Goal: Task Accomplishment & Management: Manage account settings

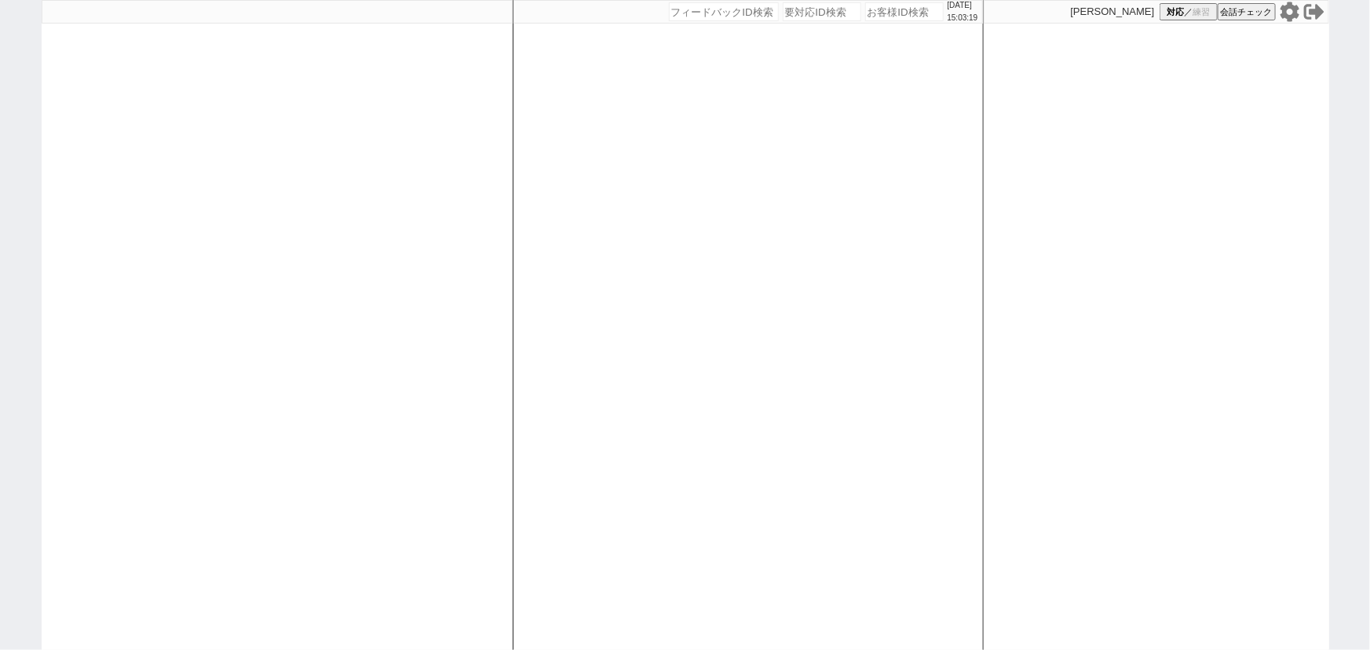
click at [329, 259] on div at bounding box center [277, 325] width 471 height 650
select select "1"
select select "2"
select select "3"
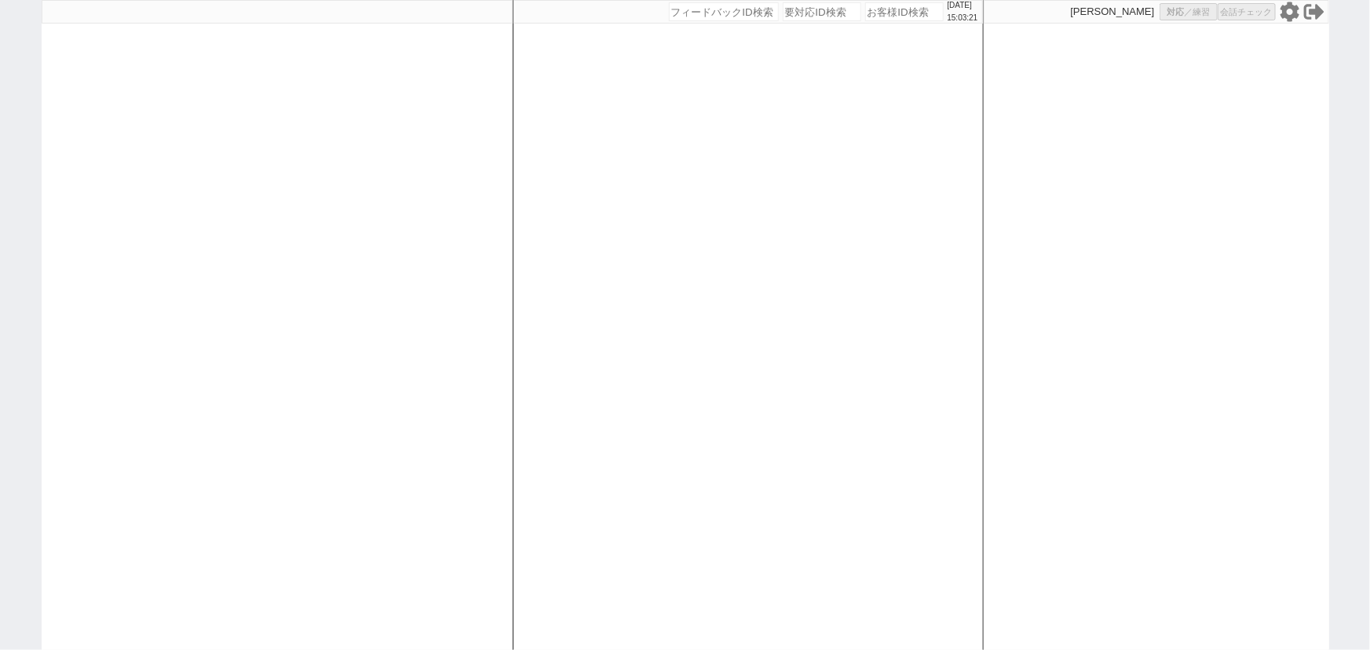
select select
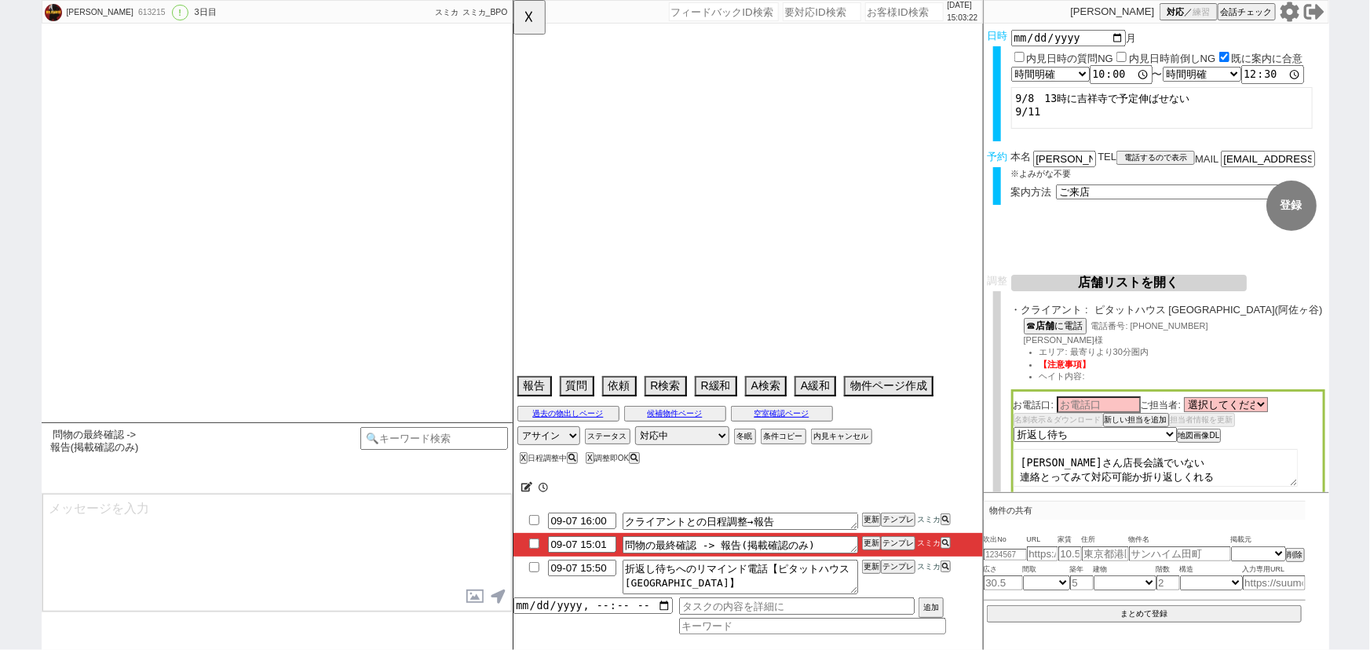
type textarea "アラエス/ソレイユ調整不可"
select select "16"
select select "0"
select select "19"
select select "609"
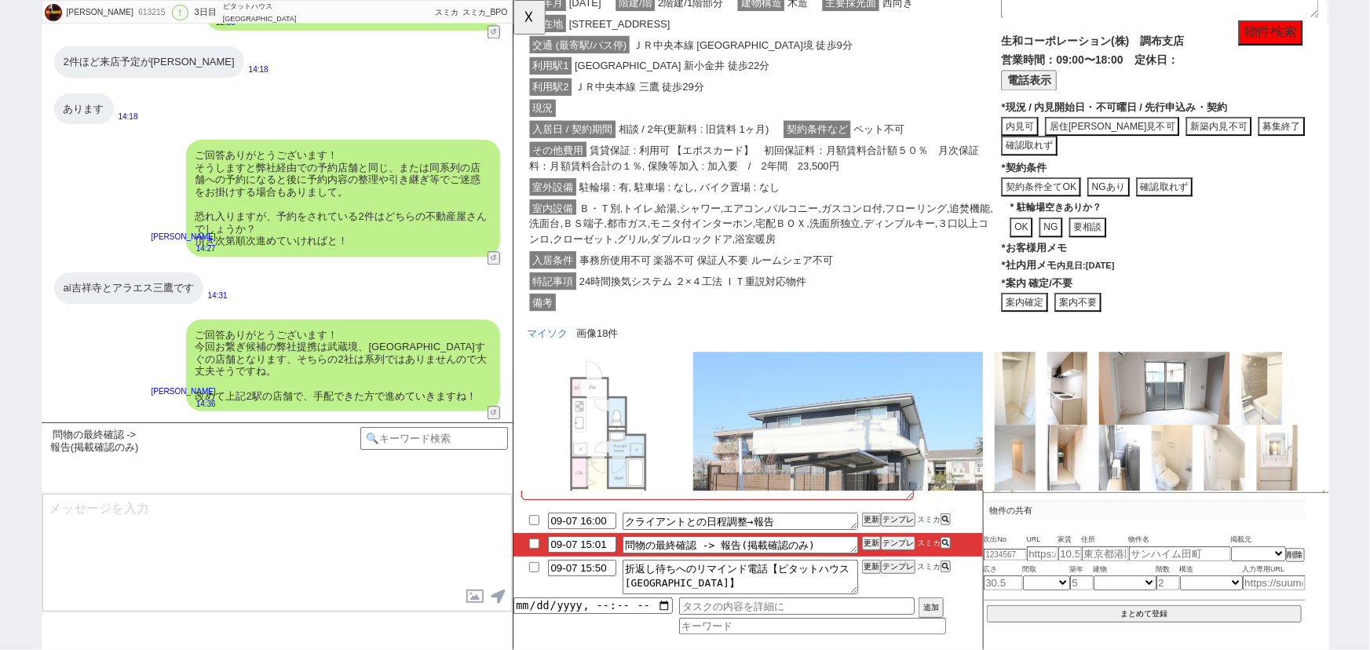
scroll to position [655, 0]
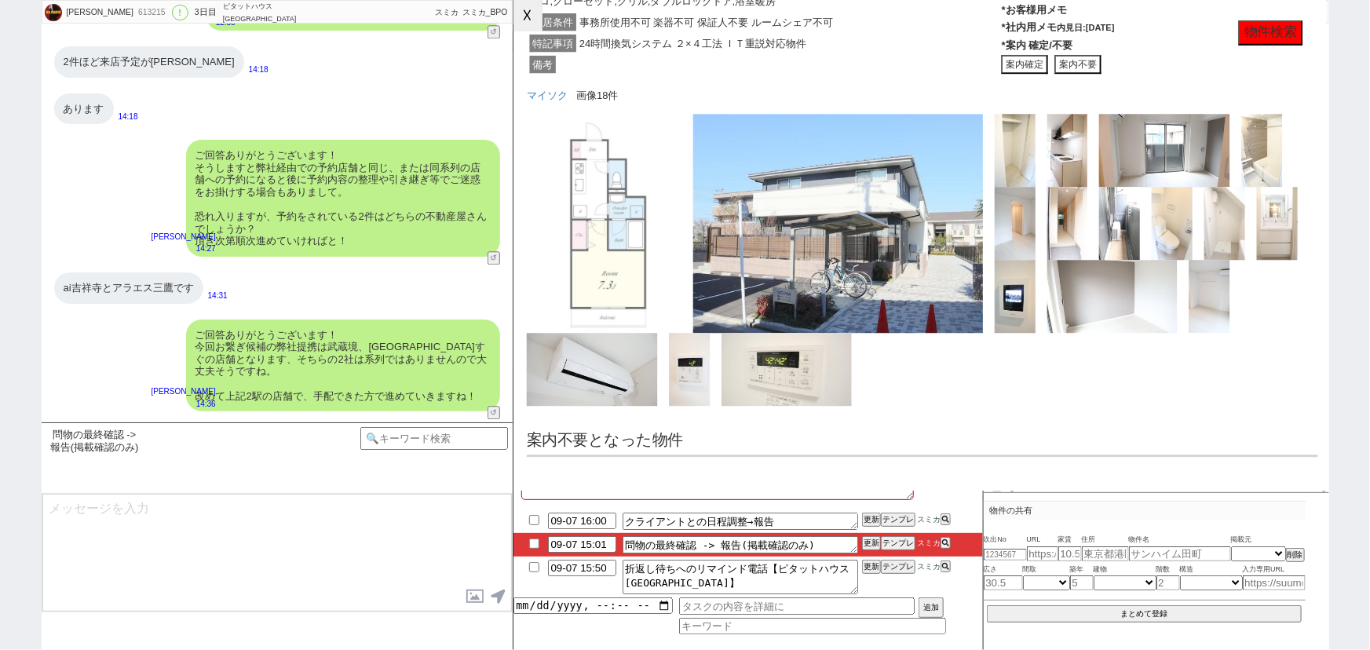
click at [534, 19] on button "☓" at bounding box center [527, 15] width 29 height 31
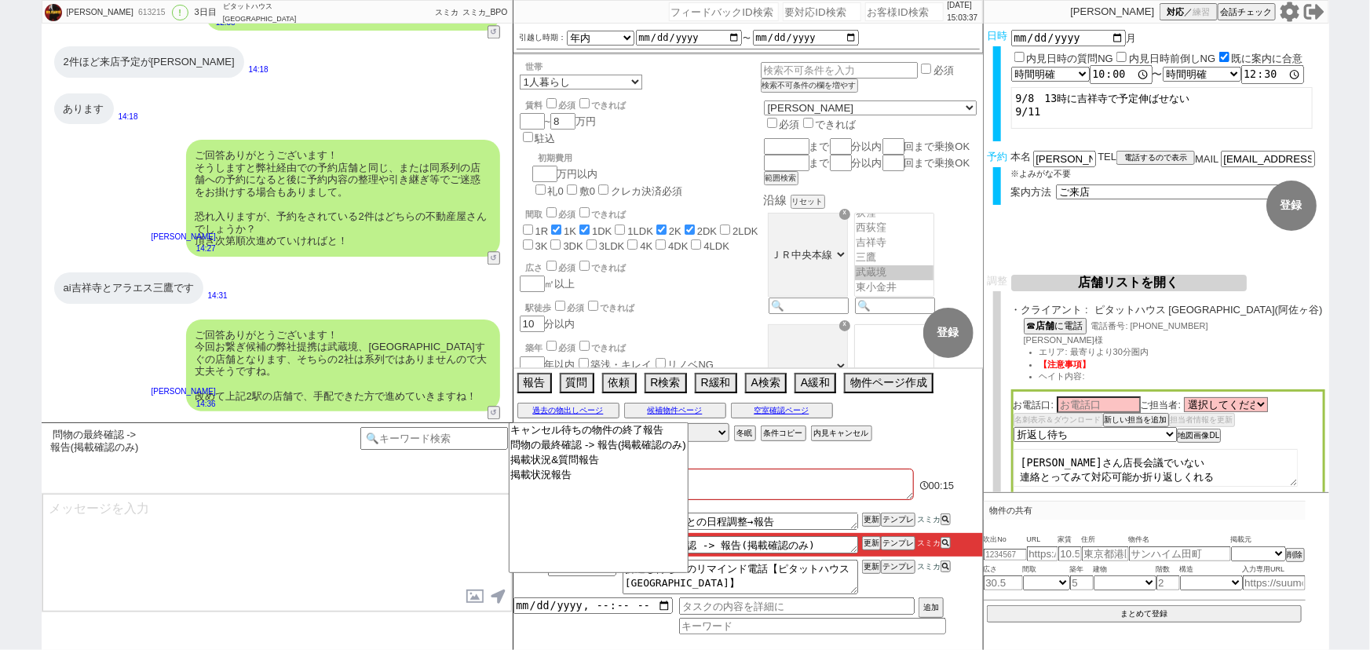
click at [303, 512] on textarea at bounding box center [276, 553] width 469 height 118
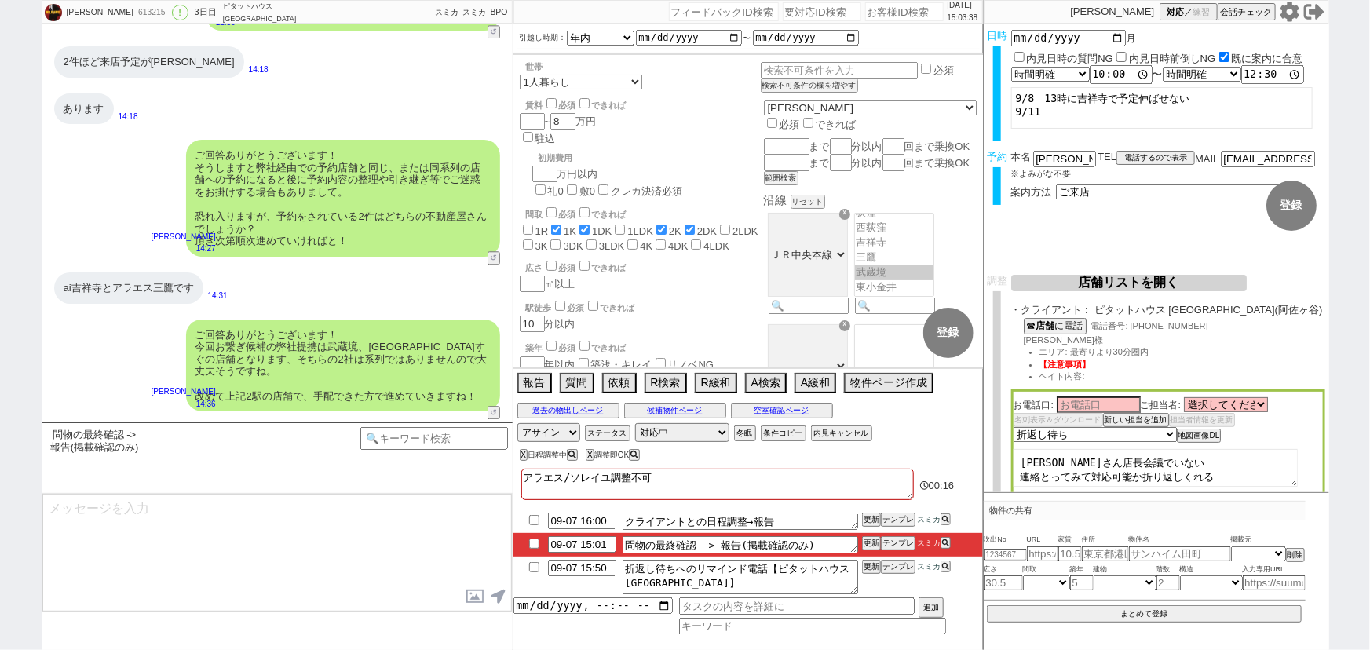
scroll to position [5163, 0]
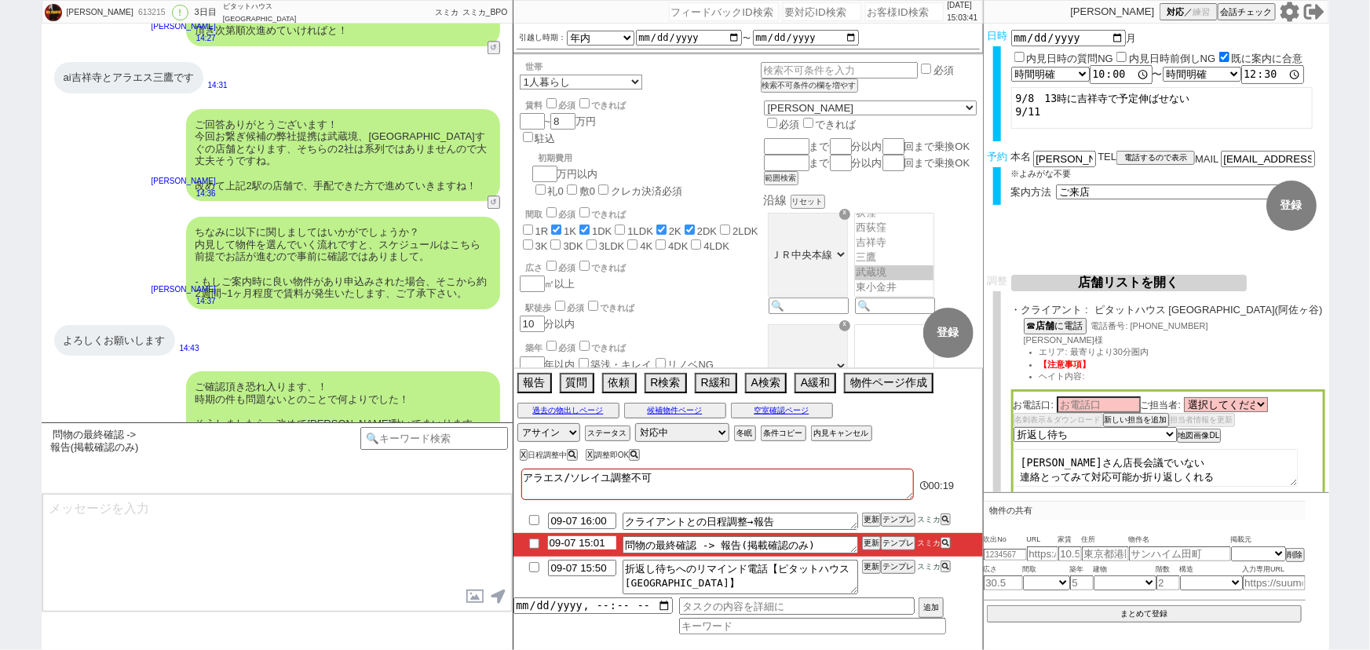
click at [609, 548] on input "09-07 15:01" at bounding box center [582, 542] width 68 height 13
type input "09-07 16:01"
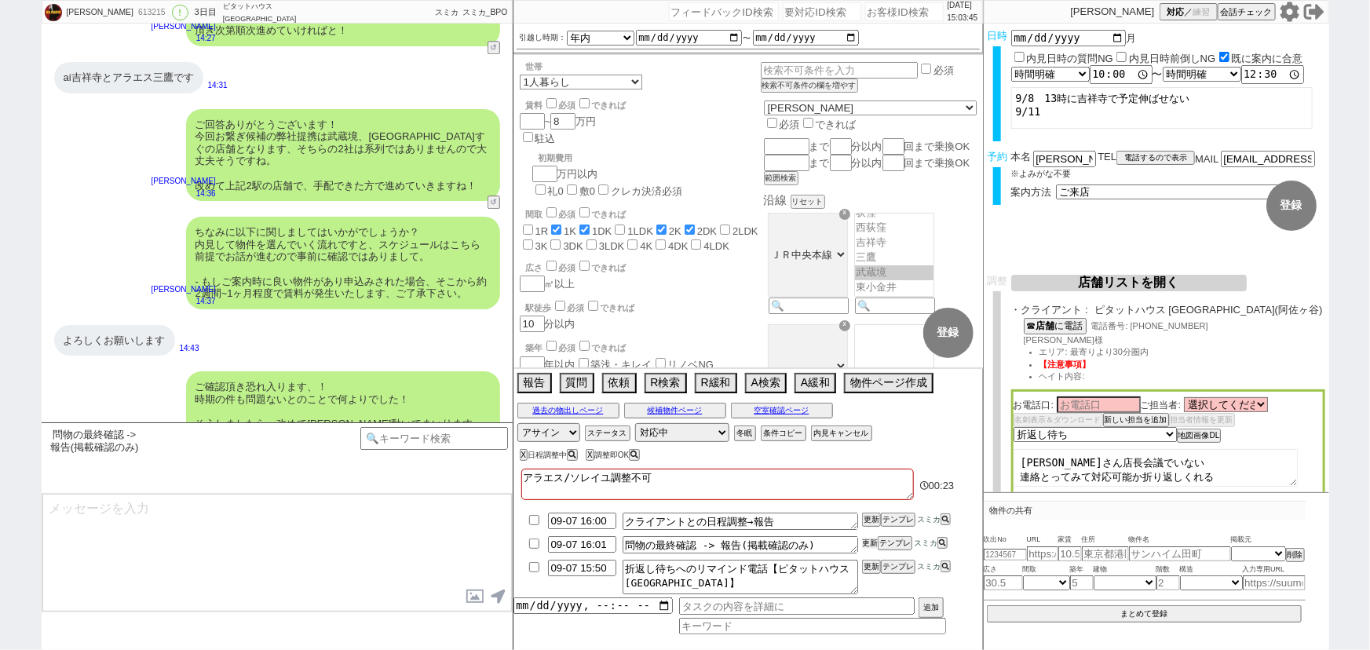
click at [871, 543] on button "更新" at bounding box center [870, 543] width 16 height 11
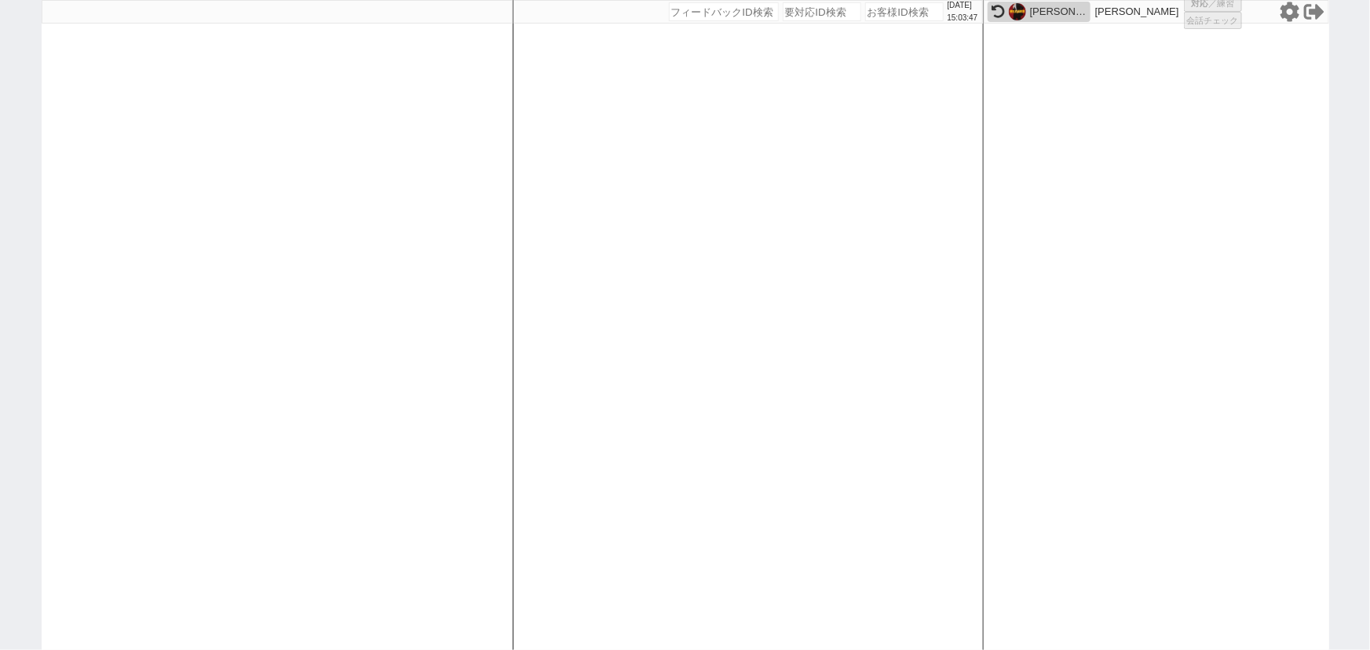
select select
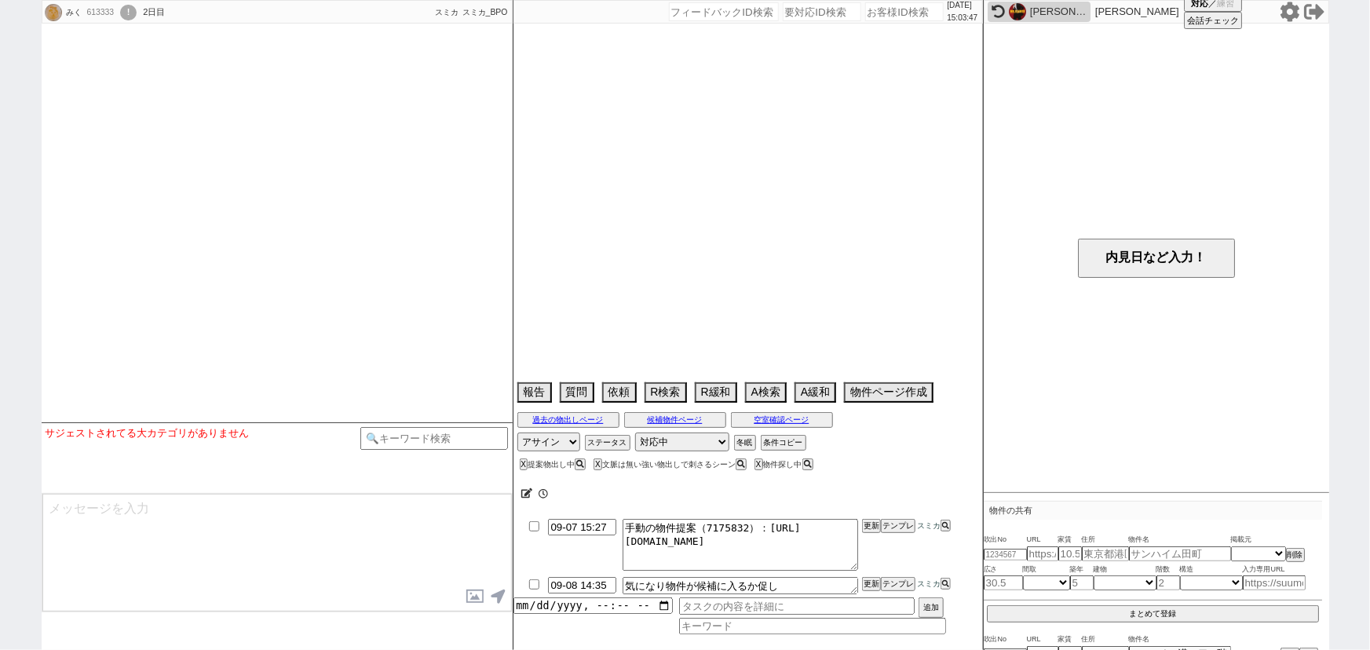
scroll to position [382, 0]
select select
select select "[DATE]"
select select "10"
select select "36"
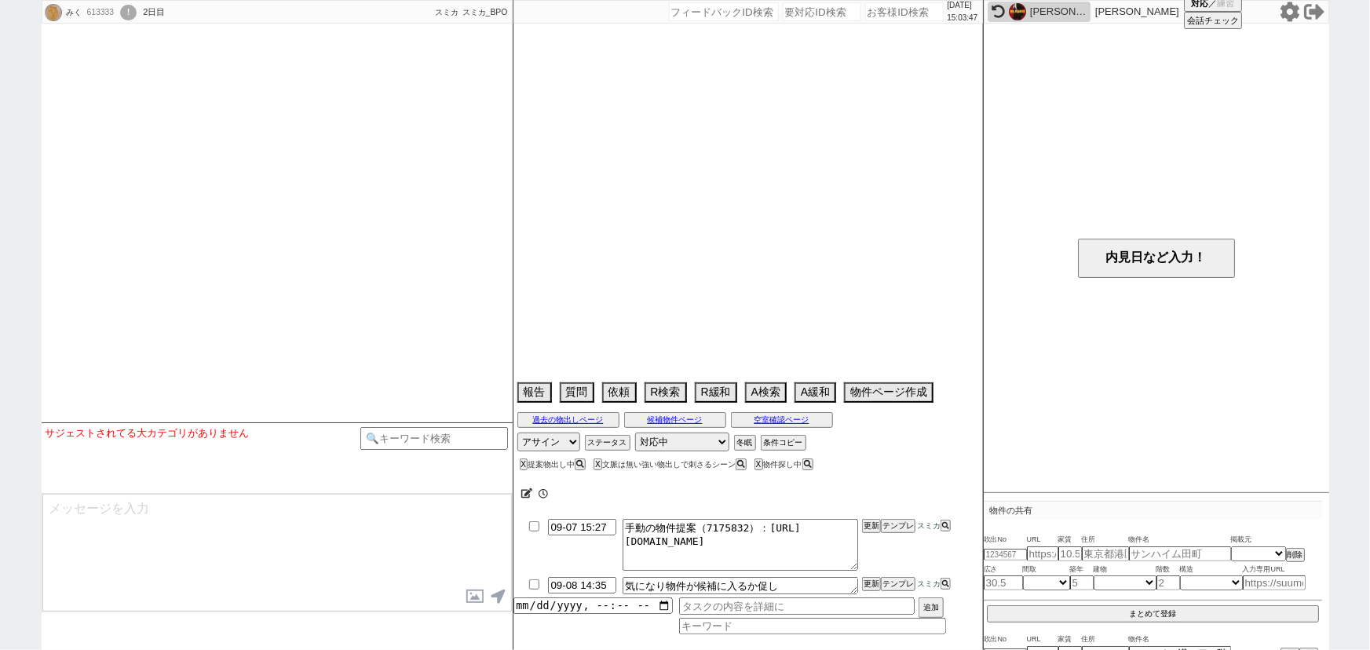
select select "0"
select select "53"
select select "1336"
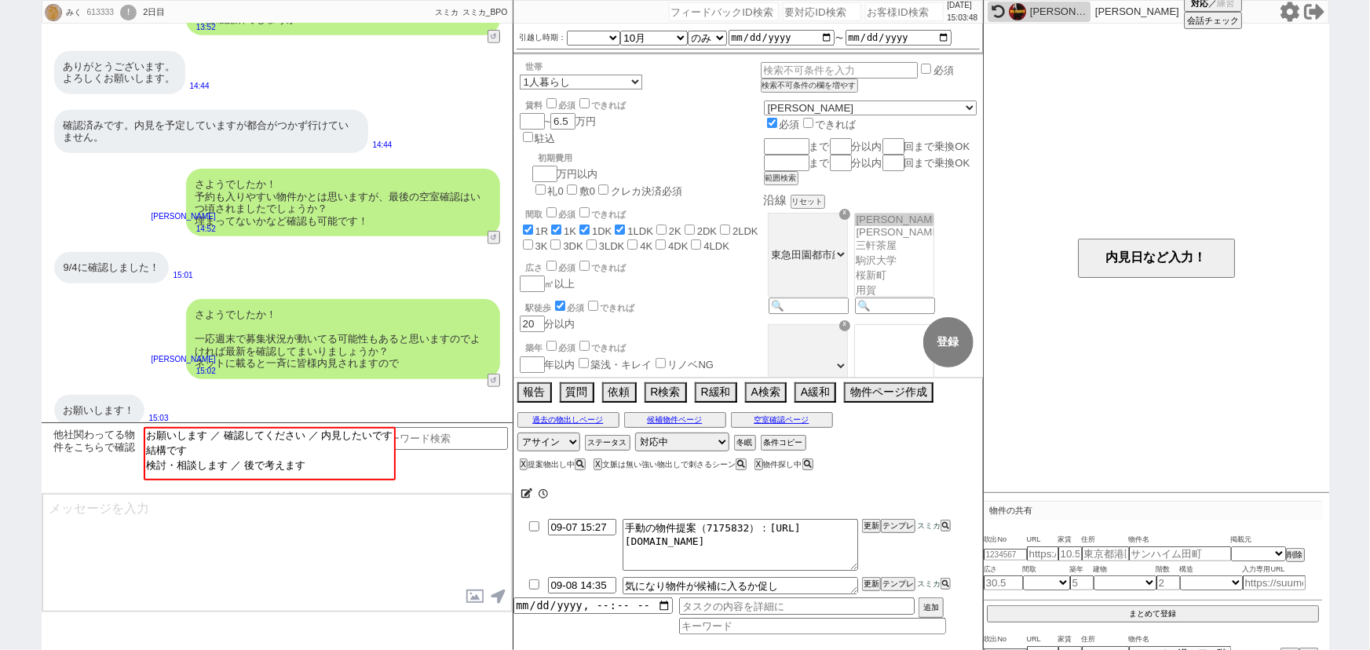
scroll to position [27, 0]
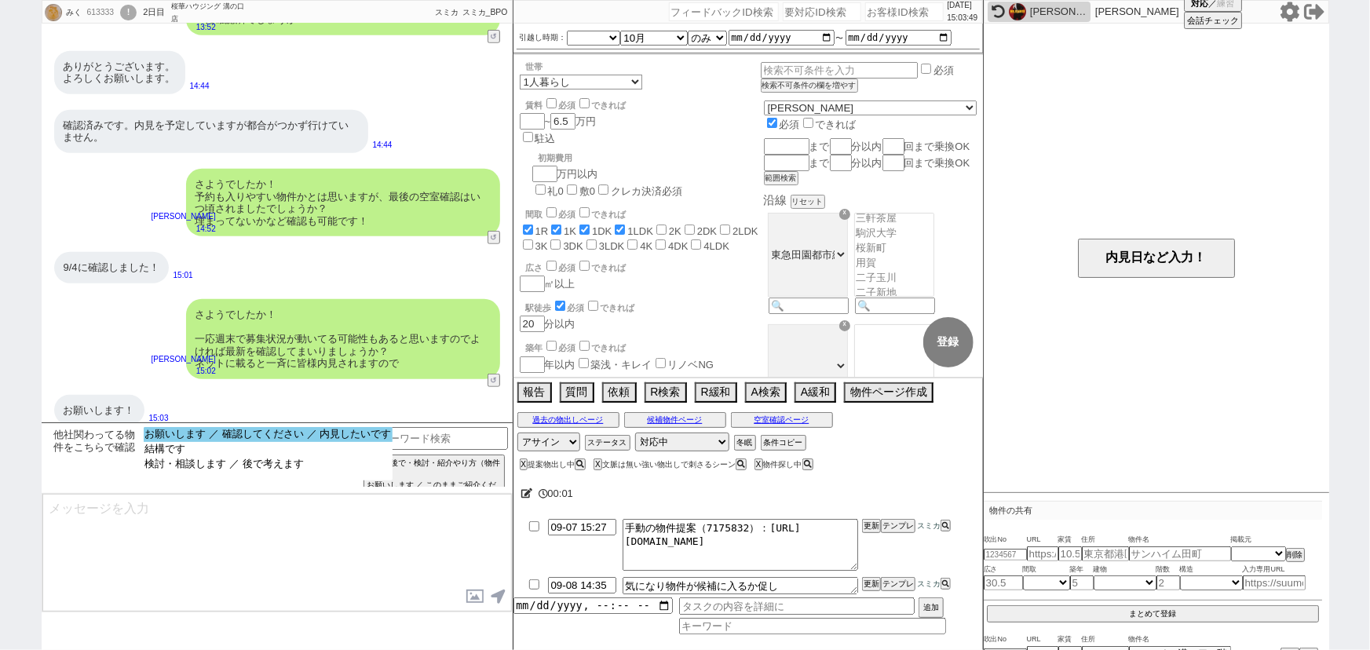
select select "お願いします ／ 確認してください ／ 内見したいです"
click at [323, 433] on option "お願いします ／ 確認してください ／ 内見したいです" at bounding box center [269, 434] width 250 height 15
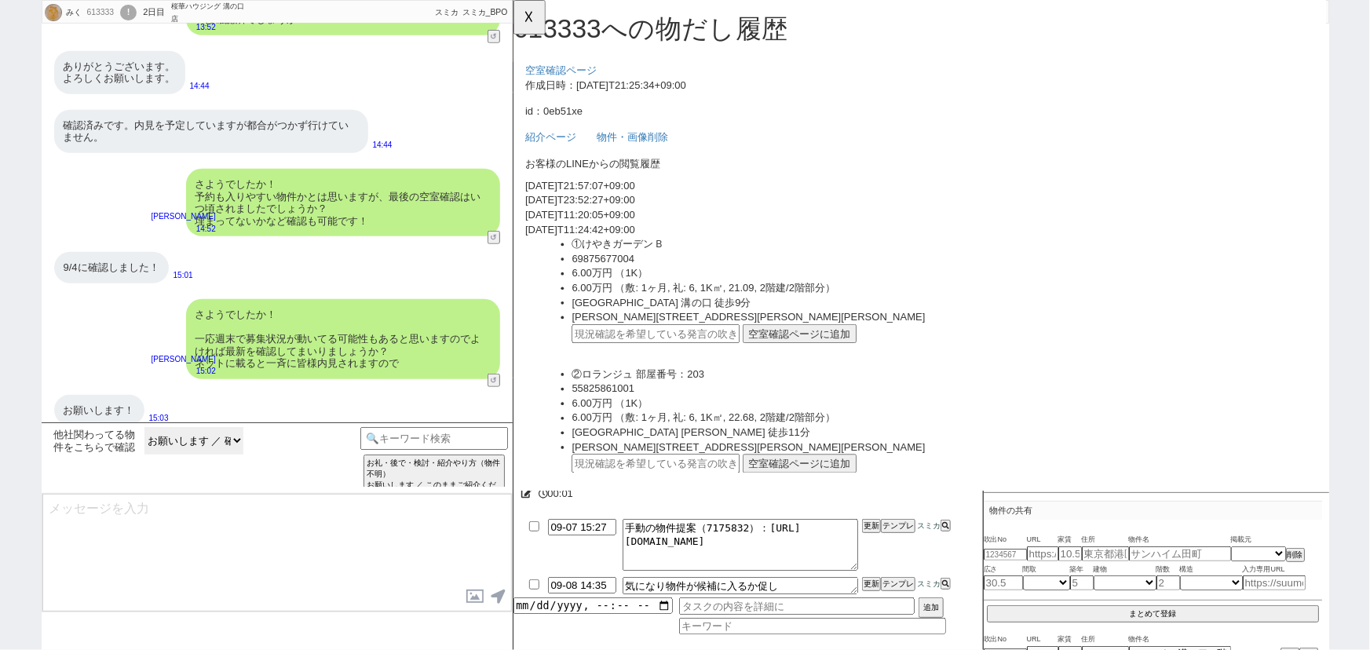
scroll to position [0, 0]
click at [110, 402] on div "お願いします！" at bounding box center [99, 410] width 90 height 31
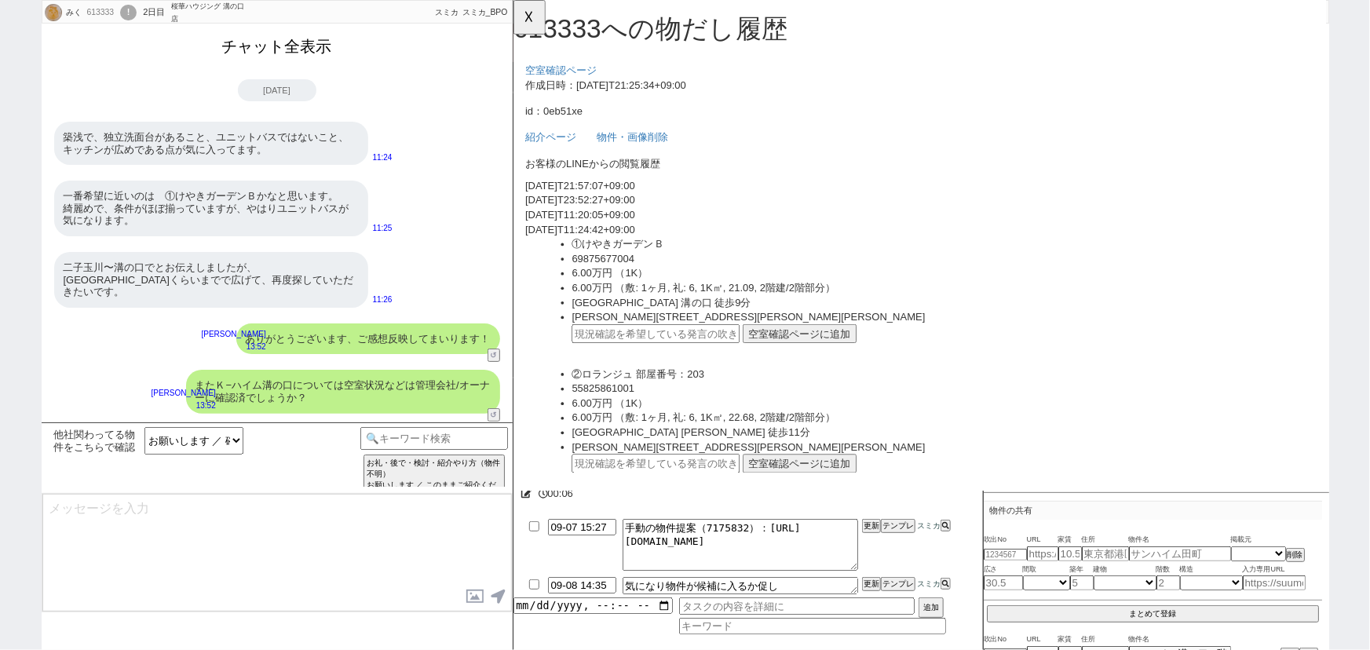
click at [310, 38] on button "チャット全表示" at bounding box center [277, 46] width 122 height 27
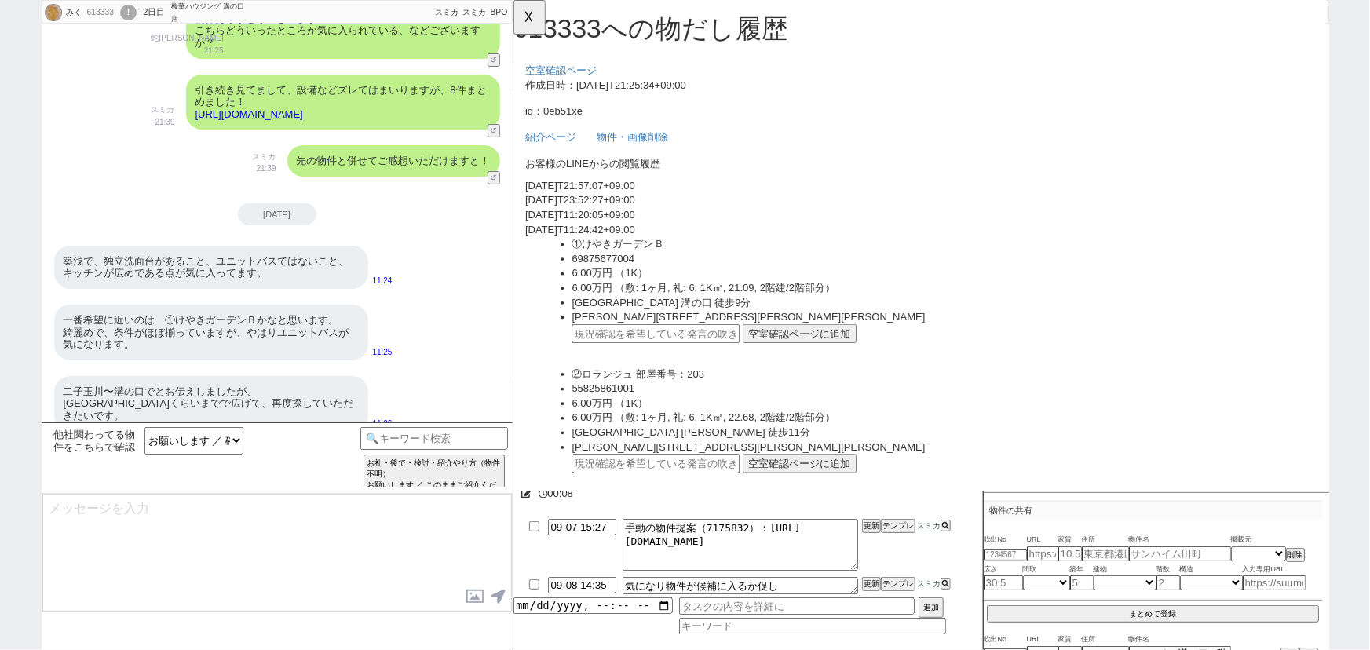
scroll to position [3130, 0]
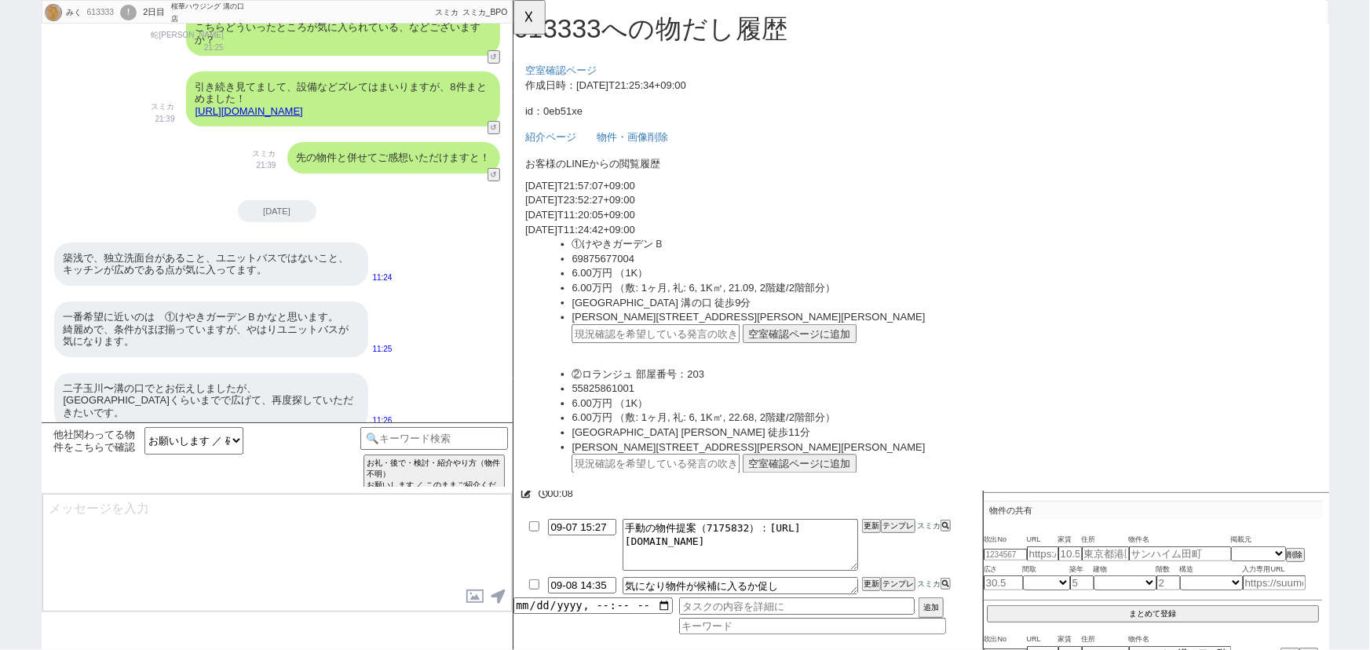
click at [303, 105] on link "https://tools.sumika.live/pages/0eb51xe" at bounding box center [249, 111] width 108 height 12
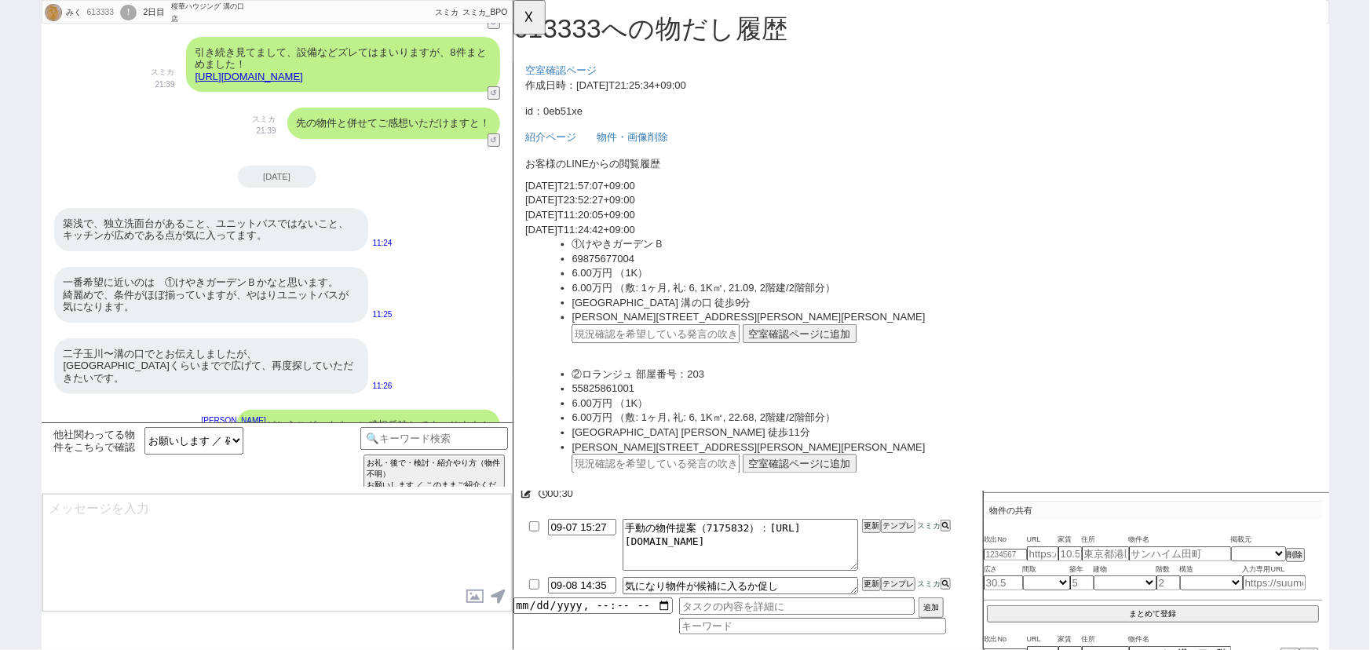
scroll to position [3165, 0]
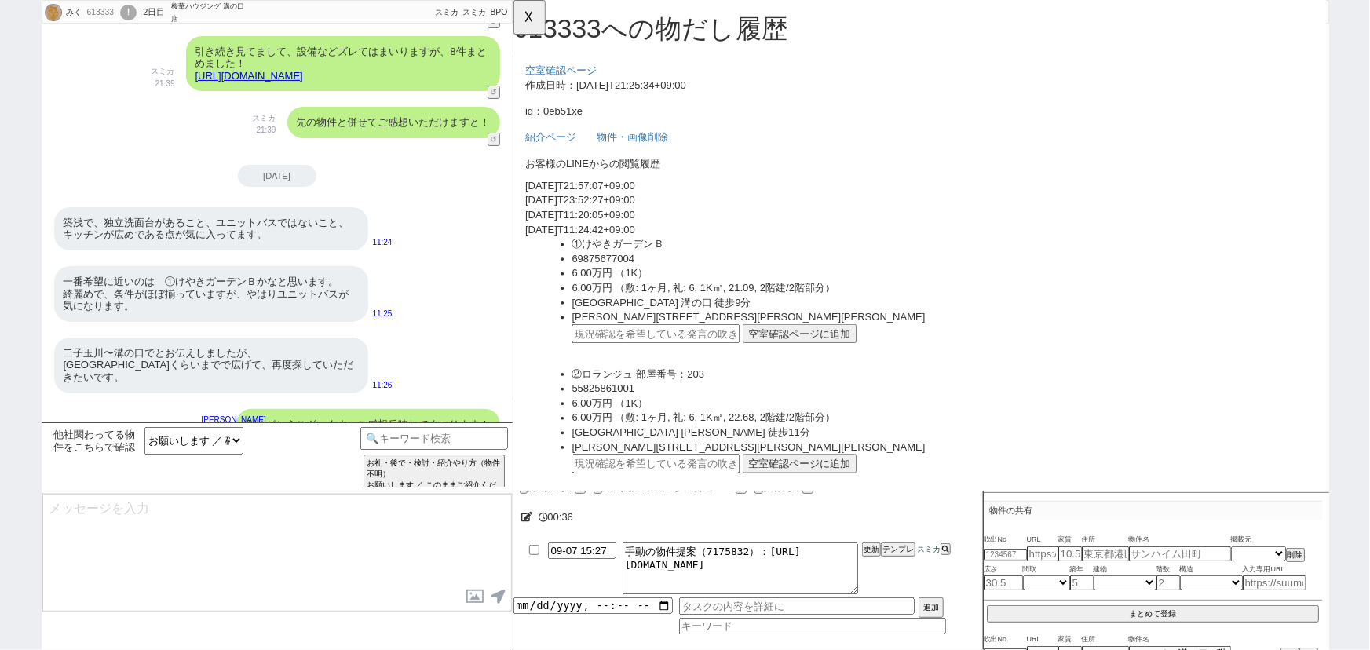
type textarea "かしこまりました、業者間の掲載状況確認してみますね！ LINE上では掲載情報までが限界ですので、オーナー確認や交渉等はご案内時にお願いできますと幸いです、！"
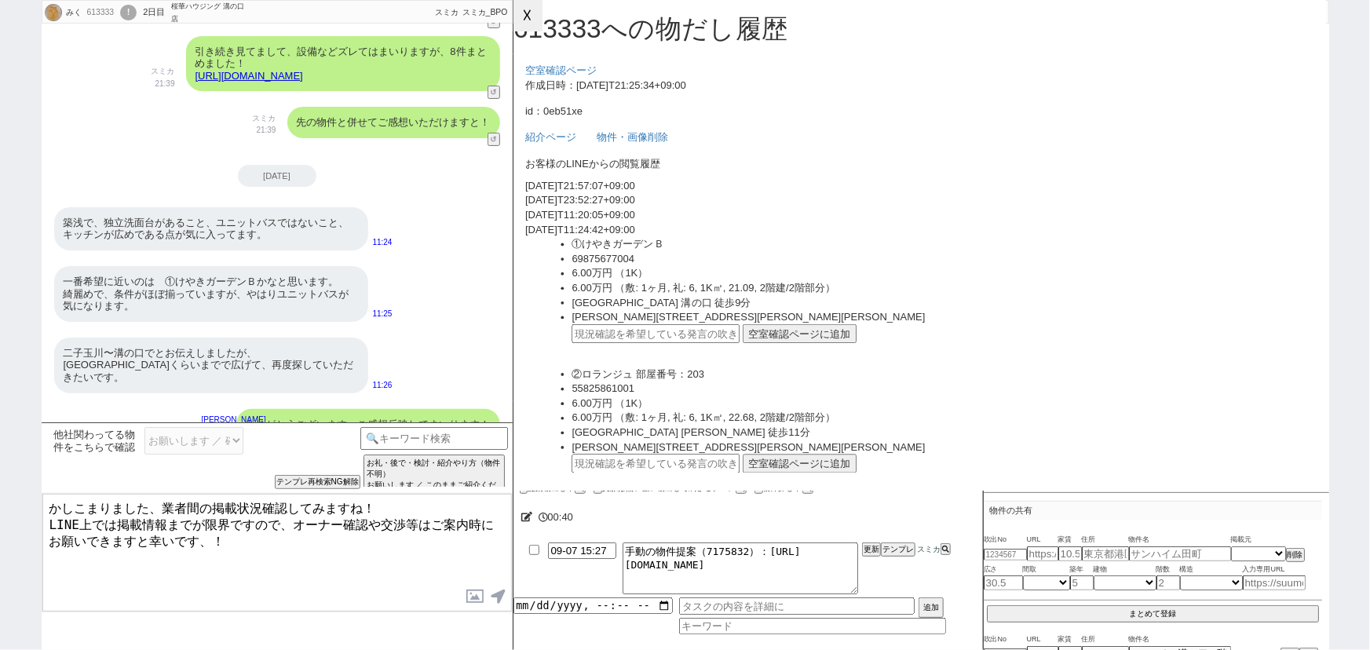
click at [528, 6] on button "☓" at bounding box center [527, 15] width 29 height 31
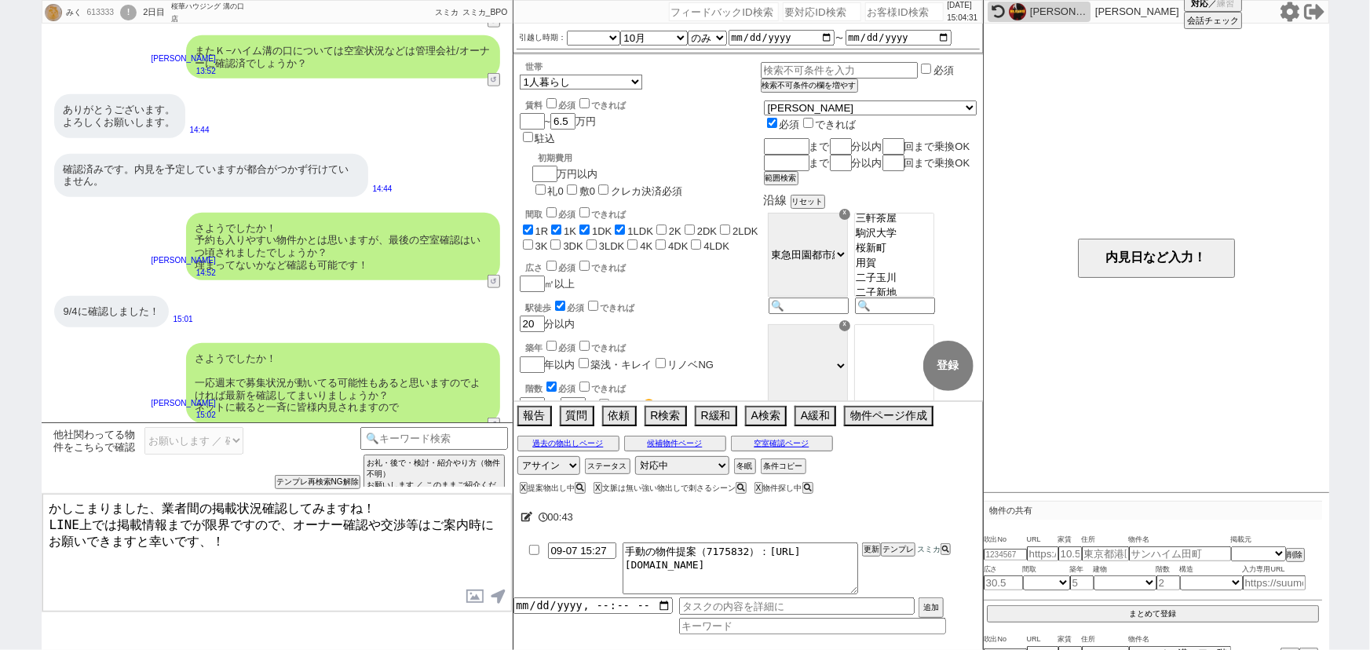
scroll to position [3616, 0]
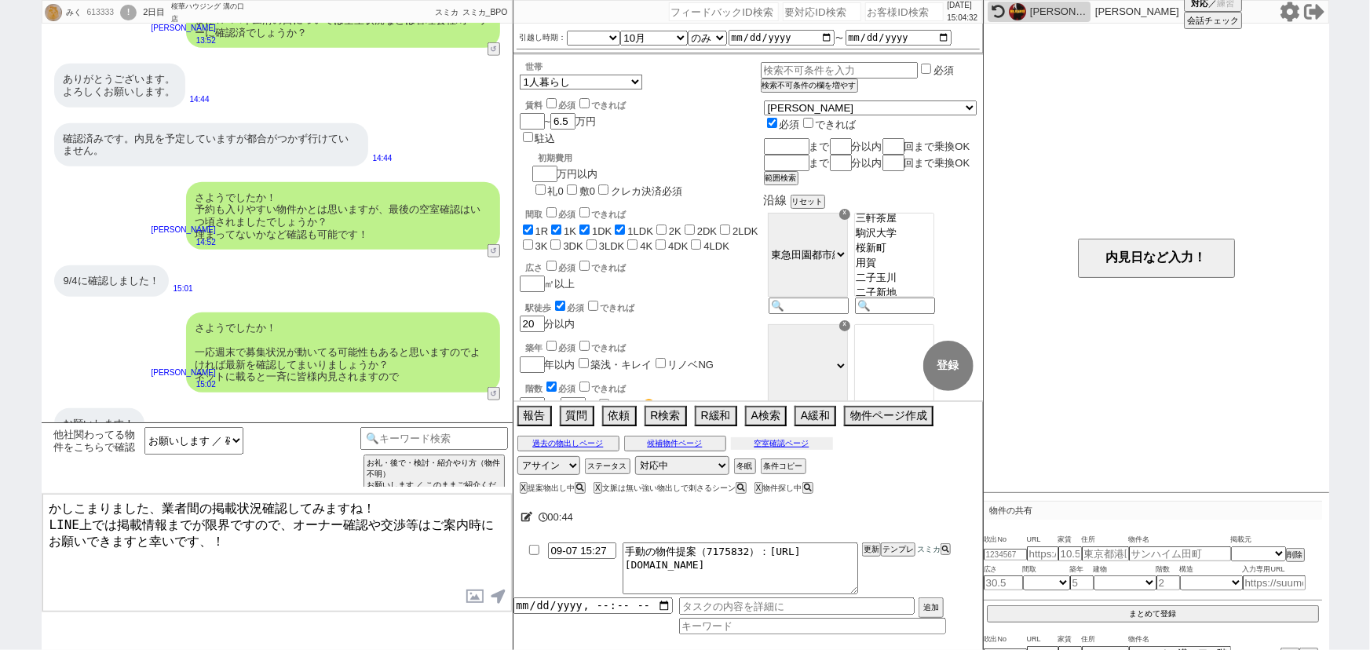
click at [795, 440] on button "空室確認ページ" at bounding box center [782, 443] width 102 height 13
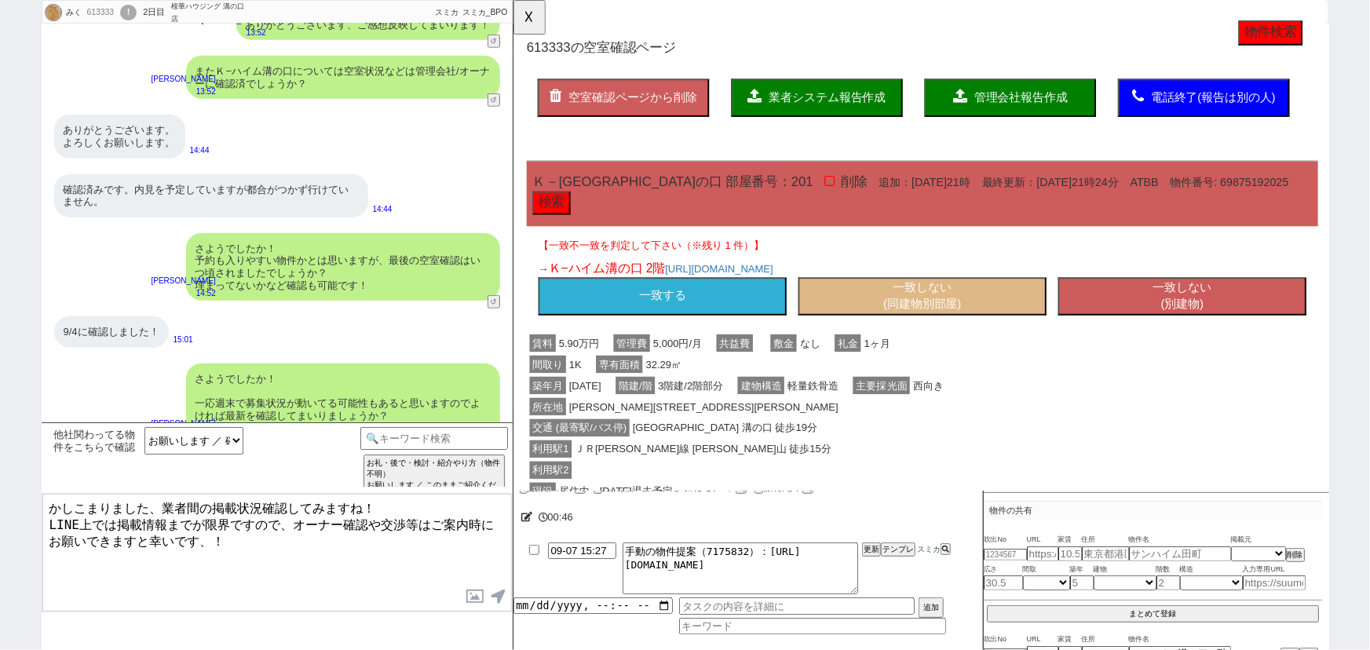
scroll to position [3563, 0]
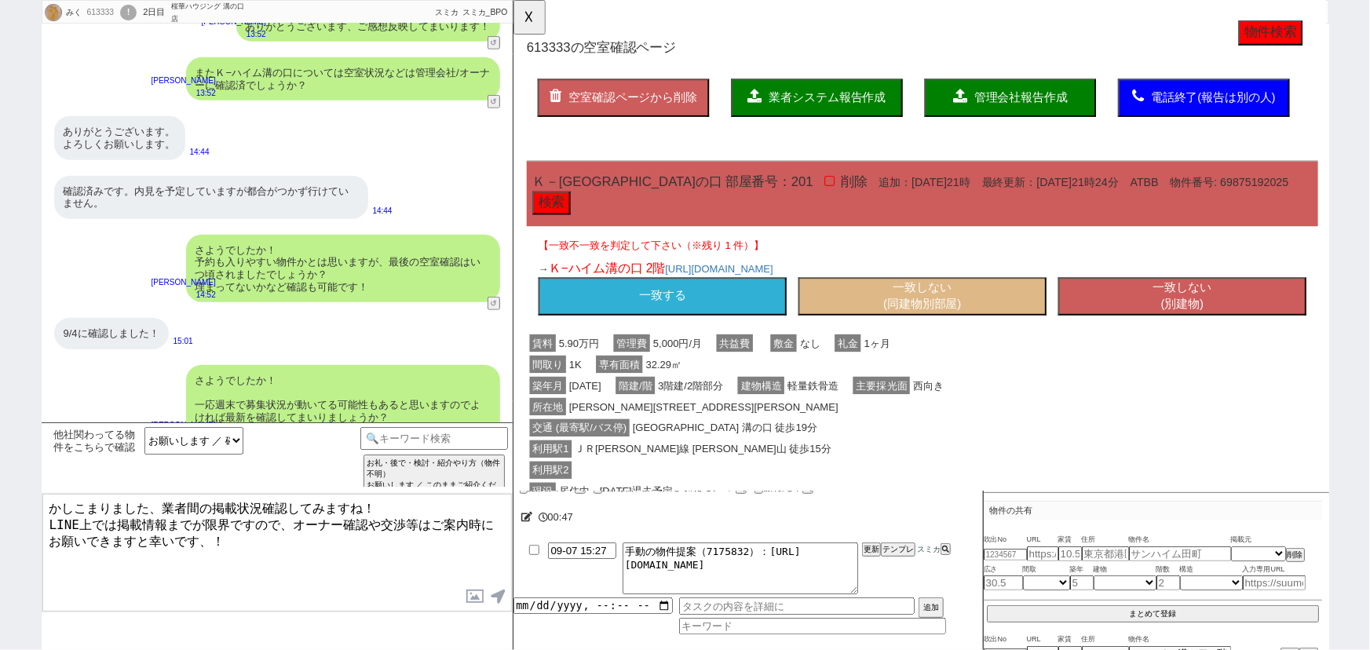
click at [714, 309] on button "一致する" at bounding box center [672, 318] width 267 height 41
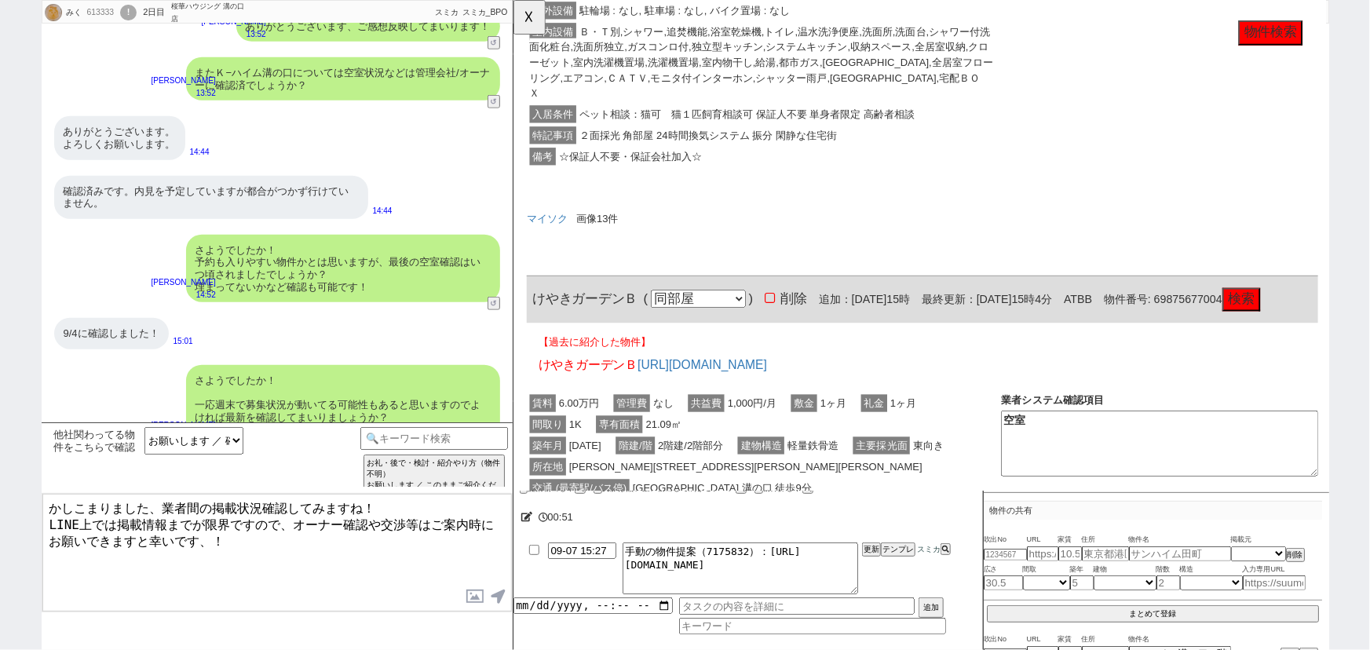
scroll to position [576, 0]
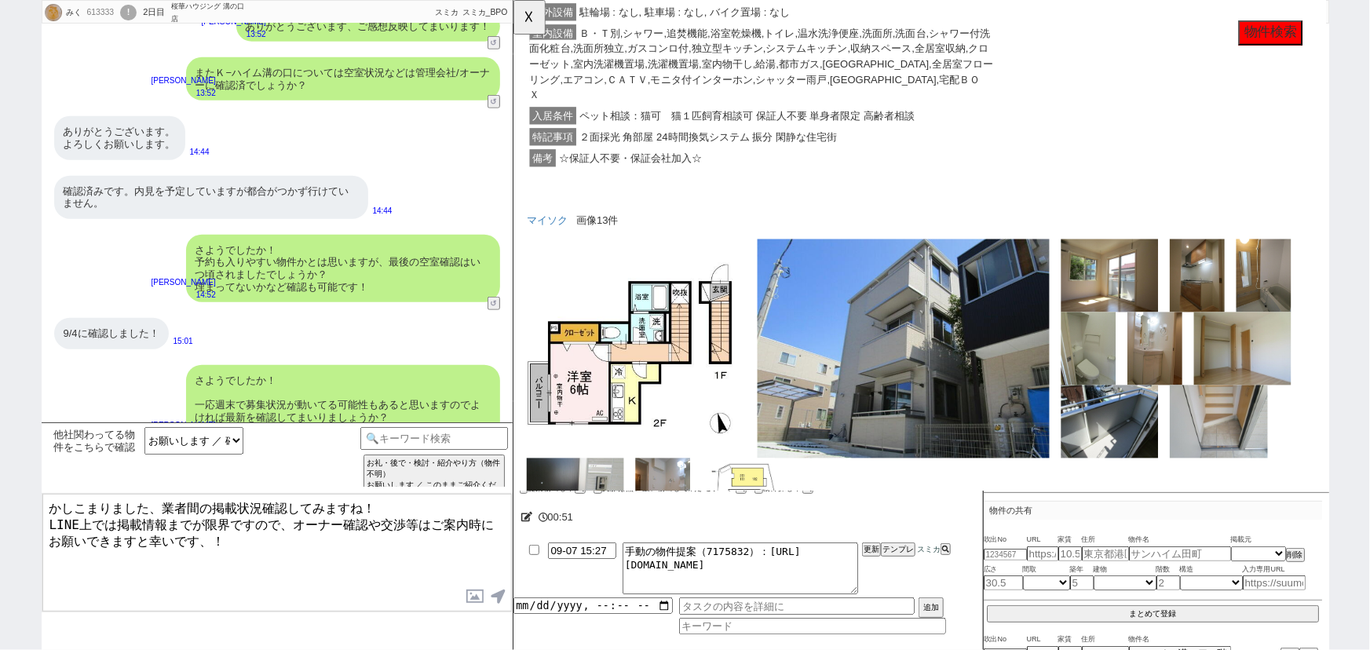
click at [192, 520] on textarea "かしこまりました、業者間の掲載状況確認してみますね！ LINE上では掲載情報までが限界ですので、オーナー確認や交渉等はご案内時にお願いできますと幸いです、！" at bounding box center [276, 553] width 469 height 118
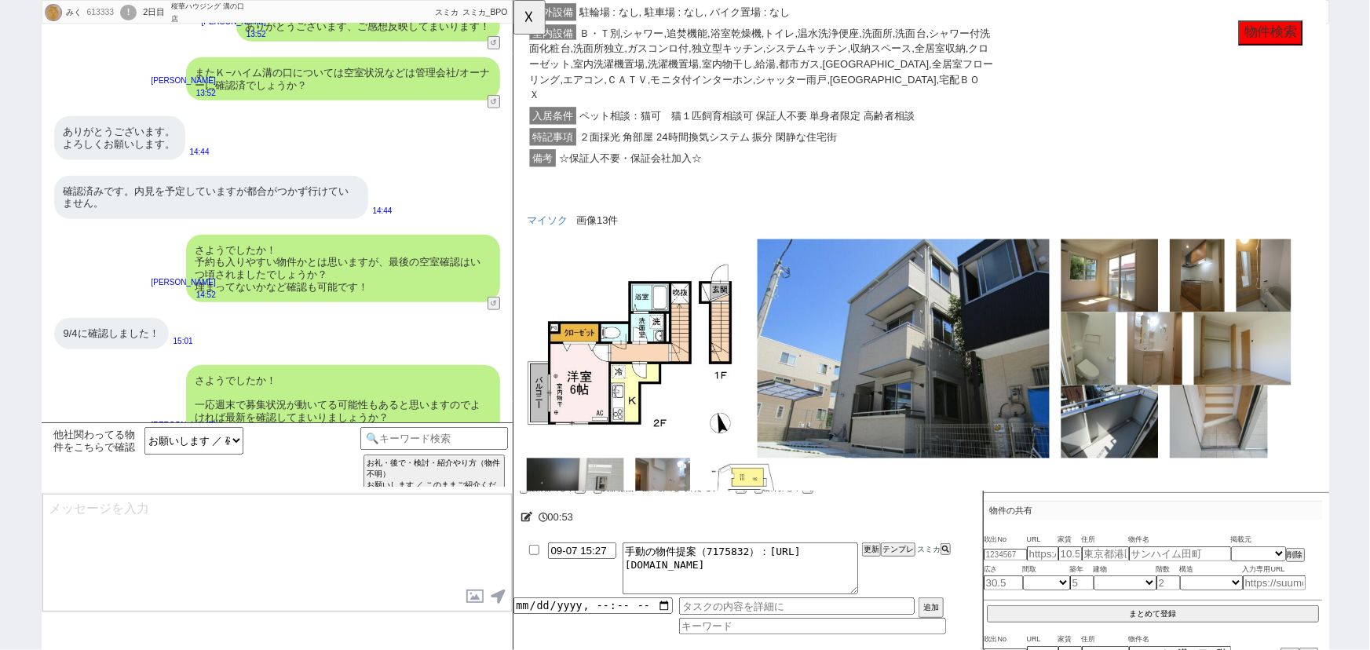
scroll to position [3687, 0]
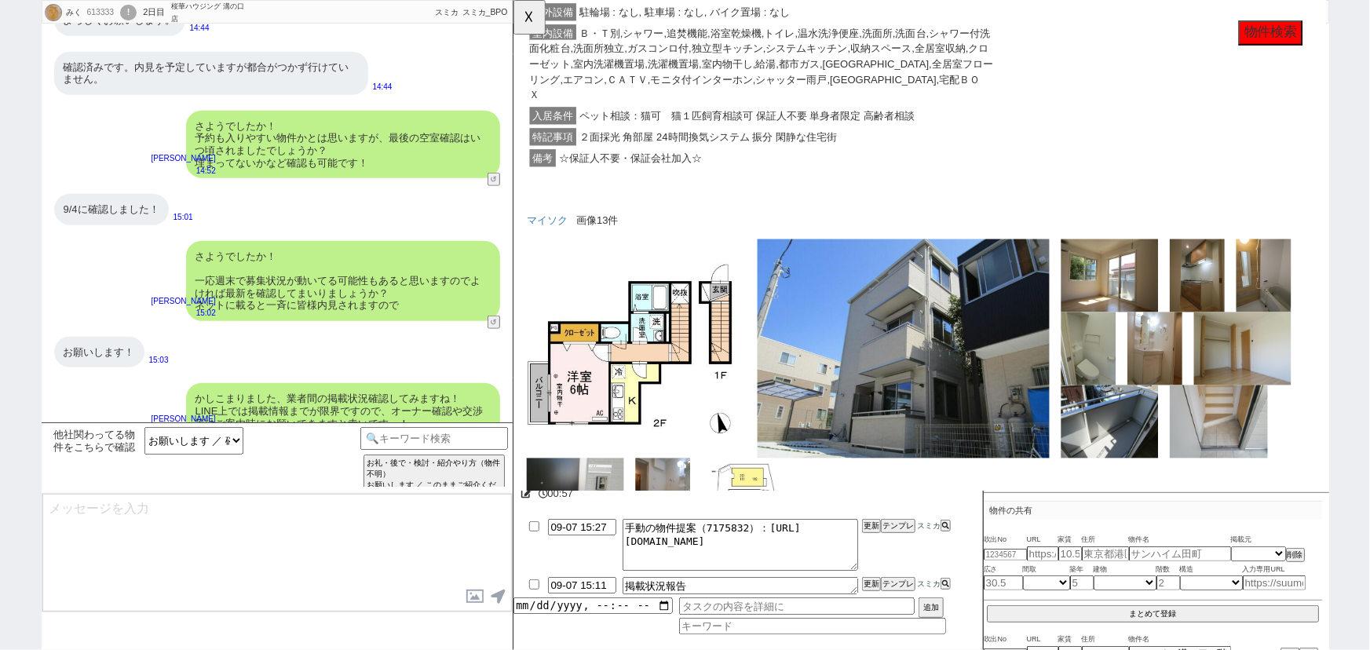
type textarea "その他気になる物件があればまとめて確認可能ですが、 いかがでしょうか？"
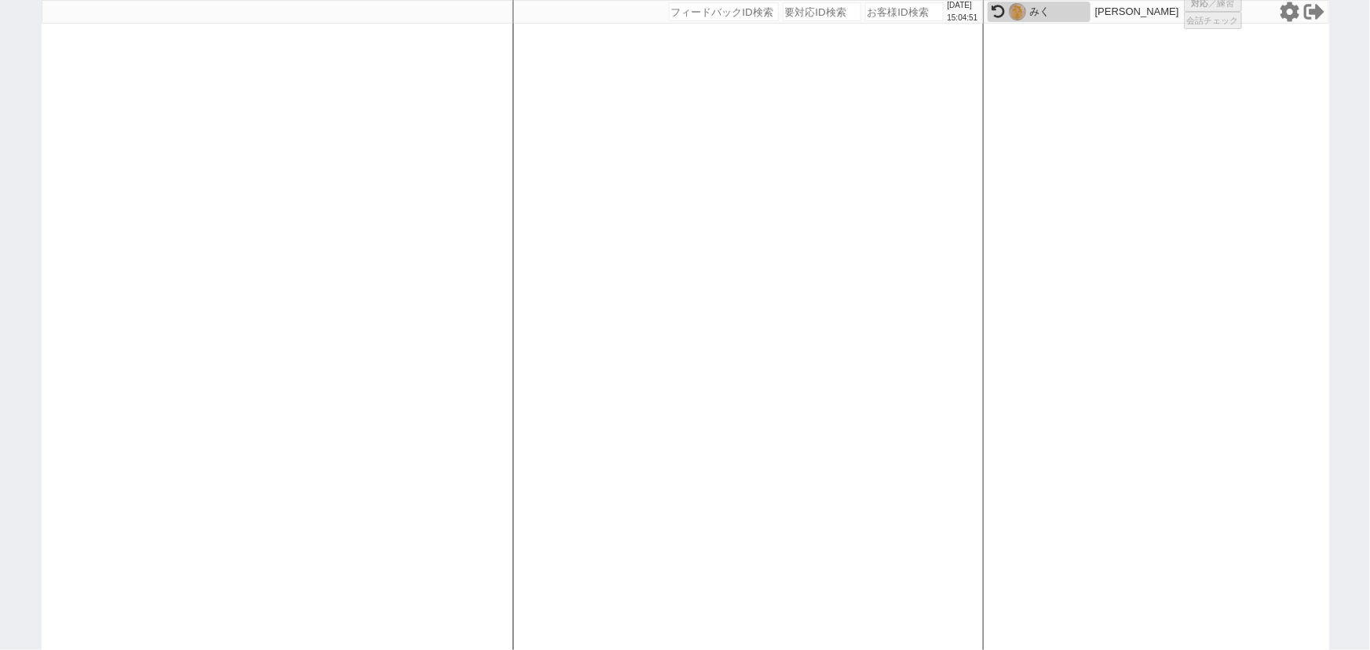
select select
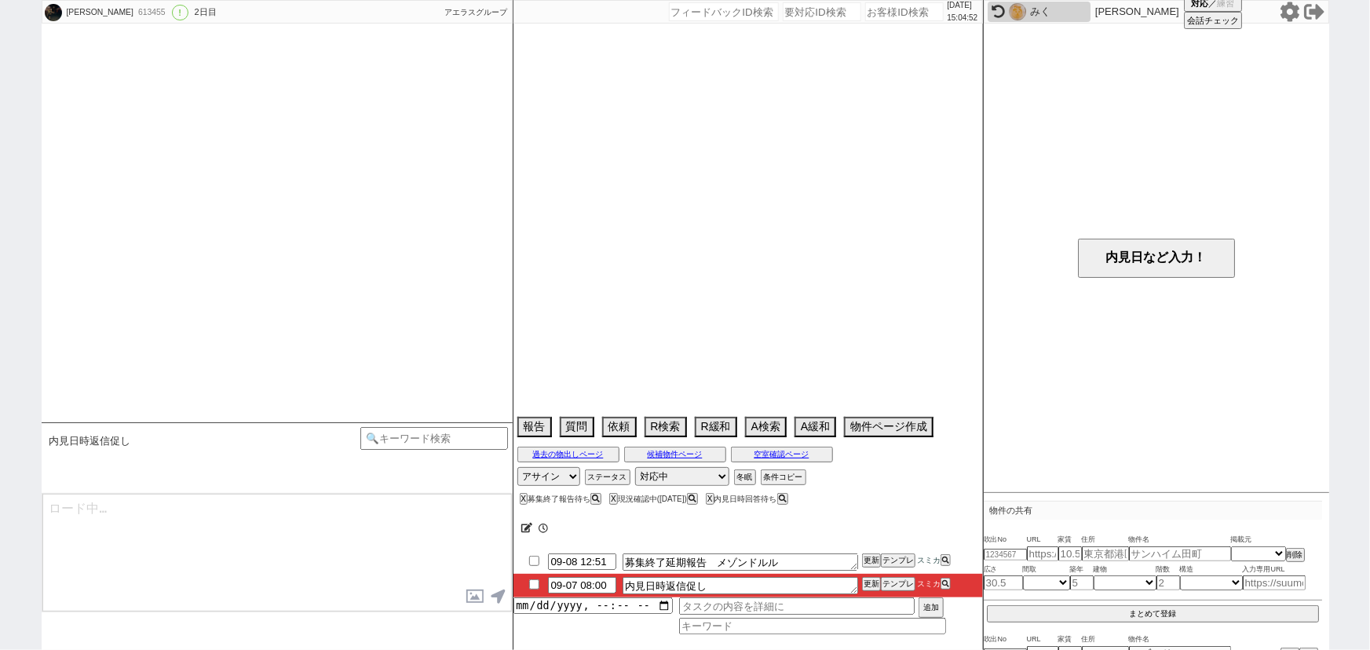
select select "[DATE]"
select select "11"
select select "37"
select select "6"
select select "60"
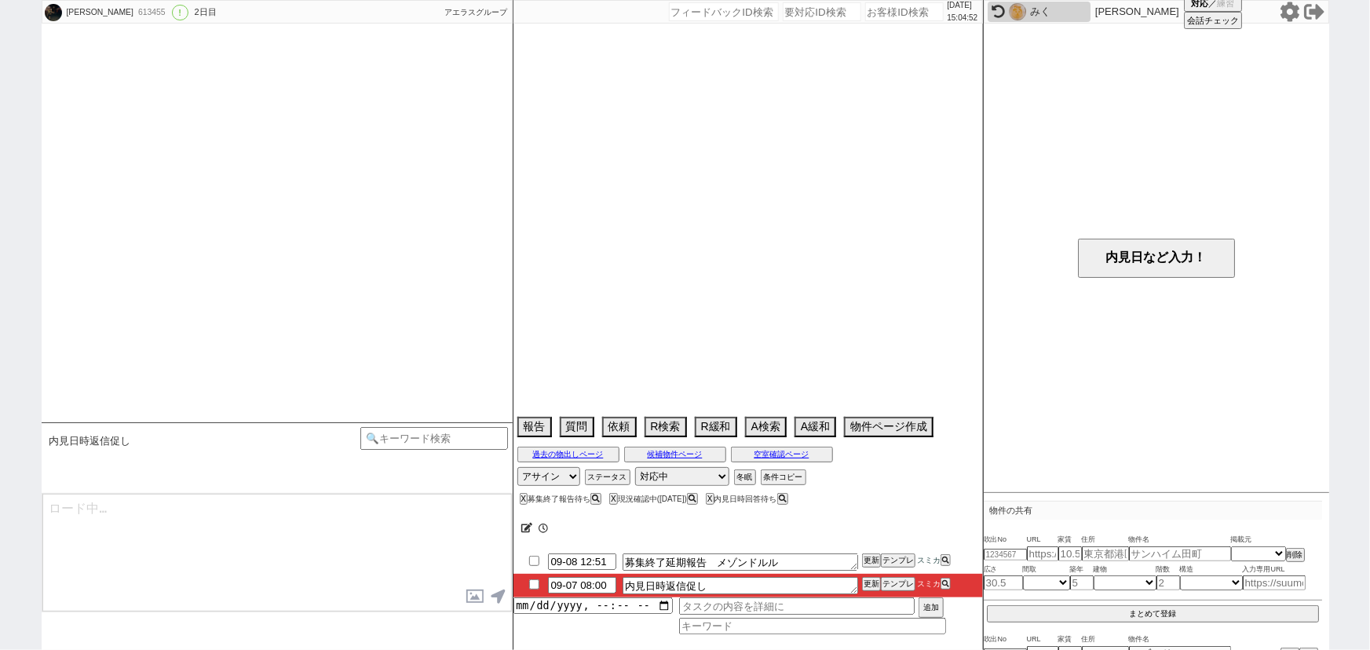
select select "25"
select select "790"
select select "65"
select select "1579"
select select "35"
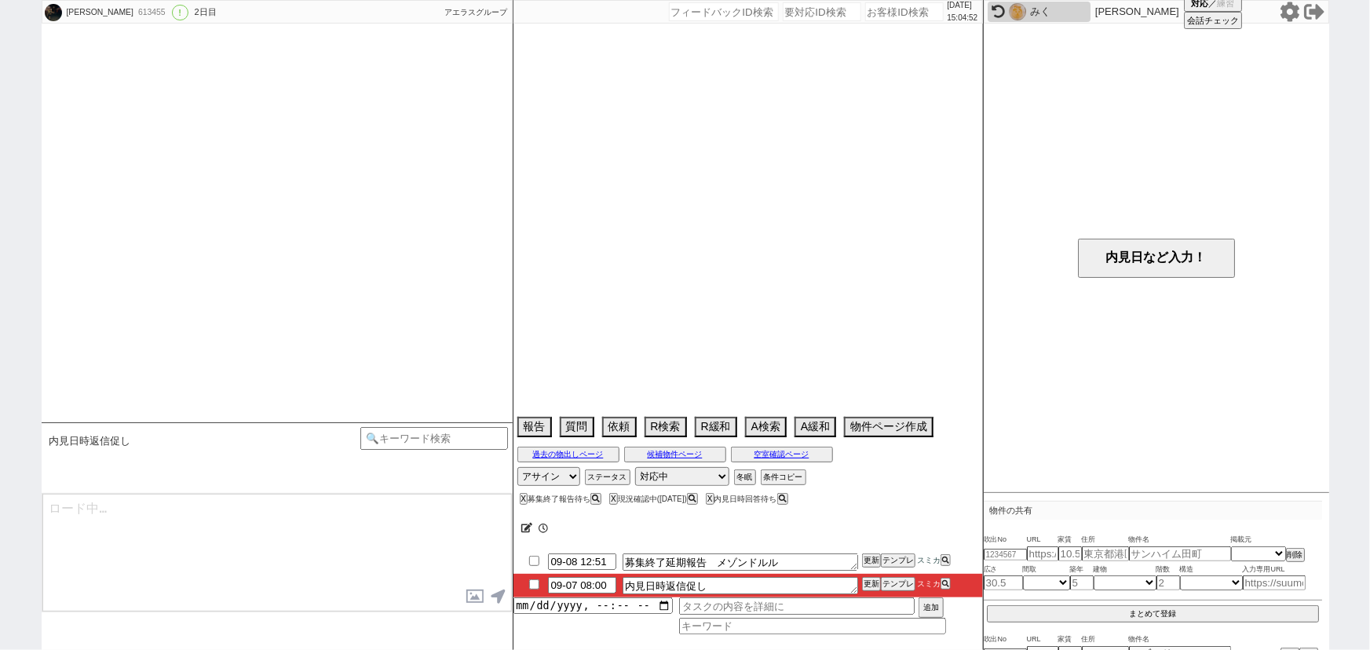
select select "1013"
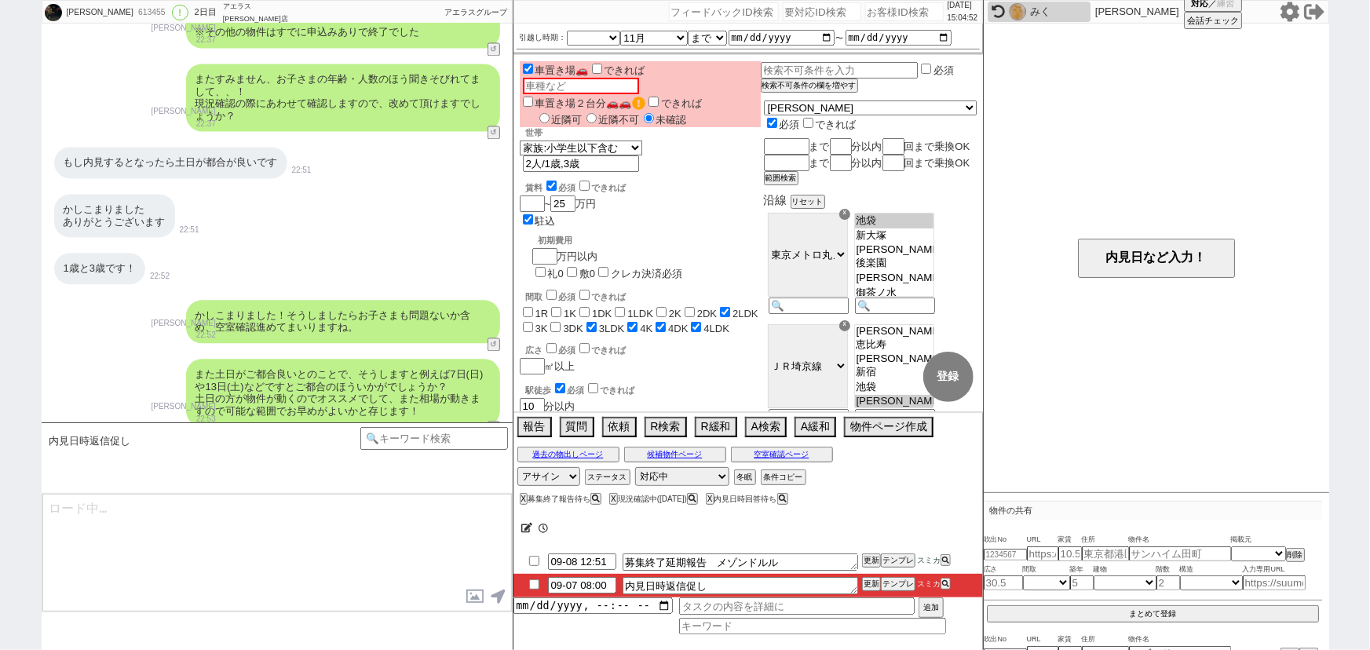
scroll to position [59, 0]
type textarea "先ほど連絡がありまして、先日の物件は火曜の16:00~16:30は予約が入り難しいとのことでした。 なかなか難しそうですが、そちら避けていただきお早めに日程頂…"
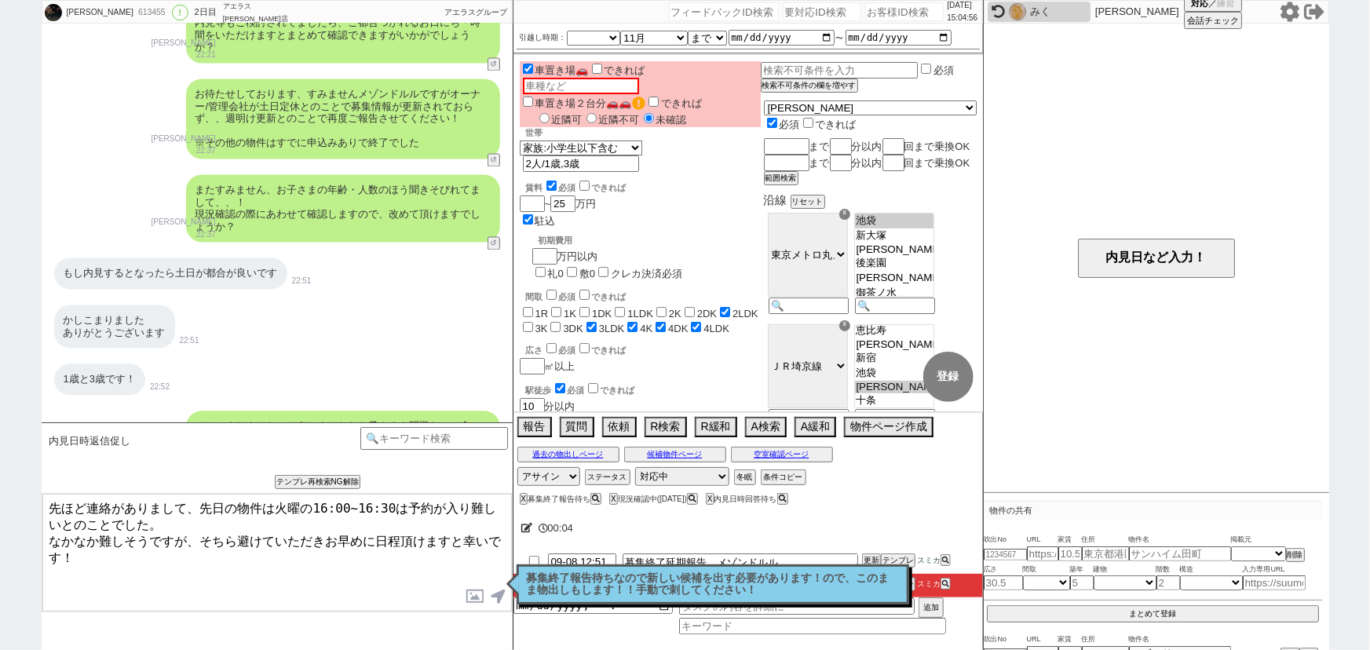
scroll to position [1554, 0]
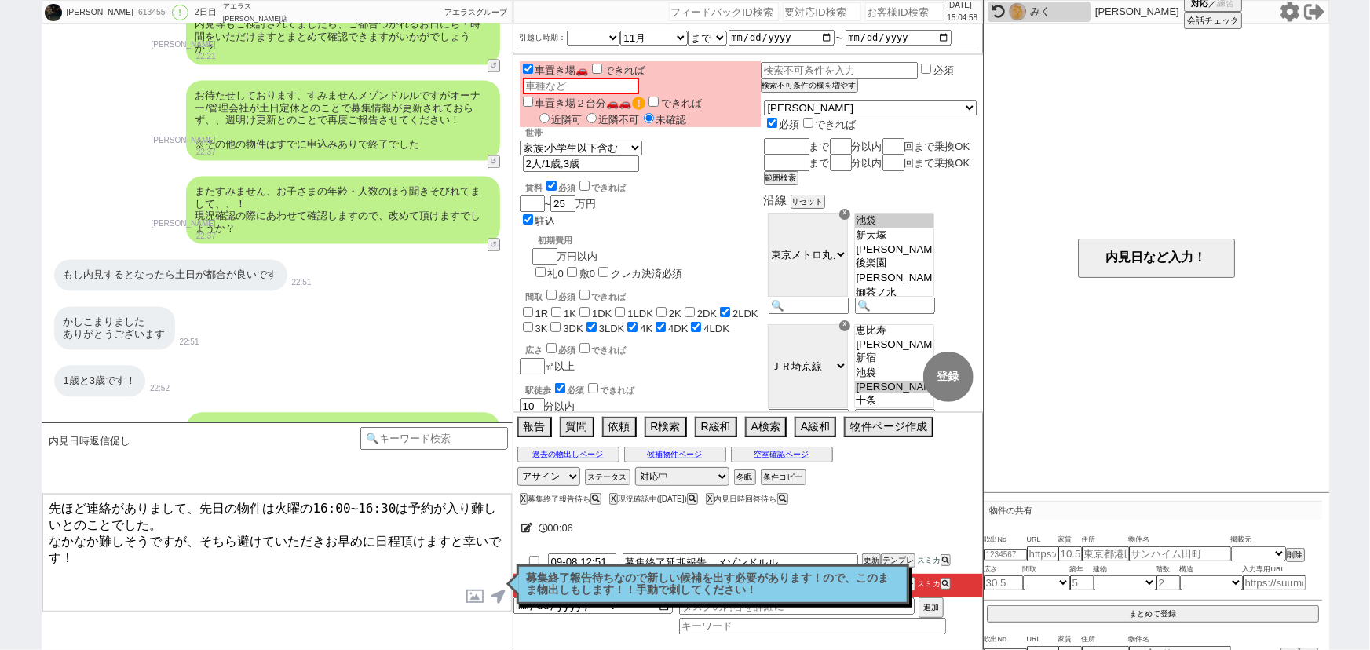
click at [652, 589] on p "募集終了報告待ちなので新しい候補を出す必要があります！ので、このまま物出しもします！！手動で刺してください！" at bounding box center [713, 584] width 372 height 24
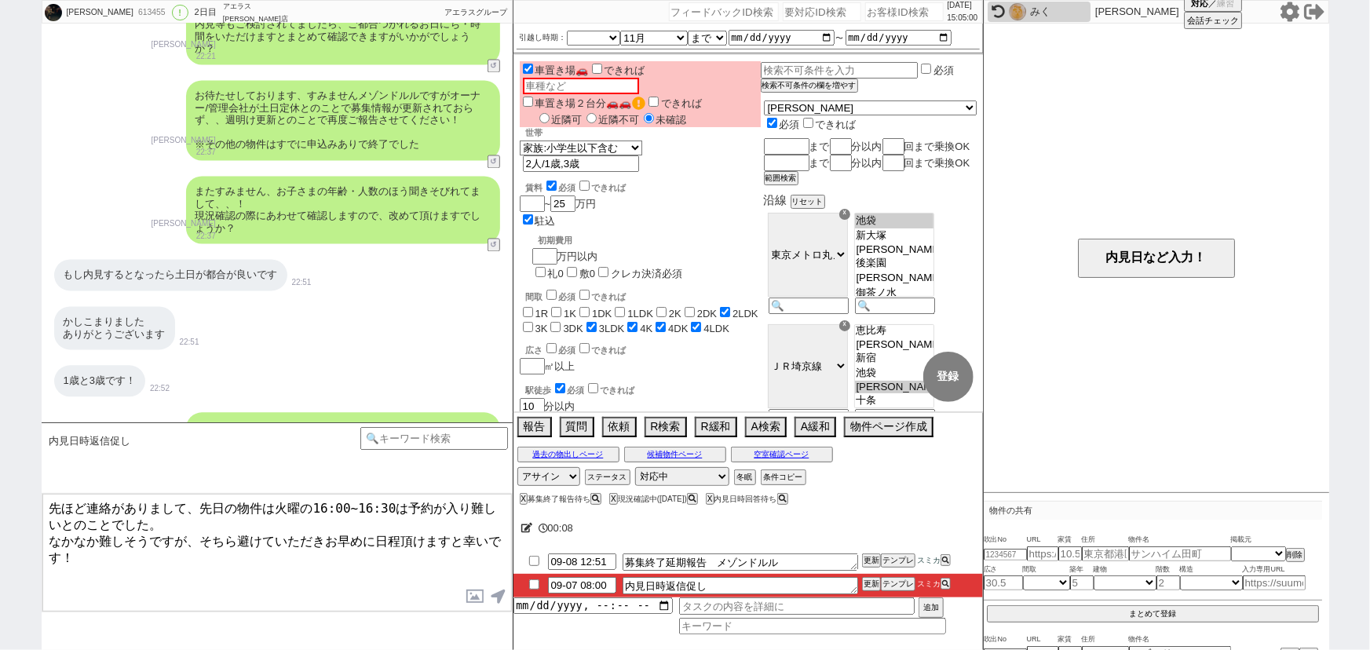
scroll to position [1666, 0]
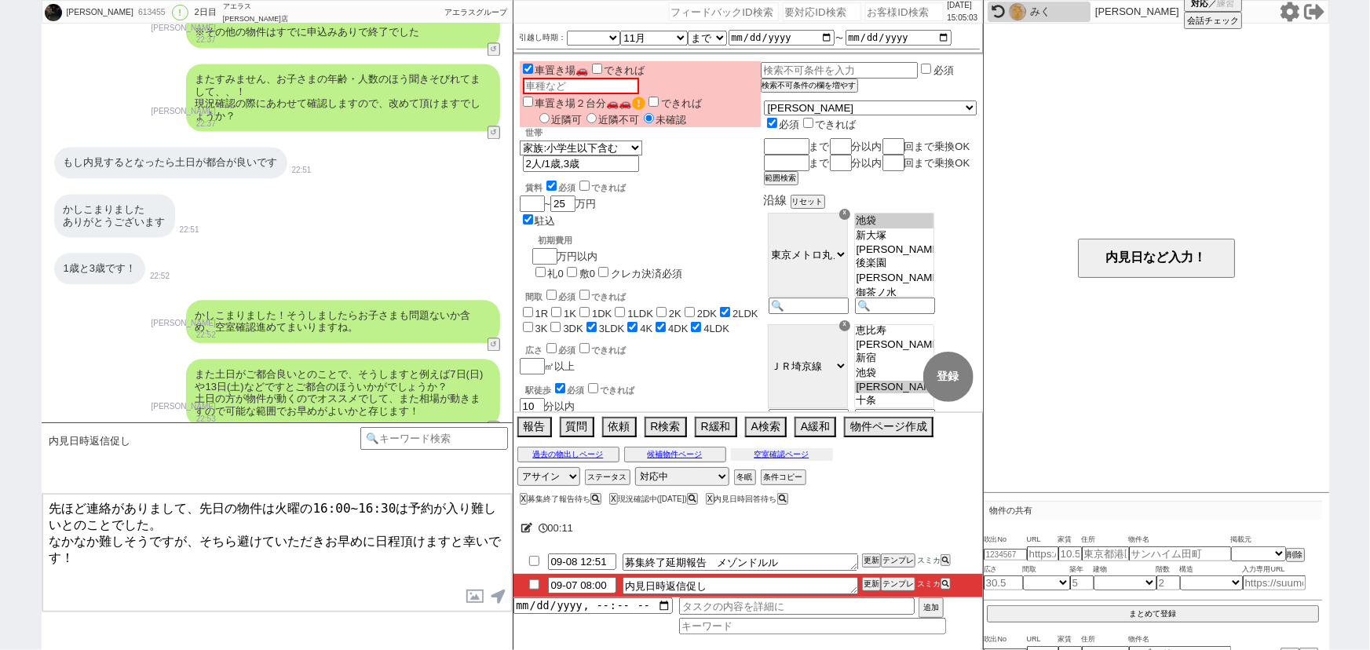
click at [803, 453] on button "空室確認ページ" at bounding box center [782, 454] width 102 height 13
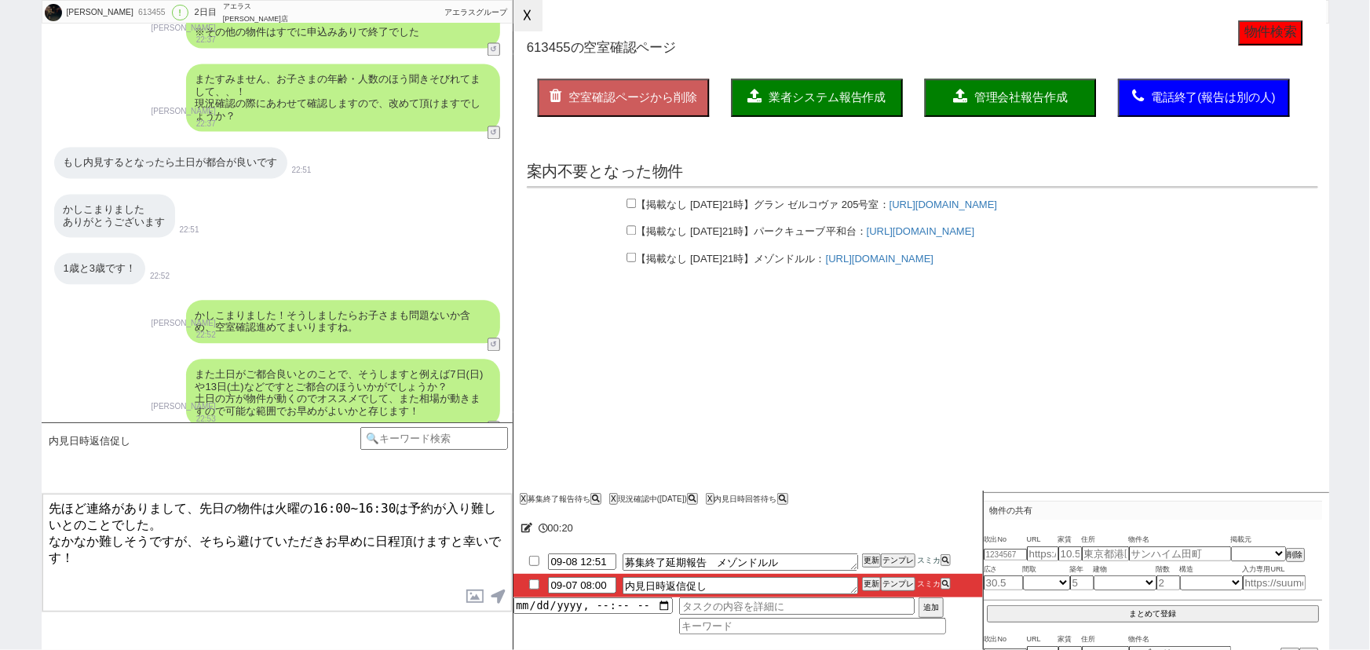
click at [526, 20] on button "☓" at bounding box center [527, 15] width 29 height 31
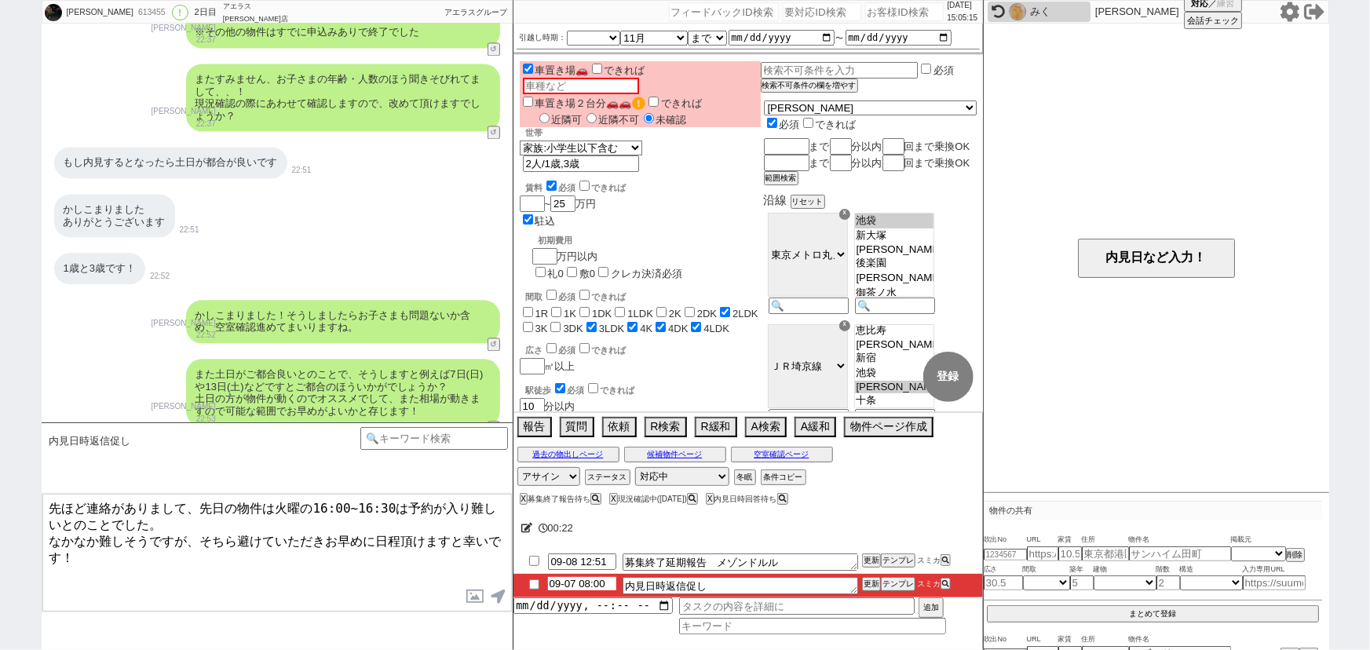
click at [578, 585] on input "09-07 08:00" at bounding box center [582, 583] width 68 height 13
type input "09-08 08:00"
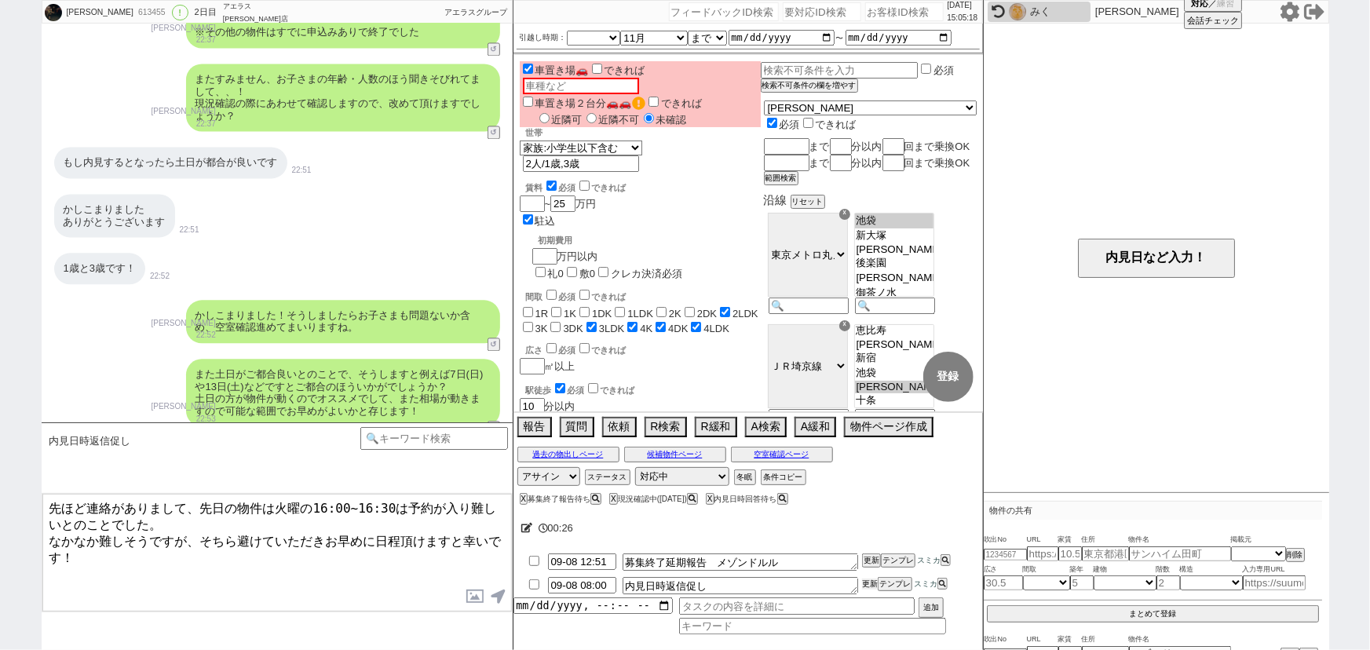
click at [870, 583] on button "更新" at bounding box center [870, 584] width 16 height 11
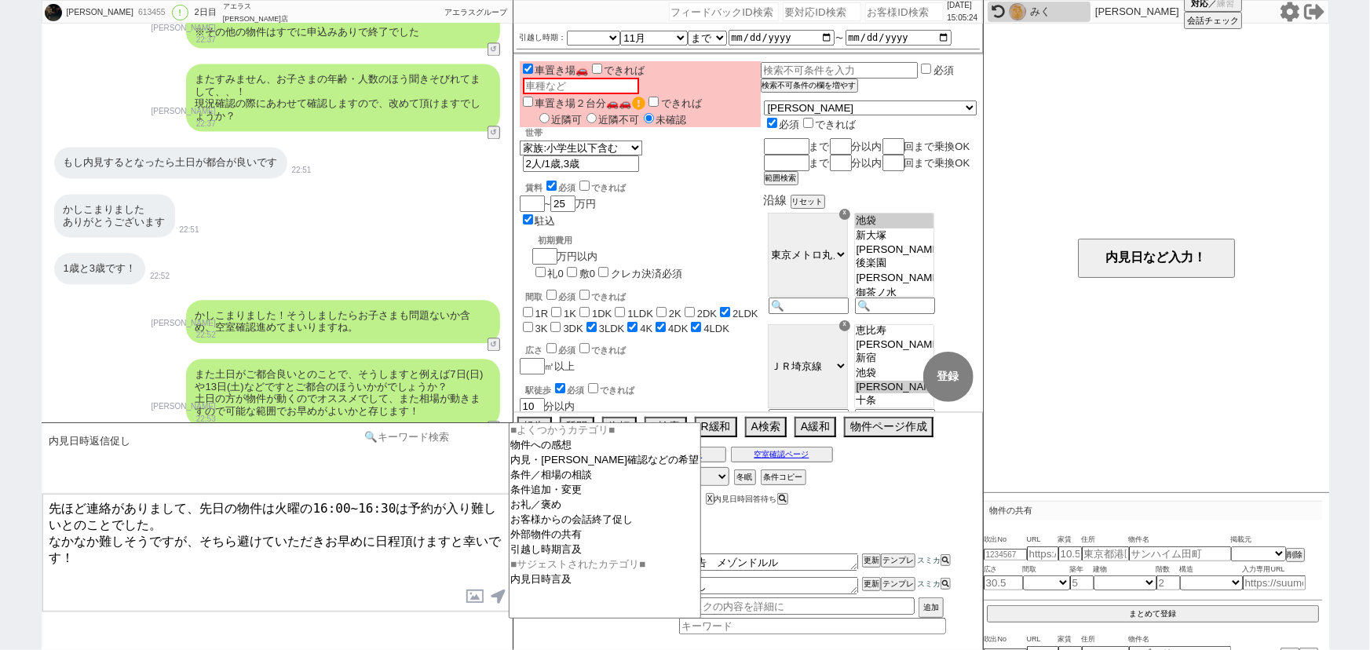
click at [397, 436] on input at bounding box center [434, 437] width 148 height 20
type input "確定"
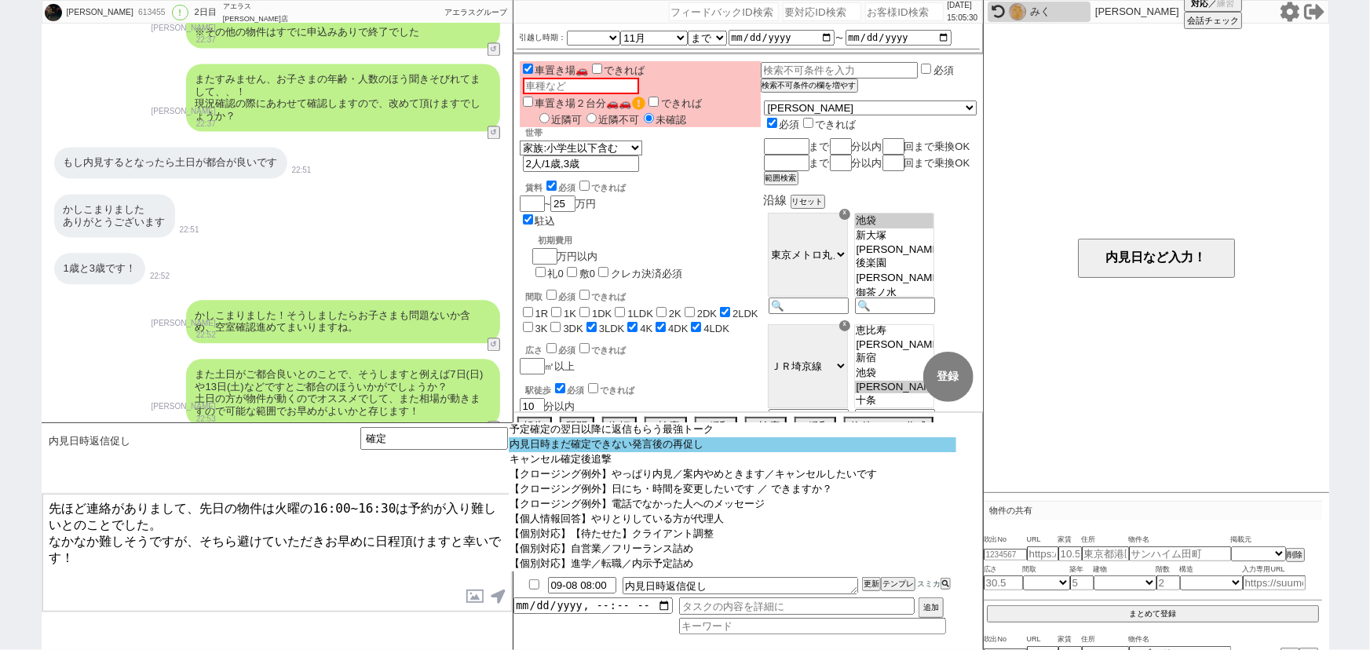
click at [628, 447] on option "内見日時まだ確定できない発言後の再促し" at bounding box center [732, 444] width 447 height 15
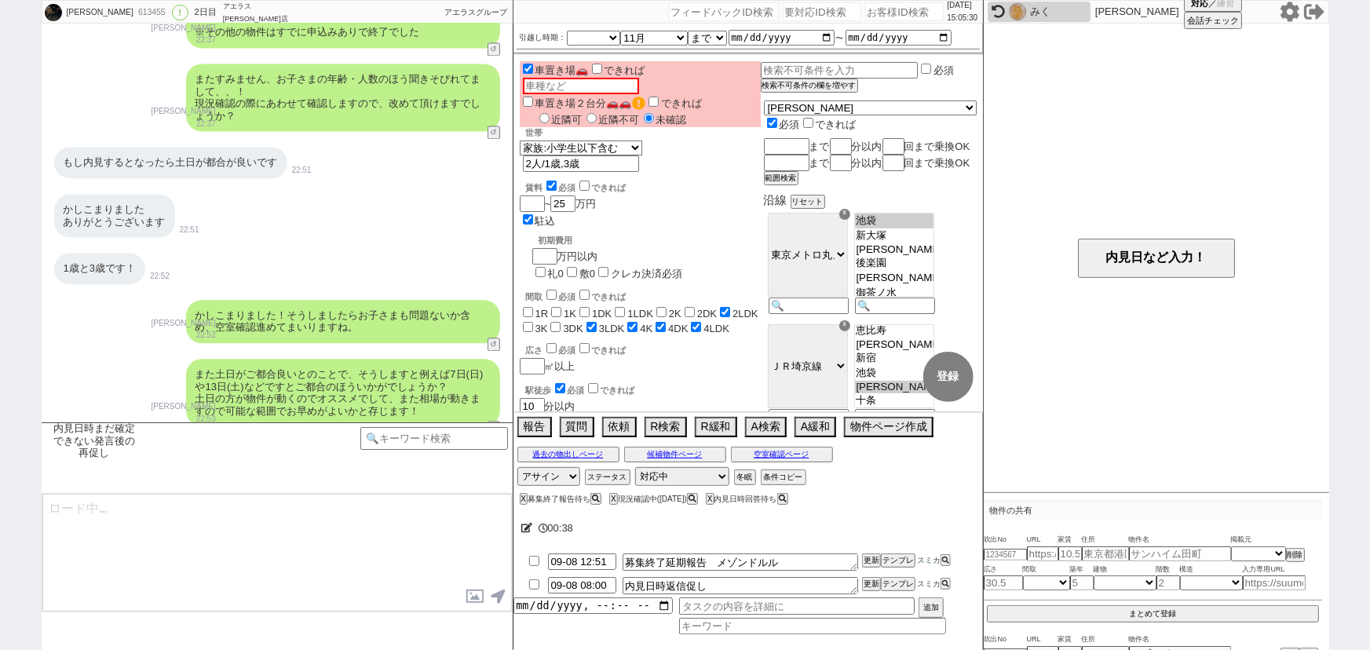
type textarea "お世話になります、その後スケジュールいかがでしょうか？ 完全予約制とはなりますので、ぜひ押さえていければと！"
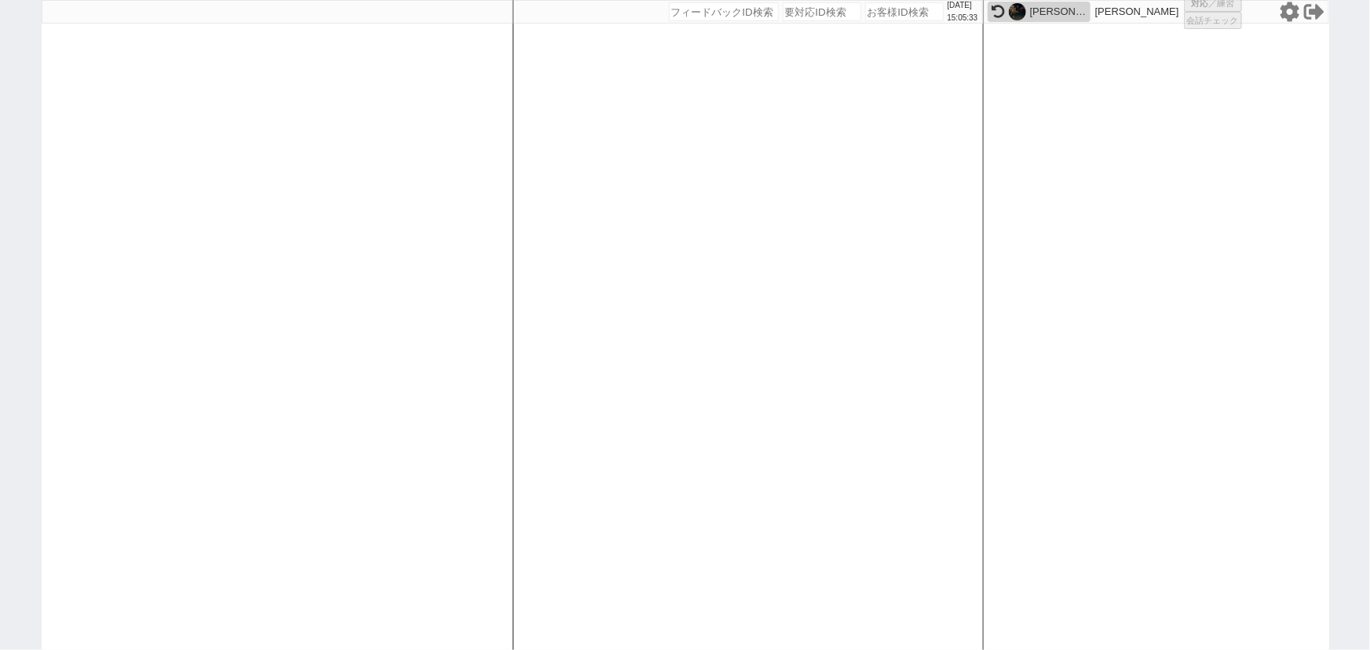
select select "600"
select select "3"
select select
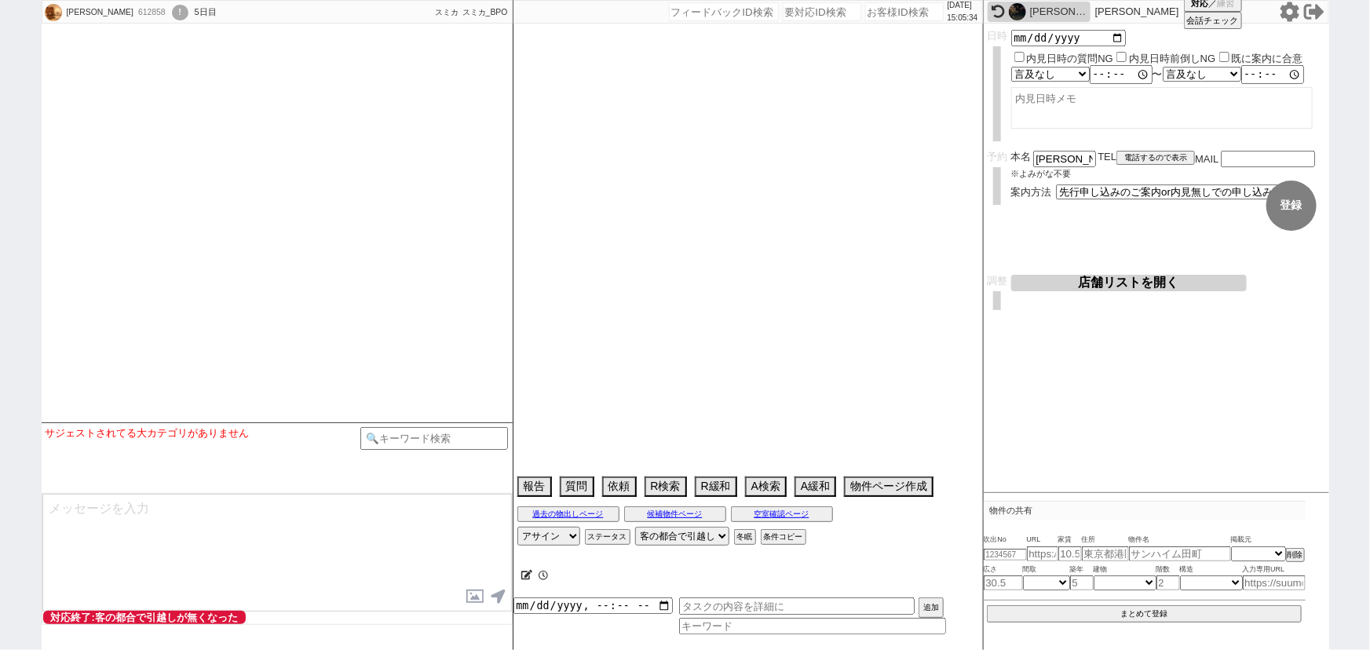
type textarea "旦那60歳無職 奥さん45歳 奥さん障害年金　2級の知的障害で手帳持ち 貯金1300万円あると言ってるが本当か？ 奥さんの仕事月に1万円しか収入ない →基づけ…"
select select "2025"
select select "9"
select select "36"
select select "1"
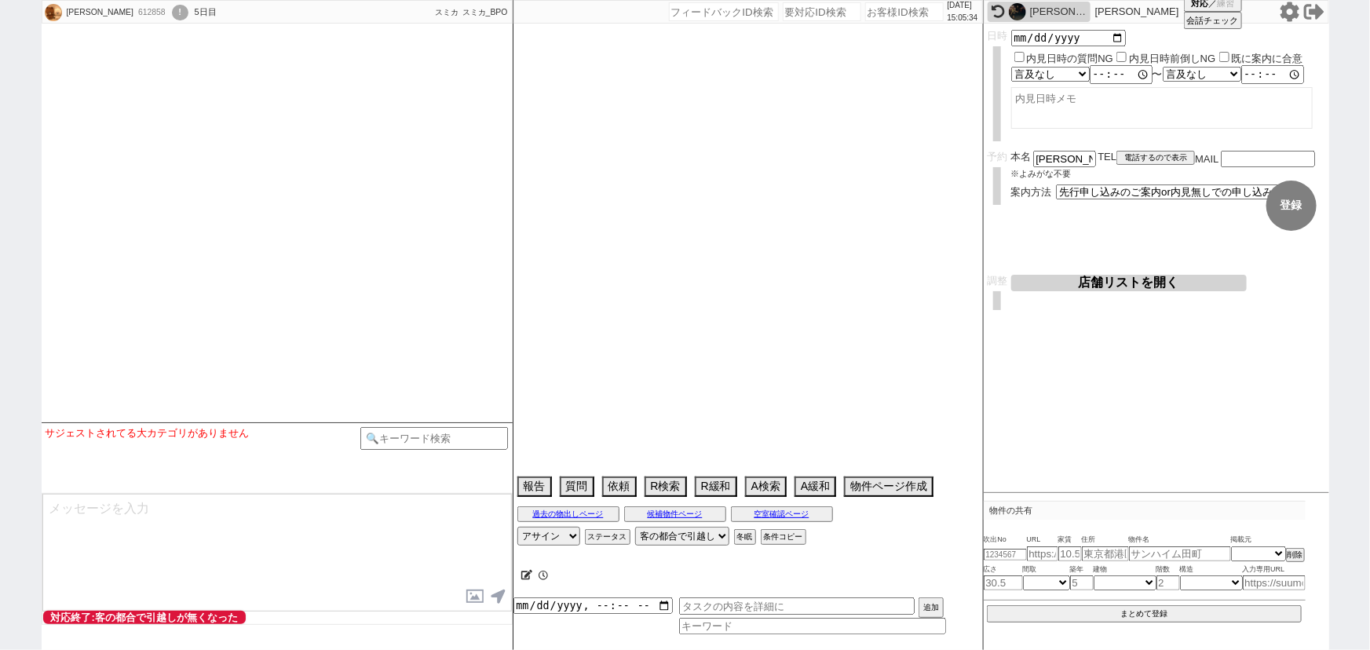
select select "17"
select select "562"
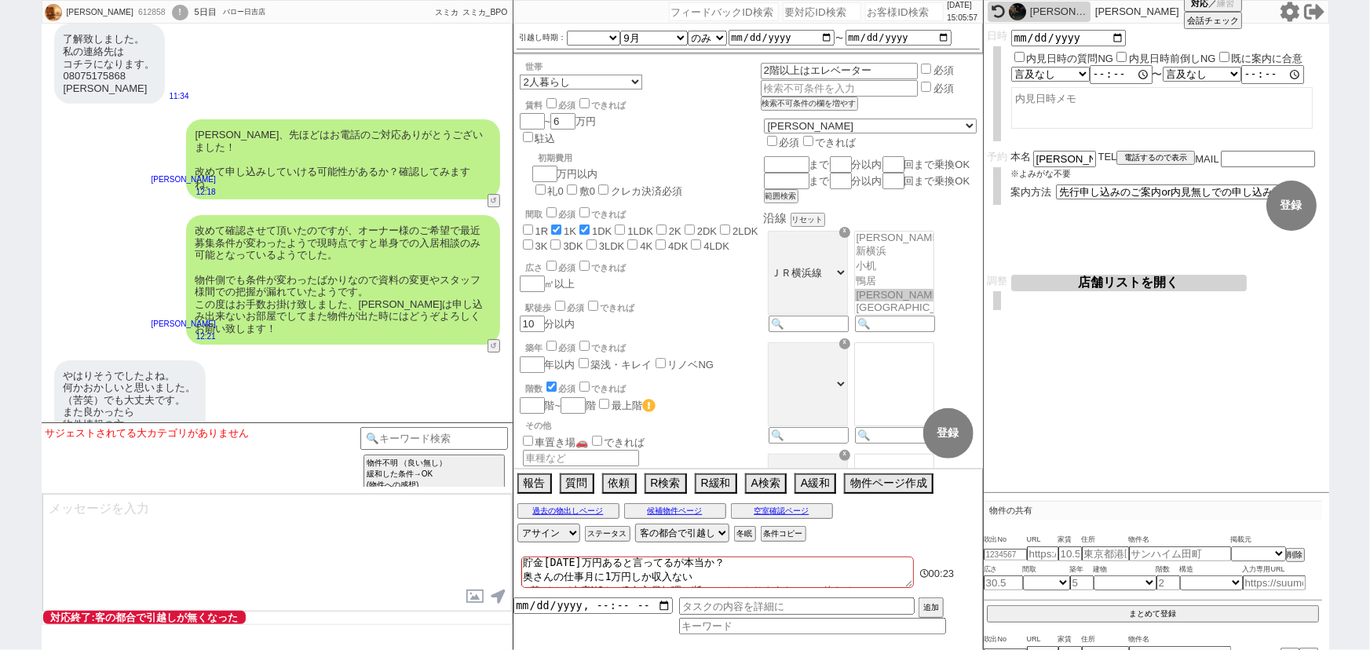
scroll to position [37, 0]
click at [550, 527] on select "アサイン 青木琢磨 斎藤ひな 御手洗侑矢 北崎真梨 小澤結 林瑞季" at bounding box center [548, 533] width 63 height 19
select select "235"
click at [517, 524] on select "アサイン 青木琢磨 斎藤ひな 御手洗侑矢 北崎真梨 小澤結 林瑞季" at bounding box center [548, 533] width 63 height 19
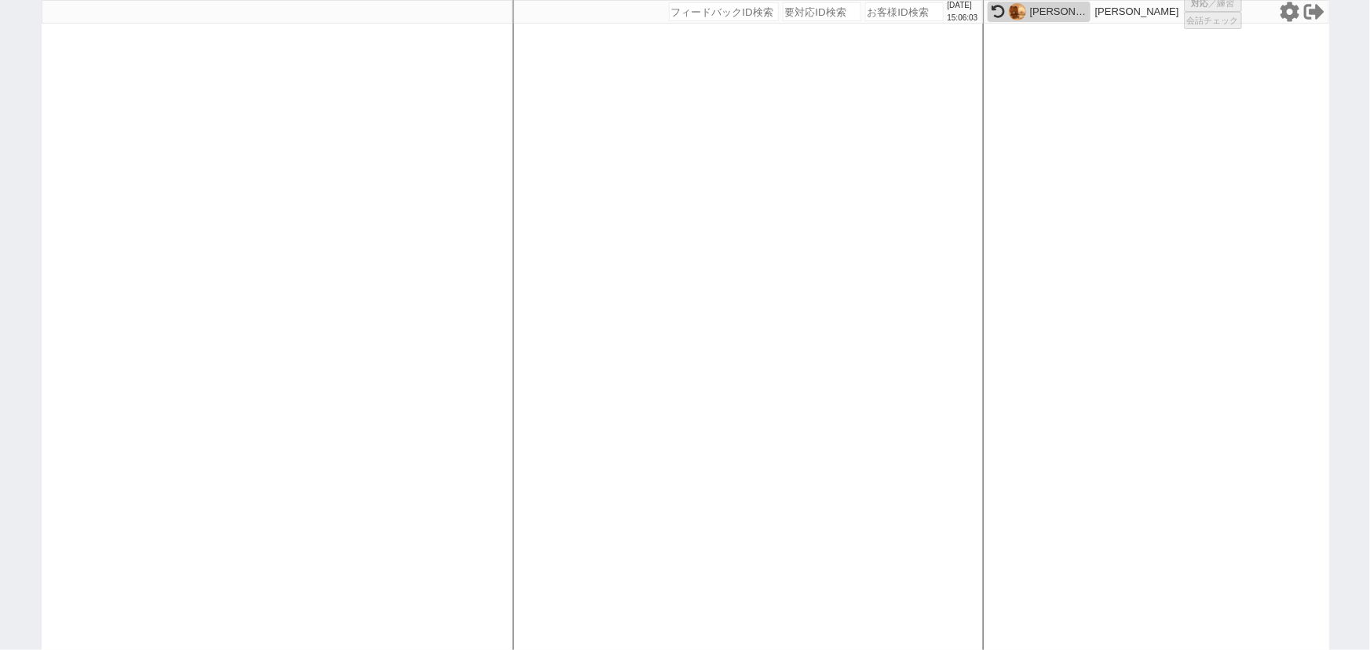
select select
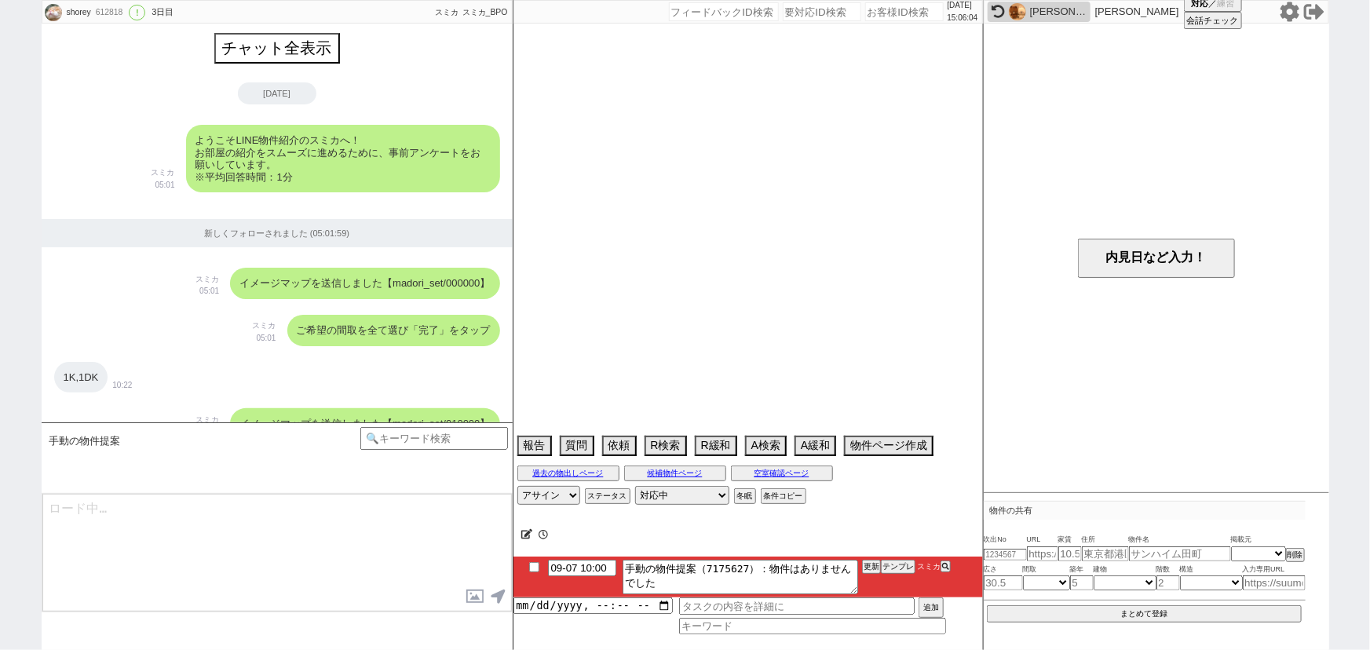
scroll to position [3584, 0]
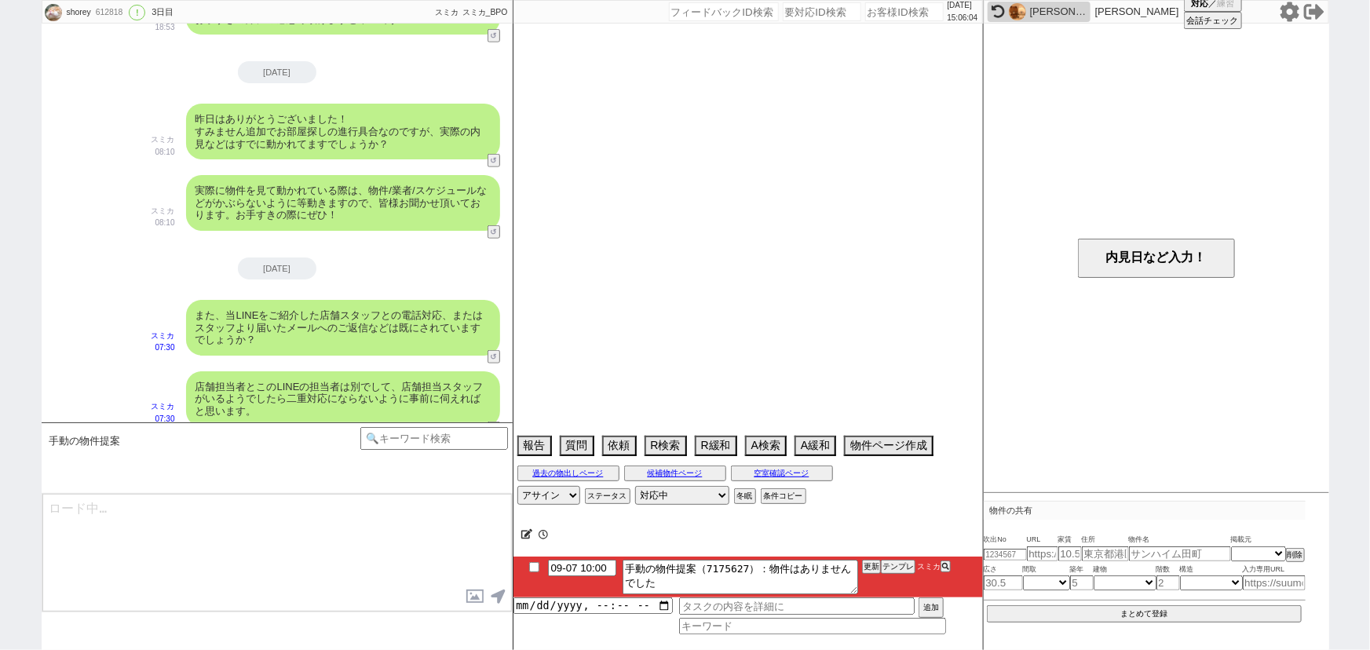
select select "2025"
select select "11"
select select "36"
select select "0"
select select "60"
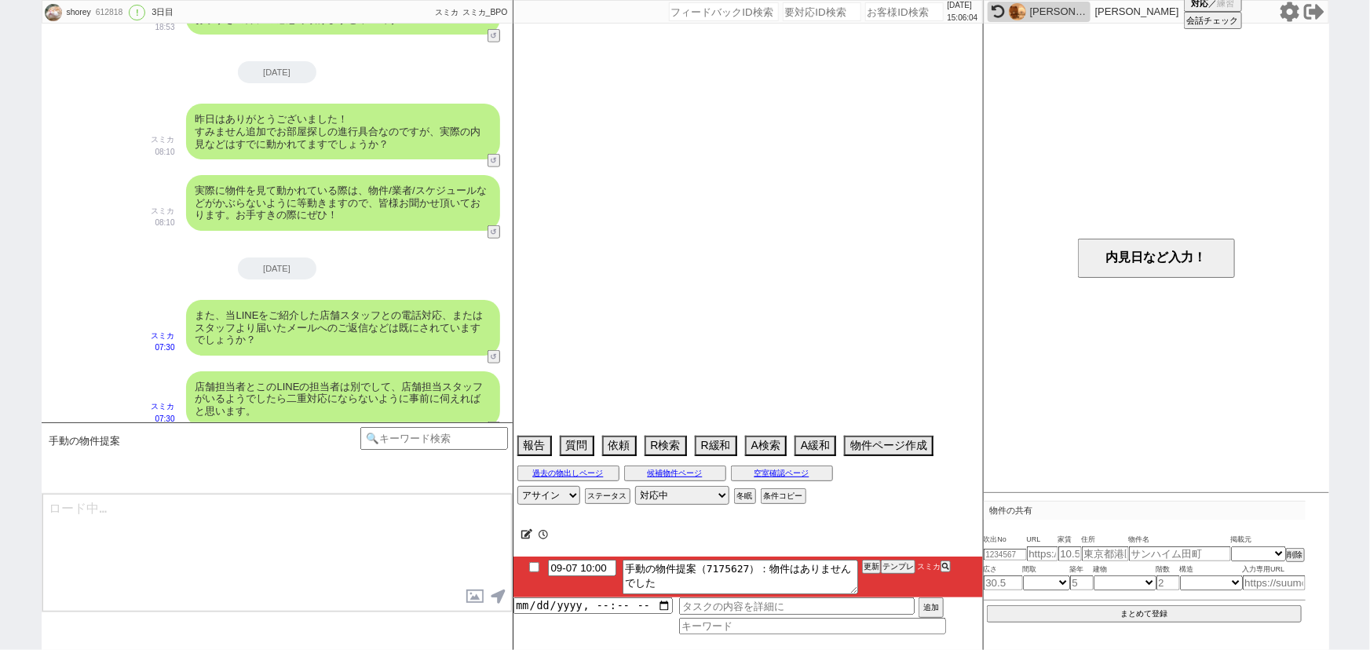
select select "1493"
select select "75"
select select "1786"
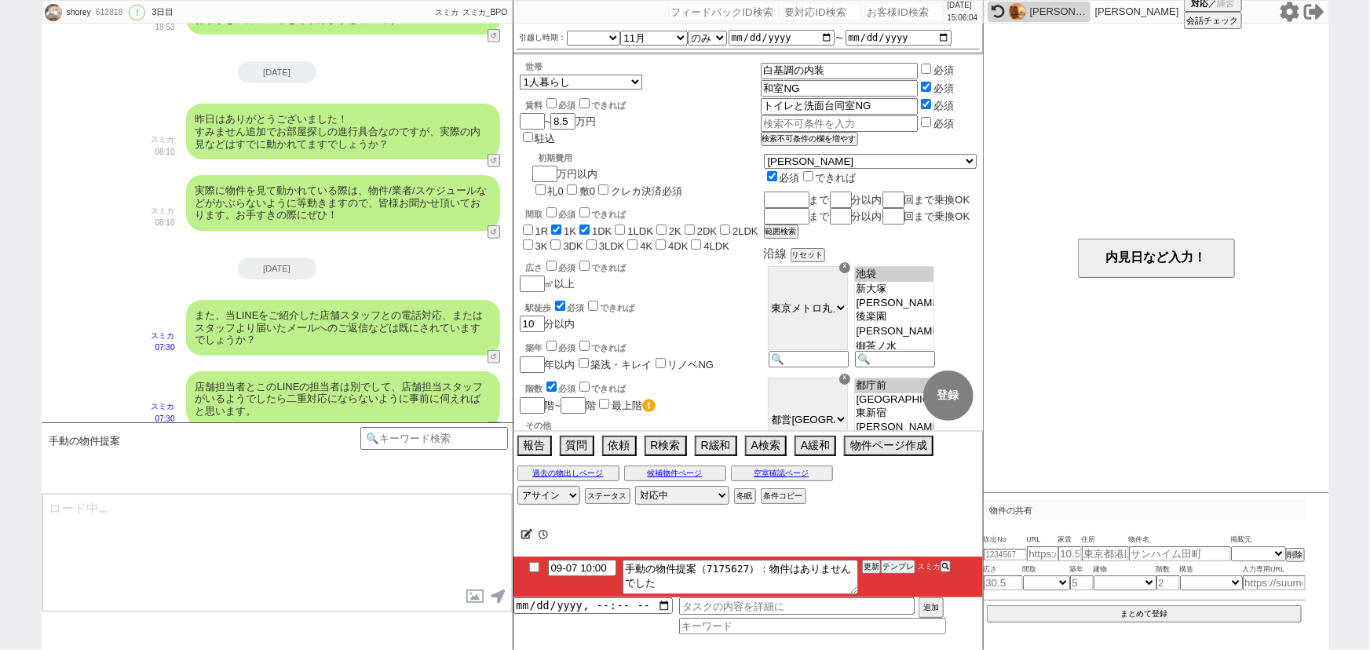
scroll to position [170, 0]
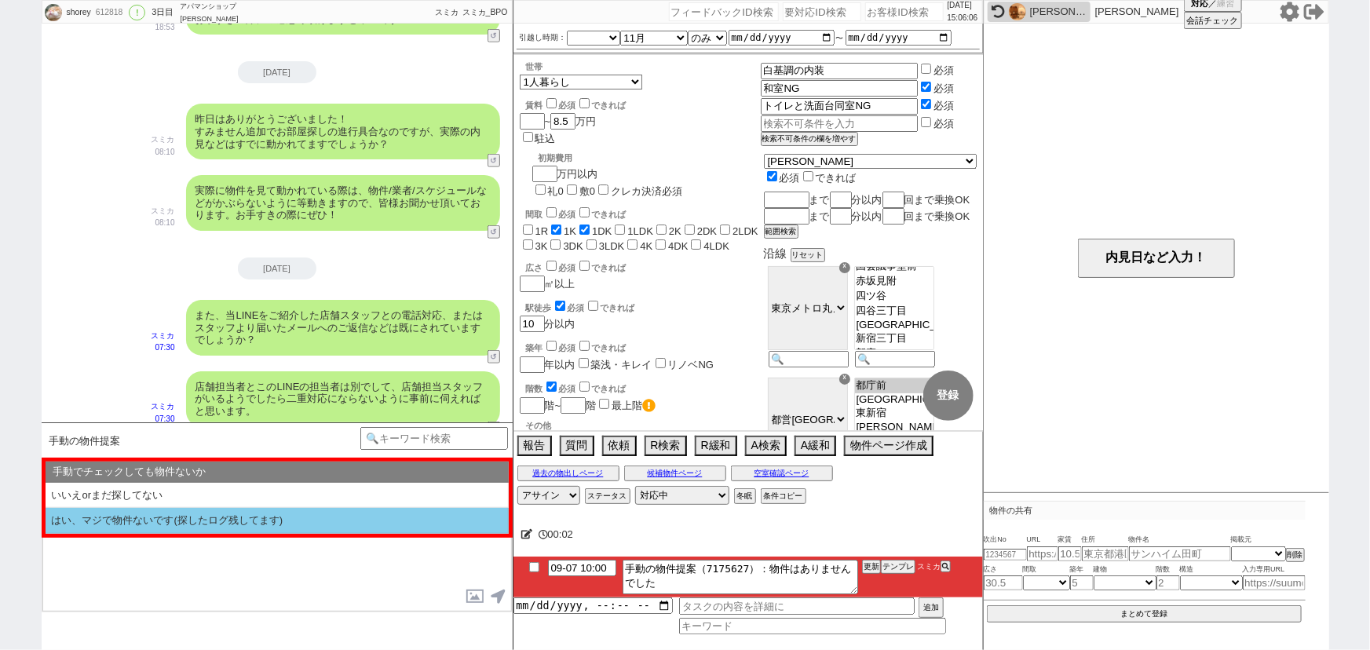
click at [304, 510] on li "はい、マジで物件ないです(探したログ残してます)" at bounding box center [277, 521] width 463 height 26
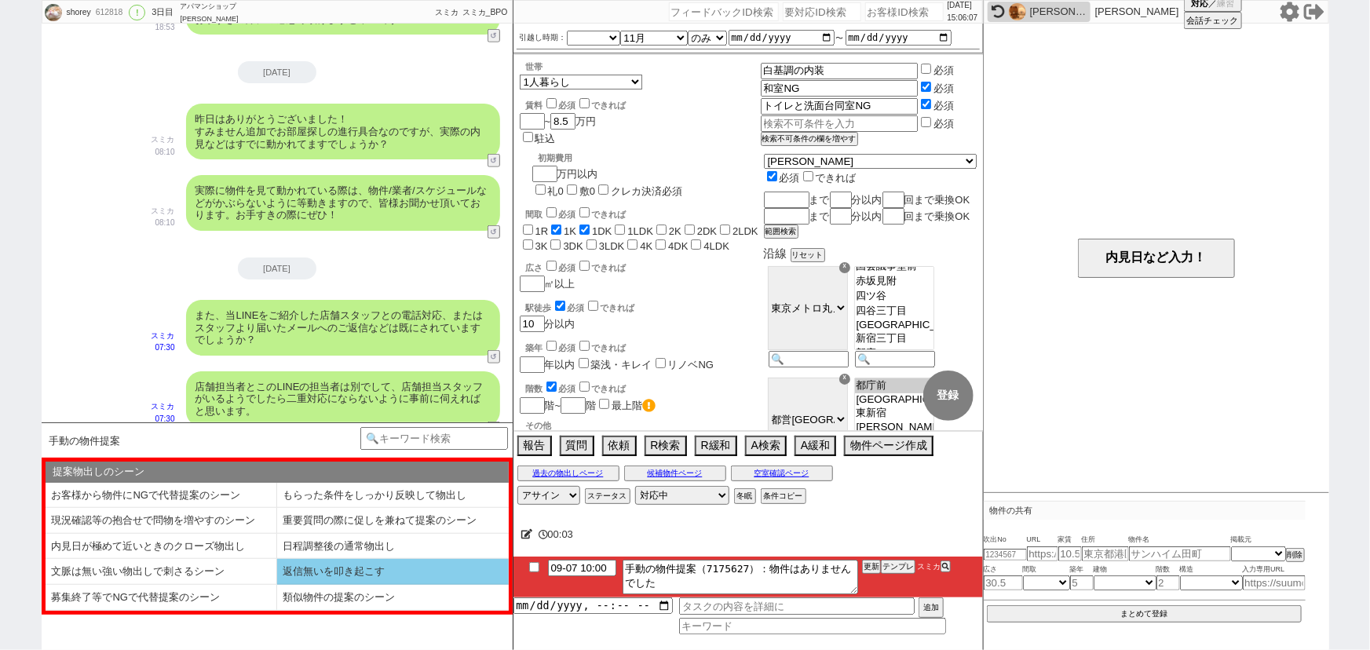
click at [320, 559] on li "返信無いを叩き起こす" at bounding box center [393, 572] width 232 height 26
select select "はい、マジで物件ないです(探したログ残してます)"
select select "返信無いを叩き起こす"
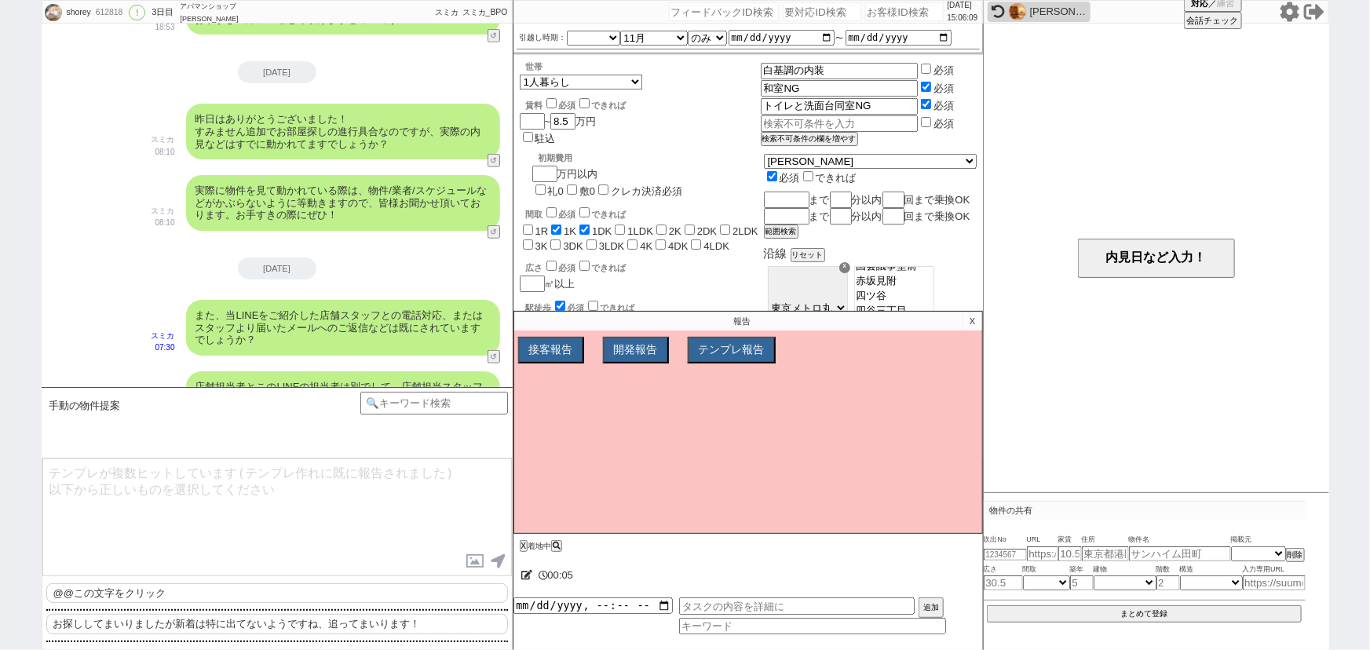
click at [290, 597] on p "@@この文字をクリック" at bounding box center [277, 593] width 462 height 20
type textarea "@@この文字をクリック"
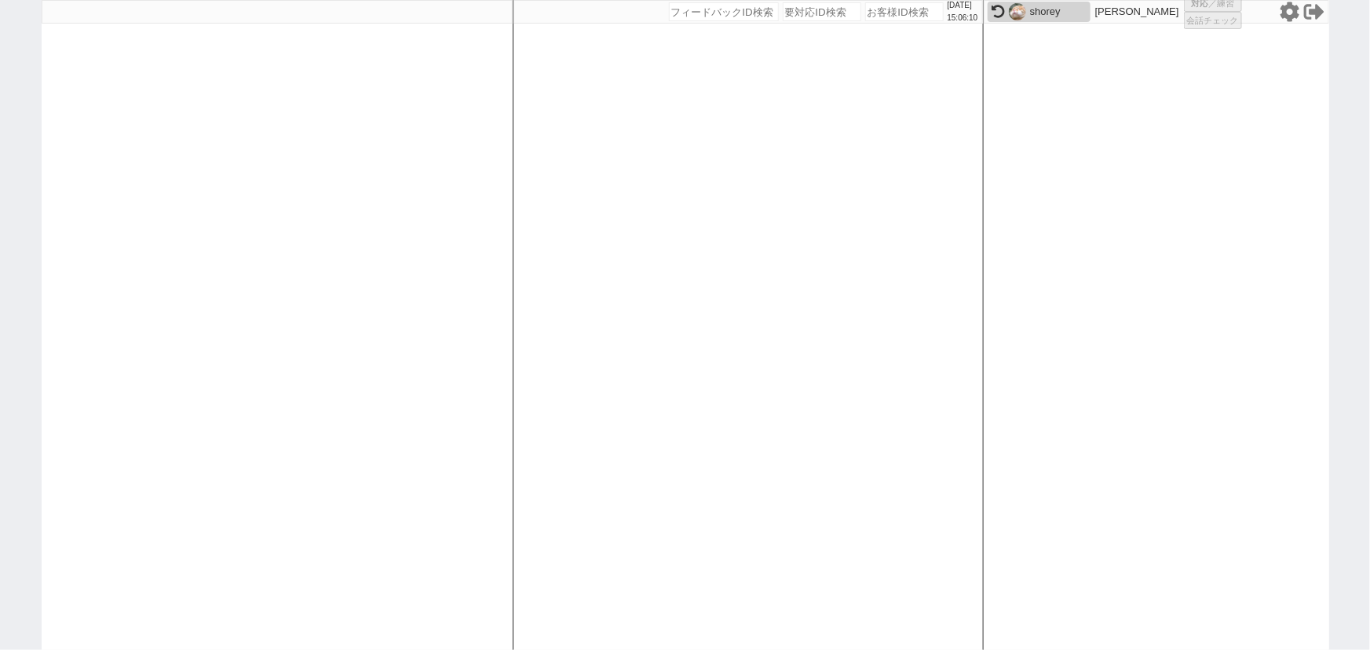
select select
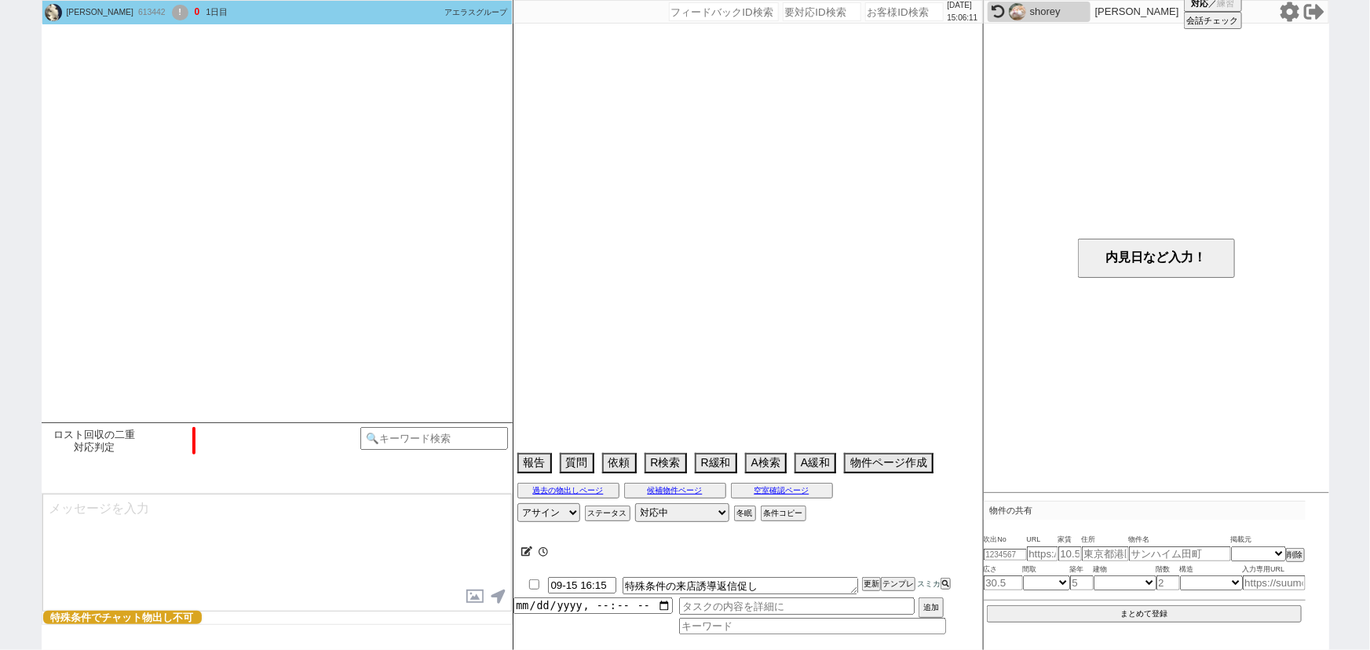
scroll to position [2442, 0]
select select "2025"
select select "10"
select select "37"
select select "0"
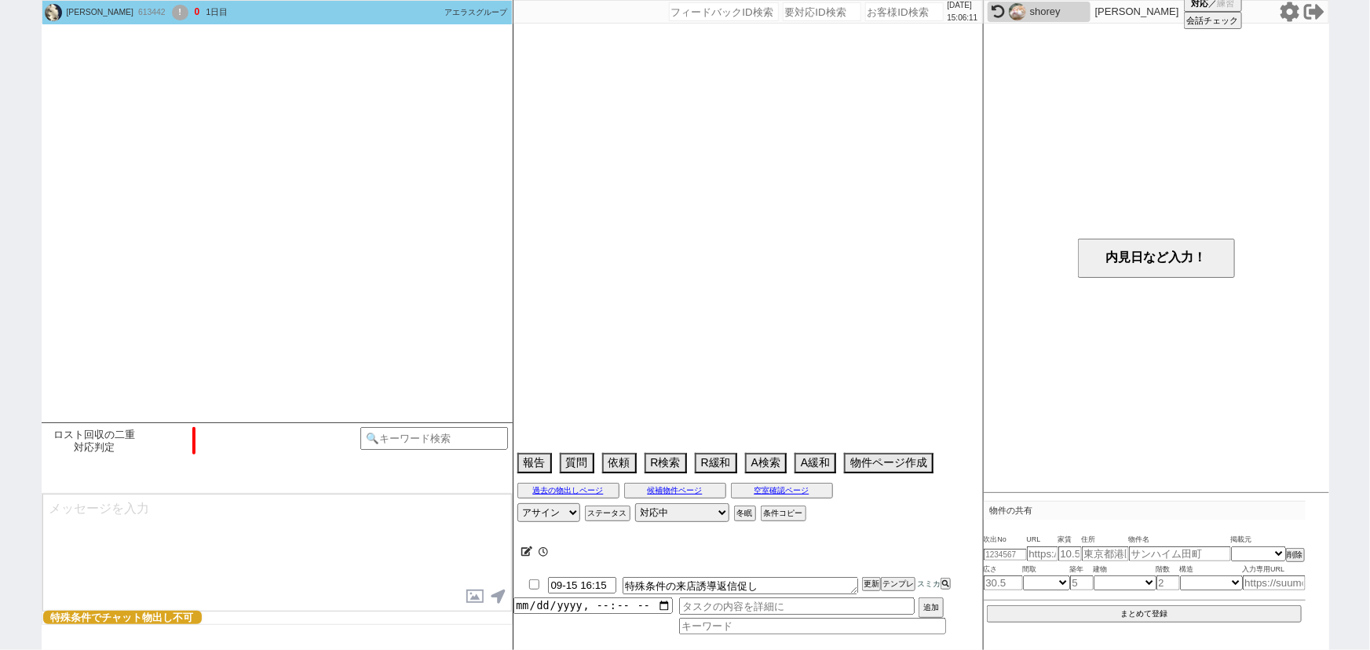
select select "66"
select select "1610"
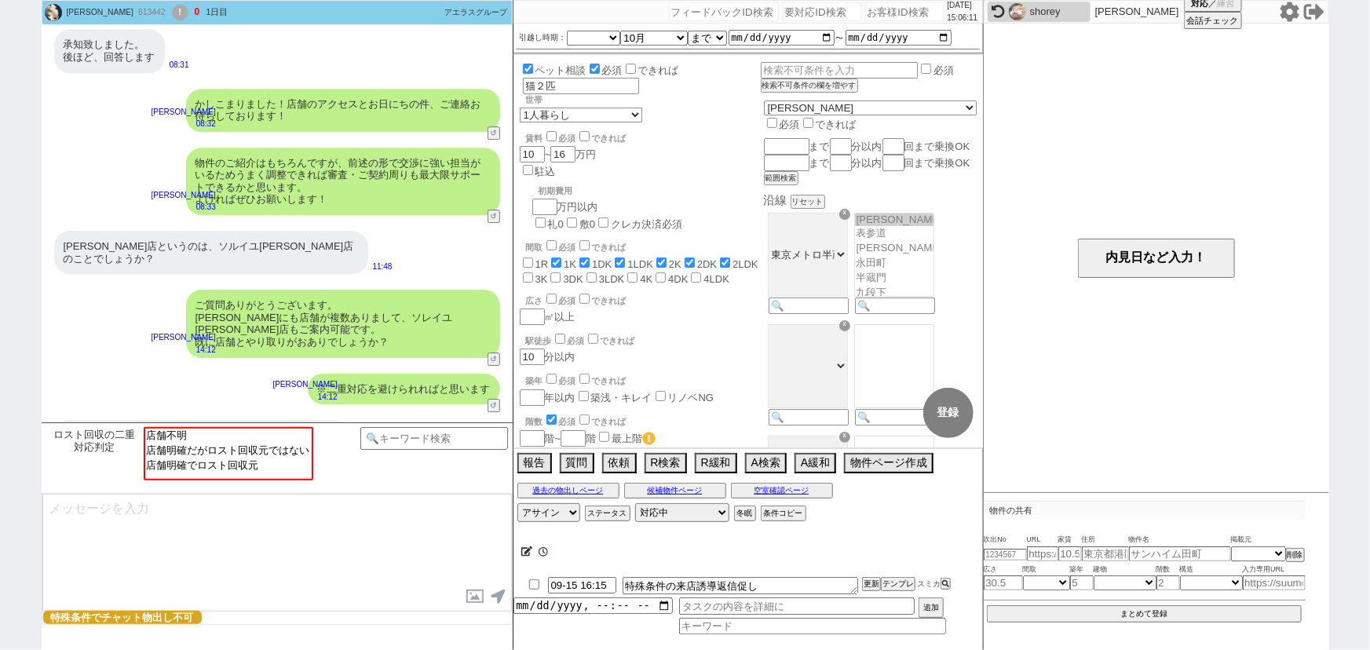
scroll to position [75, 0]
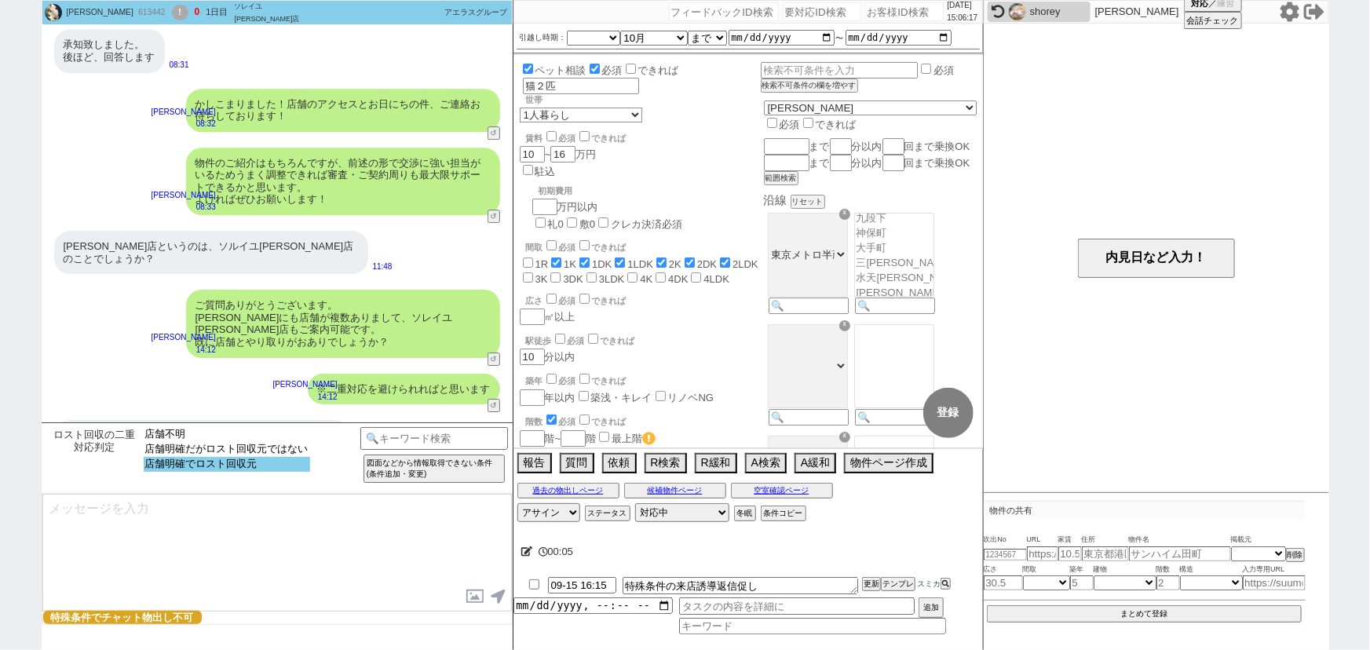
select select "店舗明確でロスト回収元"
click at [298, 468] on option "店舗明確でロスト回収元" at bounding box center [227, 464] width 166 height 15
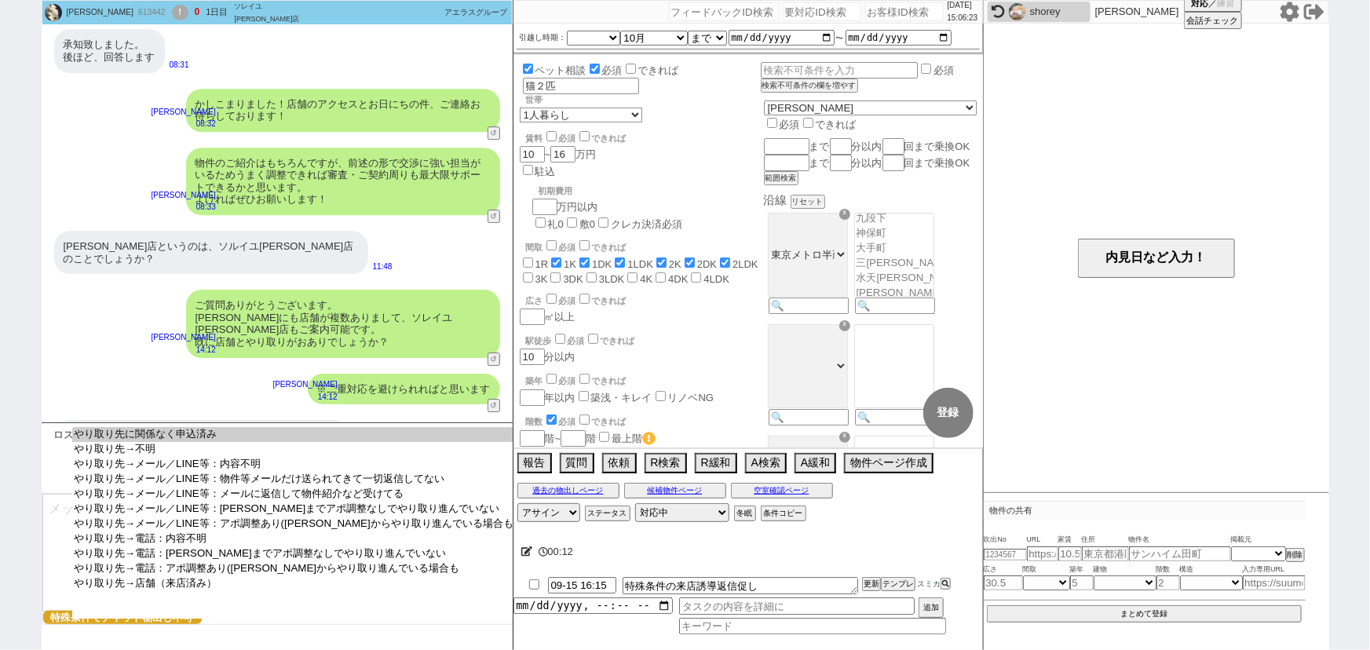
select select "やり取り先→メール／LINE等：内容不明"
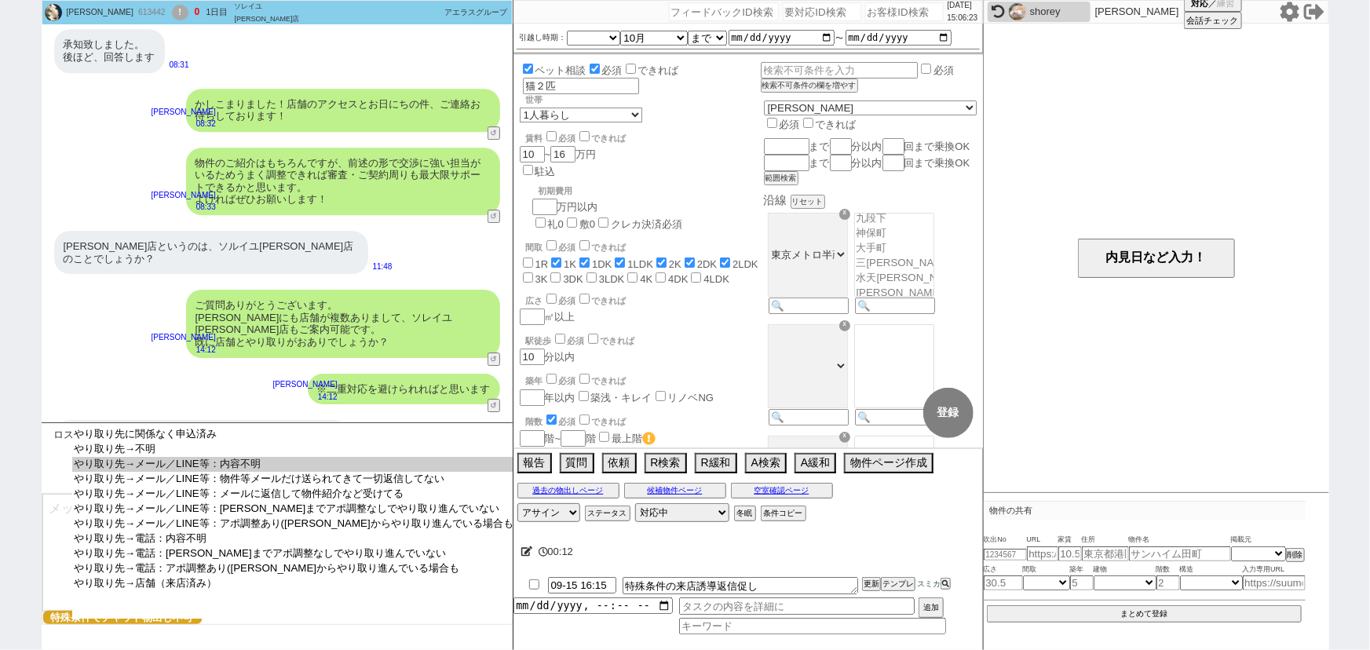
click at [298, 468] on option "やり取り先→メール／LINE等：内容不明" at bounding box center [293, 464] width 443 height 15
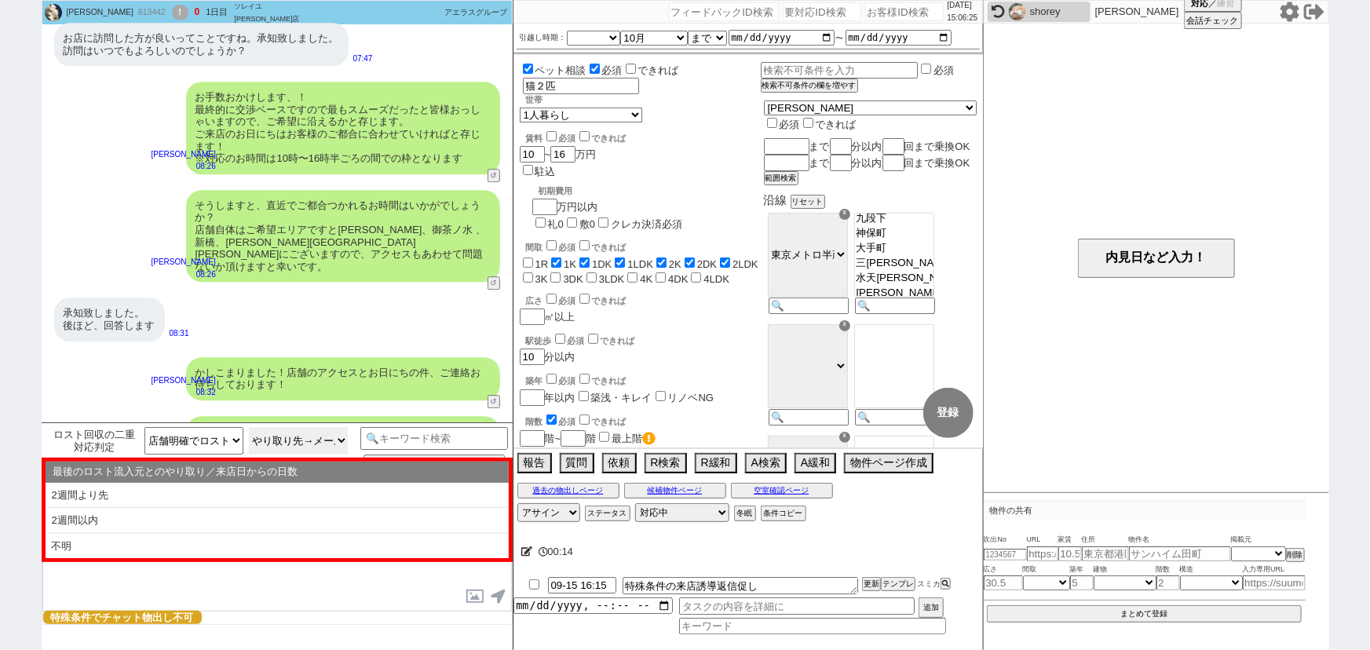
scroll to position [2119, 0]
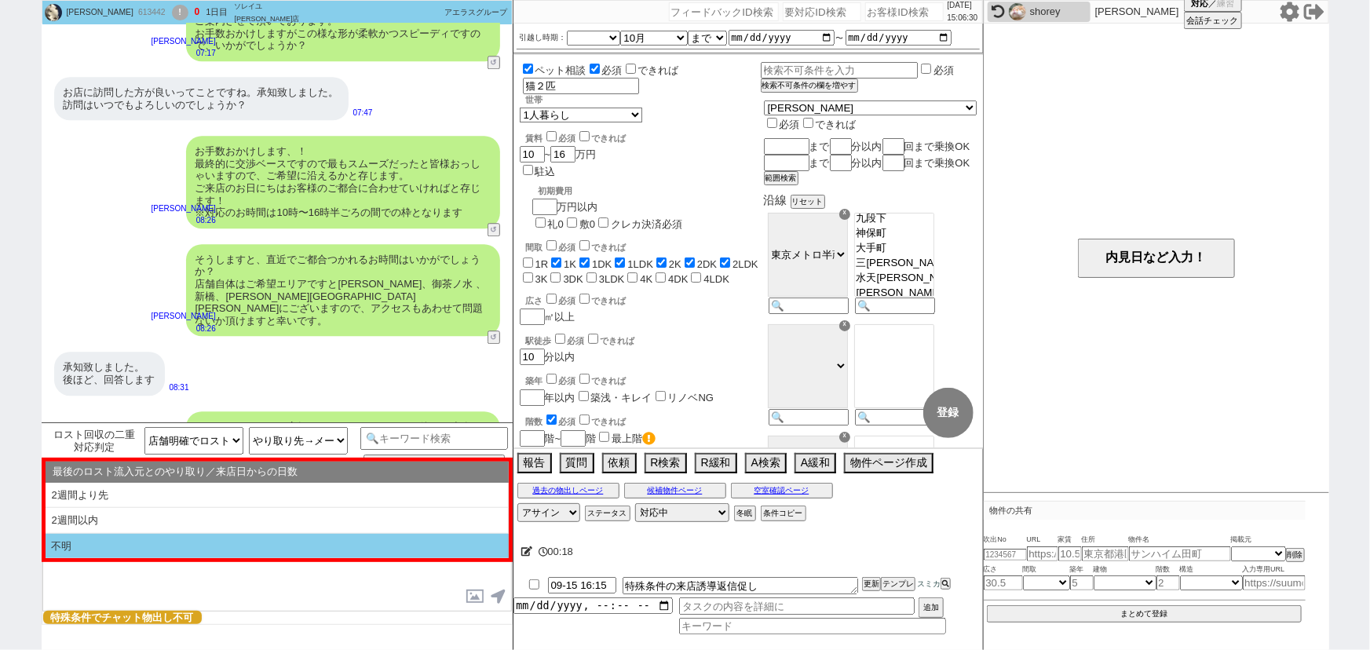
click at [195, 537] on li "不明" at bounding box center [277, 546] width 463 height 25
type textarea "かしこまりました、ちなみにいつ頃どういった内容のやり取りをされてましたでしょうか？"
select select "不明"
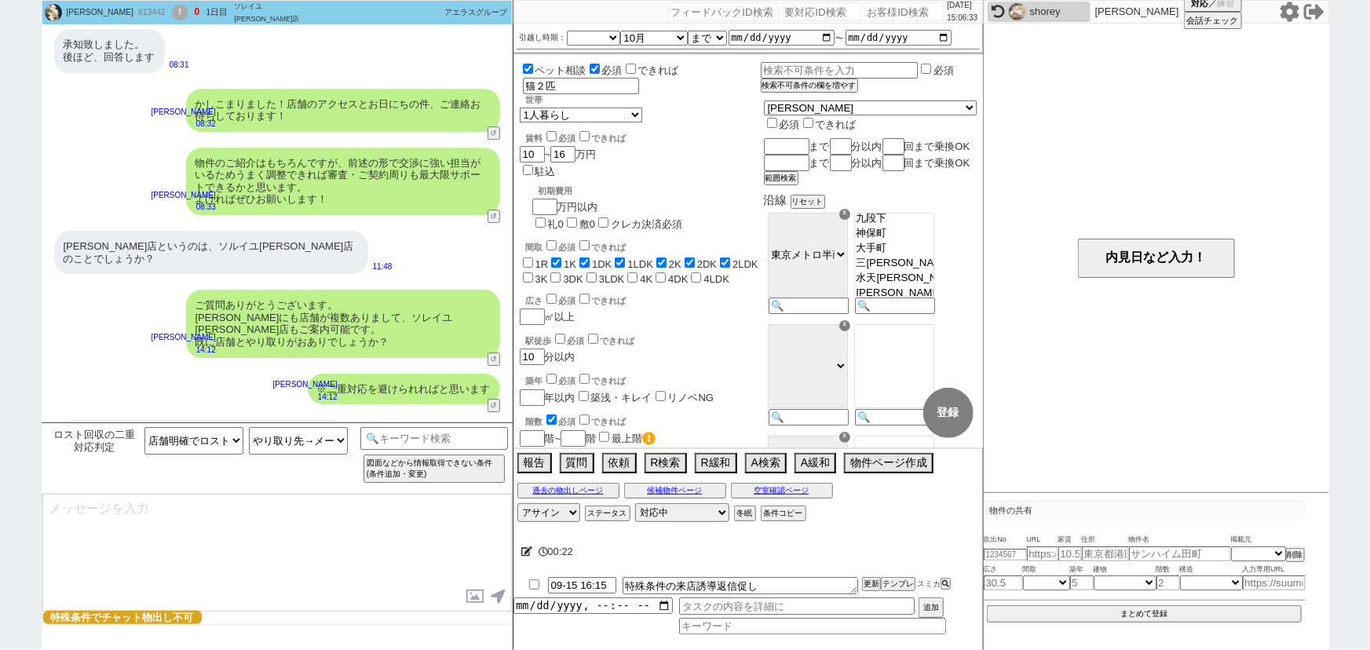
scroll to position [2501, 0]
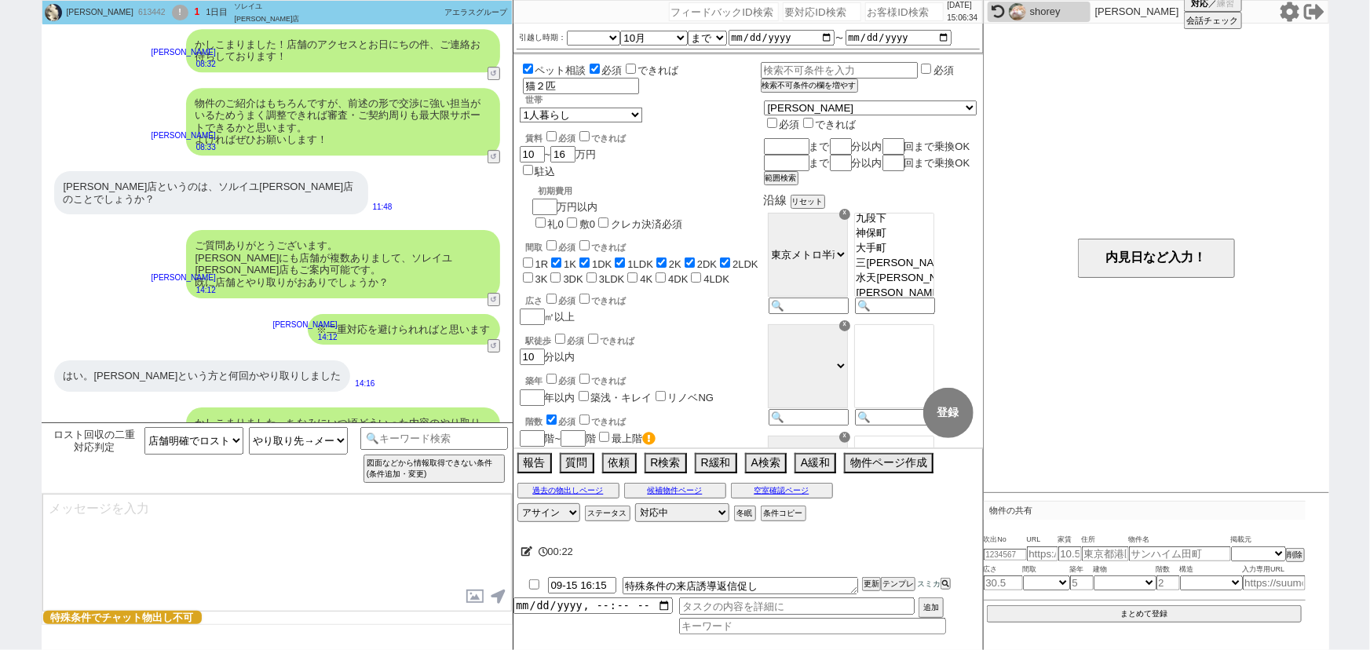
select select "535"
type textarea "※予約までした、予約はしてないが担当スタッフとメール、コチラ以外のLINEでやりとりをされている等 ※二重対応を避けられればと思います"
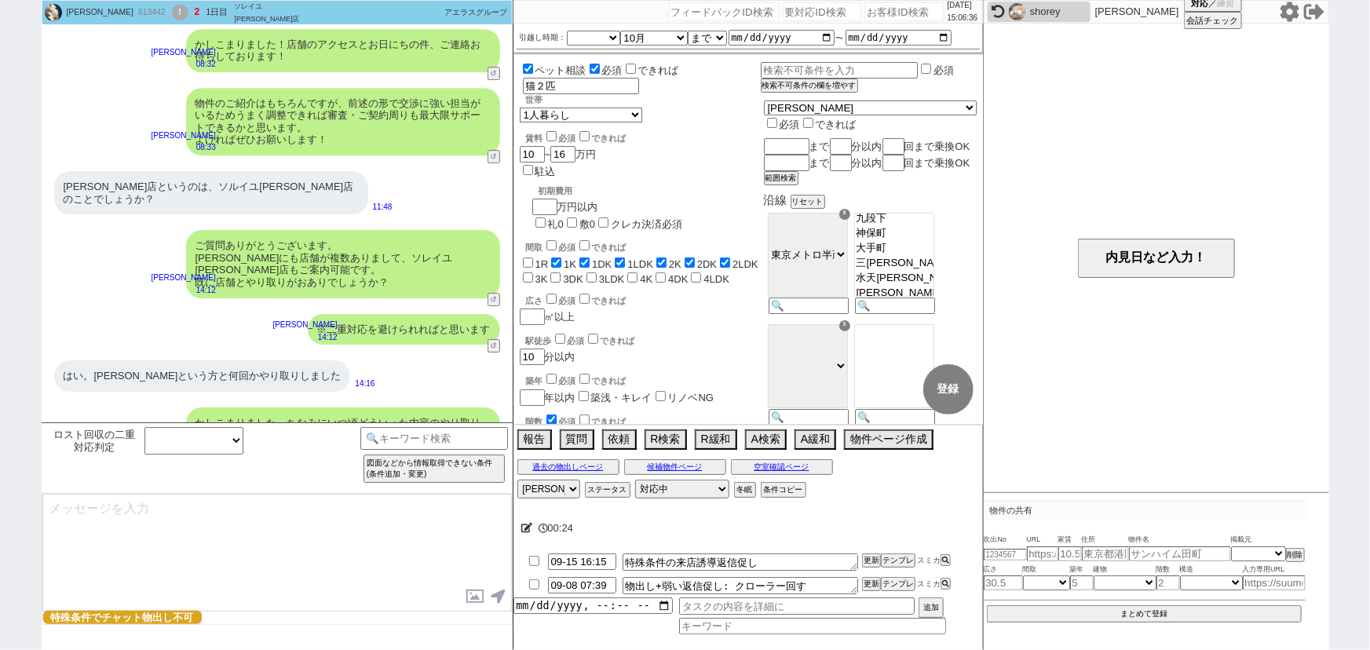
scroll to position [2572, 0]
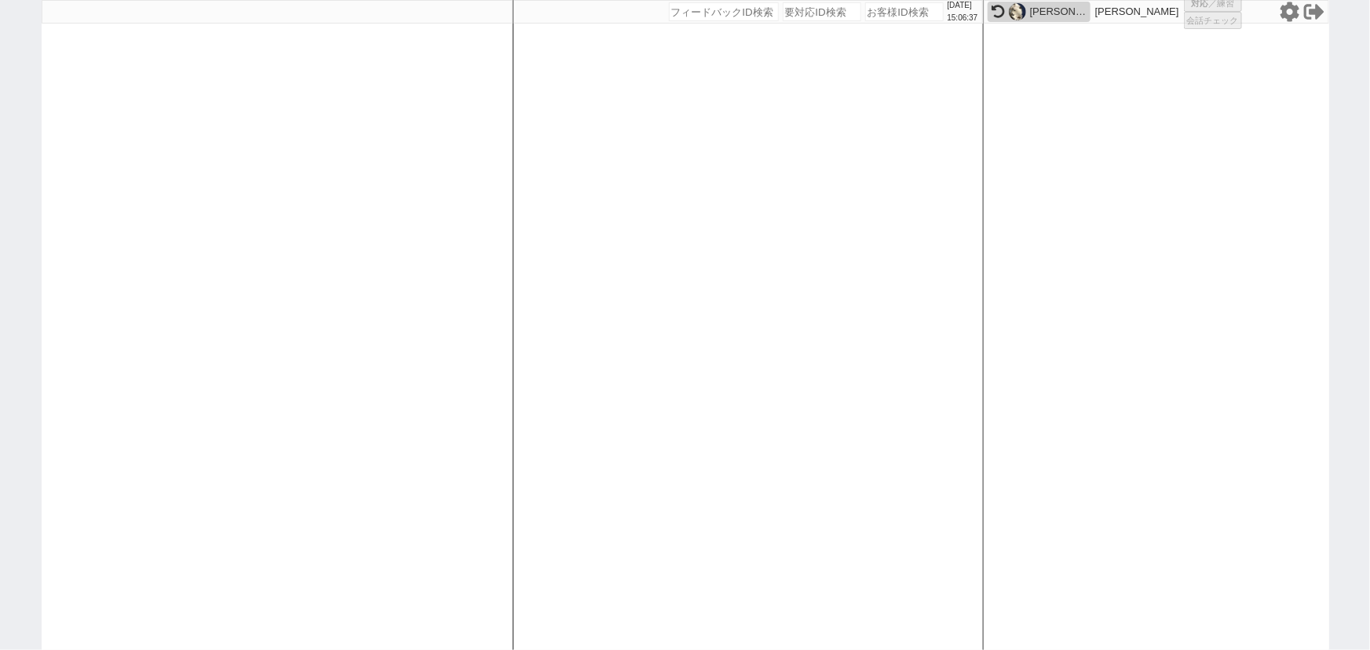
select select
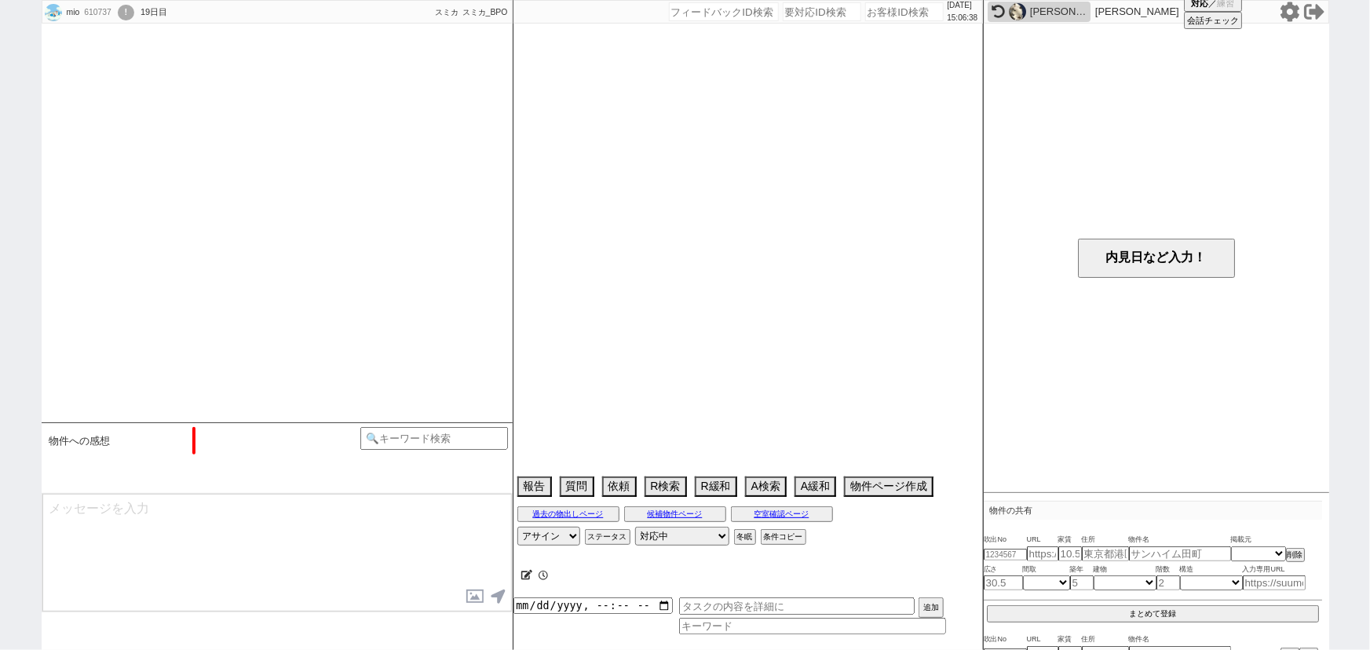
type textarea "8/24京王不動産で内見"
select select "15"
select select "0"
select select "44"
select select "1157"
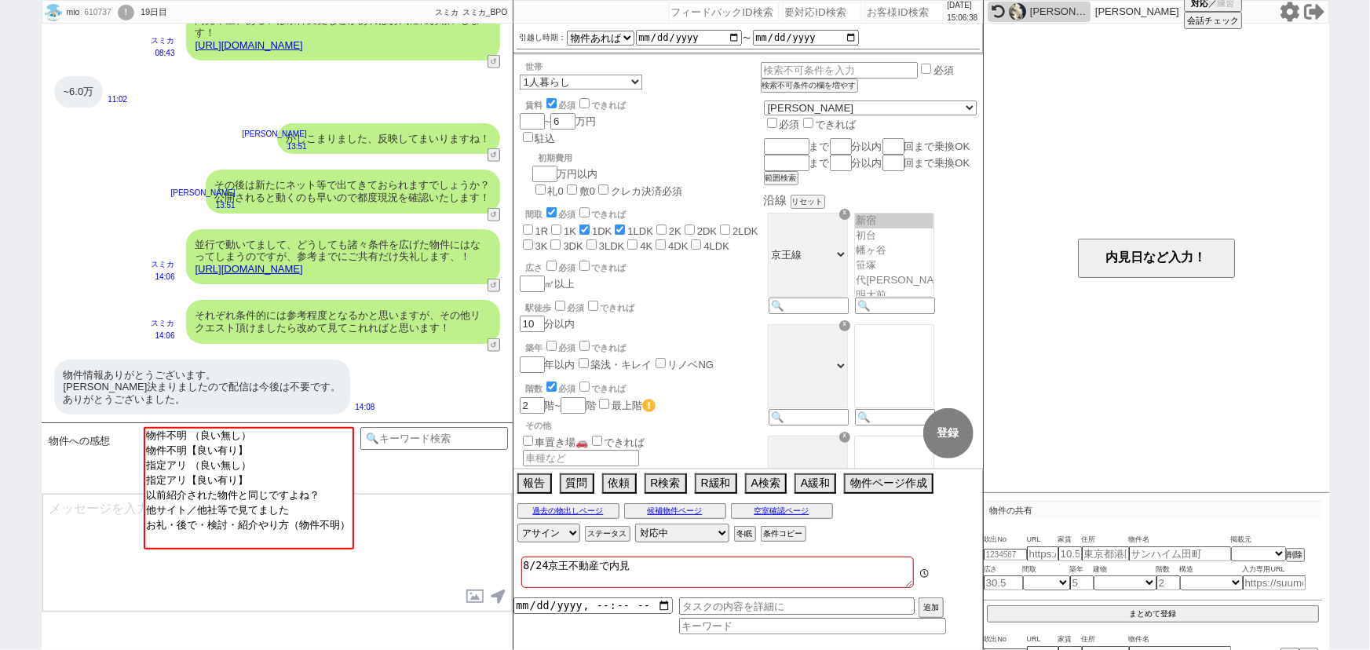
scroll to position [75, 0]
click at [480, 447] on div "お礼・後で・検討・紹介やり方（物件不明） お礼: 他に他意がない (物件への感想) お礼・後で・検討・紹介やり方（物件不明） お礼: もう紹介は不要です。一旦…" at bounding box center [434, 458] width 148 height 62
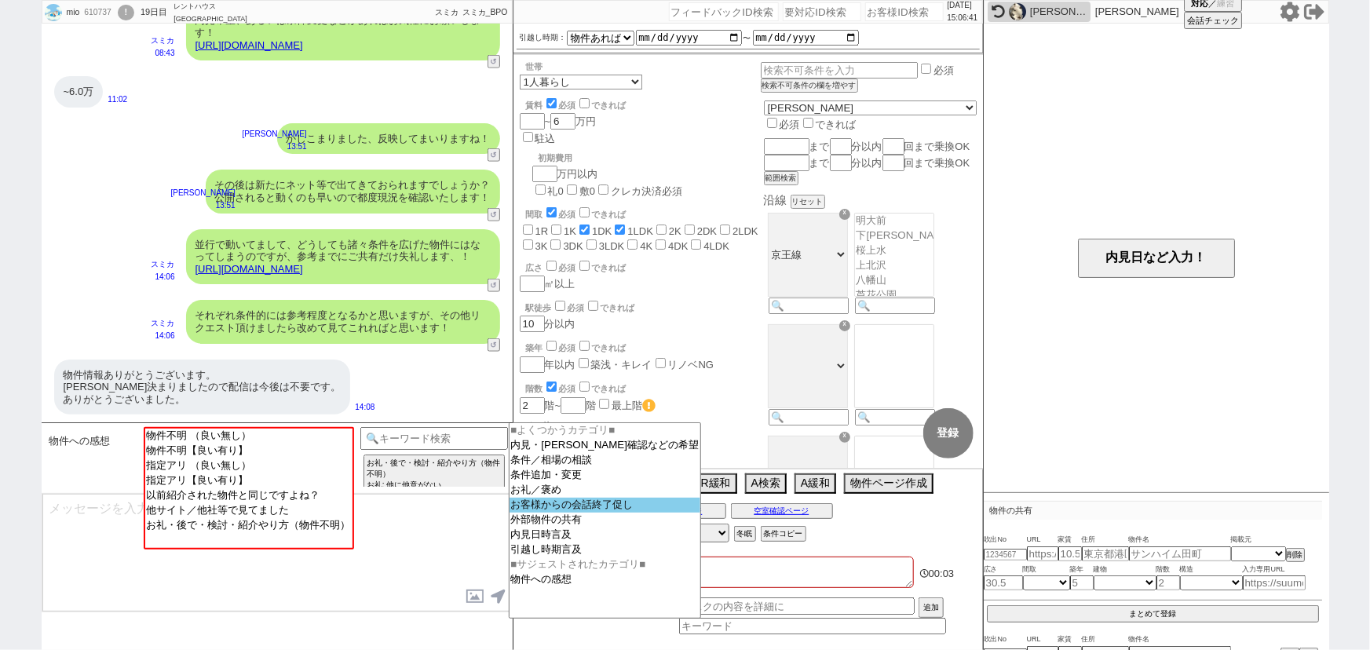
click at [563, 506] on option "お客様からの会話終了促し" at bounding box center [606, 505] width 192 height 15
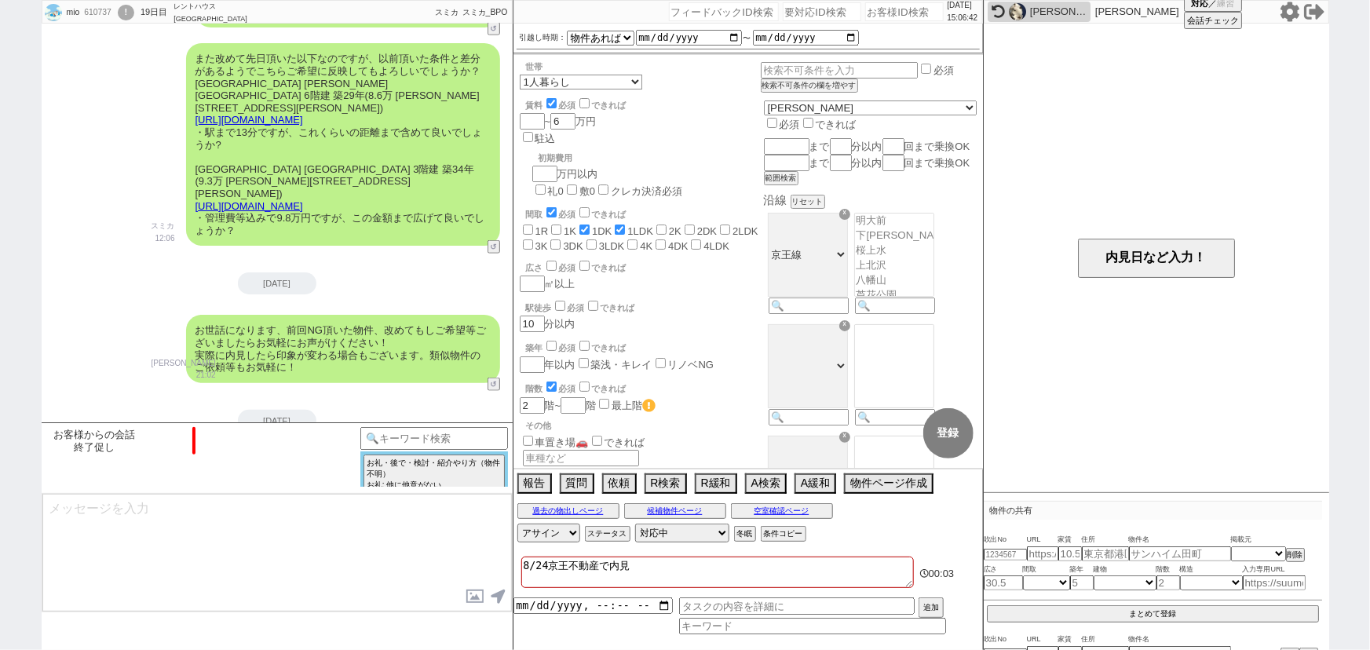
scroll to position [1693, 0]
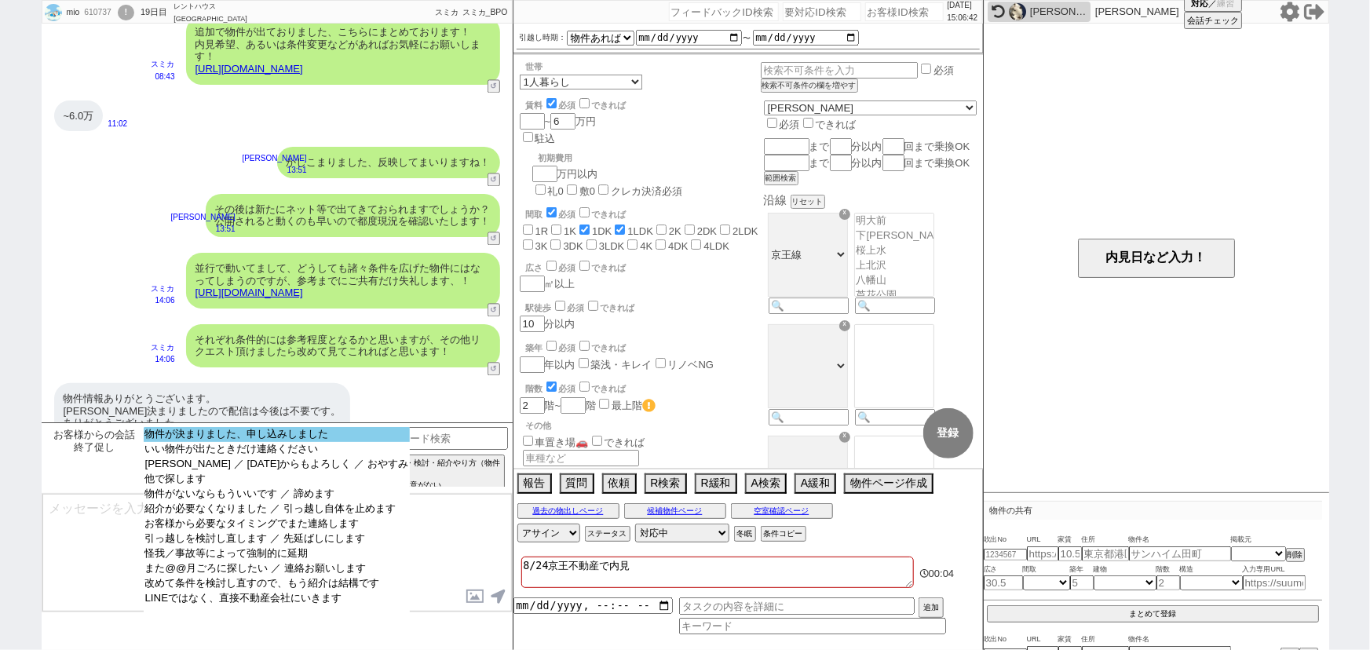
select select "物件が決まりました、申し込みしました"
click at [357, 436] on option "物件が決まりました、申し込みしました" at bounding box center [277, 434] width 266 height 15
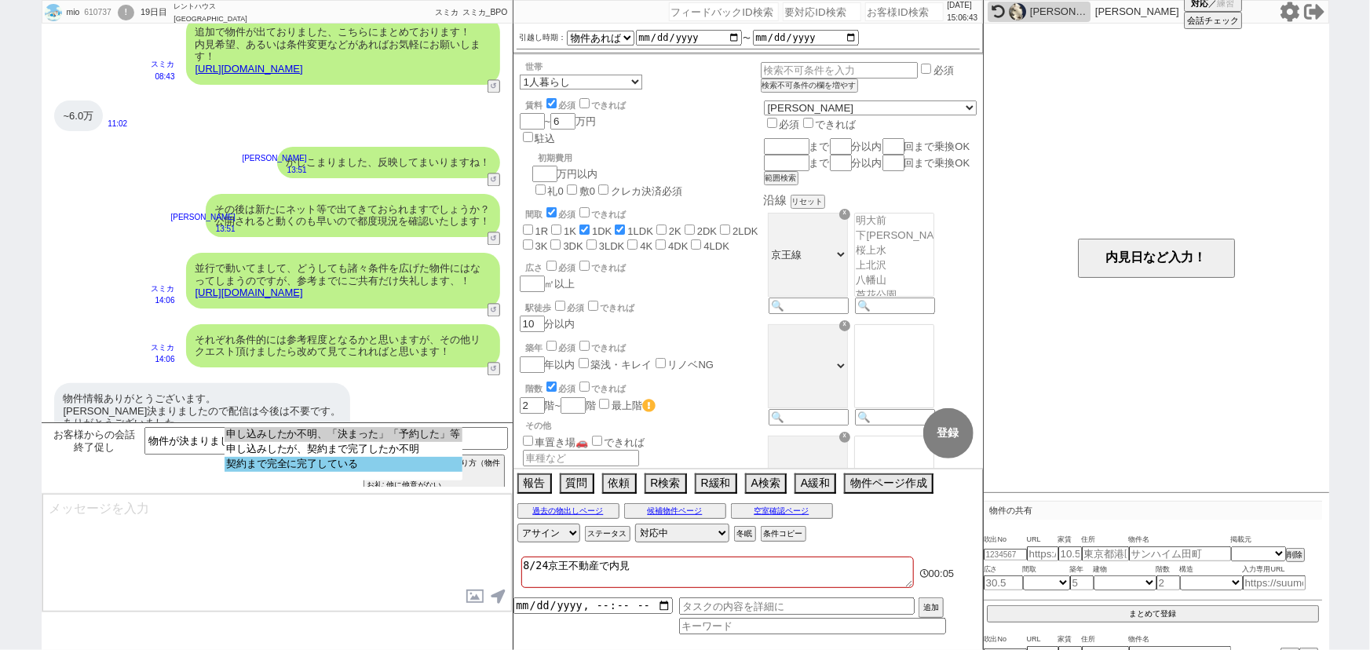
select select "契約まで完全に完了している"
click at [365, 464] on option "契約まで完全に完了している" at bounding box center [344, 464] width 238 height 15
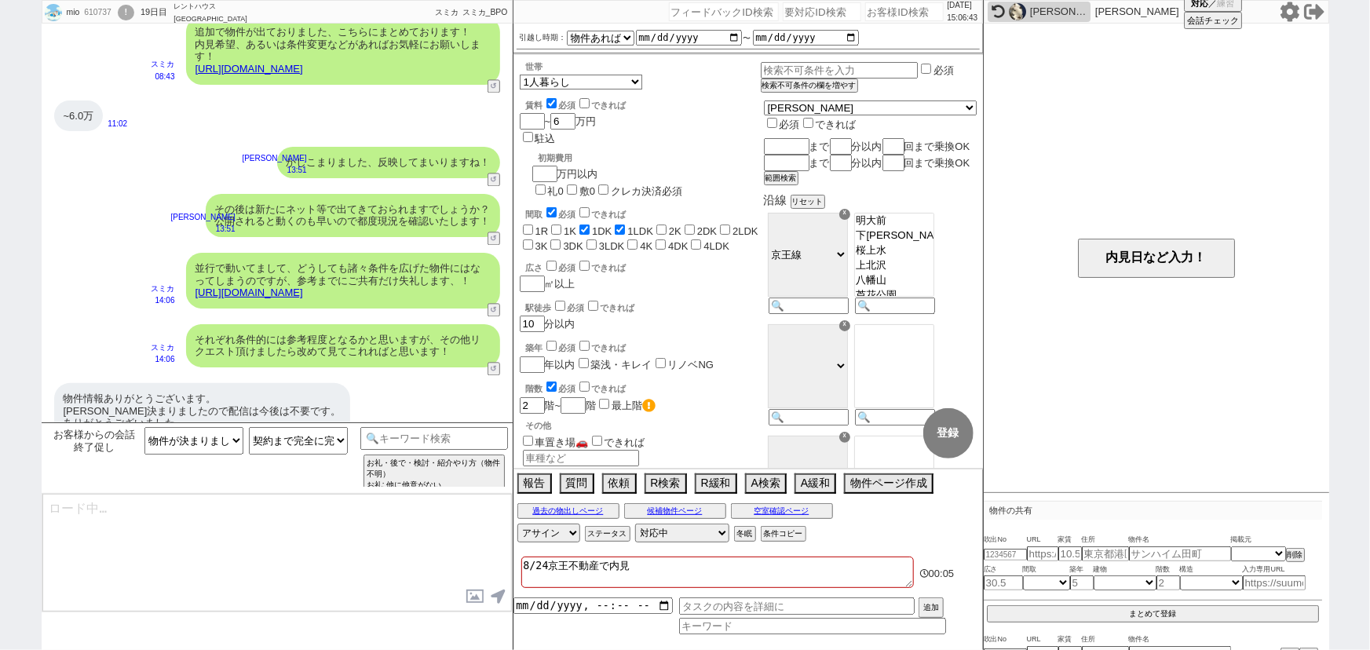
type textarea "かしこまりました、もしまた機会がございましたらお気軽にお声がけ頂けますと幸いです！"
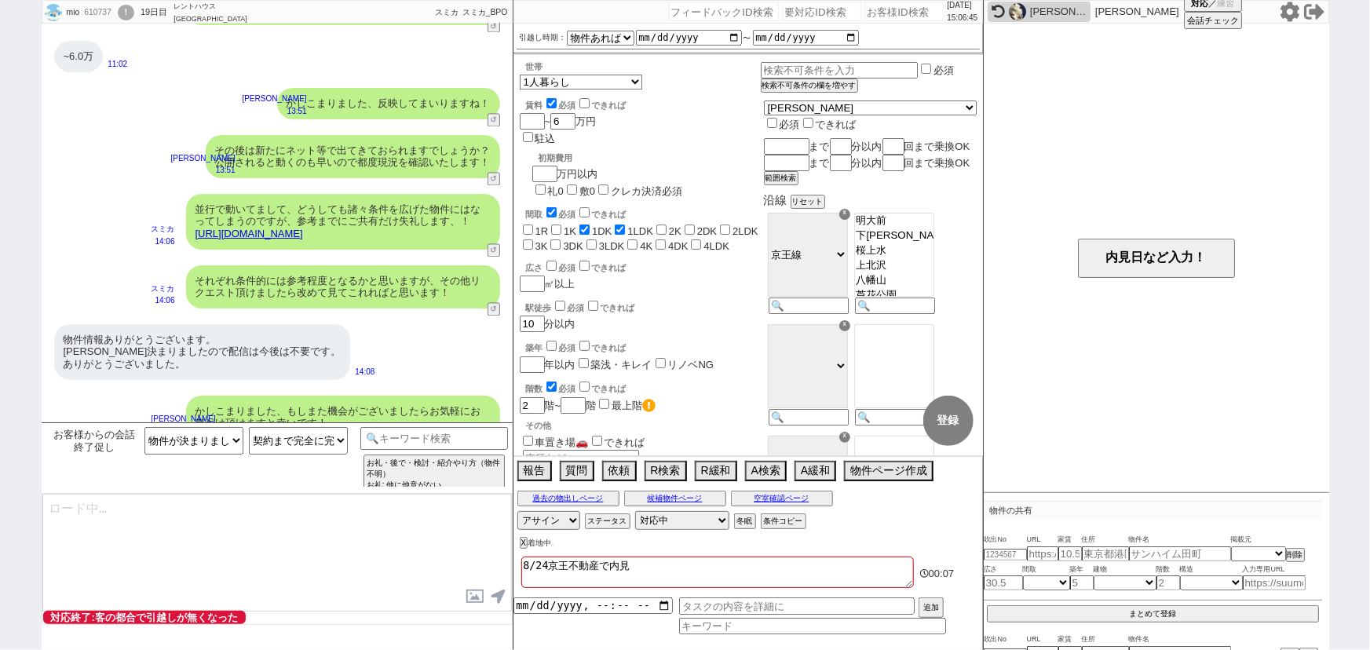
select select "600"
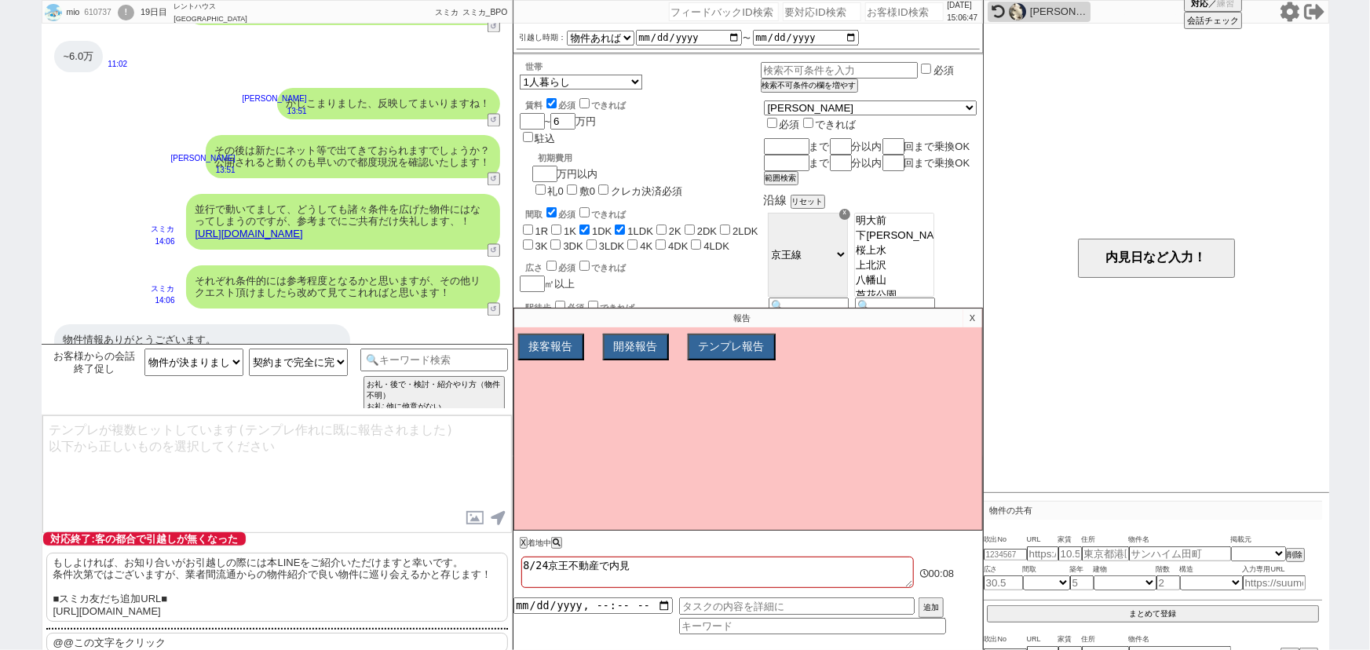
click at [219, 581] on p "もしよければ、お知り合いがお引越しの際には本LINEをご紹介いただけますと幸いです。 条件次第ではございますが、業者間流通からの物件紹介で良い物件に巡り会える…" at bounding box center [277, 587] width 462 height 69
type textarea "もしよければ、お知り合いがお引越しの際には本LINEをご紹介いただけますと幸いです。 条件次第ではございますが、業者間流通からの物件紹介で良い物件に巡り会える…"
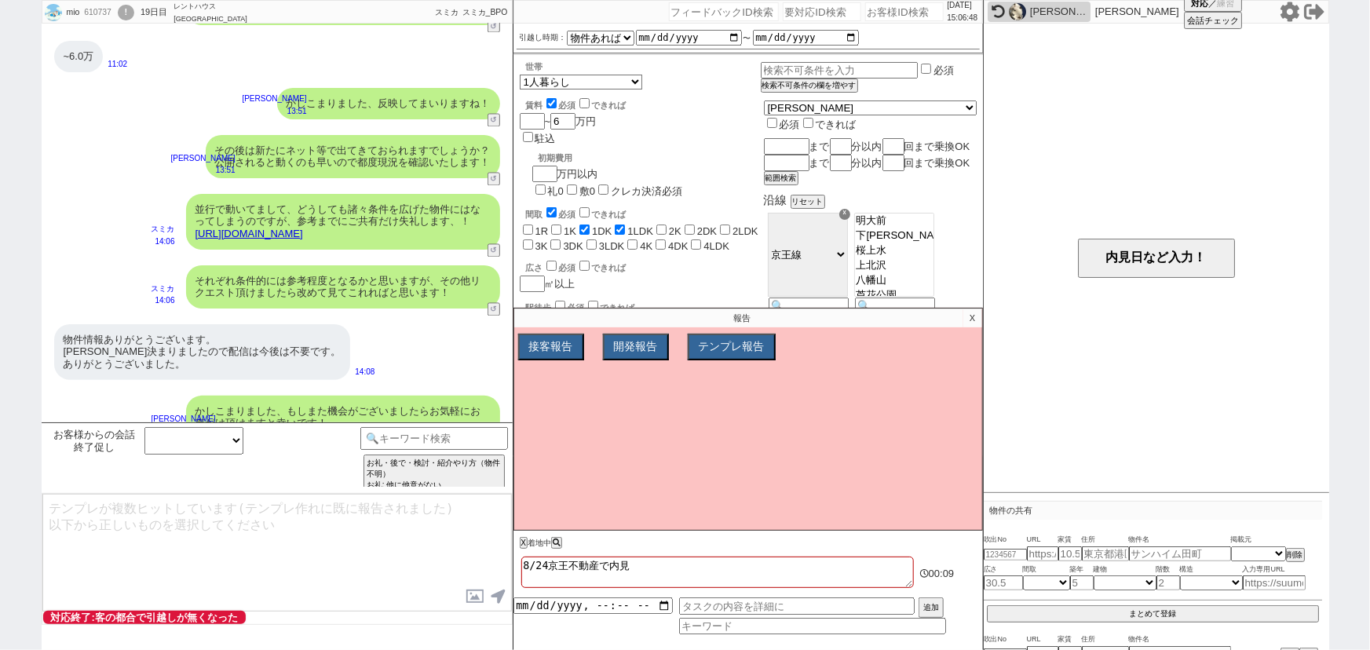
scroll to position [1623, 0]
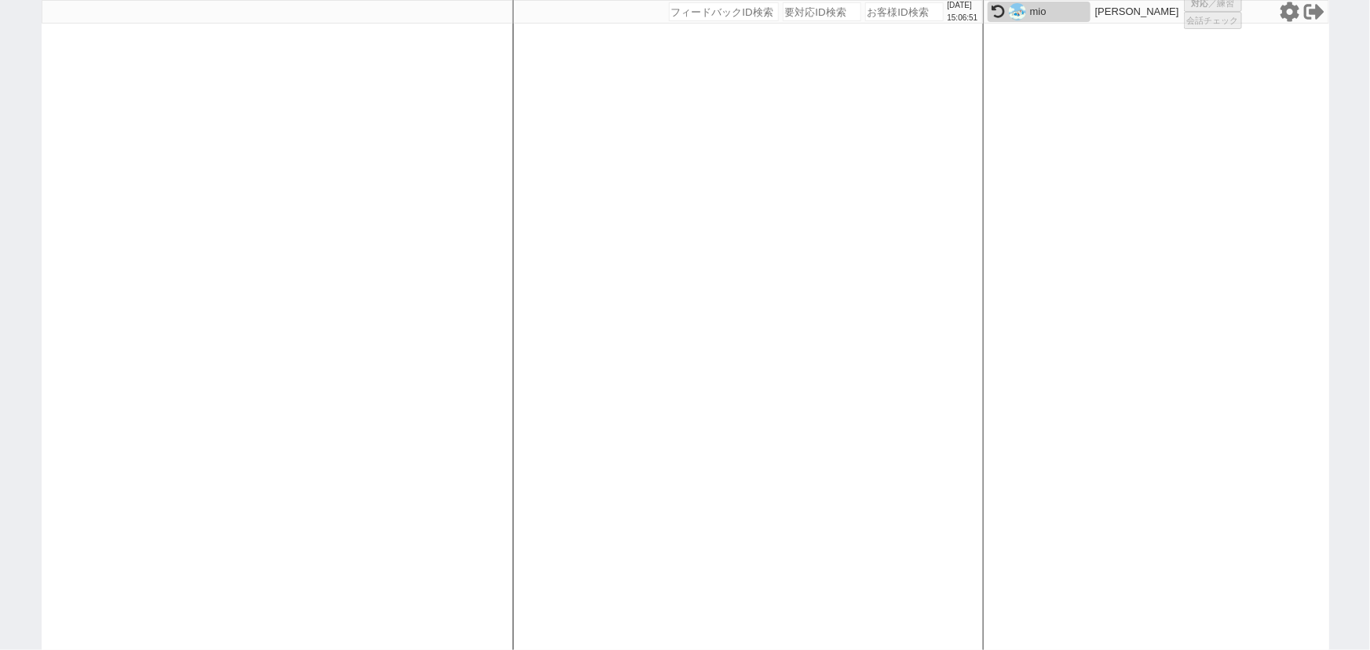
select select
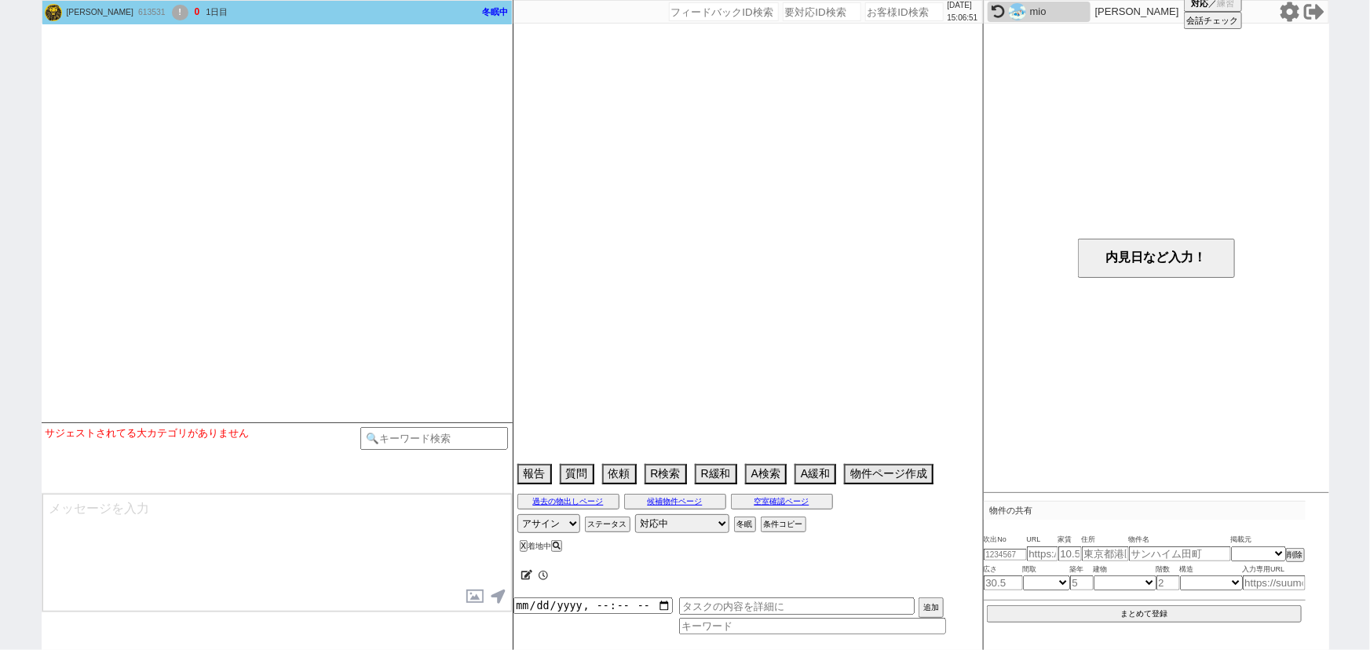
select select "2026"
select select "3"
select select "35"
select select "0"
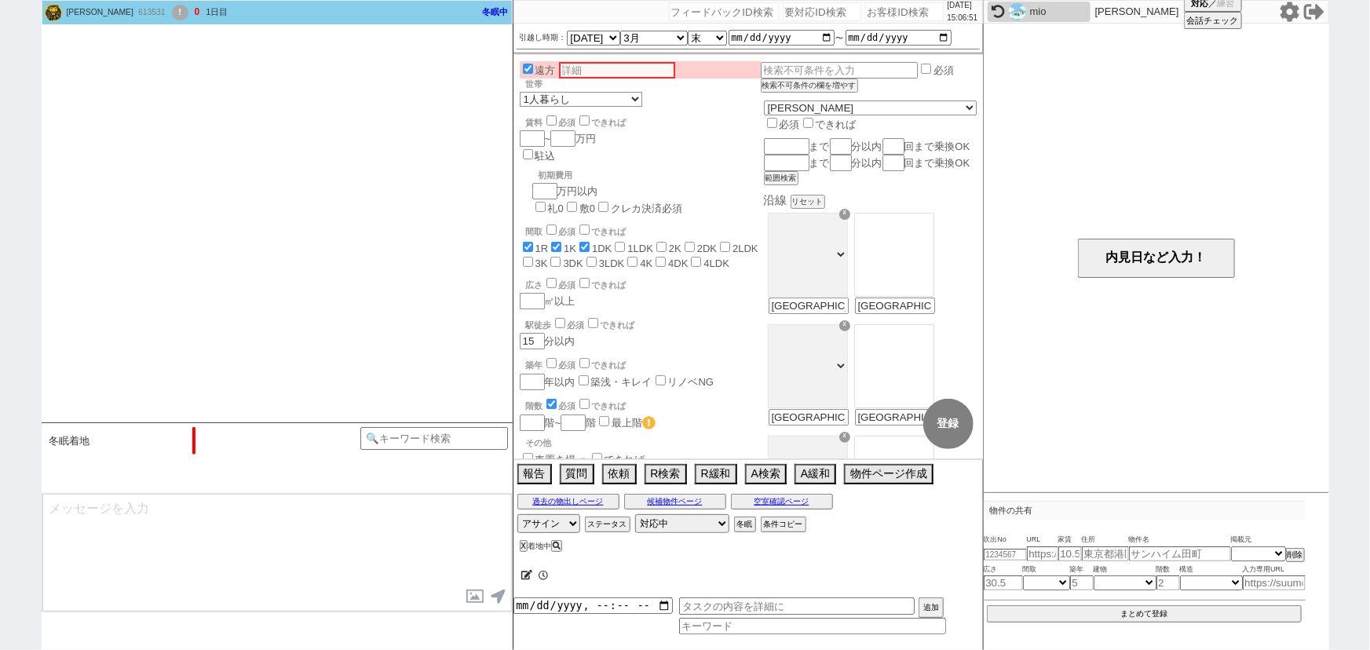
scroll to position [1829, 0]
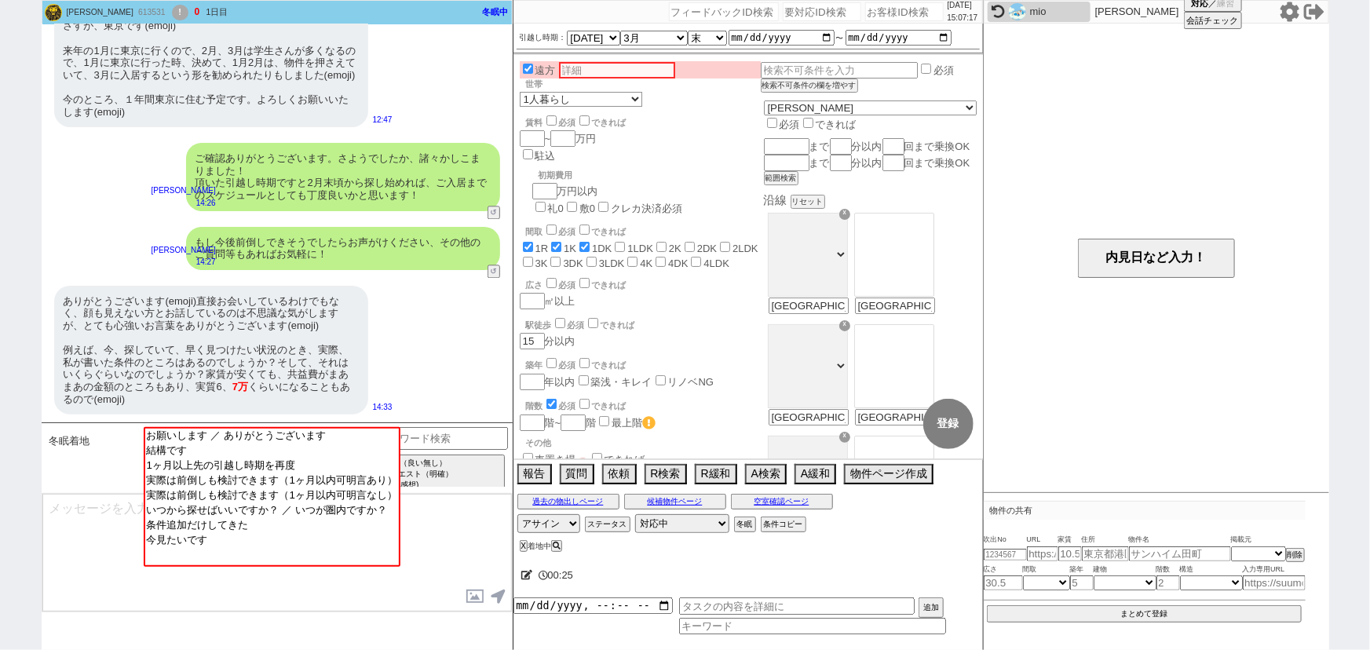
click at [373, 320] on div "ありがとうございます(emoji)直接お会いしているわけでもなく、顔も見えない方とお話しているのは不思議な気がしますが、とても心強いお言葉をありがとうございま…" at bounding box center [277, 350] width 471 height 144
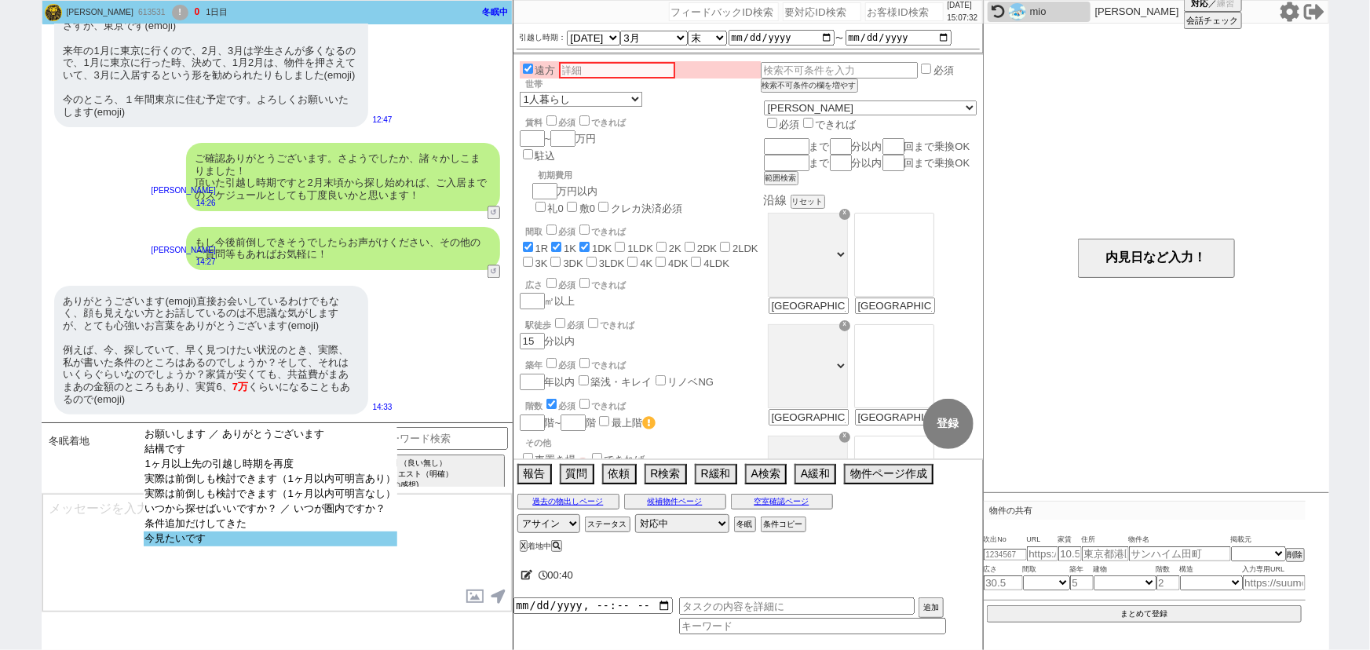
select select "今見たいです"
click at [240, 542] on option "今見たいです" at bounding box center [271, 538] width 254 height 15
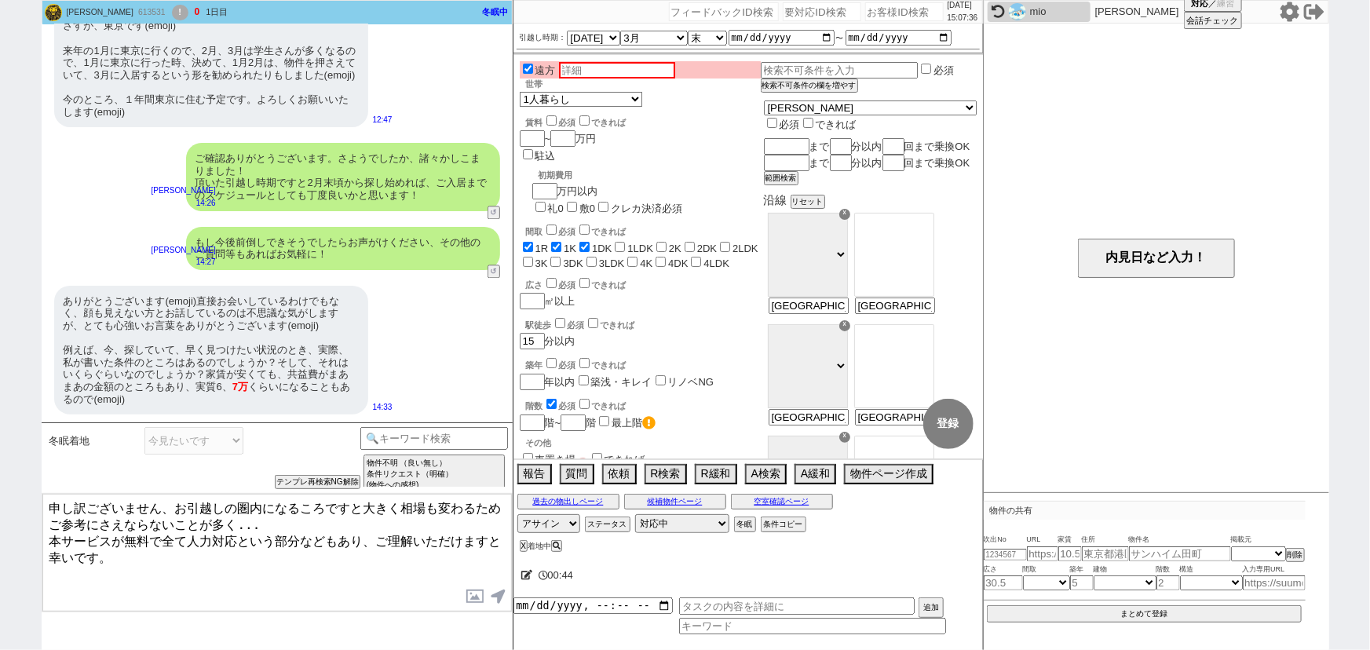
click at [46, 498] on textarea "申し訳ございません、お引越しの圏内になるころですと大きく相場も変わるためご参考にさえならないことが多く... 本サービスが無料で全て人力対応という部分などもあ…" at bounding box center [276, 553] width 469 height 118
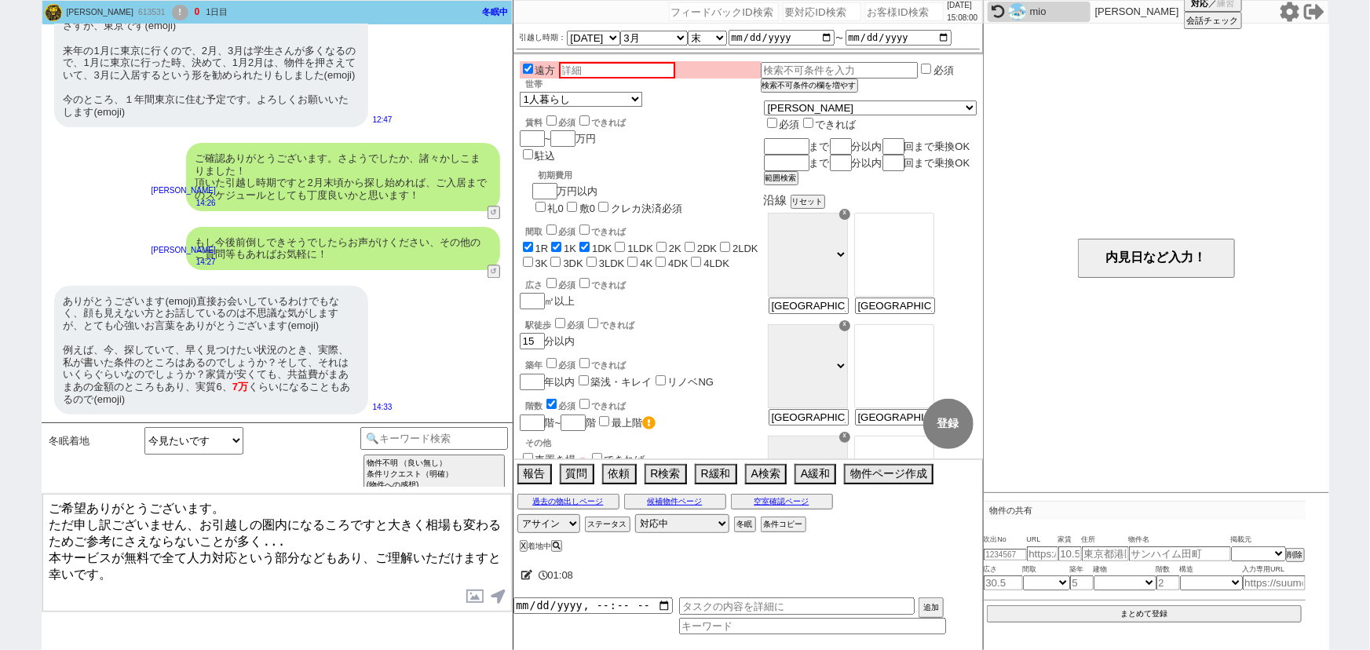
type textarea "ご希望ありがとうございます。 ただ申し訳ございません、お引越しの圏内になるころですと大きく相場も変わるためご参考にさえならないことが多く... 本サービスが無…"
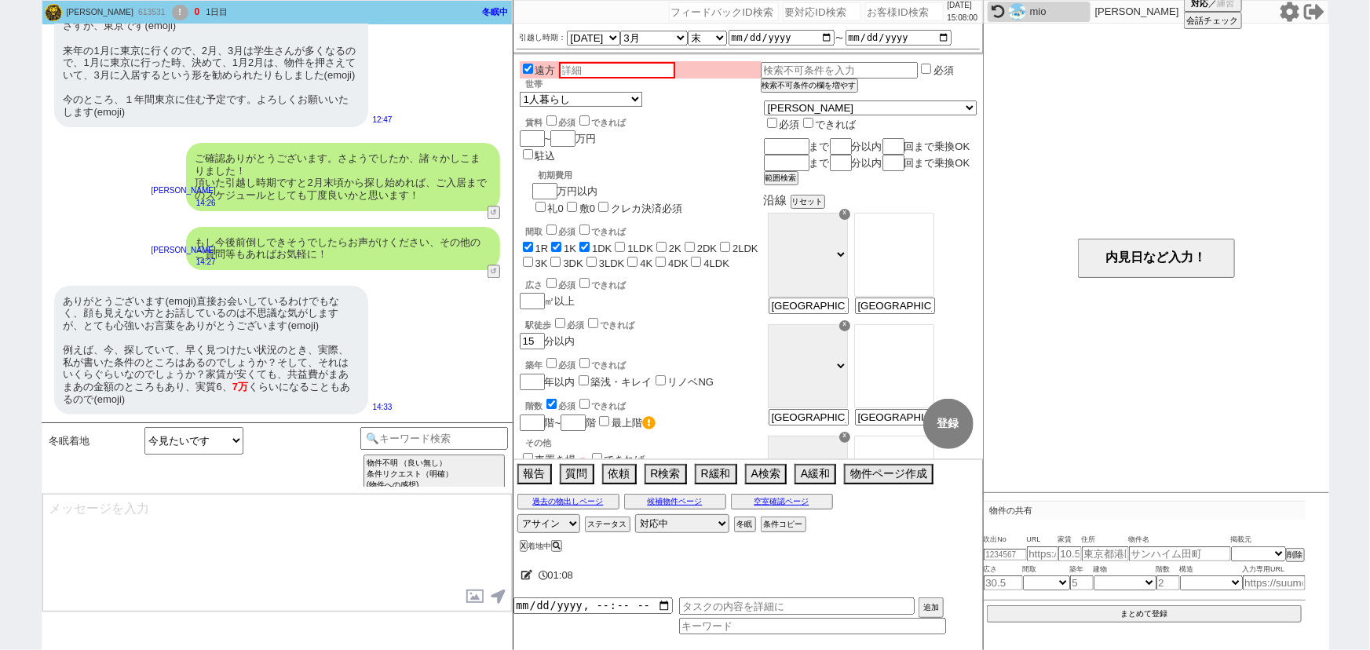
scroll to position [1925, 0]
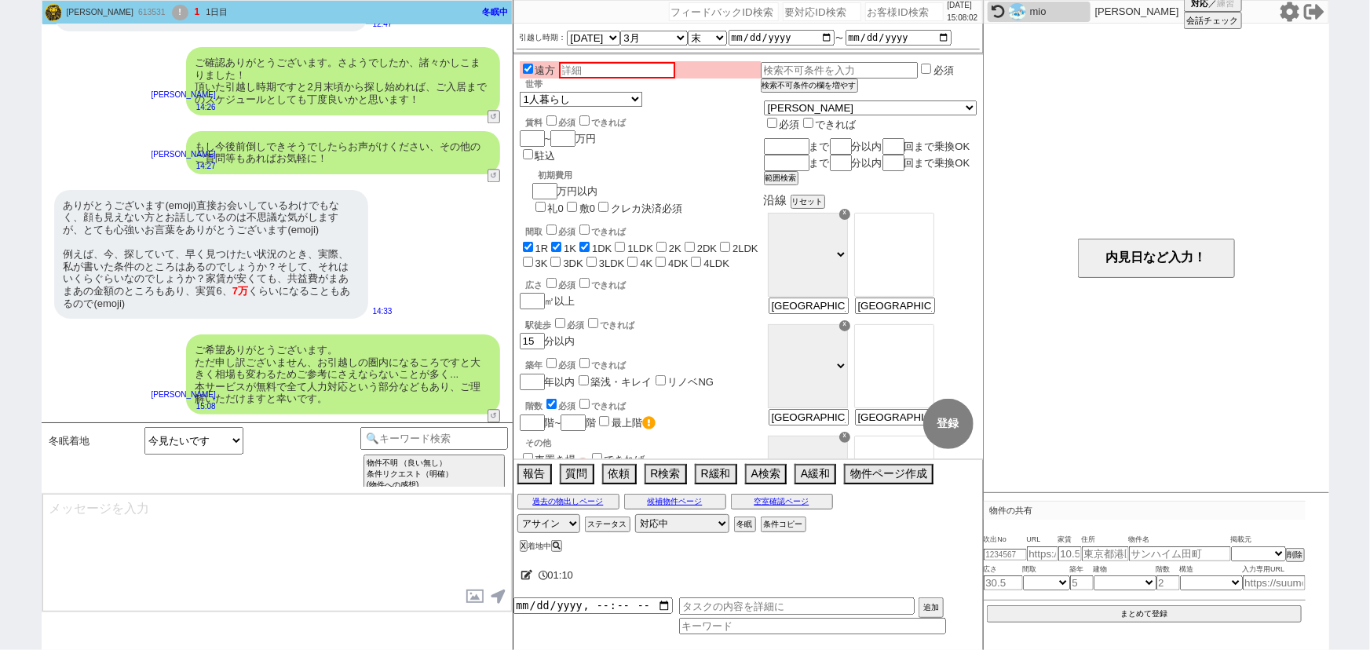
type textarea "また改めて圏内になりましたらご紹介させていただきますね！ 引き続きよろしくお願いいたします"
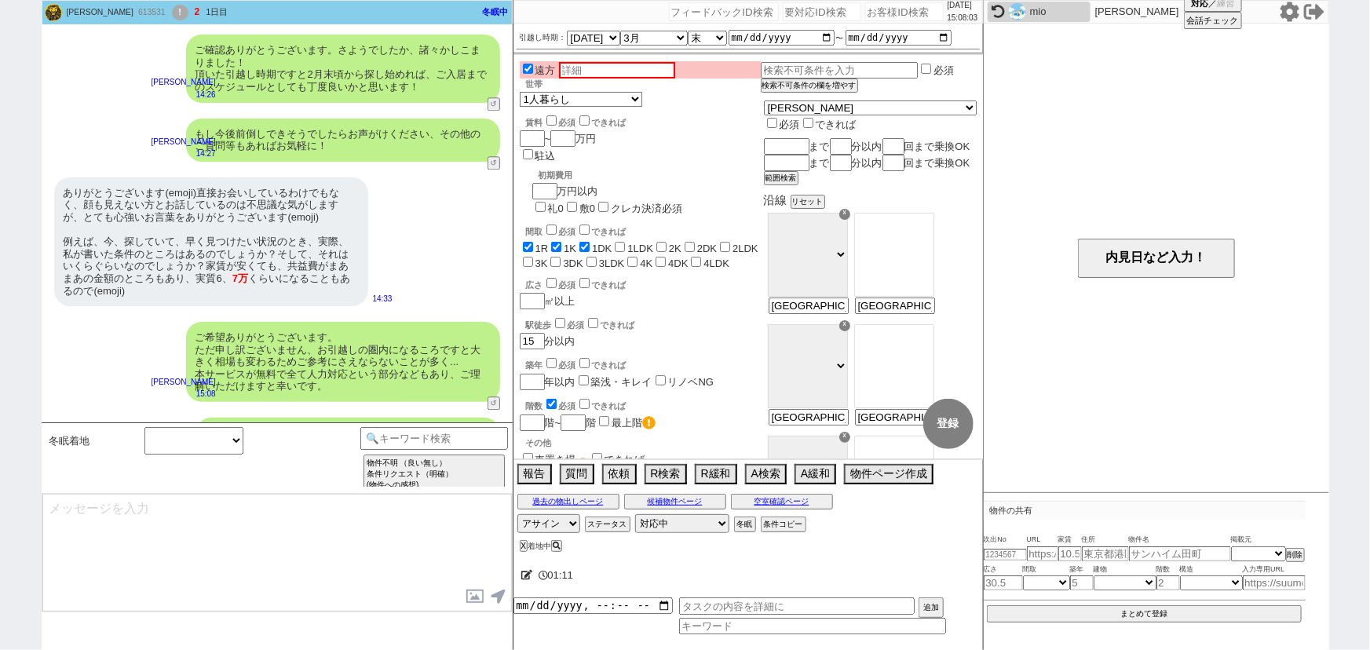
scroll to position [1985, 0]
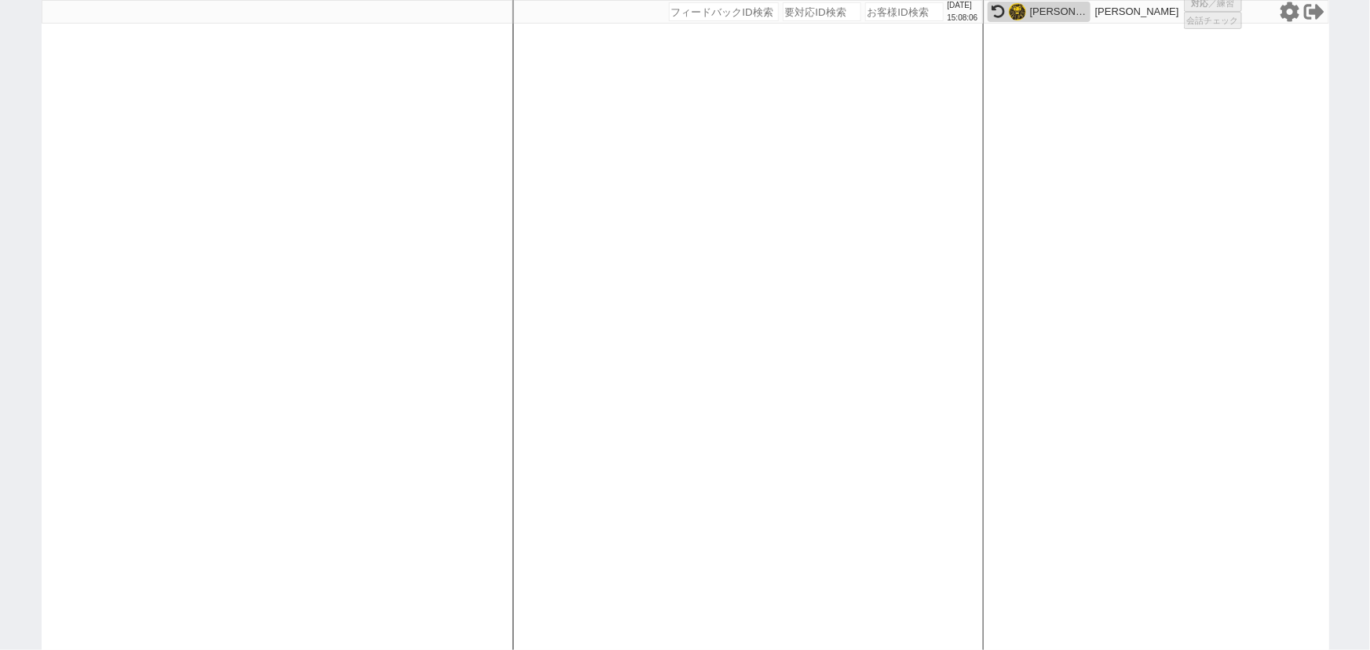
select select "1"
select select
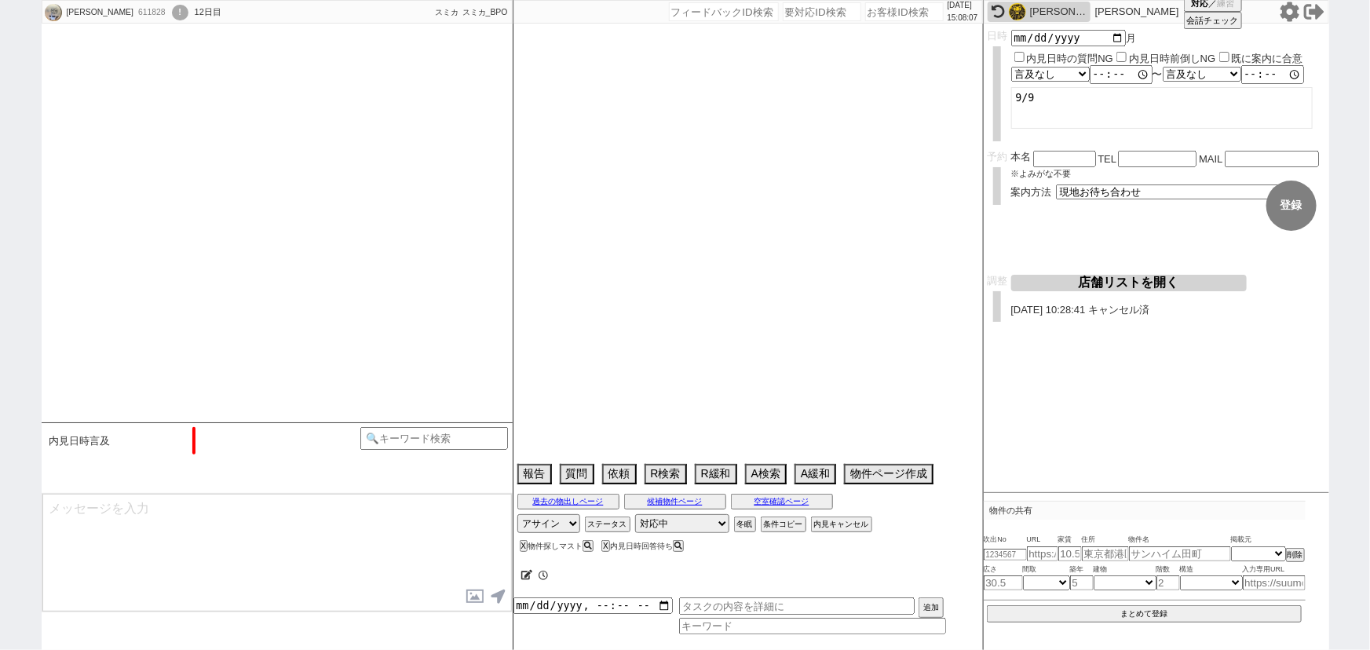
scroll to position [1503, 0]
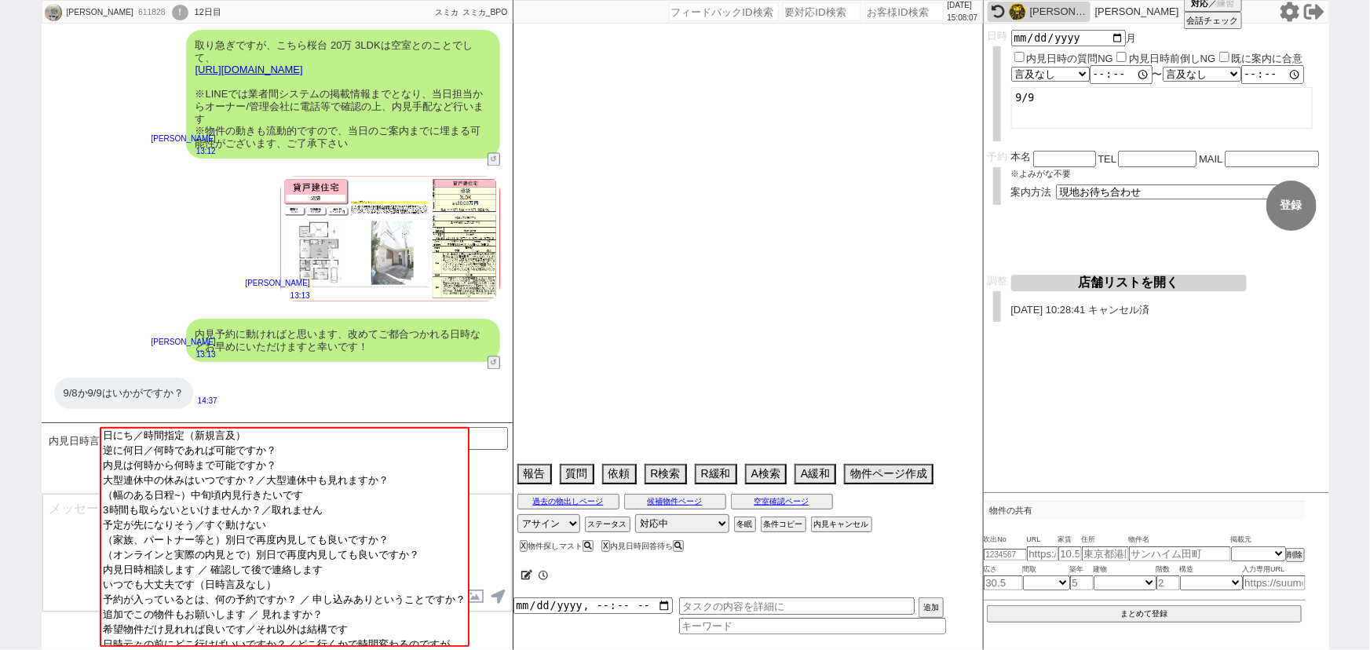
select select "20"
select select "7"
select select "10"
select select "14"
select select "16"
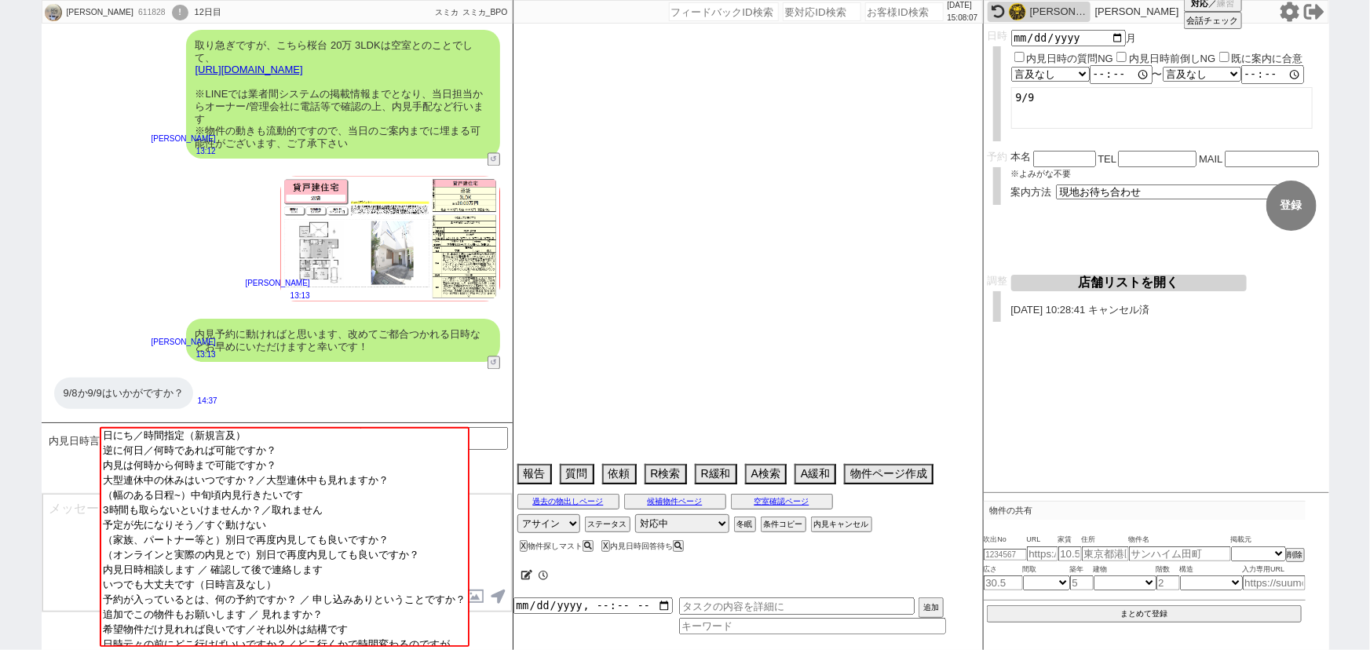
select select "20"
select select "35"
select select "14"
select select "483"
select select "60"
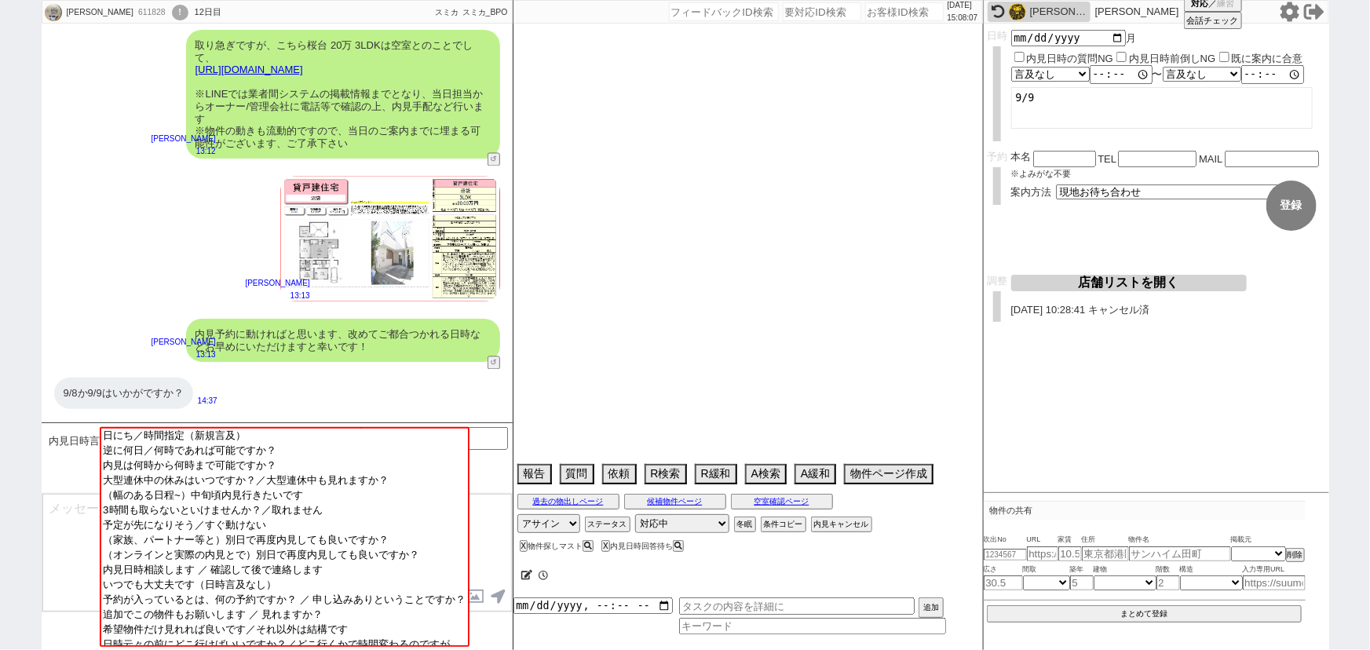
select select "65"
select select "1577"
select select "68"
select select "1637"
select select "835"
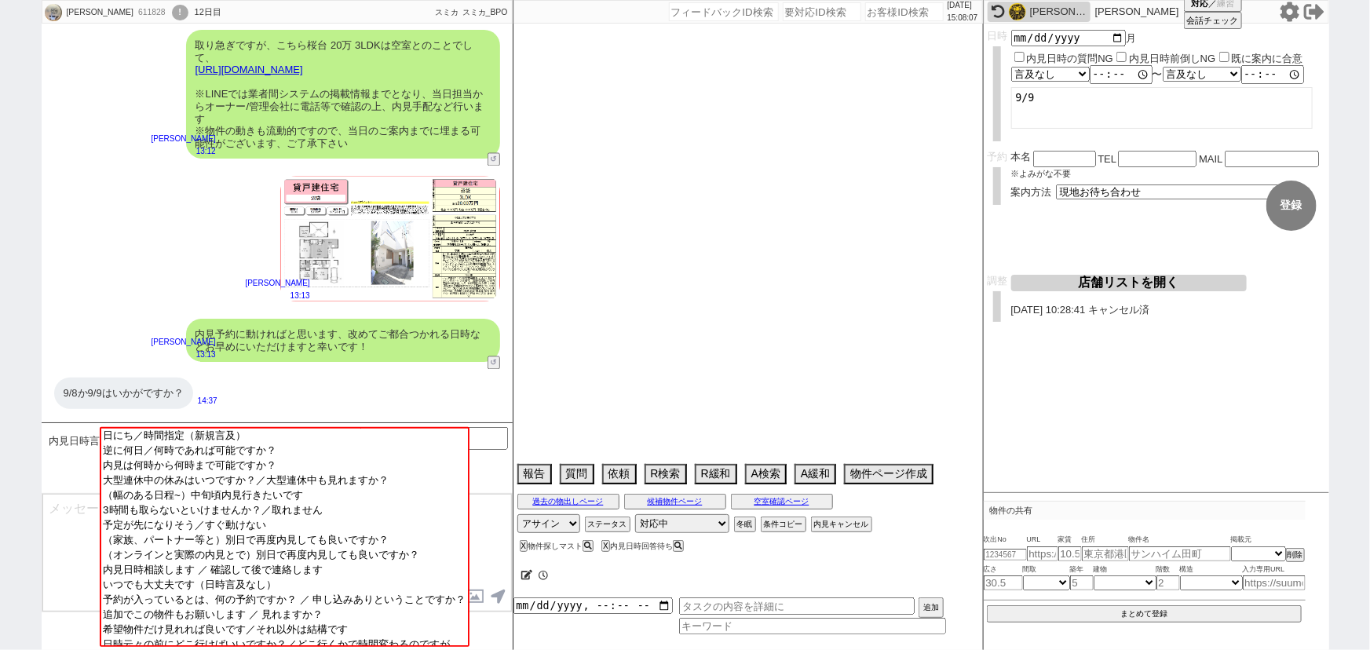
select select "25"
select select "788"
select select "75"
select select "1813"
select select "70"
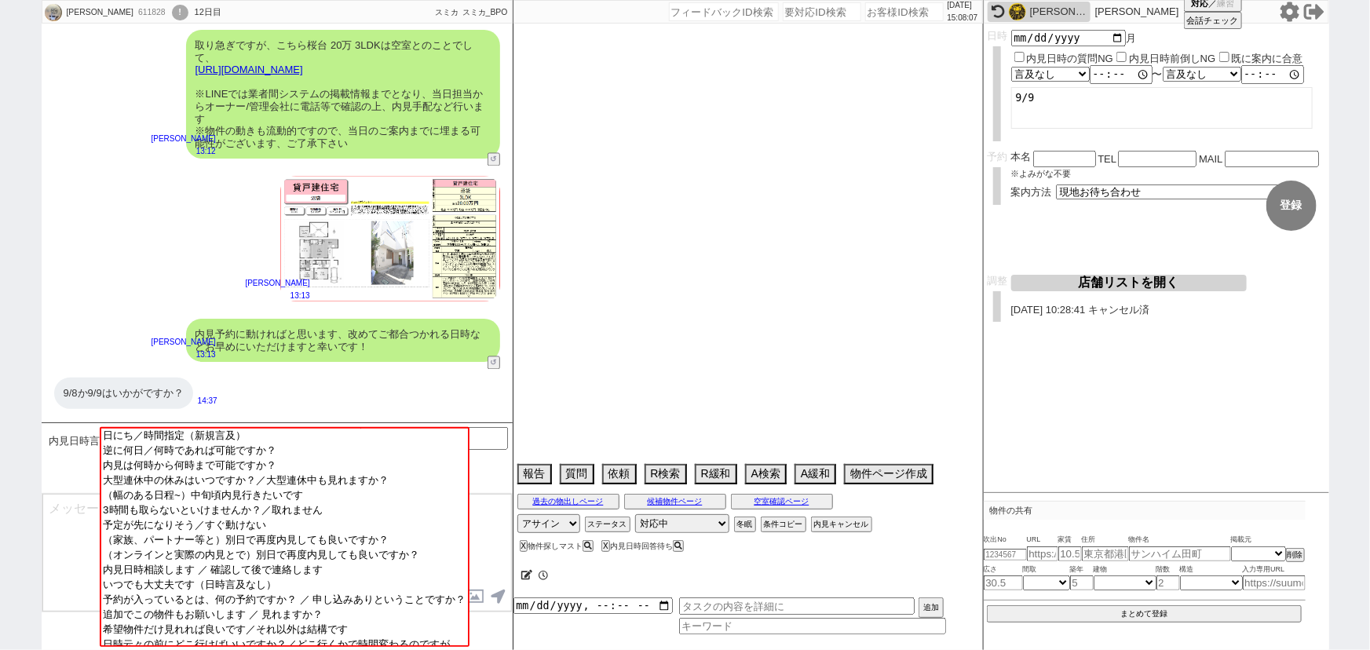
select select "1684"
select select "72"
select select "1742"
select select "67"
select select "1628"
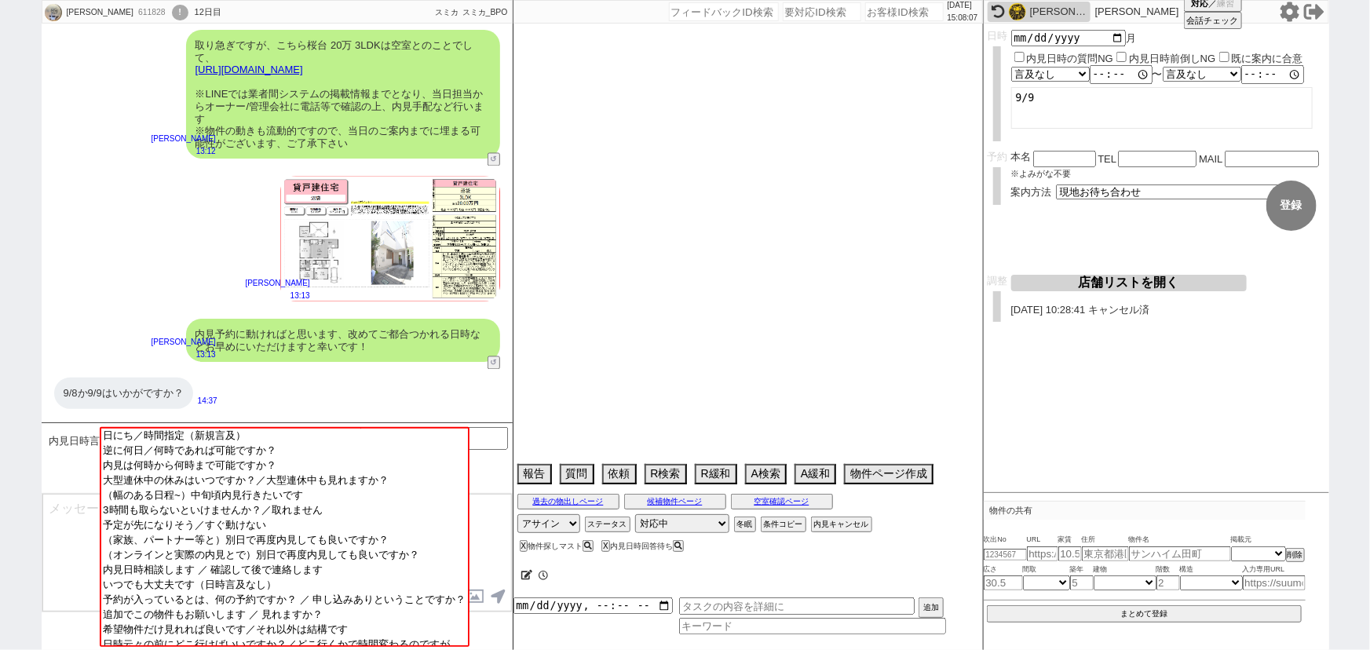
select select "36"
select select "63"
select select "38"
select select "1086"
select select "37"
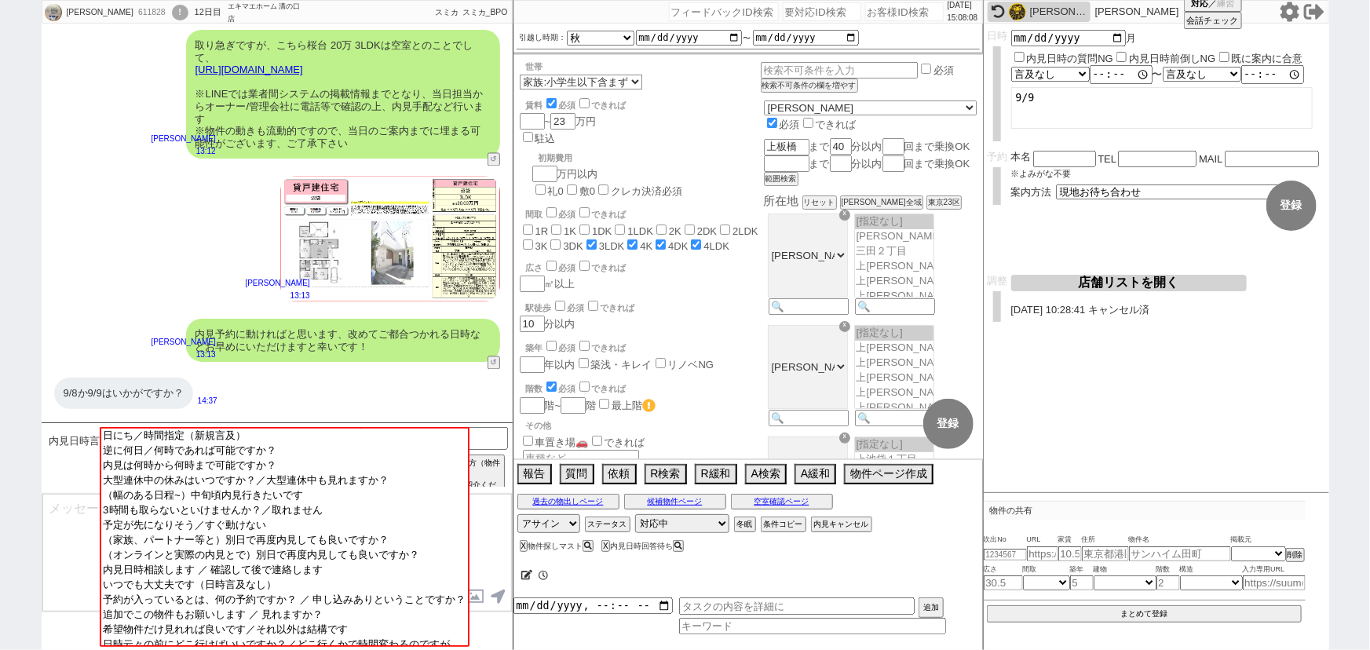
scroll to position [1629, 0]
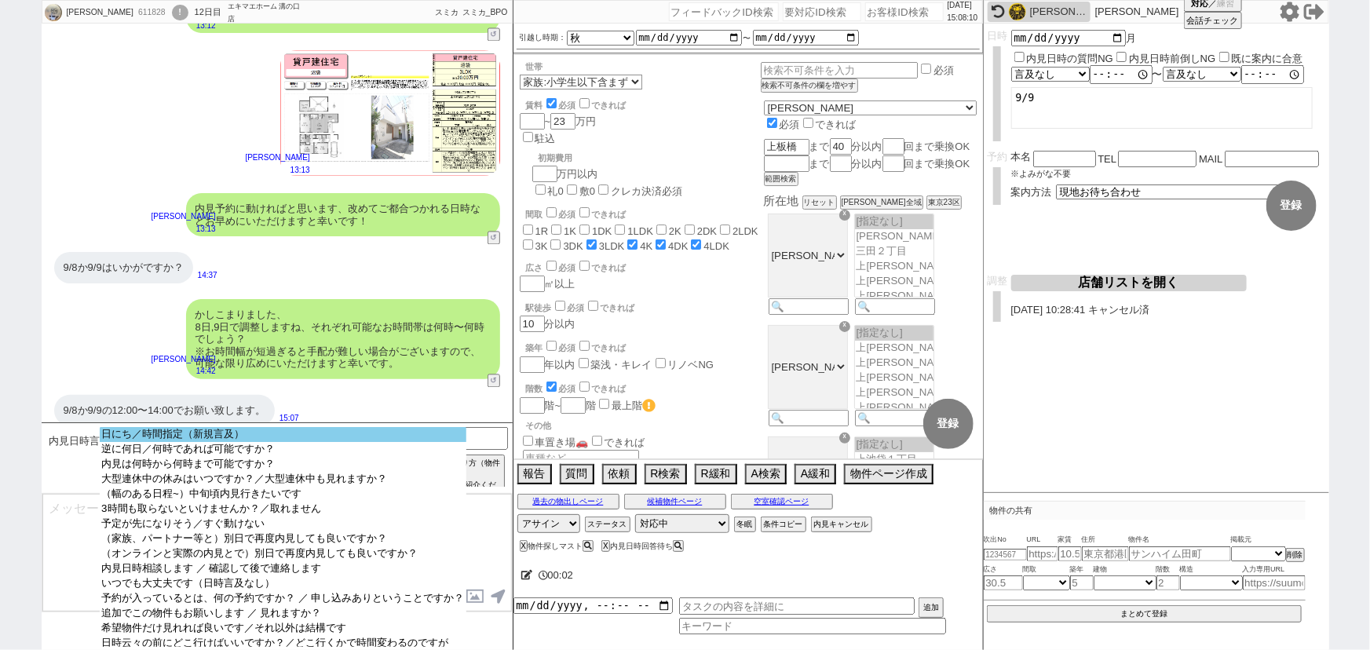
click at [250, 433] on option "日にち／時間指定（新規言及）" at bounding box center [283, 434] width 366 height 15
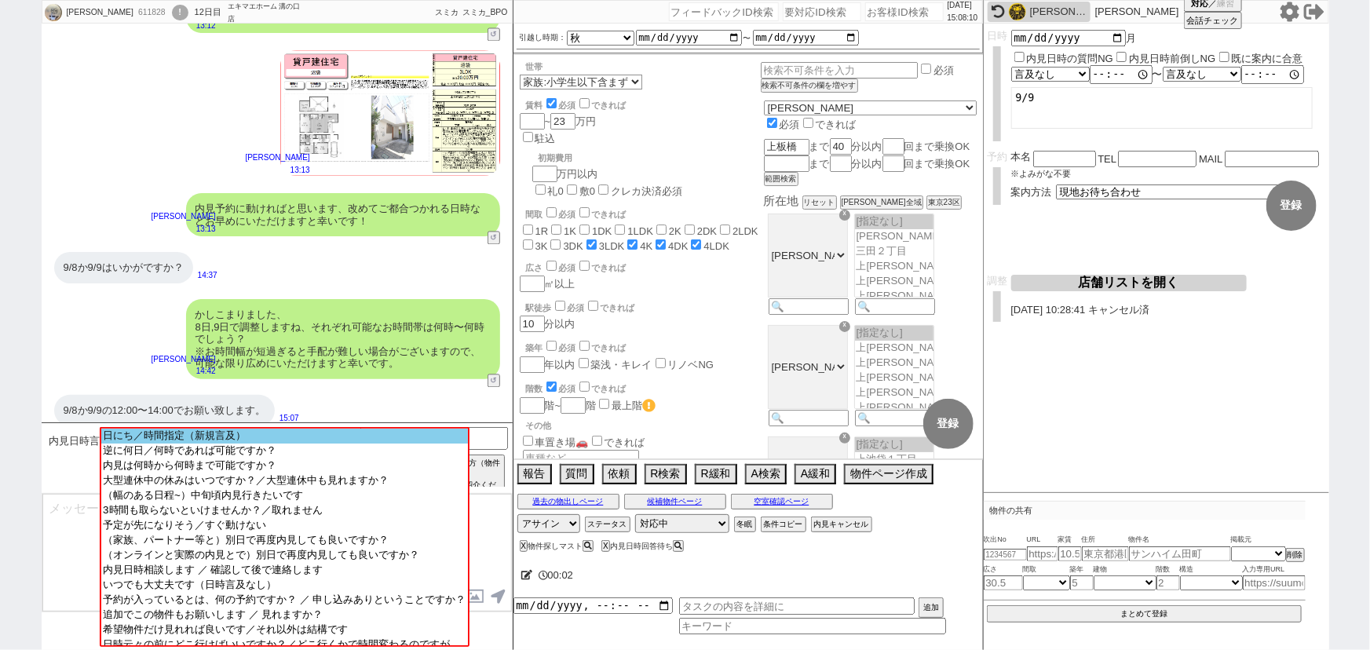
scroll to position [1401, 0]
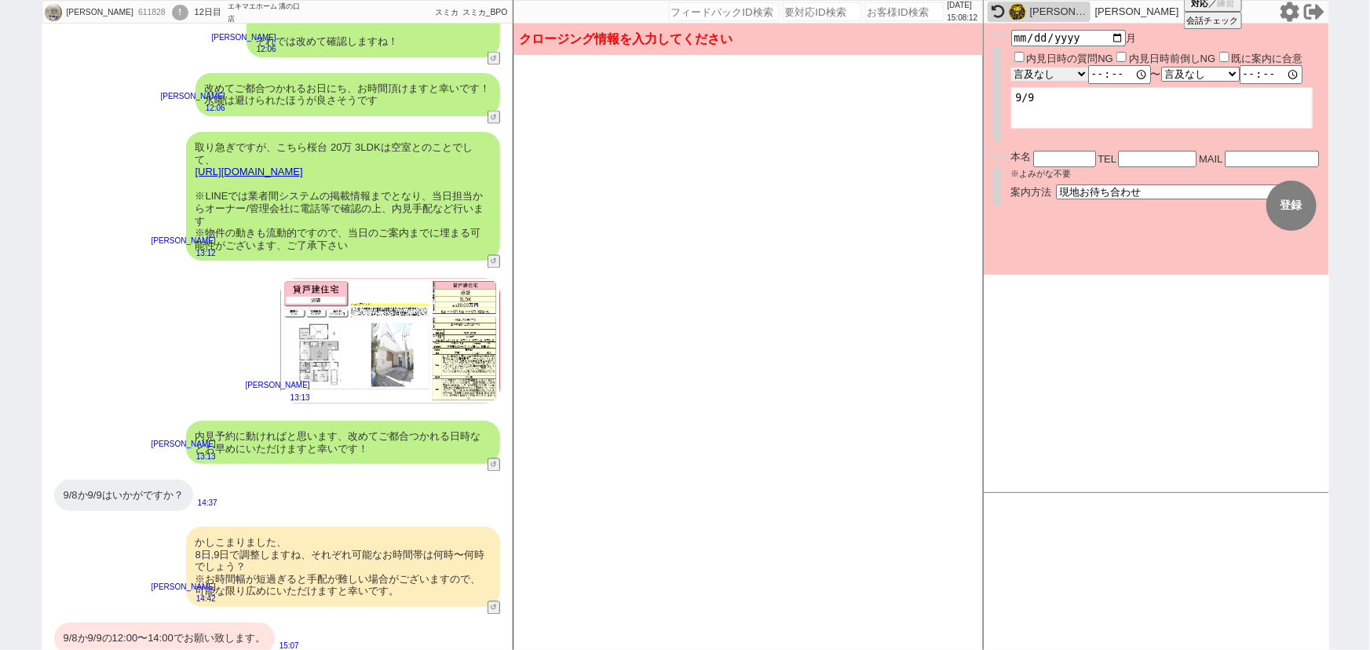
click at [1065, 73] on select "言及なし 時間明確 午前 午後 お昼 夕方・夜 終日いつでも その他" at bounding box center [1049, 74] width 77 height 13
select select "1"
click at [1011, 67] on select "言及なし 時間明確 午前 午後 お昼 夕方・夜 終日いつでも その他" at bounding box center [1050, 74] width 79 height 15
type input "12:00:00"
click at [1209, 68] on select "言及なし 時間明確 午前 午後 お昼 夕方・夜 終日いつでも その他" at bounding box center [1201, 74] width 77 height 13
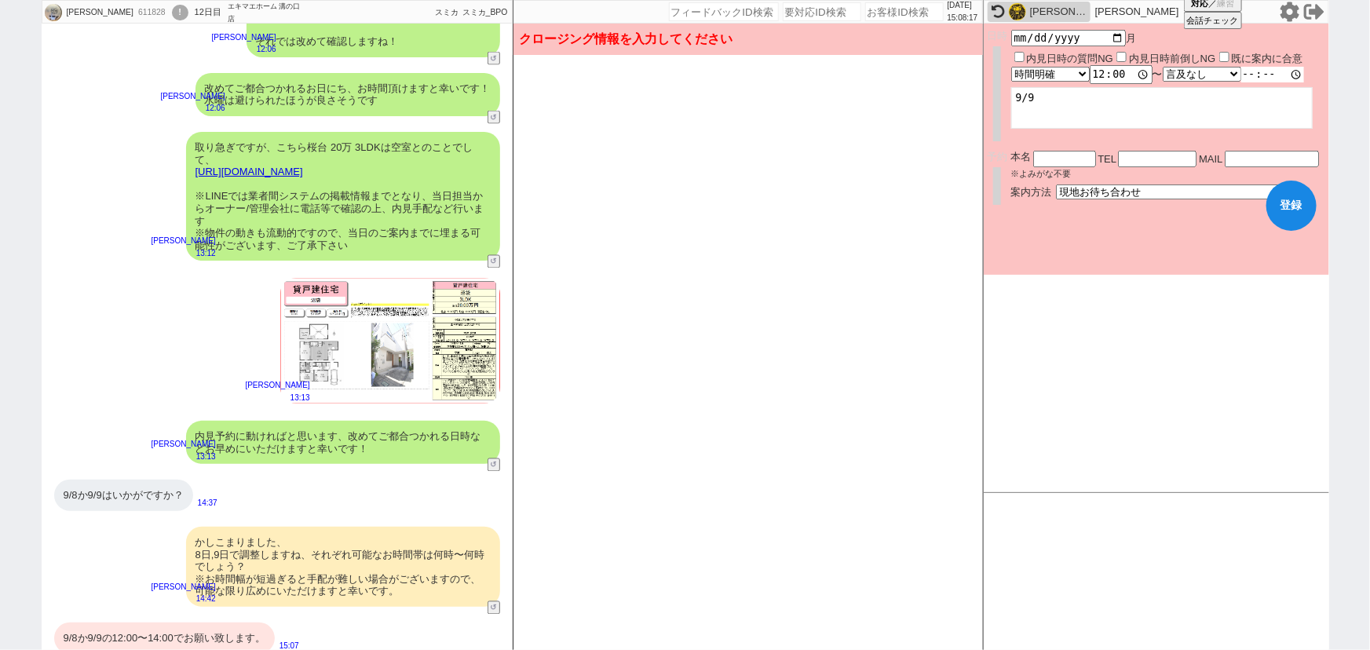
select select "1"
click at [1167, 67] on select "言及なし 時間明確 午前 午後 お昼 夕方・夜 終日いつでも その他" at bounding box center [1202, 74] width 79 height 15
type input "14:00:00"
click at [1181, 110] on textarea "9/9" at bounding box center [1161, 108] width 301 height 42
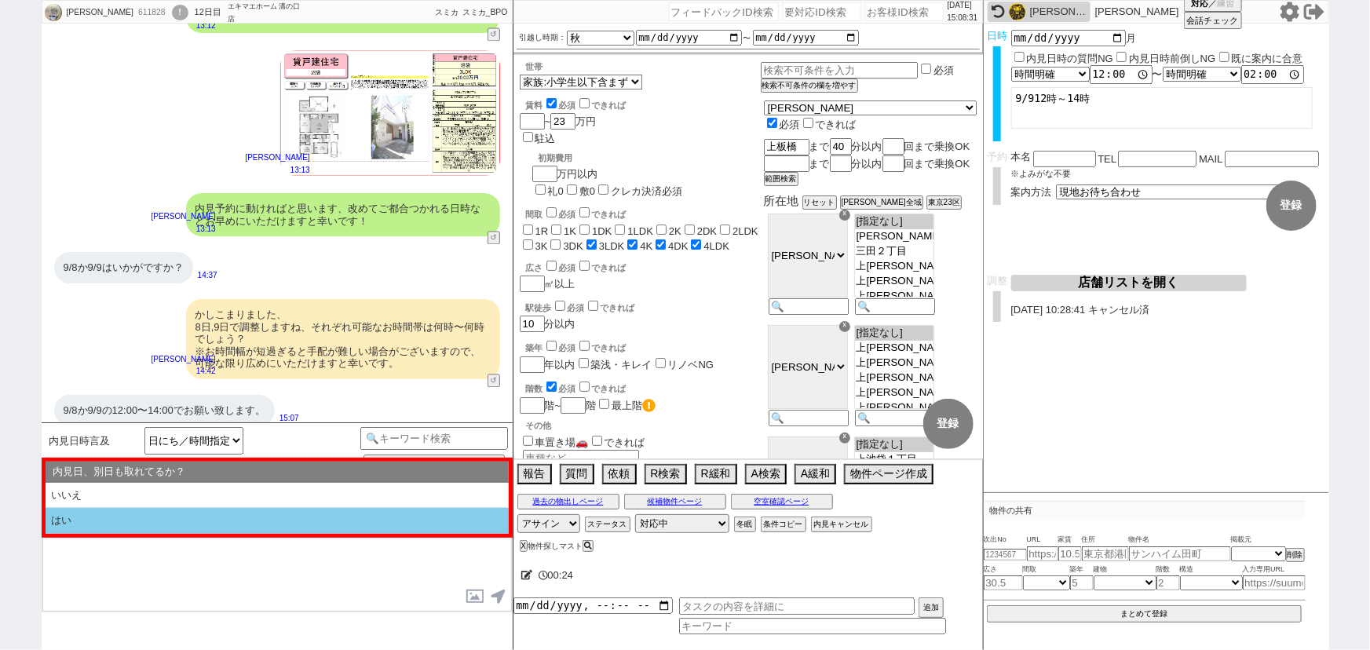
type textarea "9/912時～14時"
click at [225, 517] on li "はい" at bounding box center [277, 521] width 463 height 26
select select "はい"
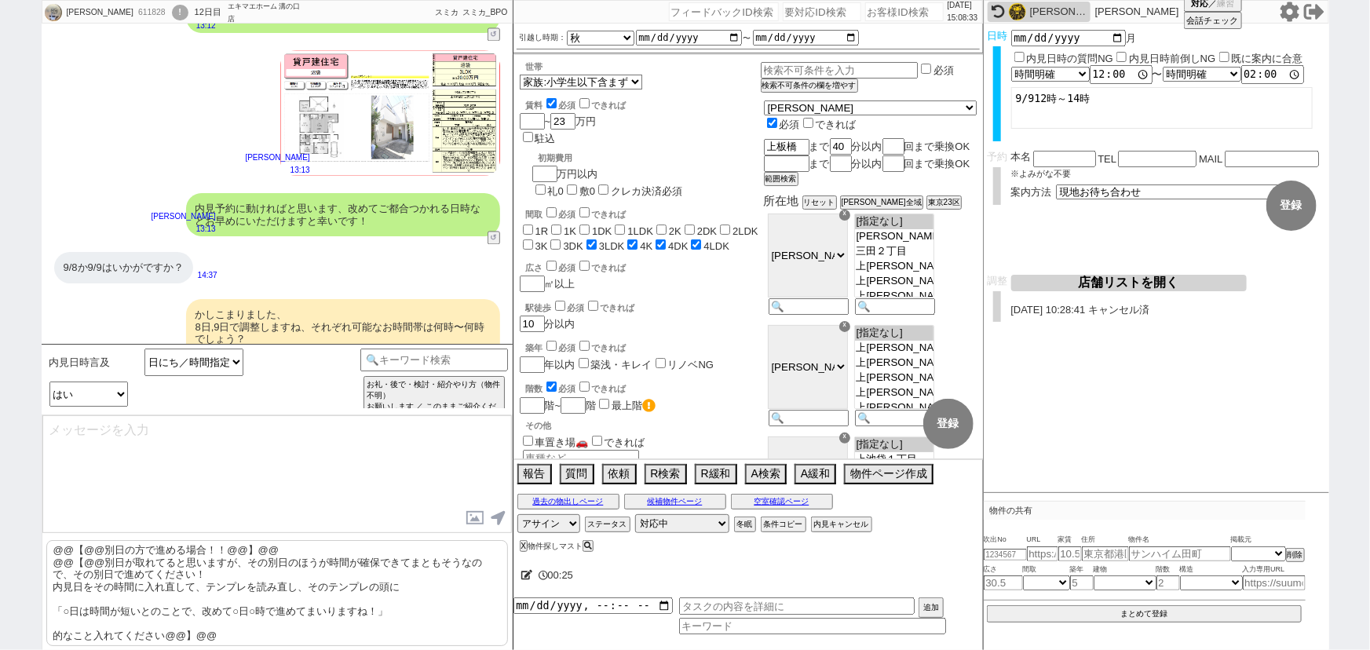
scroll to position [66, 0]
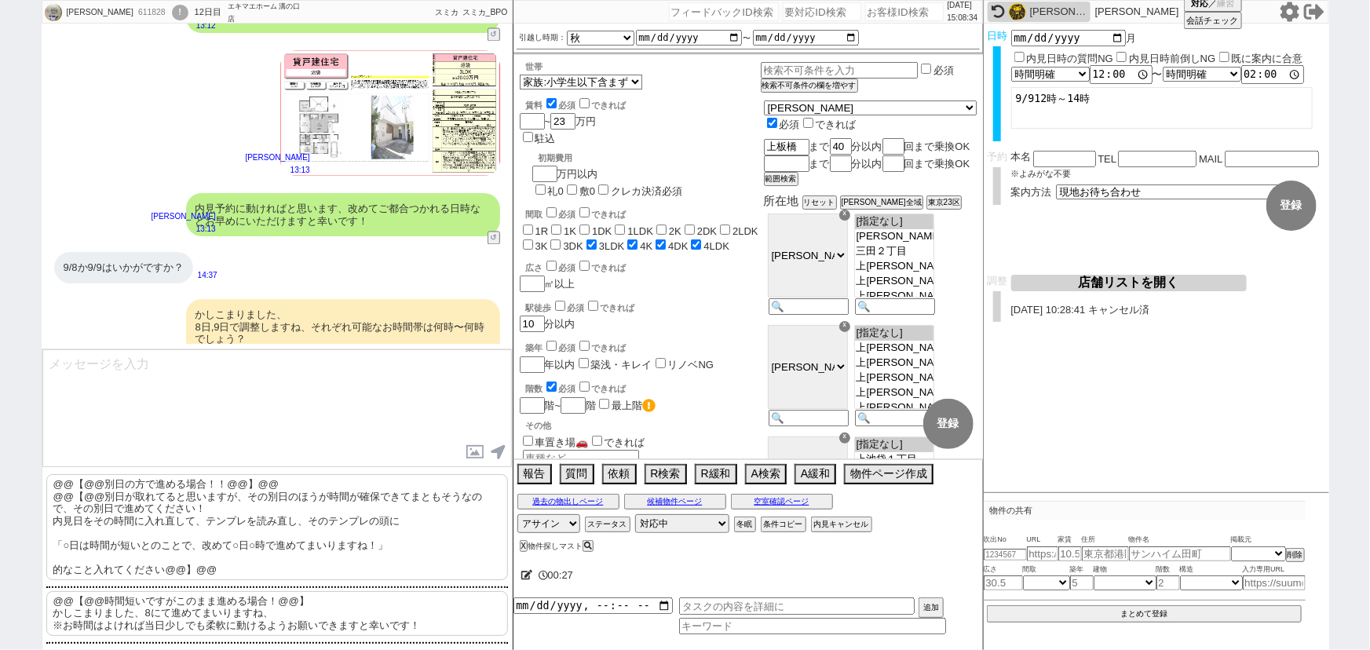
click at [228, 612] on p "@@【@@時間短いですがこのまま進める場合！@@】 かしこまりました、8にて進めてまいりますね、 ※お時間はよければ当日少しでも柔軟に動けるようお願いできます…" at bounding box center [277, 613] width 462 height 45
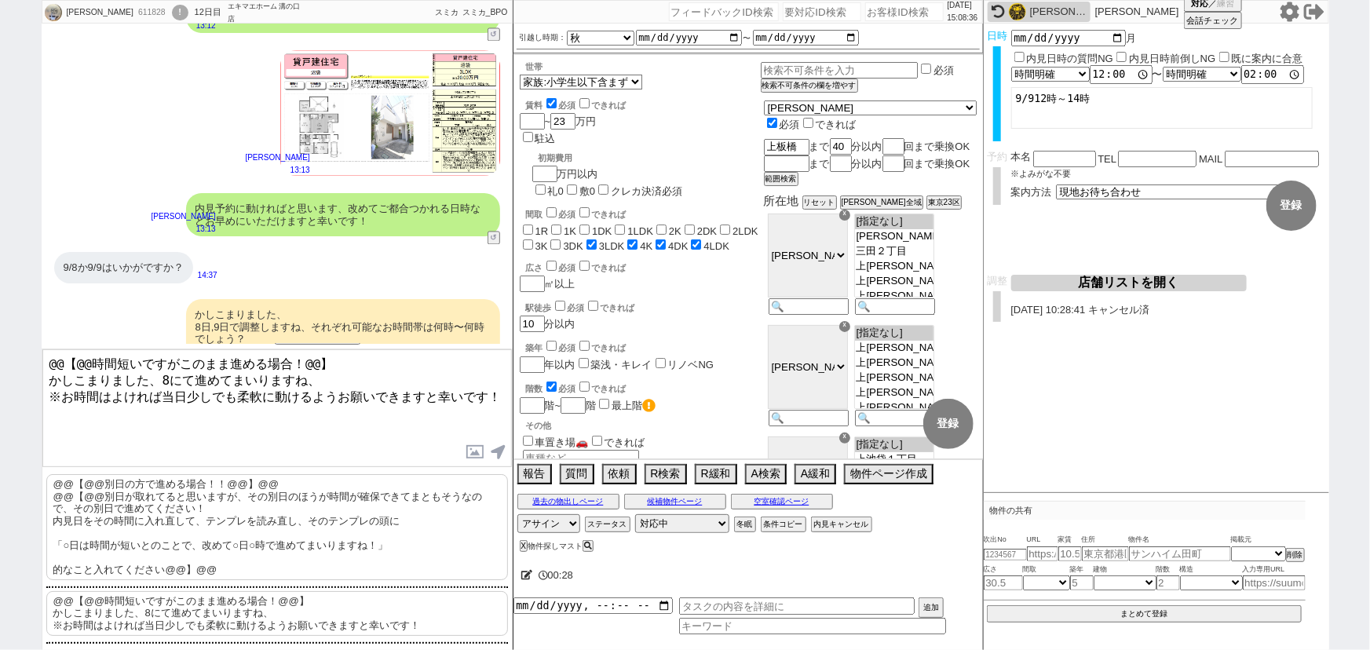
drag, startPoint x: 46, startPoint y: 375, endPoint x: 27, endPoint y: 335, distance: 44.2
click at [27, 335] on div "MAIKO 611828 ! 0 12日目 エキマエホーム 溝の口店 冬眠中 自社客 スミカ スミカ_BPO チャット全表示 2025-09-04 並行で先の…" at bounding box center [685, 325] width 1370 height 650
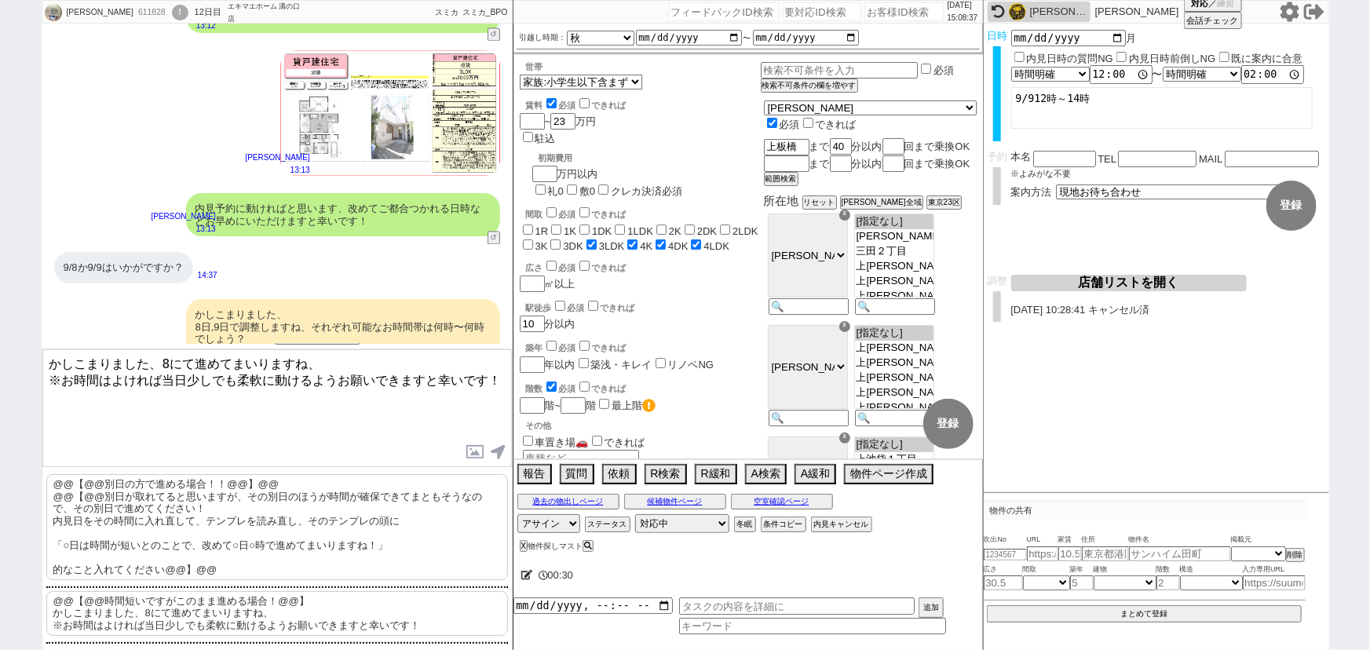
scroll to position [1707, 0]
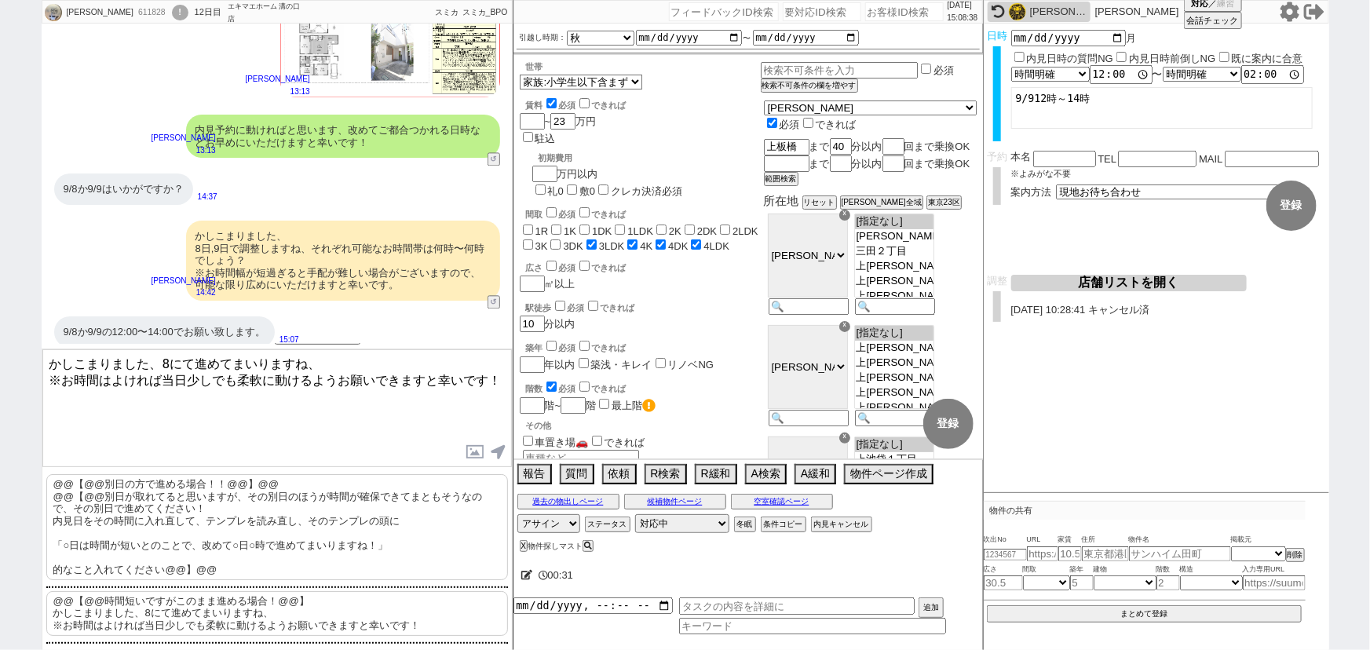
click at [168, 356] on textarea "かしこまりました、8にて進めてまいりますね、 ※お時間はよければ当日少しでも柔軟に動けるようお願いできますと幸いです！" at bounding box center [276, 408] width 469 height 118
type textarea "かしこまりました、明日(月)12:00～14:00の枠にて進めてまいりますね、 ※お時間はよければ当日少しでも柔軟に動けるようお願いできますと幸いです！"
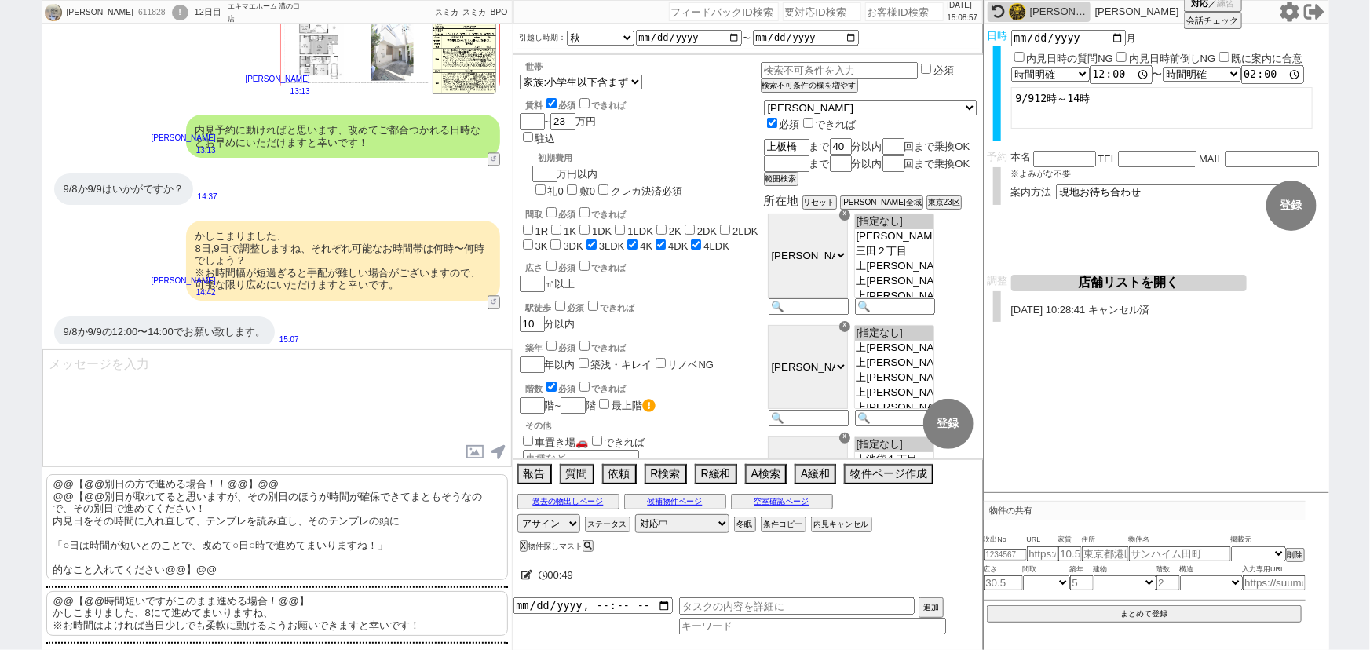
scroll to position [1386, 0]
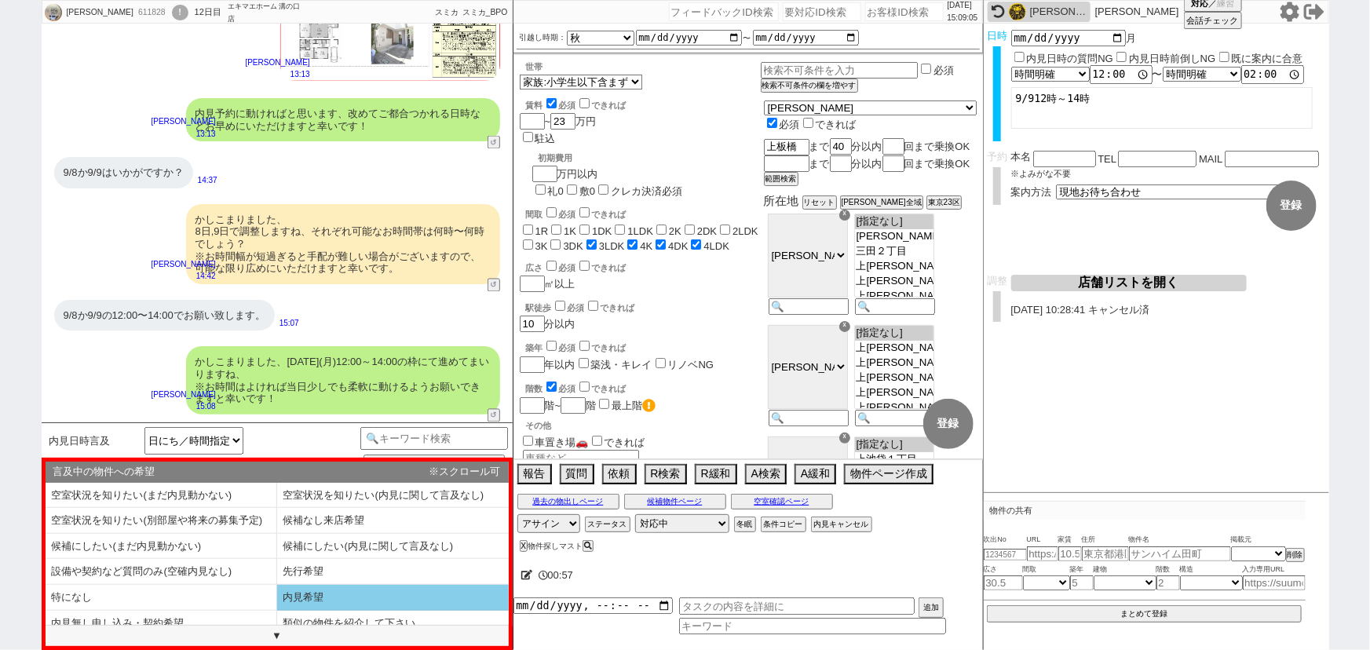
click at [323, 595] on li "内見希望" at bounding box center [393, 598] width 232 height 26
select select "内見希望"
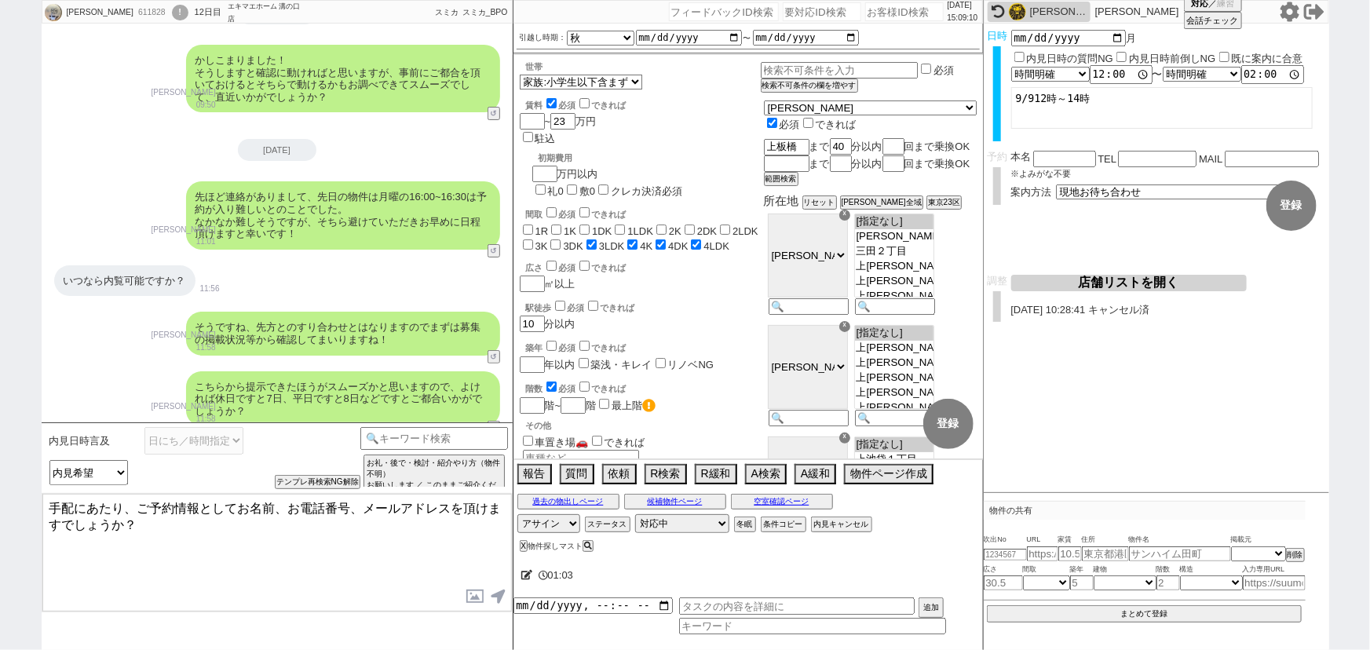
scroll to position [0, 0]
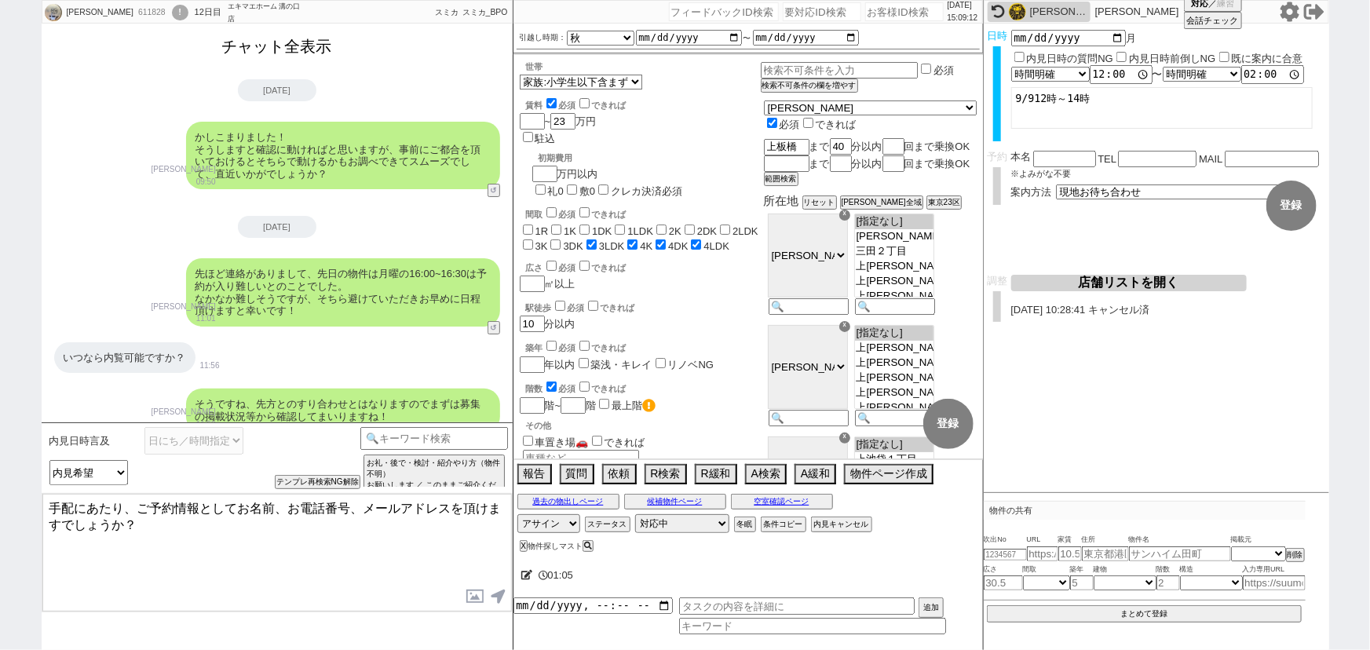
click at [326, 46] on button "チャット全表示" at bounding box center [277, 46] width 122 height 27
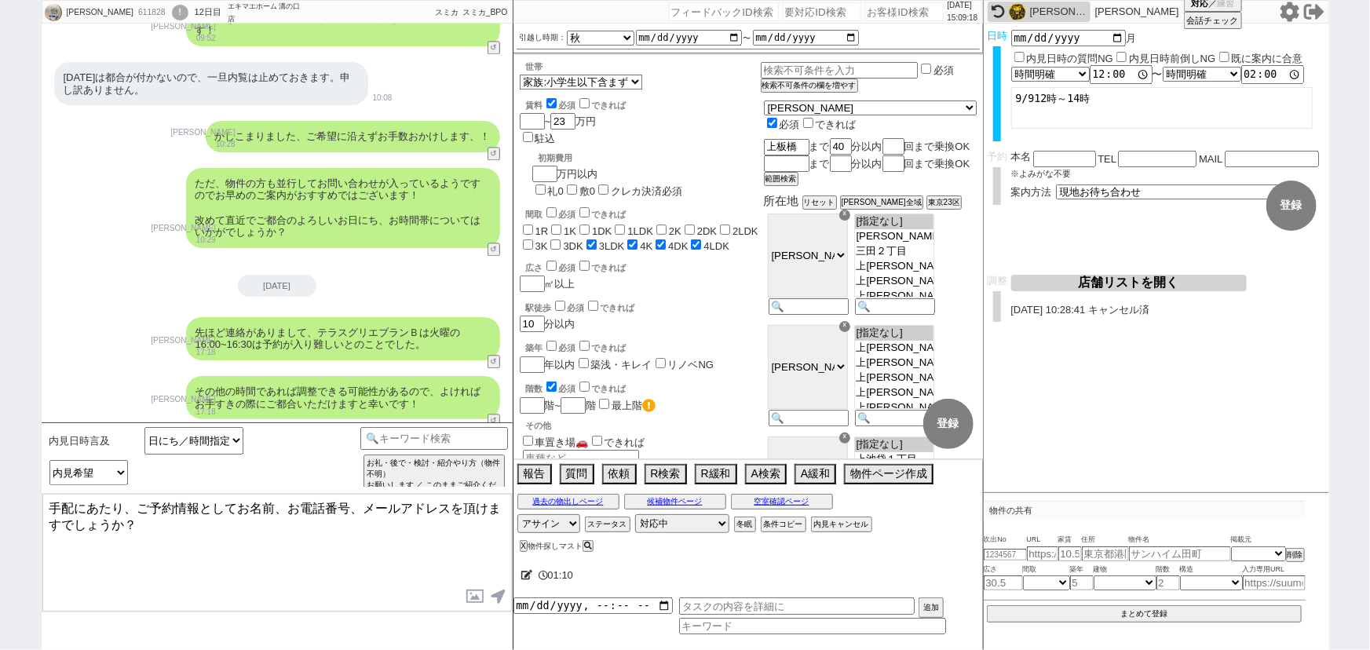
click at [427, 317] on div "先ほど連絡がありまして、テラスグリエブランＢは火曜の16:00~16:30は予約が入り難しいとのことでした。" at bounding box center [343, 338] width 314 height 43
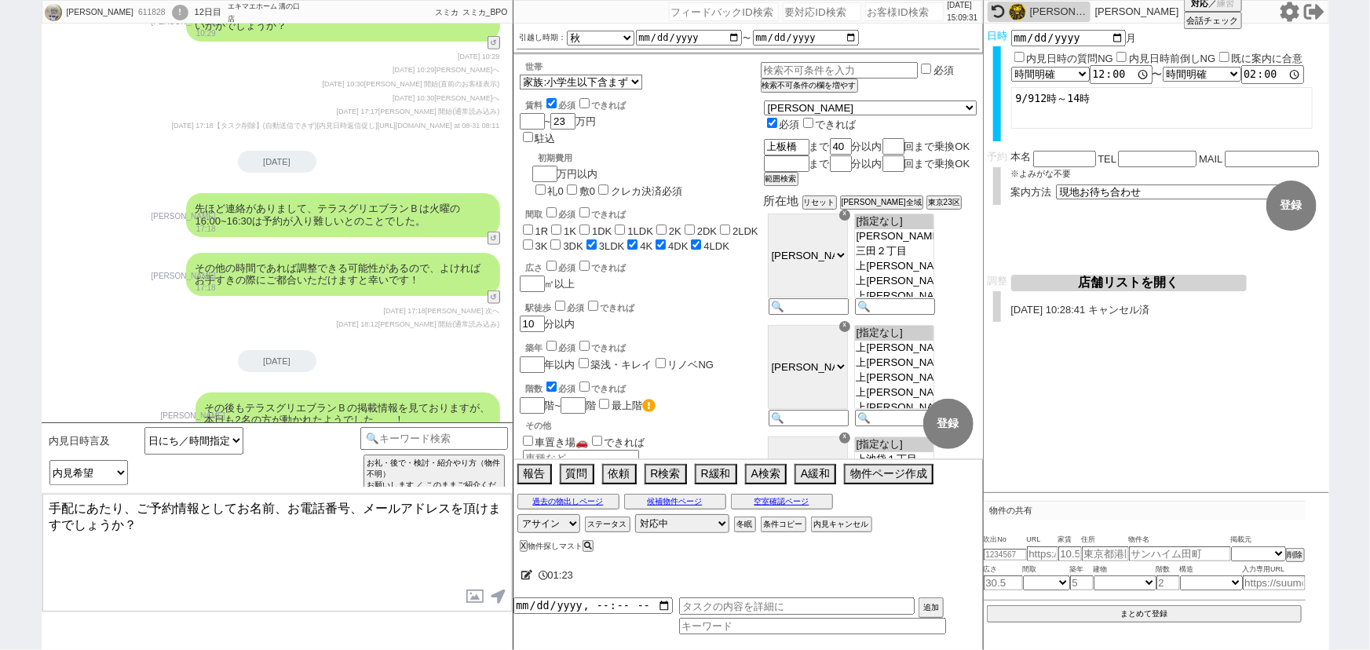
scroll to position [6811, 0]
click at [423, 353] on div "2025-09-01" at bounding box center [277, 360] width 471 height 22
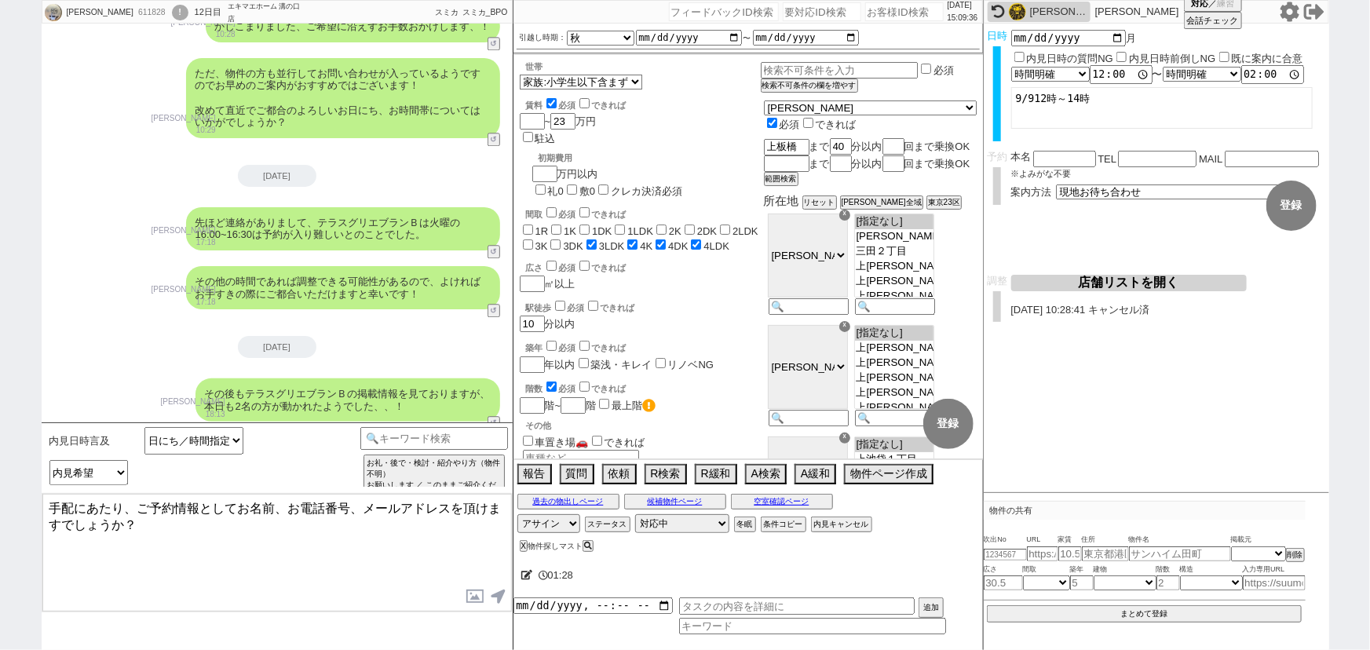
click at [156, 607] on textarea "手配にあたり、ご予約情報としてお名前、お電話番号、メールアドレスを頂けますでしょうか？" at bounding box center [276, 553] width 469 height 118
type textarea "手配にあたり、ご予約情報としてお名前、お電話番号、メールアドレスを頂けますでしょうか？"
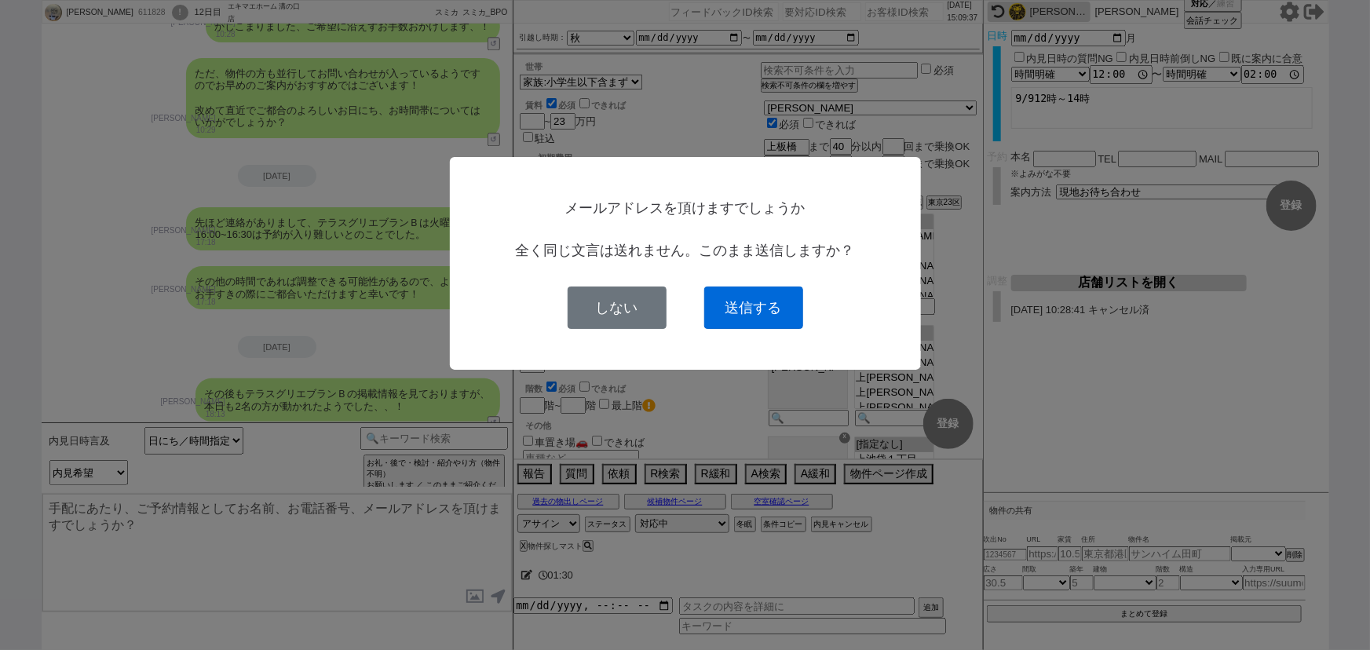
click at [761, 310] on button "送信する" at bounding box center [753, 308] width 99 height 42
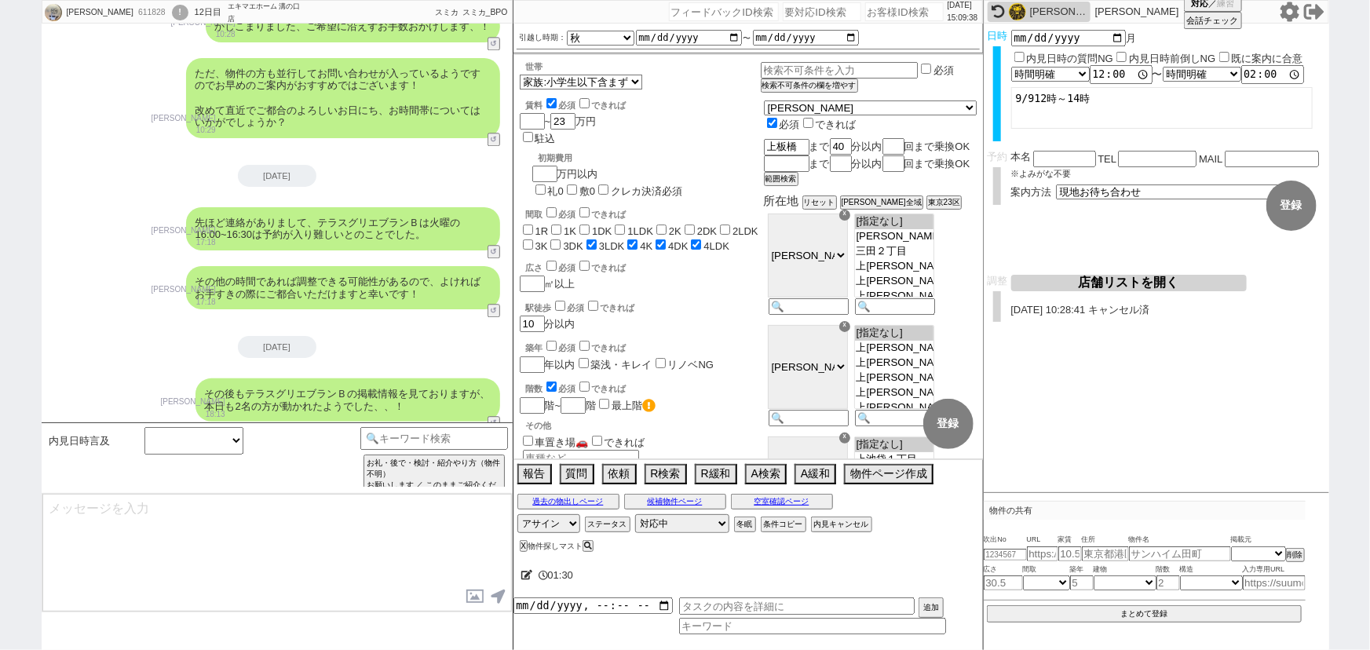
scroll to position [7752, 0]
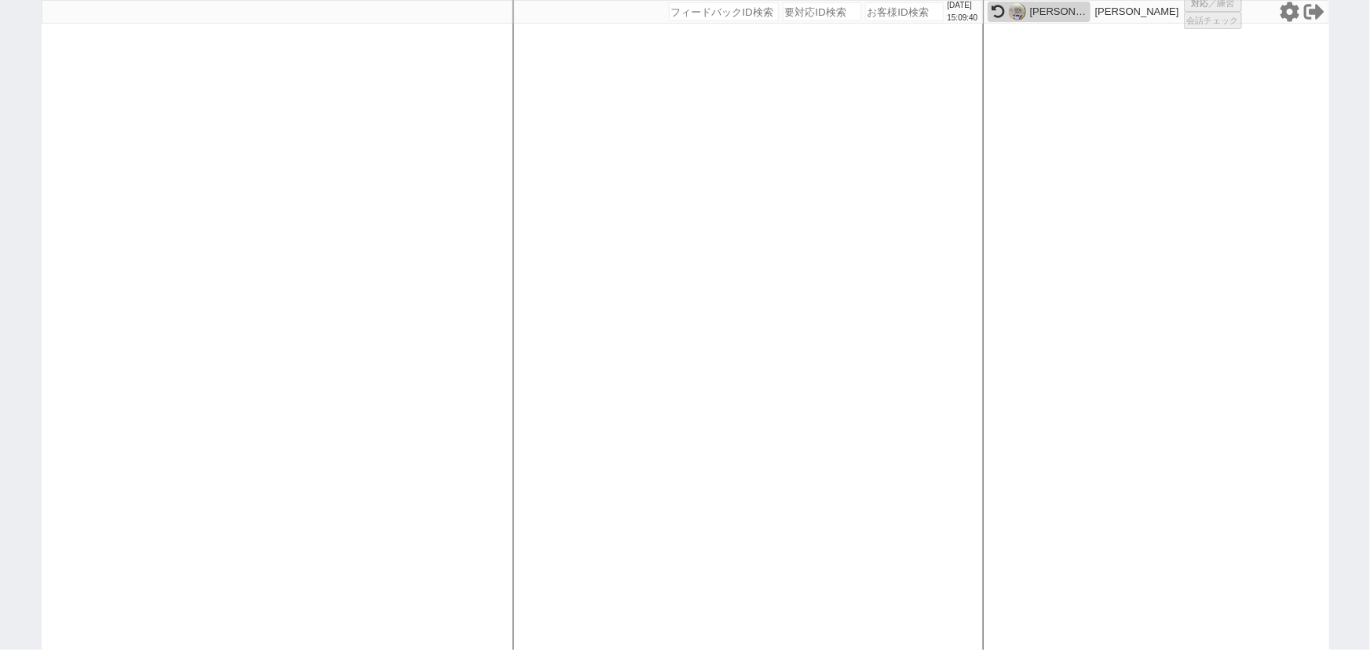
select select
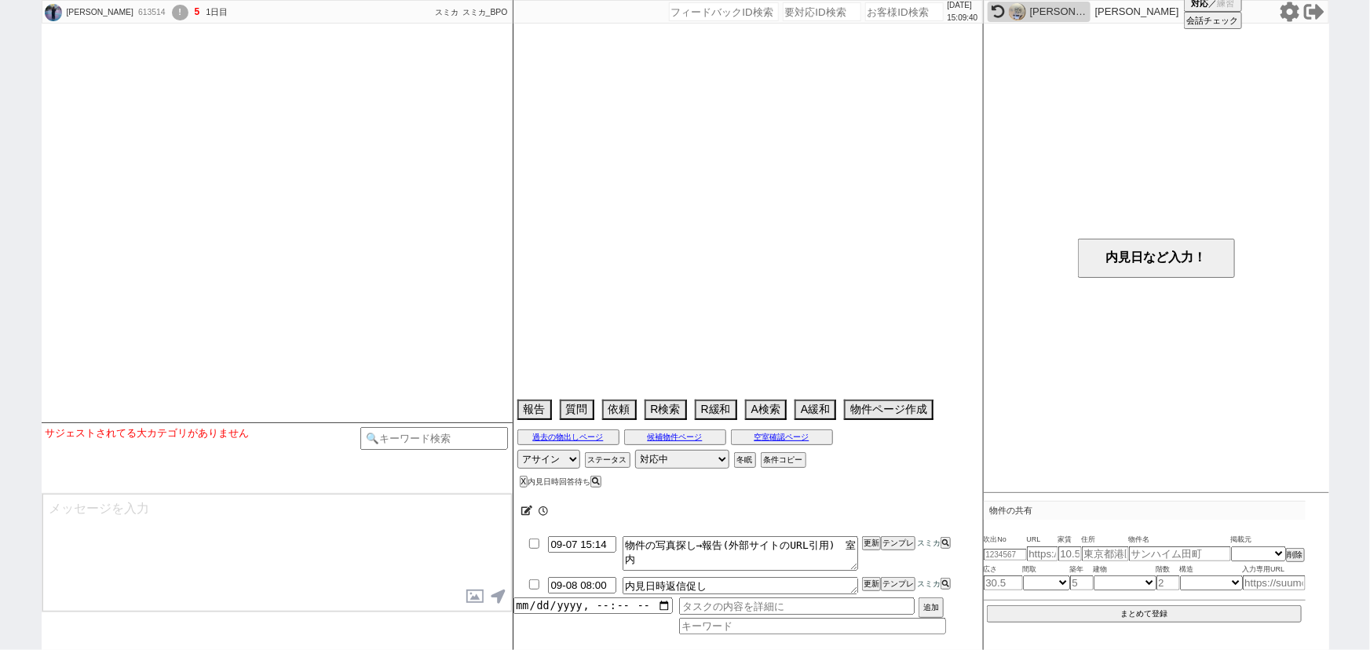
select select
select select "15"
select select "0"
select select "17"
select select "557"
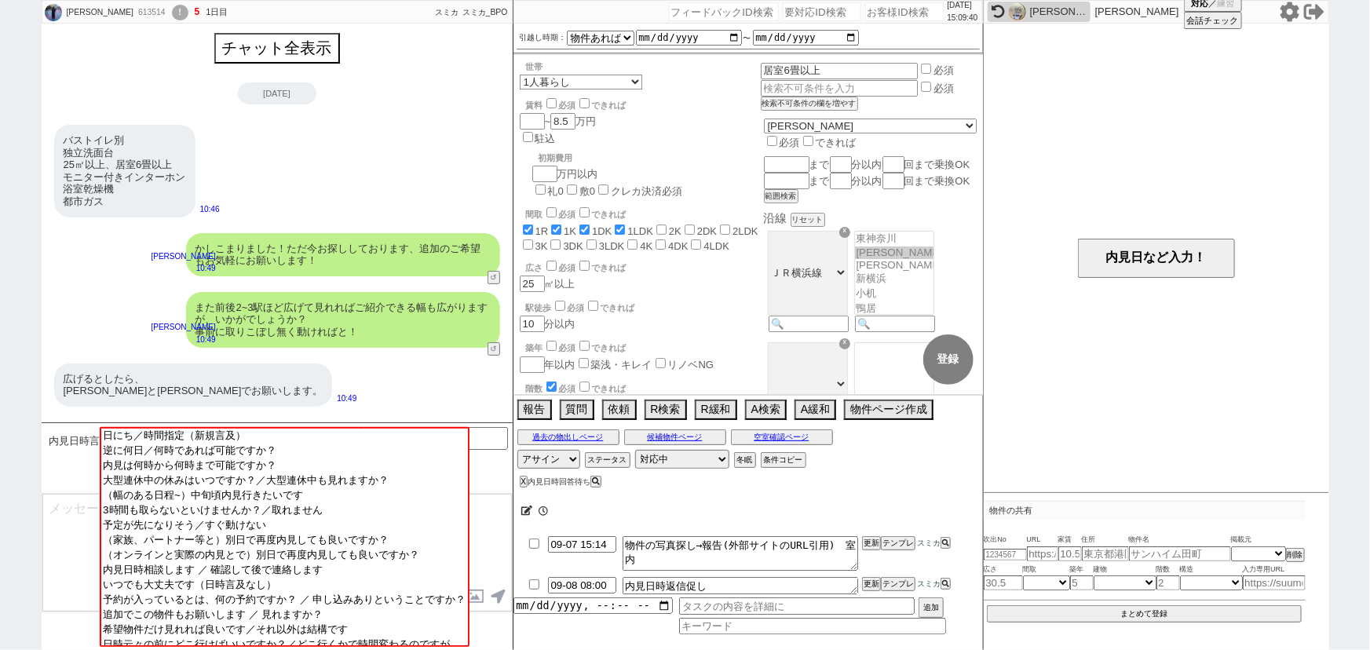
scroll to position [1905, 0]
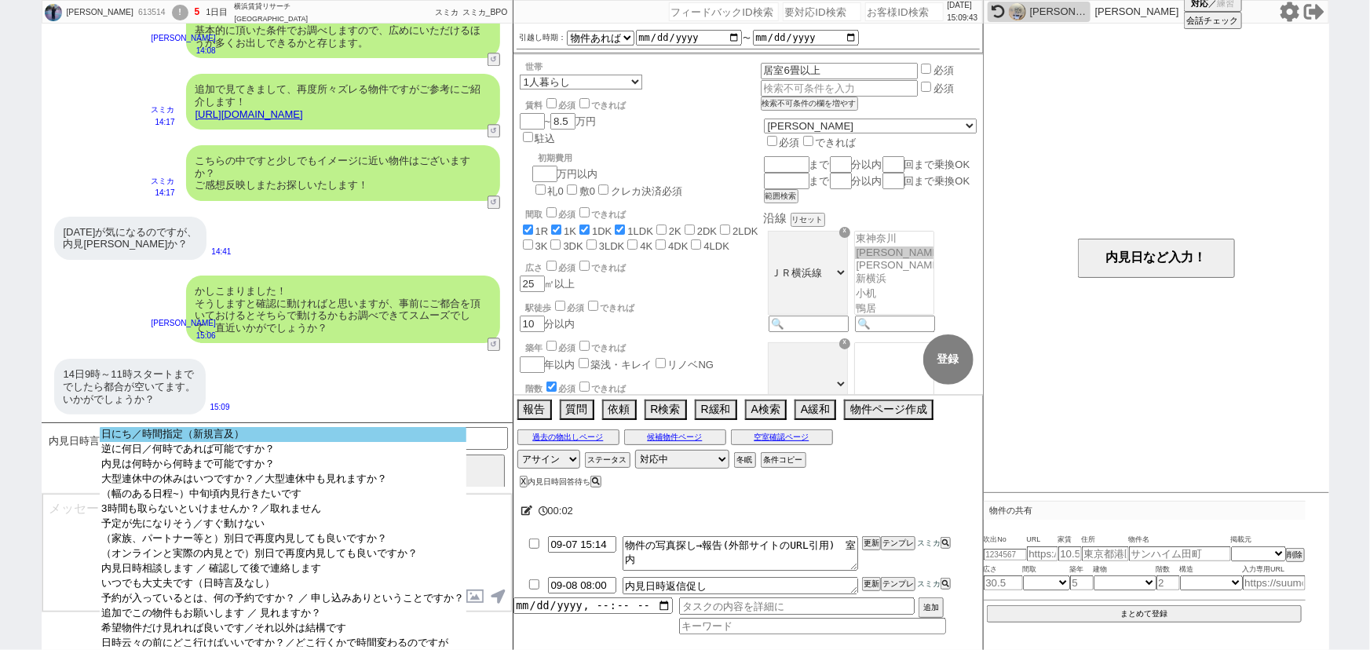
click at [424, 434] on option "日にち／時間指定（新規言及）" at bounding box center [283, 434] width 366 height 15
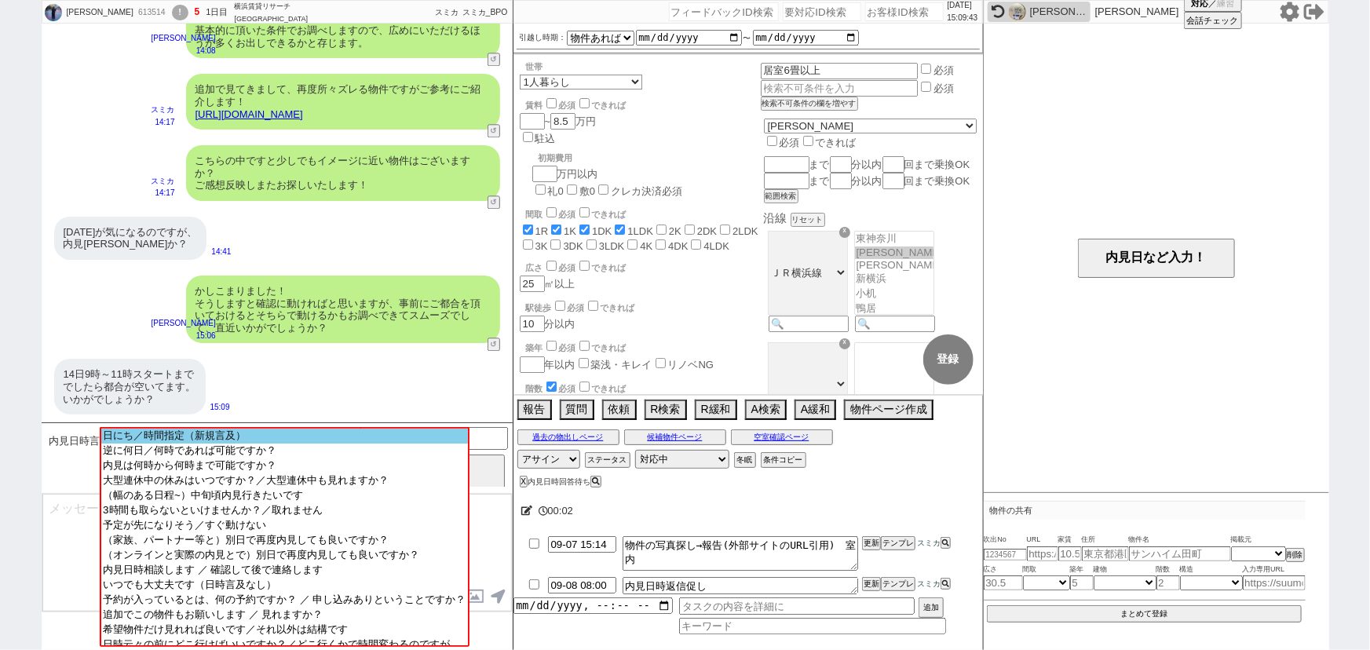
scroll to position [1677, 0]
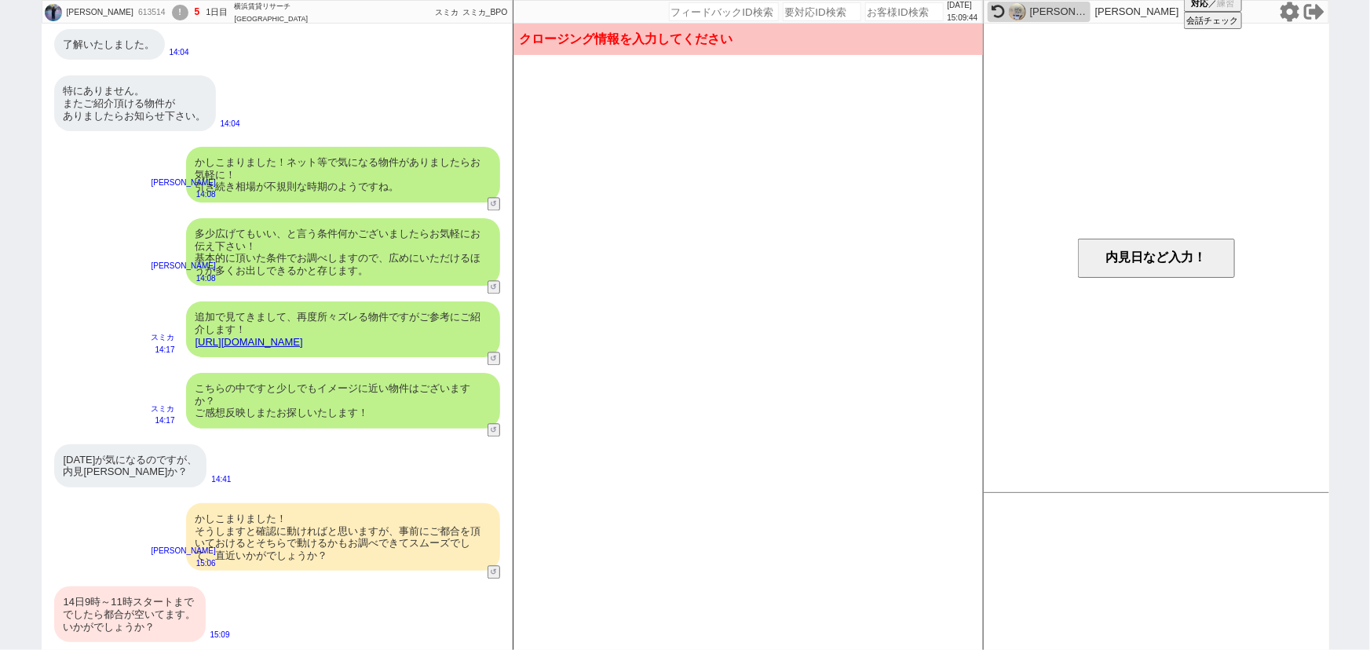
click at [1163, 230] on div "内見日など入力！" at bounding box center [1156, 258] width 345 height 469
click at [1145, 258] on button "内見日など入力！" at bounding box center [1156, 258] width 157 height 39
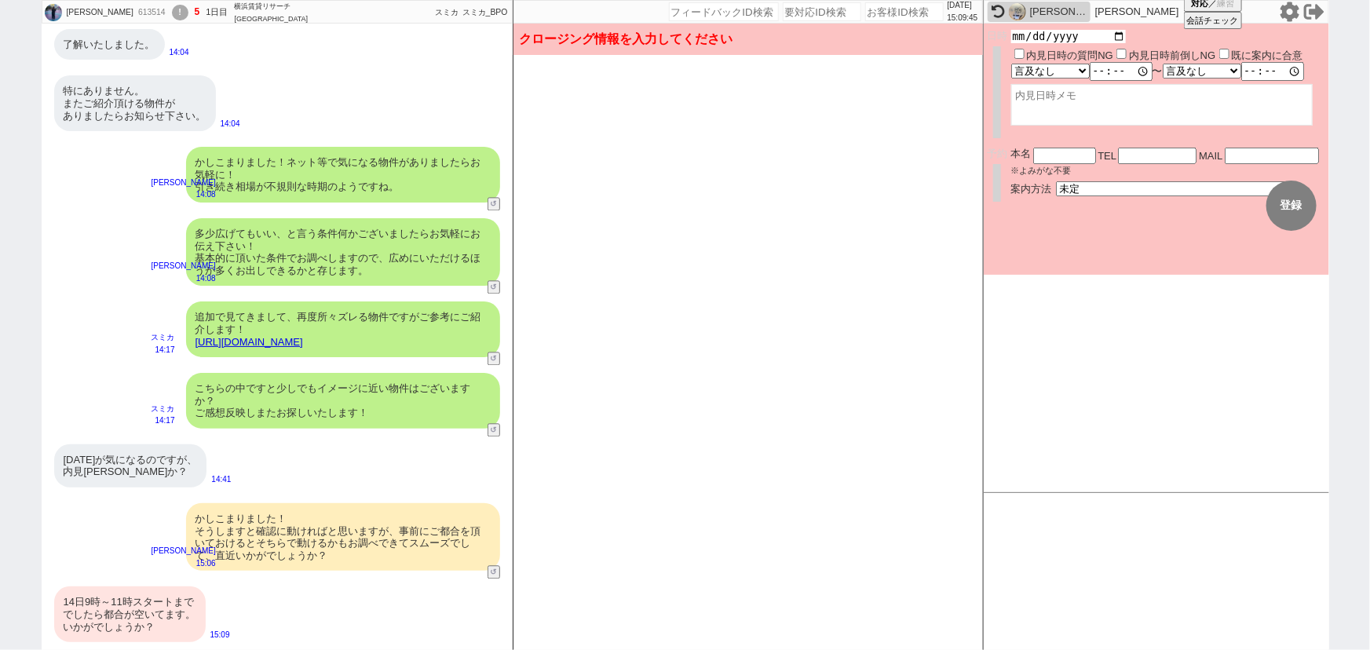
click at [1119, 37] on input "date" at bounding box center [1068, 36] width 115 height 13
type input "2025-09-14"
click at [1050, 71] on select "言及なし 時間明確 午前 午後 お昼 夕方・夜 終日いつでも その他" at bounding box center [1049, 74] width 77 height 13
select select "1"
click at [1011, 67] on select "言及なし 時間明確 午前 午後 お昼 夕方・夜 終日いつでも その他" at bounding box center [1050, 74] width 79 height 15
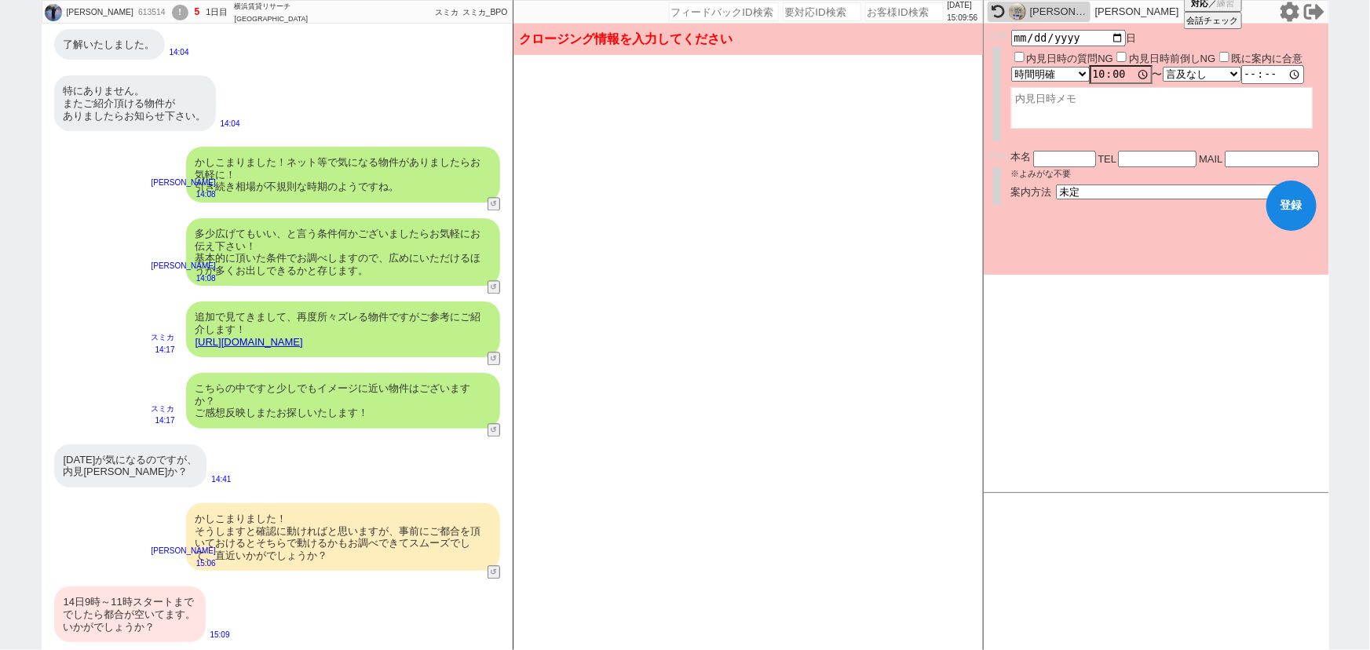
type input "10:00:00"
click at [1060, 110] on textarea at bounding box center [1161, 108] width 301 height 42
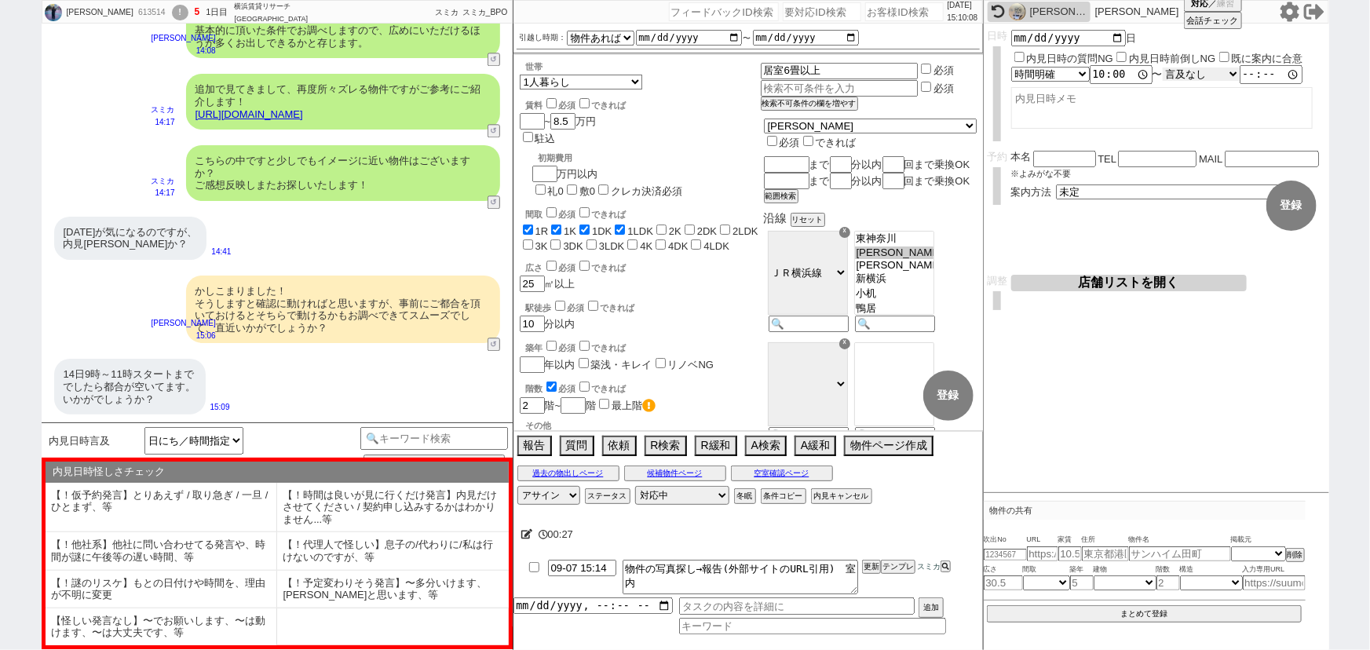
click at [1202, 79] on select "言及なし 時間明確 午前 午後 お昼 夕方・夜 終日いつでも その他" at bounding box center [1201, 74] width 77 height 13
select select "1"
click at [1167, 67] on select "言及なし 時間明確 午前 午後 お昼 夕方・夜 終日いつでも その他" at bounding box center [1202, 74] width 79 height 15
click at [1268, 75] on input "time" at bounding box center [1272, 75] width 63 height 16
type input "11:00:00"
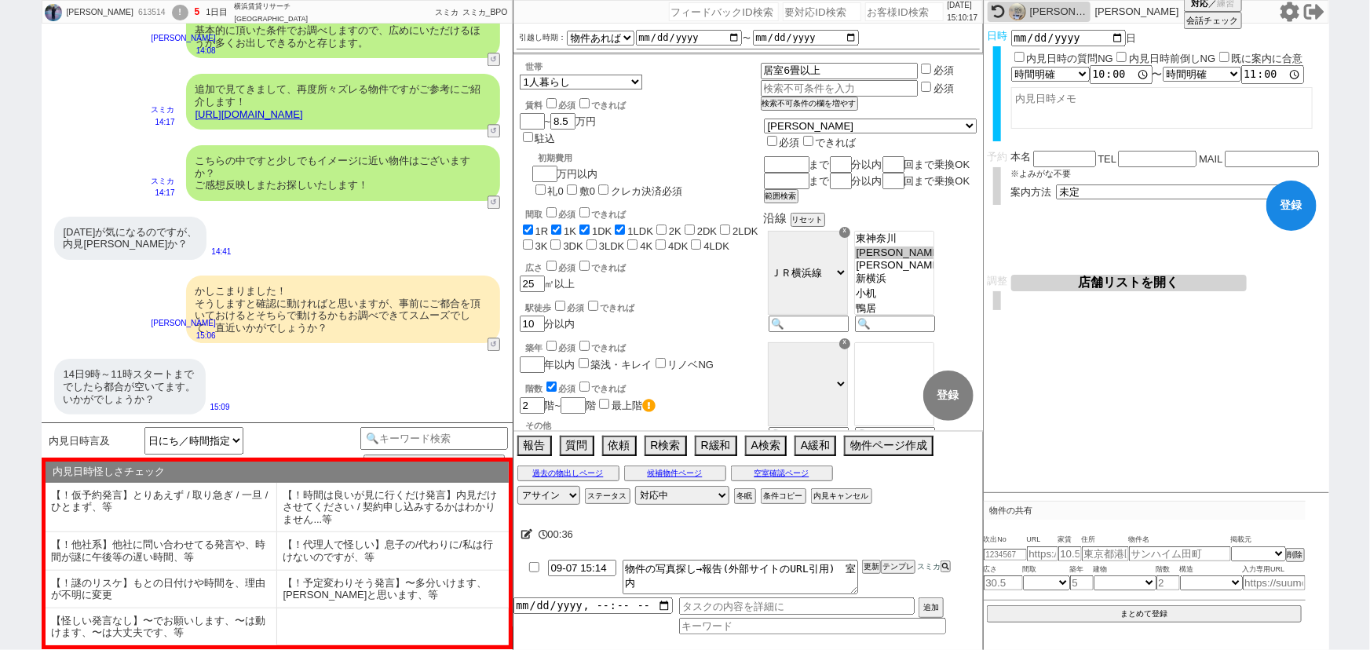
click at [1127, 120] on textarea at bounding box center [1161, 108] width 301 height 42
click at [384, 449] on div "指定アリ【良い有り】 物件への詳細質問 (物件への感想) 他サイト／他社等で見てました ネガなし ／ 空室とのことです (物件への感想) 空室ですか？ ／ 申…" at bounding box center [434, 458] width 148 height 62
click at [384, 436] on input at bounding box center [434, 437] width 148 height 20
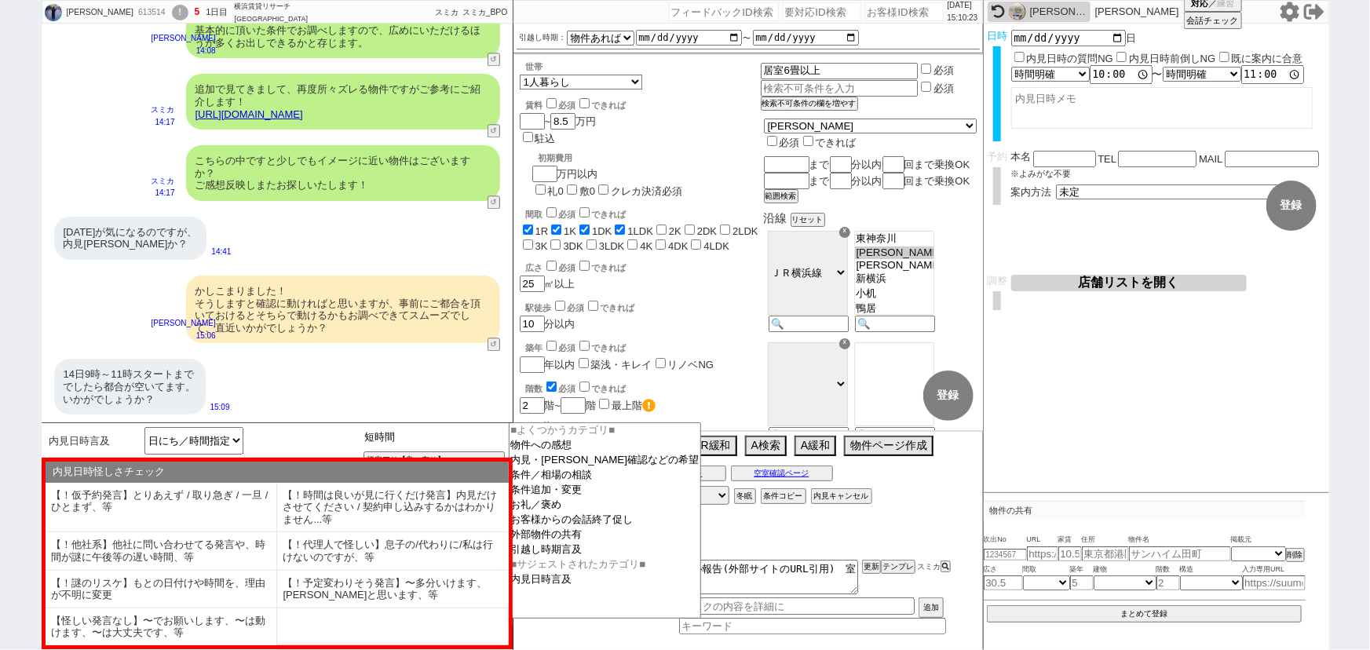
type input "短時間"
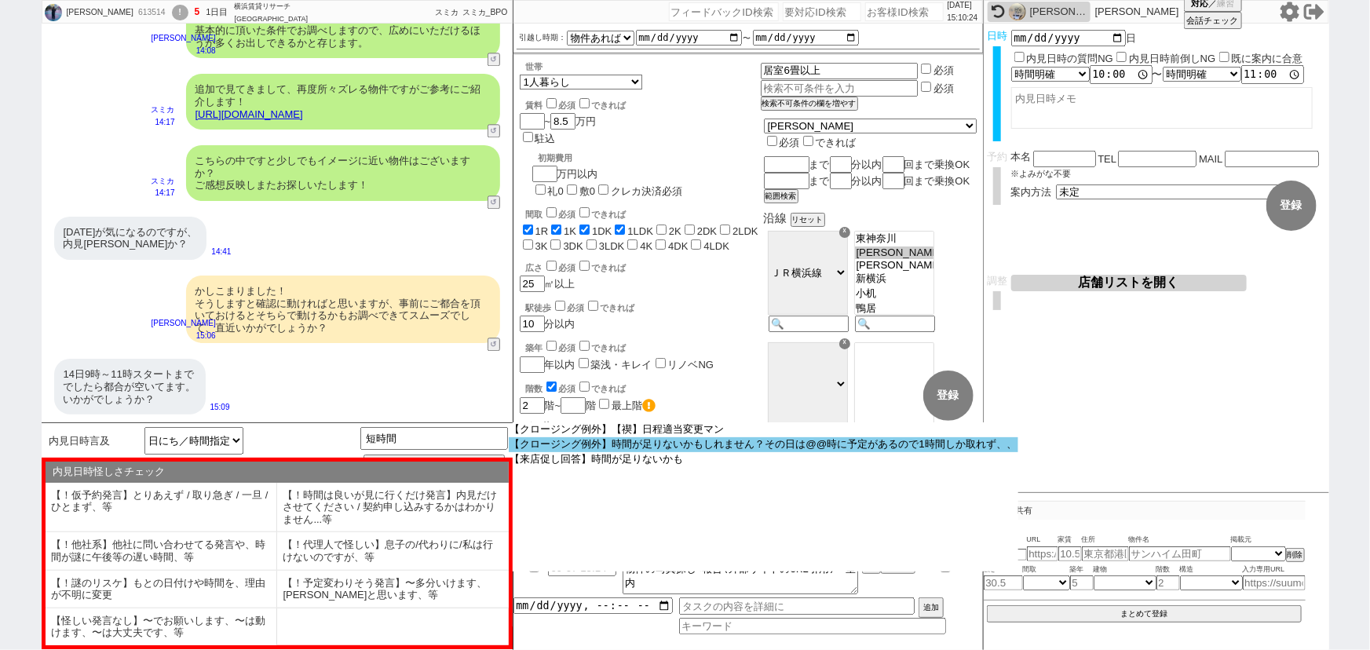
click at [653, 446] on option "【クロージング例外】時間が足りないかもしれません？その日は@@時に予定があるので1時間しか取れず、、" at bounding box center [764, 444] width 510 height 15
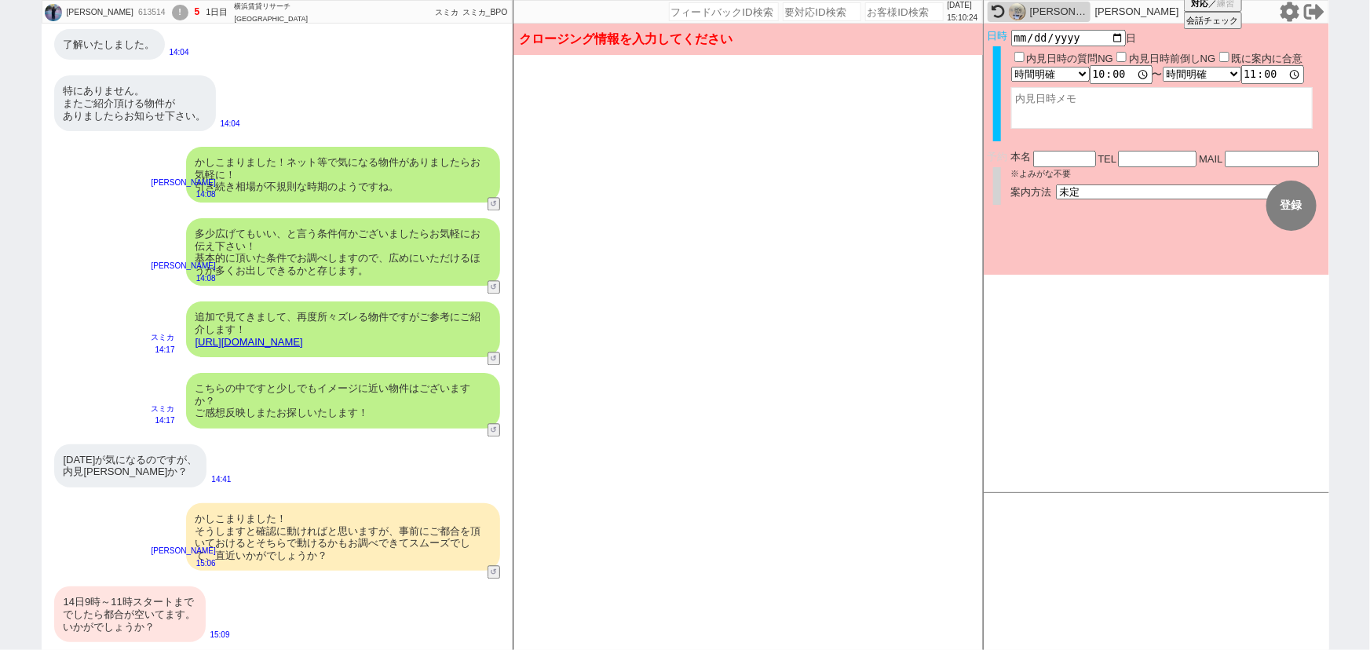
scroll to position [1677, 0]
click at [249, 531] on div "かしこまりました！ そうしますと確認に動ければと思いますが、事前にご都合を頂いておけるとそちらで動けるかもお調べできてスムーズでして、直近いかがでしょうか？" at bounding box center [343, 537] width 314 height 68
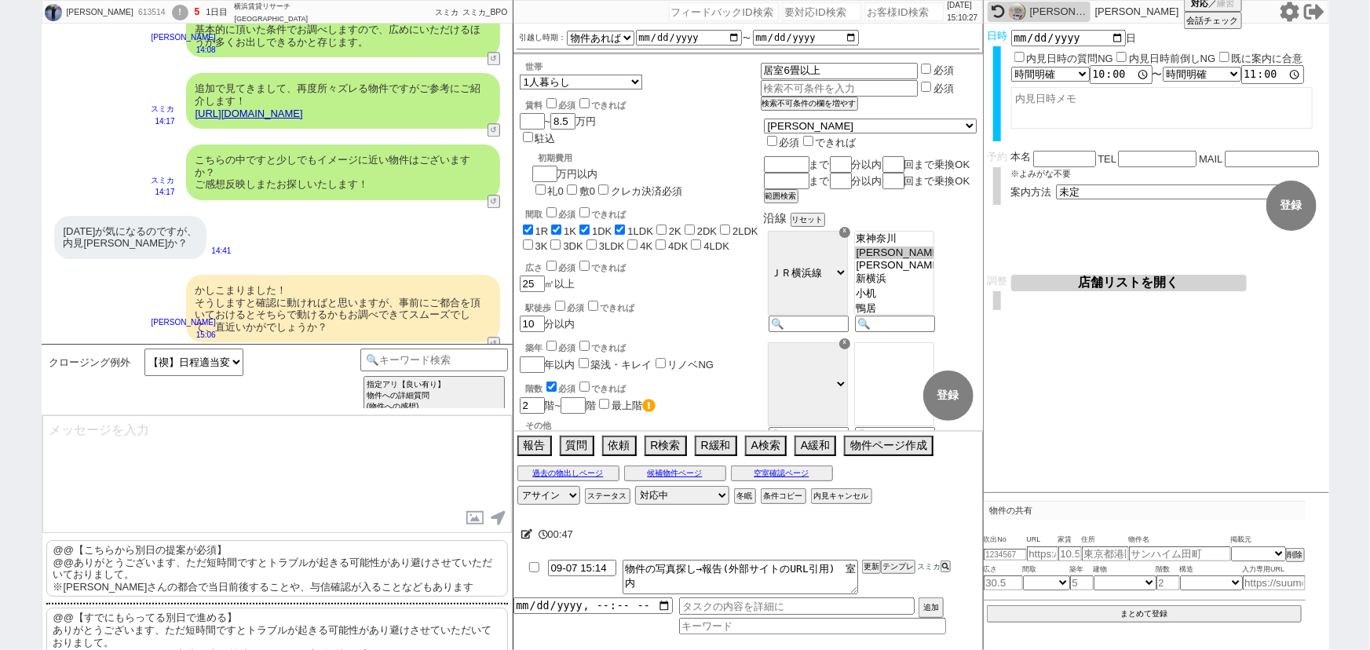
click at [195, 568] on p "@@【こちらから別日の提案が必須】 @@ありがとうございます、ただ短時間ですとトラブルが起きる可能性があり避けさせていただいておりまして。 ※大家さんの都合で…" at bounding box center [277, 568] width 462 height 57
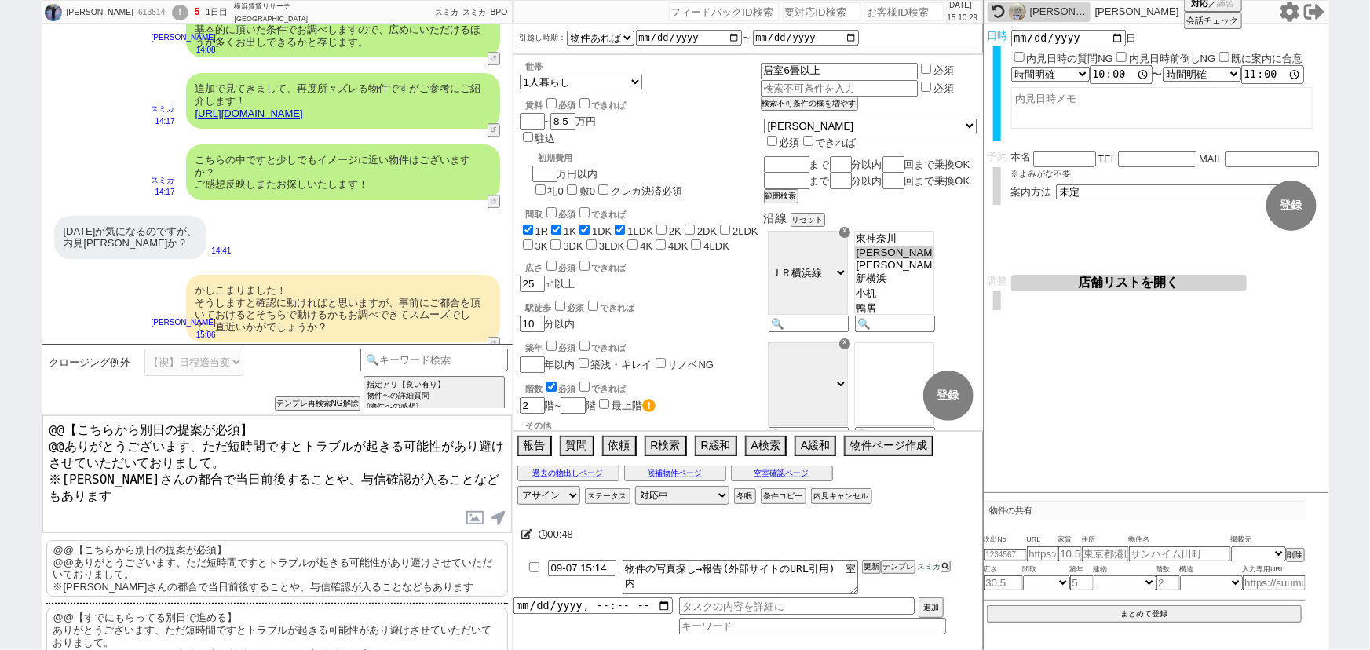
drag, startPoint x: 62, startPoint y: 442, endPoint x: 13, endPoint y: 404, distance: 62.7
click at [13, 404] on div "阪本真帆 613514 ! 5 1日目 横浜賃貸リサーチ 新横浜店 冬眠中 自社客 スミカ スミカ_BPO チャット全表示 2025-09-07 バストイレ別…" at bounding box center [685, 325] width 1370 height 650
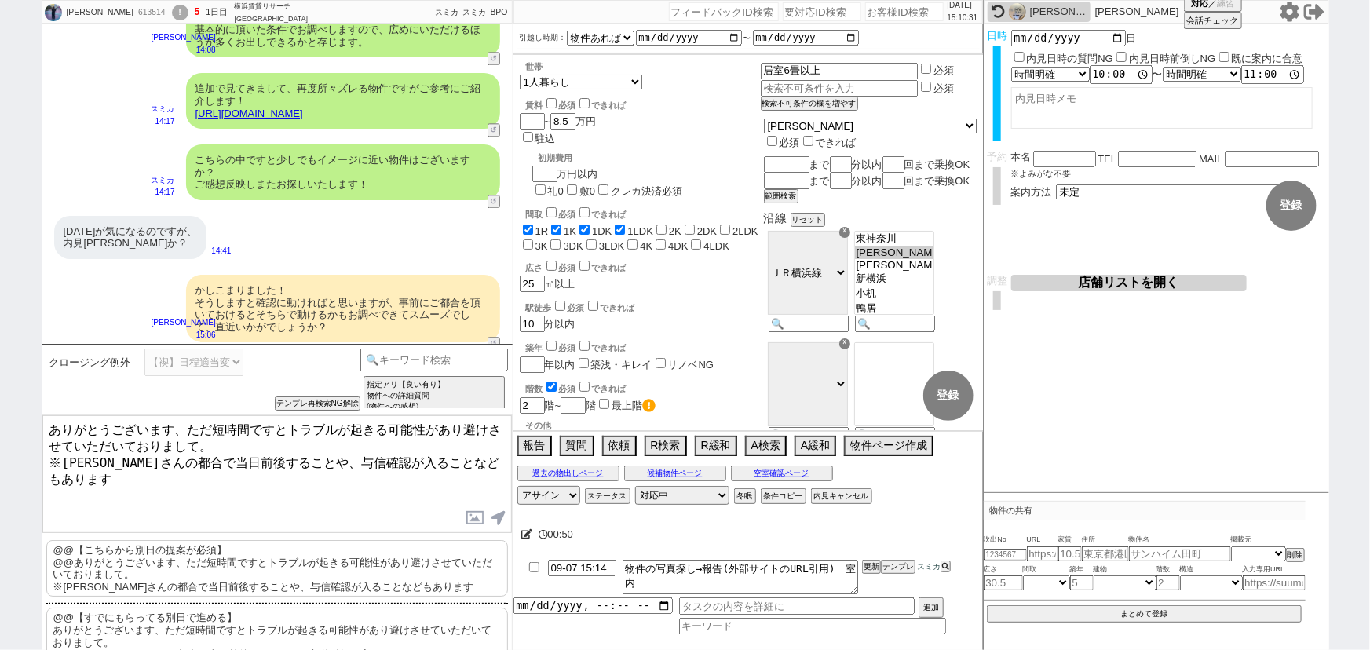
scroll to position [1983, 0]
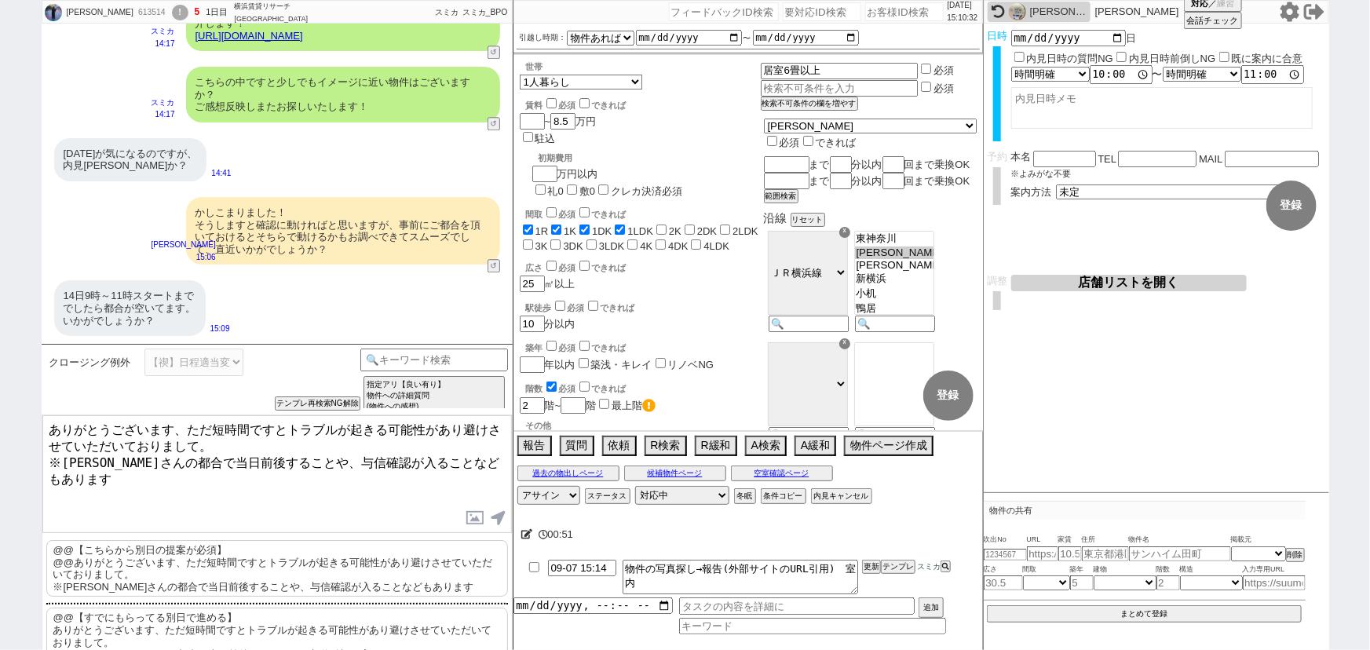
click at [186, 422] on textarea "ありがとうございます、ただ短時間ですとトラブルが起きる可能性があり避けさせていただいておりまして。 ※大家さんの都合で当日前後することや、与信確認が入ることな…" at bounding box center [276, 474] width 469 height 118
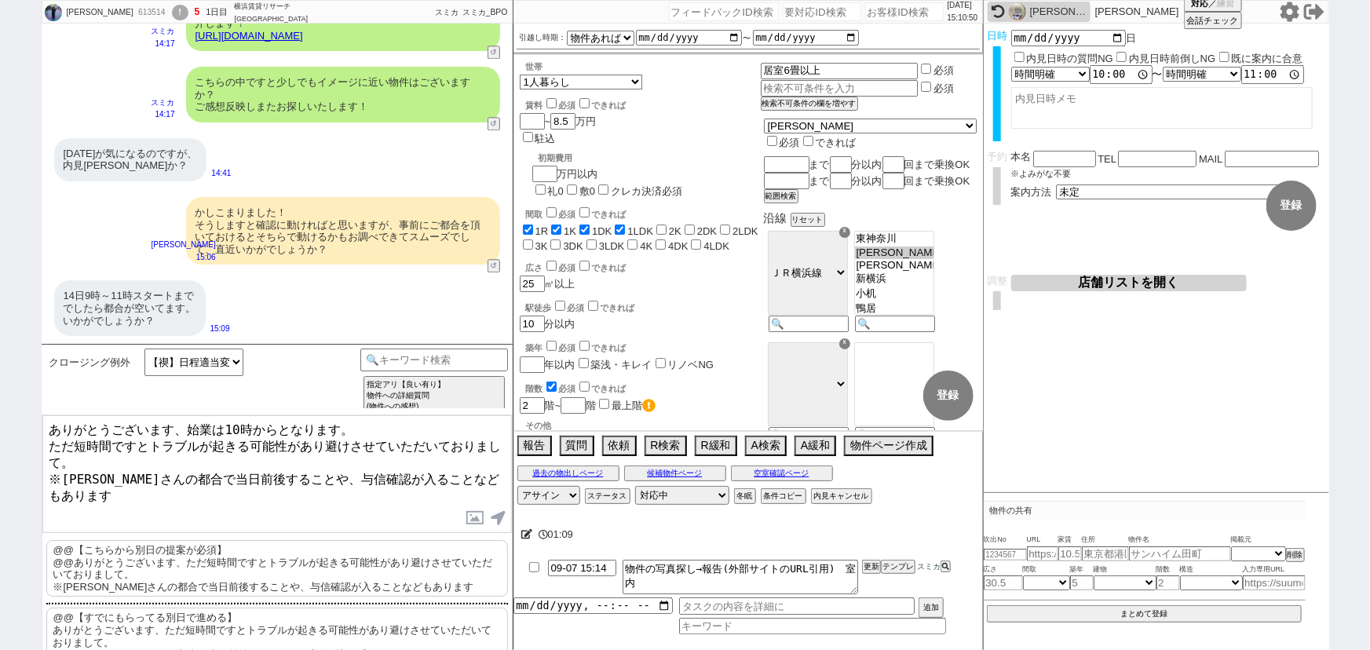
type textarea "ありがとうございます、始業は10時からとなります。 ただ短時間ですとトラブルが起きる可能性があり避けさせていただいておりまして。 ※大家さんの都合で当日前後す…"
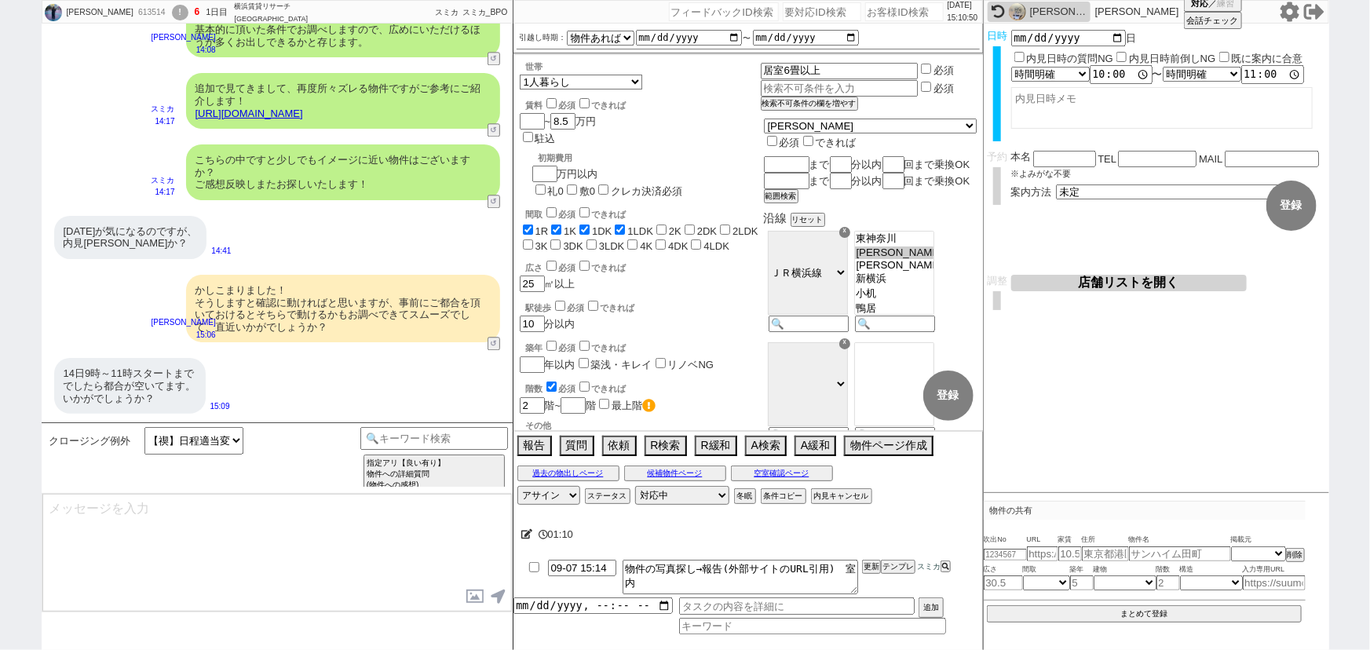
scroll to position [2000, 0]
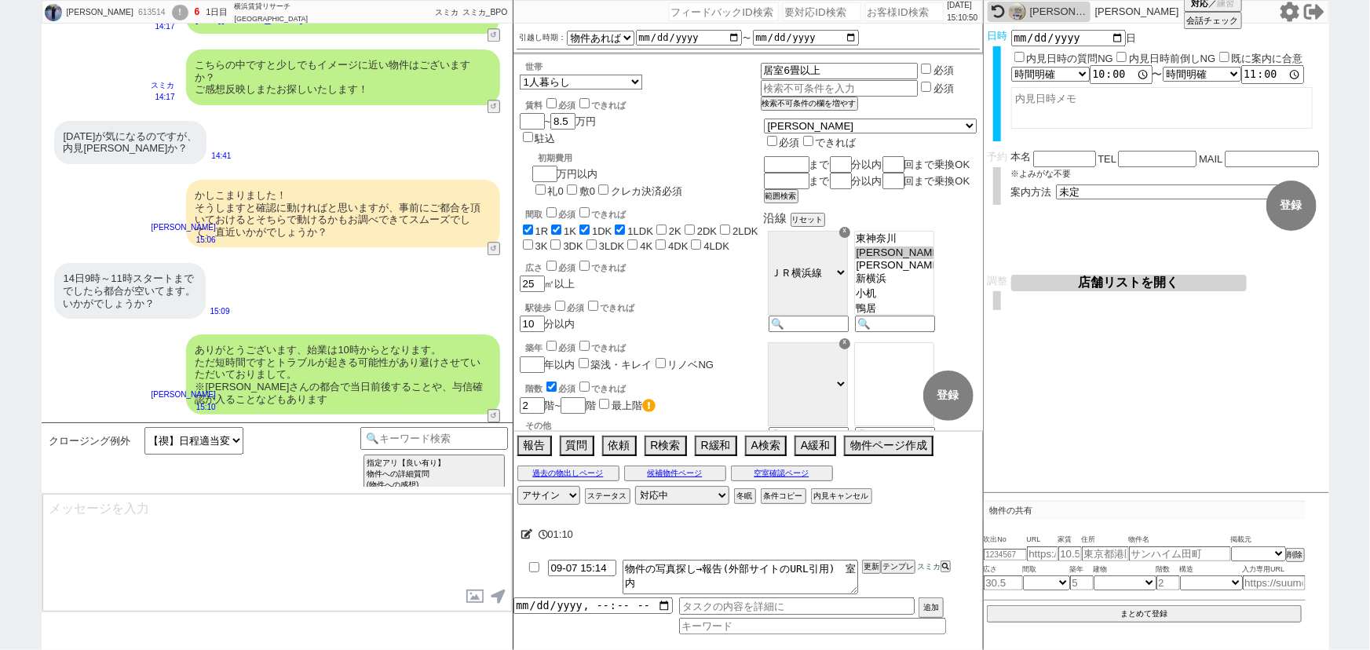
select select "535"
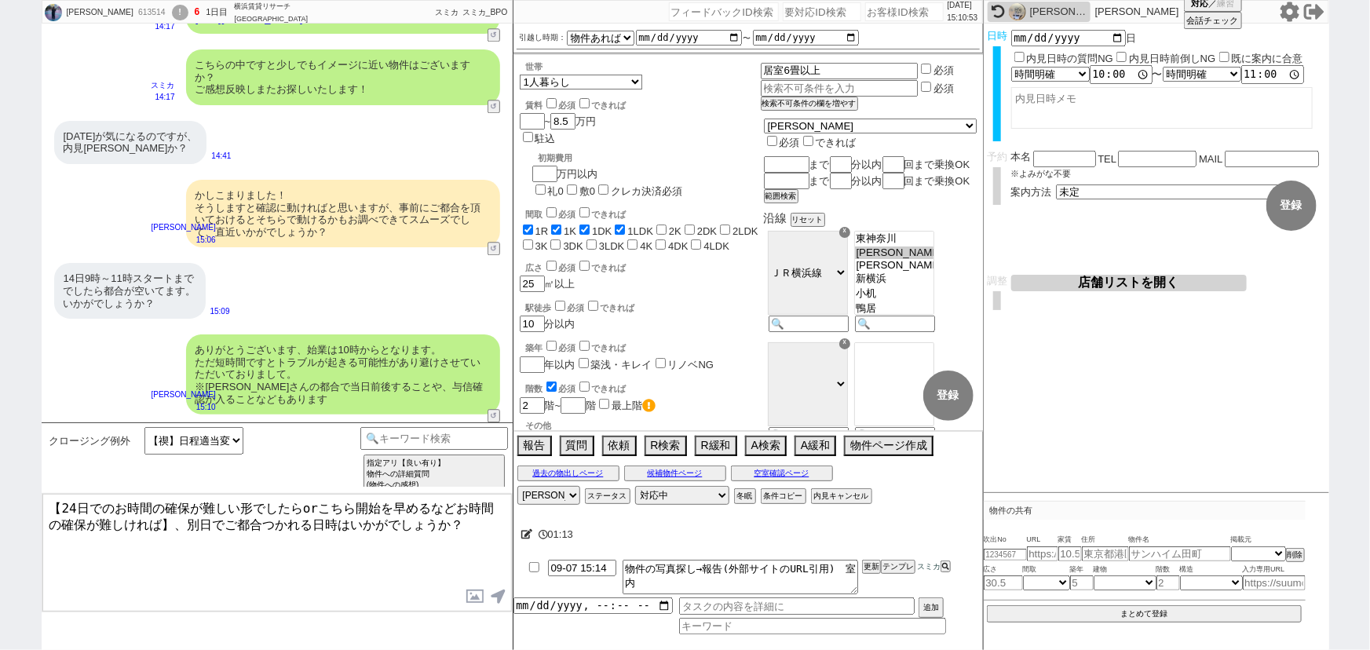
drag, startPoint x: 75, startPoint y: 506, endPoint x: 16, endPoint y: 503, distance: 58.2
click at [16, 503] on div "阪本真帆 613514 ! 6 1日目 横浜賃貸リサーチ 新横浜店 冬眠中 自社客 スミカ スミカ_BPO チャット全表示 2025-09-07 バストイレ別…" at bounding box center [685, 325] width 1370 height 650
drag, startPoint x: 283, startPoint y: 504, endPoint x: 143, endPoint y: 534, distance: 142.9
click at [143, 534] on textarea "14日でのお時間の確保が難しい形でしたらorこちら開始を早めるなどお時間の確保が難しければ】、別日でご都合つかれる日時はいかがでしょうか？" at bounding box center [276, 553] width 469 height 118
type textarea "14日でのお時間の確保が難しい形でしたら、別日でご都合つかれる日時はいかがでしょうか？"
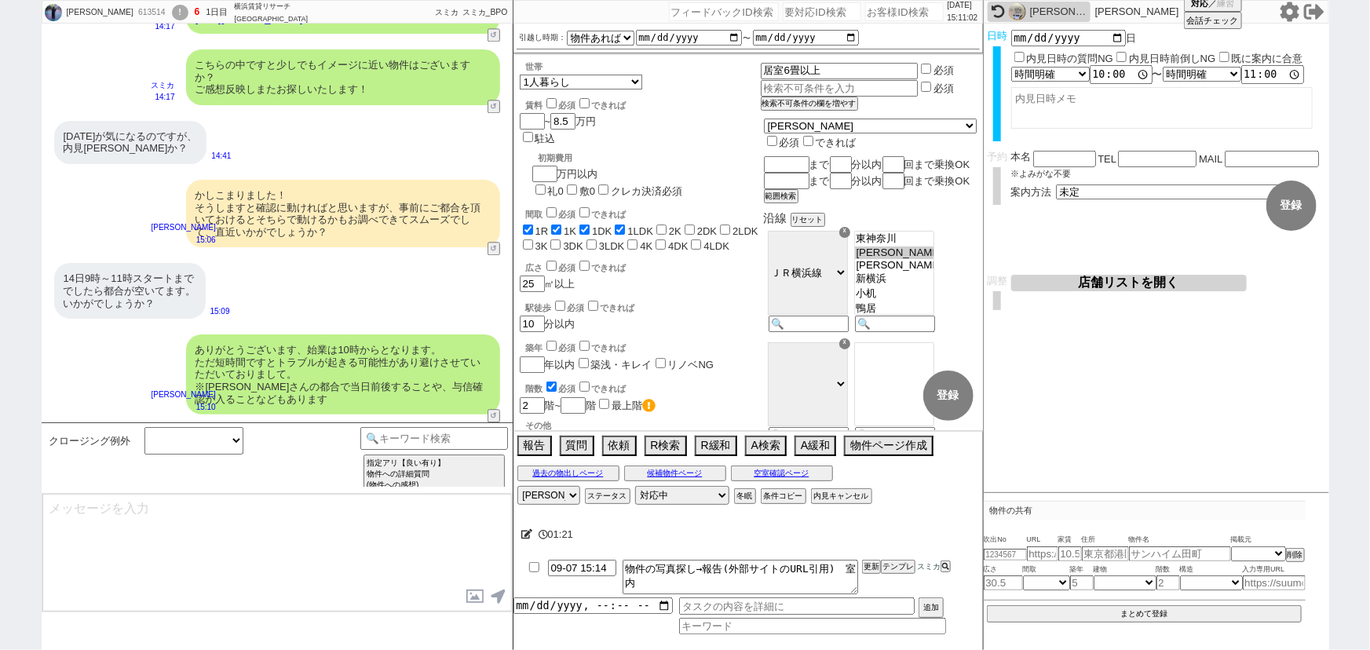
select select
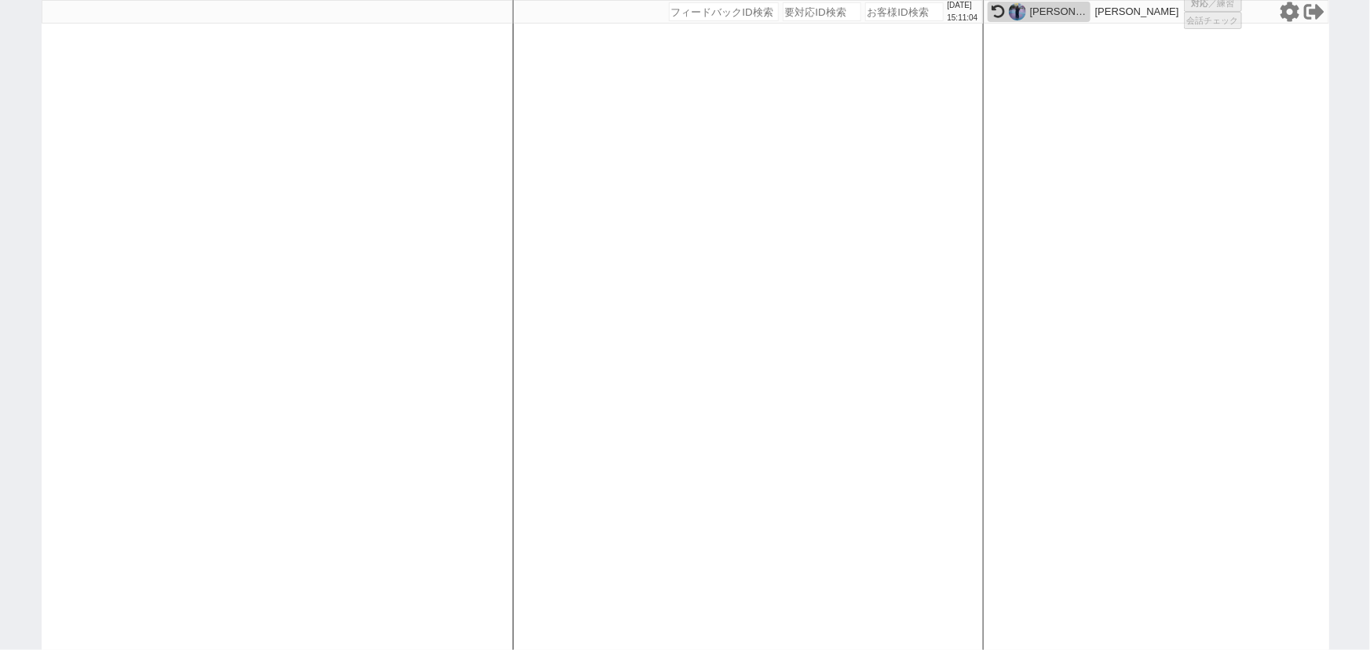
select select
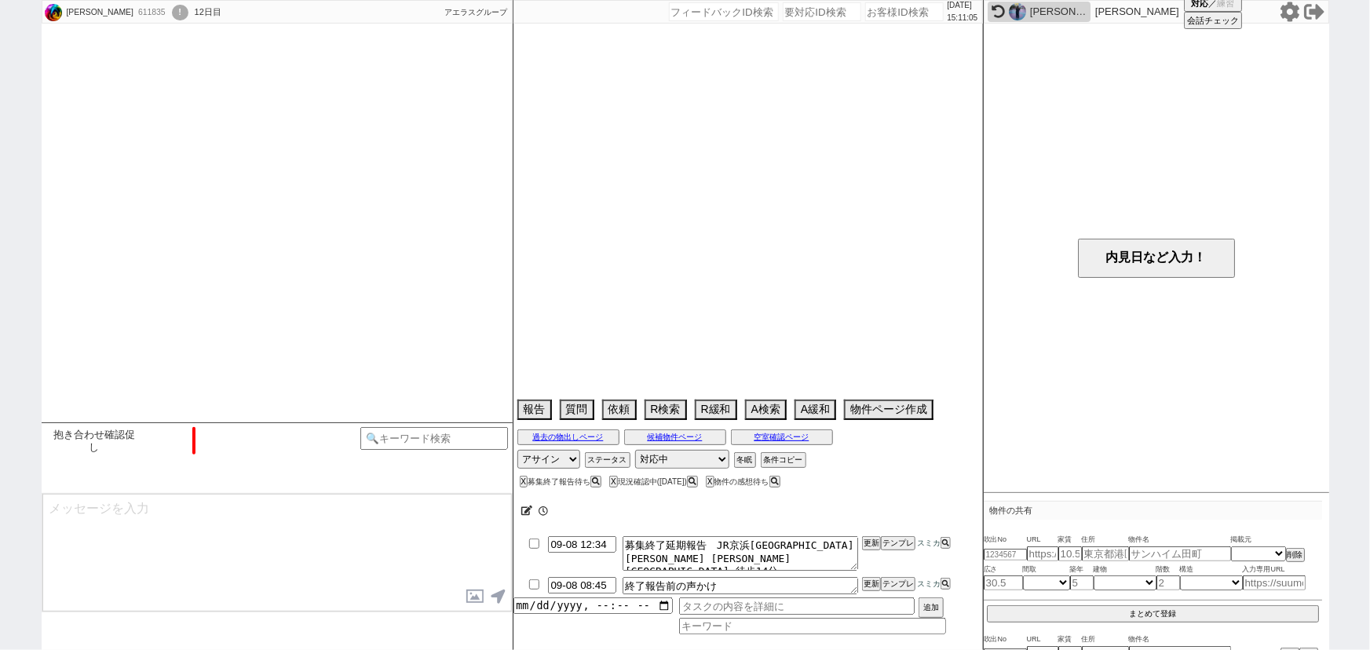
scroll to position [105, 0]
select select "2025"
select select "10"
select select "35"
select select "1"
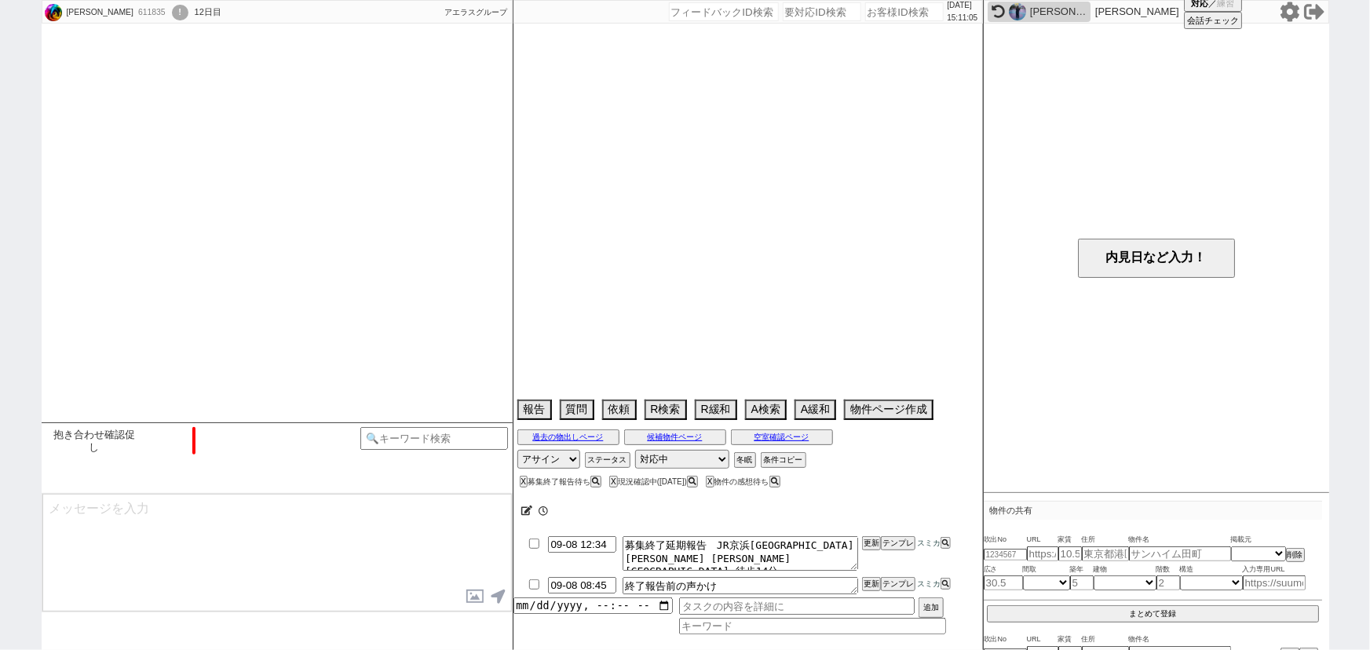
select select "23"
select select "731"
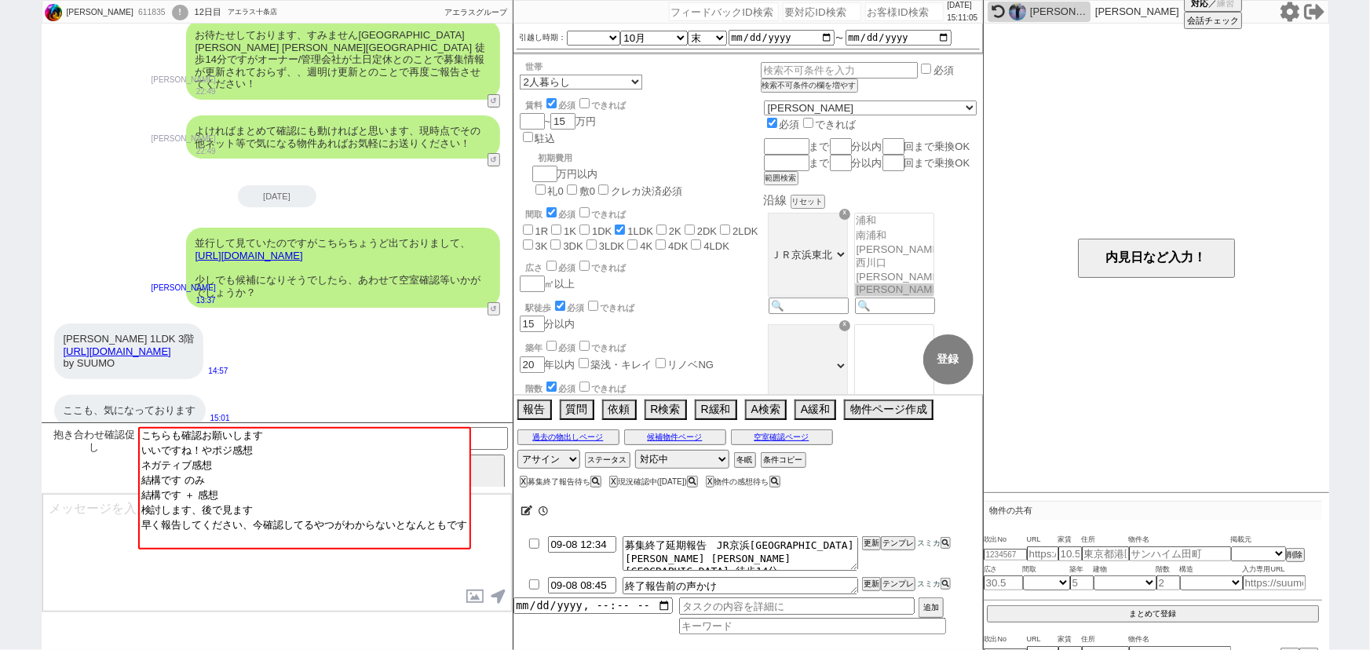
scroll to position [75, 0]
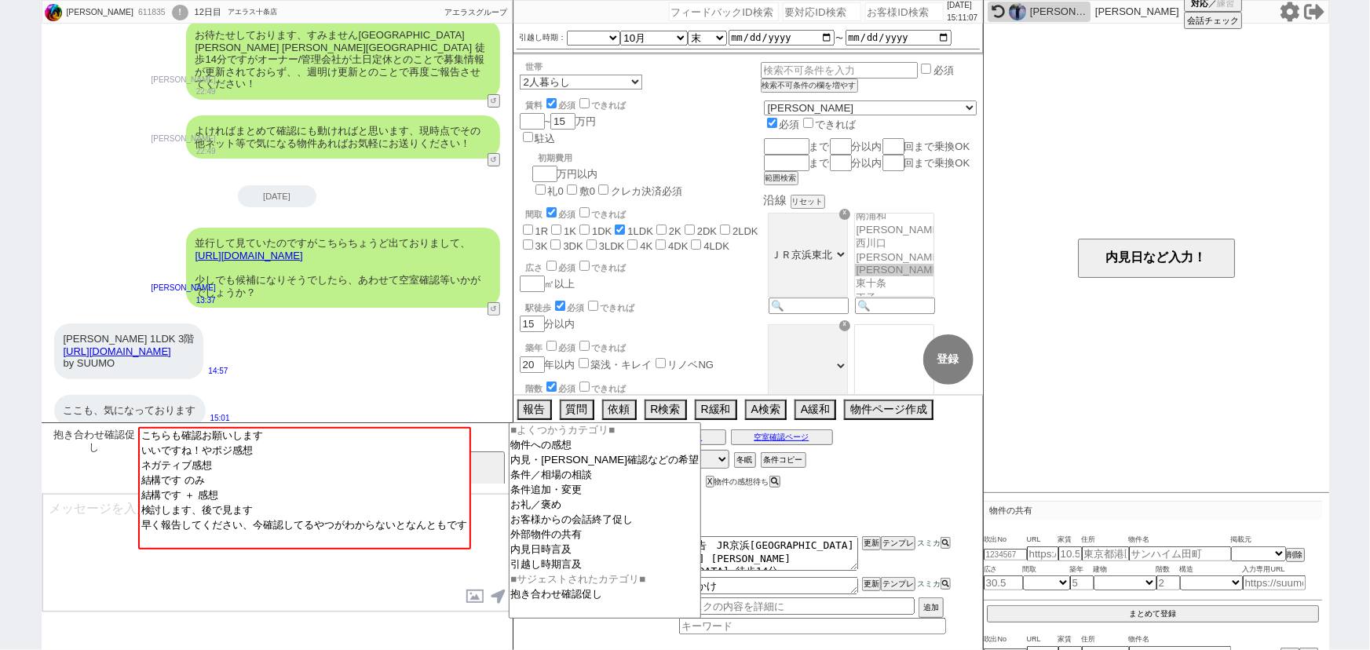
click at [497, 436] on input at bounding box center [434, 437] width 148 height 20
click at [519, 534] on option "外部物件の共有" at bounding box center [606, 535] width 192 height 15
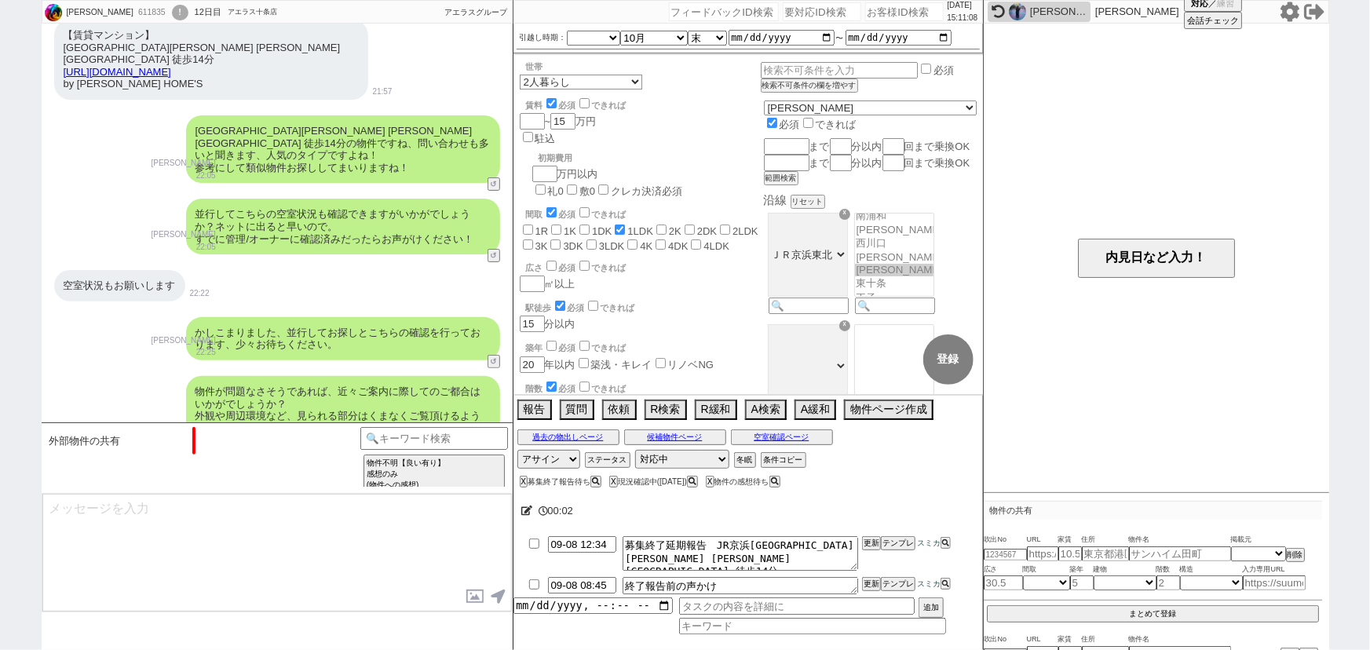
scroll to position [675, 0]
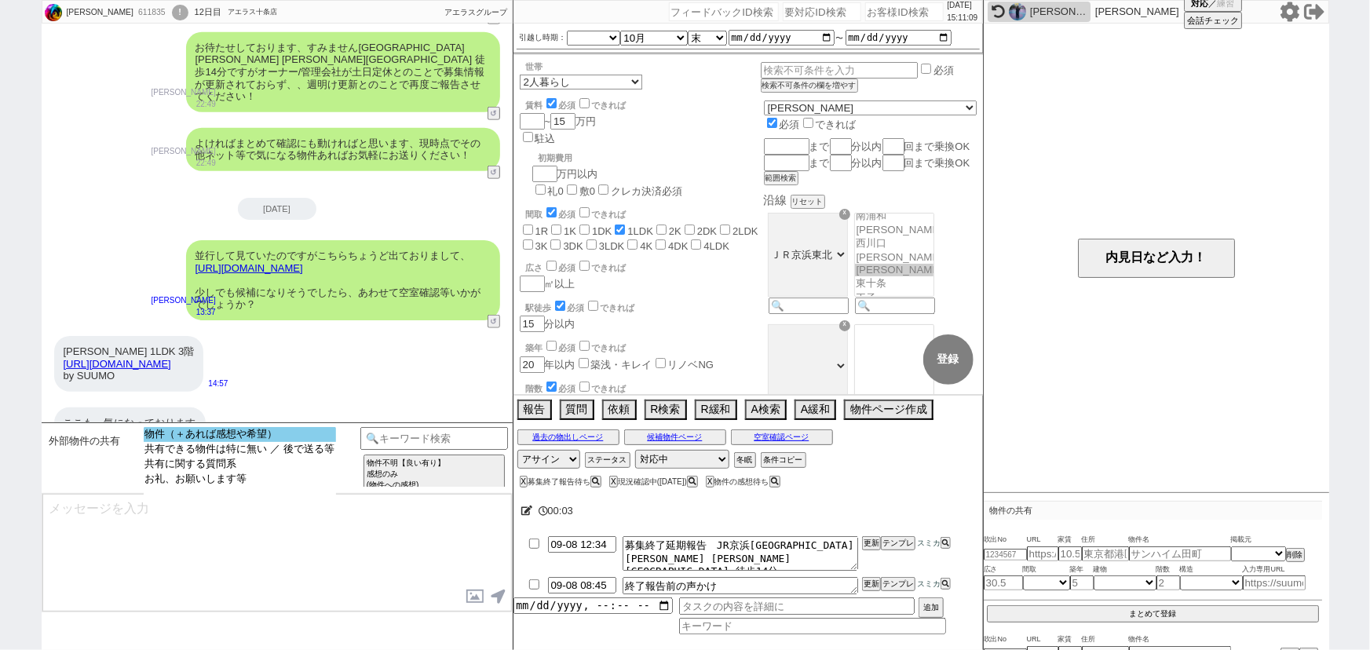
select select "物件（＋あれば感想や希望）"
click at [298, 433] on option "物件（＋あれば感想や希望）" at bounding box center [240, 434] width 192 height 15
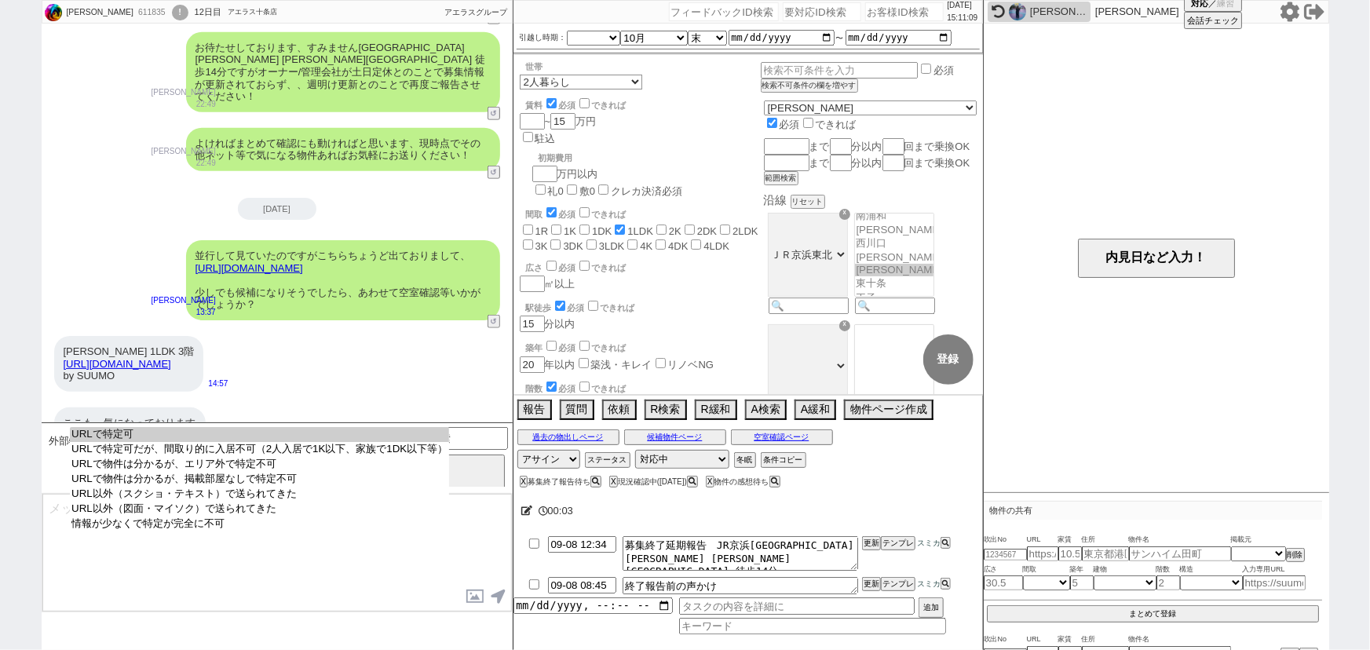
select select "URLで特定可"
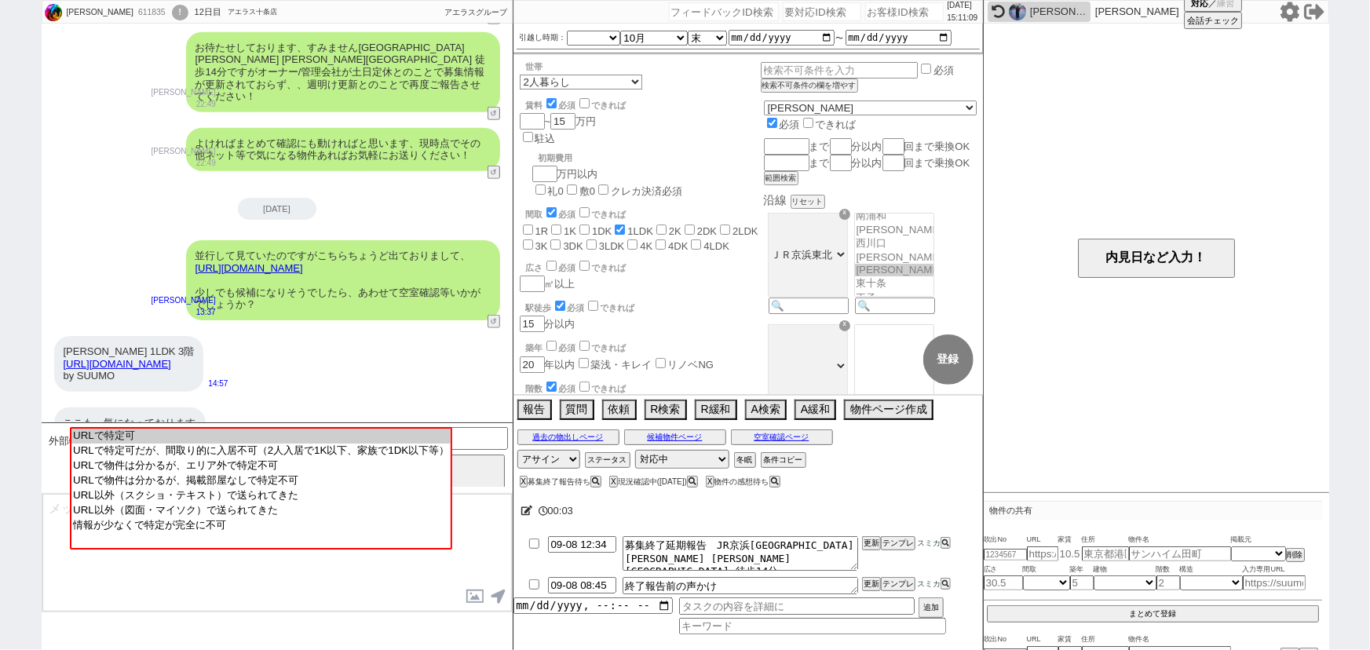
click at [298, 433] on option "URLで特定可" at bounding box center [260, 436] width 379 height 15
type input "36982700"
type input "https://suumo.jp/chintai/bc_100458067823/"
select select "1"
select select
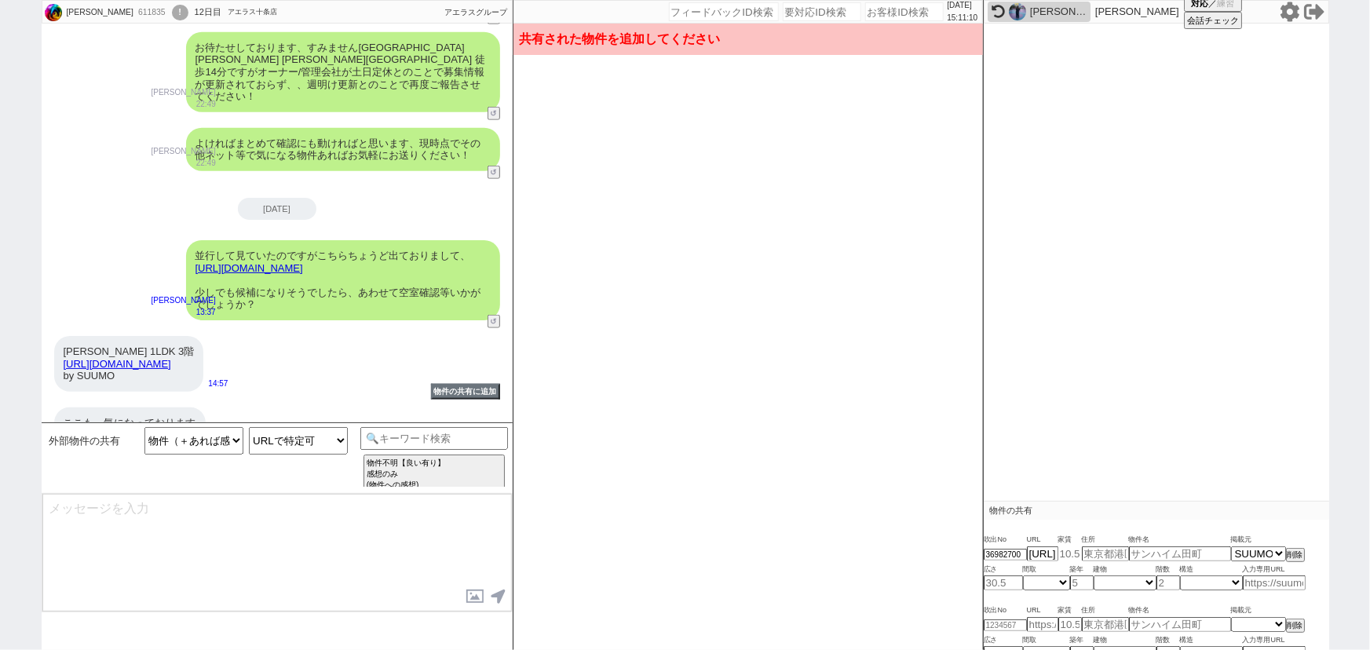
scroll to position [137, 0]
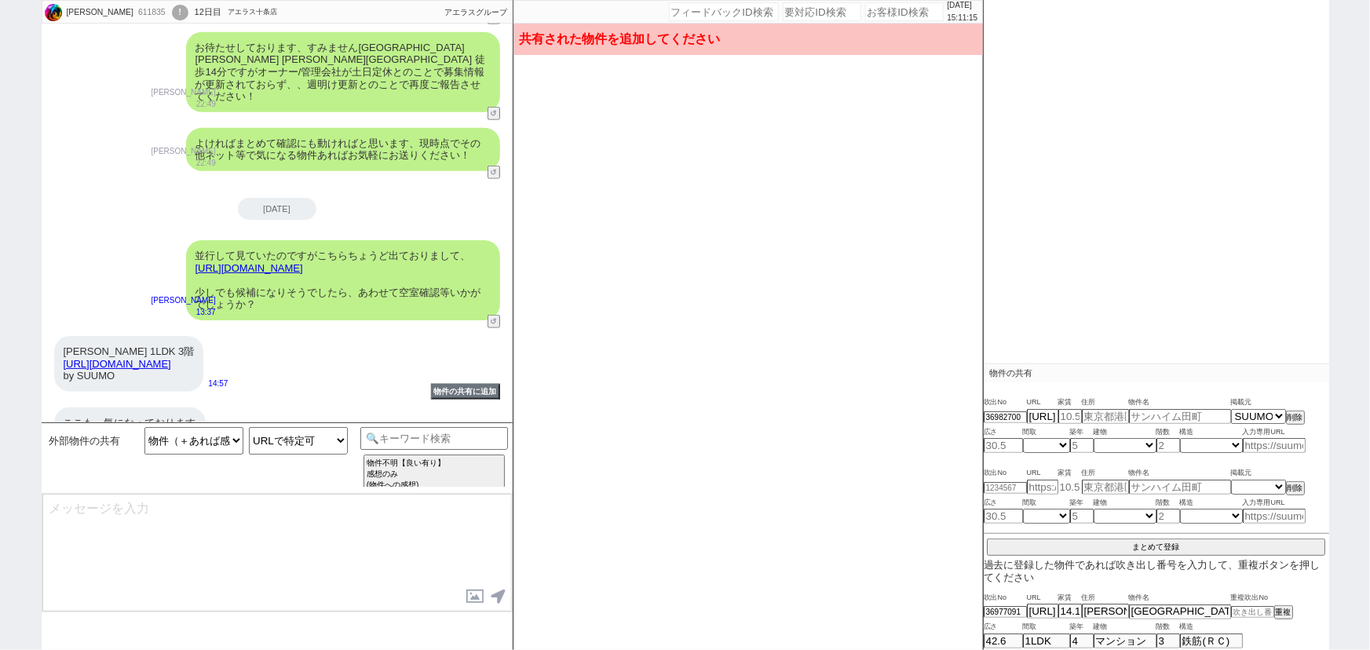
type input "13.8"
type input "東京都北区赤羽北１"
type input "ＪＲ京浜東北線 赤羽駅 3階建 築8年"
type input "46.92"
select select "3"
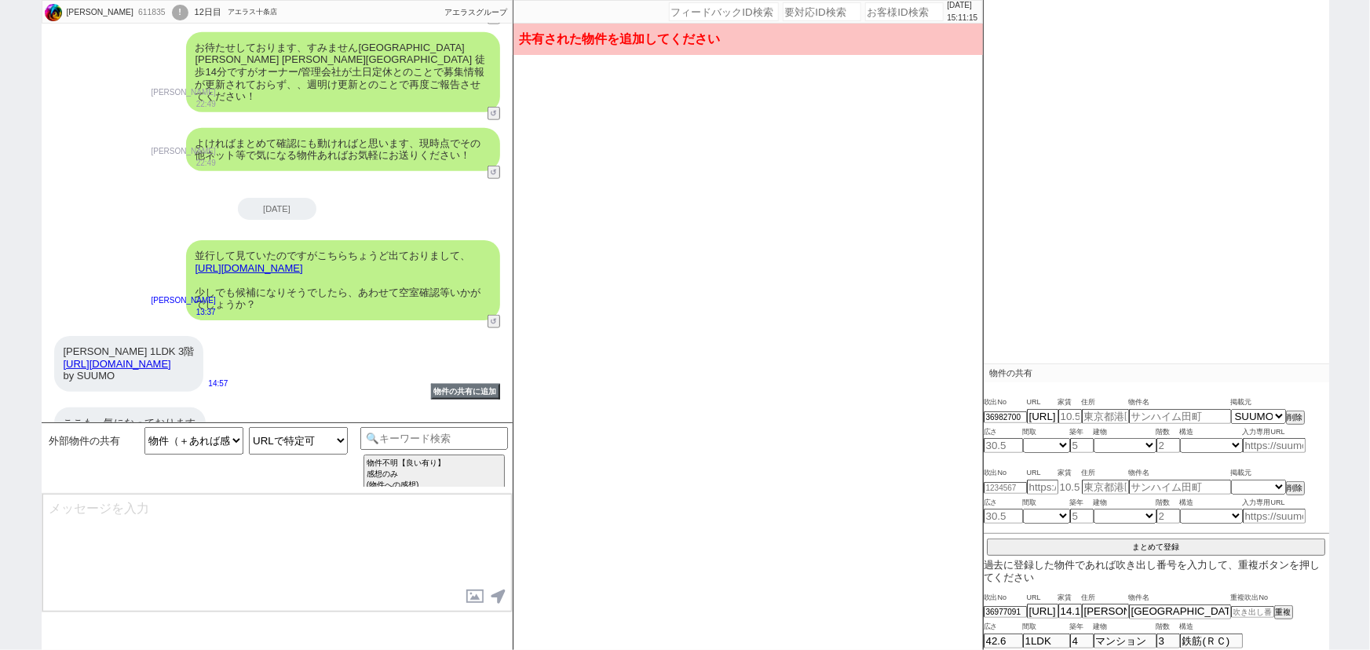
type input "7"
select select "0"
type input "3"
select select "10"
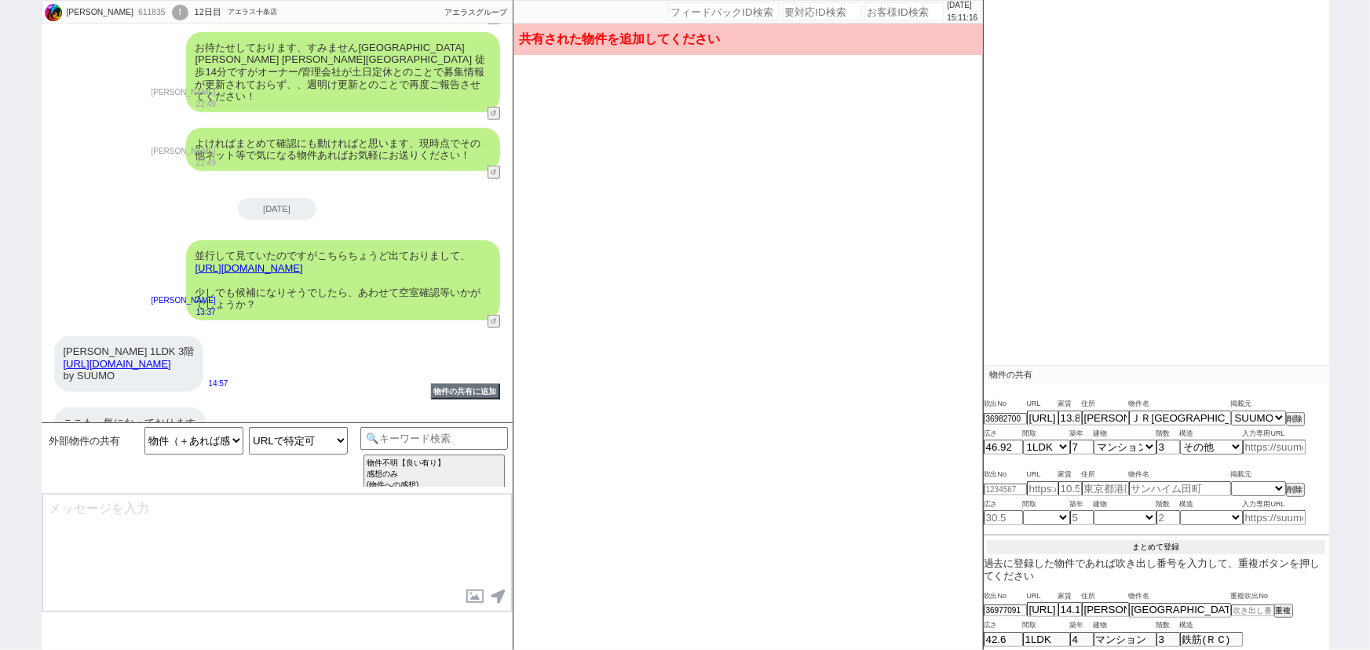
click at [1118, 543] on button "まとめて登録" at bounding box center [1156, 547] width 338 height 14
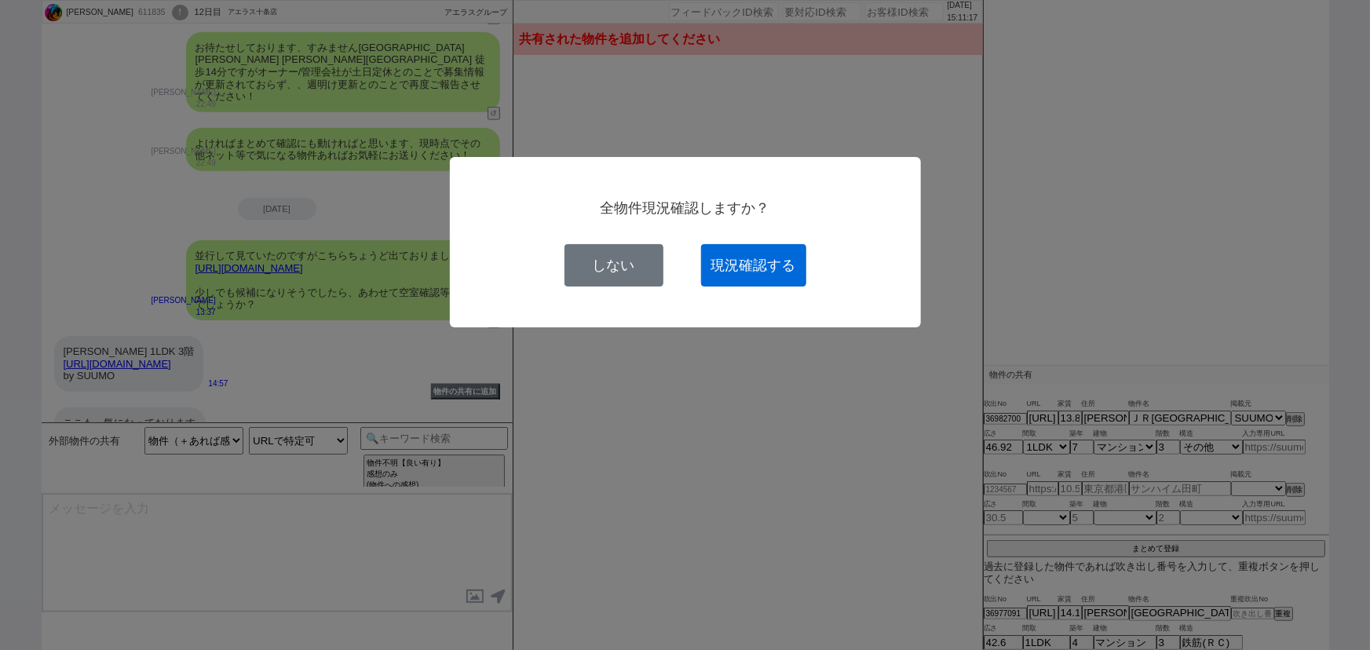
click at [761, 268] on button "現況確認する" at bounding box center [753, 265] width 105 height 42
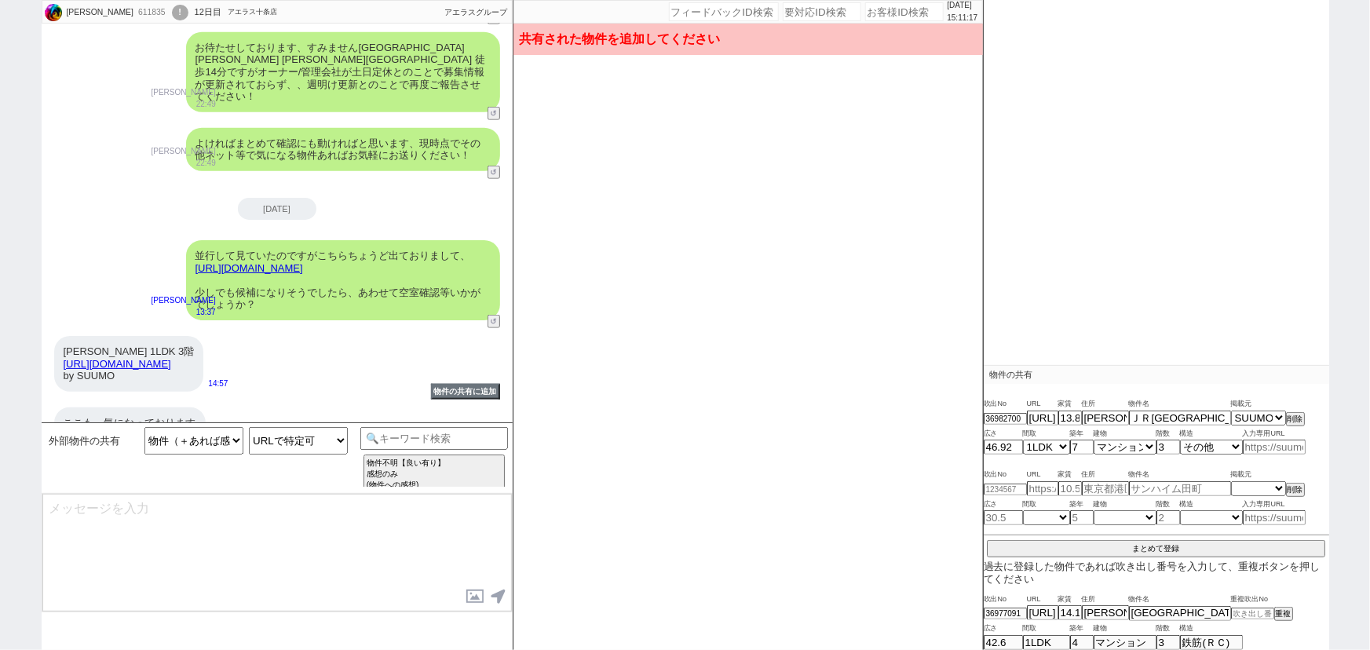
select select
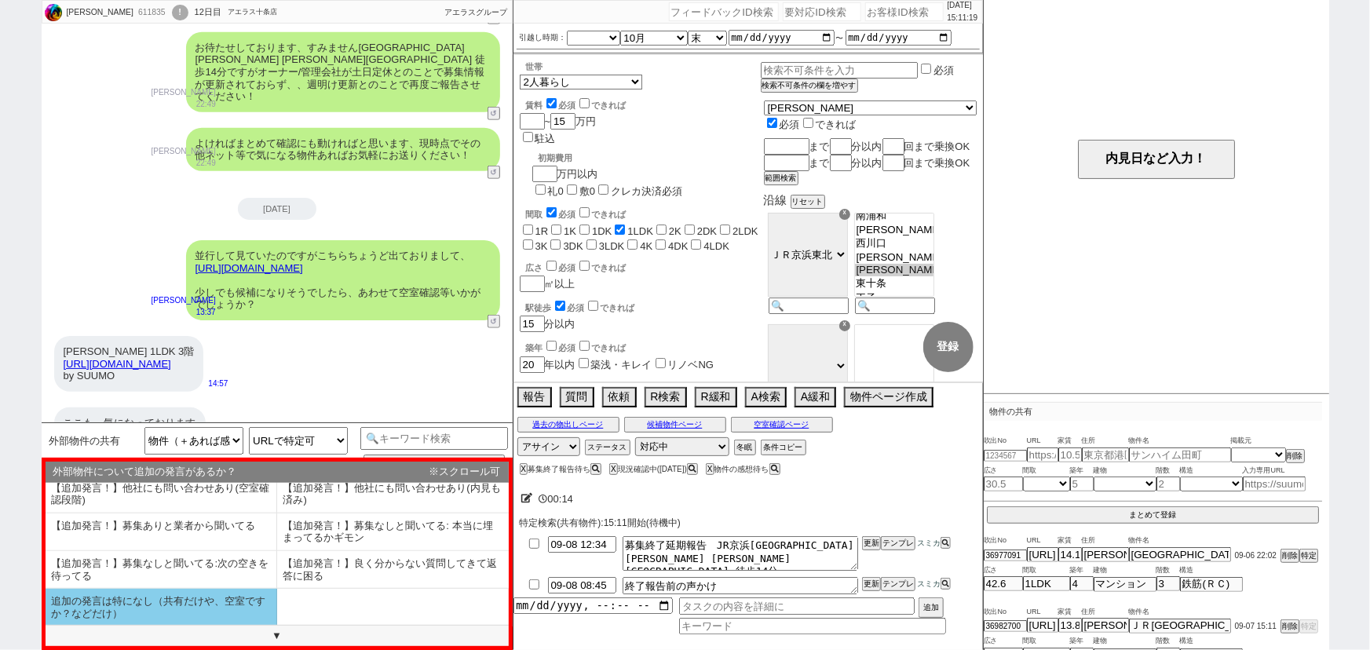
click at [195, 604] on li "追加の発言は特になし（共有だけや、空室ですか？などだけ）" at bounding box center [162, 607] width 232 height 37
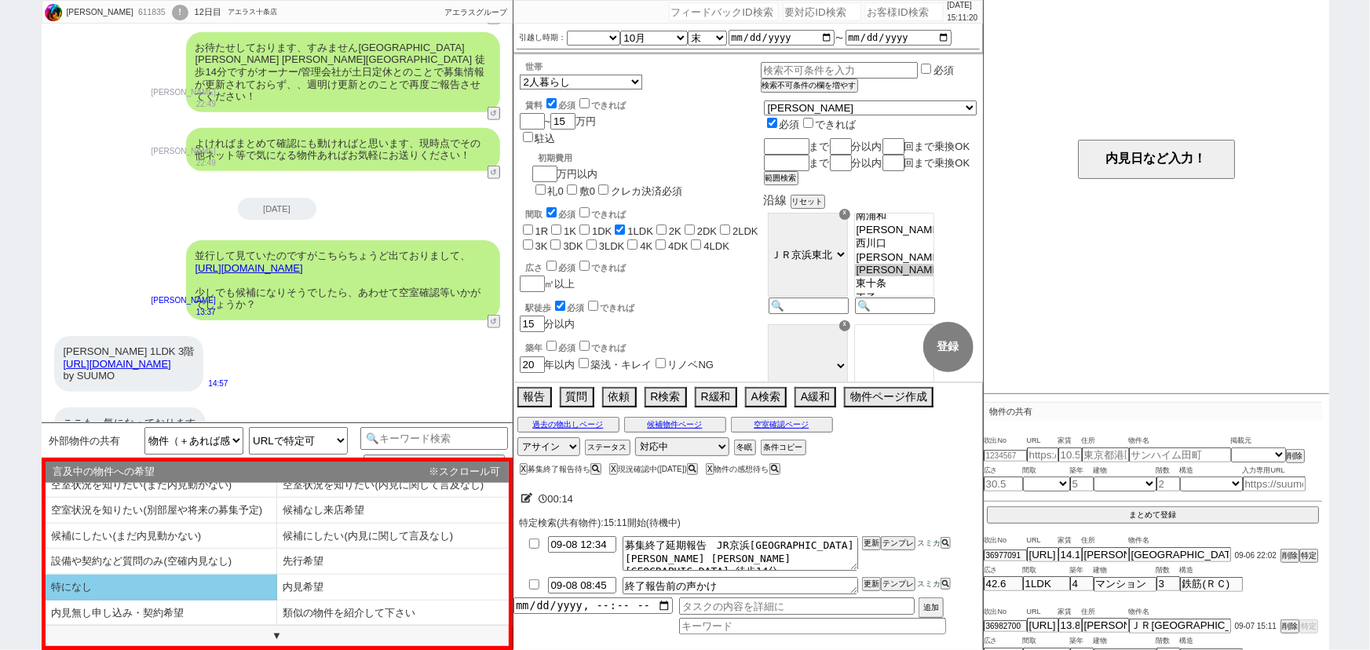
click at [185, 585] on li "特になし" at bounding box center [162, 588] width 232 height 26
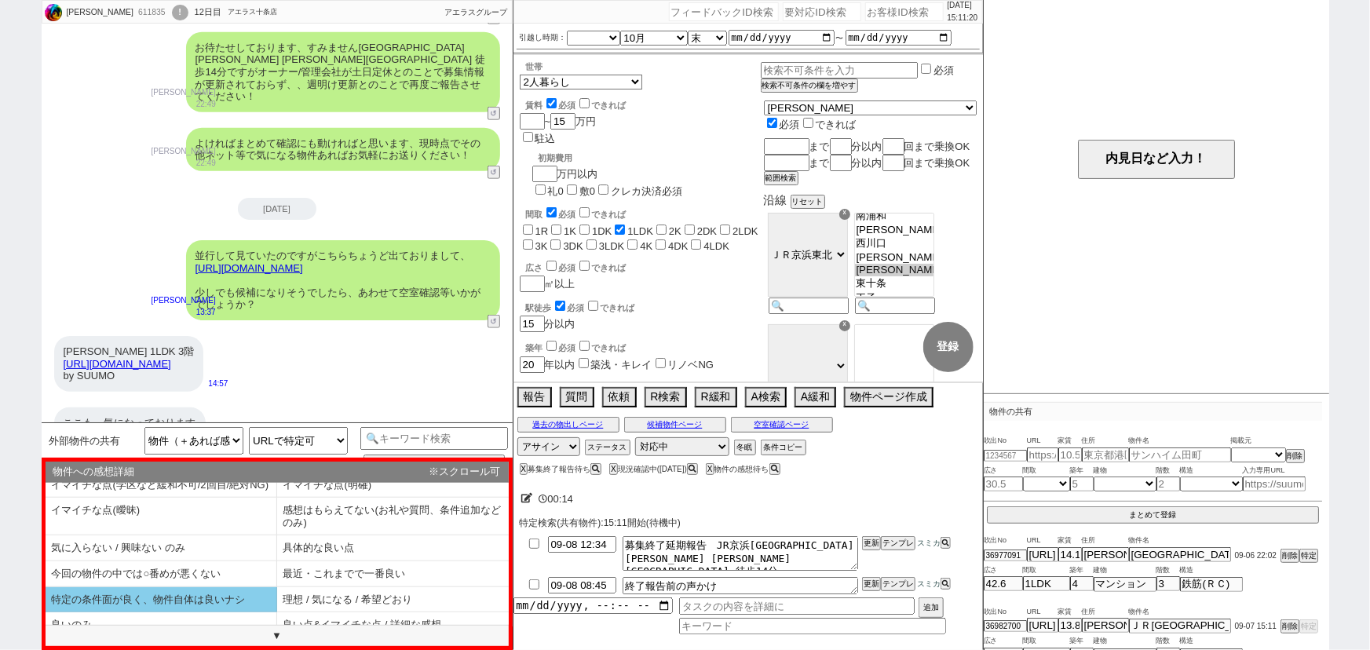
scroll to position [35, 0]
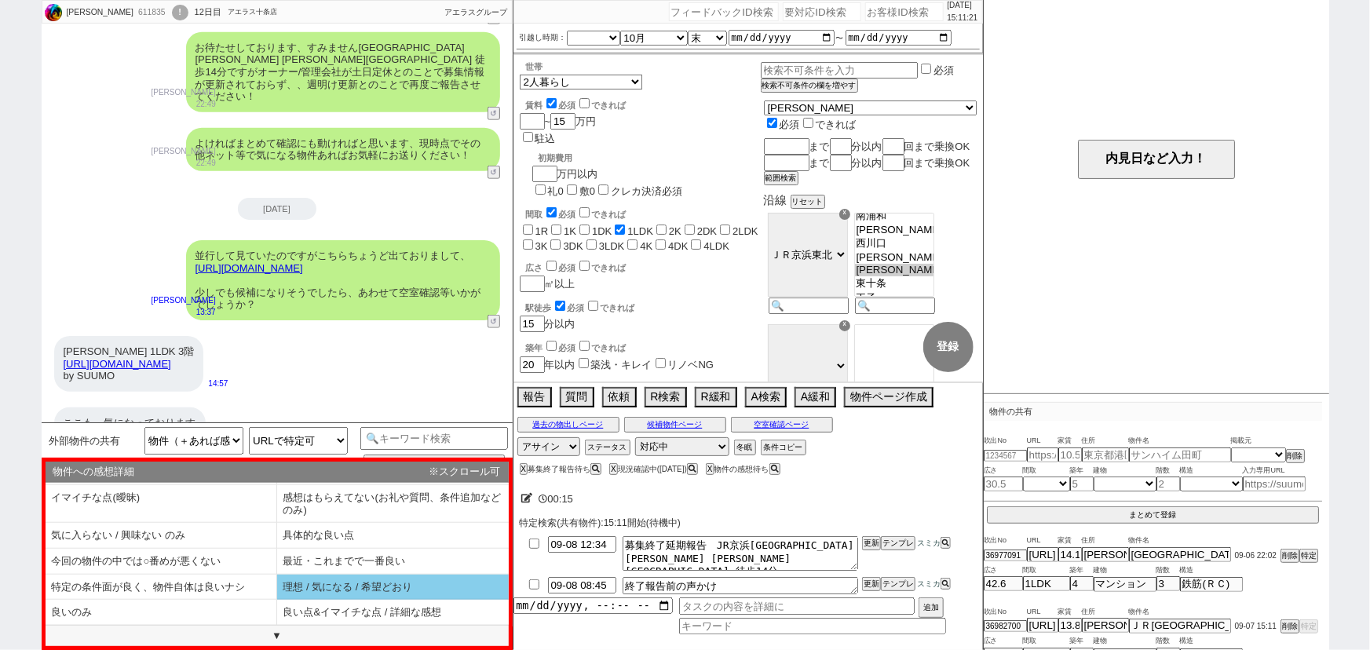
click at [334, 588] on li "理想 / 気になる / 希望どおり" at bounding box center [393, 588] width 232 height 26
select select "追加の発言は特になし（共有だけや、空室ですか？などだけ）"
select select "特になし"
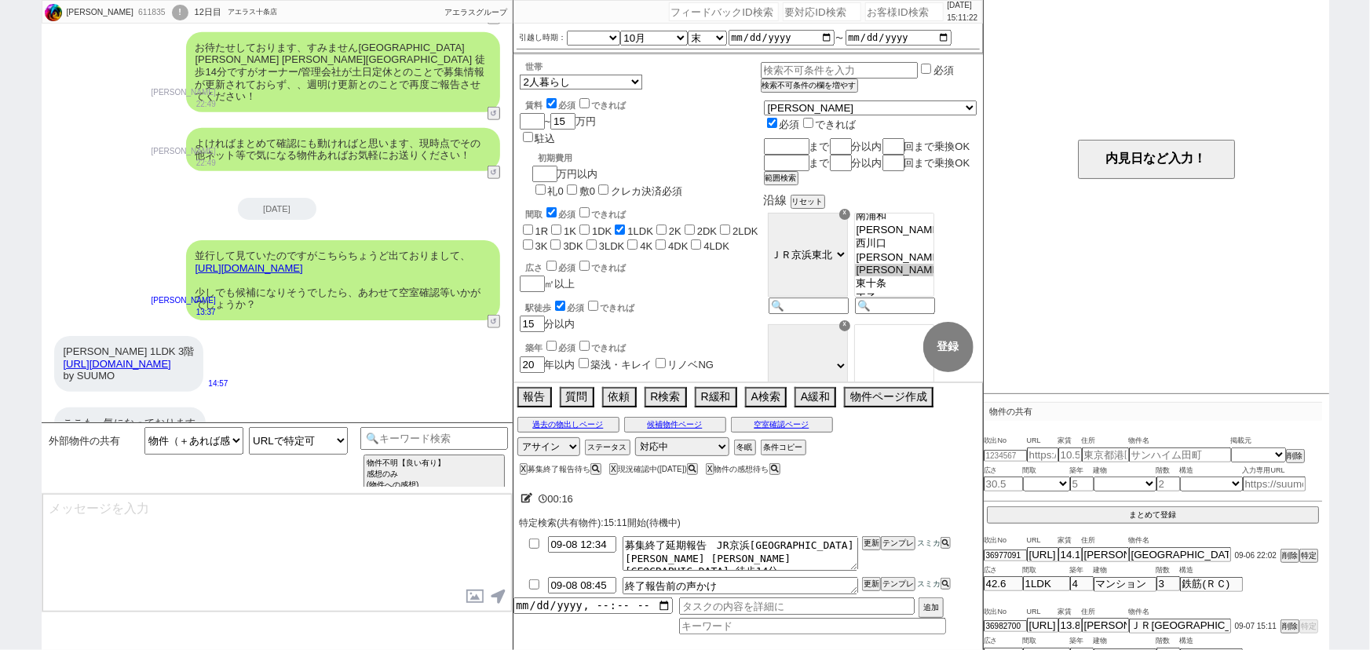
scroll to position [484, 0]
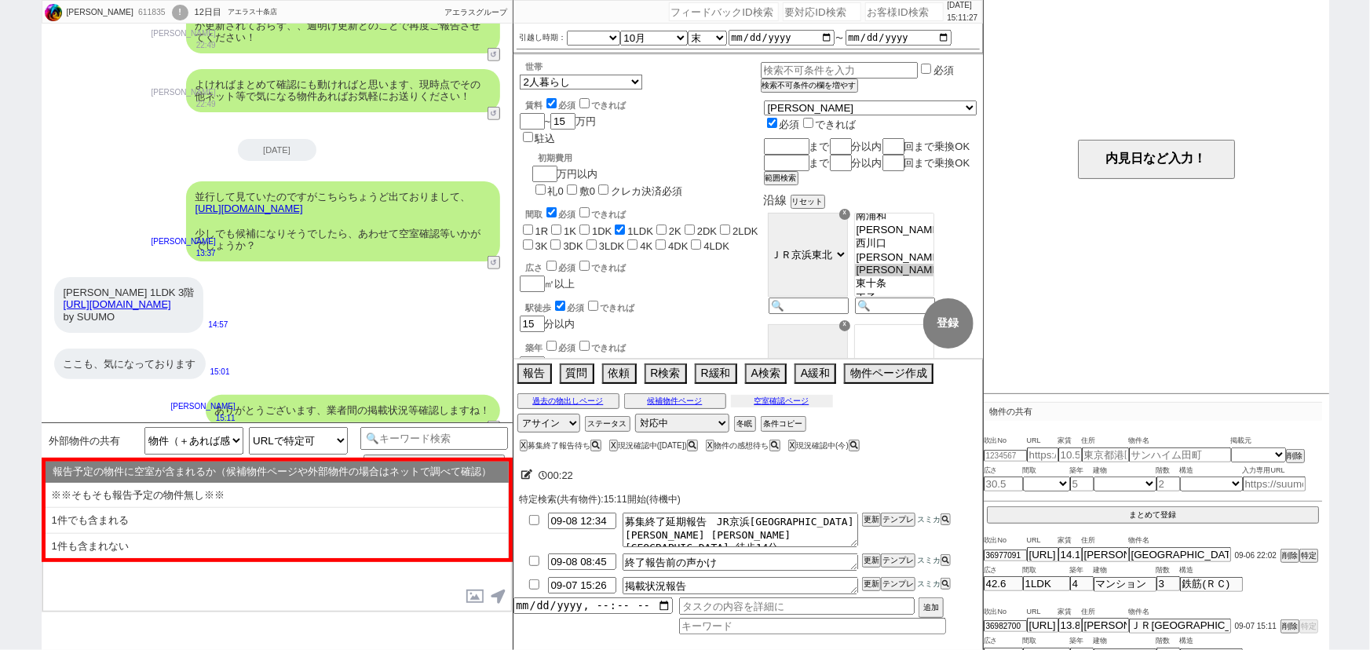
click at [798, 404] on button "空室確認ページ" at bounding box center [782, 401] width 102 height 13
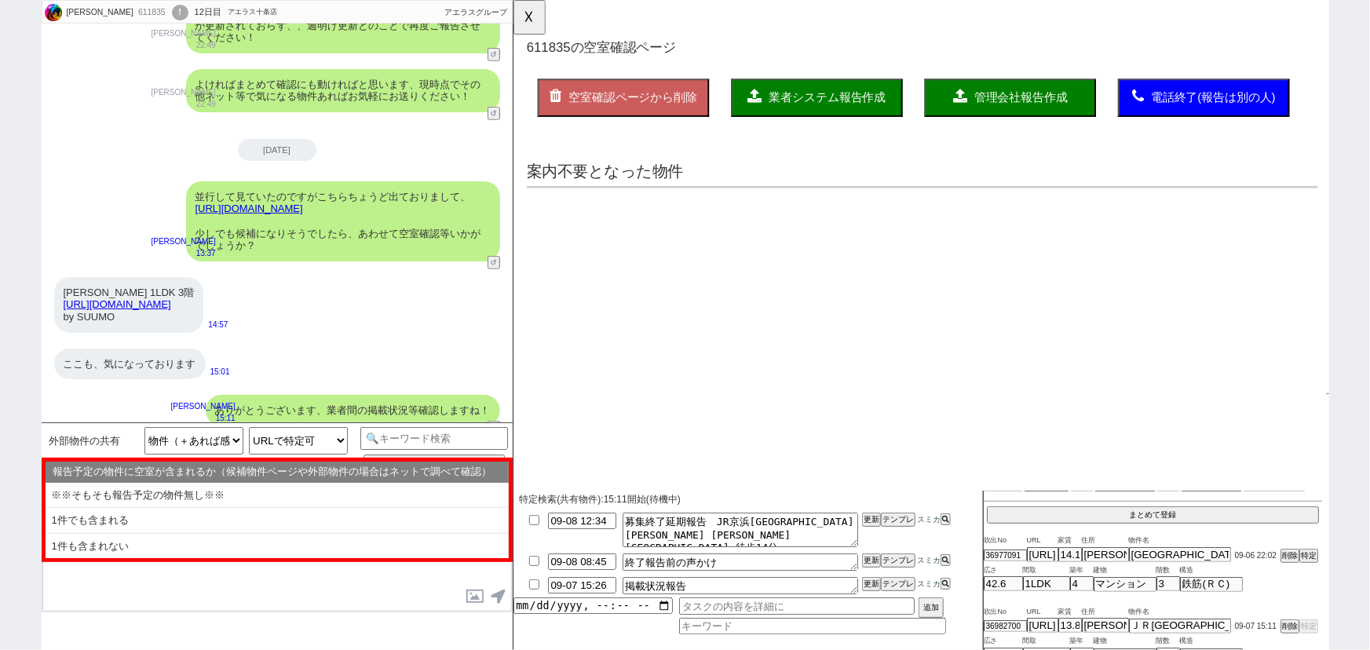
scroll to position [0, 0]
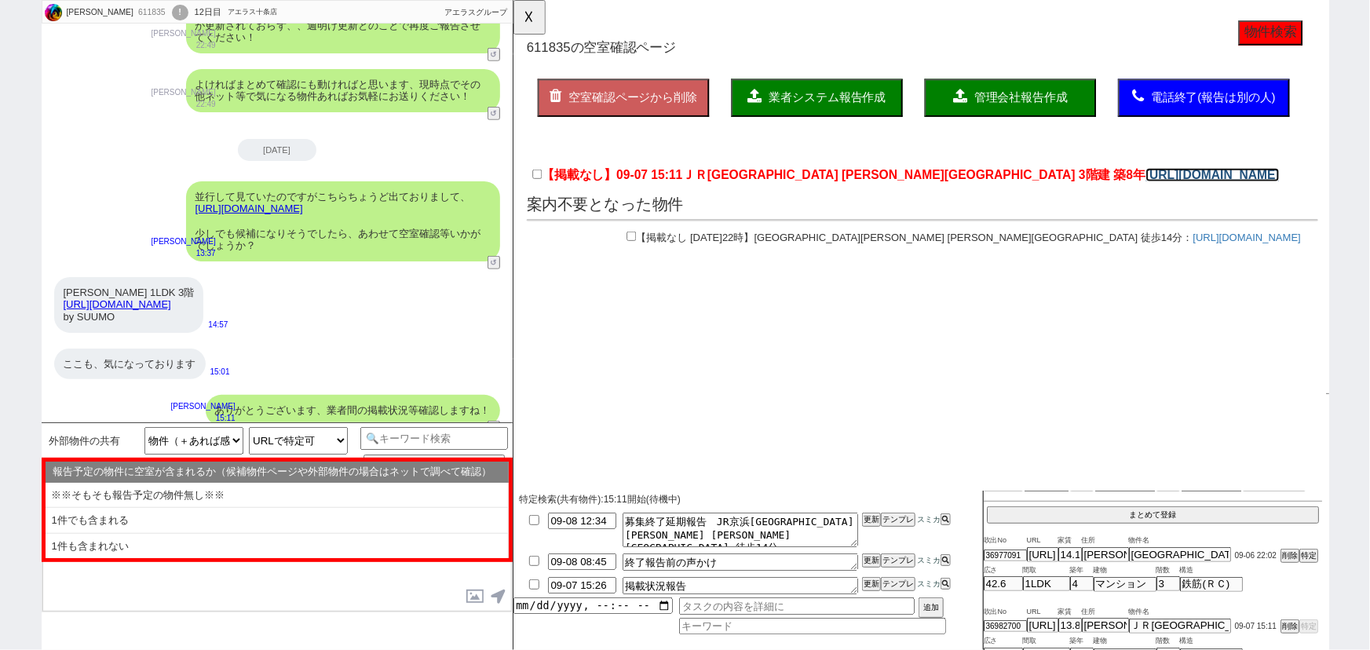
click at [1193, 188] on link "https://suumo.jp/chintai/bc_100458067823/" at bounding box center [1265, 188] width 144 height 15
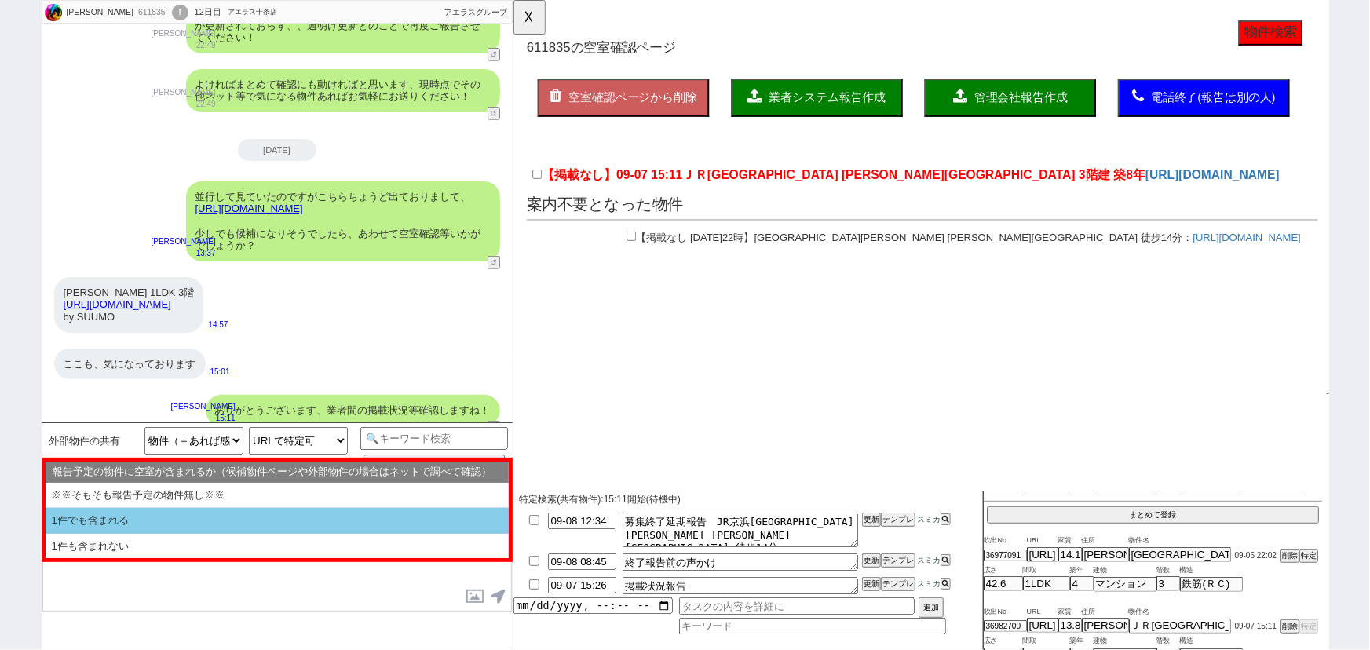
click at [86, 519] on li "1件でも含まれる" at bounding box center [277, 521] width 463 height 26
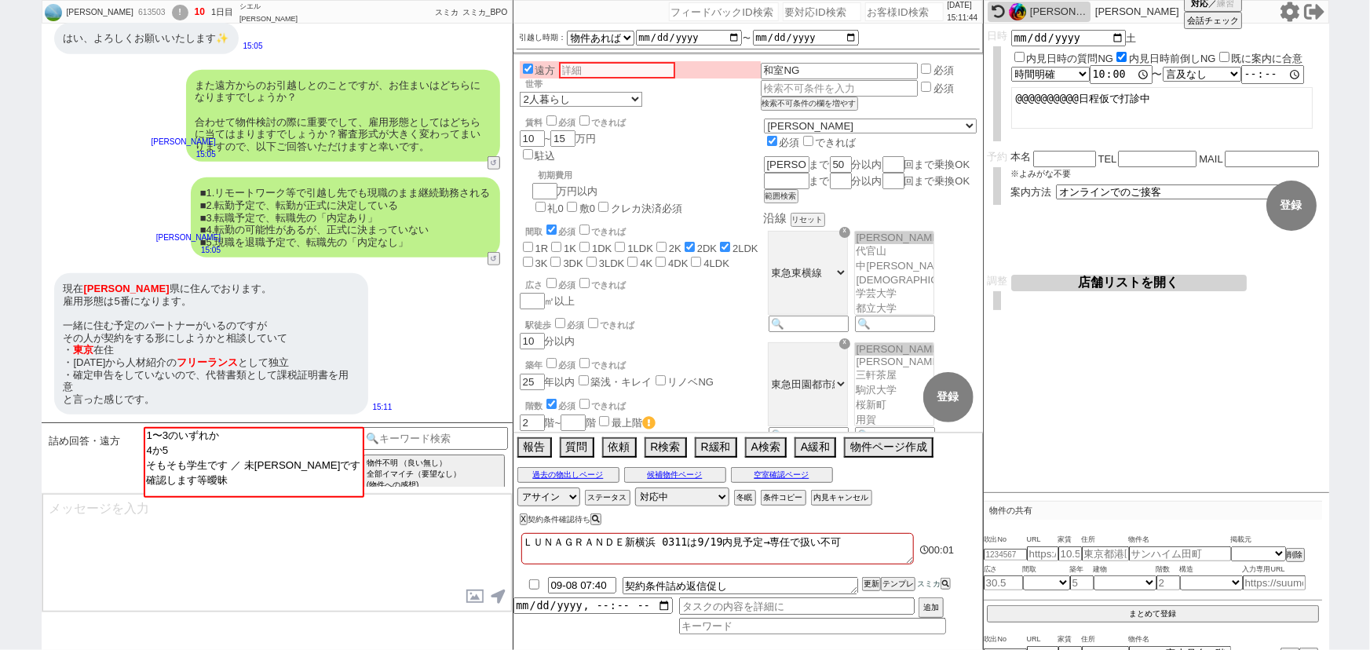
scroll to position [75, 0]
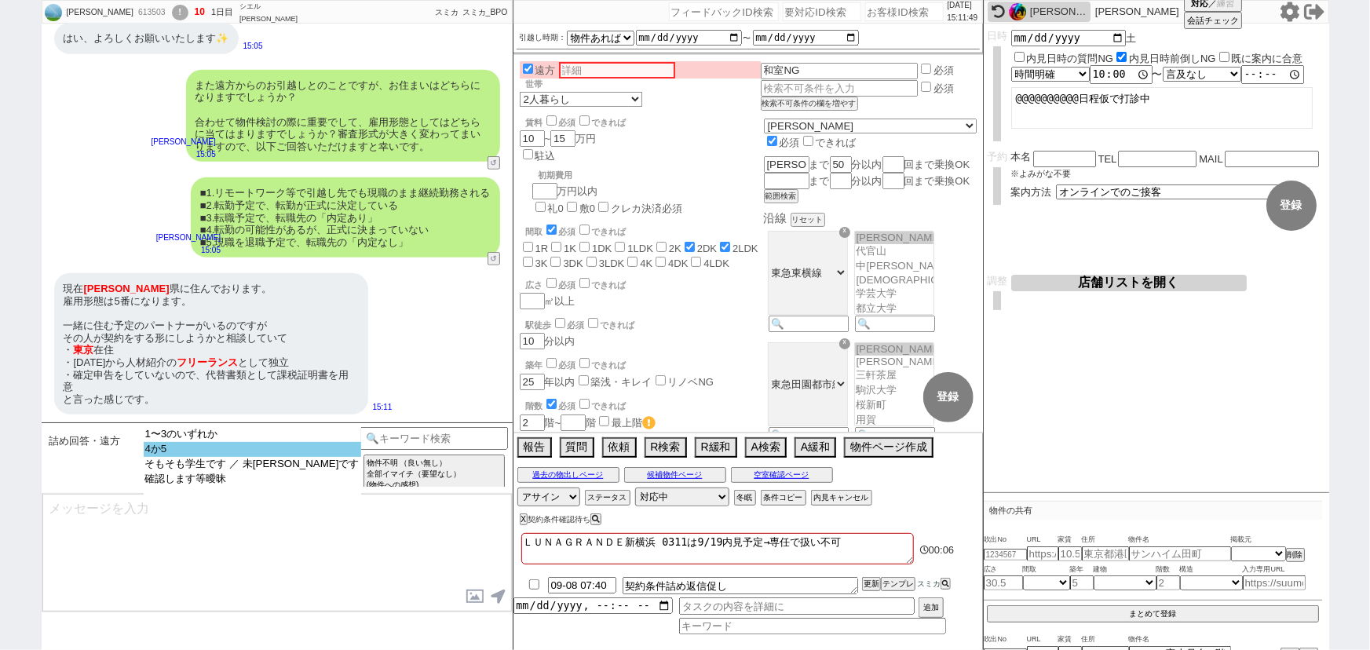
click at [214, 447] on option "4か5" at bounding box center [252, 449] width 217 height 15
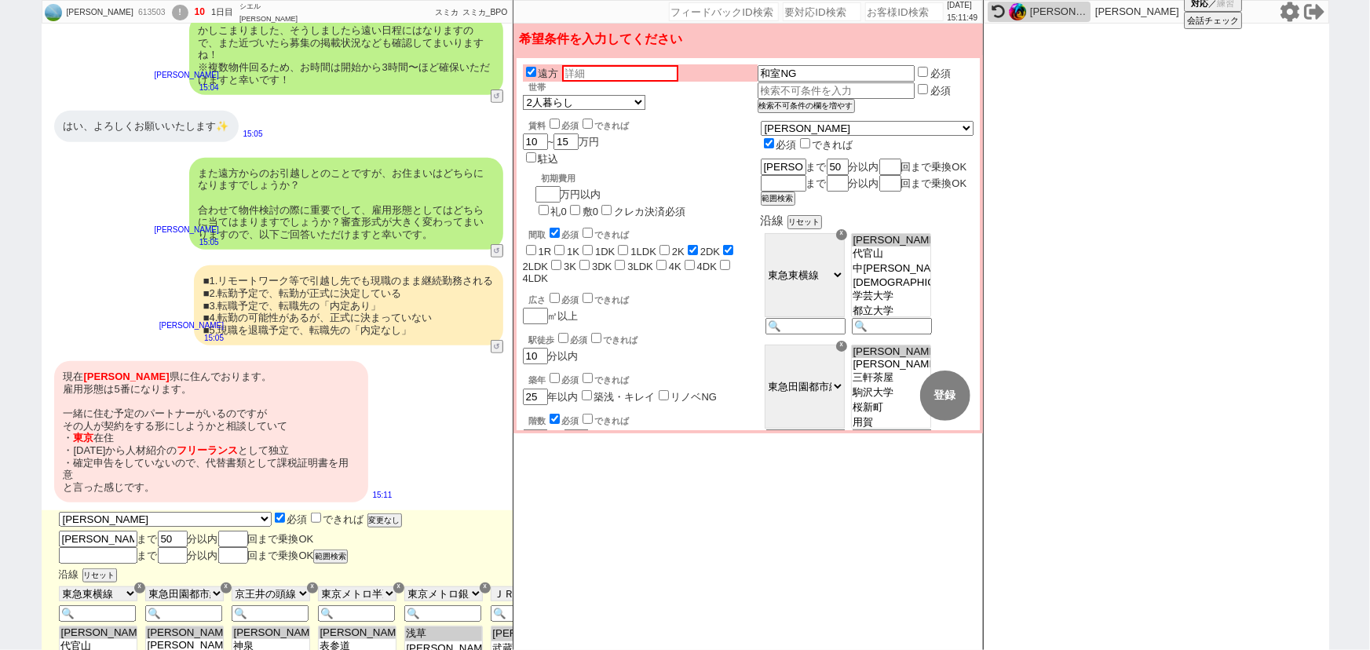
scroll to position [76, 0]
drag, startPoint x: 422, startPoint y: 369, endPoint x: 221, endPoint y: 371, distance: 200.2
click at [221, 345] on div "■1.リモートワーク等で引越し先でも現職のまま継続勤務される ■2.転勤予定で、転勤が正式に決定している ■3.転職予定で、転職先の「内定あり」 ■4.転勤の…" at bounding box center [348, 305] width 309 height 80
copy div "現職を退職予定で、転職先の「内定なし」"
click at [604, 72] on input "text" at bounding box center [620, 73] width 116 height 16
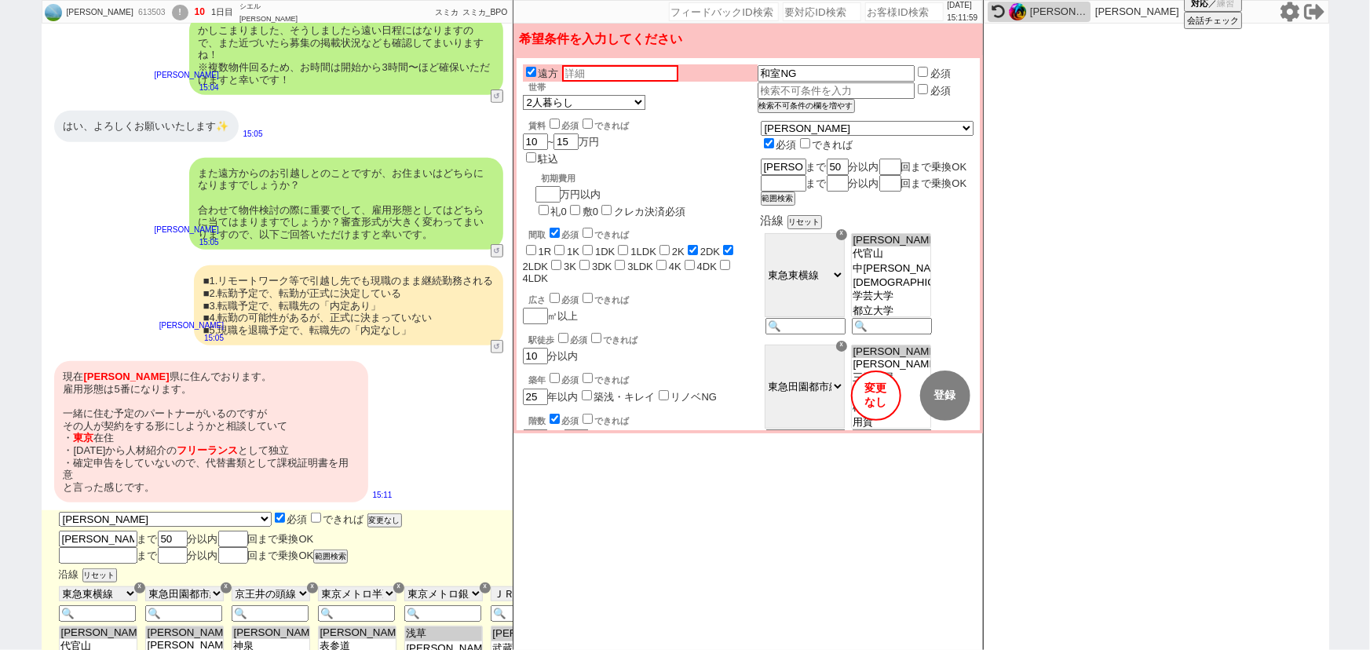
paste input "現職を退職予定で、転職先の「内定なし」"
click at [611, 74] on input "現職を退職予定で、転職先の「内定なし」秋田県" at bounding box center [618, 73] width 113 height 13
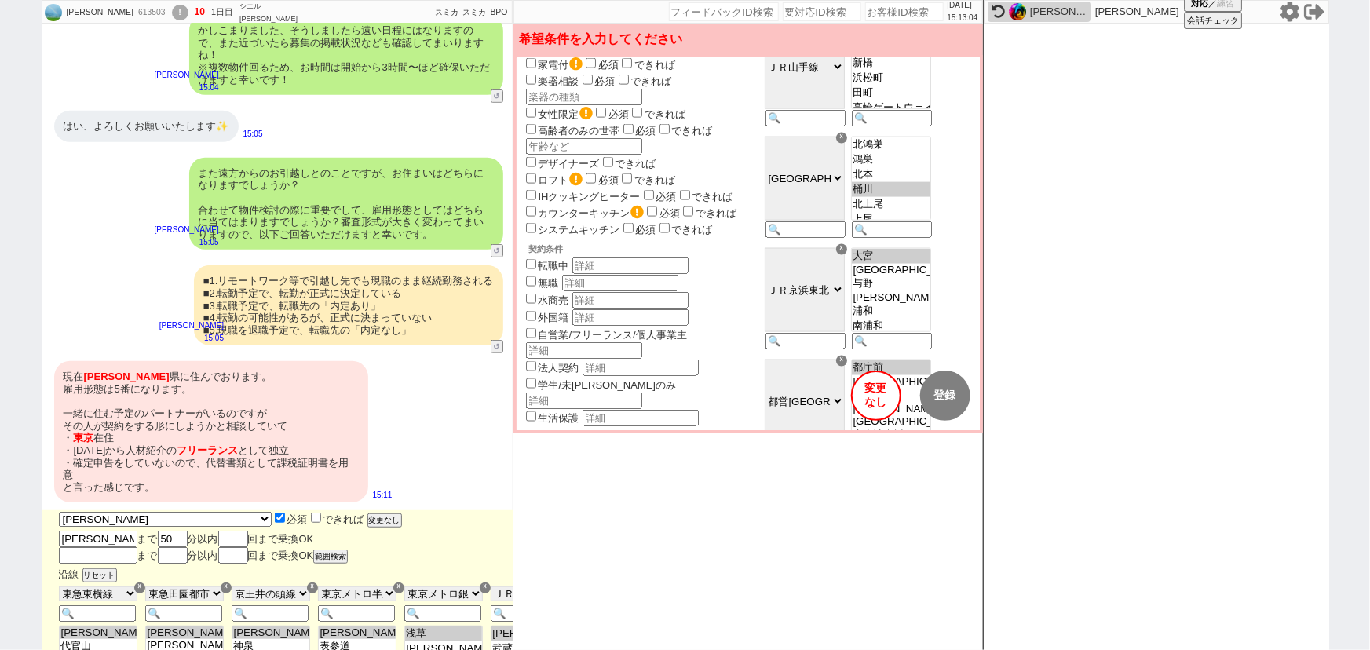
scroll to position [1101, 0]
click at [532, 328] on input "自営業/フリーランス/個人事業主" at bounding box center [531, 333] width 10 height 10
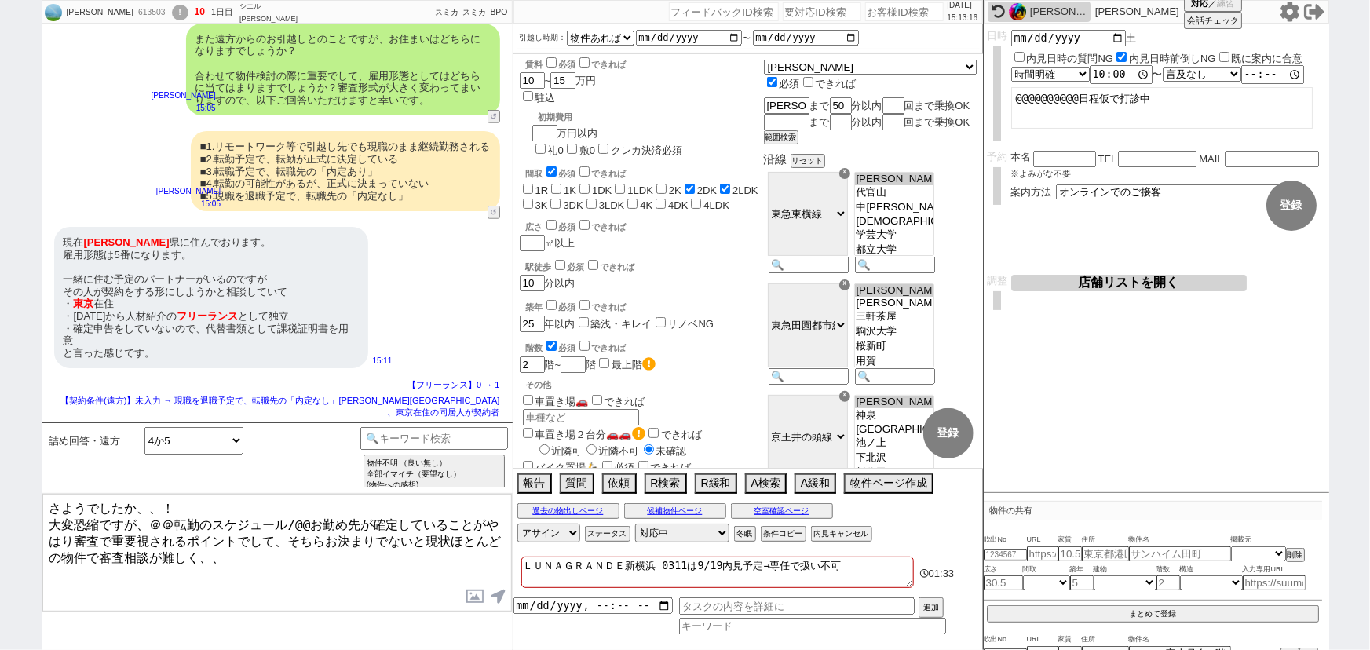
scroll to position [0, 0]
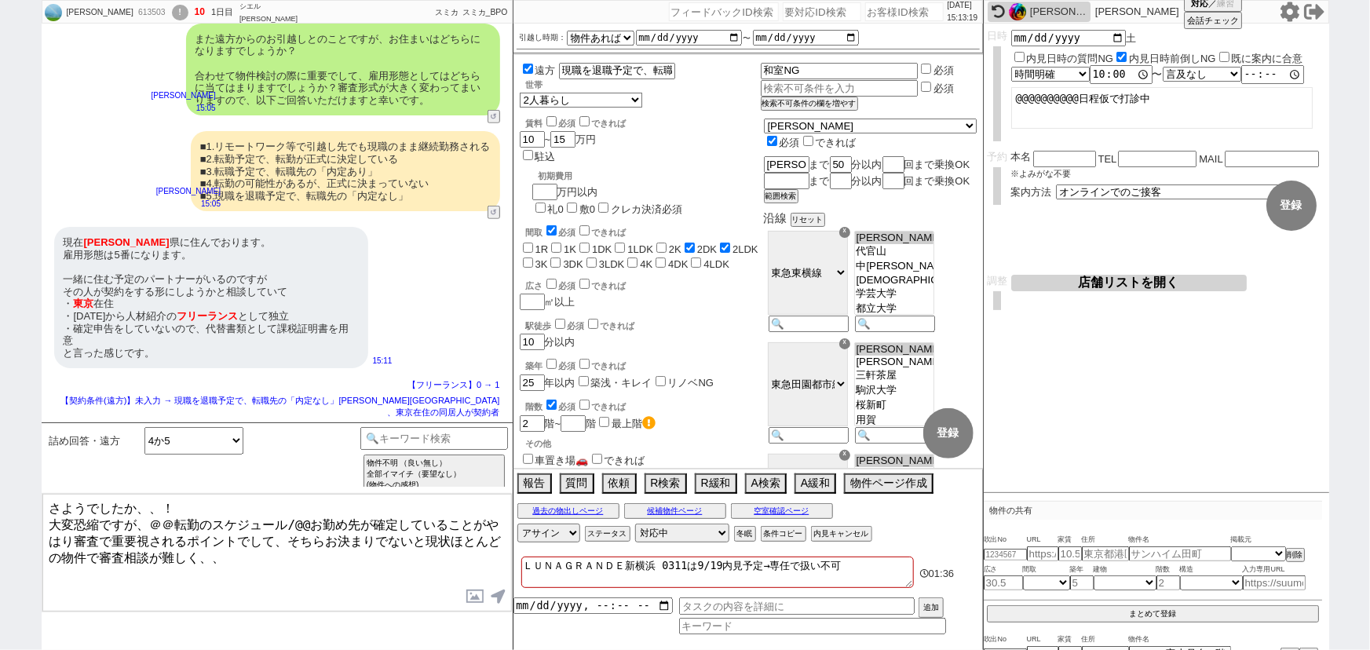
drag, startPoint x: 306, startPoint y: 516, endPoint x: 152, endPoint y: 518, distance: 154.7
click at [152, 518] on textarea "さようでしたか、、！ 大変恐縮ですが、＠＠転勤のスケジュール/@@お勤め先が確定していることがやはり審査で重要視されるポイントでして、そちらお決まりでないと現…" at bounding box center [276, 553] width 469 height 118
drag, startPoint x: 50, startPoint y: 502, endPoint x: 194, endPoint y: 568, distance: 158.4
click at [194, 568] on textarea "さようでしたか、、！ 大変恐縮ですが、お勤め先が確定していることがやはり審査で重要視されるポイントでして、そちらお決まりでないと現状ほとんどの物件で審査相談が…" at bounding box center [276, 553] width 469 height 118
click at [156, 547] on textarea "さようでしたか、、！ 大変恐縮ですが、お勤め先が確定していることがやはり審査で重要視されるポイントでして、そちらお決まりでないと現状ほとんどの物件で審査相談が…" at bounding box center [276, 553] width 469 height 118
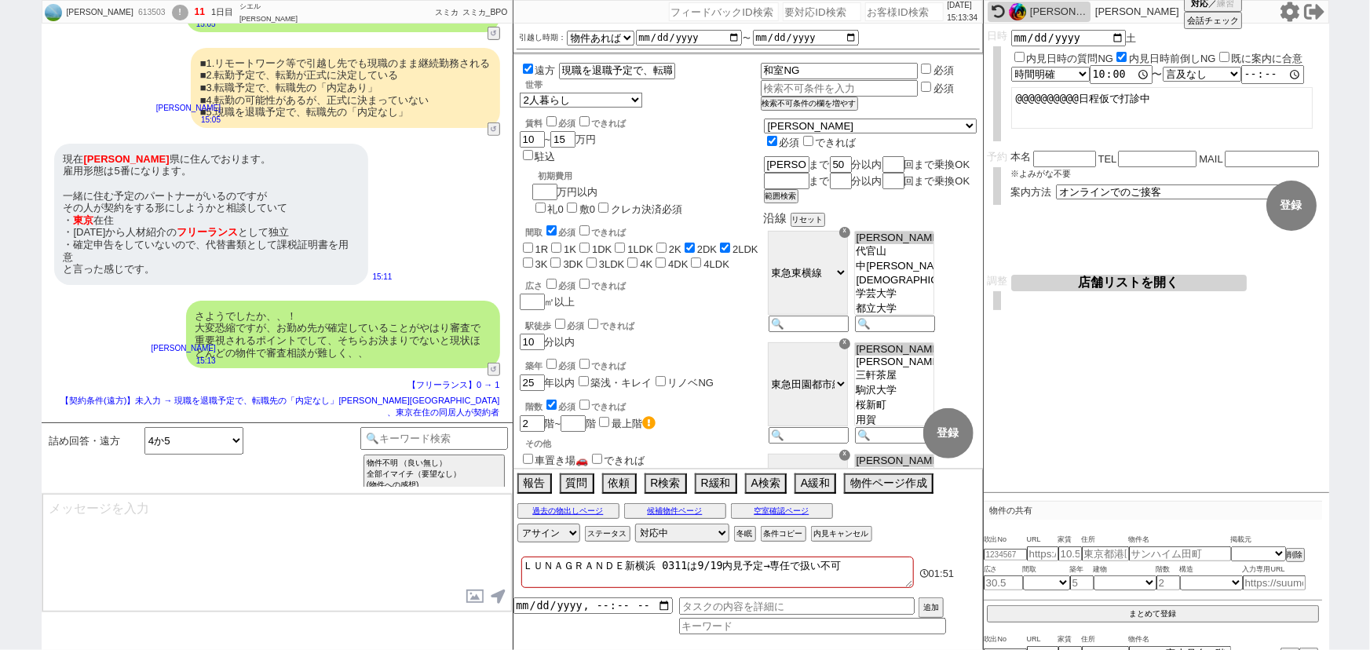
scroll to position [3396, 0]
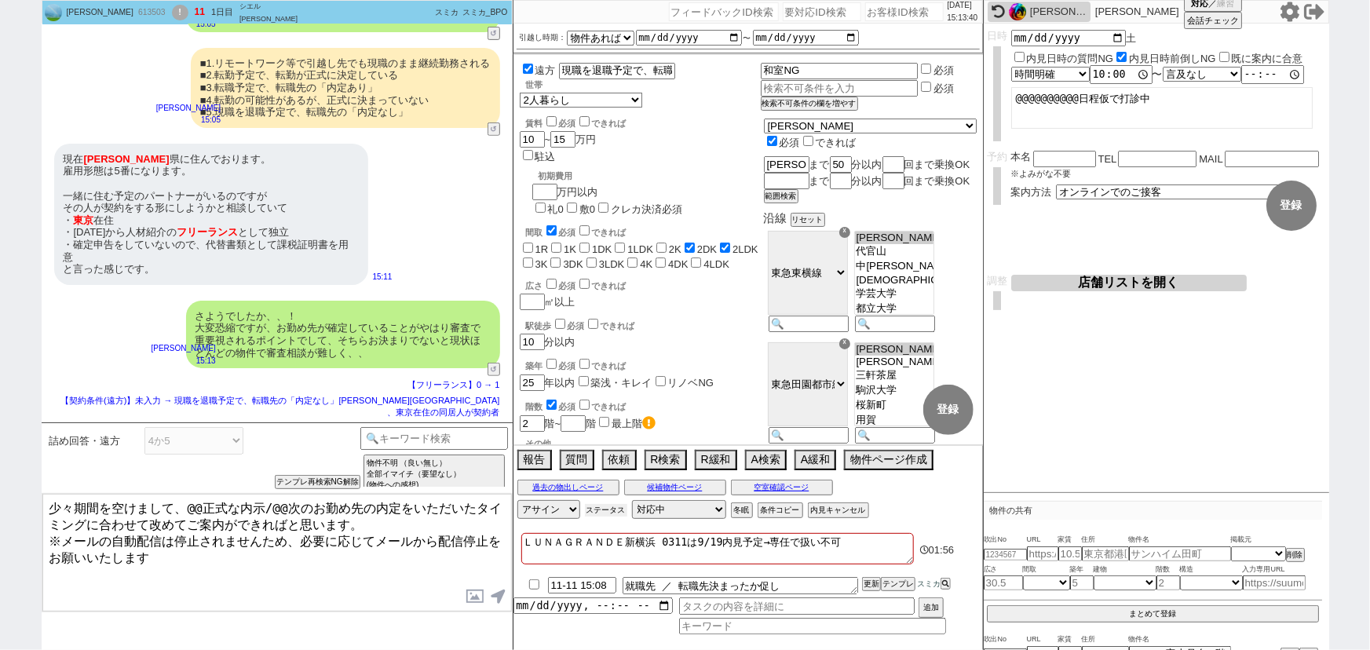
click at [620, 512] on button "ステータス" at bounding box center [606, 510] width 42 height 13
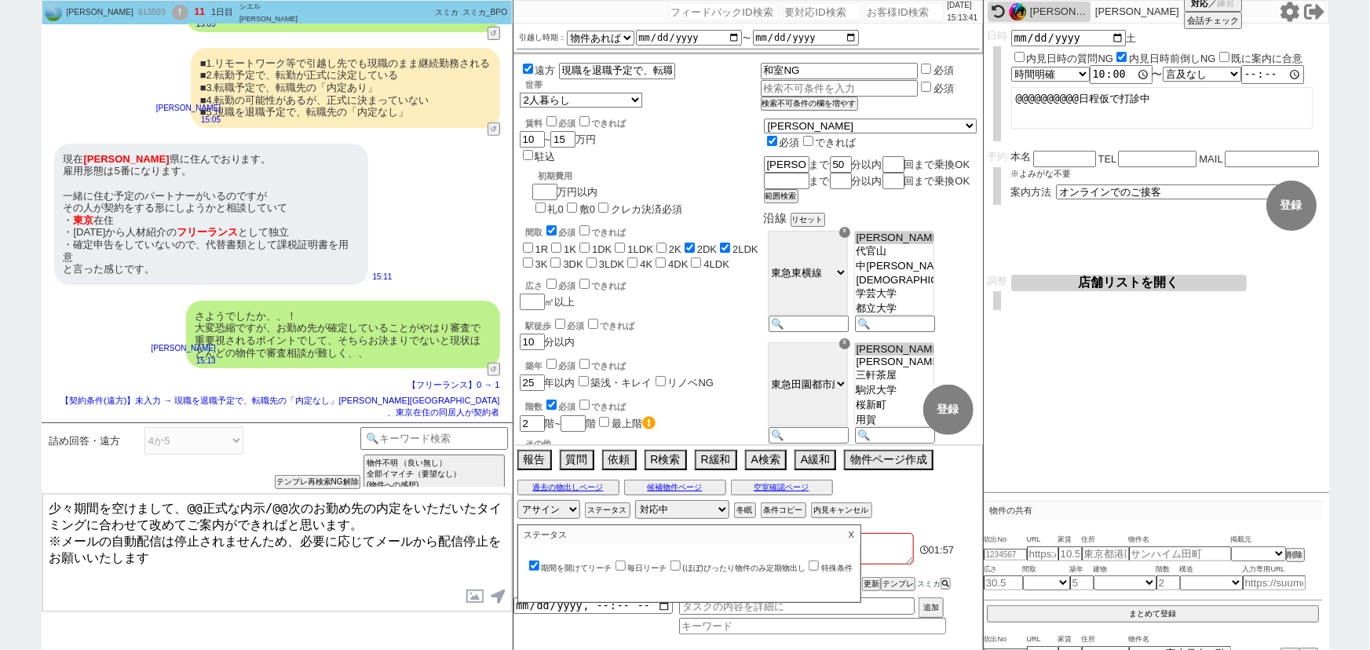
click at [581, 566] on label "期間を開けてリーチ" at bounding box center [569, 568] width 86 height 9
click at [539, 566] on input "期間を開けてリーチ" at bounding box center [534, 566] width 10 height 10
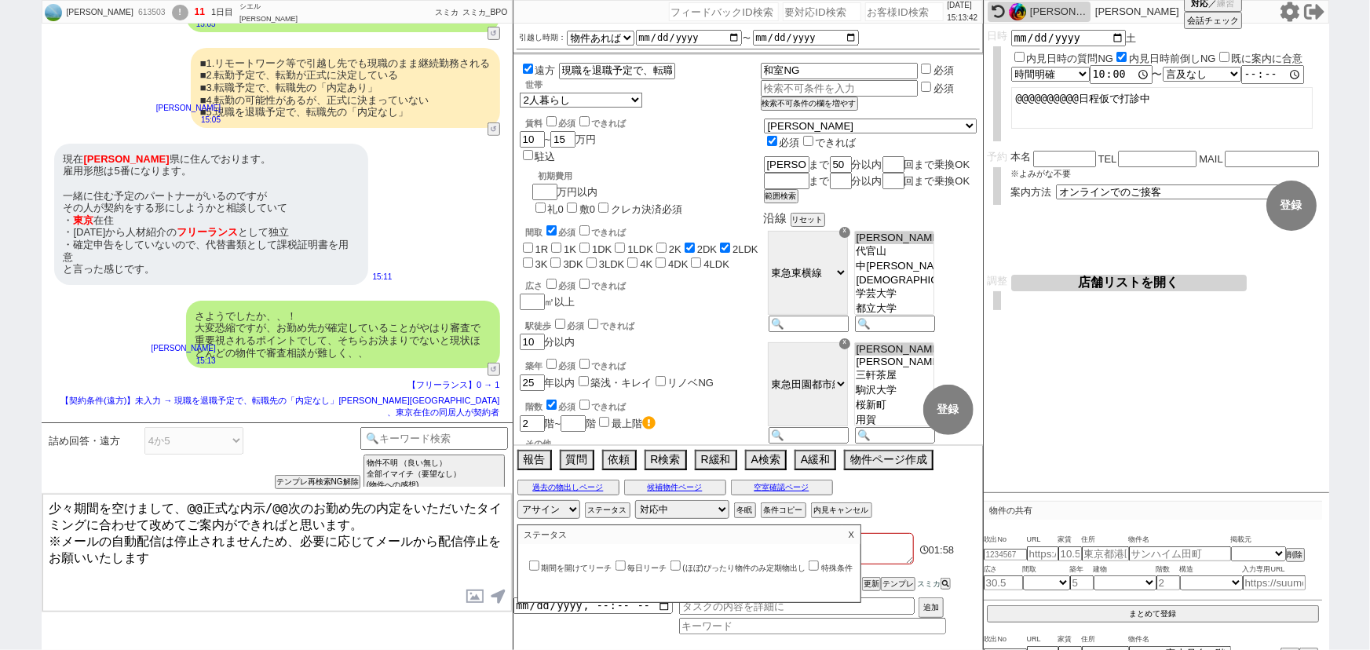
click at [860, 536] on p "X" at bounding box center [851, 534] width 18 height 19
click at [415, 444] on input at bounding box center [434, 437] width 148 height 20
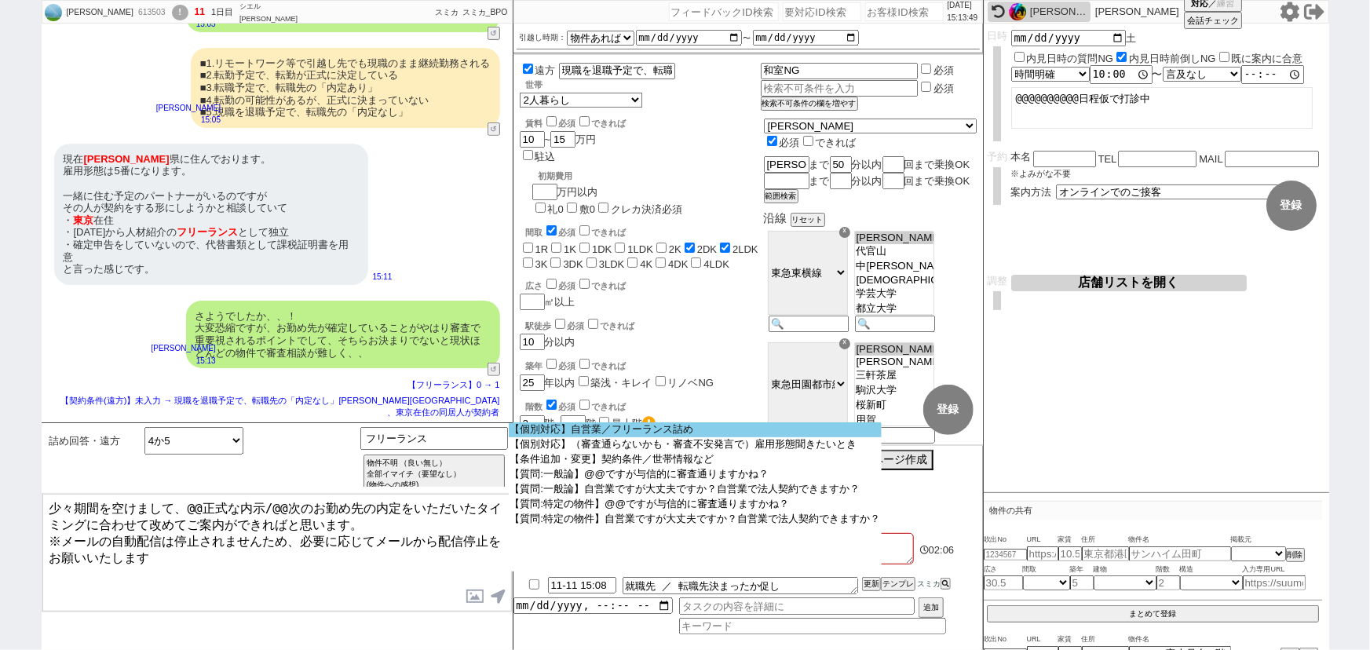
click at [563, 433] on option "【個別対応】自営業／フリーランス詰め" at bounding box center [696, 429] width 374 height 15
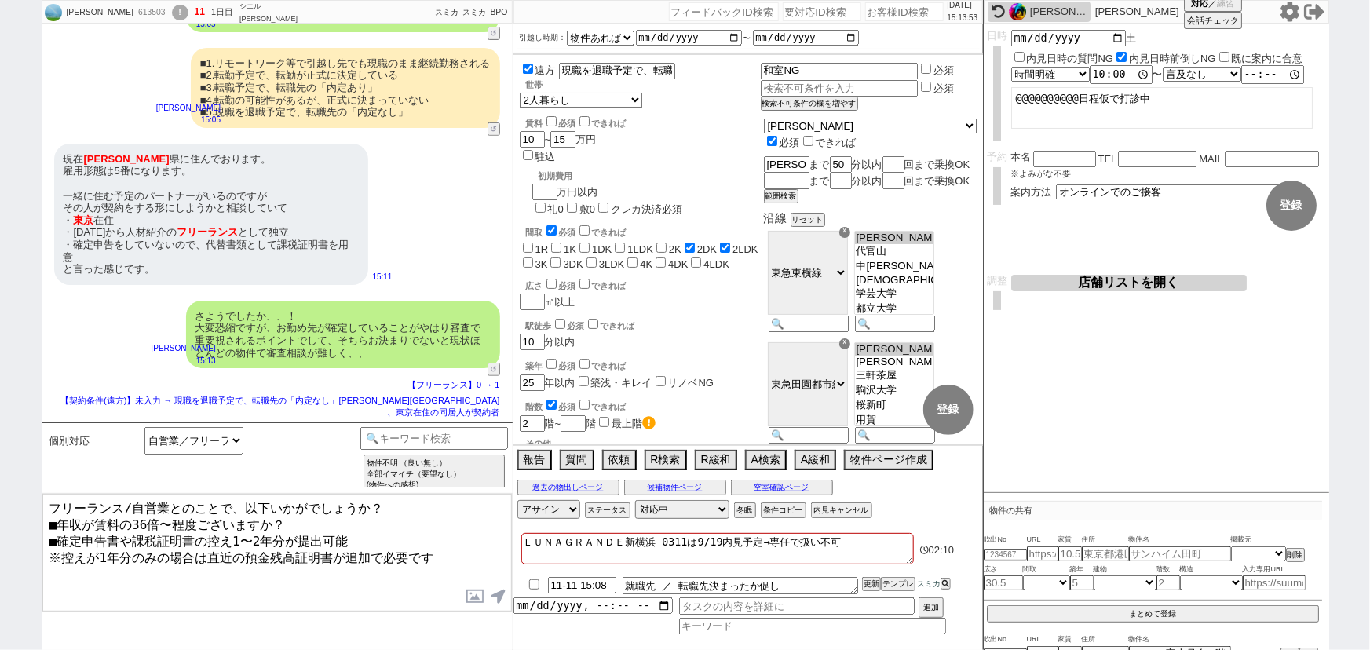
drag, startPoint x: 165, startPoint y: 503, endPoint x: 126, endPoint y: 502, distance: 39.3
click at [126, 502] on textarea "フリーランス/自営業とのことで、以下いかがでしょうか？ ■年収が賃料の36倍〜程度ございますか？ ■確定申告書や課税証明書の控え1〜2年分が提出可能 ※控えが…" at bounding box center [276, 553] width 469 height 118
click at [52, 506] on textarea "フリーランスとのことで、以下いかがでしょうか？ ■年収が賃料の36倍〜程度ございますか？ ■確定申告書や課税証明書の控え1〜2年分が提出可能 ※控えが1年分の…" at bounding box center [276, 553] width 469 height 118
drag, startPoint x: 85, startPoint y: 502, endPoint x: 0, endPoint y: 506, distance: 84.8
click at [0, 506] on div "さくらこ 613503 ! 11 1日目 シエル 高田馬場店 冬眠中 自社客 スミカ スミカ_BPO チャット全表示 2025-09-07 お待たせしました、…" at bounding box center [685, 325] width 1370 height 650
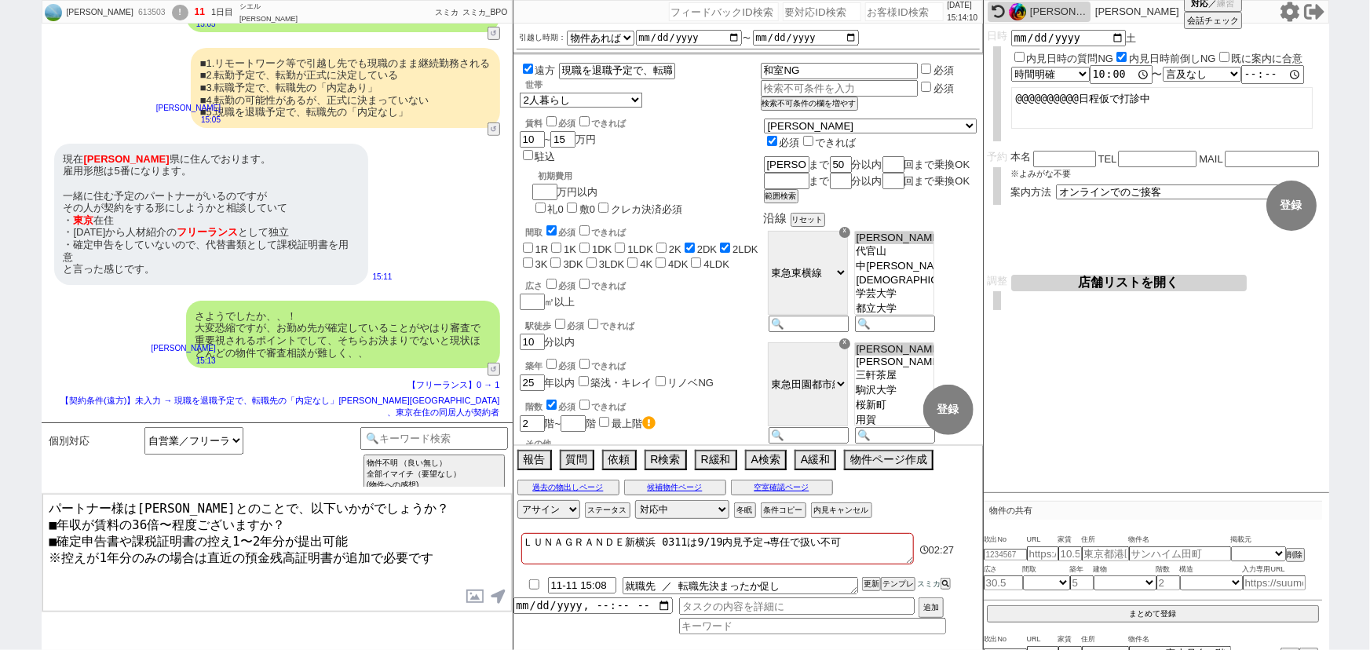
click at [157, 534] on textarea "パートナー様はフリーランスとのことで、以下いかがでしょうか？ ■年収が賃料の36倍〜程度ございますか？ ■確定申告書や課税証明書の控え1〜2年分が提出可能 ※…" at bounding box center [276, 553] width 469 height 118
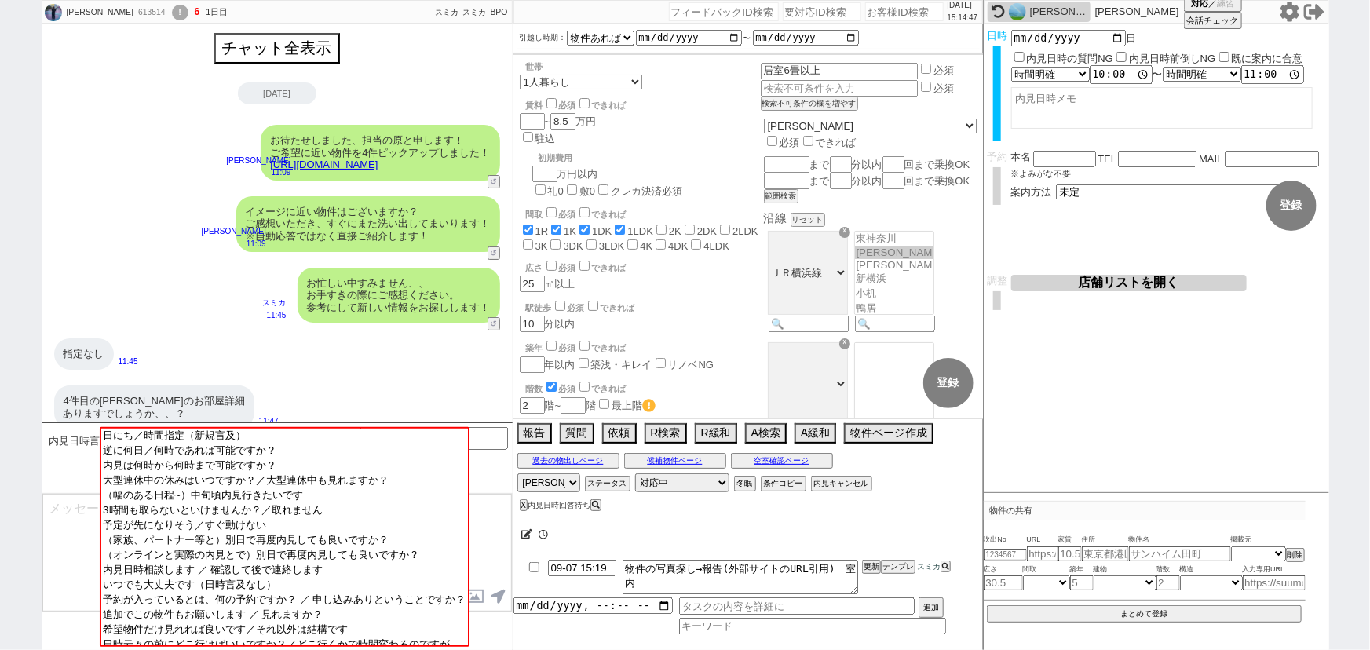
scroll to position [1165, 0]
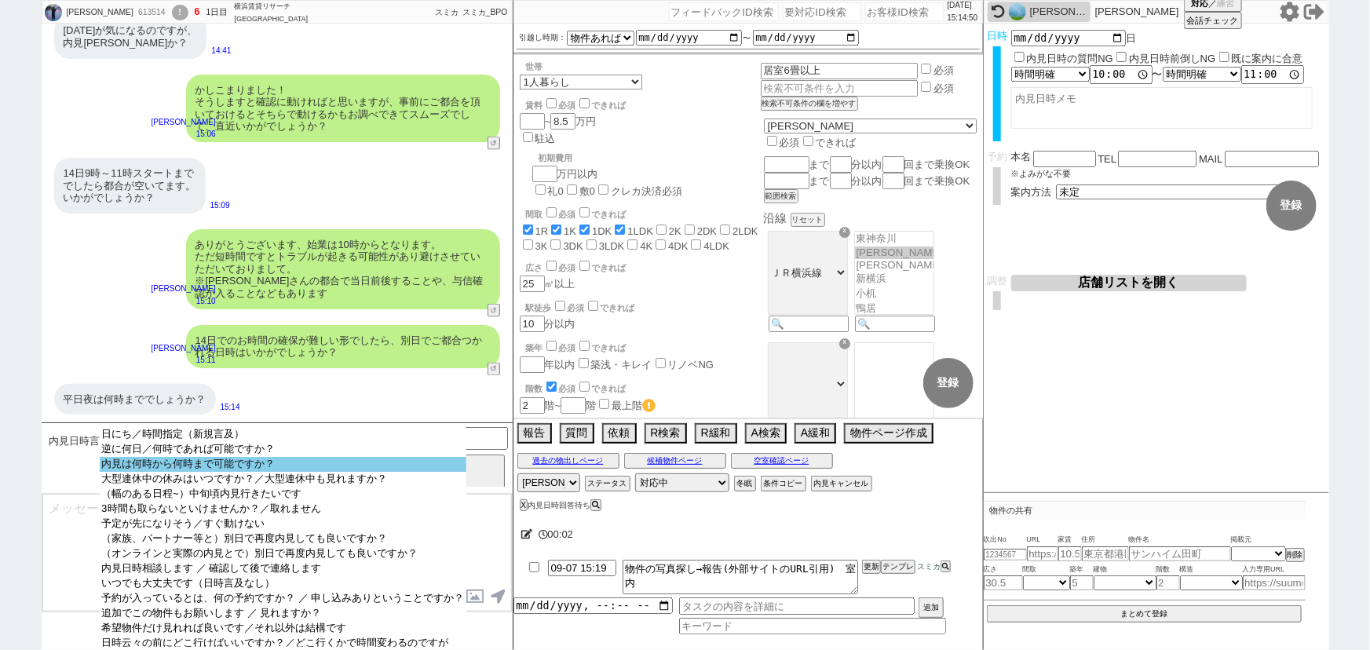
click at [246, 466] on option "内見は何時から何時まで可能ですか？" at bounding box center [283, 464] width 366 height 15
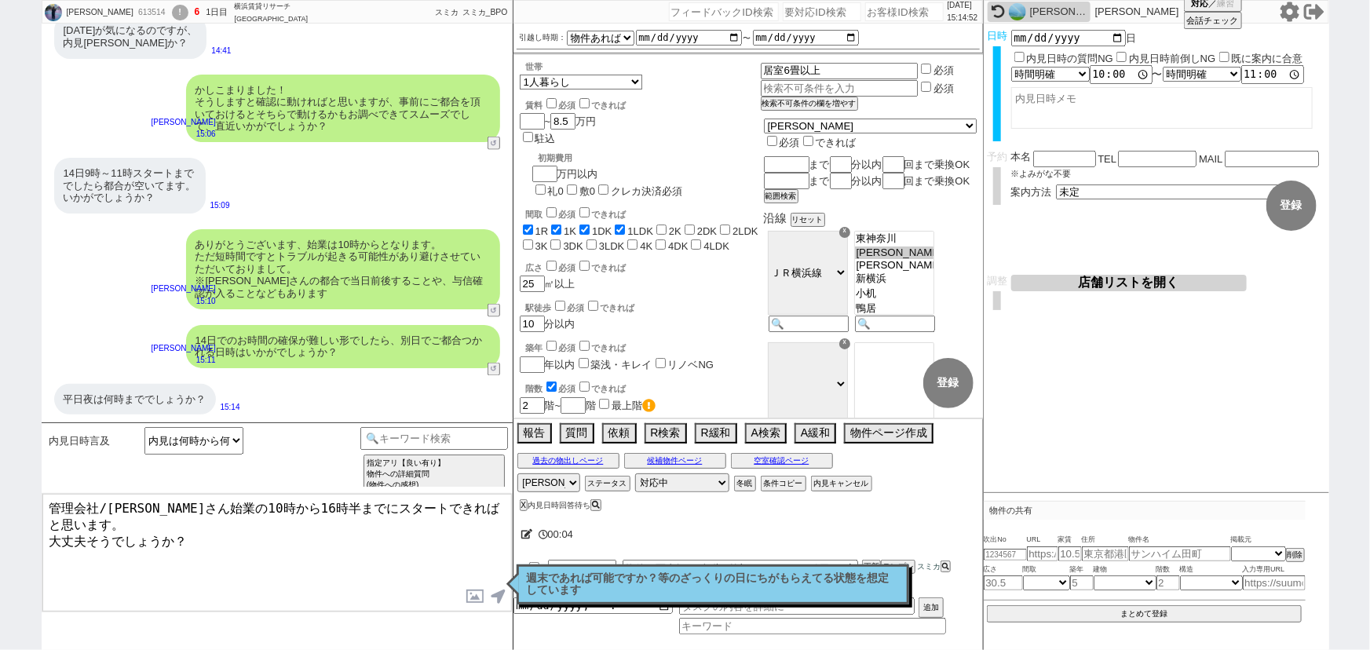
click at [49, 504] on textarea "管理会社/大家さん始業の10時から16時半までにスタートできればと思います。 大丈夫そうでしょうか？" at bounding box center [276, 553] width 469 height 118
drag, startPoint x: 118, startPoint y: 533, endPoint x: 16, endPoint y: 542, distance: 102.4
click at [16, 542] on div "阪本真帆 613514 ! 6 1日目 横浜賃貸リサーチ 新横浜店 冬眠中 自社客 スミカ スミカ_BPO チャット全表示 2025-09-07 お待たせしま…" at bounding box center [685, 325] width 1370 height 650
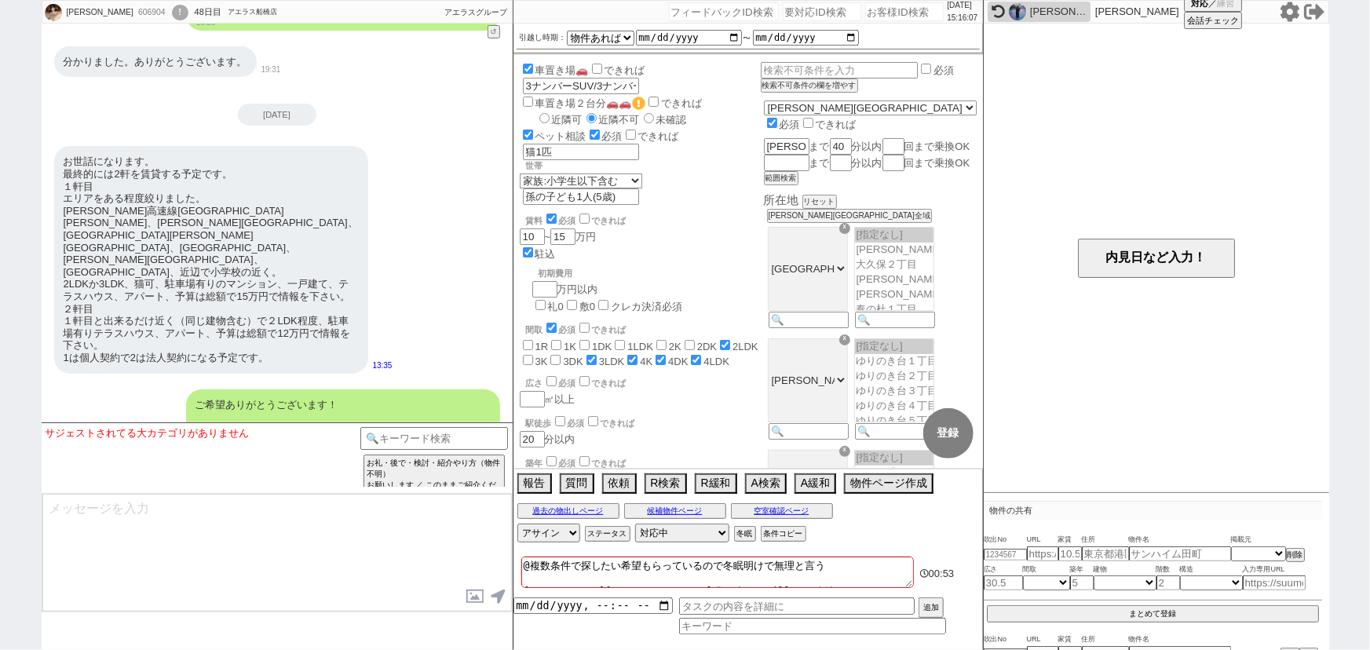
scroll to position [9297, 0]
click at [439, 436] on input at bounding box center [434, 437] width 148 height 20
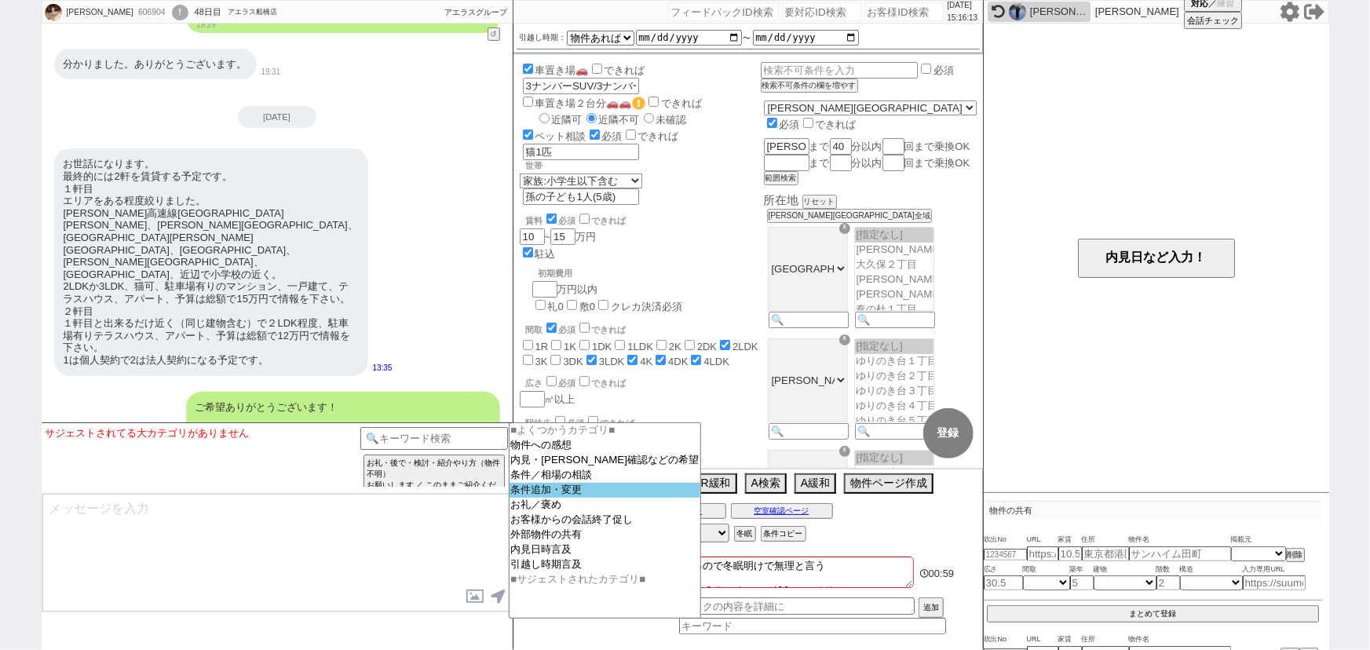
click at [553, 489] on option "条件追加・変更" at bounding box center [606, 490] width 192 height 15
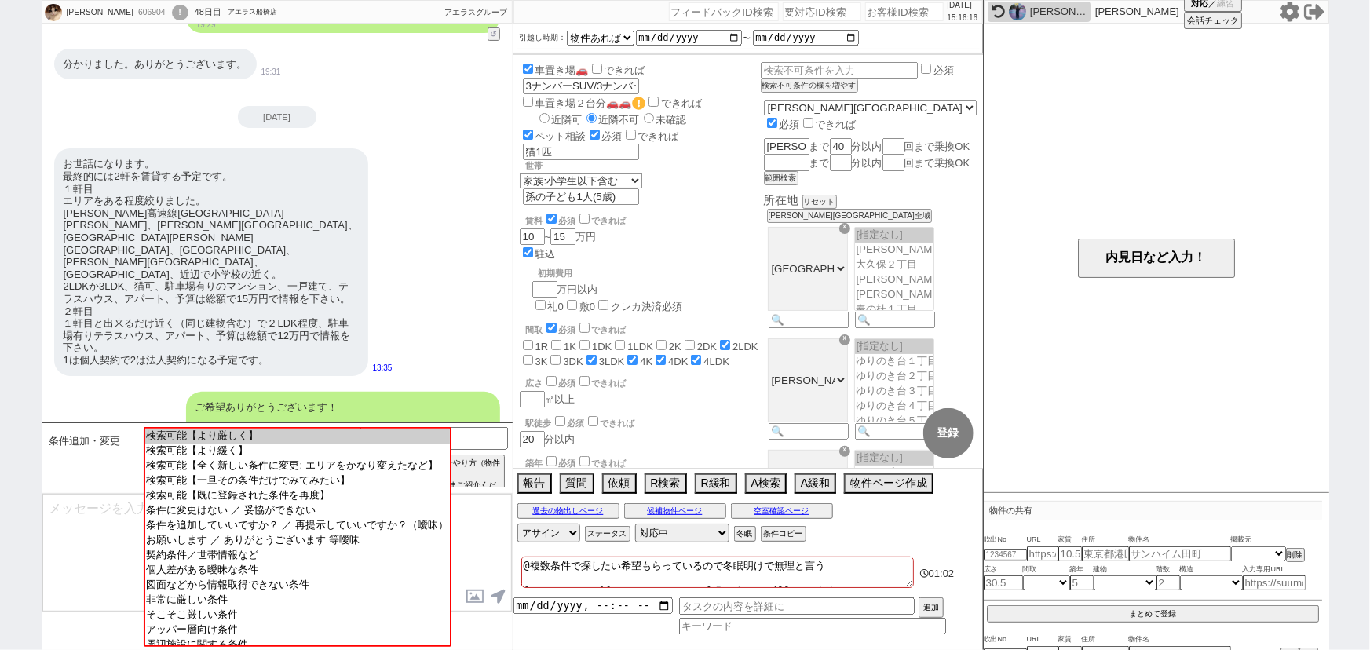
scroll to position [16, 0]
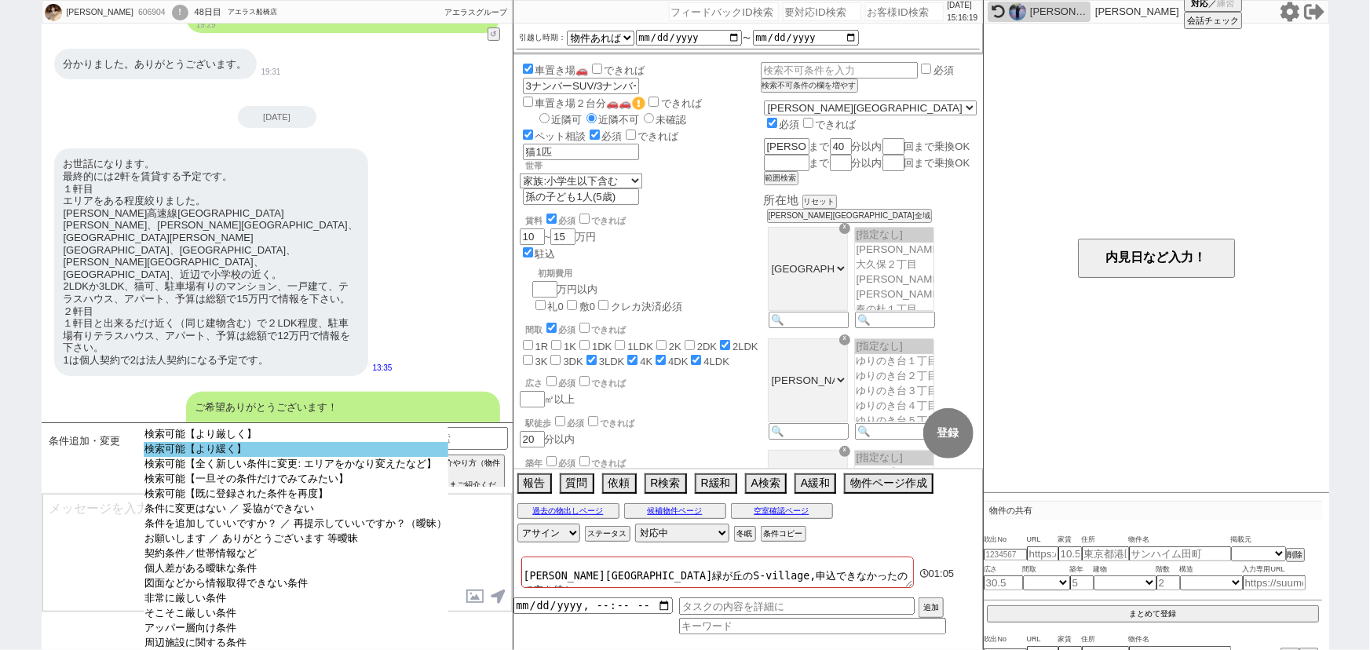
click at [311, 447] on option "検索可能【より緩く】" at bounding box center [296, 449] width 305 height 15
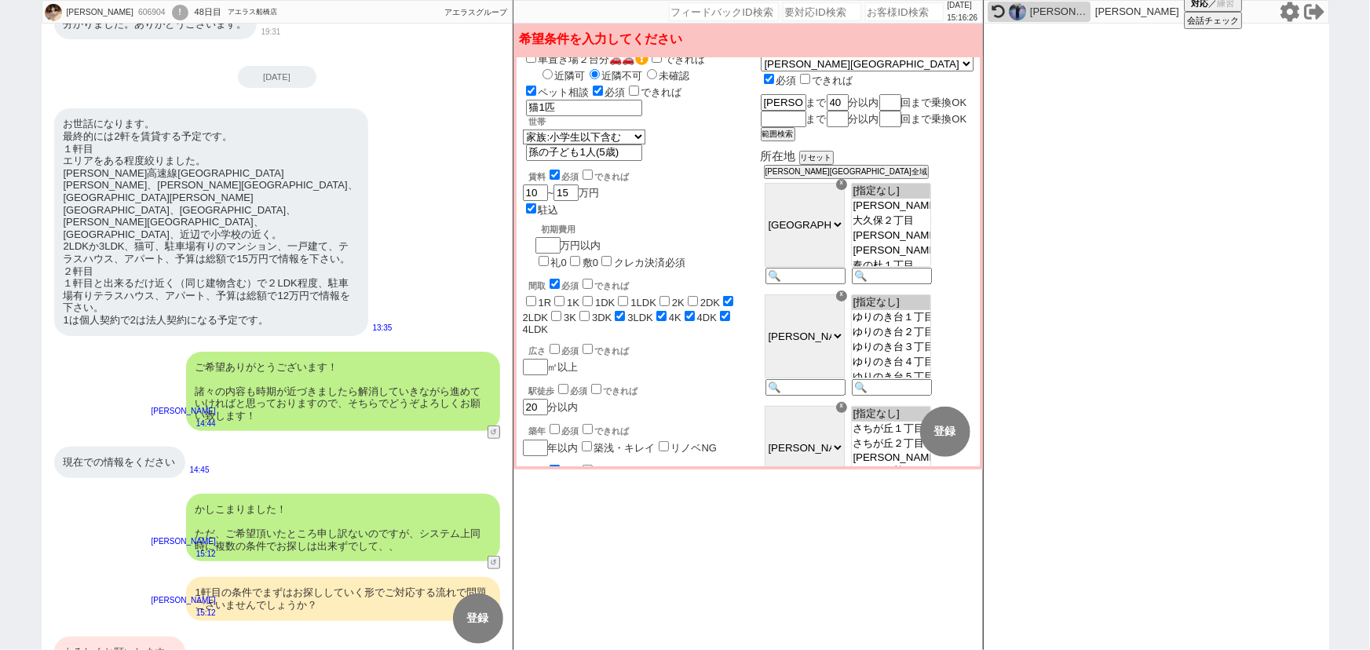
scroll to position [47, 0]
click at [831, 163] on button "リセット" at bounding box center [814, 157] width 31 height 11
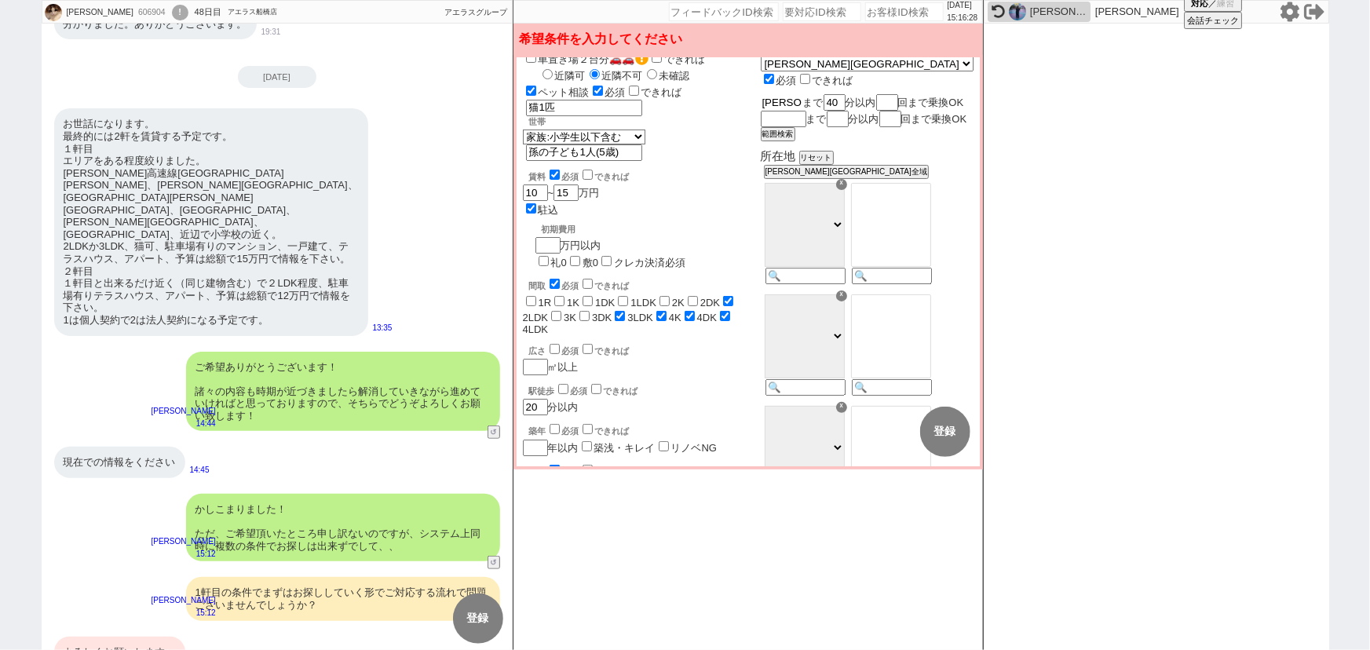
drag, startPoint x: 831, startPoint y: 88, endPoint x: 754, endPoint y: 113, distance: 80.9
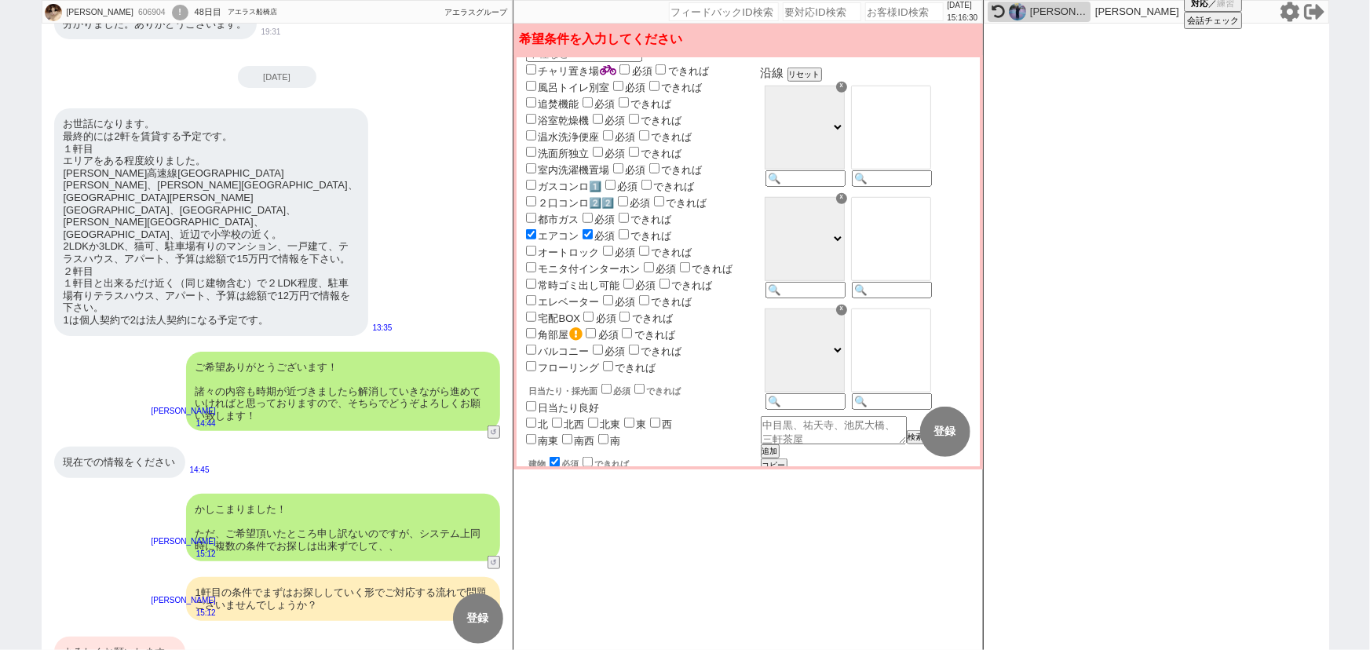
scroll to position [536, 0]
click at [842, 181] on input at bounding box center [803, 178] width 77 height 13
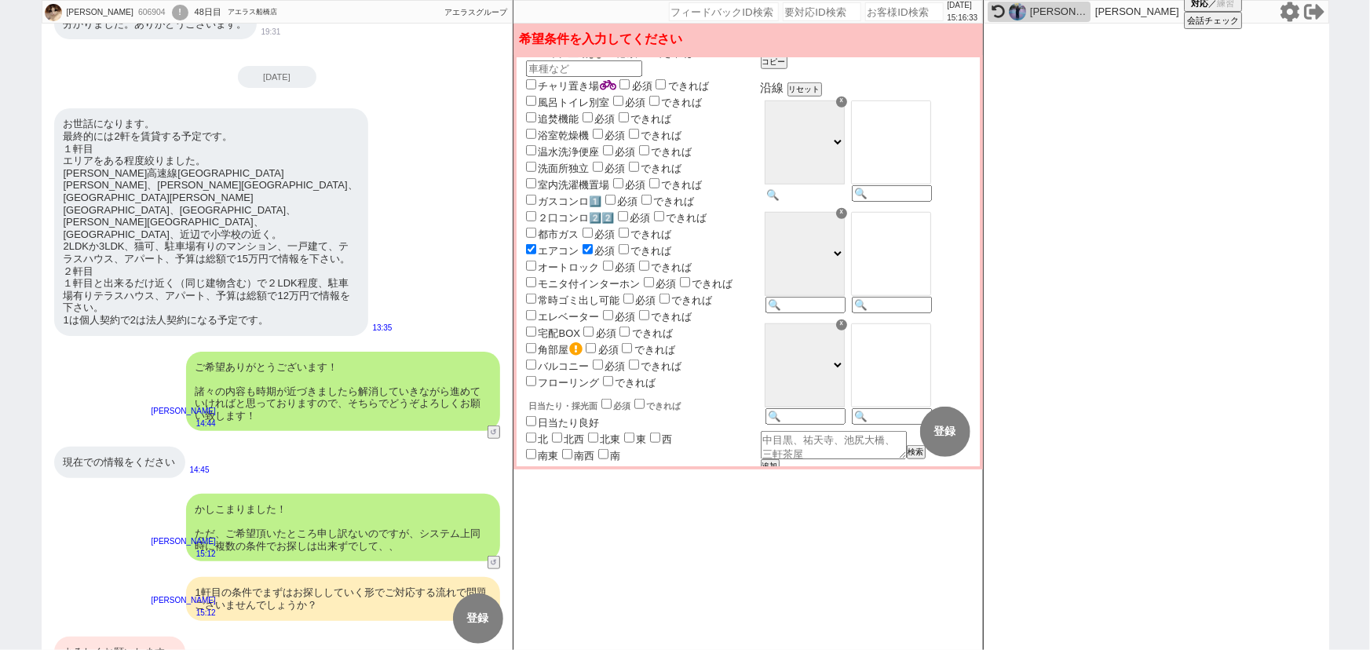
scroll to position [506, 0]
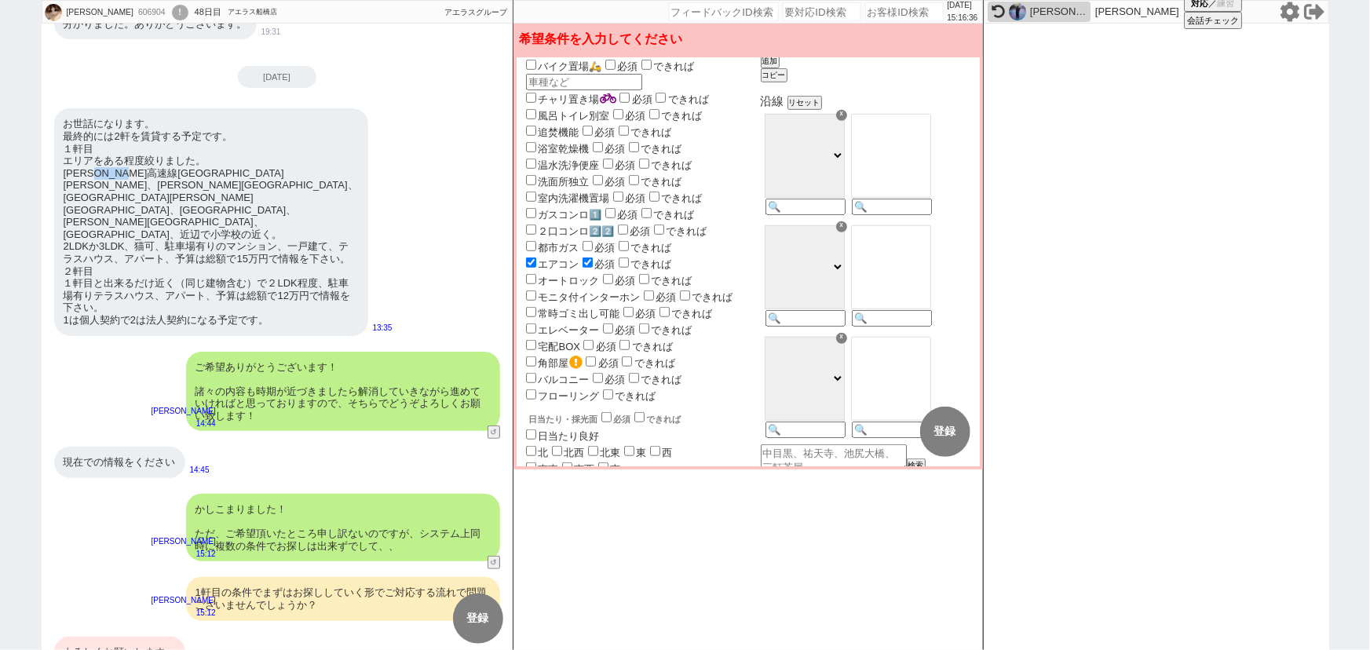
drag, startPoint x: 114, startPoint y: 184, endPoint x: 165, endPoint y: 188, distance: 51.1
click at [165, 188] on div "お世話になります。 最終的には2軒を賃貸する予定です。 １軒目 エリアをある程度絞りました。 東葉高速線船橋日大前駅、八千代緑が丘駅、 京成本線谷津駅、津田沼…" at bounding box center [211, 221] width 314 height 227
copy div "船橋日大前"
click at [933, 204] on div at bounding box center [890, 165] width 86 height 111
paste input "船橋日大前"
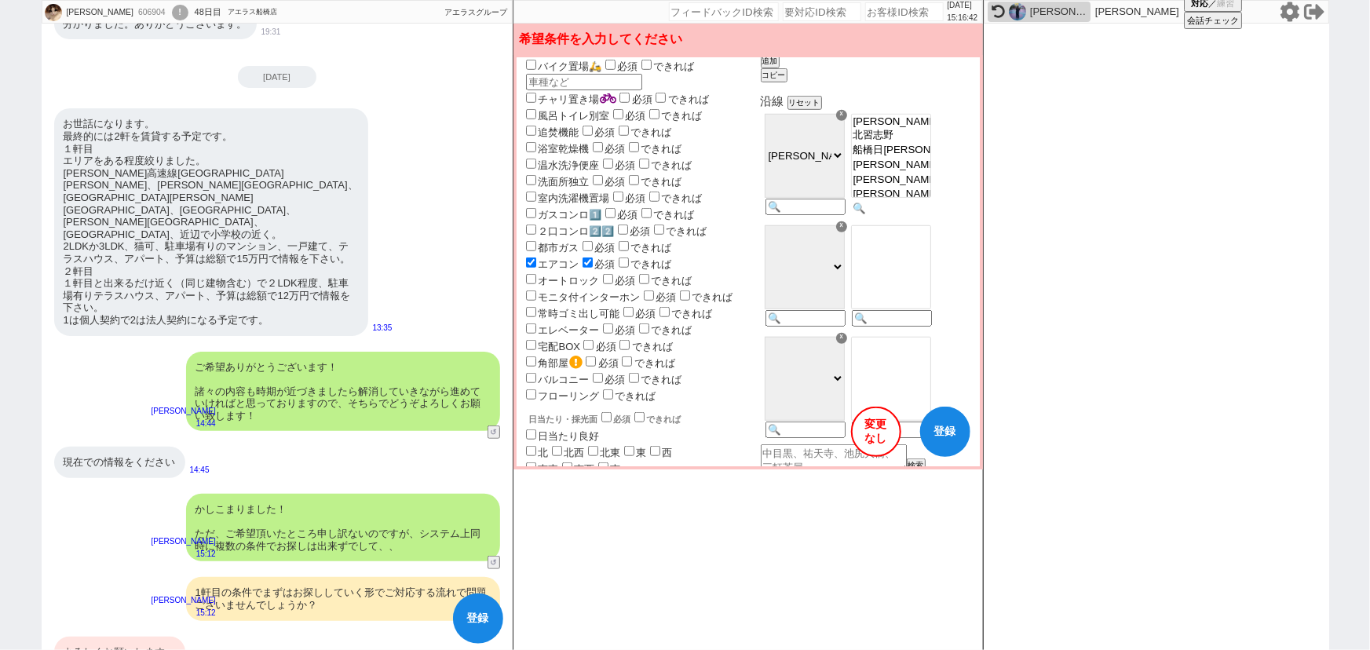
scroll to position [30, 0]
click at [930, 170] on option "八千代緑が丘" at bounding box center [891, 162] width 79 height 15
drag, startPoint x: 103, startPoint y: 198, endPoint x: 123, endPoint y: 198, distance: 20.4
click at [123, 198] on div "お世話になります。 最終的には2軒を賃貸する予定です。 １軒目 エリアをある程度絞りました。 東葉高速線船橋日大前駅、八千代緑が丘駅、 京成本線谷津駅、津田沼…" at bounding box center [211, 221] width 314 height 227
copy div "谷津"
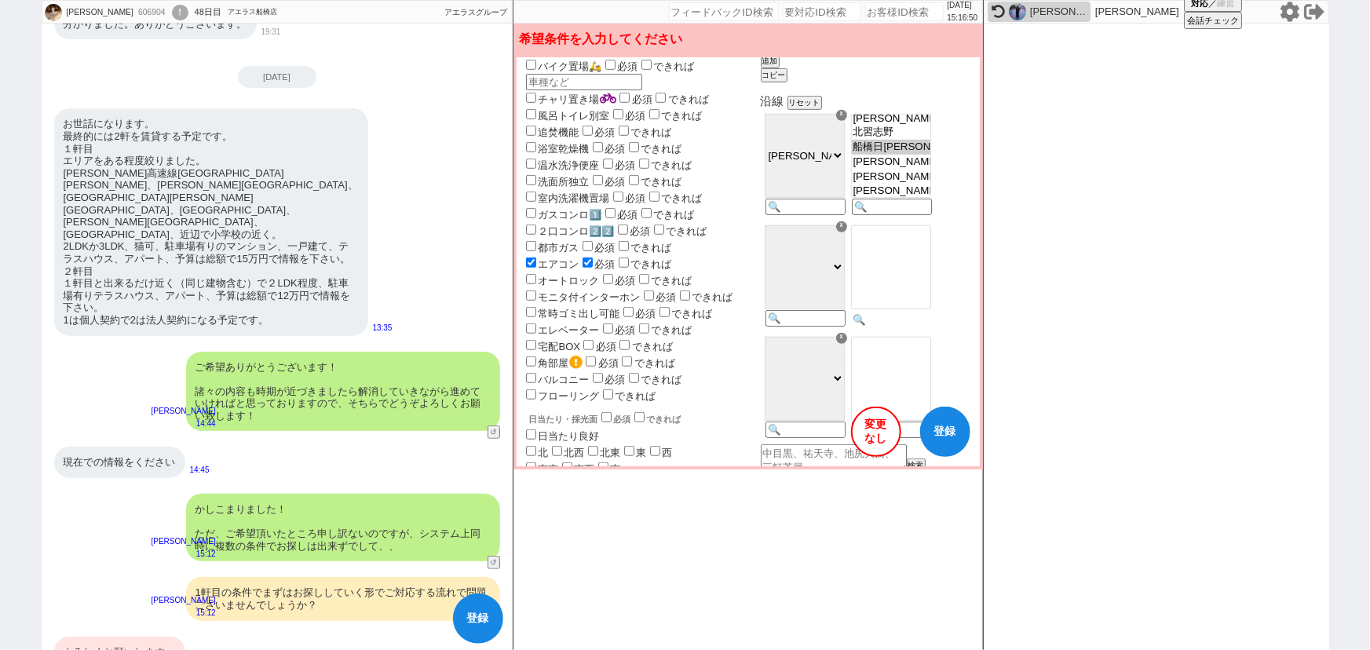
click at [933, 317] on div at bounding box center [890, 276] width 86 height 111
paste input "谷津"
click at [930, 254] on option "京成津田沼" at bounding box center [891, 246] width 79 height 15
click at [926, 268] on option "京成大久保" at bounding box center [891, 261] width 79 height 15
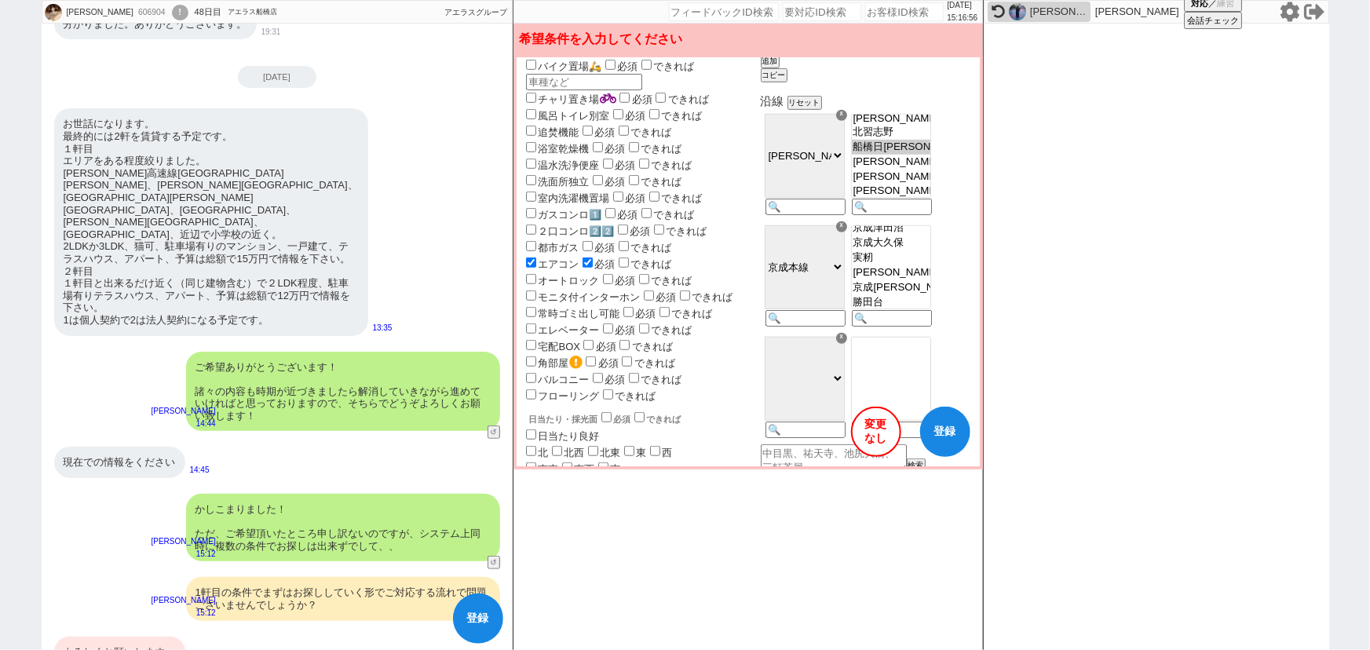
scroll to position [369, 0]
click at [922, 263] on option "実籾" at bounding box center [891, 255] width 79 height 15
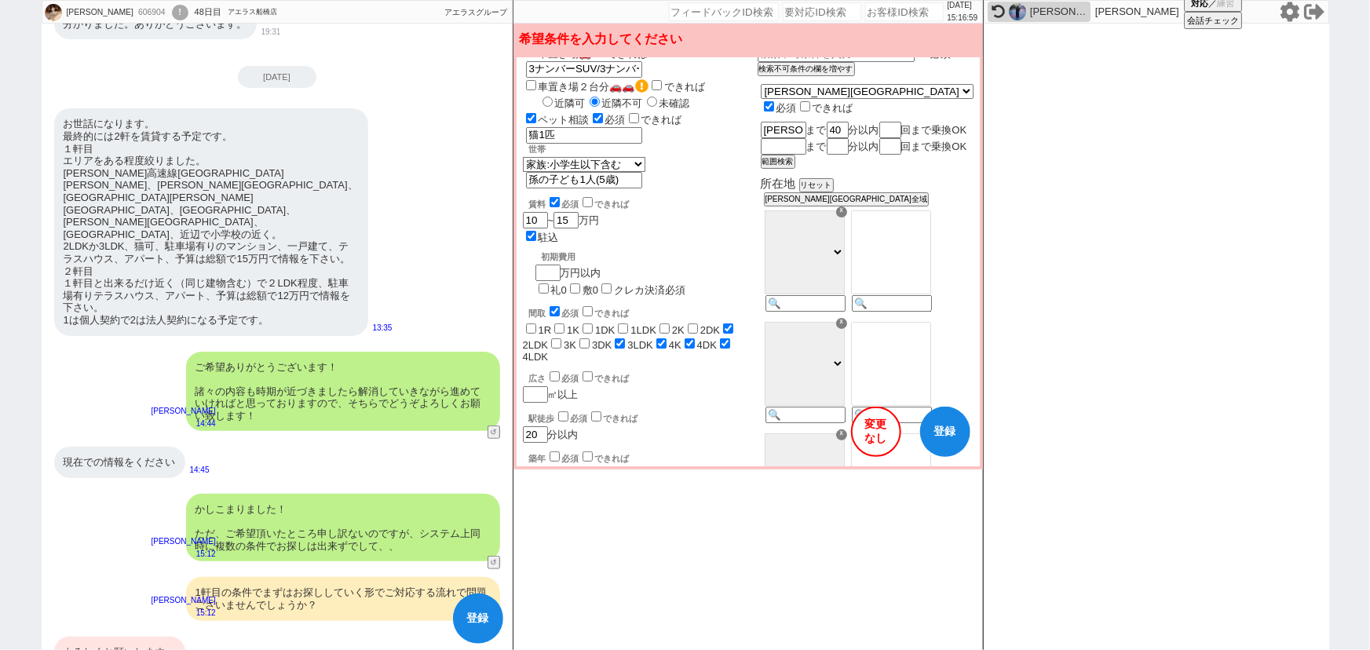
scroll to position [0, 0]
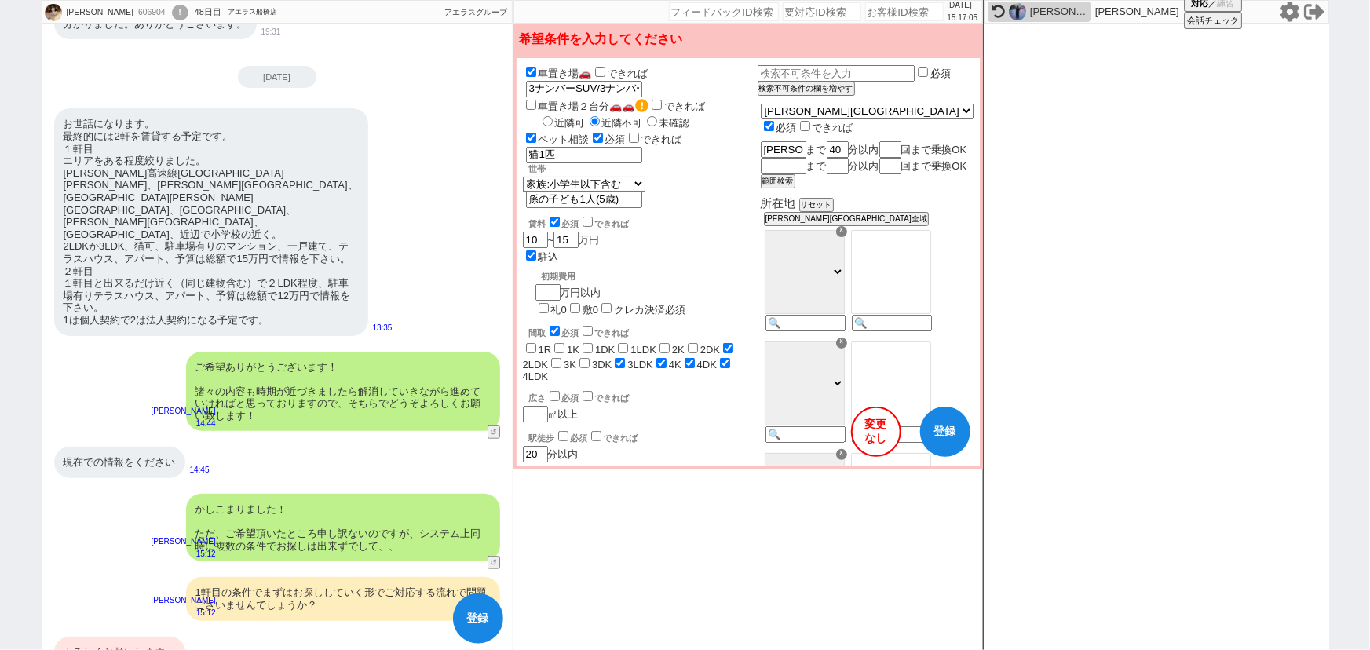
click at [669, 359] on label "4K" at bounding box center [675, 365] width 13 height 12
click at [656, 358] on input "4K" at bounding box center [661, 363] width 10 height 10
click at [697, 359] on label "4DK" at bounding box center [707, 365] width 20 height 12
click at [685, 358] on input "4DK" at bounding box center [690, 363] width 10 height 10
click at [549, 371] on label "4LDK" at bounding box center [536, 377] width 26 height 12
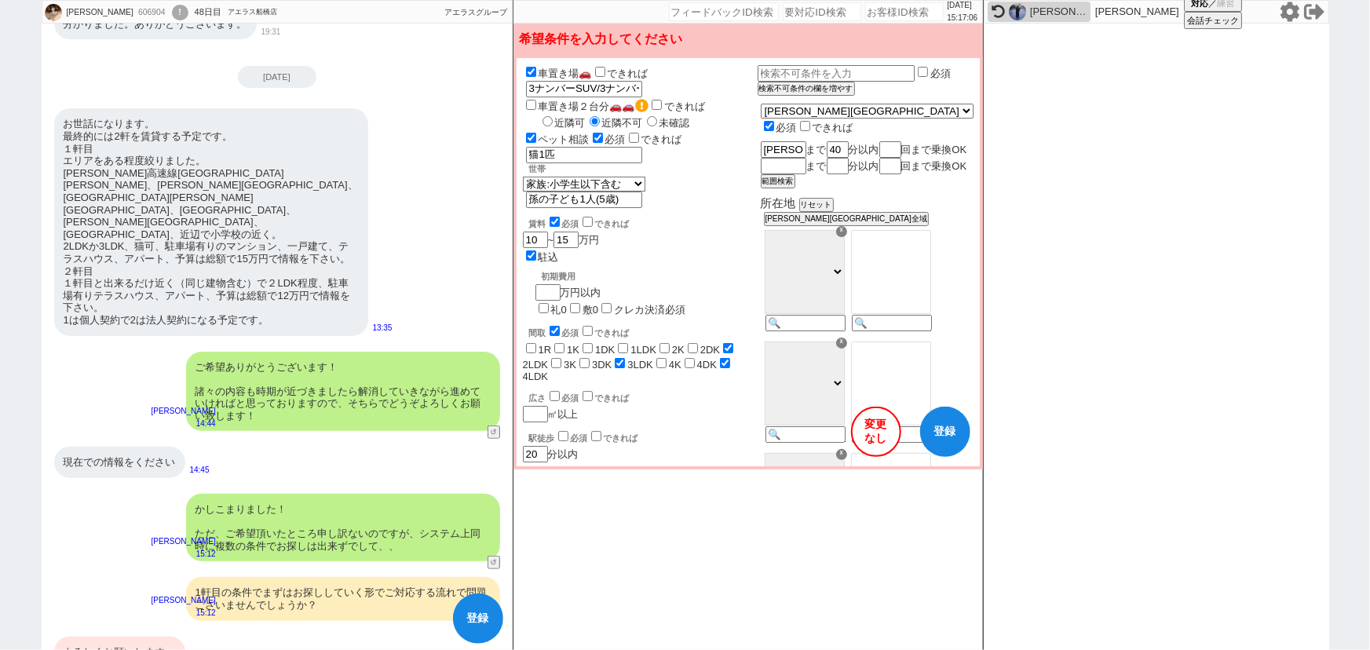
click at [720, 358] on input "4LDK" at bounding box center [725, 363] width 10 height 10
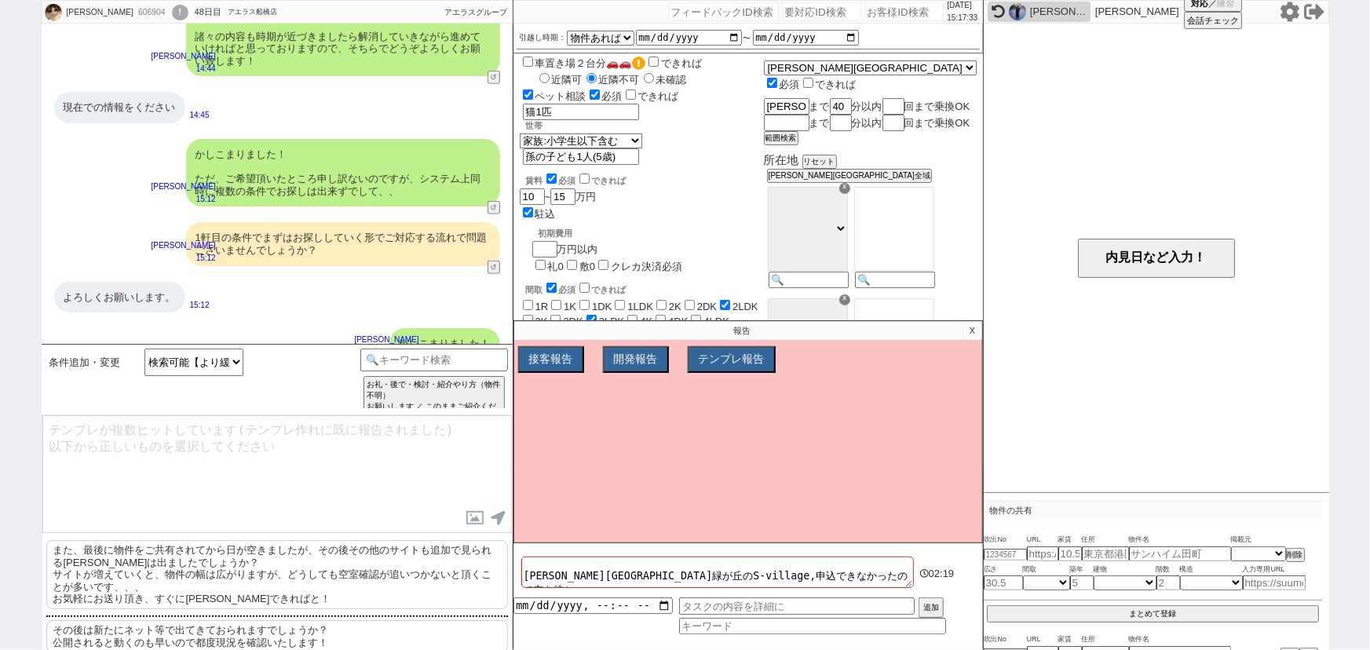
scroll to position [45, 0]
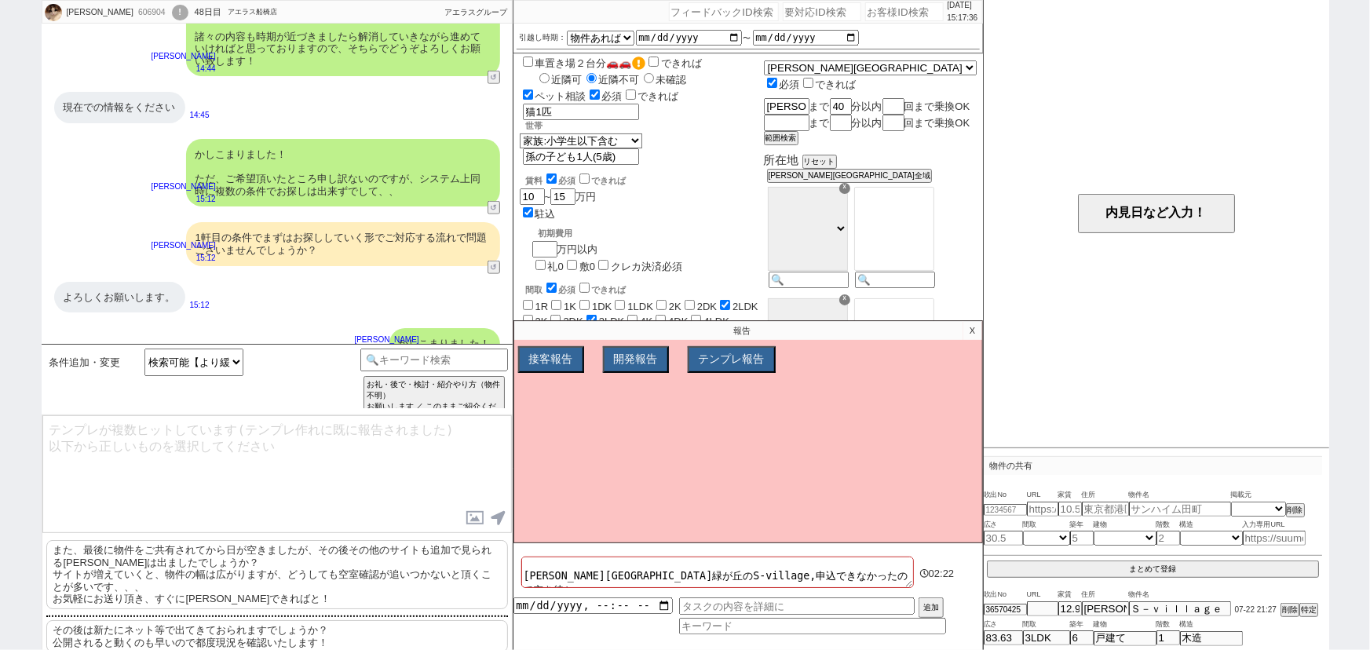
click at [426, 575] on p "また、最後に物件をご共有されてから日が空きましたが、その後その他のサイトも追加で見られるケースは出ましたでしょうか？ サイトが増えていくと、物件の幅は広がりま…" at bounding box center [277, 574] width 462 height 69
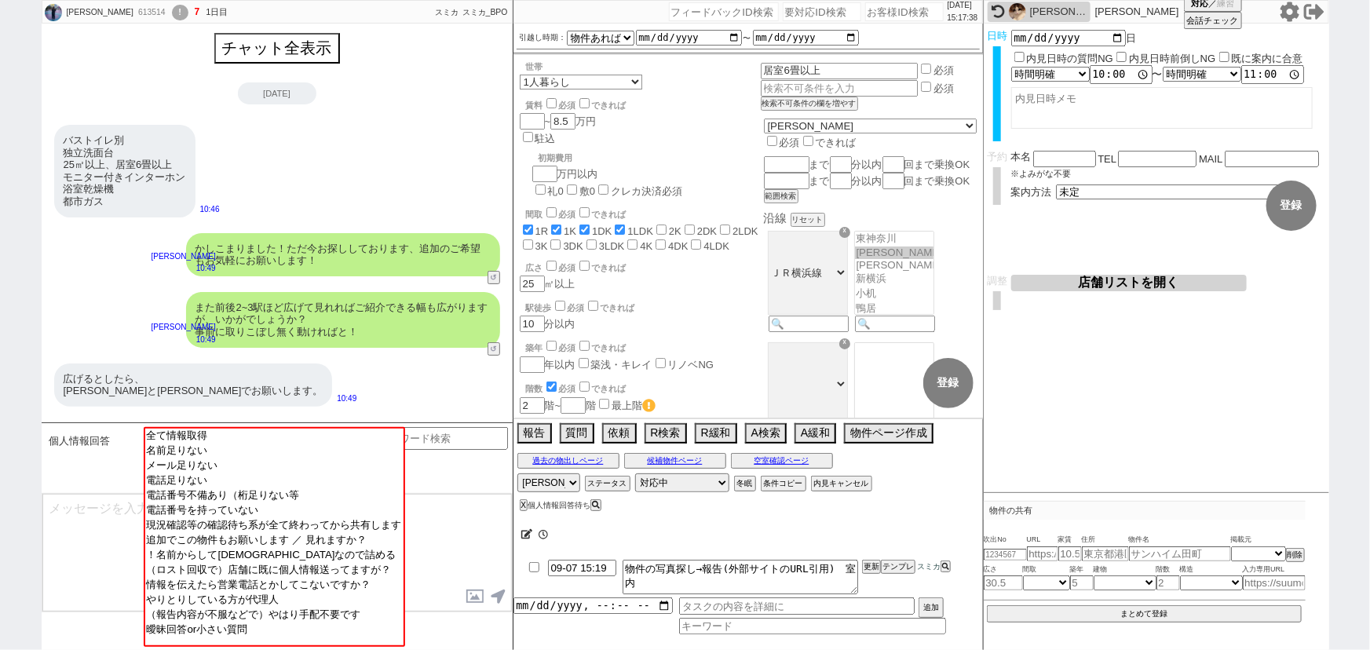
scroll to position [2354, 0]
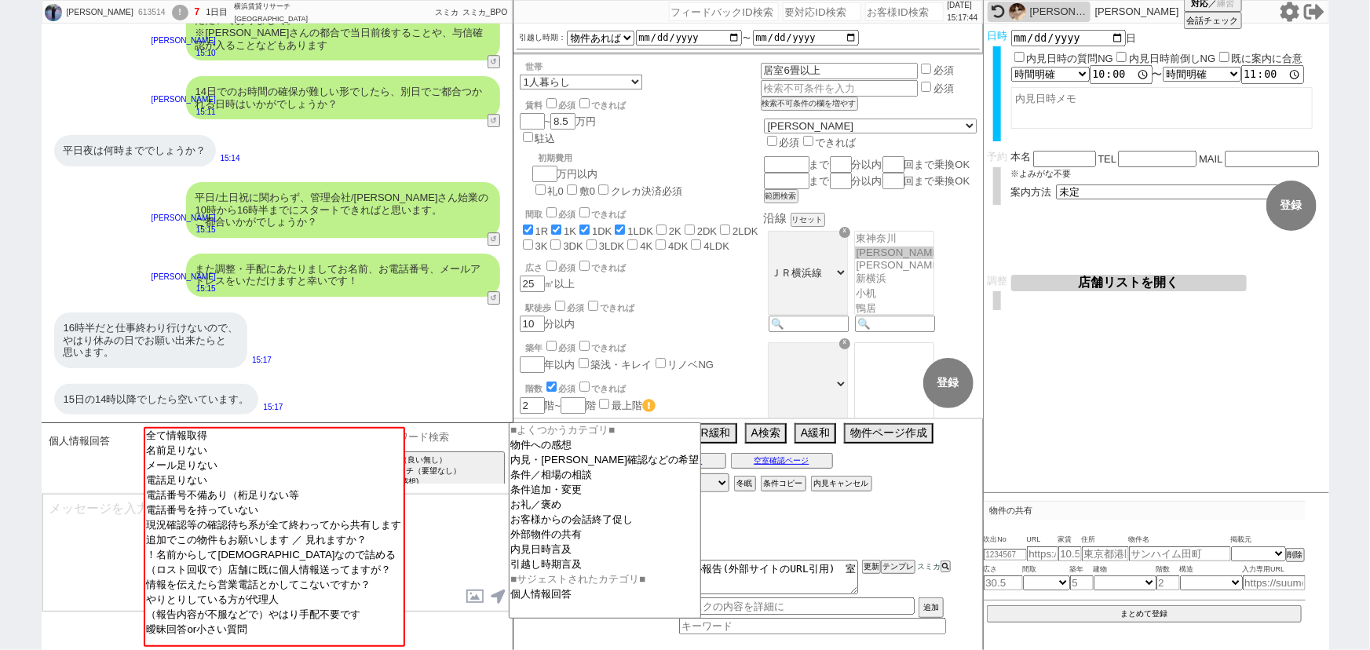
click at [476, 440] on input at bounding box center [434, 437] width 148 height 20
click at [543, 553] on option "内見日時言及" at bounding box center [606, 549] width 192 height 15
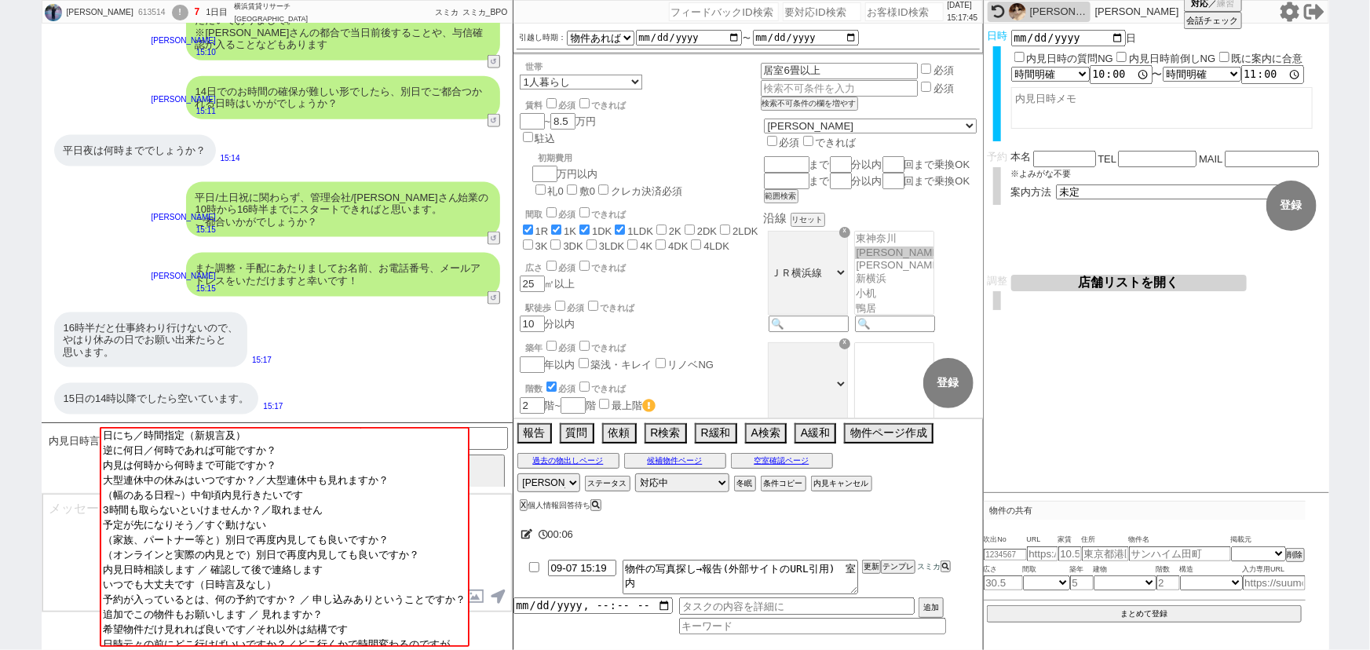
scroll to position [1022, 0]
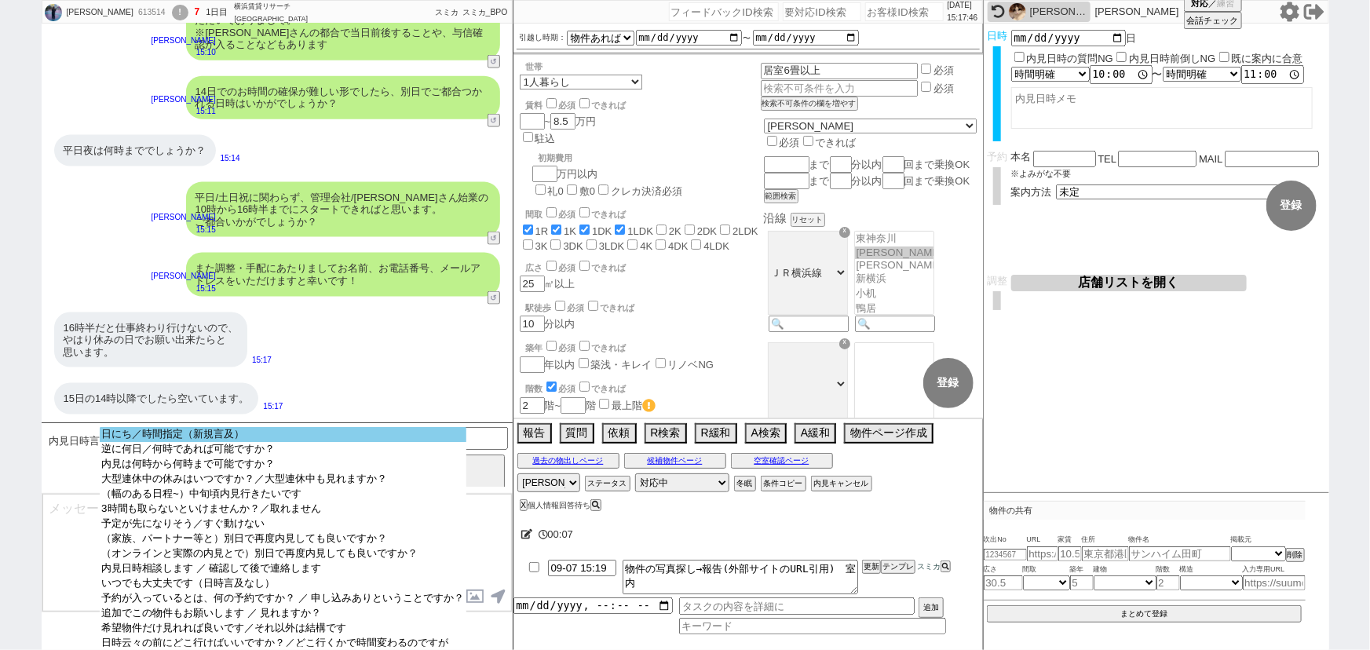
click at [271, 434] on option "日にち／時間指定（新規言及）" at bounding box center [283, 434] width 366 height 15
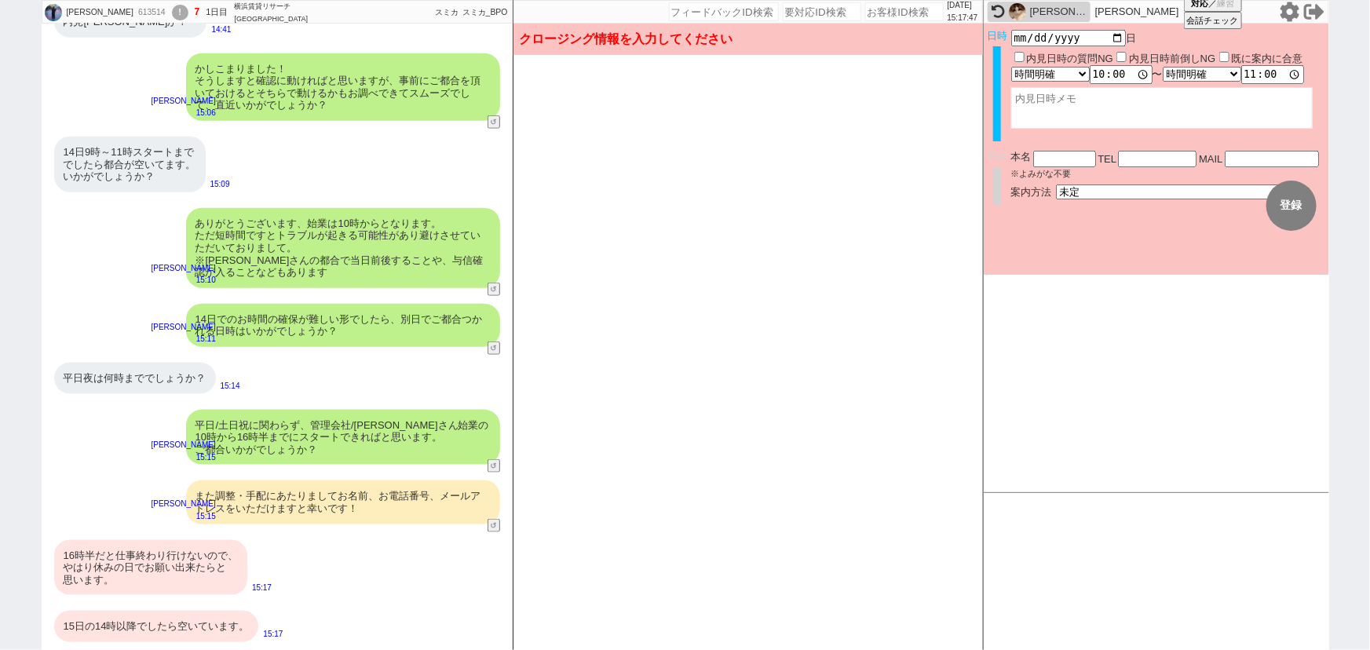
scroll to position [891, 0]
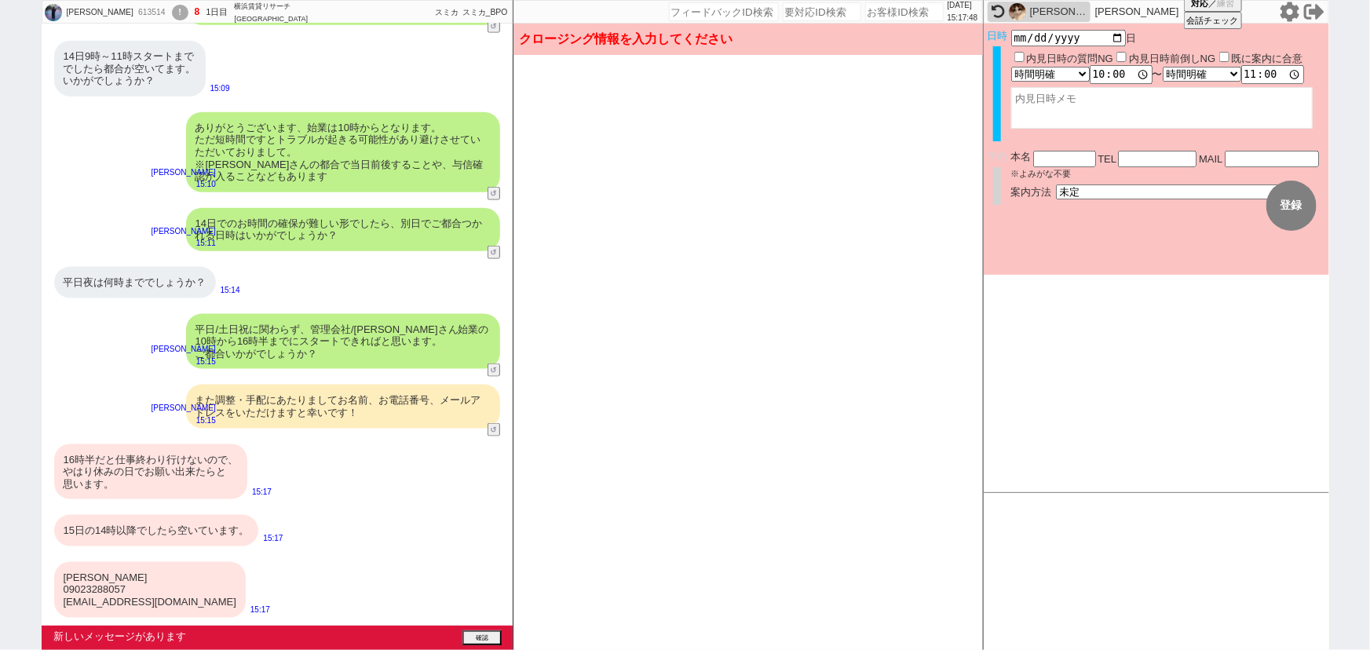
click at [1140, 62] on label "内見日時前倒しNG" at bounding box center [1172, 59] width 87 height 12
click at [1127, 62] on input "内見日時前倒しNG" at bounding box center [1121, 57] width 10 height 10
click at [1119, 39] on input "2025-09-14" at bounding box center [1068, 36] width 115 height 13
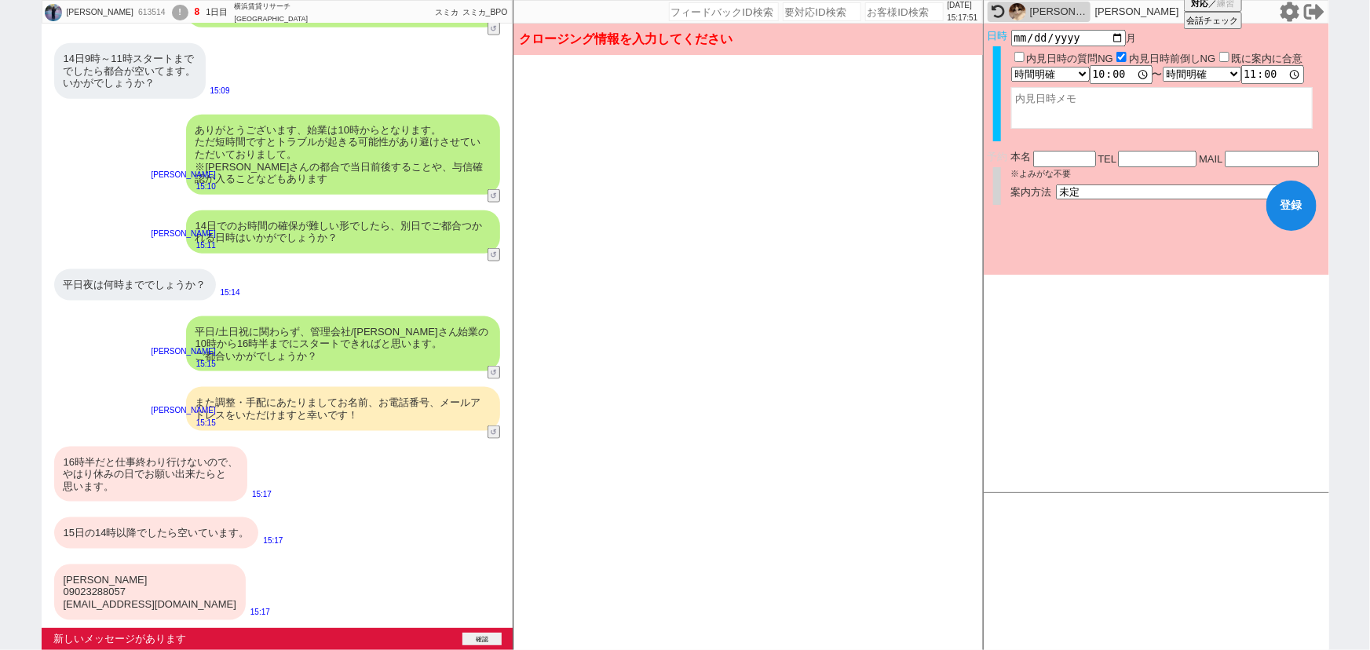
scroll to position [888, 0]
click at [480, 630] on div "新しいメッセージがあります 確認" at bounding box center [277, 639] width 471 height 22
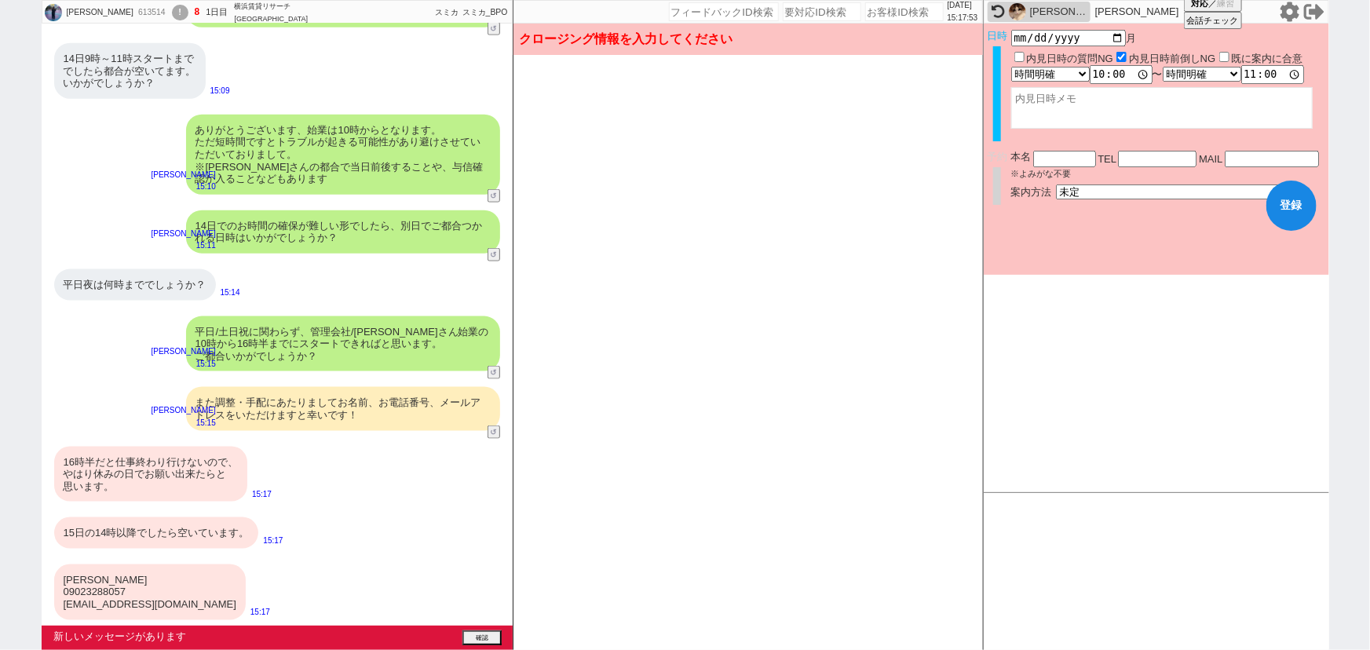
scroll to position [891, 0]
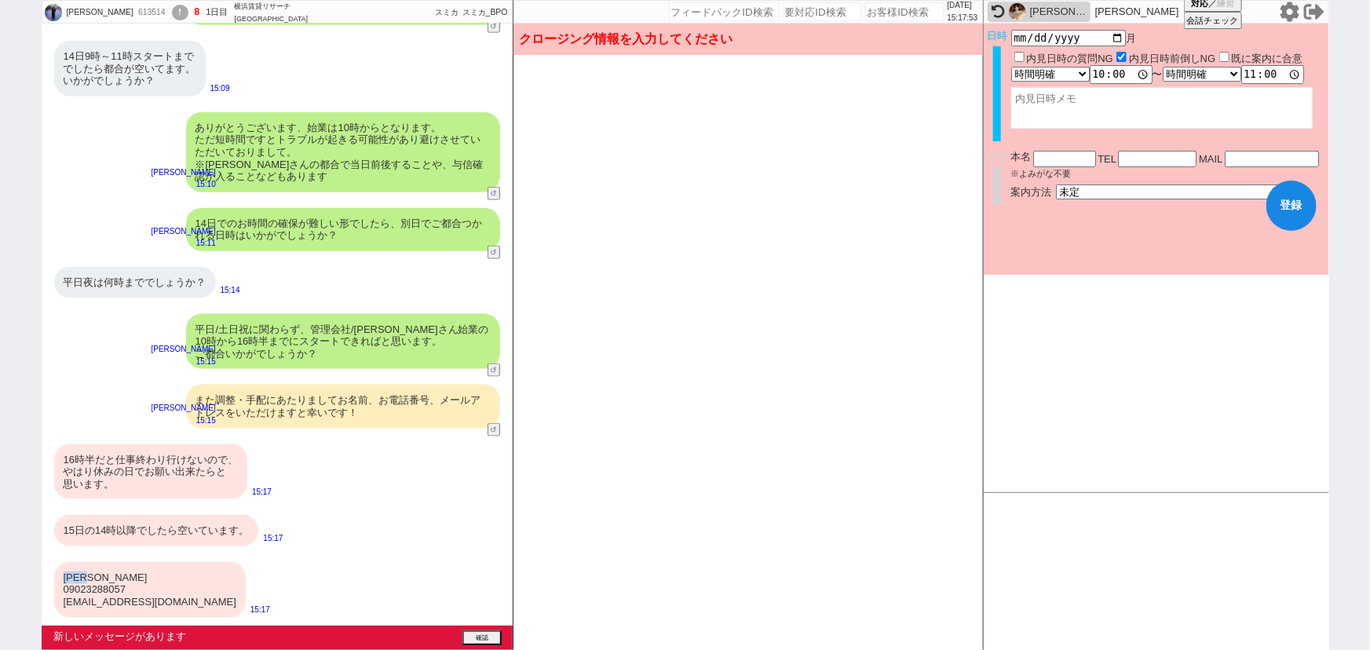
drag, startPoint x: 108, startPoint y: 579, endPoint x: 60, endPoint y: 579, distance: 47.1
click at [60, 579] on div "阪本真帆 09023288057 ma.happi0916@docomo.ne.jp" at bounding box center [150, 590] width 192 height 56
copy div "阪本真帆"
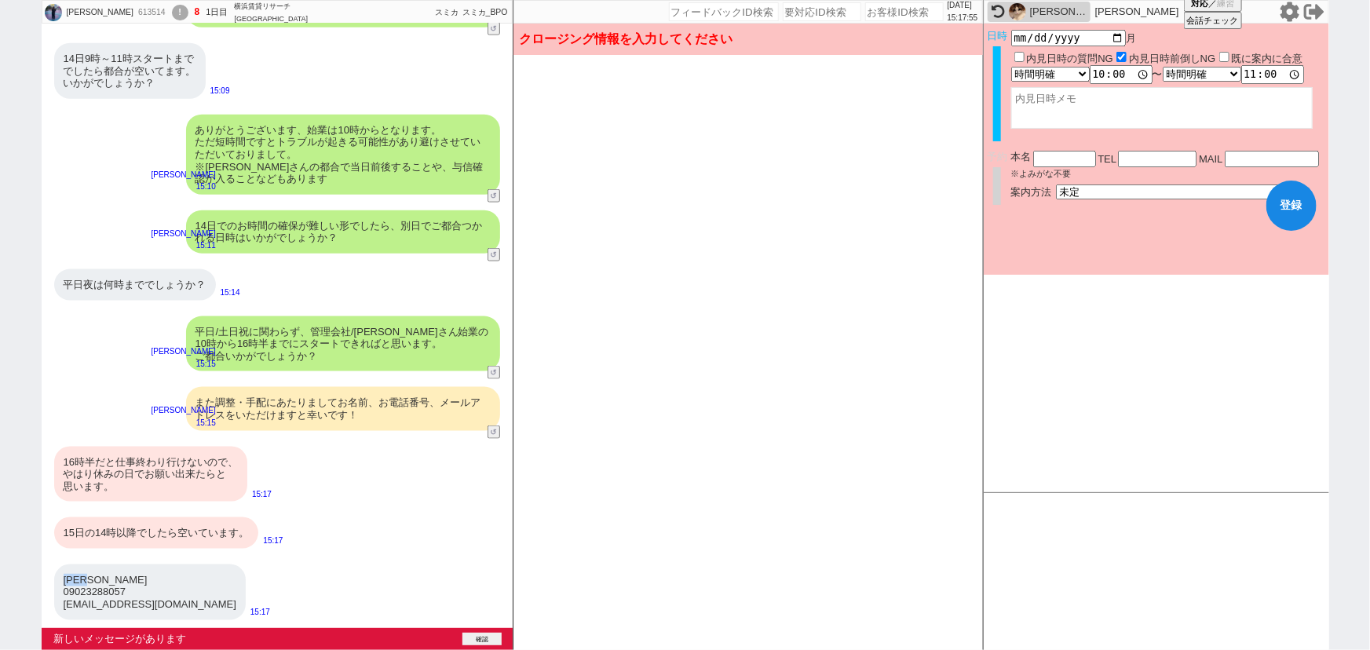
click at [492, 630] on div "新しいメッセージがあります 確認" at bounding box center [277, 639] width 471 height 22
click at [492, 636] on button "確認" at bounding box center [481, 639] width 39 height 13
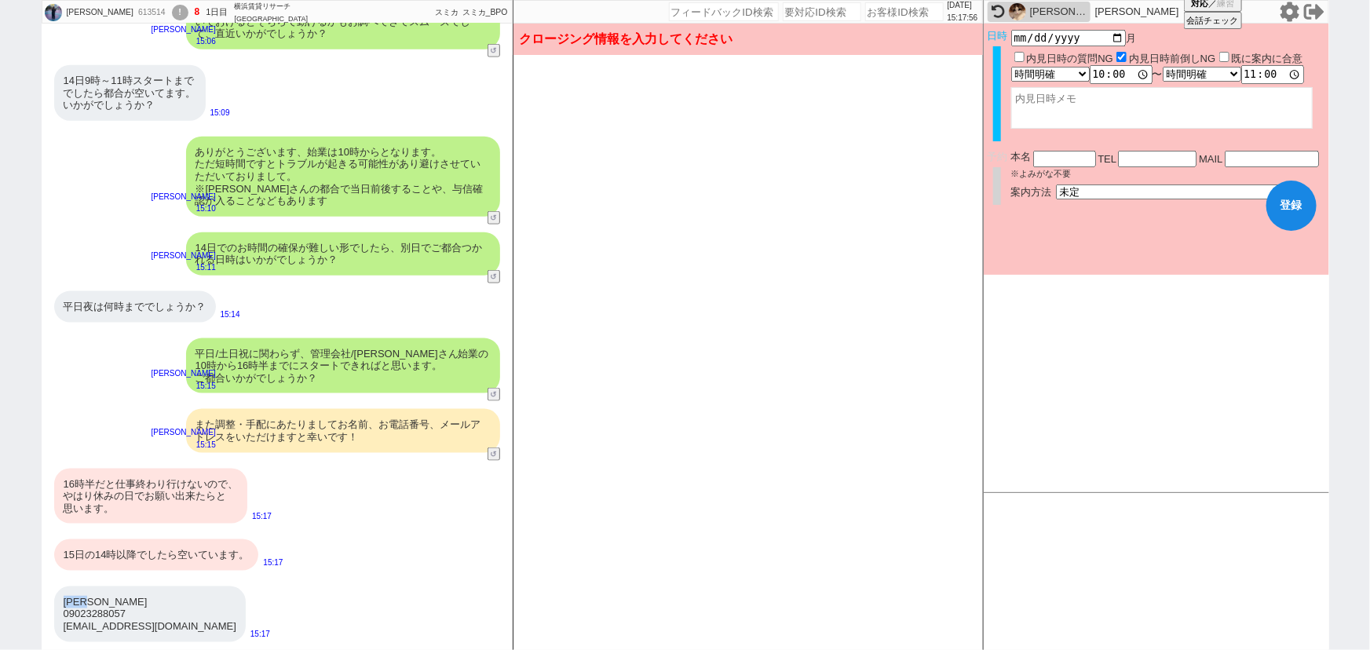
scroll to position [866, 0]
click at [1061, 164] on div "本名 ※よみがな不要" at bounding box center [1054, 164] width 87 height 27
paste input "阪本真帆"
drag, startPoint x: 133, startPoint y: 615, endPoint x: 60, endPoint y: 615, distance: 73.0
click at [60, 615] on div "阪本真帆 09023288057 ma.happi0916@docomo.ne.jp" at bounding box center [150, 614] width 192 height 56
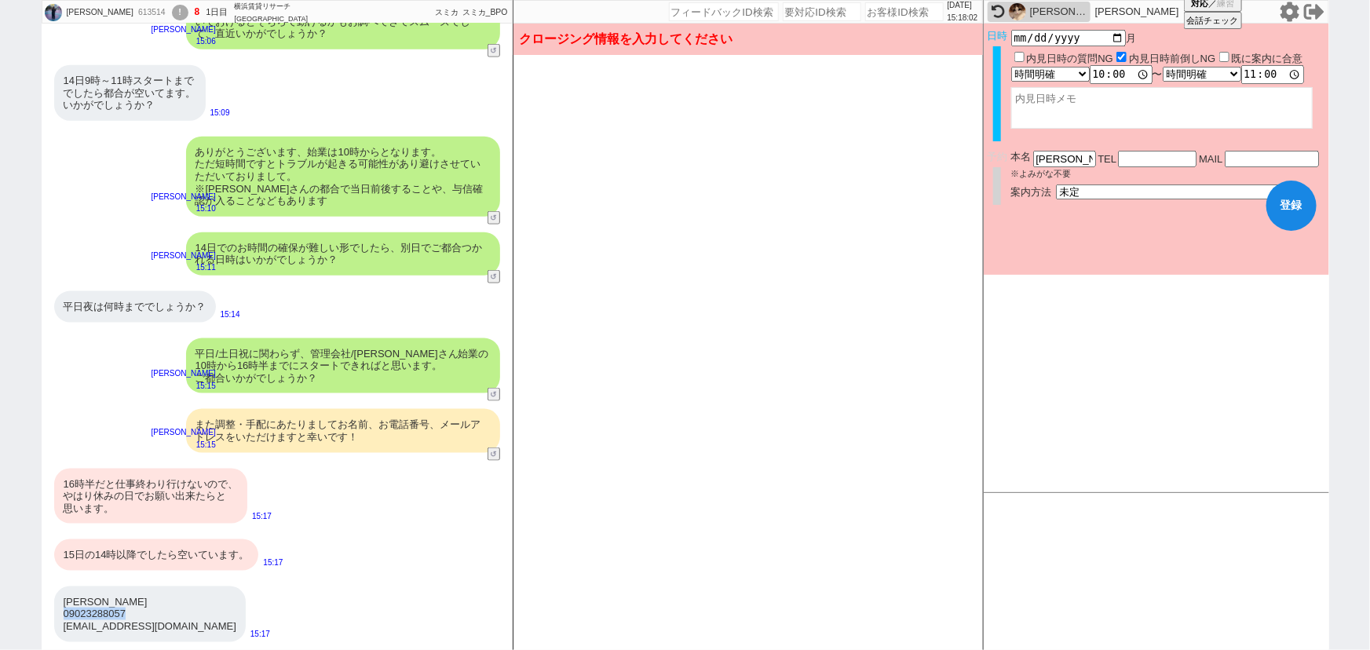
copy div "09023288057"
click at [1155, 159] on input "text" at bounding box center [1157, 157] width 79 height 13
paste input "09023288057"
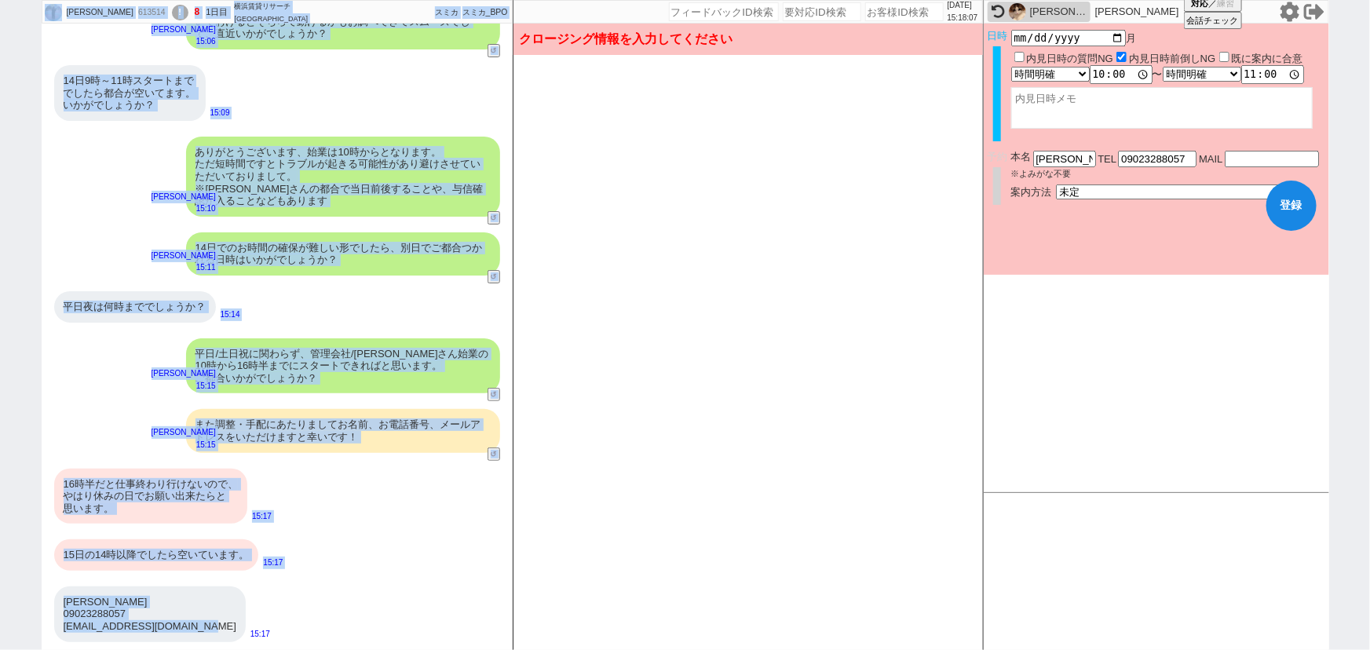
drag, startPoint x: 218, startPoint y: 628, endPoint x: 39, endPoint y: 644, distance: 179.7
click at [39, 644] on div "阪本真帆 613514 ! 8 1日目 横浜賃貸リサーチ 新横浜店 冬眠中 自社客 スミカ スミカ_BPO チャット全表示 2025-09-07 部屋の中の写…" at bounding box center [685, 325] width 1370 height 650
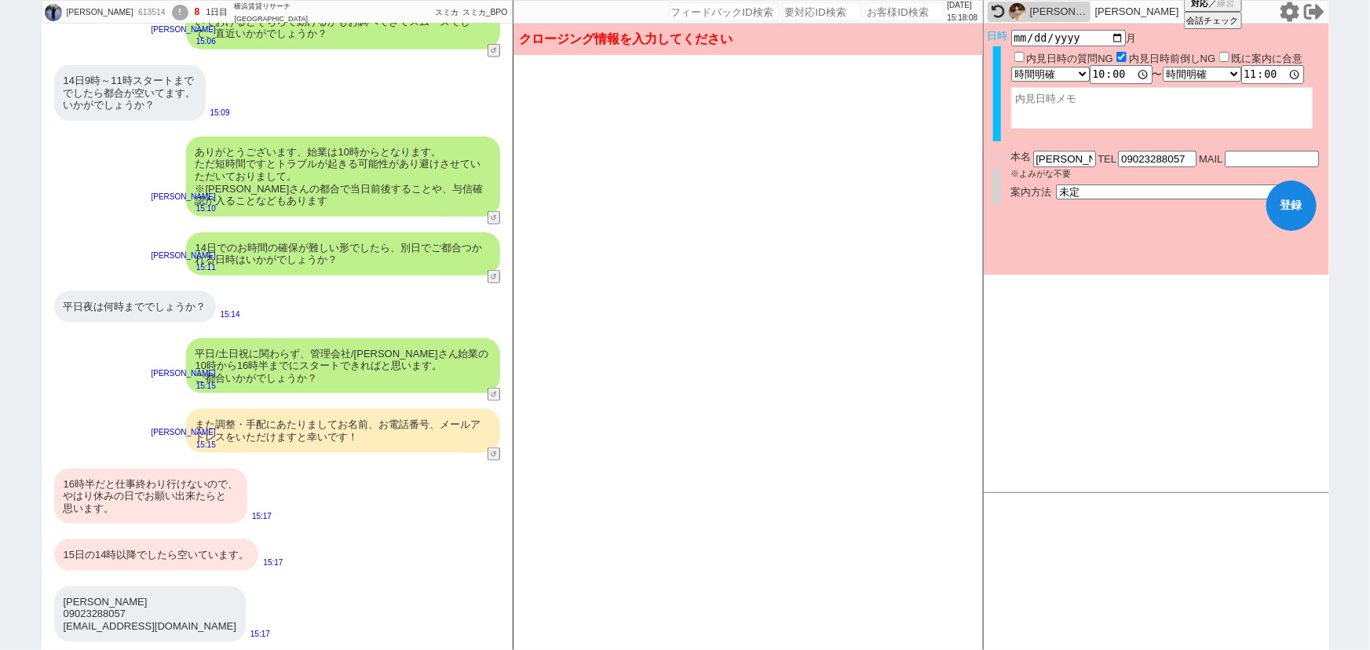
click at [39, 644] on div "阪本真帆 613514 ! 8 1日目 横浜賃貸リサーチ 新横浜店 冬眠中 自社客 スミカ スミカ_BPO チャット全表示 2025-09-07 部屋の中の写…" at bounding box center [685, 325] width 1370 height 650
drag, startPoint x: 219, startPoint y: 629, endPoint x: 58, endPoint y: 630, distance: 160.9
click at [58, 630] on div "阪本真帆 09023288057 ma.happi0916@docomo.ne.jp" at bounding box center [150, 614] width 192 height 56
copy div "ma.happi0916@docomo.ne.jp"
click at [1252, 159] on input "text" at bounding box center [1272, 157] width 94 height 13
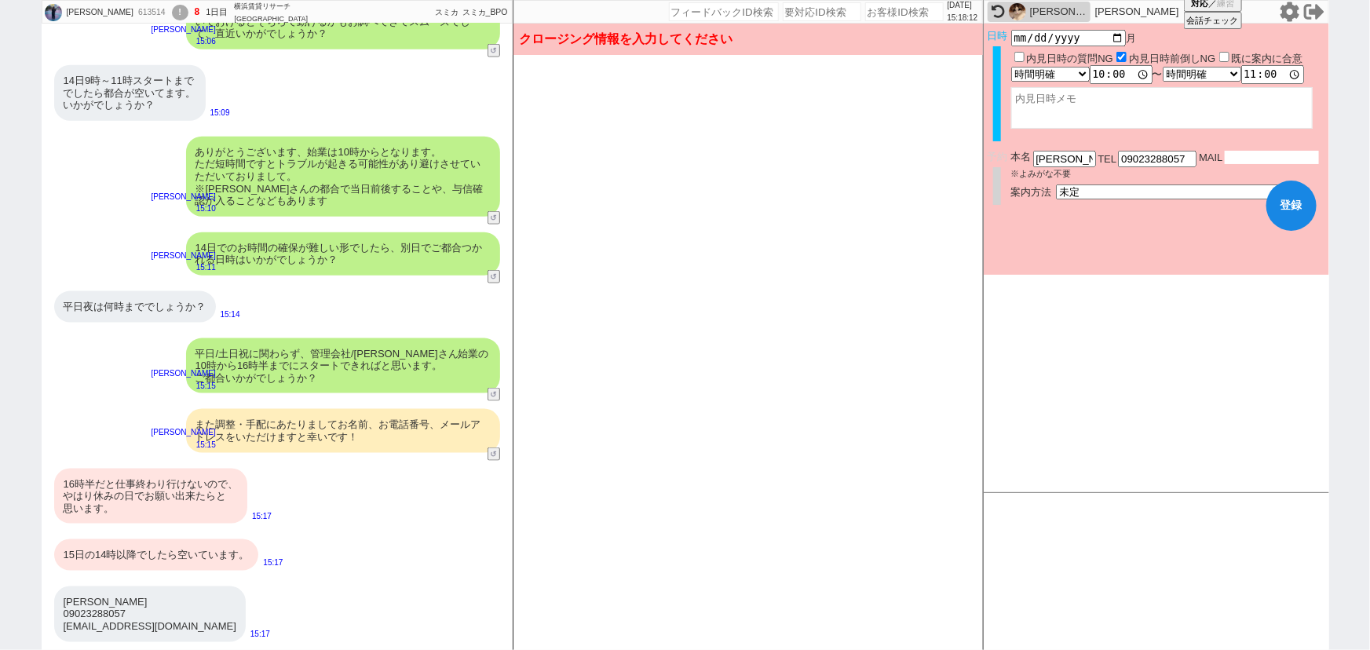
paste input "ma.happi0916@docomo.ne.jp"
click at [1098, 73] on input "10:00:00" at bounding box center [1121, 75] width 63 height 16
click at [1200, 71] on select "言及なし 時間明確 午前 午後 お昼 夕方・夜 終日いつでも その他" at bounding box center [1201, 74] width 77 height 13
click at [1167, 68] on select "言及なし 時間明確 午前 午後 お昼 夕方・夜 終日いつでも その他" at bounding box center [1201, 74] width 77 height 13
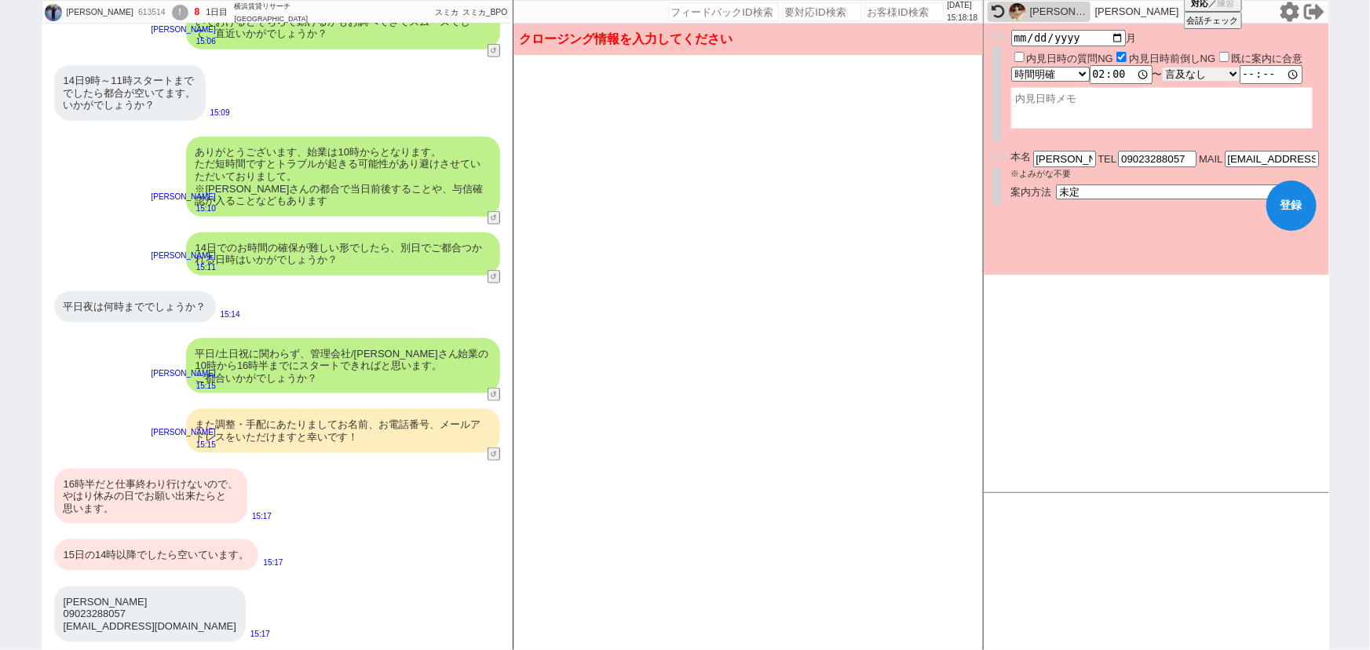
click at [1206, 68] on select "言及なし 時間明確 午前 午後 お昼 夕方・夜 終日いつでも その他" at bounding box center [1201, 74] width 77 height 13
click at [1167, 68] on select "言及なし 時間明確 午前 午後 お昼 夕方・夜 終日いつでも その他" at bounding box center [1201, 74] width 77 height 13
click at [1137, 245] on form "変更 なし 登録 日時 2025-09-15 月 内見日時の質問NG 内見日時前倒しNG 既に案内に合意 言及なし 時間明確 午前 午後 お昼 夕方・夜 終日…" at bounding box center [1156, 149] width 345 height 251
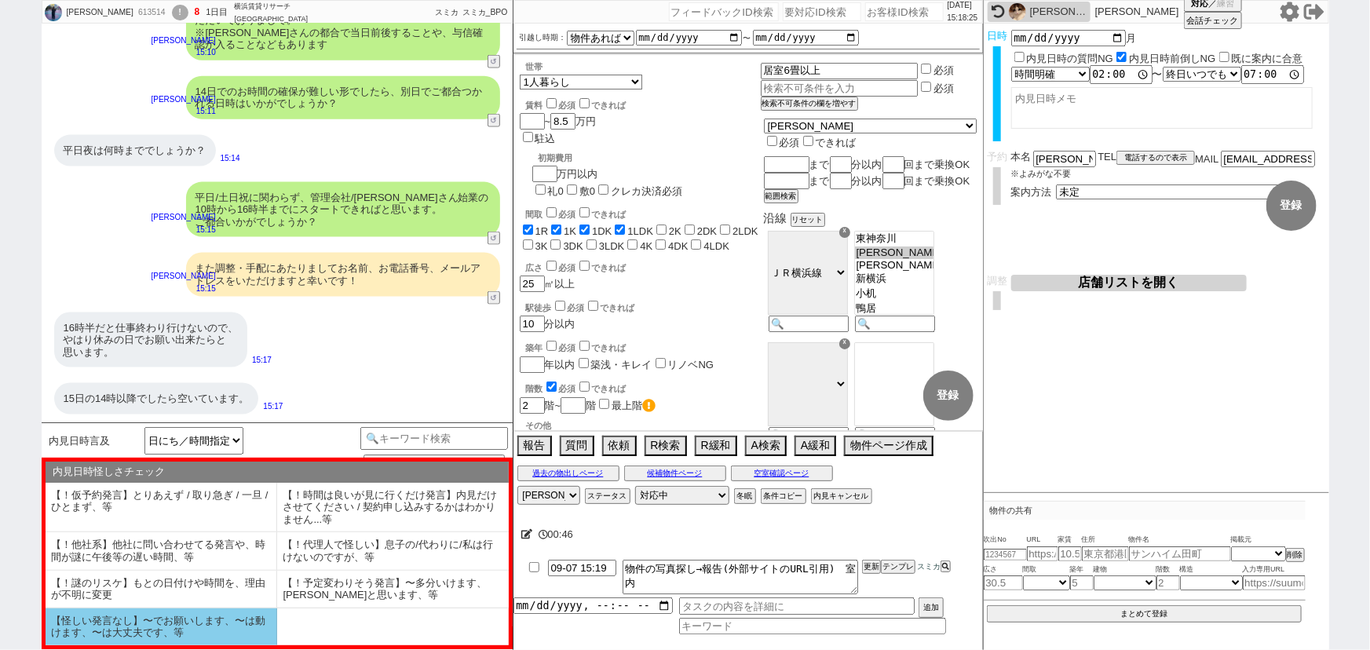
click at [206, 642] on li "【怪しい発言なし】〜でお願いします、〜は動けます、〜は大丈夫です、等" at bounding box center [162, 626] width 232 height 37
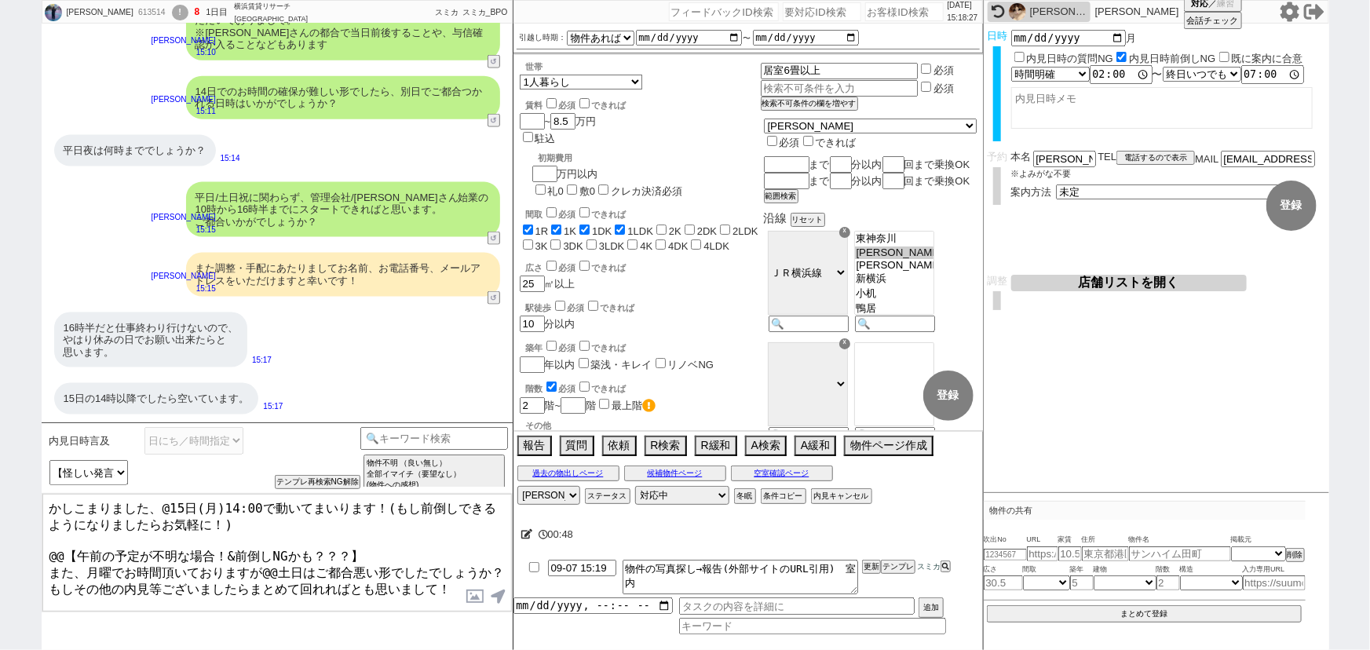
click at [172, 502] on textarea "かしこまりました、@15日(月)14:00で動いてまいります！(もし前倒しできるようになりましたらお気軽に！) @@【午前の予定が不明な場合！&前倒しNGかも…" at bounding box center [276, 553] width 469 height 118
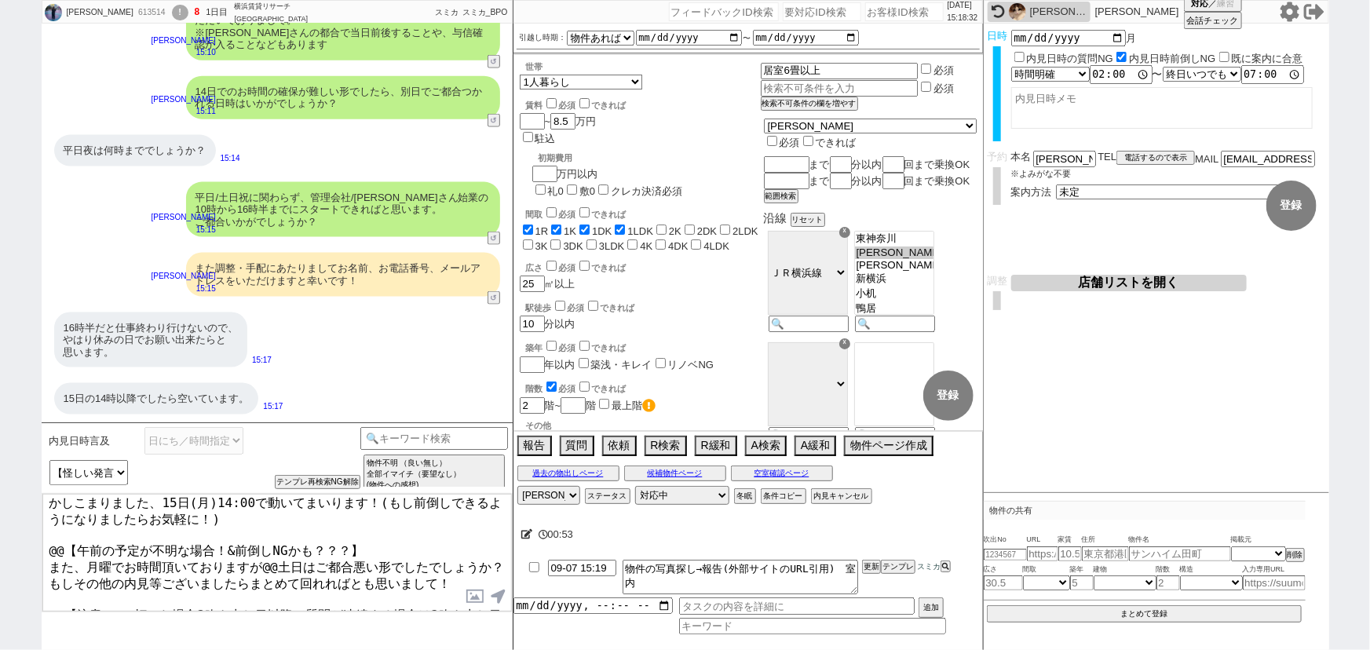
drag, startPoint x: 368, startPoint y: 502, endPoint x: 633, endPoint y: 683, distance: 320.8
click at [633, 649] on html "阪本真帆 613514 ! 8 1日目 横浜賃貸リサーチ 新横浜店 冬眠中 自社客 スミカ スミカ_BPO チャット全表示 2025-09-07 部屋の中の写…" at bounding box center [685, 325] width 1370 height 650
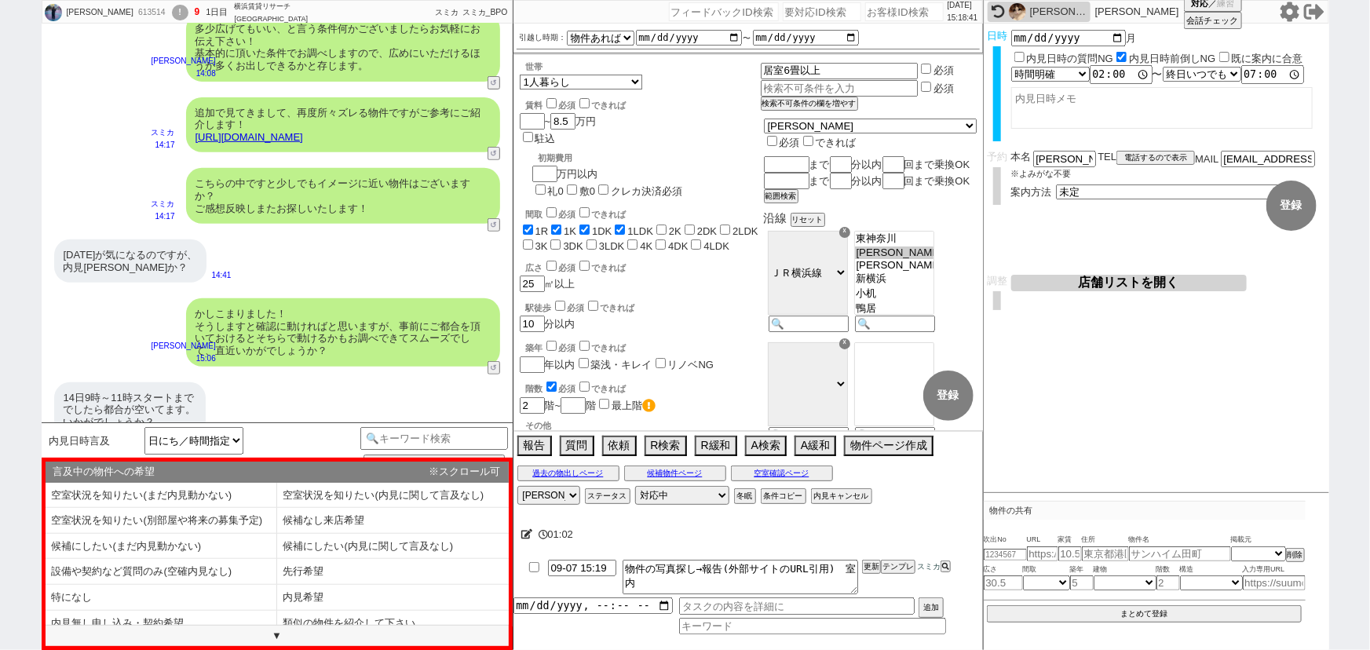
scroll to position [271, 0]
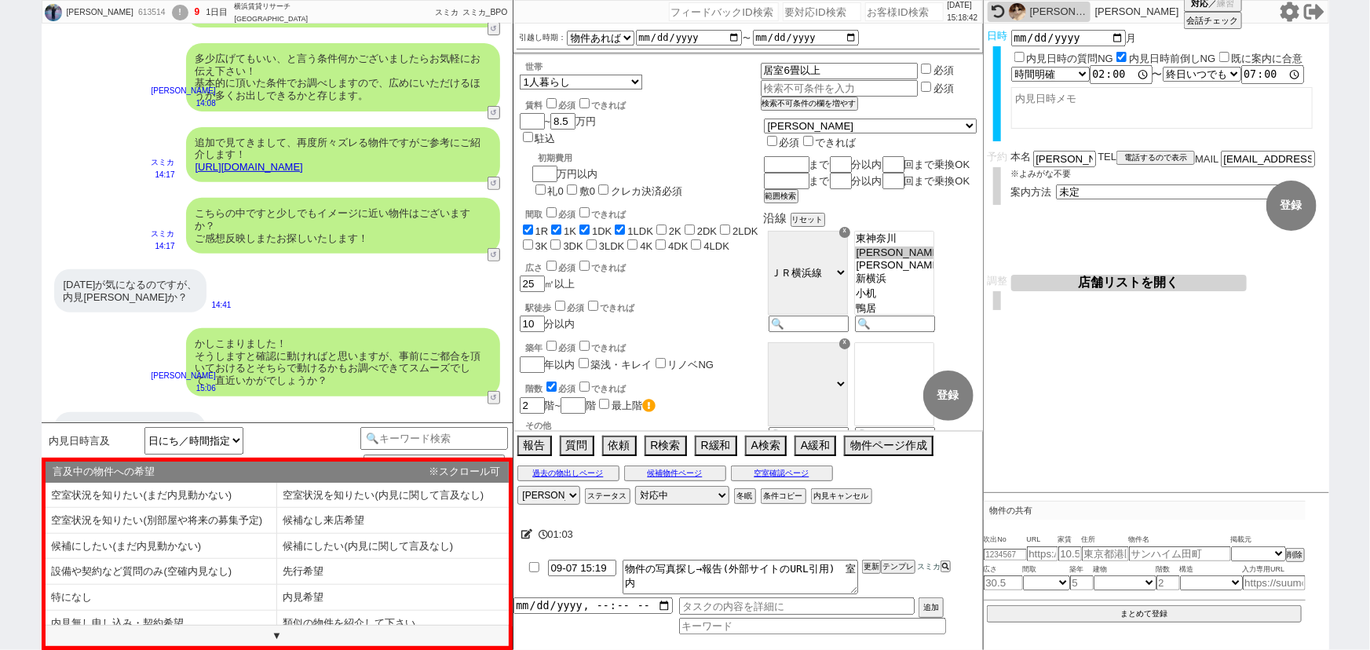
click at [303, 170] on link "https://tools.sumika.live/pages/yp7ybnm" at bounding box center [249, 167] width 108 height 12
click at [389, 595] on li "内見希望" at bounding box center [393, 598] width 232 height 26
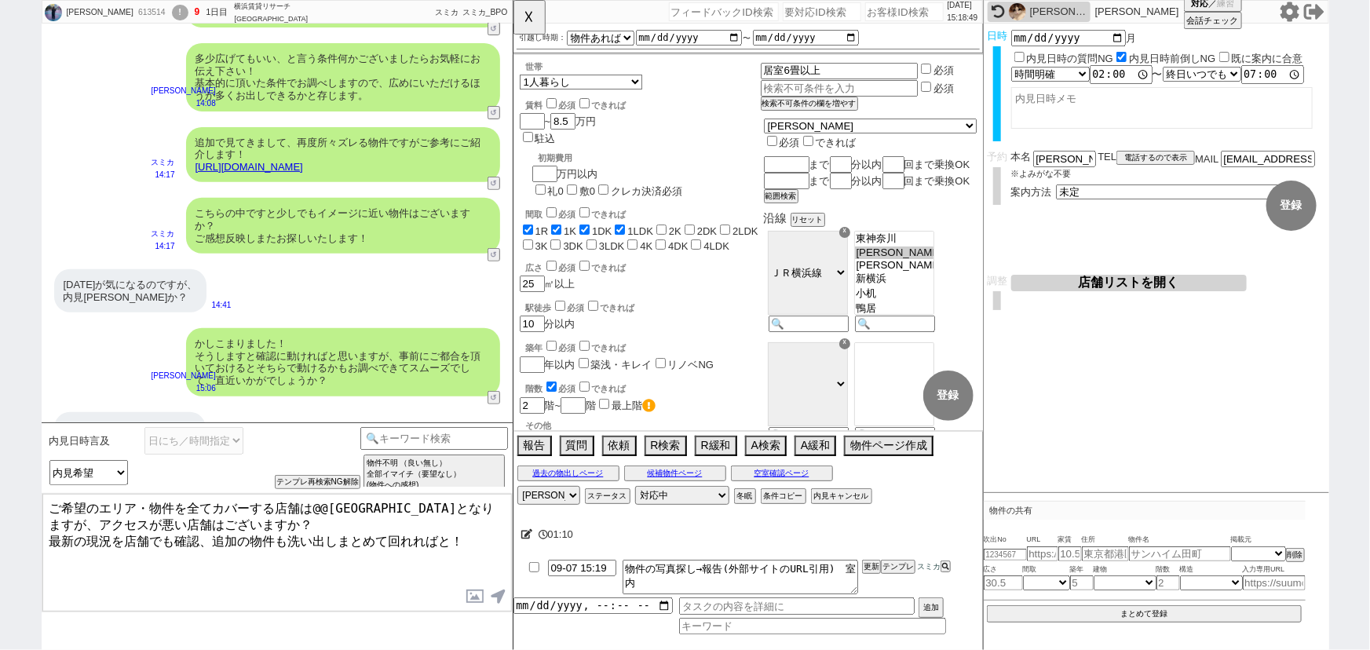
click at [283, 530] on textarea "ご希望のエリア・物件を全てカバーする店舗は@@新横浜駅となりますが、アクセスが悪い店舗はございますか？ 最新の現況を店舗でも確認、追加の物件も洗い出しまとめて…" at bounding box center [276, 553] width 469 height 118
click at [320, 505] on textarea "ご希望のエリア・物件を全てカバーする店舗は@@新横浜駅となりますが、アクセスが悪い店舗はございますか？ 最新の現況を店舗でも確認、追加の物件も洗い出しまとめて…" at bounding box center [276, 553] width 469 height 118
drag, startPoint x: 49, startPoint y: 519, endPoint x: 188, endPoint y: 520, distance: 139.0
click at [188, 520] on textarea "ご希望のエリア・物件を全てカバーする店舗は新横浜駅となりますが、アクセスが悪い店舗はございますか？ 最新の現況を店舗でも確認、追加の物件も洗い出しまとめて回れ…" at bounding box center [276, 553] width 469 height 118
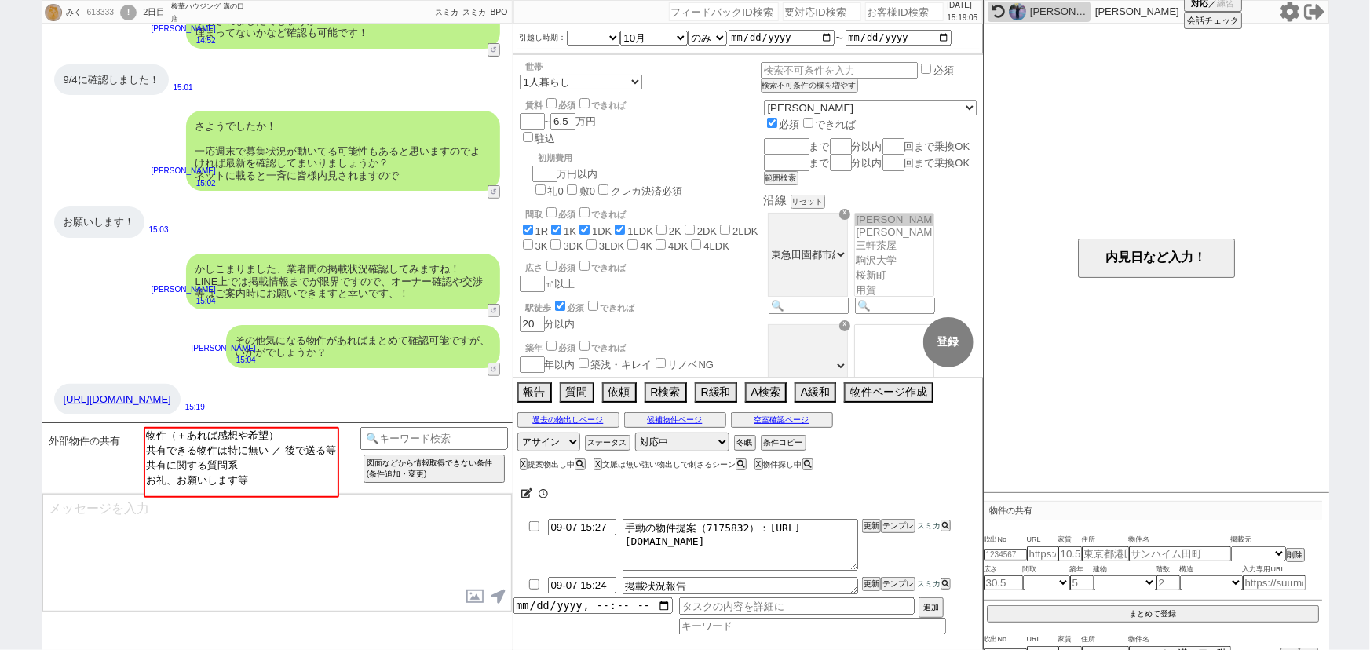
scroll to position [27, 0]
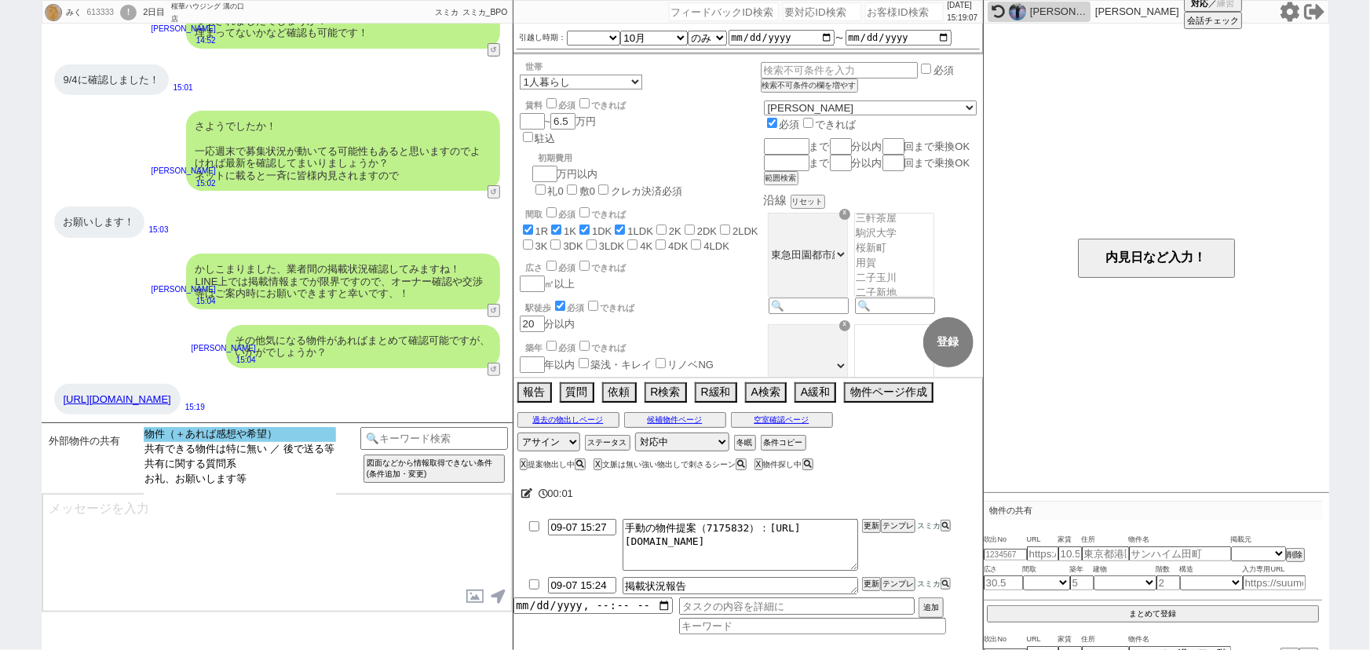
click at [234, 432] on option "物件（＋あれば感想や希望）" at bounding box center [240, 434] width 192 height 15
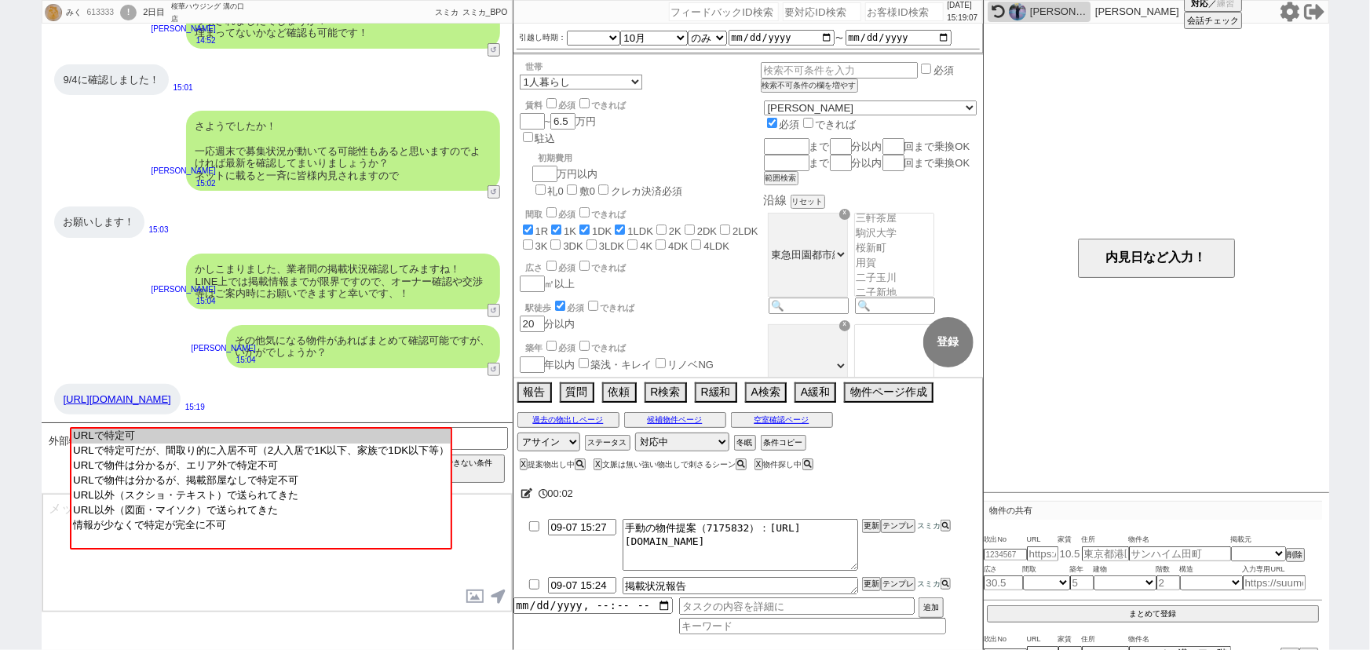
click at [234, 432] on option "URLで特定可" at bounding box center [260, 436] width 379 height 15
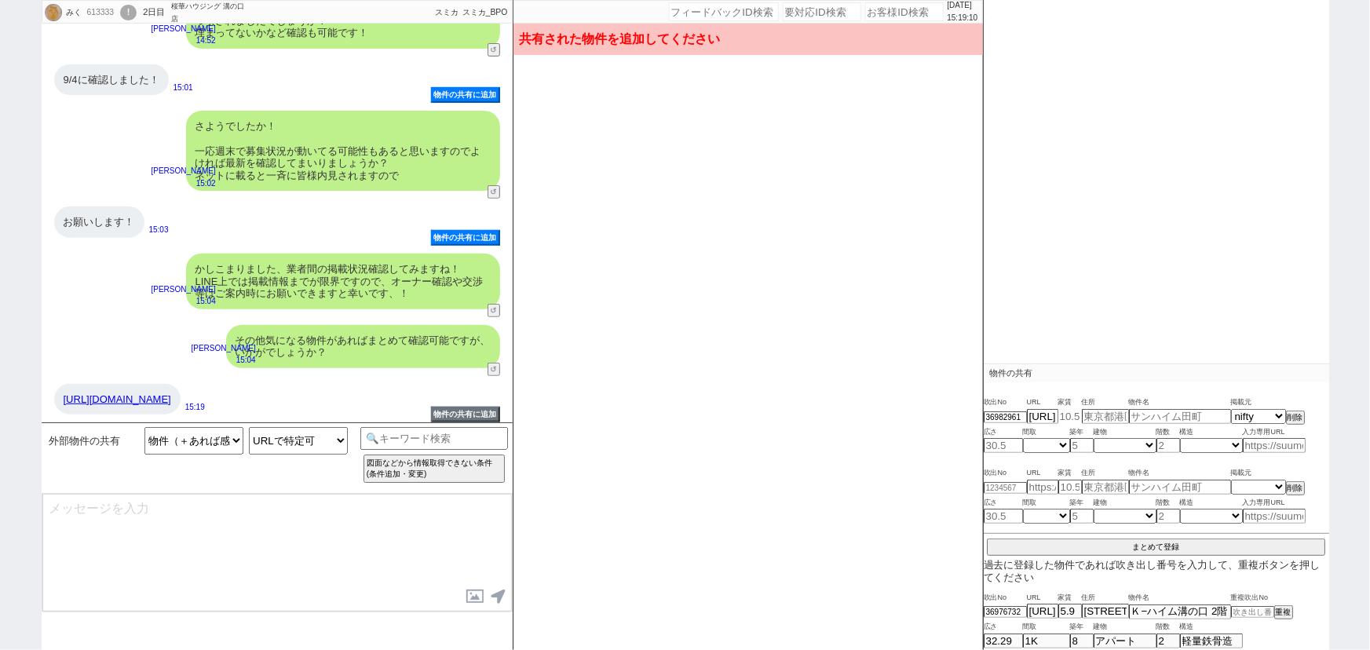
scroll to position [360, 0]
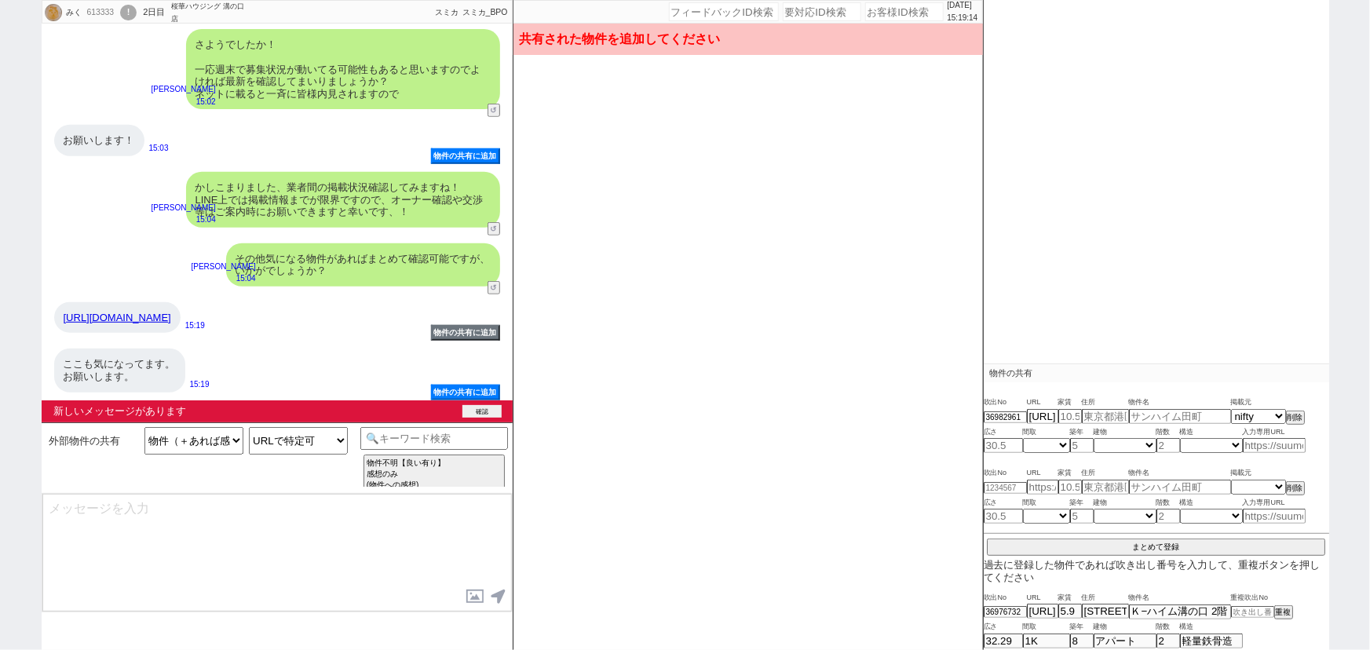
click at [483, 404] on div "新しいメッセージがあります 確認" at bounding box center [277, 411] width 471 height 22
click at [486, 408] on button "確認" at bounding box center [481, 411] width 39 height 13
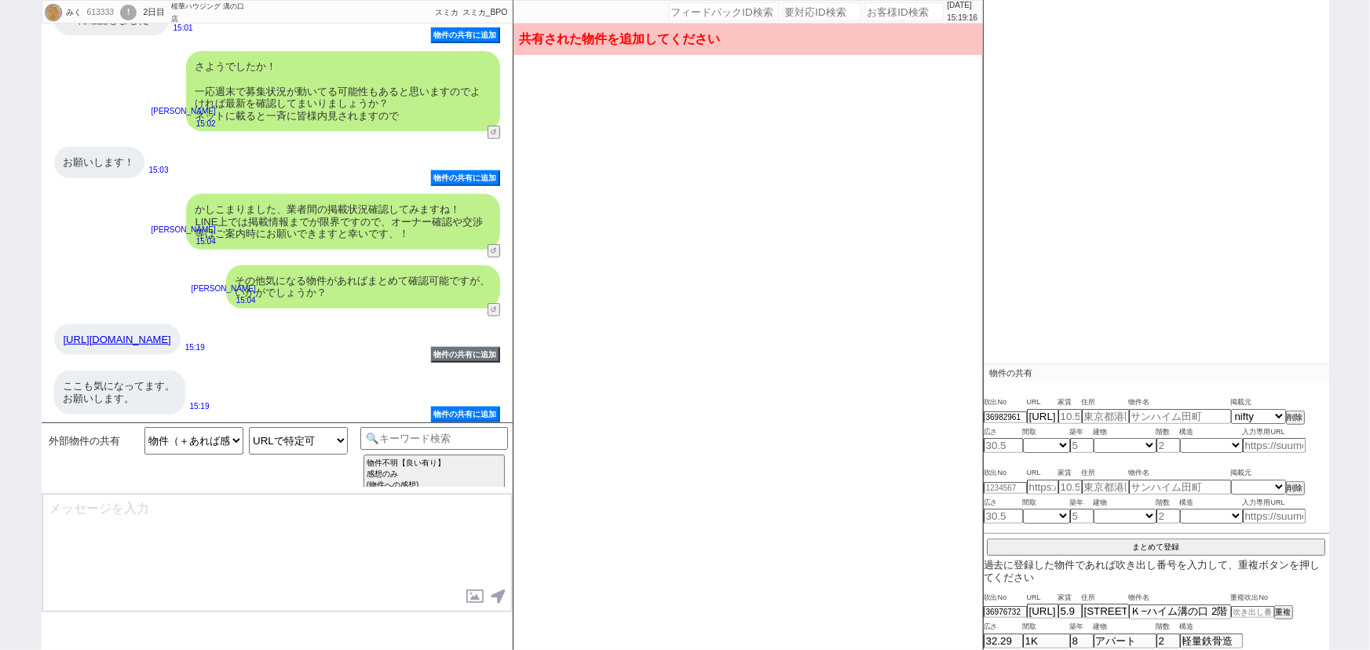
scroll to position [334, 0]
click at [1150, 542] on button "まとめて登録" at bounding box center [1156, 546] width 338 height 14
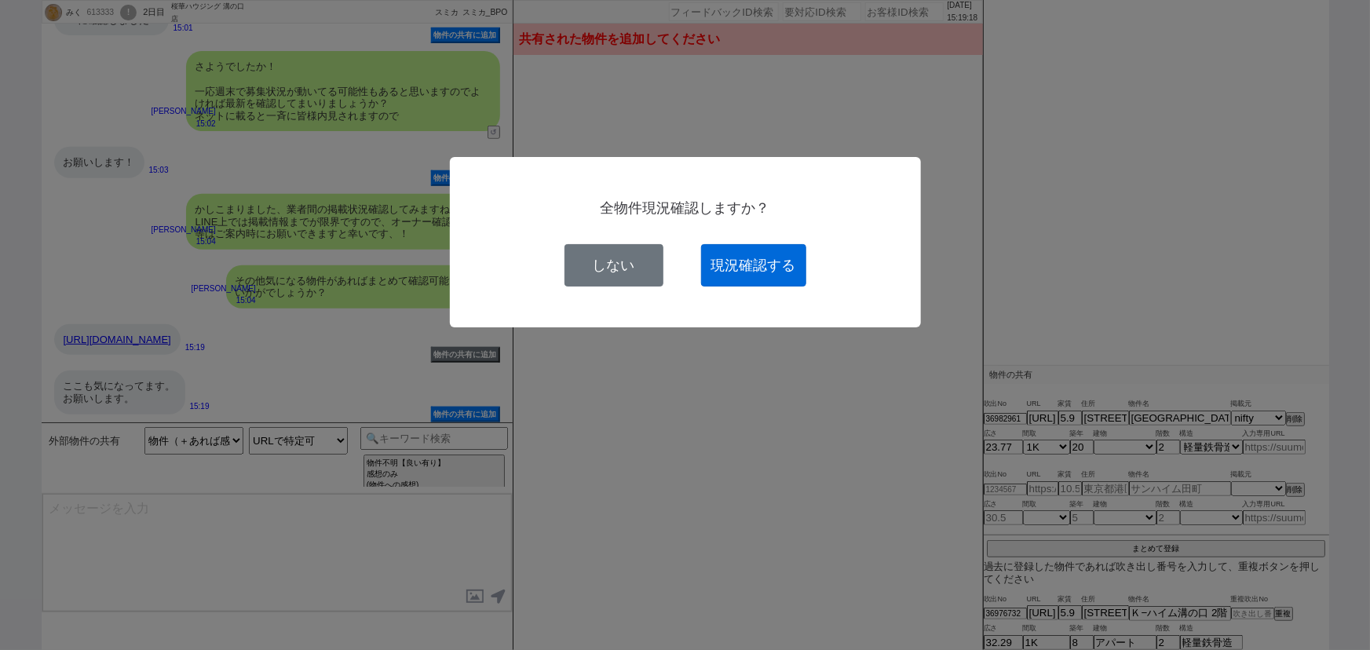
click at [783, 265] on button "現況確認する" at bounding box center [753, 265] width 105 height 42
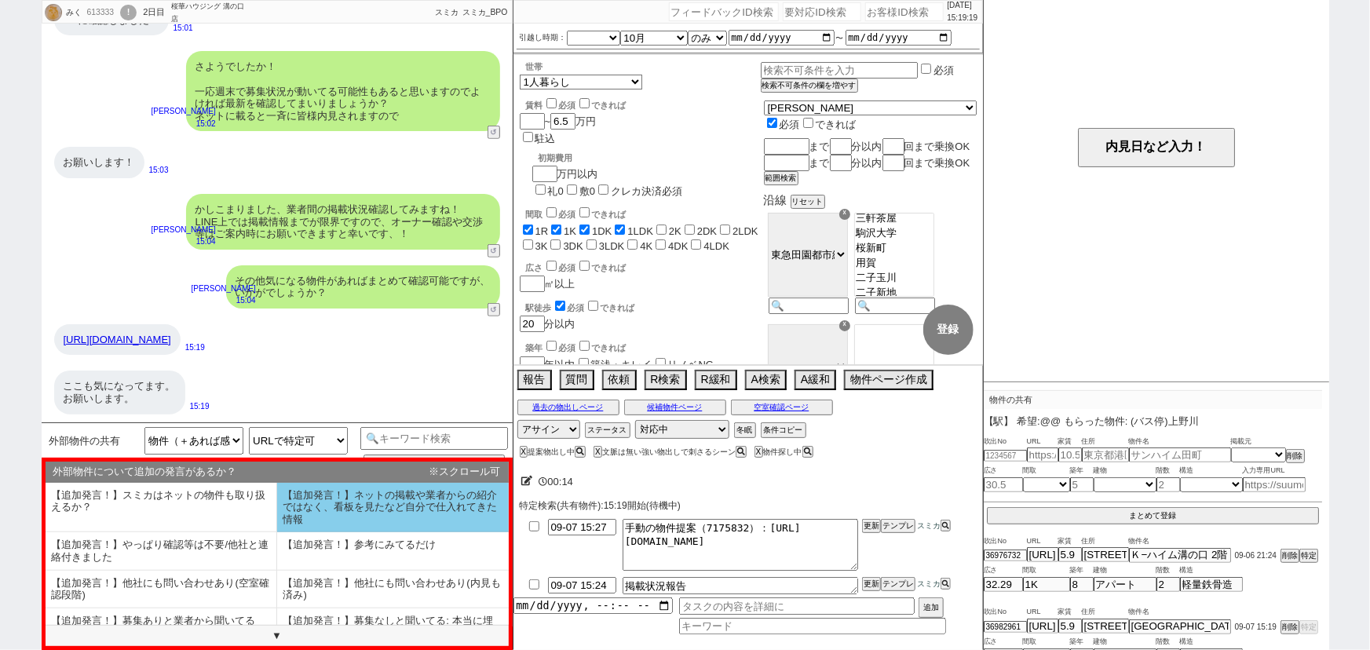
scroll to position [95, 0]
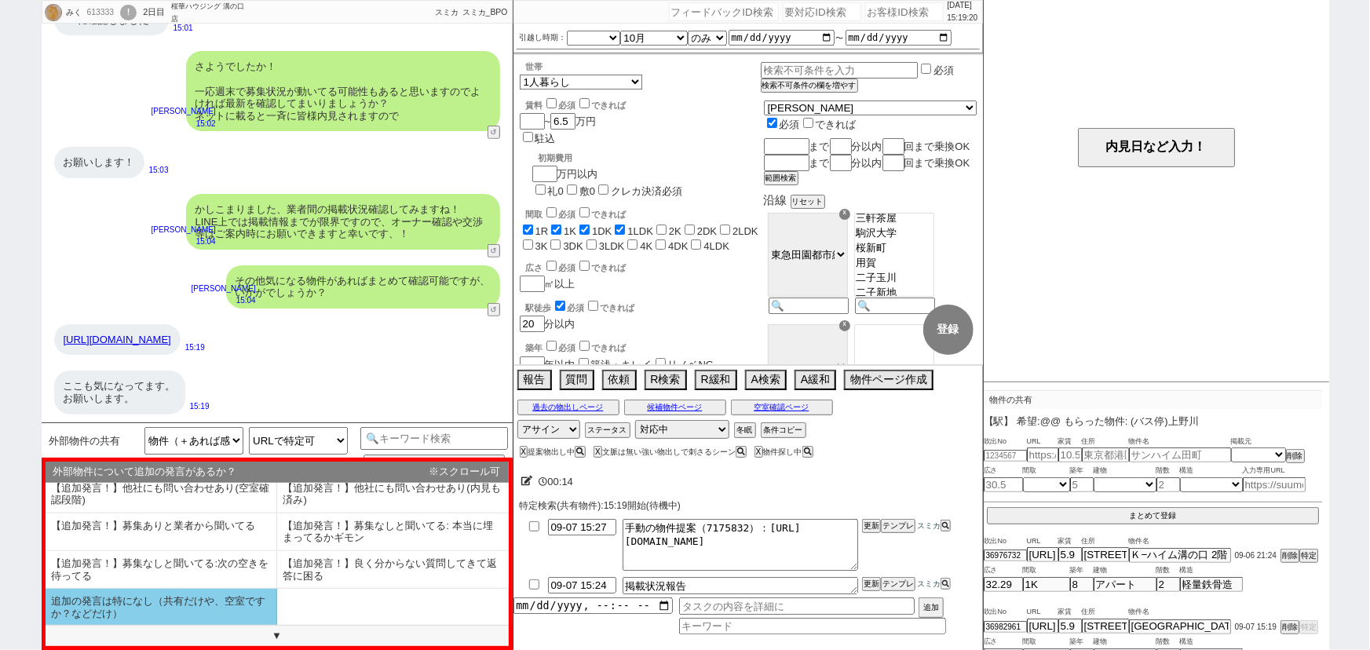
click at [217, 608] on li "追加の発言は特になし（共有だけや、空室ですか？などだけ）" at bounding box center [162, 607] width 232 height 37
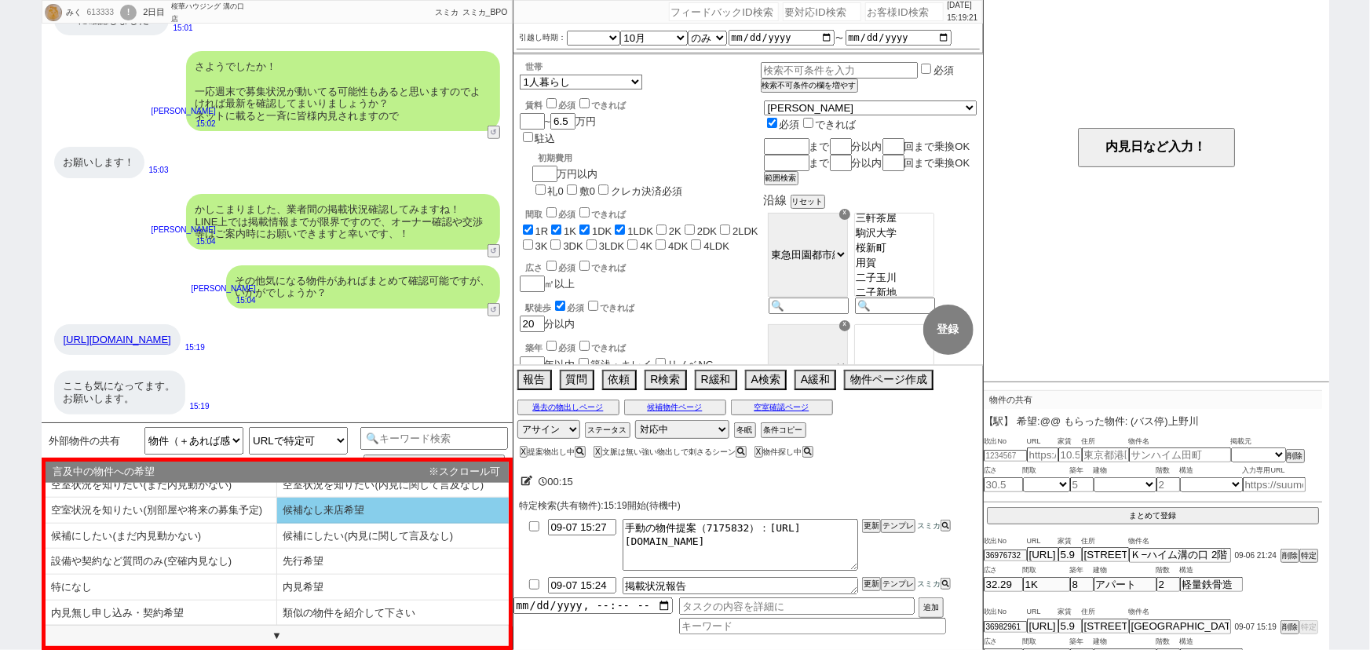
scroll to position [0, 0]
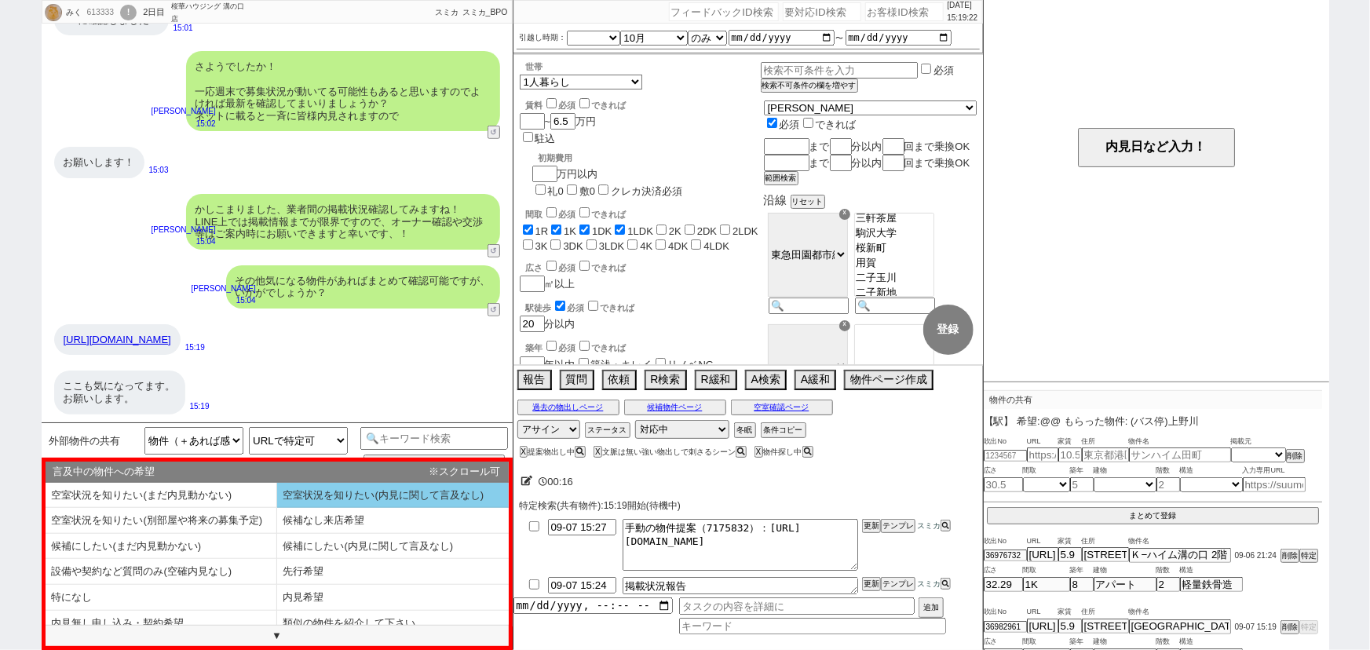
click at [414, 483] on li "空室状況を知りたい(内見に関して言及なし)" at bounding box center [393, 496] width 232 height 26
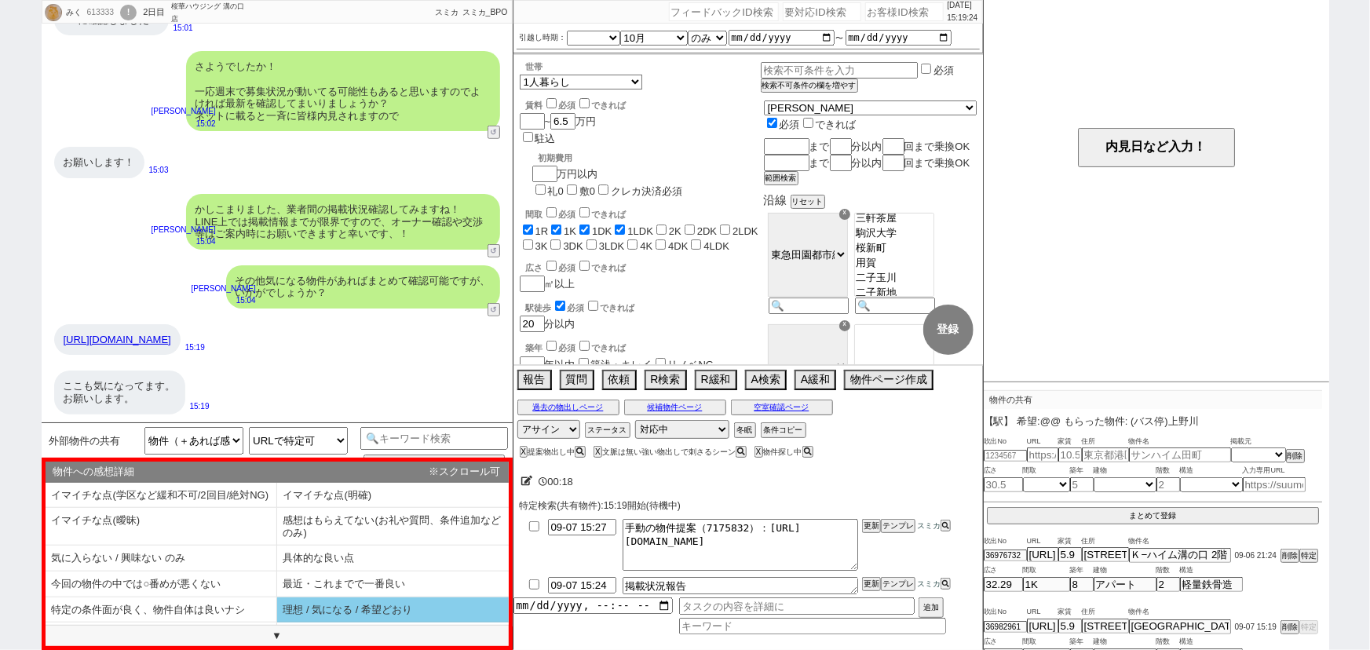
click at [360, 620] on li "理想 / 気になる / 希望どおり" at bounding box center [393, 610] width 232 height 26
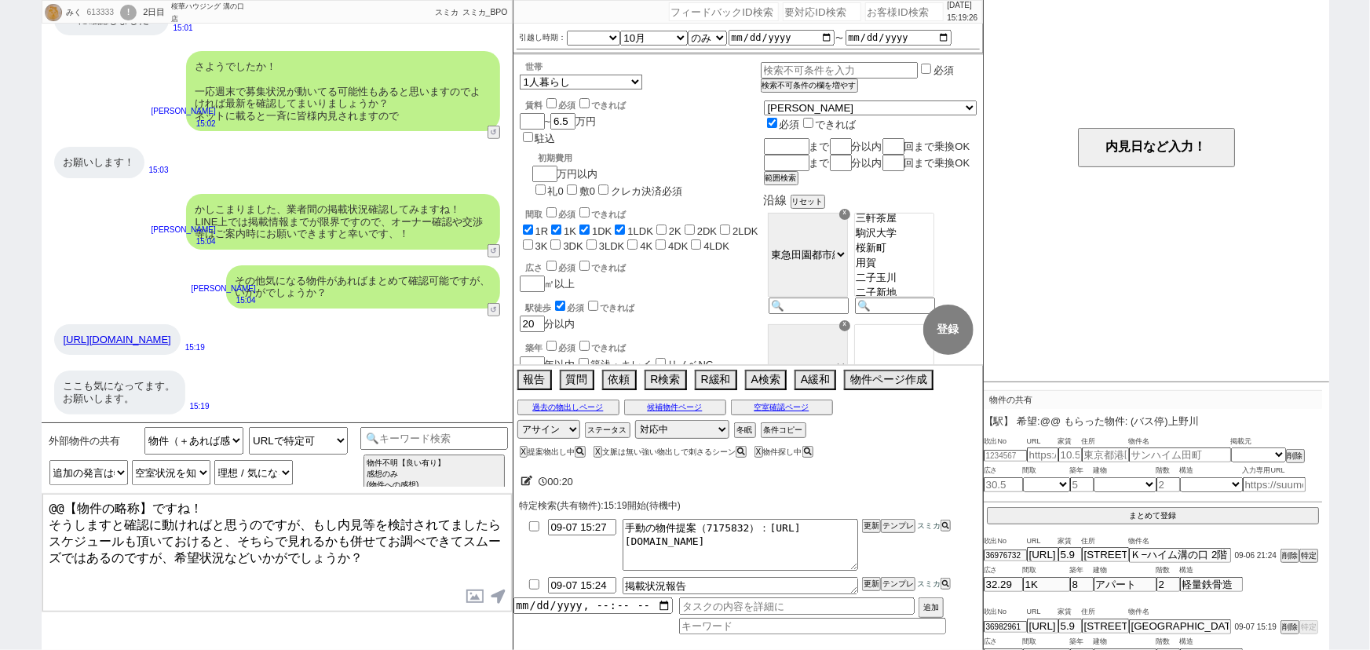
click at [171, 335] on link "https://myhome.nifty.com/rent/kanagawa/kawasakishimiyamaeku_ct/suumof_100333573…" at bounding box center [118, 340] width 108 height 12
drag, startPoint x: 149, startPoint y: 502, endPoint x: 14, endPoint y: 481, distance: 136.6
click at [14, 481] on div "みく 613333 ! 0 2日目 桜華ハウジング 溝の口店 冬眠中 自社客 スミカ スミカ_BPO チャット全表示 2025-09-07 ありがとうございま…" at bounding box center [685, 325] width 1370 height 650
paste textarea "ビューテラスII"
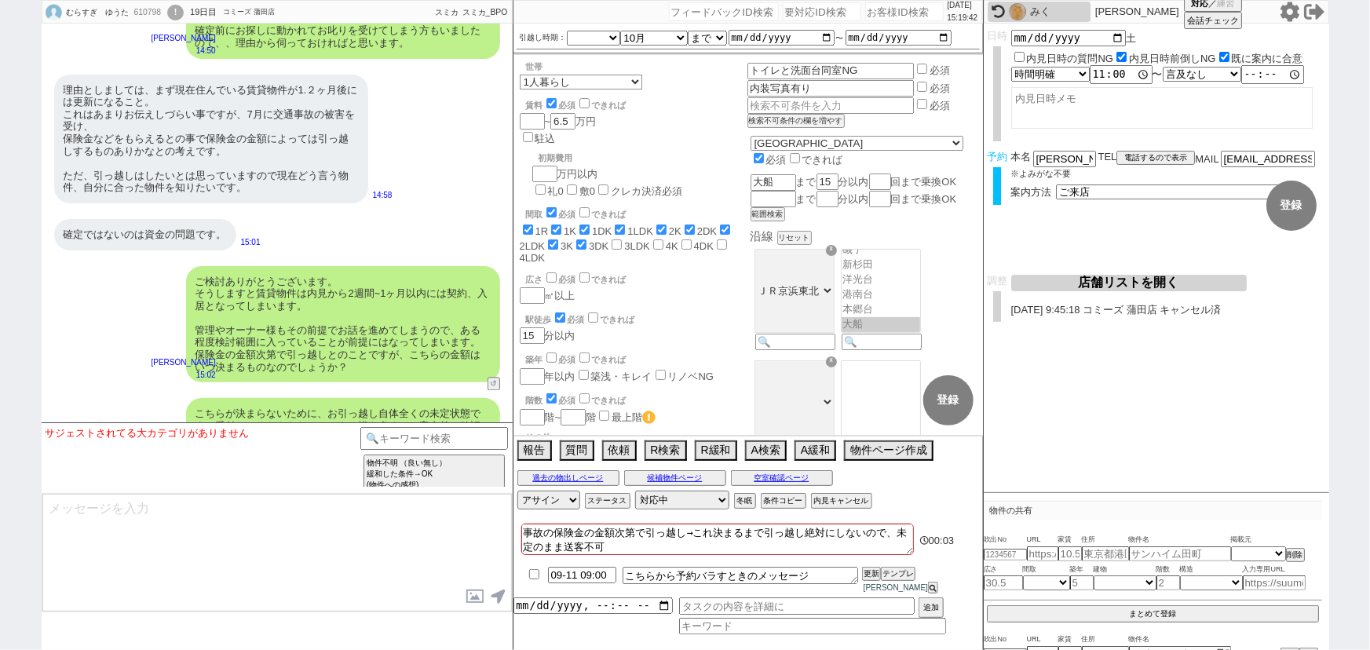
scroll to position [19964, 0]
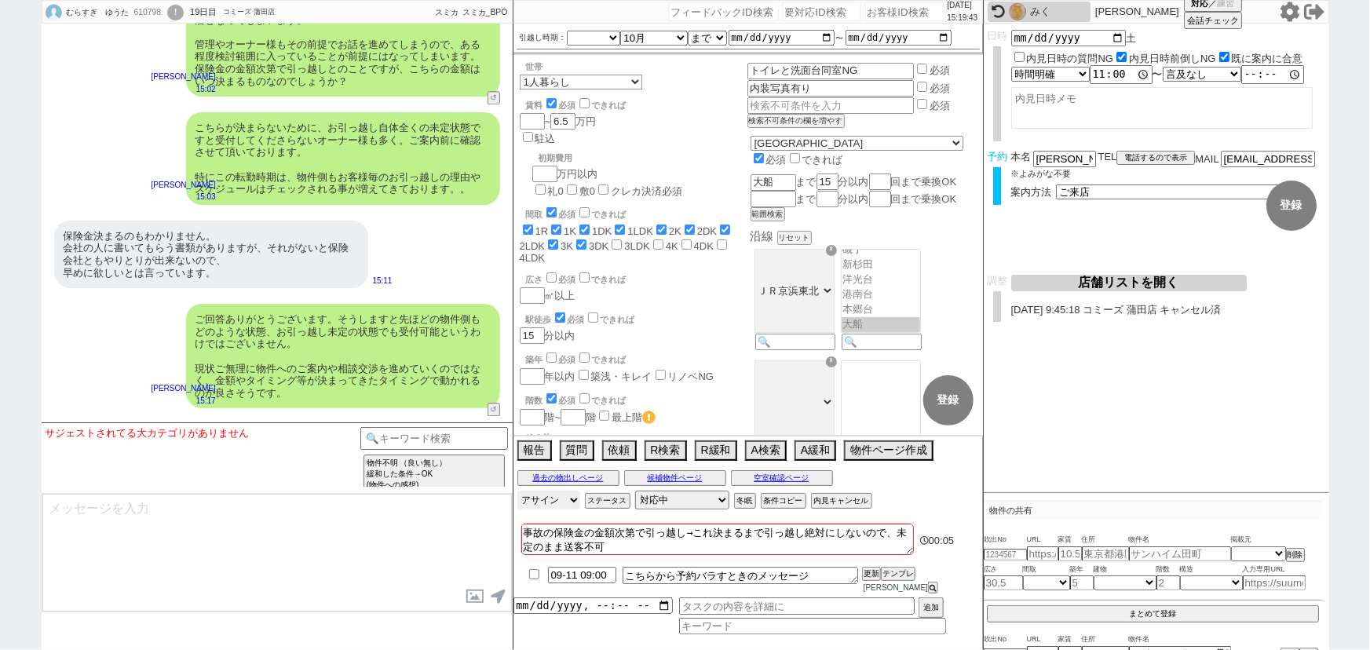
click at [537, 510] on select "アサイン 青木琢磨 斎藤ひな 御手洗侑矢 北崎真梨 小澤結 林瑞季" at bounding box center [548, 500] width 63 height 19
click at [517, 501] on select "アサイン 青木琢磨 斎藤ひな 御手洗侑矢 北崎真梨 小澤結 林瑞季" at bounding box center [548, 500] width 63 height 19
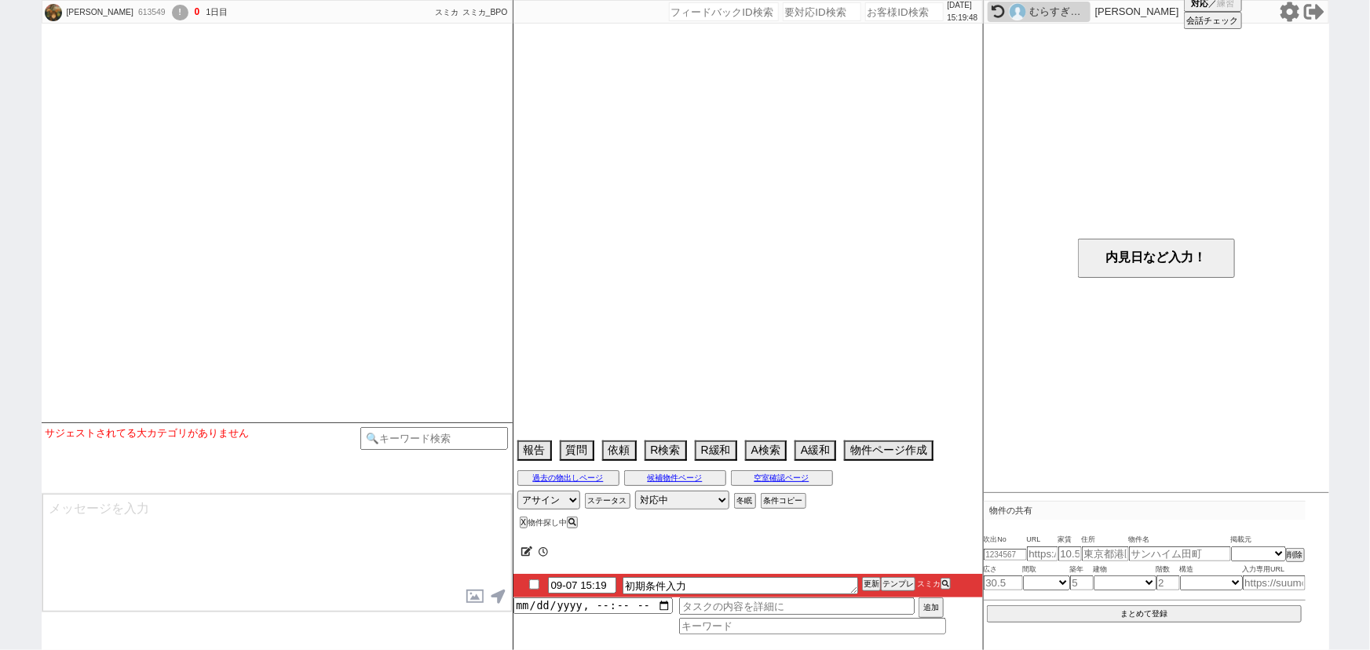
scroll to position [899, 0]
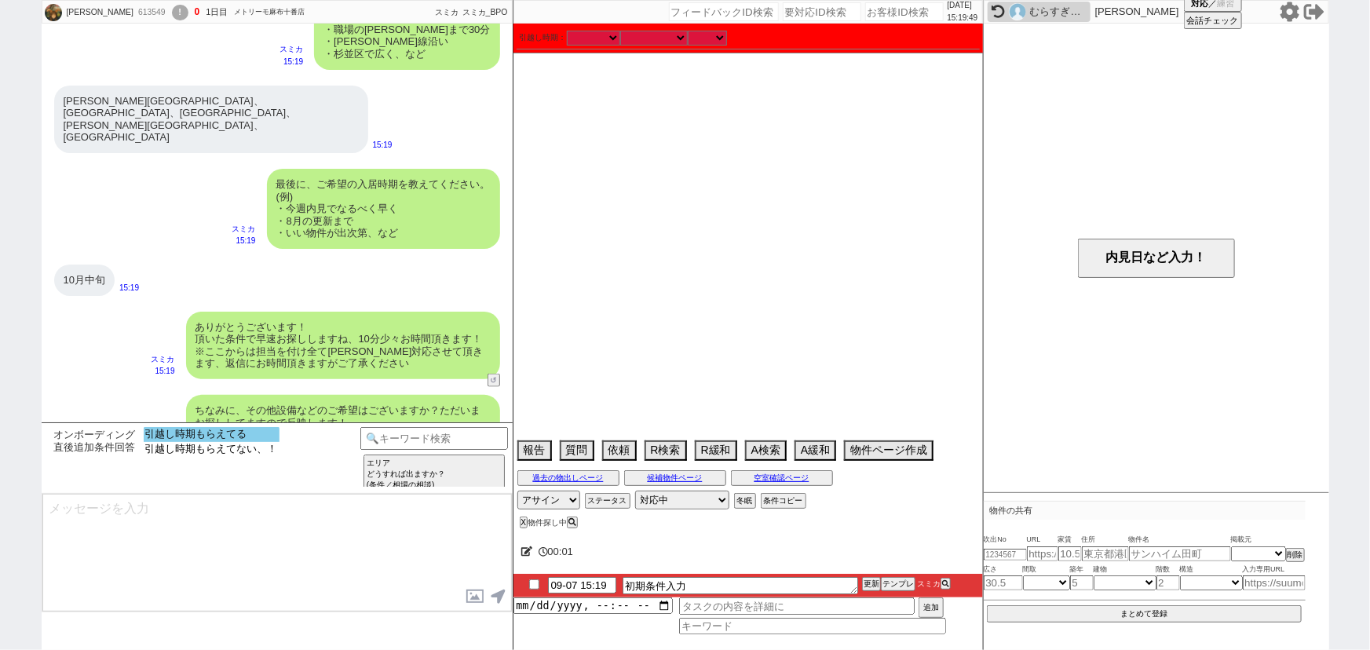
click at [248, 436] on option "引越し時期もらえてる" at bounding box center [212, 434] width 136 height 15
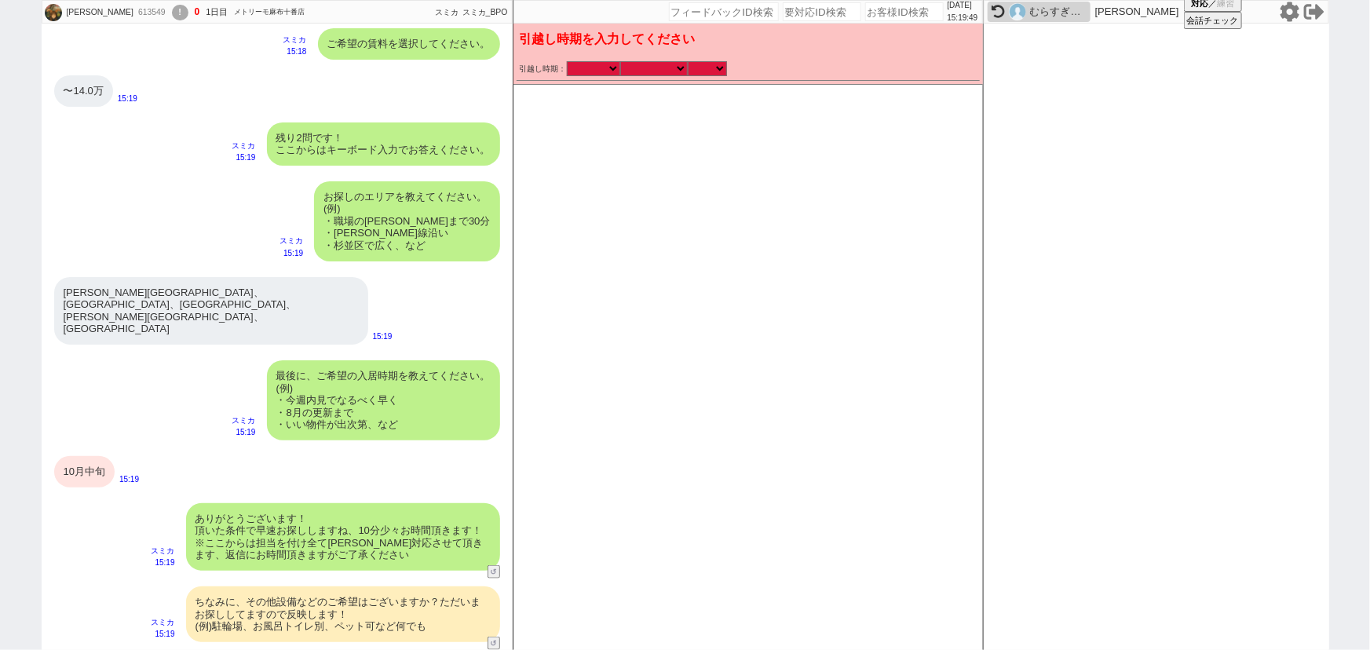
scroll to position [671, 0]
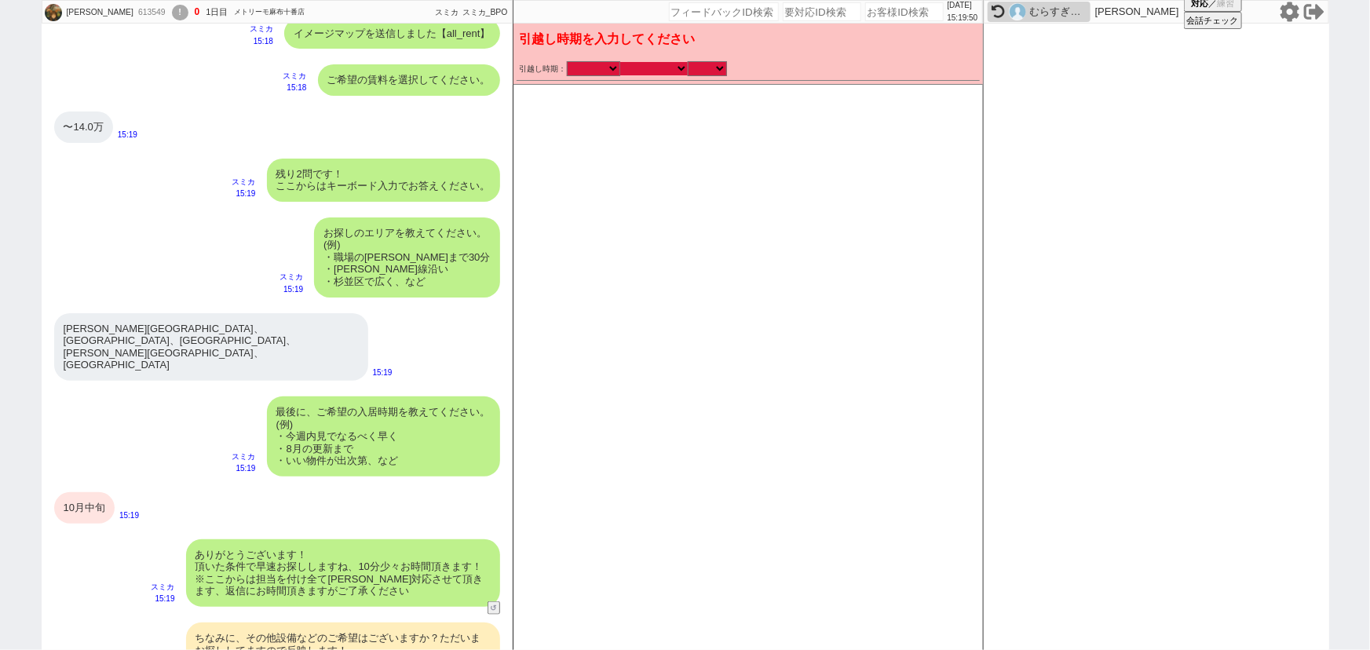
click at [672, 63] on select "なる早 未定 いつでも 物件あれば 年内 来年 1月 2月 3月 4月 5月 6月 7月 8月 9月 10月 11月 12月 春 夏 秋 冬" at bounding box center [654, 68] width 68 height 13
click at [620, 62] on select "なる早 未定 いつでも 物件あれば 年内 来年 1月 2月 3月 4月 5月 6月 7月 8月 9月 10月 11月 12月 春 夏 秋 冬" at bounding box center [654, 68] width 68 height 13
click at [706, 71] on select "のみ 上旬 中旬 下旬 末 まで 1日 2日 3日 4日 5日 6日 7日 8日 9日 10日 11日 12日 13日 14日 15日 16日 17日 18日…" at bounding box center [707, 68] width 39 height 13
click at [688, 62] on select "のみ 上旬 中旬 下旬 末 まで 1日 2日 3日 4日 5日 6日 7日 8日 9日 10日 11日 12日 13日 14日 15日 16日 17日 18日…" at bounding box center [707, 68] width 39 height 13
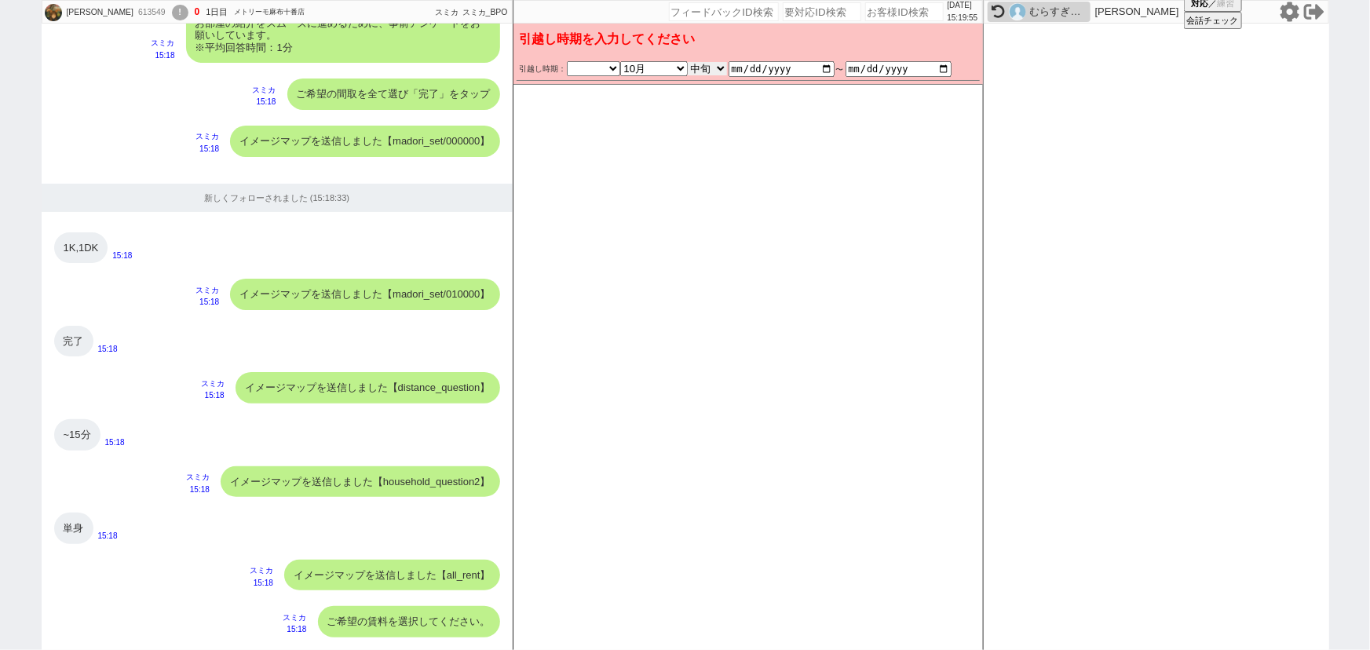
scroll to position [0, 0]
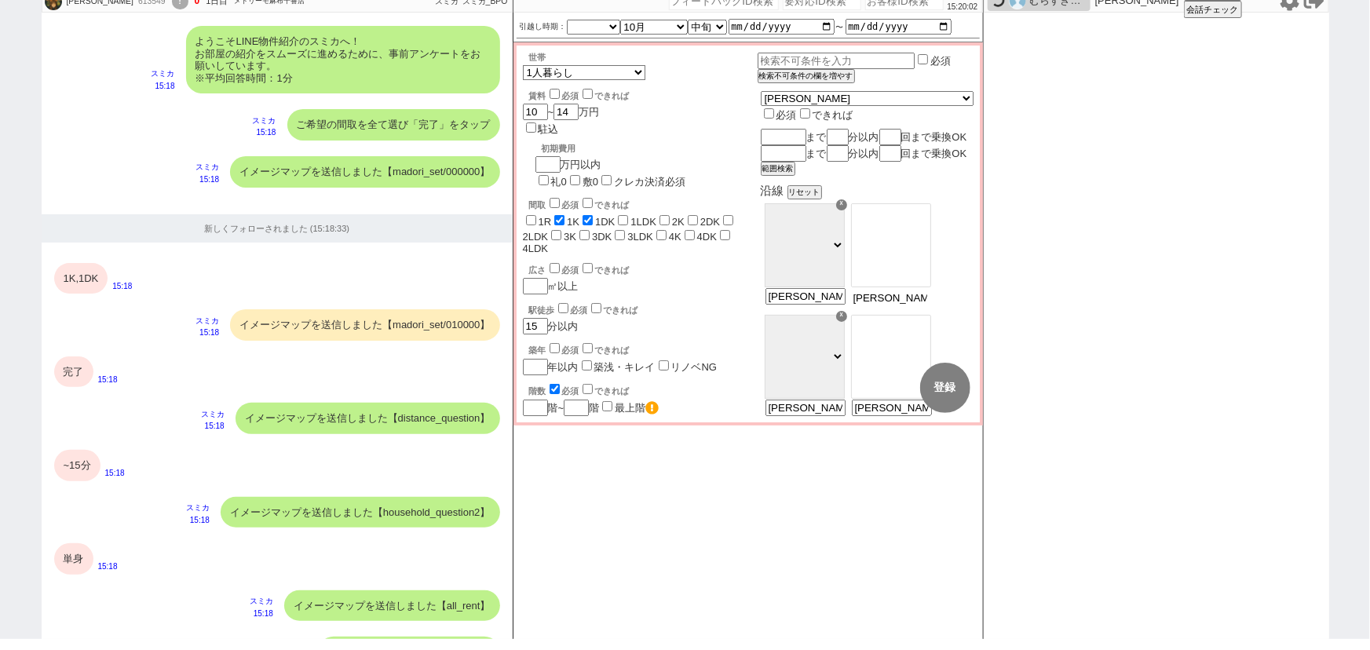
scroll to position [0, 157]
drag, startPoint x: 926, startPoint y: 313, endPoint x: 1035, endPoint y: 328, distance: 110.1
click at [1035, 328] on div "まりな 613549 ! 0 1日目 メトリーモ麻布十番店 冬眠中 自社客 スミカ スミカ_BPO チャット全表示 2025-09-07 ようこそLINE物件…" at bounding box center [685, 314] width 1287 height 650
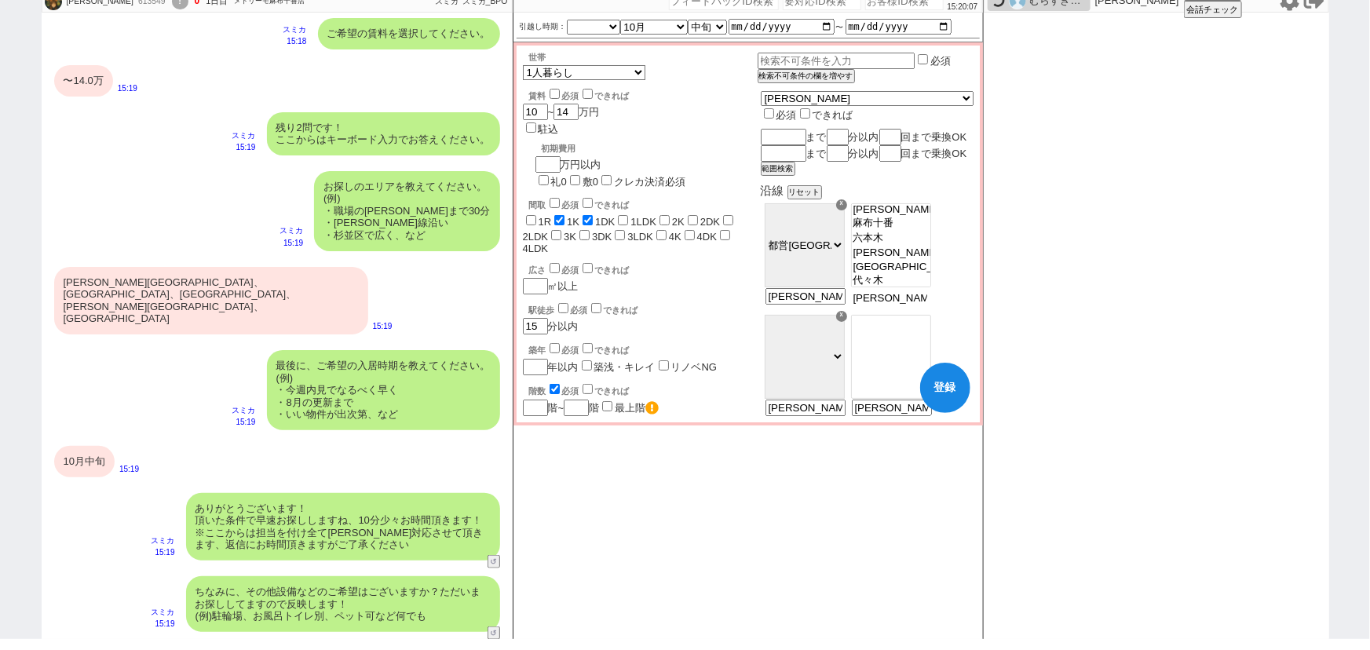
scroll to position [294, 0]
click at [930, 230] on option "麻布十番" at bounding box center [891, 222] width 79 height 15
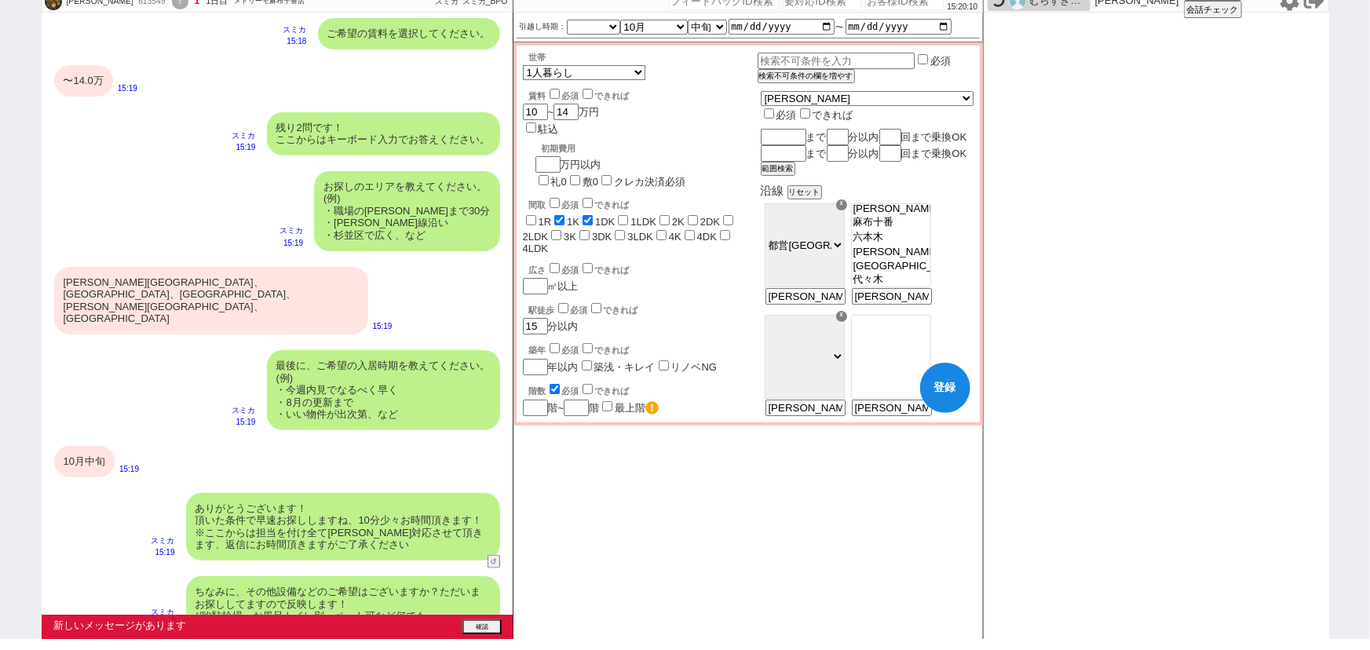
scroll to position [1014, 0]
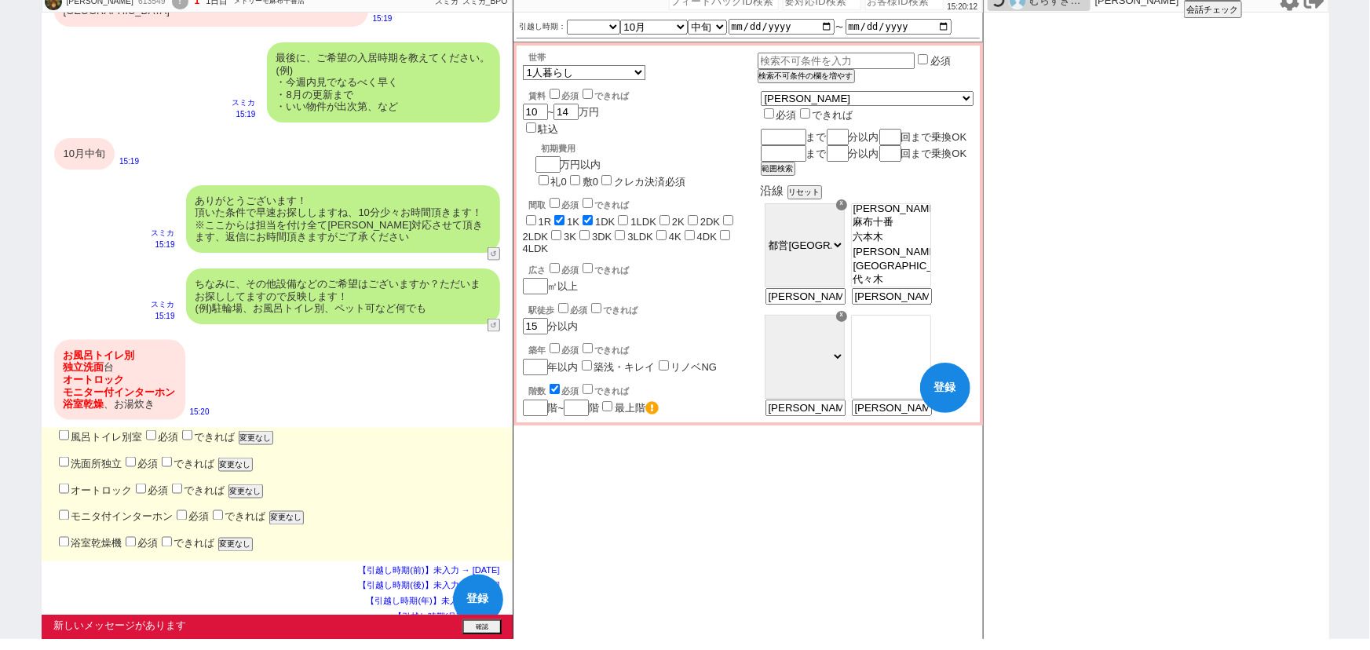
click at [115, 431] on label "風呂トイレ別室" at bounding box center [99, 437] width 87 height 12
click at [69, 430] on input "風呂トイレ別室" at bounding box center [64, 435] width 10 height 10
click at [102, 458] on label "洗面所独立" at bounding box center [89, 464] width 67 height 12
click at [69, 457] on input "洗面所独立" at bounding box center [64, 462] width 10 height 10
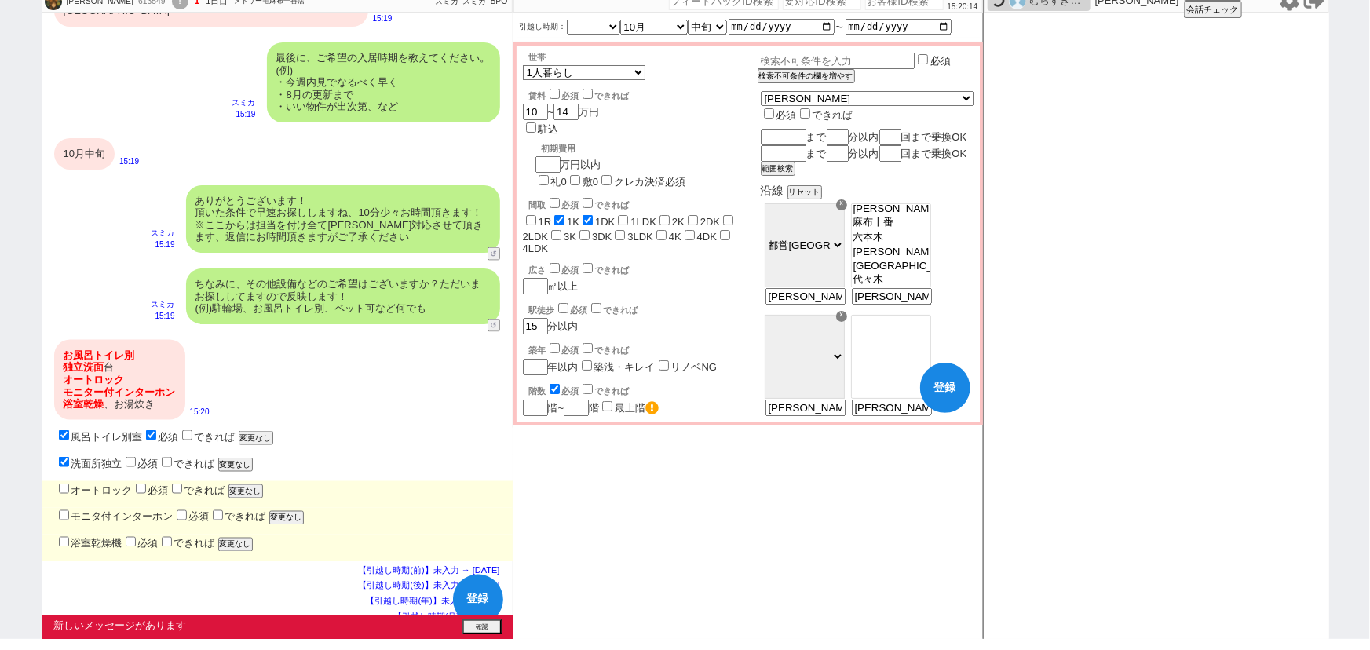
click at [101, 481] on div "オートロック 必須 できれば 変更なし" at bounding box center [284, 489] width 457 height 17
click at [101, 484] on label "オートロック" at bounding box center [94, 490] width 77 height 12
click at [69, 484] on input "オートロック" at bounding box center [64, 489] width 10 height 10
click at [103, 511] on label "モニタ付インターホン" at bounding box center [115, 517] width 118 height 12
click at [69, 510] on input "モニタ付インターホン" at bounding box center [64, 515] width 10 height 10
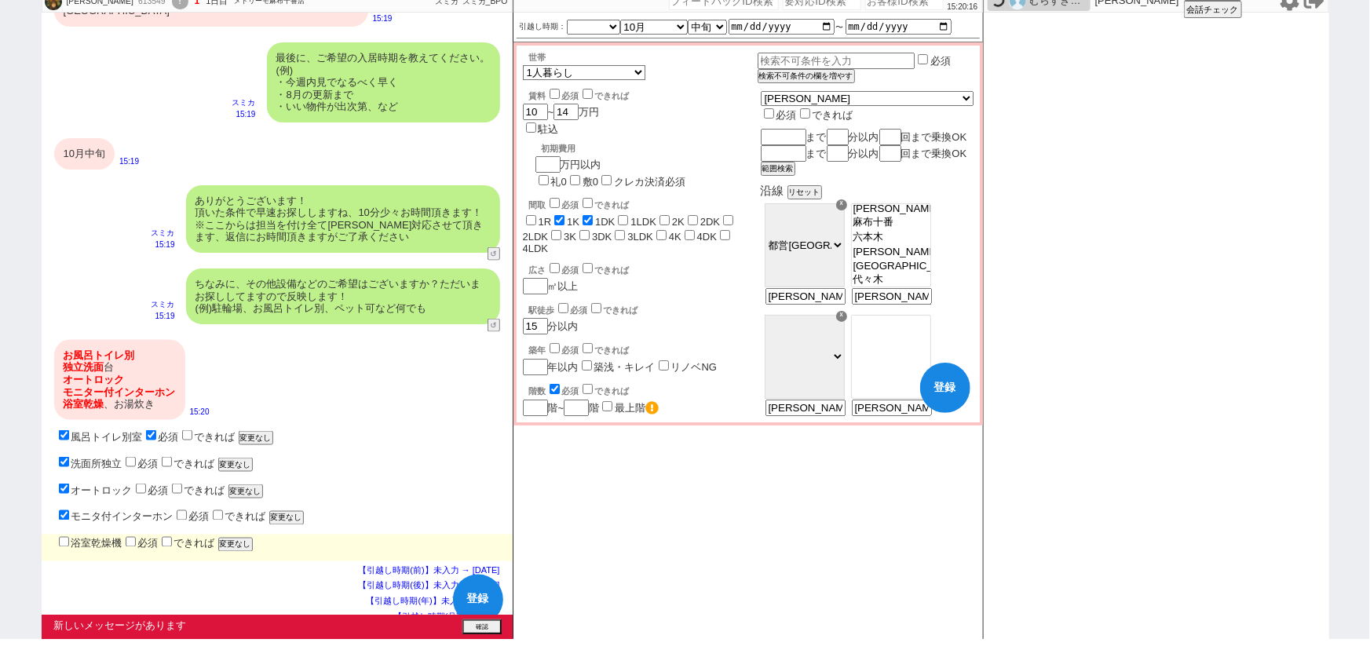
click at [94, 538] on label "浴室乾燥機" at bounding box center [89, 544] width 67 height 12
click at [69, 537] on input "浴室乾燥機" at bounding box center [64, 542] width 10 height 10
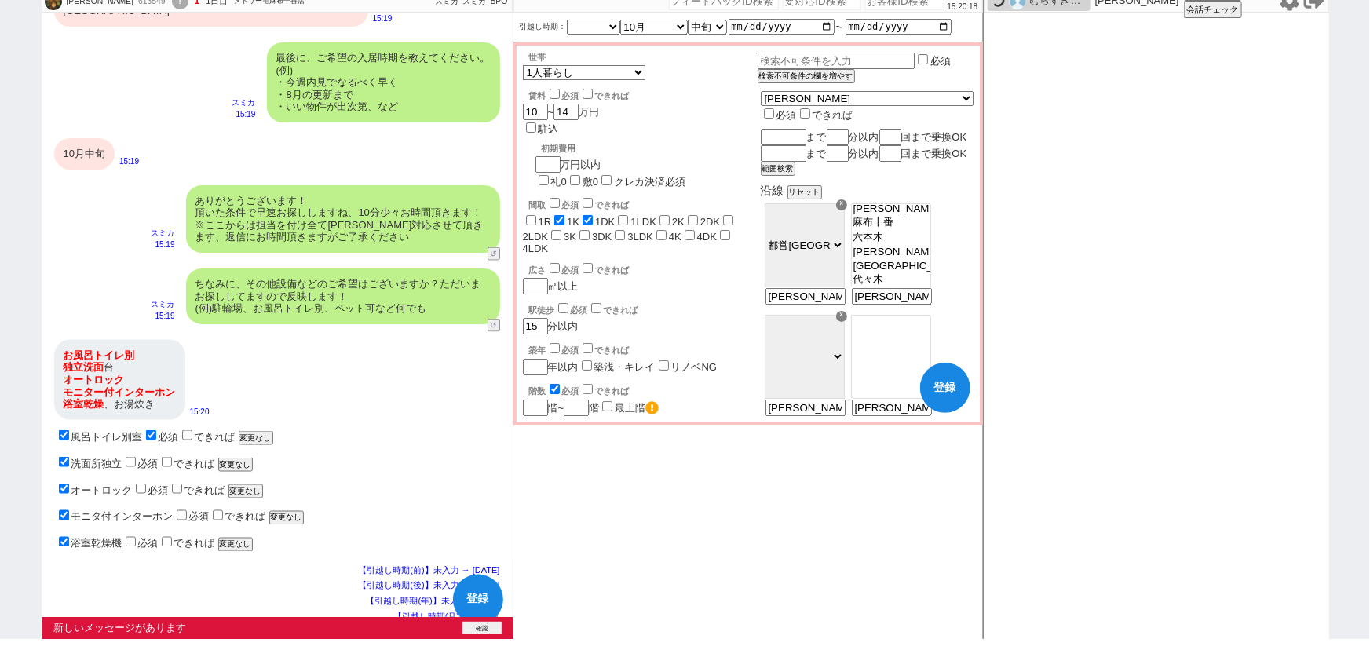
click at [493, 628] on button "確認" at bounding box center [481, 628] width 39 height 13
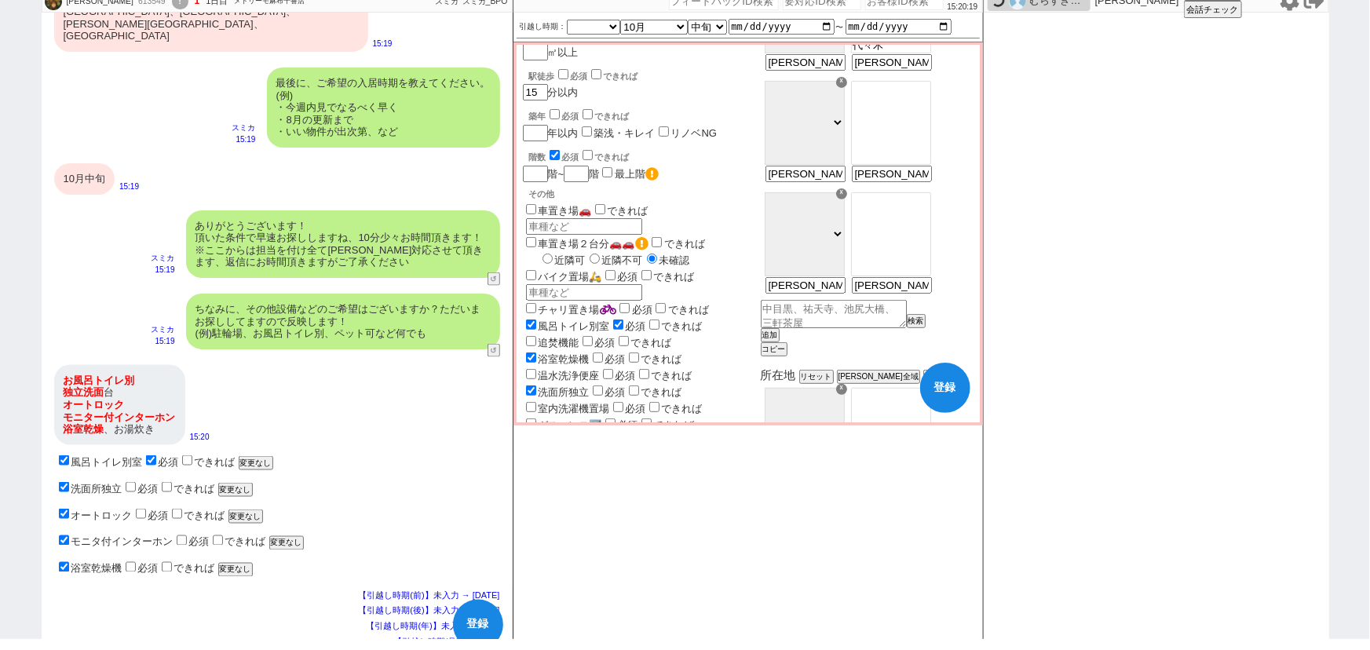
scroll to position [235, 0]
click at [530, 335] on input "追焚機能" at bounding box center [531, 340] width 10 height 10
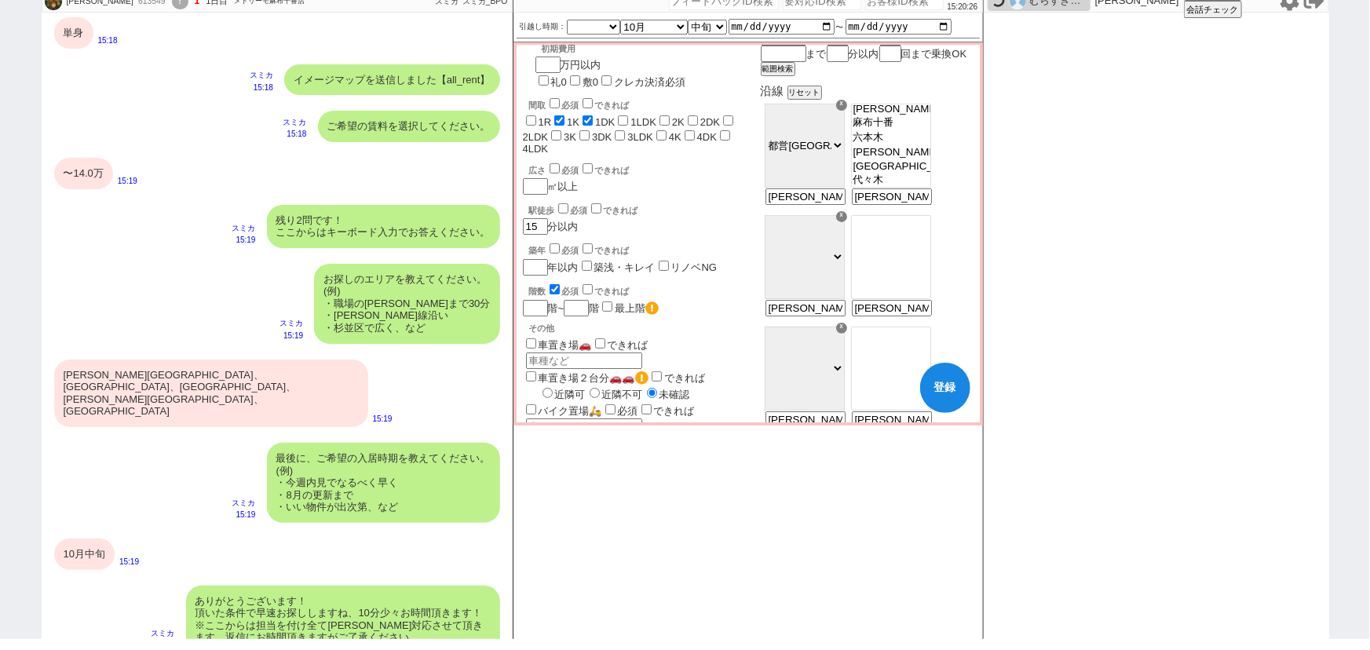
scroll to position [293, 0]
click at [919, 316] on input "赤羽橋駅、麻布十番駅、田町駅、三田駅、芝公園" at bounding box center [890, 309] width 77 height 13
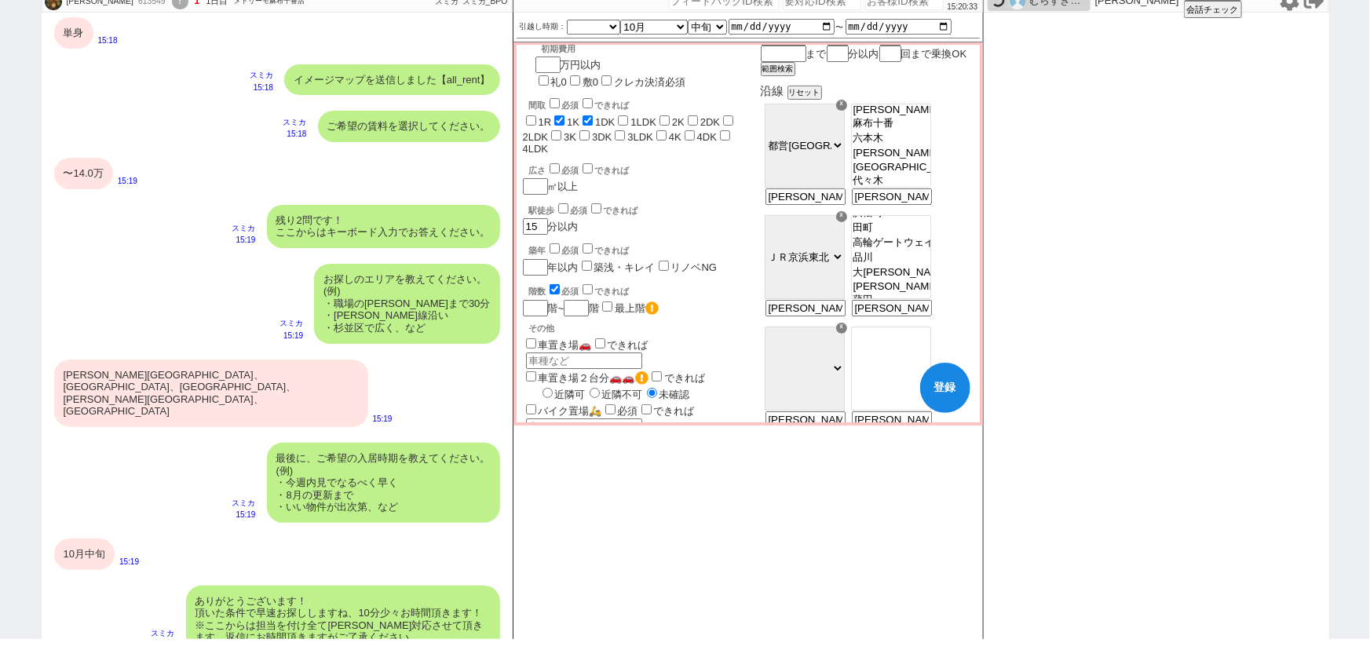
click at [845, 265] on select "ＪＲ総武・中央緩行線 東急東横線 小田急小田原線 ＪＲ京浜東北・根岸線 都営大江戸線 東急田園都市線 京王線 東京メトロ日比谷線 東京メトロ丸ノ内線 東京メト…" at bounding box center [805, 257] width 80 height 84
click at [737, 385] on div "近隣可 近隣不可 未確認" at bounding box center [640, 393] width 235 height 16
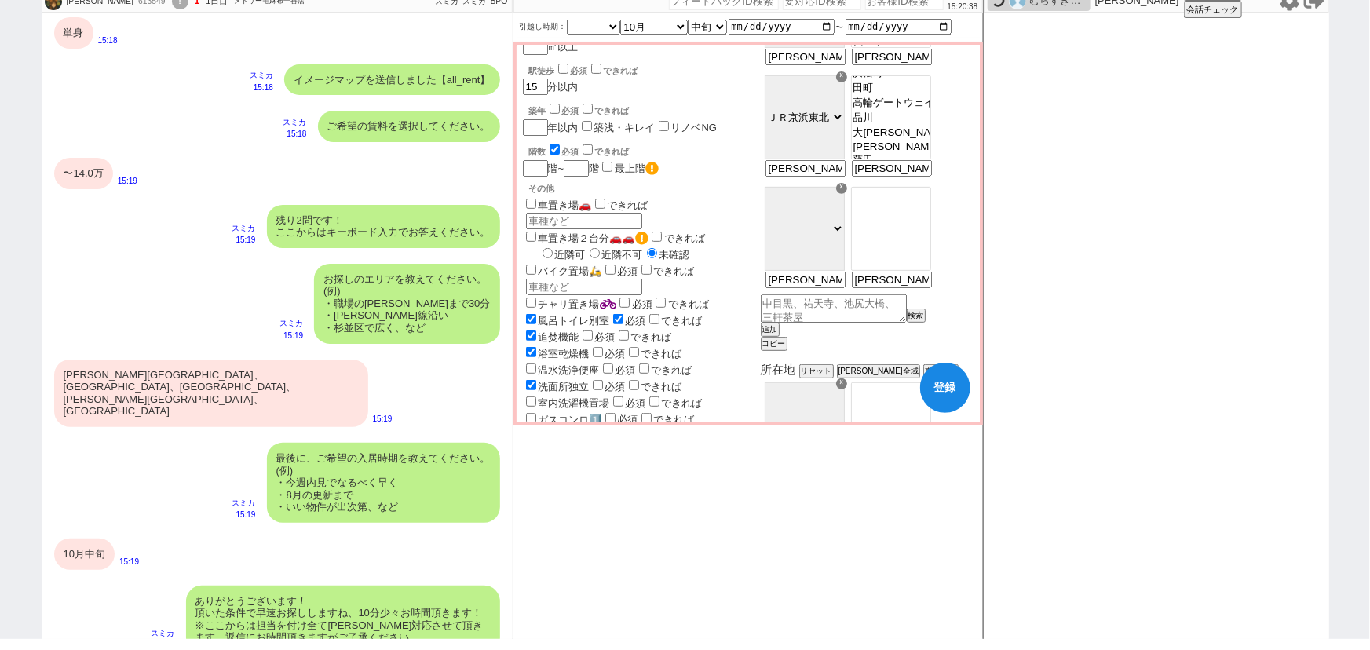
scroll to position [240, 0]
click at [918, 287] on input "赤羽橋駅、麻布十番駅、田町駅、三田駅、芝公園" at bounding box center [890, 280] width 77 height 13
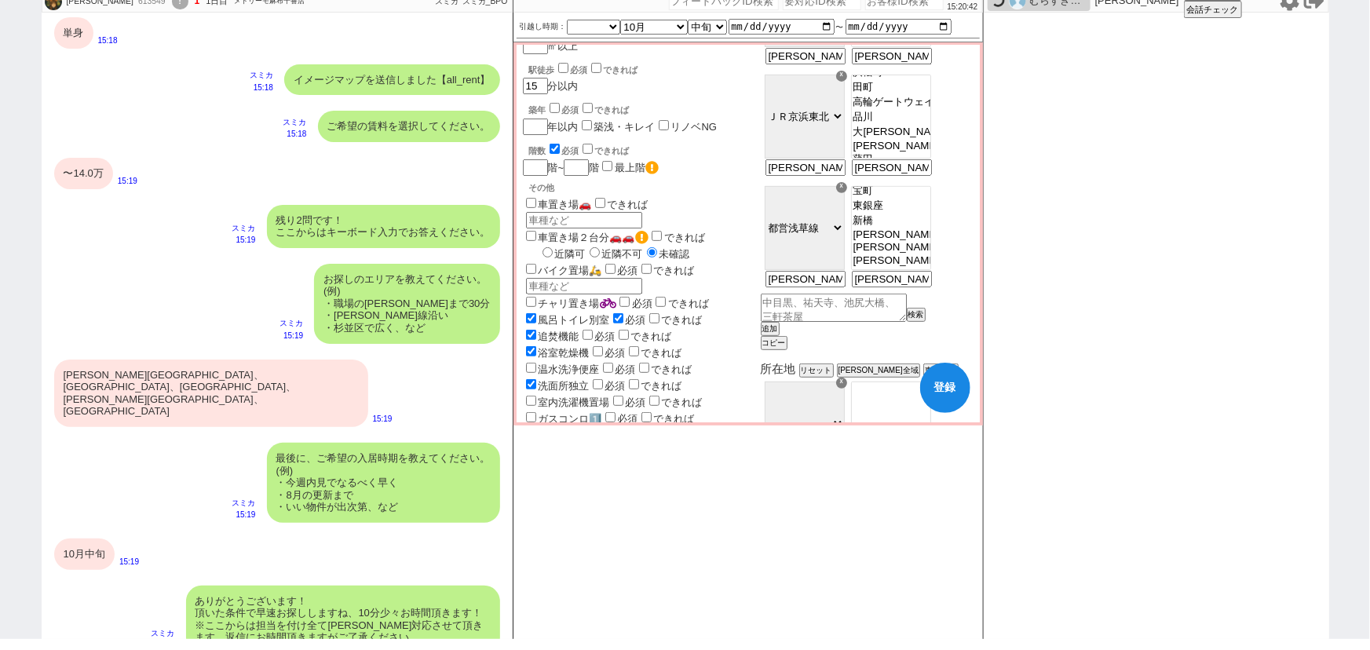
click at [845, 236] on select "ＪＲ総武・中央緩行線 東急東横線 小田急小田原線 ＪＲ京浜東北・根岸線 都営大江戸線 東急田園都市線 京王線 東京メトロ日比谷線 東京メトロ丸ノ内線 東京メト…" at bounding box center [805, 228] width 80 height 84
click at [845, 250] on select "ＪＲ総武・中央緩行線 東急東横線 小田急小田原線 ＪＲ京浜東北・根岸線 都営大江戸線 東急田園都市線 京王線 東京メトロ日比谷線 東京メトロ丸ノ内線 東京メト…" at bounding box center [805, 228] width 80 height 84
click at [805, 201] on select "ＪＲ総武・中央緩行線 東急東横線 小田急小田原線 ＪＲ京浜東北・根岸線 都営大江戸線 東急田園都市線 京王線 東京メトロ日比谷線 東京メトロ丸ノ内線 東京メト…" at bounding box center [805, 228] width 80 height 84
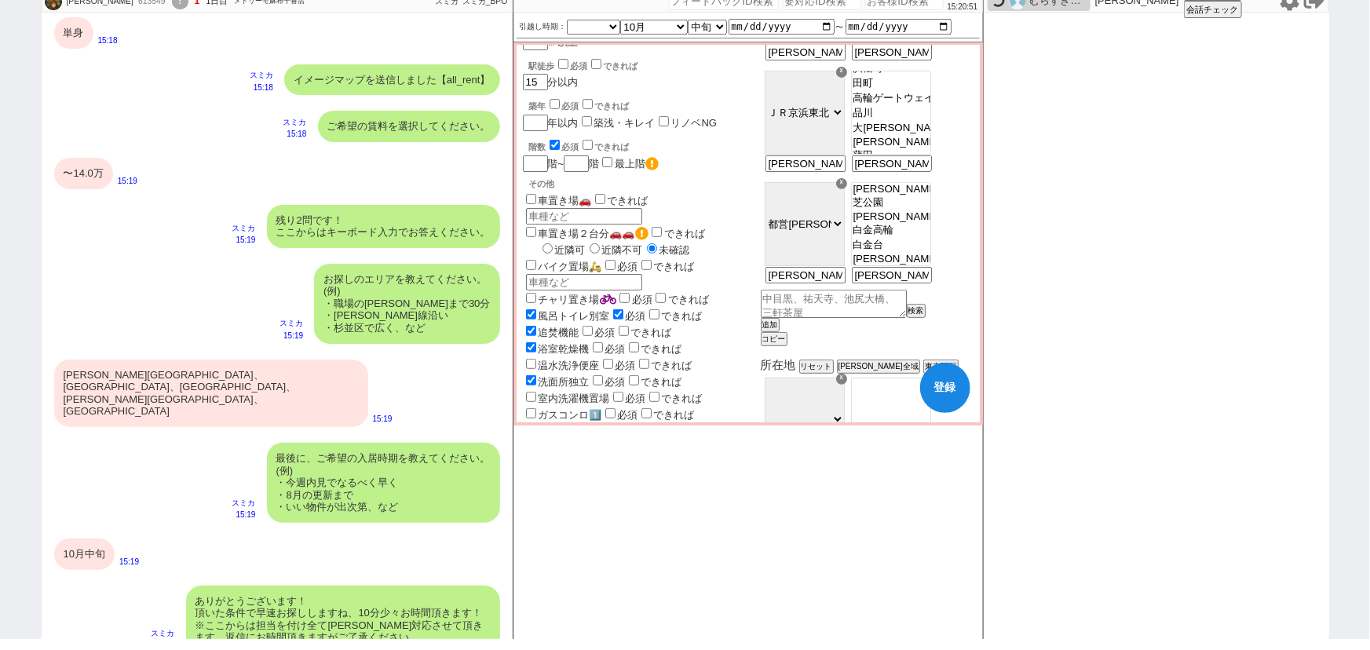
click at [930, 223] on option "三田" at bounding box center [891, 216] width 79 height 13
click at [926, 210] on option "芝公園" at bounding box center [891, 202] width 79 height 15
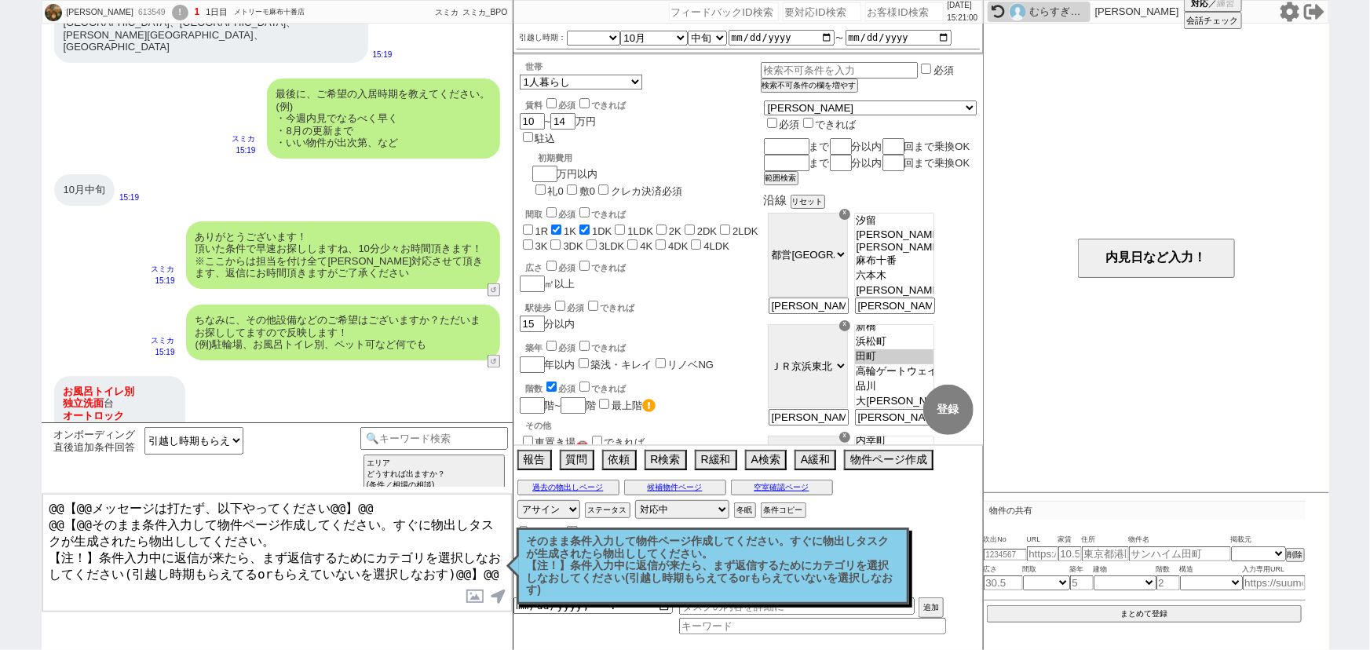
scroll to position [1167, 0]
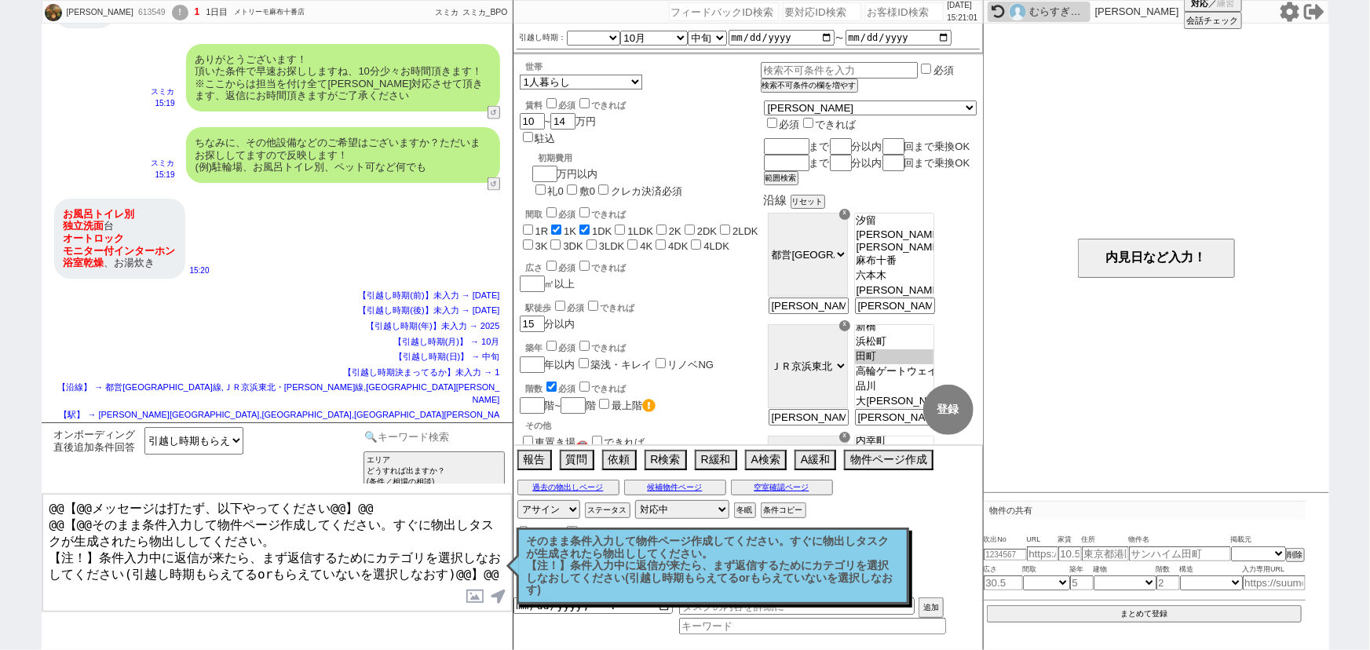
click at [439, 440] on input at bounding box center [434, 437] width 148 height 20
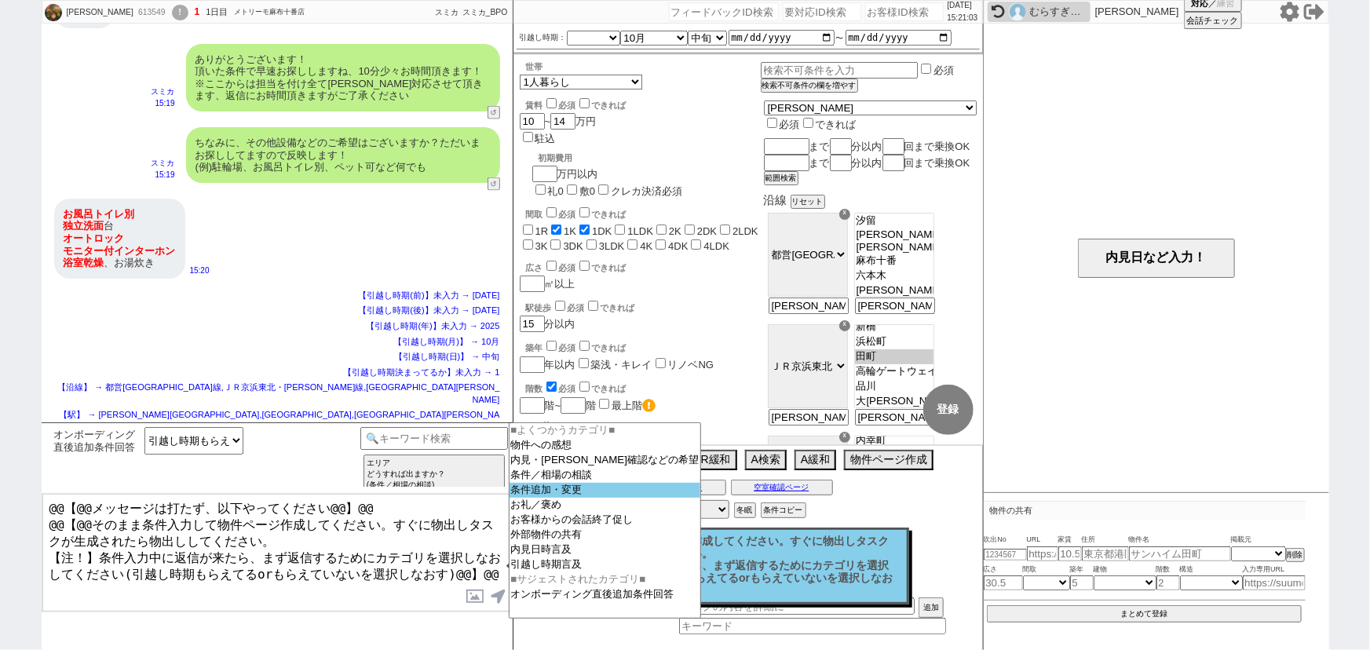
click at [597, 489] on option "条件追加・変更" at bounding box center [606, 490] width 192 height 15
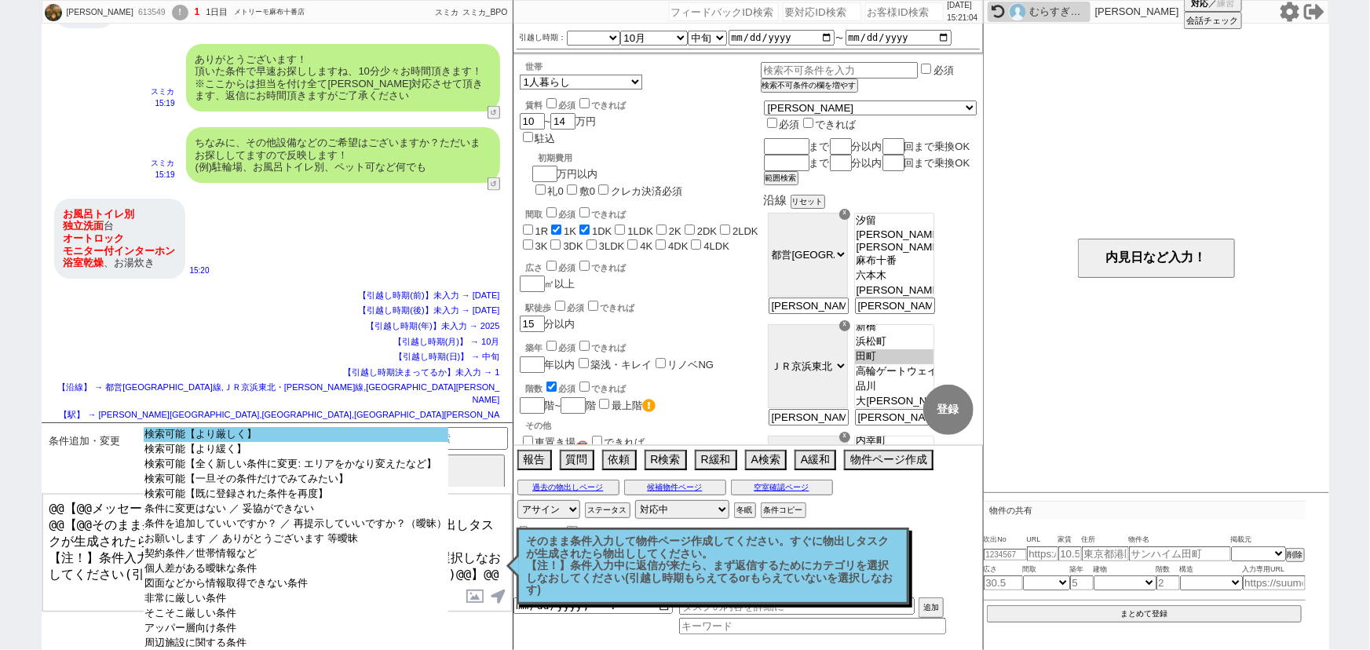
click at [314, 438] on option "検索可能【より厳しく】" at bounding box center [296, 434] width 305 height 15
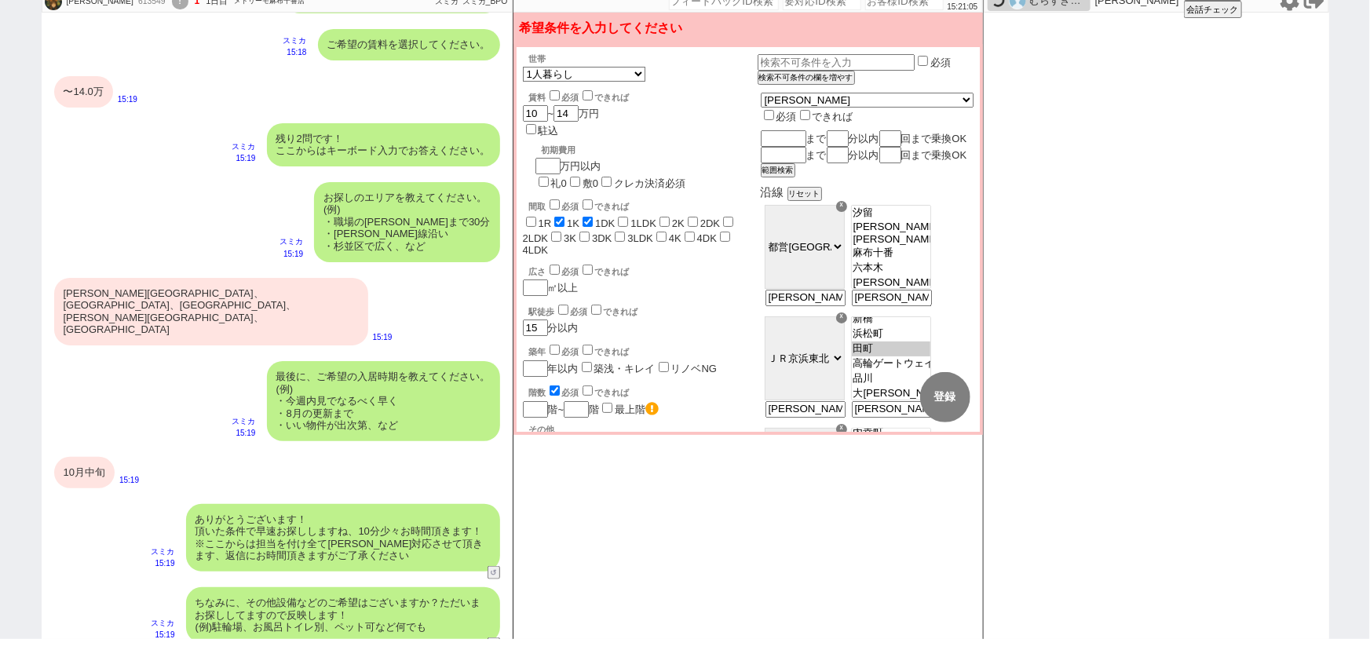
scroll to position [992, 0]
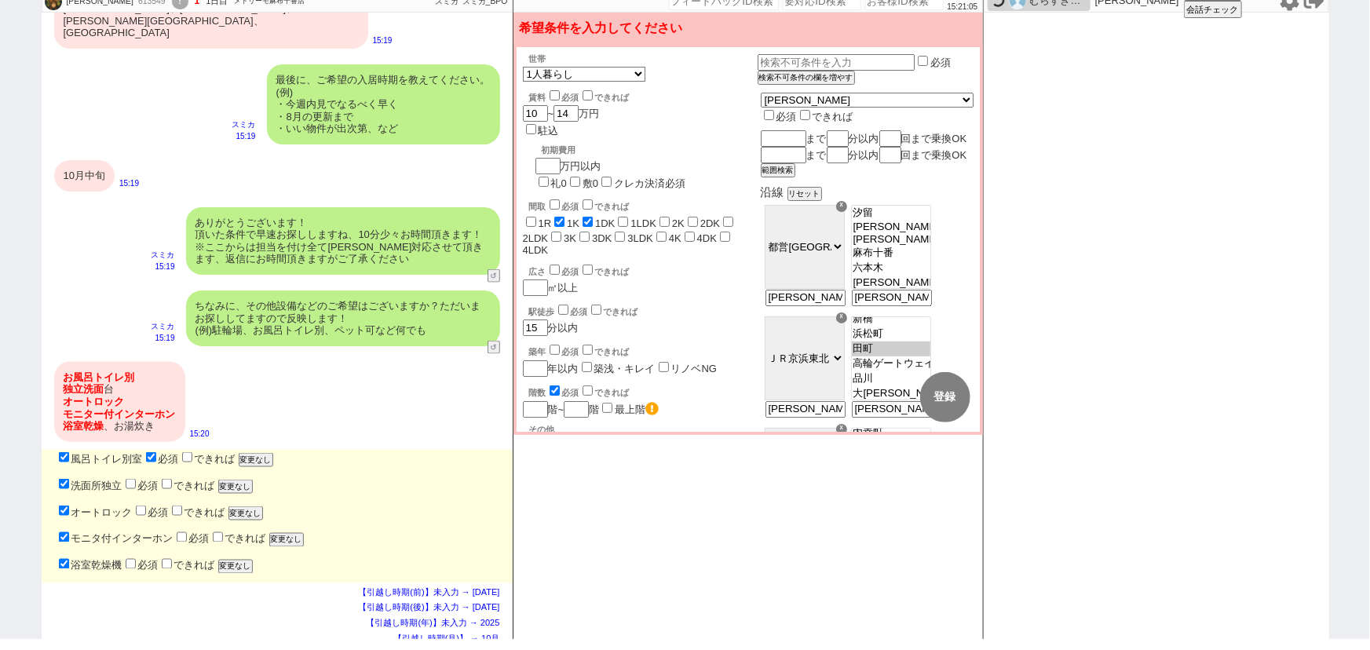
click at [117, 362] on div "お風呂トイレ別 独立洗面 台 オートロック モニター付インターホン 浴室乾燥 、お湯炊き" at bounding box center [119, 402] width 131 height 80
click at [308, 290] on div "ちなみに、その他設備などのご希望はございますか？ただいまお探ししてますので反映します！ (例)駐輪場、お風呂トイレ別、ペット可など何でも" at bounding box center [343, 318] width 314 height 56
click at [322, 207] on div "ありがとうございます！ 頂いた条件で早速お探ししますね、10分少々お時間頂きます！ ※ここからは担当を付け全て有人対応させて頂きます、返信にお時間頂きますがご…" at bounding box center [343, 241] width 314 height 68
click at [345, 71] on div "最後に、ご希望の入居時期を教えてください。 (例) ・今週内見でなるべく早く ・8月の更新まで ・いい物件が出次第、など" at bounding box center [383, 104] width 233 height 80
click at [97, 160] on div "10月中旬" at bounding box center [84, 175] width 60 height 31
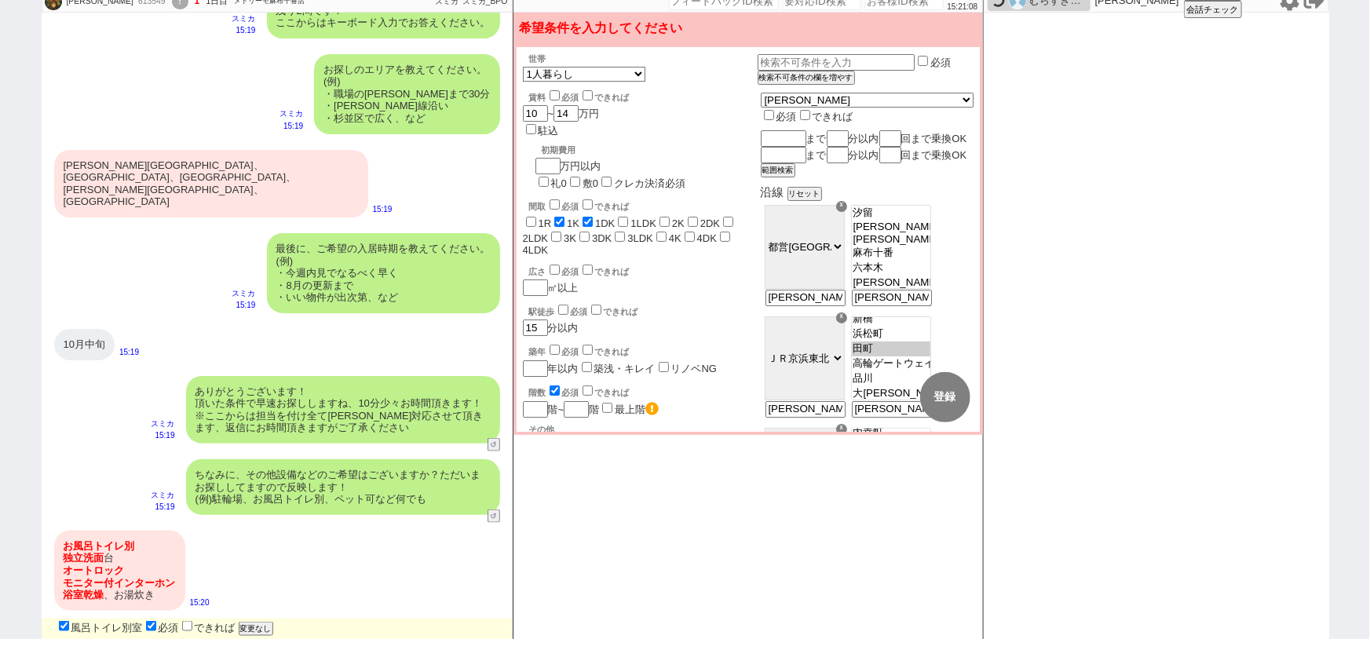
scroll to position [809, 0]
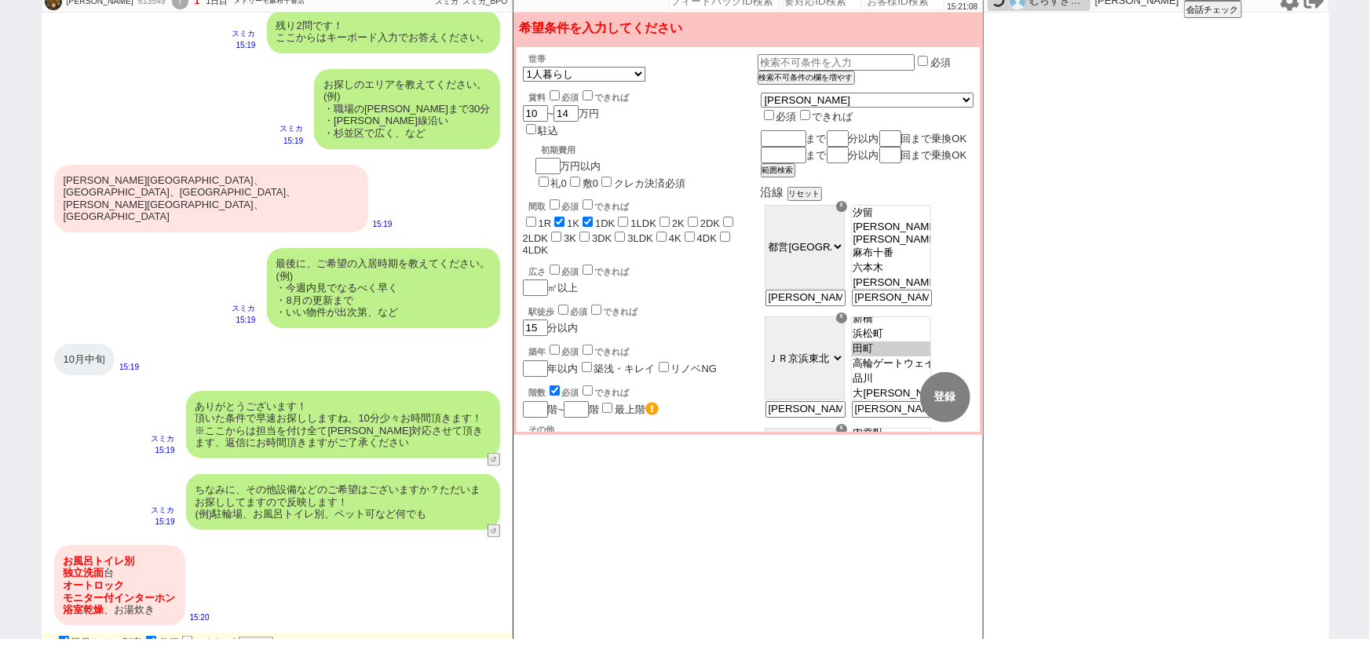
click at [144, 182] on div "赤羽橋駅、麻布十番駅、田町駅、三田駅、芝公園" at bounding box center [211, 199] width 314 height 68
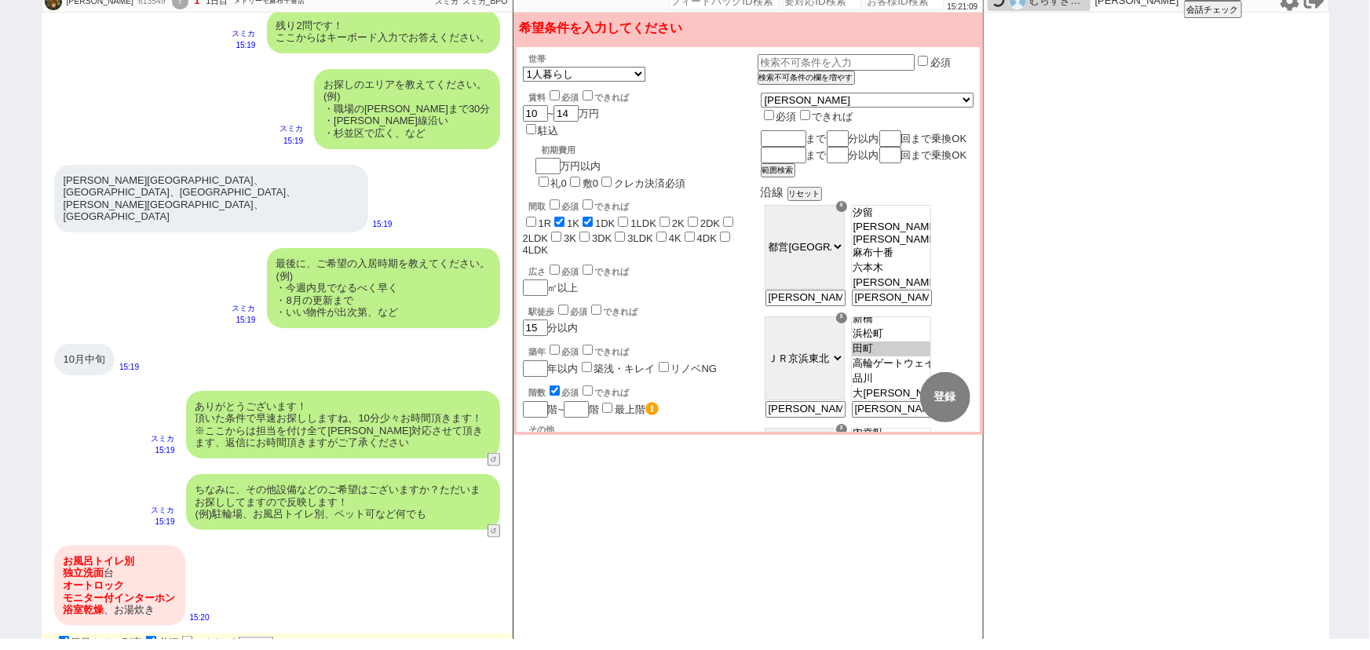
click at [345, 240] on div "最後に、ご希望の入居時期を教えてください。 (例) ・今週内見でなるべく早く ・8月の更新まで ・いい物件が出次第、など スミカ 15:19" at bounding box center [277, 288] width 471 height 96
click at [360, 248] on div "最後に、ご希望の入居時期を教えてください。 (例) ・今週内見でなるべく早く ・8月の更新まで ・いい物件が出次第、など" at bounding box center [383, 288] width 233 height 80
click at [400, 79] on div "お探しのエリアを教えてください。 (例) ・職場の渋谷まで30分 ・三田線沿い ・杉並区で広く、など" at bounding box center [406, 109] width 185 height 80
click at [400, 49] on div "残り2問です！ ここからはキーボード入力でお答えください。" at bounding box center [383, 31] width 233 height 43
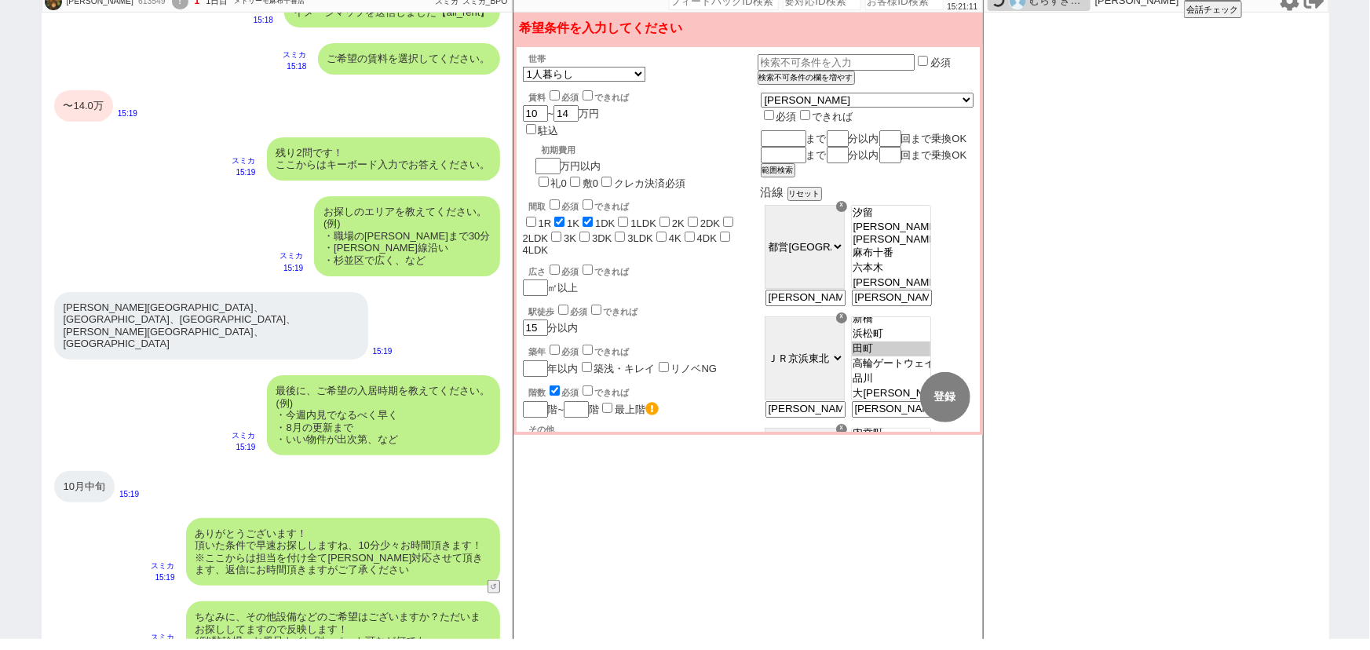
scroll to position [681, 0]
click at [391, 51] on div "ご希望の賃料を選択してください。" at bounding box center [409, 59] width 182 height 31
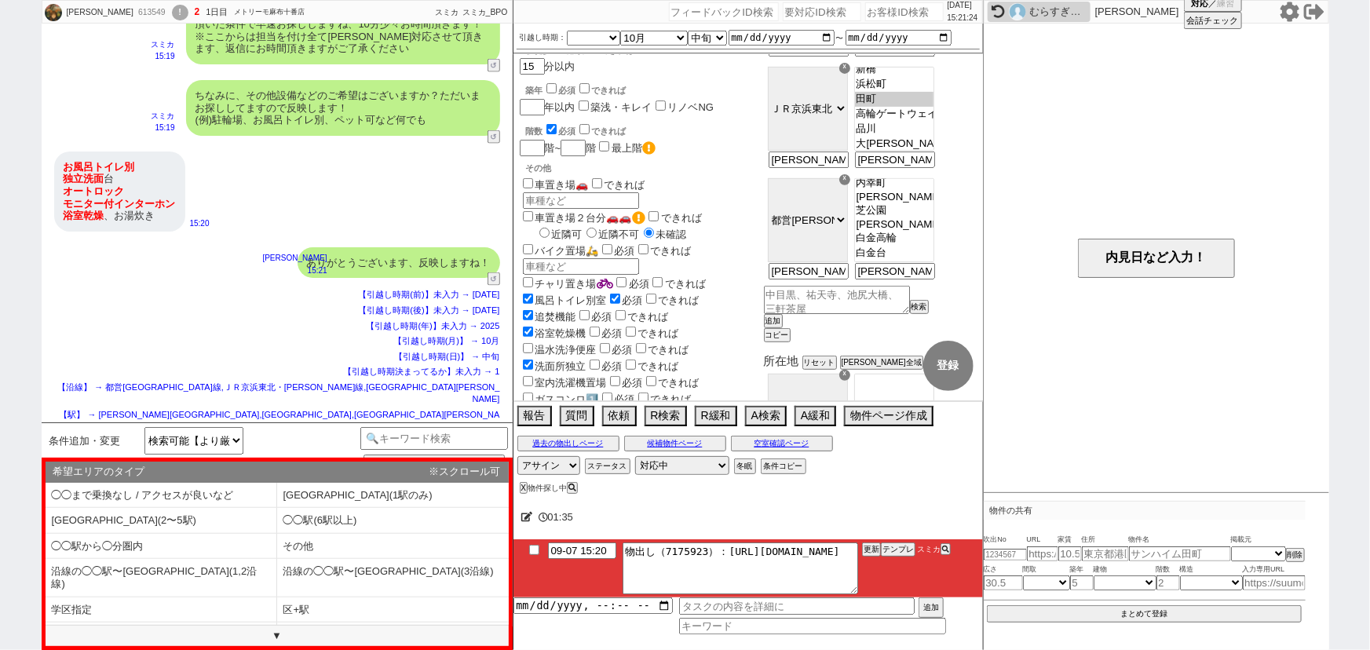
scroll to position [0, 0]
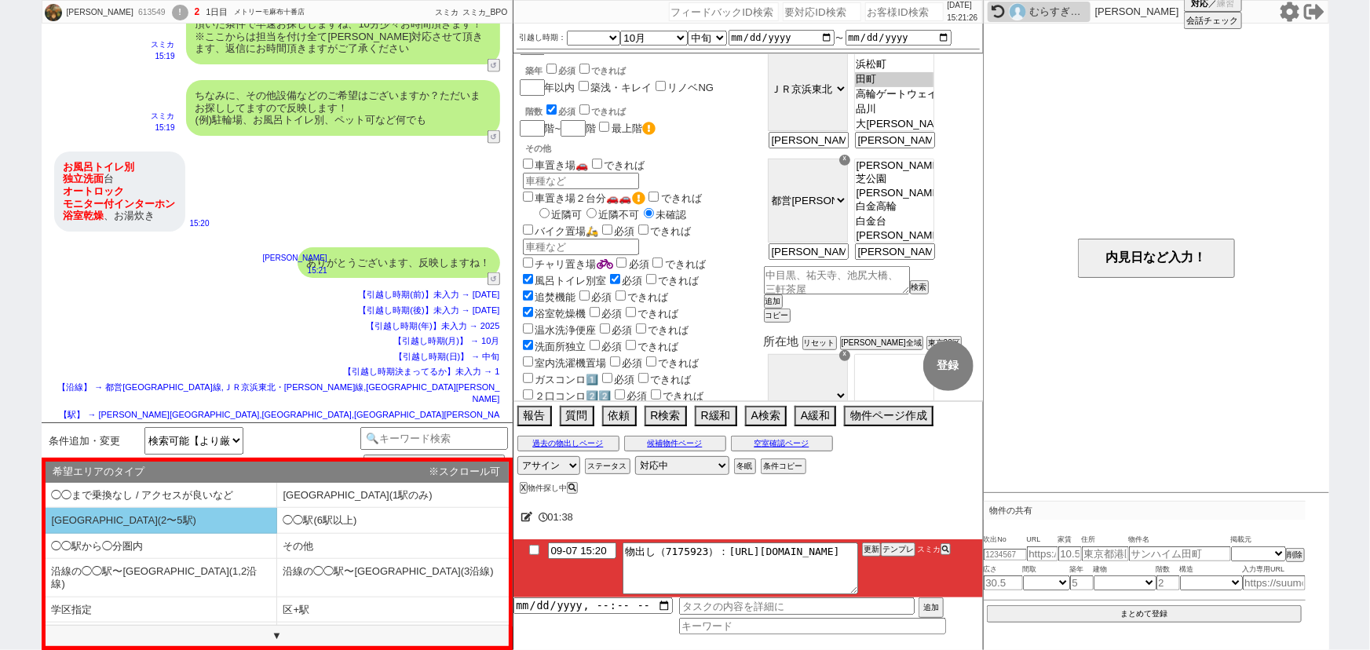
click at [221, 511] on li "◯◯駅(2〜5駅)" at bounding box center [162, 521] width 232 height 26
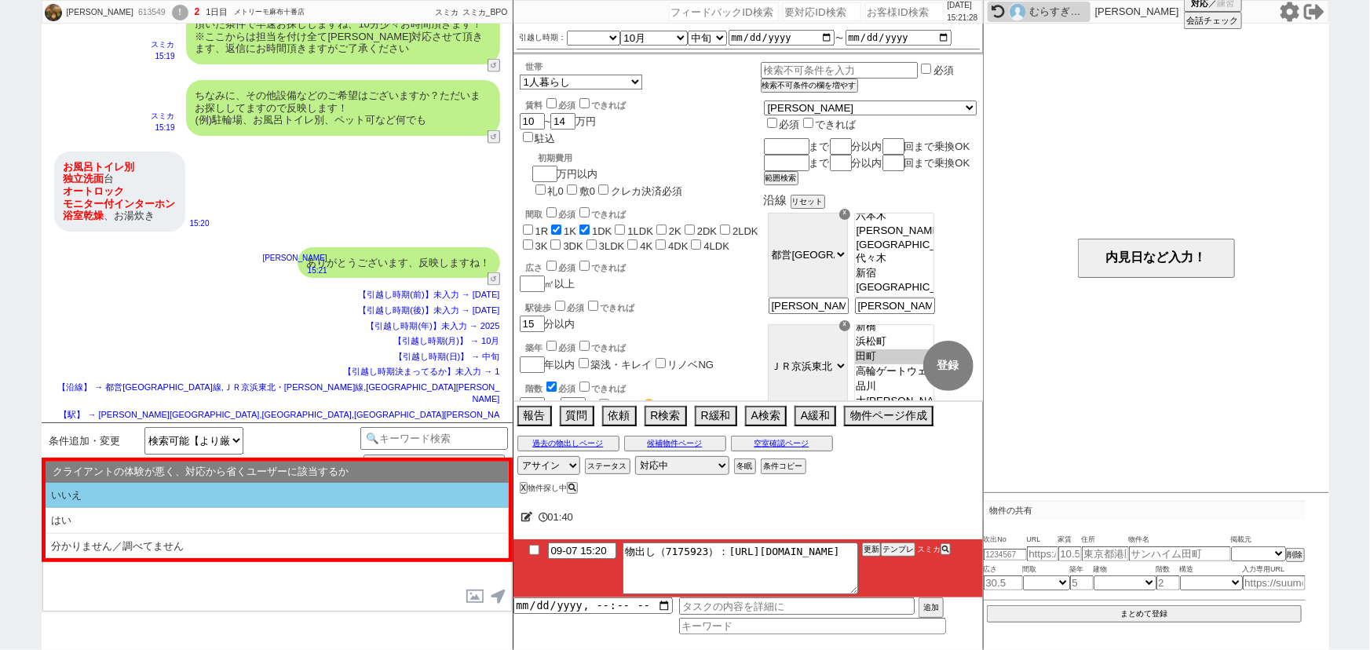
click at [167, 496] on li "いいえ" at bounding box center [277, 496] width 463 height 26
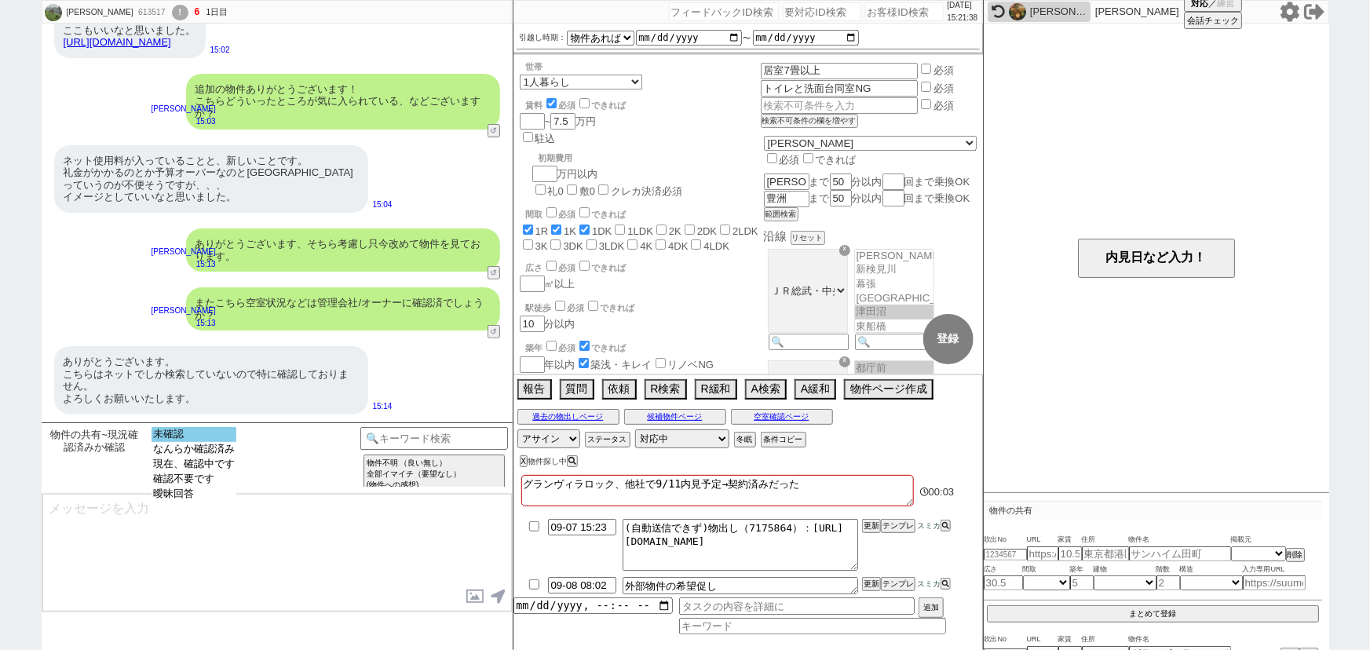
click at [196, 436] on option "未確認" at bounding box center [194, 434] width 85 height 15
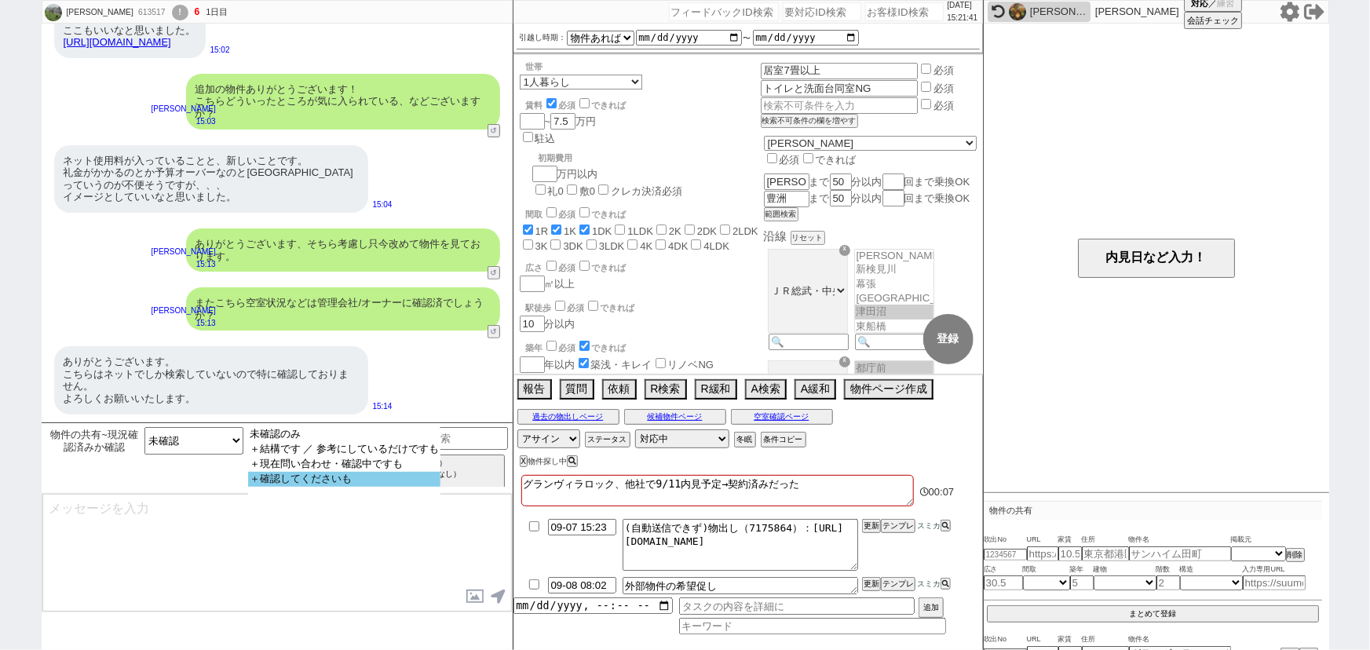
click at [290, 484] on option "＋確認してくださいも" at bounding box center [344, 479] width 192 height 15
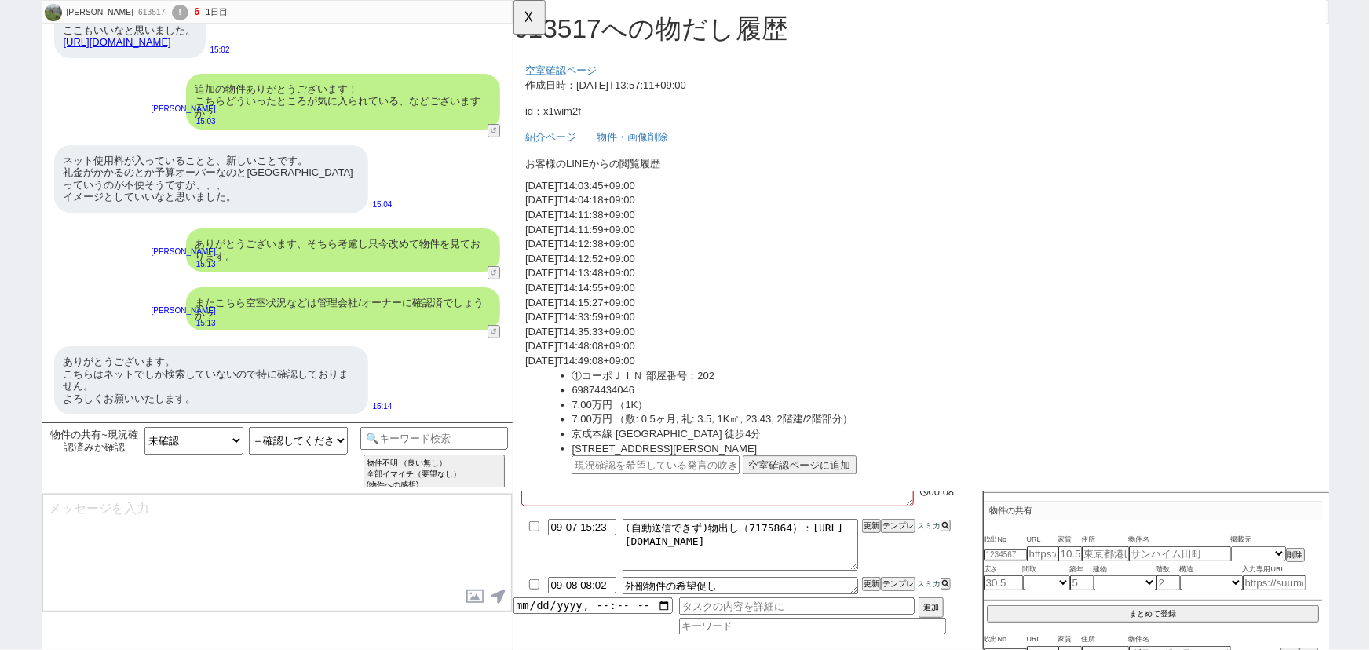
click at [226, 360] on div "ありがとうございます。 こちらはネットでしか検索していないので特に確認しておりません。 よろしくお願いいたします。" at bounding box center [211, 380] width 314 height 68
click at [542, 23] on button "☓" at bounding box center [527, 15] width 29 height 31
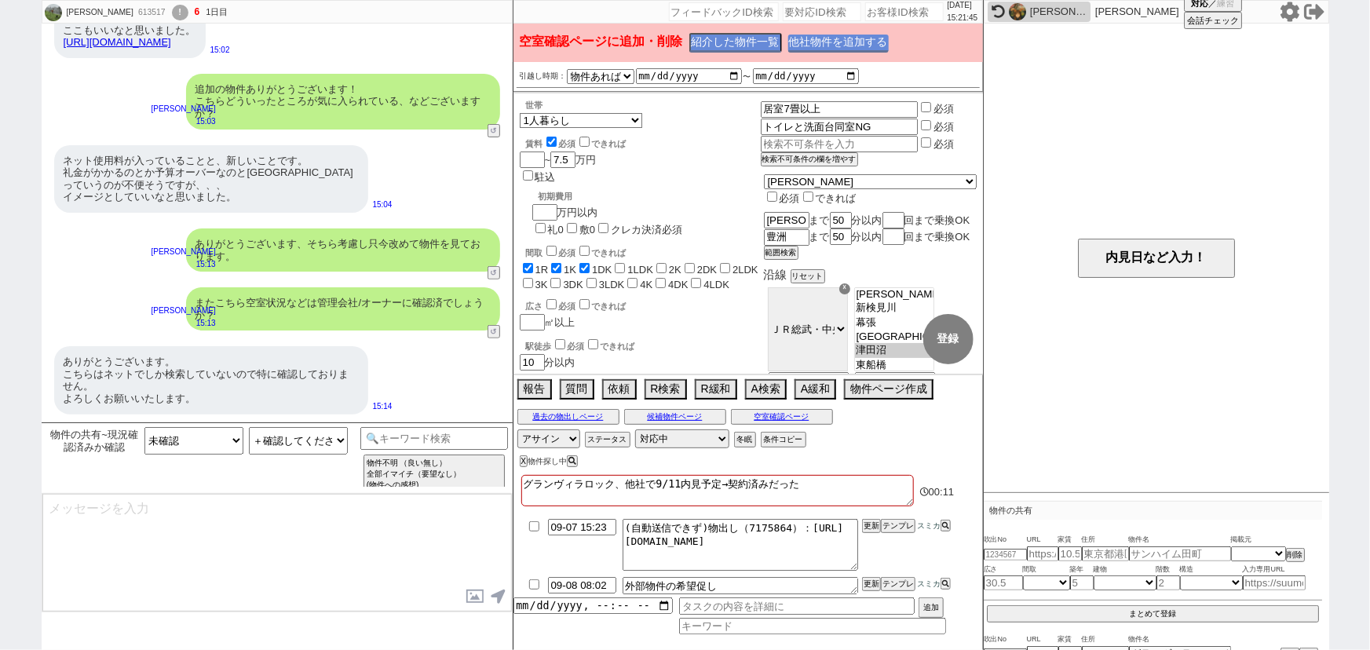
click at [824, 48] on button "他社物件を追加する" at bounding box center [838, 44] width 100 height 18
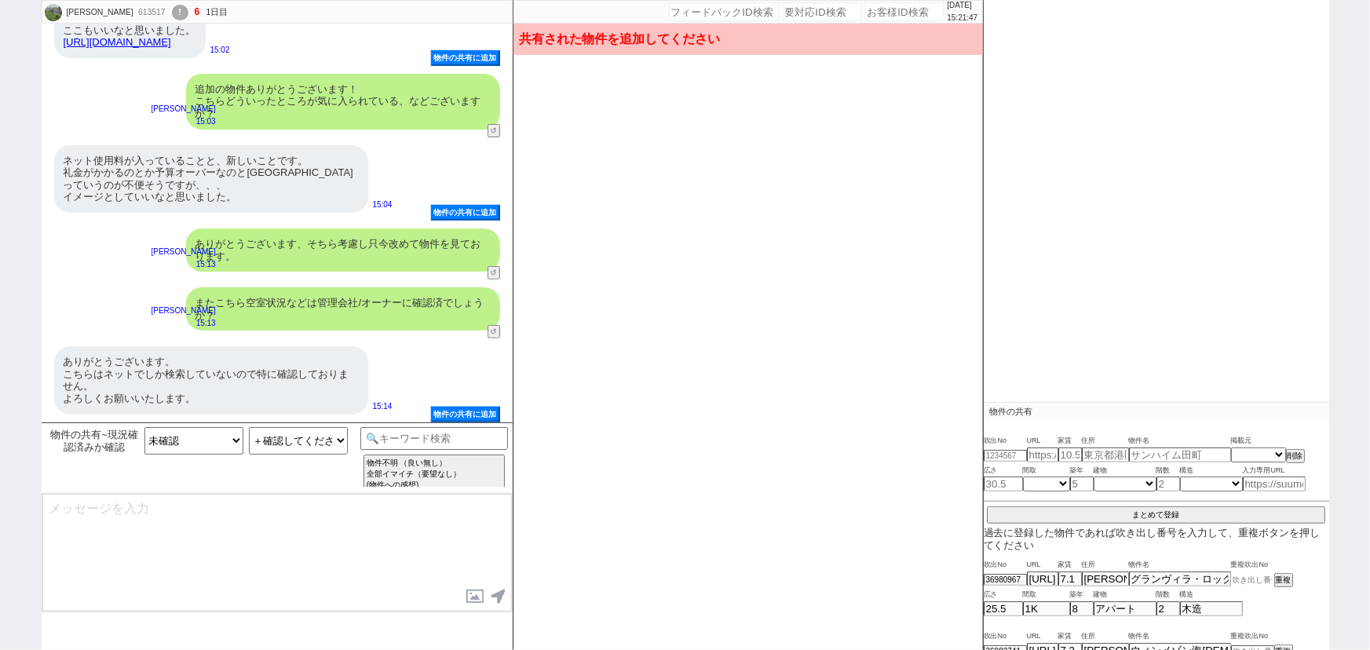
click at [1255, 579] on input at bounding box center [1252, 580] width 43 height 10
paste input "36982888"
click at [1280, 581] on button "重複" at bounding box center [1282, 580] width 16 height 11
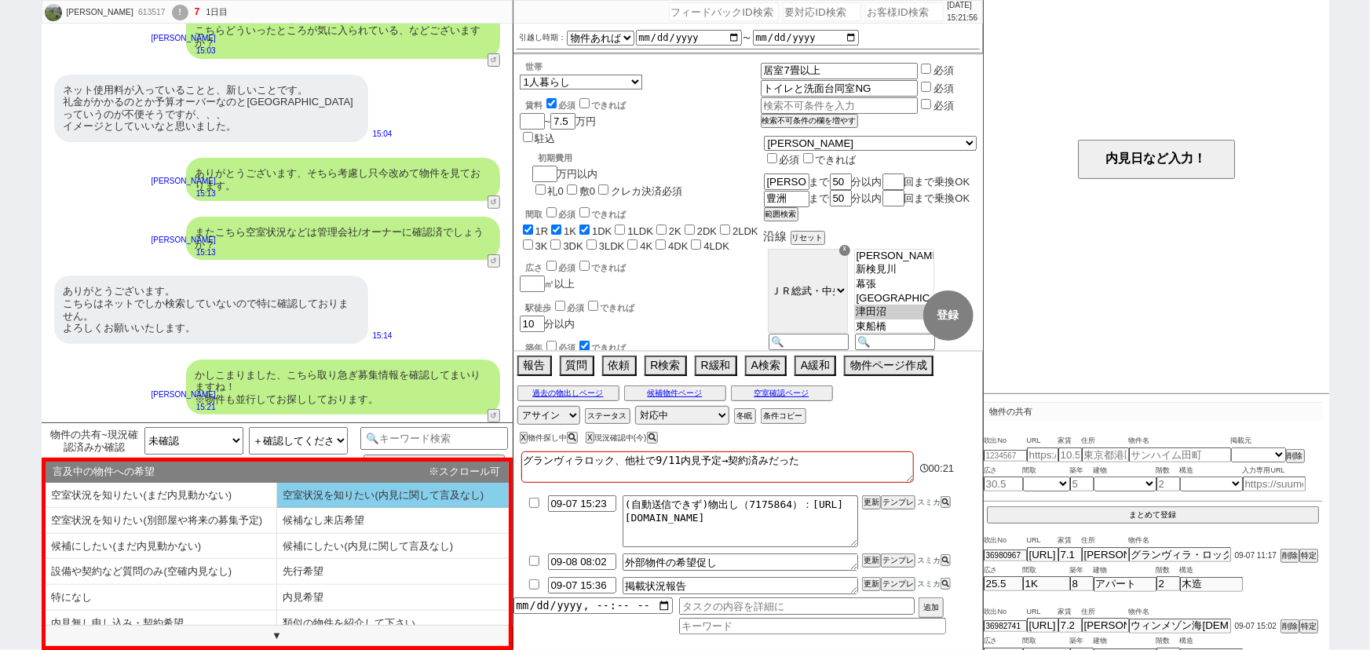
click at [335, 490] on li "空室状況を知りたい(内見に関して言及なし)" at bounding box center [393, 496] width 232 height 26
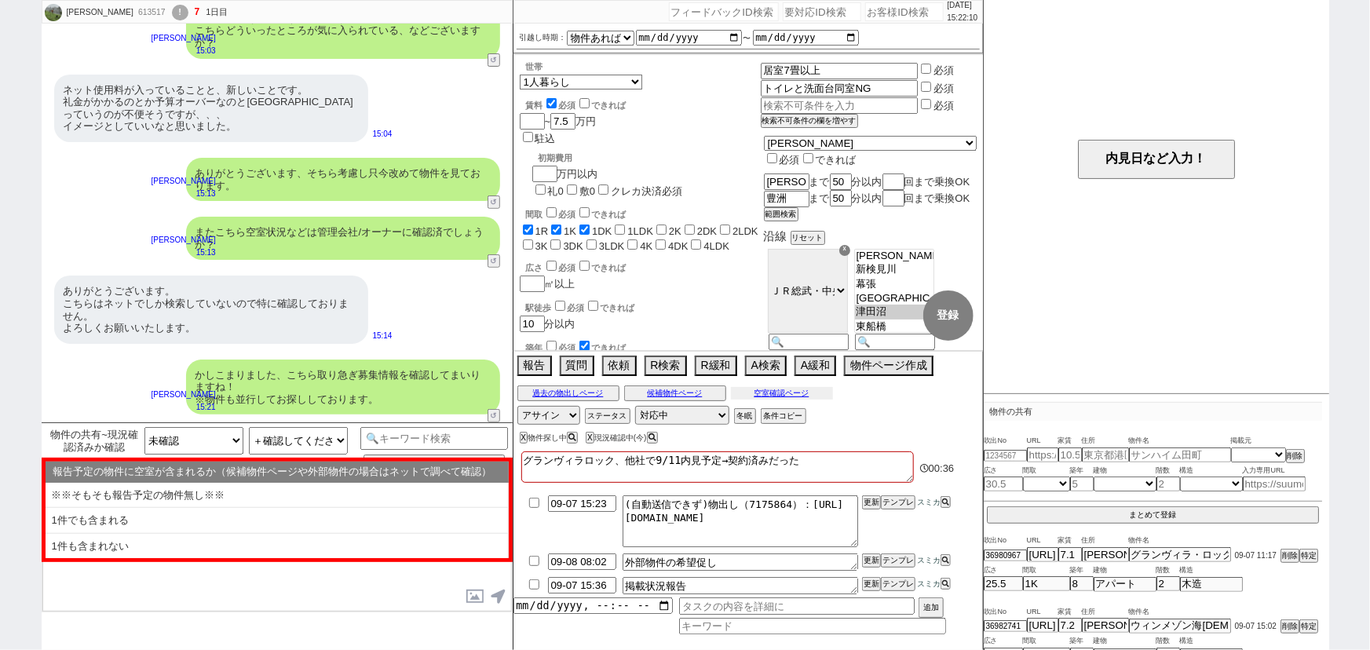
click at [758, 389] on button "空室確認ページ" at bounding box center [782, 393] width 102 height 13
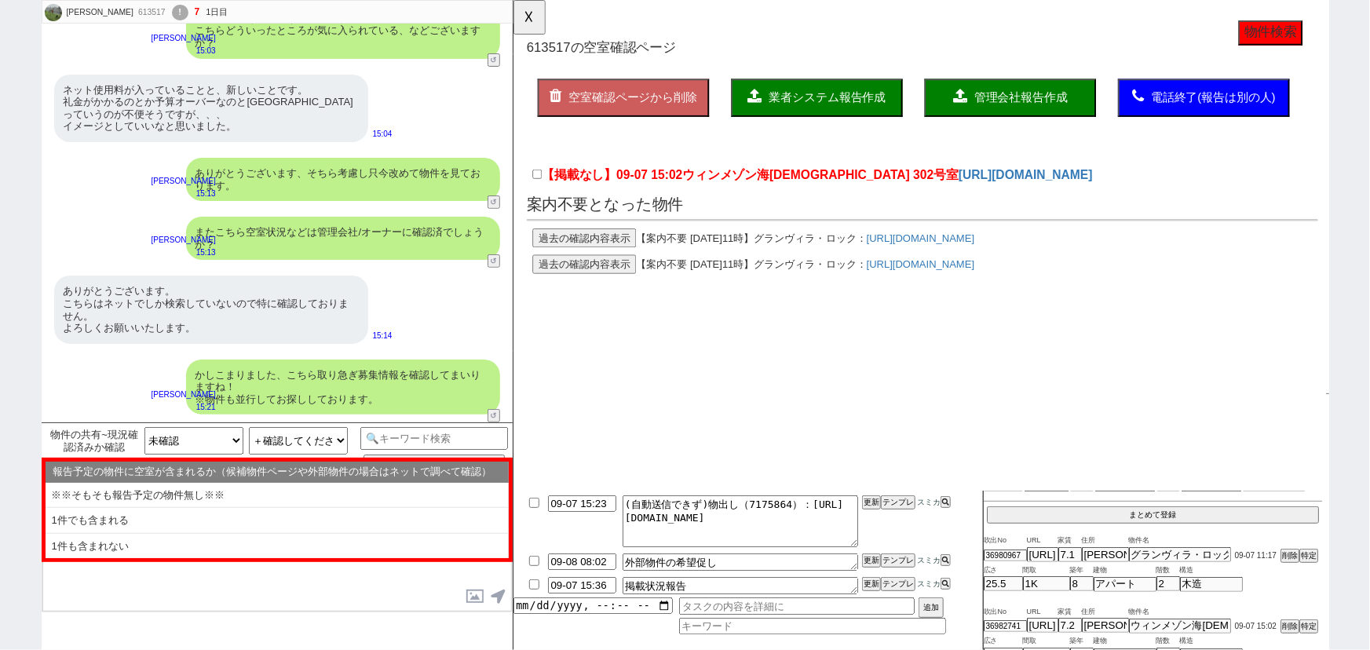
click at [899, 195] on div "【掲載なし】09-07 15:02 ウィンメゾン海神 302号室 https://suumo.jp/chintai/jnc_000100652432/?bc=…" at bounding box center [952, 190] width 851 height 35
click at [992, 186] on link "https://suumo.jp/chintai/jnc_000100652432/?bc=100453166596" at bounding box center [1064, 188] width 144 height 15
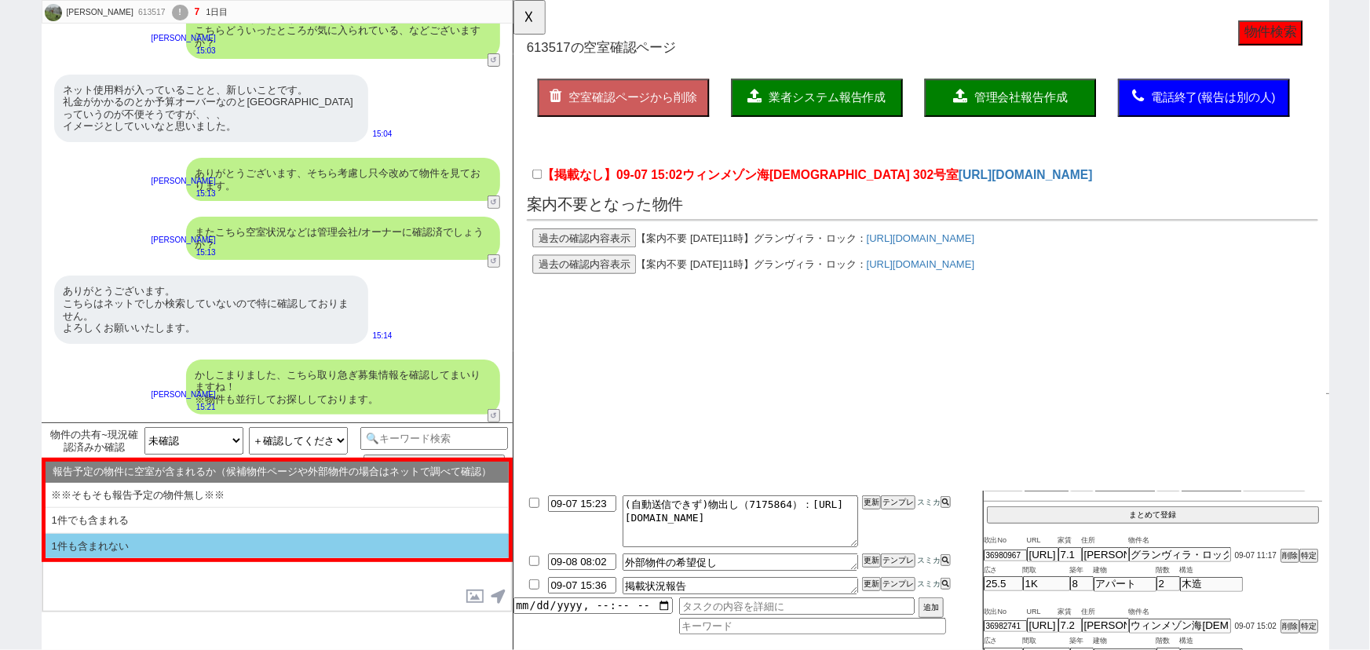
click at [133, 542] on li "1件も含まれない" at bounding box center [277, 546] width 463 height 25
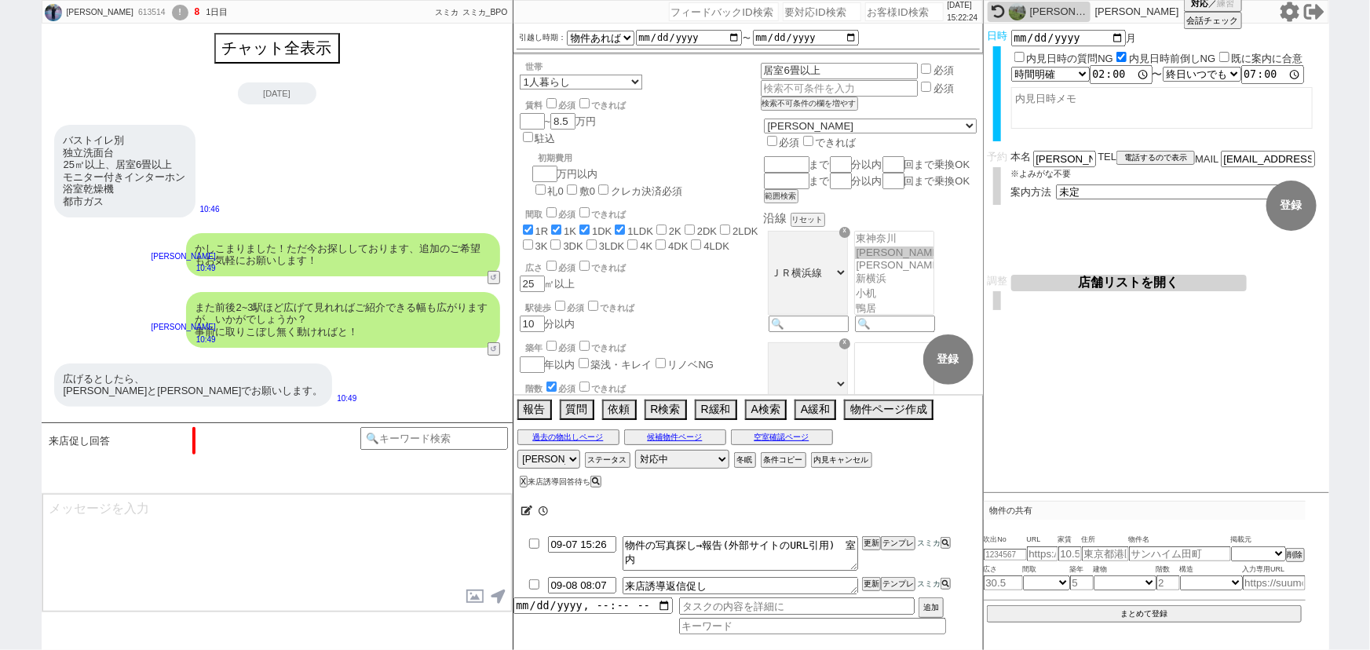
scroll to position [2650, 0]
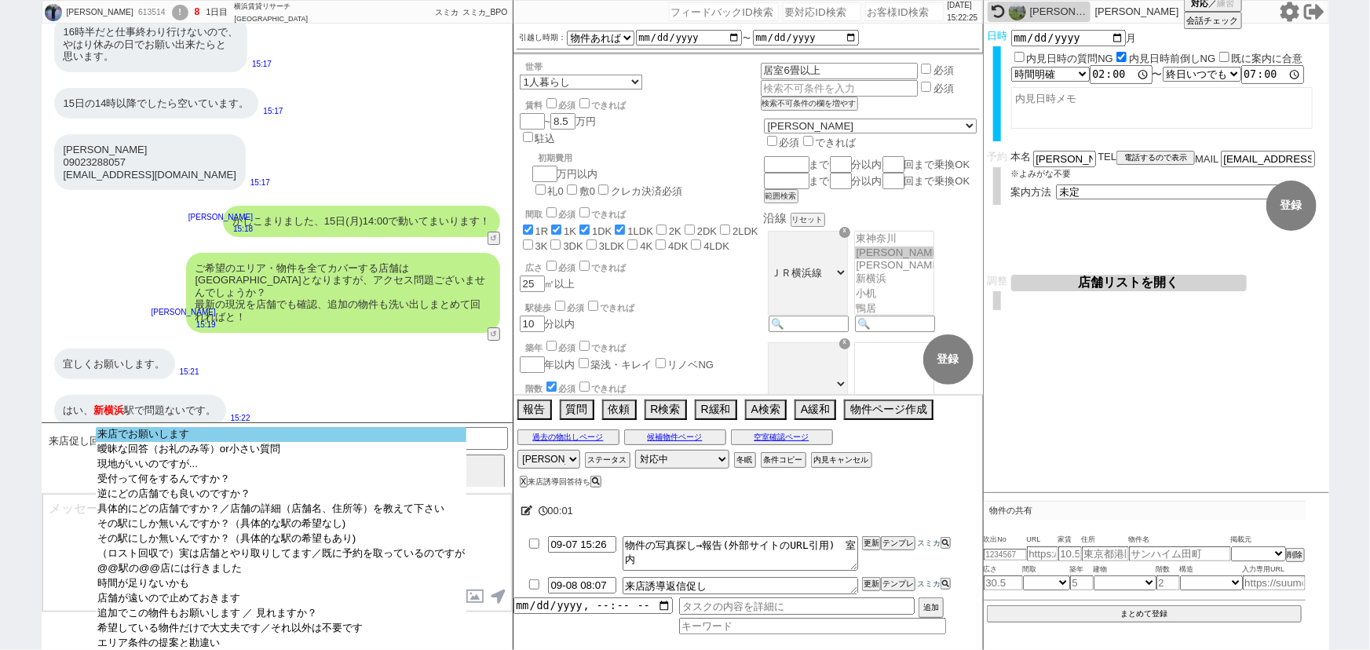
click at [214, 436] on option "来店でお願いします" at bounding box center [281, 434] width 371 height 15
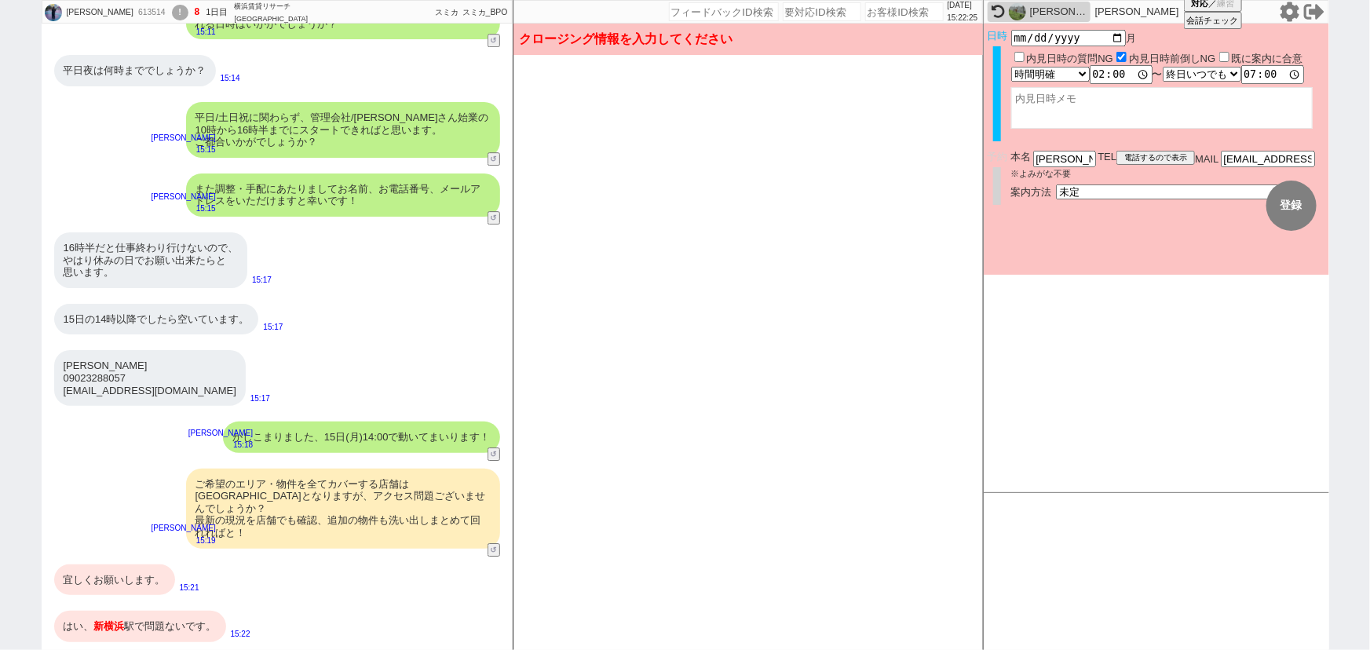
scroll to position [2422, 0]
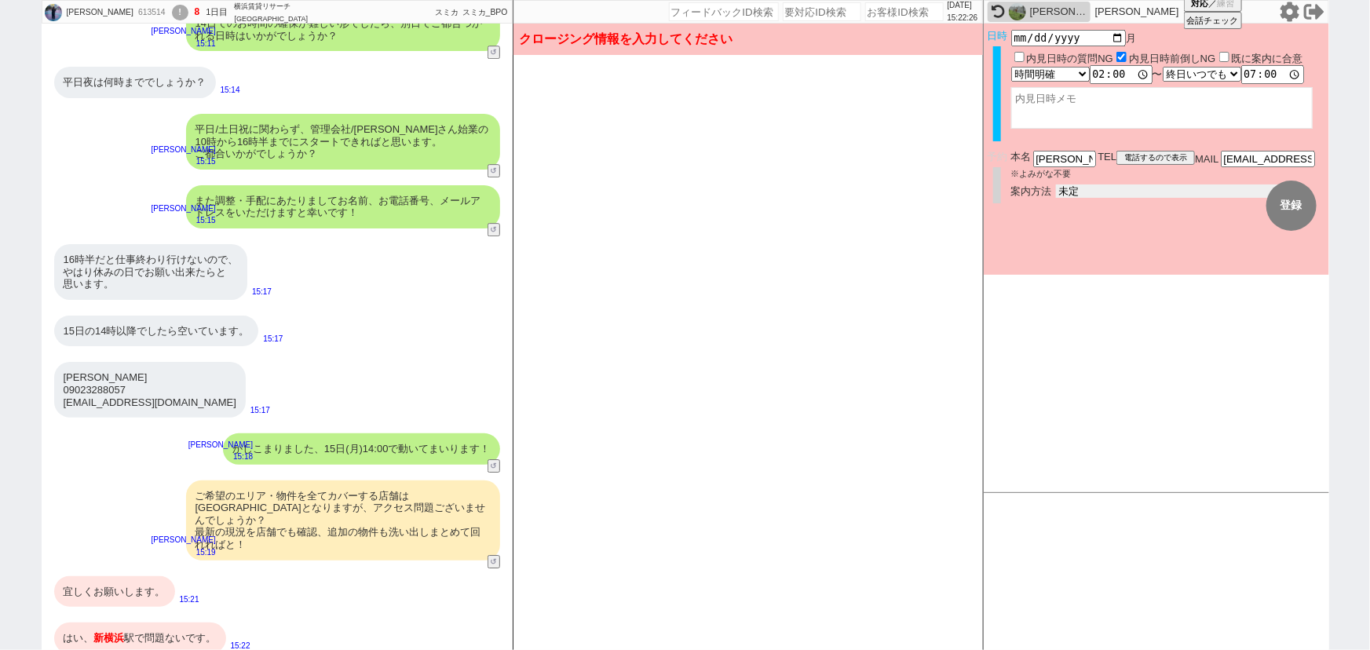
click at [1077, 184] on select "未定 現地お待ち合わせ ご来店 先行申し込みのご案内or内見無しでの申し込みのご案内 オンラインでのご接客 オンラインで1件の内見のご案内" at bounding box center [1174, 190] width 236 height 13
click at [1056, 184] on select "未定 現地お待ち合わせ ご来店 先行申し込みのご案内or内見無しでの申し込みのご案内 オンラインでのご接客 オンラインで1件の内見のご案内" at bounding box center [1174, 190] width 236 height 13
click at [1080, 250] on form "変更 なし 登録 日時 2025-09-15 月 内見日時の質問NG 内見日時前倒しNG 既に案内に合意 言及なし 時間明確 午前 午後 お昼 夕方・夜 終日…" at bounding box center [1156, 149] width 345 height 251
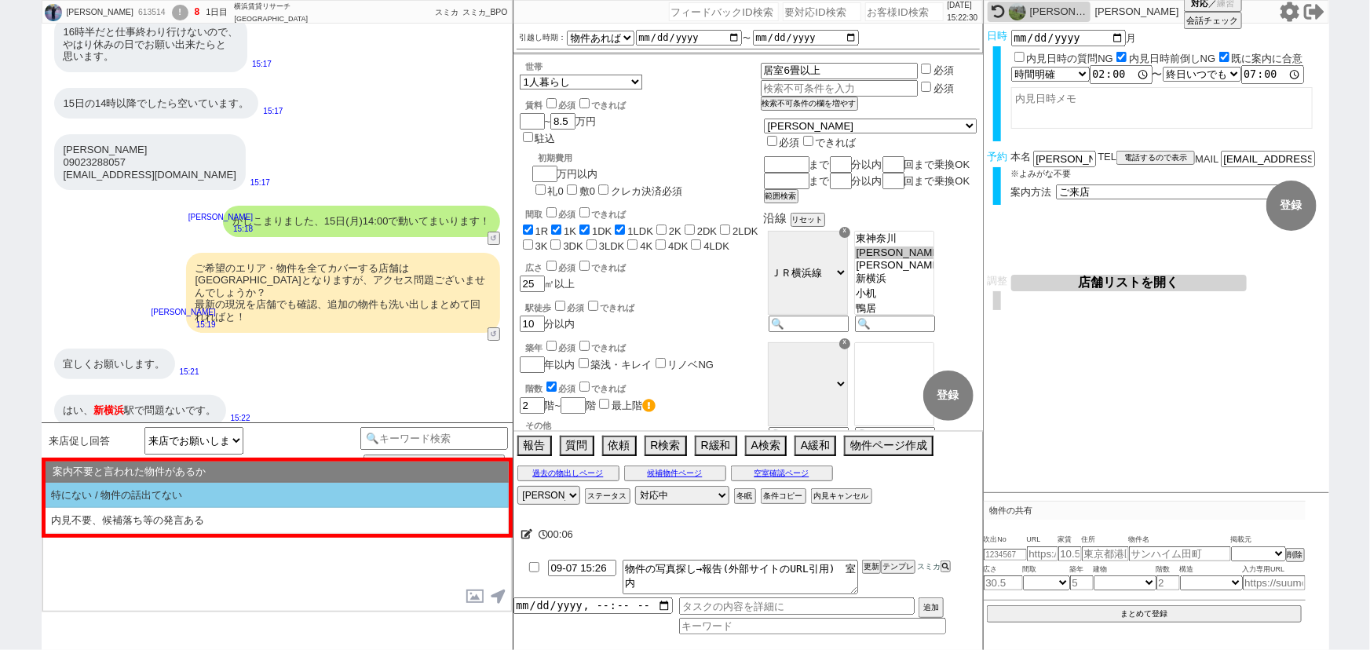
click at [97, 499] on li "特にない / 物件の話出てない" at bounding box center [277, 496] width 463 height 26
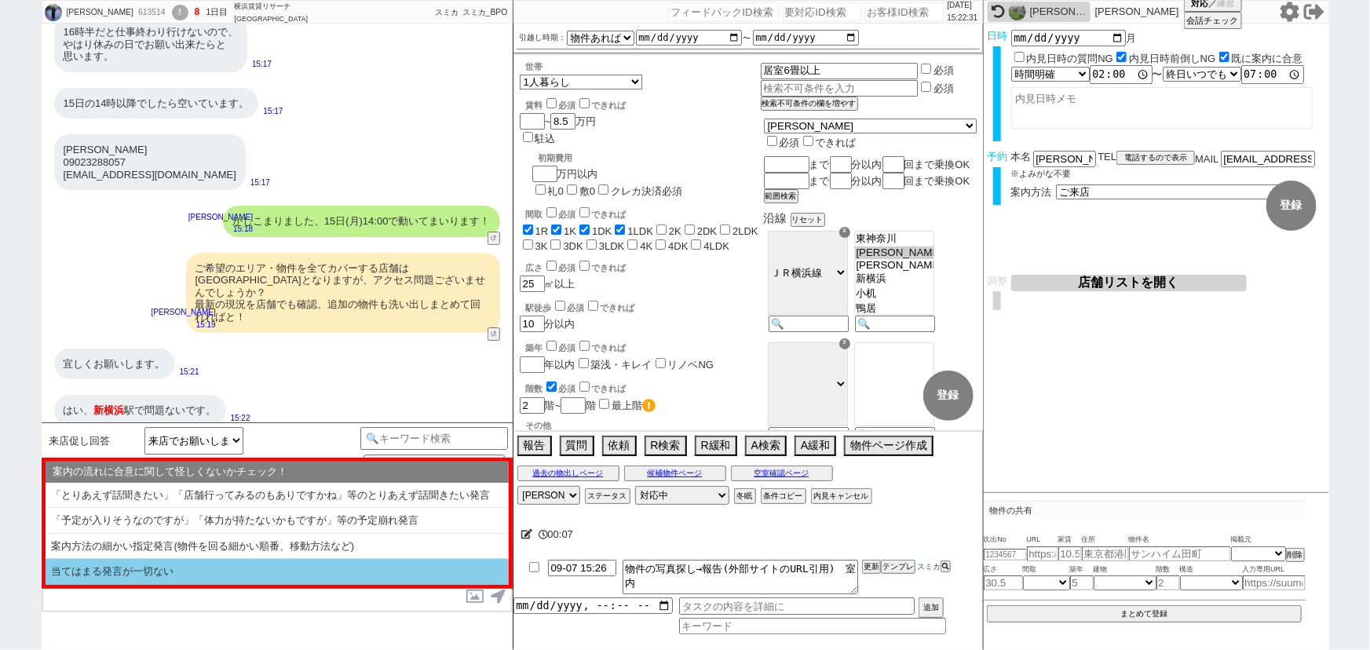
click at [104, 573] on li "当てはまる発言が一切ない" at bounding box center [277, 572] width 463 height 26
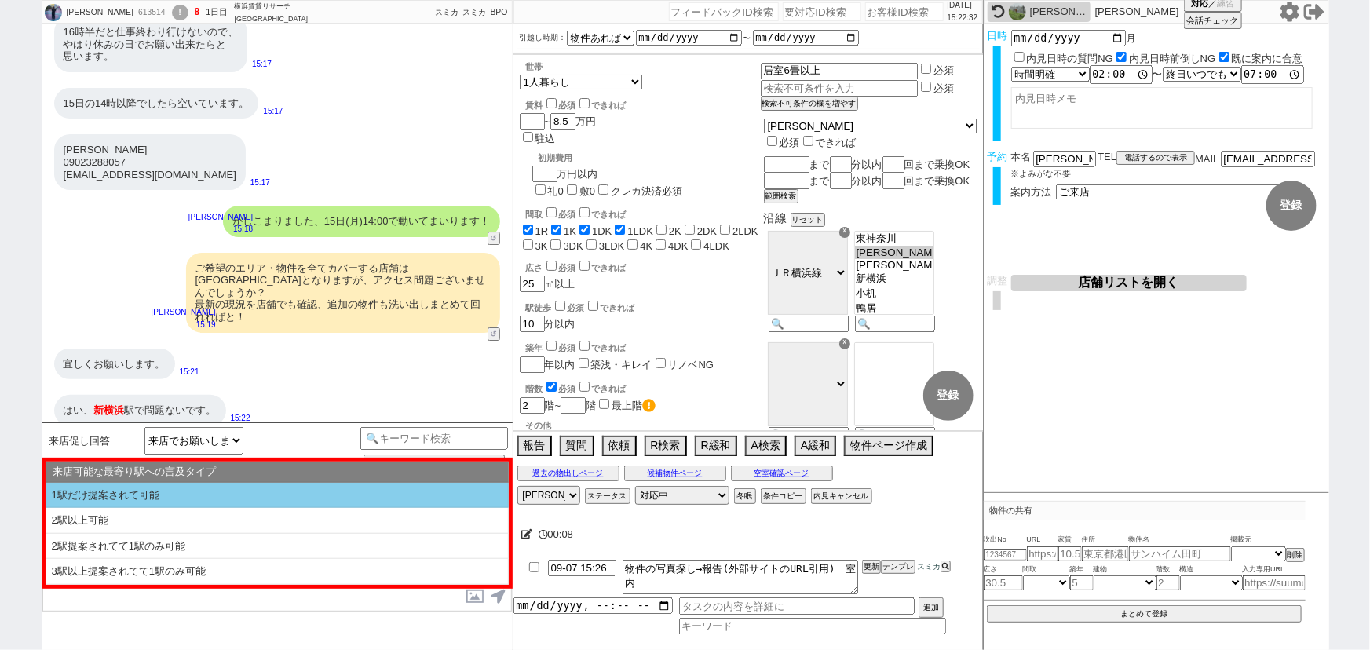
click at [149, 497] on li "1駅だけ提案されて可能" at bounding box center [277, 496] width 463 height 26
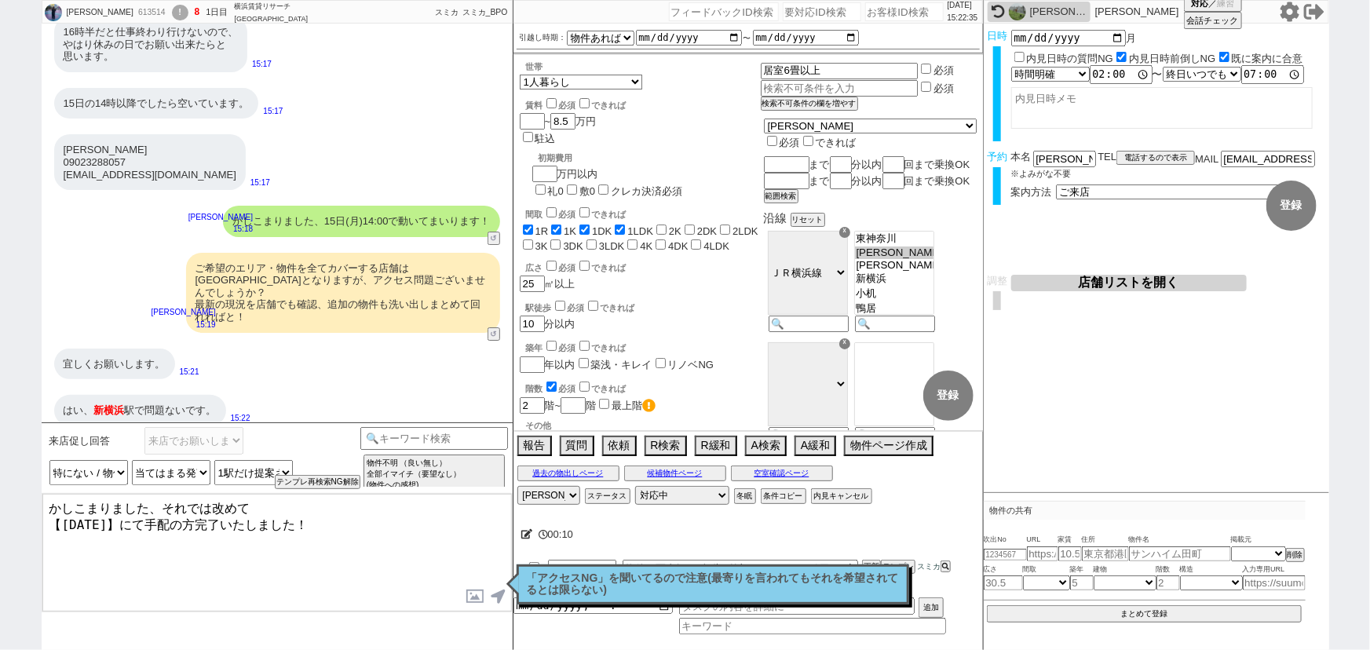
drag, startPoint x: 209, startPoint y: 506, endPoint x: 323, endPoint y: 520, distance: 115.5
click at [323, 520] on textarea "かしこまりました、それでは改めて 【9月15日(月)】にて手配の方完了いたしました！" at bounding box center [276, 553] width 469 height 118
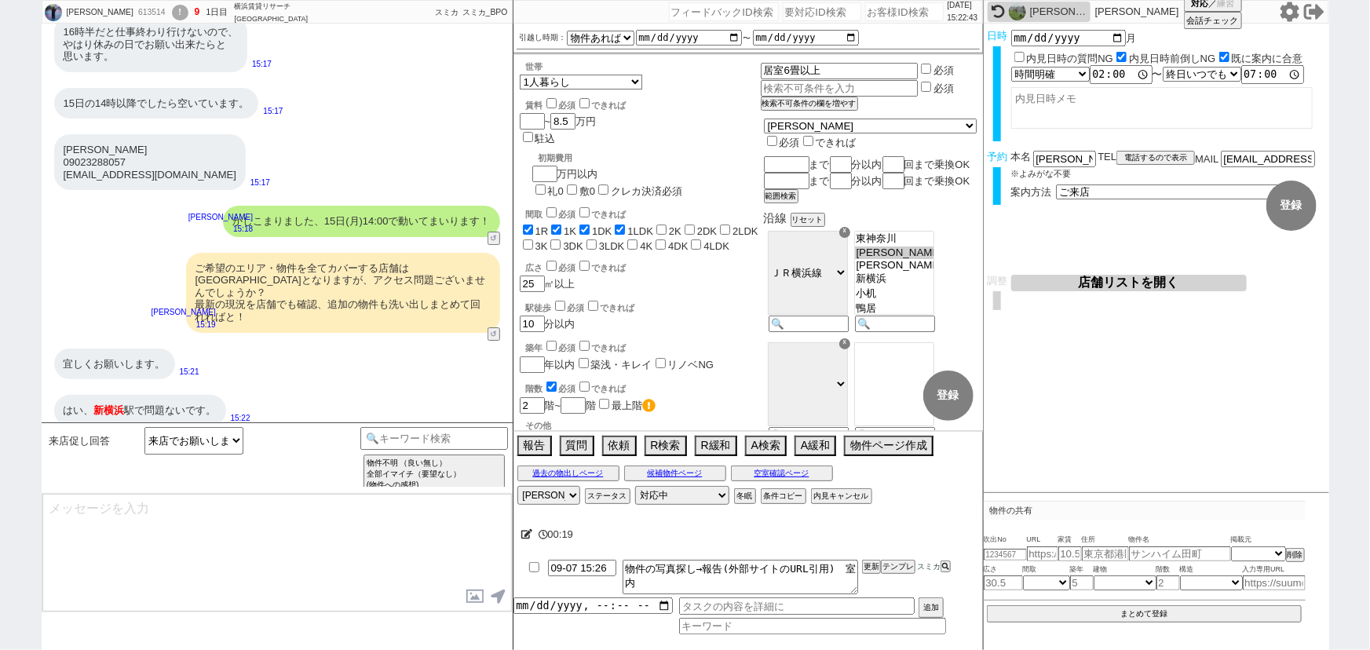
scroll to position [2708, 0]
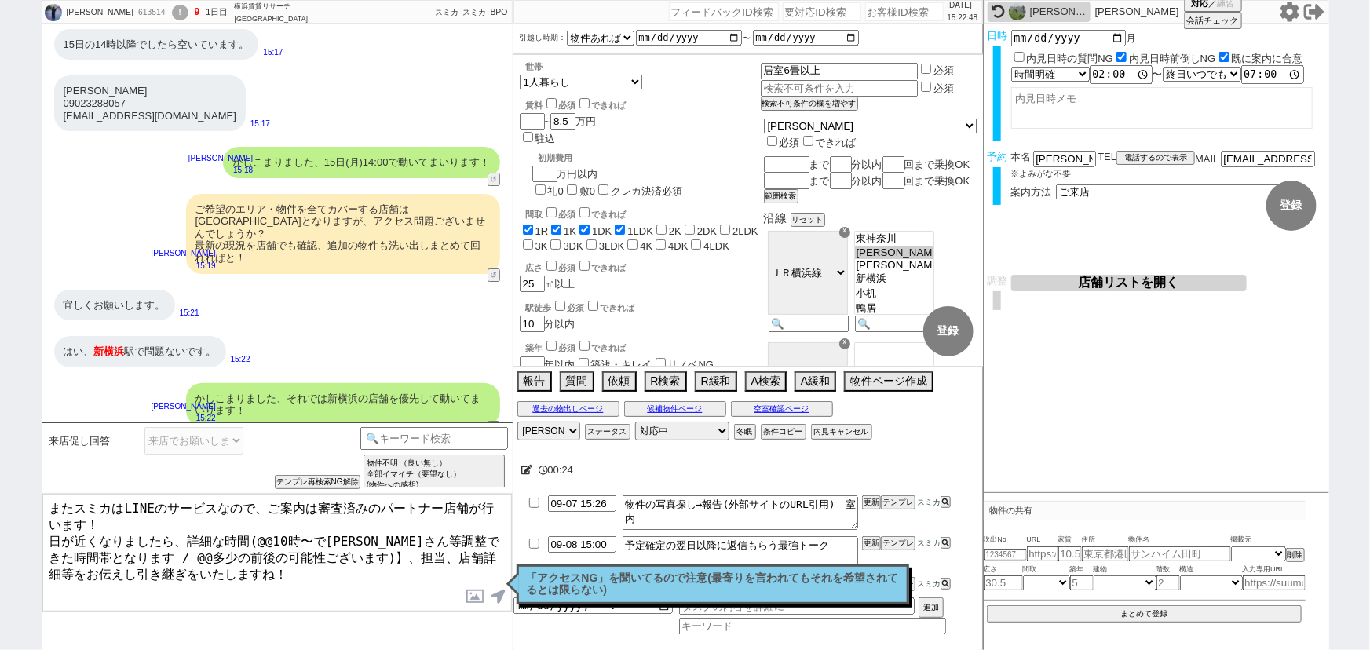
drag, startPoint x: 285, startPoint y: 532, endPoint x: 255, endPoint y: 532, distance: 29.8
click at [255, 532] on textarea "またスミカはLINEのサービスなので、ご案内は審査済みのパートナー店舗が行います！ 日が近くなりましたら、詳細な時間(@@10時〜で大家さん等調整できた時間帯…" at bounding box center [276, 553] width 469 height 118
drag, startPoint x: 86, startPoint y: 546, endPoint x: 295, endPoint y: 545, distance: 209.6
click at [295, 545] on textarea "またスミカはLINEのサービスなので、ご案内は審査済みのパートナー店舗が行います！ 日が近くなりましたら、詳細な時間(14時〜で大家さん等調整できた時間帯とな…" at bounding box center [276, 553] width 469 height 118
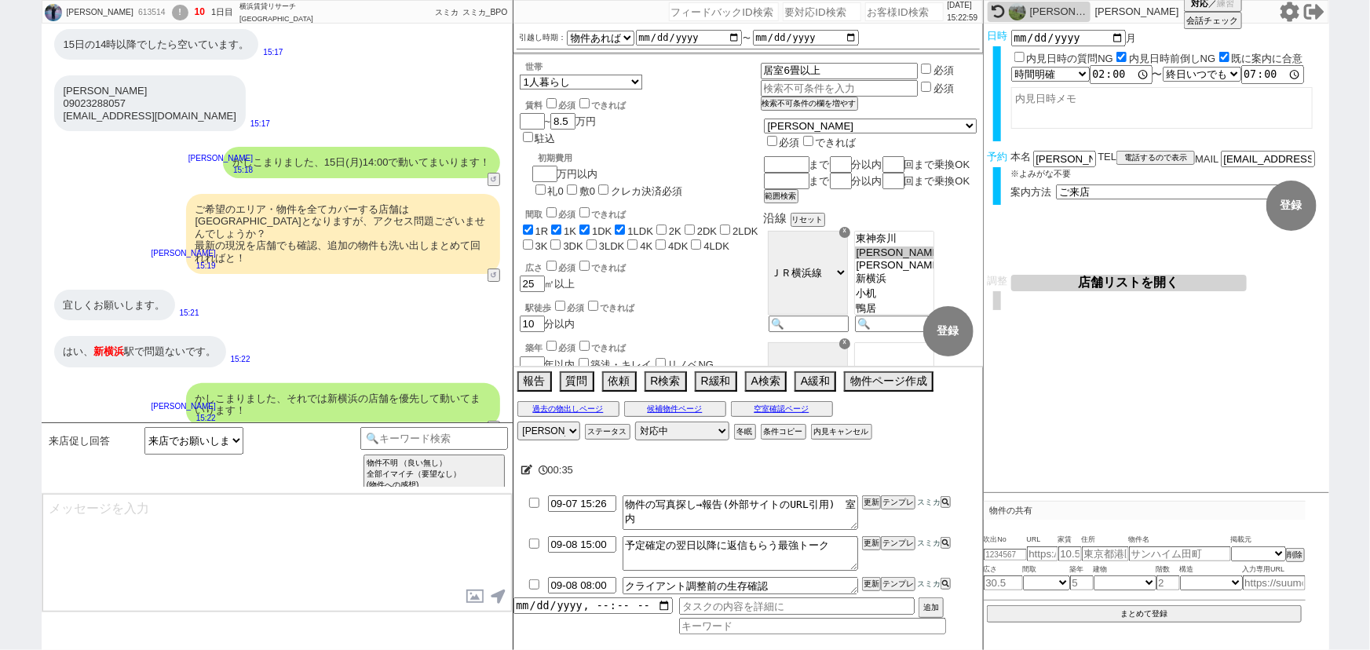
scroll to position [2803, 0]
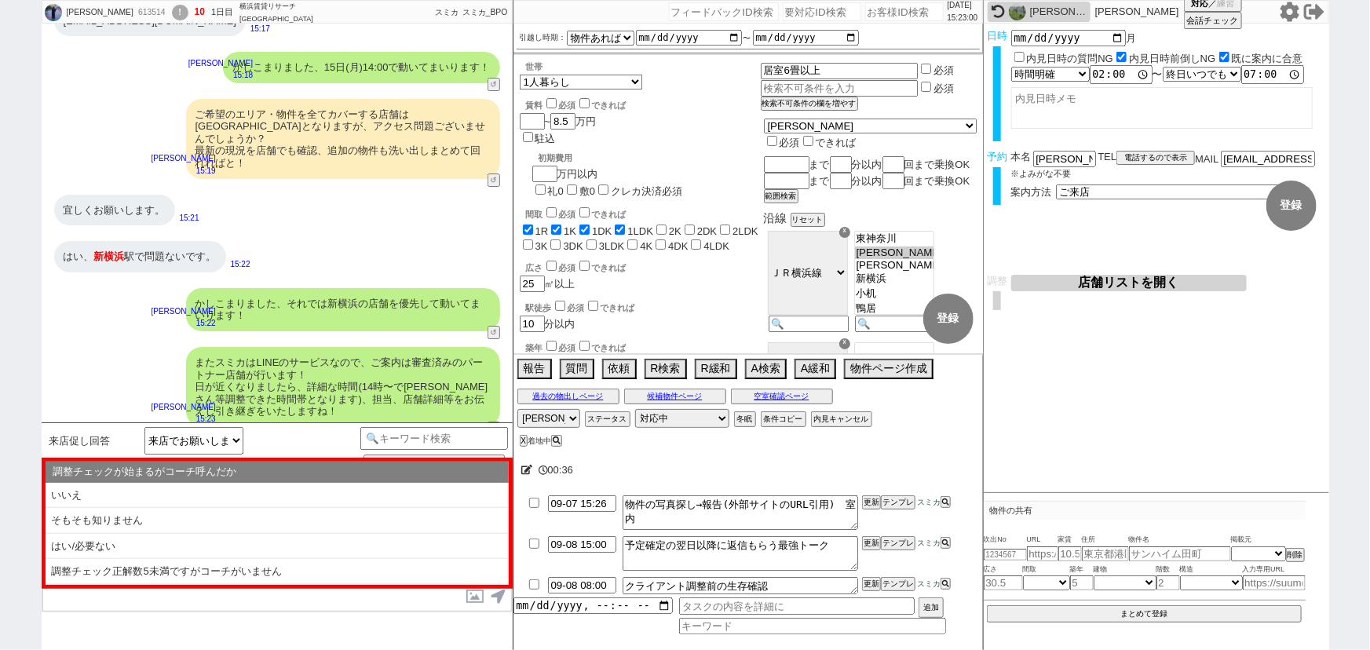
click at [295, 545] on li "はい/必要ない" at bounding box center [277, 547] width 463 height 26
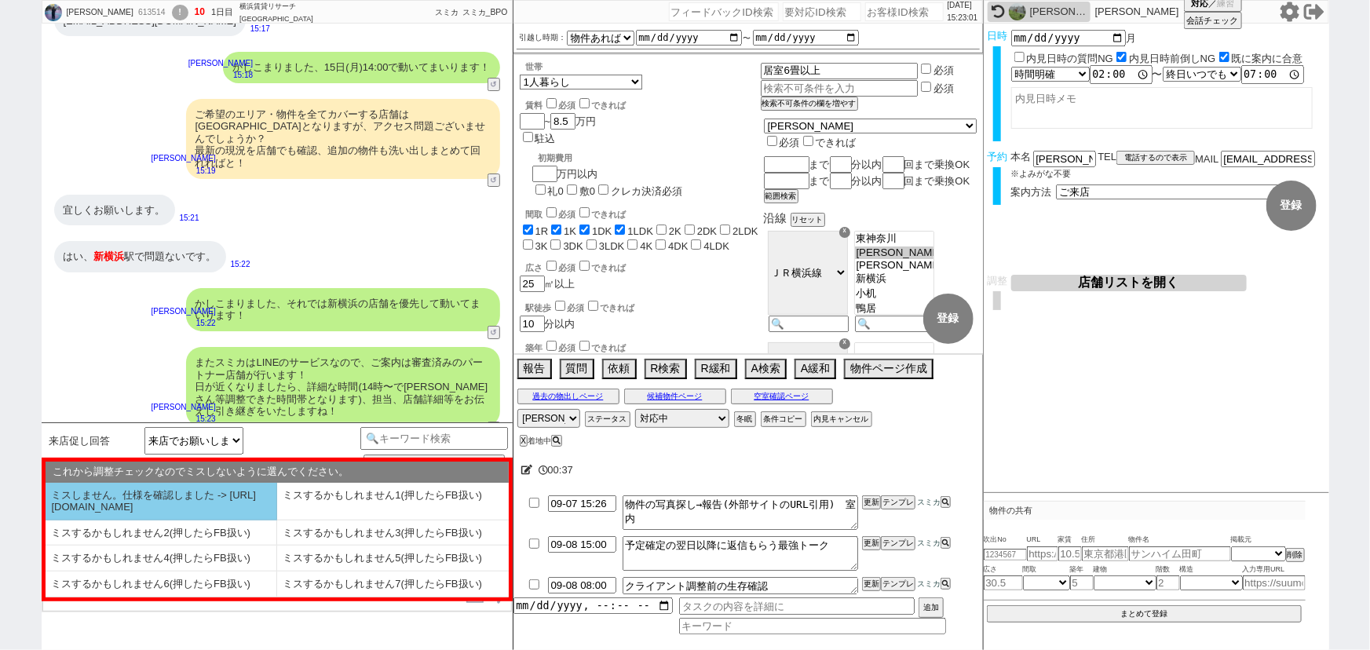
click at [181, 513] on li "ミスしません。仕様を確認しました -> https://jent.notion.site/841a6651aa67425da7d40ddfad41a184" at bounding box center [162, 502] width 232 height 38
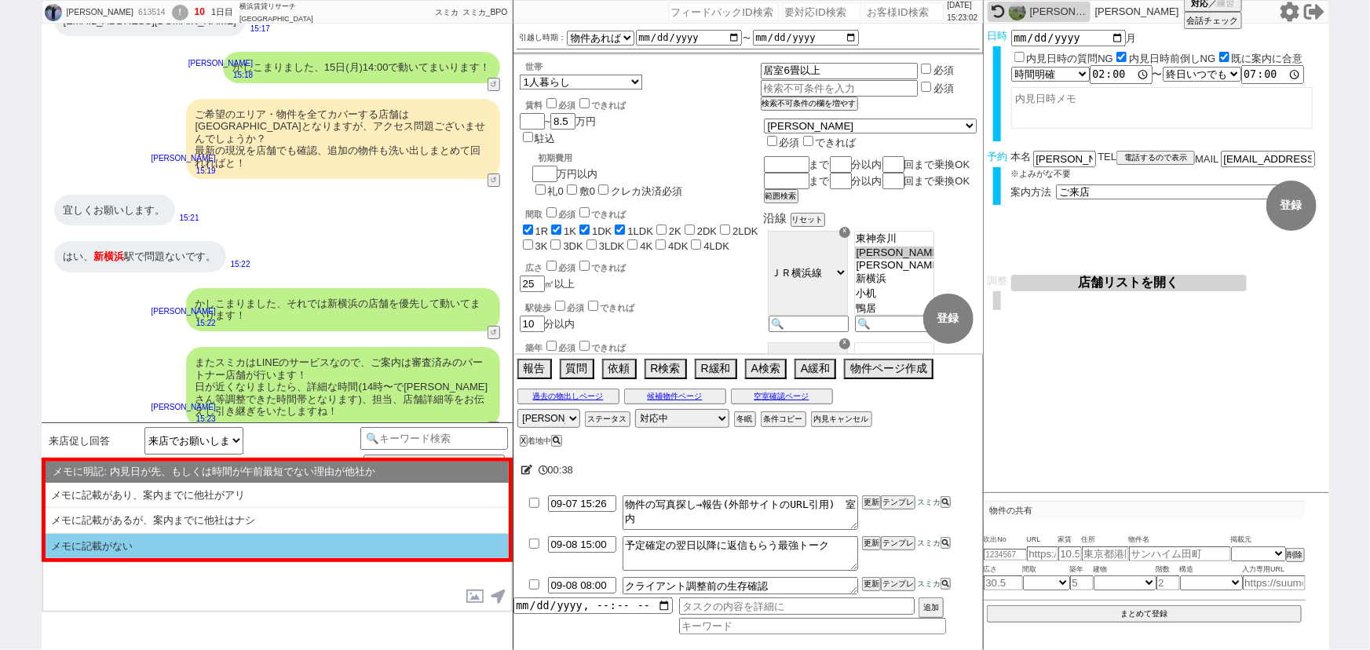
click at [228, 546] on li "メモに記載がない" at bounding box center [277, 546] width 463 height 25
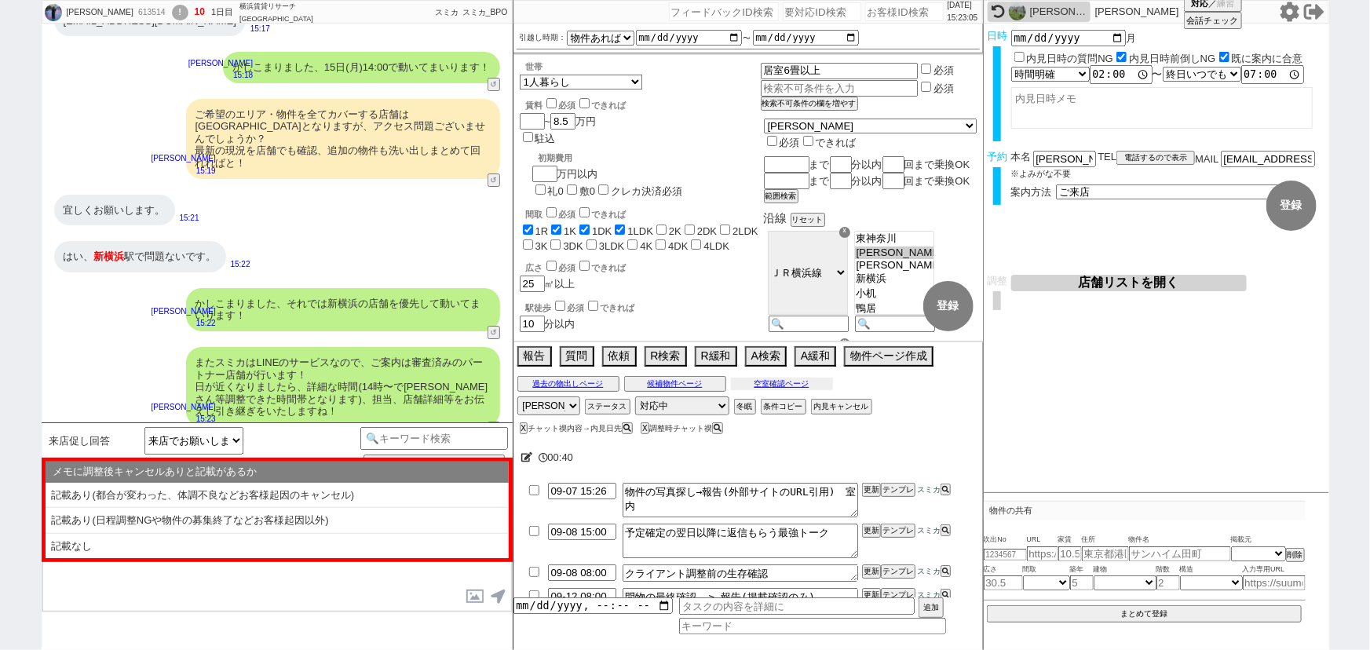
click at [817, 387] on button "空室確認ページ" at bounding box center [782, 384] width 102 height 13
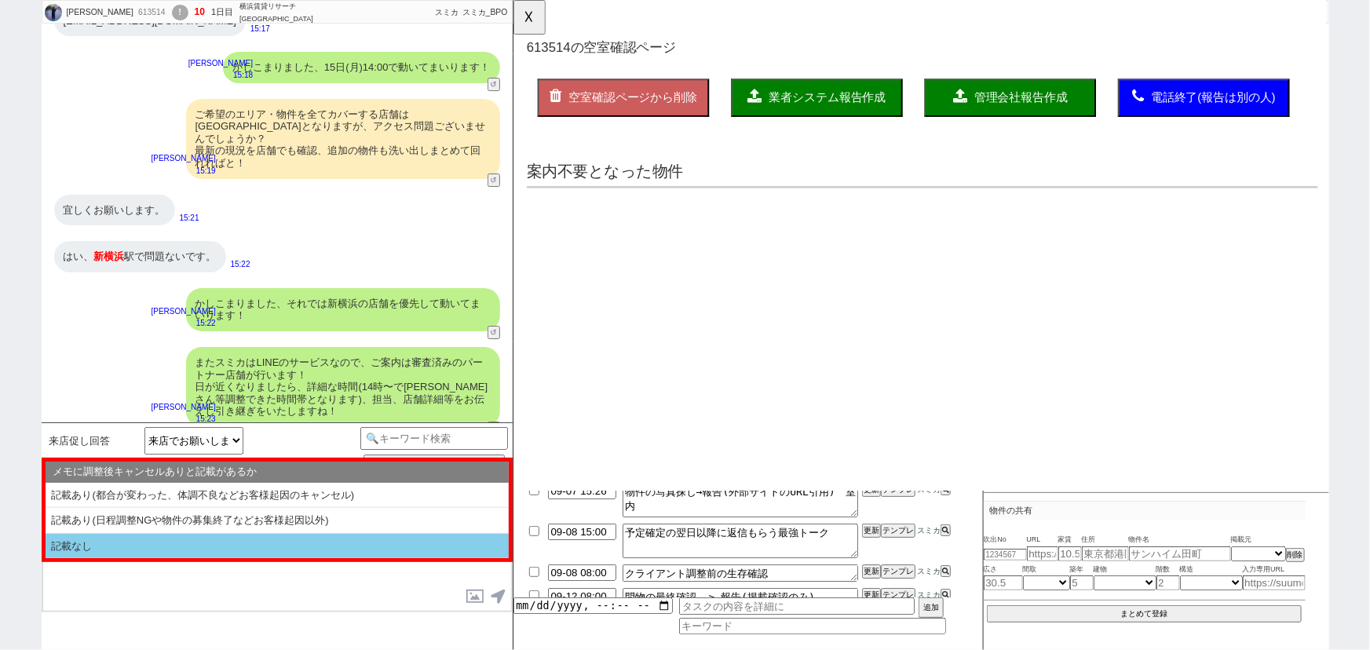
scroll to position [0, 0]
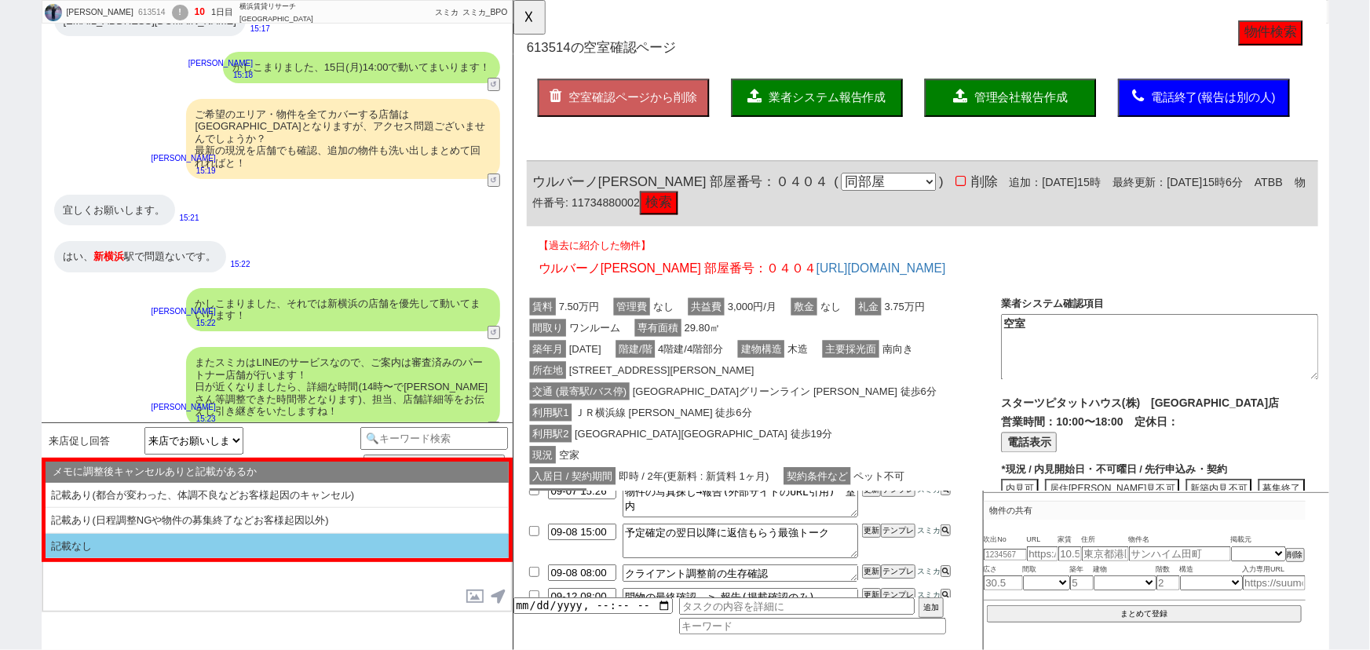
click at [303, 546] on li "記載なし" at bounding box center [277, 546] width 463 height 25
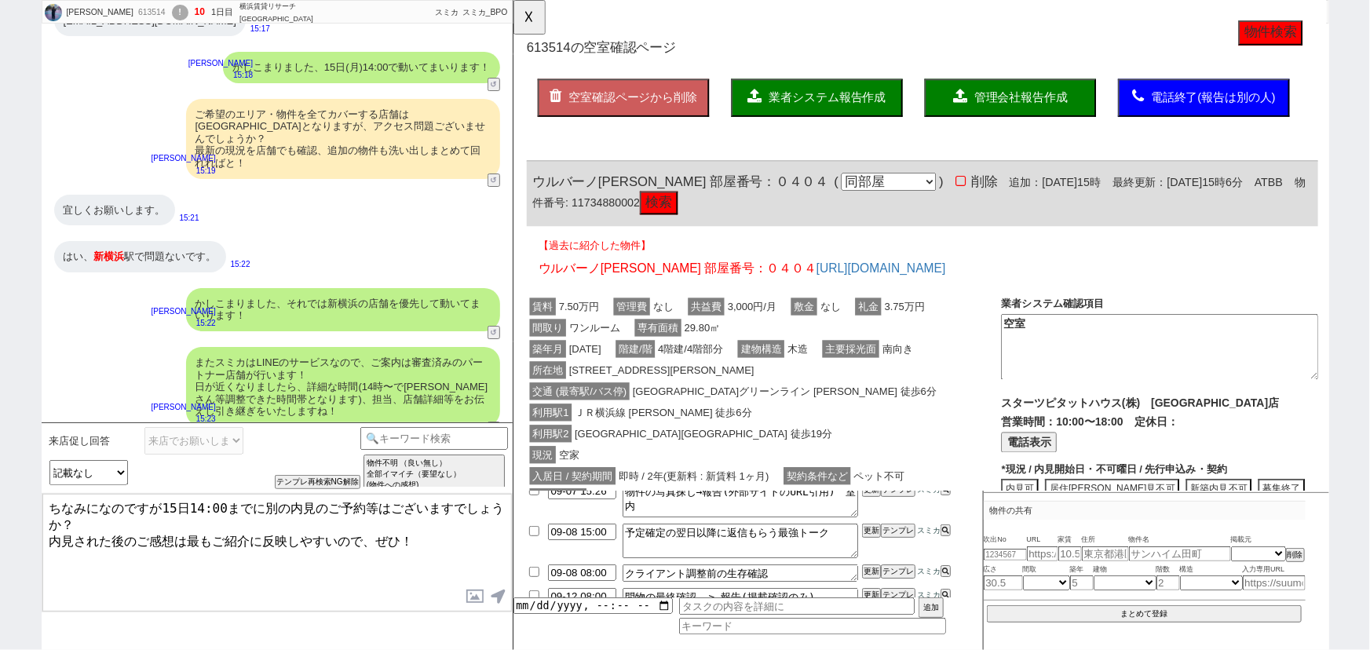
click at [253, 506] on textarea "ちなみになのですが15日14:00までに別の内見のご予約等はございますでしょうか？ 内見された後のご感想は最もご紹介に反映しやすいので、ぜひ！" at bounding box center [276, 553] width 469 height 118
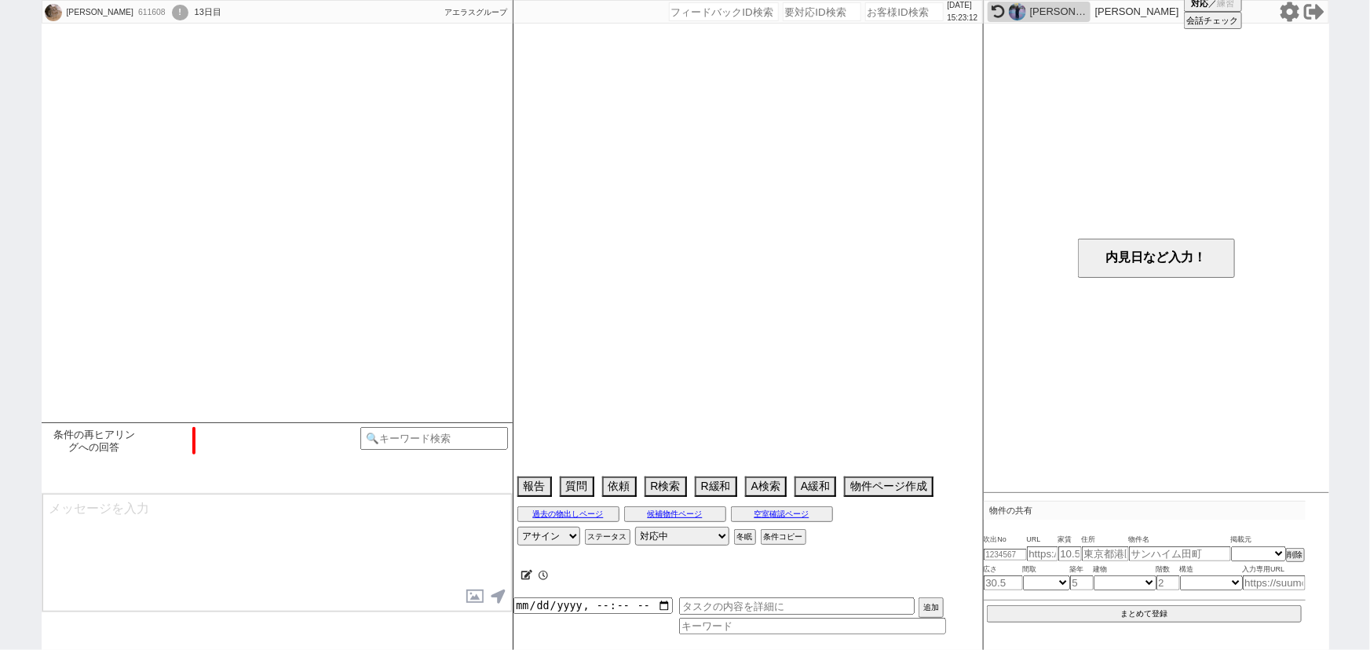
scroll to position [354, 0]
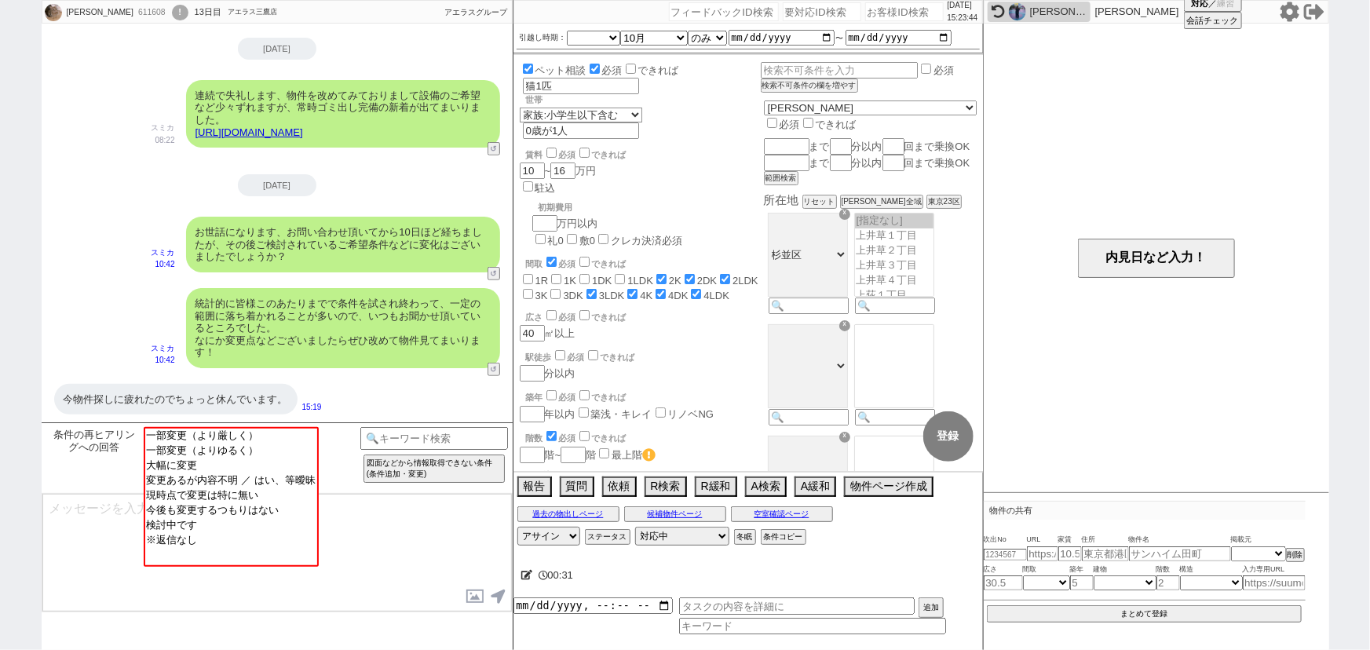
click at [308, 311] on div "統計的に皆様このあたりまでで条件を試され終わって、一定の範囲に落ち着かれることが多いので、いつもお聞かせ頂いているところでした。 なにか変更点などございました…" at bounding box center [343, 328] width 314 height 80
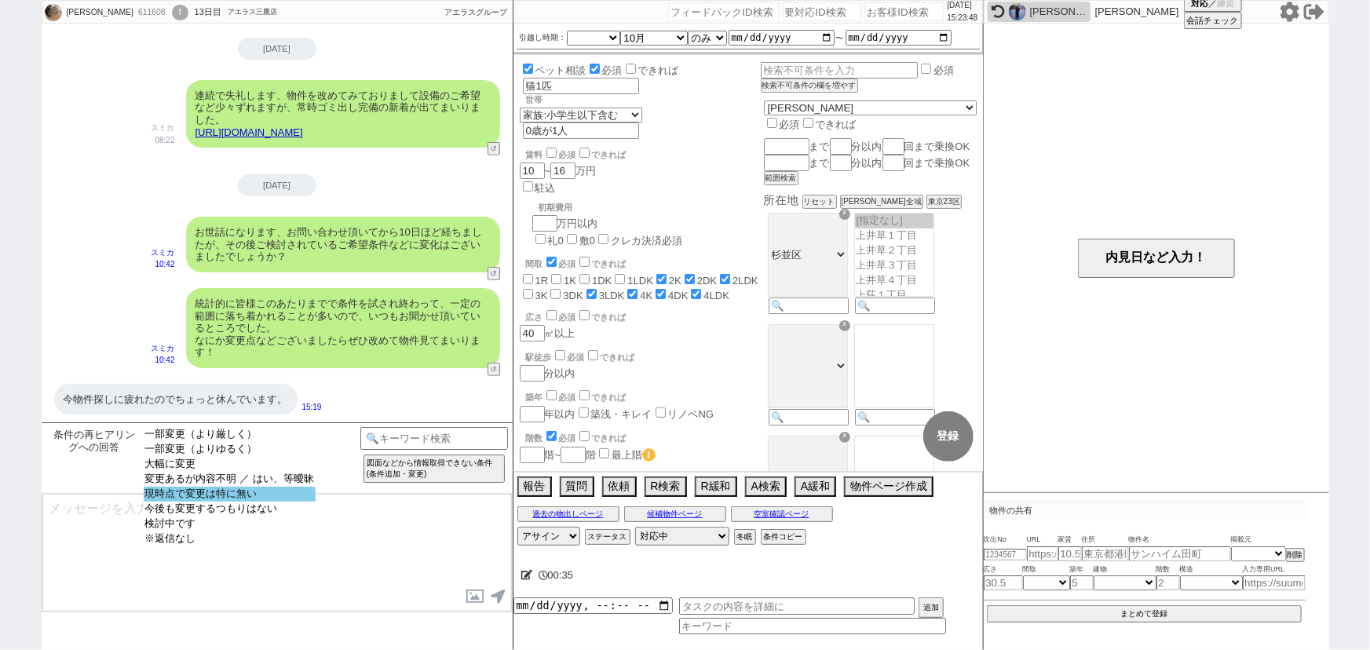
click at [265, 501] on option "現時点で変更は特に無い" at bounding box center [230, 494] width 172 height 15
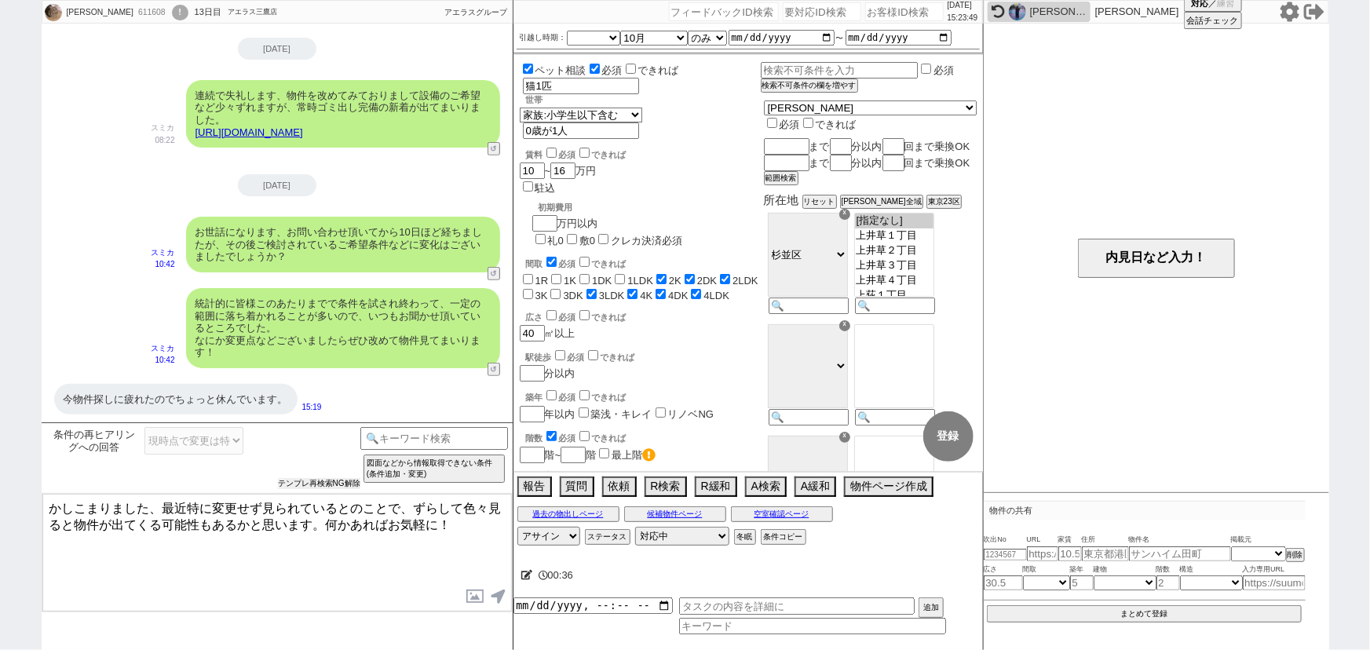
click at [295, 484] on button "テンプレ再検索NG解除" at bounding box center [319, 483] width 82 height 11
click at [195, 445] on select "一部変更（より厳しく） 一部変更（よりゆるく） 大幅に変更 変更あるが内容不明 ／ はい、等曖昧 現時点で変更は特に無い 今後も変更するつもりはない 検討中で…" at bounding box center [193, 440] width 99 height 27
click at [438, 441] on input at bounding box center [434, 437] width 148 height 20
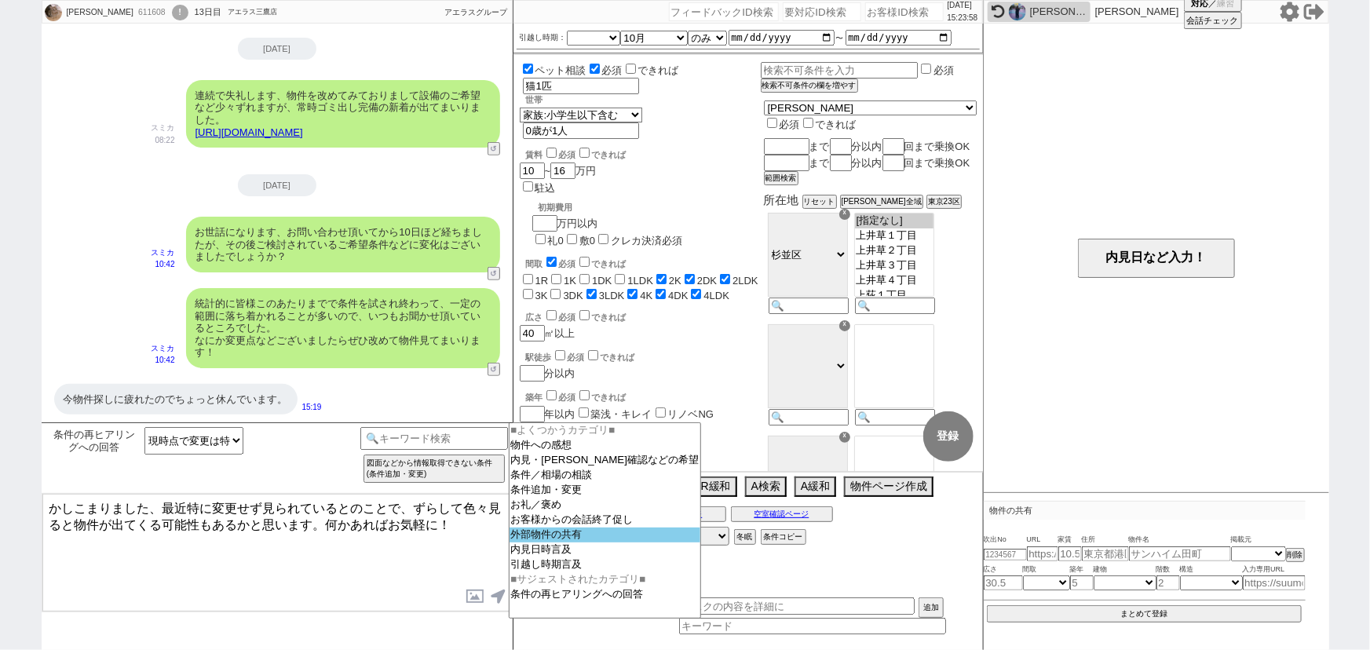
click at [536, 540] on option "外部物件の共有" at bounding box center [606, 535] width 192 height 15
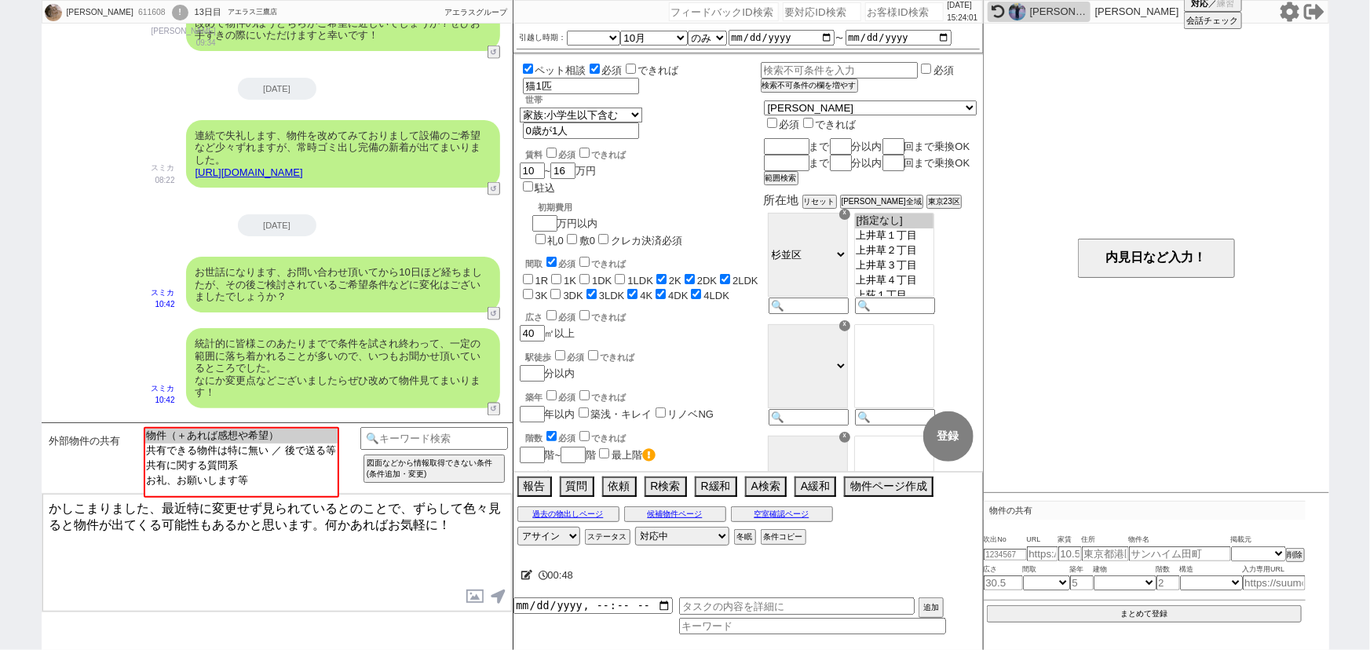
scroll to position [1233, 0]
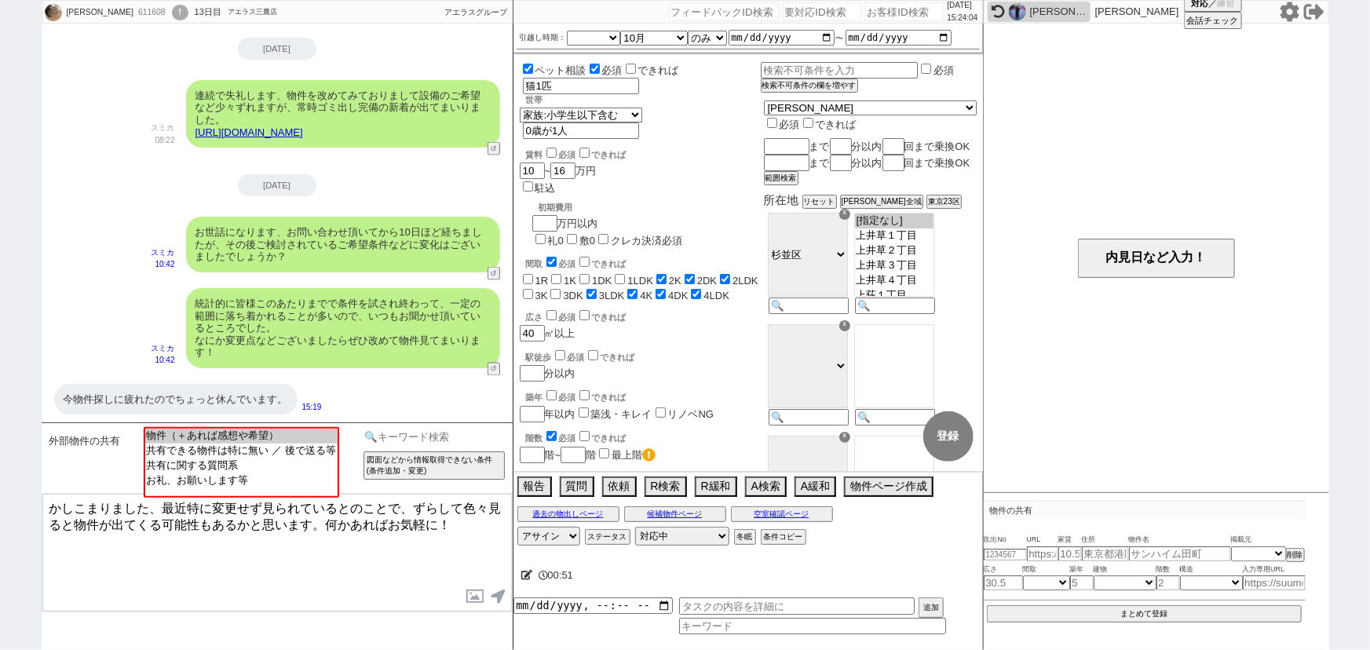
click at [466, 440] on input at bounding box center [434, 437] width 148 height 20
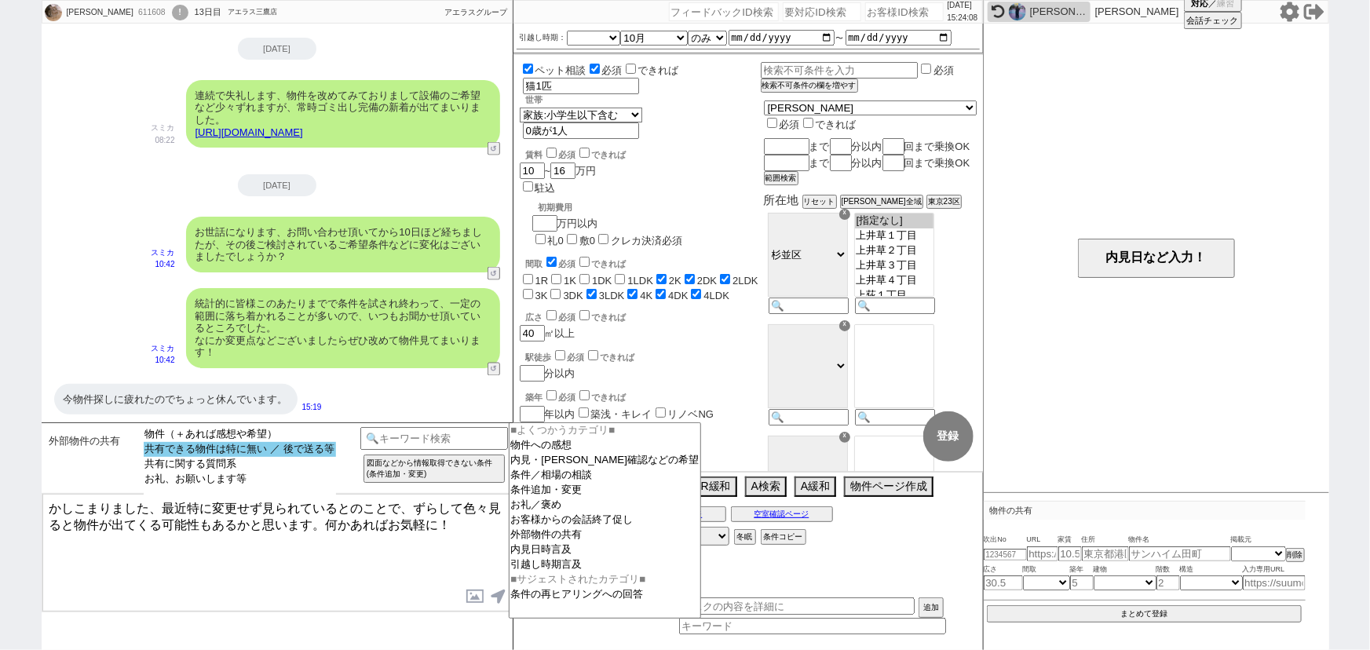
click at [281, 455] on option "共有できる物件は特に無い ／ 後で送る等" at bounding box center [240, 449] width 192 height 15
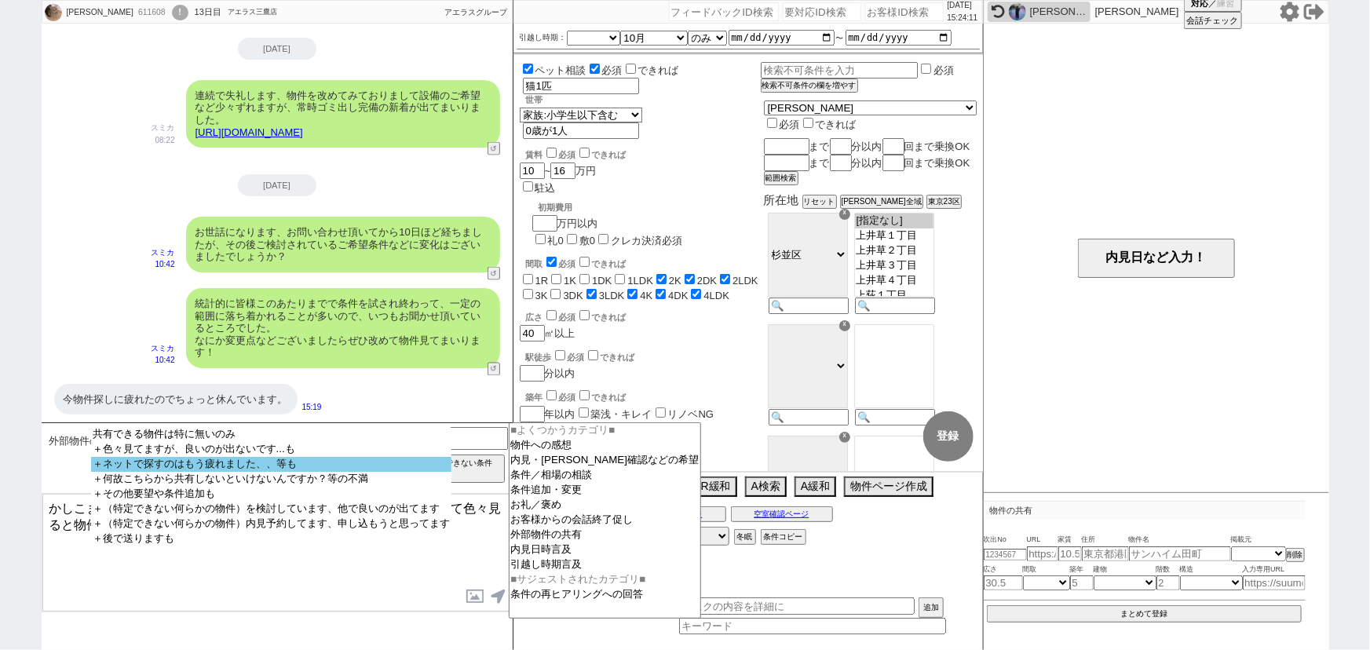
click at [301, 467] on option "＋ネットで探すのはもう疲れました、、等も" at bounding box center [271, 464] width 360 height 15
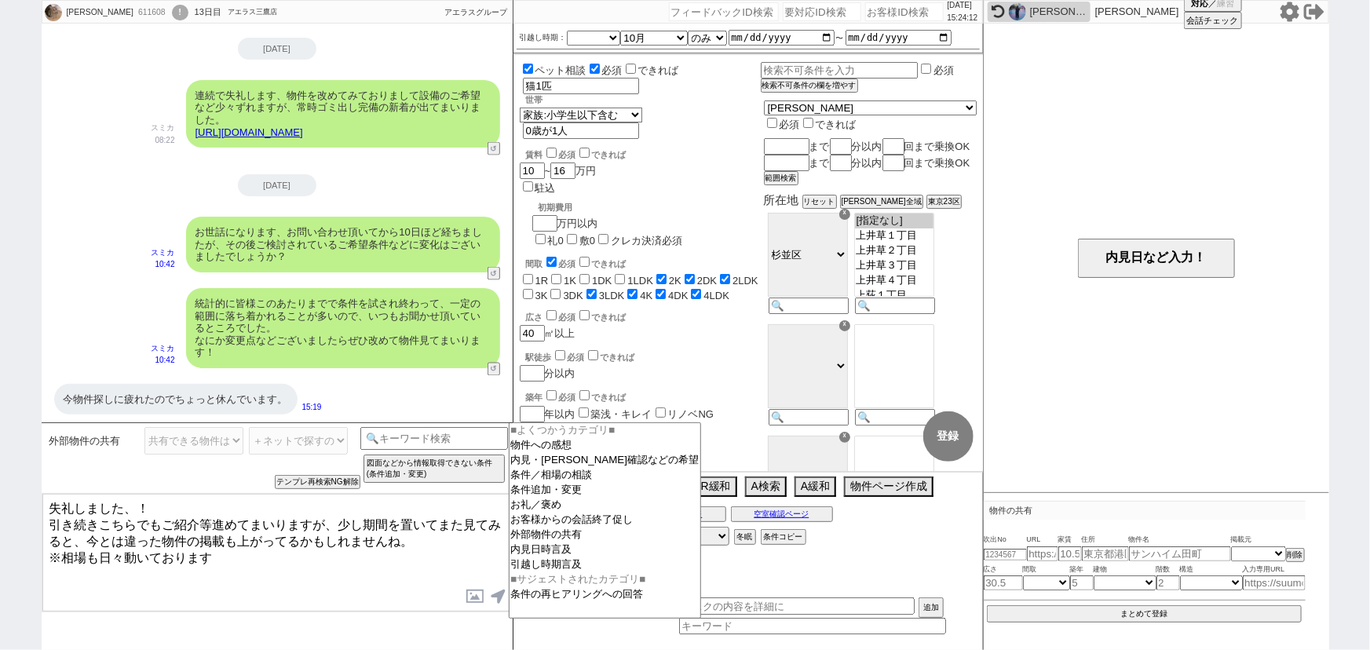
click at [259, 540] on textarea "失礼しました、！ 引き続きこちらでもご紹介等進めてまいりますが、少し期間を置いてまた見てみると、今とは違った物件の掲載も上がってるかもしれませんね。 ※相場も…" at bounding box center [276, 553] width 469 height 118
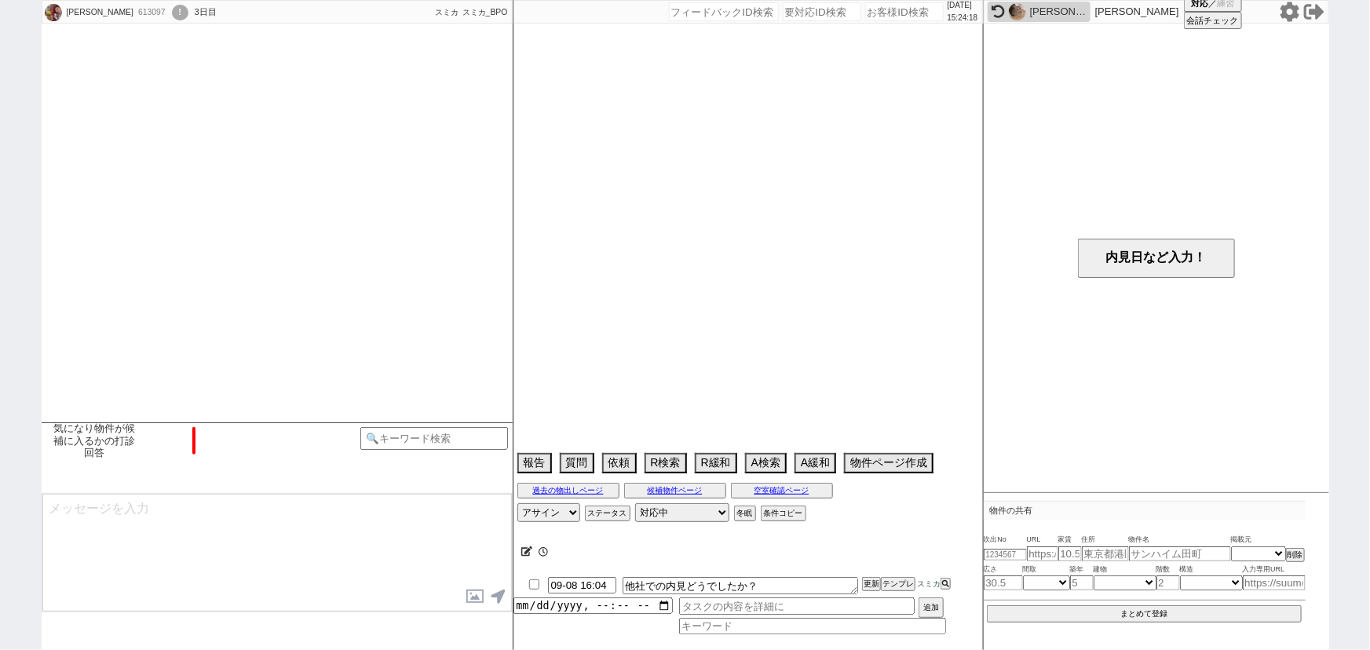
scroll to position [68, 0]
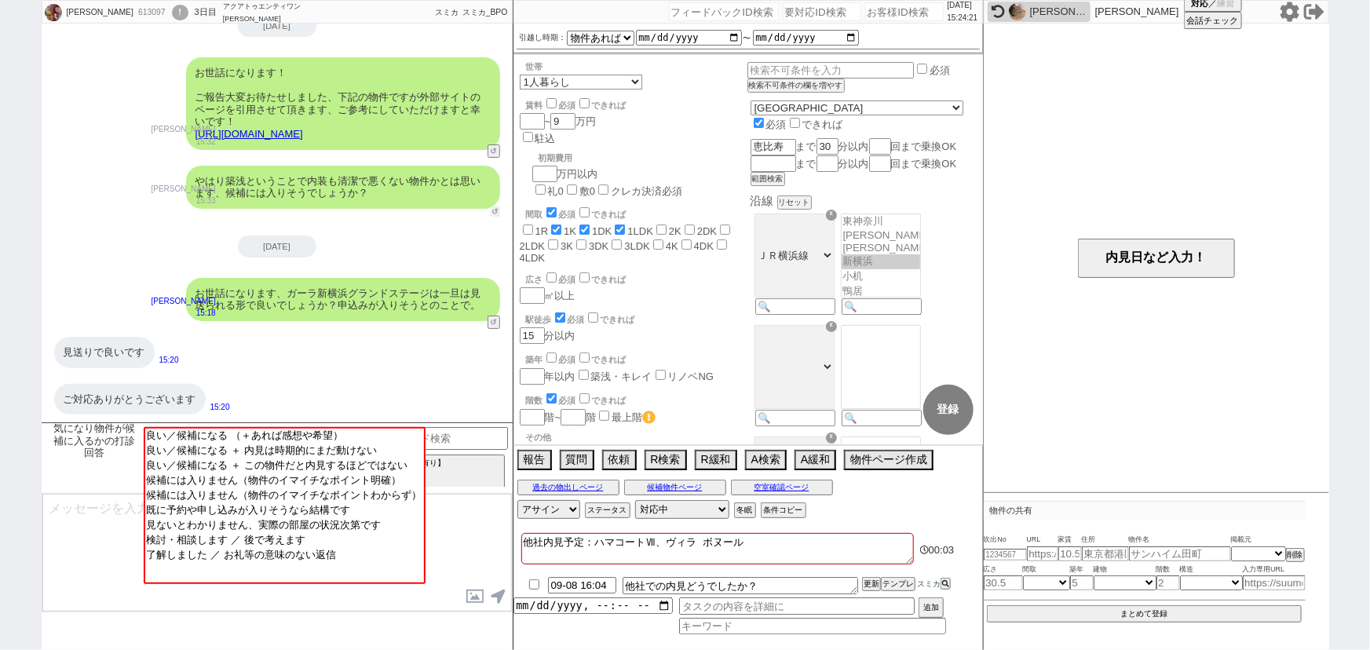
click at [494, 210] on button "↺" at bounding box center [495, 211] width 9 height 10
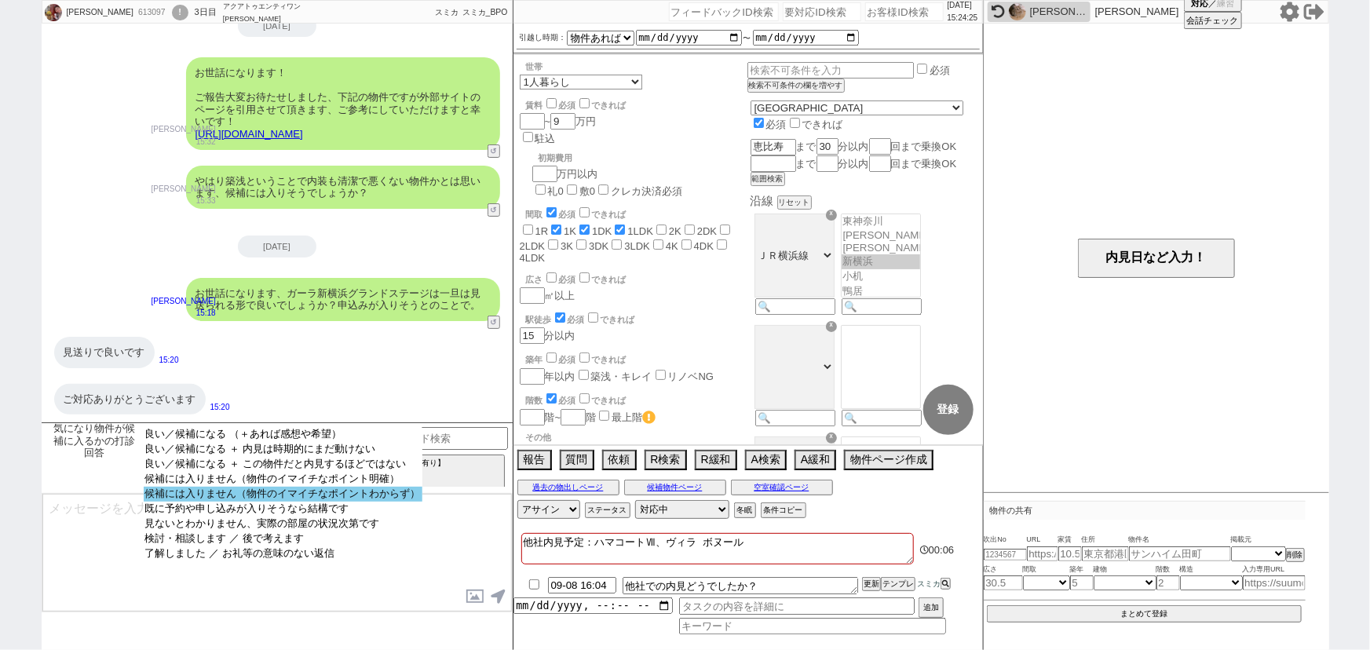
click at [266, 500] on option "候補には入りません（物件のイマイチなポイントわからず）" at bounding box center [283, 494] width 279 height 15
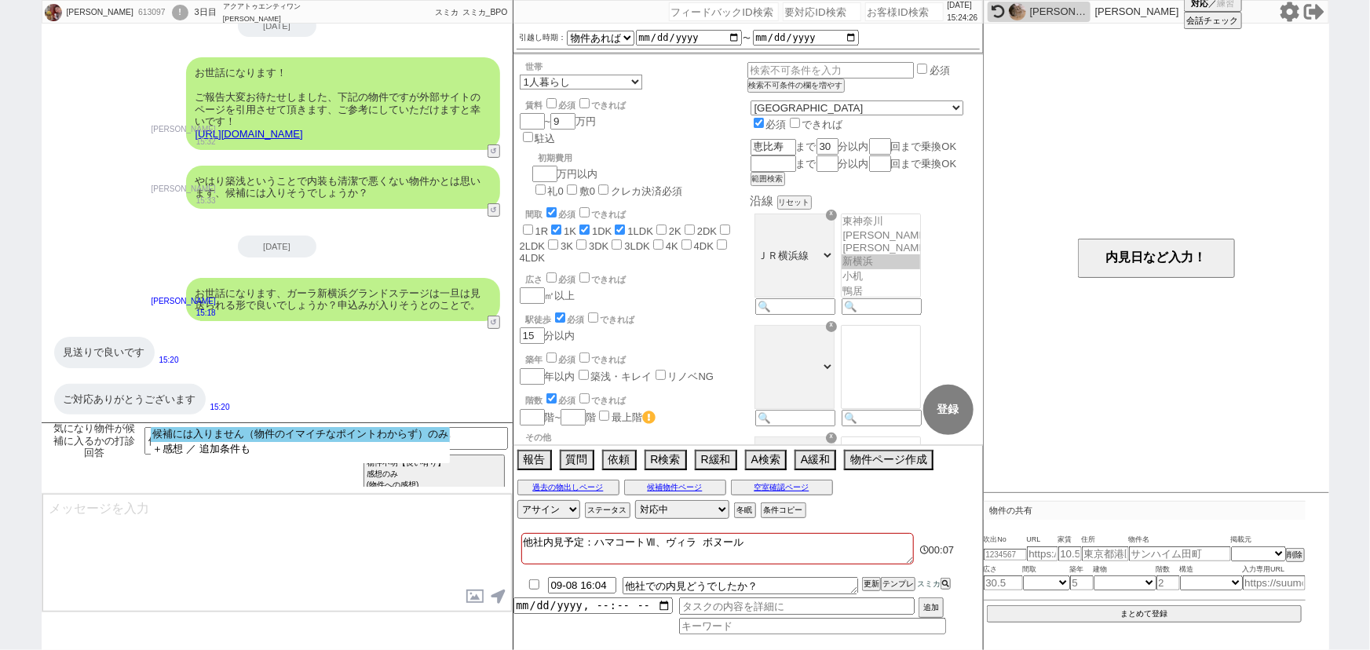
click at [300, 439] on option "候補には入りません（物件のイマイチなポイントわからず）のみ" at bounding box center [300, 434] width 299 height 15
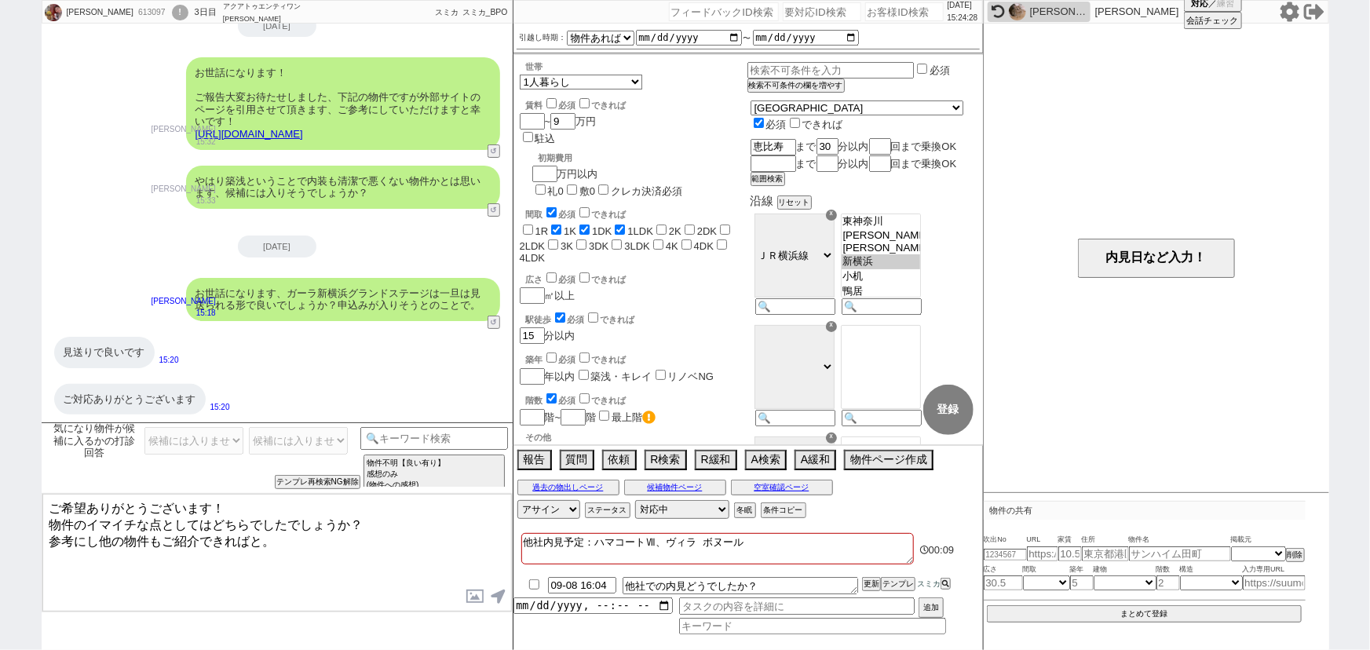
scroll to position [0, 0]
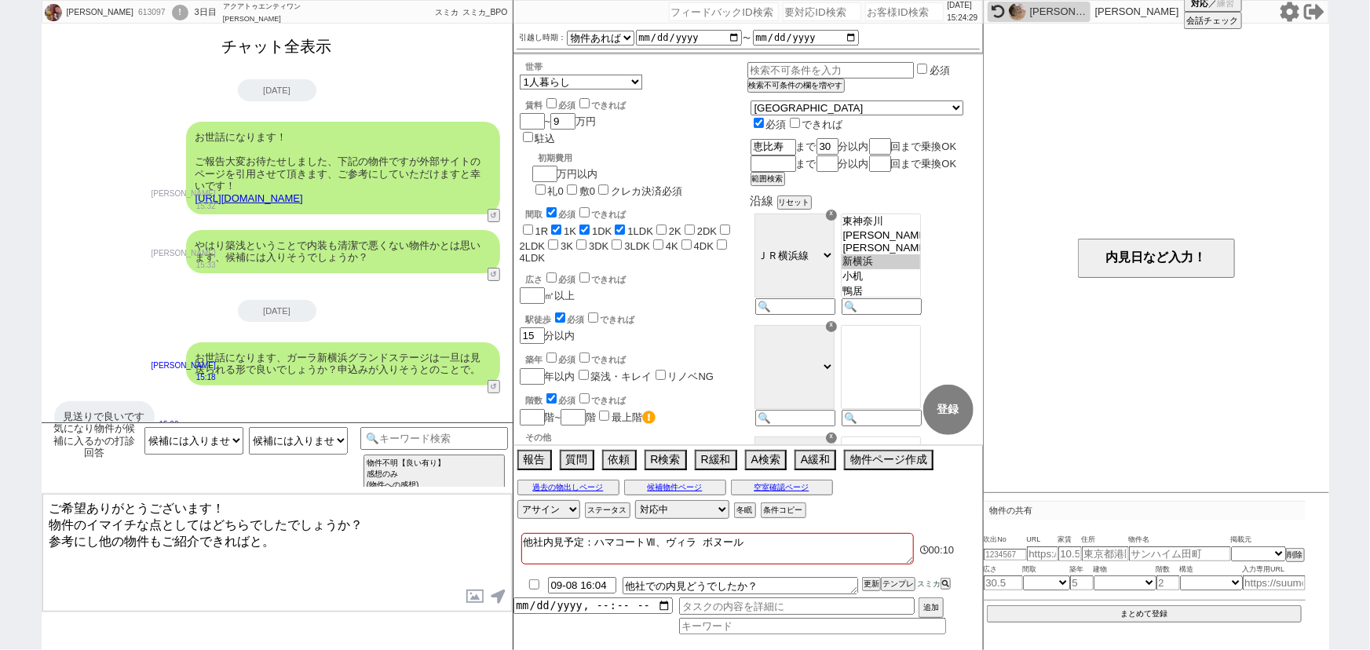
click at [309, 48] on button "チャット全表示" at bounding box center [277, 46] width 122 height 27
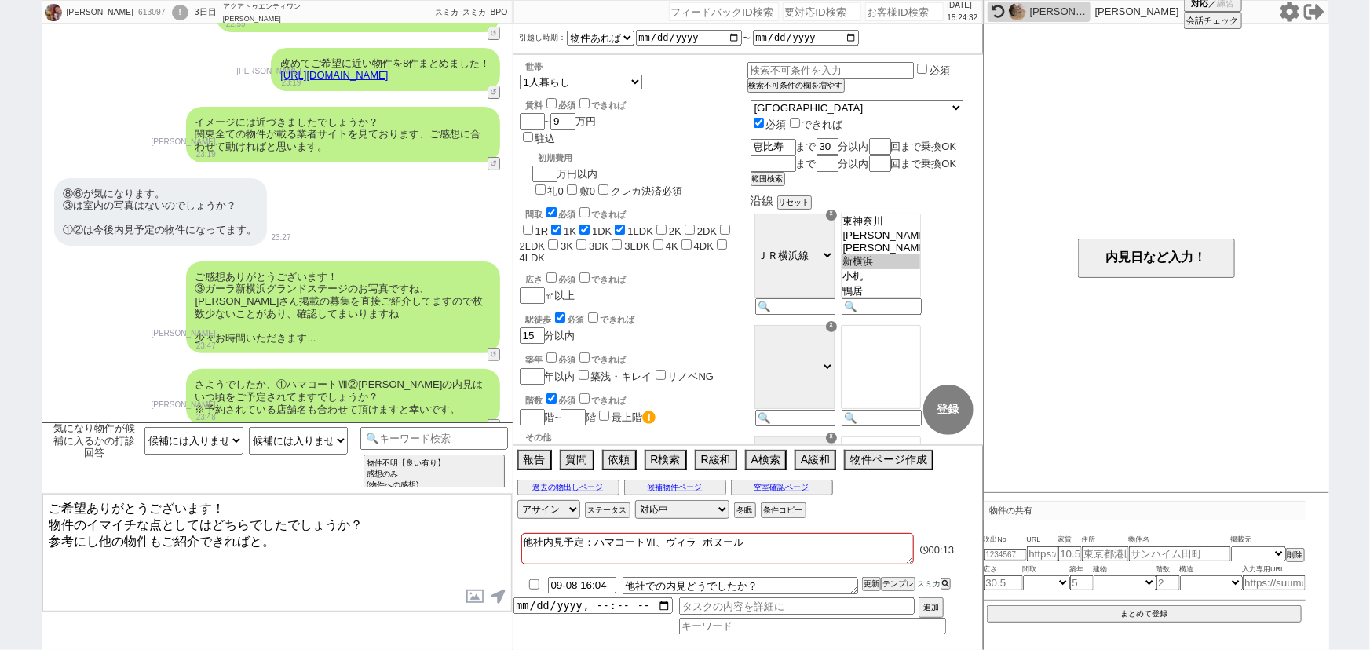
scroll to position [3126, 0]
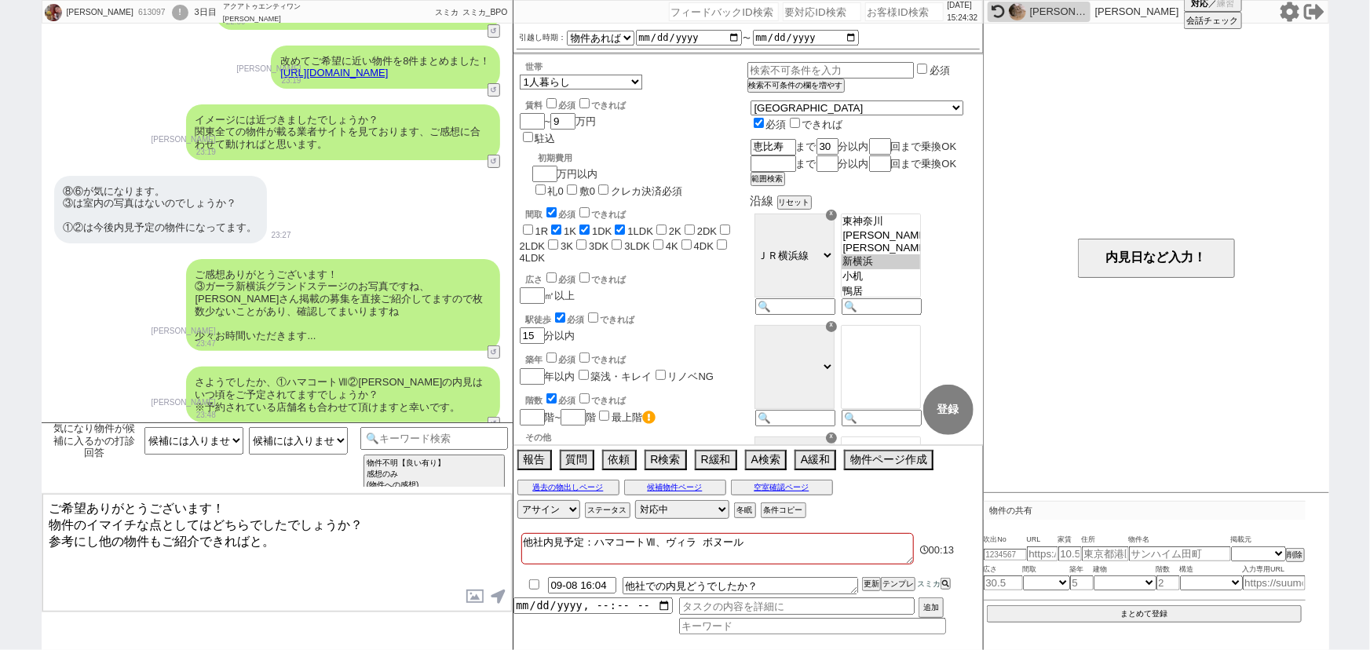
click at [388, 71] on link "https://tools.sumika.live/pages/p6axh7f" at bounding box center [334, 73] width 108 height 12
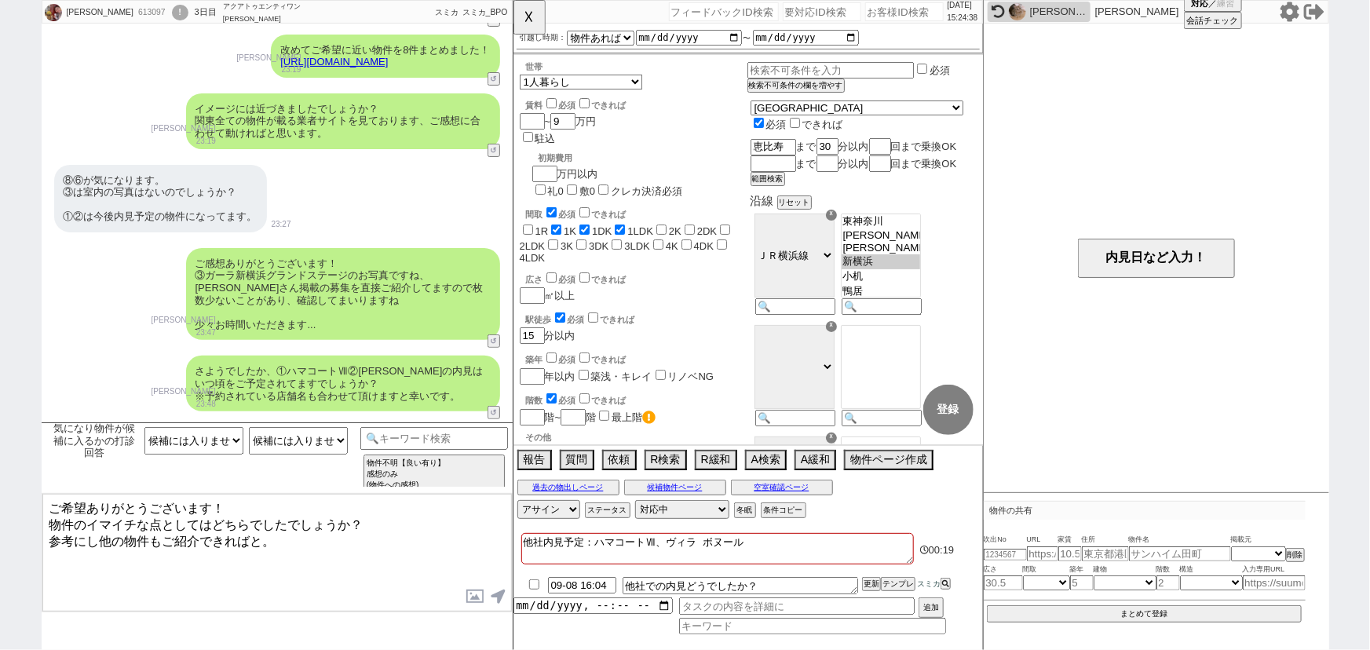
scroll to position [3560, 0]
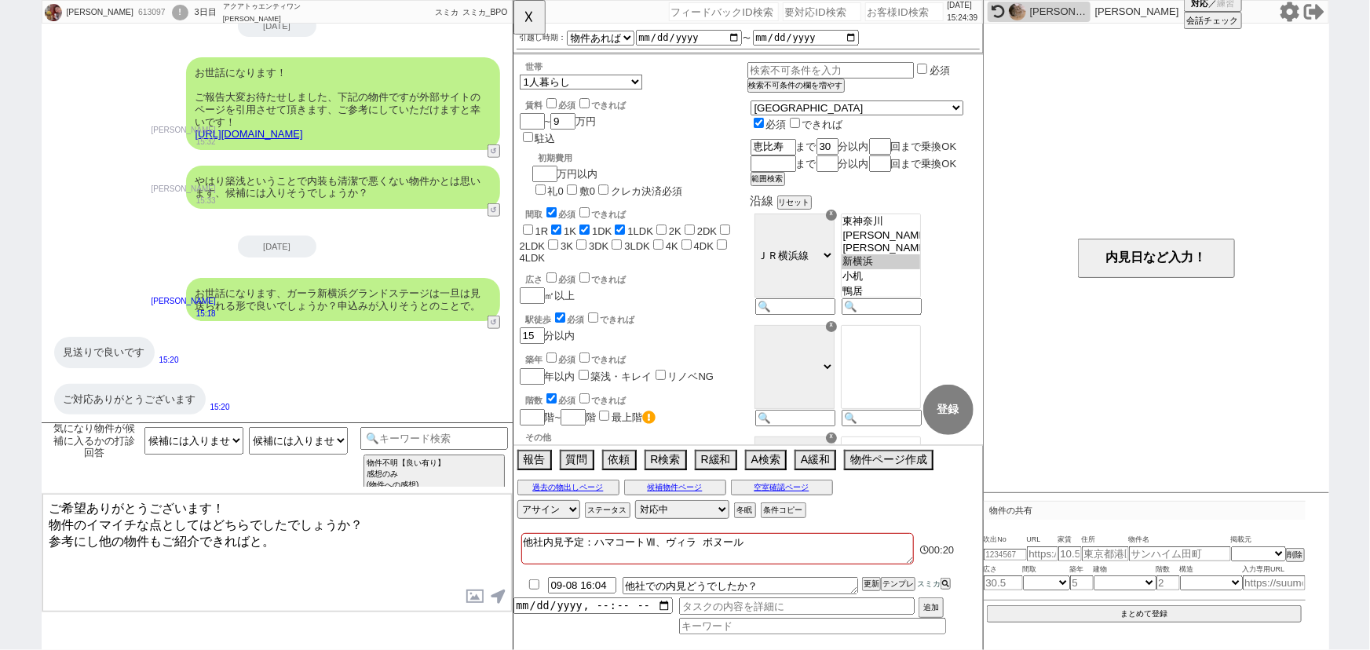
click at [166, 542] on textarea "ご希望ありがとうございます！ 物件のイマイチな点としてはどちらでしたでしょうか？ 参考にし他の物件もご紹介できればと。" at bounding box center [276, 553] width 469 height 118
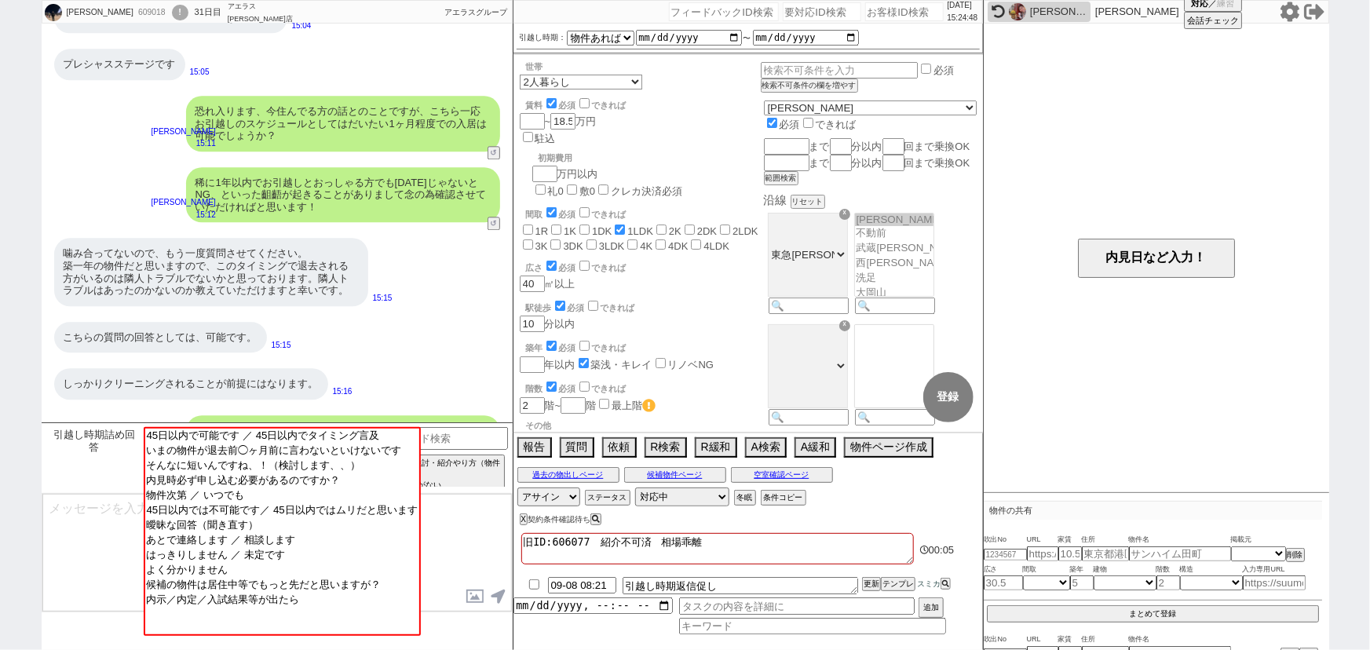
scroll to position [2143, 0]
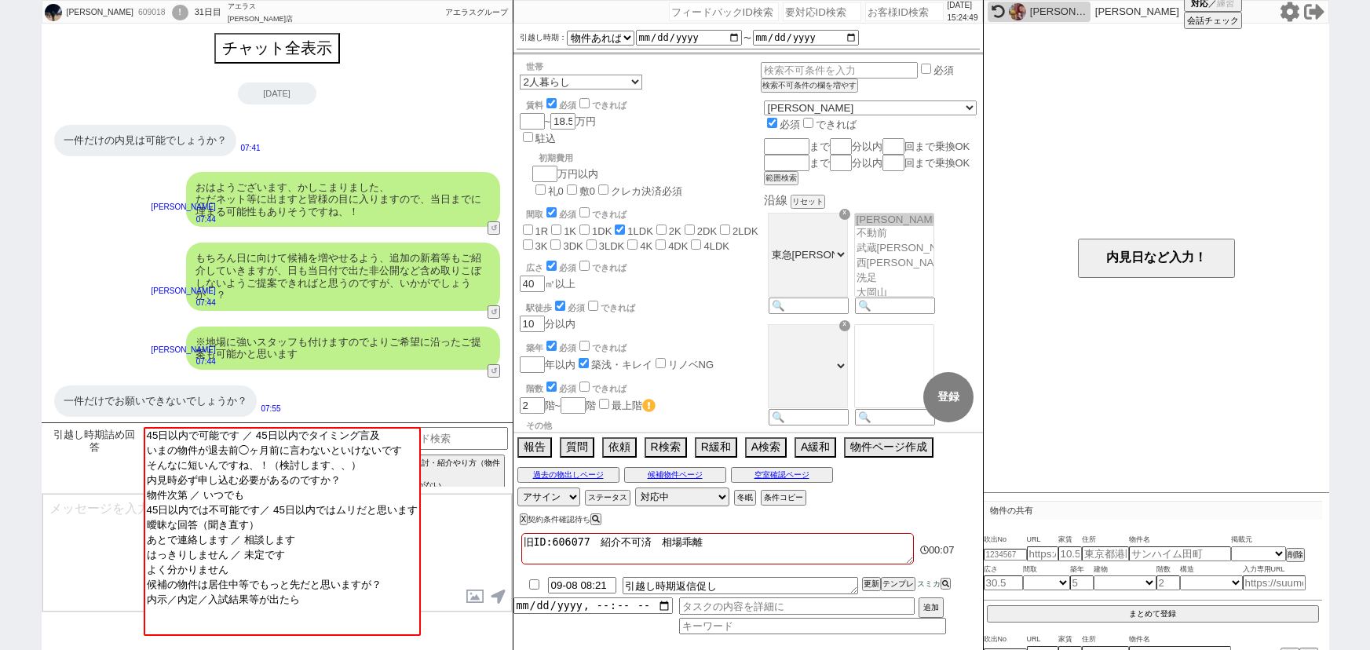
select select
select select "15"
select select "1"
select select "56"
select select "[DATE]"
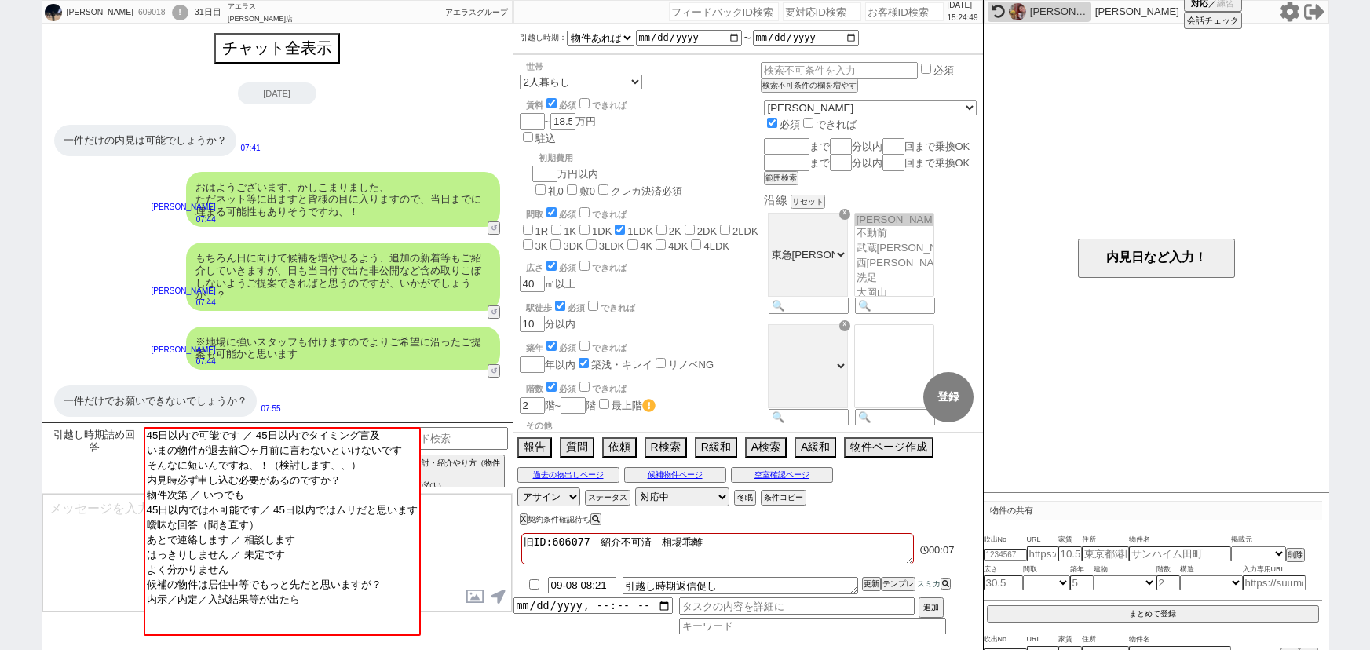
select select
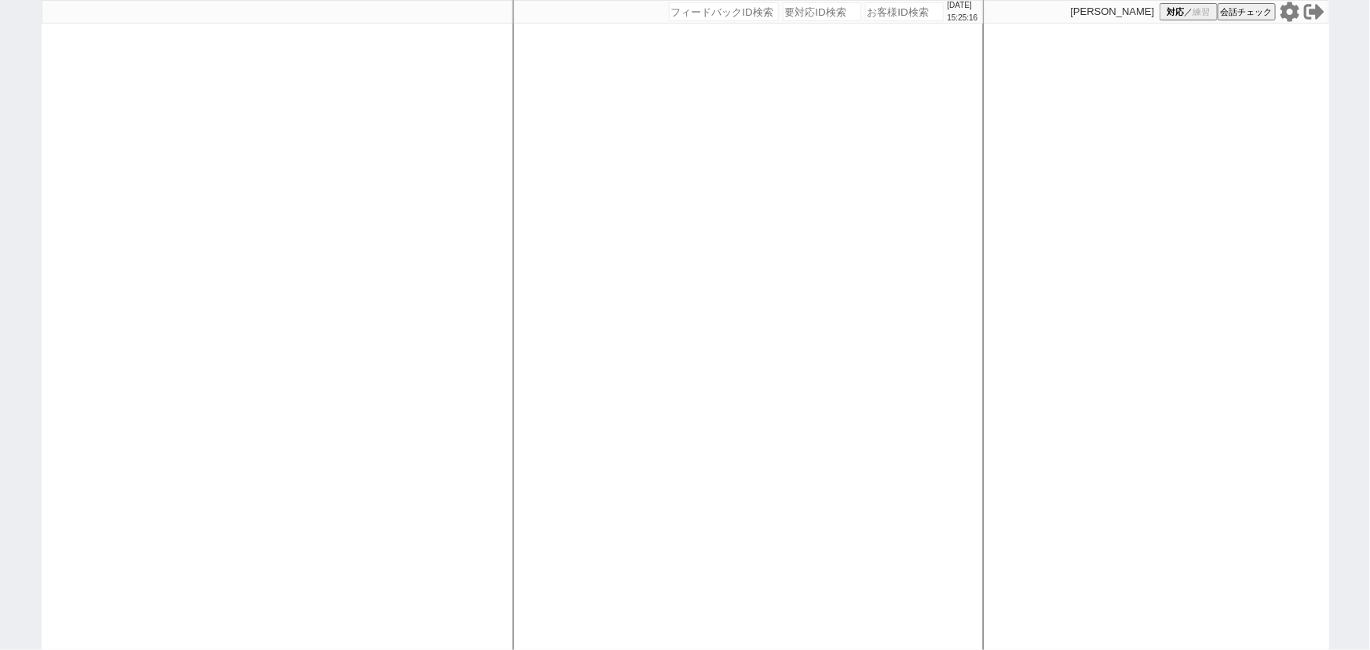
click at [204, 121] on div at bounding box center [277, 325] width 471 height 650
click at [376, 295] on div at bounding box center [277, 325] width 471 height 650
click at [889, 15] on input "number" at bounding box center [904, 11] width 79 height 19
paste input "611970"
type input "611970"
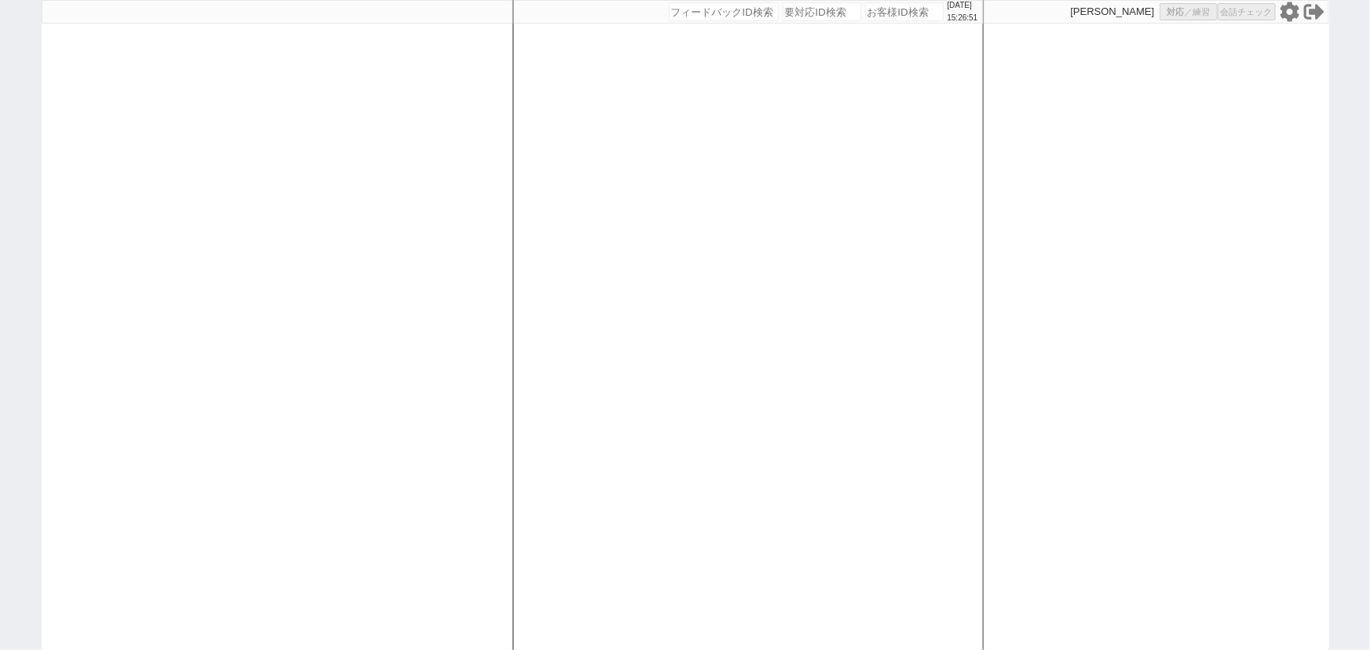
select select
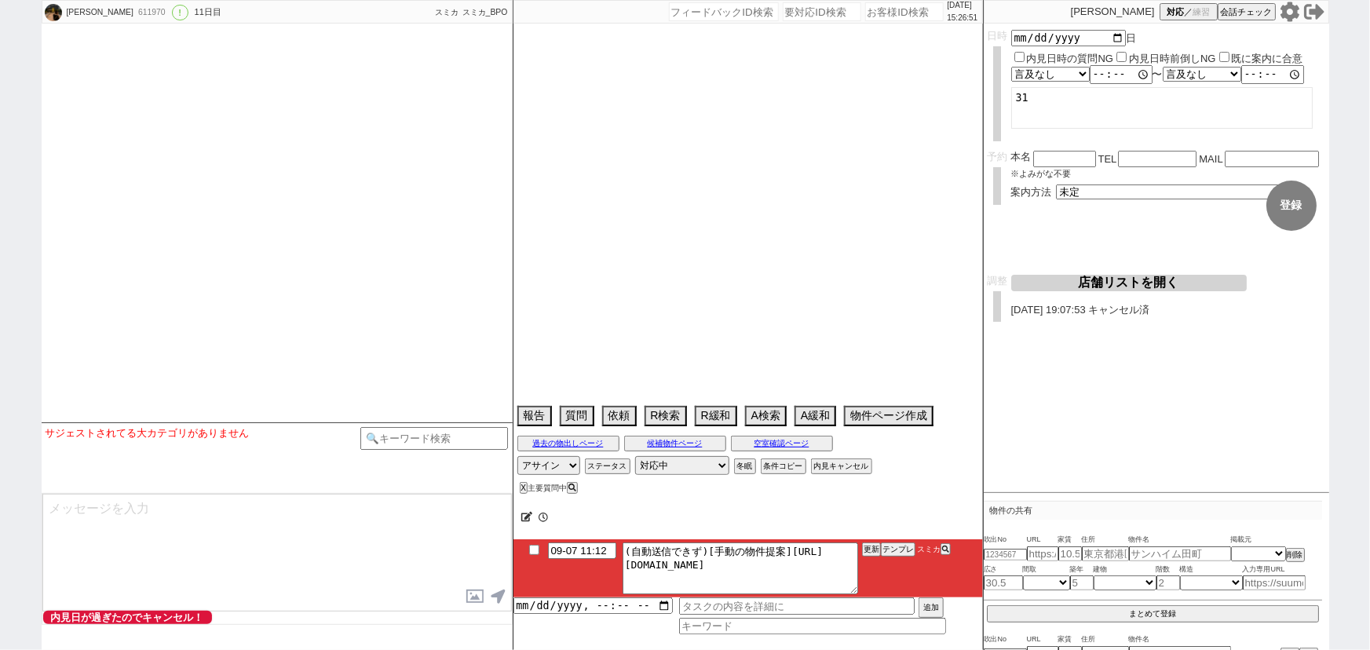
select select "[DATE]"
select select "10"
select select "36"
select select "1"
select select "50"
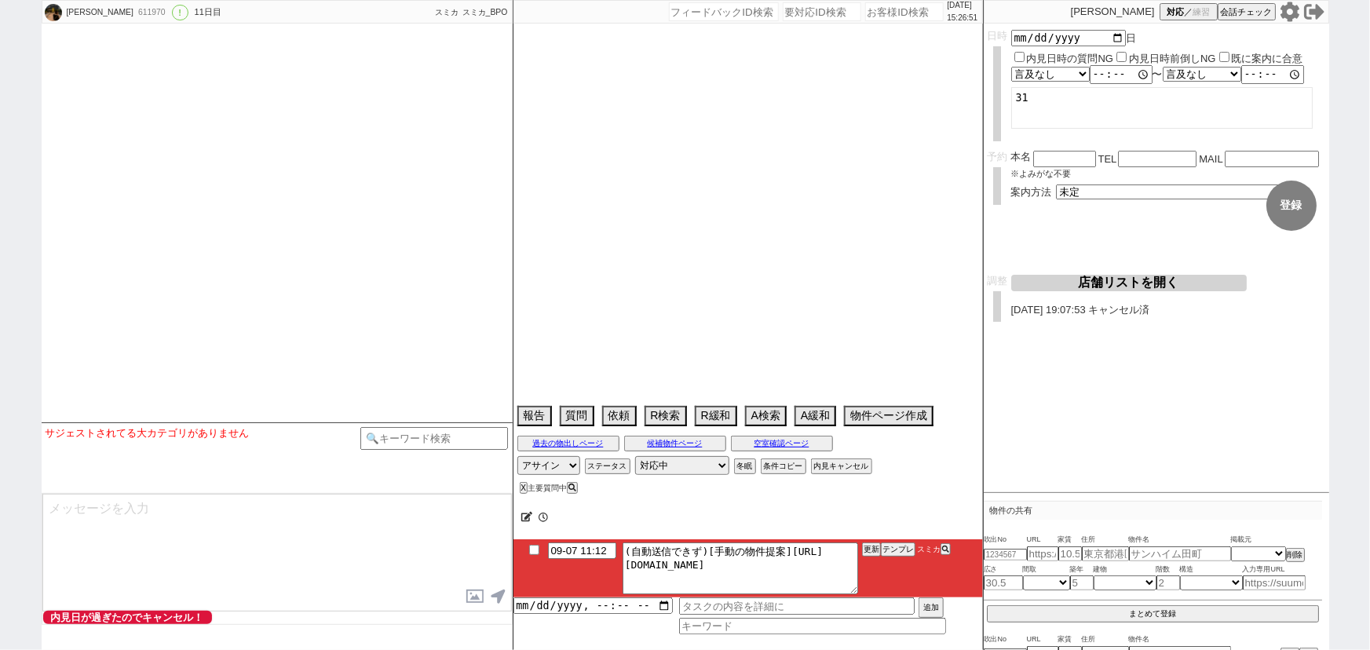
select select "[DATE]"
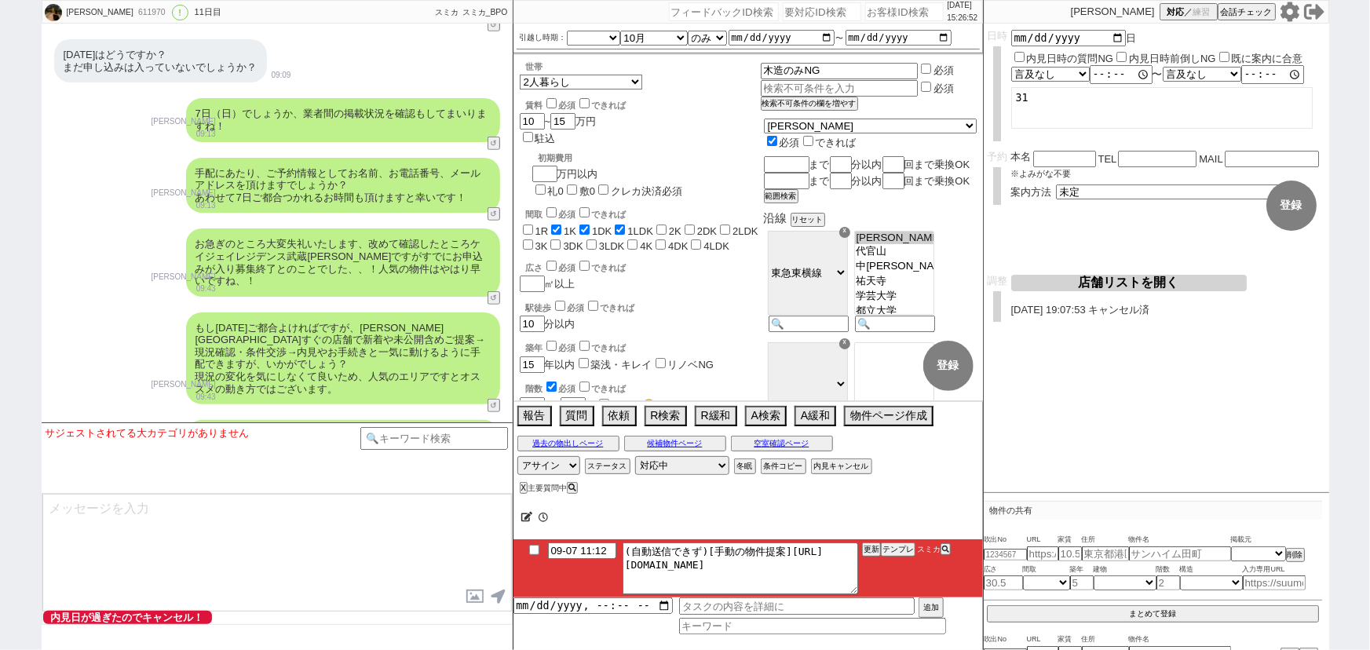
scroll to position [91, 0]
click at [904, 548] on button "テンプレ" at bounding box center [898, 549] width 35 height 11
type textarea "@@【@@メッセージは打たず、以下やってください@@】@@ @@【@@手動の提案物出しのシーンです！！！1~2件の物件に絞って手動で物件ページを作ってください…"
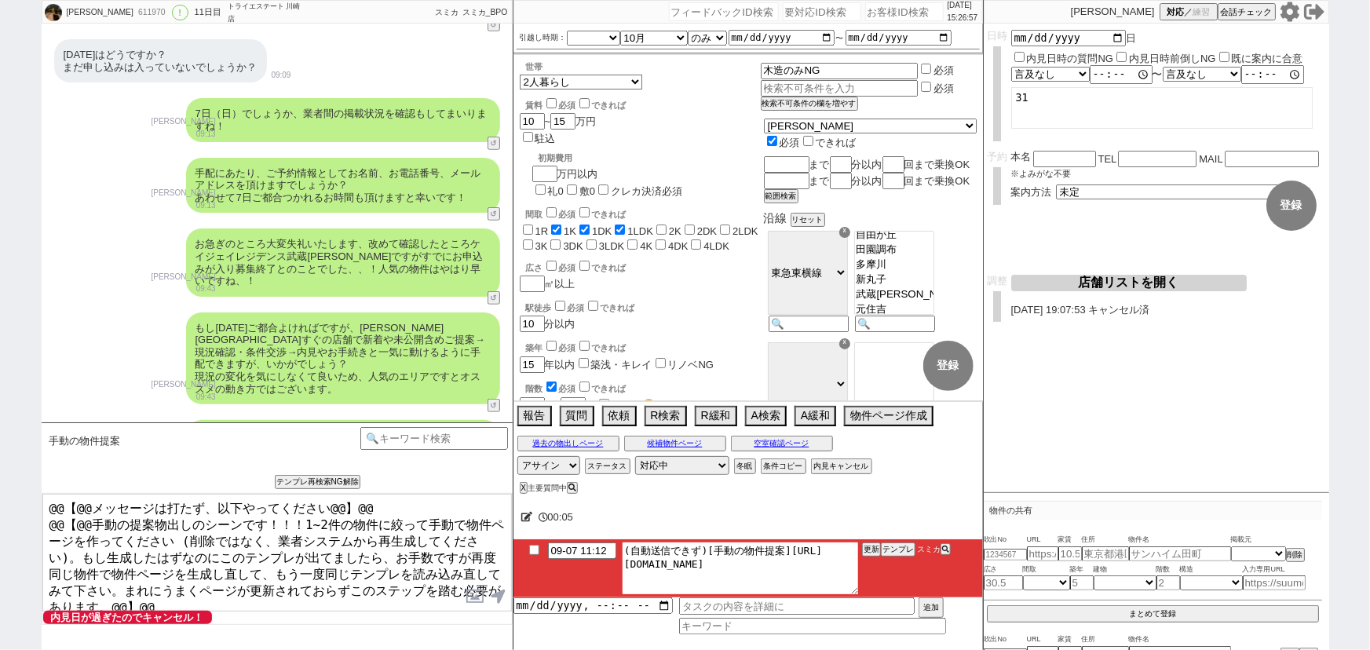
drag, startPoint x: 787, startPoint y: 546, endPoint x: 852, endPoint y: 590, distance: 78.0
click at [852, 590] on textarea "(自動送信できず)[手動の物件提案]https://jent-crm.com/2ng-84y191pn3984hy/introduction_pages/48…" at bounding box center [741, 568] width 236 height 52
click at [899, 547] on button "テンプレ" at bounding box center [898, 549] width 35 height 11
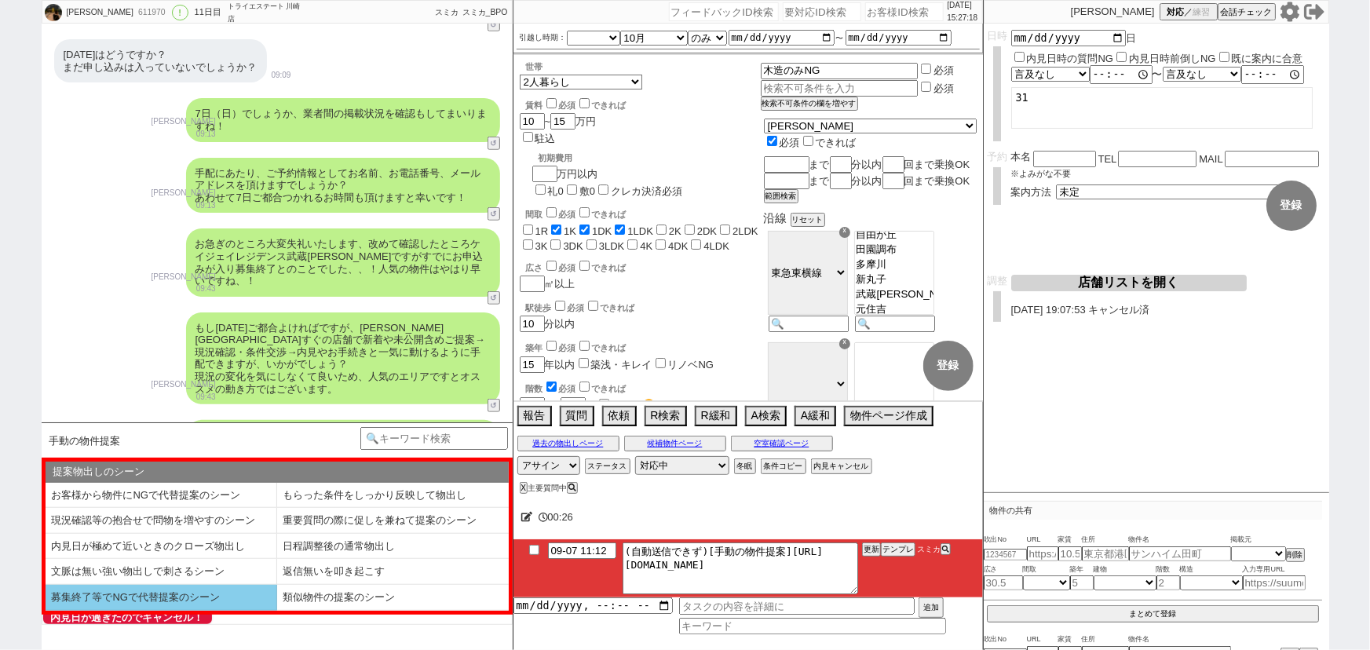
click at [189, 593] on li "募集終了等でNGで代替提案のシーン" at bounding box center [162, 598] width 232 height 26
select select "募集終了等でNGで代替提案のシーン"
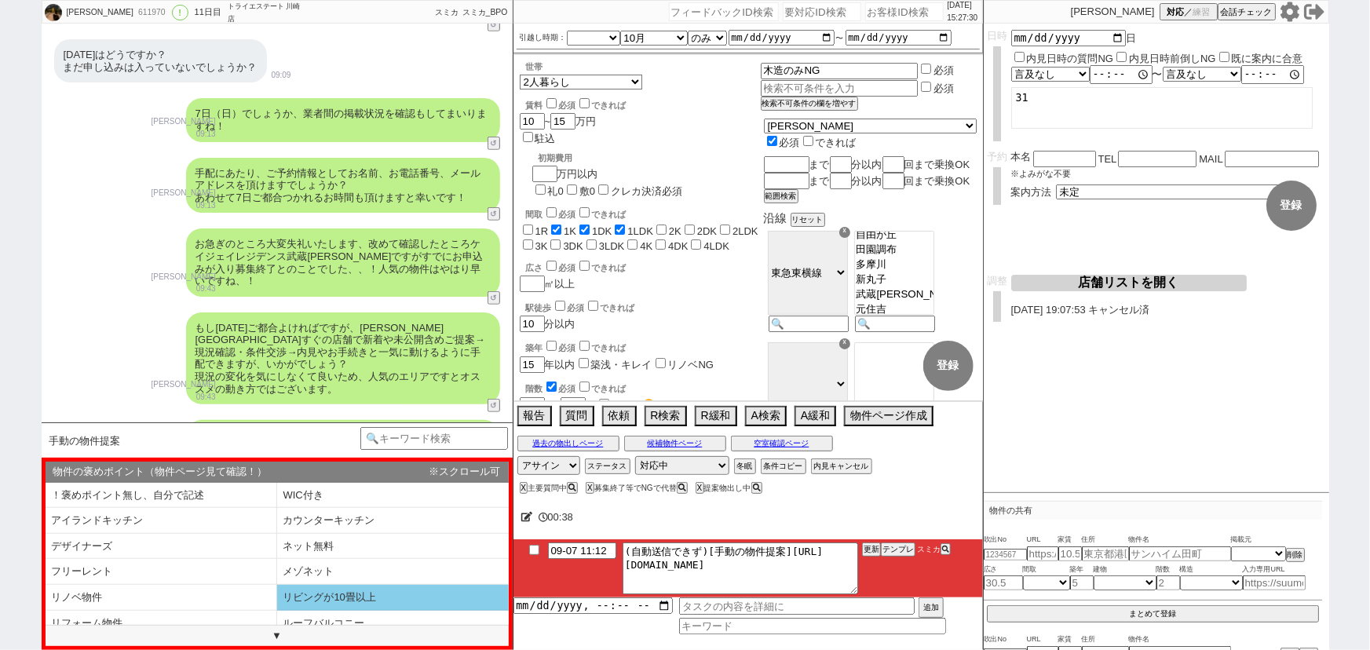
click at [357, 592] on li "リビングが10畳以上" at bounding box center [393, 598] width 232 height 26
select select "リビングが10畳以上"
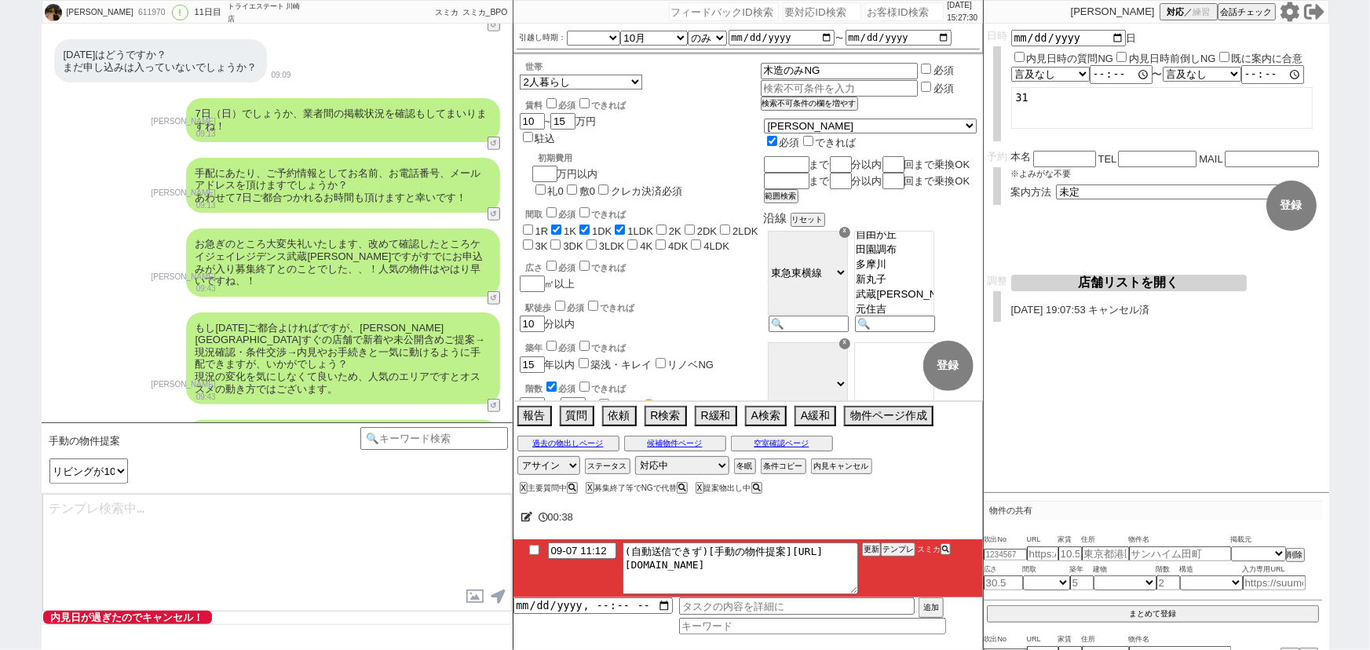
type textarea "並行で先の物件を参考にしつつ相場を見ておりまして、駅徒歩がズレますがピックアップしてまいりました！ https://tools.sumika.live/pag…"
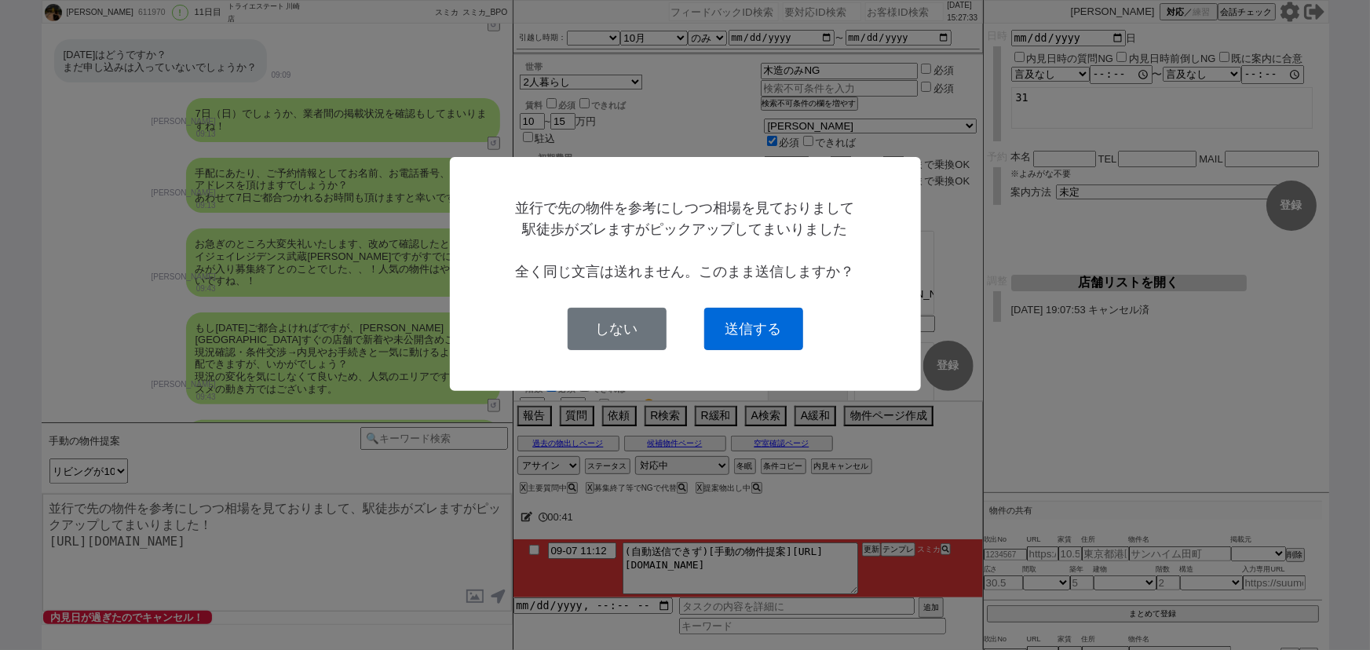
click at [744, 330] on button "送信する" at bounding box center [753, 329] width 99 height 42
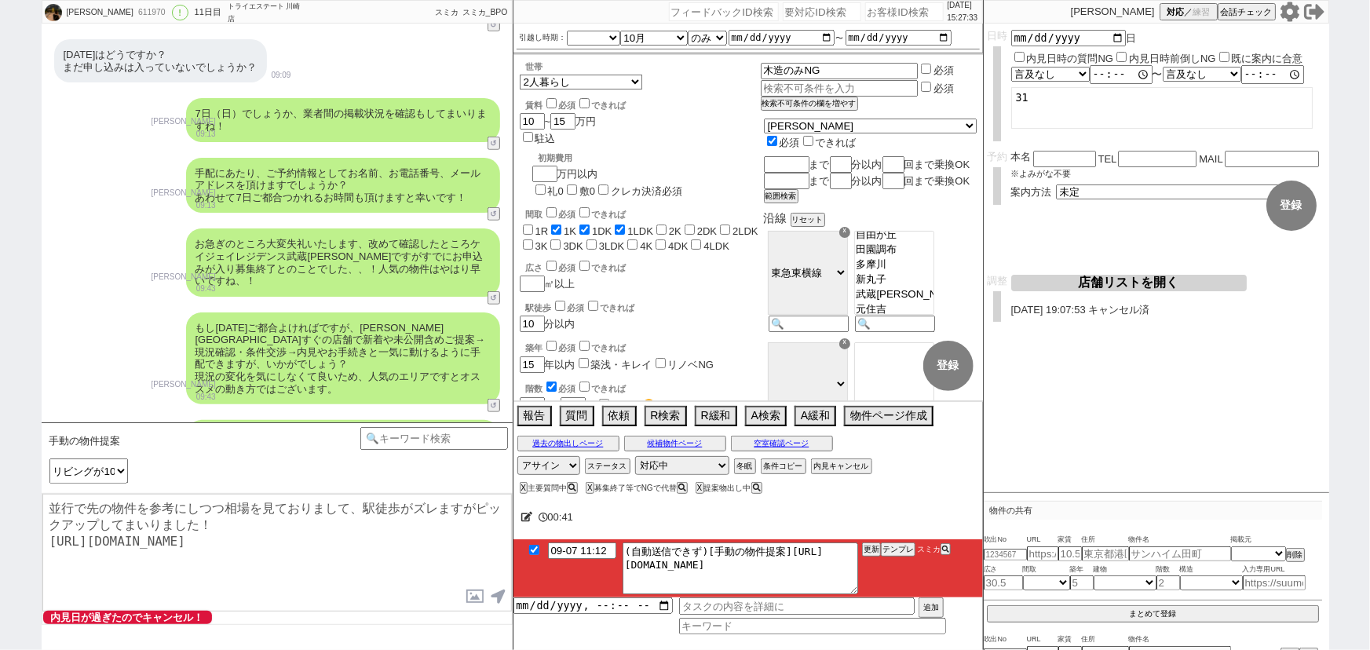
checkbox input "true"
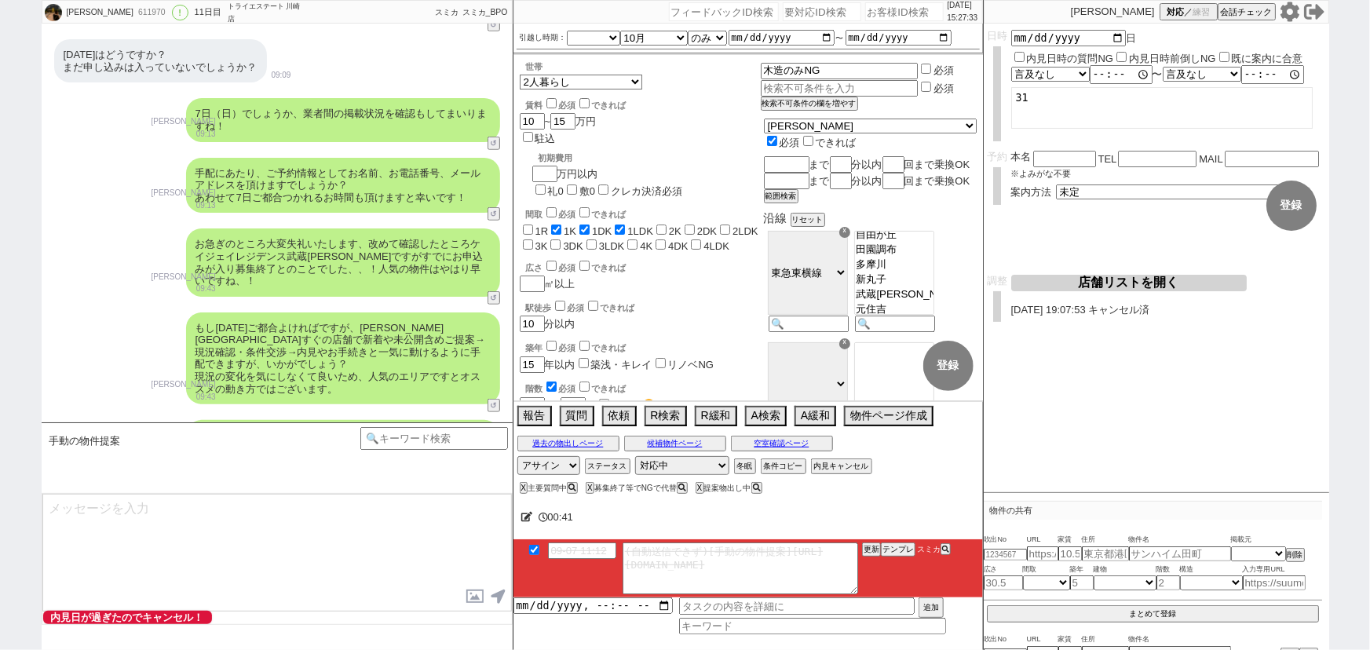
scroll to position [6583, 0]
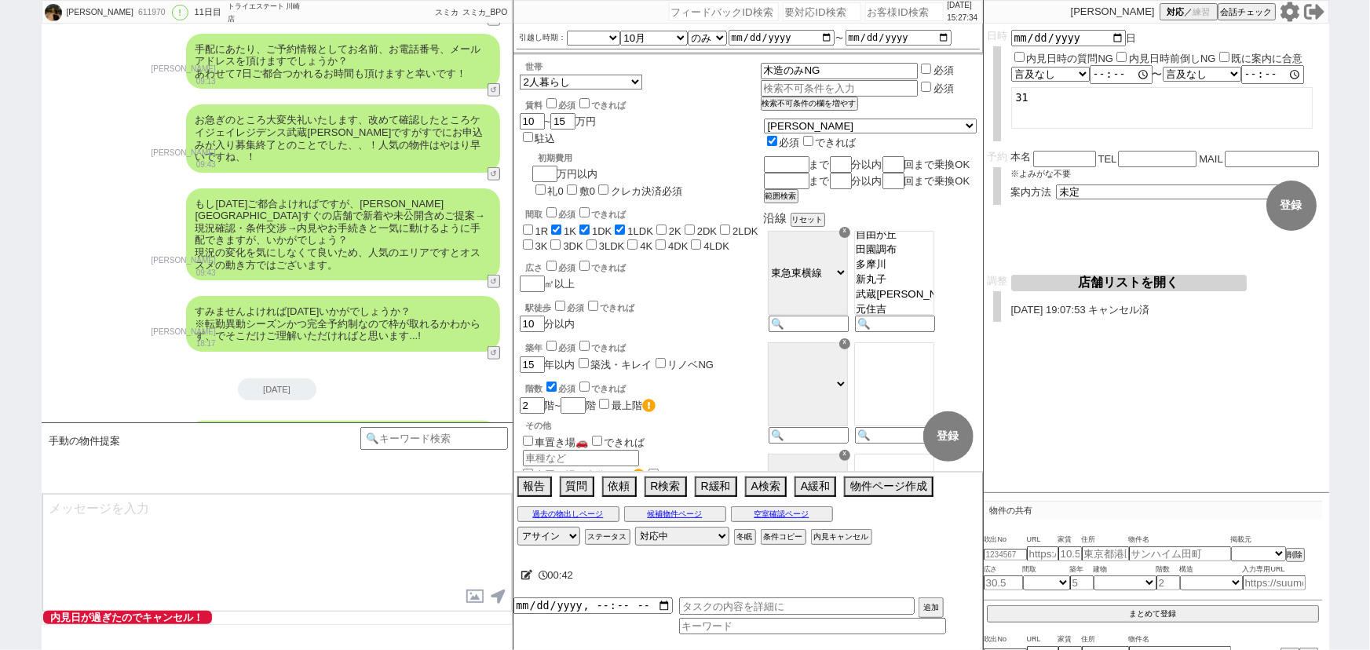
type textarea "こちらもリビングが非常に広いタイプでもありオススメのタイプです、 イメージいかがでしょうか？"
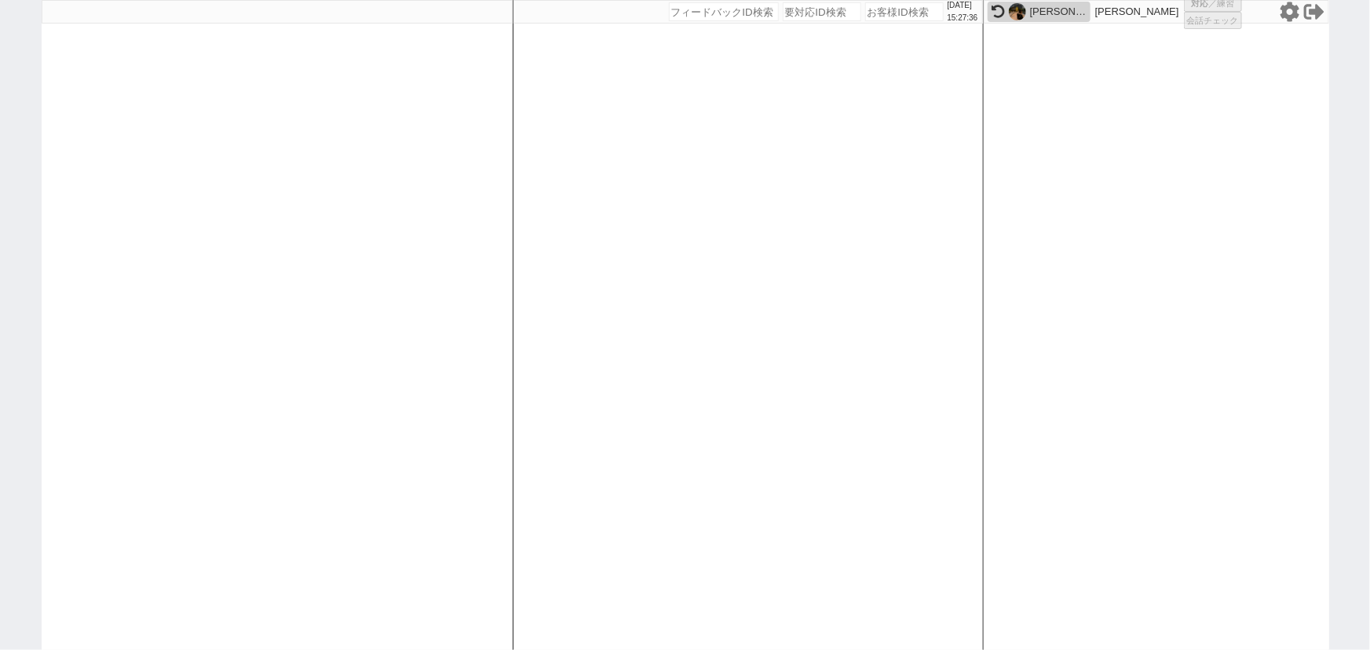
select select "535"
select select "1"
select select "6"
select select "2"
select select
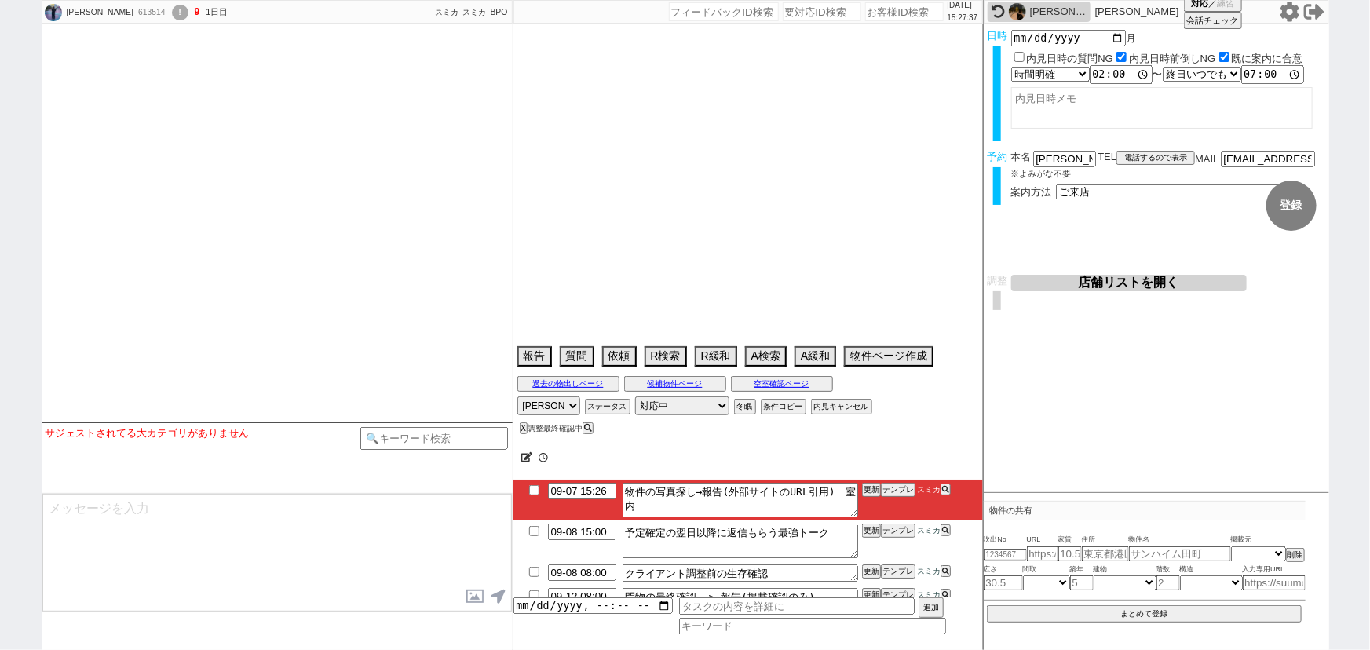
select select
select select "15"
select select "0"
select select "17"
select select "557"
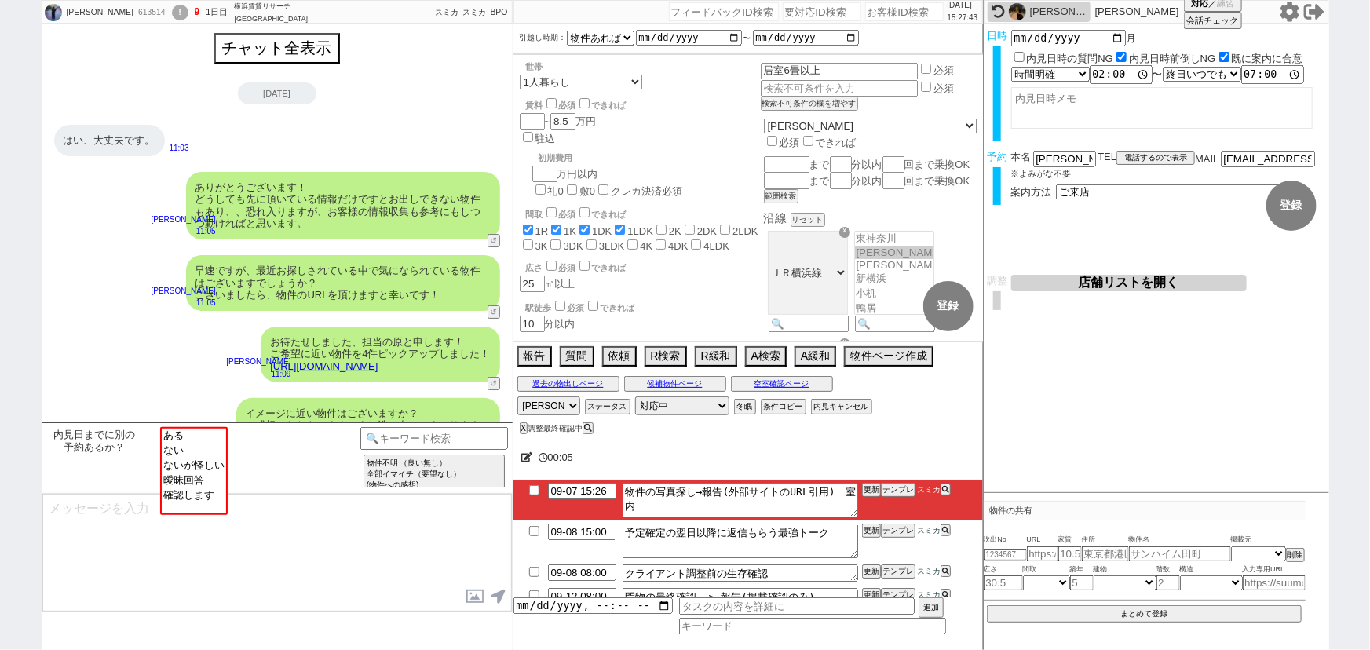
scroll to position [2242, 0]
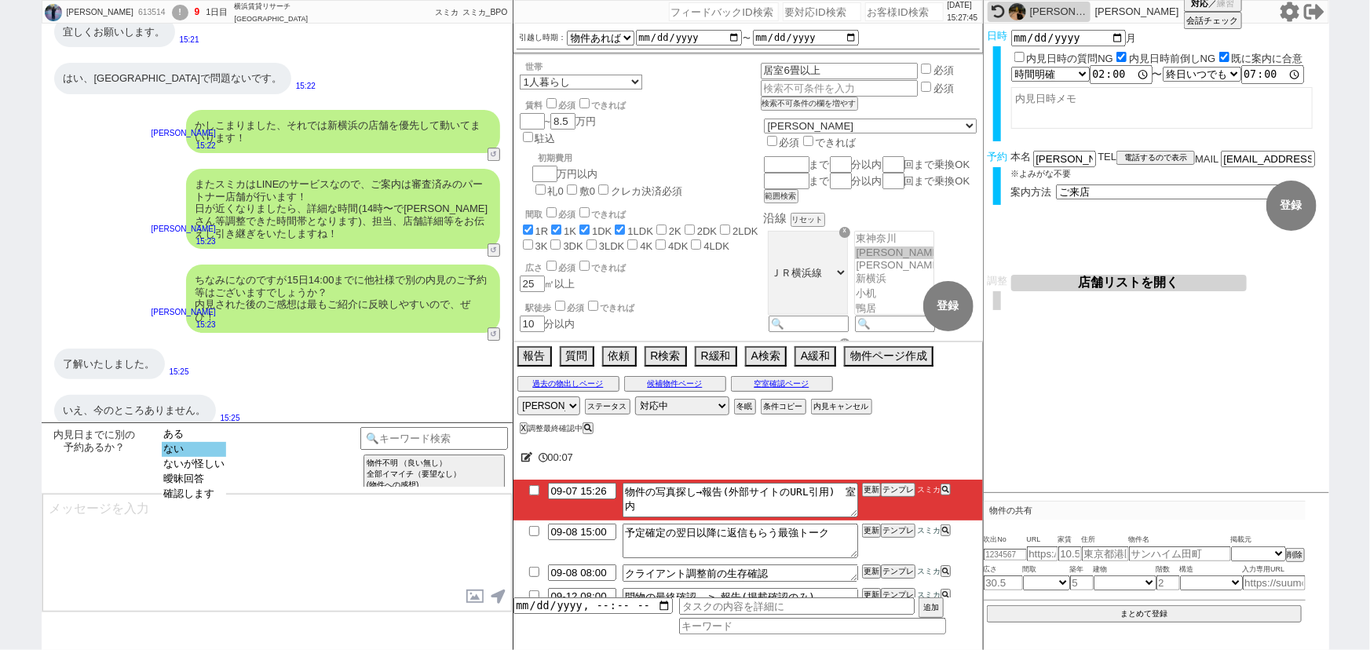
select select "ない"
click at [200, 452] on option "ない" at bounding box center [194, 449] width 64 height 15
type textarea "かしこまりました！そうしましたら、今後もネットの物件もネット経由で問い合わせずに、LINEに頂けます幸いです！ 総合仲介でほぼ全ての物件を紹介可能ですので、当…"
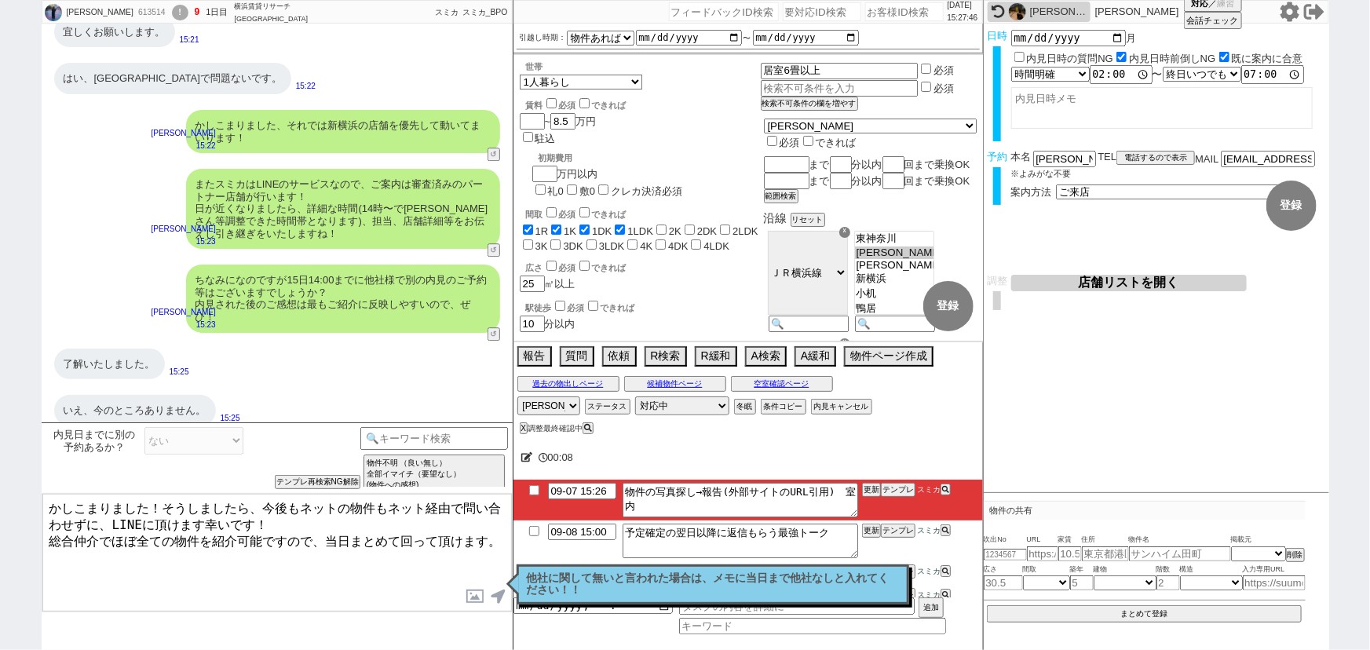
click at [531, 456] on icon at bounding box center [527, 457] width 12 height 10
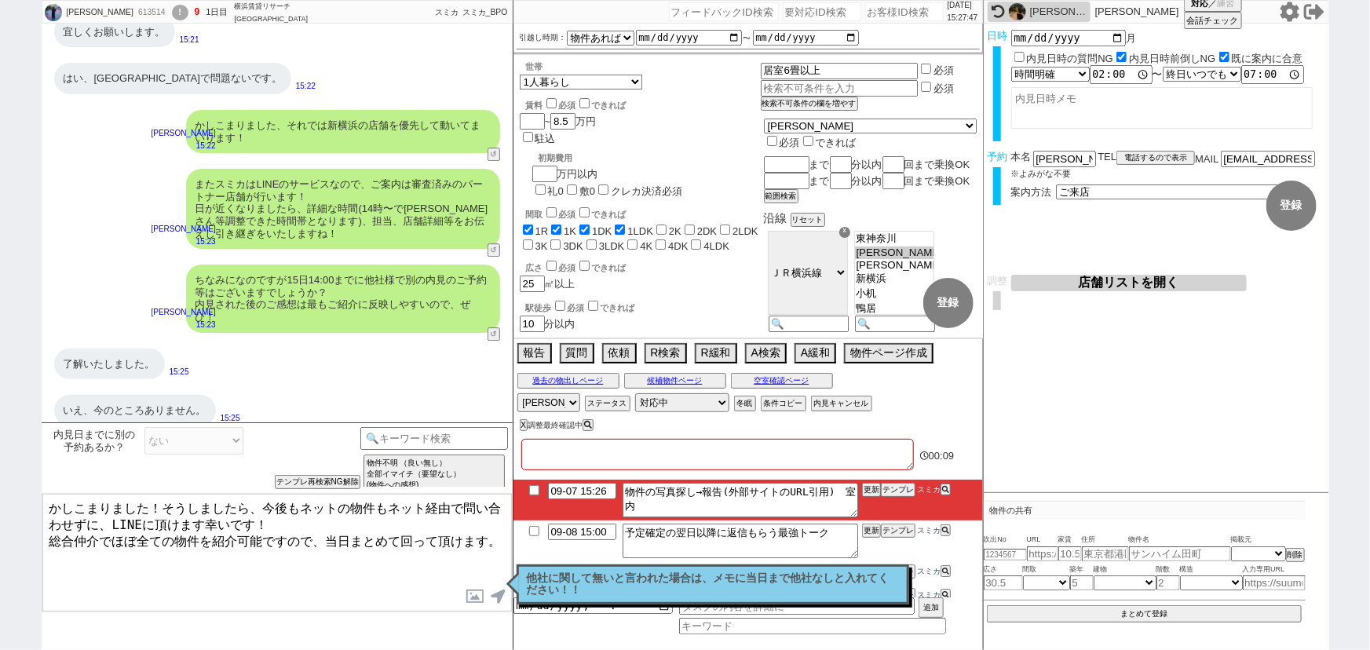
click at [555, 456] on textarea at bounding box center [717, 454] width 393 height 31
type textarea "ｔ"
checkbox input "true"
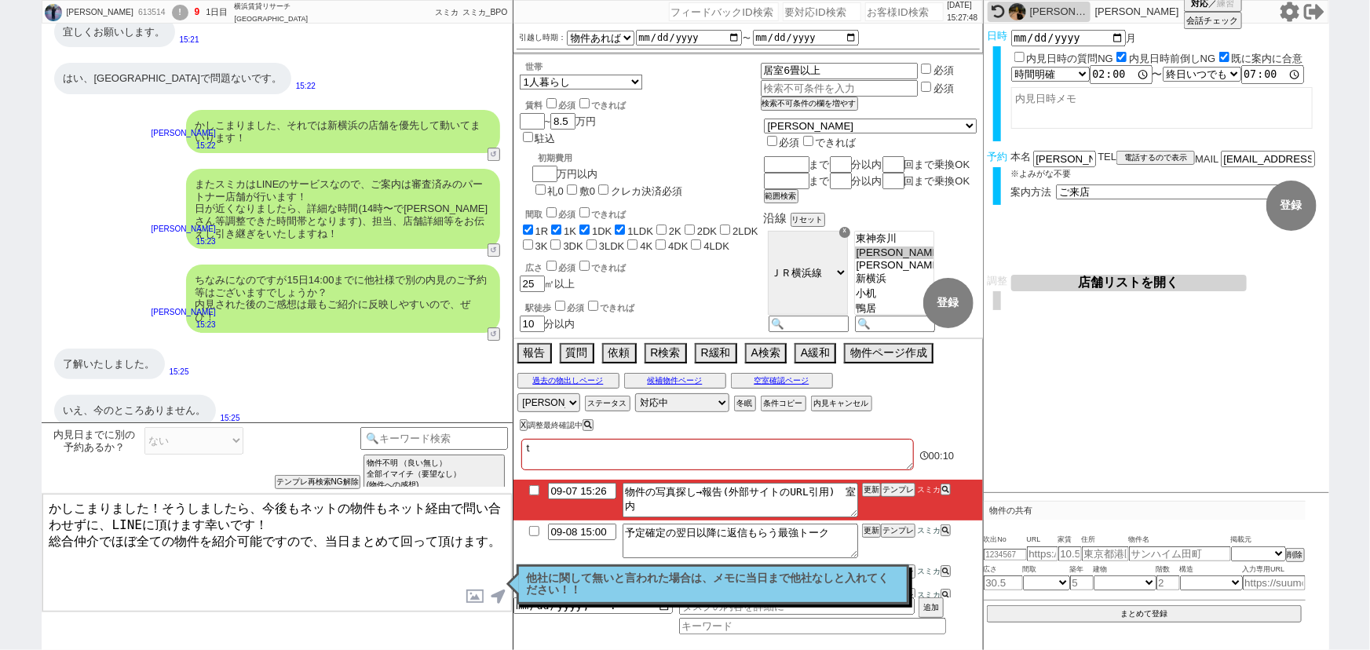
checkbox input "true"
checkbox input "false"
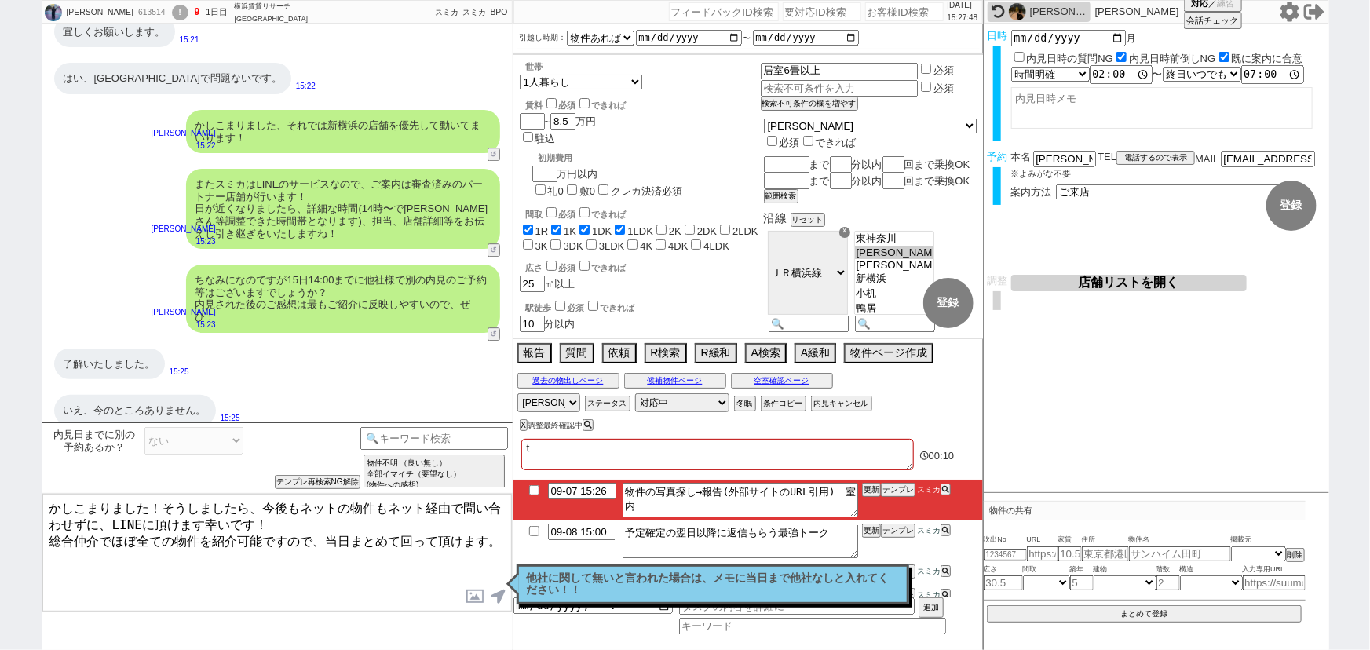
checkbox input "false"
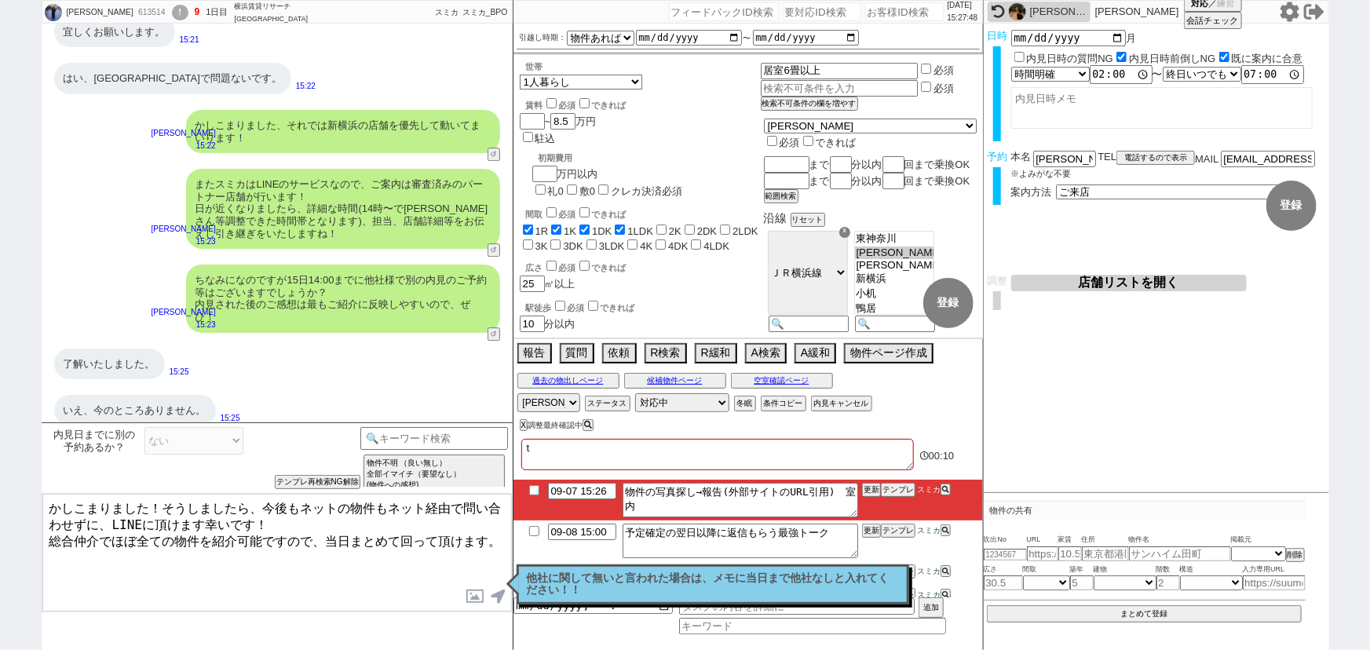
type textarea "た"
checkbox input "true"
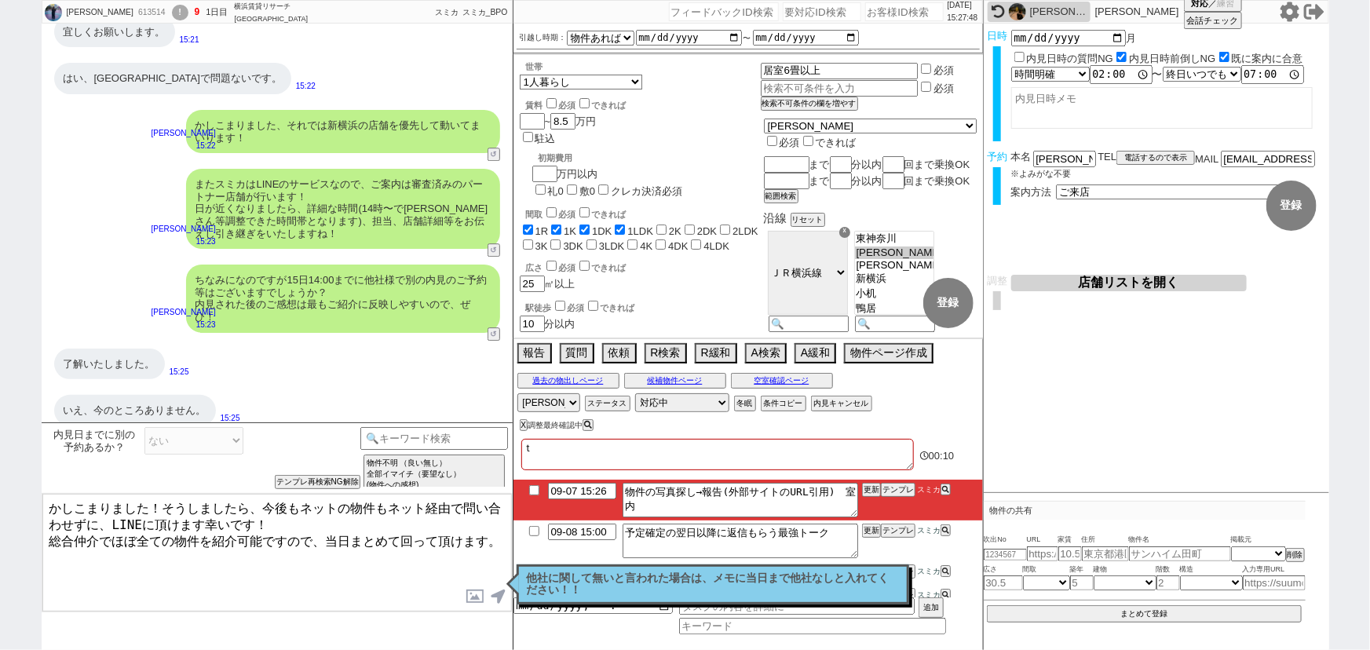
checkbox input "false"
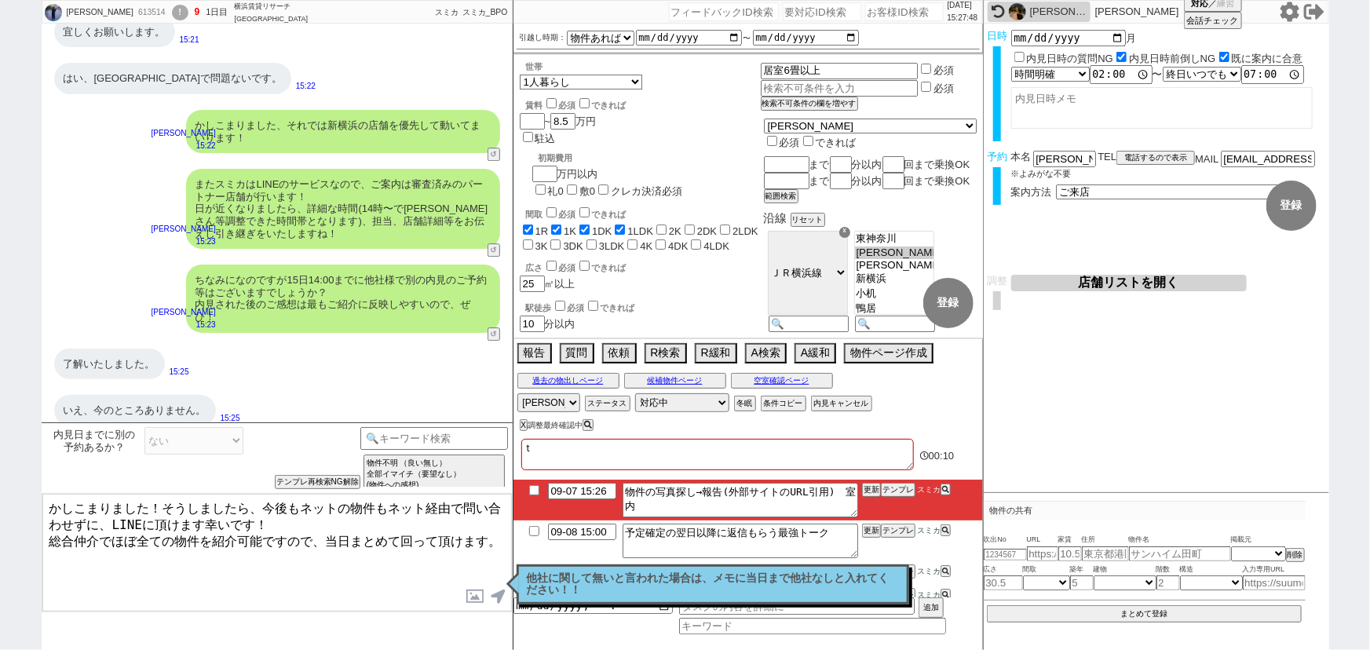
checkbox input "false"
type textarea "たｓ"
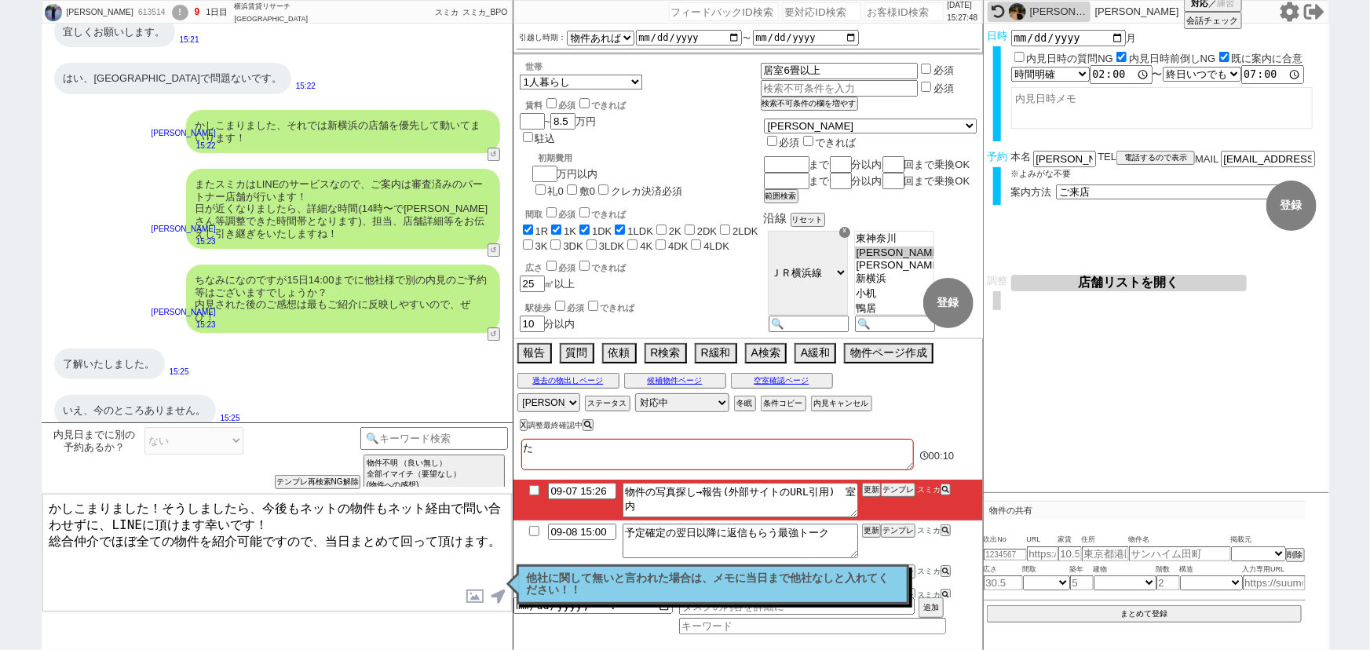
checkbox input "true"
checkbox input "false"
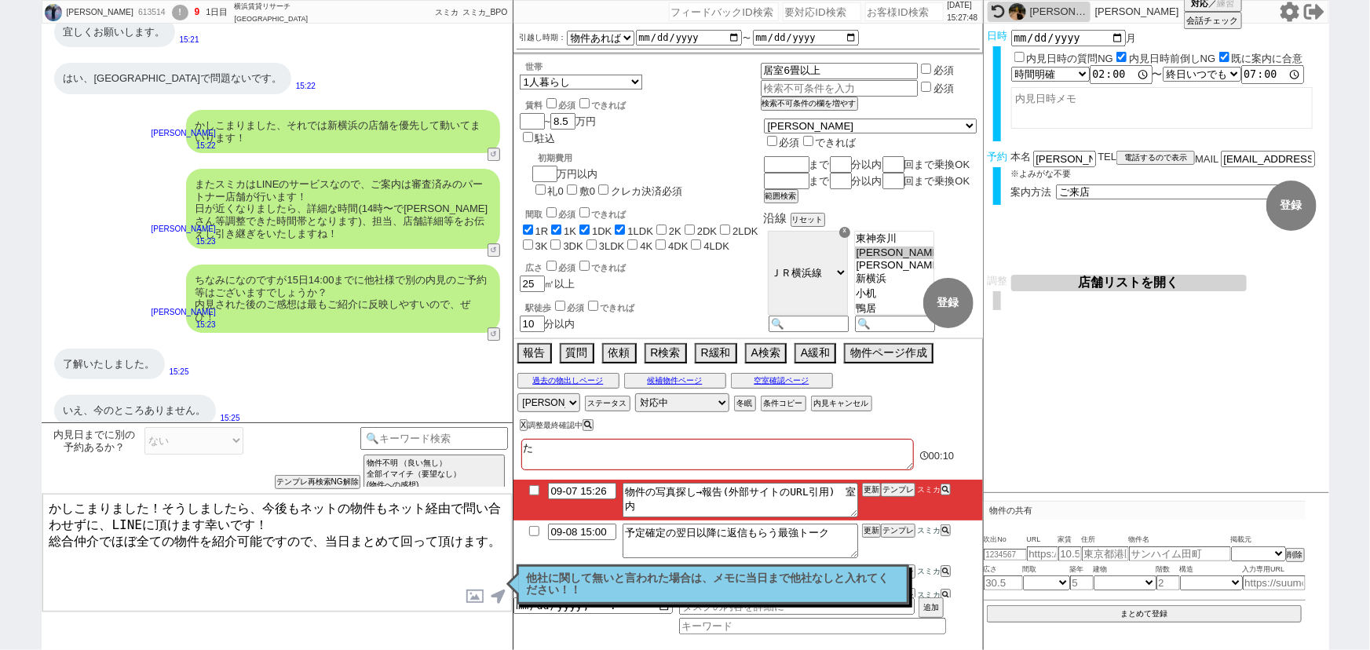
checkbox input "false"
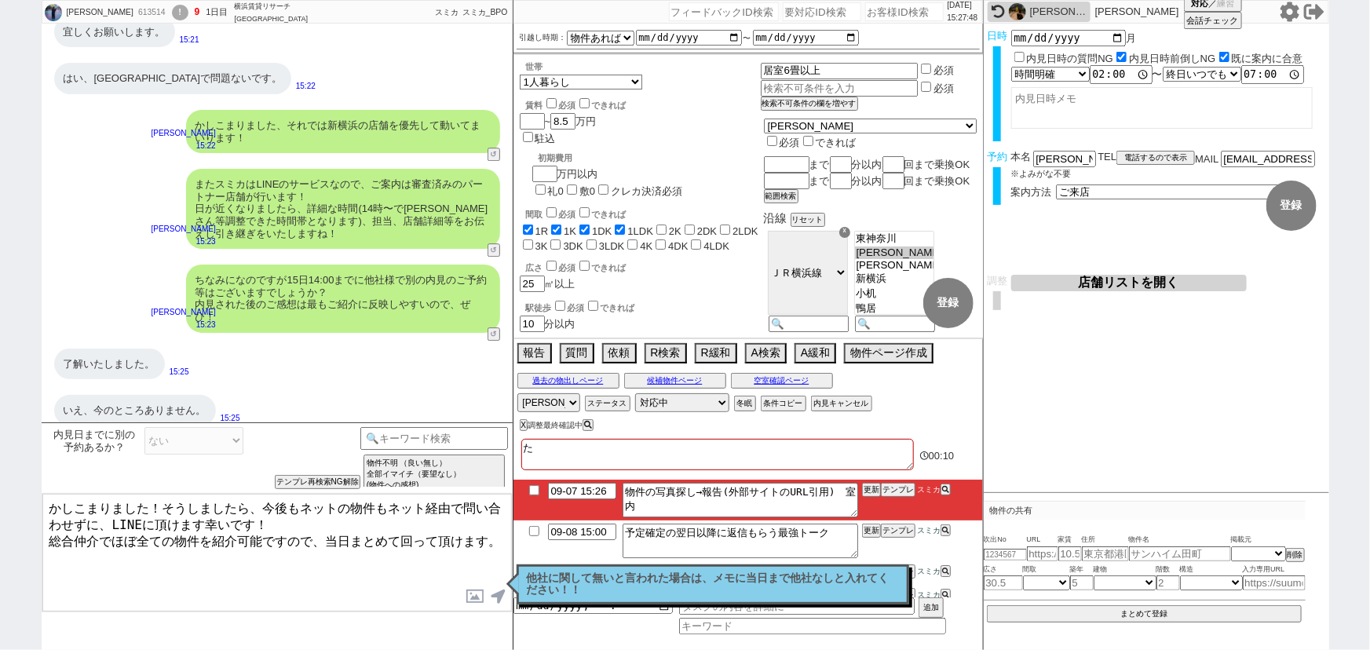
checkbox input "false"
type textarea "たｓｙ"
checkbox input "true"
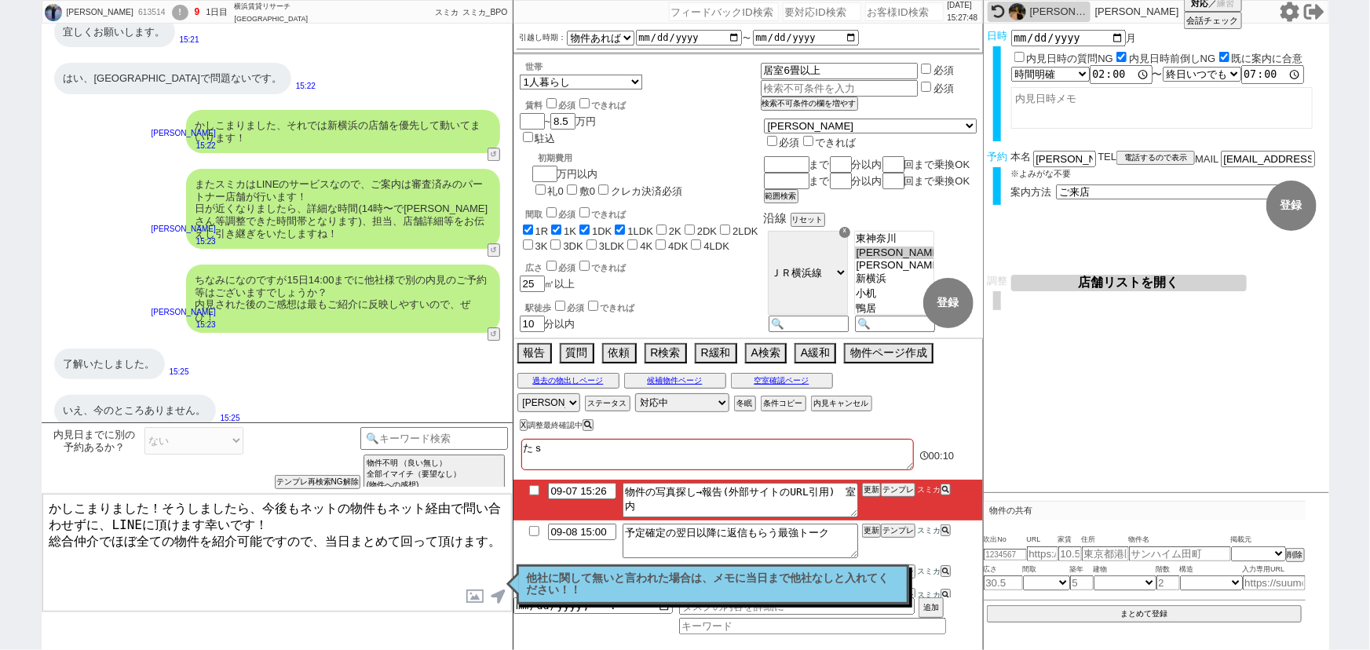
checkbox input "true"
checkbox input "false"
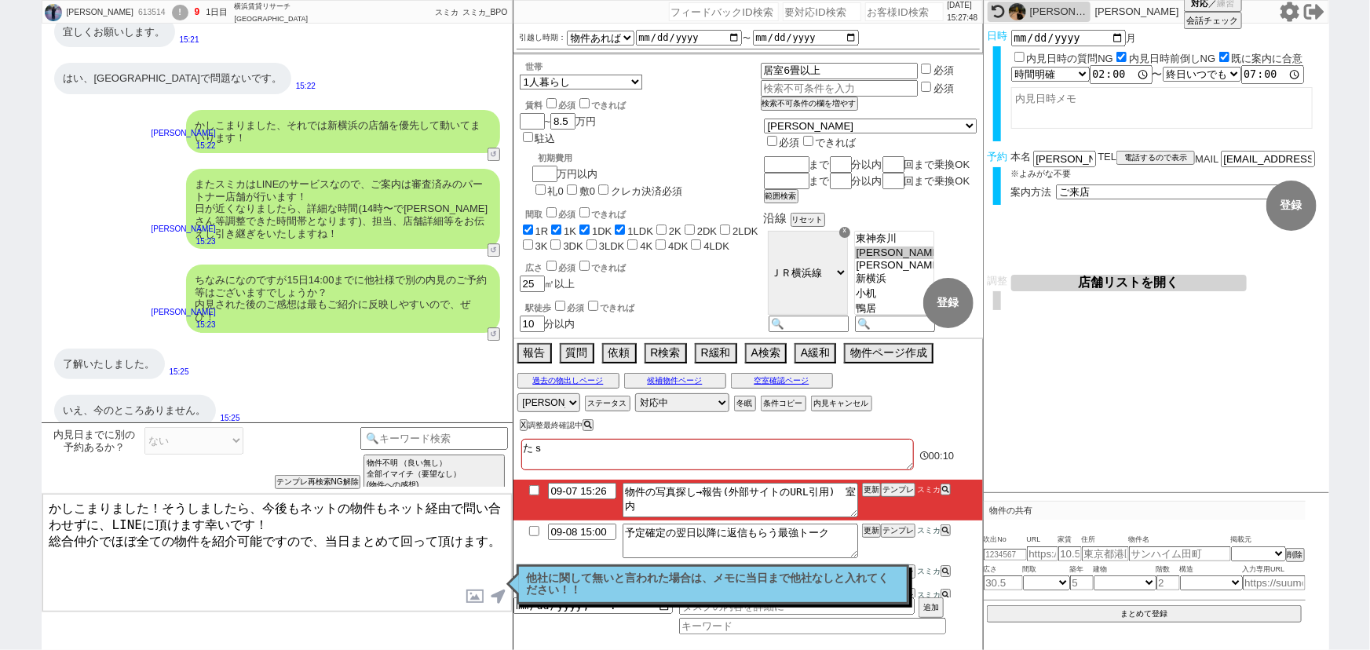
checkbox input "false"
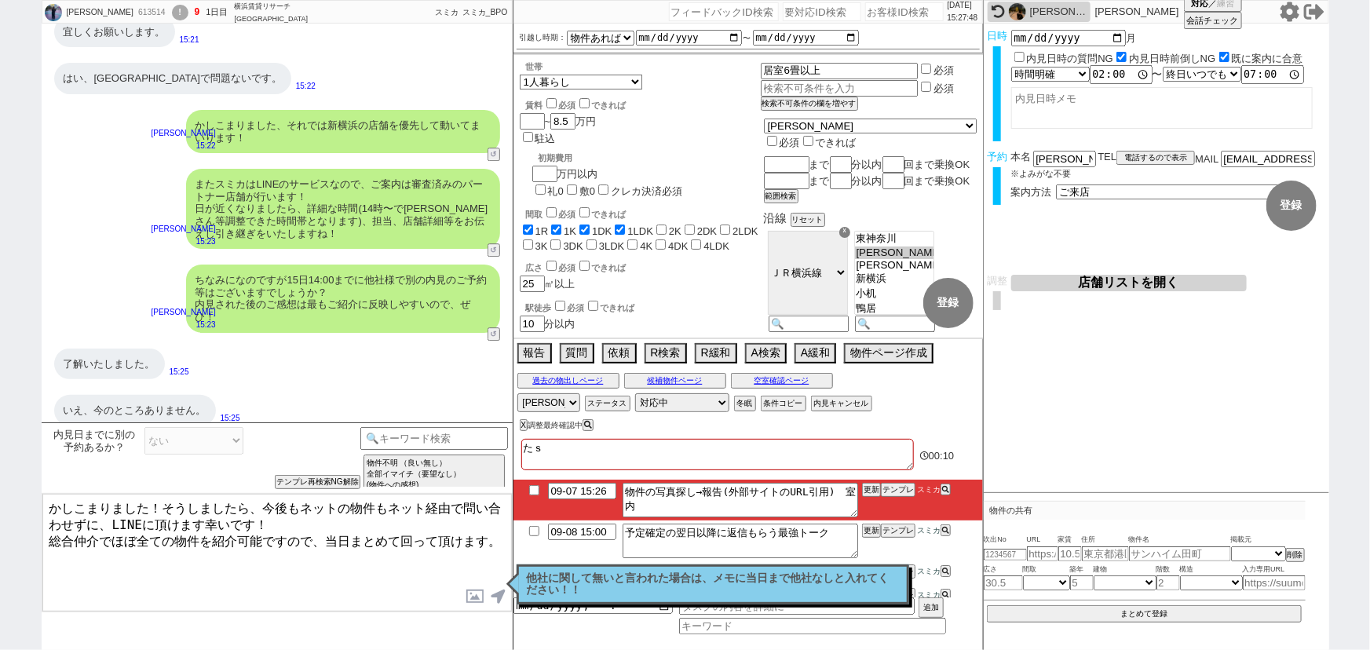
checkbox input "false"
type textarea "たしゃ"
checkbox input "true"
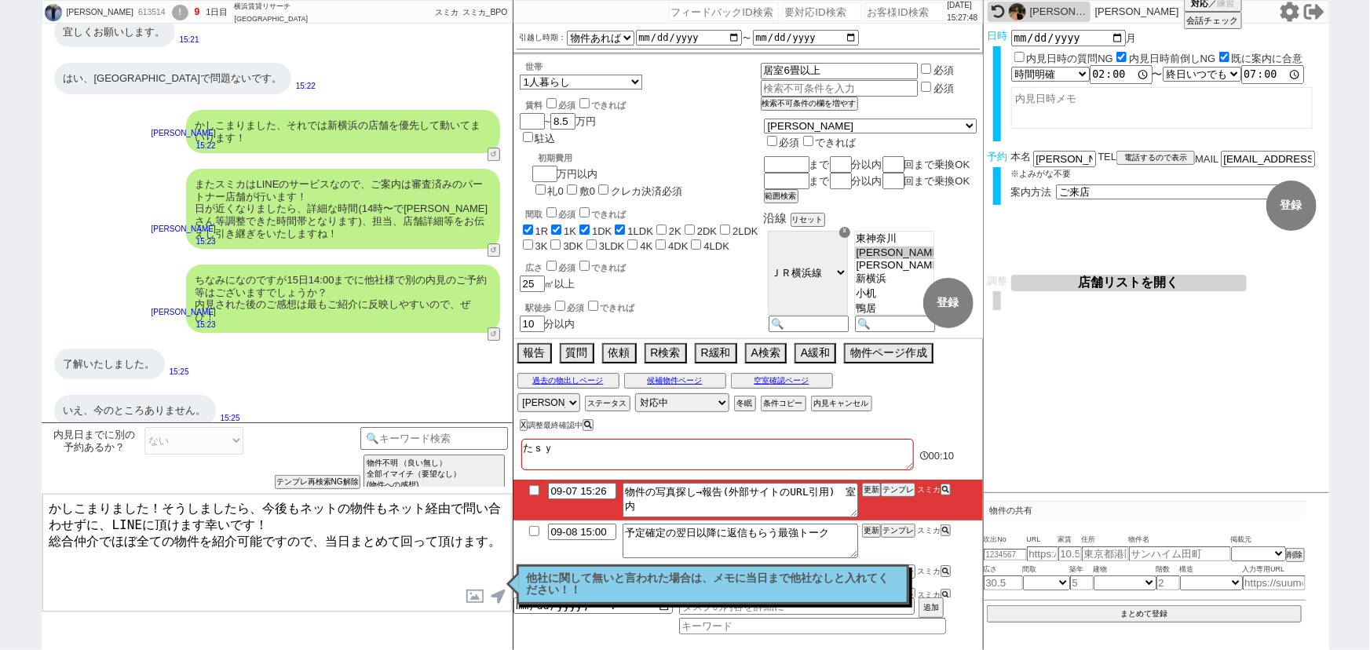
checkbox input "true"
checkbox input "false"
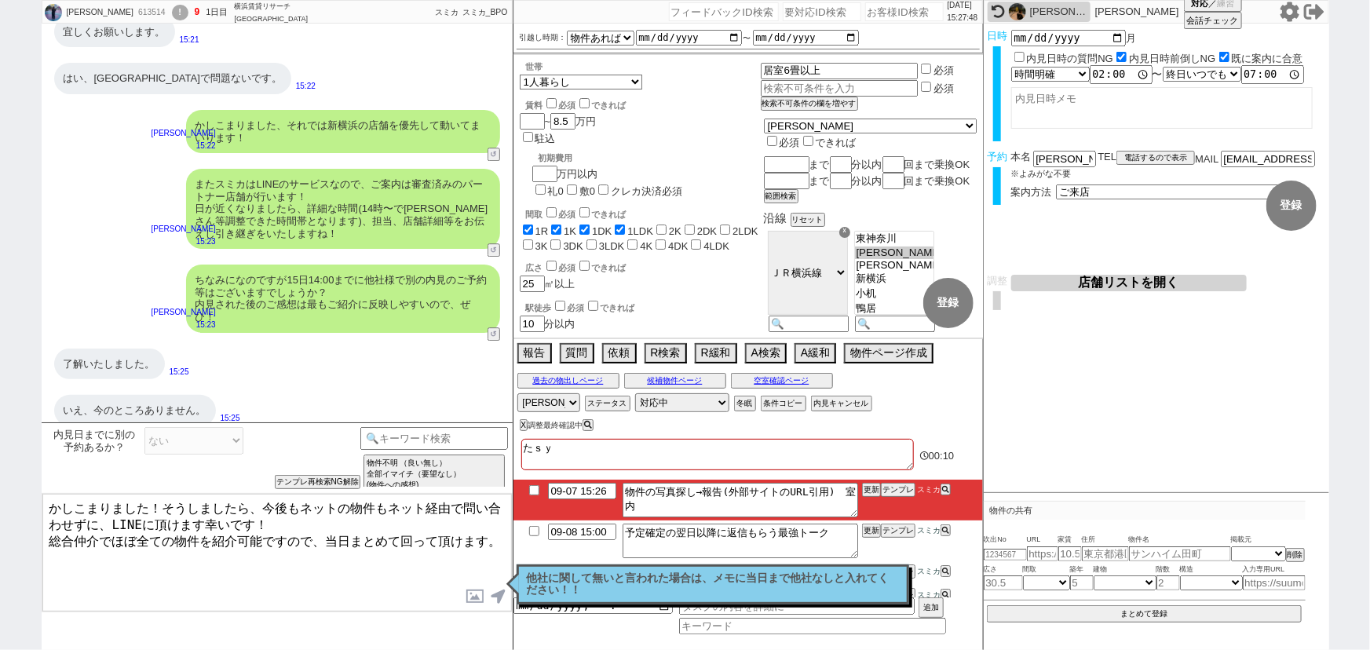
checkbox input "false"
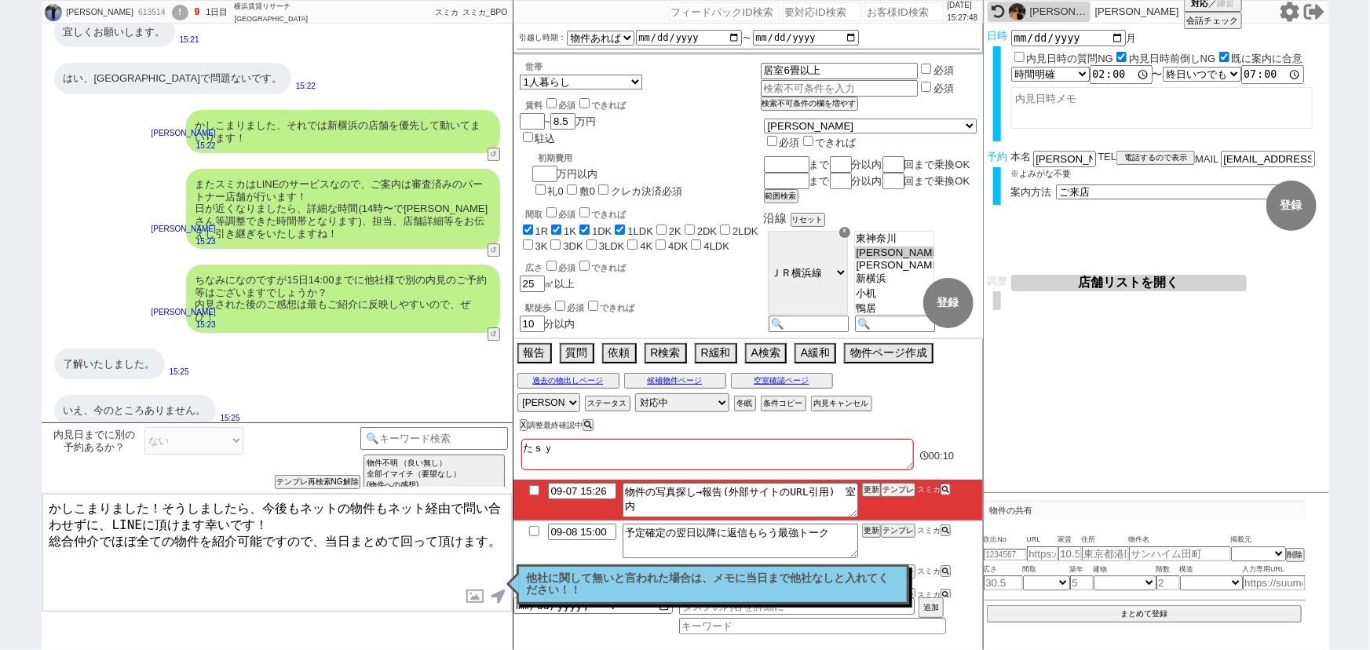
checkbox input "false"
type textarea "たしゃｎ"
checkbox input "true"
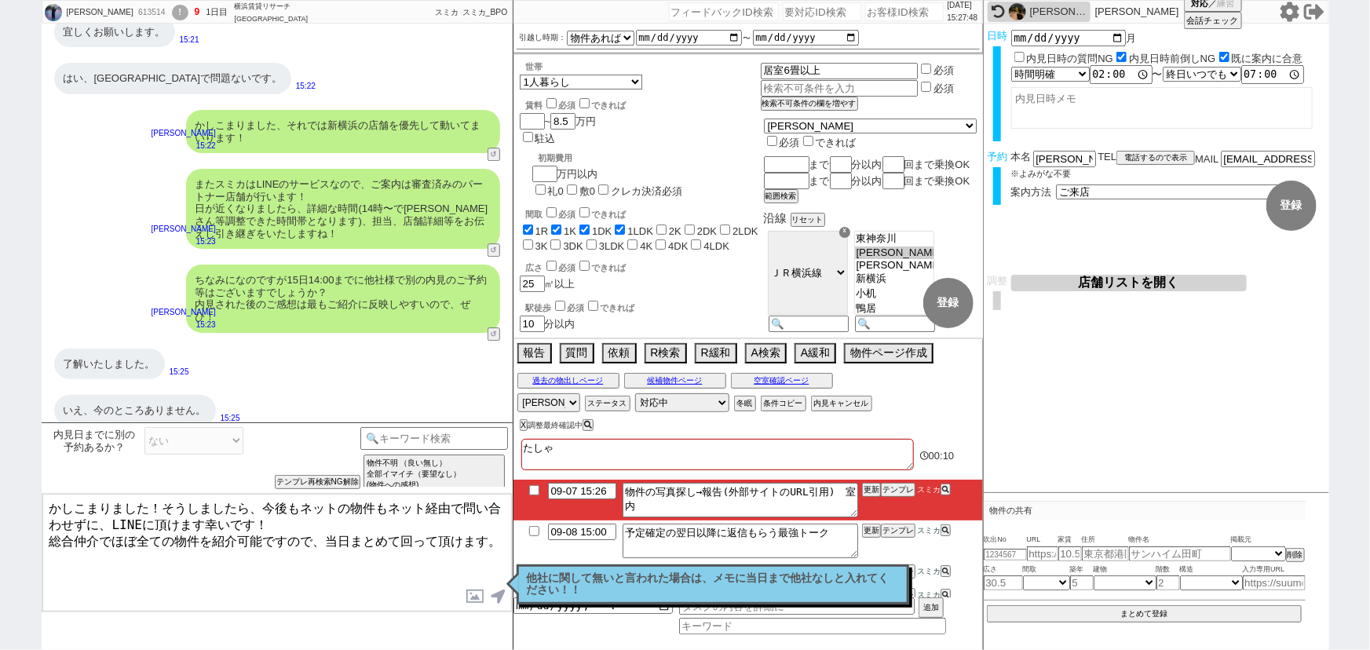
checkbox input "true"
checkbox input "false"
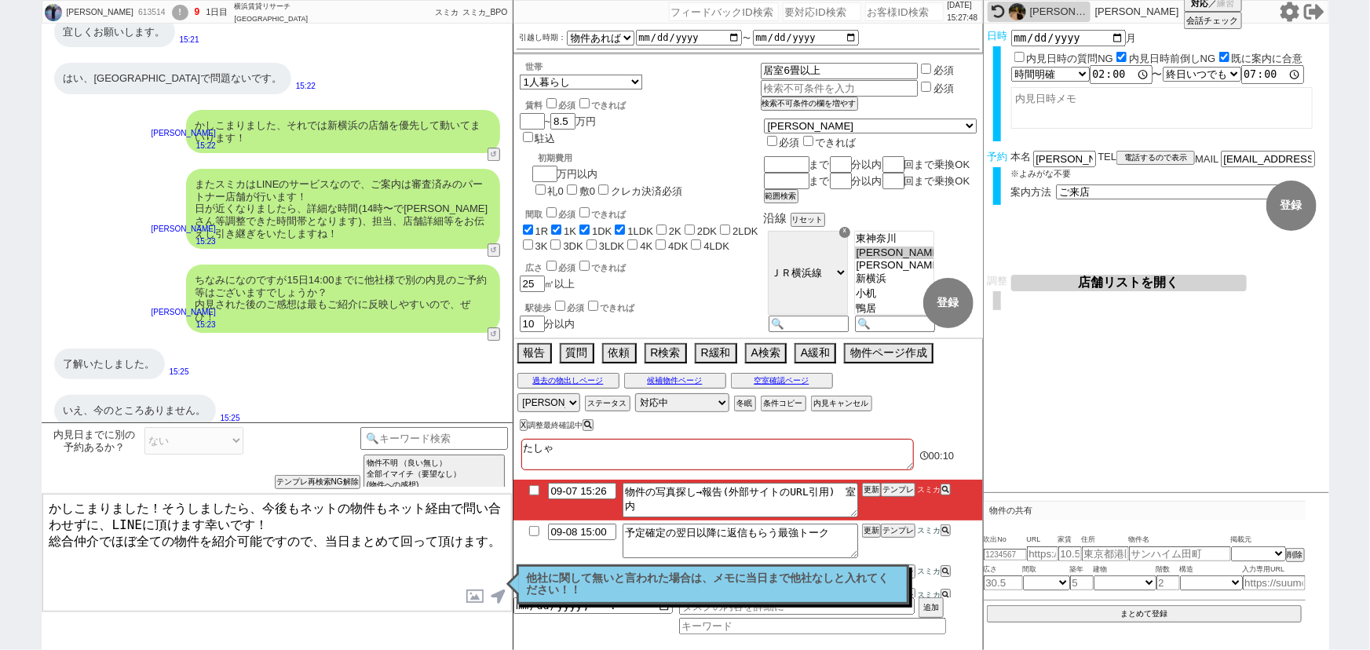
checkbox input "false"
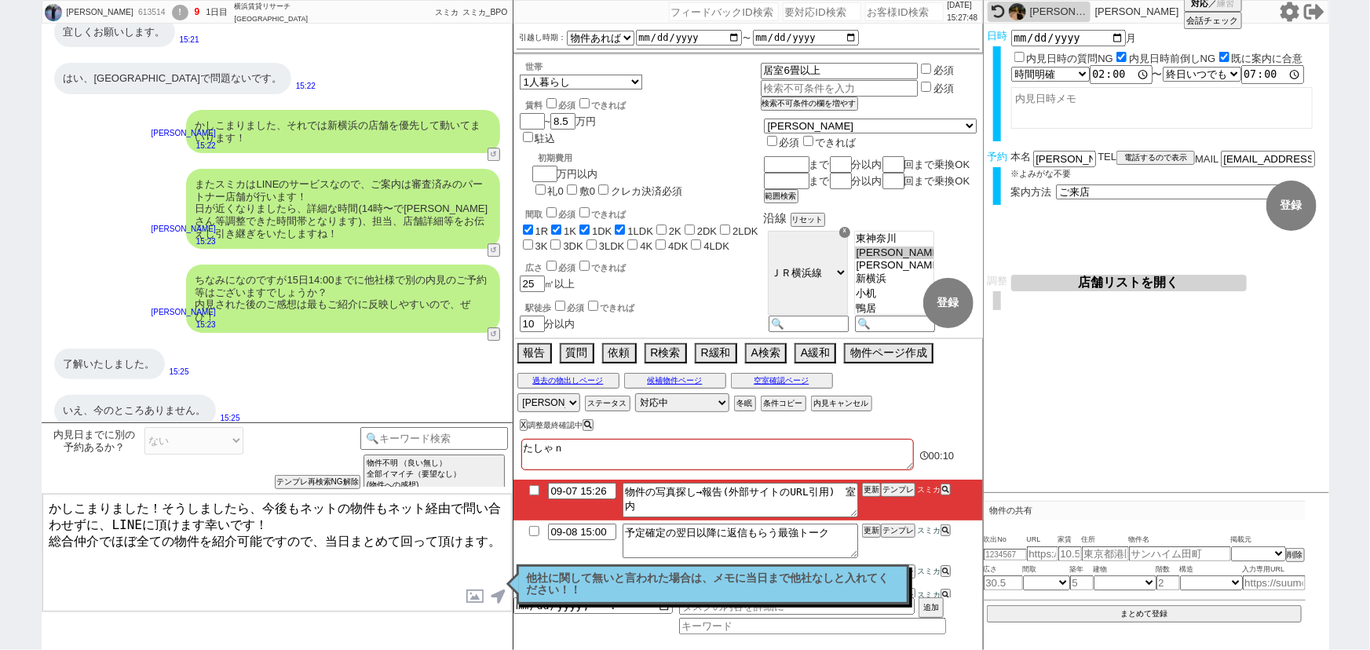
type textarea "たしゃな"
checkbox input "true"
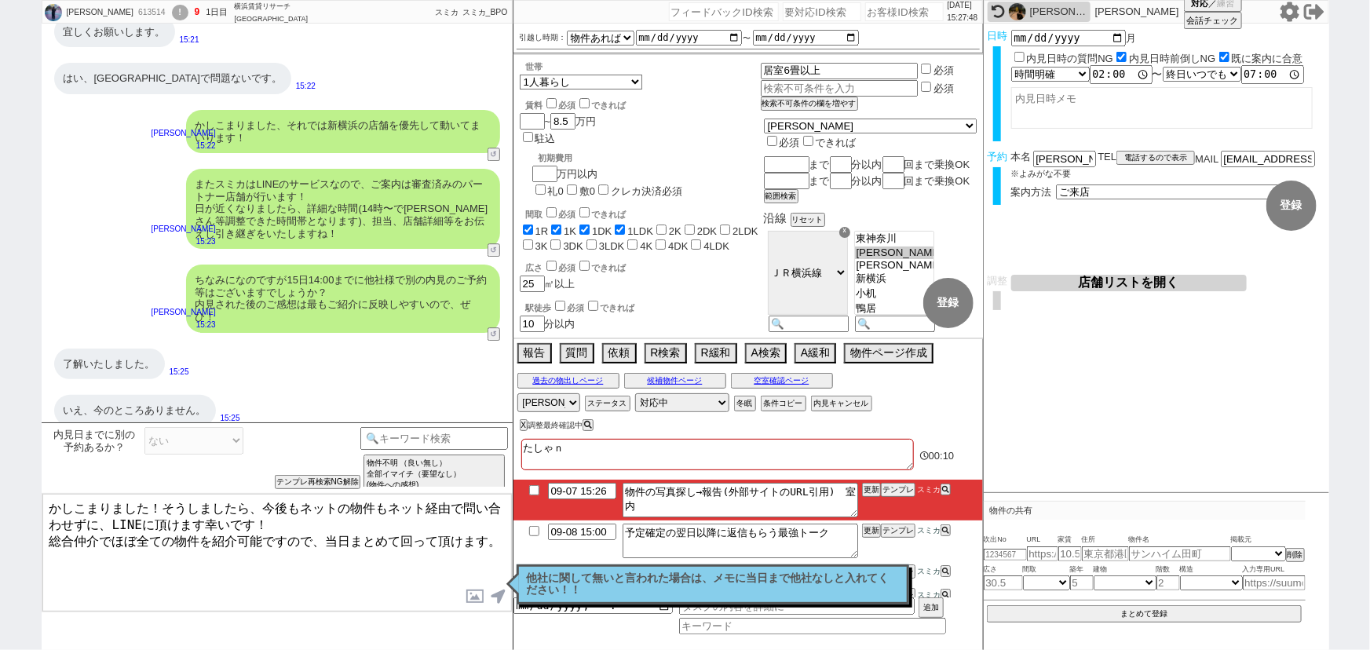
checkbox input "false"
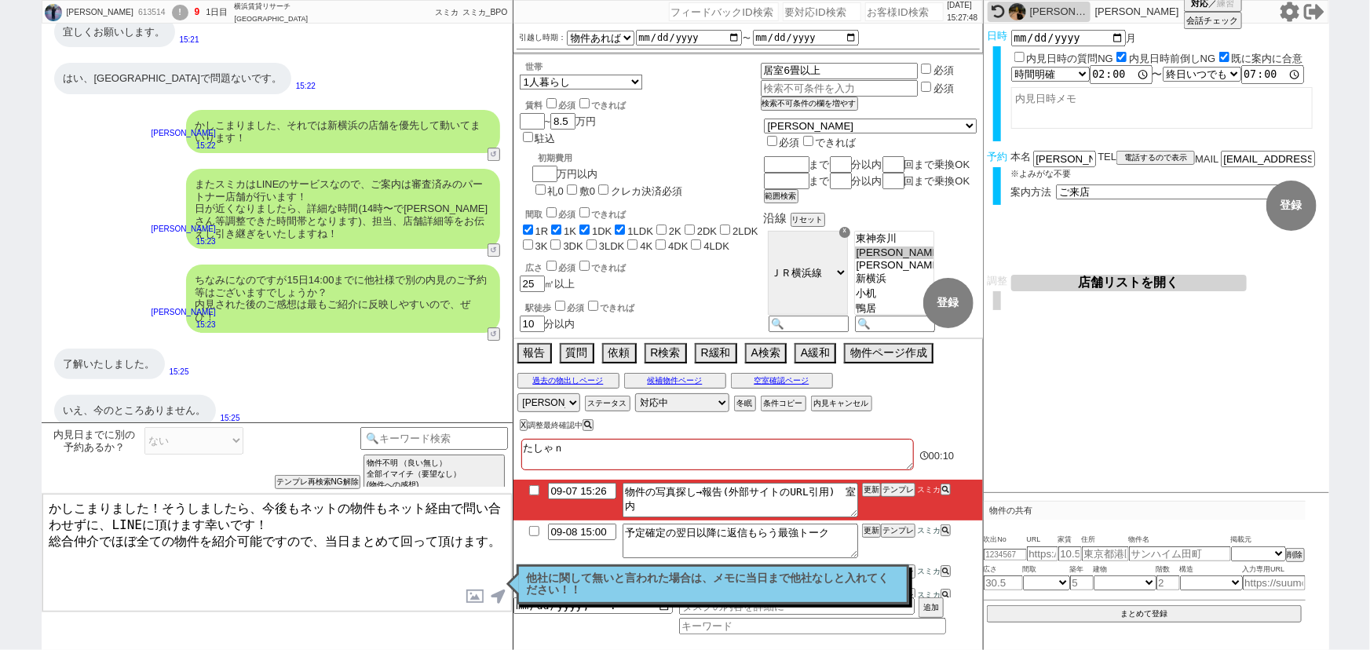
checkbox input "false"
type textarea "たしゃなｓ"
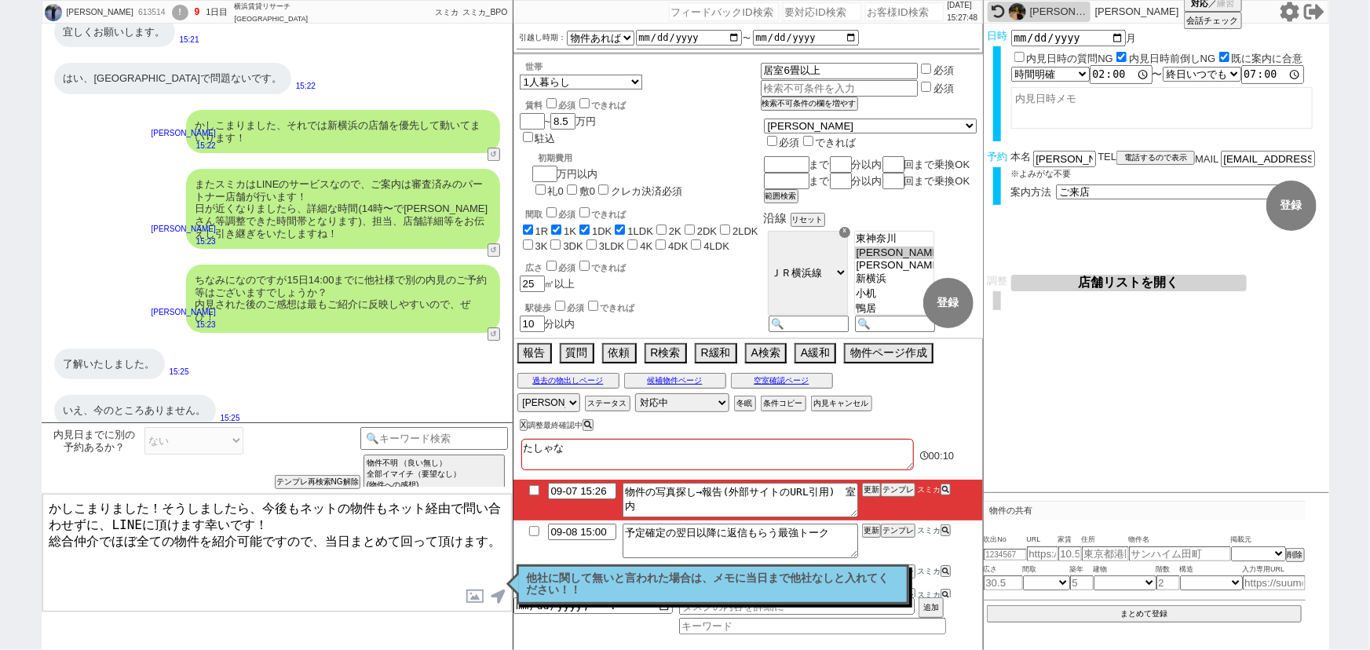
checkbox input "true"
checkbox input "false"
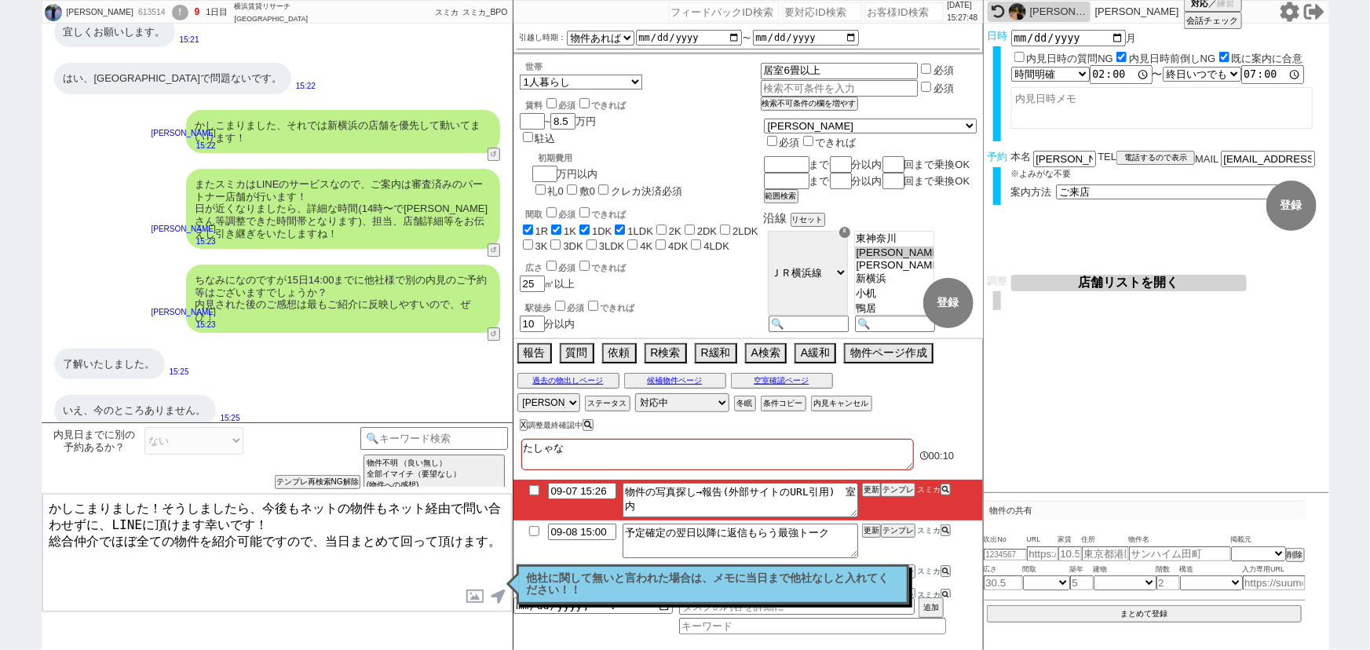
checkbox input "false"
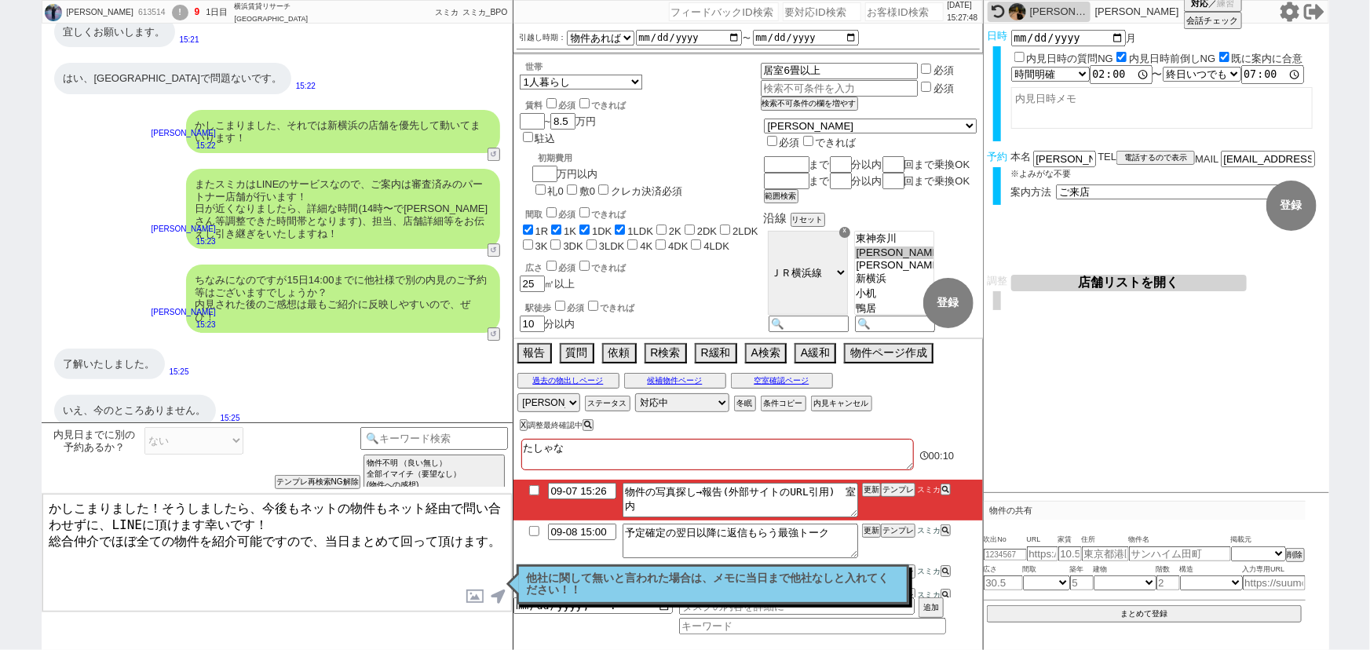
checkbox input "false"
type textarea "たしゃなし"
checkbox input "true"
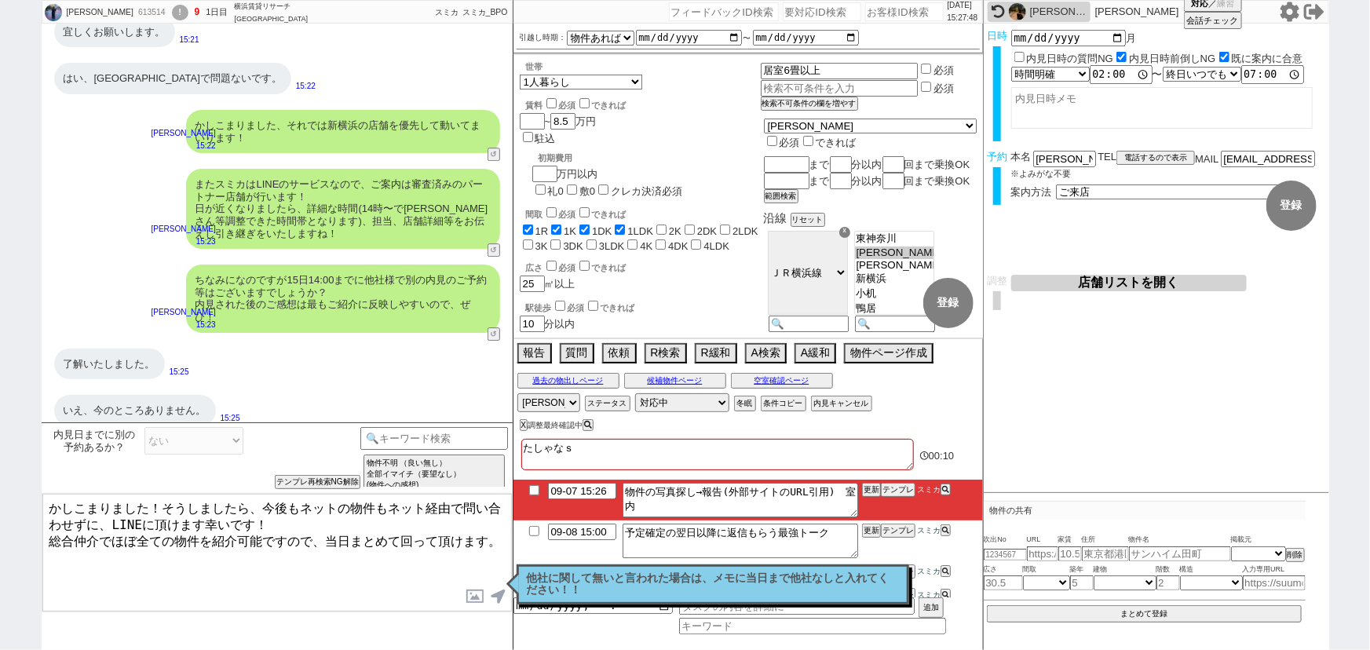
checkbox input "true"
checkbox input "false"
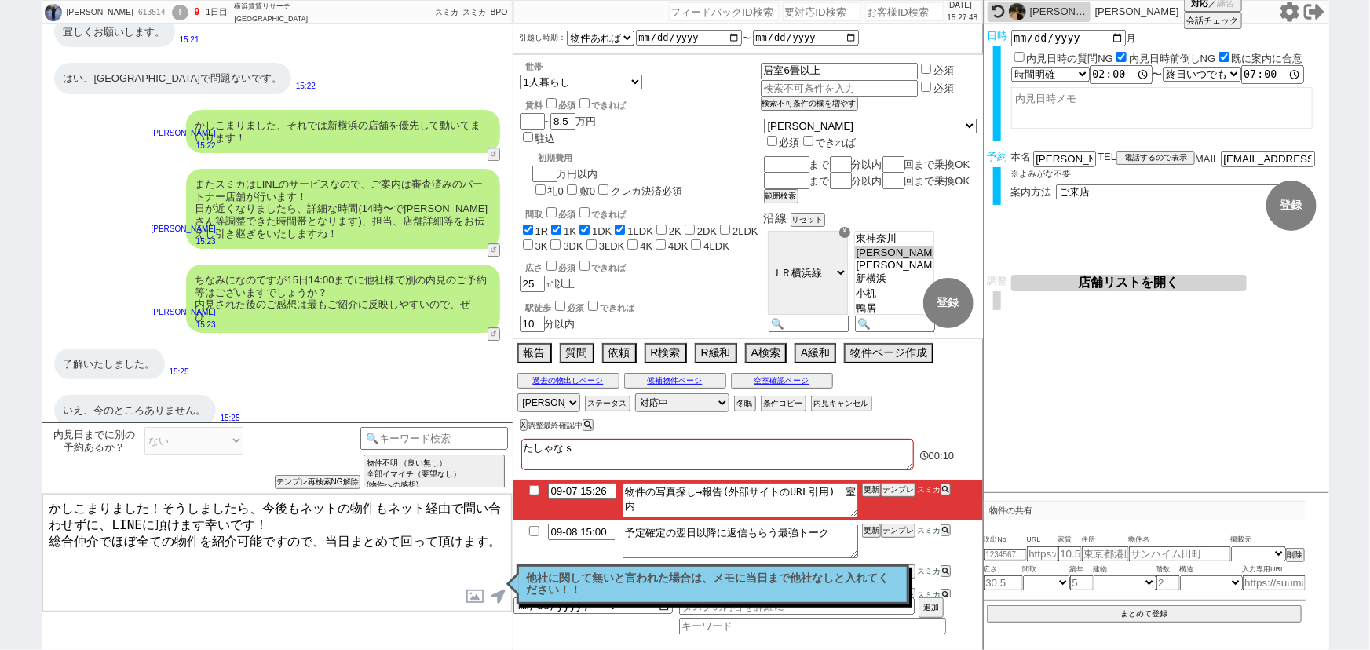
checkbox input "false"
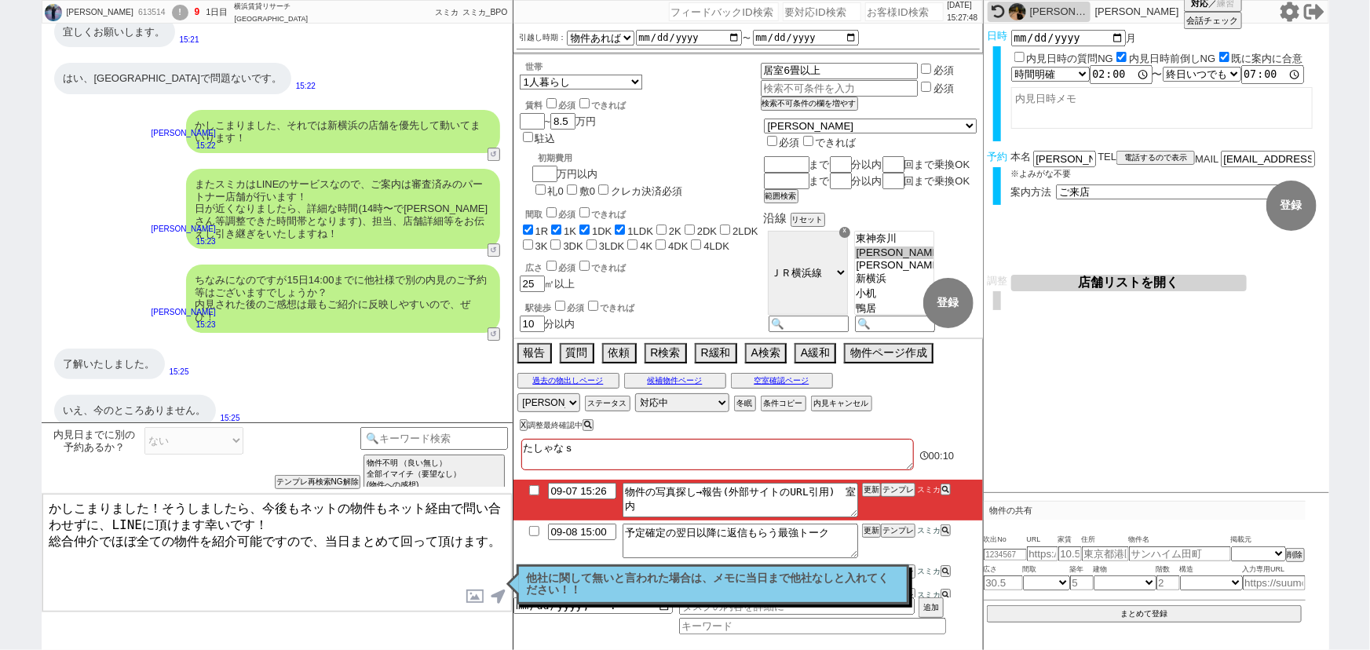
checkbox input "false"
type textarea "他社なし"
checkbox input "true"
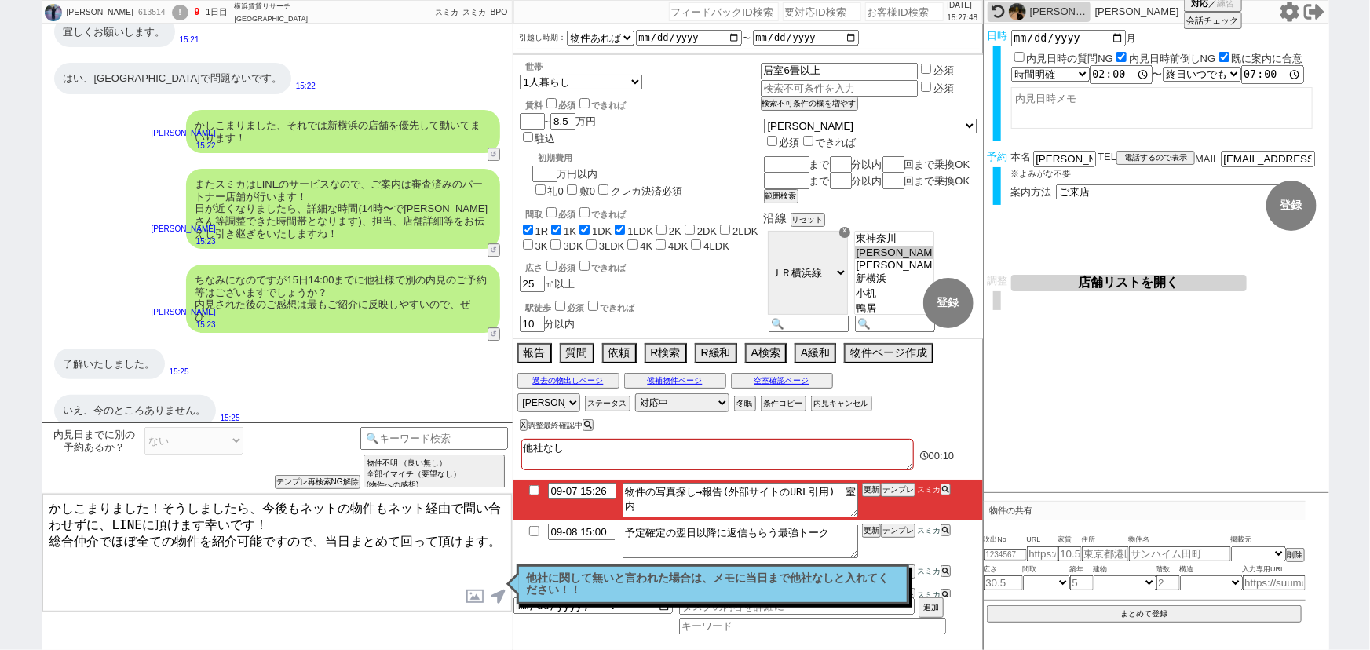
checkbox input "true"
checkbox input "false"
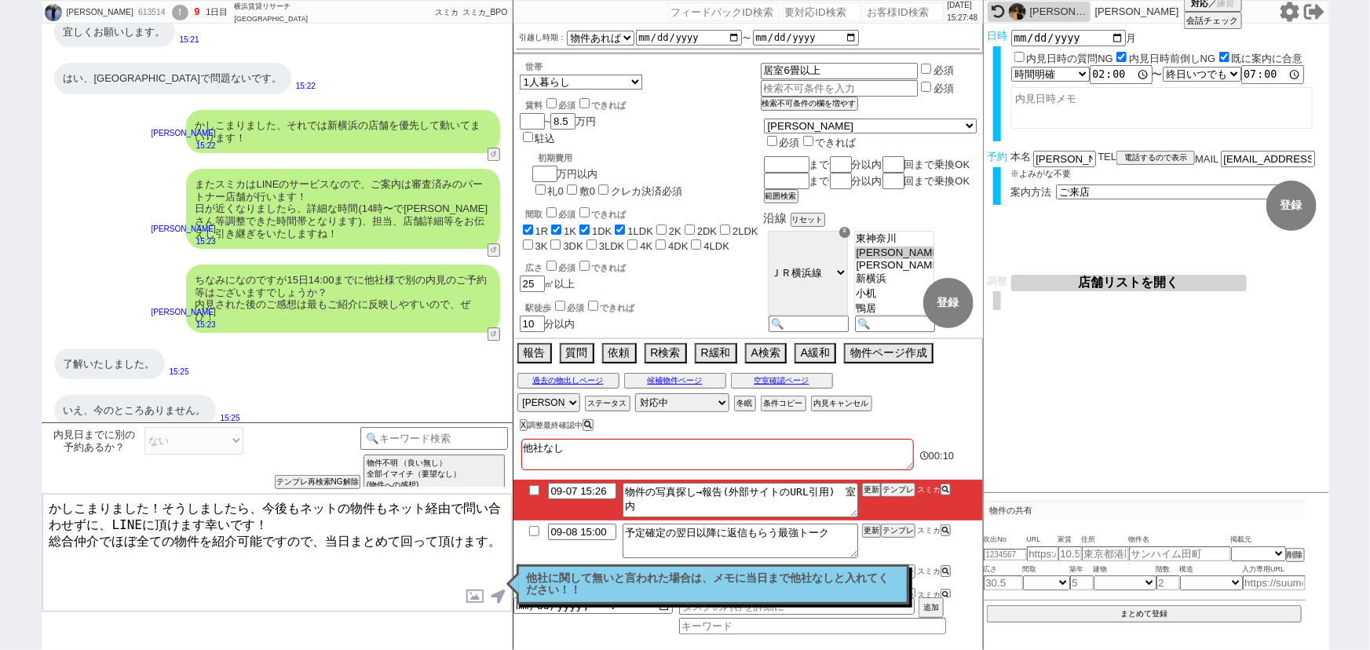
checkbox input "false"
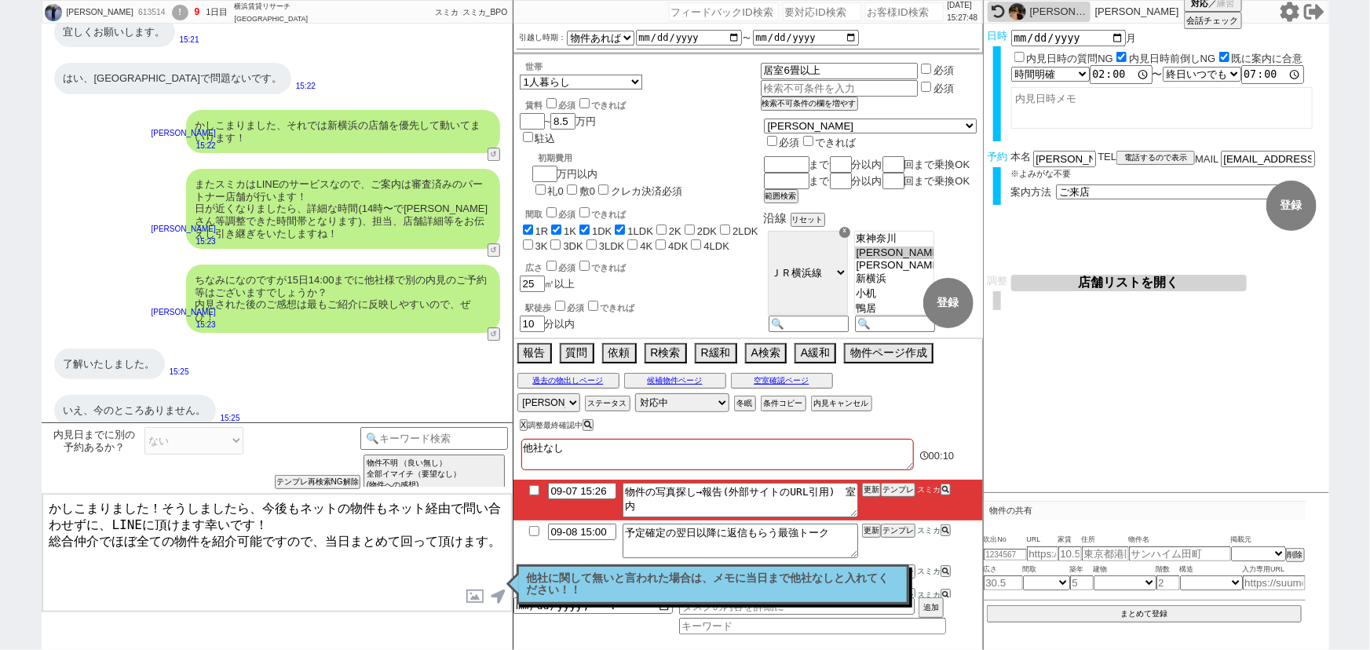
checkbox input "false"
checkbox input "true"
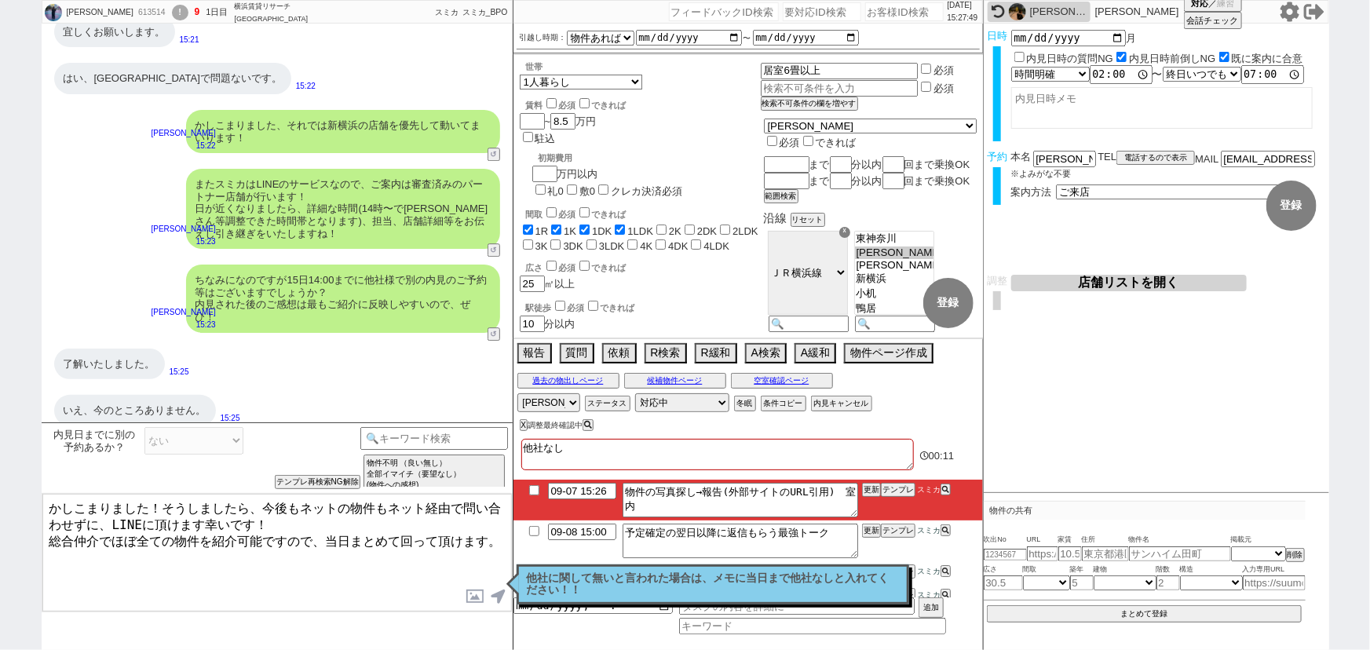
checkbox input "false"
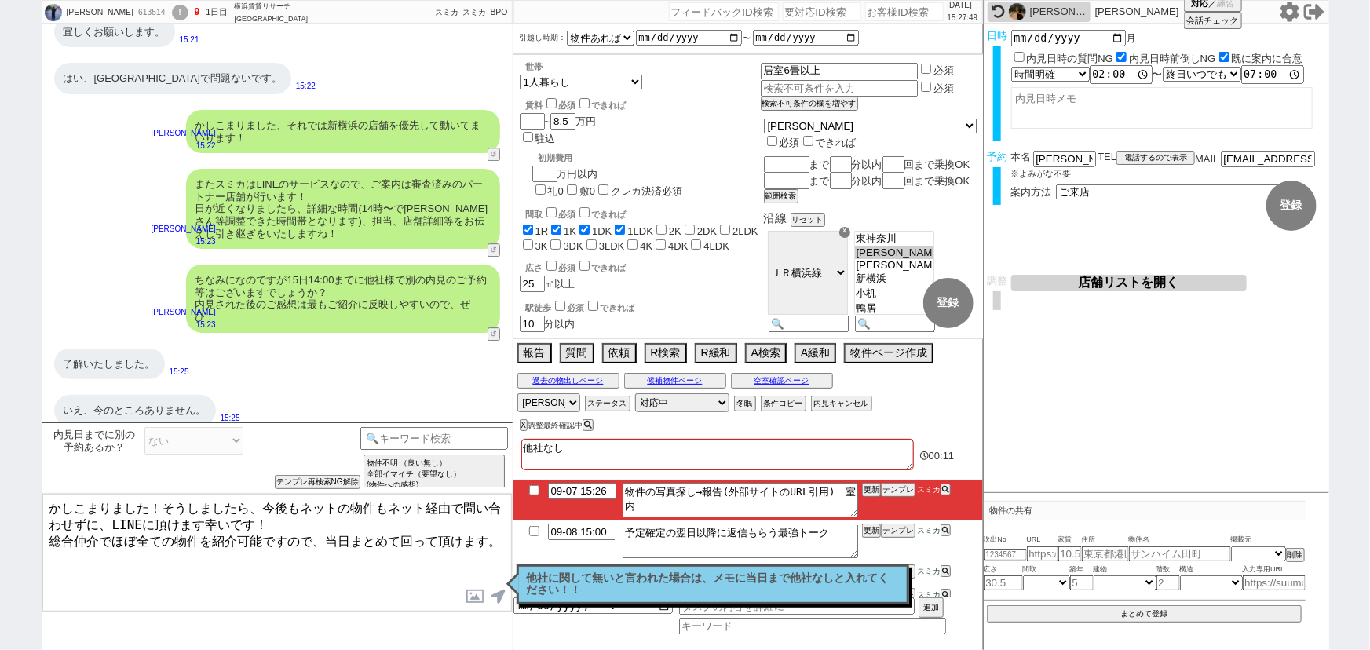
checkbox input "false"
type textarea "他社なし"
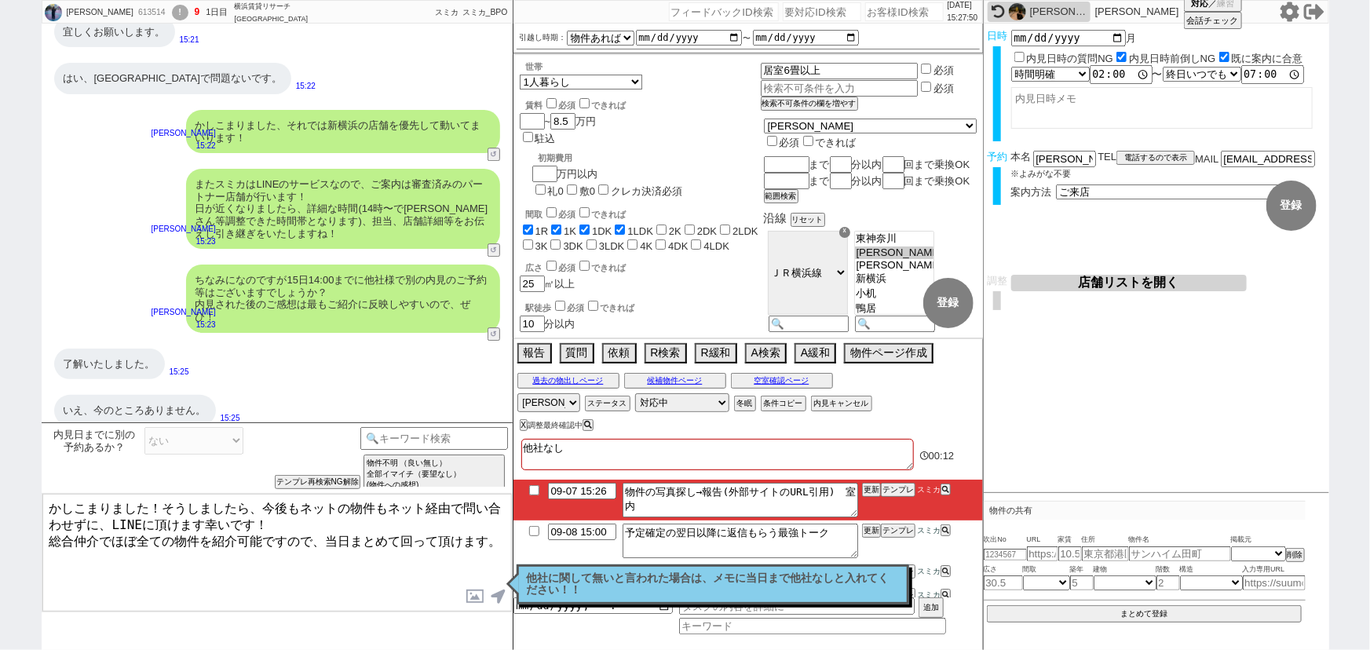
click at [210, 531] on textarea "かしこまりました！そうしましたら、今後もネットの物件もネット経由で問い合わせずに、LINEに頂けます幸いです！ 総合仲介でほぼ全ての物件を紹介可能ですので、当…" at bounding box center [276, 553] width 469 height 118
type input "09-07 15:32"
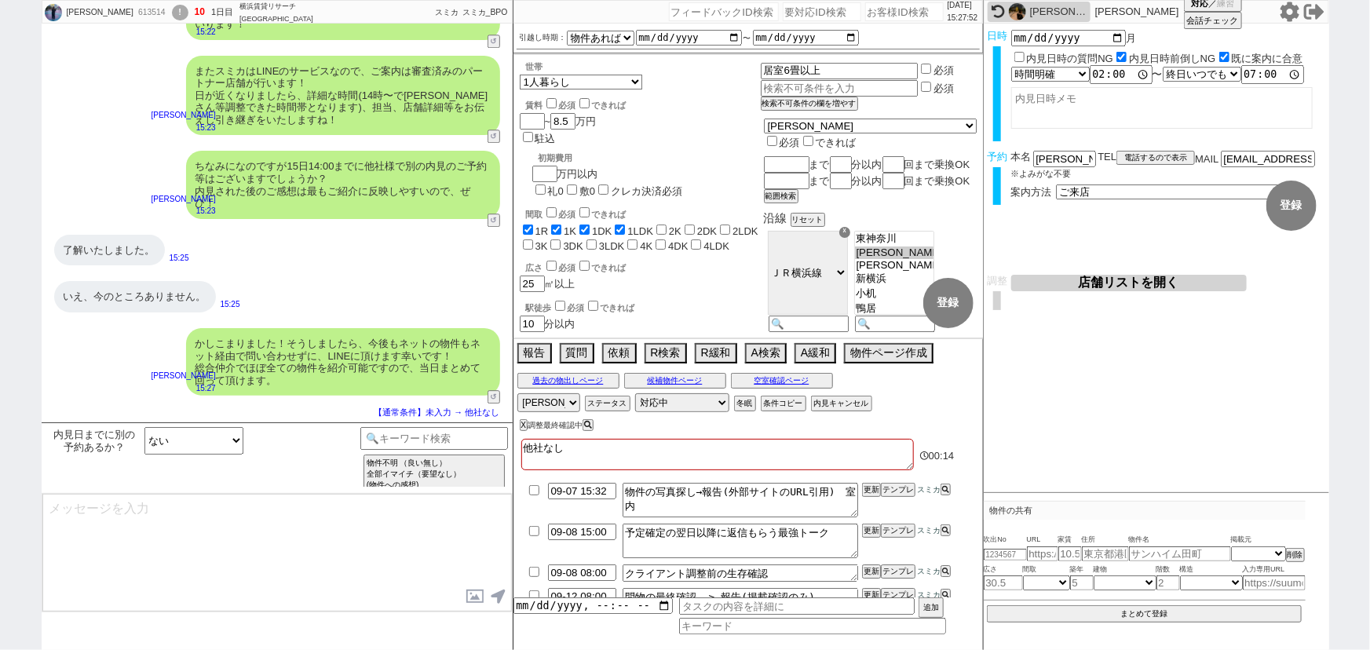
scroll to position [2142, 0]
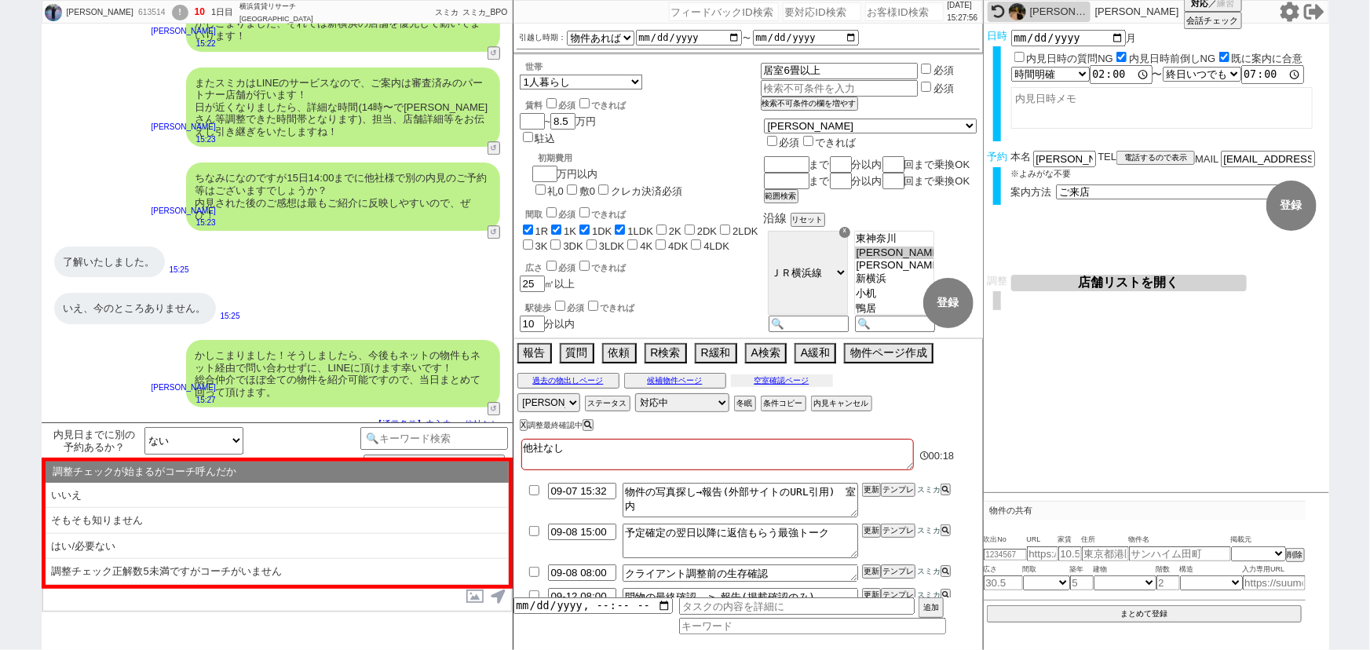
click at [780, 380] on button "空室確認ページ" at bounding box center [782, 380] width 102 height 13
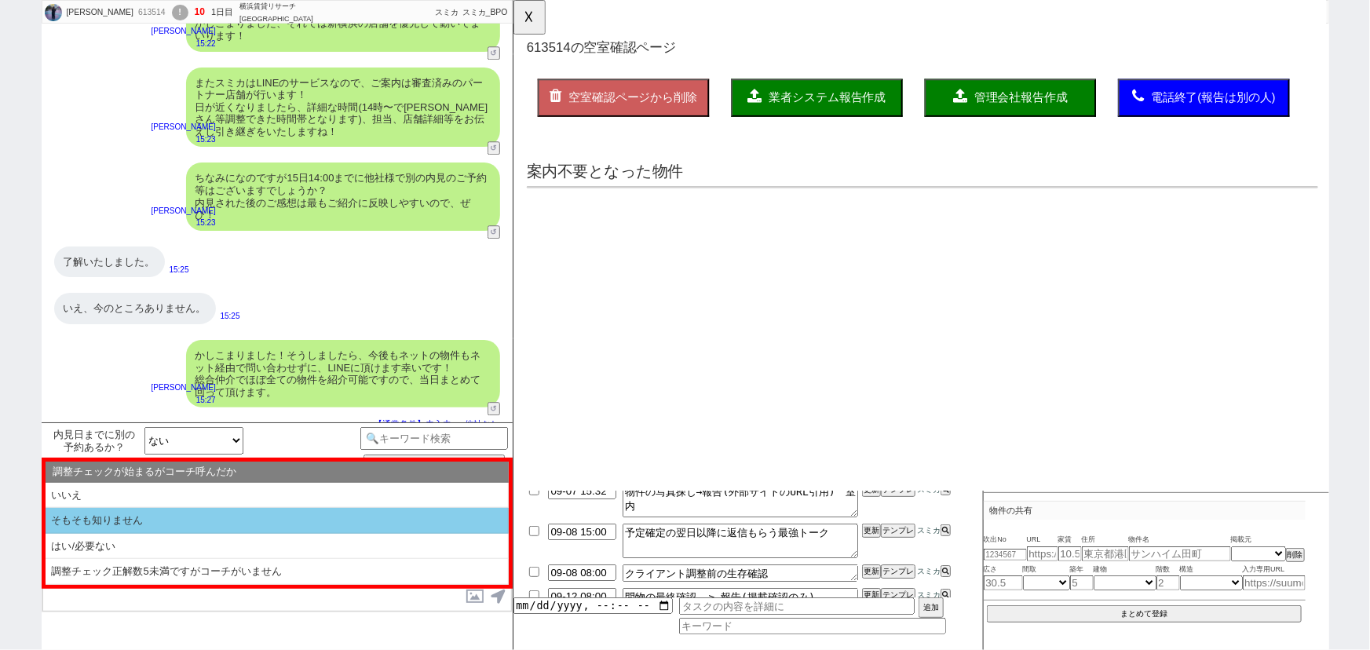
scroll to position [0, 0]
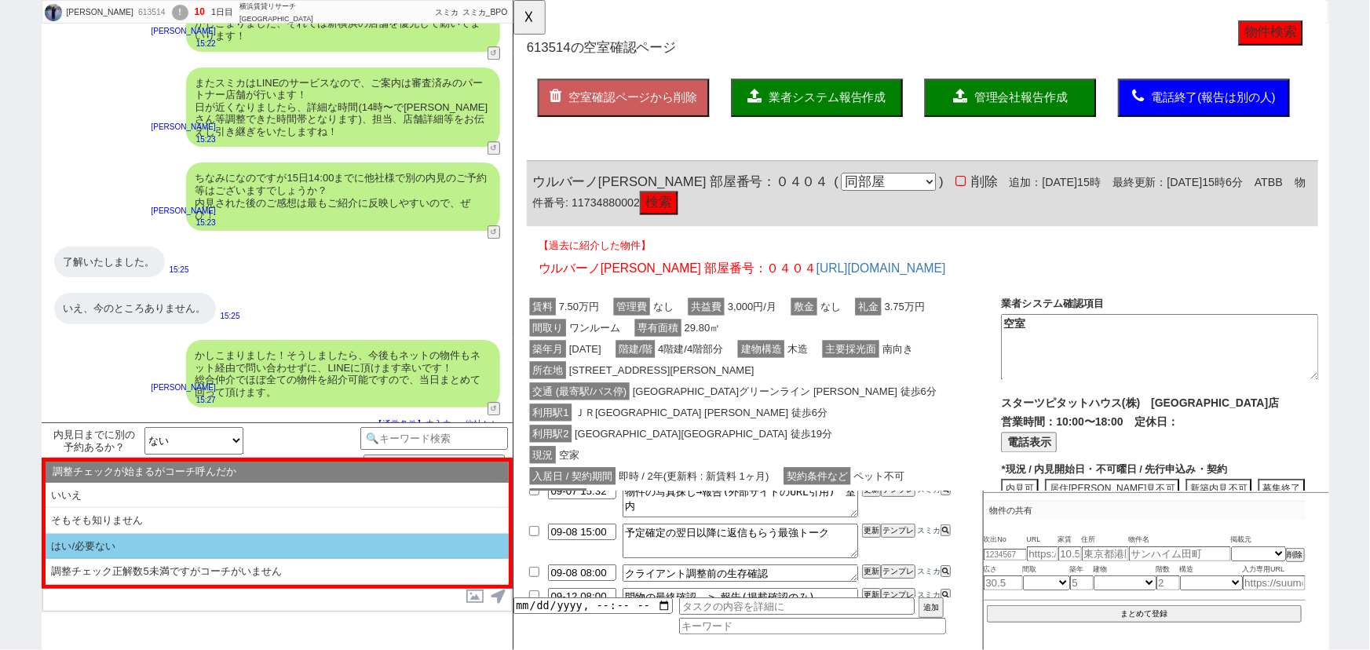
click at [250, 535] on li "はい/必要ない" at bounding box center [277, 547] width 463 height 26
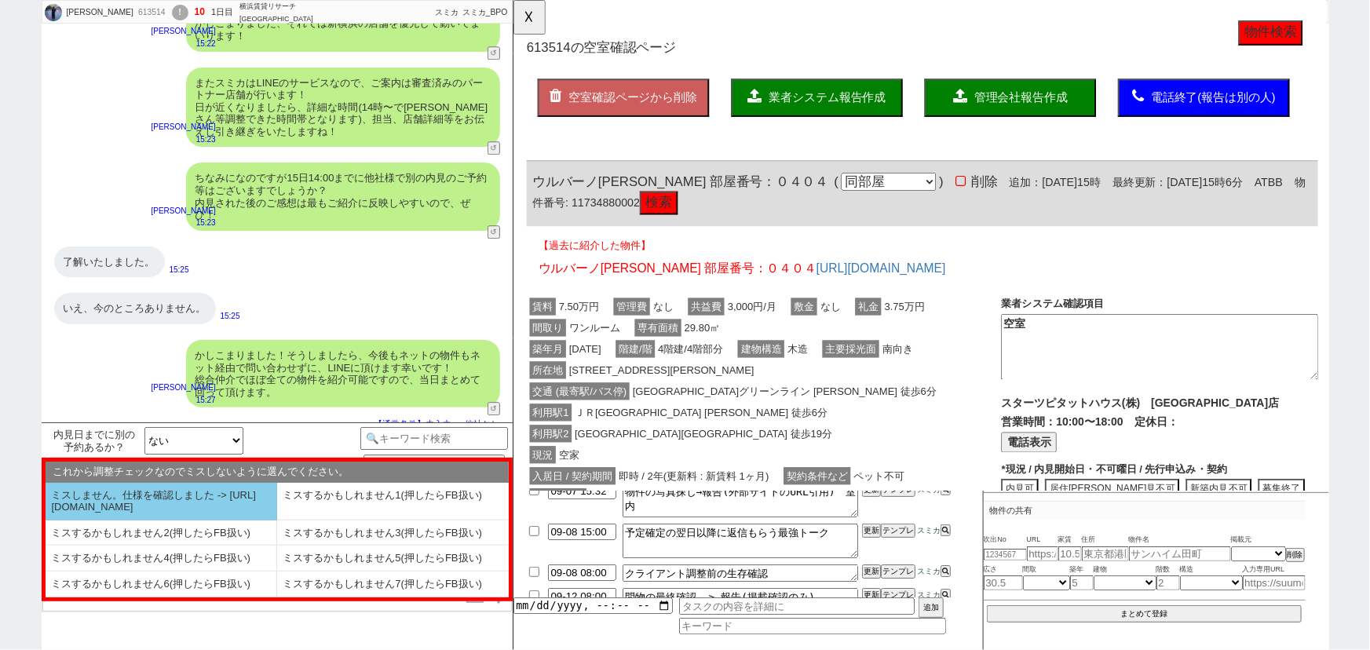
click at [169, 504] on li "ミスしません。仕様を確認しました -> [URL][DOMAIN_NAME]" at bounding box center [162, 502] width 232 height 38
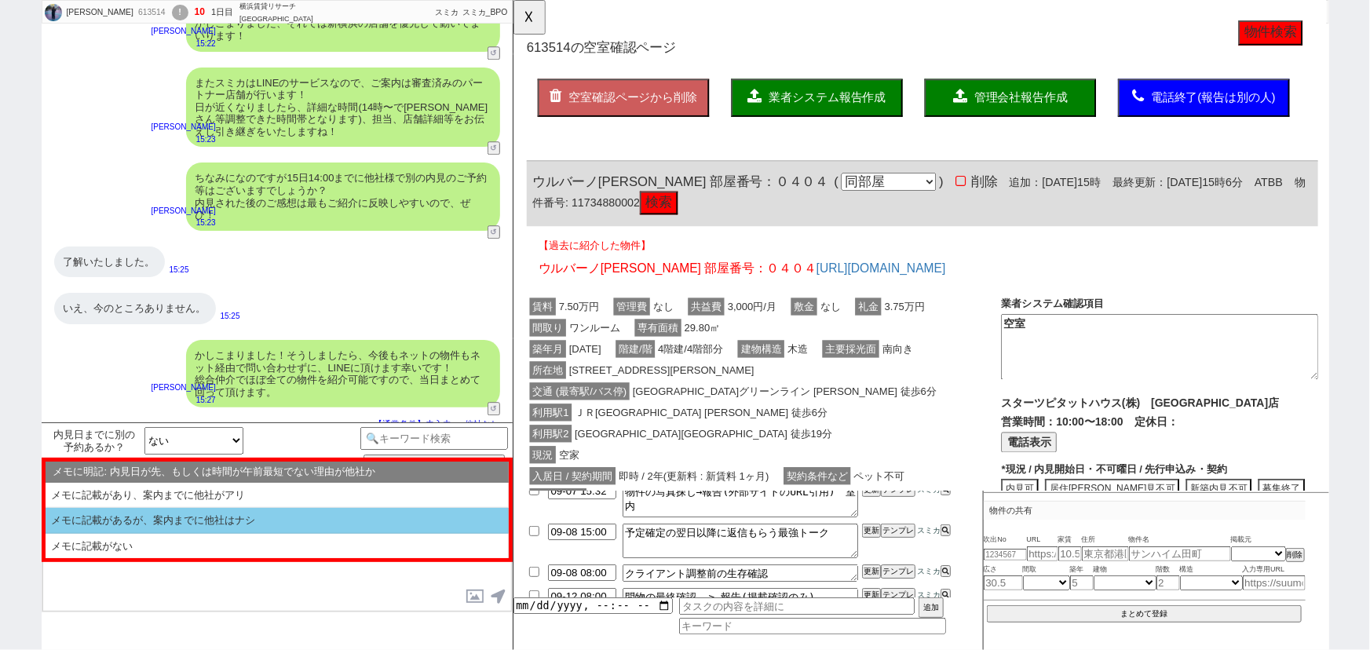
click at [217, 513] on li "メモに記載があるが、案内までに他社はナシ" at bounding box center [277, 521] width 463 height 26
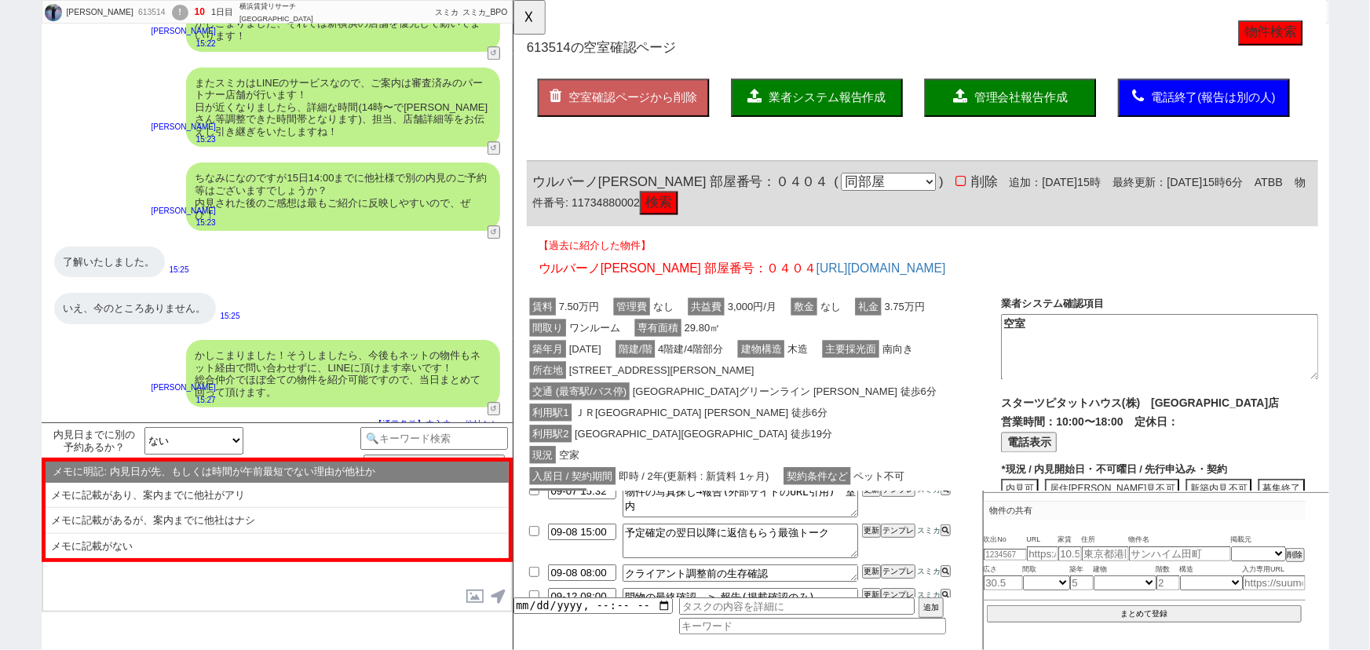
select select "はい/必要ない"
select select "ミスしません。仕様を確認しました -> [URL][DOMAIN_NAME]"
select select "メモに記載があるが、案内までに他社はナシ"
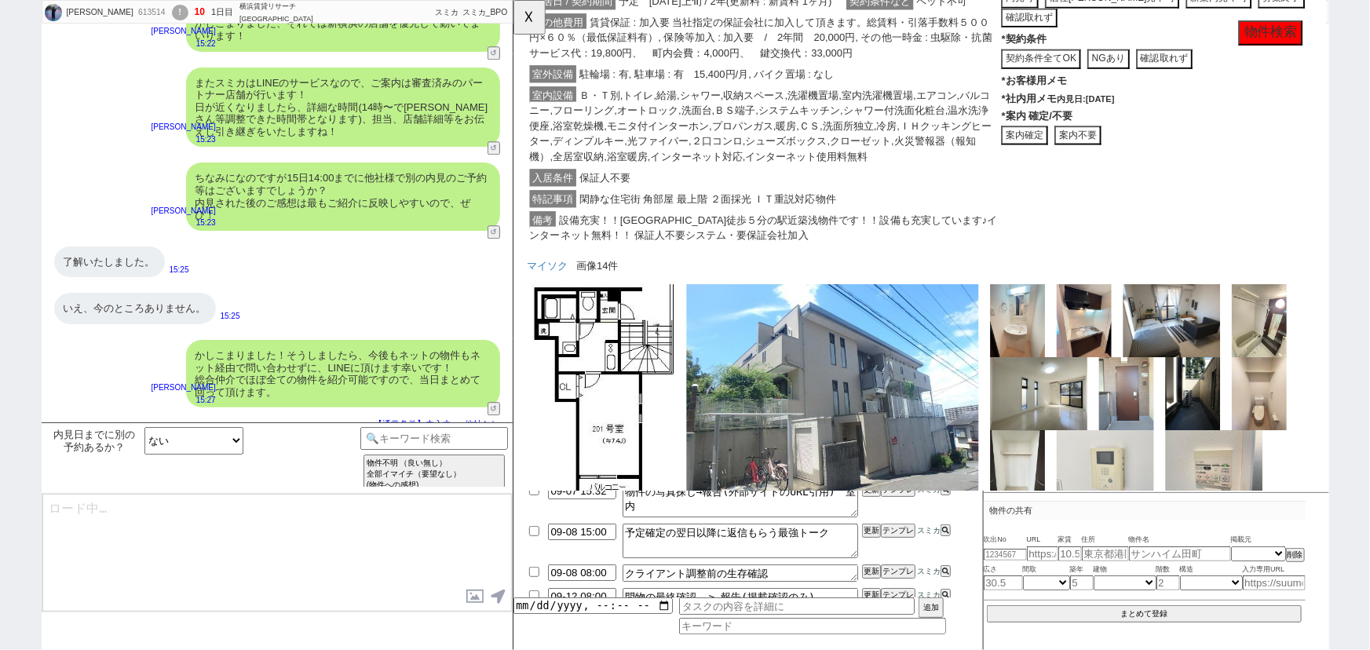
scroll to position [1536, 0]
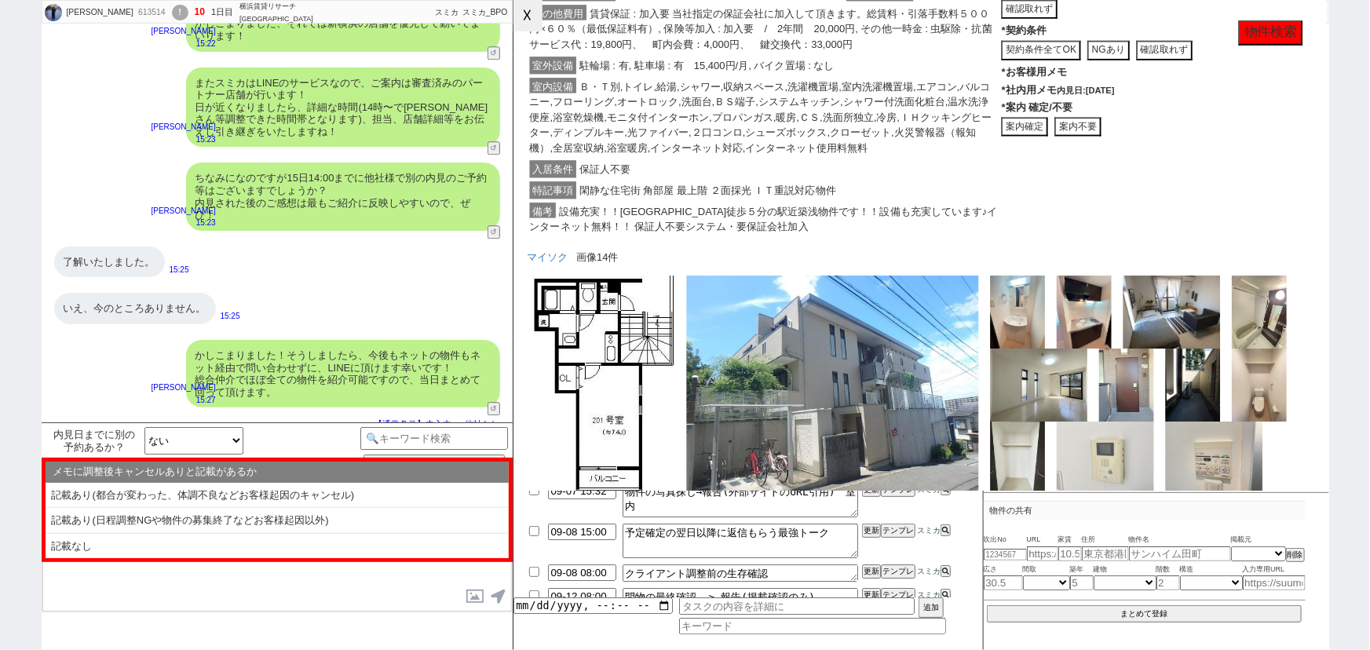
click at [531, 9] on button "☓" at bounding box center [527, 15] width 29 height 31
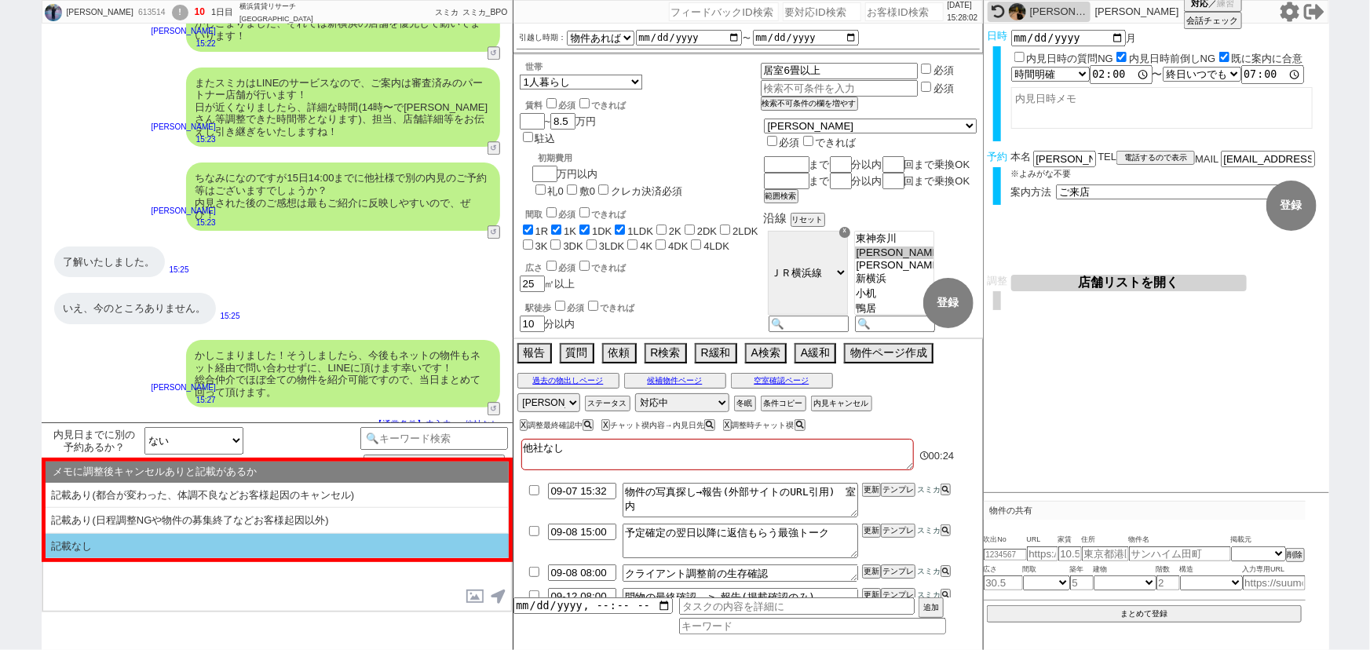
click at [112, 543] on li "記載なし" at bounding box center [277, 546] width 463 height 25
select select "記載なし"
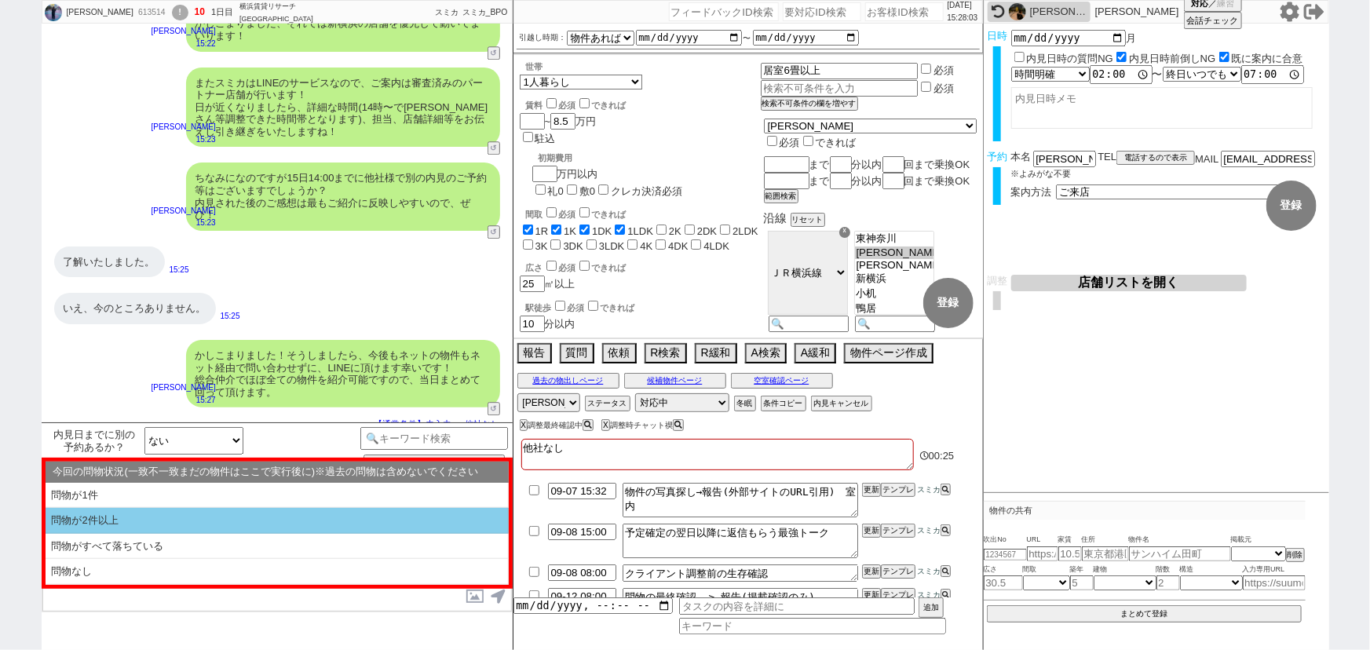
click at [167, 530] on li "問物が2件以上" at bounding box center [277, 521] width 463 height 26
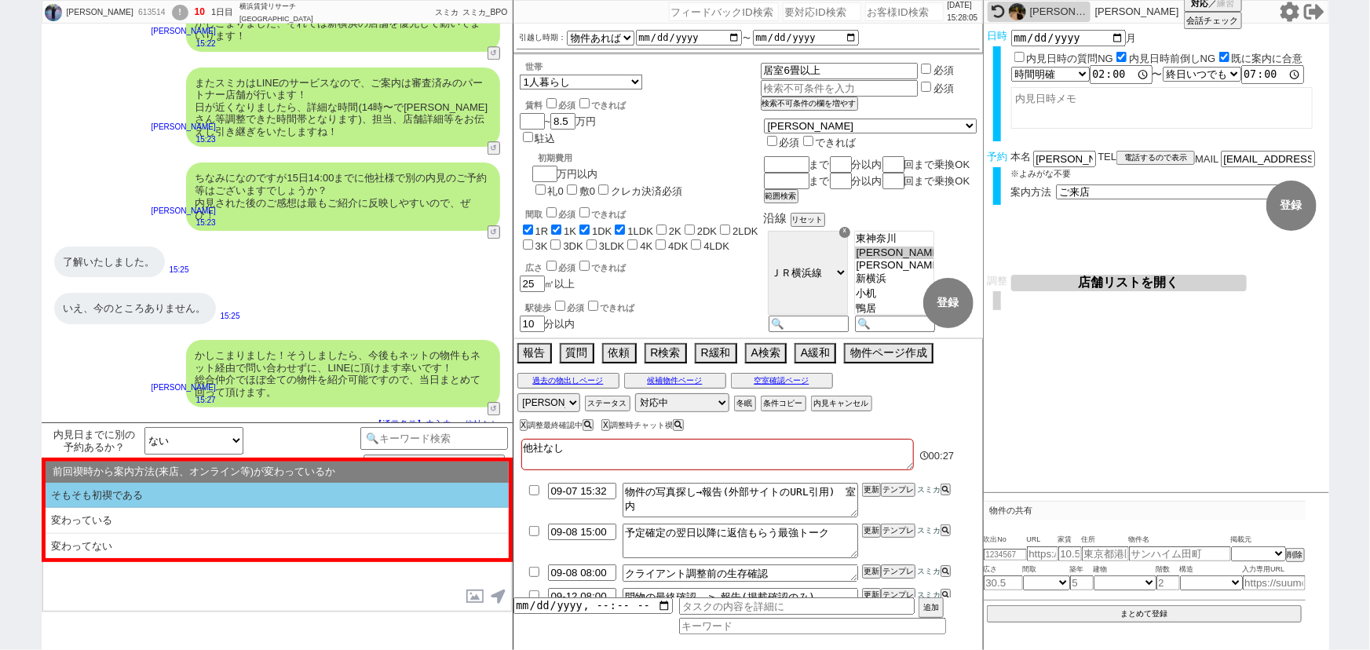
click at [230, 494] on li "そもそも初禊である" at bounding box center [277, 496] width 463 height 26
select select "問物が2件以上"
select select "そもそも初禊である"
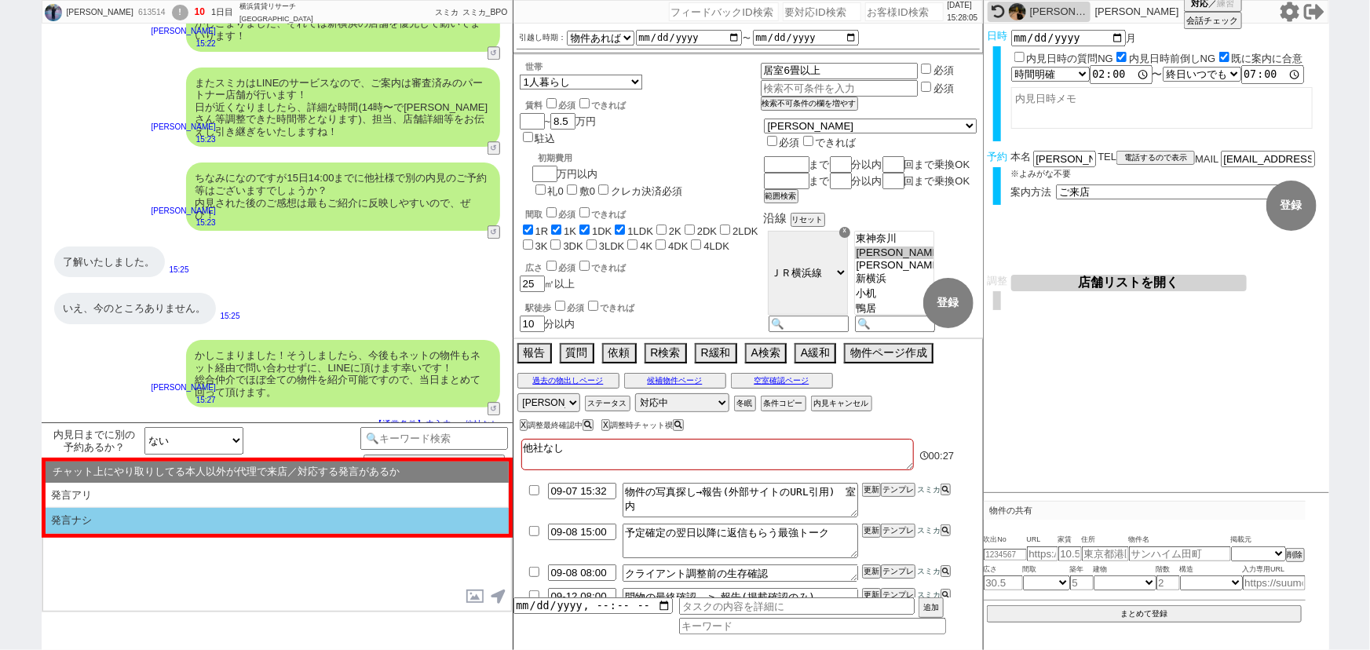
click at [197, 518] on li "発言ナシ" at bounding box center [277, 521] width 463 height 26
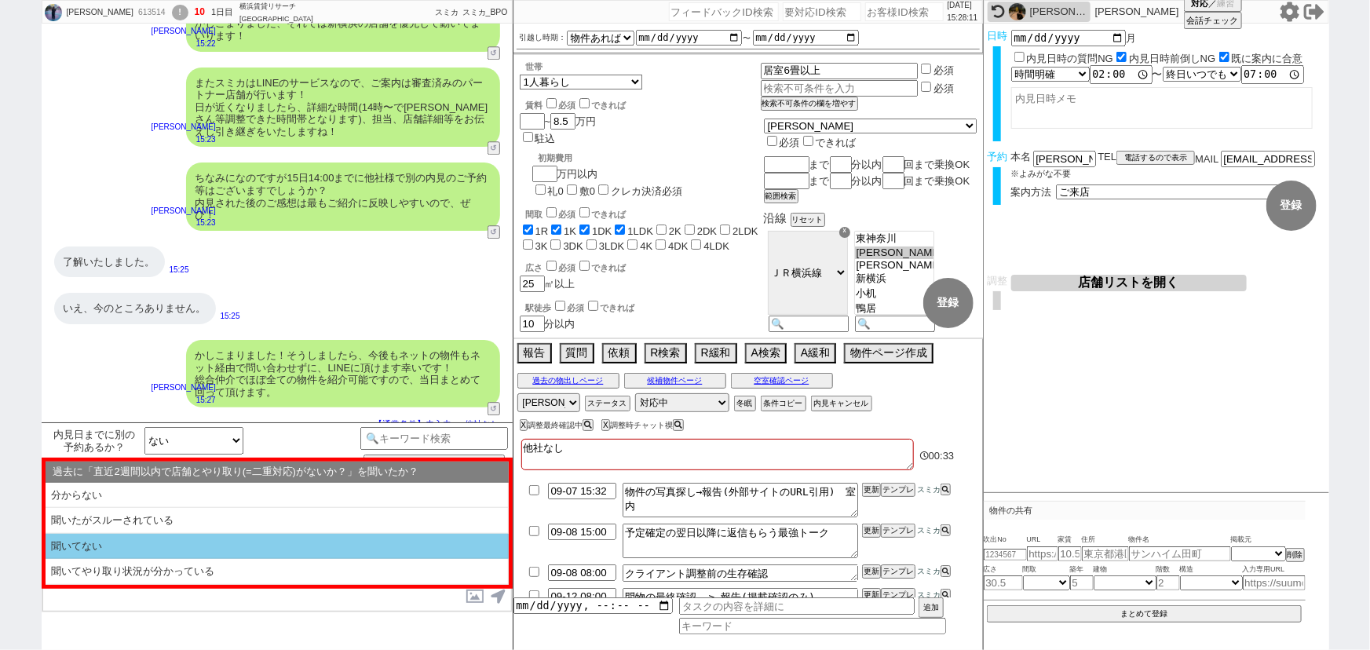
click at [212, 544] on li "聞いてない" at bounding box center [277, 547] width 463 height 26
select select "問物が2件以上"
select select "そもそも初禊である"
select select "発言ナシ"
select select "聞いてない"
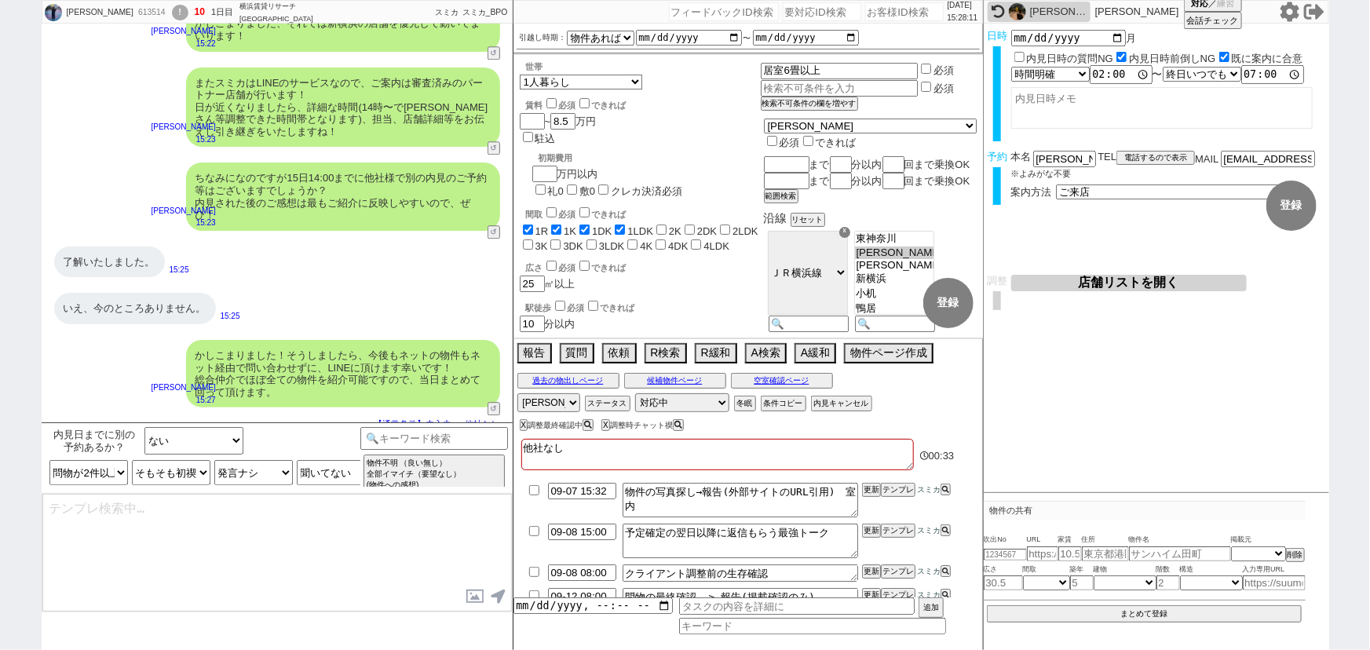
type textarea "またすみません、ご案内前に以下ご確認下さい！ ■■■ご予約及びスケジュールについて■■■ - ご案内は完全予約制のため、体調不良や交通機関の遅延といったやむを…"
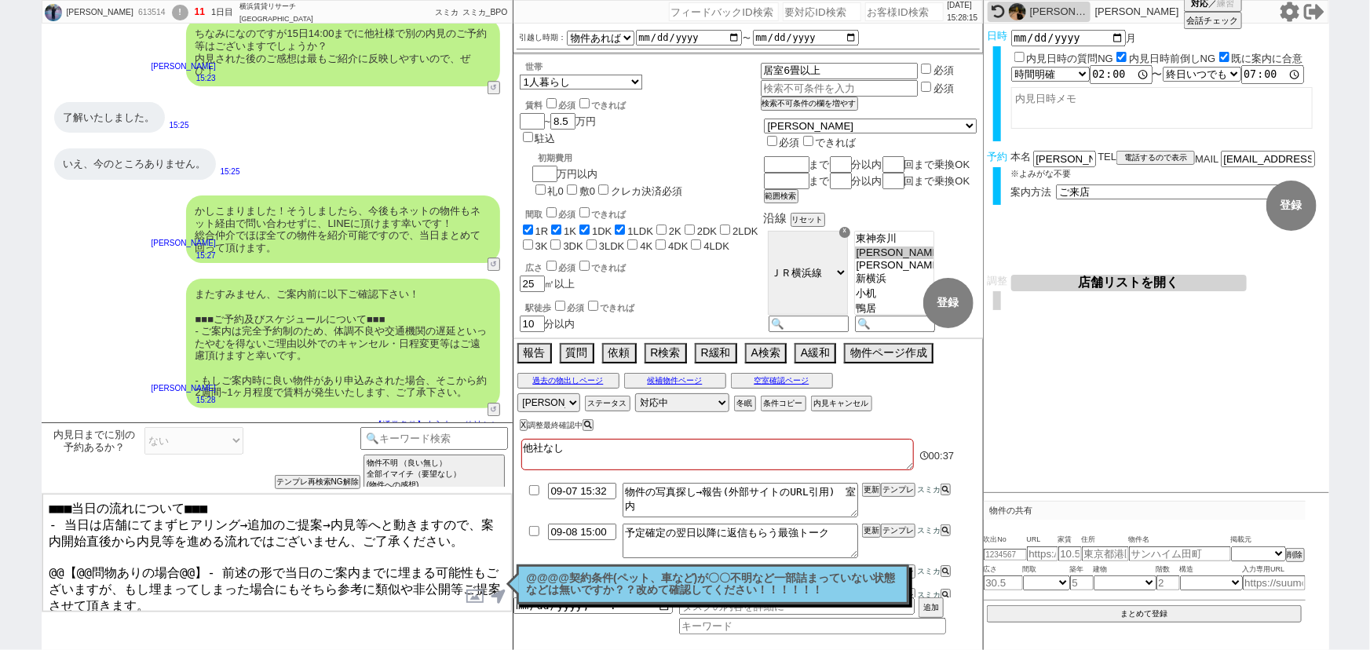
drag, startPoint x: 193, startPoint y: 550, endPoint x: 29, endPoint y: 555, distance: 164.2
click at [29, 555] on div "阪本真帆 613514 ! 11 1日目 横浜賃貸リサーチ 新横浜店 冬眠中 自社客 スミカ スミカ_BPO チャット全表示 2025-09-07 お待たせし…" at bounding box center [685, 325] width 1370 height 650
type textarea "■■■当日の流れについて■■■ - 当日は店舗にてまずヒアリング→追加のご提案→内見等へと動きますので、案内開始直後から内見等を進める流れではございません、ご…"
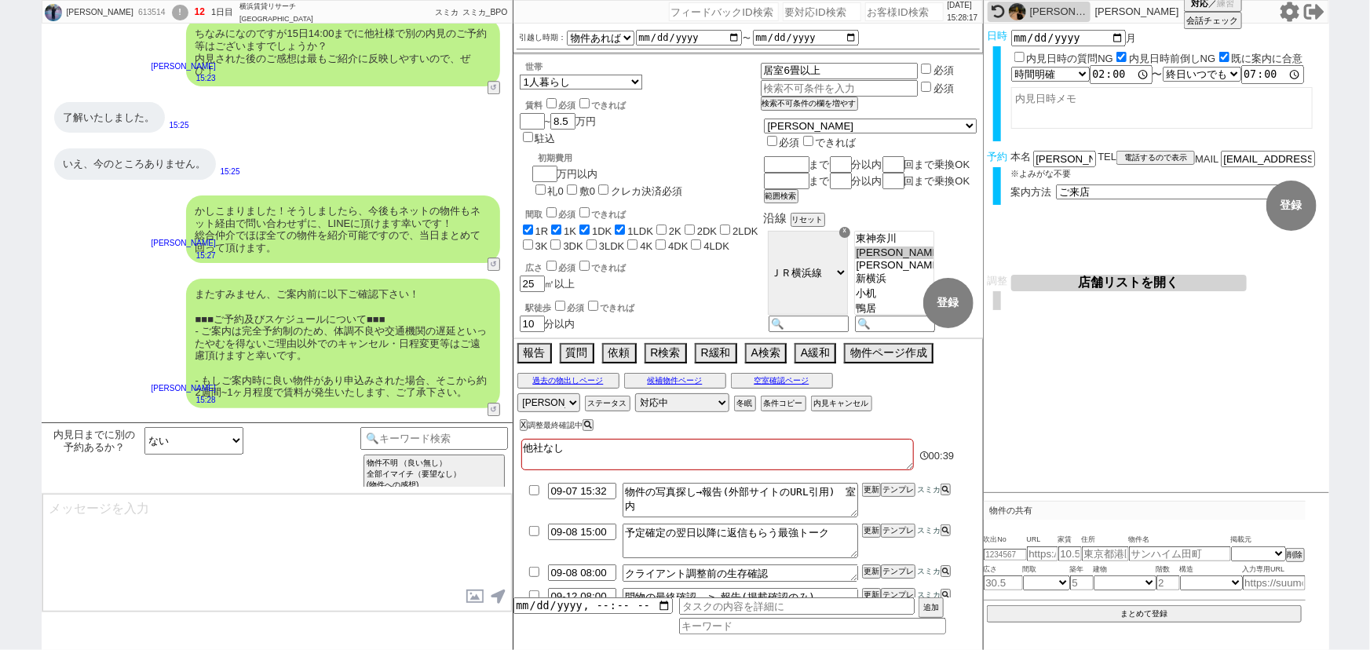
scroll to position [2420, 0]
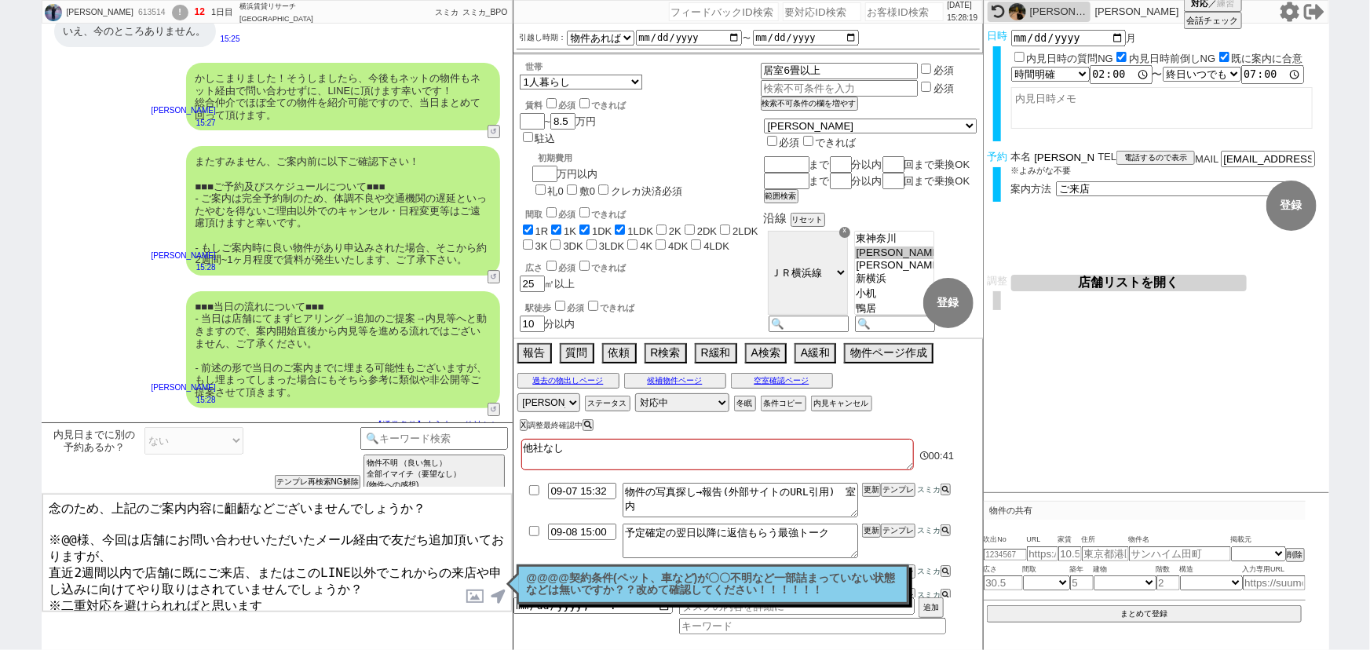
drag, startPoint x: 1056, startPoint y: 155, endPoint x: 978, endPoint y: 162, distance: 78.0
click at [978, 162] on div "阪本真帆 613514 ! 12 1日目 横浜賃貸リサーチ 新横浜店 冬眠中 自社客 スミカ スミカ_BPO チャット全表示 2025-09-07 お待たせし…" at bounding box center [685, 325] width 1287 height 650
click at [78, 532] on textarea "念のため、上記のご案内内容に齟齬などございませんでしょうか？ ※@@様、今回は店舗にお問い合わせいただいたメール経由で友だち追加頂いておりますが、 直近2週間…" at bounding box center [276, 553] width 469 height 118
paste textarea "阪本"
type textarea "念のため、上記のご案内内容に齟齬などございませんでしょうか？ ※阪本様、今回は店舗にお問い合わせいただいたメール経由で友だち追加頂いておりますが、 直近2週間…"
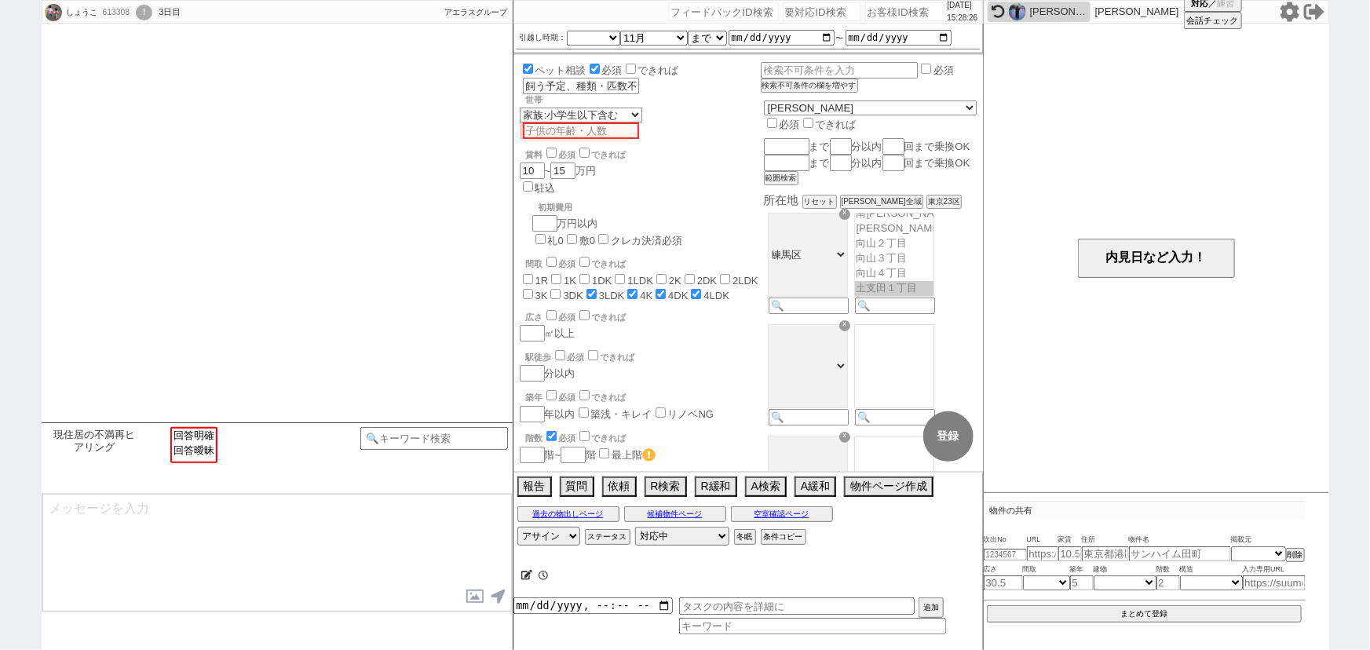
scroll to position [801, 0]
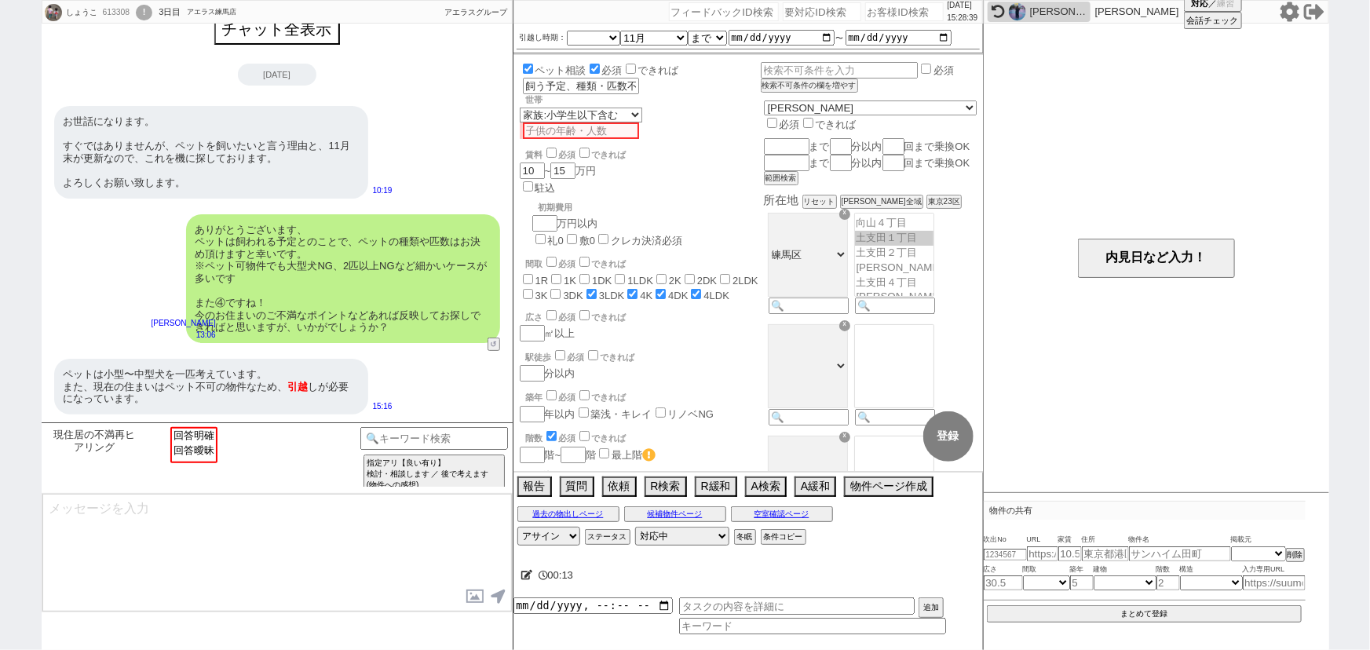
click at [889, 14] on input "number" at bounding box center [904, 11] width 79 height 19
paste input "606882"
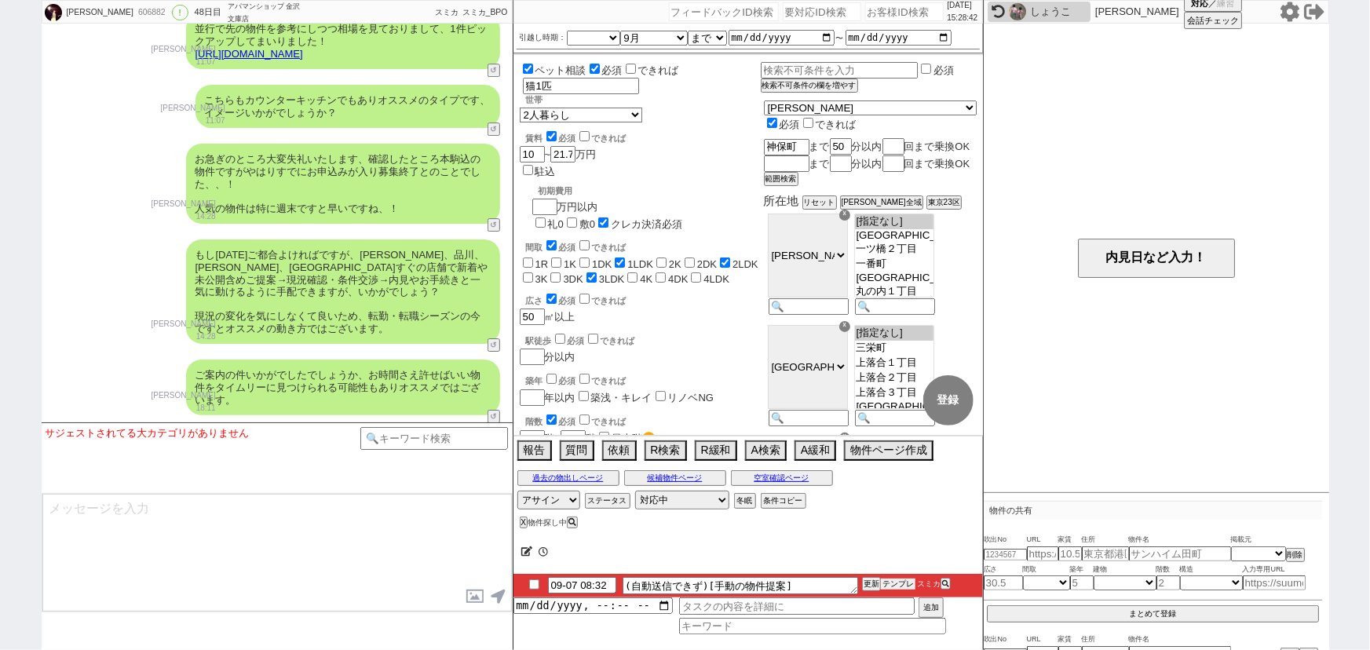
scroll to position [0, 0]
click at [894, 577] on li "09-07 08:32 (自動送信できず)[手動の物件提案] 更新 テンプレ スミカ" at bounding box center [747, 586] width 469 height 24
click at [899, 586] on button "テンプレ" at bounding box center [898, 584] width 35 height 11
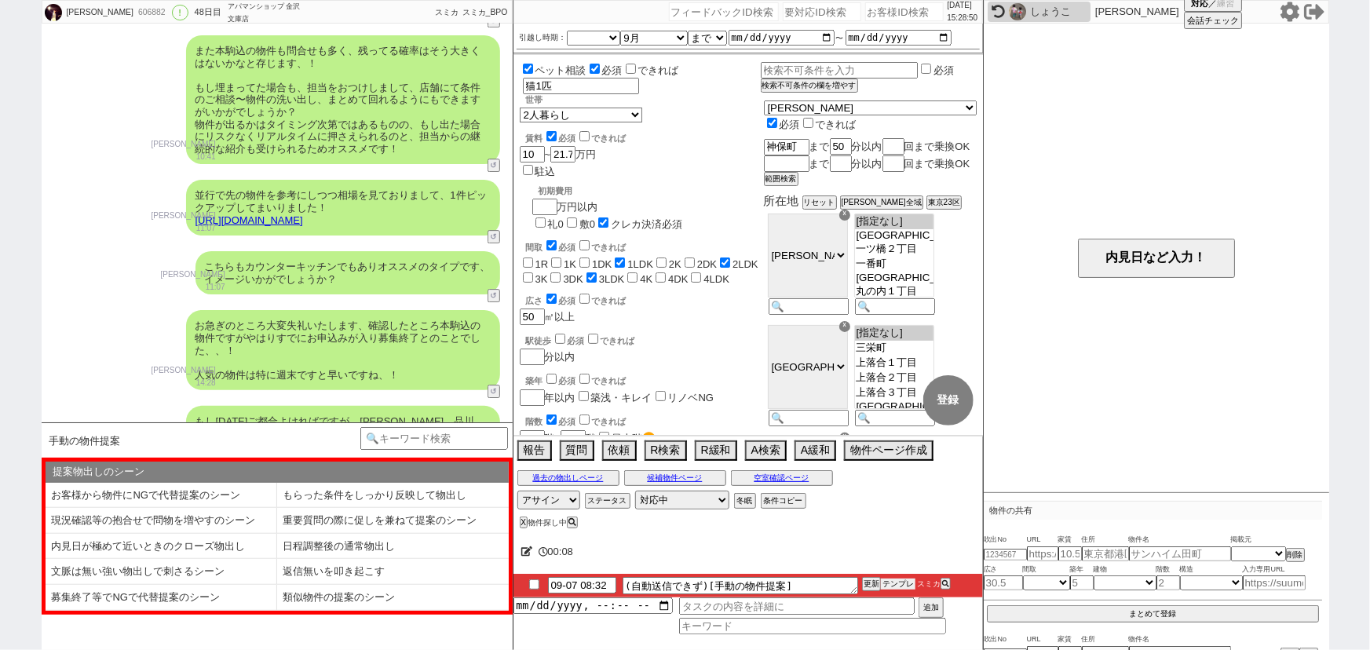
scroll to position [23507, 0]
click at [146, 597] on li "募集終了等でNGで代替提案のシーン" at bounding box center [162, 598] width 232 height 26
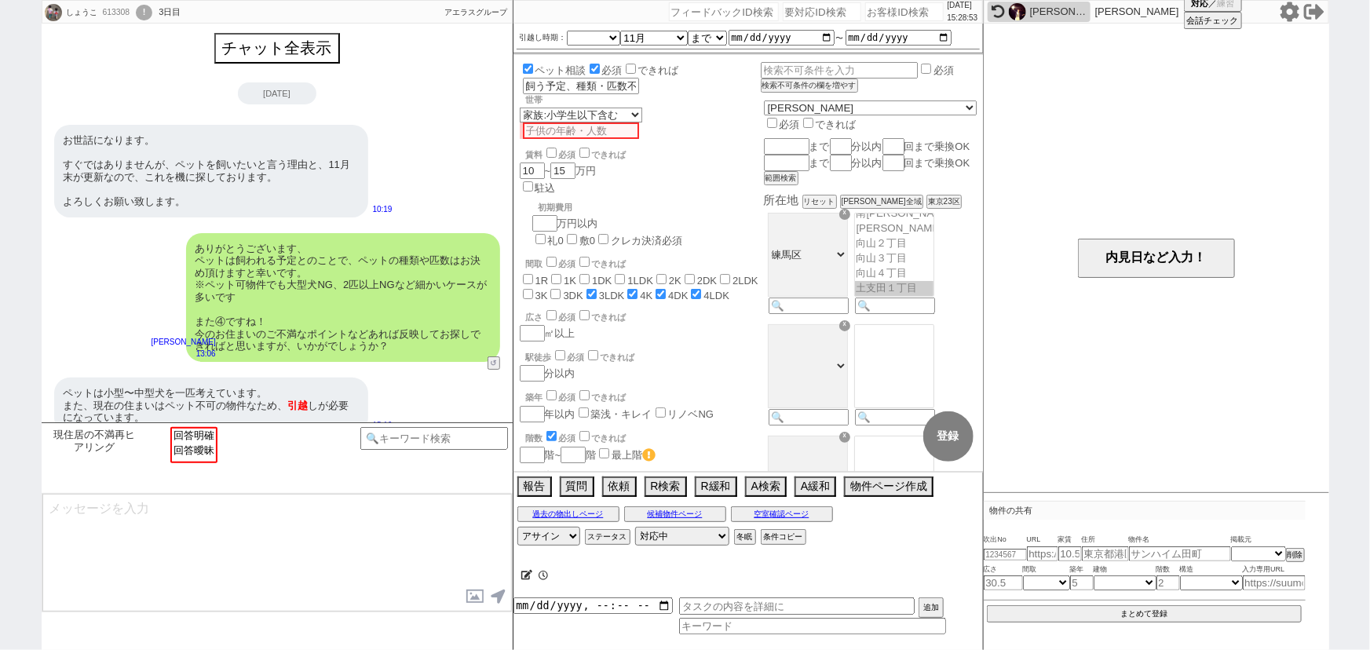
scroll to position [801, 0]
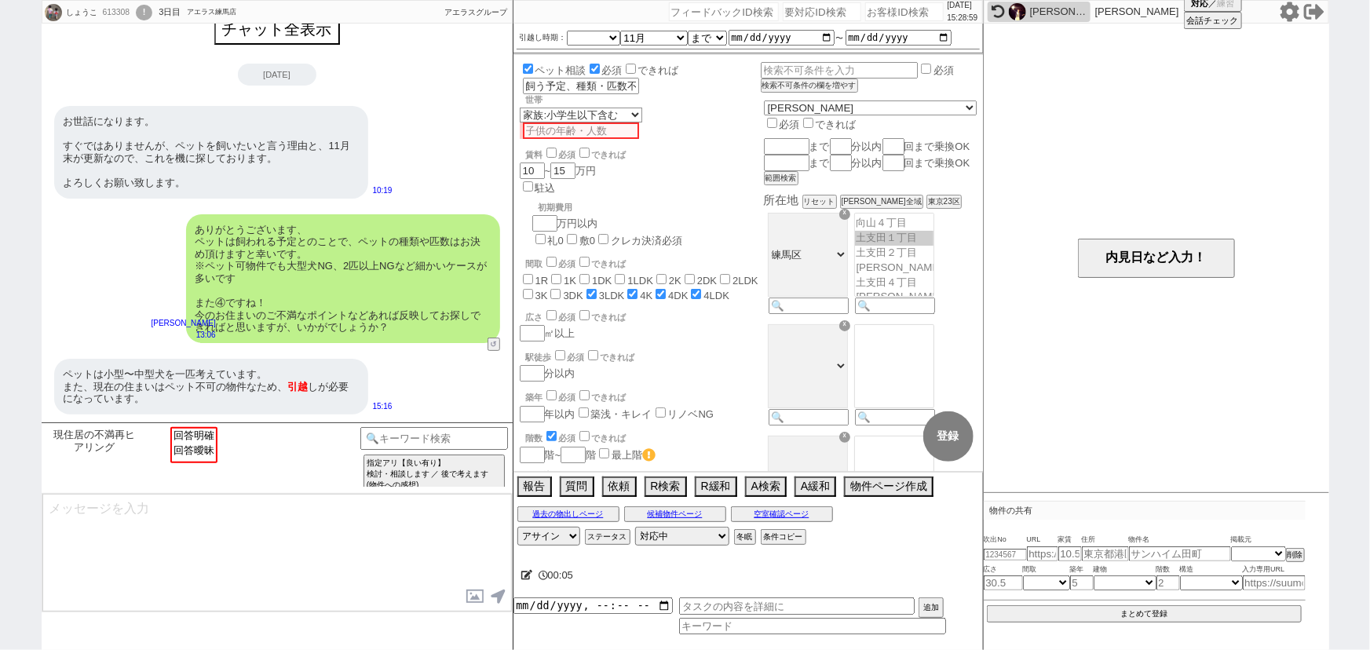
click at [881, 11] on input "number" at bounding box center [904, 11] width 79 height 19
paste input "612544"
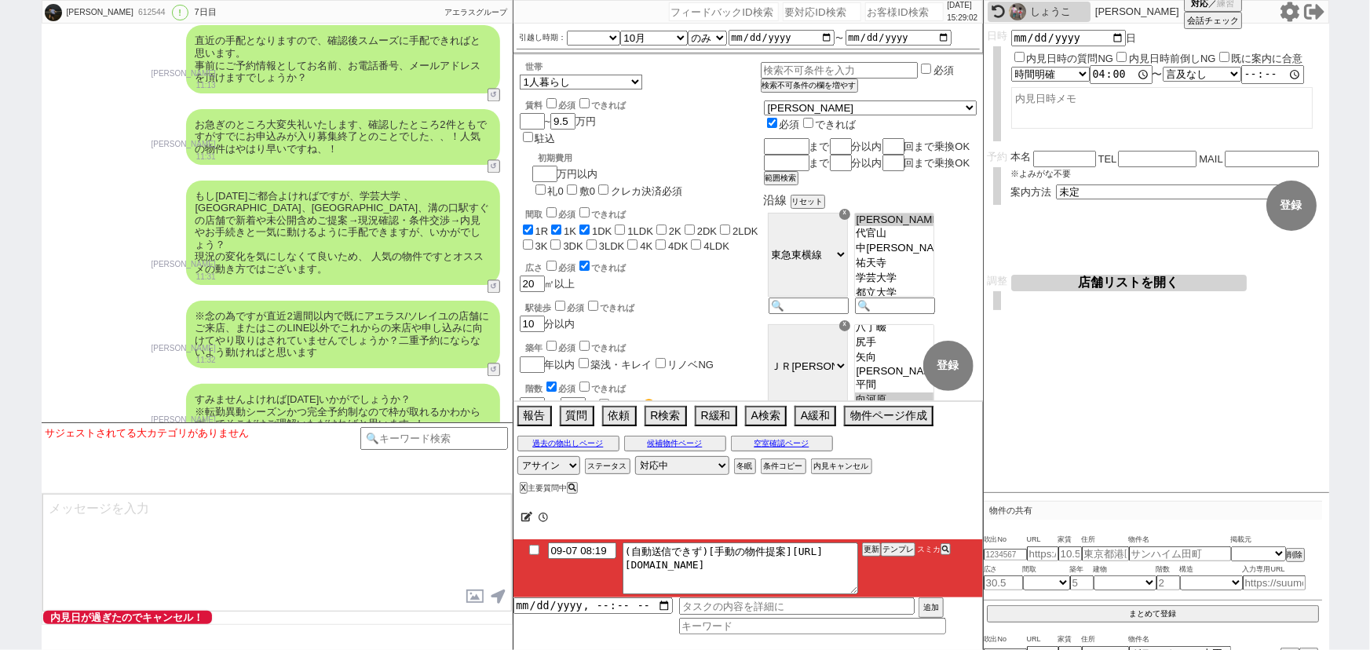
scroll to position [75, 0]
drag, startPoint x: 789, startPoint y: 550, endPoint x: 871, endPoint y: 618, distance: 106.4
click at [871, 618] on div "09-07 08:19 (自動送信できず)[手動の物件提案]https://jent-crm.com/2ng-84y191pn3984hy/introduct…" at bounding box center [747, 586] width 469 height 95
click at [895, 547] on button "テンプレ" at bounding box center [898, 549] width 35 height 11
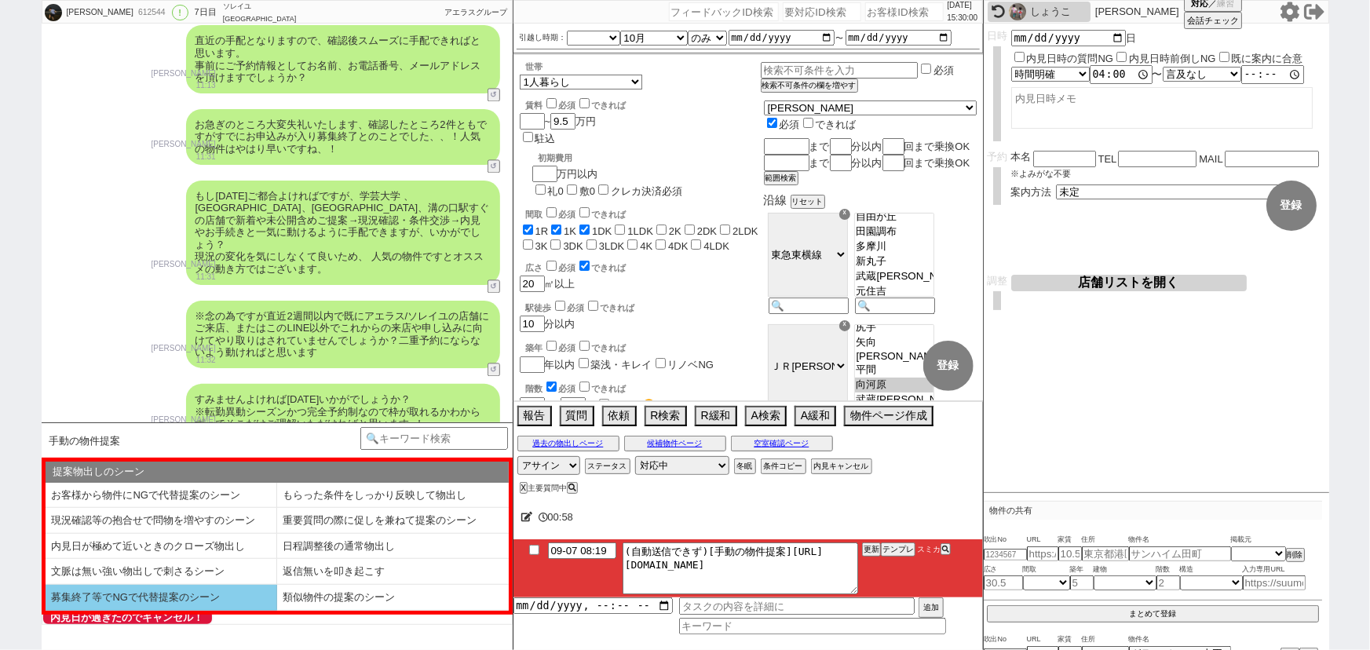
click at [97, 601] on li "募集終了等でNGで代替提案のシーン" at bounding box center [162, 598] width 232 height 26
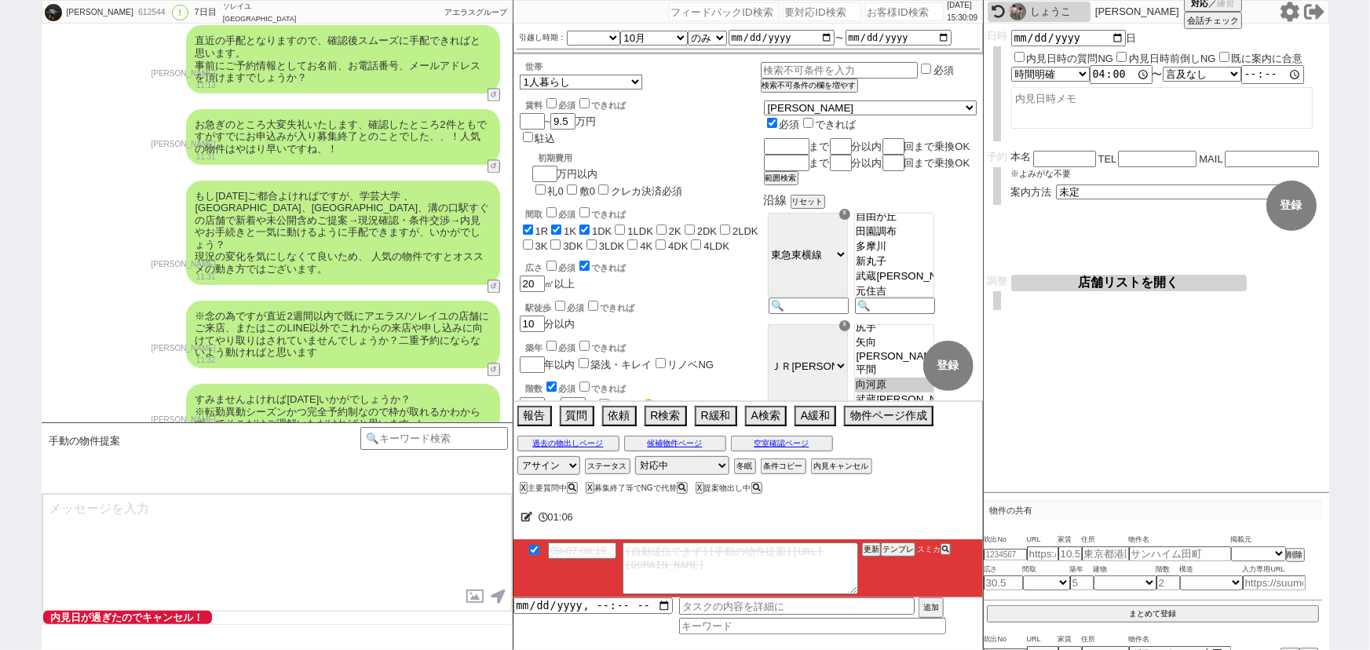
scroll to position [4797, 0]
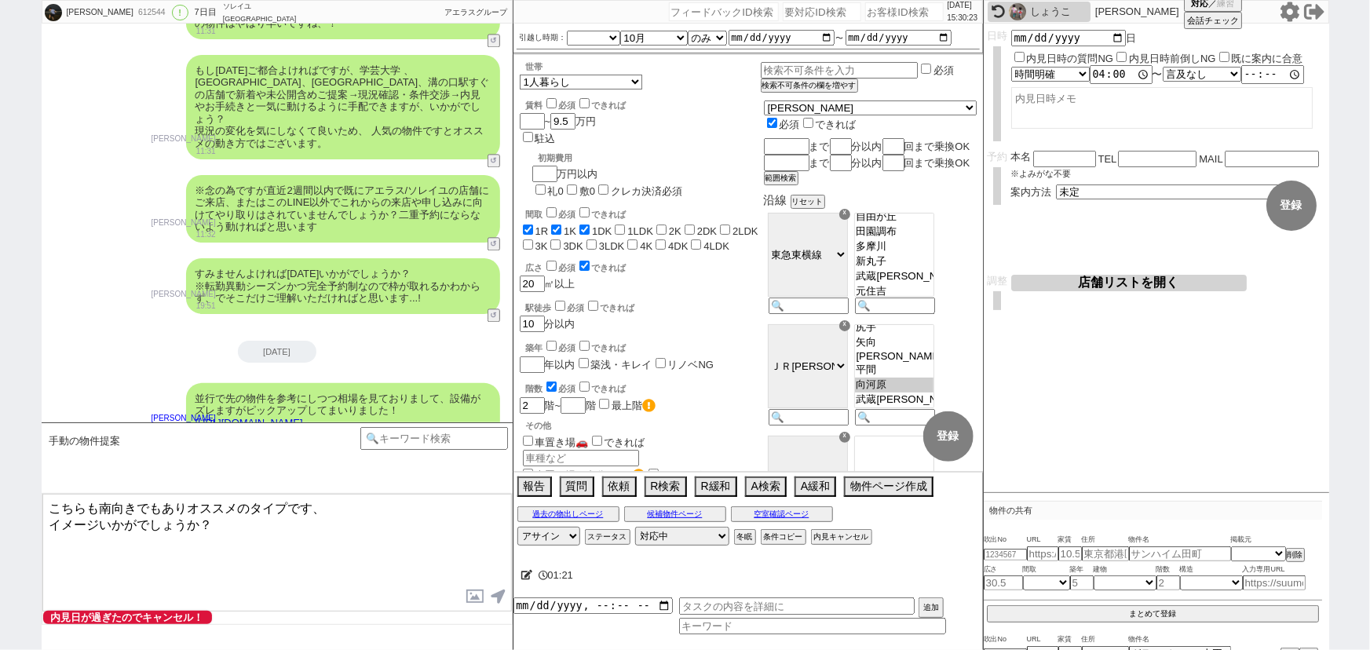
drag, startPoint x: 46, startPoint y: 506, endPoint x: 188, endPoint y: 506, distance: 141.3
click at [188, 506] on textarea "こちらも南向きでもありオススメのタイプです、 イメージいかがでしょうか？" at bounding box center [276, 553] width 469 height 118
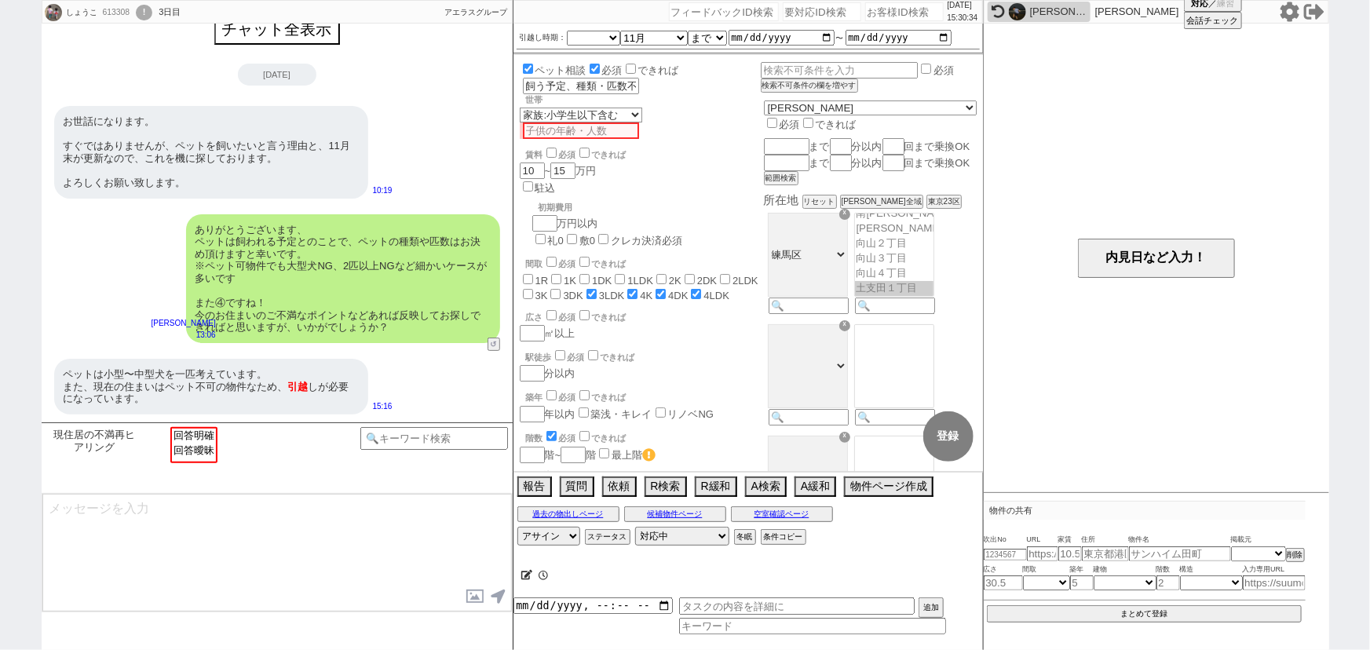
scroll to position [801, 0]
click at [882, 12] on input "number" at bounding box center [904, 11] width 79 height 19
paste input "613025"
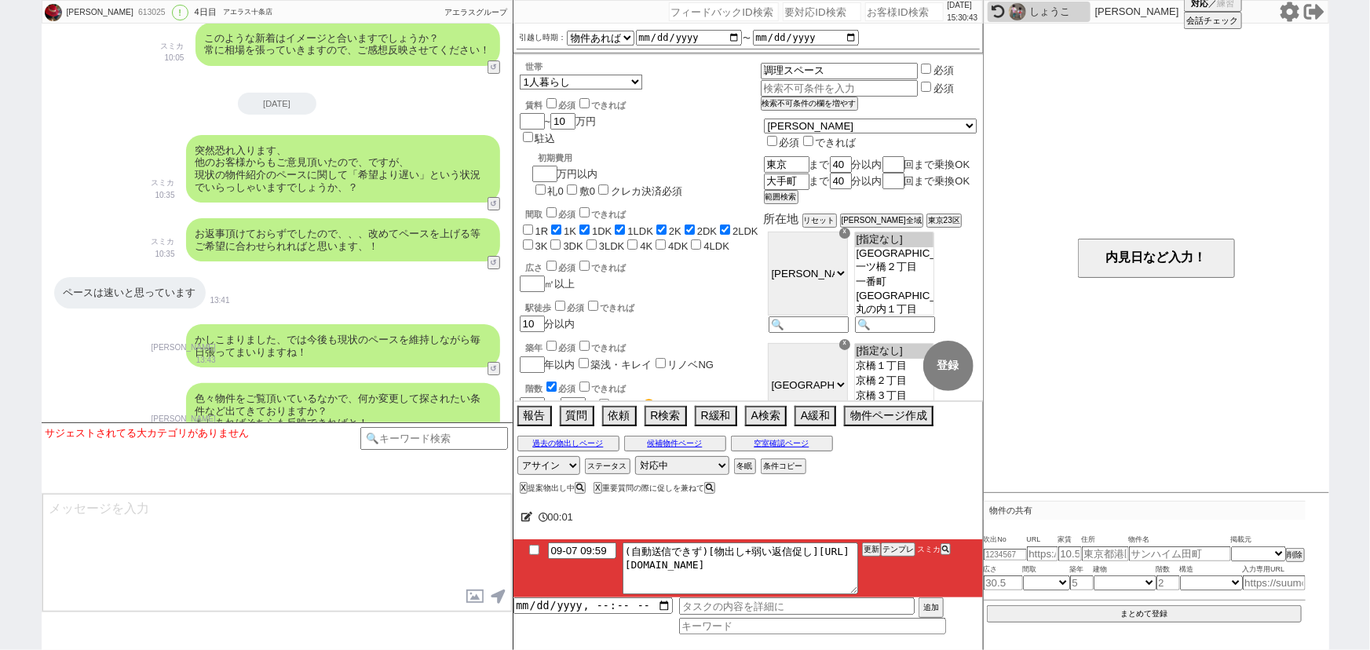
scroll to position [12, 0]
drag, startPoint x: 641, startPoint y: 562, endPoint x: 856, endPoint y: 601, distance: 219.3
click at [856, 601] on div "09-07 09:59 (自動送信できず)[物出し+弱い返信促し]https://jent-crm.com/2ng-84y191pn3984hy/introd…" at bounding box center [747, 586] width 469 height 95
click at [897, 552] on button "テンプレ" at bounding box center [898, 549] width 35 height 11
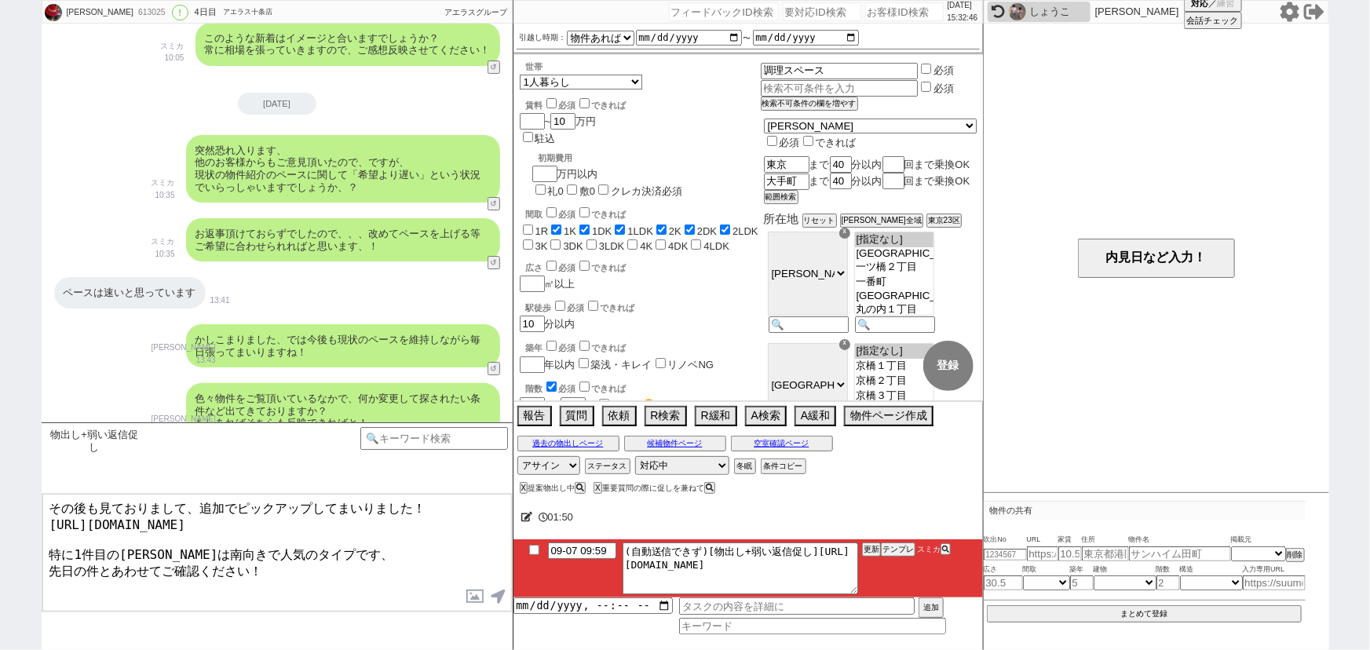
drag, startPoint x: 216, startPoint y: 542, endPoint x: 251, endPoint y: 542, distance: 35.3
click at [251, 542] on textarea "その後も見ておりまして、追加でピックアップしてまいりました！ https://tools.sumika.live/pages/p85pc5t 特に1件目のヴィ…" at bounding box center [276, 553] width 469 height 118
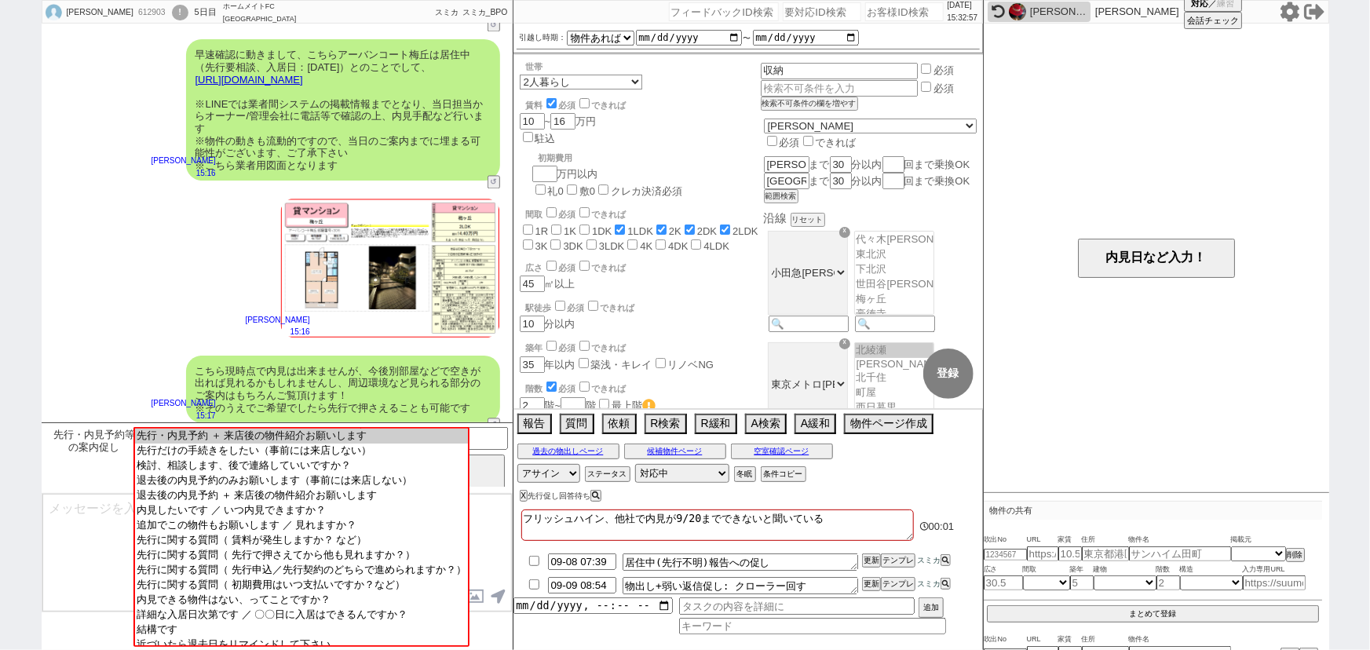
scroll to position [1690, 0]
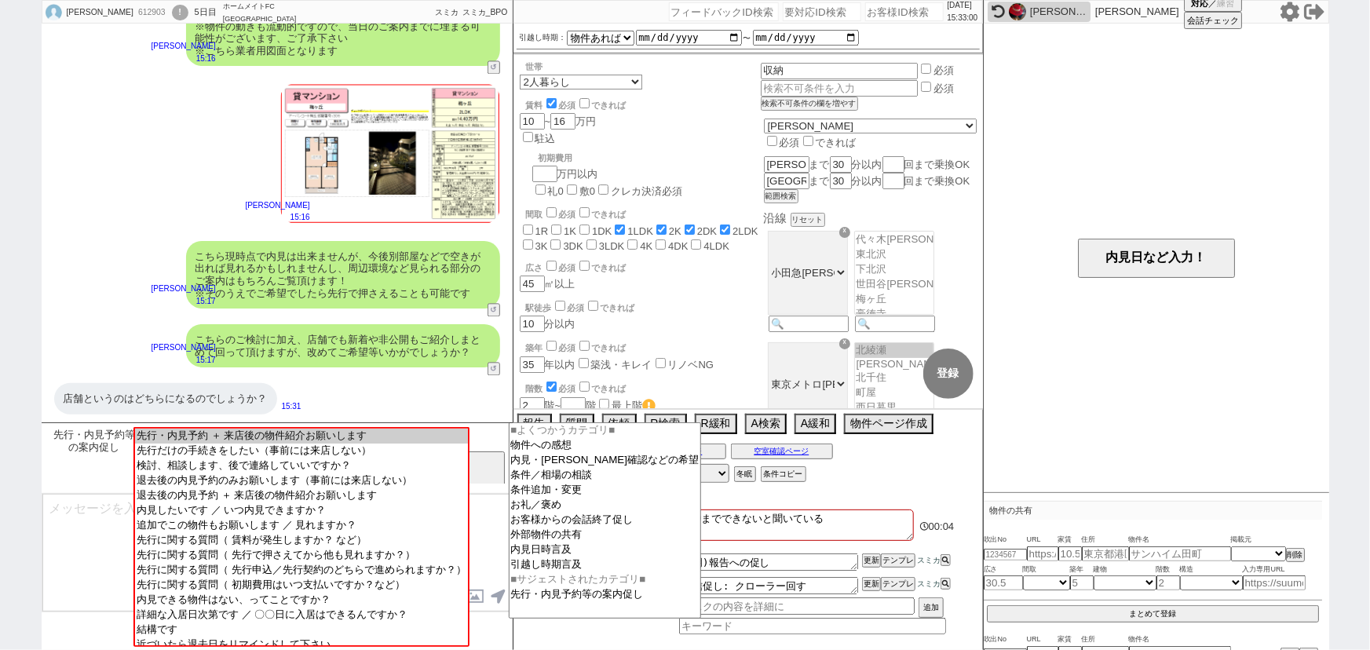
click at [501, 434] on input at bounding box center [434, 437] width 148 height 20
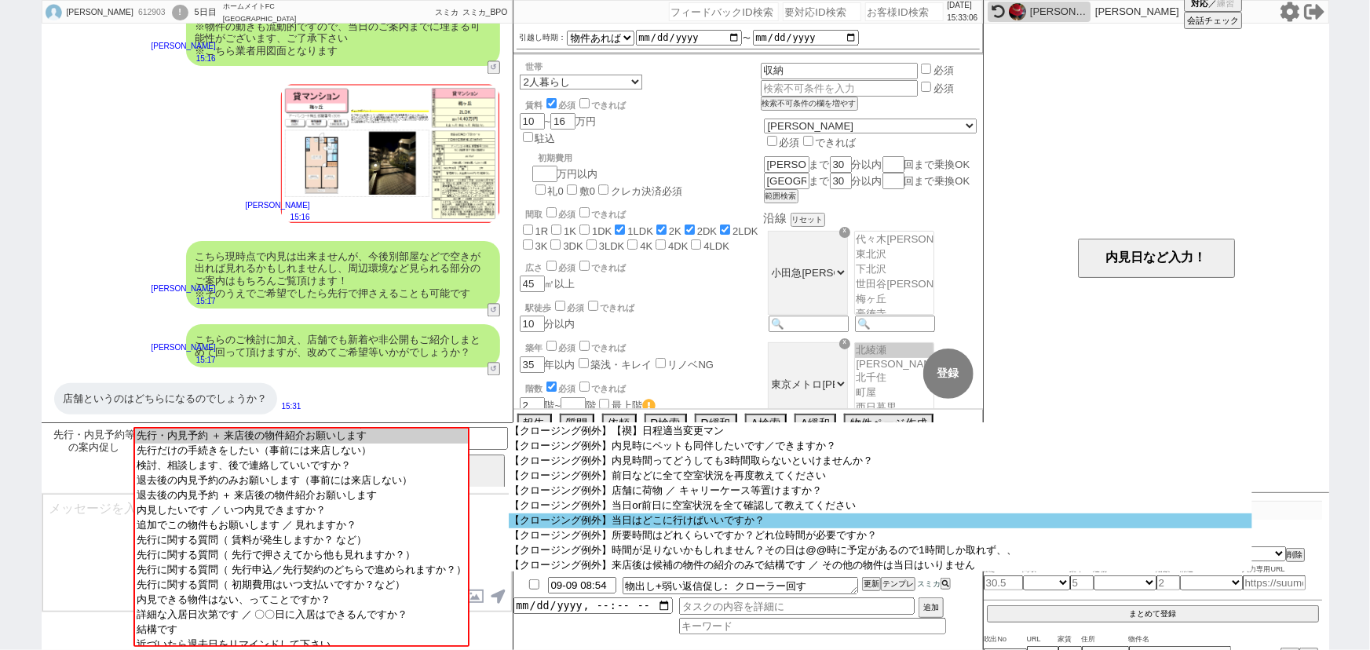
scroll to position [27, 0]
click at [688, 529] on option "【クロージング例外】当日はどこに行けばいいですか？" at bounding box center [880, 521] width 743 height 15
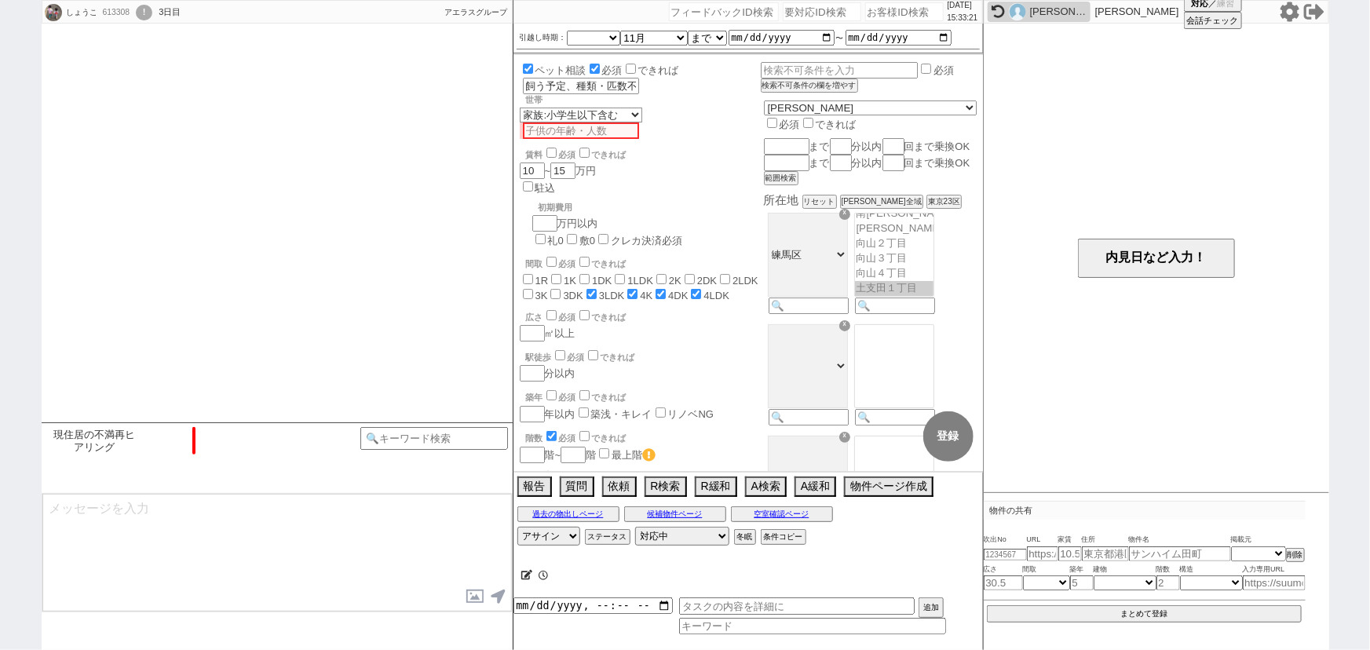
scroll to position [20, 0]
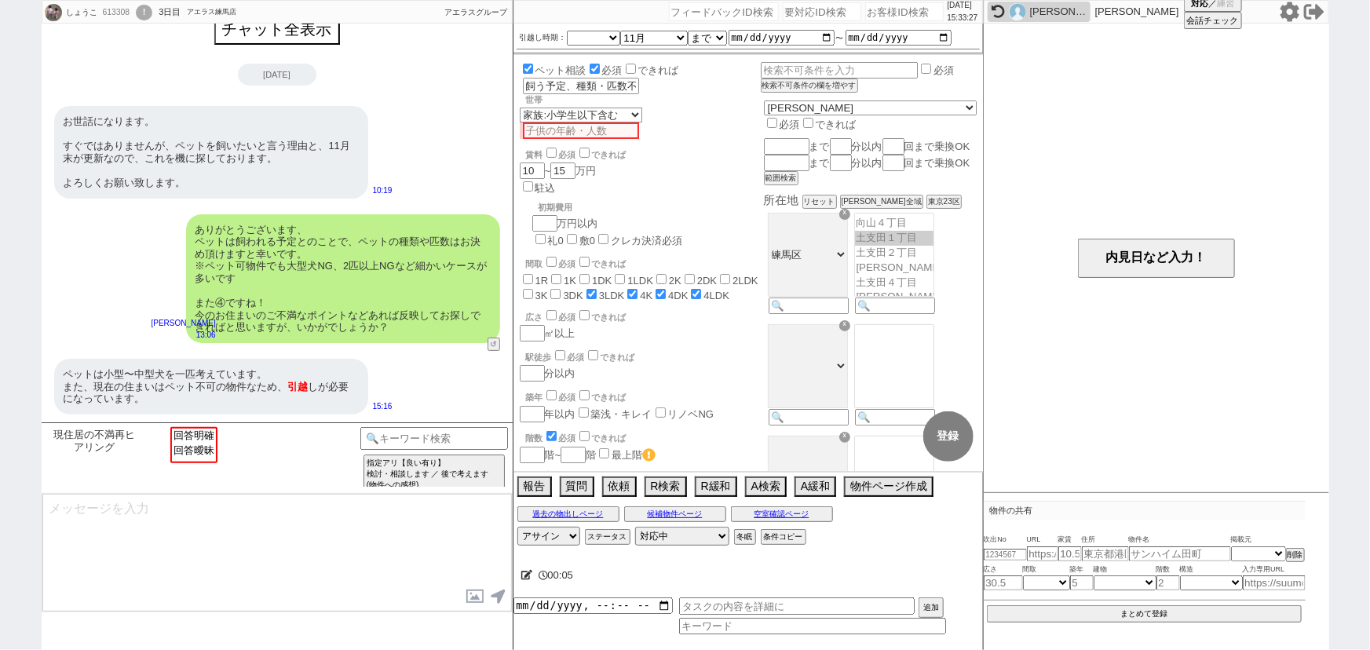
click at [883, 12] on input "number" at bounding box center [904, 11] width 79 height 19
paste input "612809"
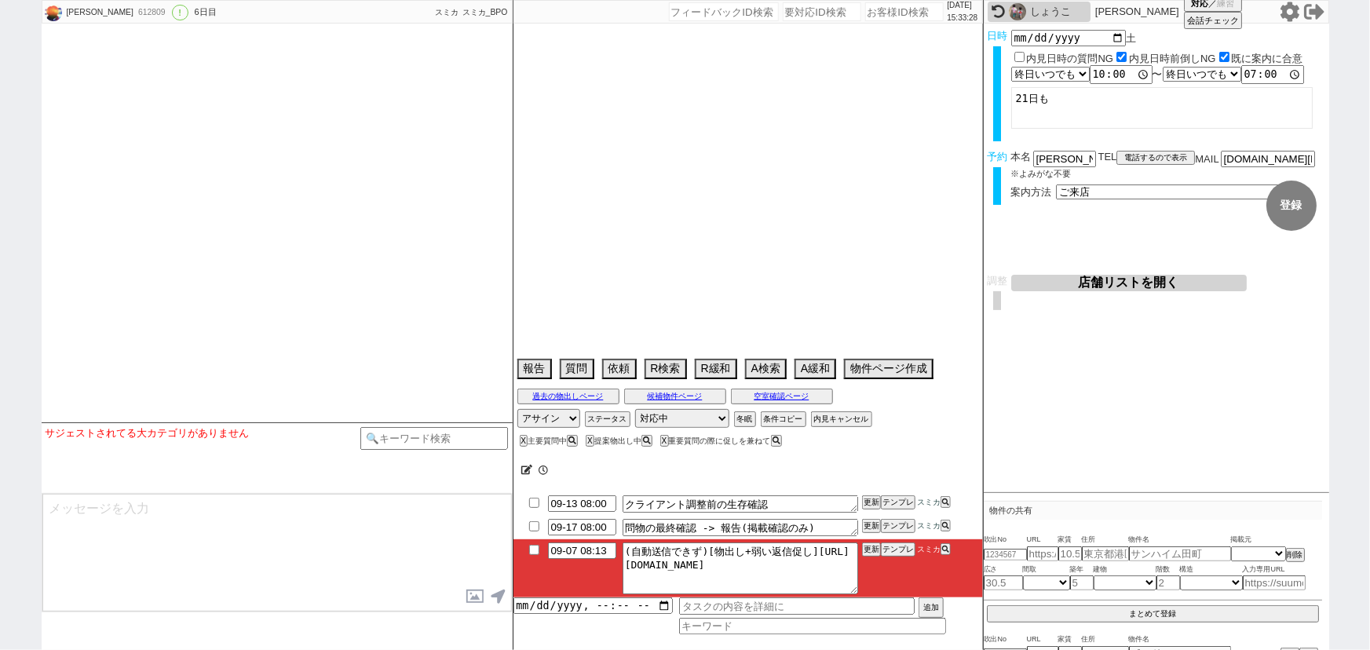
scroll to position [7474, 0]
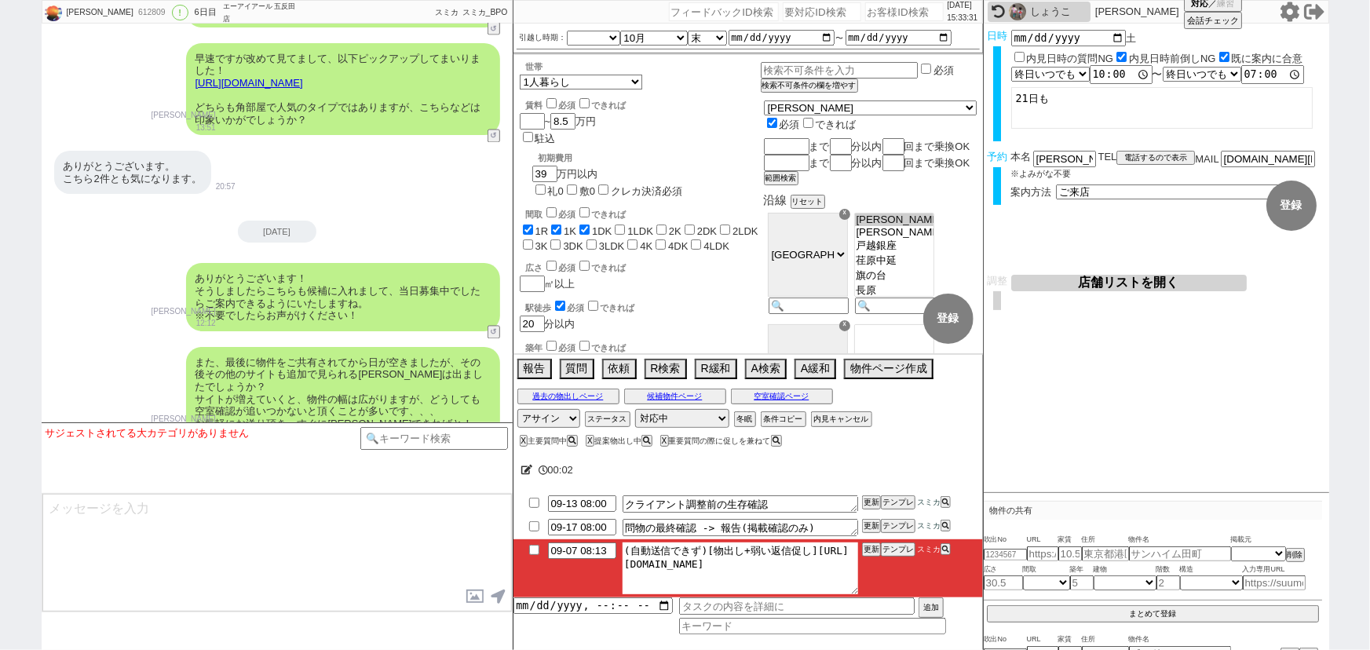
drag, startPoint x: 640, startPoint y: 562, endPoint x: 1055, endPoint y: 661, distance: 426.9
click at [1055, 649] on html "杉田優太 612809 ! 0 6日目 エーアイアール 五反田店 冬眠中 自社客 スミカ スミカ_BPO チャット全表示 2025-09-02 新しくフォロー…" at bounding box center [685, 325] width 1370 height 650
click at [897, 550] on button "テンプレ" at bounding box center [898, 549] width 35 height 11
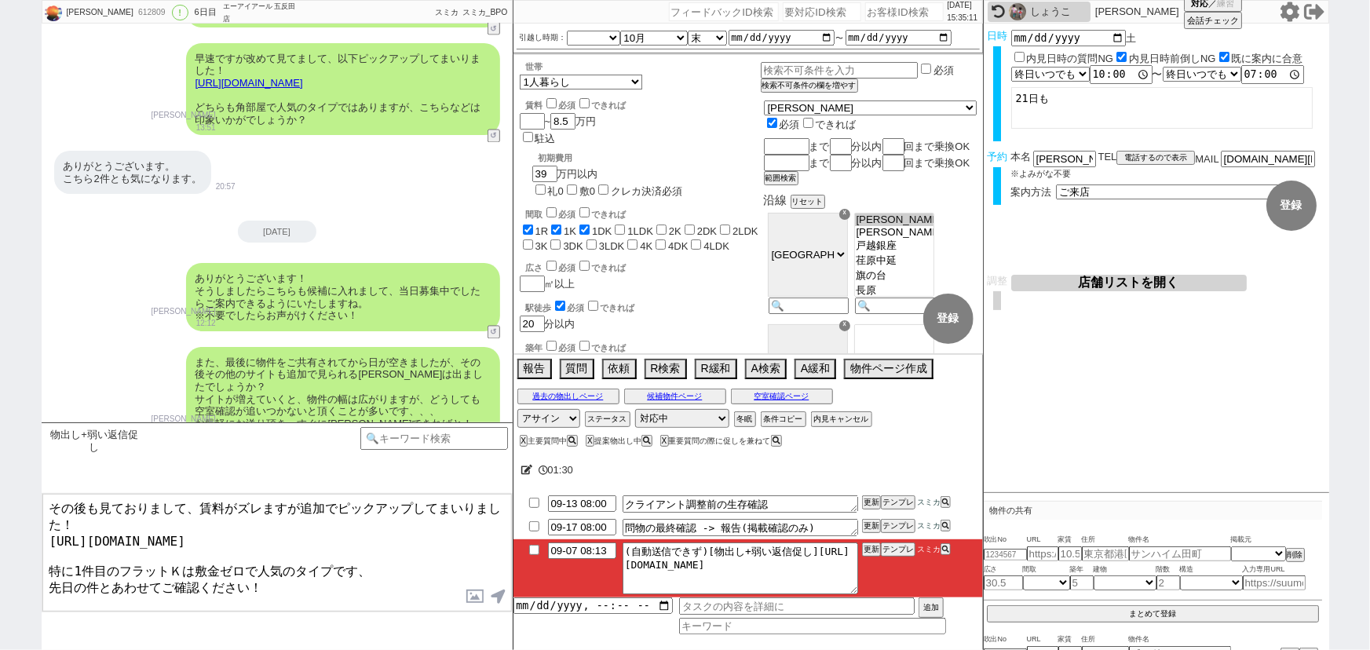
click at [116, 562] on textarea "その後も見ておりまして、賃料がズレますが追加でピックアップしてまいりました！ https://tools.sumika.live/pages/66mvgeh …" at bounding box center [276, 553] width 469 height 118
drag, startPoint x: 72, startPoint y: 554, endPoint x: 195, endPoint y: 558, distance: 122.5
click at [195, 558] on textarea "その後も見ておりまして、賃料がズレますが追加でピックアップしてまいりました！ https://tools.sumika.live/pages/66mvgeh …" at bounding box center [276, 553] width 469 height 118
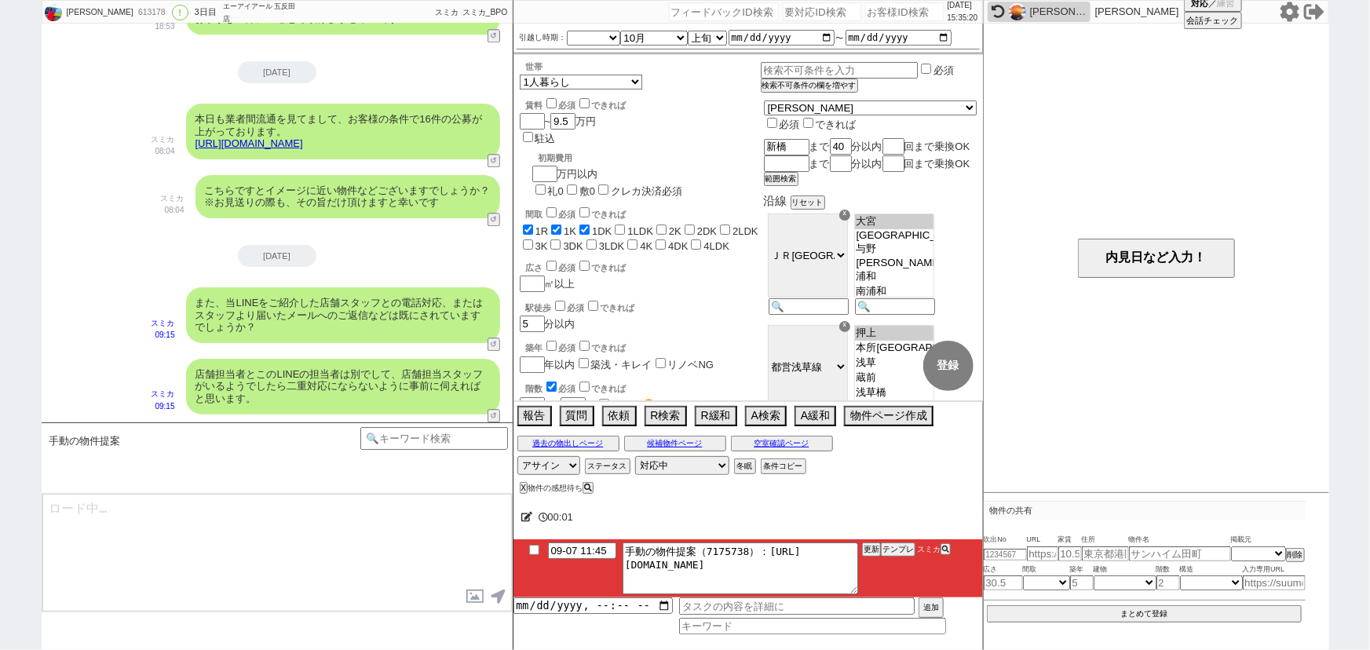
scroll to position [265, 0]
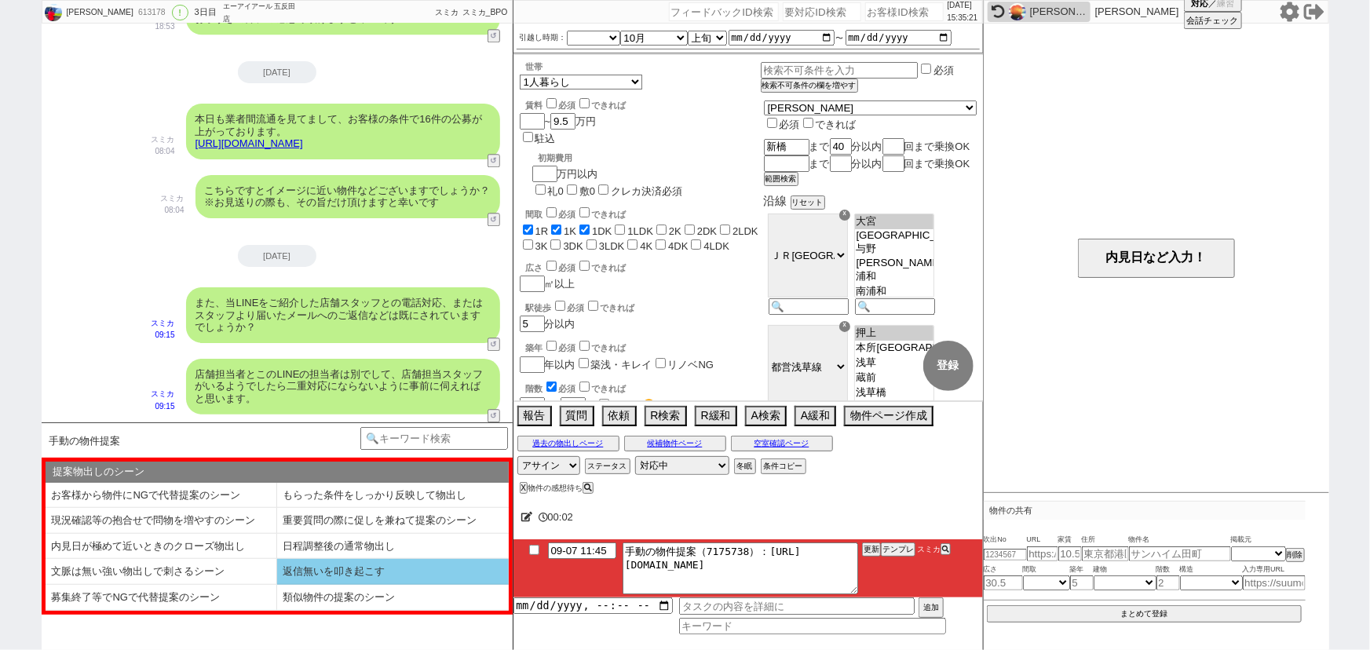
click at [319, 571] on li "返信無いを叩き起こす" at bounding box center [393, 572] width 232 height 26
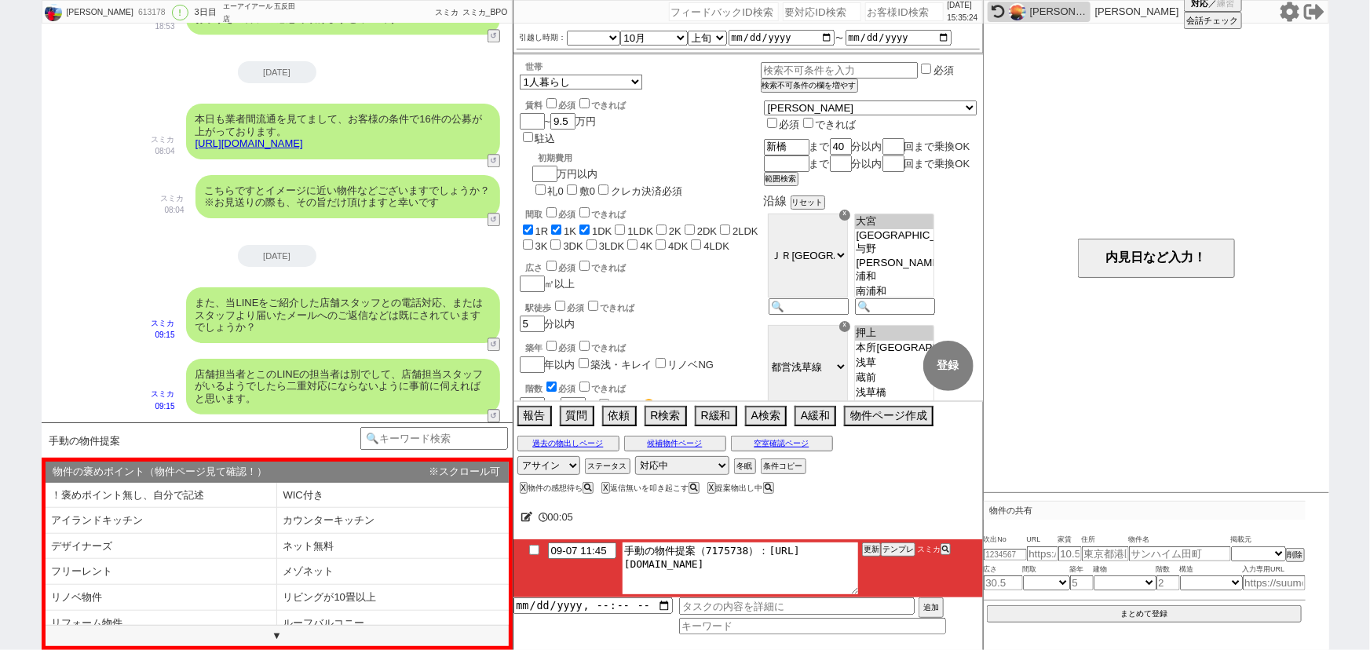
drag, startPoint x: 758, startPoint y: 550, endPoint x: 833, endPoint y: 578, distance: 79.5
click at [833, 578] on textarea "手動の物件提案（7175738）：https://jent-crm.com/2ng-84y191pn3984hy/introduction_pages/486…" at bounding box center [741, 568] width 236 height 52
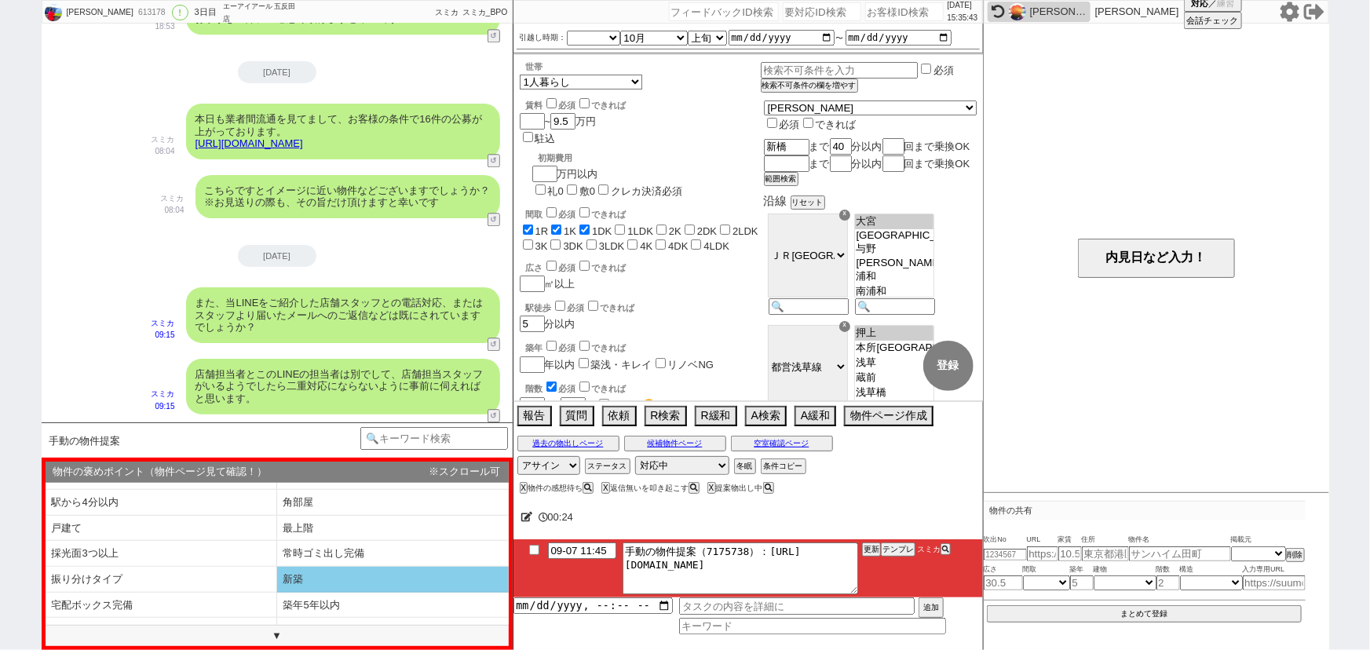
click at [303, 575] on li "新築" at bounding box center [393, 580] width 232 height 26
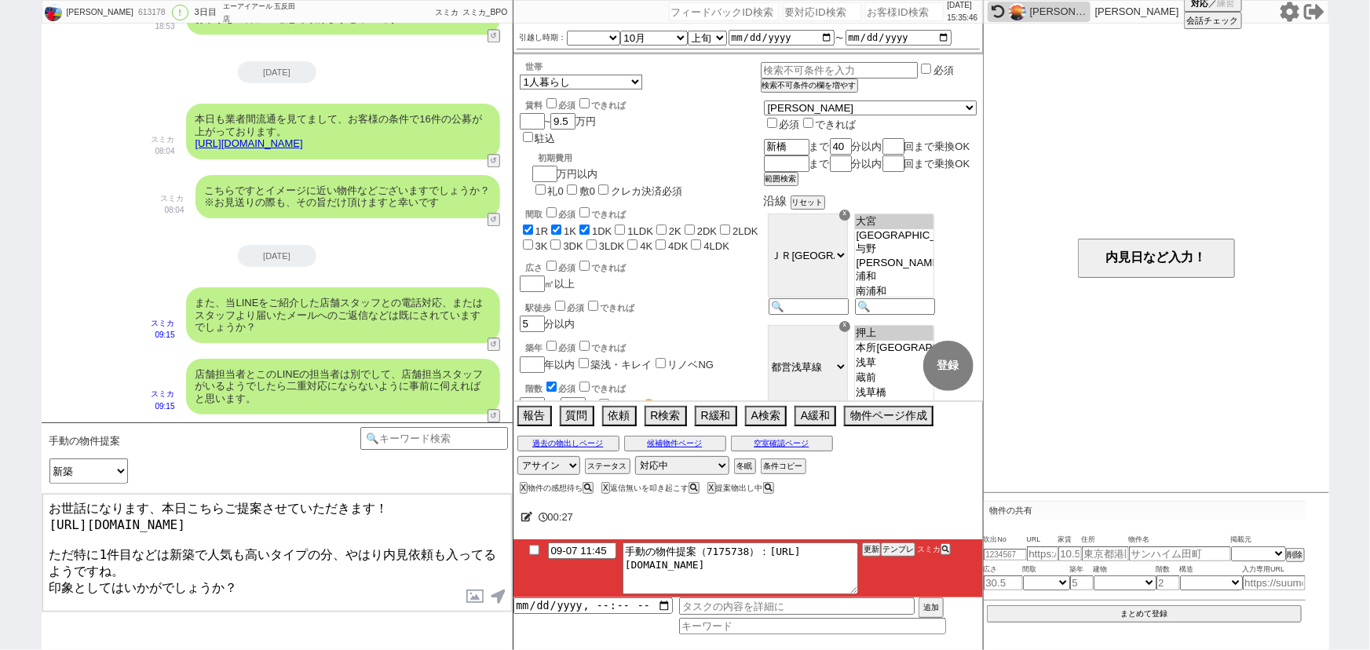
drag, startPoint x: 71, startPoint y: 544, endPoint x: 166, endPoint y: 544, distance: 94.2
click at [166, 544] on textarea "お世話になります、本日こちらご提案させていただきます！ https://tools.sumika.live/pages/so5zd93 ただ特に1件目などは新…" at bounding box center [276, 553] width 469 height 118
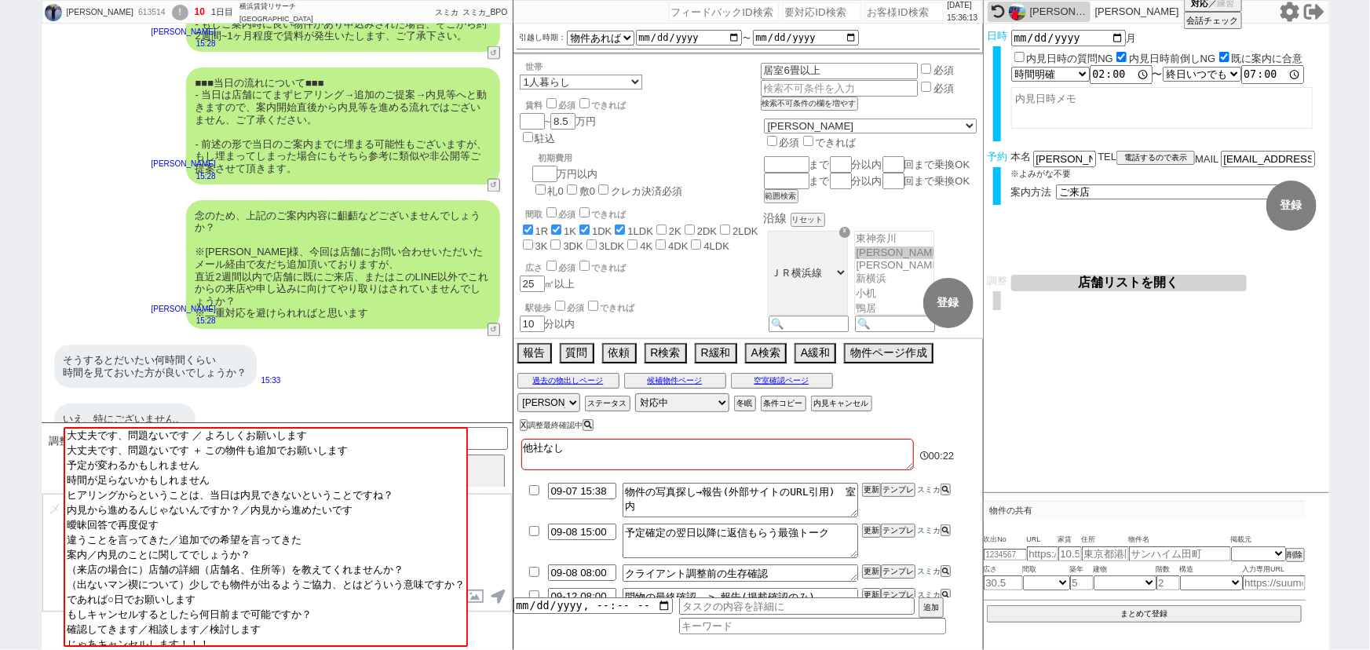
scroll to position [1455, 0]
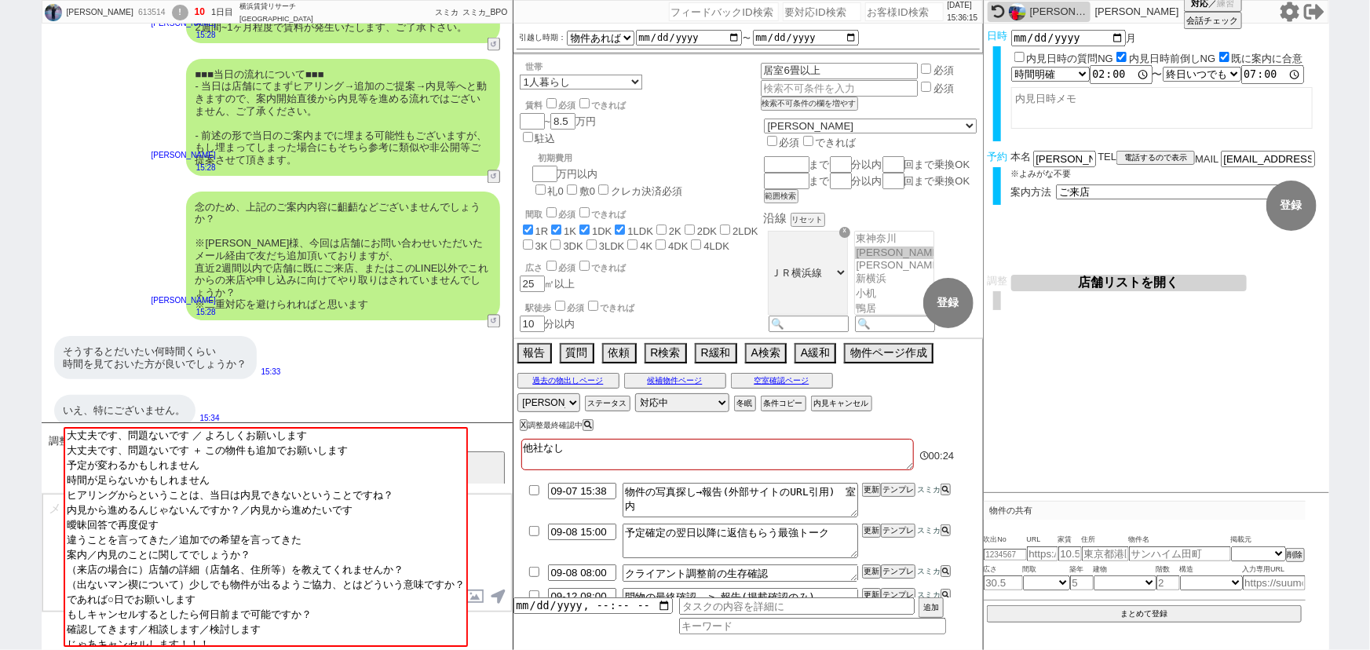
click at [495, 436] on input at bounding box center [434, 437] width 148 height 20
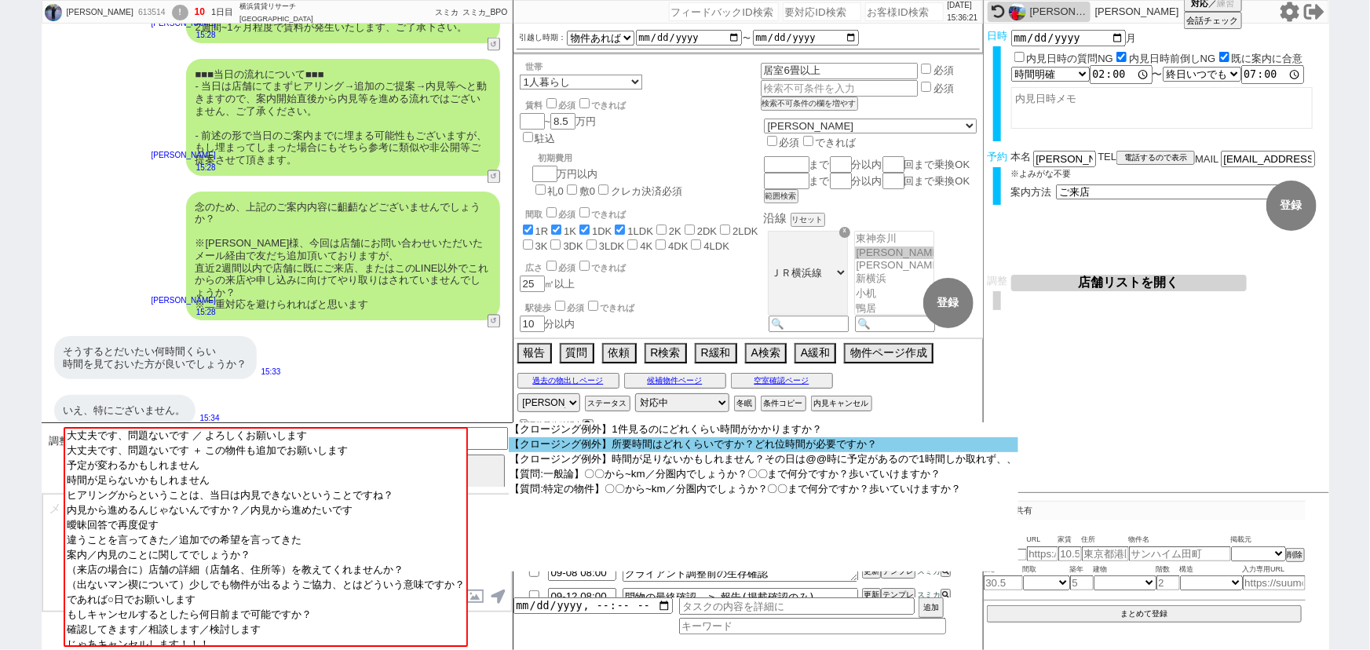
click at [728, 440] on option "【クロージング例外】所要時間はどれくらいですか？どれ位時間が必要ですか？" at bounding box center [764, 444] width 510 height 15
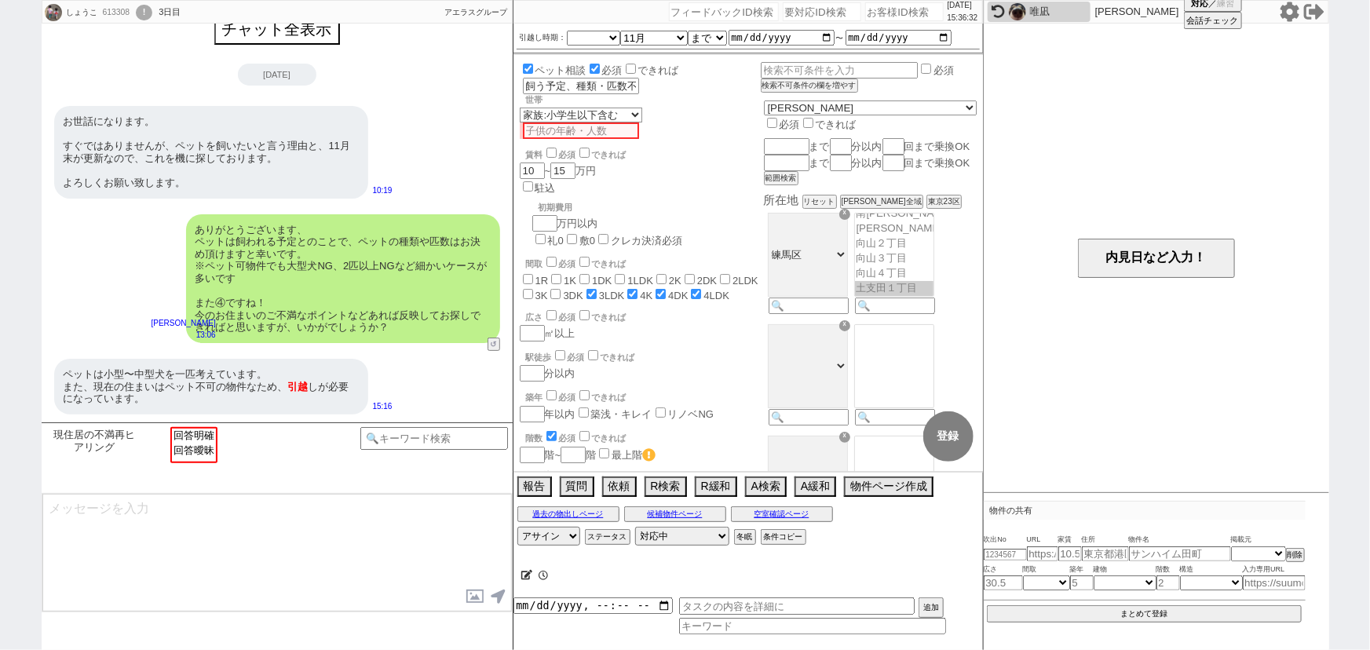
scroll to position [801, 0]
click at [883, 9] on input "number" at bounding box center [904, 11] width 79 height 19
paste input "612967"
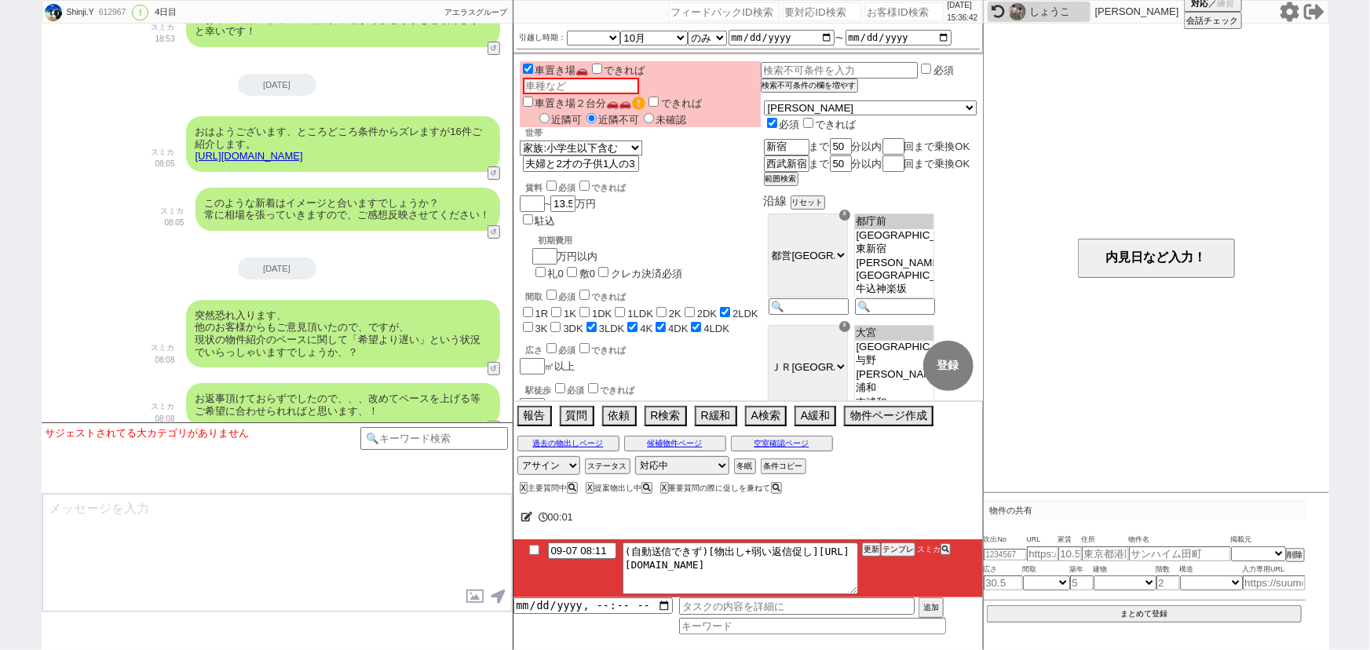
scroll to position [59, 0]
drag, startPoint x: 639, startPoint y: 561, endPoint x: 933, endPoint y: 626, distance: 301.5
click at [933, 626] on div "09-07 08:11 (自動送信できず)[物出し+弱い返信促し]https://jent-crm.com/2ng-84y191pn3984hy/introd…" at bounding box center [747, 586] width 469 height 95
click at [900, 548] on button "テンプレ" at bounding box center [898, 549] width 35 height 11
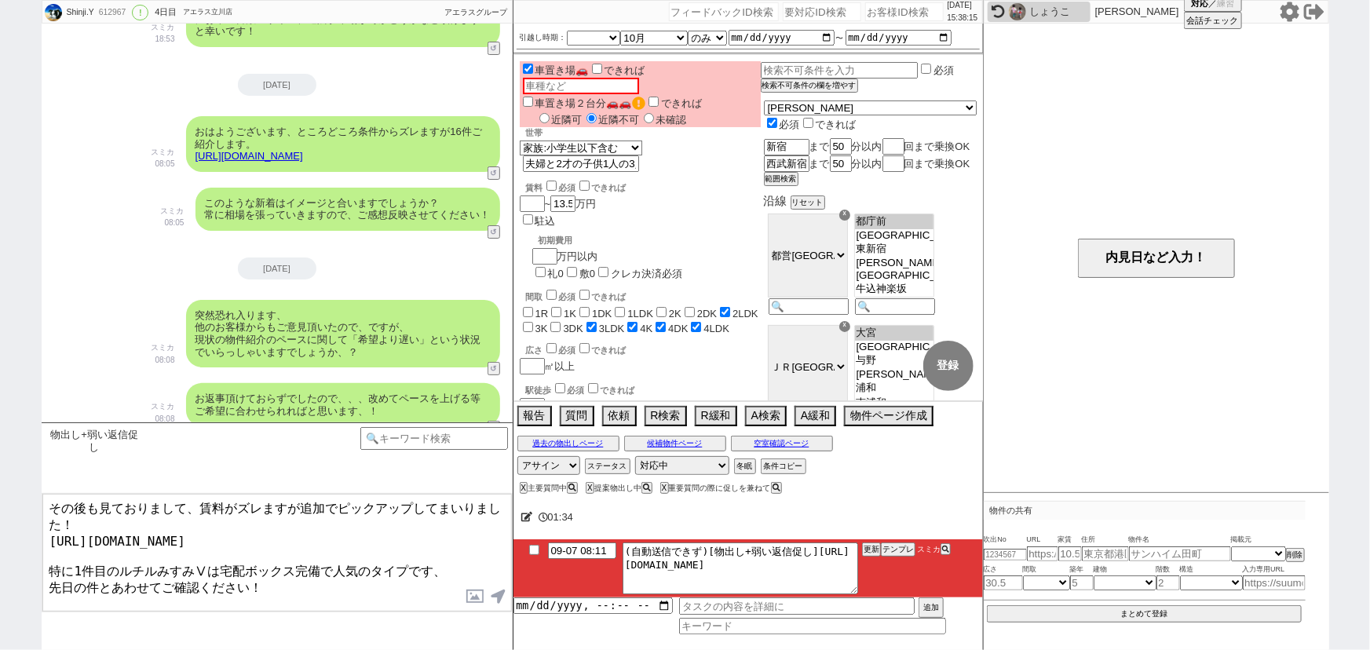
drag, startPoint x: 71, startPoint y: 552, endPoint x: 321, endPoint y: 554, distance: 250.4
click at [321, 554] on textarea "その後も見ておりまして、賃料がズレますが追加でピックアップしてまいりました！ https://tools.sumika.live/pages/x4hgdu7 …" at bounding box center [276, 553] width 469 height 118
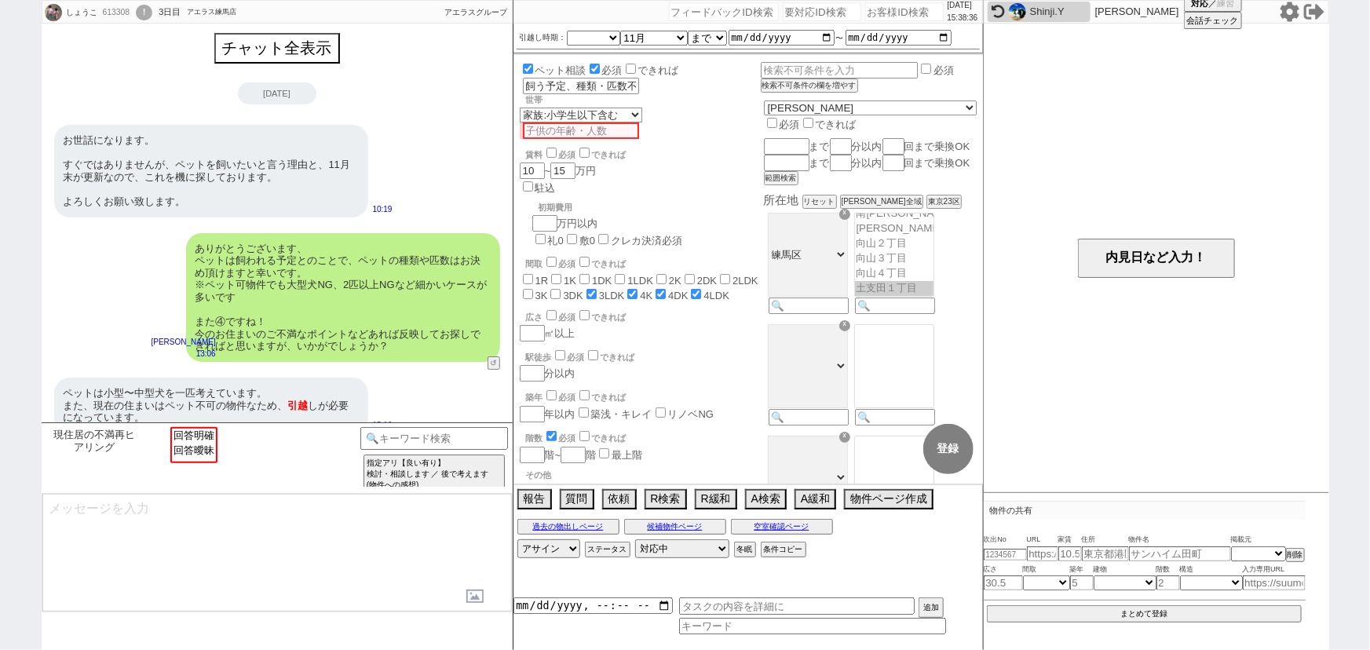
scroll to position [801, 0]
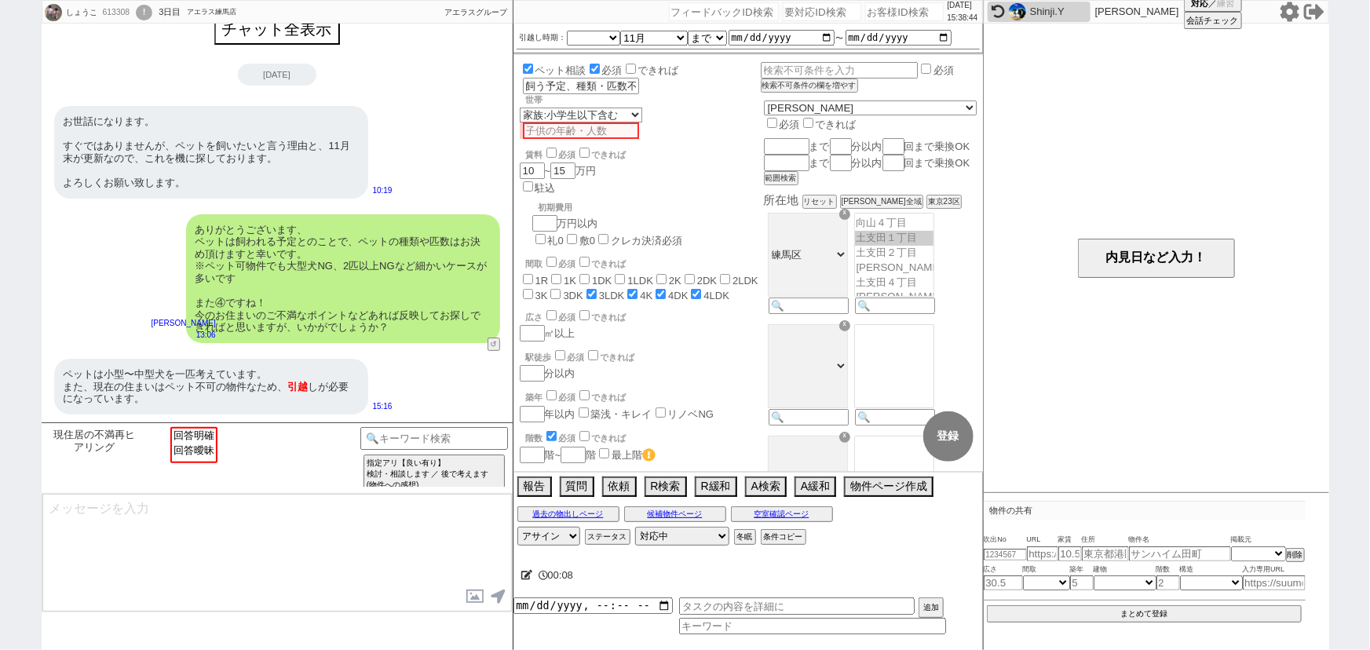
click at [883, 9] on input "number" at bounding box center [904, 11] width 79 height 19
paste input "612994"
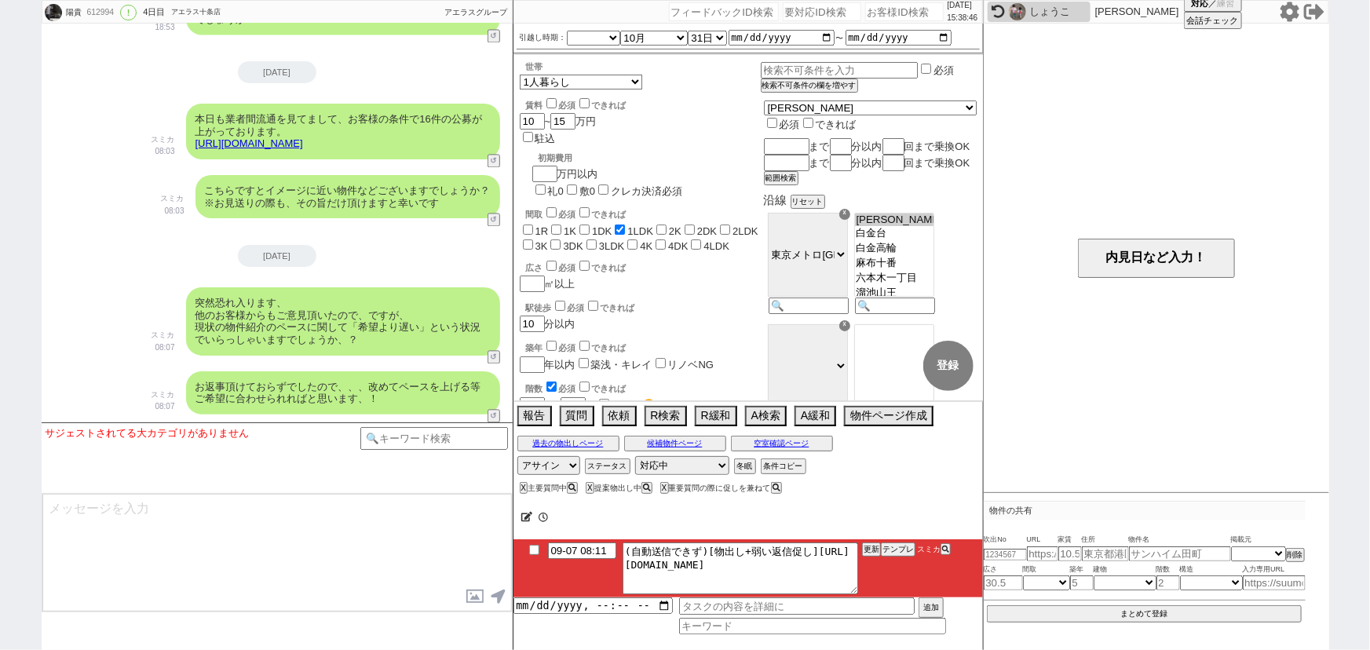
scroll to position [138, 0]
drag, startPoint x: 640, startPoint y: 557, endPoint x: 972, endPoint y: 616, distance: 337.3
click at [972, 616] on div "09-07 08:11 (自動送信できず)[物出し+弱い返信促し]https://jent-crm.com/2ng-84y191pn3984hy/introd…" at bounding box center [747, 586] width 469 height 95
click at [896, 550] on button "テンプレ" at bounding box center [898, 549] width 35 height 11
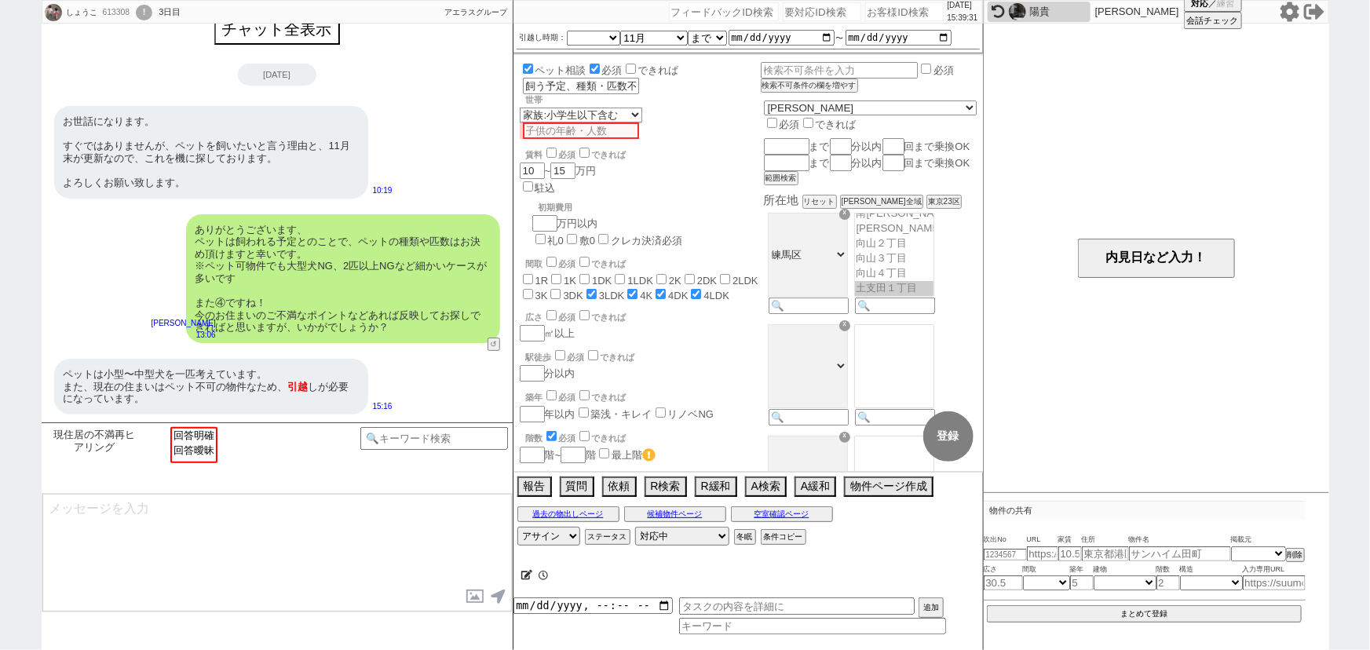
scroll to position [801, 0]
click at [874, 13] on input "number" at bounding box center [904, 11] width 79 height 19
paste input "613021"
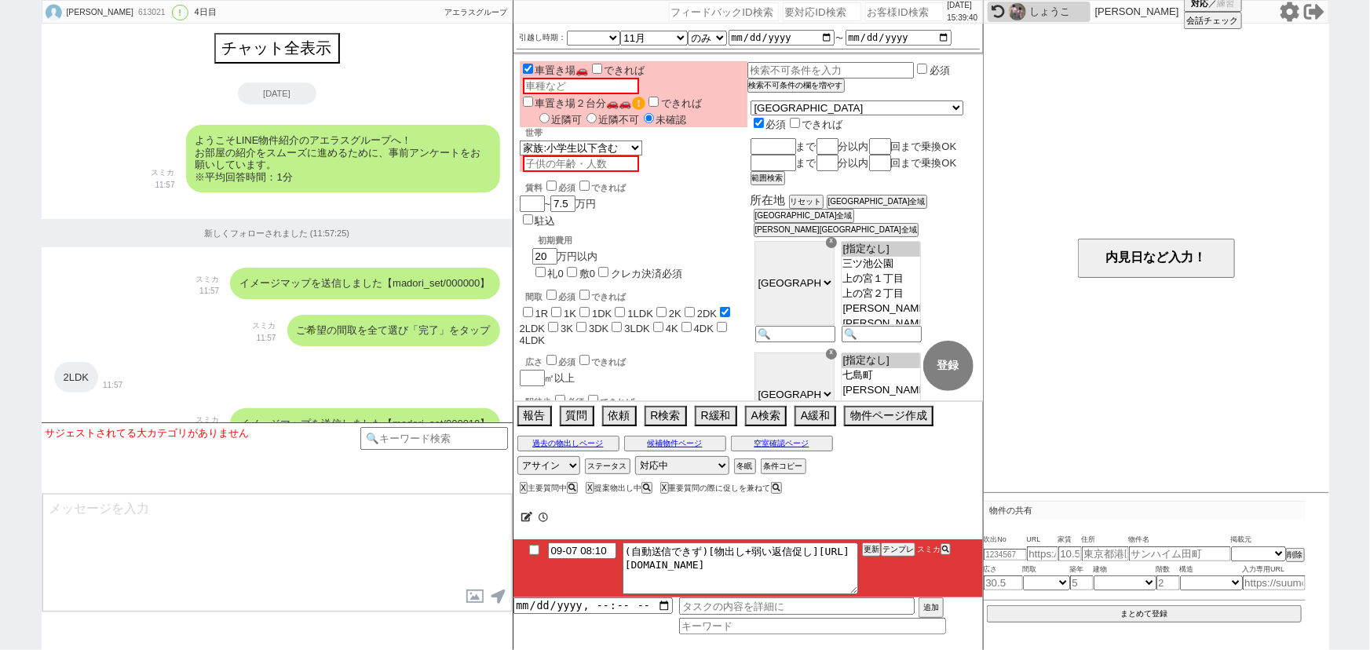
scroll to position [3661, 0]
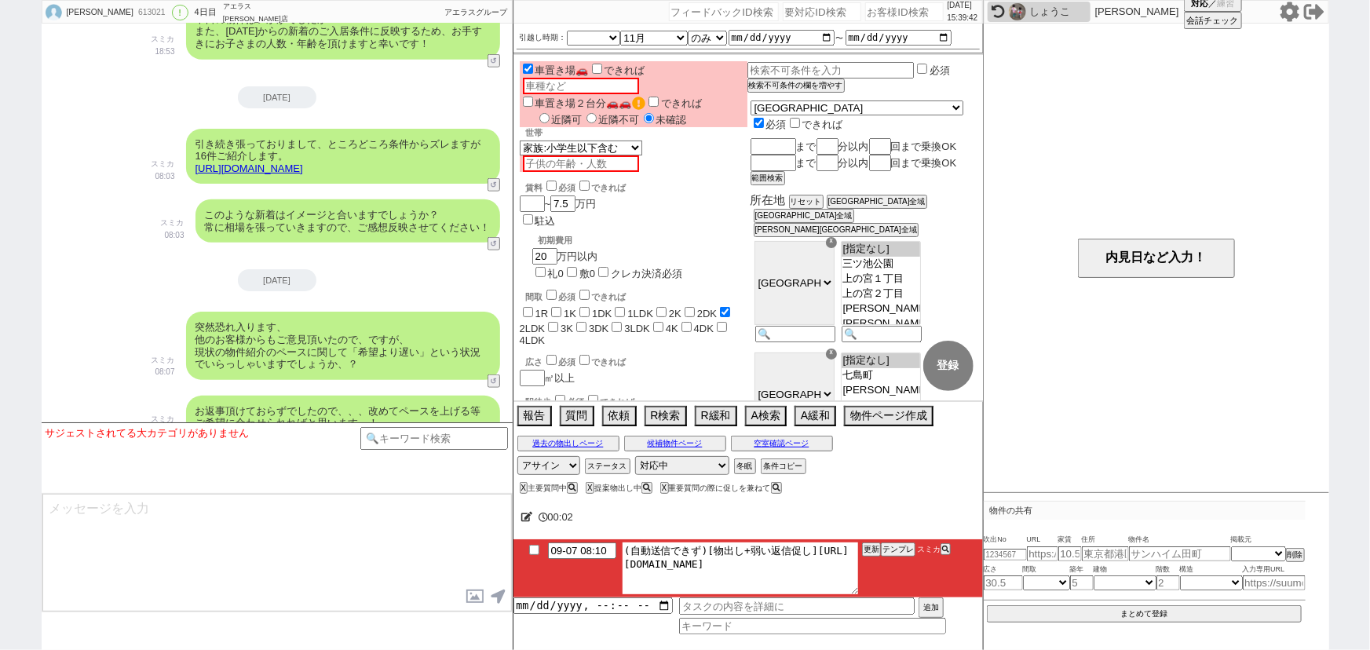
drag, startPoint x: 641, startPoint y: 564, endPoint x: 908, endPoint y: 644, distance: 277.9
click at [908, 644] on div "00:02 09-07 08:10 (自動送信できず)[物出し+弱い返信促し]https://jent-crm.com/2ng-84y191pn3984hy/…" at bounding box center [747, 574] width 469 height 152
click at [901, 546] on button "テンプレ" at bounding box center [898, 549] width 35 height 11
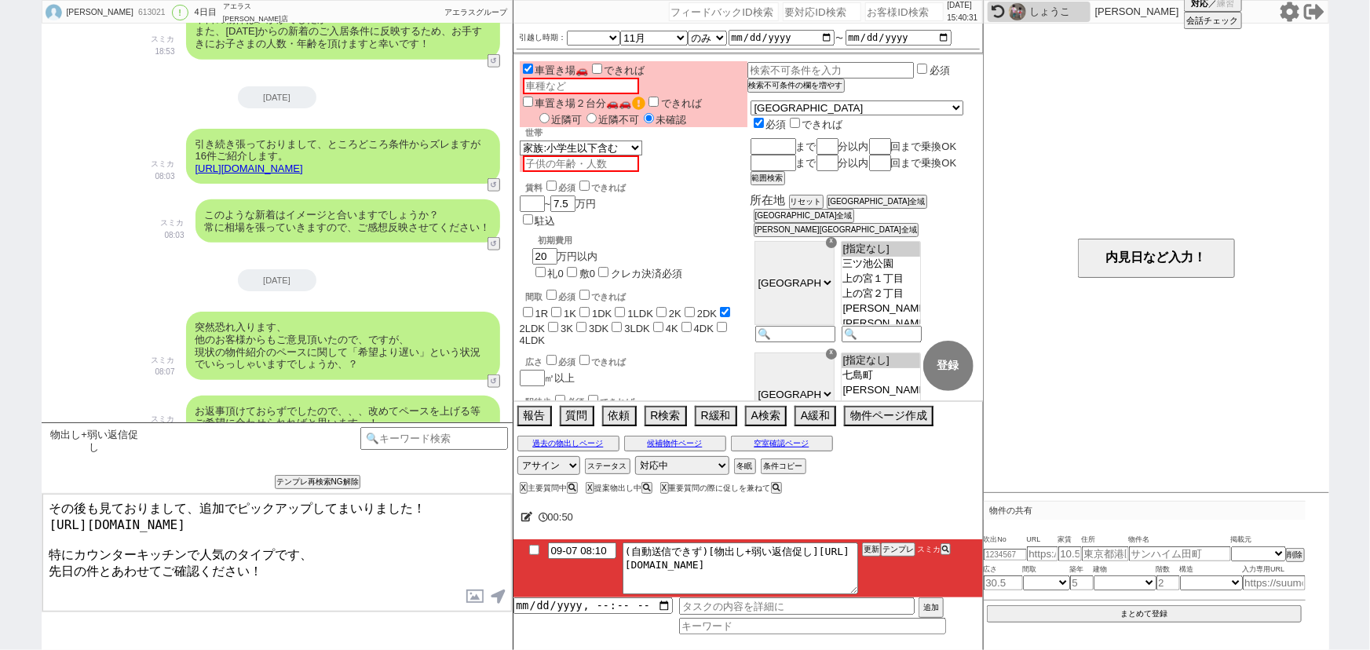
click at [183, 604] on textarea "その後も見ておりまして、追加でピックアップしてまいりました！ https://tools.sumika.live/pages/f355hga 特にカウンターキ…" at bounding box center [276, 553] width 469 height 118
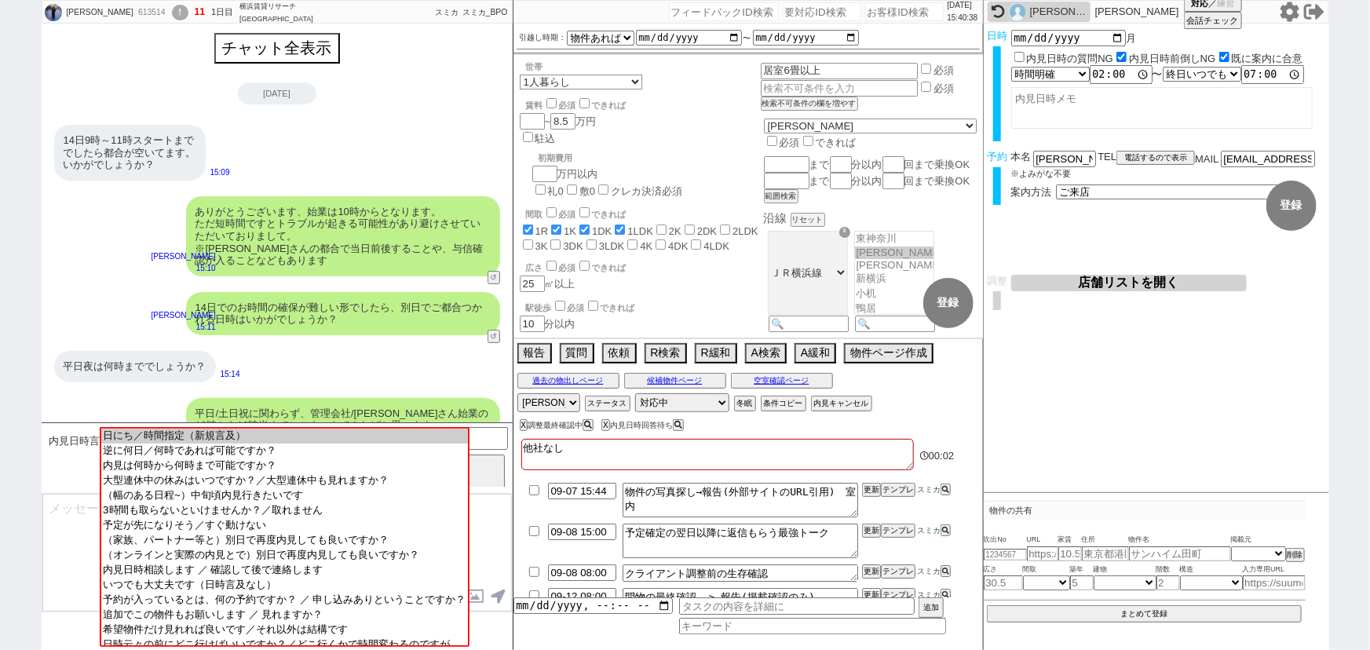
scroll to position [1644, 0]
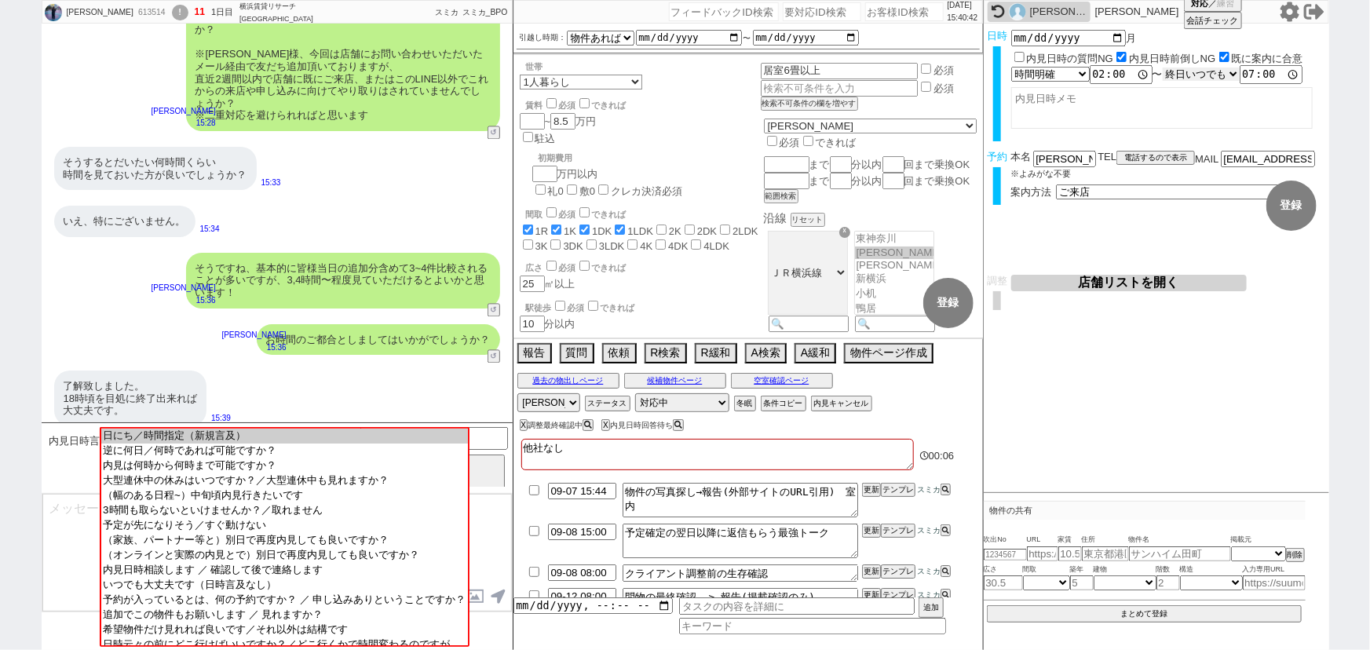
click at [1225, 68] on select "言及なし 時間明確 午前 午後 お昼 夕方・夜 終日いつでも その他" at bounding box center [1201, 74] width 77 height 13
click at [1167, 67] on select "言及なし 時間明確 午前 午後 お昼 夕方・夜 終日いつでも その他" at bounding box center [1202, 74] width 79 height 15
click at [1207, 113] on textarea at bounding box center [1161, 108] width 301 height 42
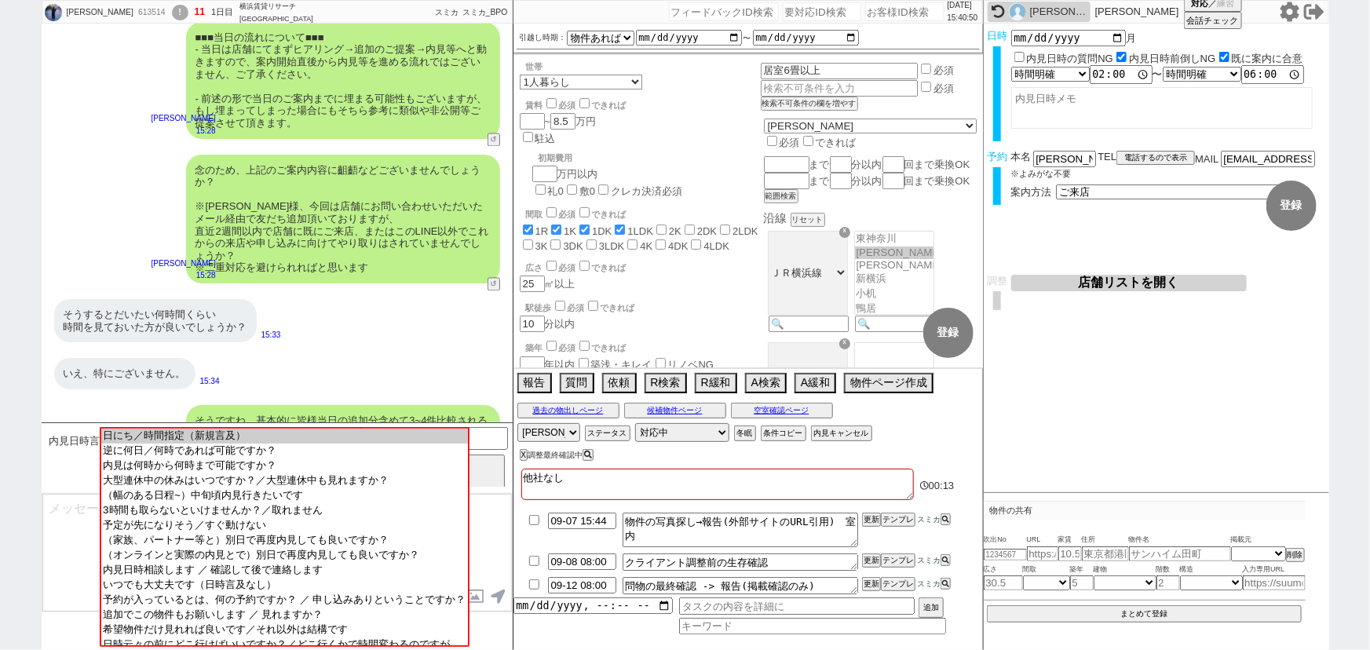
scroll to position [1488, 0]
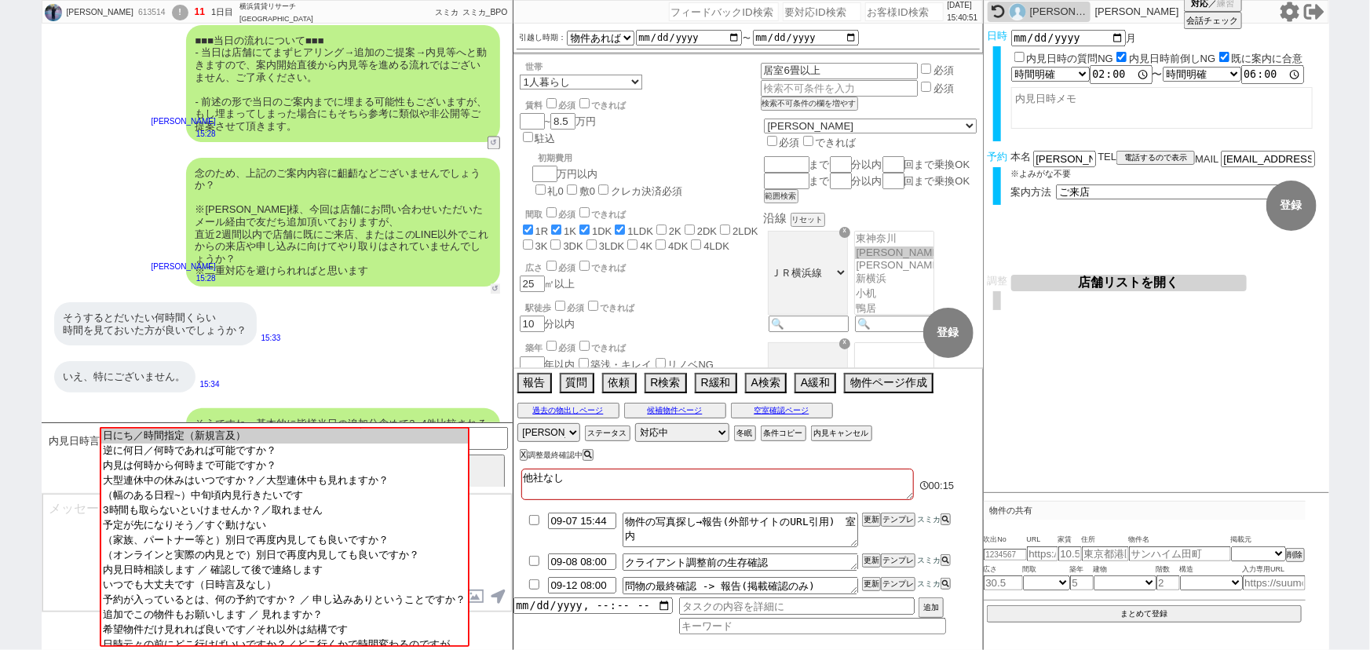
click at [491, 284] on button "↺" at bounding box center [495, 289] width 9 height 10
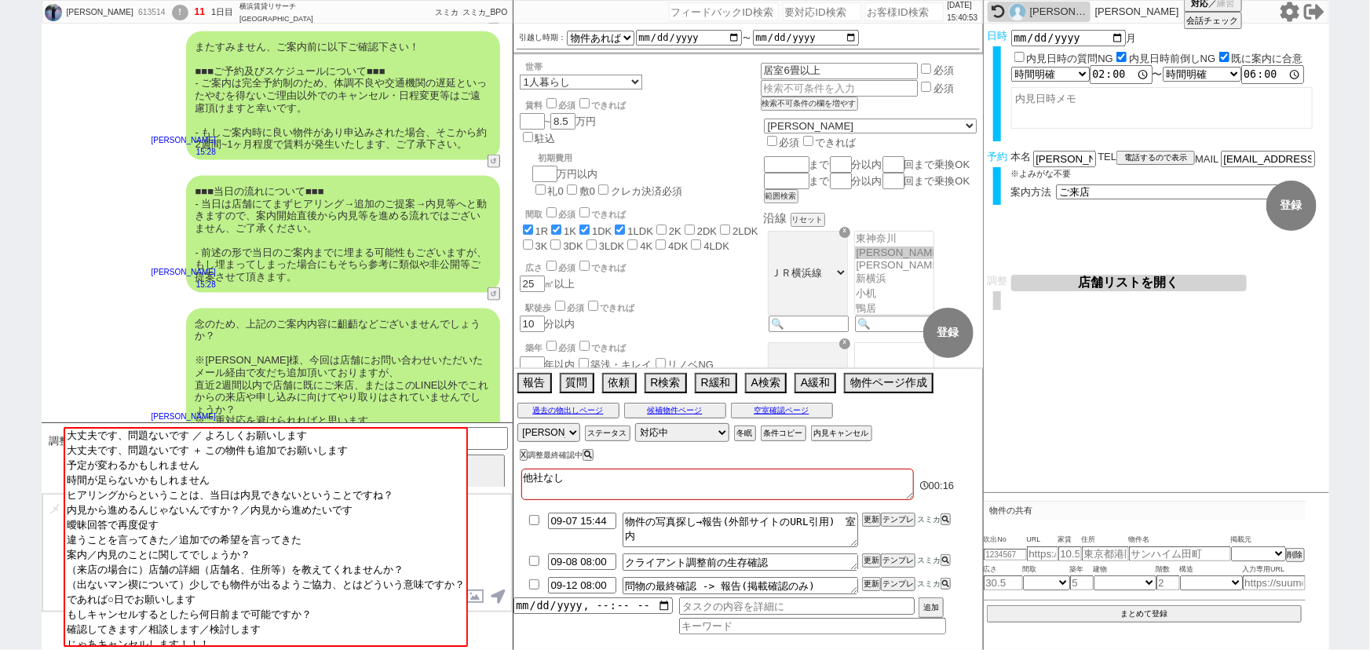
scroll to position [1303, 0]
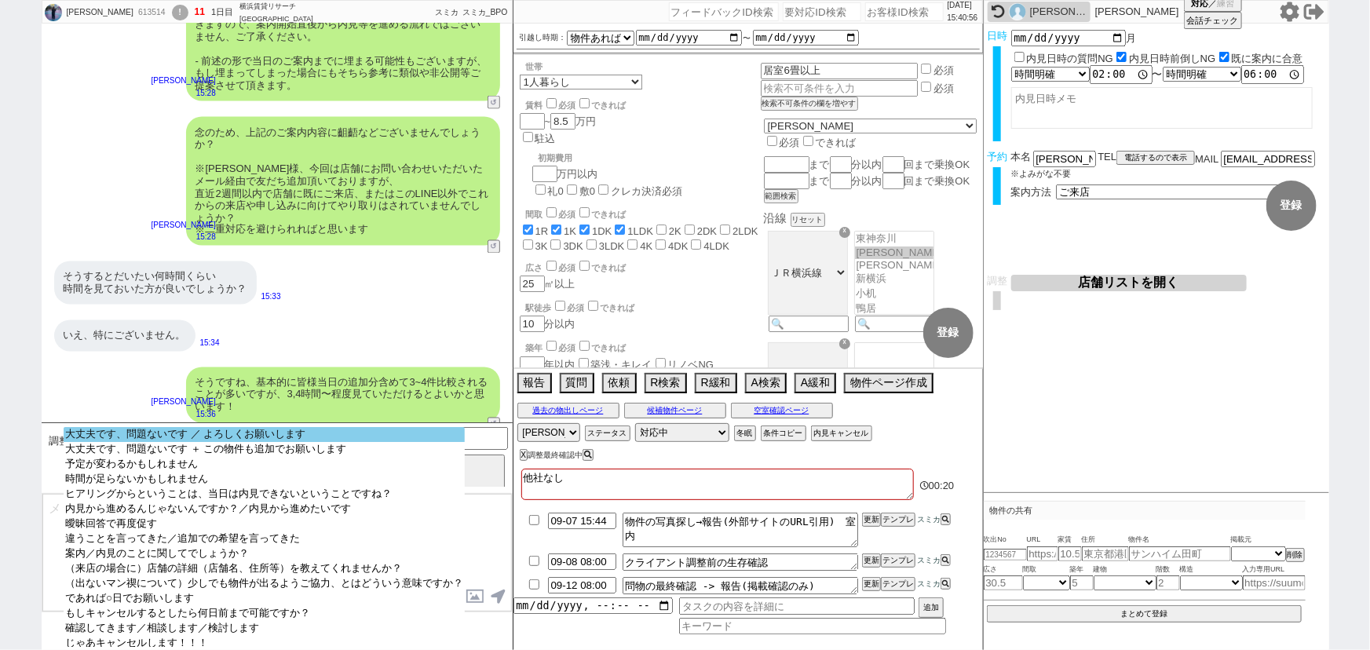
click at [285, 432] on option "大丈夫です、問題ないです ／ よろしくお願いします" at bounding box center [264, 434] width 401 height 15
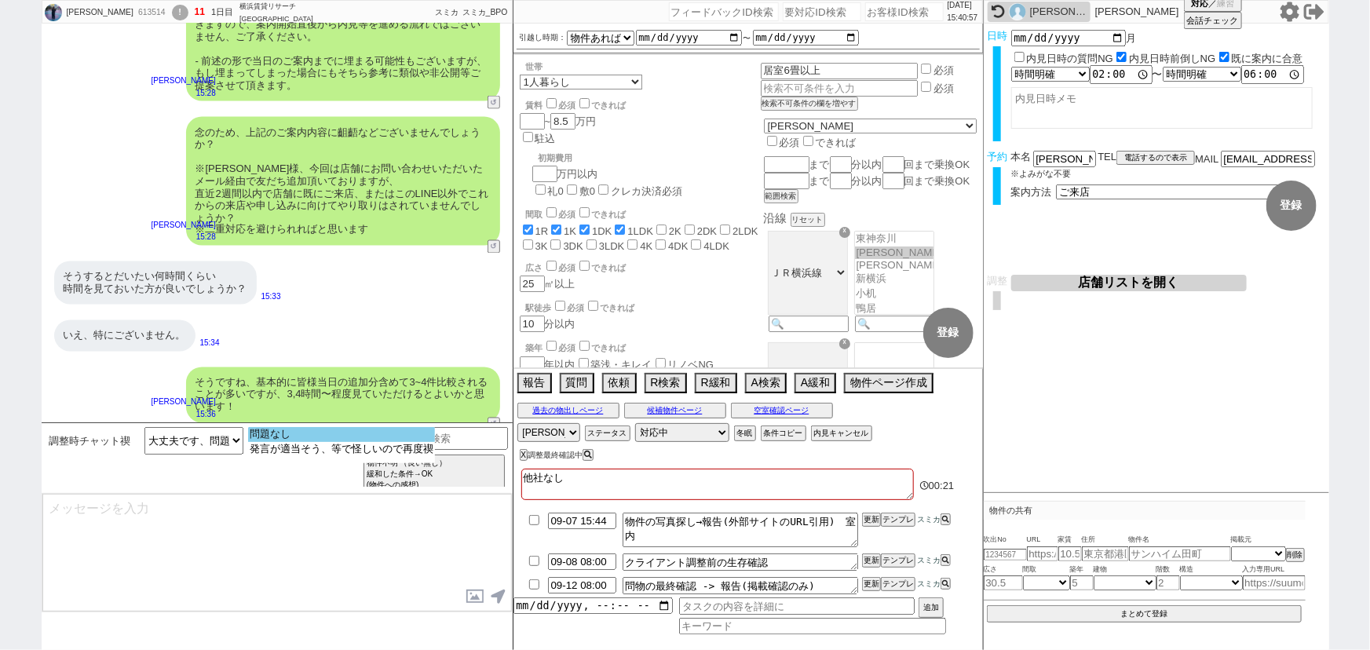
click at [327, 436] on option "問題なし" at bounding box center [341, 434] width 187 height 15
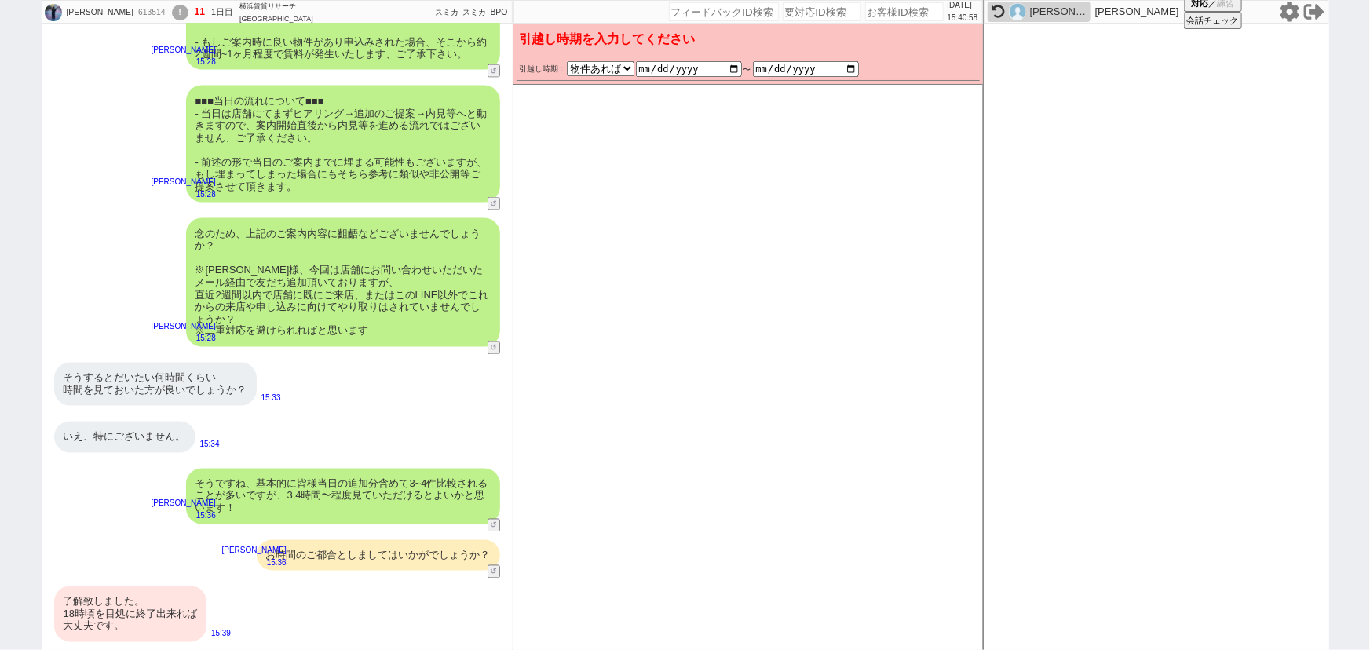
scroll to position [1190, 0]
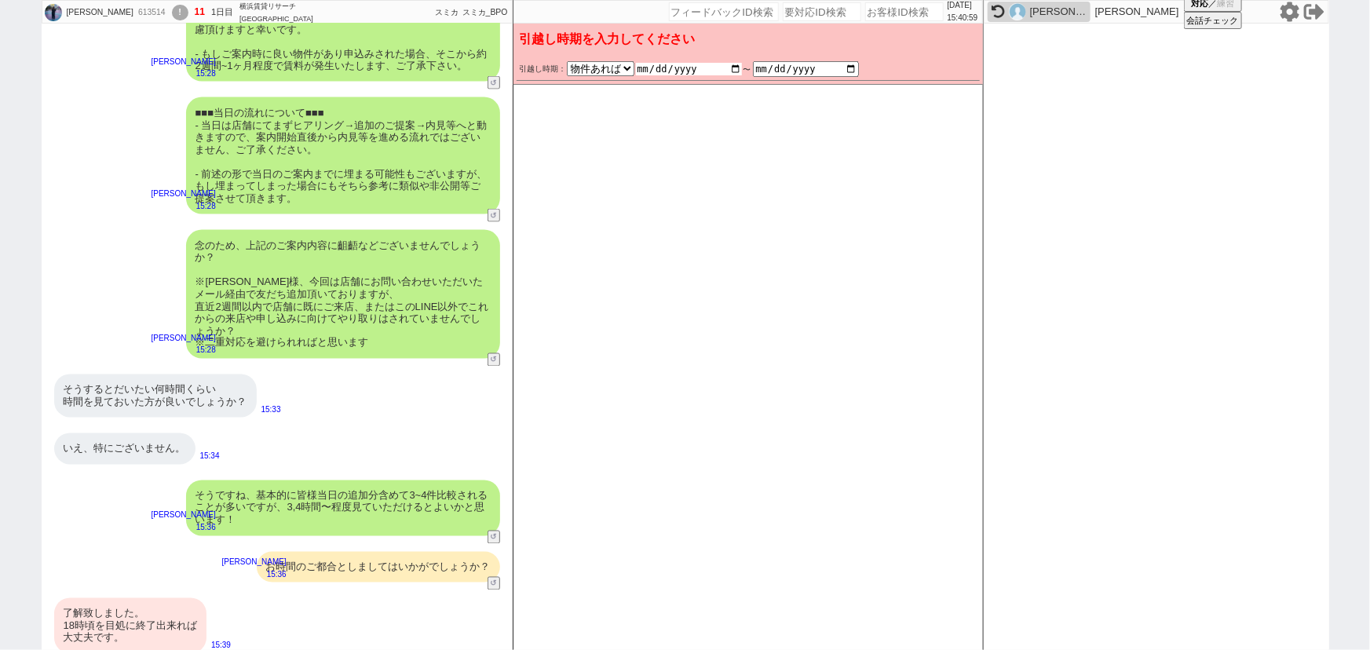
click at [736, 69] on input "date" at bounding box center [689, 69] width 106 height 13
click at [366, 207] on div "■■■当日の流れについて■■■ - 当日は店舗にてまずヒアリング→追加のご提案→内見等へと動きますので、案内開始直後から内見等を進める流れではございません、ご…" at bounding box center [277, 155] width 471 height 133
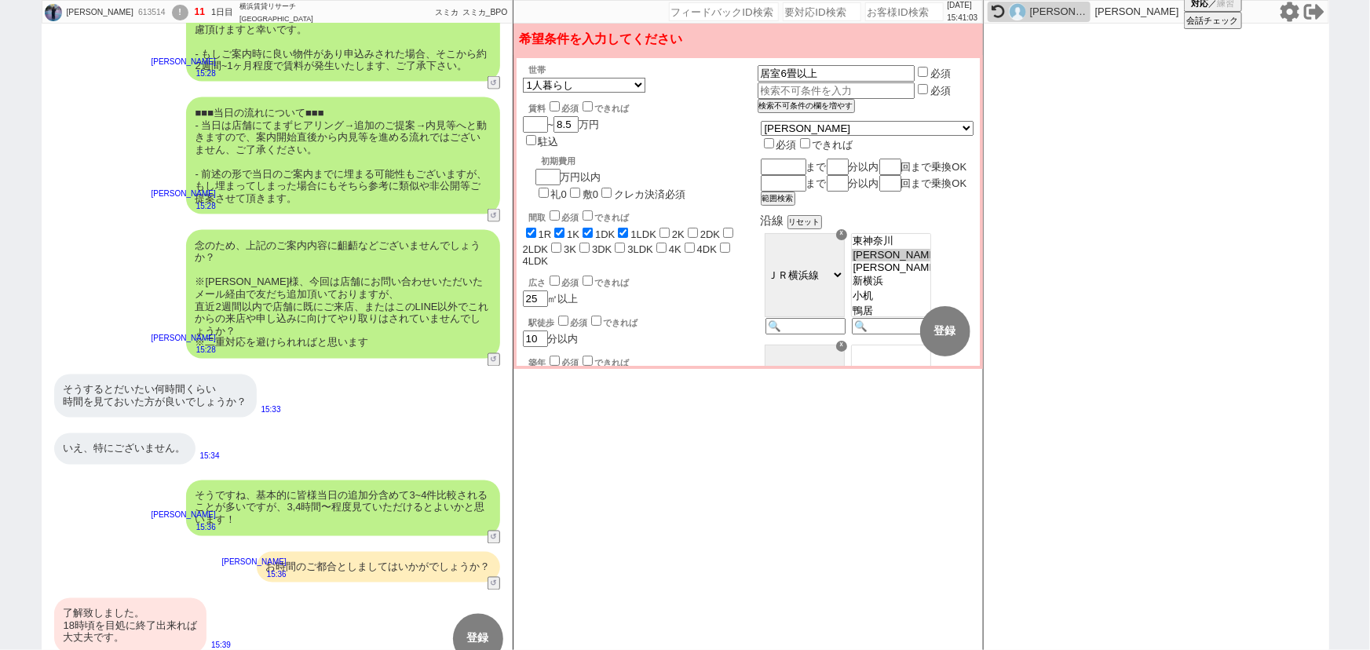
scroll to position [1225, 0]
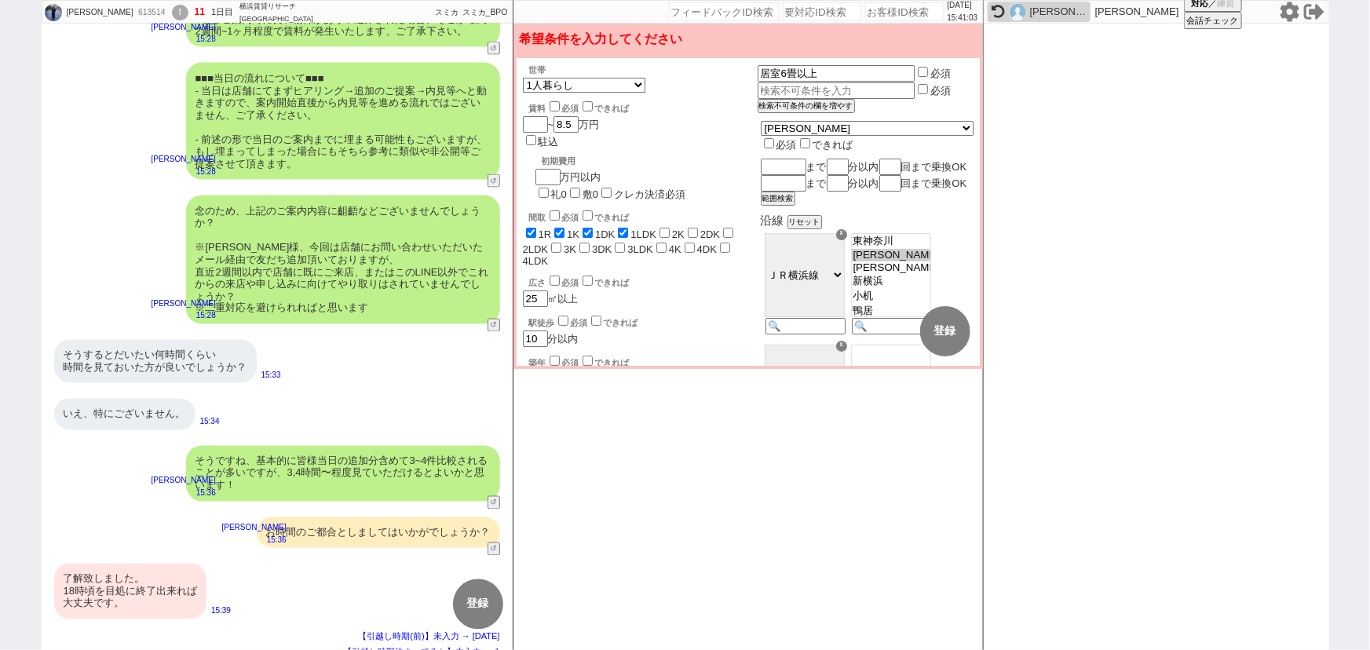
click at [349, 249] on div "念のため、上記のご案内内容に齟齬などございませんでしょうか？ ※阪本様、今回は店舗にお問い合わせいただいたメール経由で友だち追加頂いておりますが、 直近2週間…" at bounding box center [343, 259] width 314 height 129
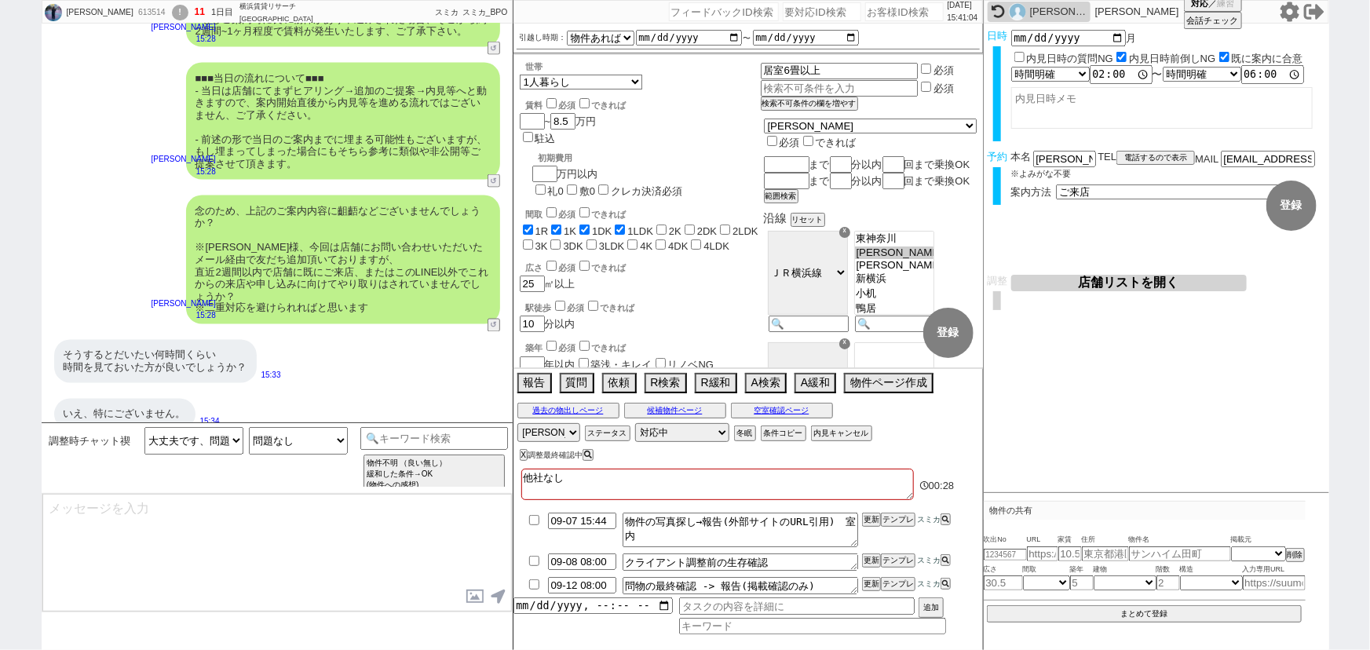
scroll to position [1303, 0]
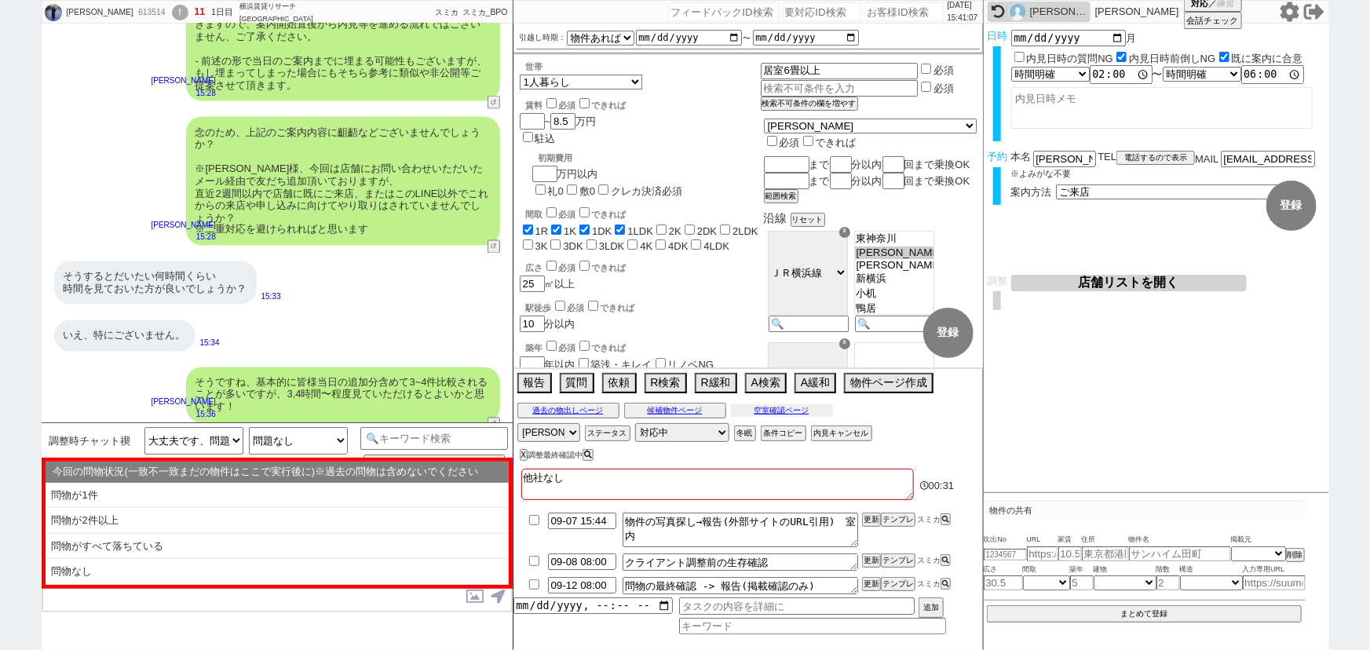
click at [801, 412] on button "空室確認ページ" at bounding box center [782, 410] width 102 height 13
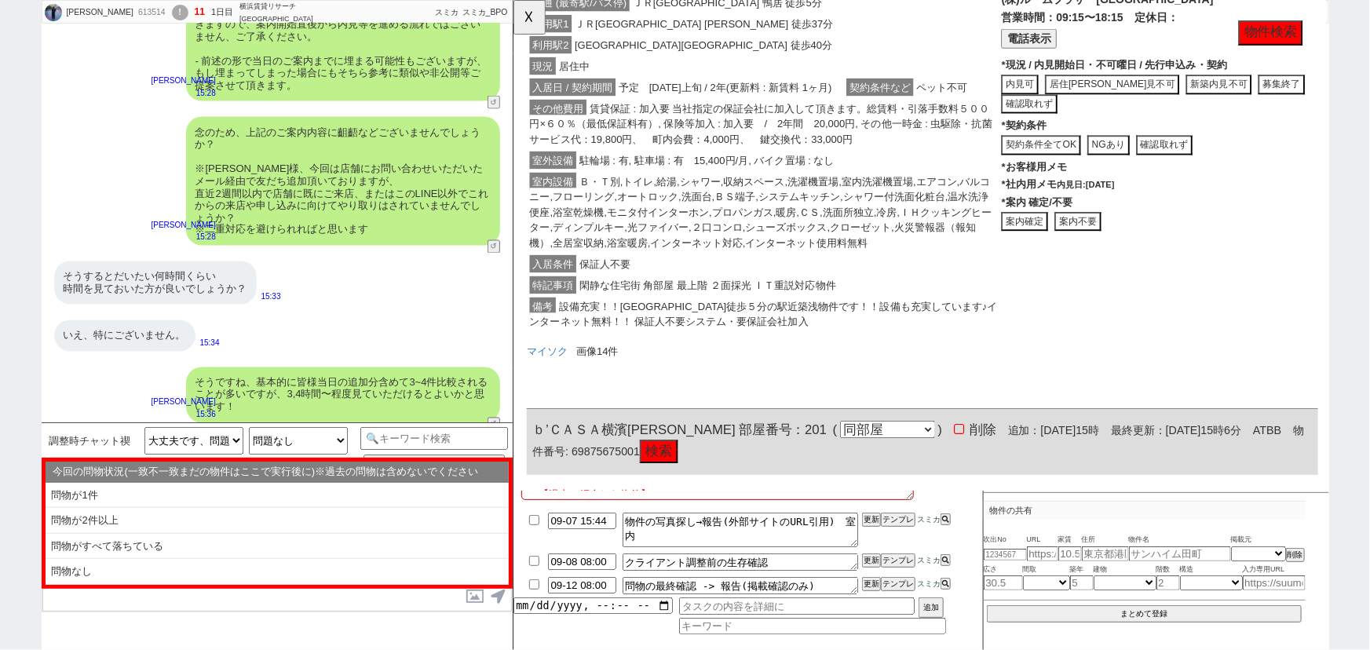
scroll to position [1156, 0]
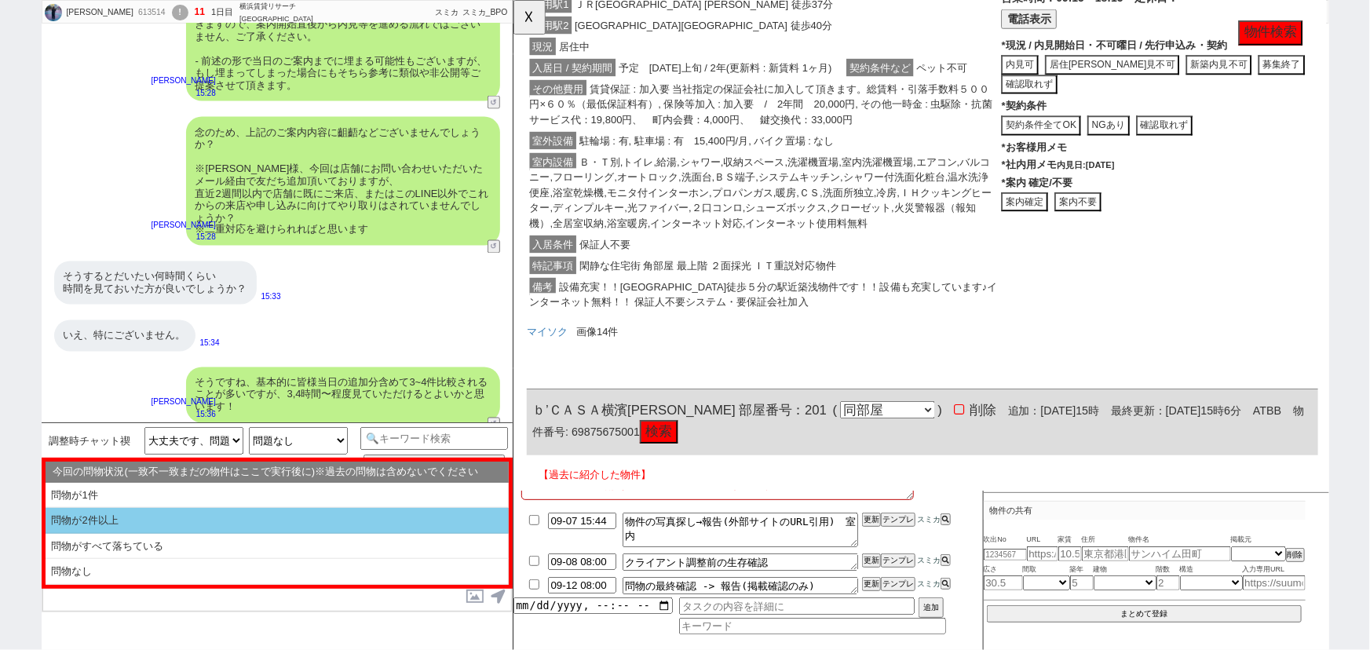
click at [220, 517] on li "問物が2件以上" at bounding box center [277, 521] width 463 height 26
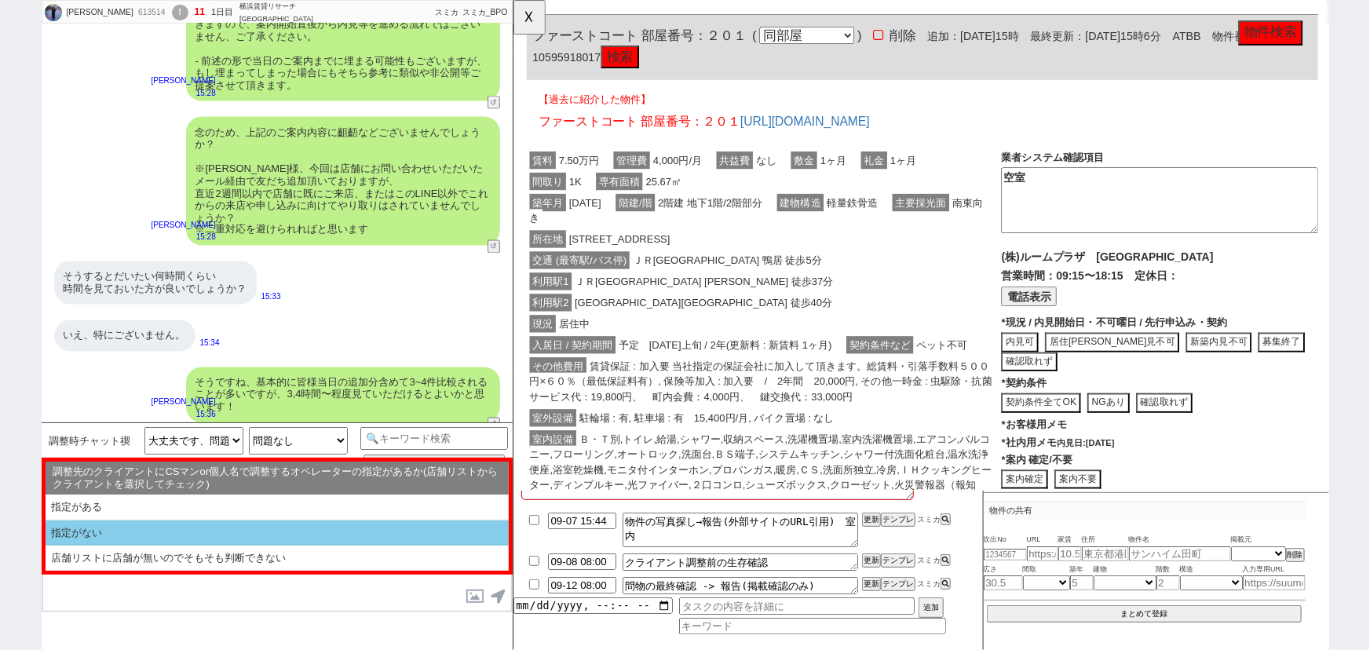
scroll to position [1455, 0]
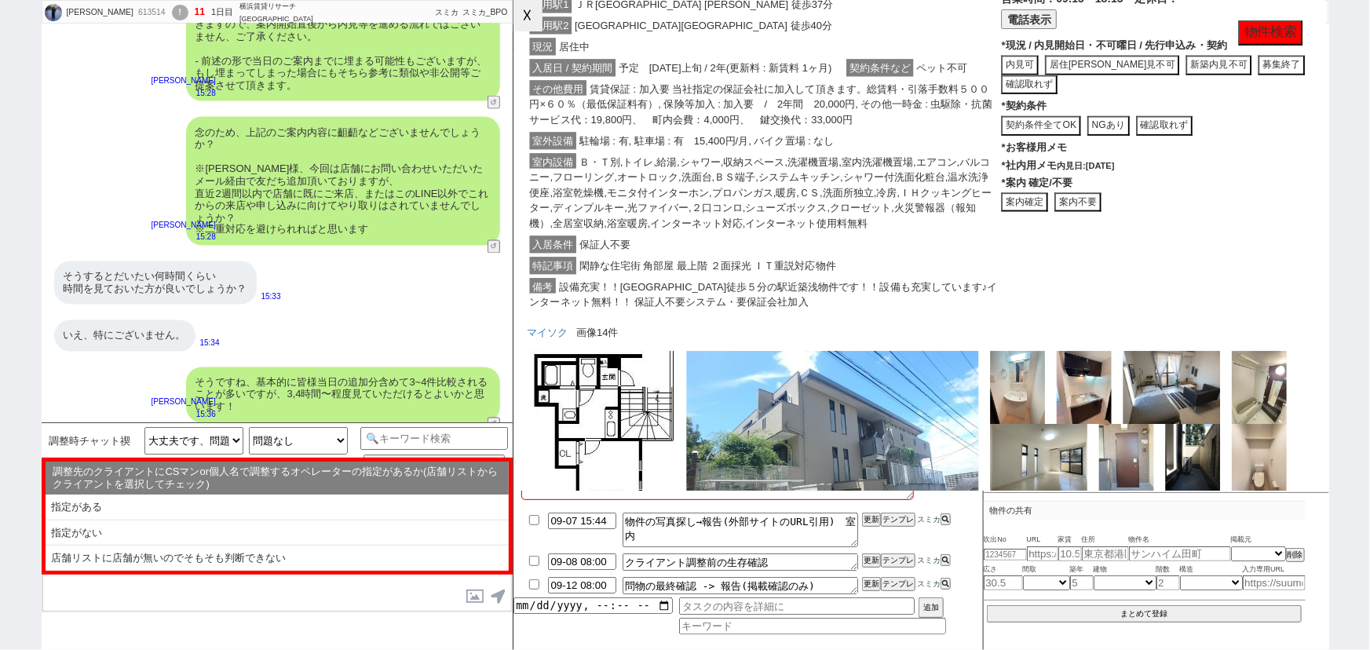
click at [535, 23] on button "☓" at bounding box center [527, 15] width 29 height 31
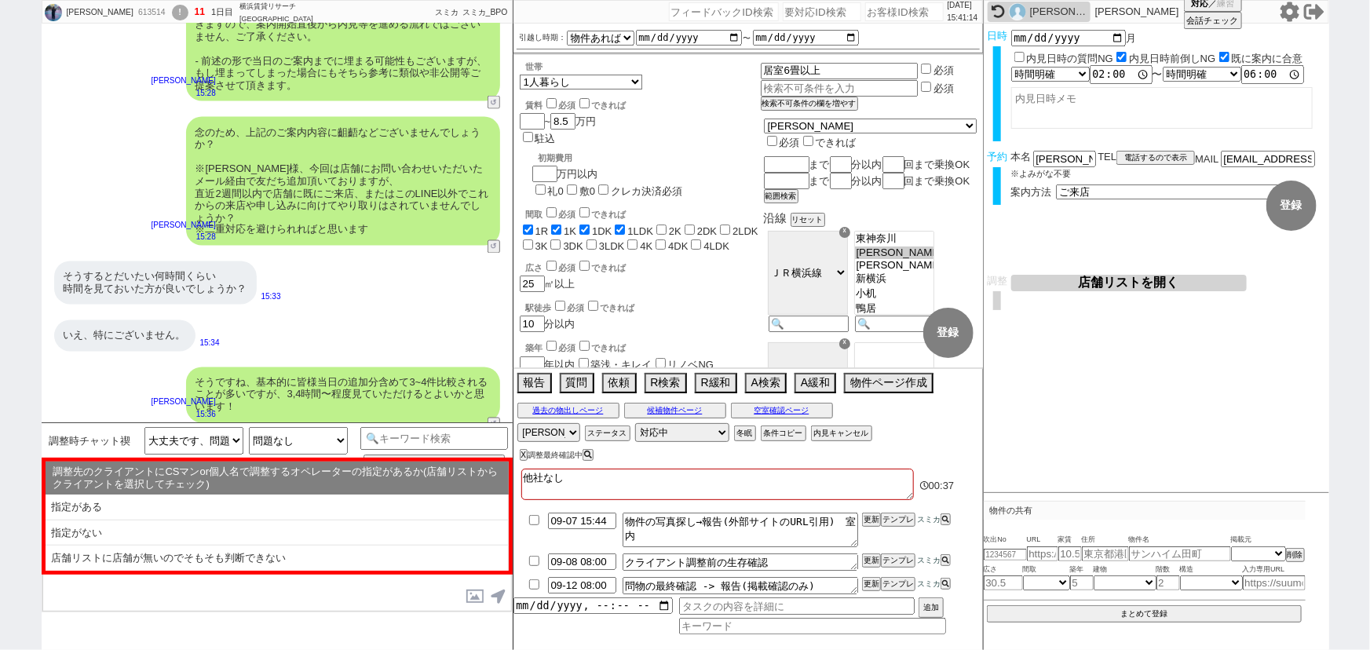
click at [1083, 279] on button "店舗リストを開く" at bounding box center [1129, 283] width 236 height 16
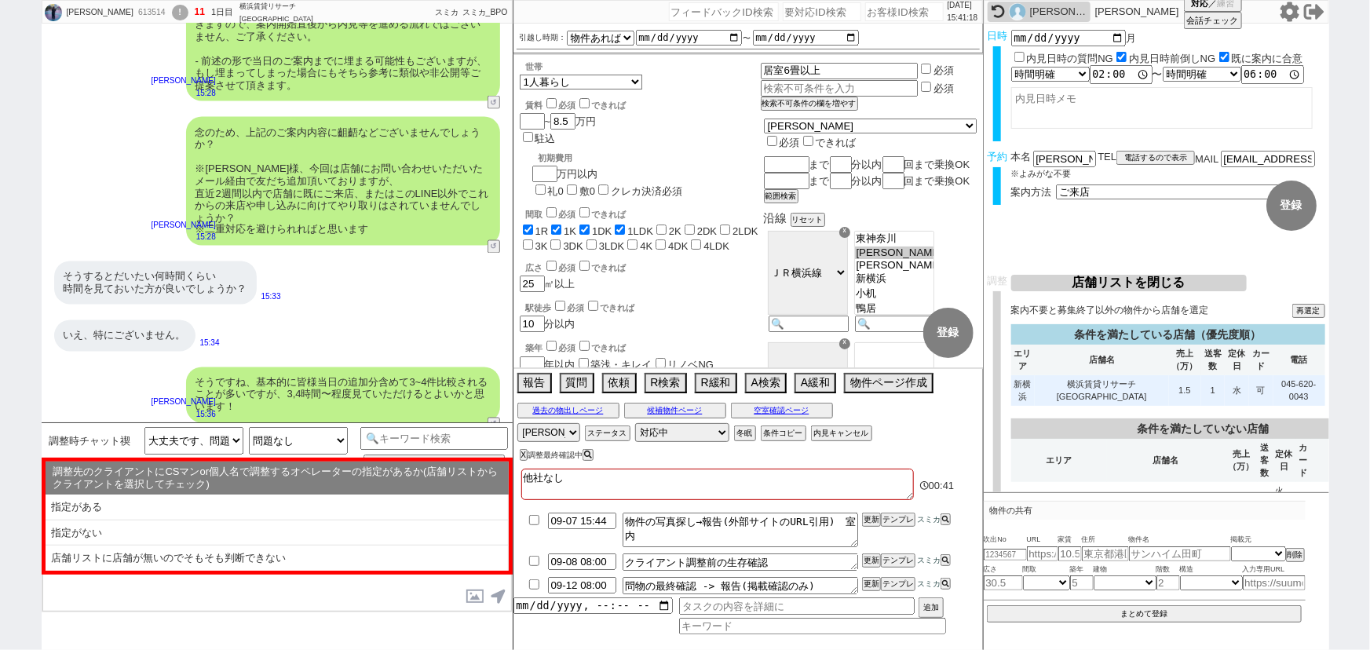
click at [1145, 384] on td "横浜賃貸リサーチ 新横浜店" at bounding box center [1102, 390] width 134 height 31
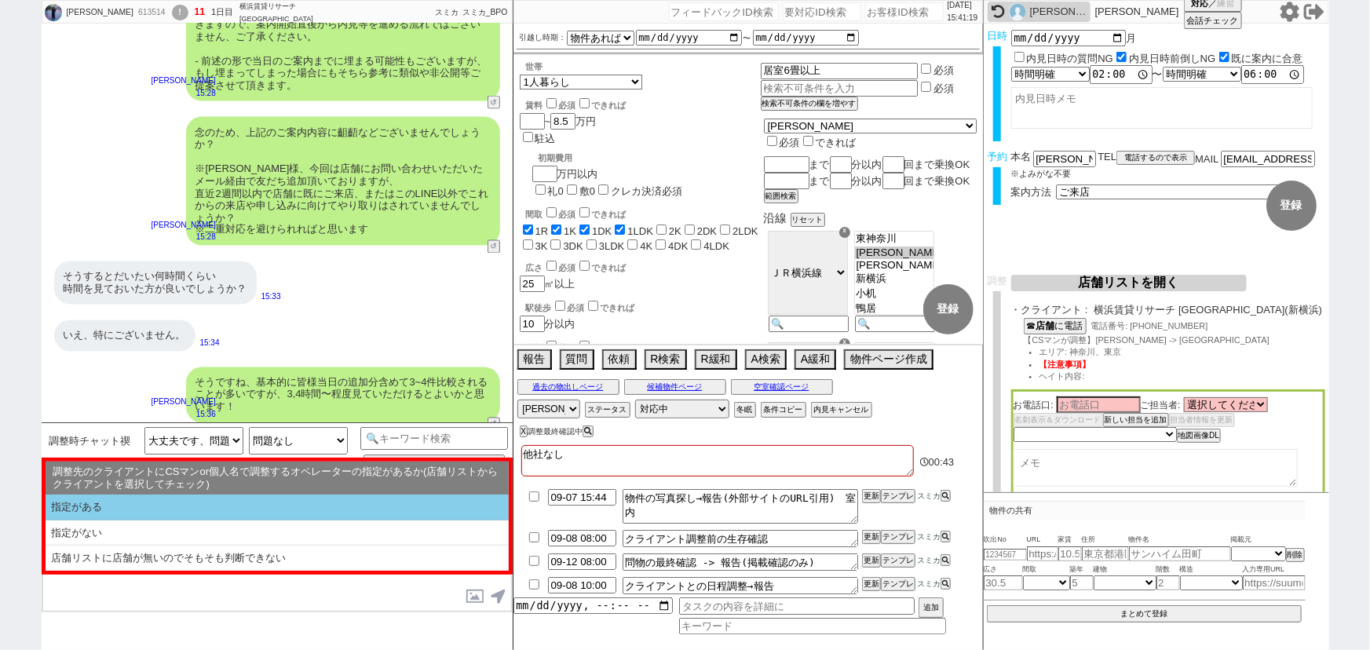
click at [213, 510] on li "指定がある" at bounding box center [277, 508] width 463 height 26
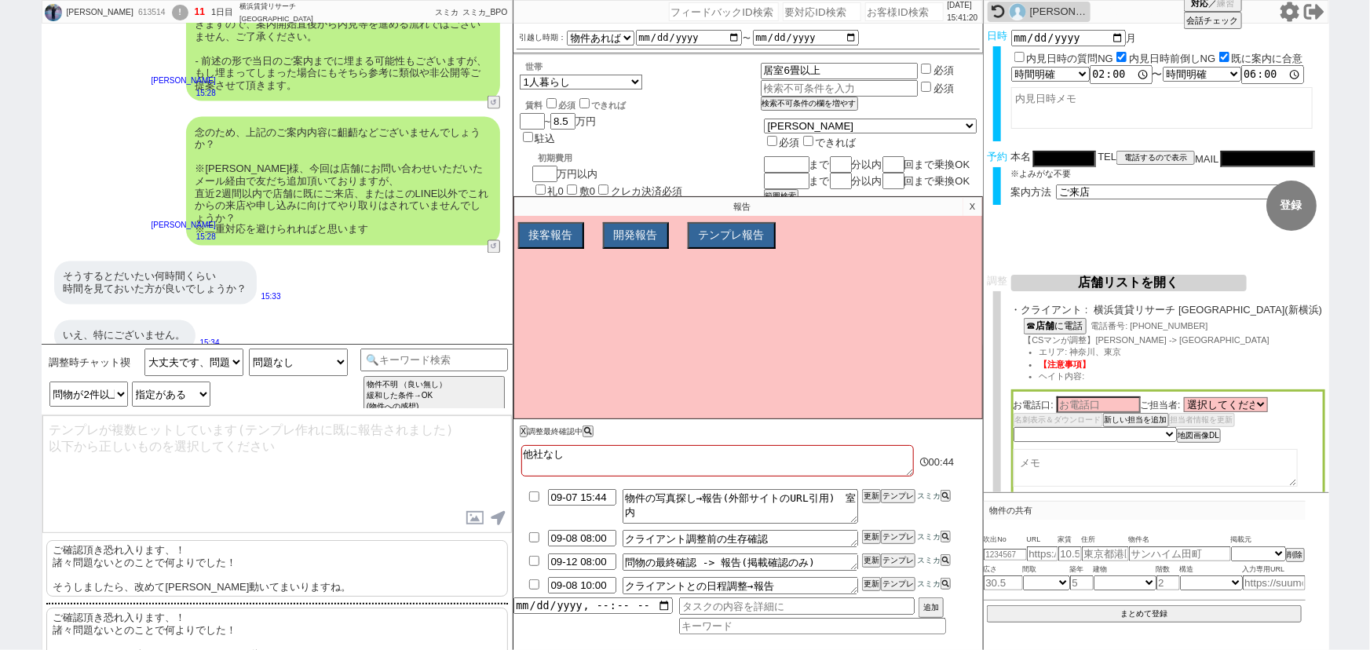
scroll to position [1531, 0]
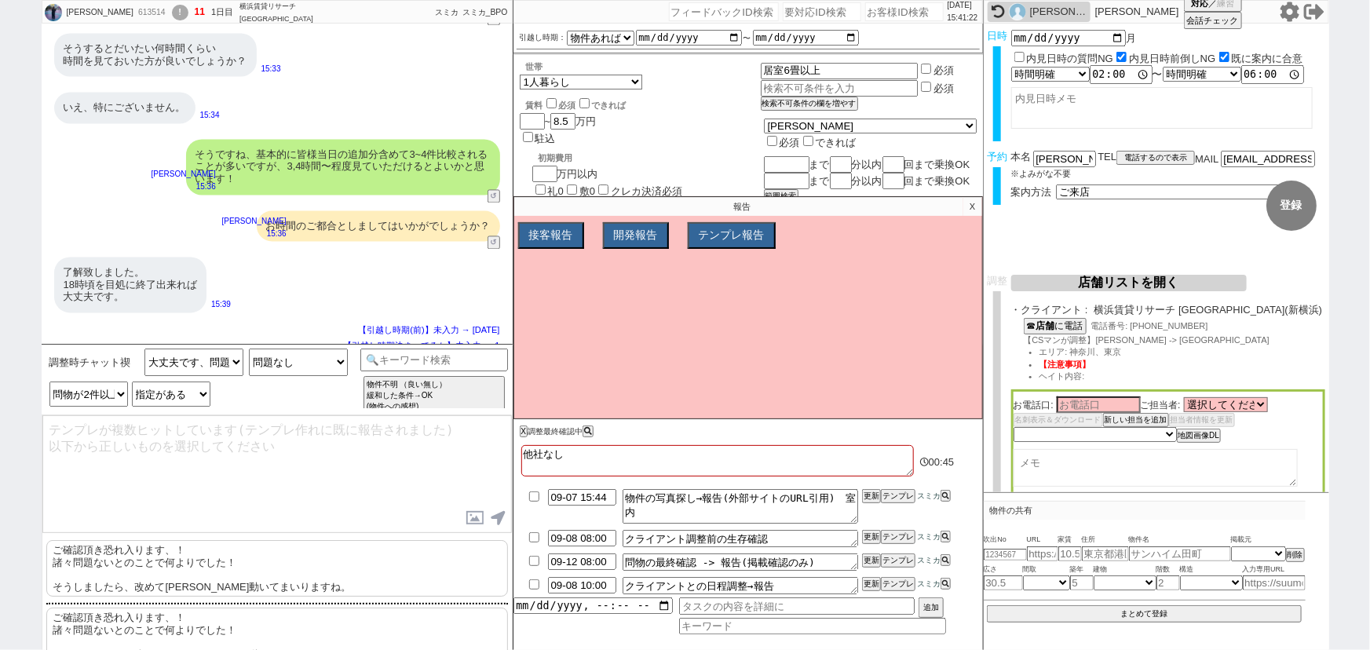
click at [145, 562] on p "ご確認頂き恐れ入ります、！ 諸々問題ないとのことで何よりでした！ そうしましたら、改めて順次動いてまいりますね。" at bounding box center [277, 568] width 462 height 57
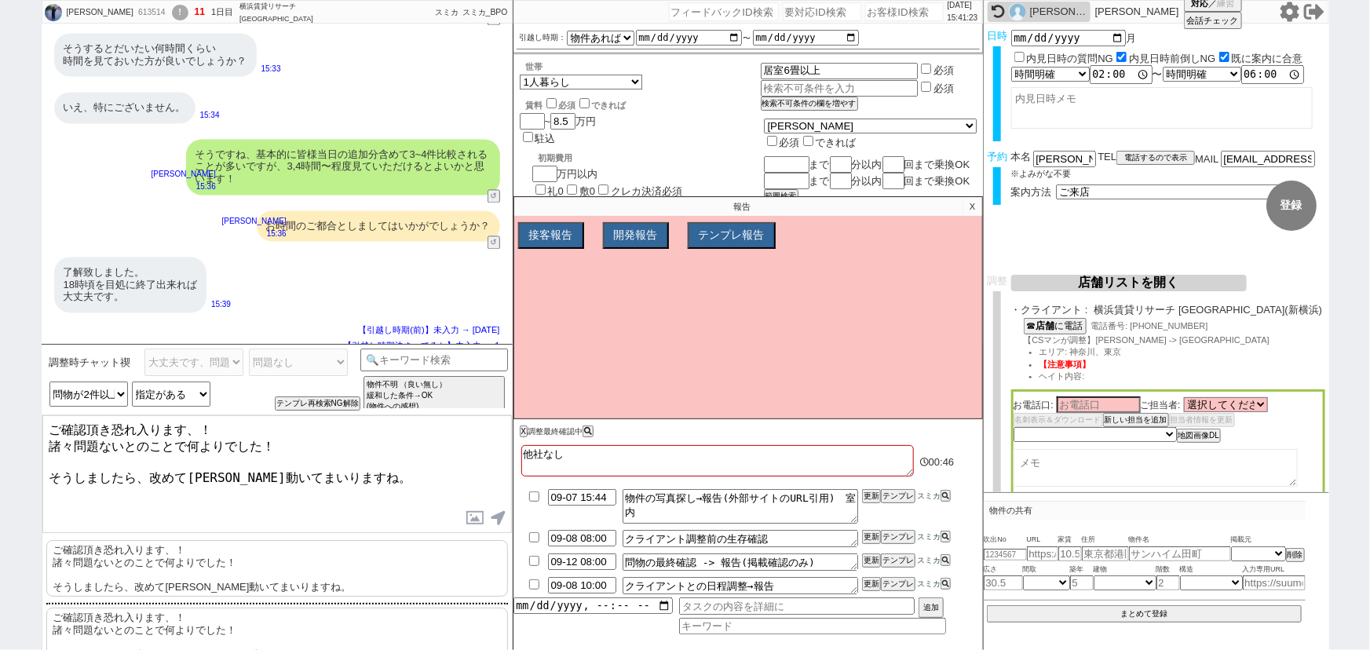
click at [190, 501] on textarea "ご確認頂き恐れ入ります、！ 諸々問題ないとのことで何よりでした！ そうしましたら、改めて順次動いてまいりますね。" at bounding box center [276, 474] width 469 height 118
click at [277, 462] on textarea "ご確認頂き恐れ入ります、！ 諸々問題ないとのことで何よりでした！ そうしましたら、改めて14時～18時の枠で順次動いてまいりますね。" at bounding box center [276, 474] width 469 height 118
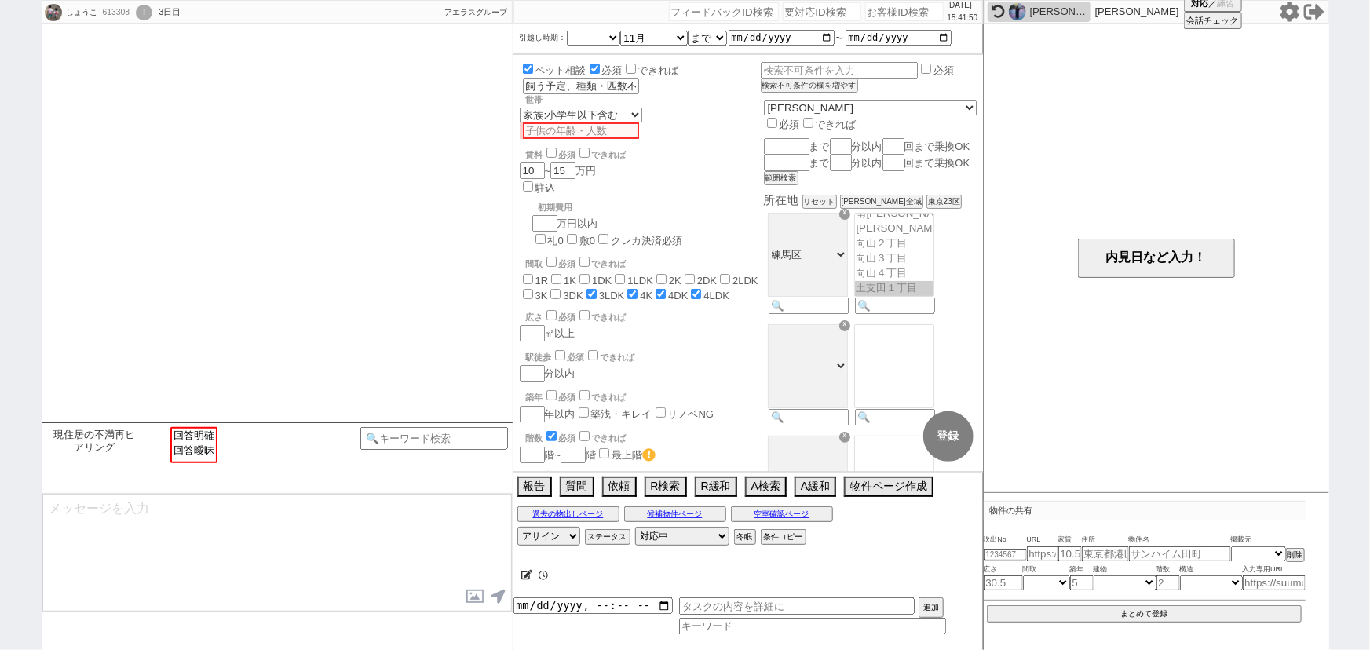
scroll to position [20, 0]
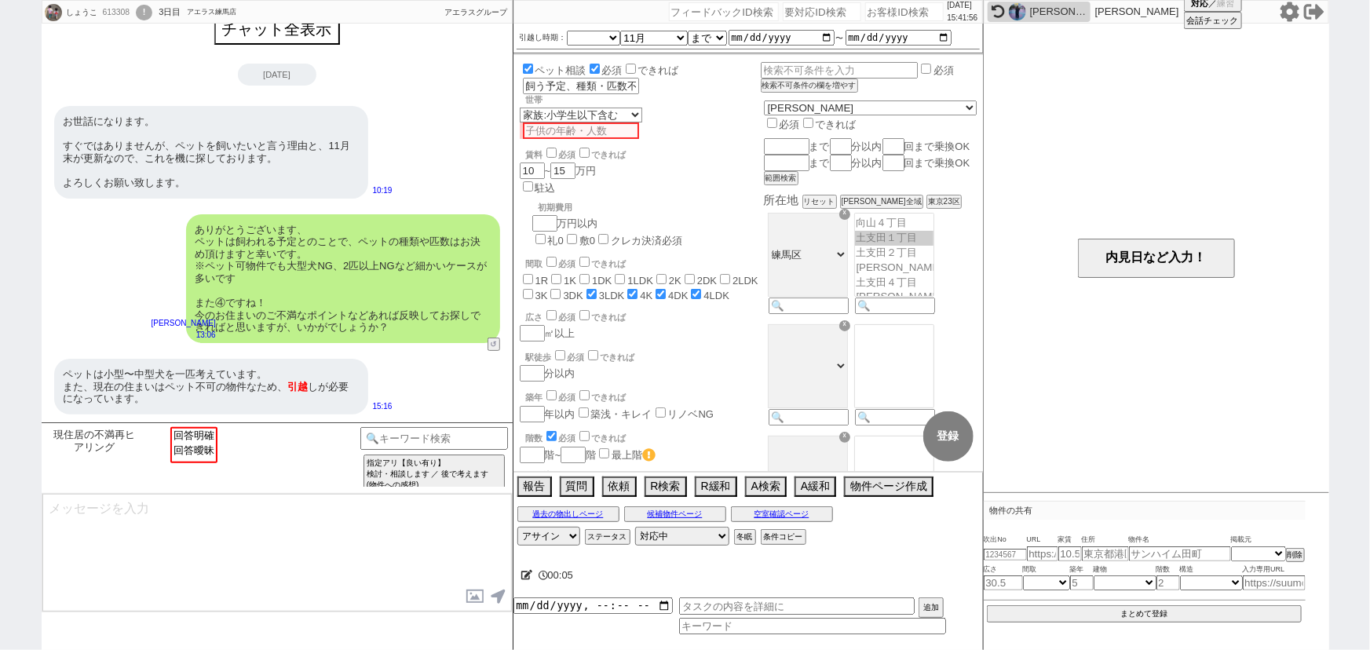
click at [874, 16] on input "number" at bounding box center [904, 11] width 79 height 19
paste input "613045"
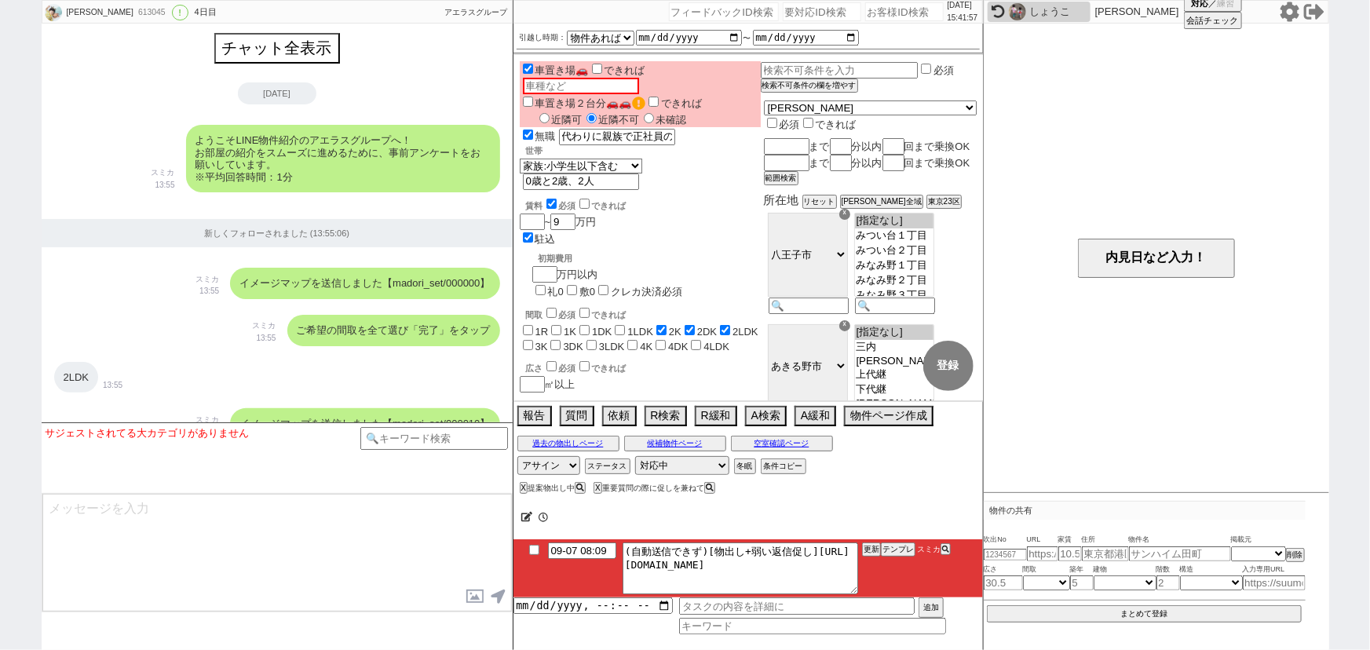
scroll to position [2457, 0]
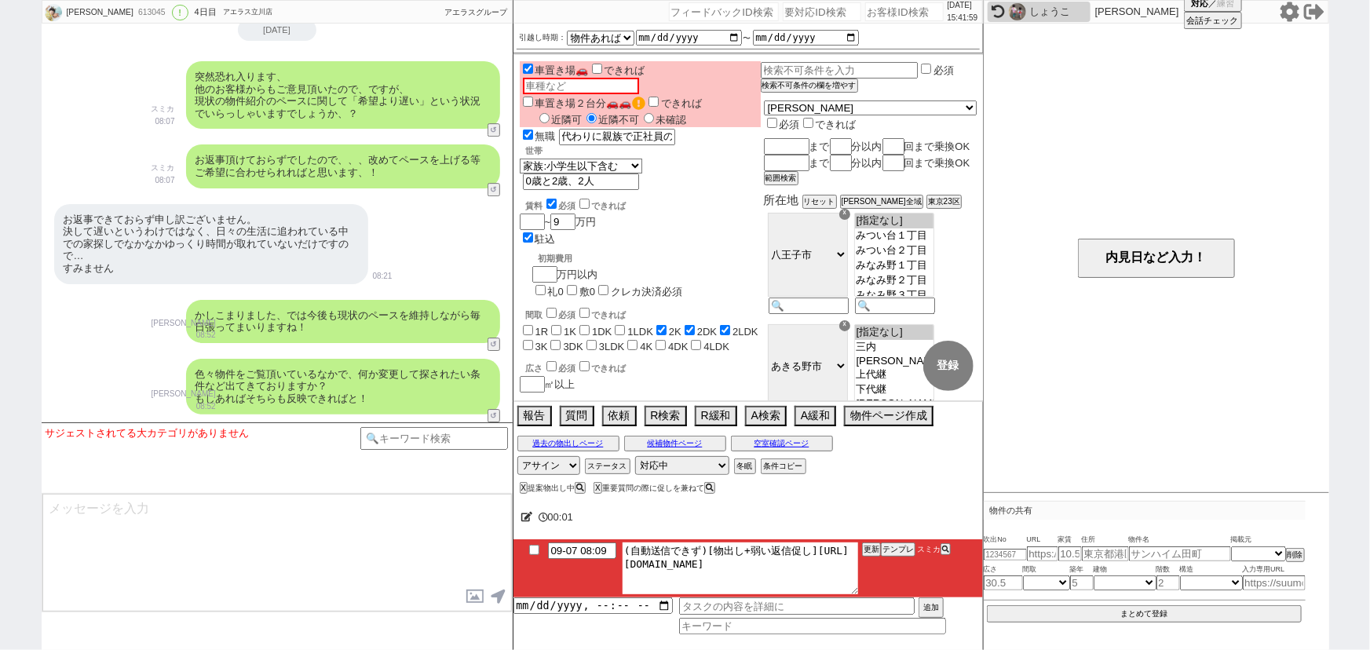
drag, startPoint x: 638, startPoint y: 562, endPoint x: 974, endPoint y: 622, distance: 341.3
click at [974, 622] on div "09-07 08:09 (自動送信できず)[物出し+弱い返信促し]https://jent-crm.com/2ng-84y191pn3984hy/introd…" at bounding box center [747, 586] width 469 height 95
click at [898, 548] on button "テンプレ" at bounding box center [898, 549] width 35 height 11
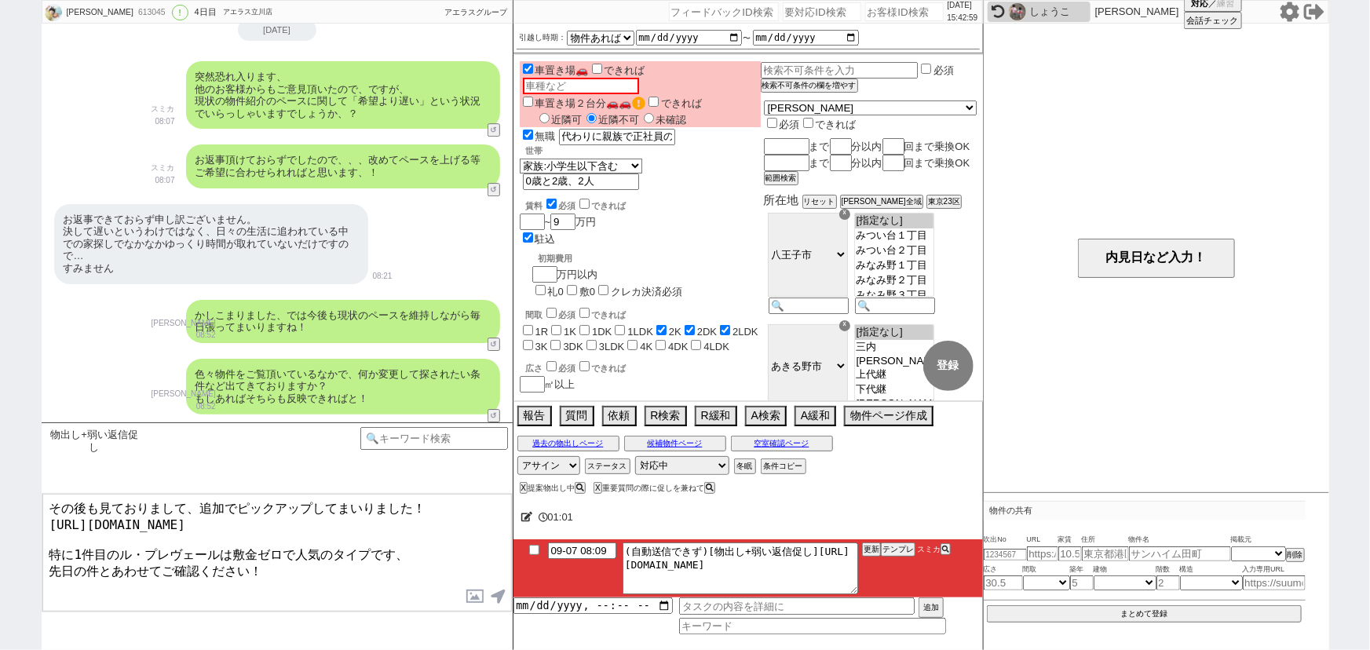
click at [84, 546] on textarea "その後も見ておりまして、追加でピックアップしてまいりました！ https://tools.sumika.live/pages/crqppy7 特に1件目のル・…" at bounding box center [276, 553] width 469 height 118
drag, startPoint x: 117, startPoint y: 540, endPoint x: 223, endPoint y: 544, distance: 106.1
click at [223, 544] on textarea "その後も見ておりまして、追加でピックアップしてまいりました！ https://tools.sumika.live/pages/crqppy7 特に2件目のル・…" at bounding box center [276, 553] width 469 height 118
paste textarea "ン・プリムローズ"
drag, startPoint x: 292, startPoint y: 545, endPoint x: 243, endPoint y: 543, distance: 48.7
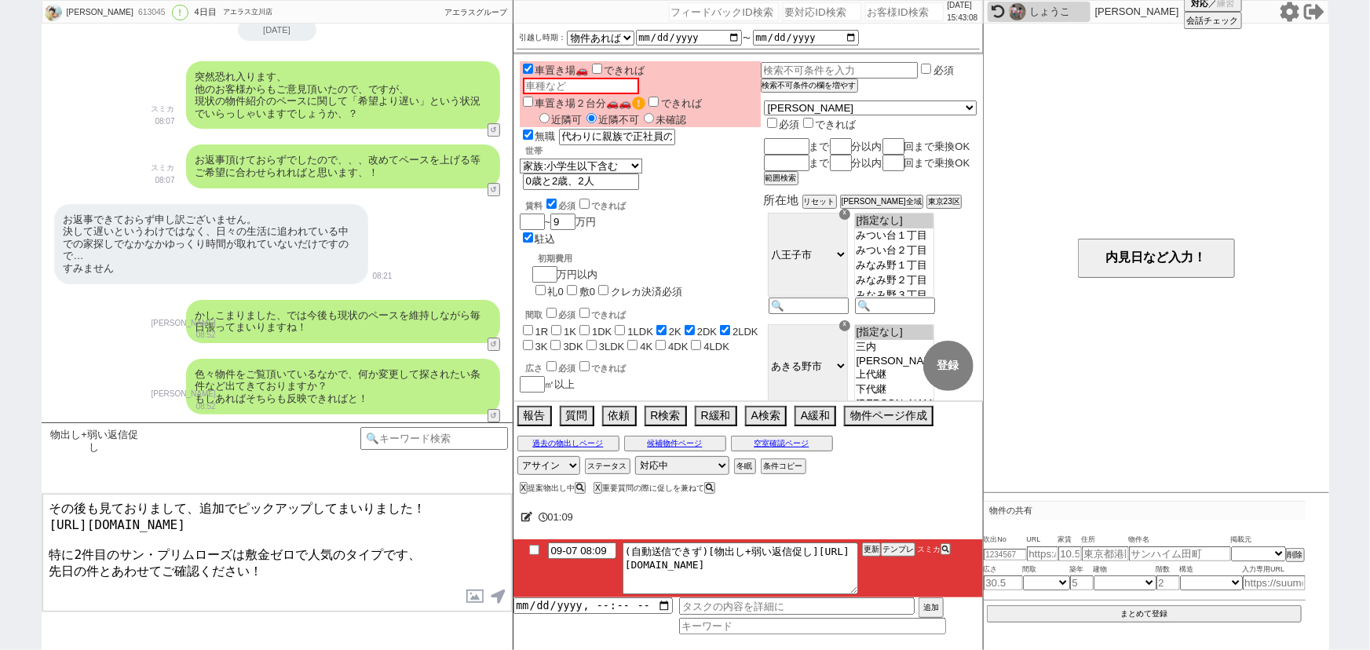
click at [243, 543] on textarea "その後も見ておりまして、追加でピックアップしてまいりました！ https://tools.sumika.live/pages/crqppy7 特に2件目のサン…" at bounding box center [276, 553] width 469 height 118
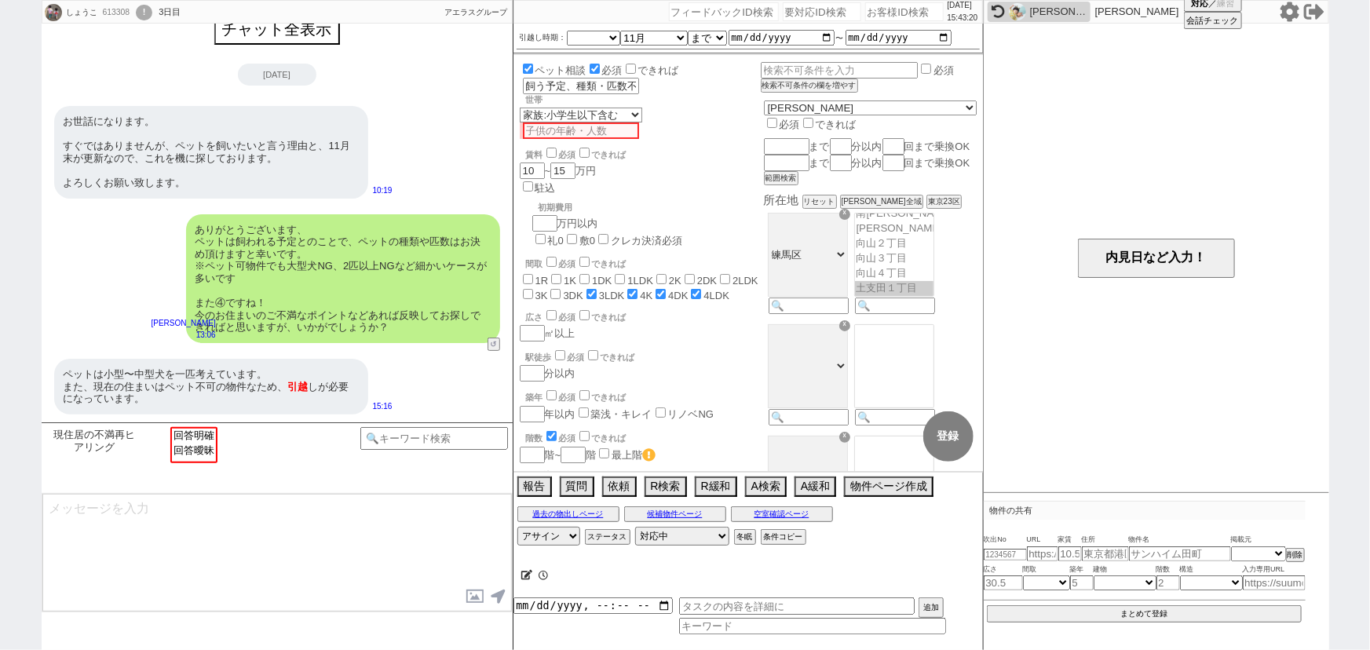
scroll to position [801, 0]
click at [888, 15] on input "number" at bounding box center [904, 11] width 79 height 19
paste input "613054"
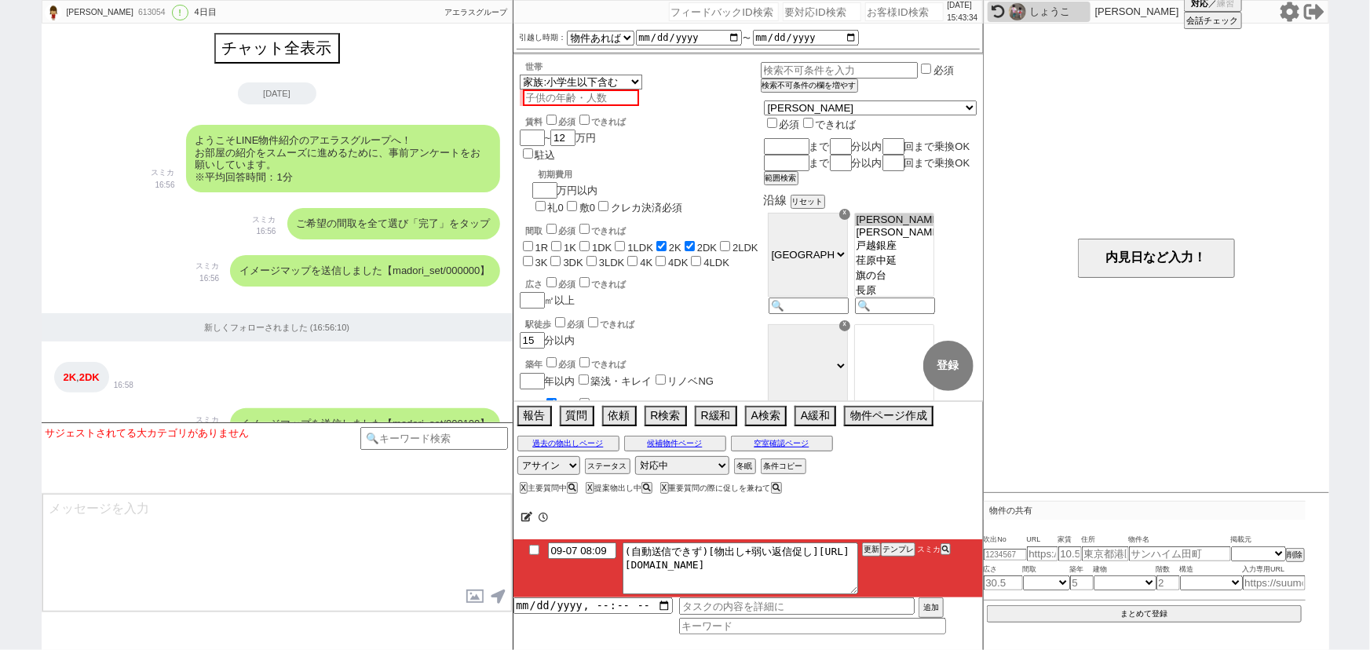
scroll to position [1622, 0]
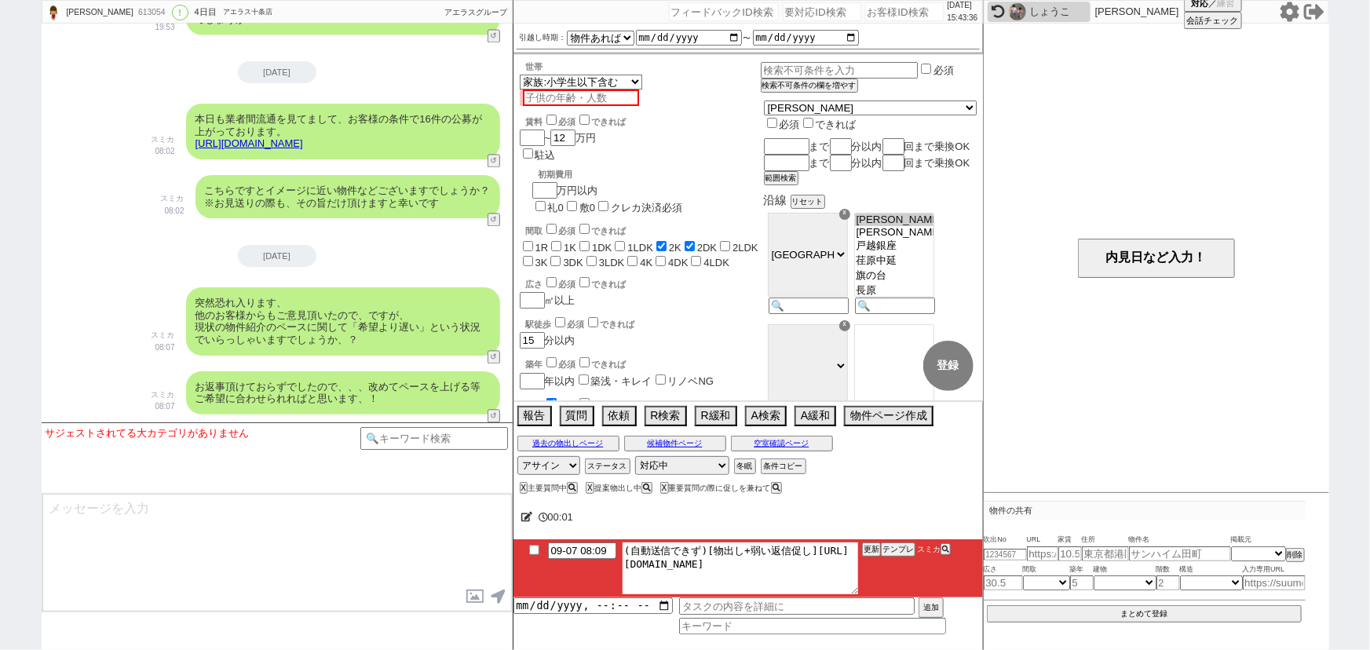
drag, startPoint x: 641, startPoint y: 557, endPoint x: 1032, endPoint y: 620, distance: 396.0
click at [1032, 620] on div "めぐみ 613054 ! 0 4日目 アエラス十条店 冬眠中 自社客 アエラスグループ スミカ_BPO チャット全表示 2025-09-04 ようこそLINE…" at bounding box center [685, 325] width 1287 height 650
click at [894, 550] on button "テンプレ" at bounding box center [898, 549] width 35 height 11
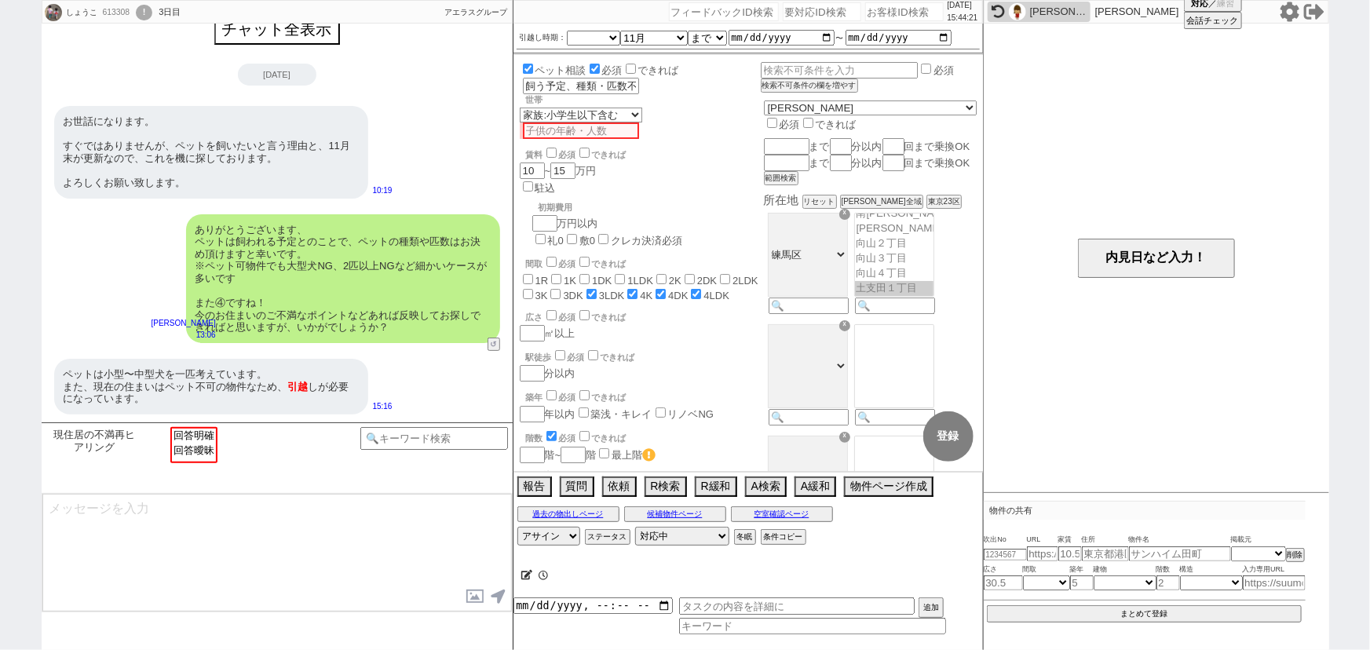
scroll to position [801, 0]
click at [884, 16] on input "number" at bounding box center [904, 11] width 79 height 19
paste input "319337"
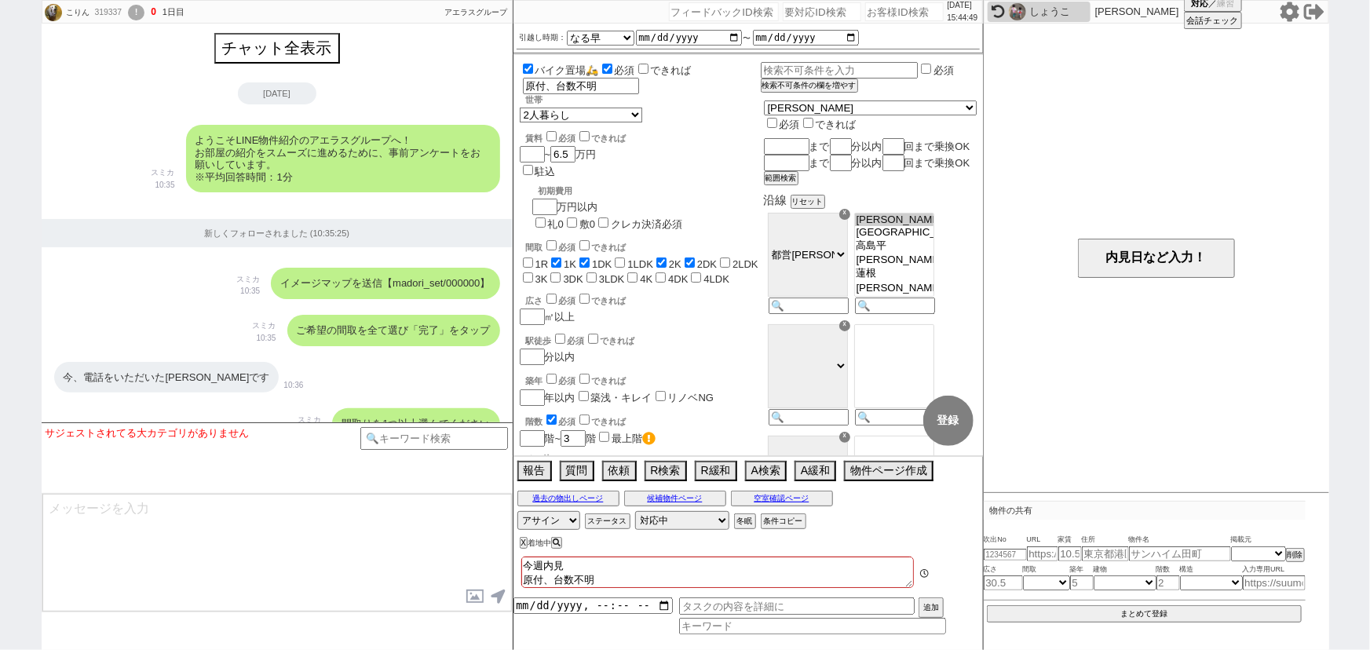
scroll to position [5267, 0]
select select "13"
select select "1"
select select "70"
select select "1676"
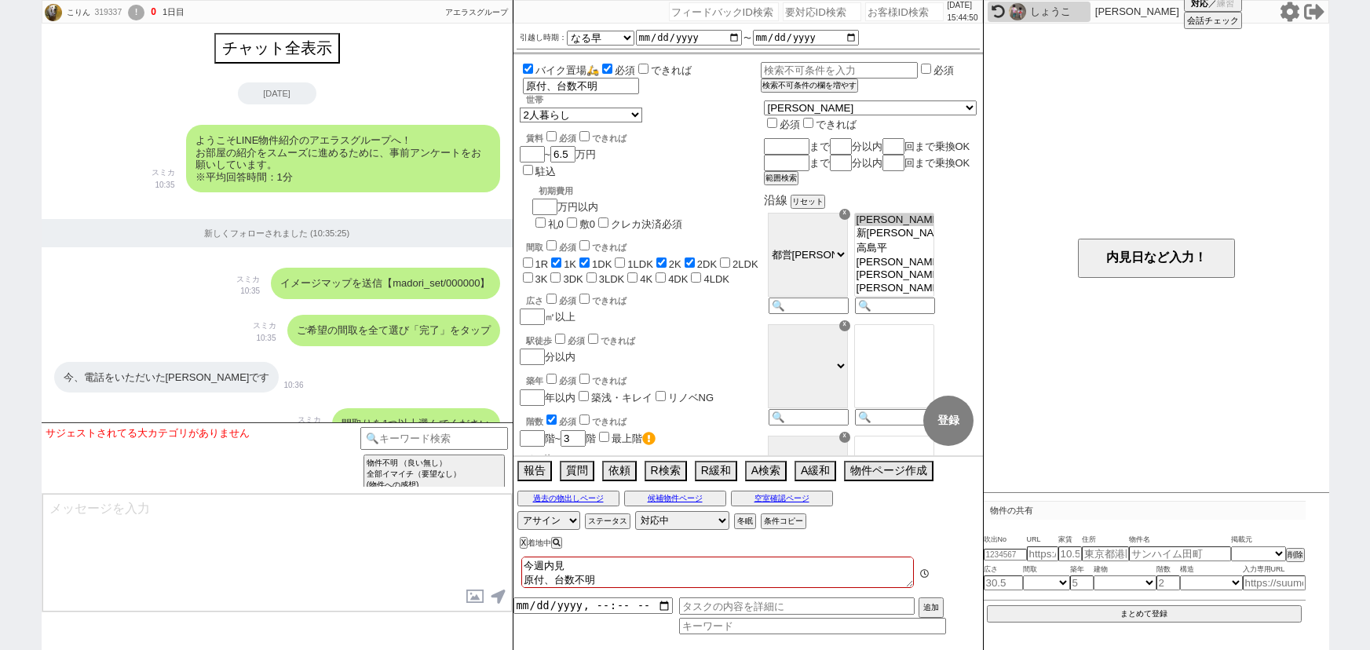
select select
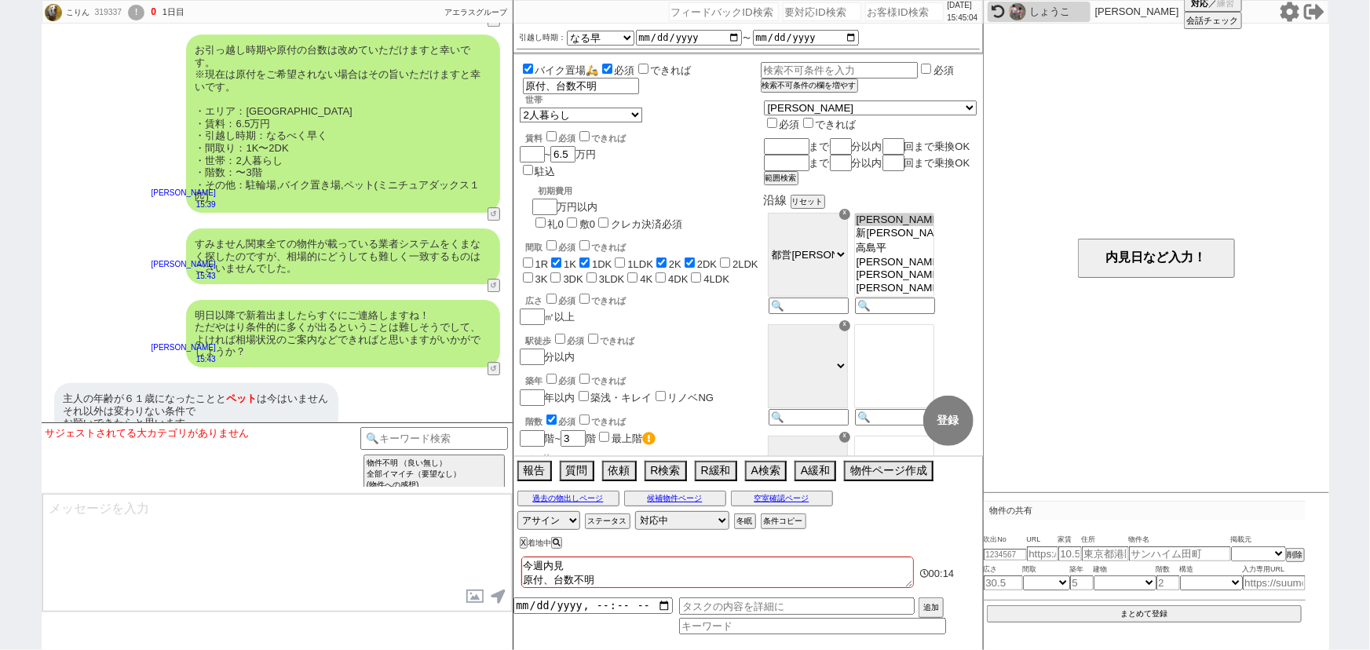
scroll to position [5, 0]
click at [637, 581] on textarea "今週内見 原付、台数不明 高齢者かも：契約者５８歳正社員同居５５歳" at bounding box center [717, 572] width 393 height 31
checkbox input "false"
checkbox input "true"
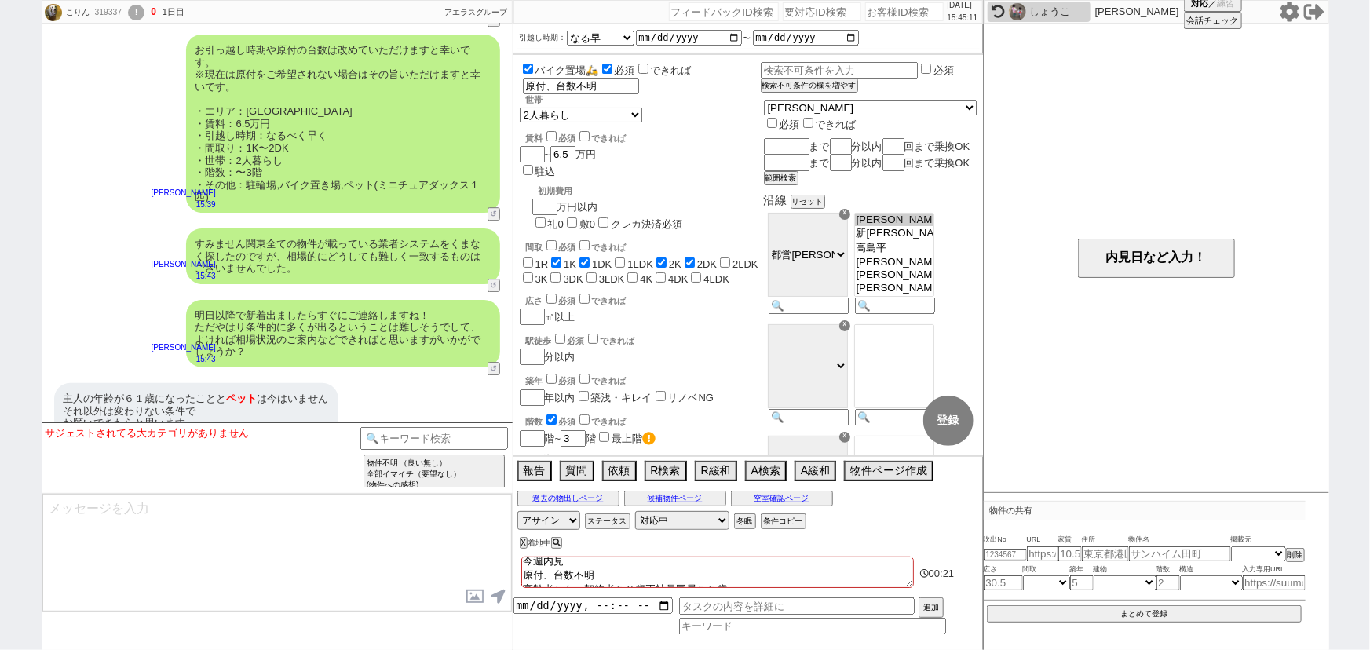
checkbox input "false"
checkbox input "true"
checkbox input "false"
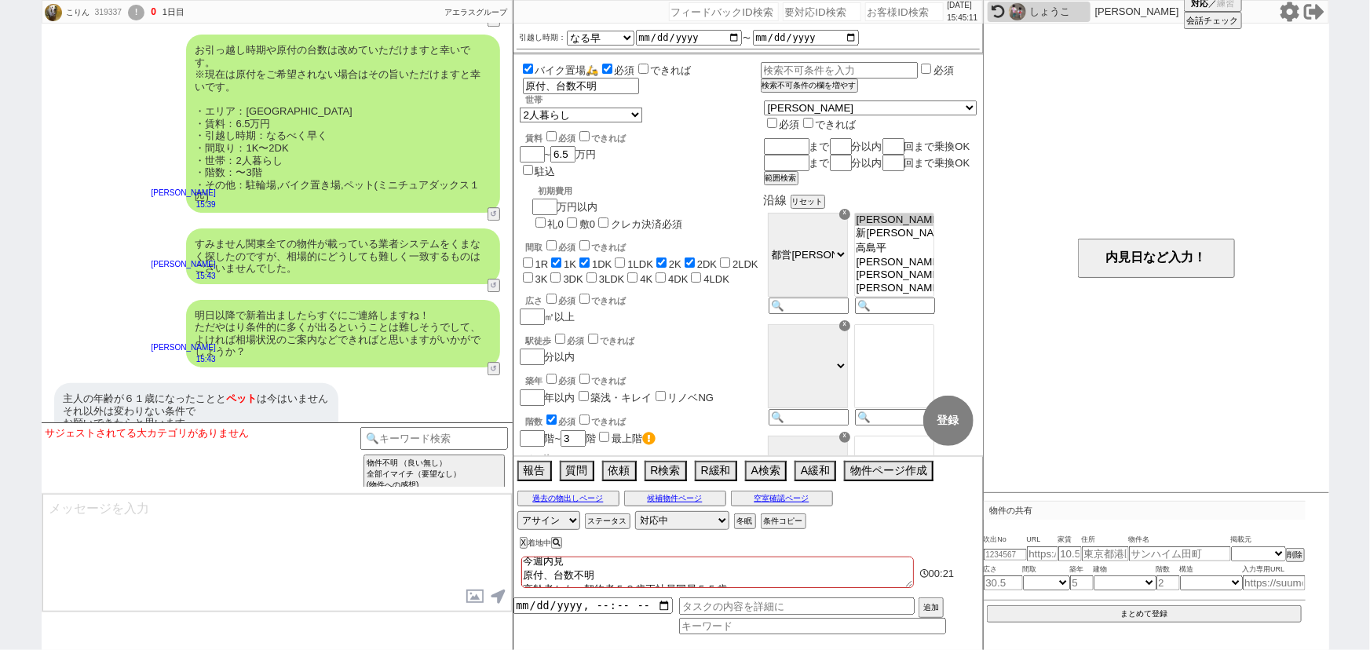
checkbox input "false"
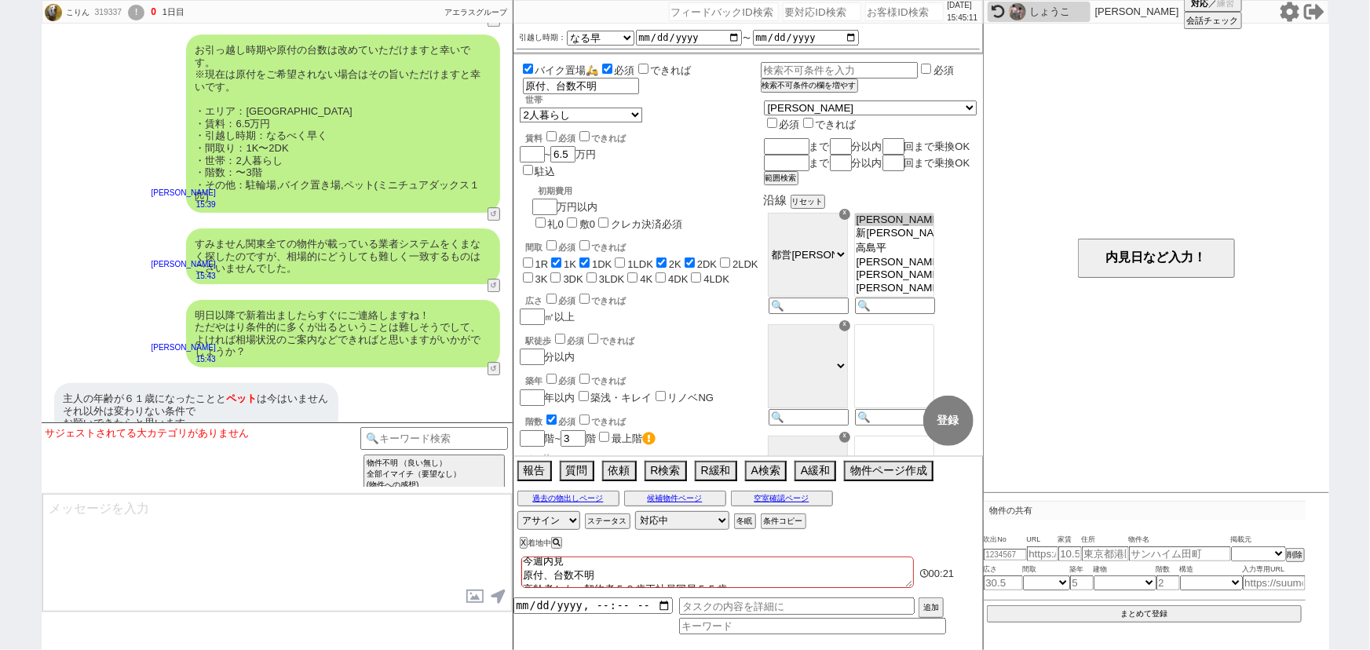
type textarea "今週内見 原付、台数不明 高齢者かも：契約者５歳正社員同居５５歳"
checkbox input "false"
checkbox input "true"
checkbox input "false"
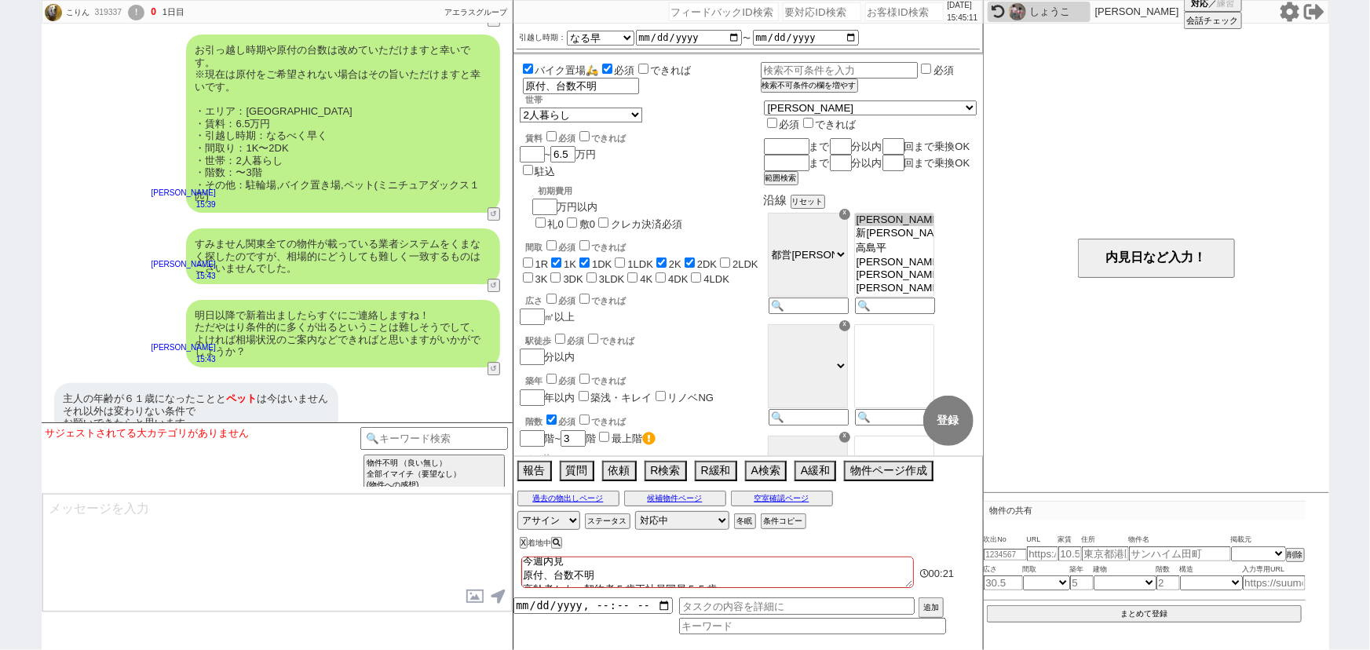
checkbox input "true"
checkbox input "false"
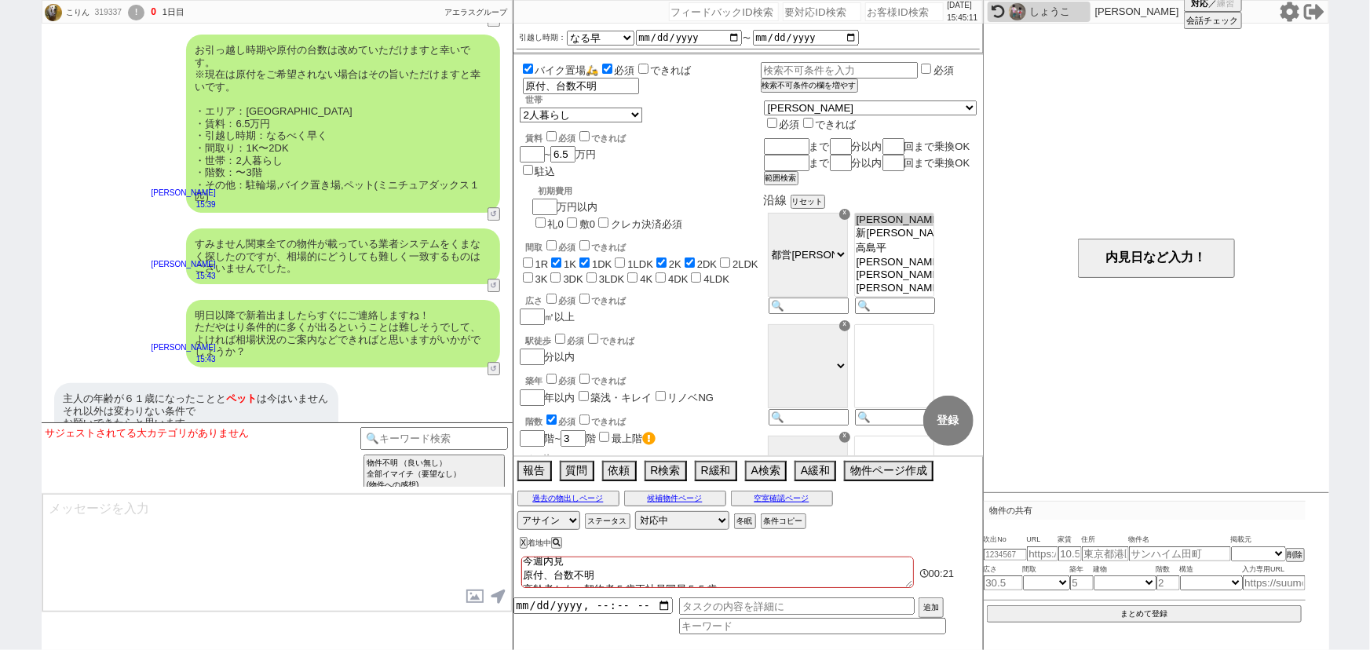
checkbox input "false"
type textarea "今週内見 原付、台数不明 高齢者かも：契約者歳正社員同居５５歳"
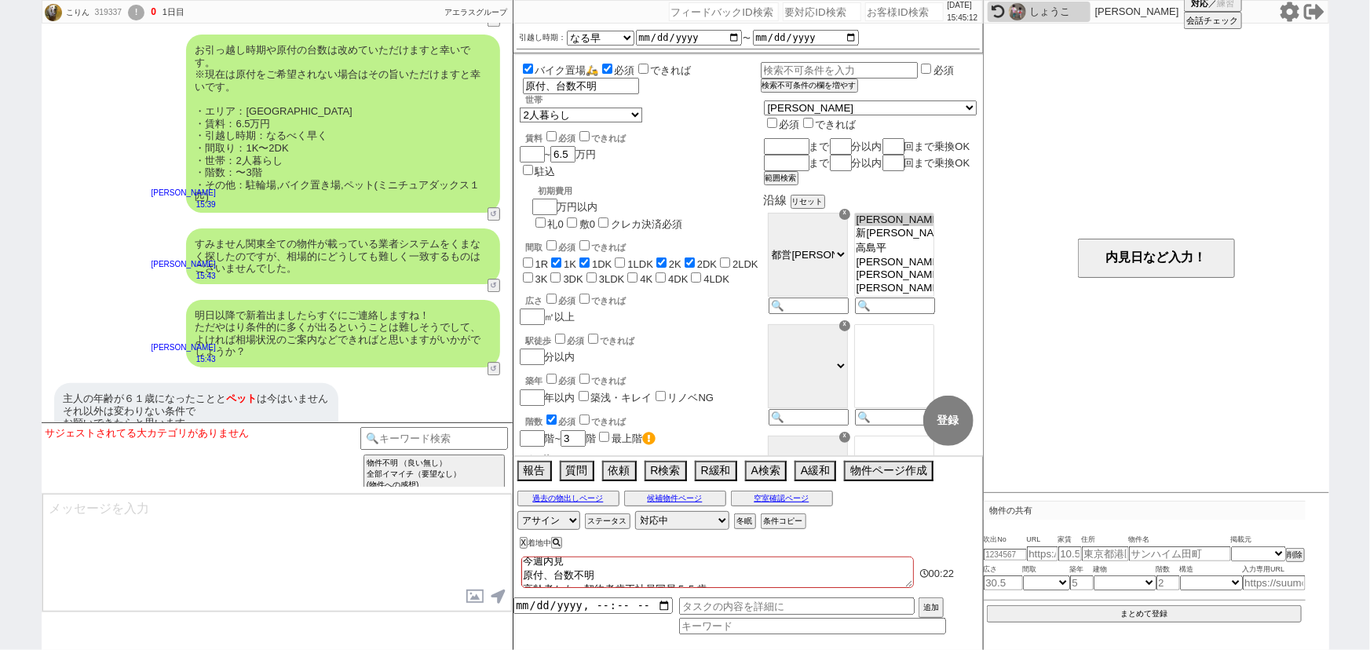
scroll to position [5326, 0]
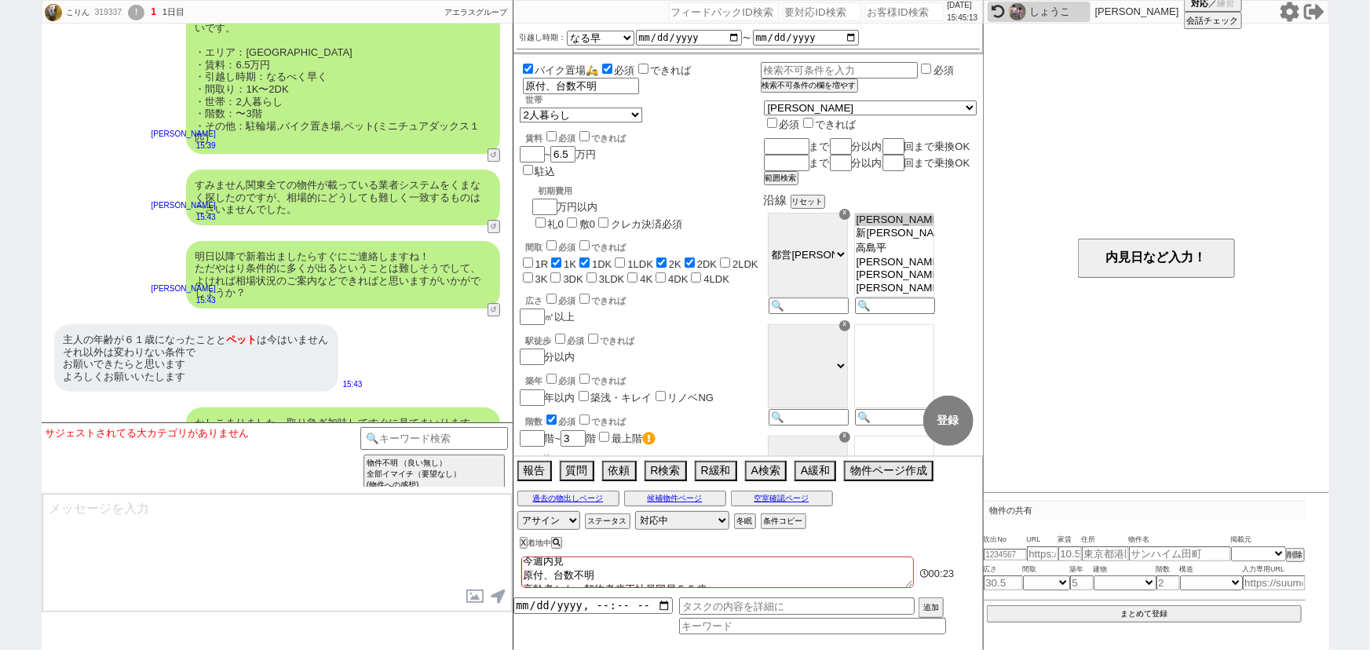
checkbox input "false"
checkbox input "true"
checkbox input "false"
checkbox input "true"
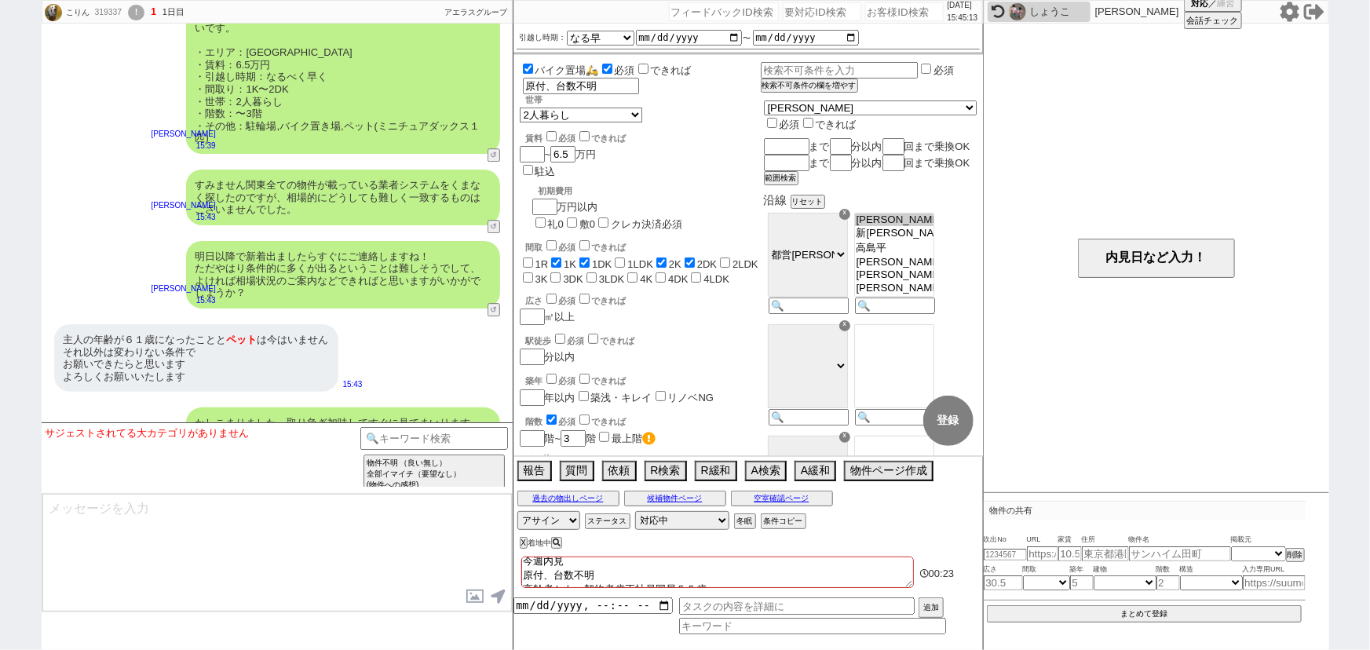
checkbox input "true"
checkbox input "false"
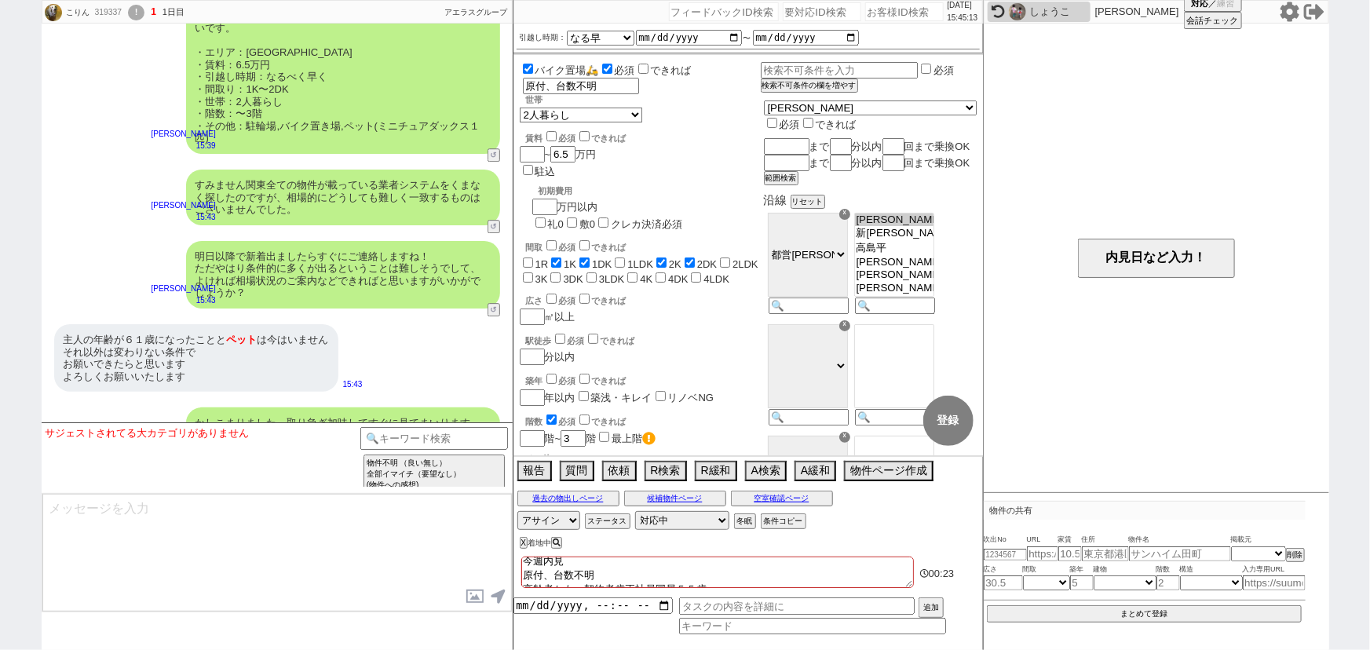
checkbox input "false"
type textarea "今週内見 原付、台数不明 高齢者かも：契約者6歳正社員同居５５歳"
checkbox input "false"
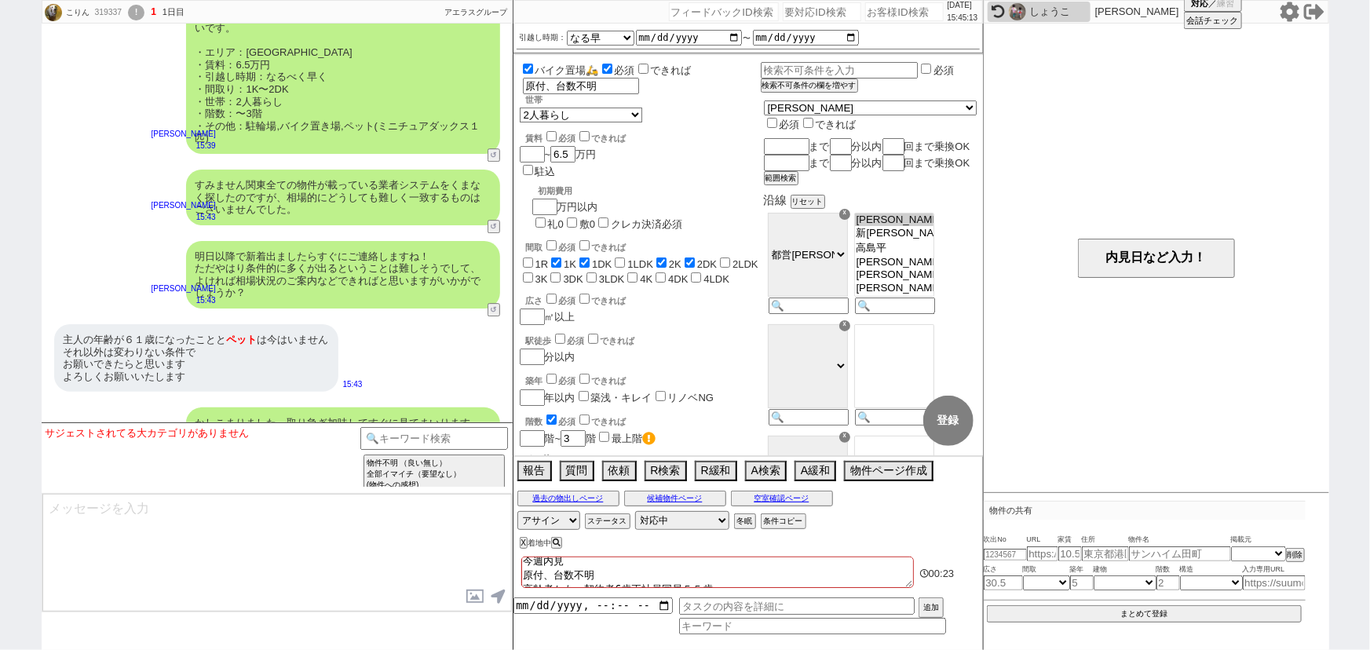
checkbox input "true"
checkbox input "false"
checkbox input "true"
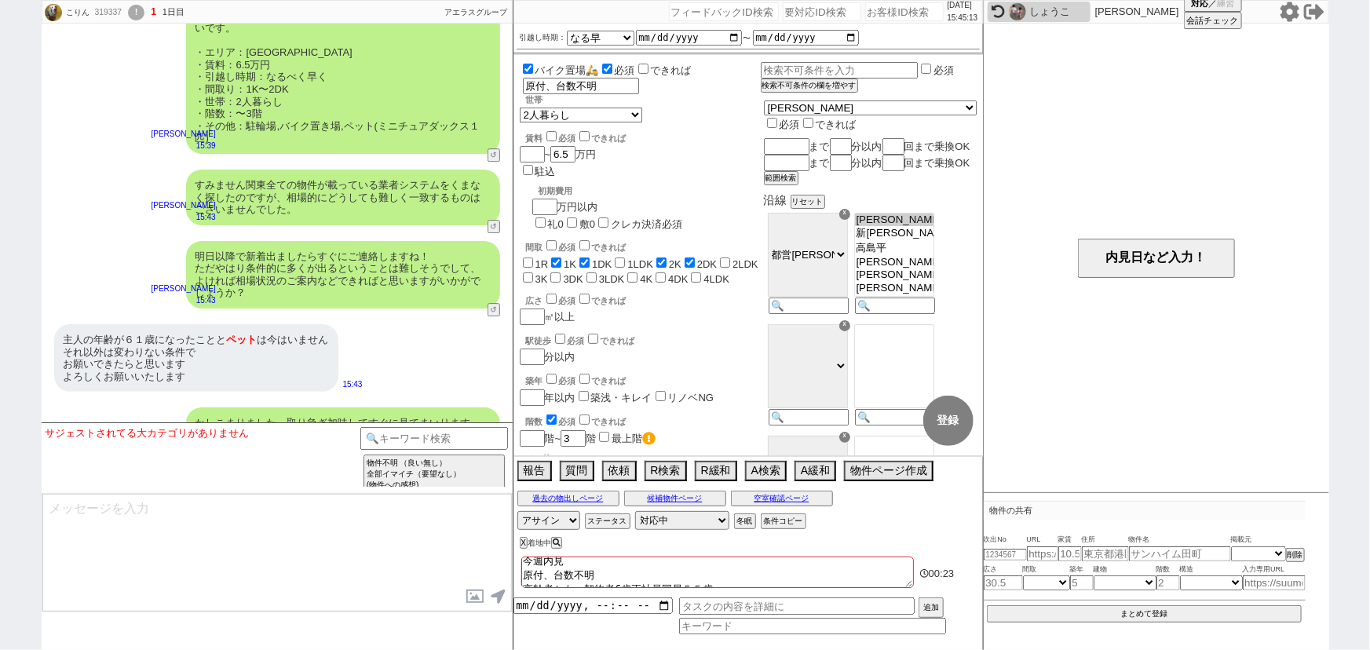
checkbox input "false"
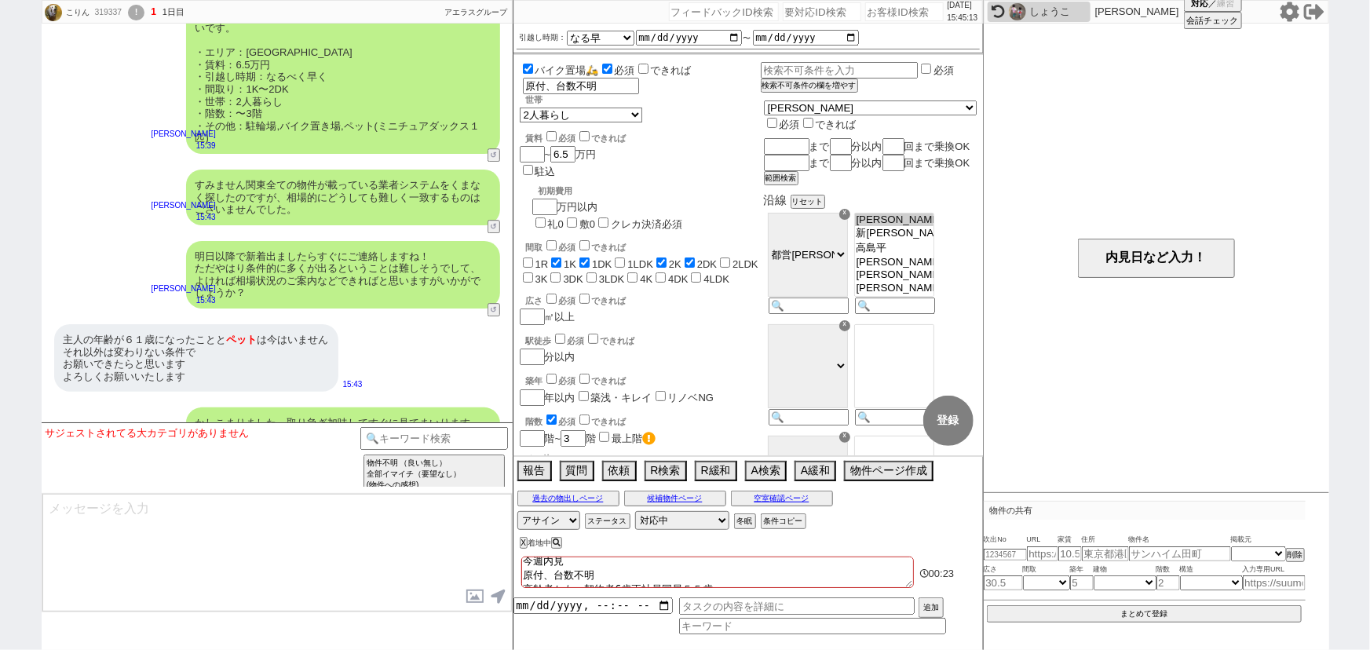
checkbox input "false"
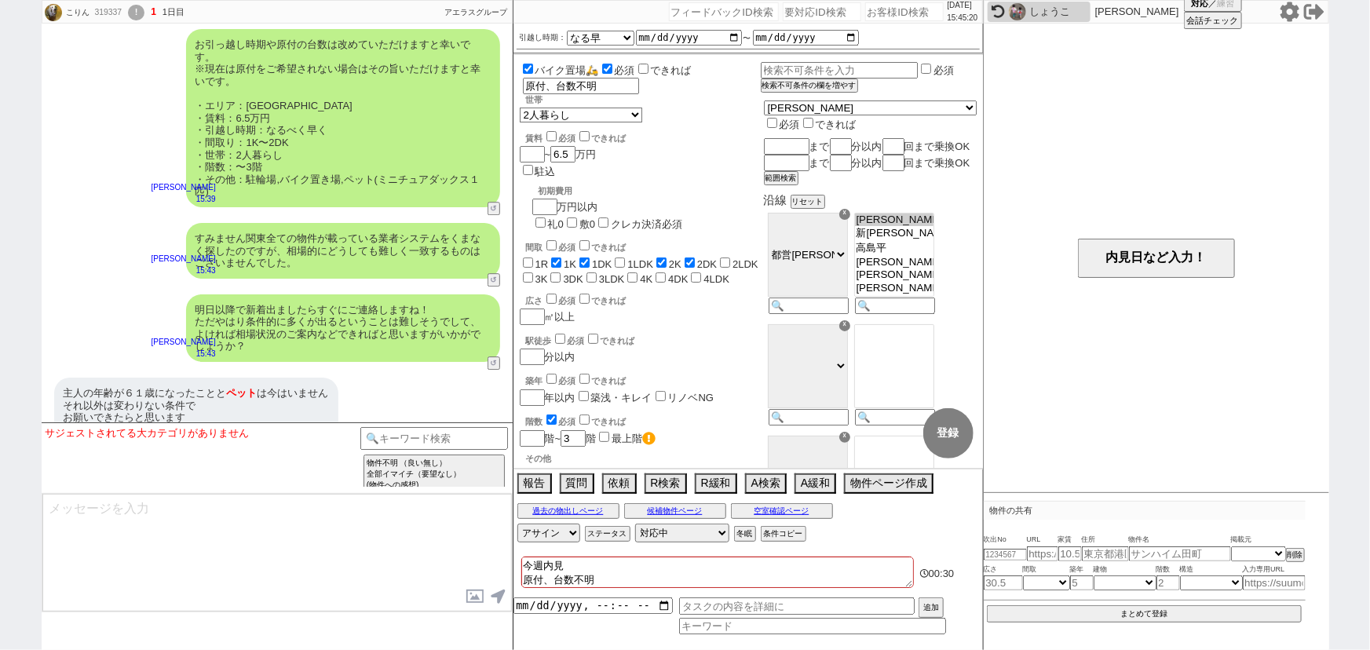
scroll to position [5269, 0]
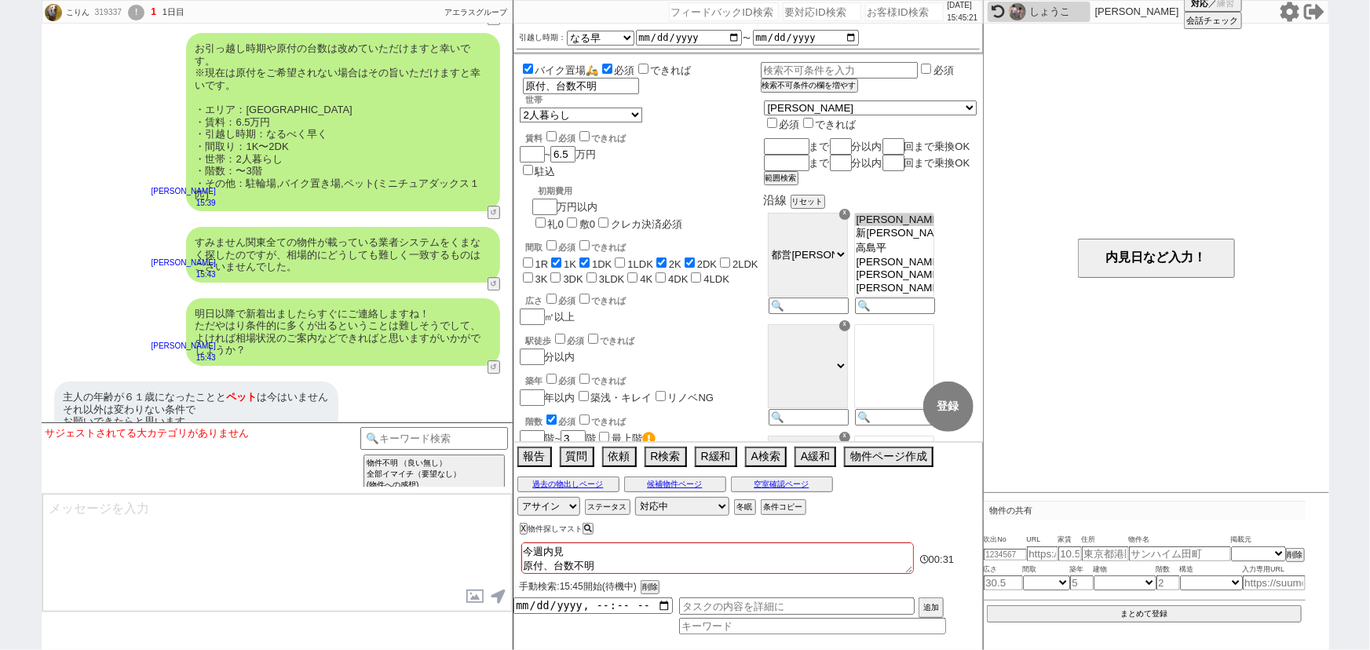
type textarea "今週内見 原付、台数不明 高齢者かも：契約者61歳正社員同居５５歳"
type textarea "またすみません、お客様はネットではどのサイトを活用されておられますか？ ※SUUMOやHOMESなど ネットによってはどうしても「掲載はあるが募集はない」とい…"
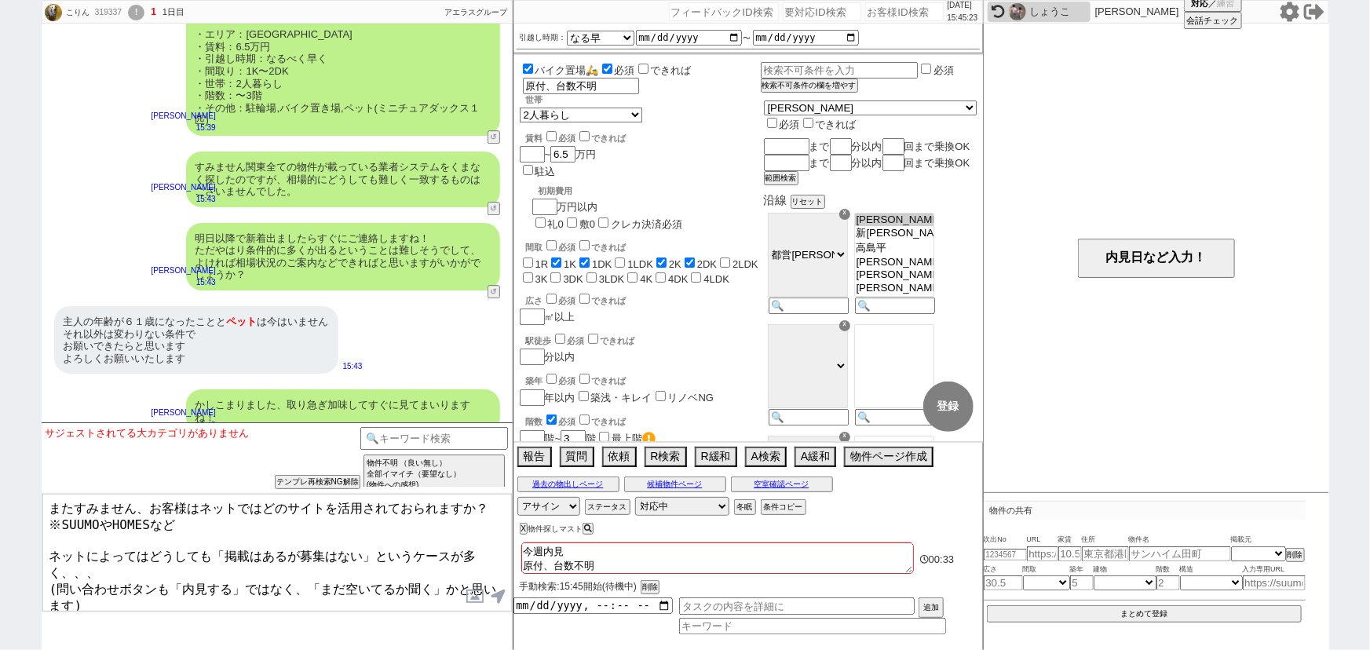
scroll to position [5501, 0]
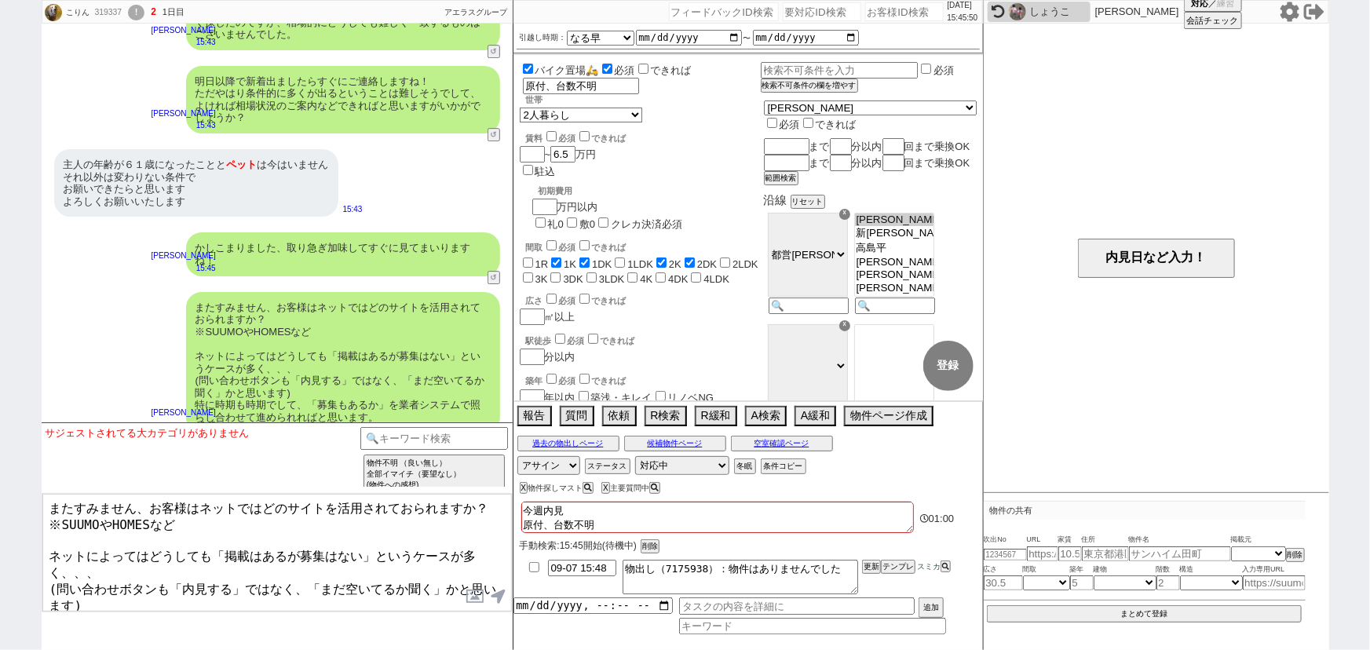
click at [211, 329] on div "またすみません、お客様はネットではどのサイトを活用されておられますか？ ※SUUMOやHOMESなど ネットによってはどうしても「掲載はあるが募集はない」とい…" at bounding box center [343, 362] width 314 height 141
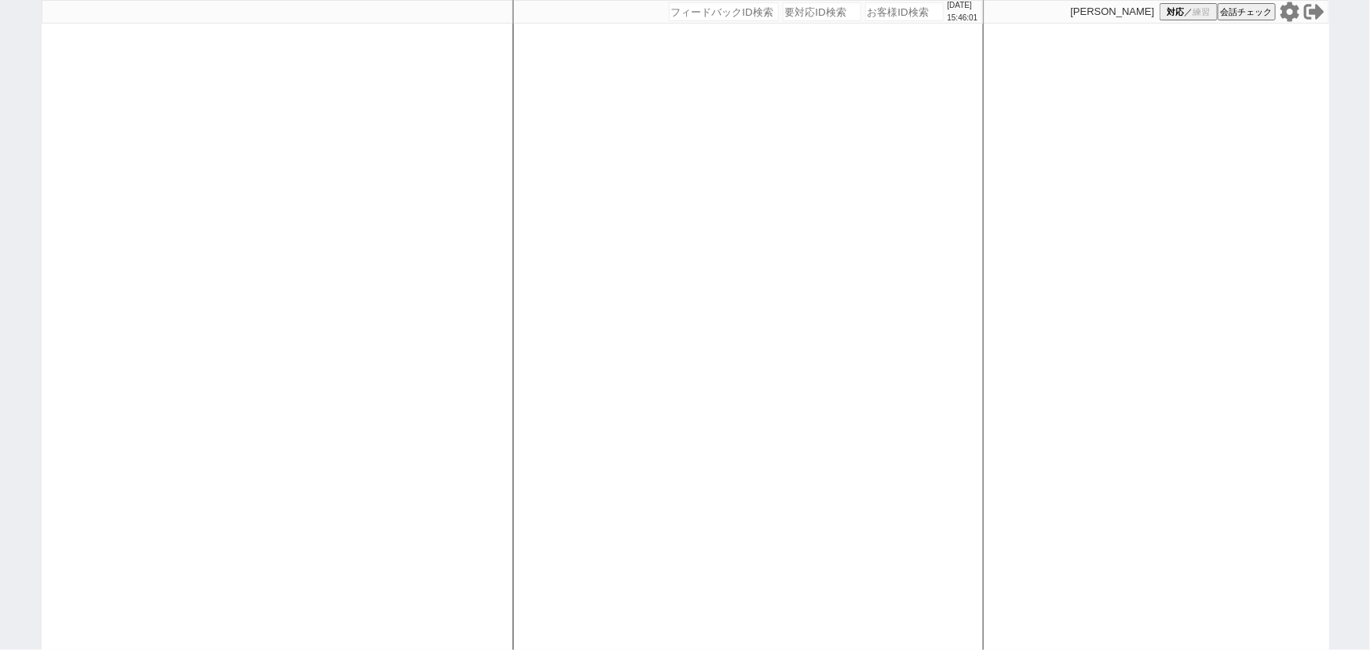
click at [887, 12] on input "number" at bounding box center [904, 11] width 79 height 19
paste input "613093"
type input "613093"
select select
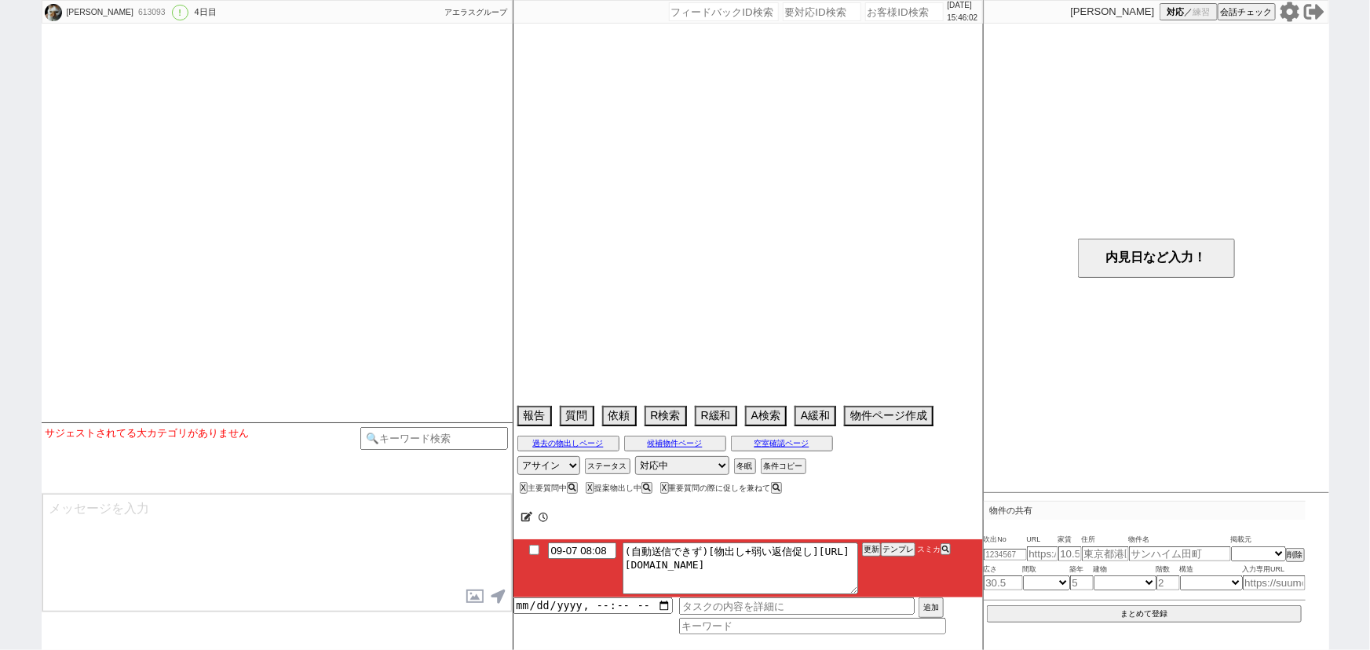
scroll to position [1704, 0]
select select "[DATE]"
select select "11"
select select "37"
select select "0"
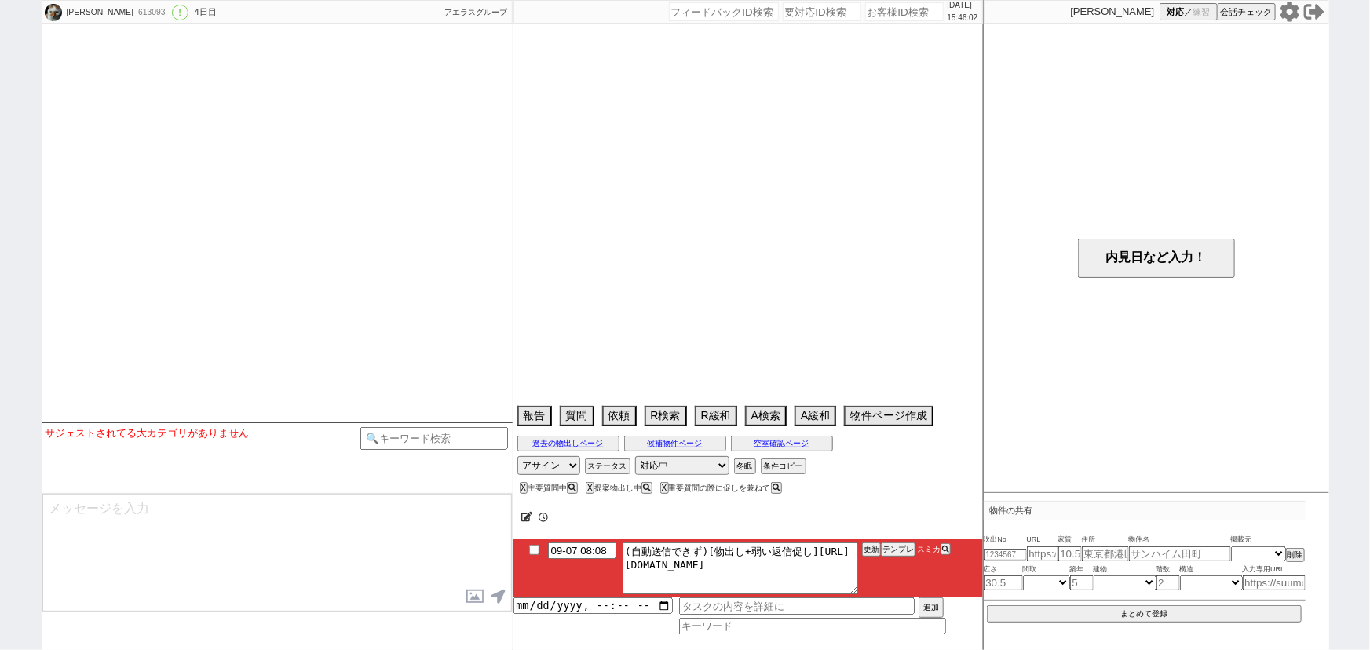
select select "839"
select select "47"
select select "1214"
select select "38"
select select "1092"
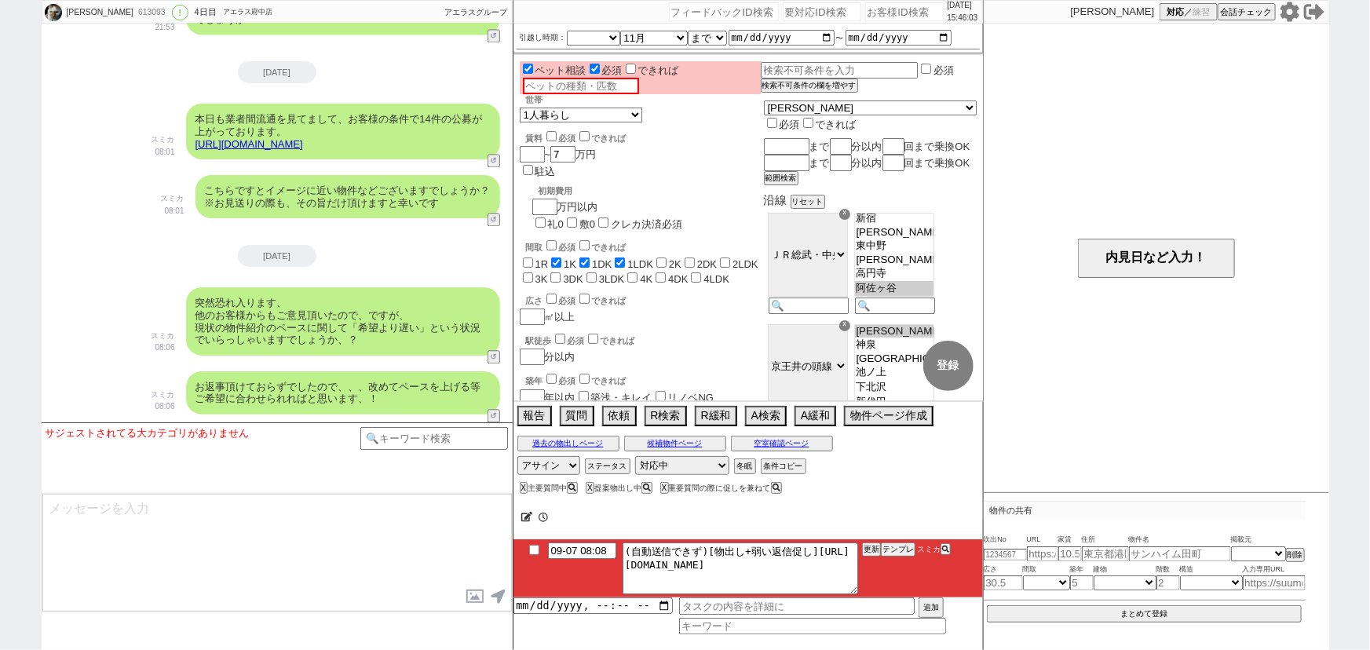
scroll to position [75, 0]
drag, startPoint x: 639, startPoint y: 559, endPoint x: 962, endPoint y: 625, distance: 330.1
click at [962, 625] on div "09-07 08:08 (自動送信できず)[物出し+弱い返信促し]https://jent-crm.com/2ng-84y191pn3984hy/introd…" at bounding box center [747, 586] width 469 height 95
click at [893, 555] on button "テンプレ" at bounding box center [898, 549] width 35 height 11
type textarea "その後も見ておりまして、間取りがズレますが追加でピックアップしてまいりました！ https://tools.sumika.live/pages/k3ye5fv…"
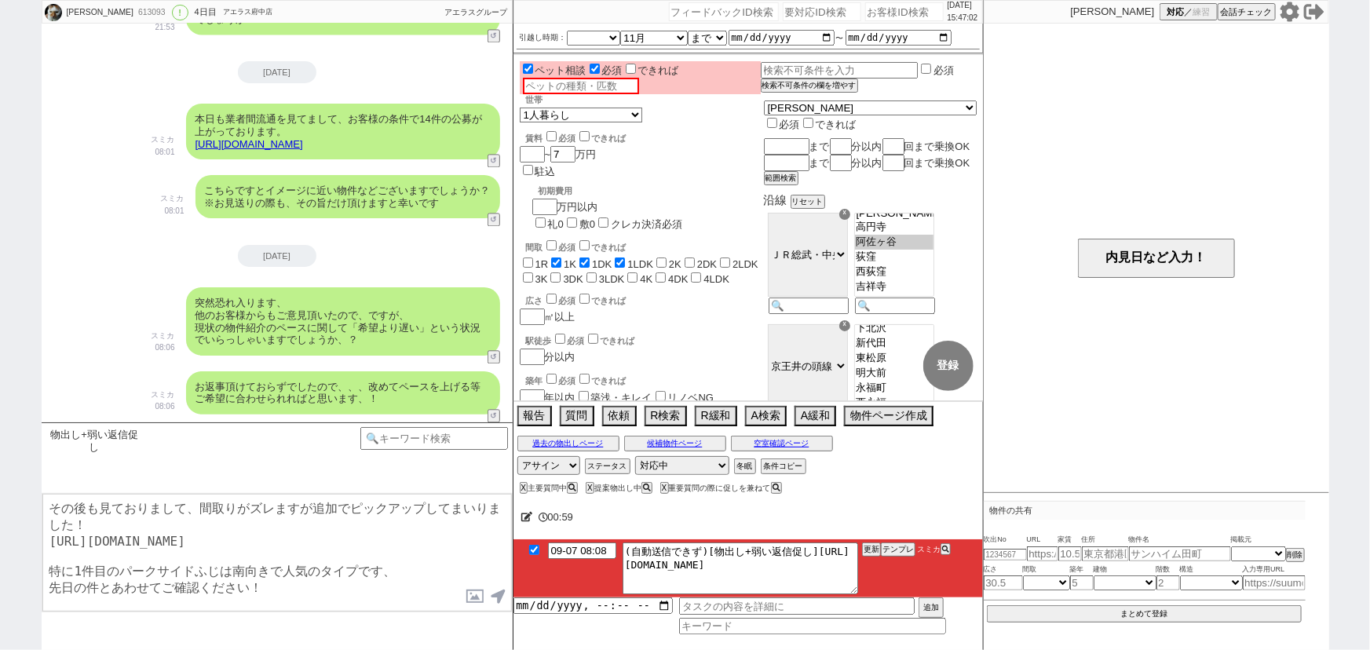
checkbox input "true"
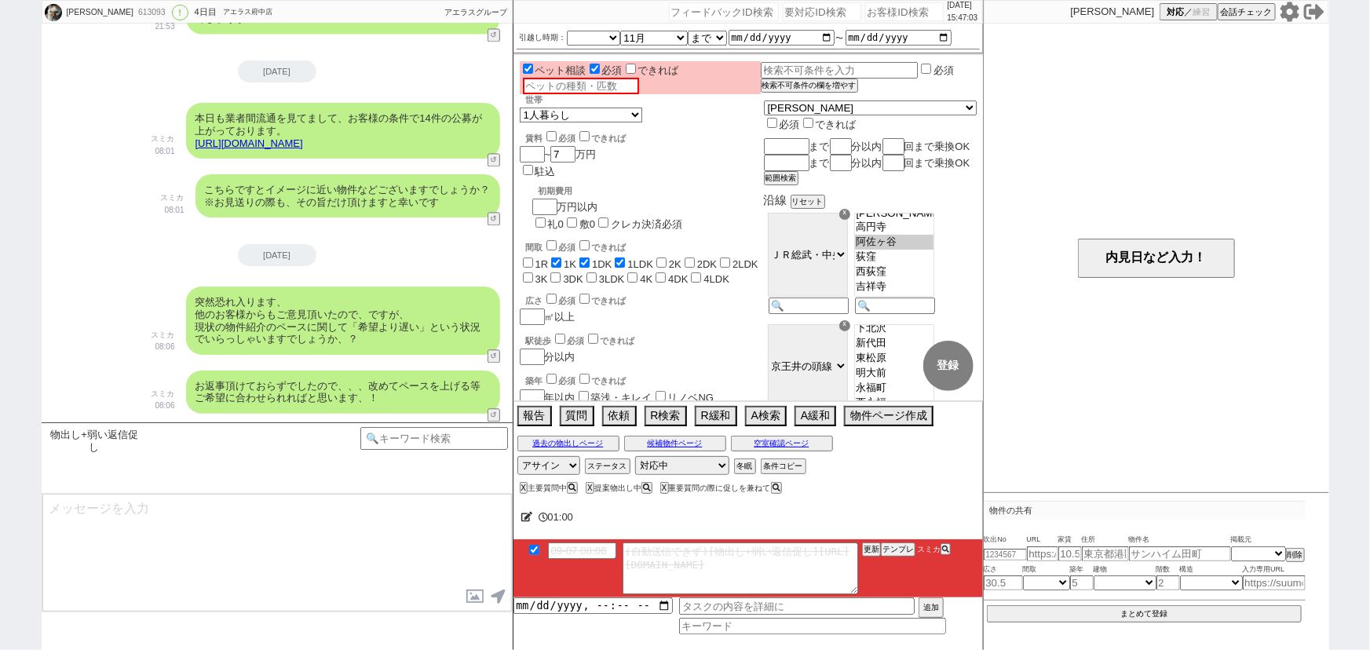
scroll to position [1865, 0]
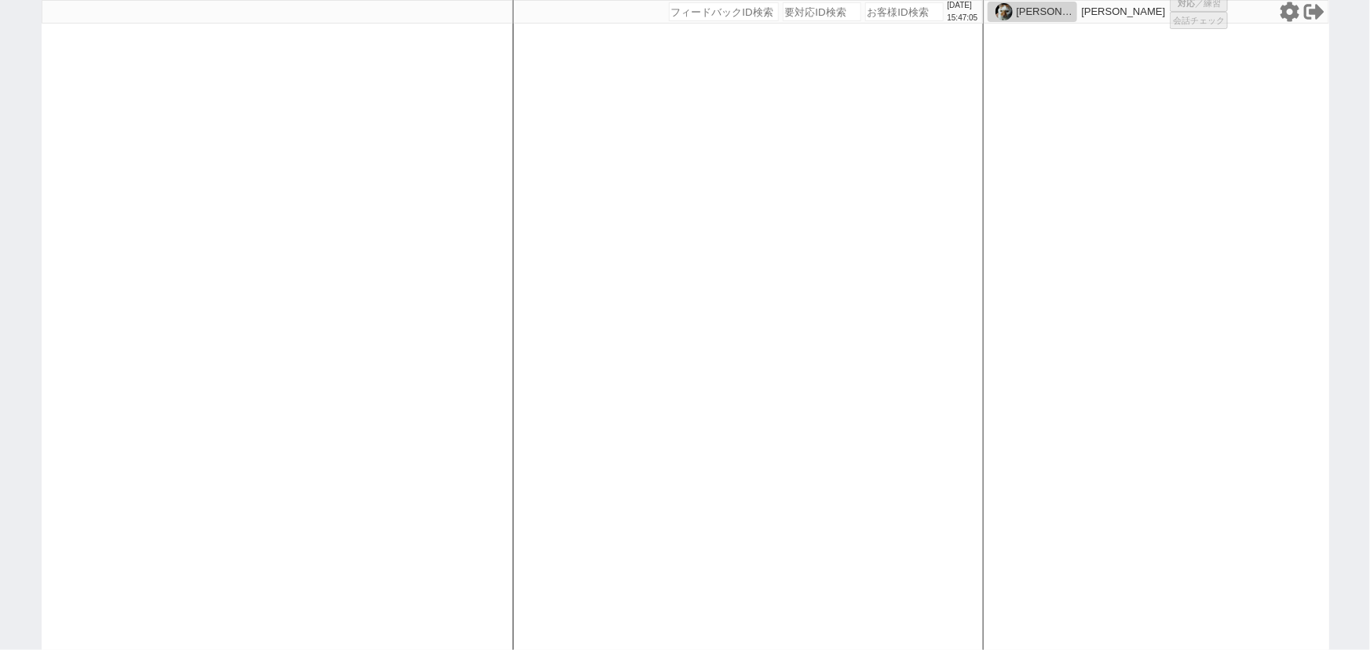
select select
select select "2025"
select select "11"
select select "37"
select select "6"
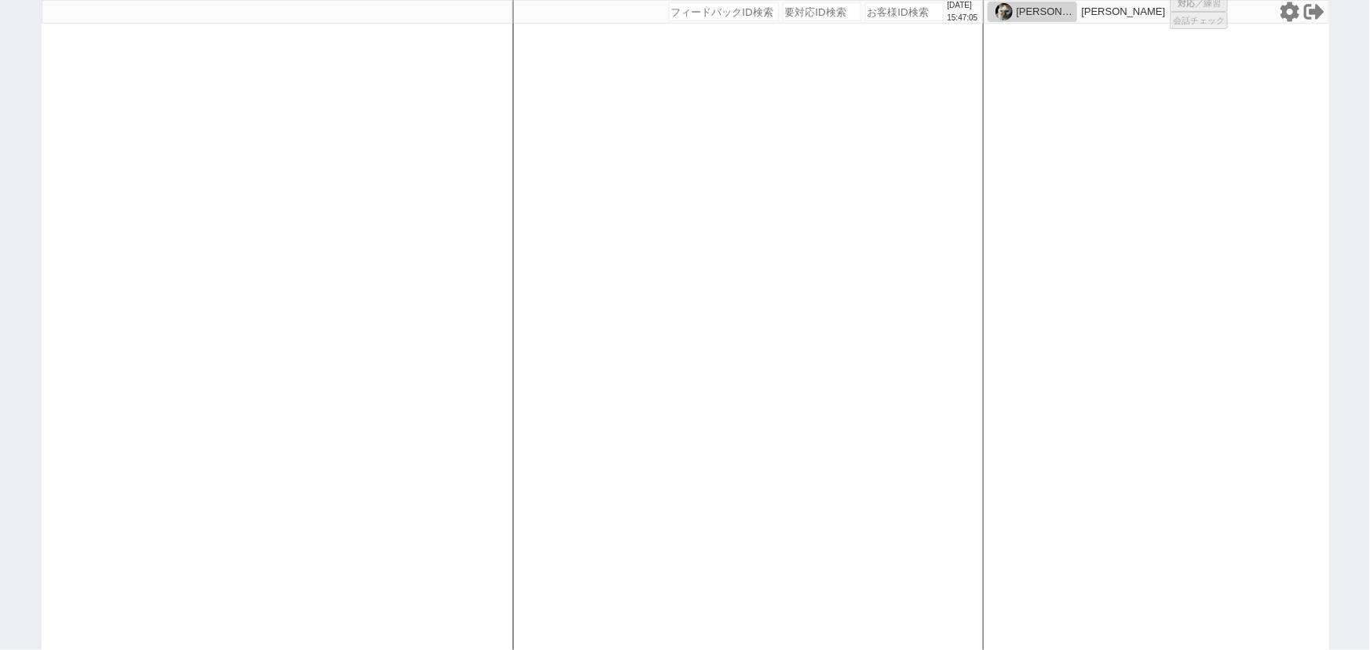
select select "20"
select select "2455"
select select
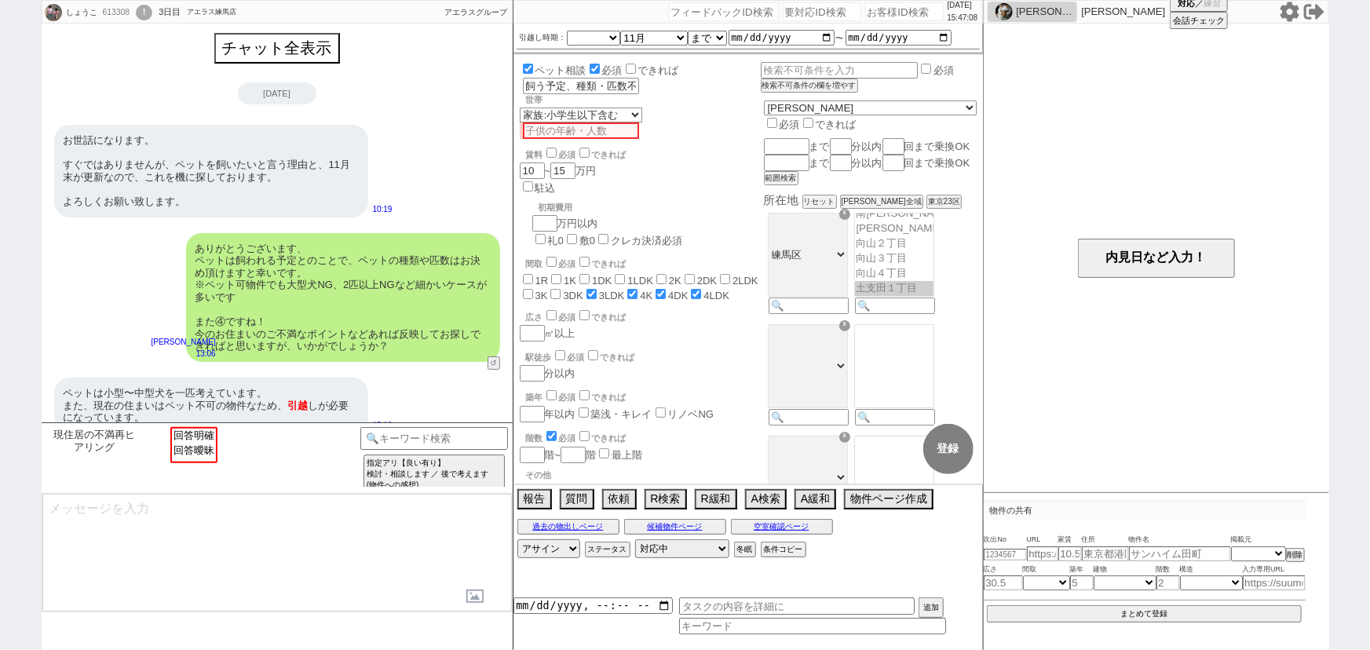
scroll to position [801, 0]
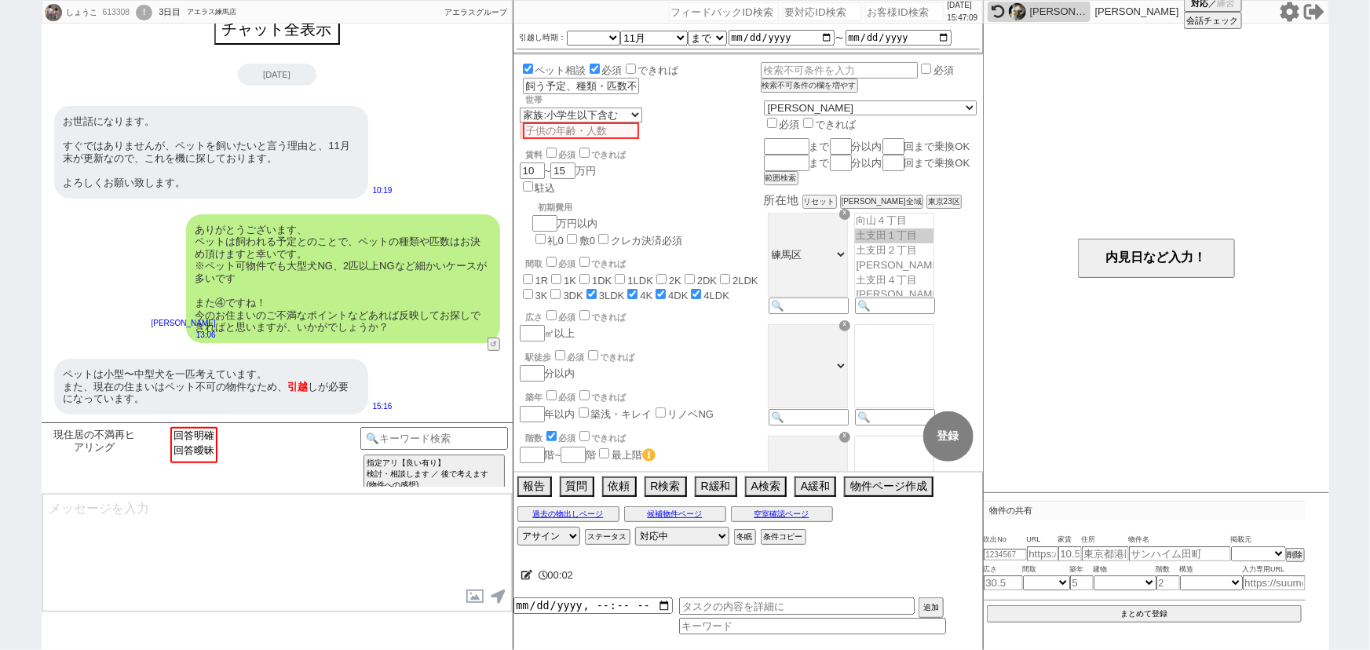
click at [873, 1] on div "2025/09/07 15:47:09" at bounding box center [747, 12] width 469 height 24
click at [868, 9] on input "number" at bounding box center [904, 11] width 79 height 19
paste input "613100"
type input "613100"
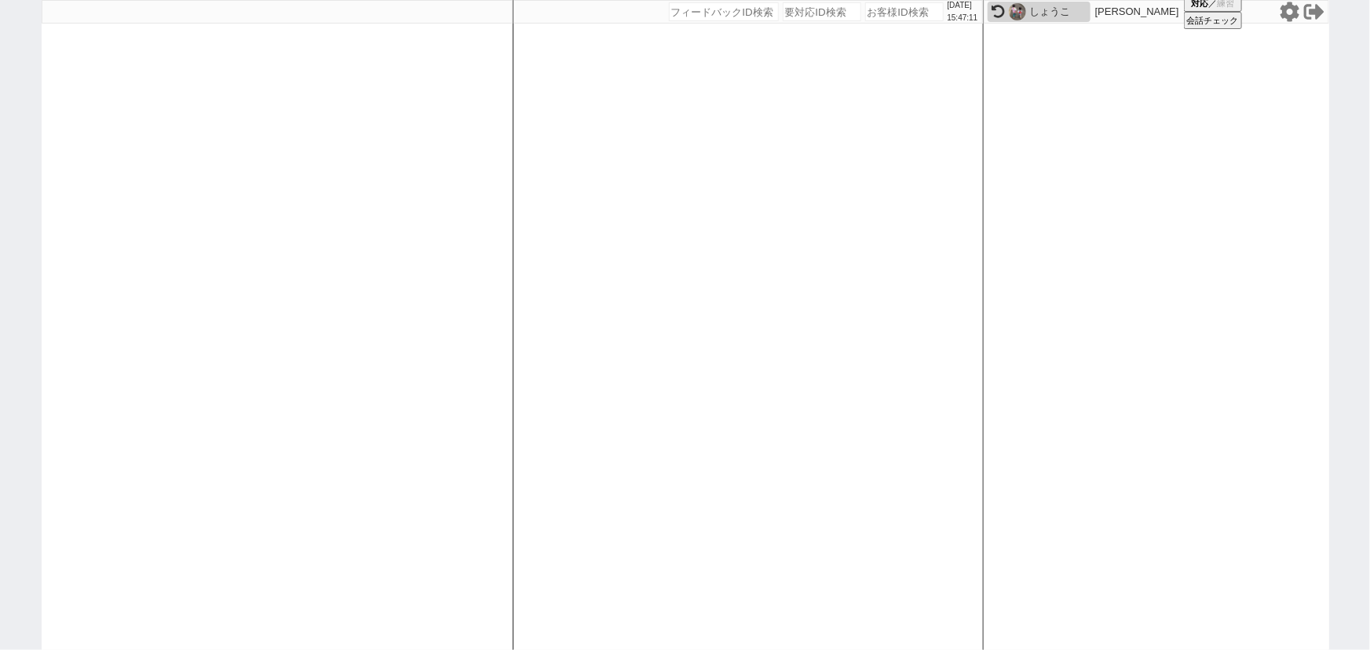
select select
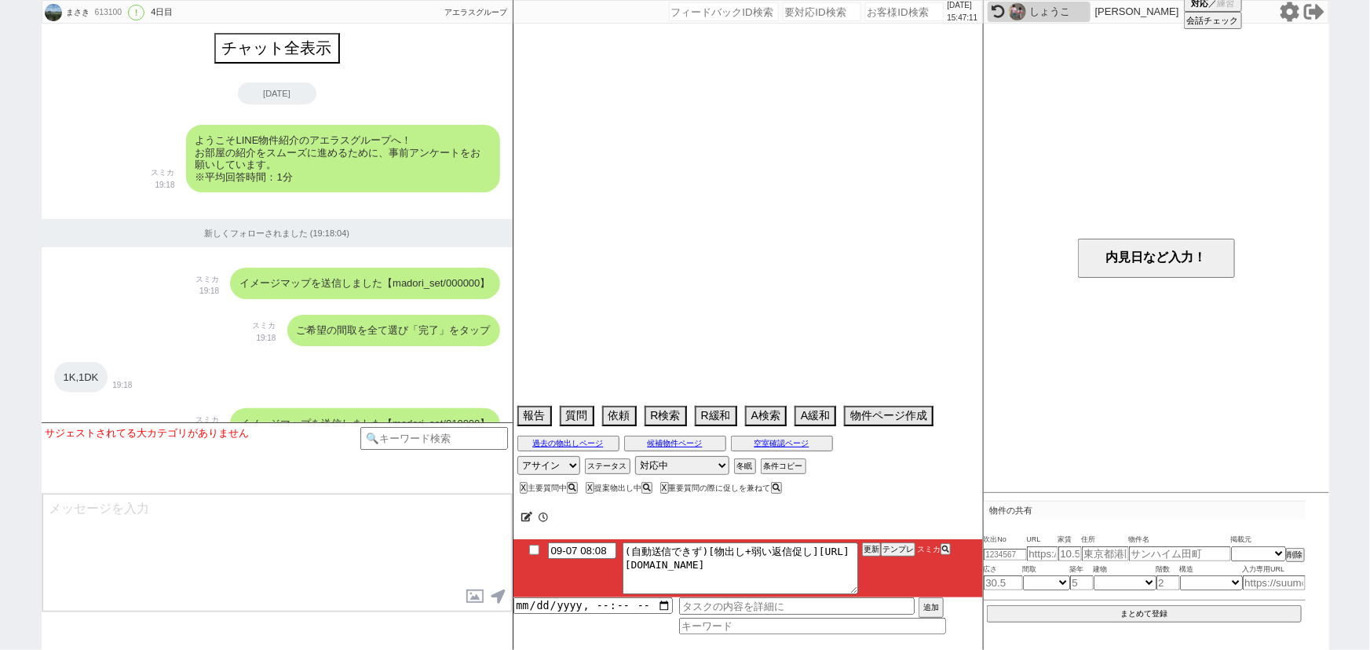
scroll to position [2581, 0]
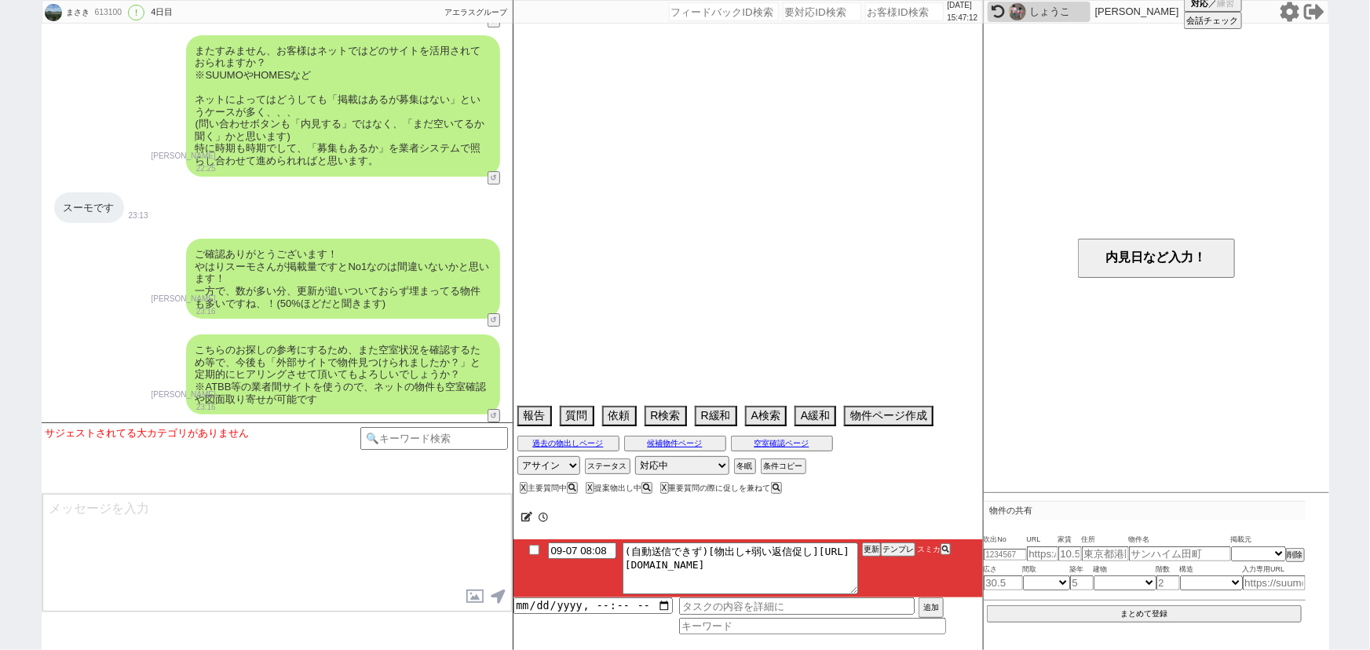
select select "15"
select select "0"
select select "23"
select select "731"
select select "14"
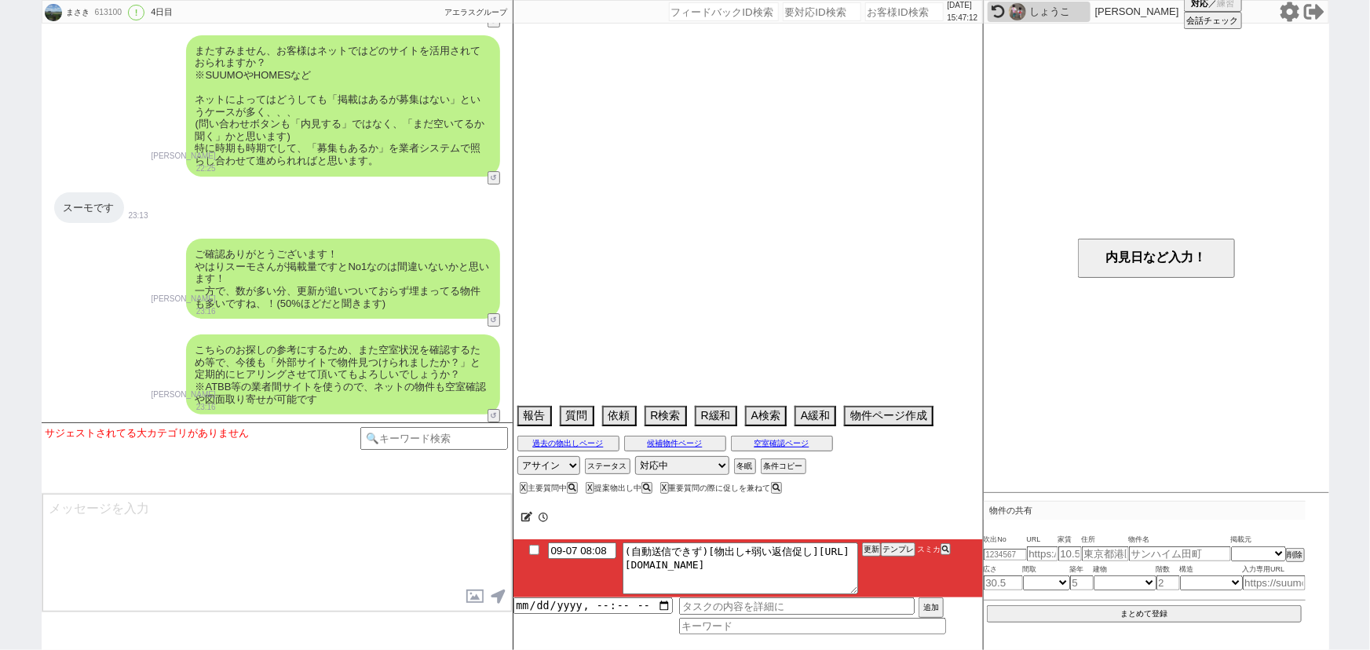
select select "75"
select select "1787"
select select "62"
select select "820"
select select "59"
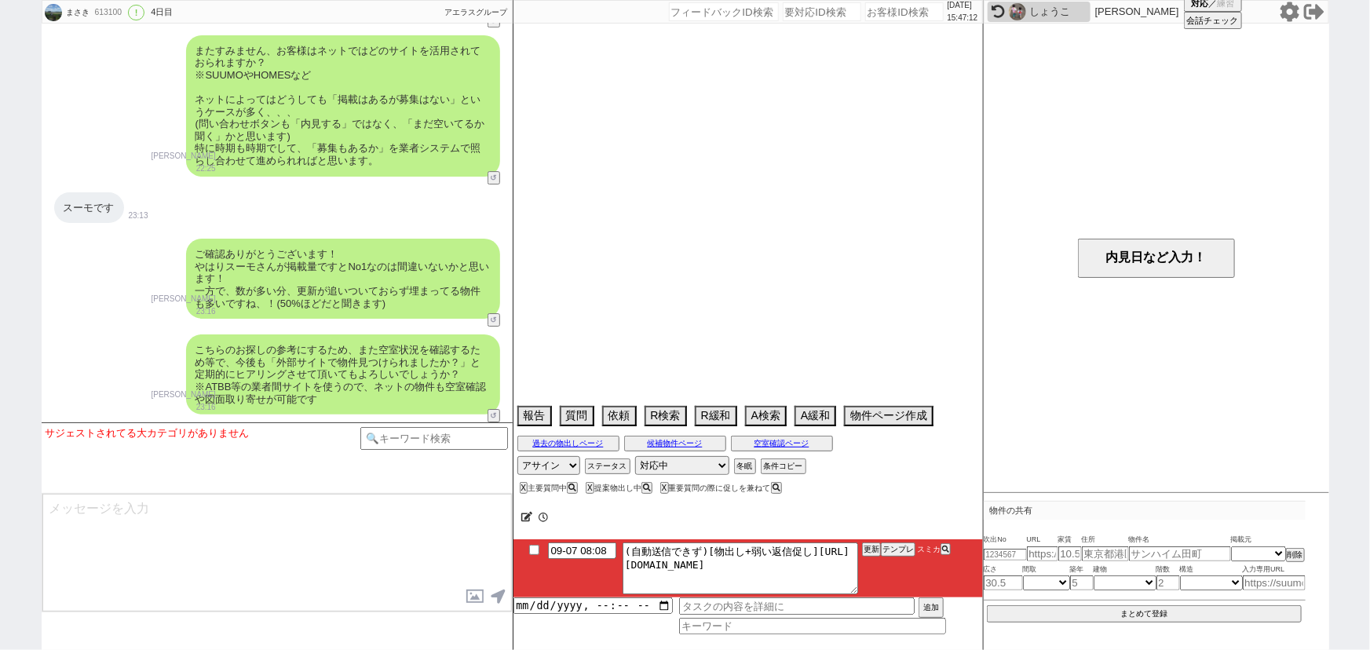
select select "60"
select select "64"
select select "1557"
select select "69"
select select "1655"
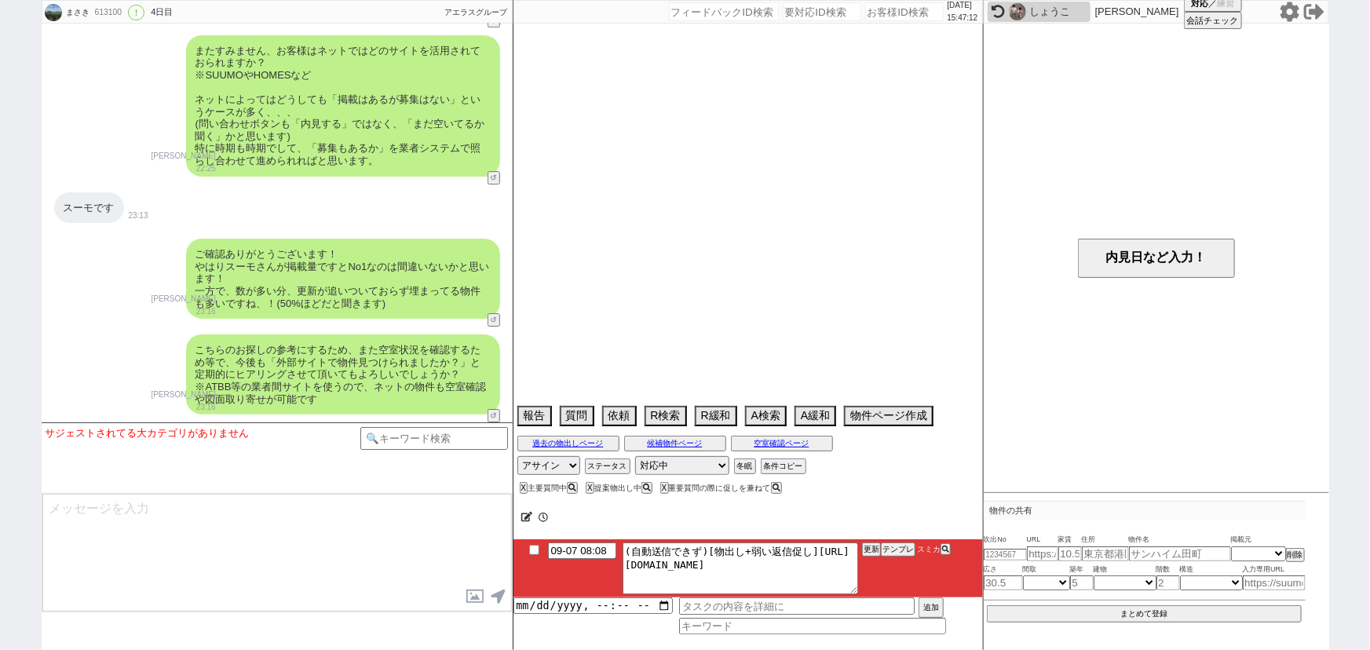
select select "67"
select select "1622"
select select "65"
select select "1584"
select select "7"
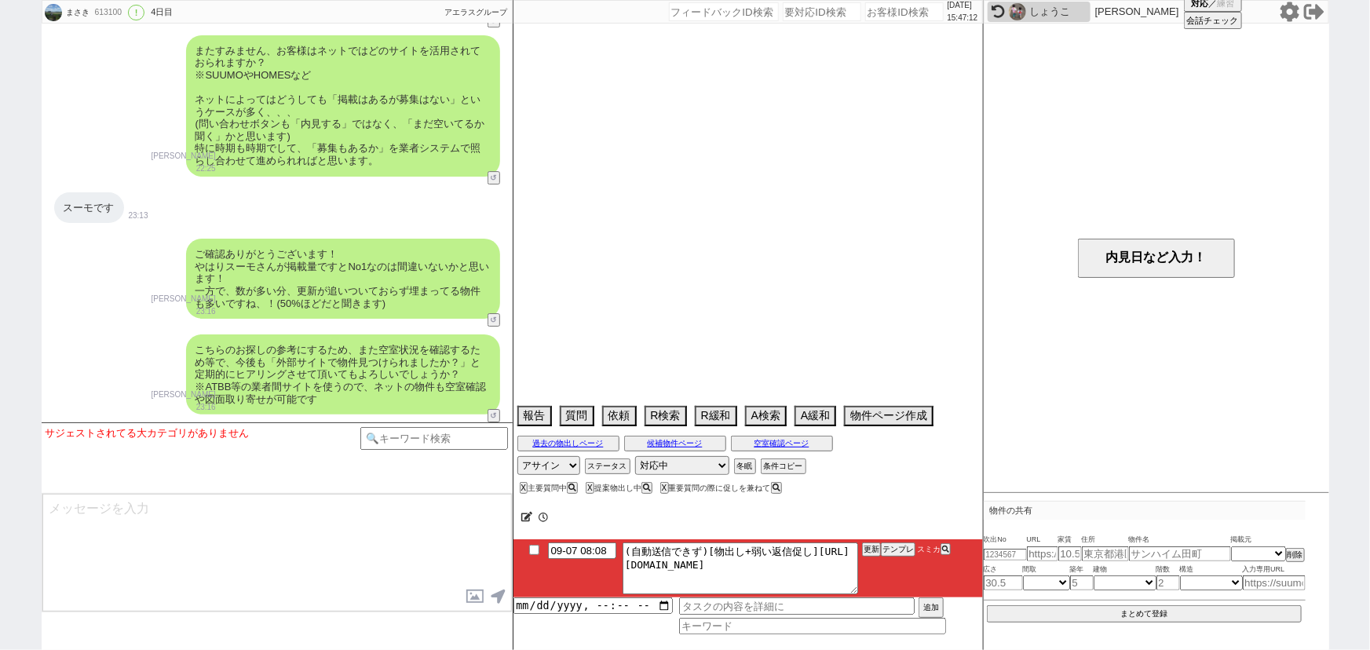
select select "71"
select select "70"
select select "1686"
select select "63"
select select "1536"
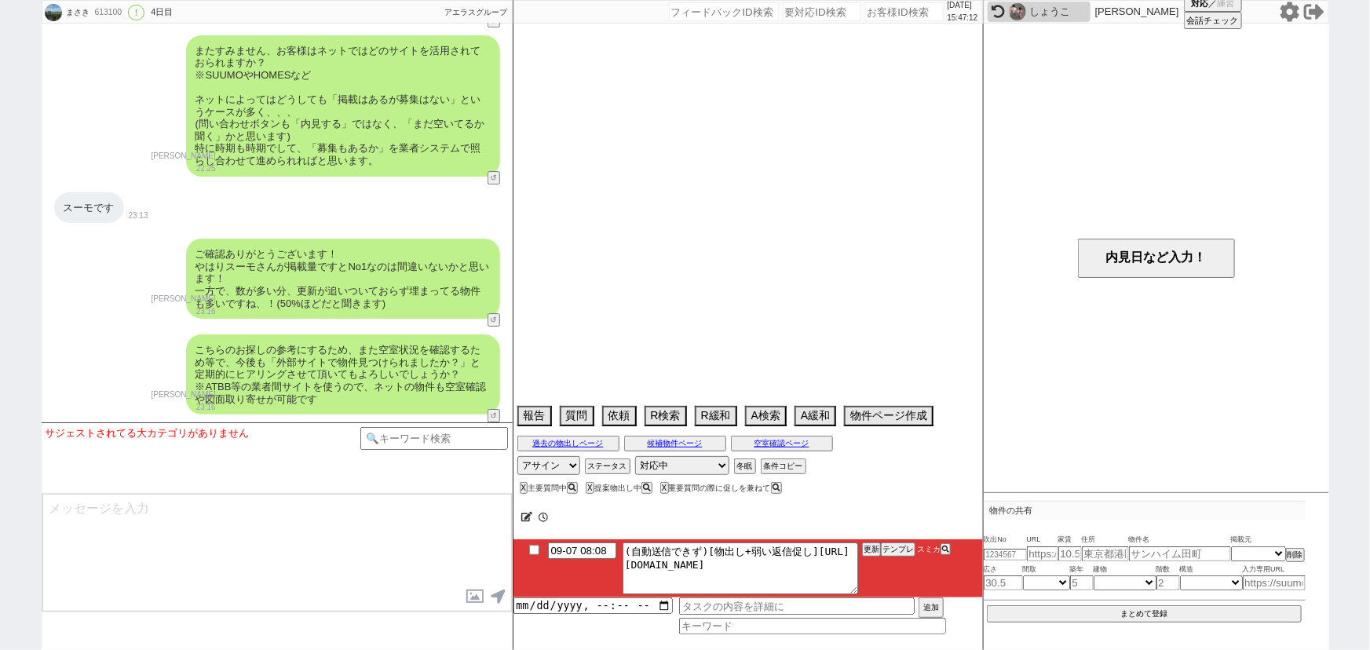
select select "29"
select select "27"
select select "11"
select select "76"
select select "72"
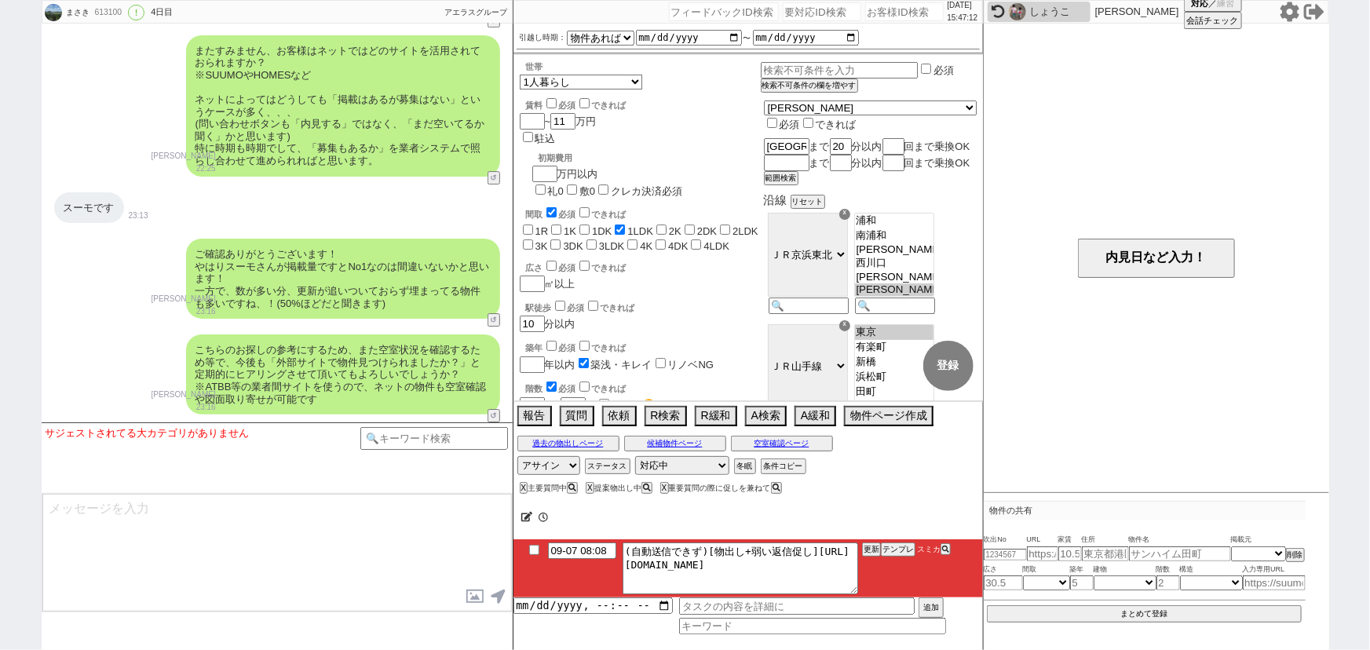
scroll to position [12, 0]
drag, startPoint x: 639, startPoint y: 562, endPoint x: 948, endPoint y: 606, distance: 311.6
click at [948, 606] on div "09-07 08:08 (自動送信できず)[物出し+弱い返信促し]https://jent-crm.com/2ng-84y191pn3984hy/introd…" at bounding box center [747, 586] width 469 height 95
click at [899, 546] on button "テンプレ" at bounding box center [898, 549] width 35 height 11
type textarea "その後も見ておりまして、駅がズレますが追加でピックアップしてまいりました！ https://tools.sumika.live/pages/uluw4zk 特…"
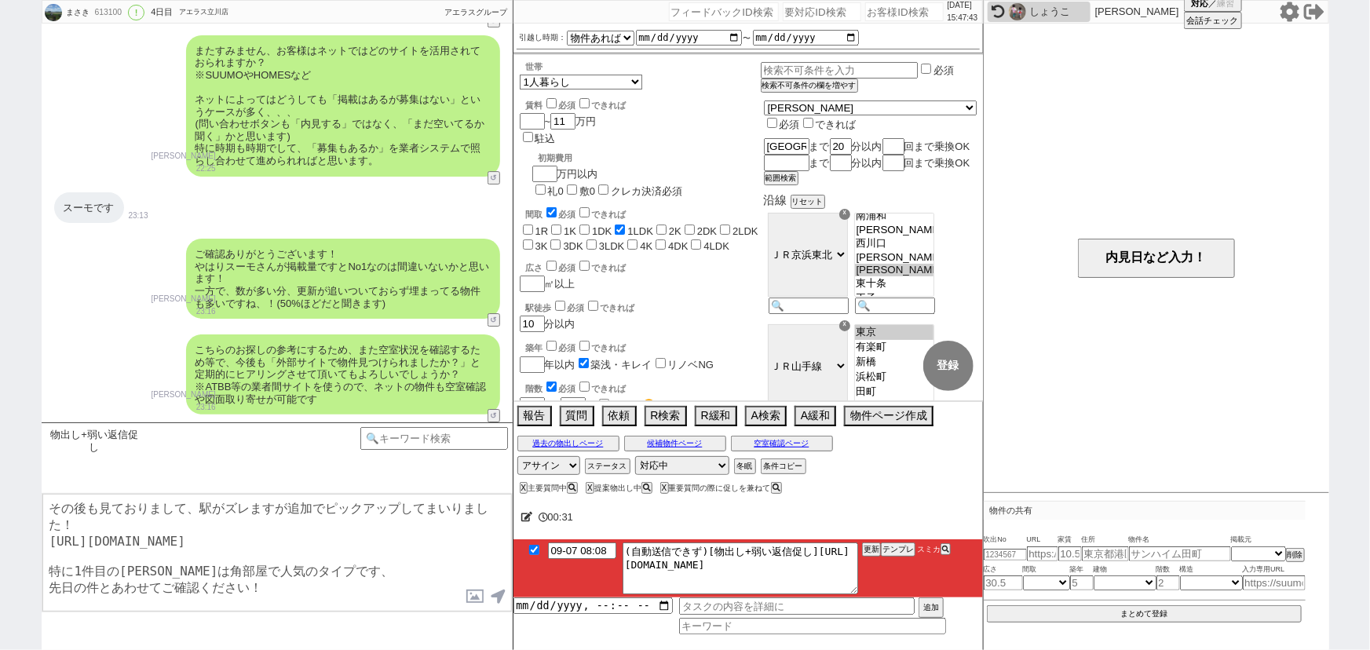
checkbox input "true"
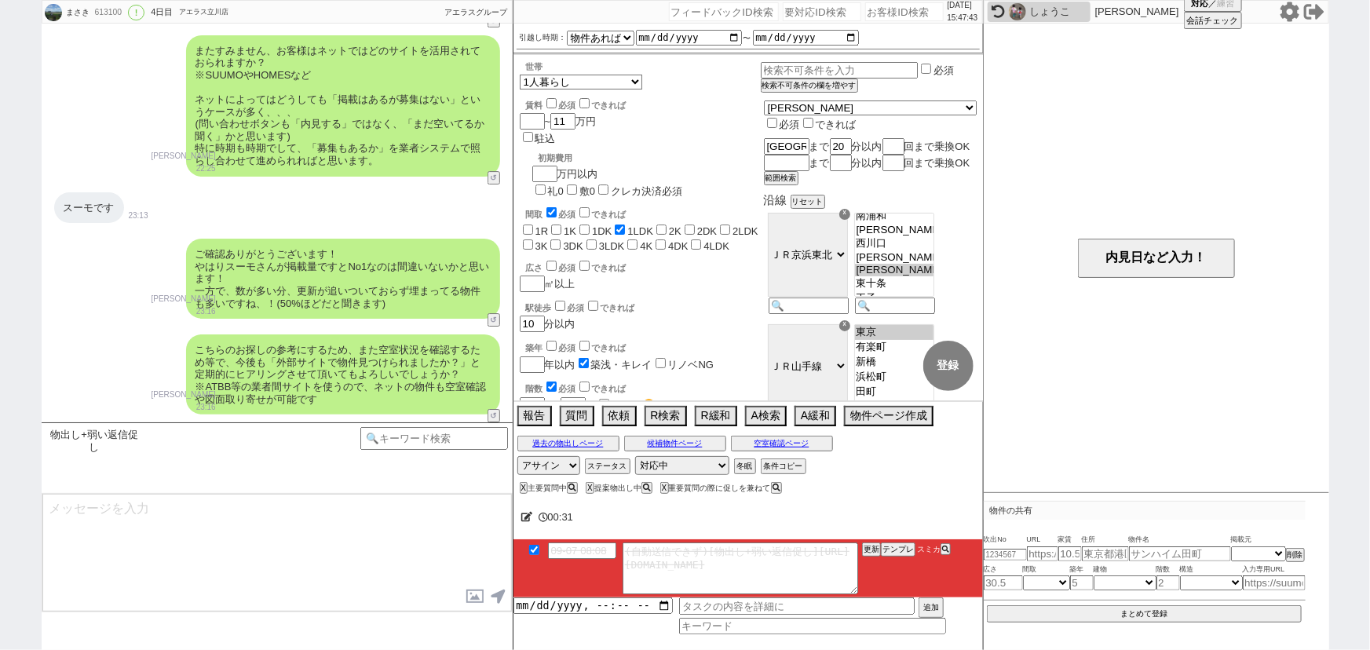
scroll to position [2742, 0]
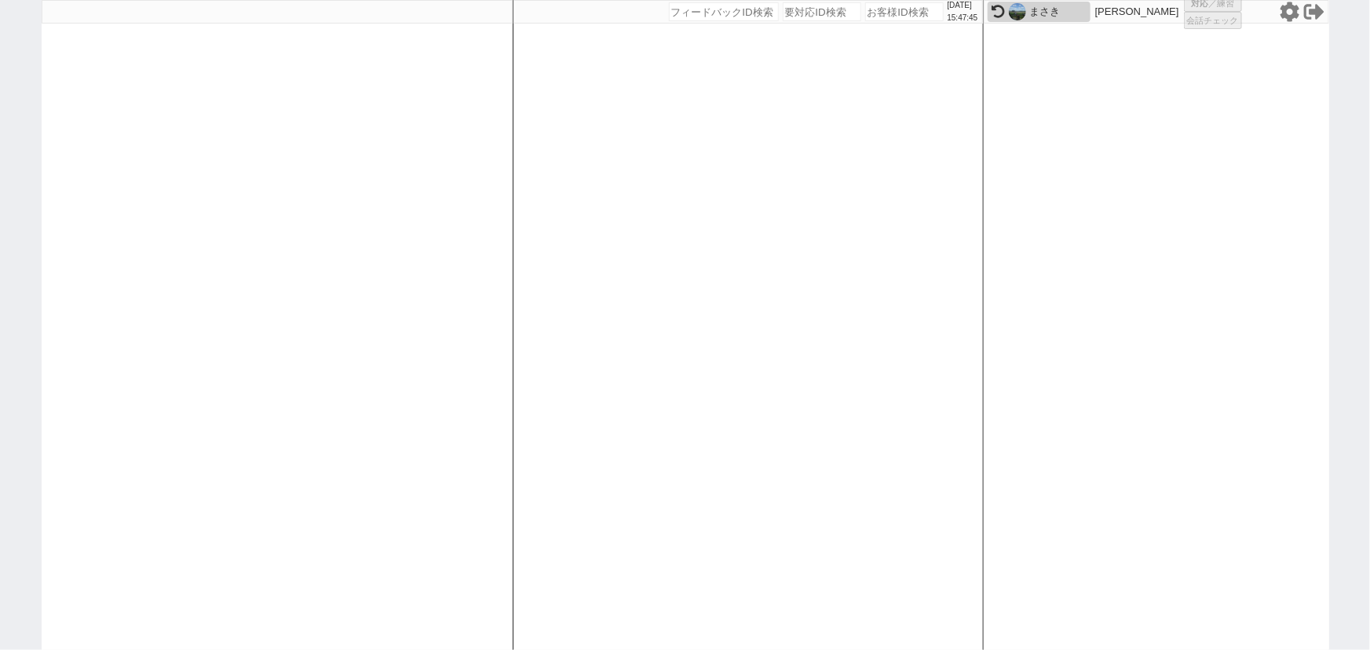
select select
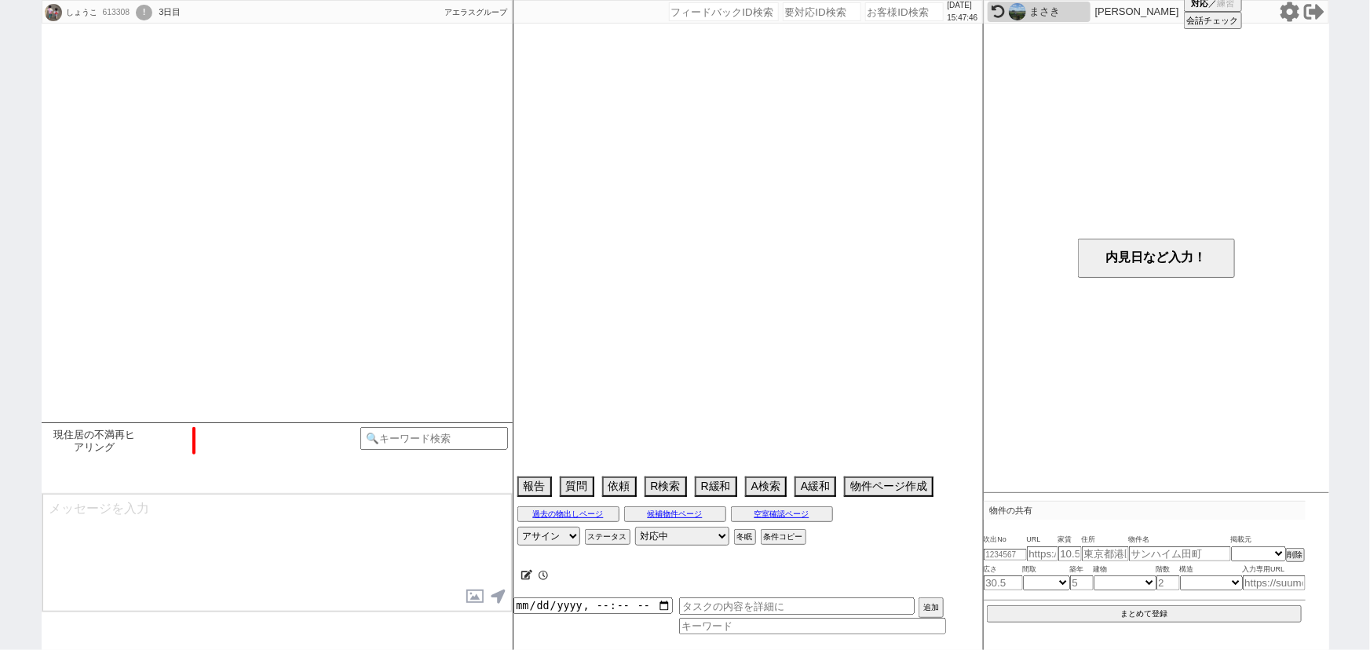
select select "2025"
select select "11"
select select "37"
select select "6"
select select "20"
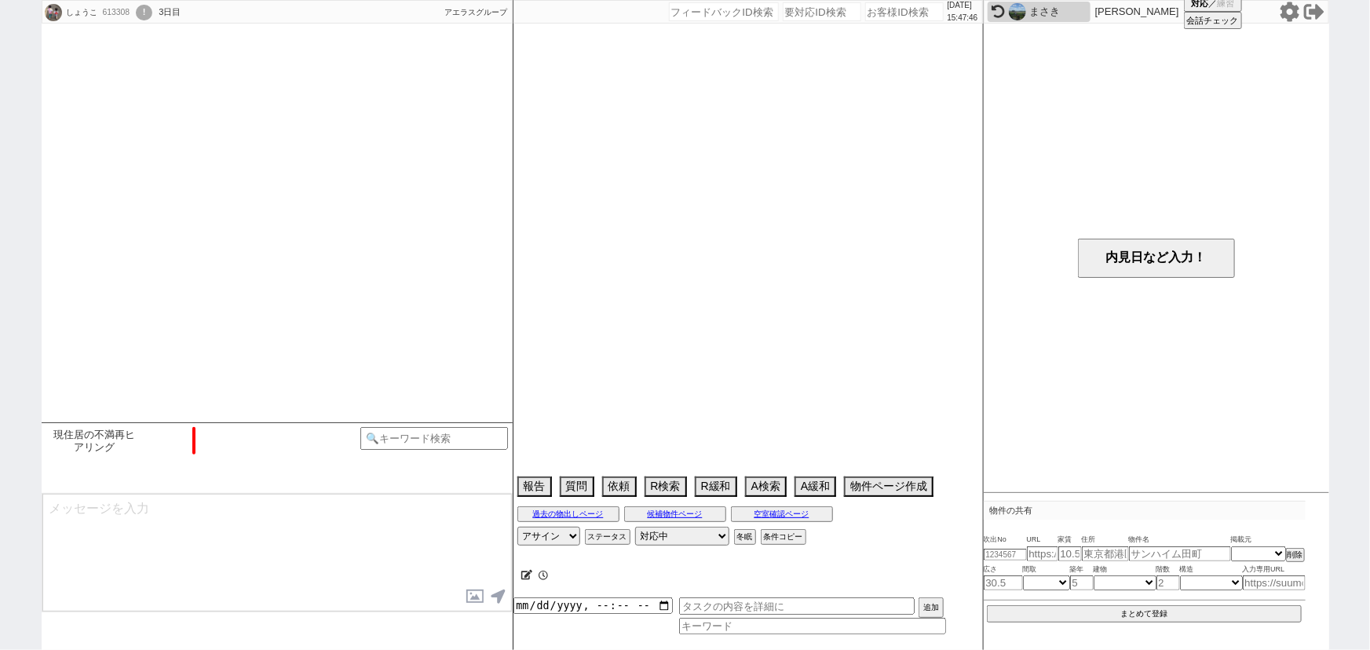
select select "2455"
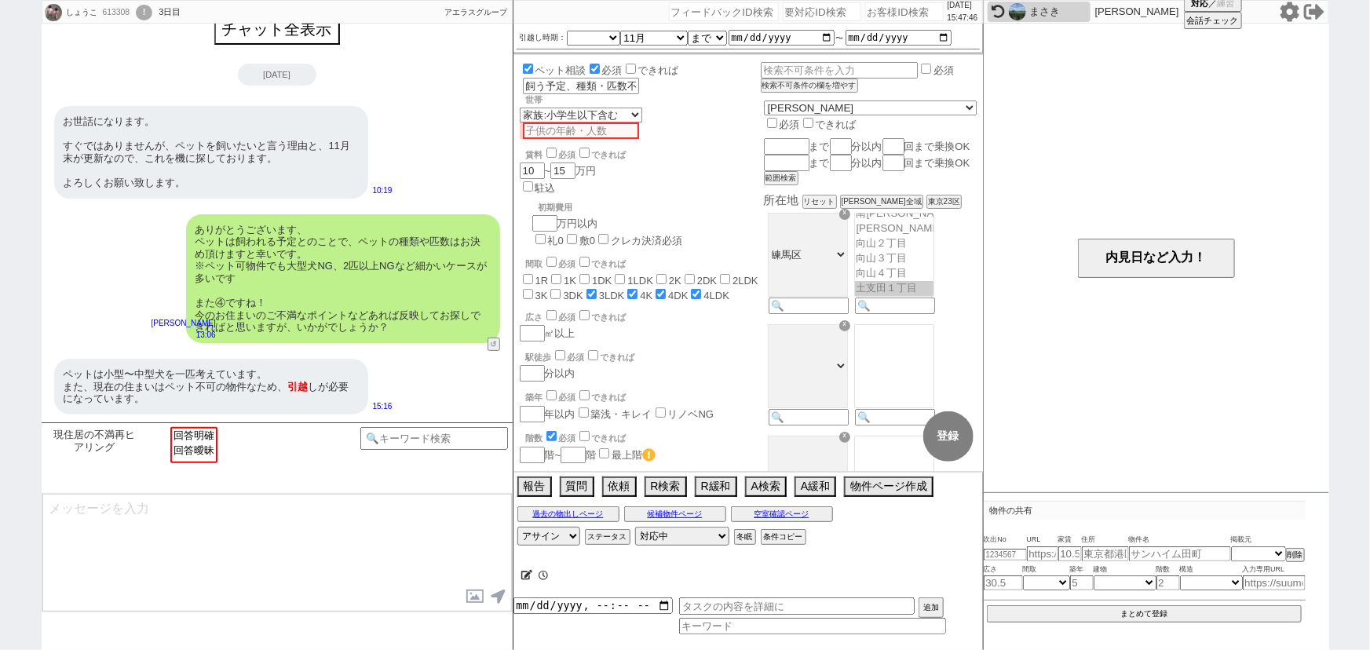
scroll to position [801, 0]
click at [867, 10] on input "number" at bounding box center [904, 11] width 79 height 19
paste input "613121"
type input "613121"
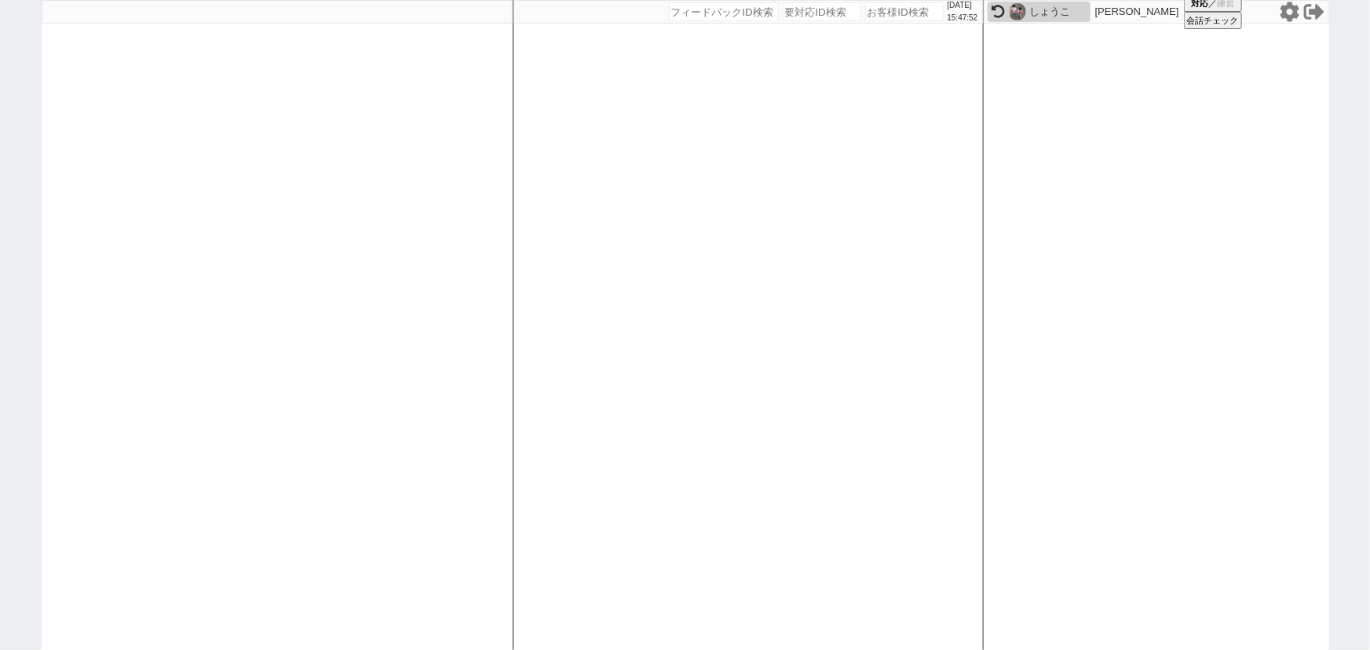
select select
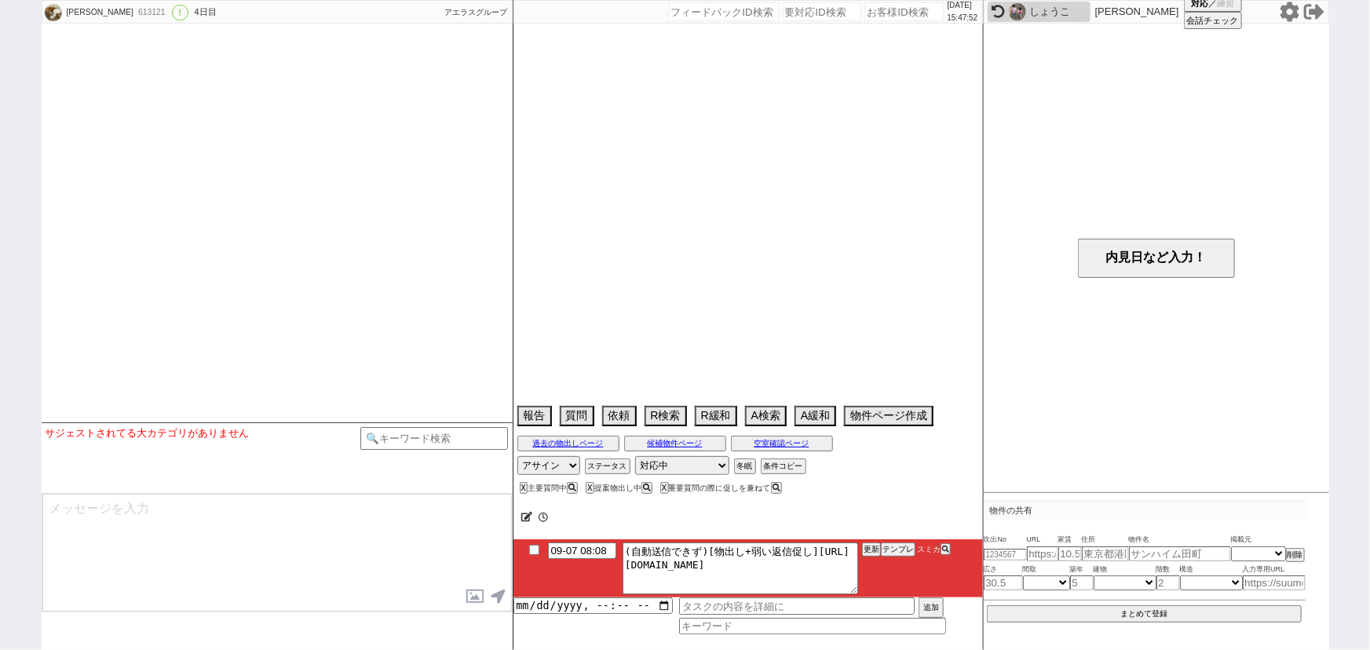
scroll to position [1716, 0]
select select "2025"
select select "11"
select select "37"
select select "6"
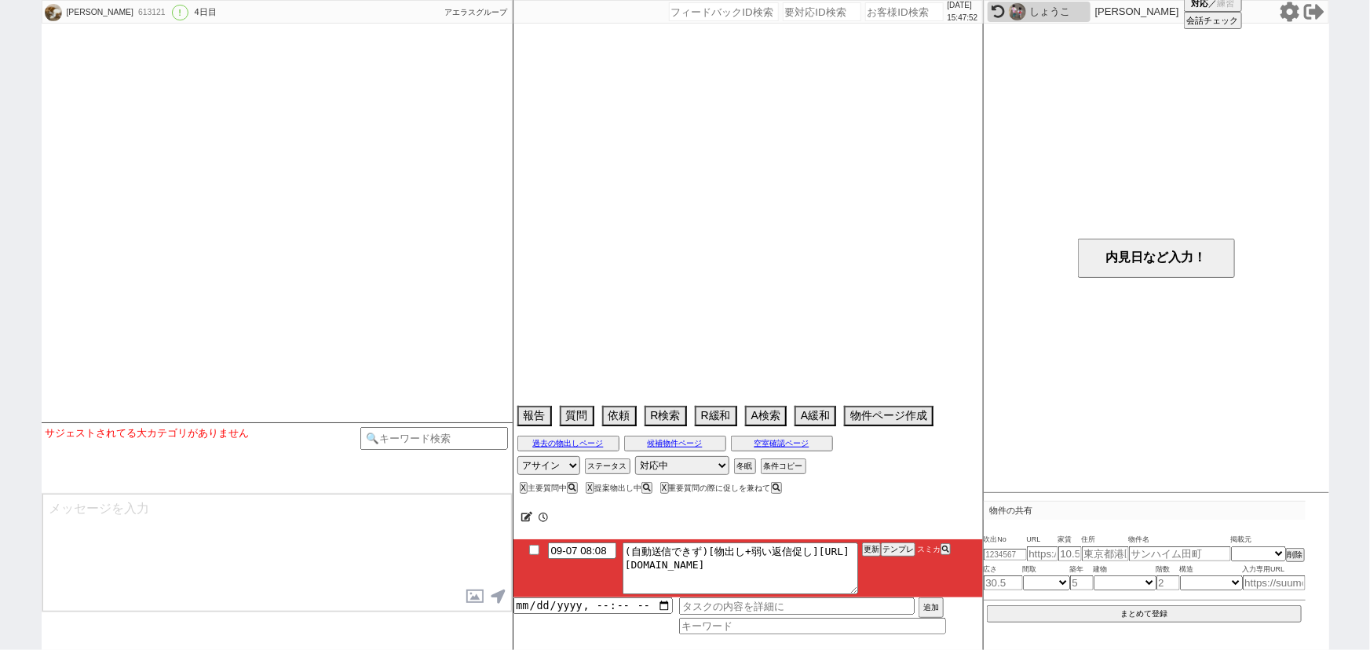
select select "33"
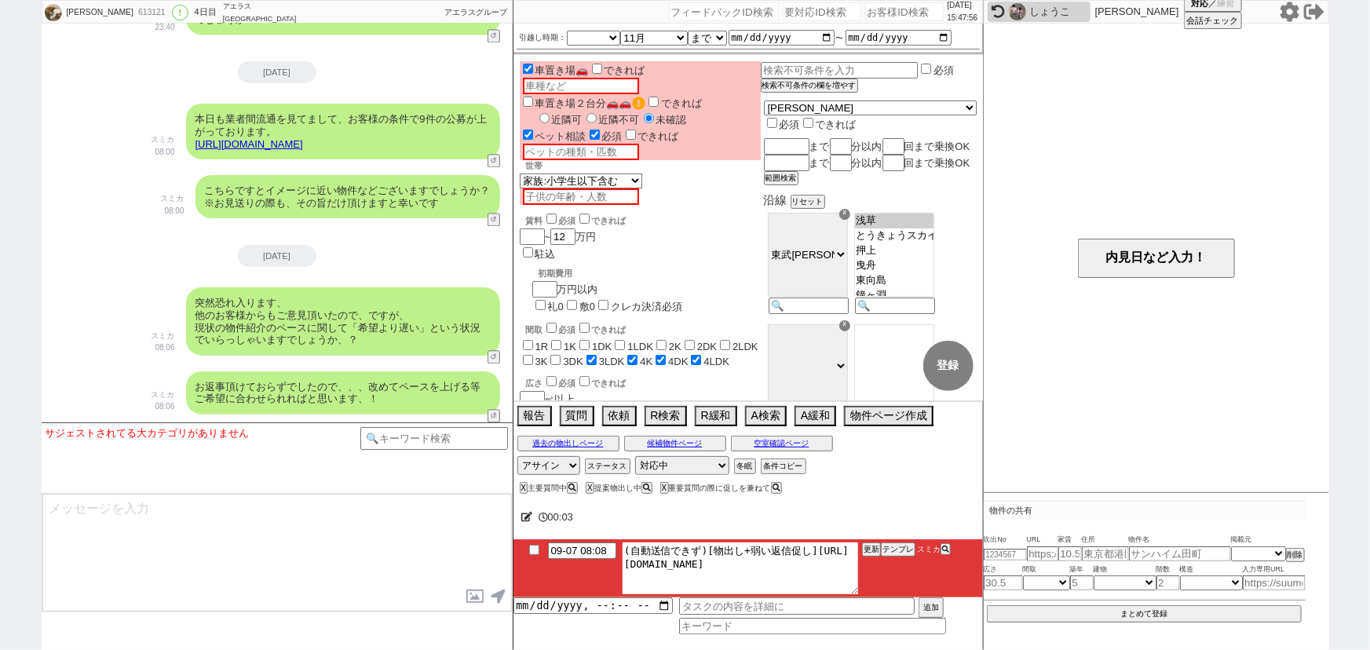
drag, startPoint x: 637, startPoint y: 562, endPoint x: 918, endPoint y: 605, distance: 283.6
click at [918, 605] on div "09-07 08:08 (自動送信できず)[物出し+弱い返信促し]https://jent-crm.com/2ng-84y191pn3984hy/introd…" at bounding box center [747, 586] width 469 height 95
click at [905, 550] on button "テンプレ" at bounding box center [898, 549] width 35 height 11
type textarea "その後も見ておりまして、賃料がズレますが追加でピックアップしてまいりました！ https://tools.sumika.live/pages/i7ftn98 …"
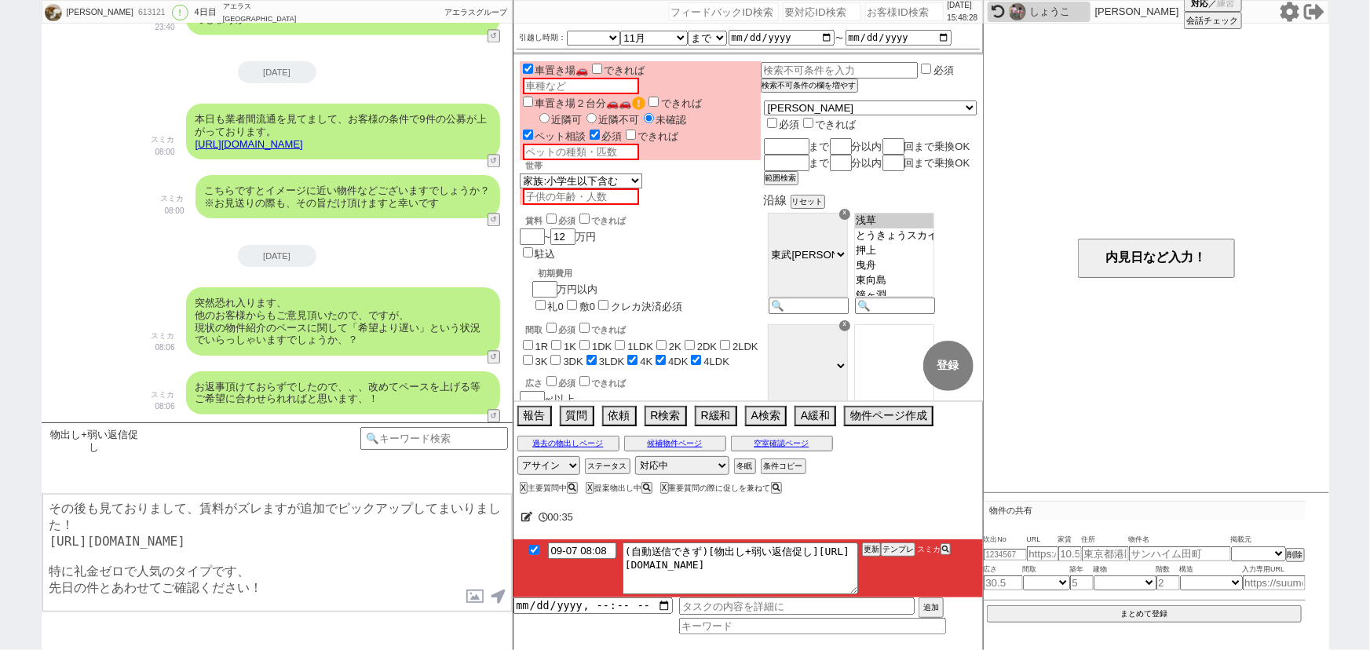
checkbox input "true"
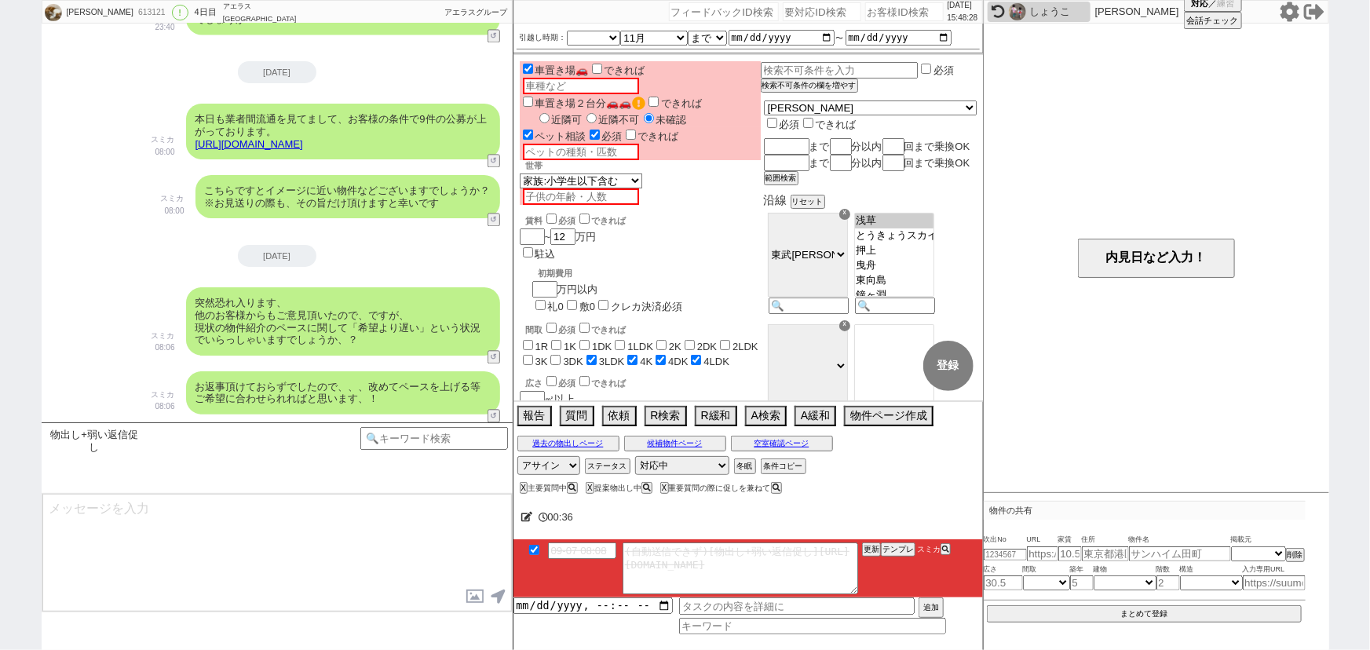
scroll to position [1877, 0]
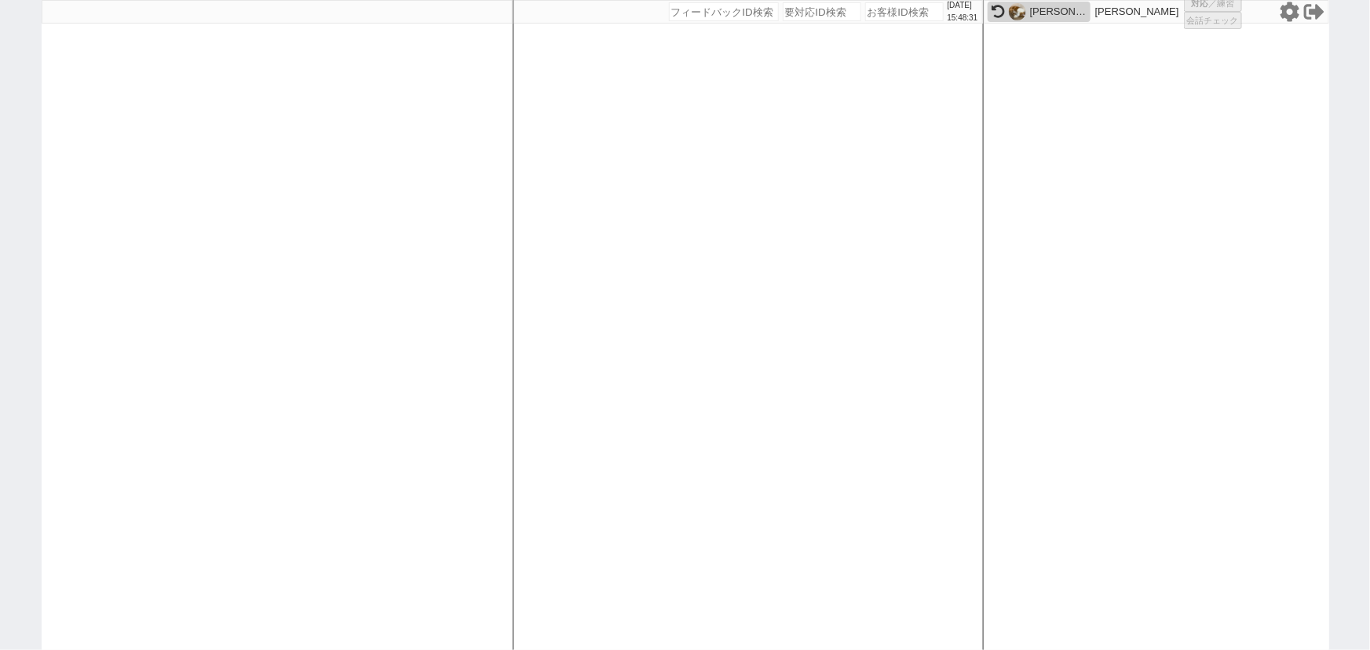
select select
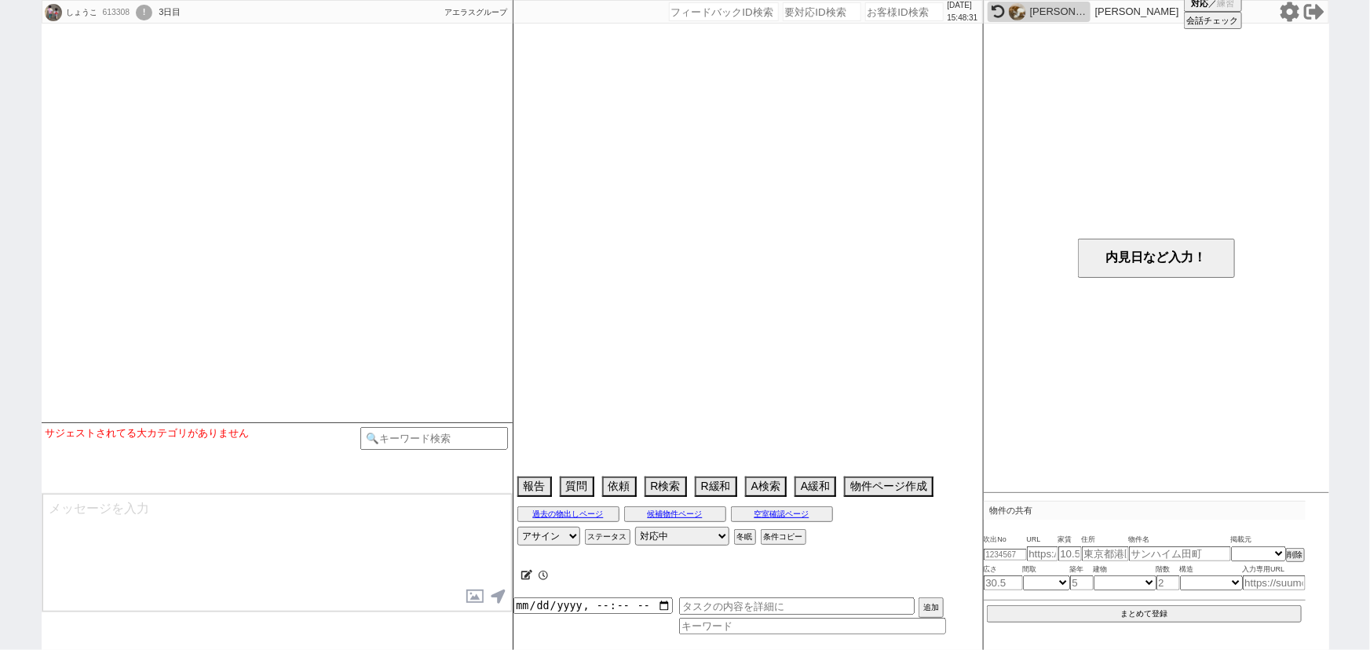
select select
select select "2025"
select select "11"
select select "37"
select select "6"
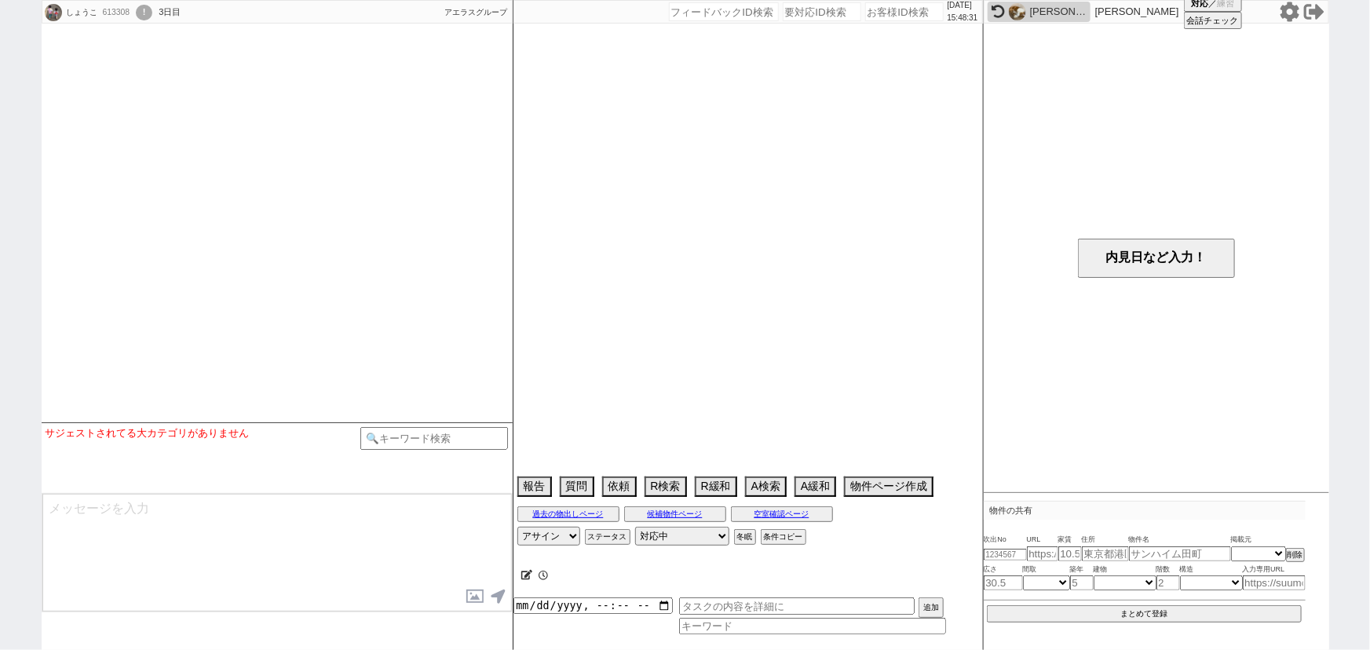
select select "20"
select select "2455"
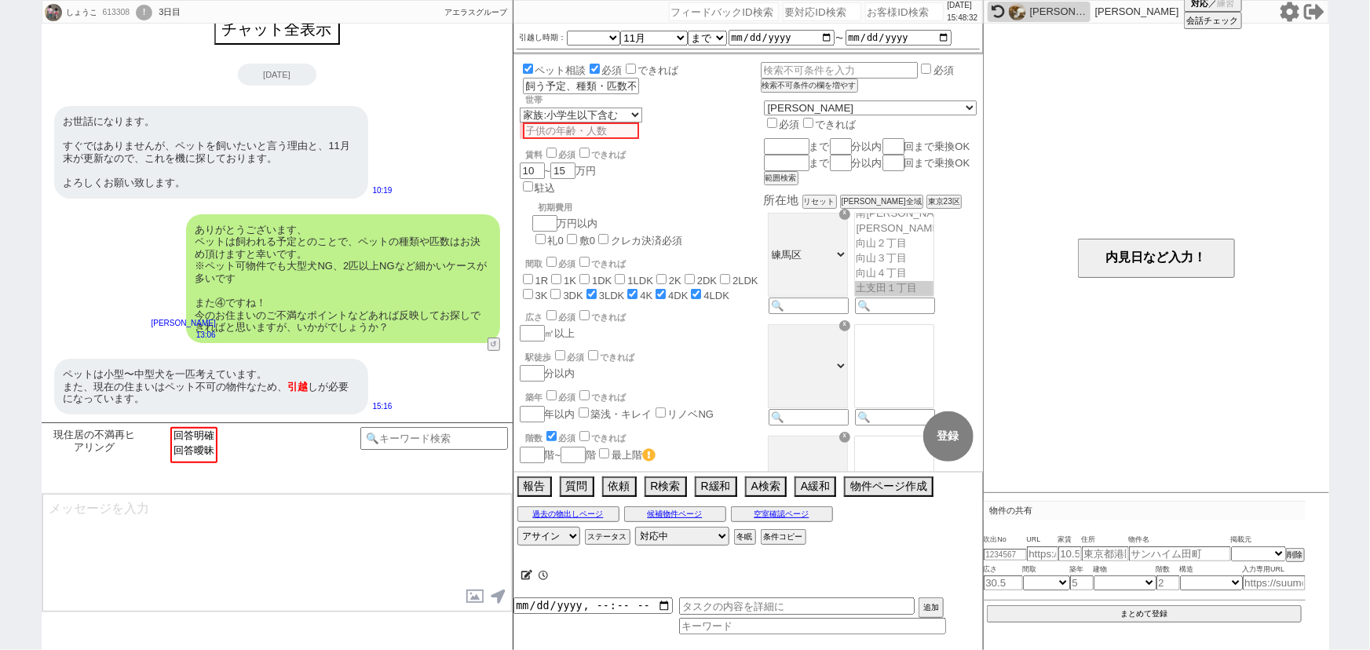
scroll to position [801, 0]
click at [889, 16] on input "number" at bounding box center [904, 11] width 79 height 19
paste input "613078"
type input "613078"
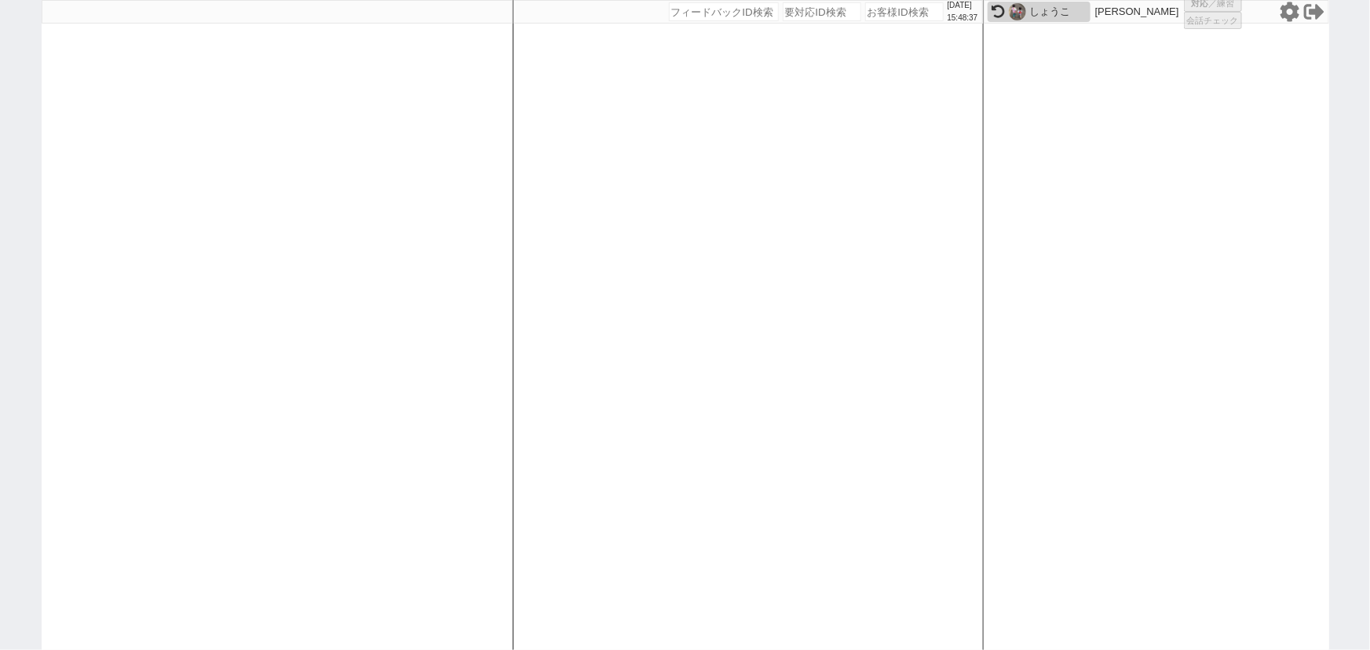
select select
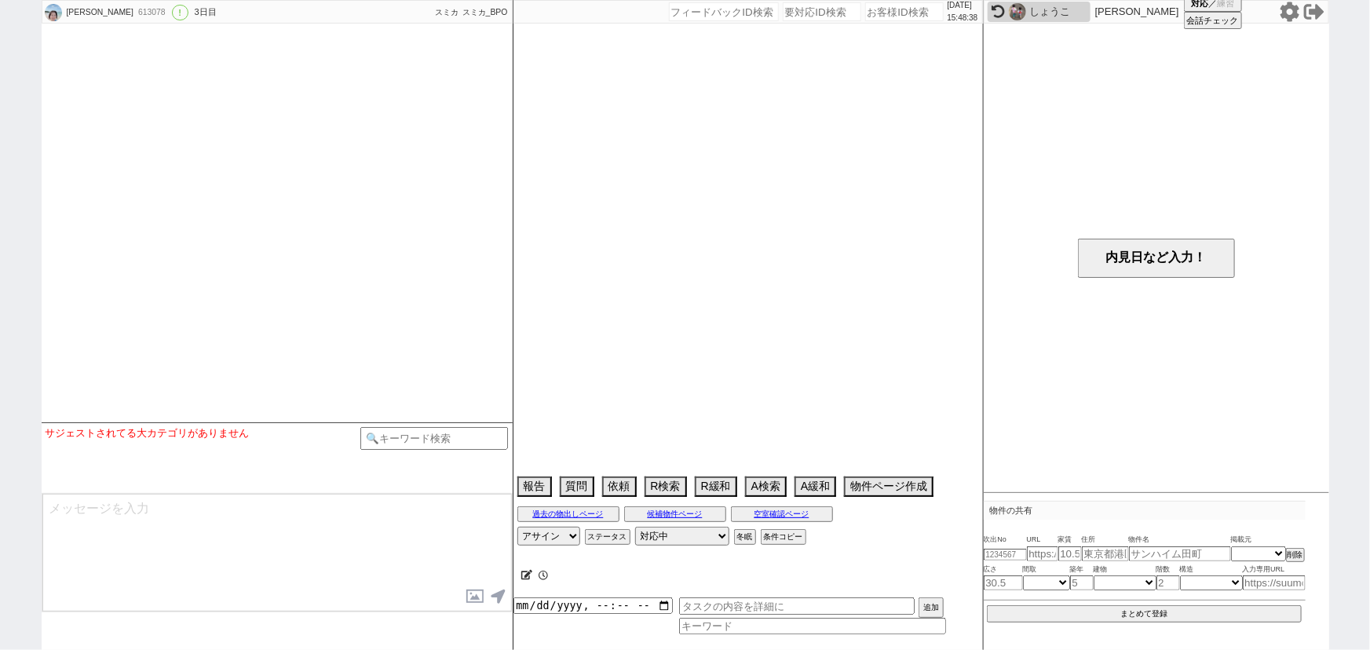
type textarea "メゾンリラは内見済み：ネガありで検討外"
select select "[DATE]"
select select "9"
select select "27"
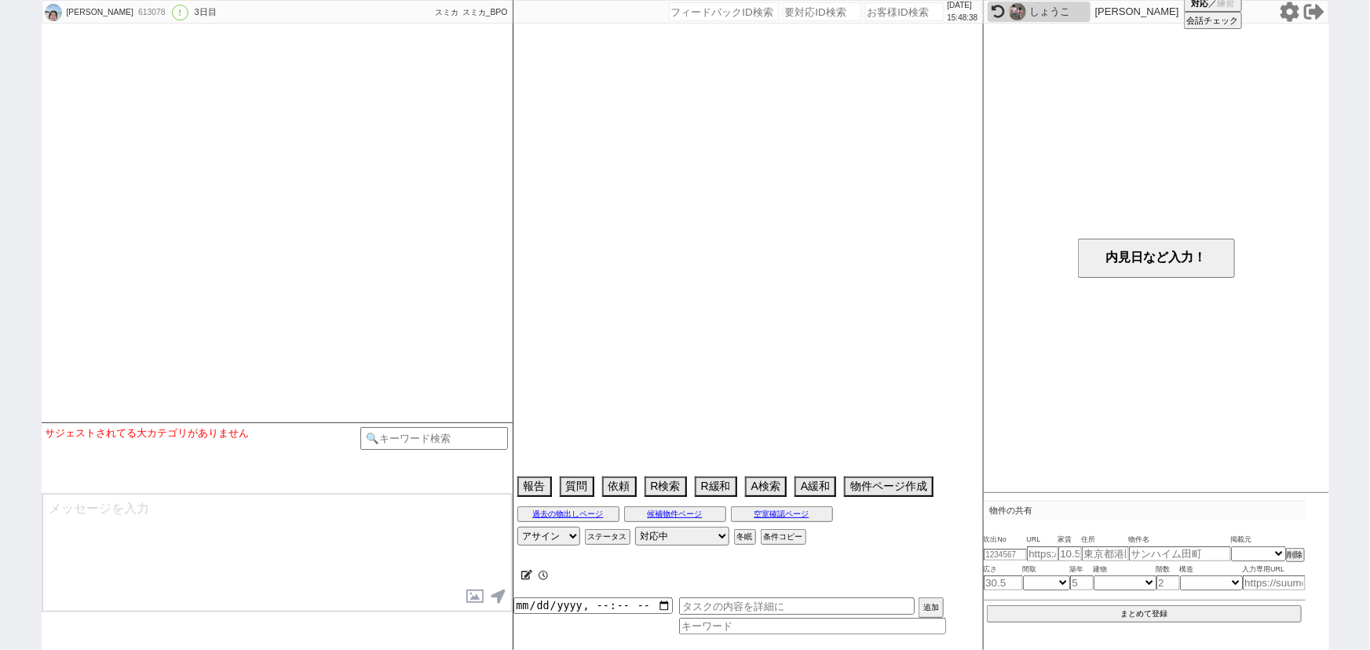
select select "0"
select select "26"
select select "3458"
select select "842"
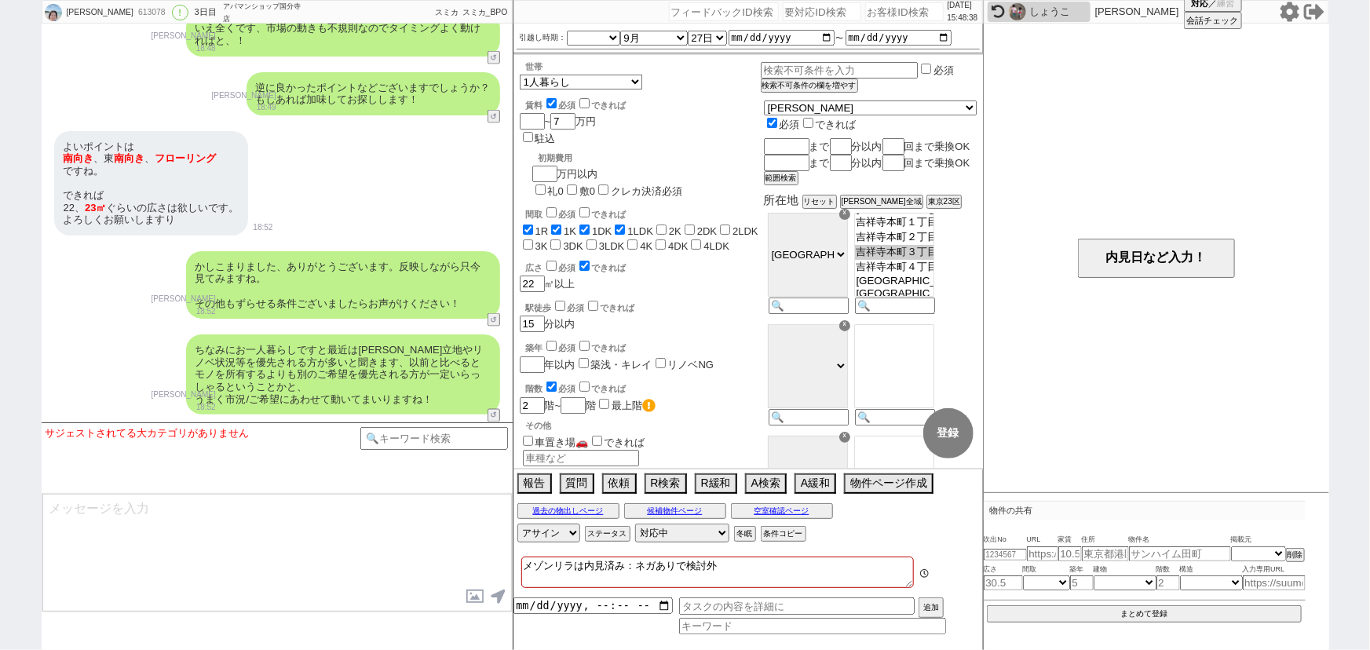
scroll to position [517, 0]
click at [329, 365] on div "ちなみにお一人暮らしですと最近は広さより立地やリノベ状況等を優先される方が多いと聞きます、以前と比べるとモノを所有するよりも別のご希望を優先される方が一定いら…" at bounding box center [343, 374] width 314 height 80
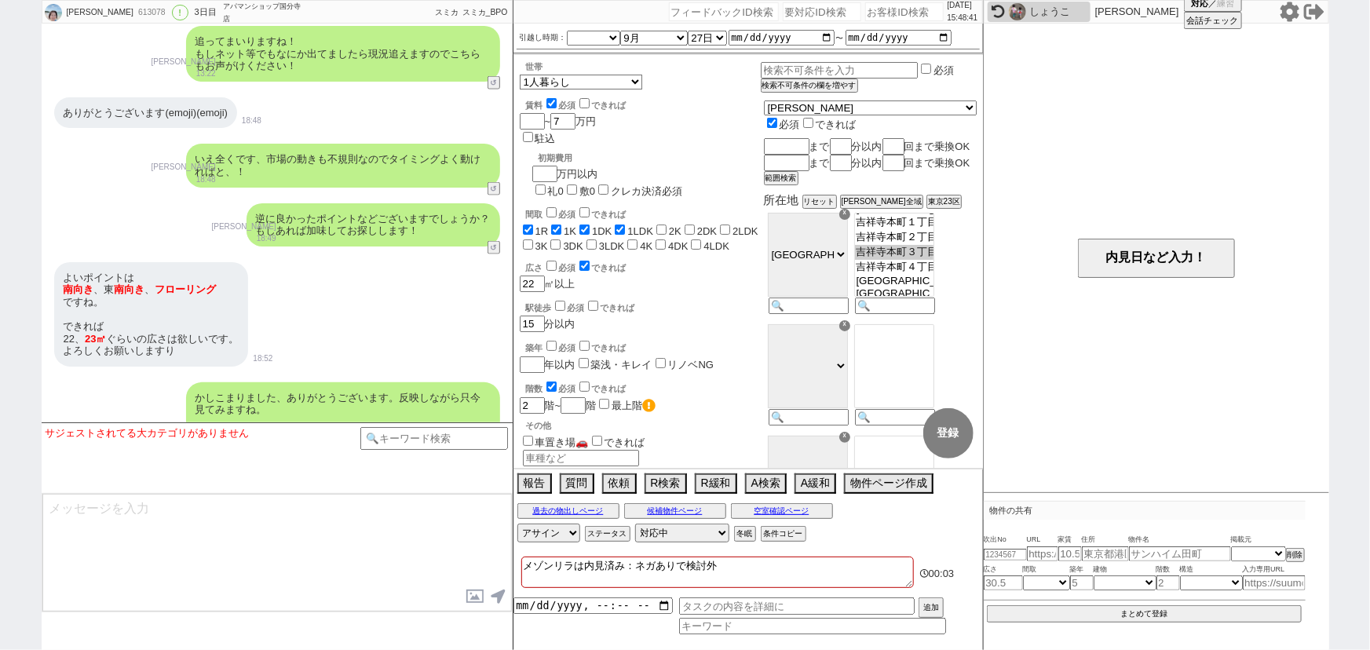
scroll to position [4201, 0]
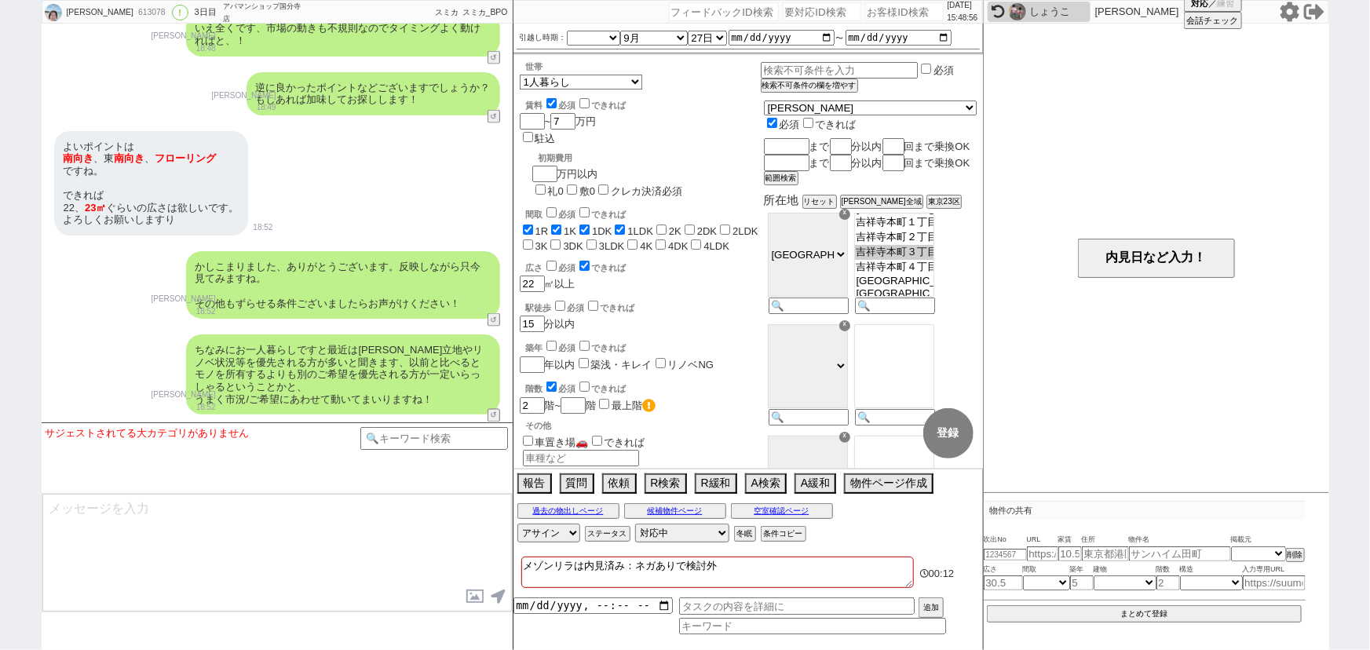
click at [243, 400] on div "ちなみにお一人暮らしですと最近は広さより立地やリノベ状況等を優先される方が多いと聞きます、以前と比べるとモノを所有するよりも別のご希望を優先される方が一定いら…" at bounding box center [343, 374] width 314 height 80
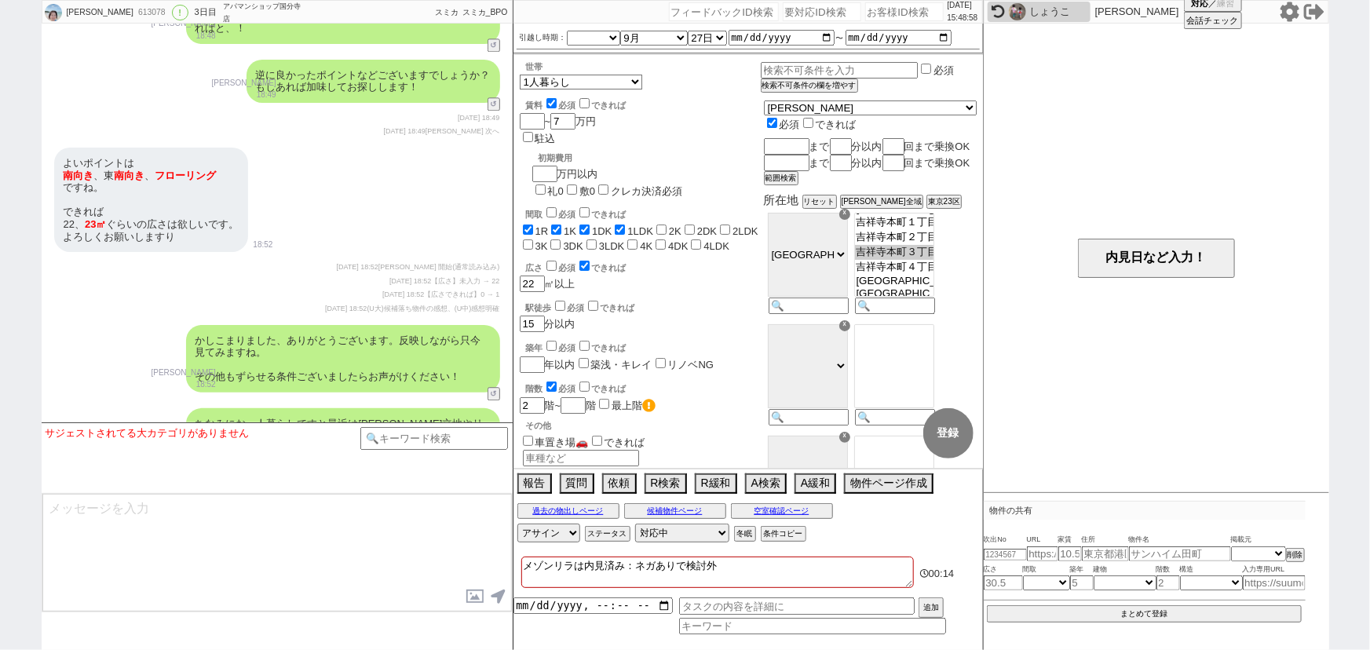
scroll to position [5241, 0]
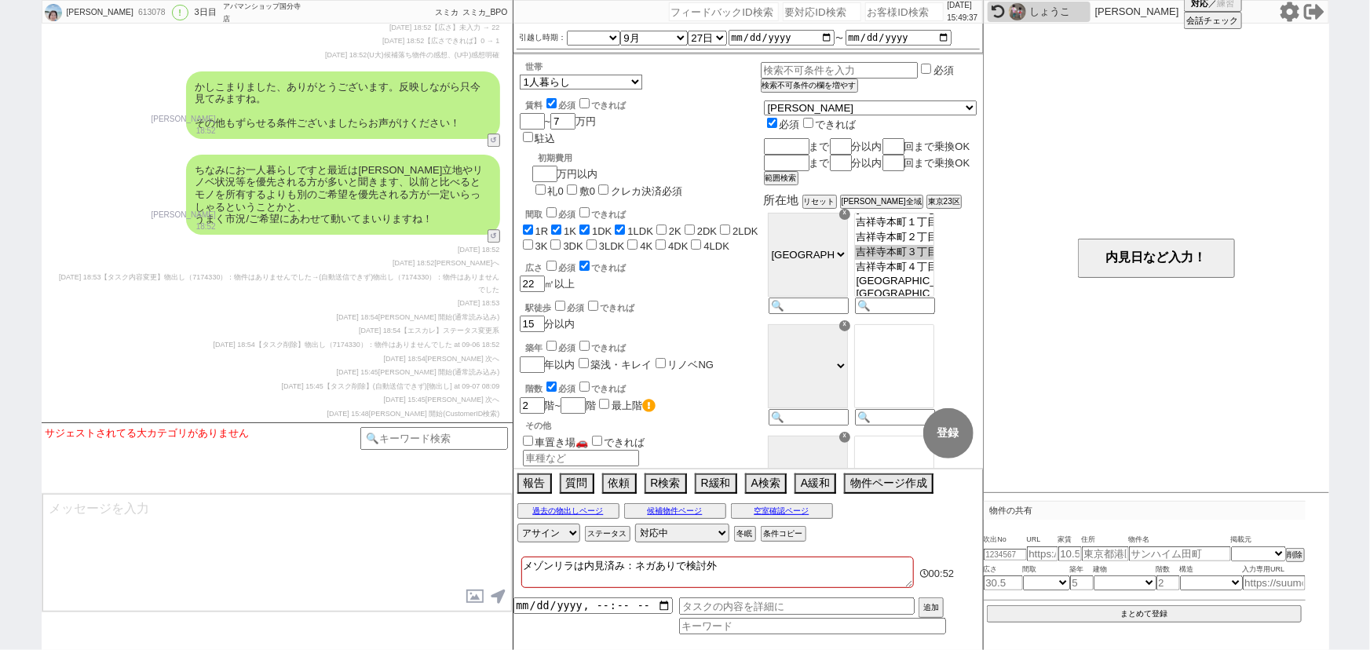
click at [384, 246] on div "2025-09-06 18:52" at bounding box center [277, 250] width 446 height 13
click at [887, 3] on input "number" at bounding box center [904, 11] width 79 height 19
paste input "319337"
type input "319337"
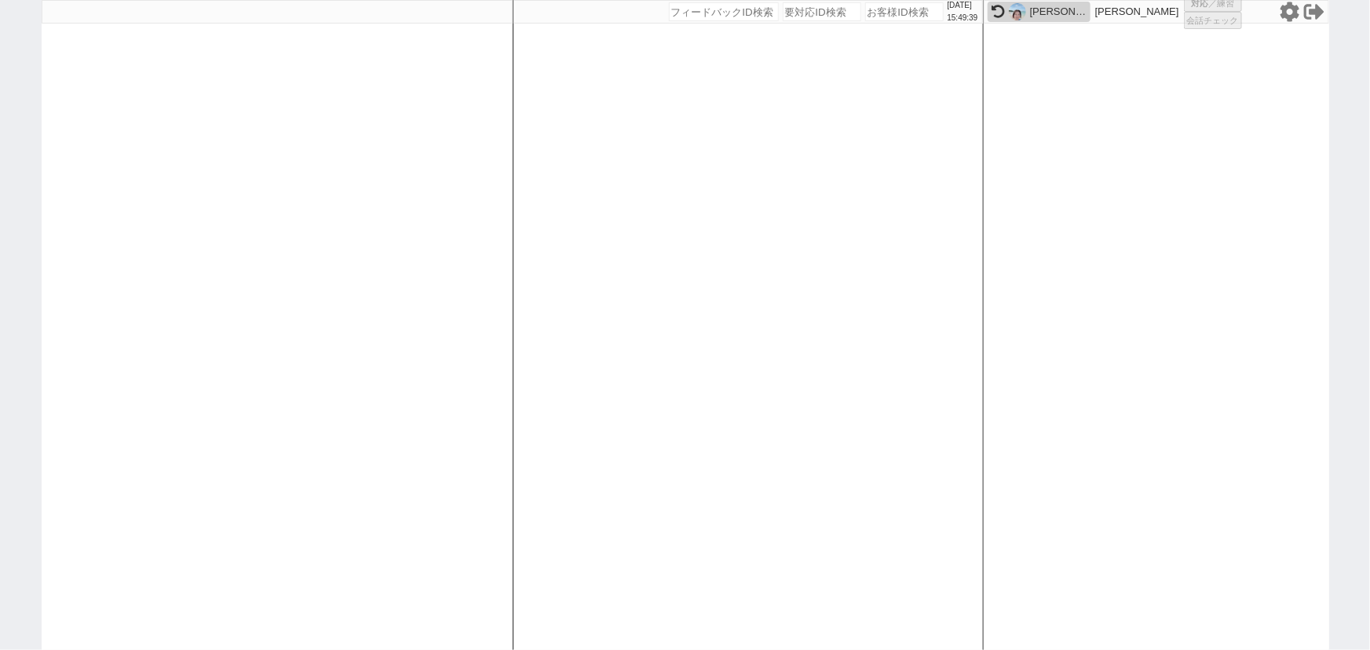
select select
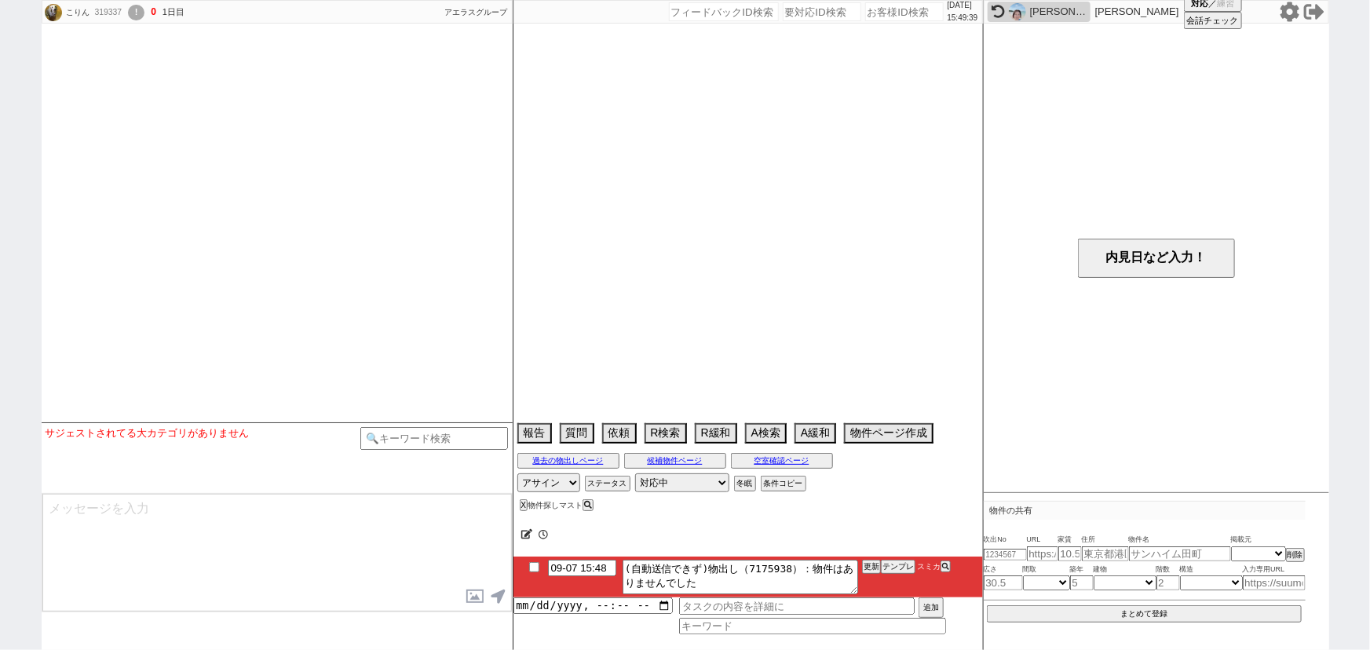
type textarea "今週内見 原付、台数不明 高齢者かも：契約者61歳正社員同居５５歳"
select select "13"
select select "1"
select select "70"
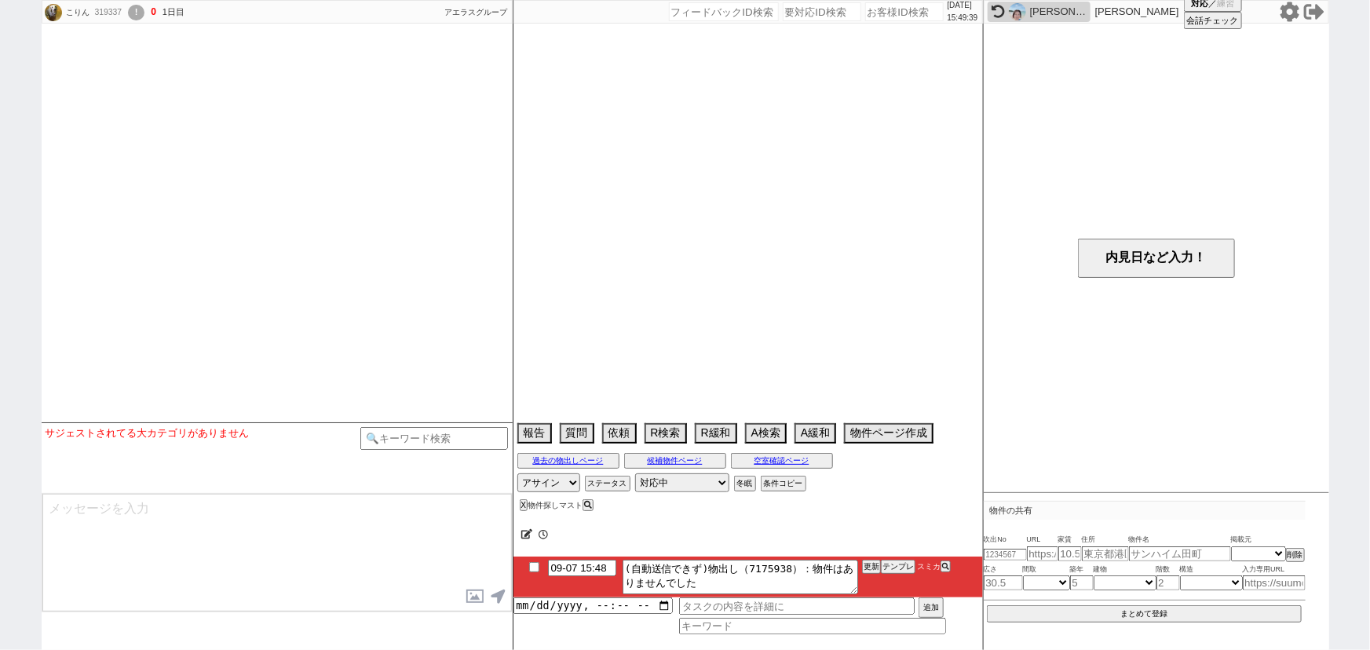
select select "1676"
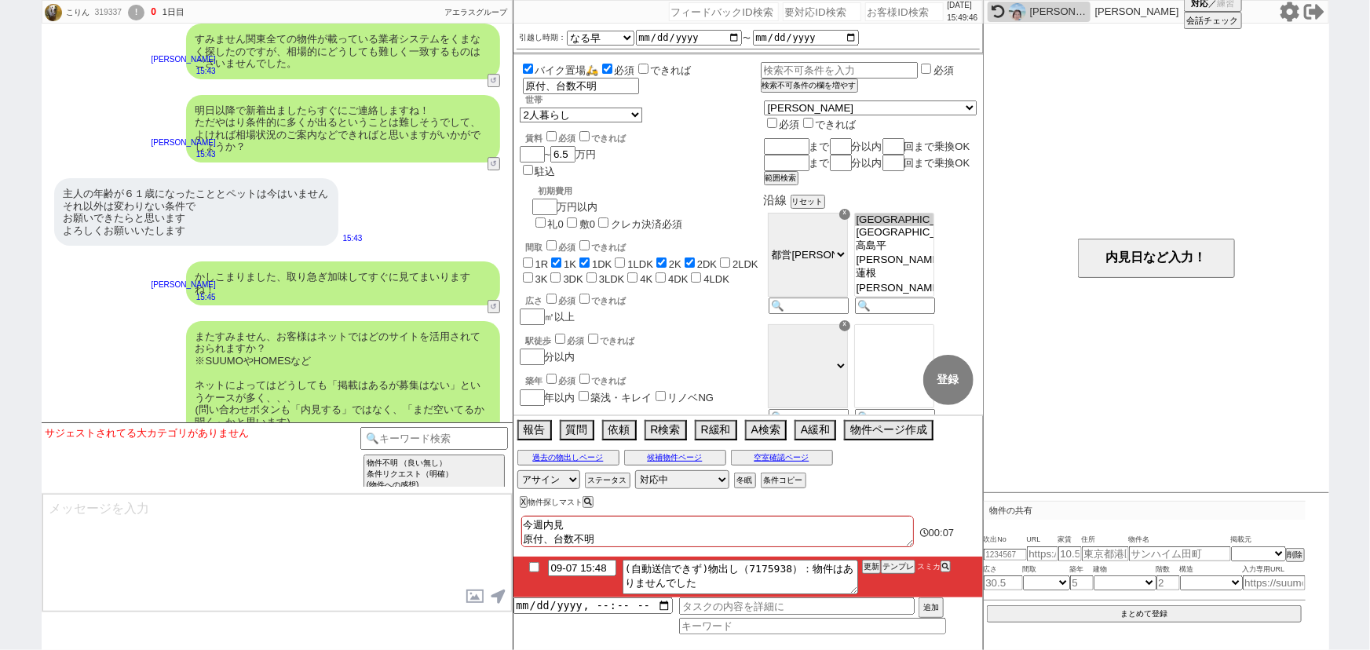
scroll to position [5471, 0]
click at [352, 314] on div "またすみません、お客様はネットではどのサイトを活用されておられますか？ ※SUUMOやHOMESなど ネットによってはどうしても「掲載はあるが募集はない」とい…" at bounding box center [277, 392] width 471 height 157
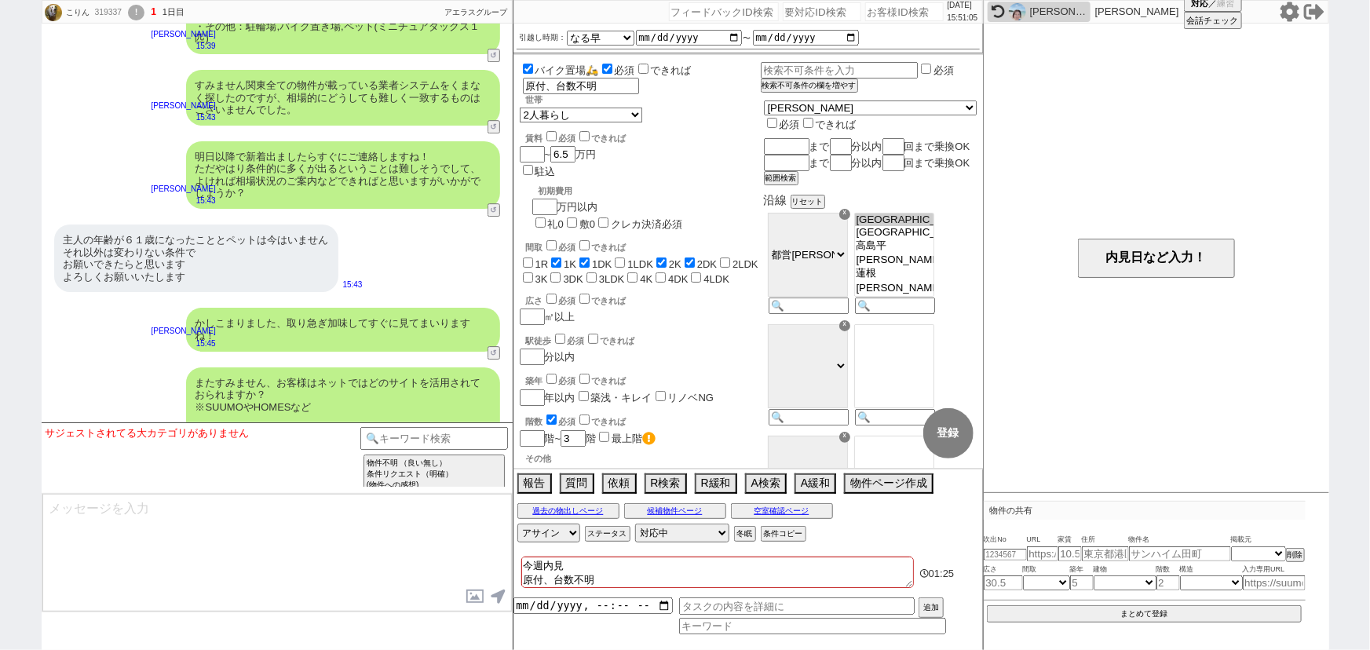
scroll to position [5696, 0]
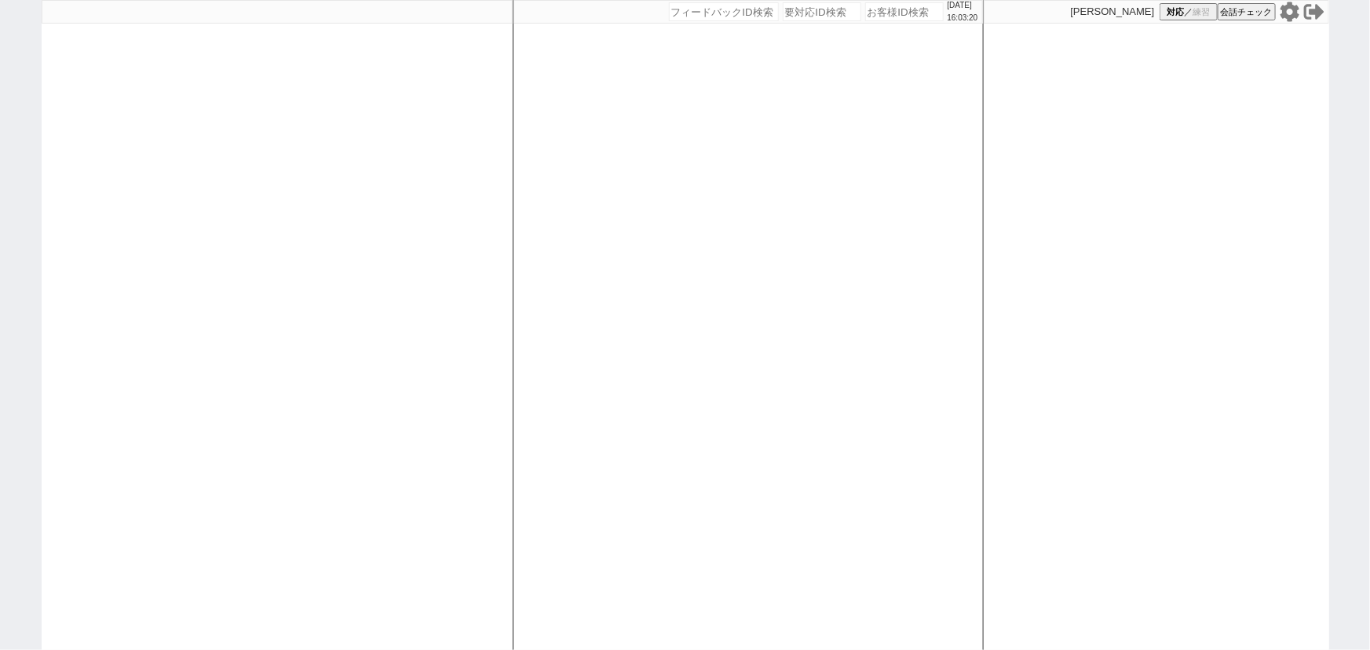
click at [878, 16] on input "number" at bounding box center [904, 11] width 79 height 19
paste input "319337"
type input "319337"
select select
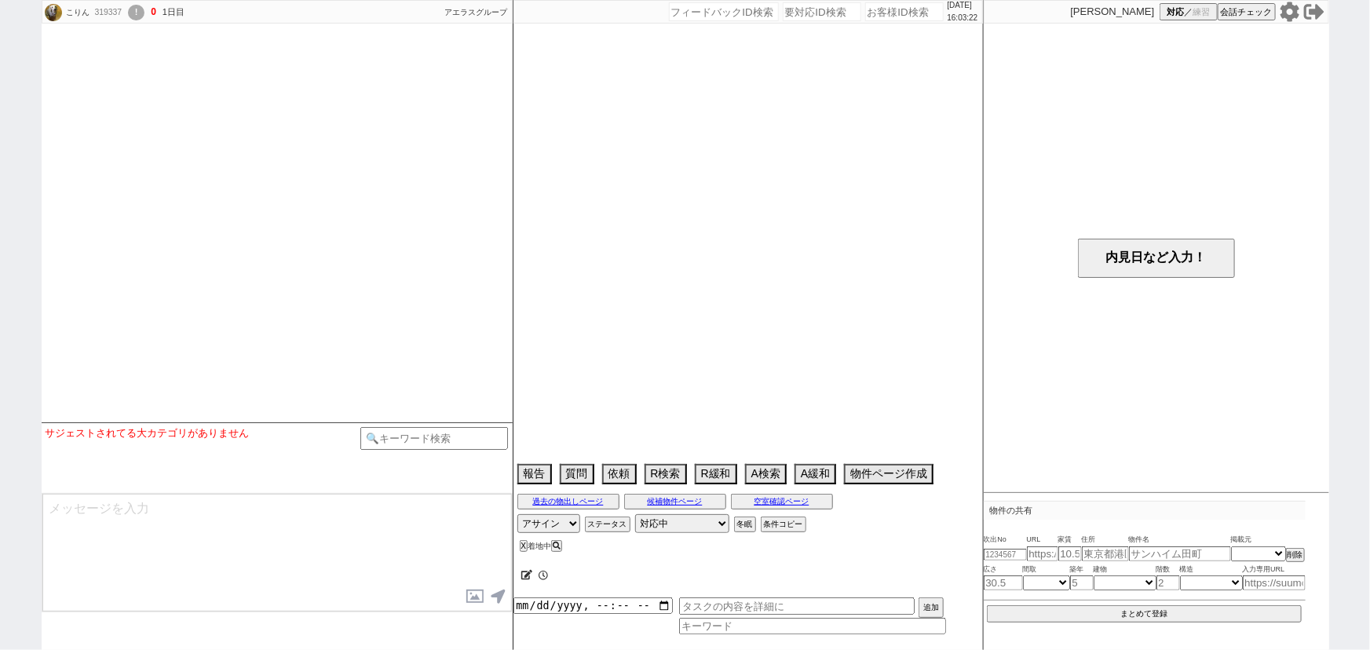
type textarea "今週内見 原付、台数不明 高齢者かも：契約者61歳正社員同居５５歳"
select select "13"
select select "1"
select select "70"
select select "[DATE]"
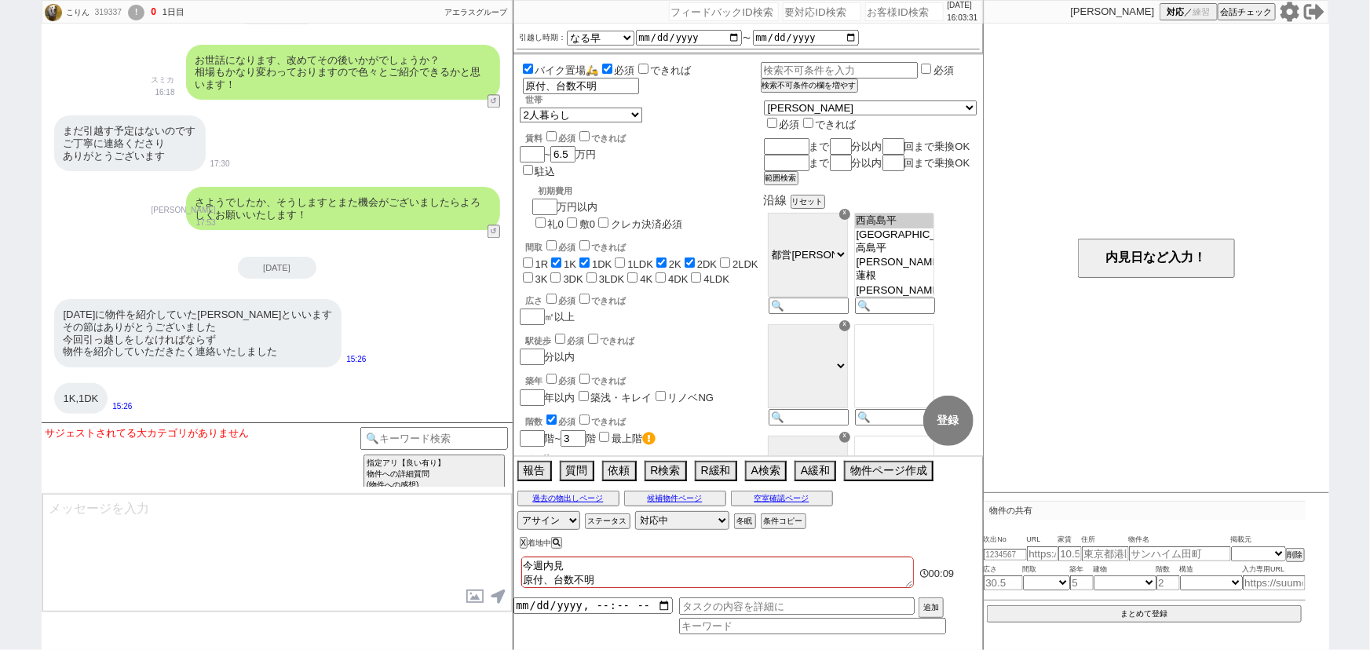
scroll to position [5, 0]
drag, startPoint x: 709, startPoint y: 577, endPoint x: 692, endPoint y: 580, distance: 16.8
click at [692, 580] on textarea "今週内見 原付、台数不明 高齢者かも：契約者61歳正社員同居５５歳" at bounding box center [717, 572] width 393 height 31
type textarea "今週内見 原付、台数不明 高齢者かも：契約者61歳正社員同居歳"
checkbox input "false"
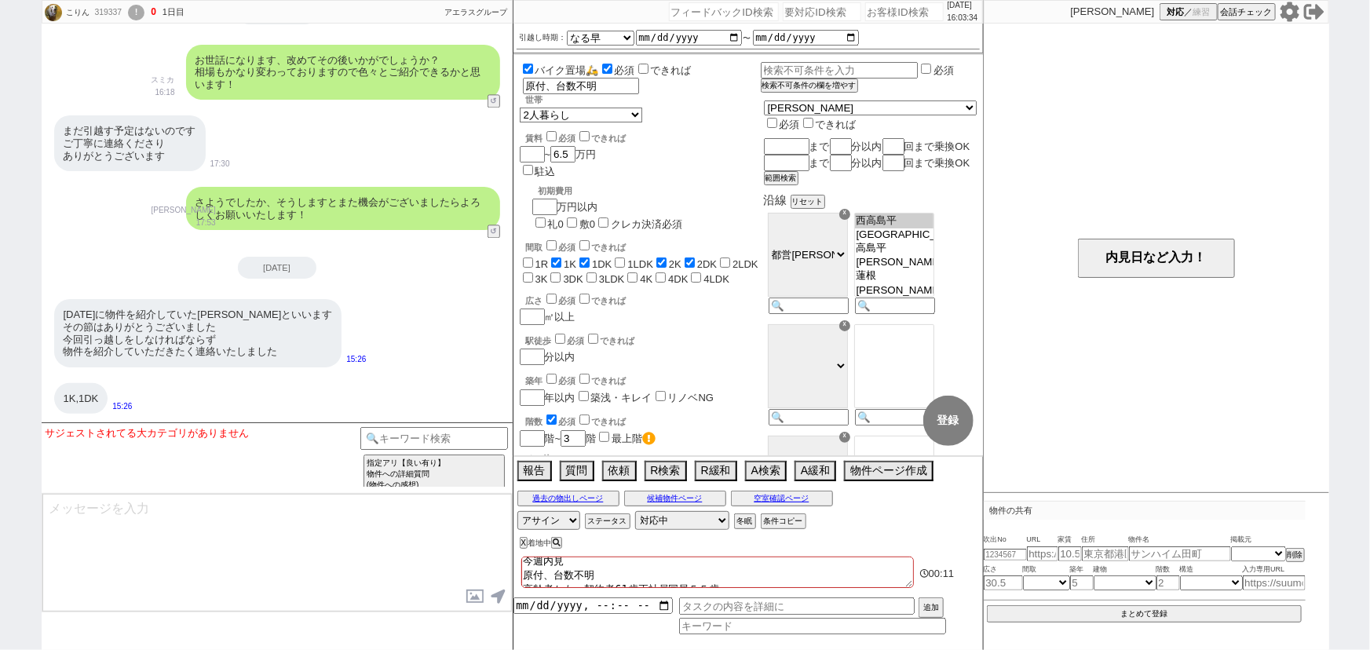
checkbox input "true"
checkbox input "false"
checkbox input "true"
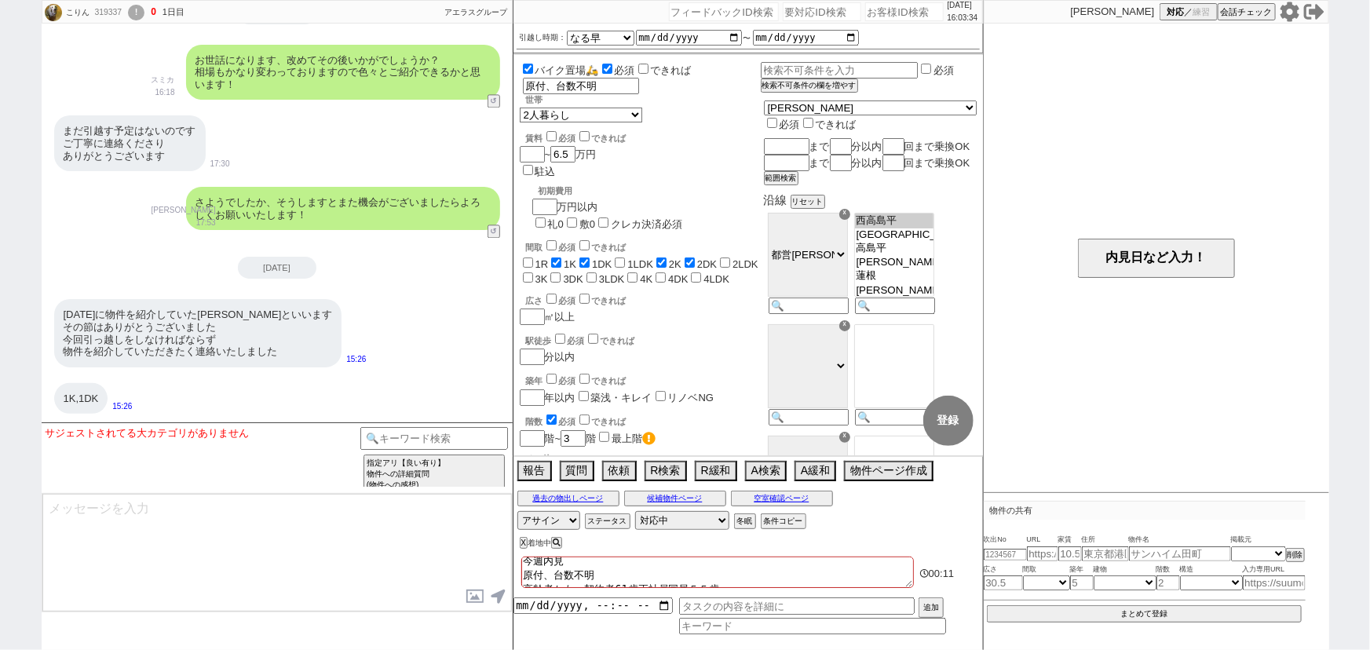
checkbox input "false"
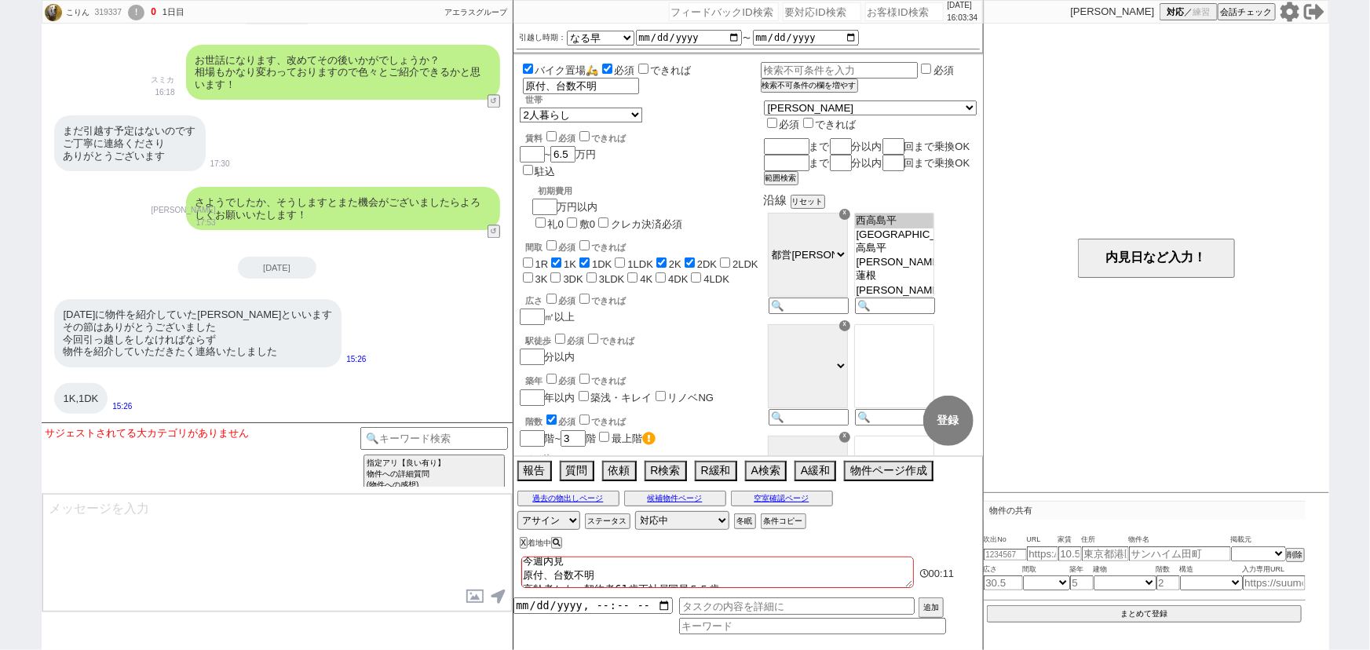
checkbox input "false"
type textarea "今週内見 原付、台数不明 高齢者かも：契約者61歳正社員同居5歳"
checkbox input "false"
checkbox input "true"
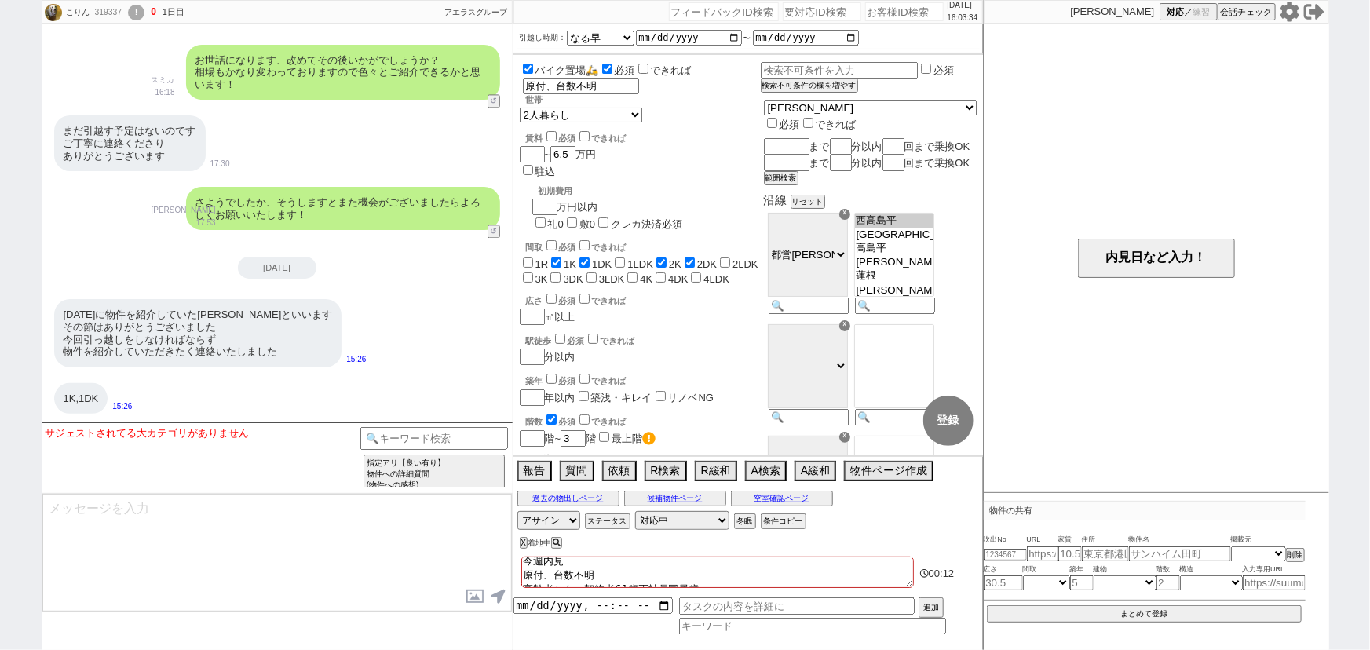
checkbox input "true"
checkbox input "false"
checkbox input "true"
checkbox input "false"
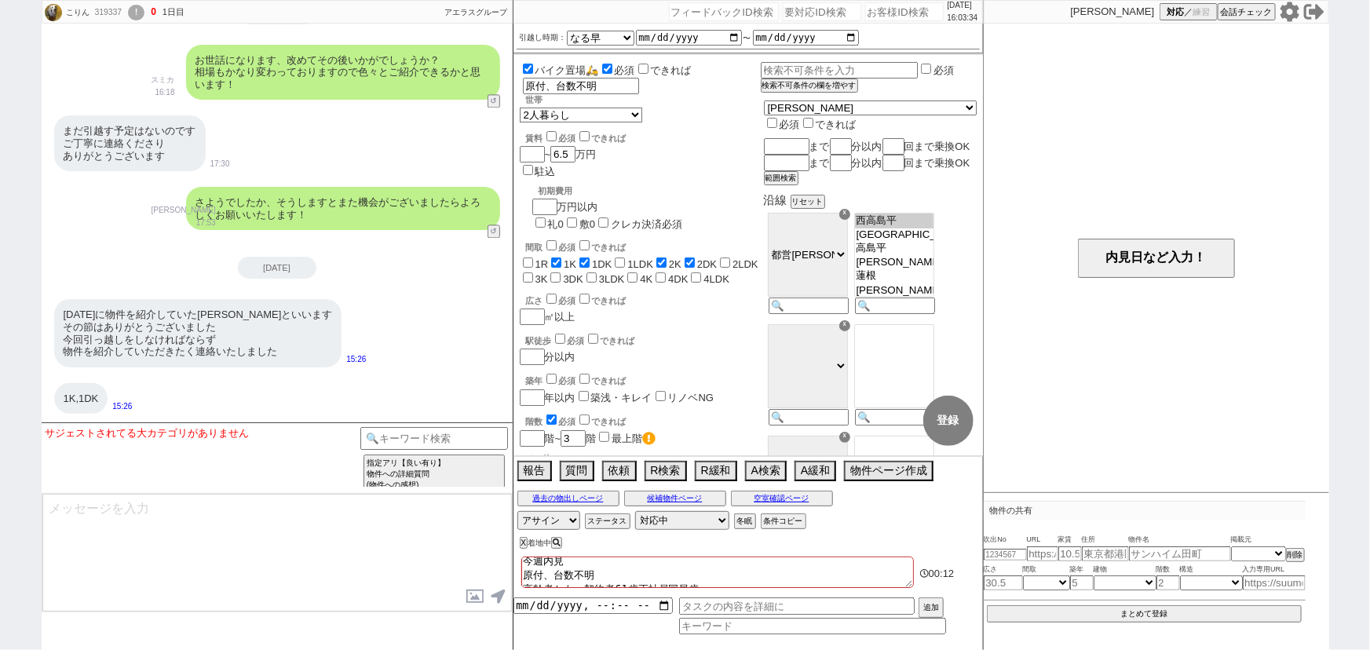
checkbox input "false"
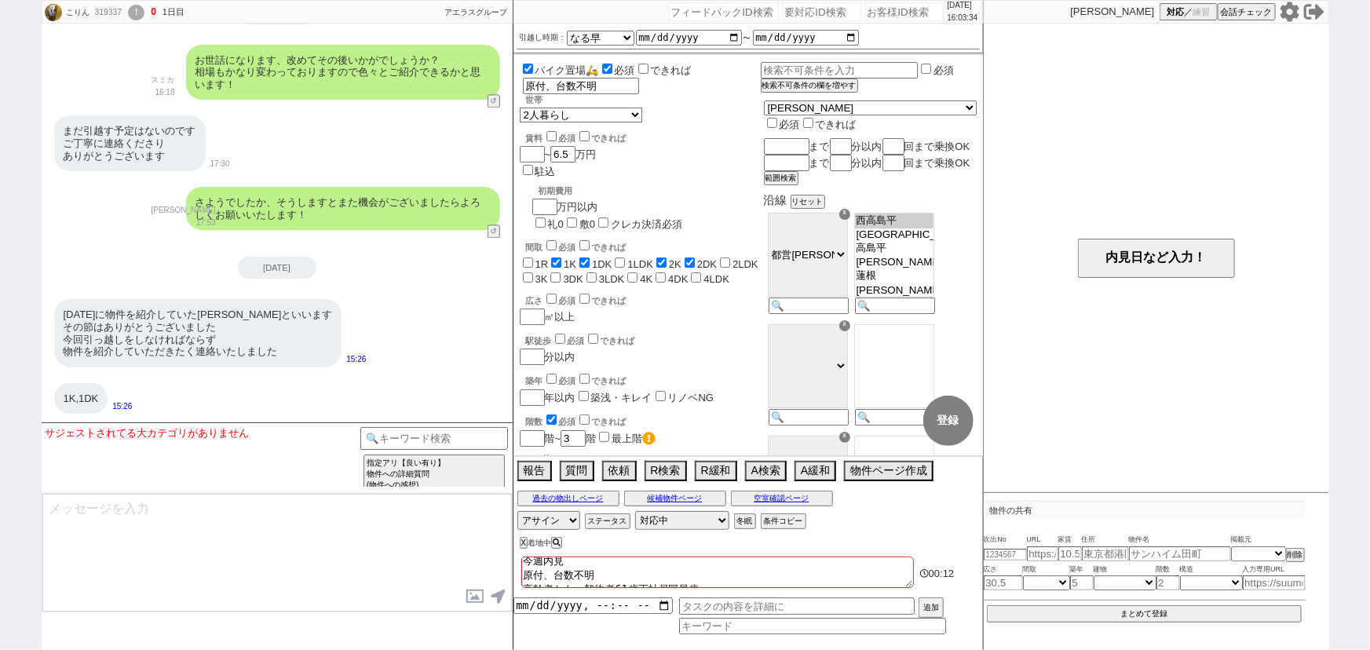
checkbox input "false"
type textarea "今週内見 原付、台数不明 高齢者かも：契約者61歳正社員同居58歳"
checkbox input "false"
checkbox input "true"
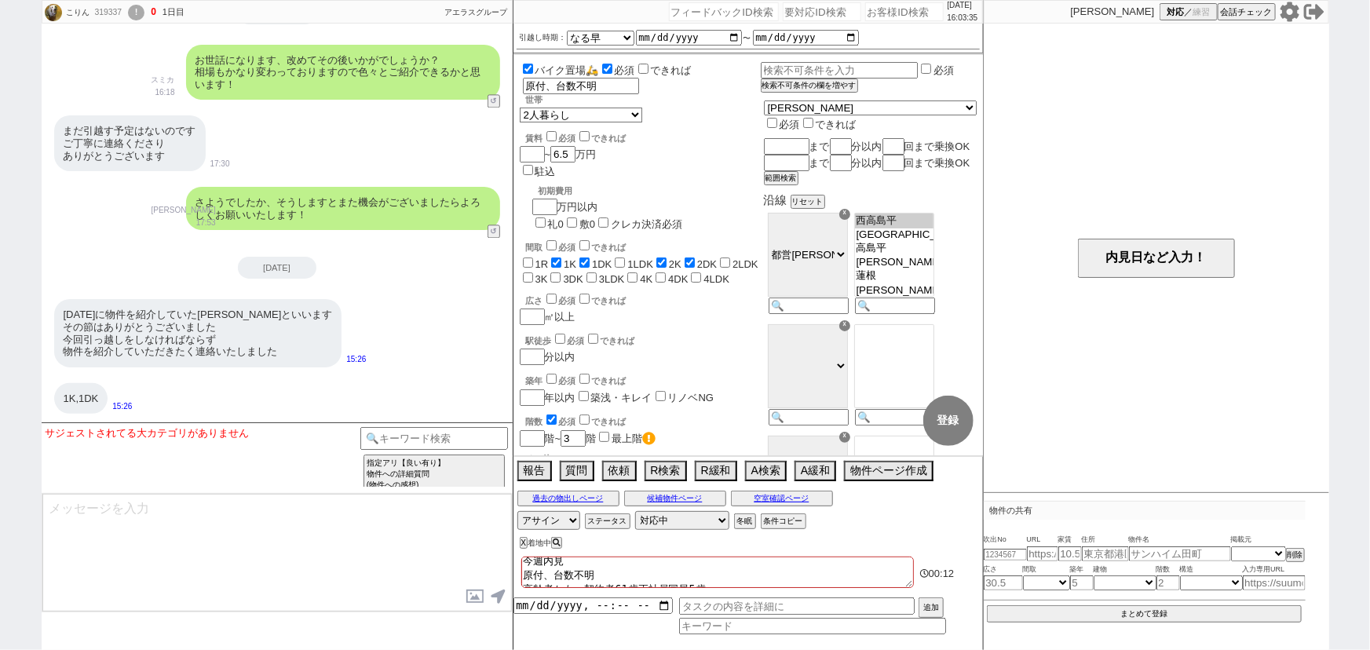
checkbox input "false"
checkbox input "true"
checkbox input "false"
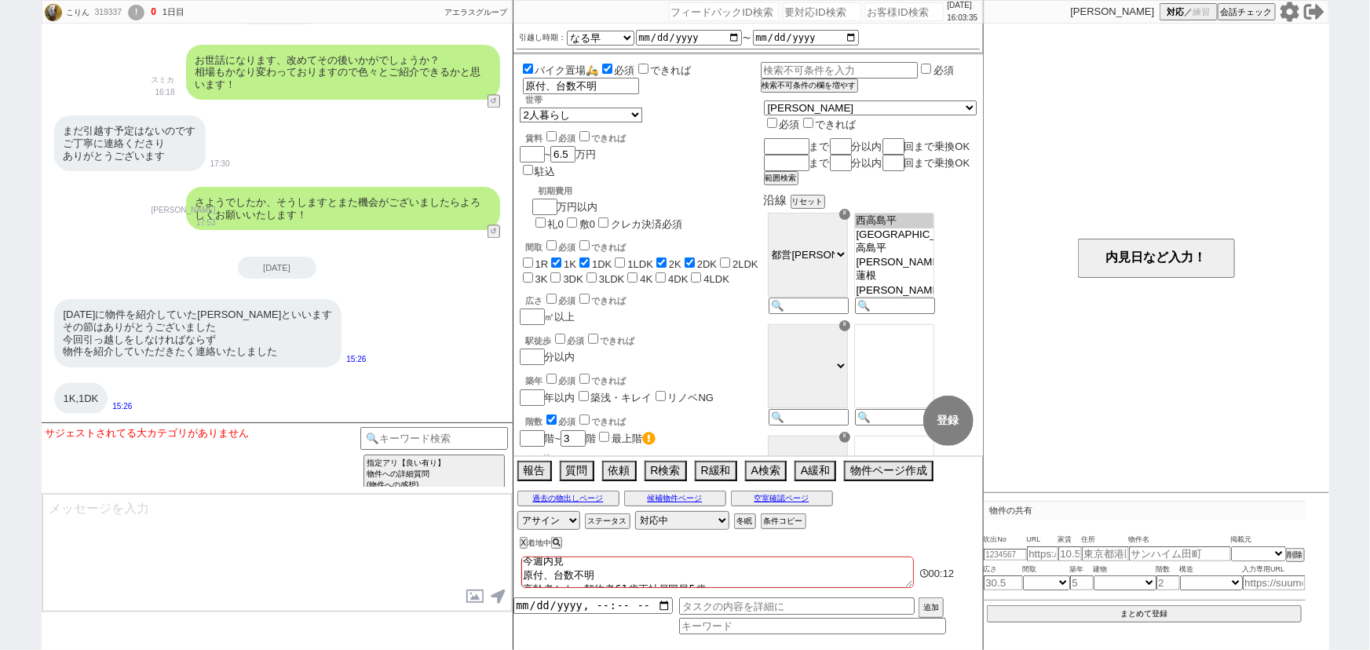
checkbox input "false"
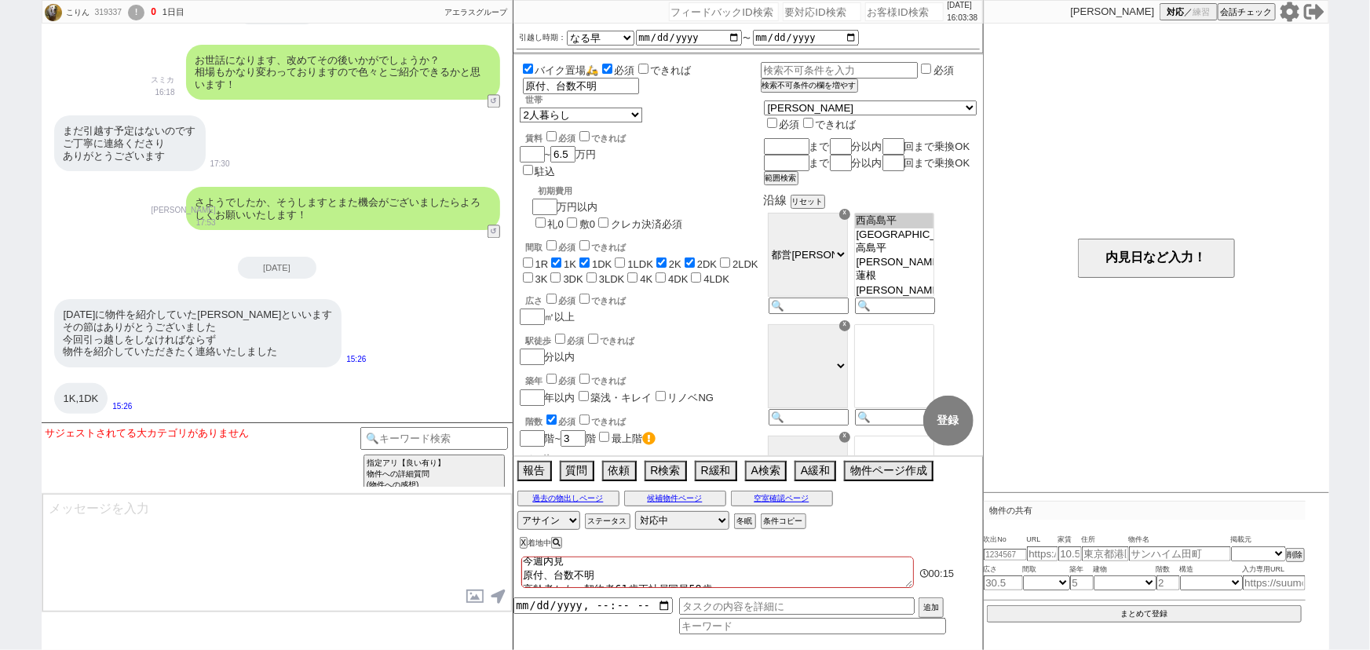
scroll to position [0, 0]
drag, startPoint x: 597, startPoint y: 574, endPoint x: 517, endPoint y: 557, distance: 81.8
click at [517, 557] on div "今週内見 原付、台数不明 高齢者かも：契約者61歳正社員同居58歳 00:16" at bounding box center [747, 574] width 469 height 35
type textarea "高齢者かも：契約者61歳正社員同居58歳"
checkbox input "false"
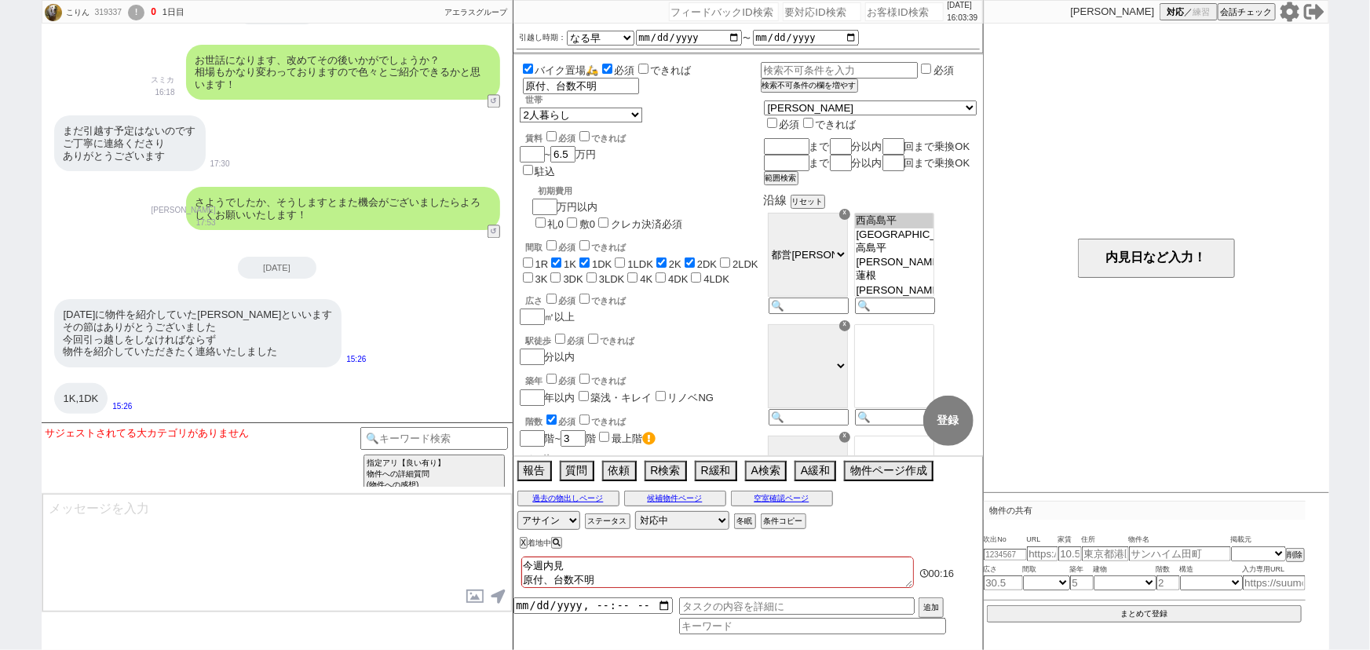
checkbox input "true"
checkbox input "false"
checkbox input "true"
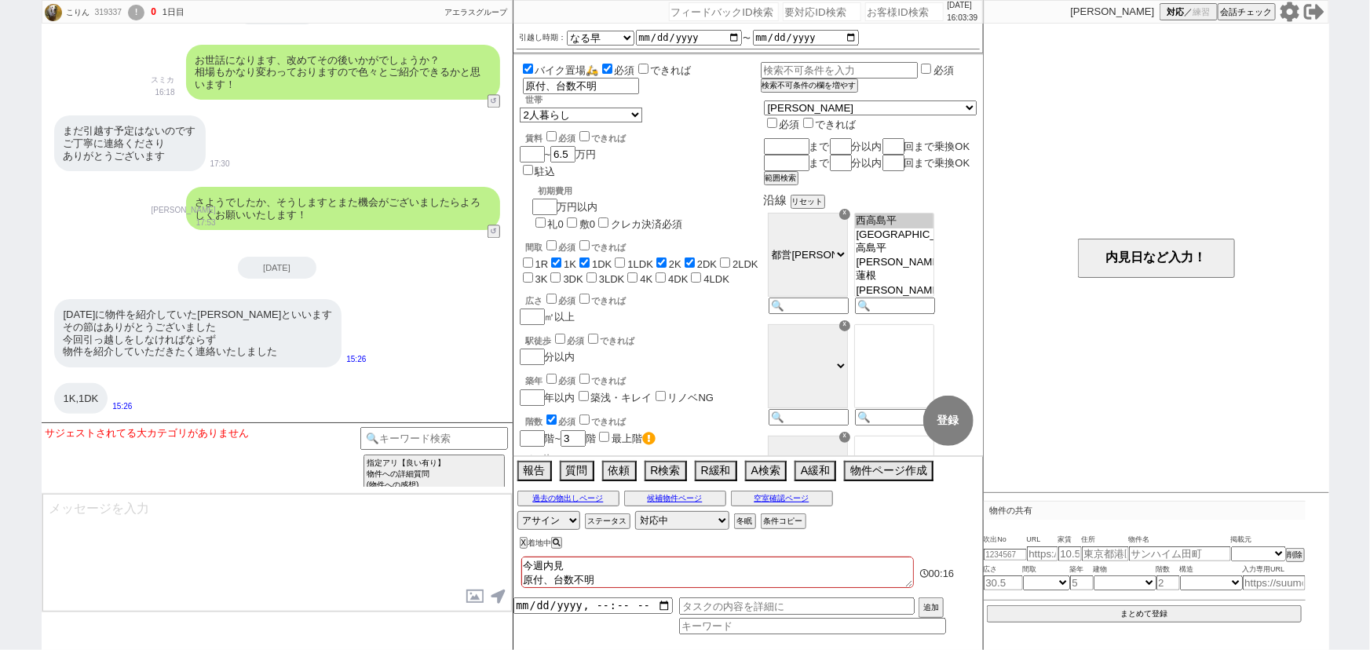
checkbox input "false"
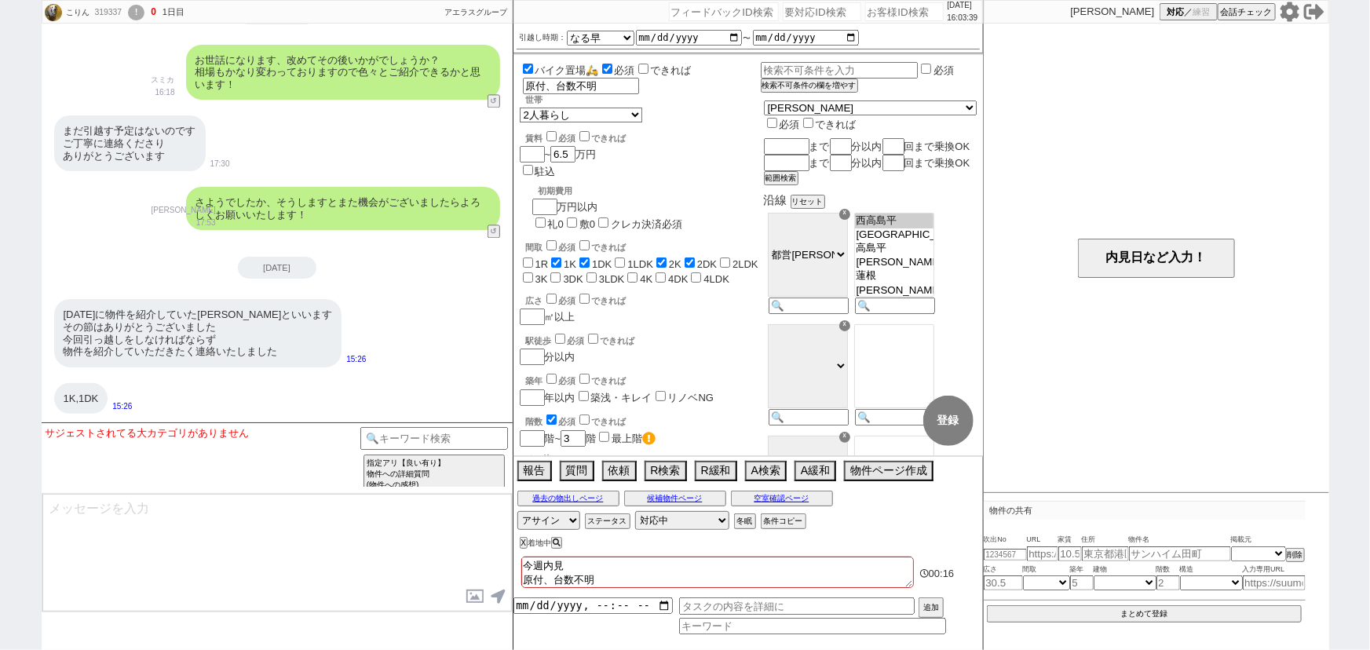
checkbox input "false"
type textarea "高齢者かも：契約者61歳正社員同居58歳"
checkbox input "false"
checkbox input "true"
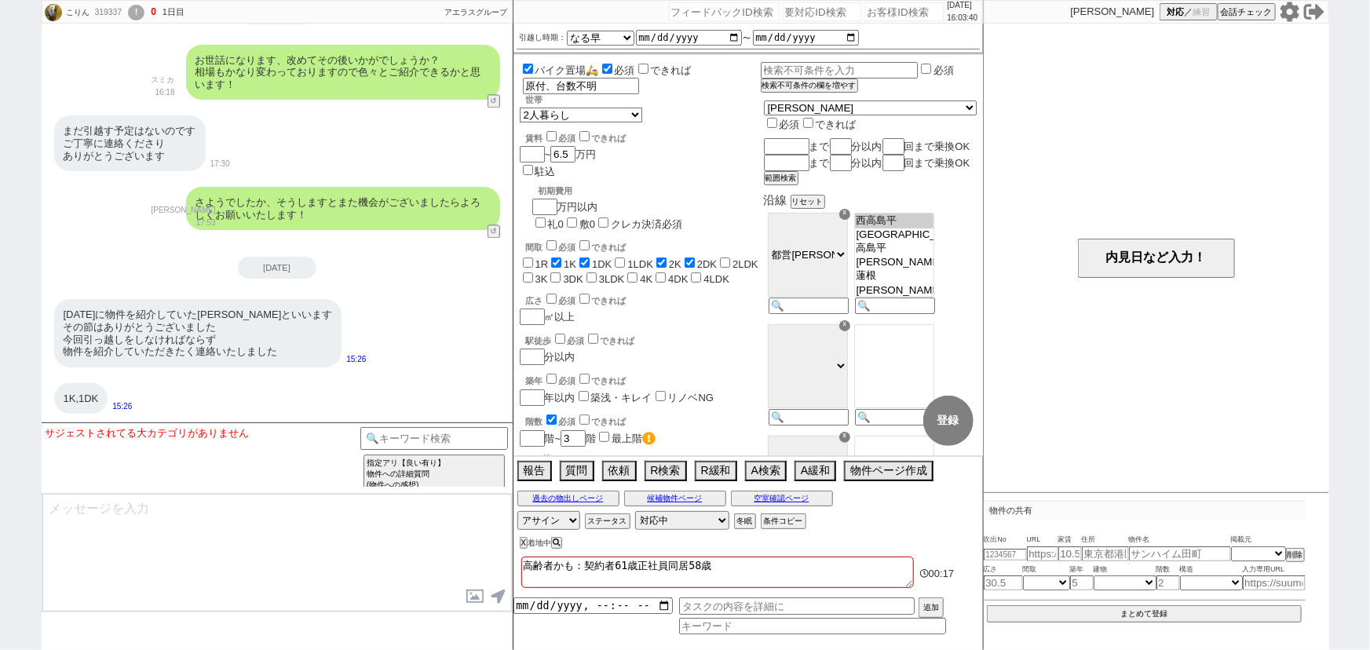
checkbox input "true"
checkbox input "false"
checkbox input "true"
checkbox input "false"
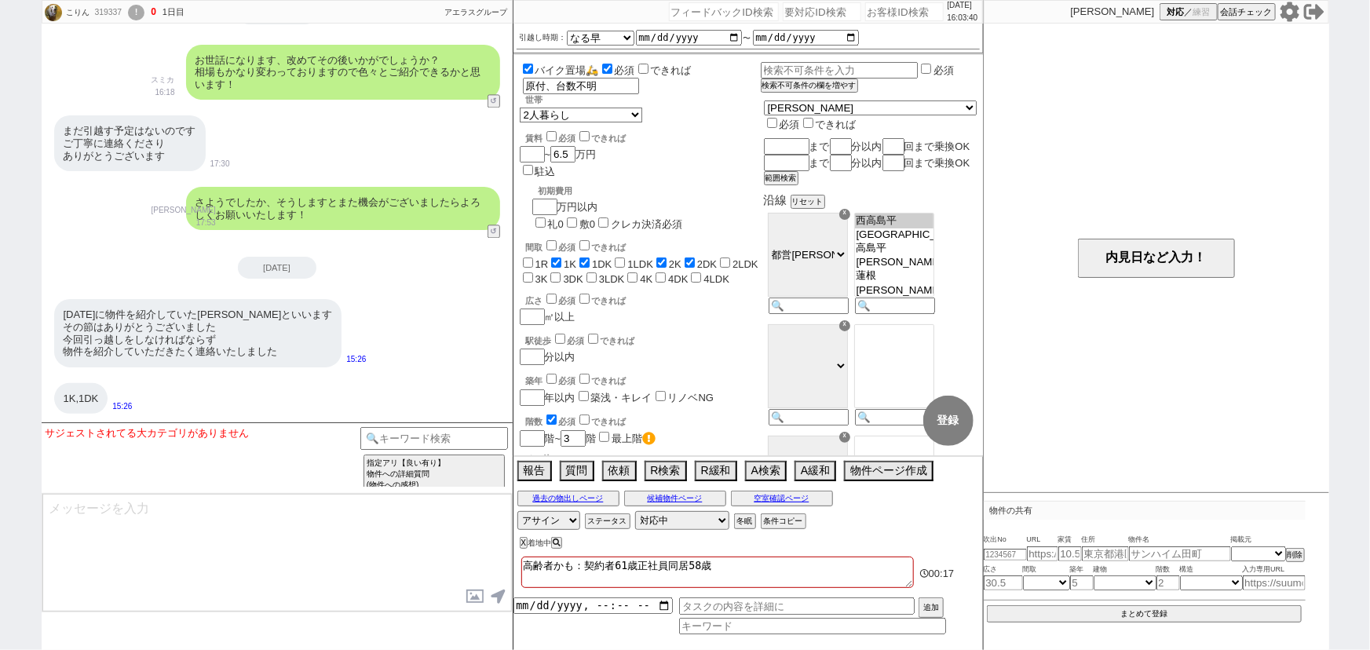
checkbox input "false"
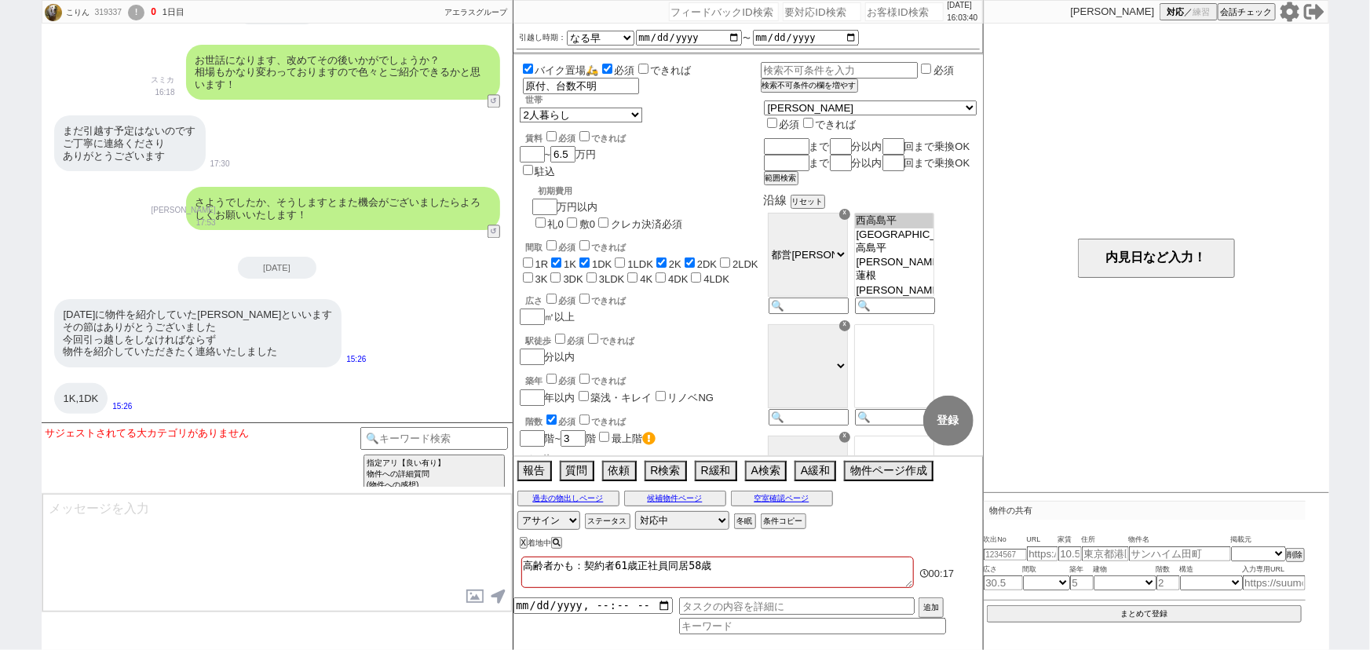
checkbox input "false"
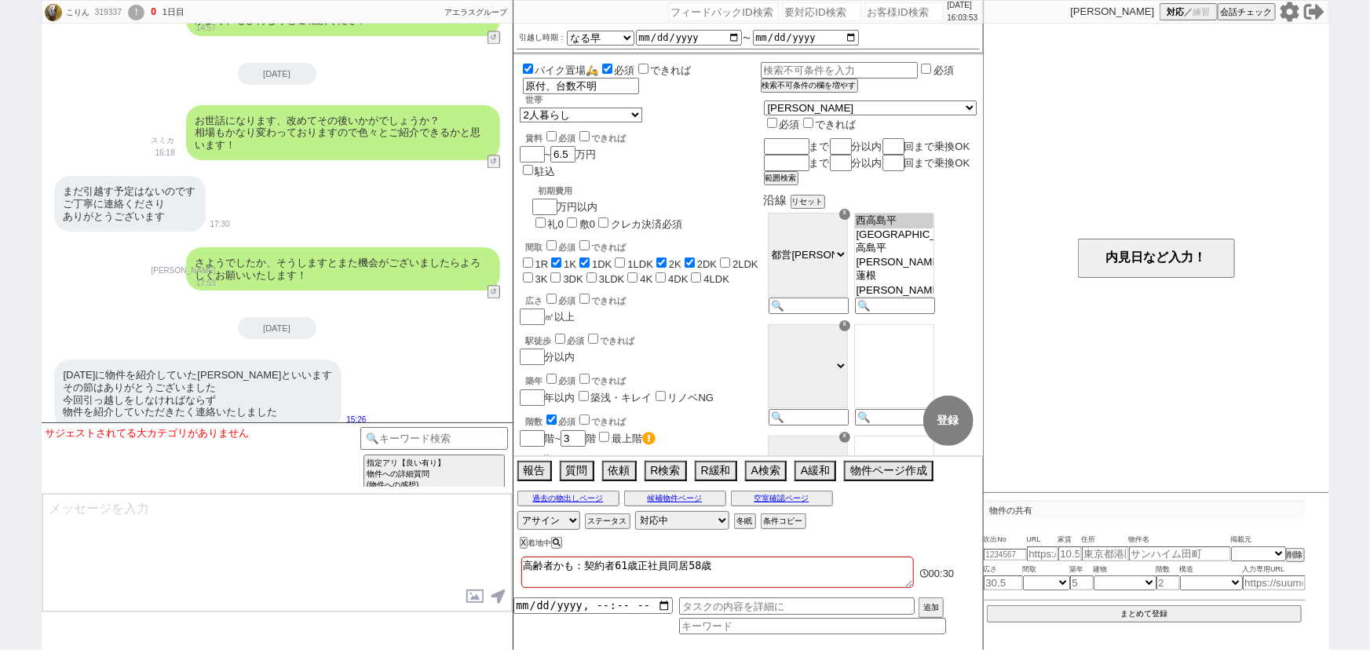
scroll to position [4706, 0]
type textarea "高齢者かも：契約者61歳正社員同居58歳"
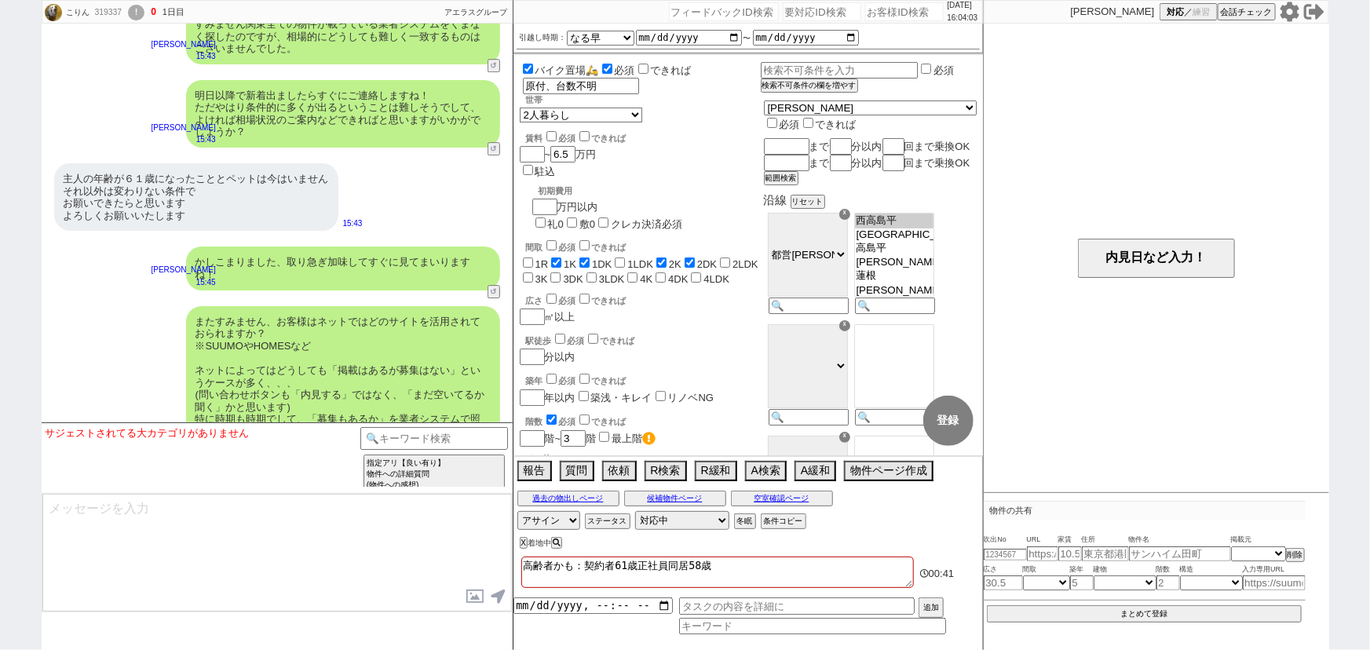
scroll to position [5488, 0]
click at [360, 305] on div "またすみません、お客様はネットではどのサイトを活用されておられますか？ ※SUUMOやHOMESなど ネットによってはどうしても「掲載はあるが募集はない」とい…" at bounding box center [343, 375] width 314 height 141
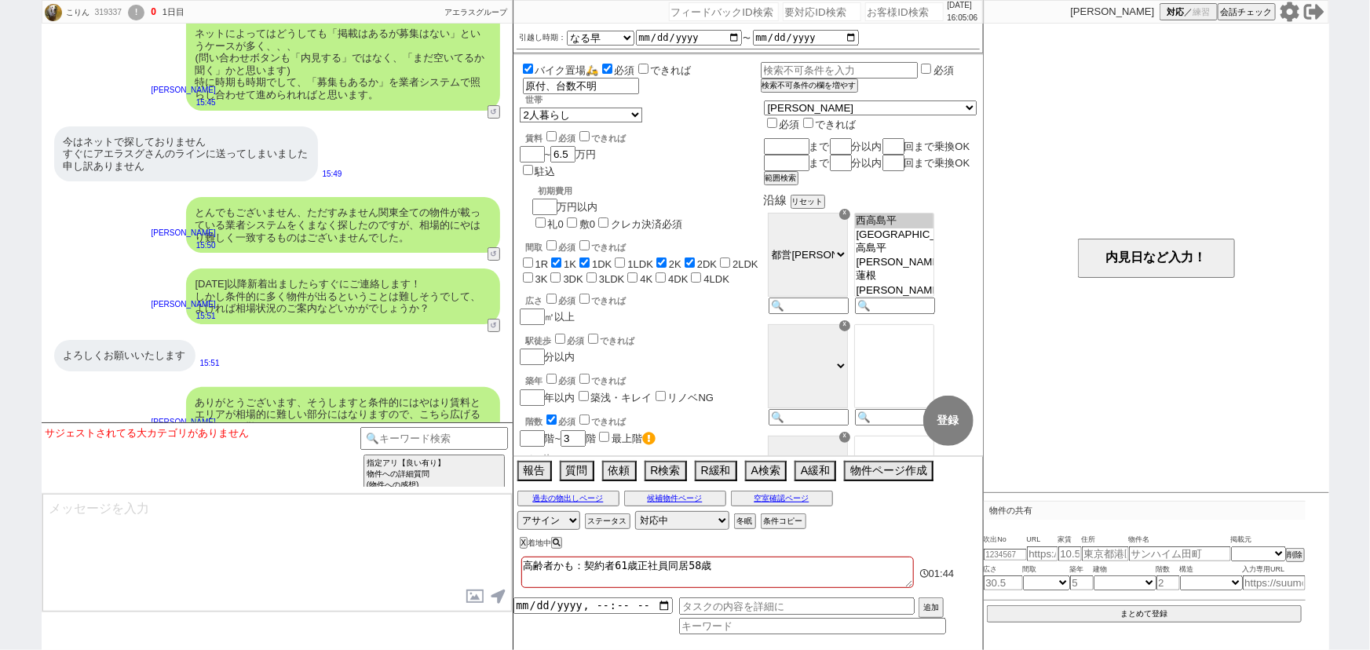
scroll to position [5928, 0]
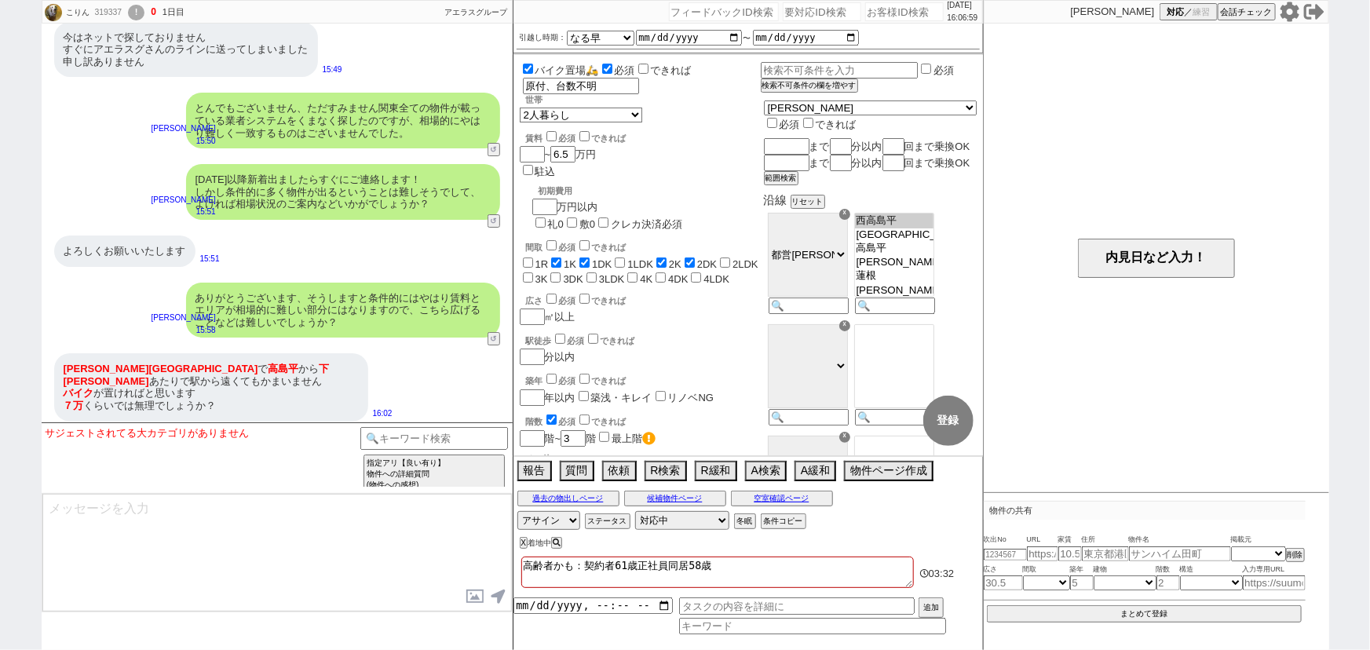
click at [887, 9] on input "number" at bounding box center [904, 11] width 79 height 19
paste input "592698"
type input "592698"
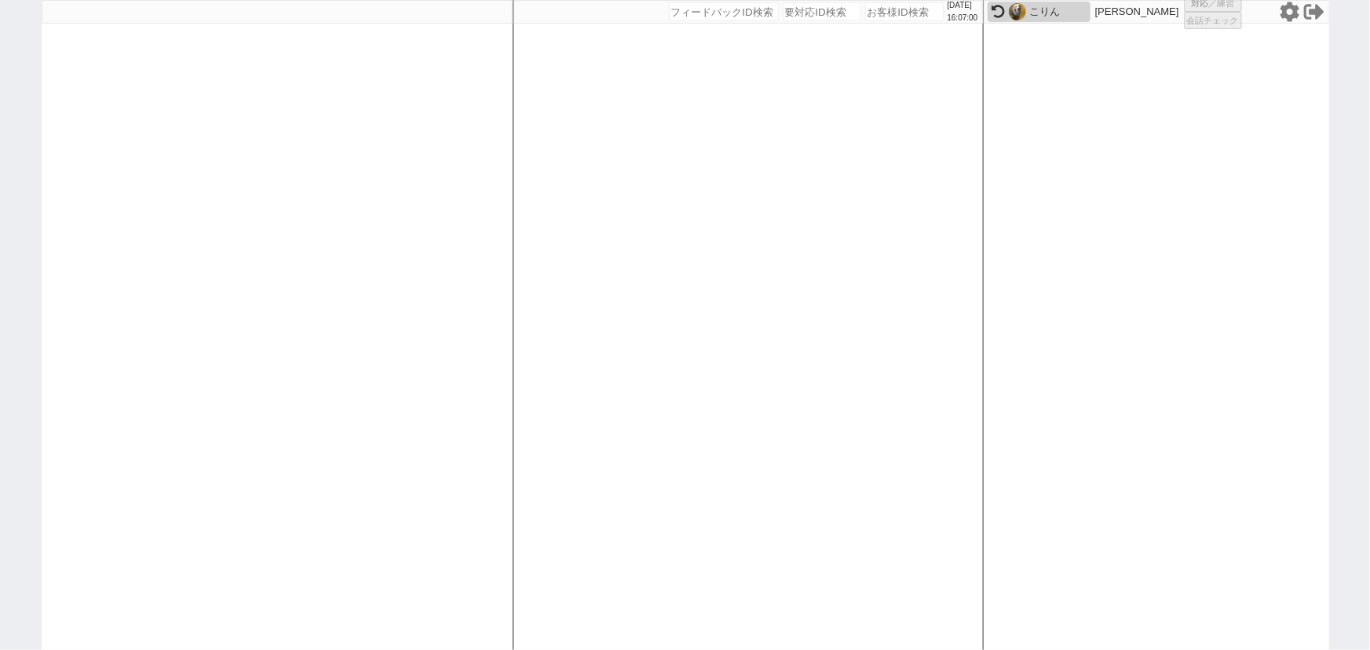
select select
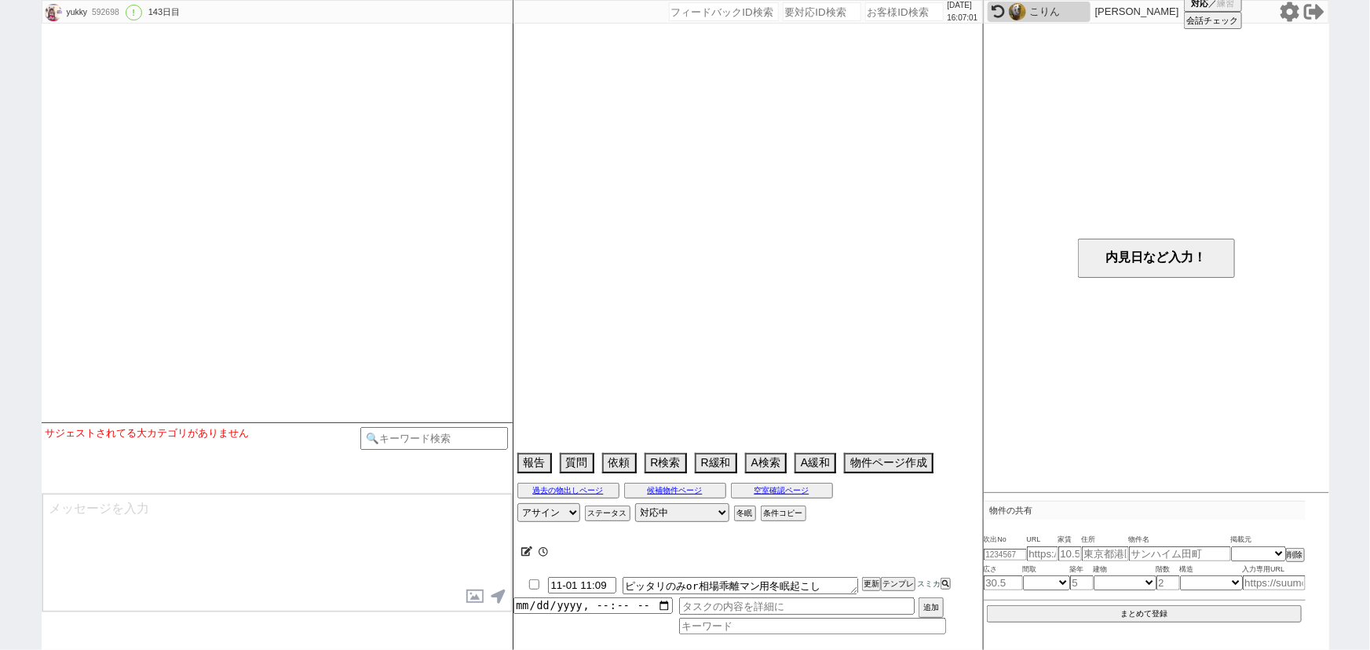
select select "15"
select select "0"
select select "2"
select select "3"
select select "4"
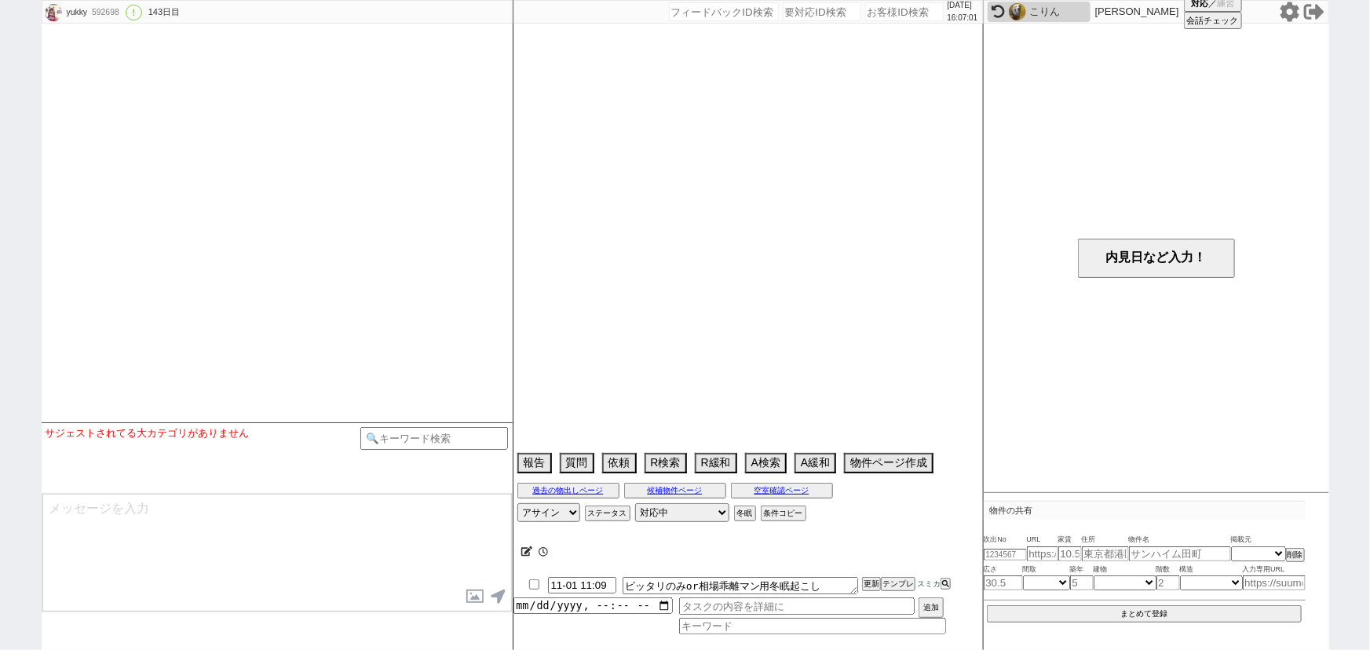
select select "5"
select select "6"
select select "7"
select select "8"
select select "9"
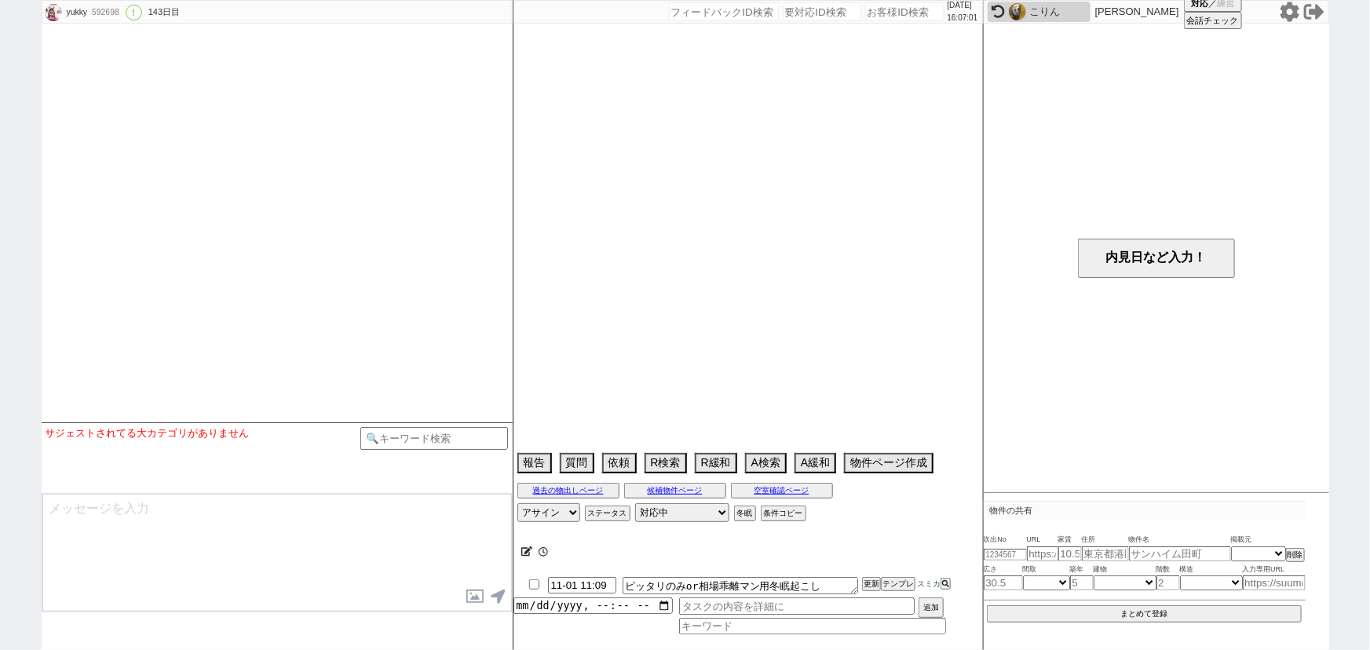
select select "10"
select select "11"
select select "12"
select select "13"
select select "14"
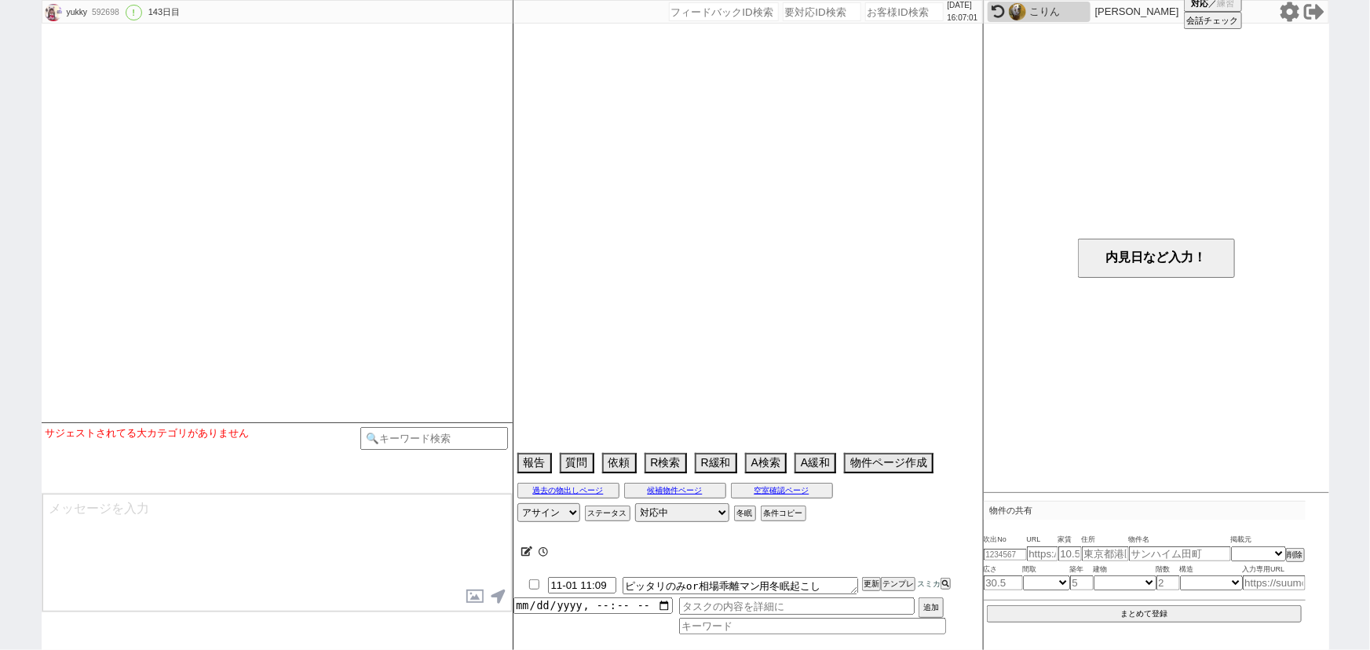
select select "15"
select select "16"
select select "17"
select select "18"
select select "19"
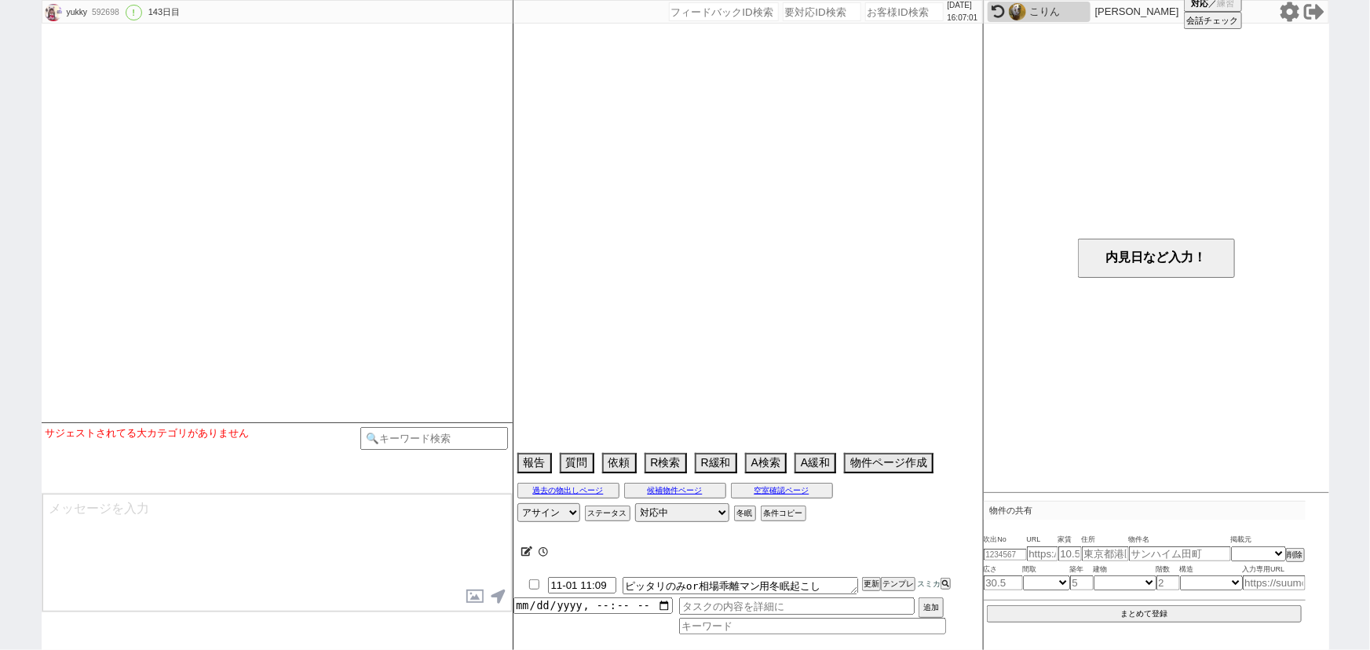
select select "20"
select select "21"
select select "22"
select select "23"
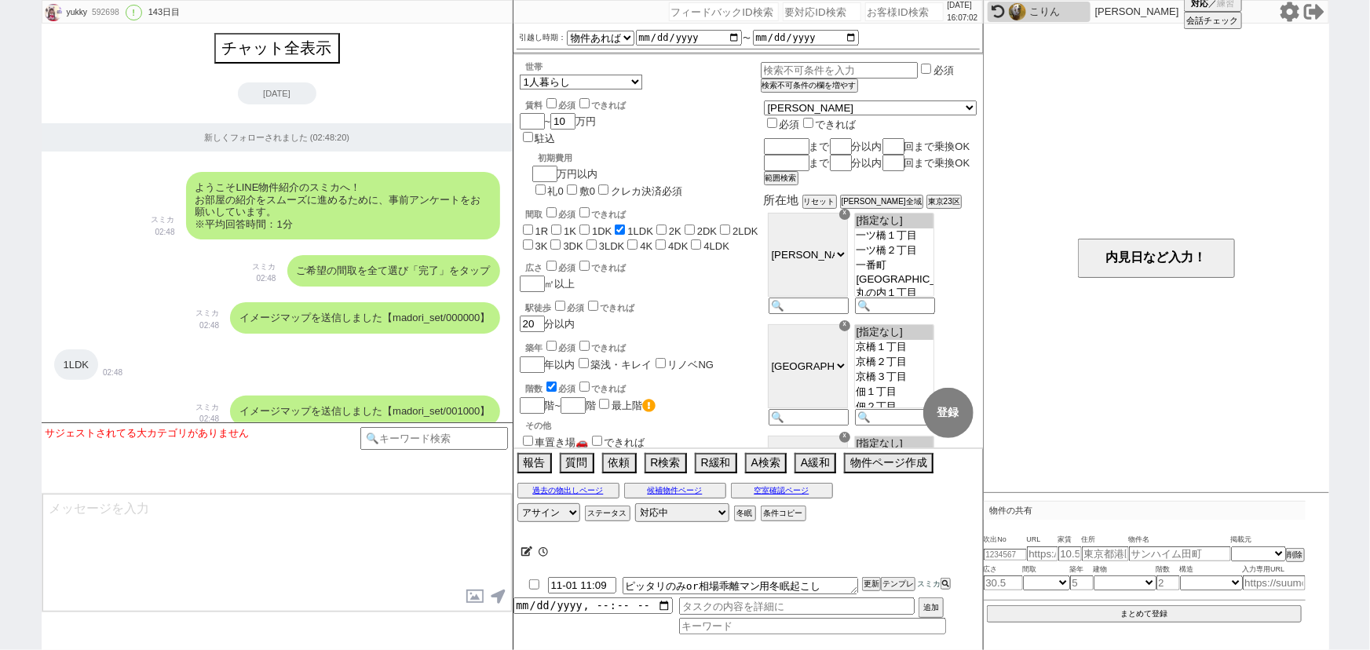
scroll to position [12988, 0]
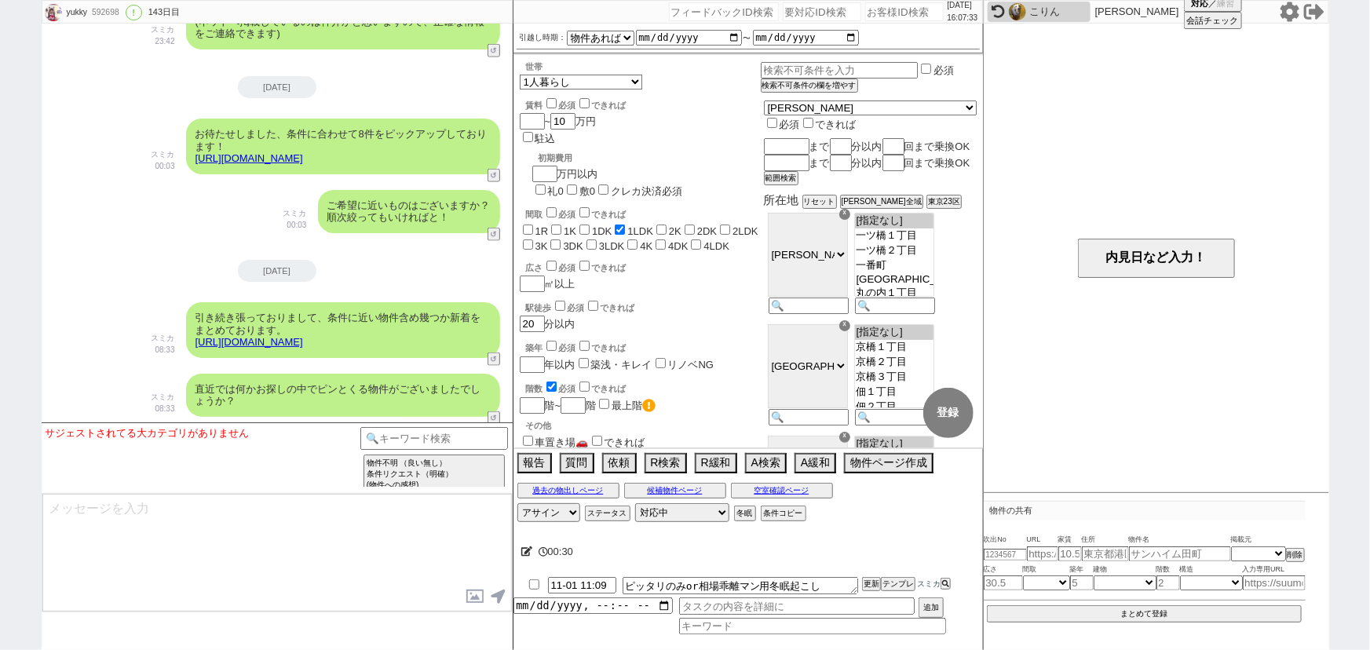
click at [345, 274] on div "[DATE]" at bounding box center [277, 271] width 471 height 22
click at [455, 366] on div "直近では何かお探しの中でピンとくる物件がございましたでしょうか？ スミカ 08:33 9600-A1" at bounding box center [277, 395] width 471 height 59
click at [447, 366] on div "直近では何かお探しの中でピンとくる物件がございましたでしょうか？ スミカ 08:33 9600-A1" at bounding box center [277, 395] width 471 height 59
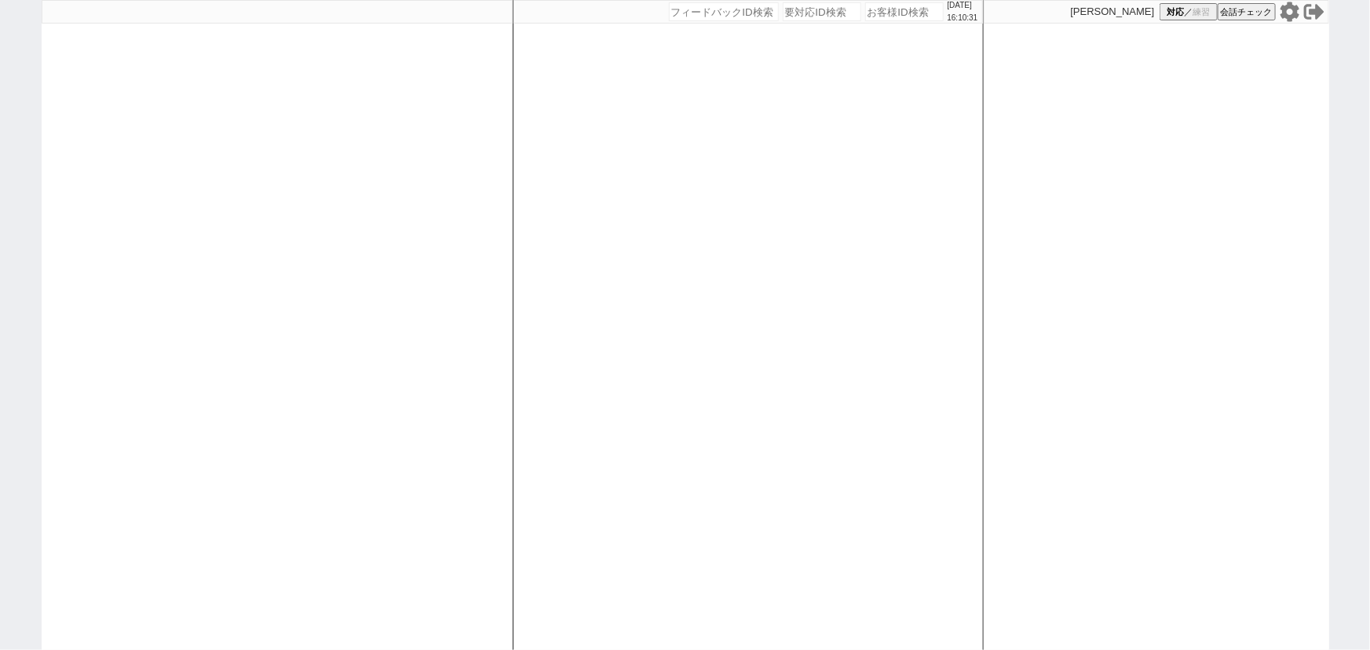
click at [352, 380] on div at bounding box center [277, 325] width 471 height 650
select select "2"
select select
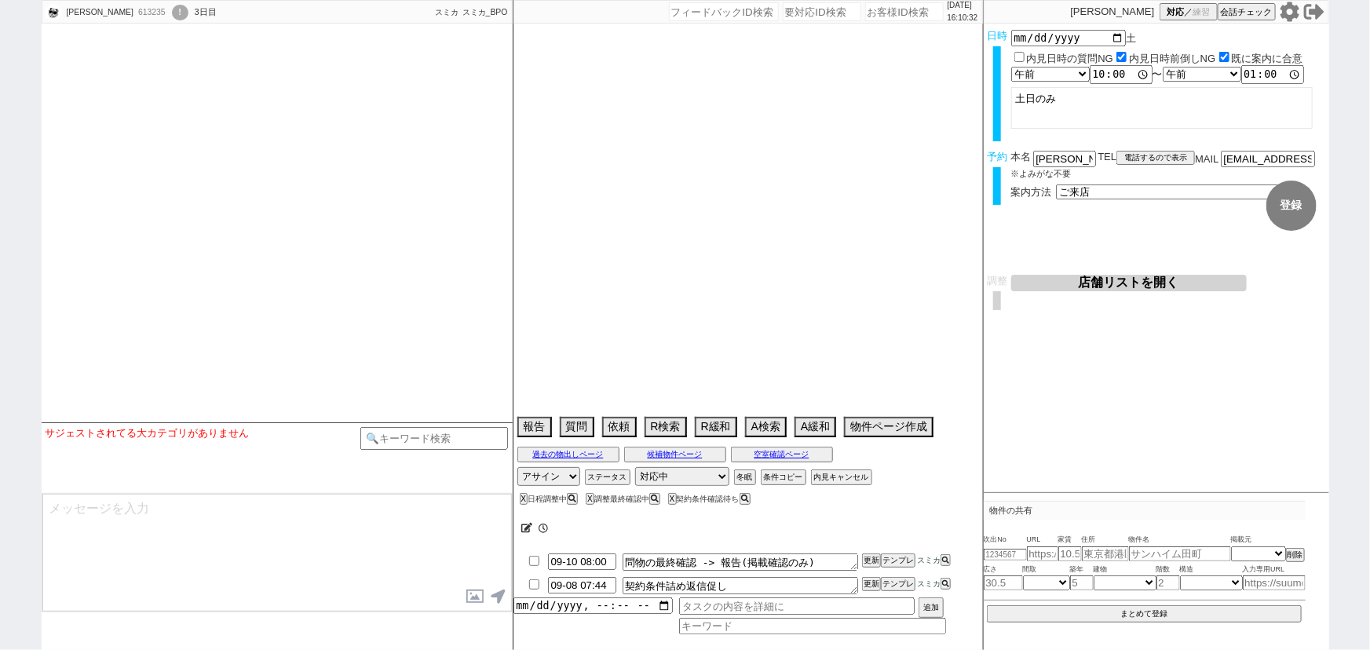
type textarea "他社なし"
select select
select select "15"
select select "1"
select select "14"
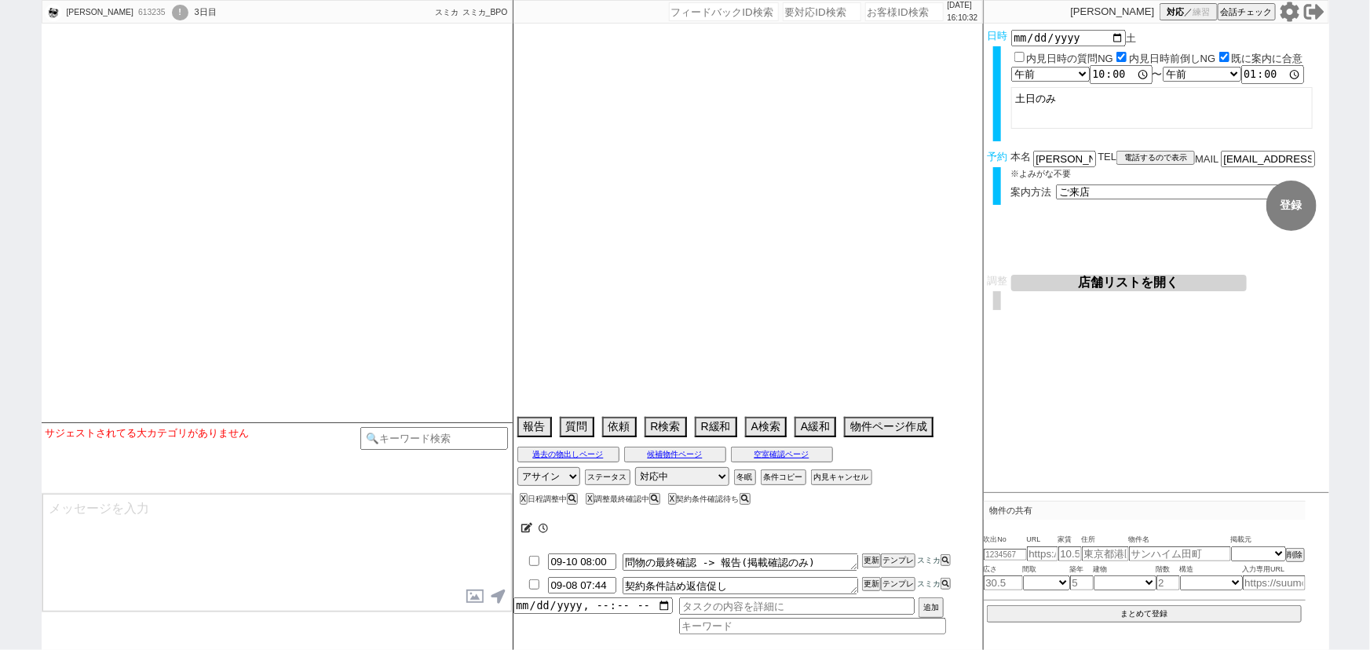
select select "48"
select select "[DATE]"
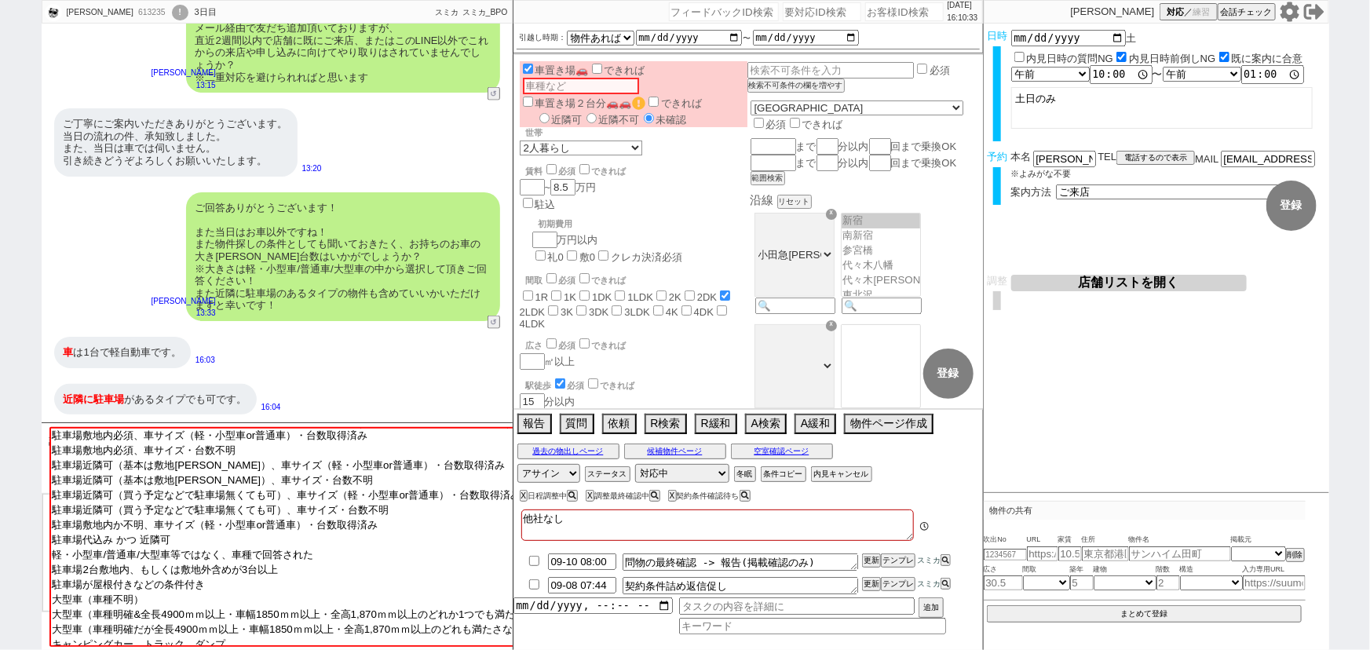
scroll to position [454, 0]
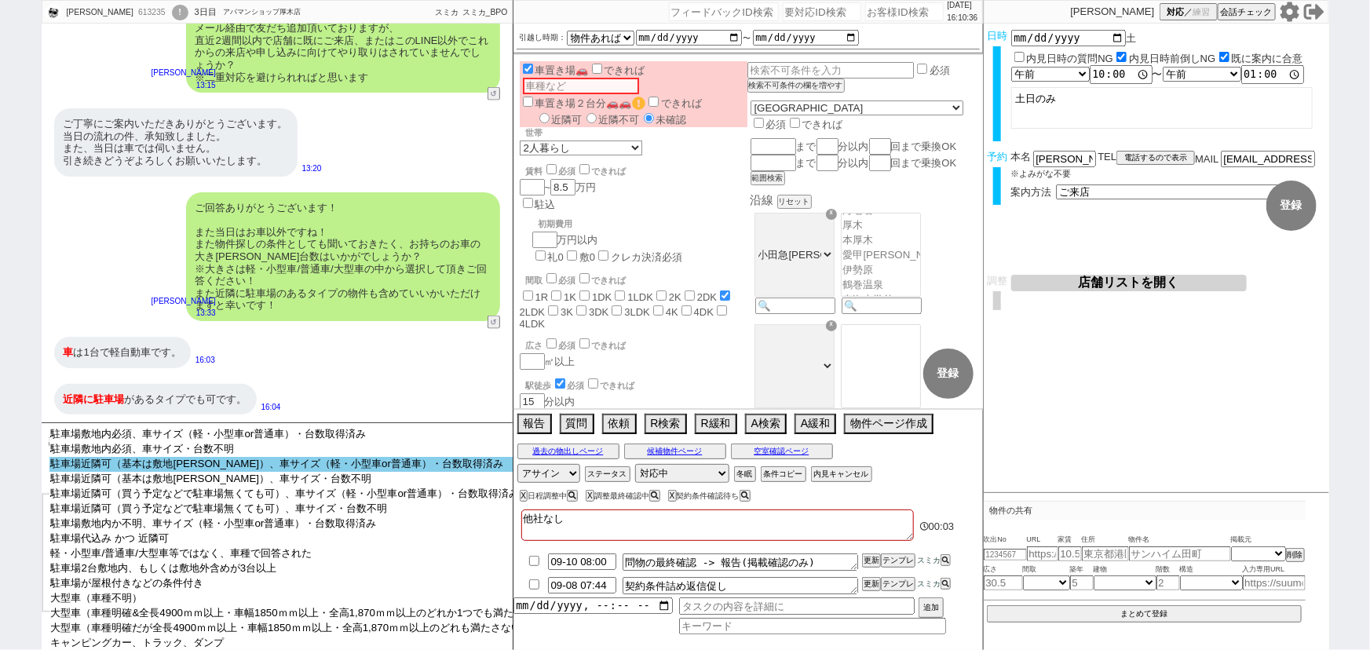
click at [258, 466] on option "駐車場近隣可（基本は敷地[PERSON_NAME]）、車サイズ（軽・小型車or普通車）・台数取得済み" at bounding box center [292, 464] width 487 height 15
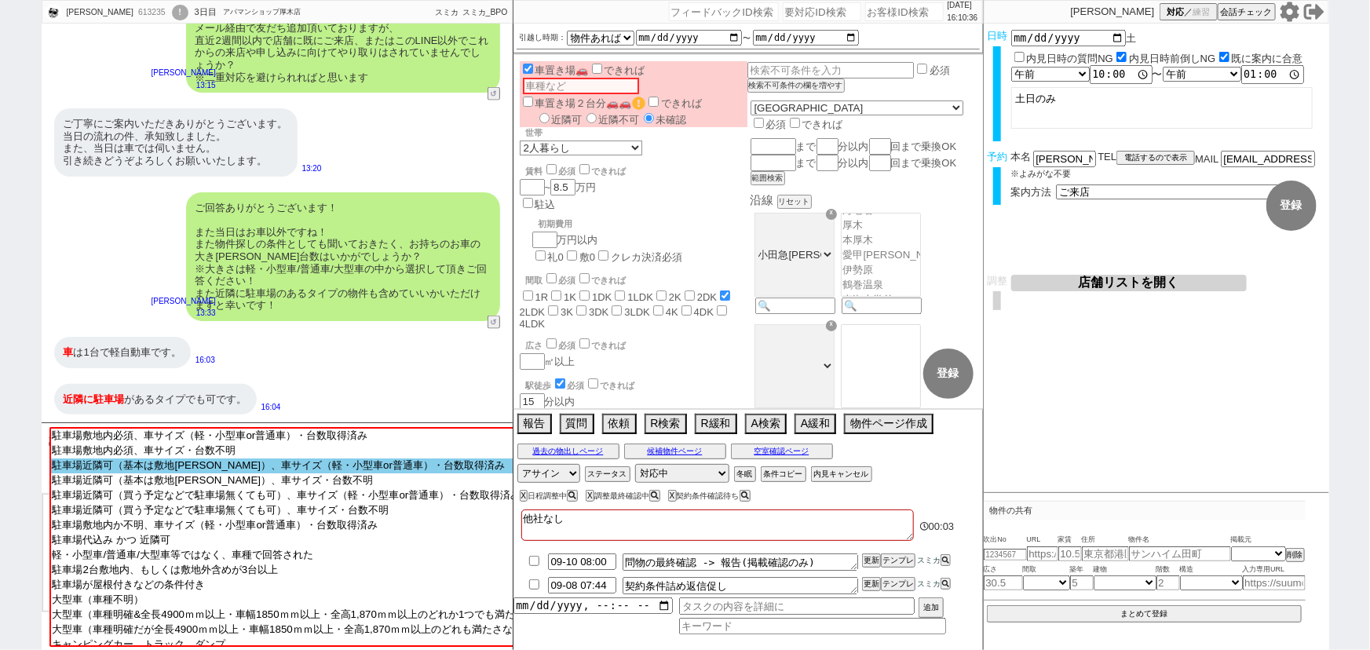
scroll to position [989, 0]
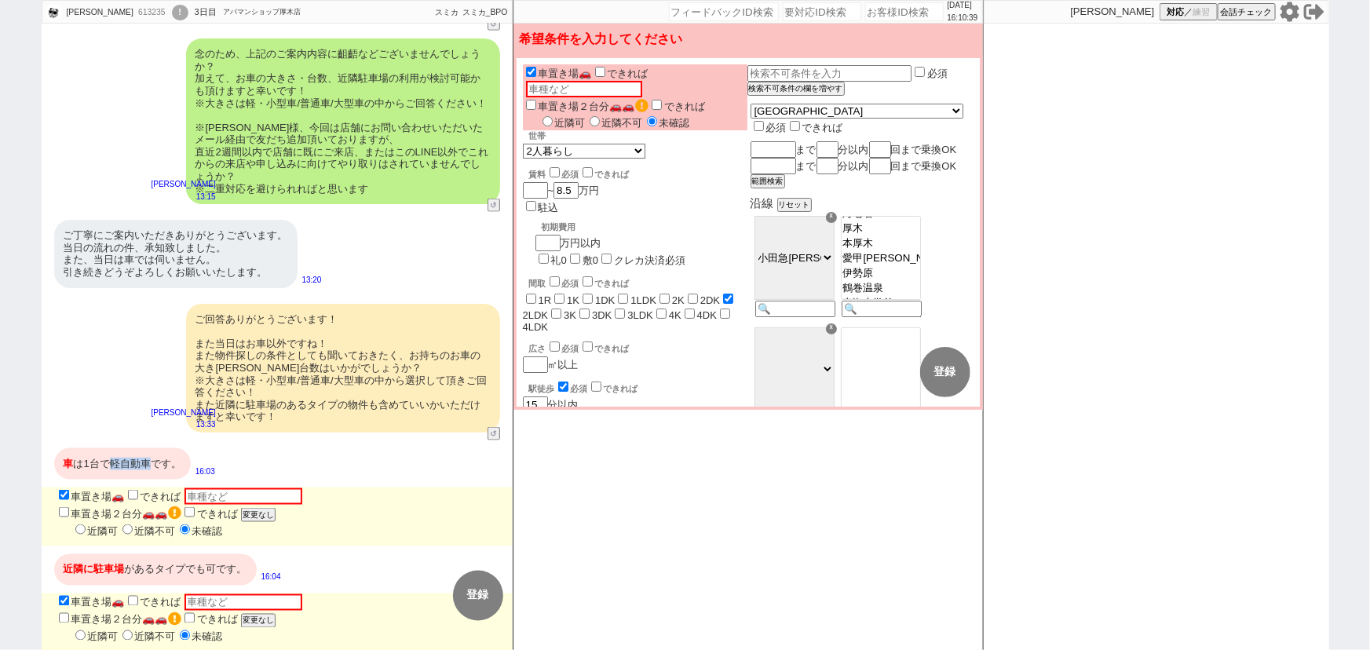
drag, startPoint x: 147, startPoint y: 461, endPoint x: 111, endPoint y: 457, distance: 36.3
click at [111, 457] on div "車 は1台で軽自動車です。" at bounding box center [122, 463] width 137 height 31
copy div "軽自動車"
click at [563, 117] on label "近隣可" at bounding box center [562, 123] width 47 height 12
click at [553, 116] on input "近隣可" at bounding box center [547, 121] width 10 height 10
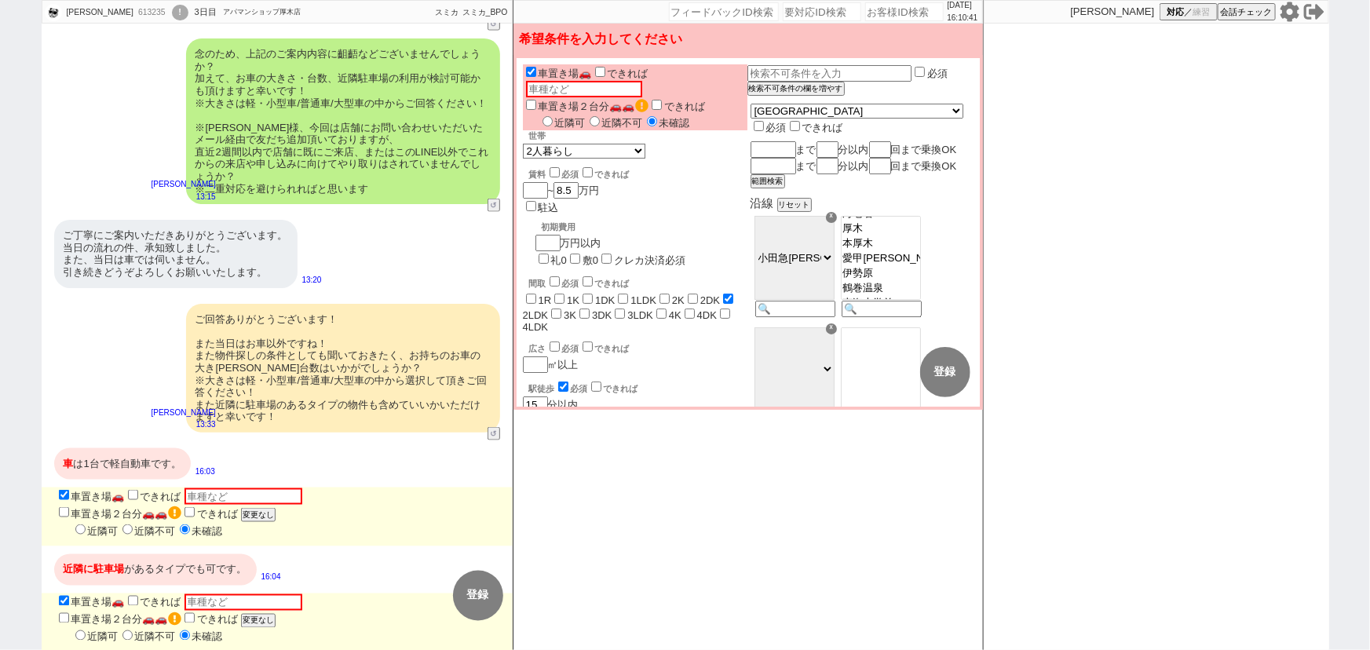
radio input "true"
checkbox input "false"
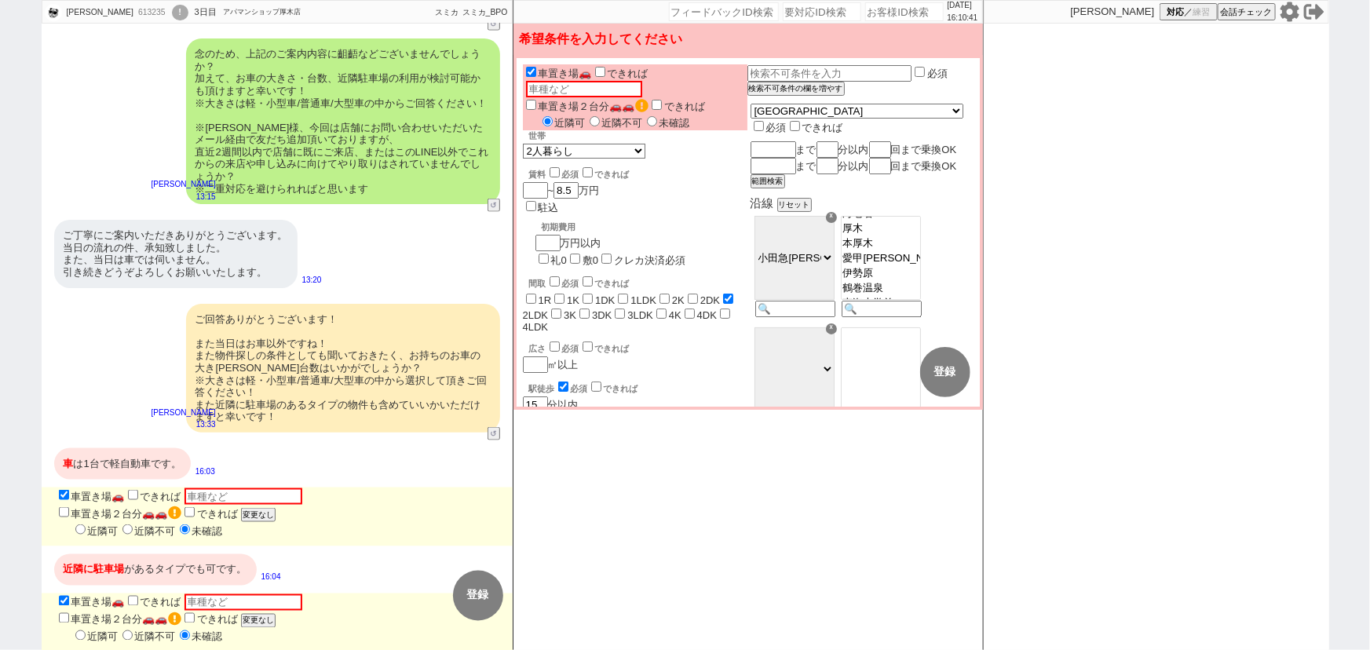
checkbox input "false"
checkbox input "true"
checkbox input "false"
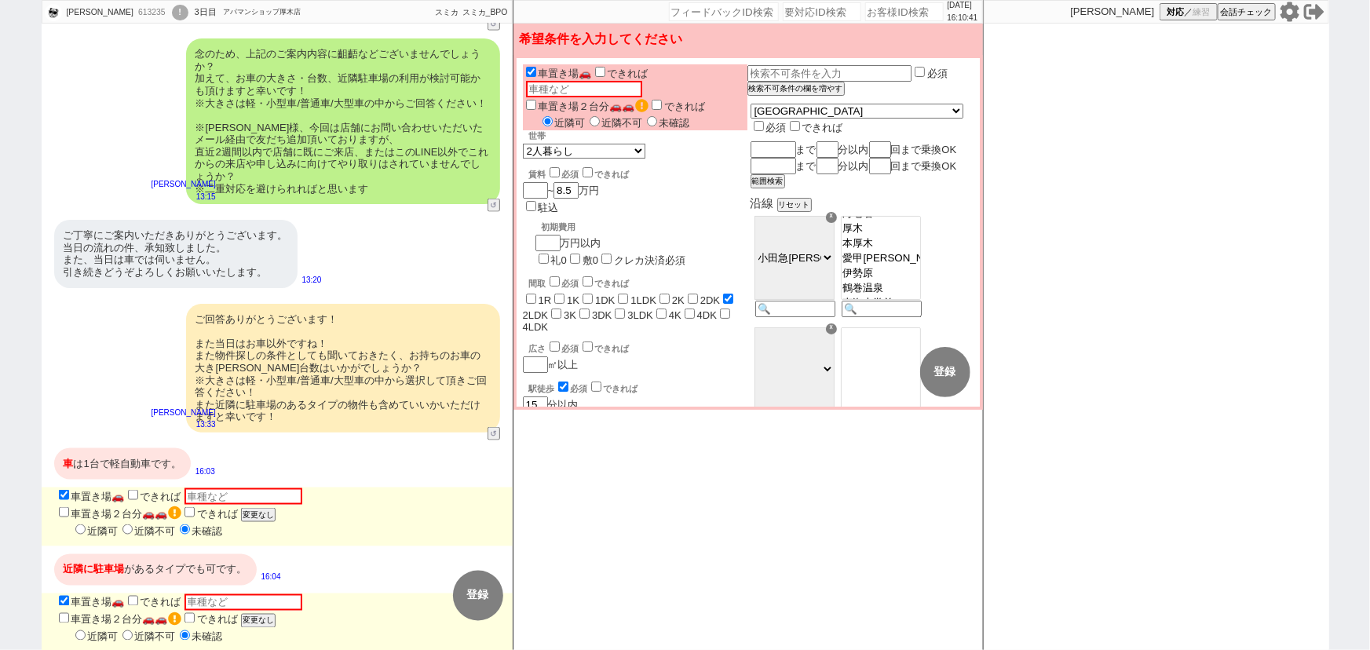
checkbox input "false"
radio input "true"
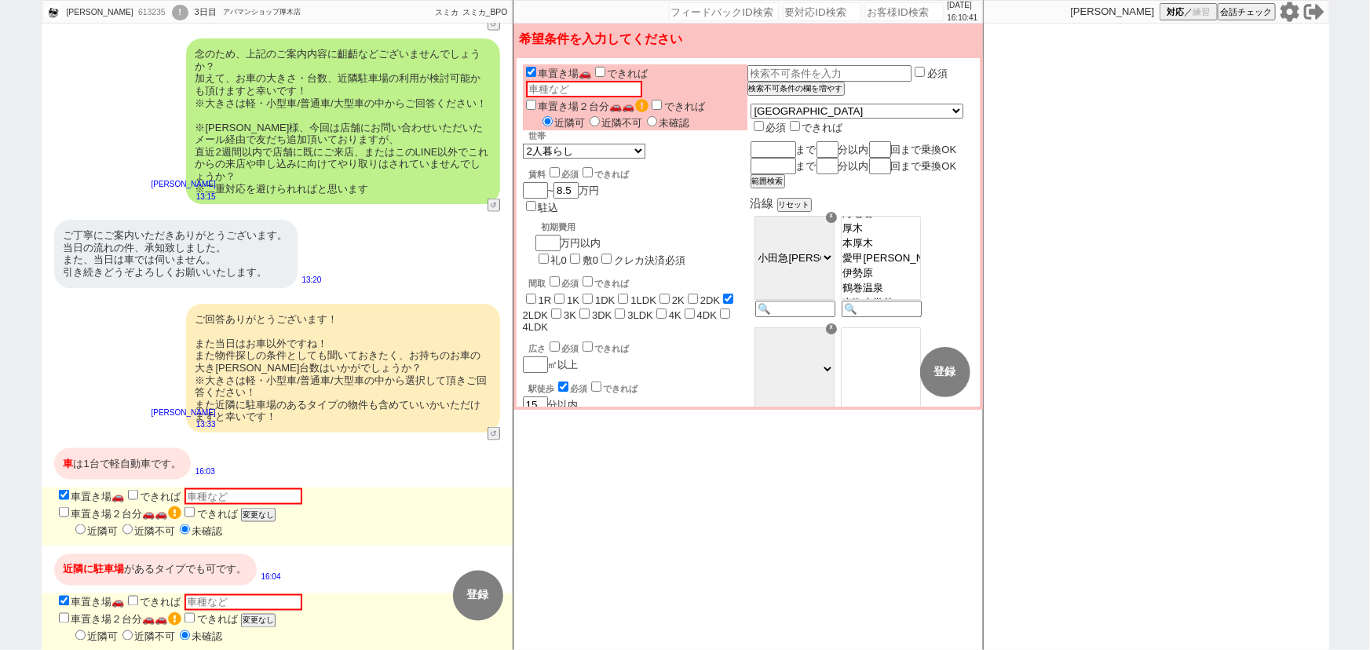
radio input "true"
click at [686, 60] on form "車置き場🚗 できれば 車 車置き場２台分🚗🚗 できれば 近隣可 近隣不可 未確認 世帯 1人暮らし 2人暮らし 家族:小学生以下含む 家族:小学生以下含まず …" at bounding box center [748, 62] width 463 height 9
click at [642, 81] on input "text" at bounding box center [584, 89] width 116 height 16
paste input "軽自動車"
type input "軽自動車"
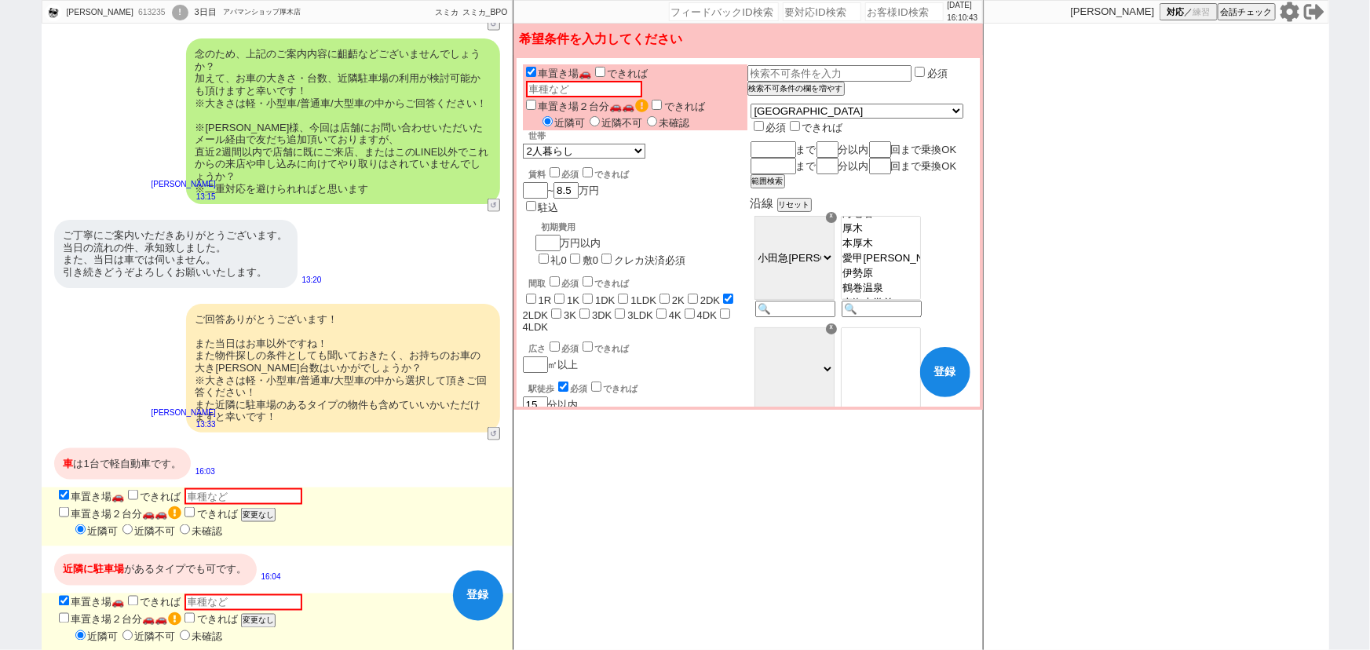
type input "軽自動車"
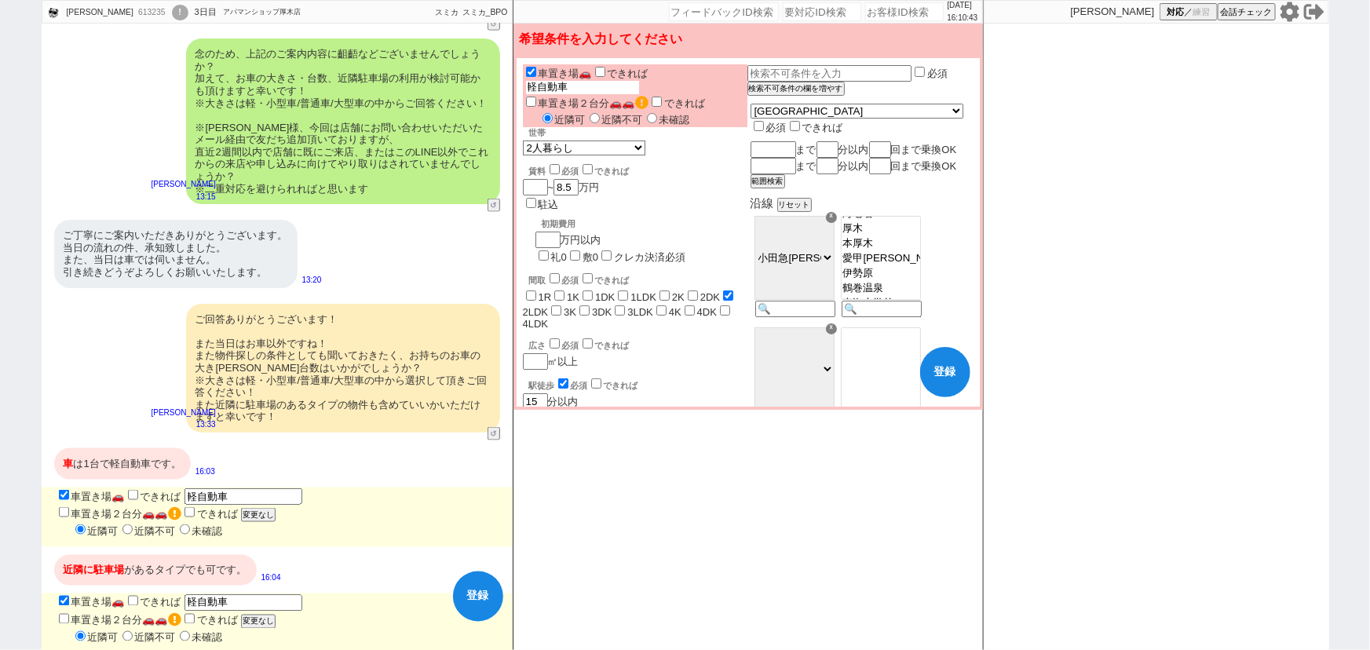
scroll to position [988, 0]
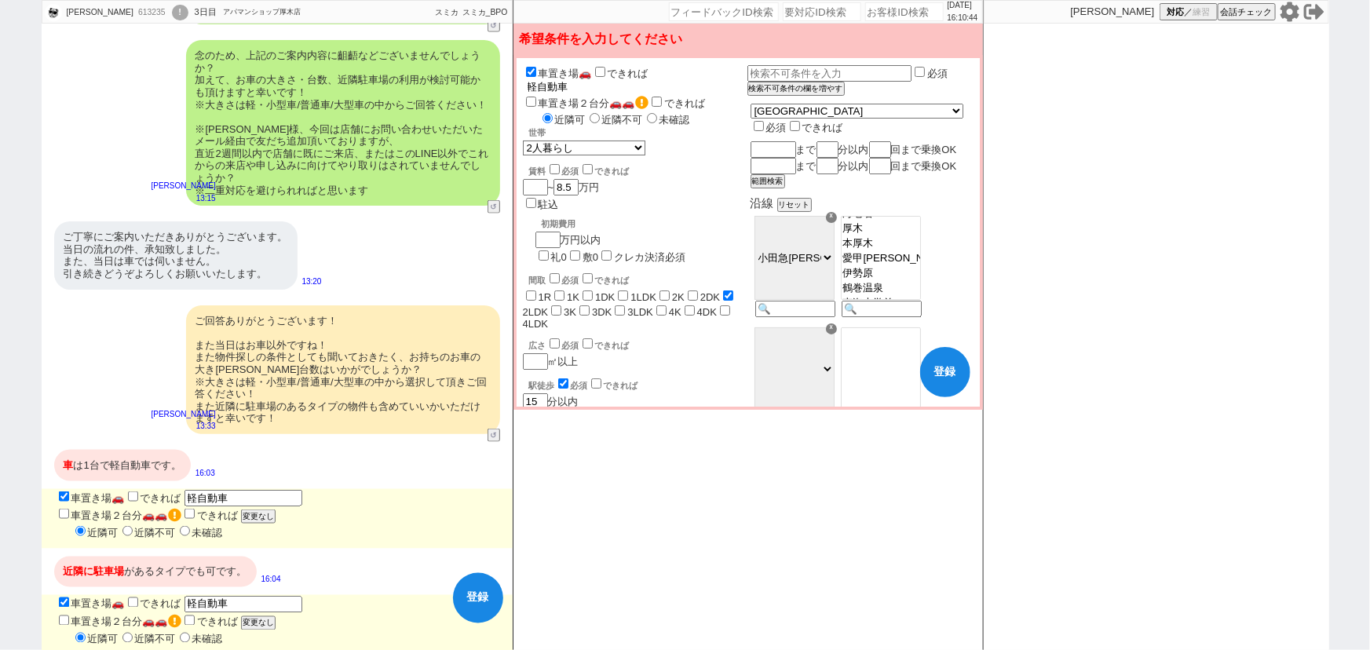
type input "軽自動車１"
type input "軽自動車１ｄ"
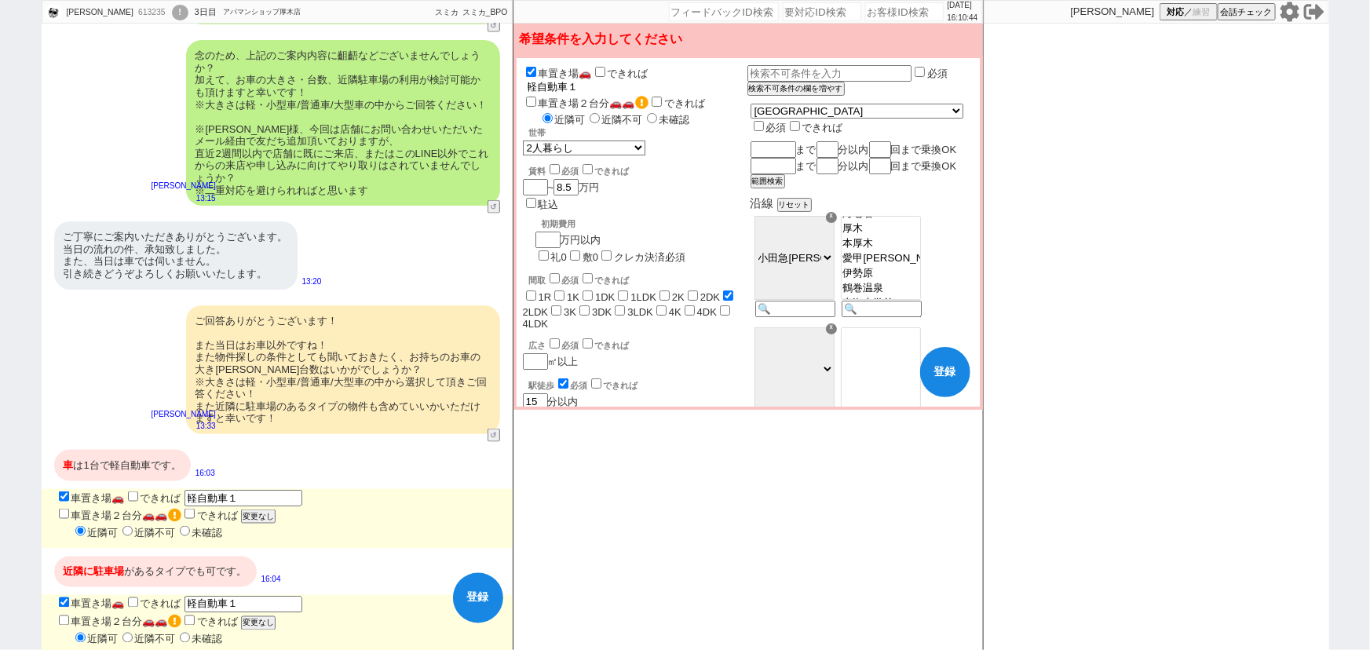
type input "軽自動車１ｄ"
type input "軽自動車１だ"
type input "軽自動車１だい"
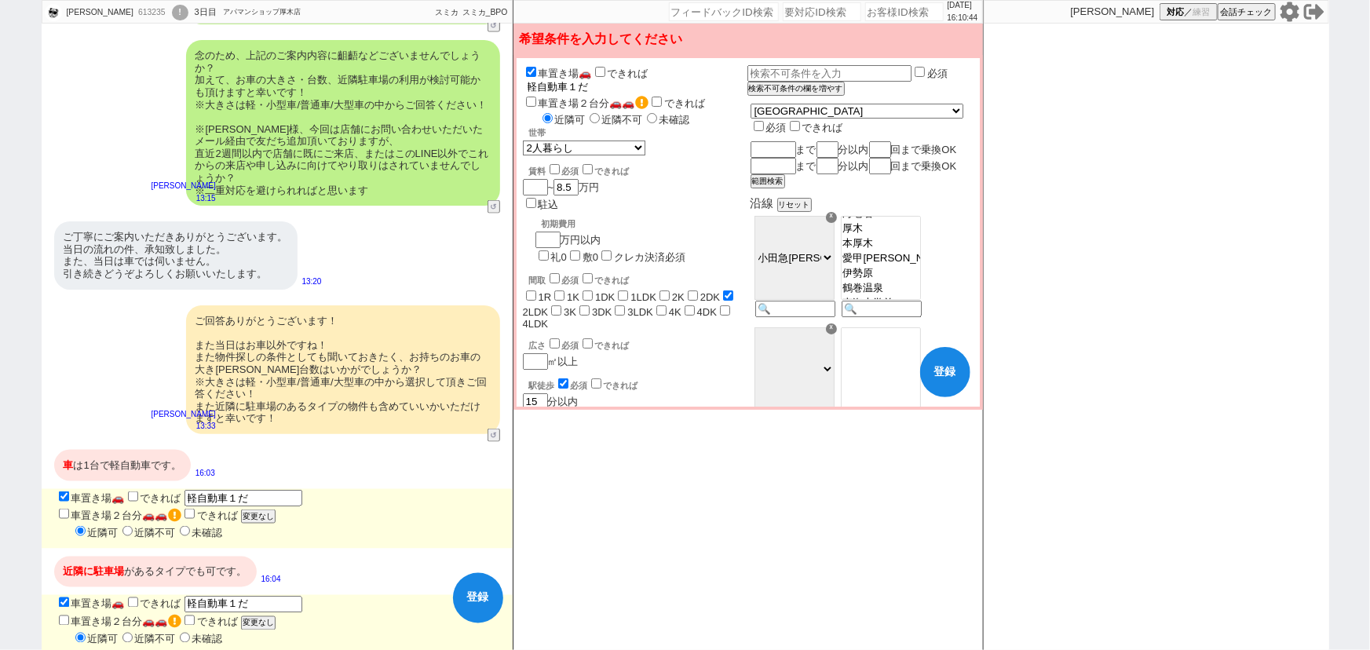
type input "軽自動車１だい"
type input "軽自動車1台"
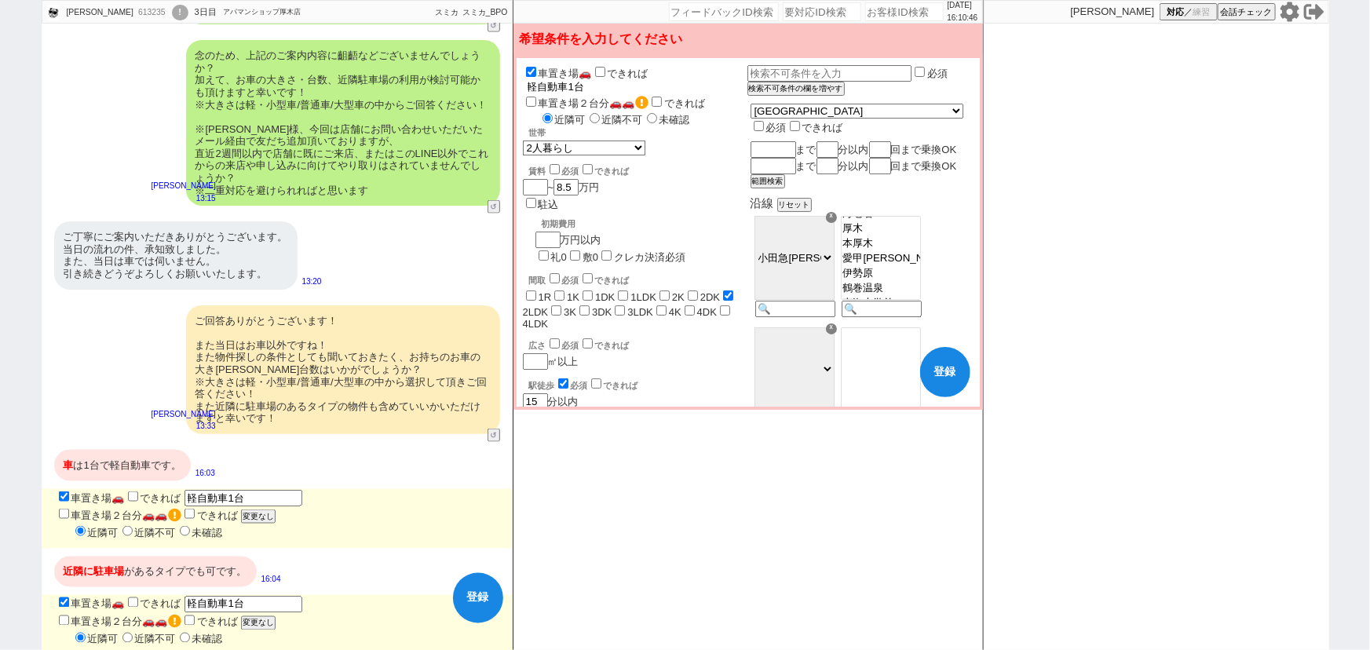
type input "軽自動車1台"
checkbox input "false"
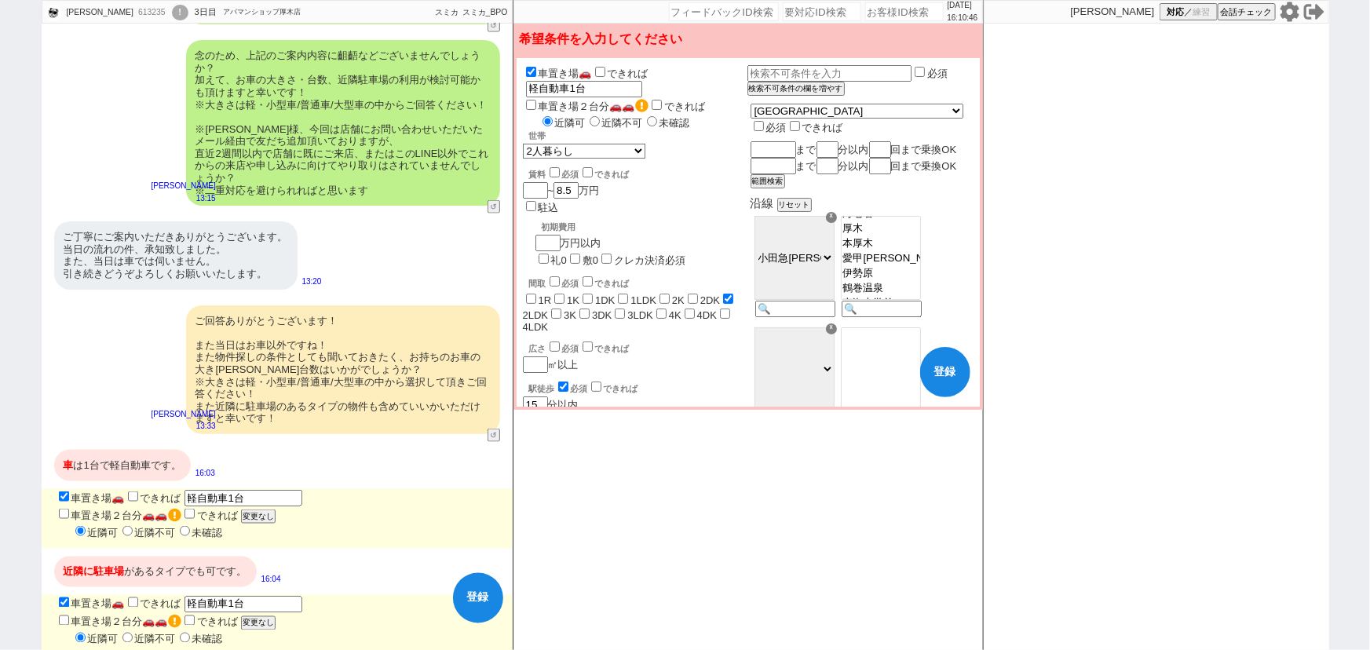
checkbox input "false"
checkbox input "true"
checkbox input "false"
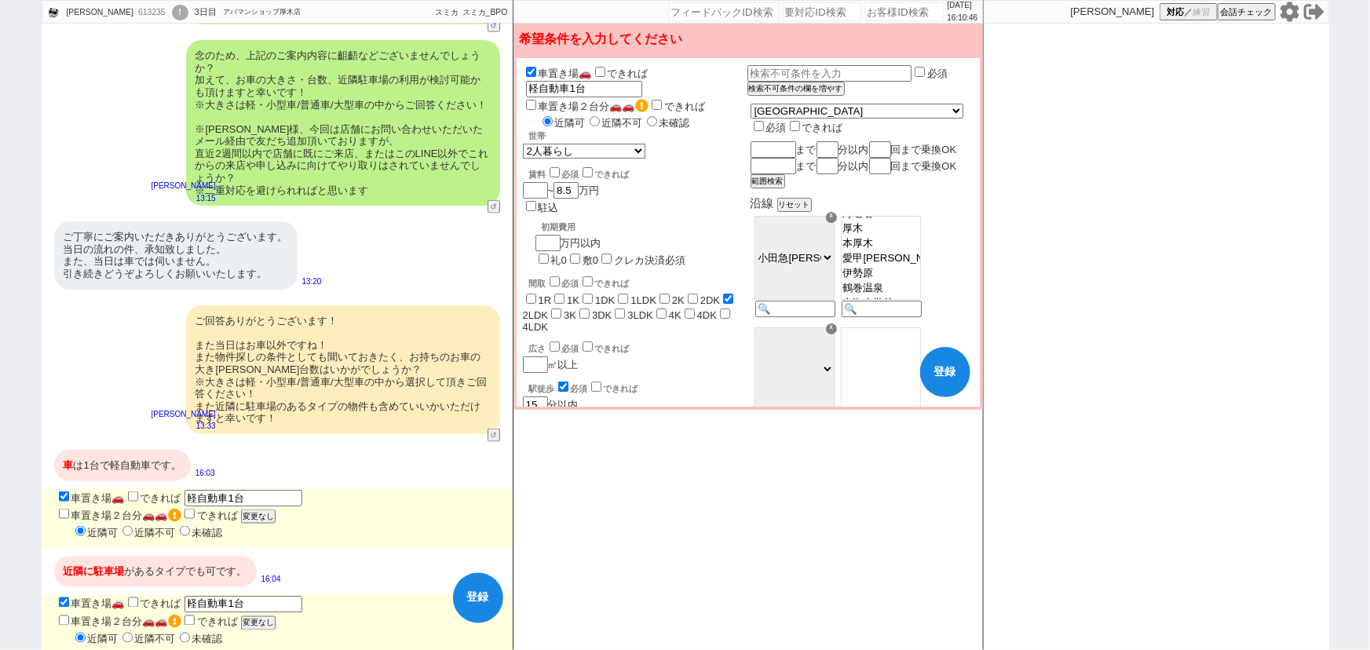
checkbox input "false"
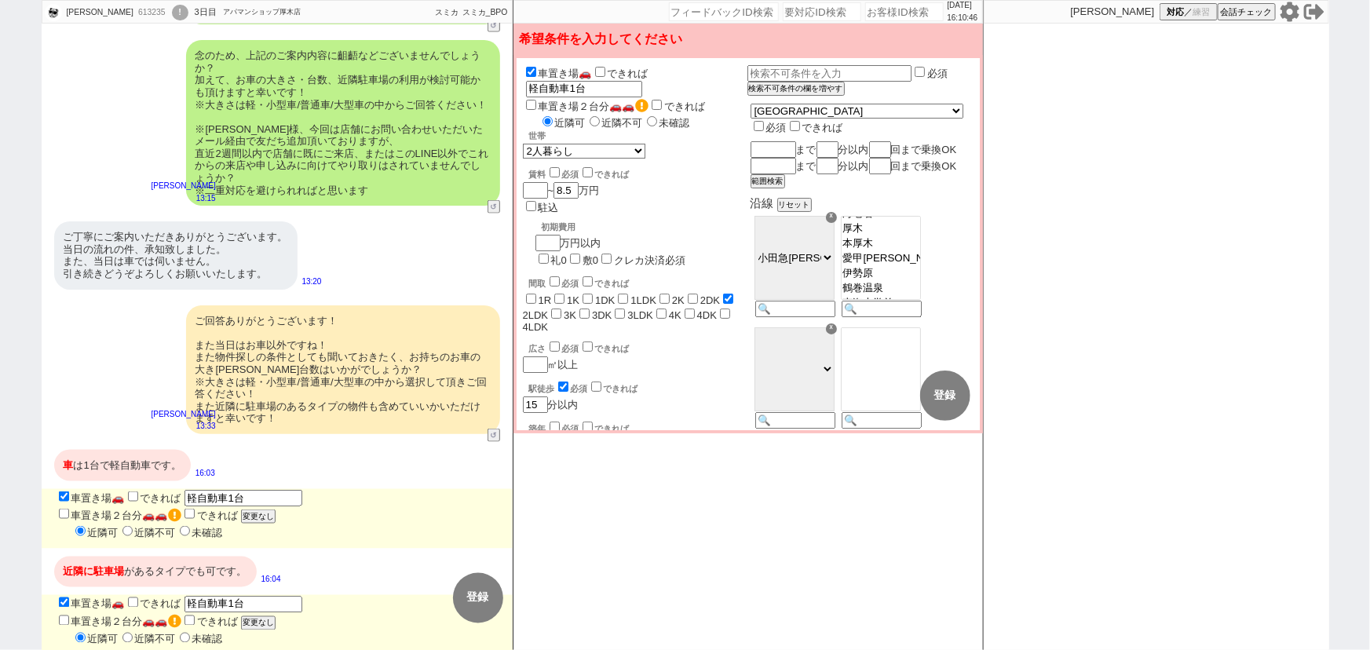
scroll to position [1101, 0]
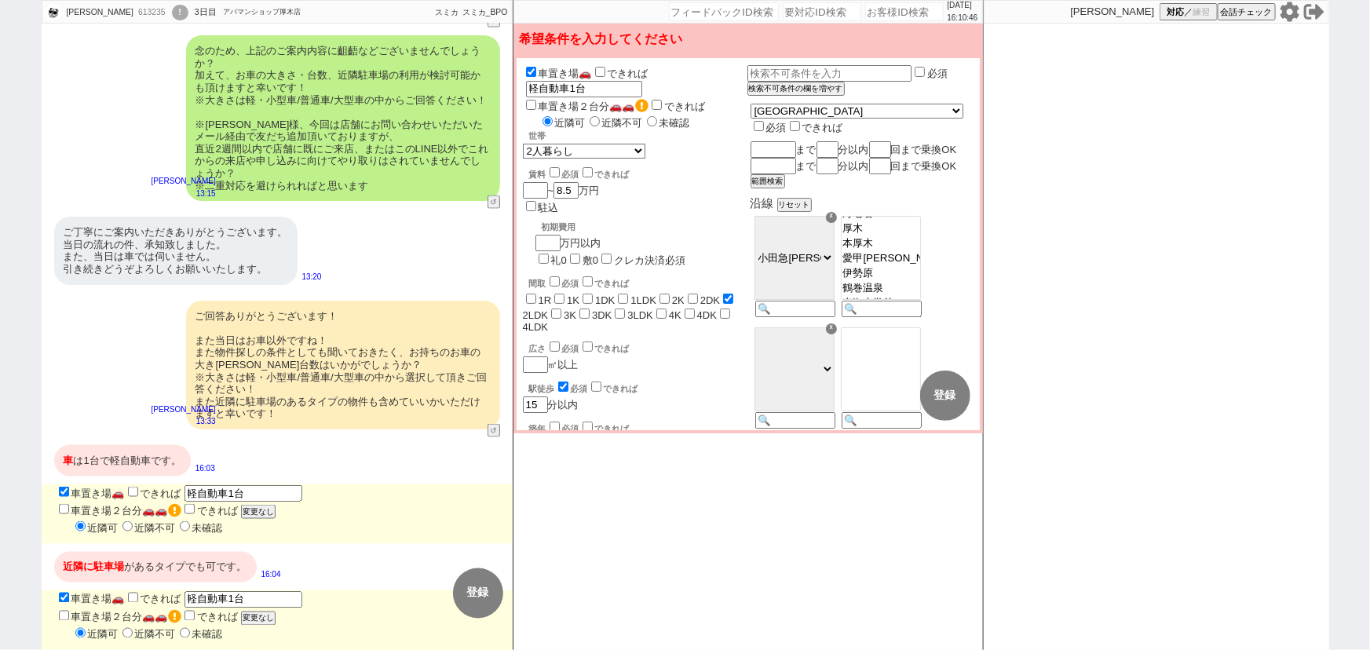
select select "48"
select select "[DATE]"
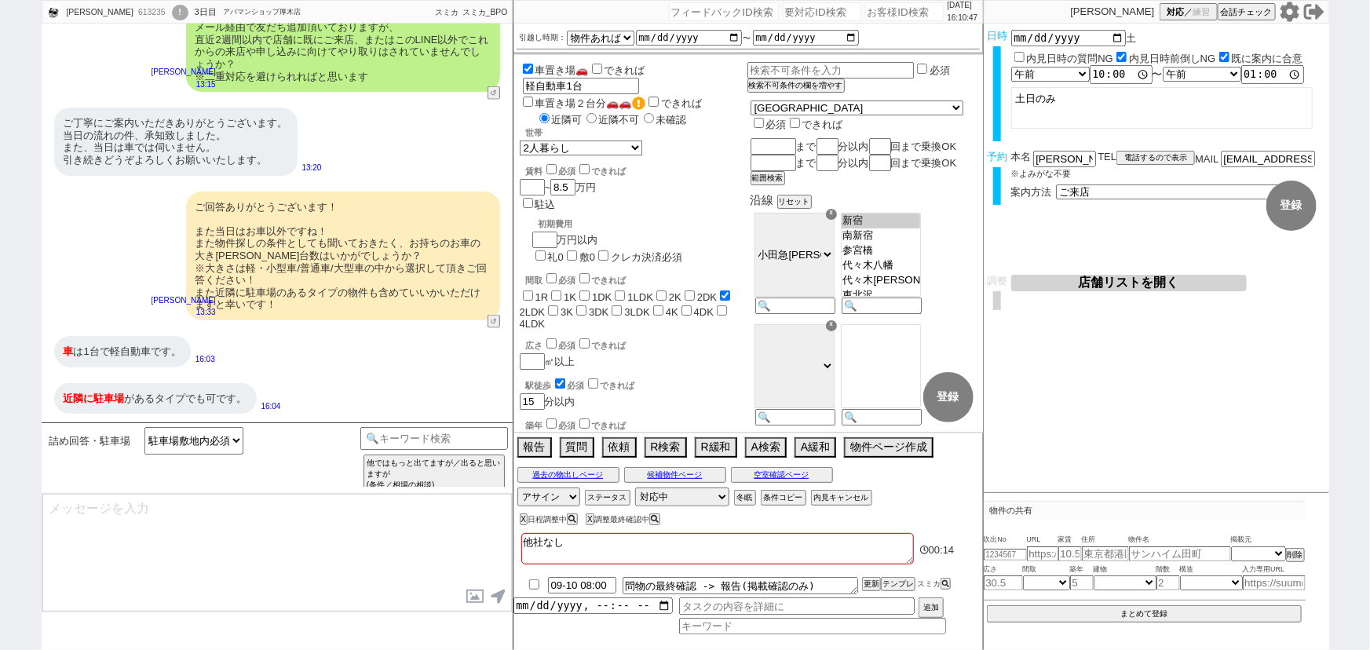
scroll to position [454, 0]
type textarea "かしこまりました、諸々進めてまいりますね！"
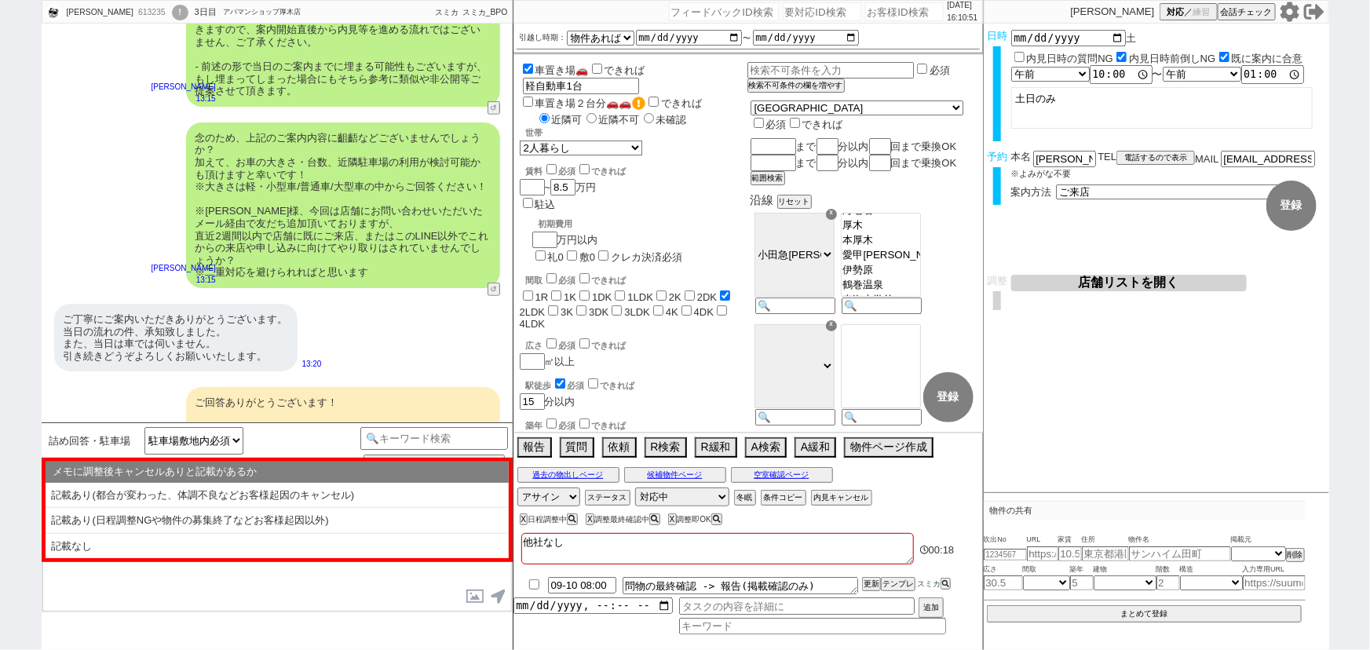
scroll to position [446, 0]
click at [495, 290] on button "↺" at bounding box center [495, 292] width 9 height 10
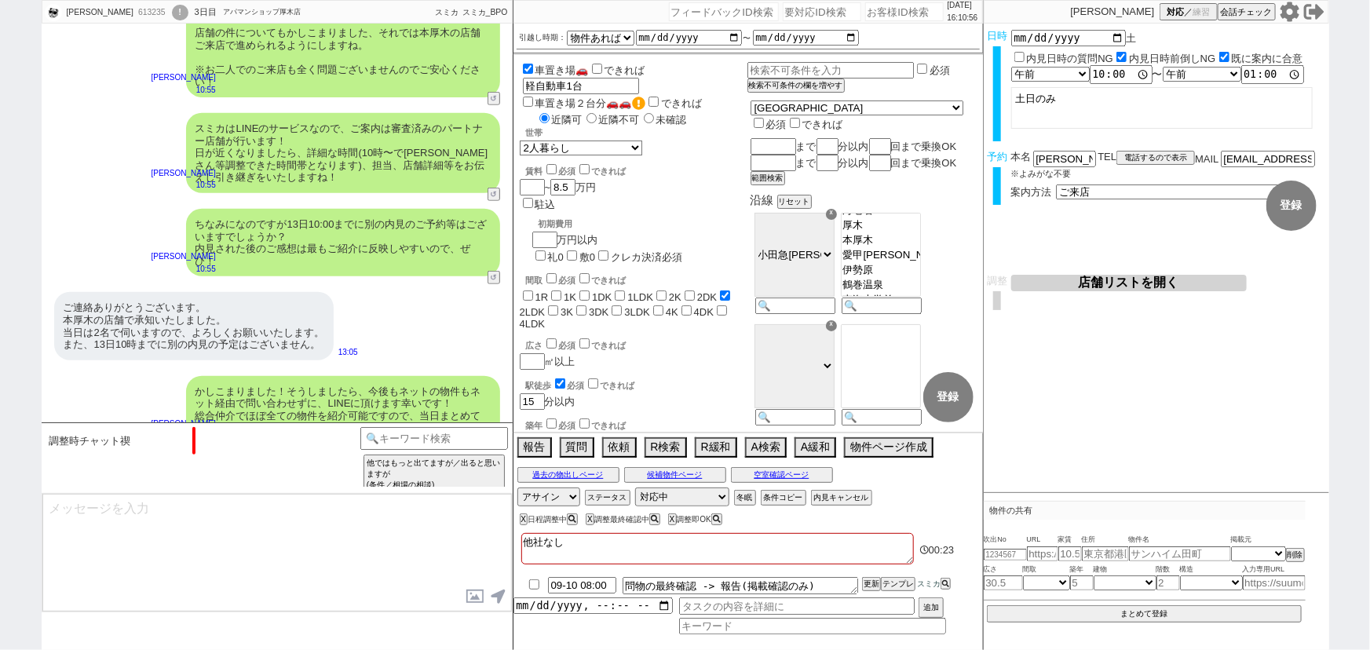
scroll to position [1352, 0]
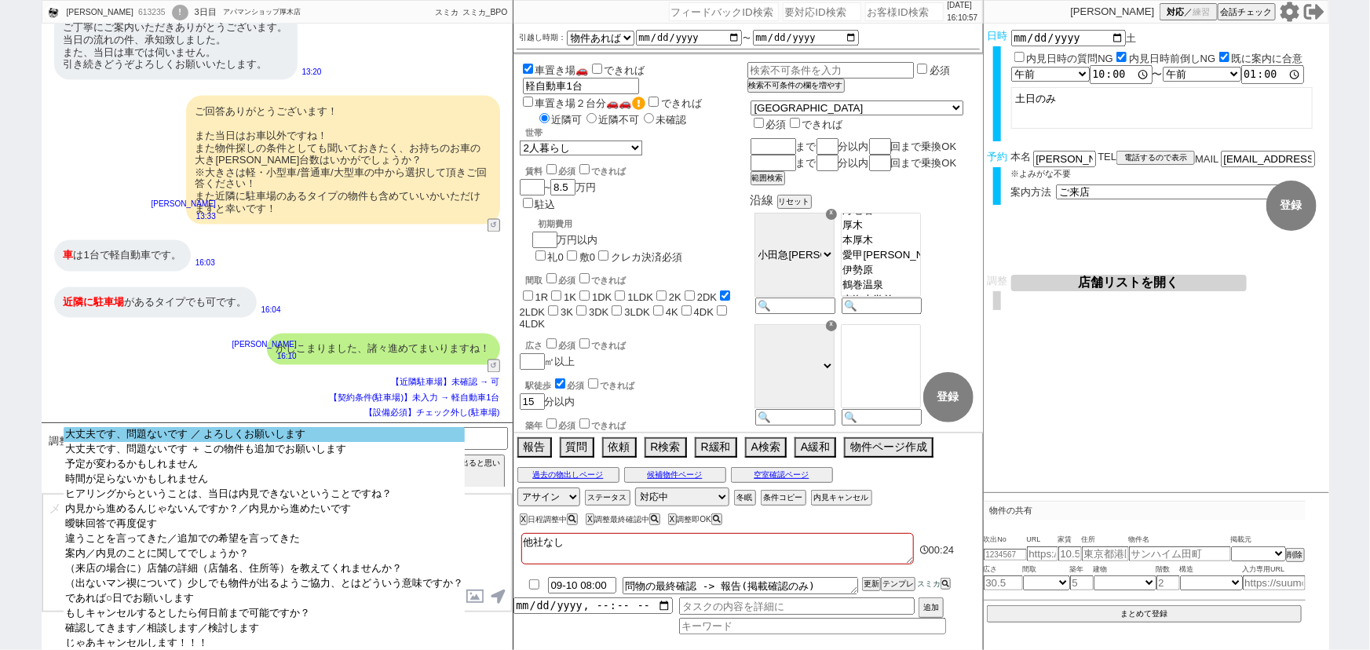
select select "大丈夫です、問題ないです ／ よろしくお願いします"
click at [265, 436] on option "大丈夫です、問題ないです ／ よろしくお願いします" at bounding box center [264, 434] width 401 height 15
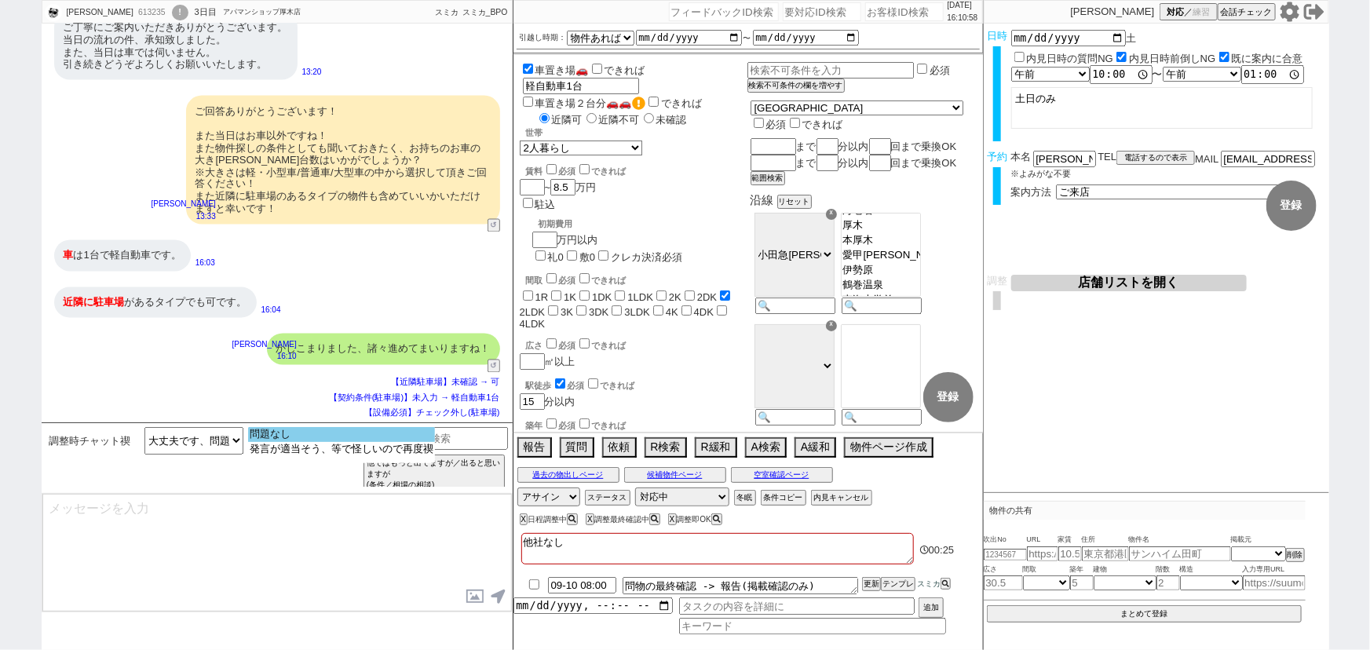
click at [279, 436] on option "問題なし" at bounding box center [341, 434] width 187 height 15
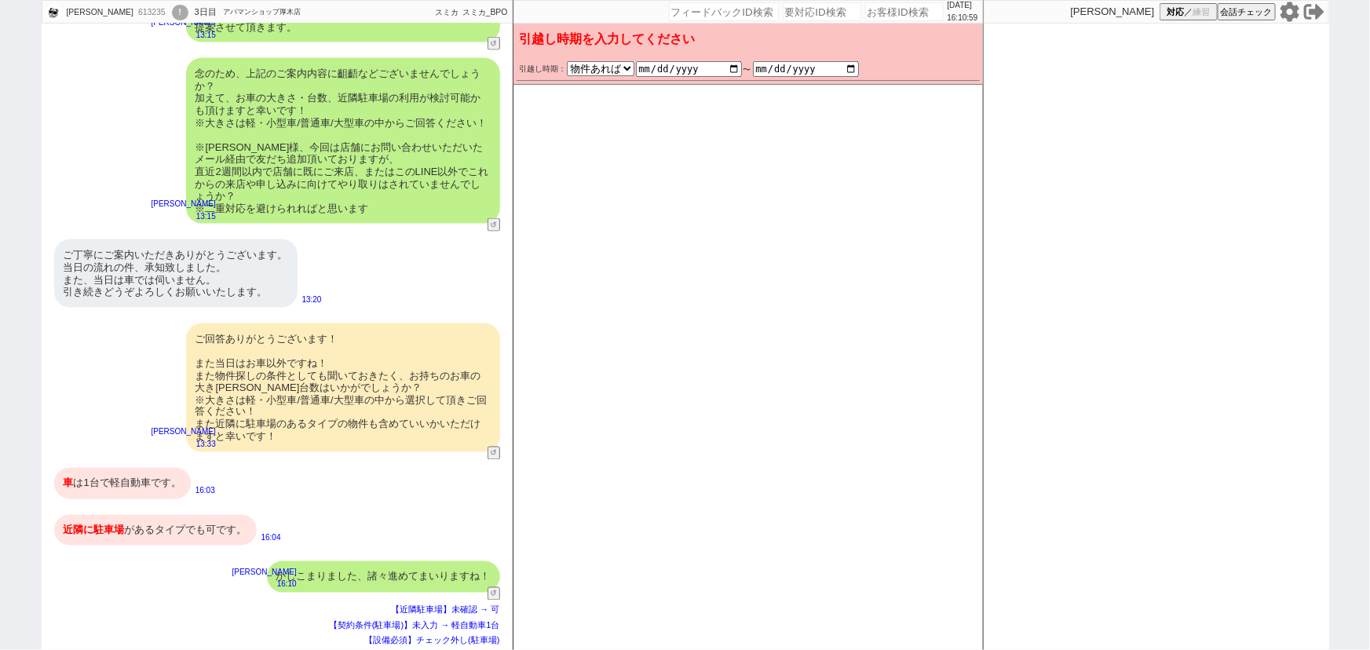
click at [319, 352] on div "ご回答ありがとうございます！ また当日はお車以外ですね！ また物件探しの条件としても聞いておきたく、お持ちのお車の大き[PERSON_NAME]台数はいかがで…" at bounding box center [343, 387] width 314 height 129
click at [349, 163] on div "念のため、上記のご案内内容に齟齬などございませんでしょうか？ 加えて、お車の大きさ・台数、近隣駐車場の利用が検討可能かも頂けますと幸いです！ ※大きさは軽・小…" at bounding box center [343, 141] width 314 height 166
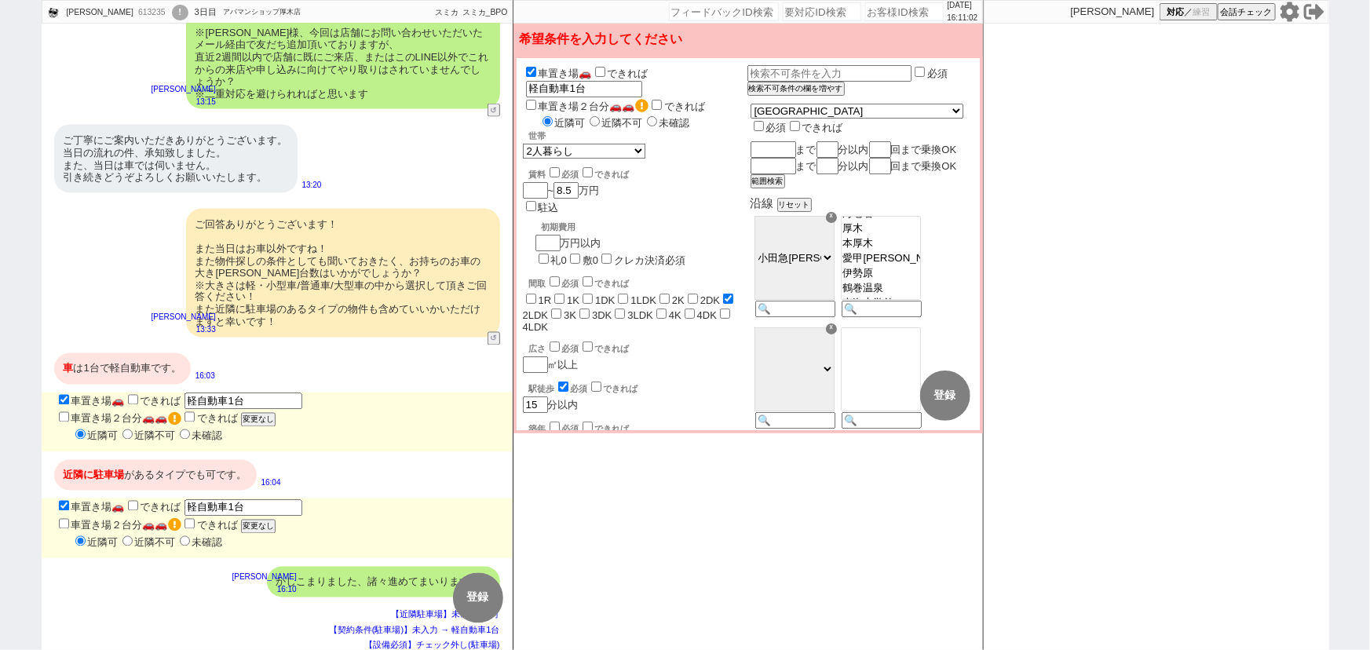
click at [334, 250] on div "ご回答ありがとうございます！ また当日はお車以外ですね！ また物件探しの条件としても聞いておきたく、お持ちのお車の大き[PERSON_NAME]台数はいかがで…" at bounding box center [343, 273] width 314 height 129
click at [341, 573] on div "かしこまりました、諸々進めてまいりますね！" at bounding box center [383, 582] width 233 height 31
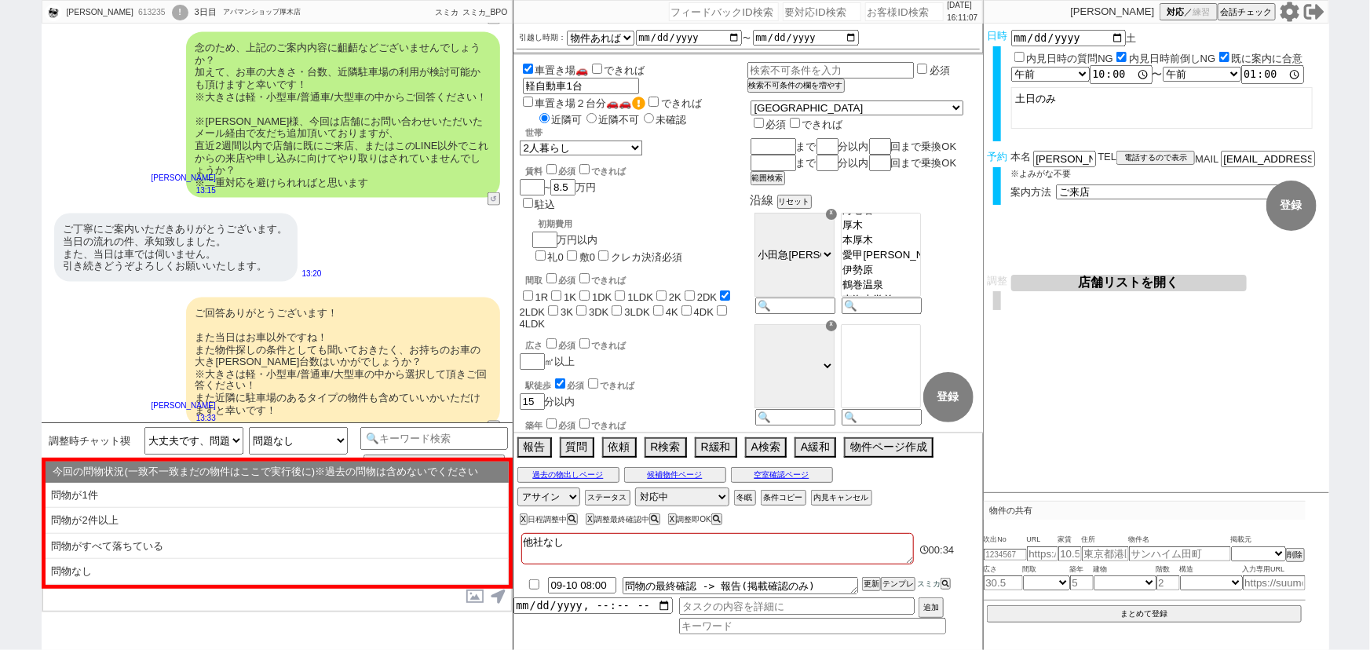
scroll to position [1151, 0]
click at [748, 473] on button "空室確認ページ" at bounding box center [782, 475] width 102 height 13
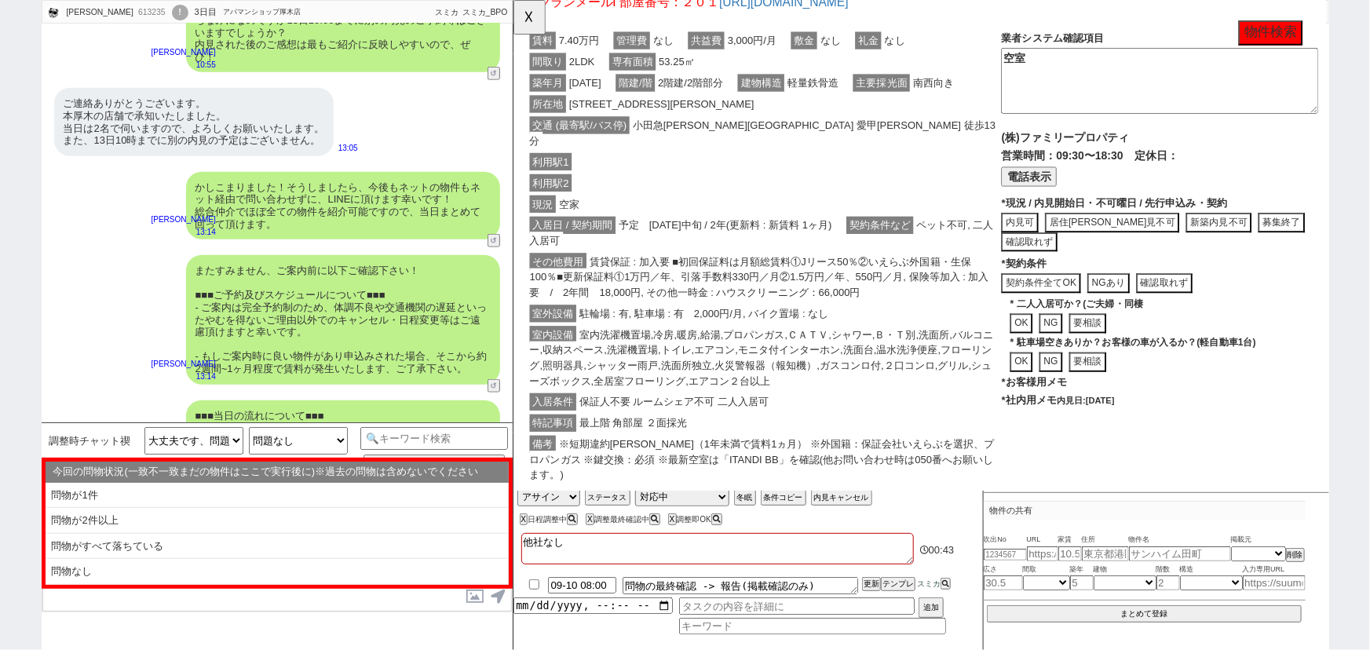
scroll to position [1080, 0]
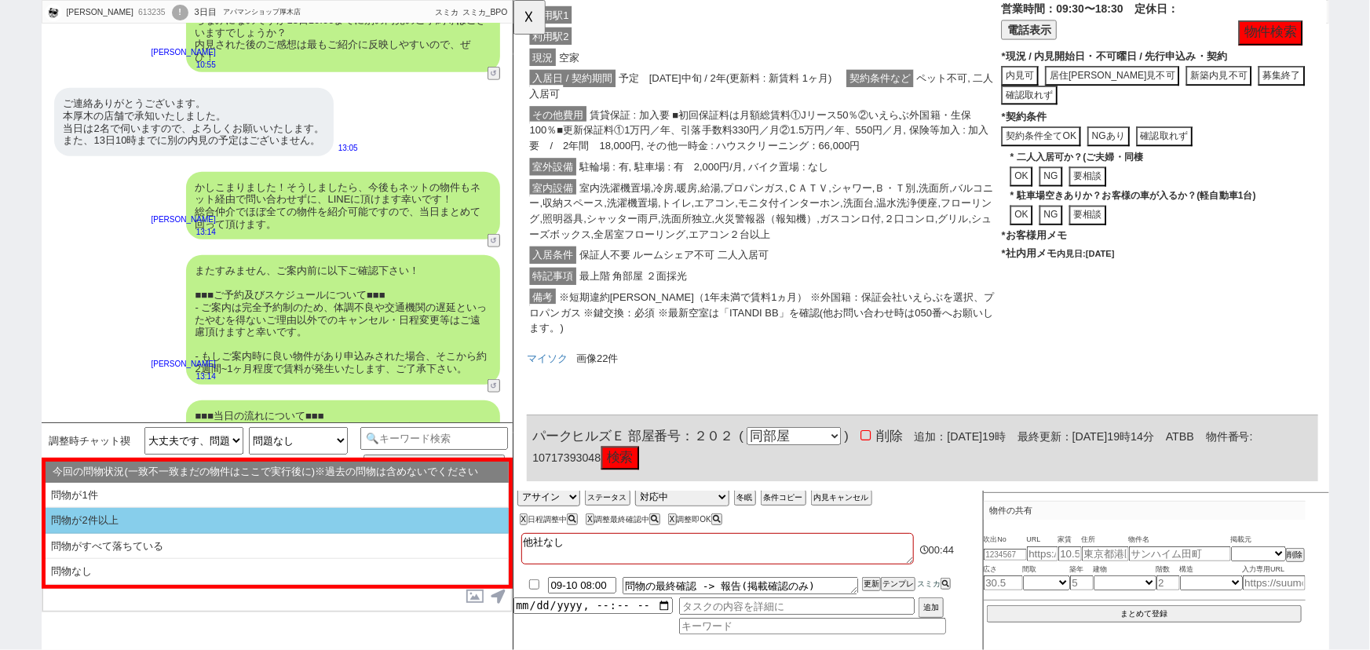
click at [118, 517] on li "問物が2件以上" at bounding box center [277, 521] width 463 height 26
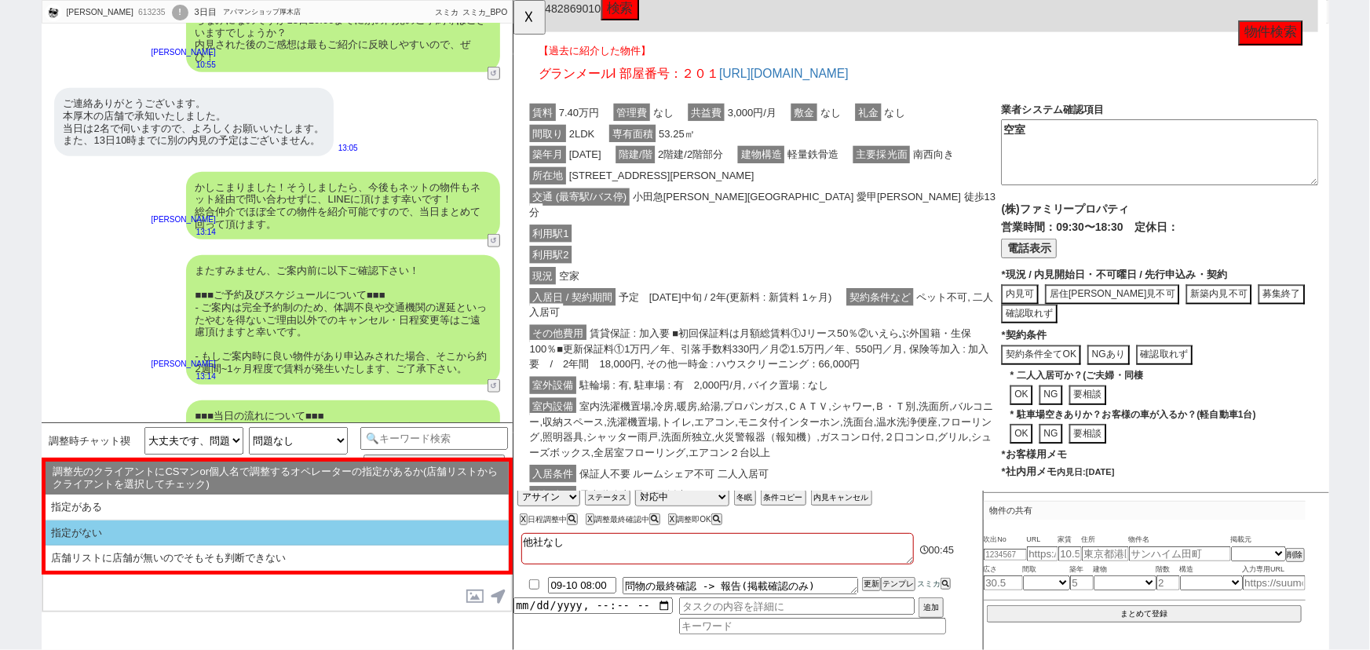
scroll to position [1379, 0]
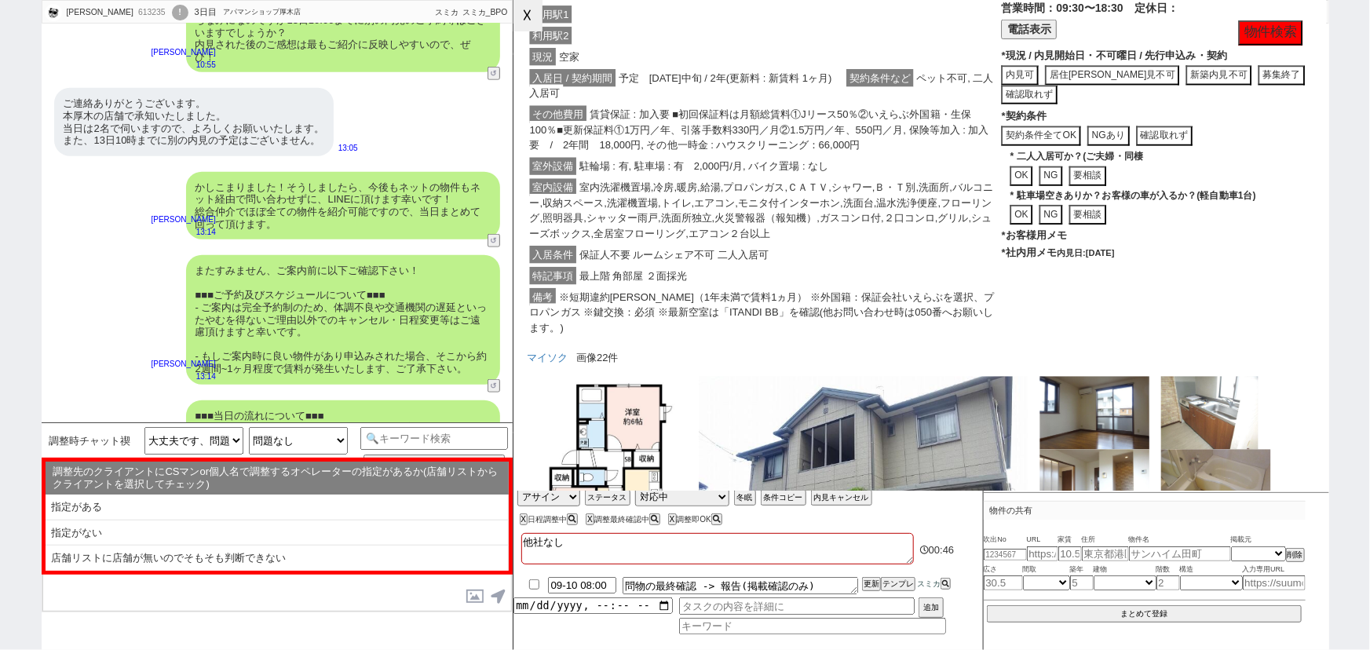
click at [530, 26] on button "☓" at bounding box center [527, 15] width 29 height 31
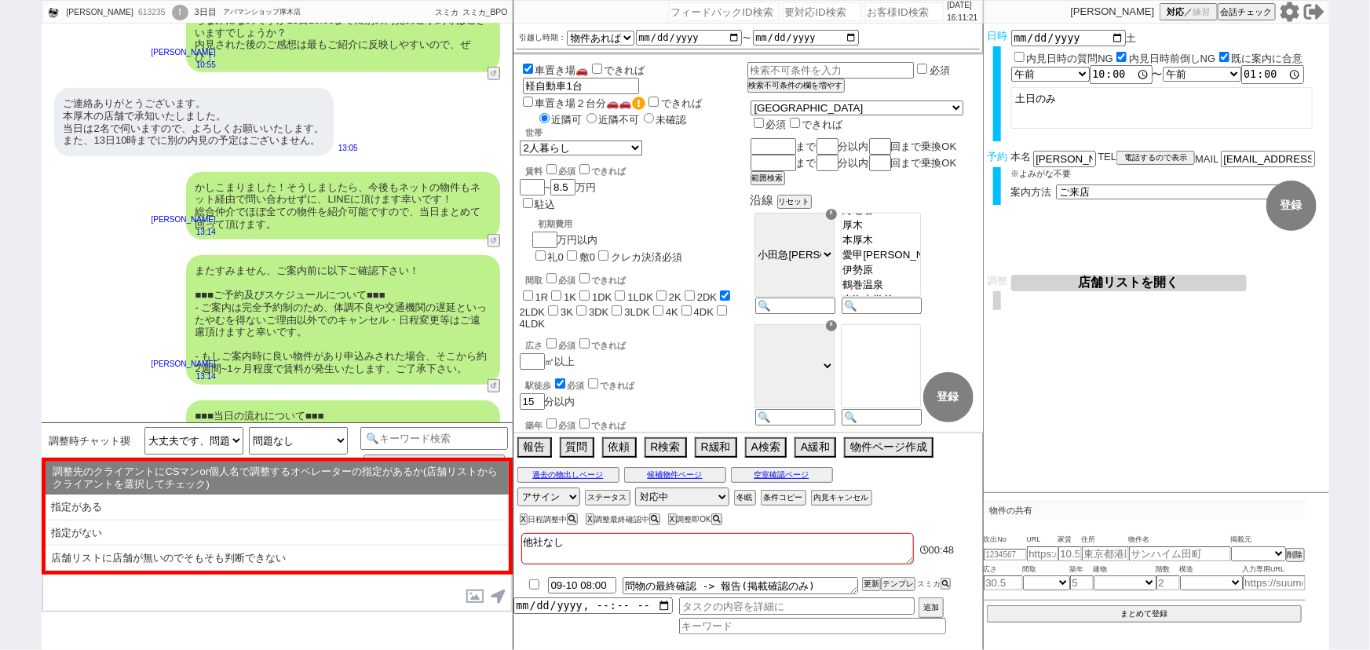
click at [1115, 278] on button "店舗リストを開く" at bounding box center [1129, 283] width 236 height 16
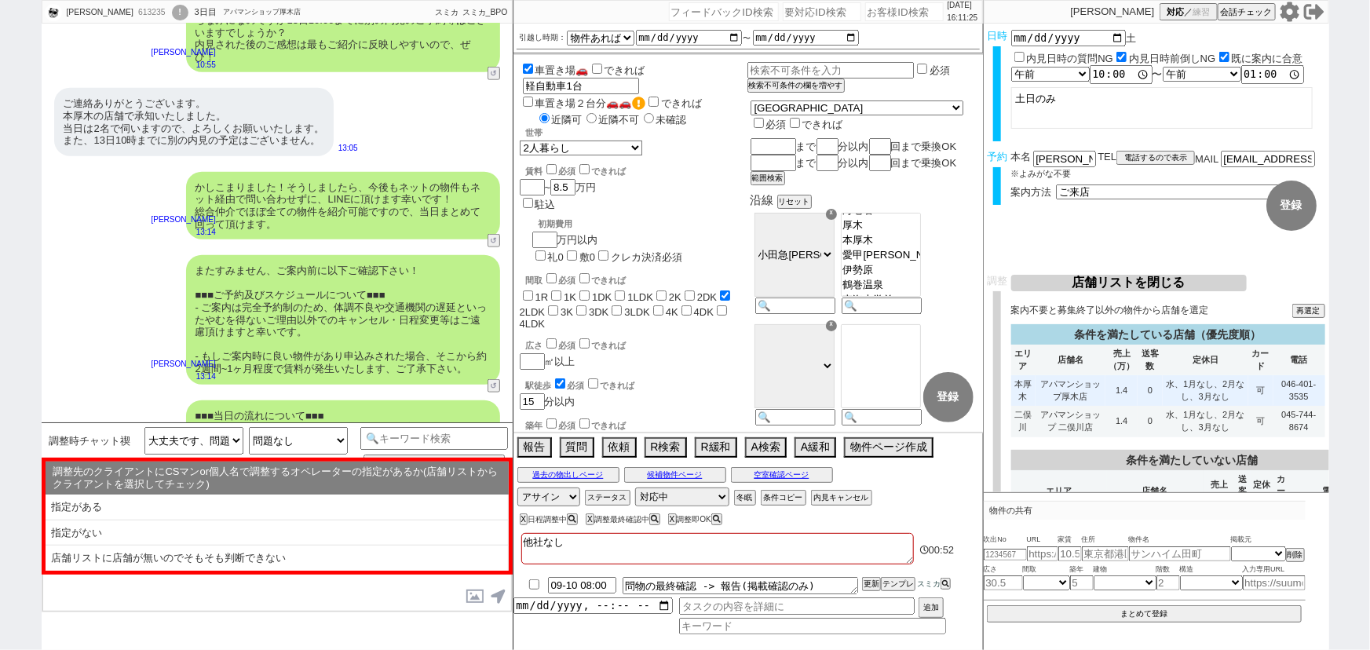
click at [1101, 388] on td "アパマンショップ厚木店" at bounding box center [1070, 390] width 70 height 31
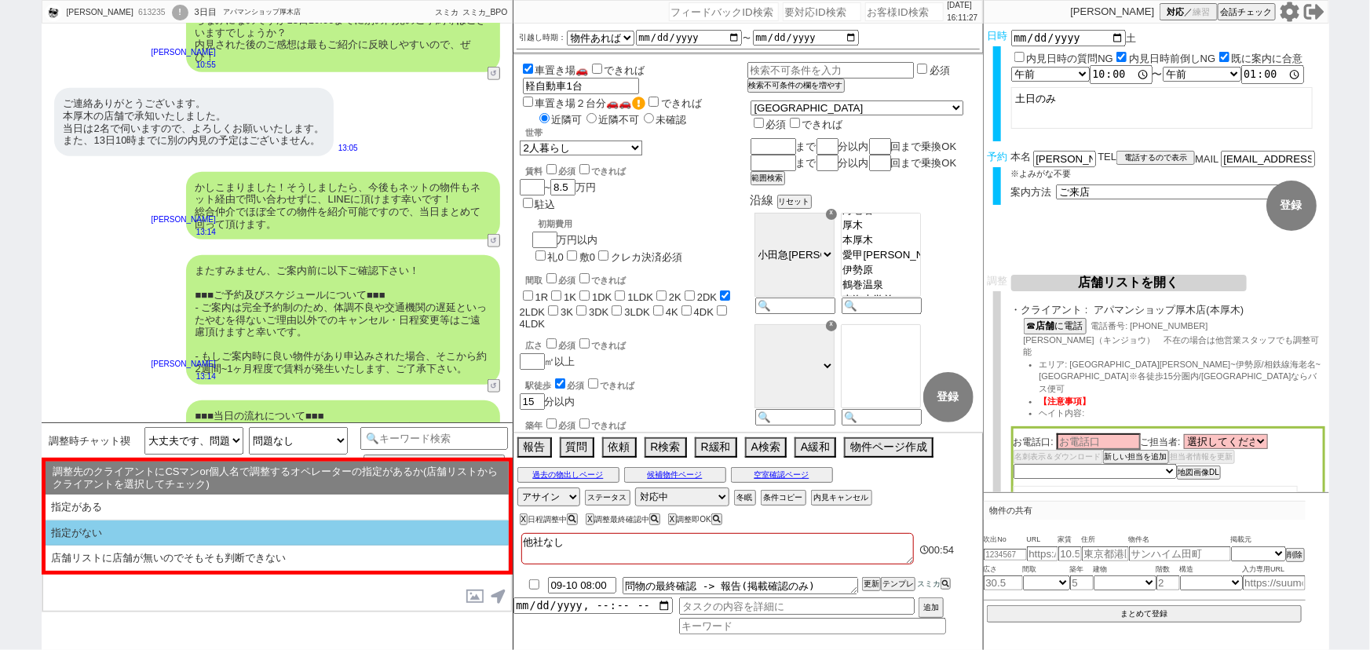
click at [164, 531] on li "指定がない" at bounding box center [277, 533] width 463 height 26
select select "問物が2件以上"
select select "指定がない"
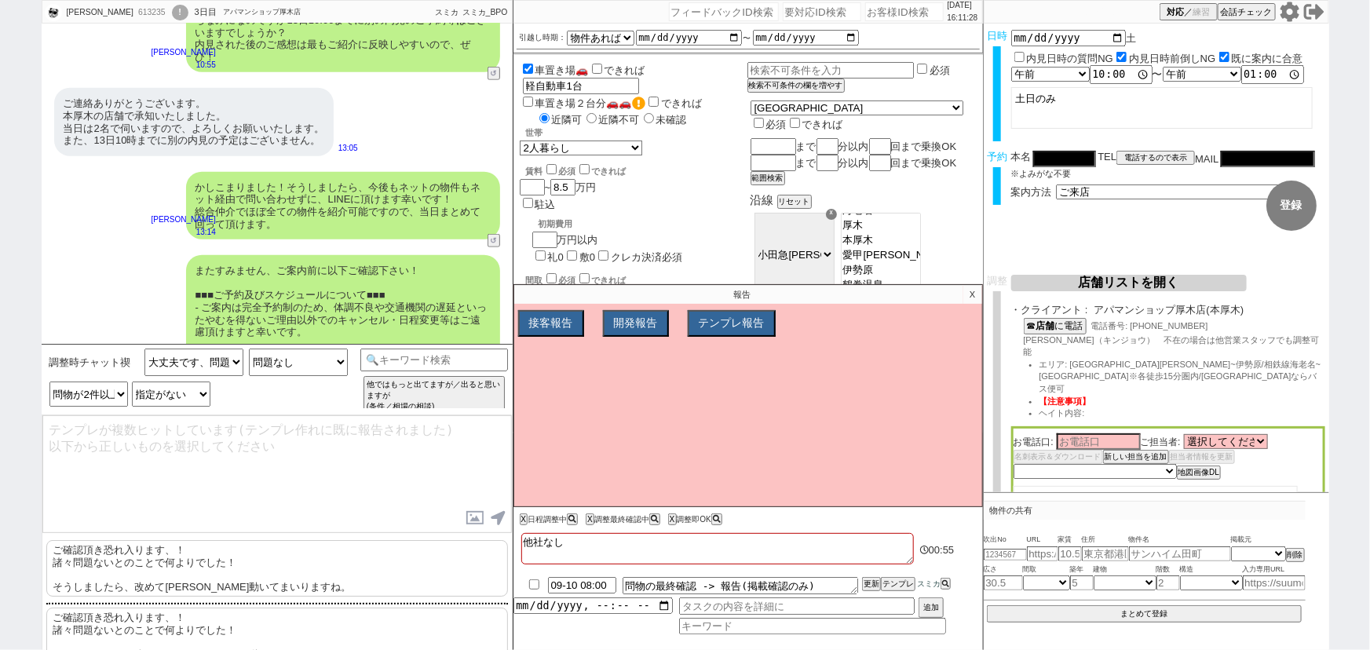
click at [107, 561] on p "ご確認頂き恐れ入ります、！ 諸々問題ないとのことで何よりでした！ そうしましたら、改めて順次動いてまいりますね。" at bounding box center [277, 568] width 462 height 57
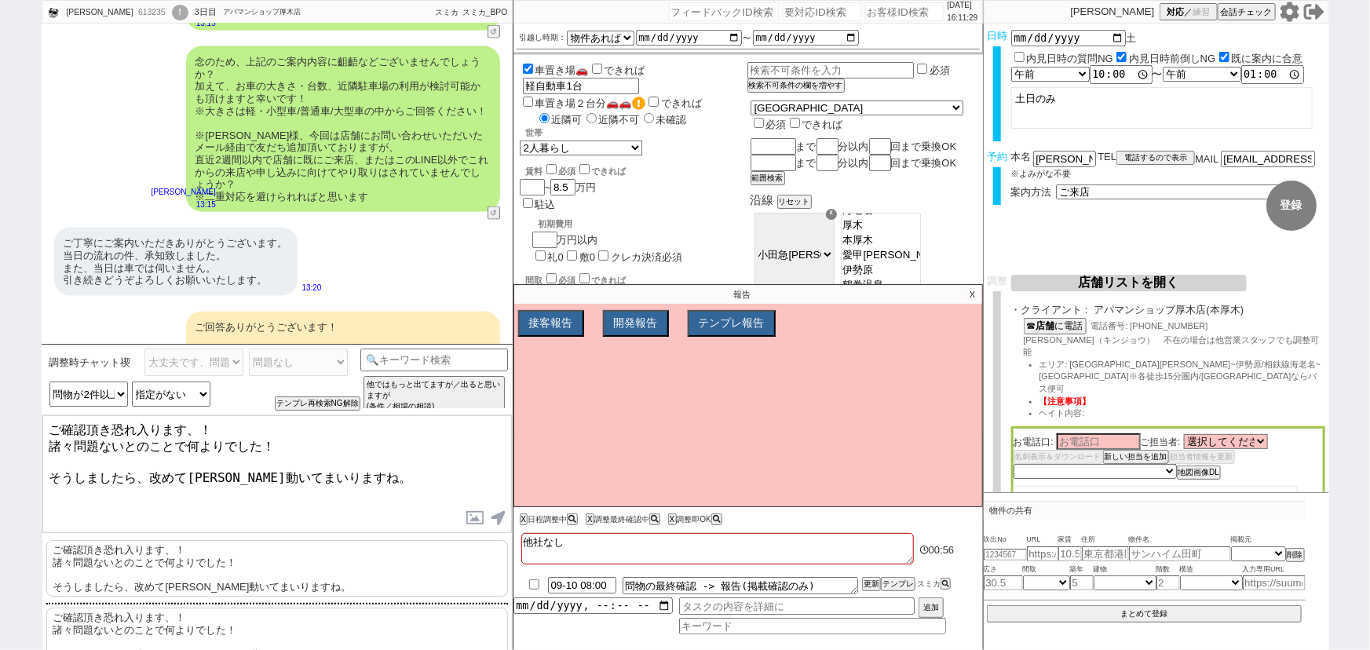
scroll to position [1163, 0]
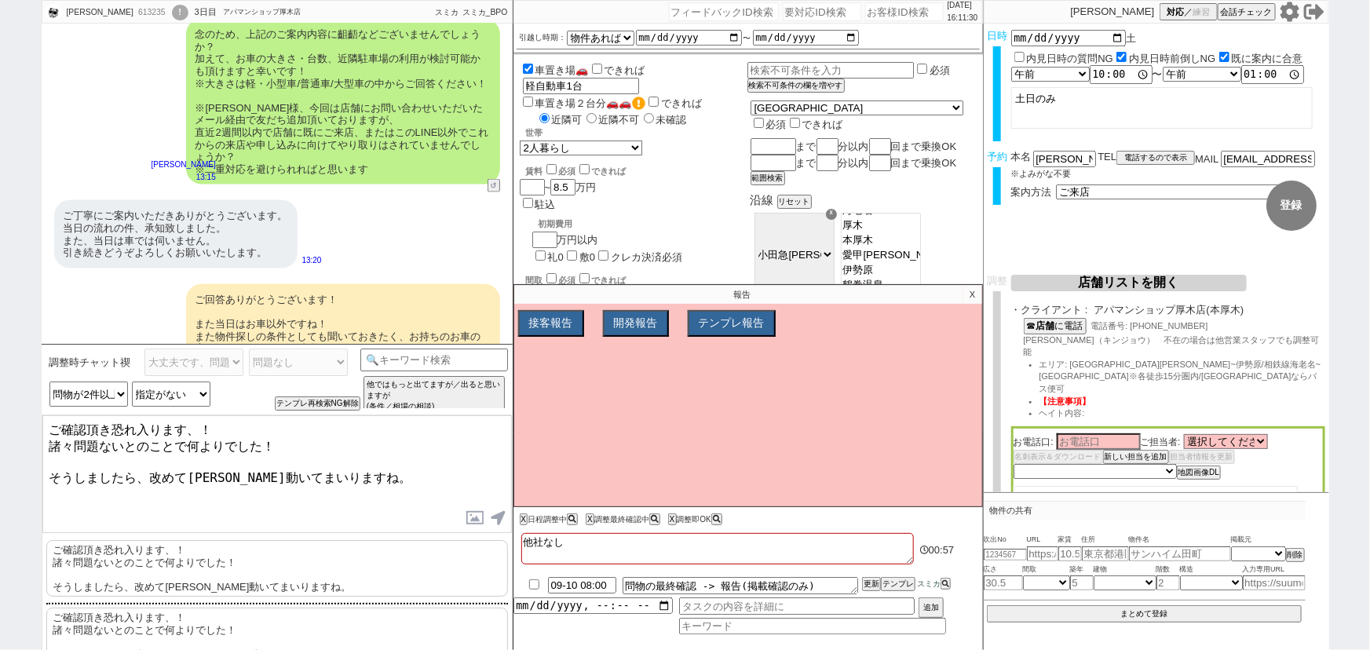
click at [42, 458] on div "ご確認頂き恐れ入ります、！ 諸々問題ないとのことで何よりでした！ そうしましたら、改めて順次動いてまいりますね。 内見日が過ぎたのでキャンセル！ 👆0つの質問…" at bounding box center [277, 548] width 471 height 266
drag, startPoint x: 48, startPoint y: 465, endPoint x: 25, endPoint y: 413, distance: 56.6
click at [25, 413] on div "うえきみきや 613235 ! 0 3日目 アパマンショップ厚木店 冬眠中 自社客 スミカ スミカ_BPO チャット全表示 2025-09-06 名前:植木 …" at bounding box center [685, 325] width 1370 height 650
click at [29, 441] on div "うえきみきや 613235 ! 0 3日目 アパマンショップ厚木店 冬眠中 自社客 スミカ スミカ_BPO チャット全表示 2025-09-06 名前:植木 …" at bounding box center [685, 325] width 1370 height 650
drag, startPoint x: 47, startPoint y: 463, endPoint x: 46, endPoint y: 445, distance: 18.1
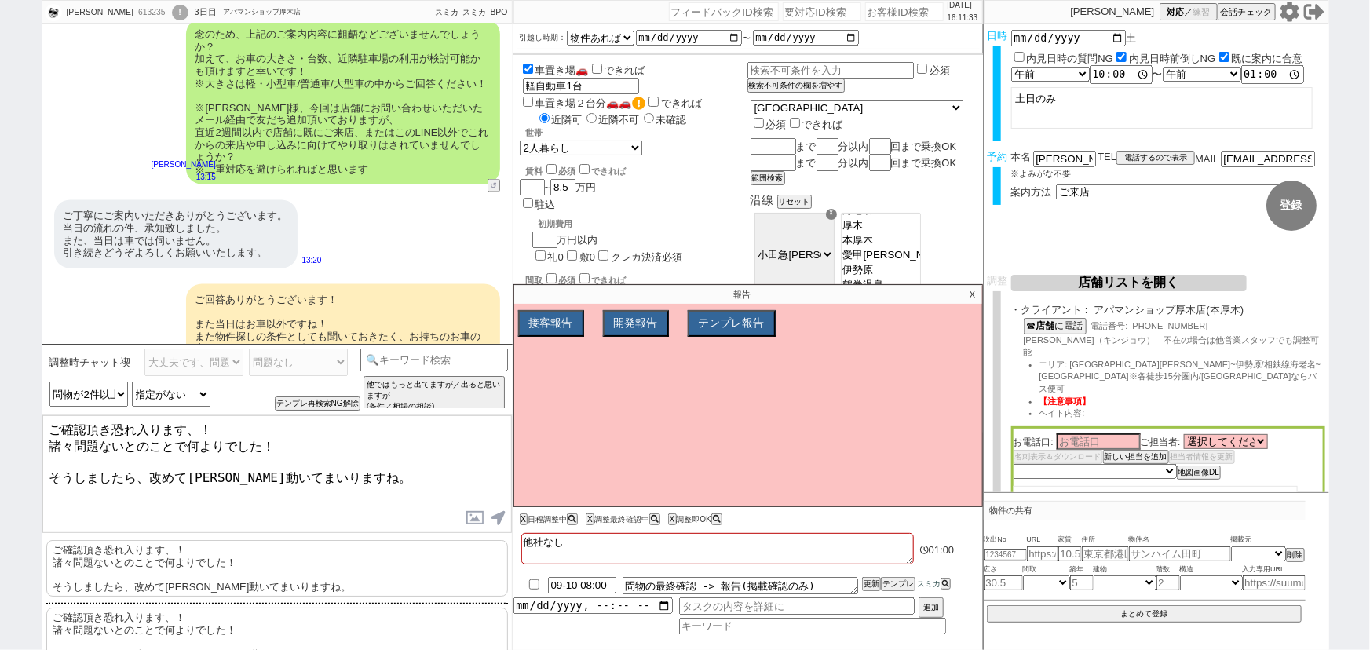
click at [46, 445] on textarea "ご確認頂き恐れ入ります、！ 諸々問題ないとのことで何よりでした！ そうしましたら、改めて順次動いてまいりますね。" at bounding box center [276, 474] width 469 height 118
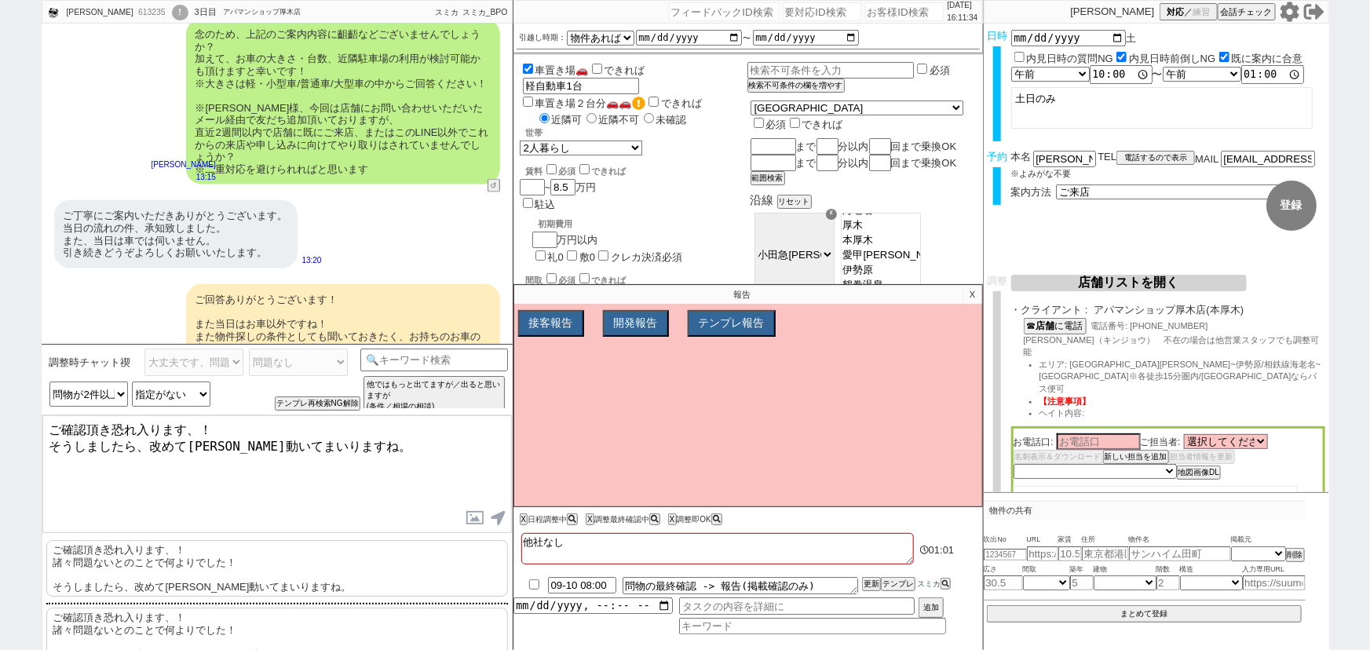
type textarea "ご確認頂き恐れ入ります、！ そうしましたら、改めて順次動いてまいりますね。"
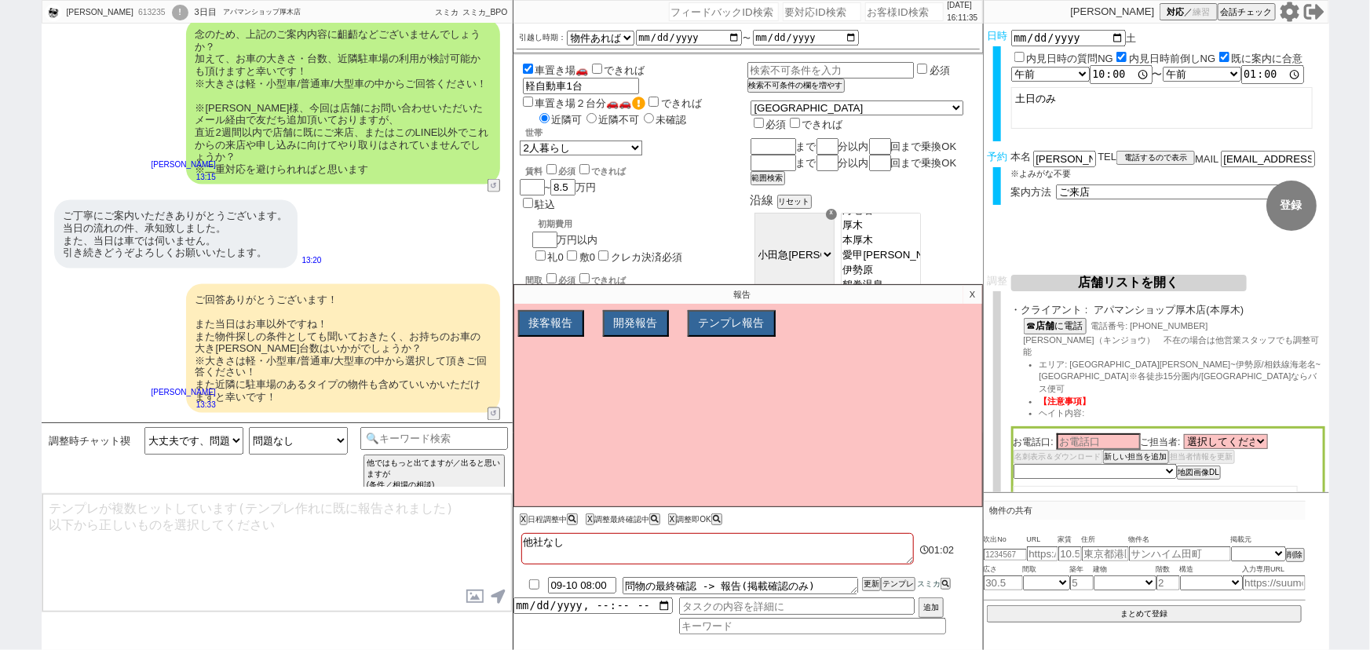
scroll to position [1412, 0]
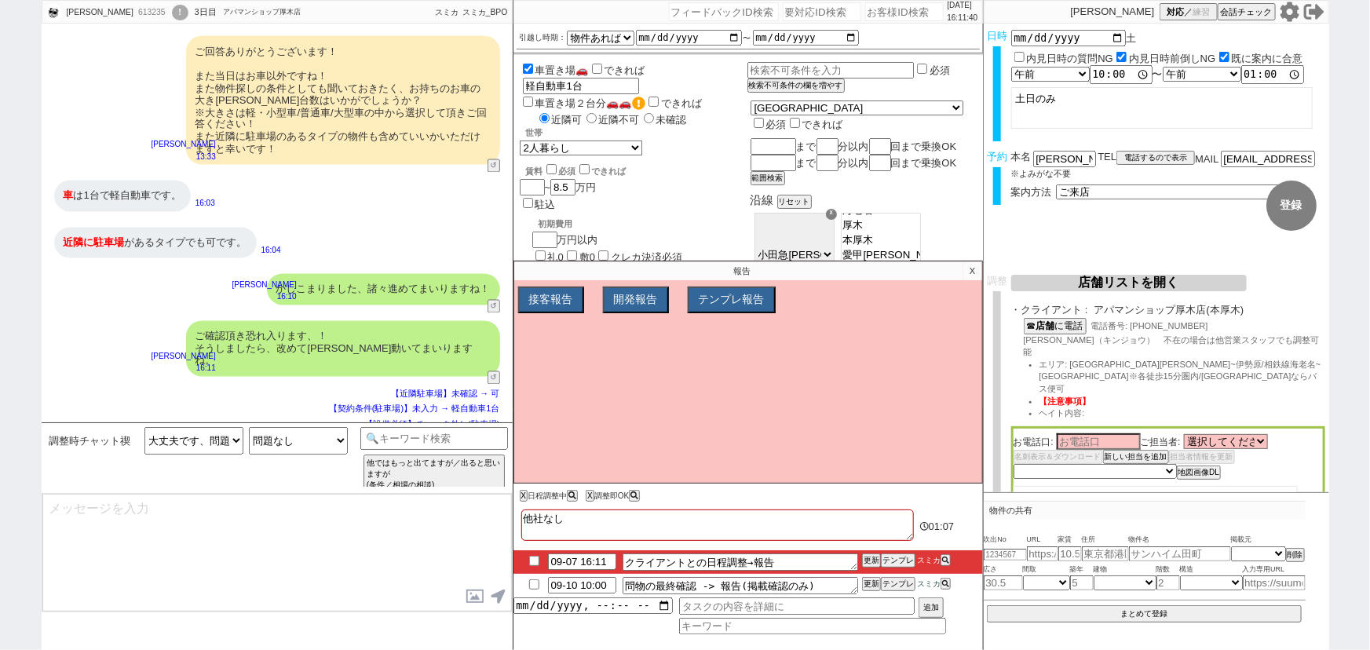
type textarea "@@【@@日程調整するシーンなので、このまま調整報告します。当該の調整ができない方であればそのままcmd+shift+Kで次に進んでください！！(当該の調整が…"
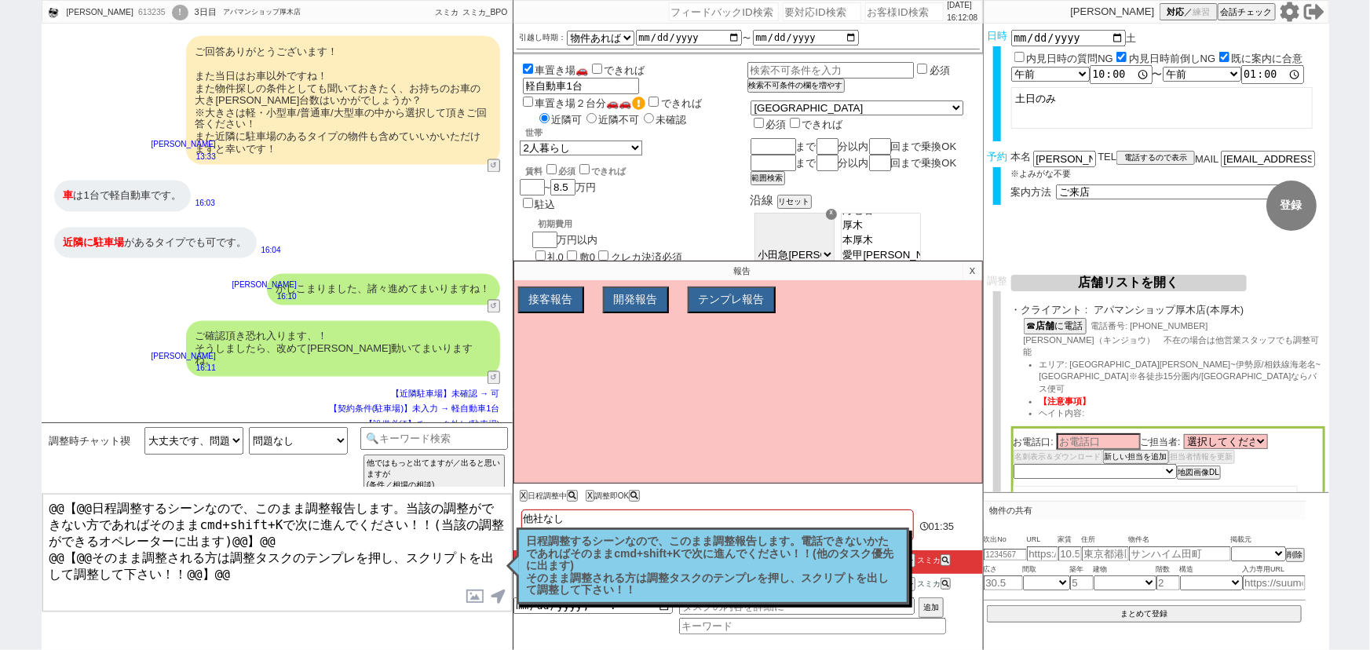
click at [436, 234] on div "近隣に駐車場 があるタイプでも可です。 16:04" at bounding box center [277, 243] width 471 height 47
click at [769, 566] on p "日程調整するシーンなので、このまま調整報告します。電話できないかたであればそのままcmd+shift+Kで次に進んでください！！(他のタスク優先に出ます) そ…" at bounding box center [713, 565] width 372 height 61
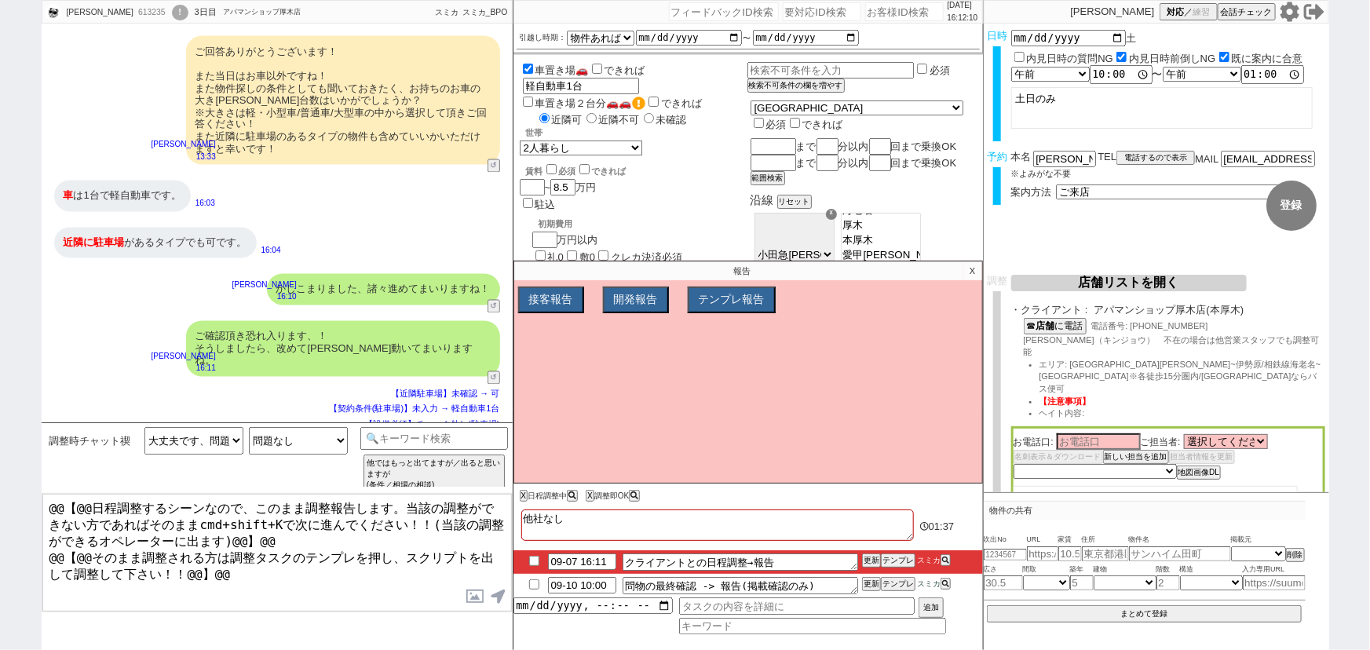
click at [973, 268] on p "X" at bounding box center [972, 270] width 18 height 19
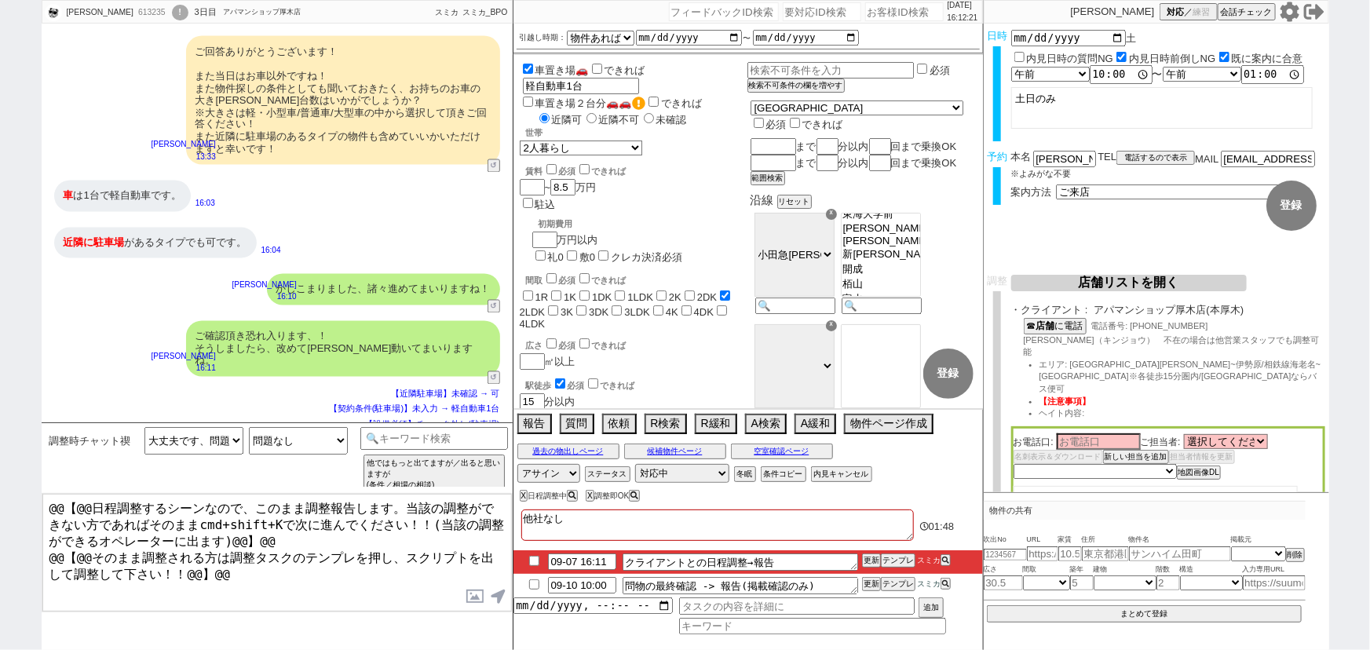
scroll to position [540, 0]
click at [789, 449] on button "空室確認ページ" at bounding box center [782, 451] width 102 height 13
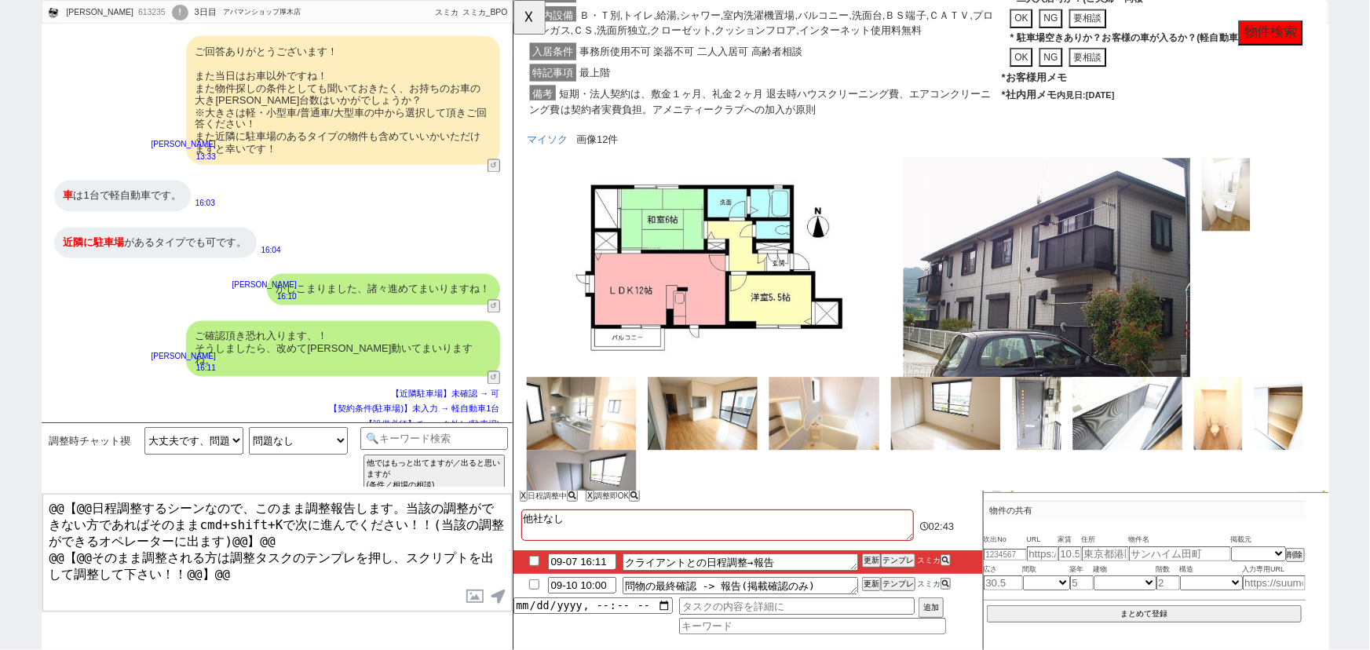
scroll to position [2823, 0]
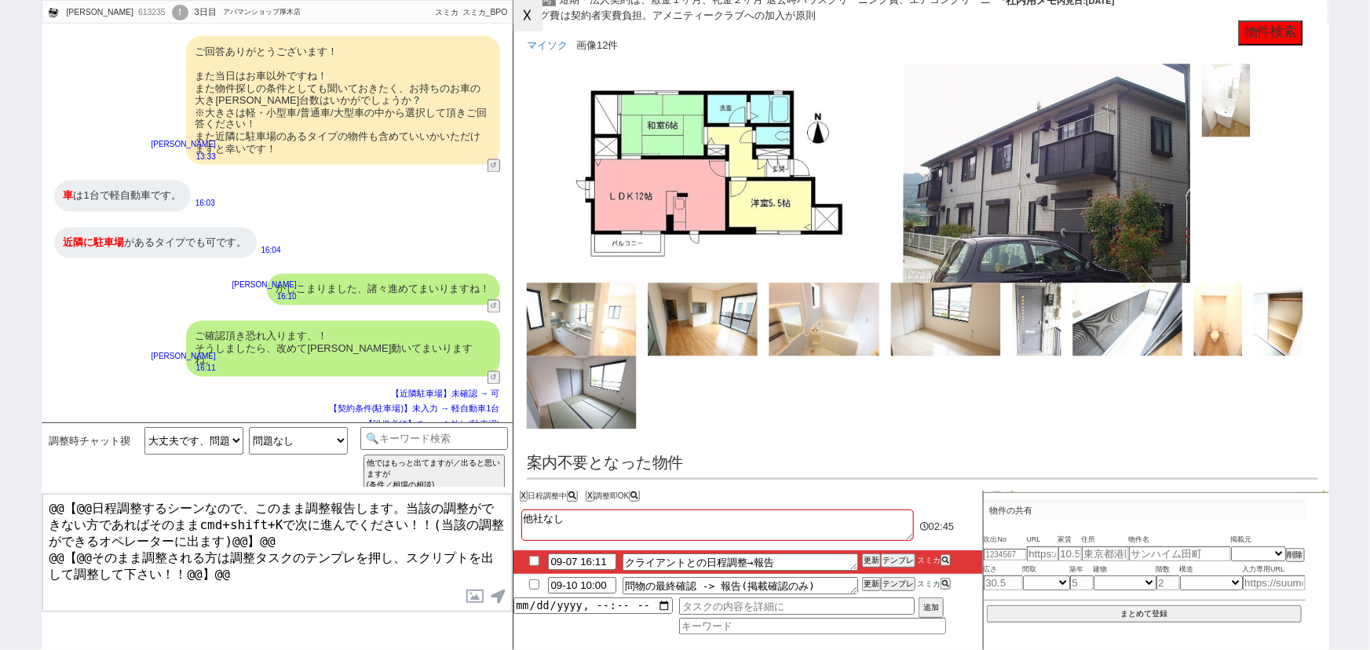
click at [525, 24] on button "☓" at bounding box center [527, 15] width 29 height 31
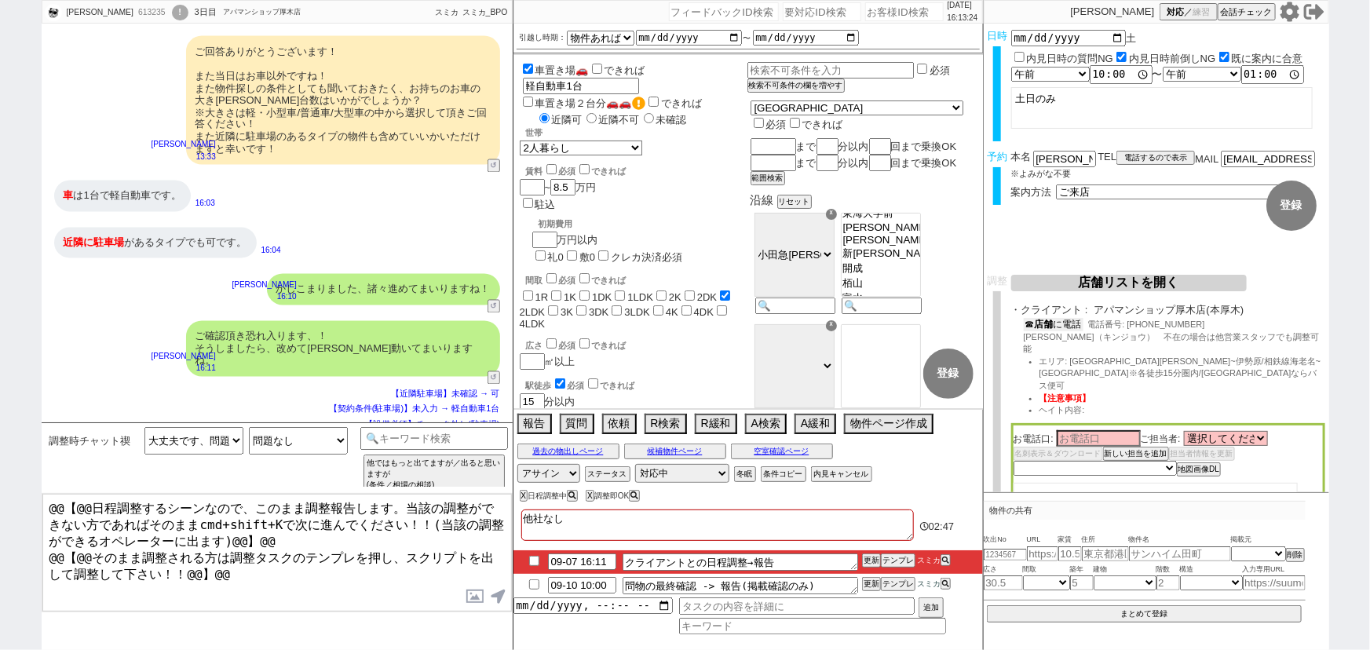
click at [1054, 326] on b "店舗" at bounding box center [1044, 324] width 19 height 11
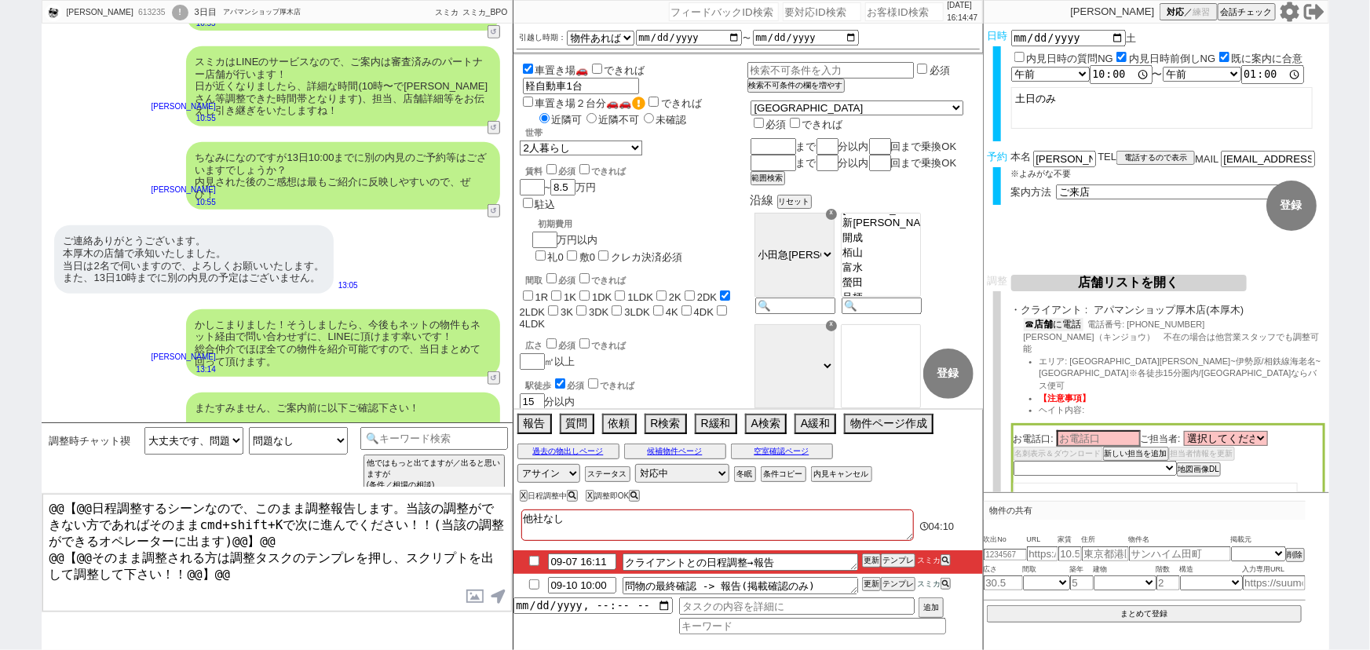
scroll to position [573, 0]
click at [1233, 435] on select "選択してください 斉藤 和美 西部 真 中台 洋介 香川 蓮 井上 恵 日吉 泉 香川 蓮 澤井 勇司 金城 希望 鈴木 駿 佐藤 星" at bounding box center [1226, 441] width 84 height 13
select select "1286"
click at [1186, 435] on select "選択してください 斉藤 和美 西部 真 中台 洋介 香川 蓮 井上 恵 日吉 泉 香川 蓮 澤井 勇司 金城 希望 鈴木 駿 佐藤 星" at bounding box center [1226, 441] width 84 height 13
click at [1210, 435] on select "選択してください 斉藤 和美 西部 真 中台 洋介 香川 蓮 井上 恵 日吉 泉 香川 蓮 澤井 勇司 金城 希望 鈴木 駿 佐藤 星" at bounding box center [1226, 441] width 84 height 13
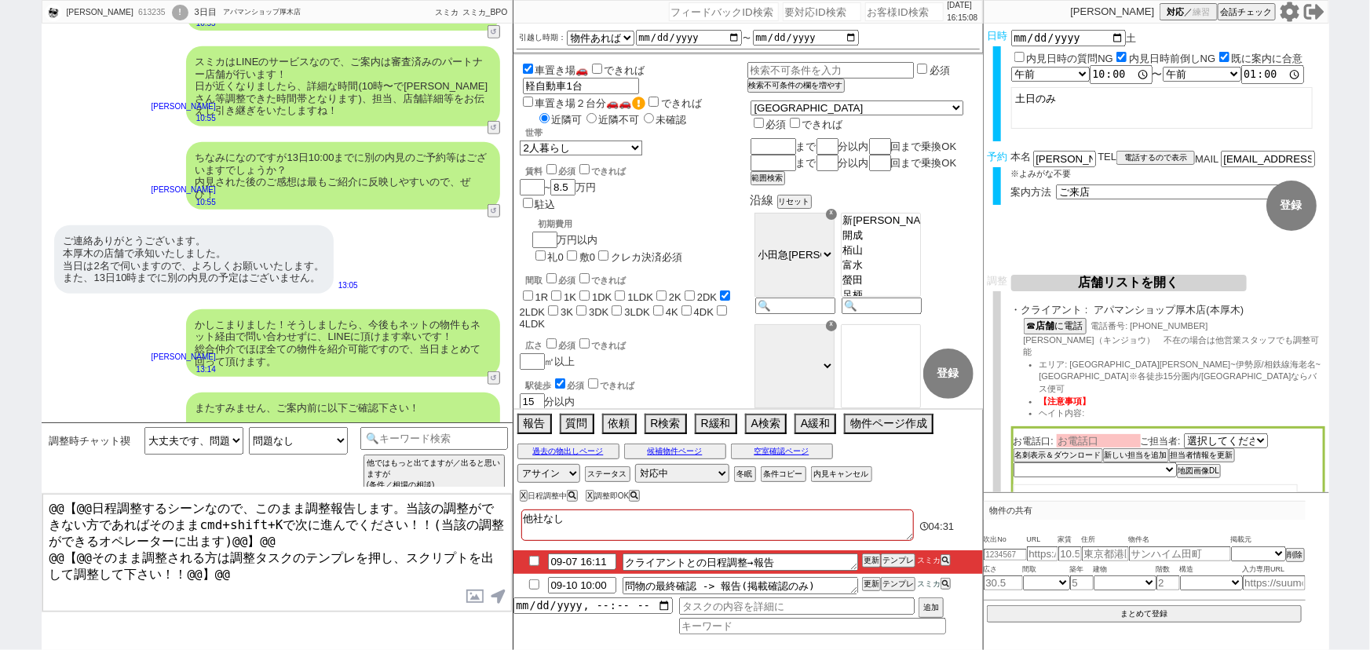
click at [1099, 434] on input at bounding box center [1099, 440] width 84 height 13
type input "佐藤"
click at [1163, 363] on li "エリア: 小田急線町田~伊勢原/相鉄線海老名~大和※各徒歩15分圏内/本厚木駅ならバス便可" at bounding box center [1182, 377] width 286 height 37
click at [1087, 464] on select "未定 希望で最短でOK 最短以外でOK 日程がNG(直近で別日提案可) 日程がNG(直近はNG) お客様ごとNG 折返し待ち 店舗が定休/終業後で連絡取れず" at bounding box center [1095, 470] width 162 height 13
select select "5"
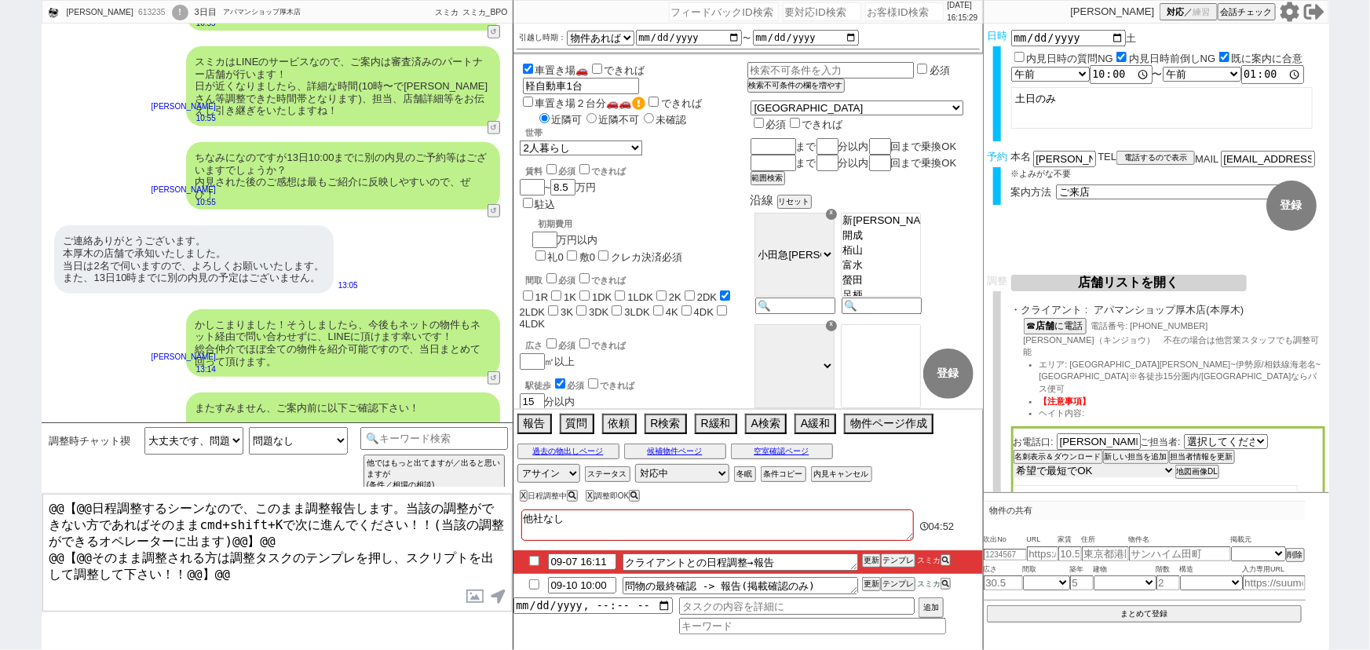
click at [1014, 464] on select "未定 希望で最短でOK 最短以外でOK 日程がNG(直近で別日提案可) 日程がNG(直近はNG) お客様ごとNG 折返し待ち 店舗が定休/終業後で連絡取れず" at bounding box center [1095, 470] width 162 height 13
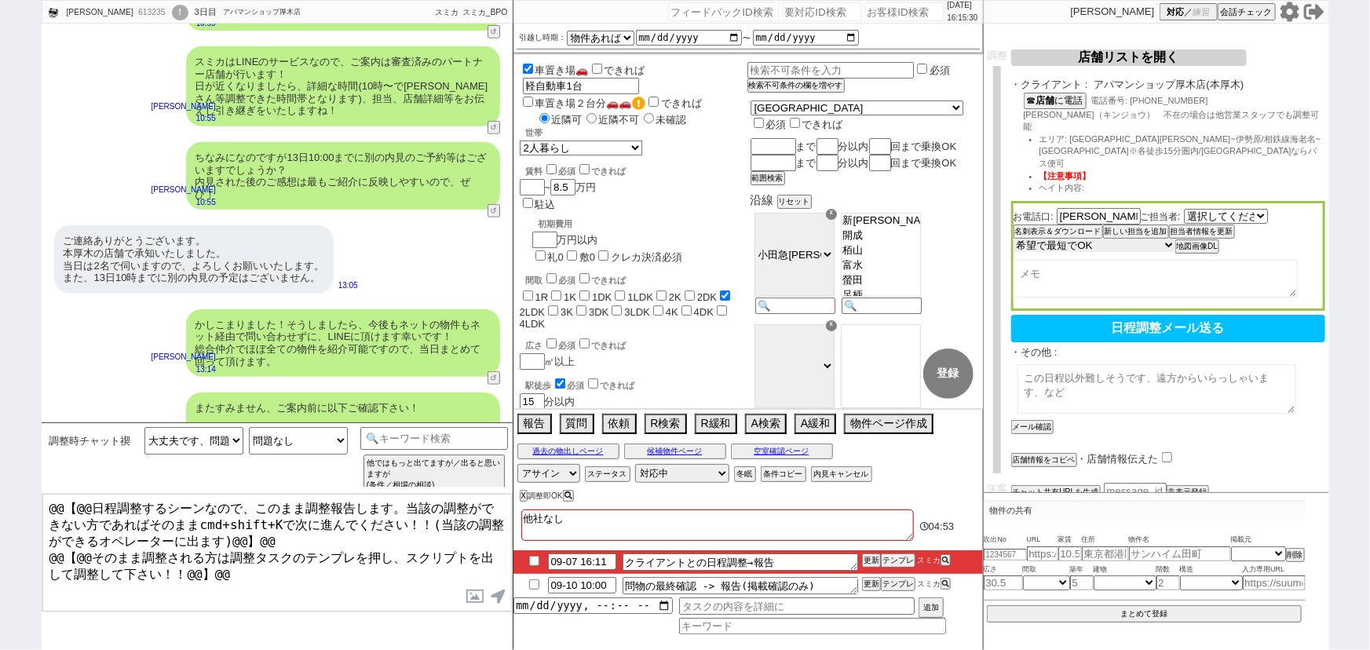
scroll to position [226, 0]
select select "1286"
select select "5"
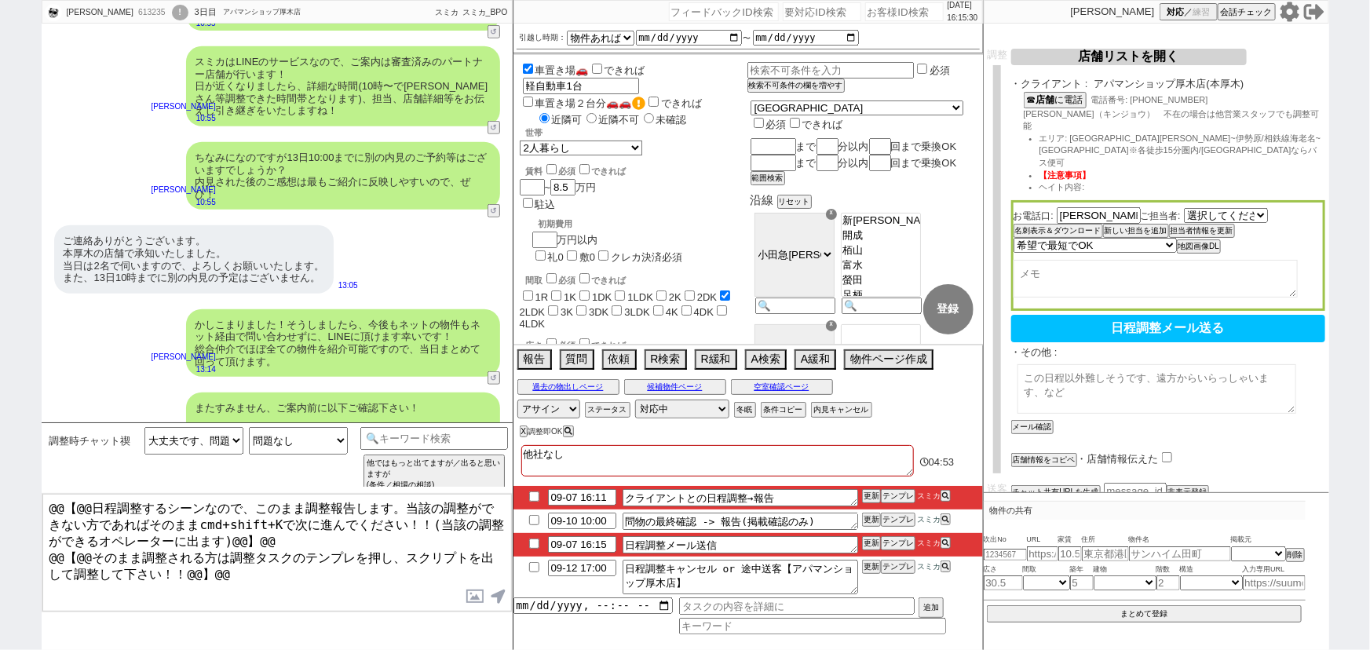
click at [1090, 364] on textarea at bounding box center [1156, 388] width 279 height 49
type textarea "お探しのエリア：小田急線(本厚木～秦野)"
click at [1039, 422] on button "メール確認" at bounding box center [1030, 427] width 39 height 11
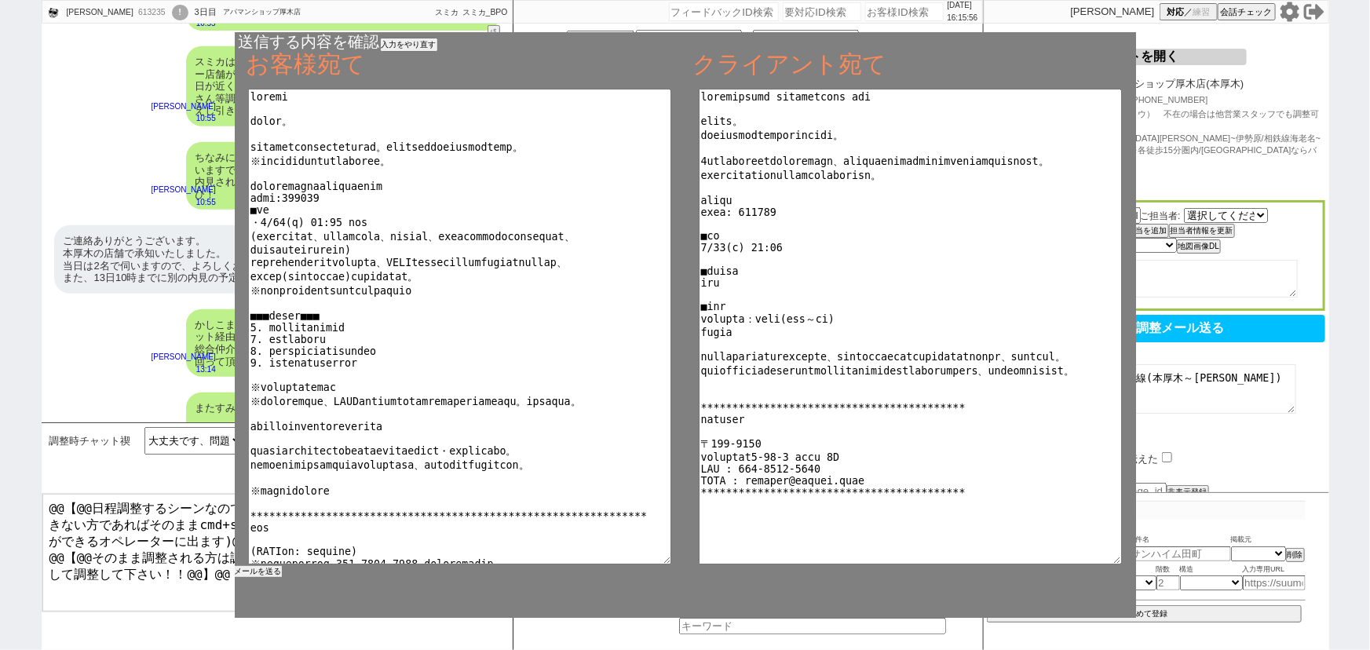
click at [275, 572] on button "メールを送る" at bounding box center [258, 571] width 47 height 11
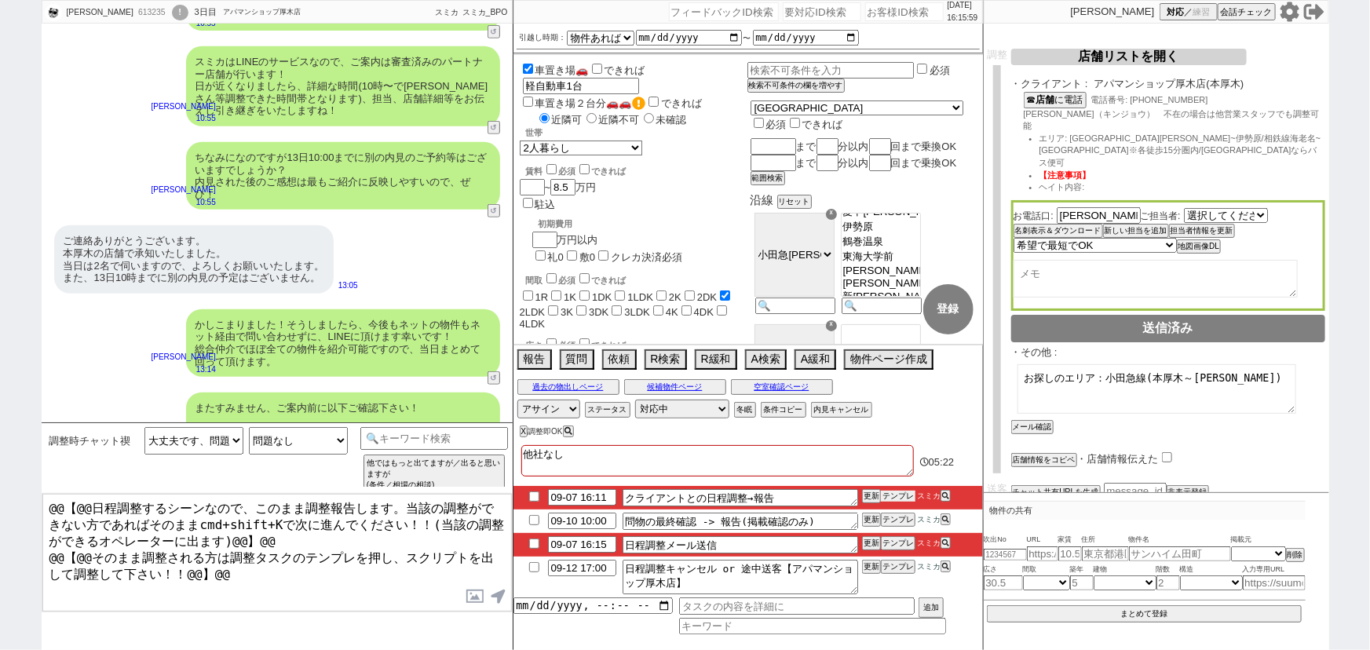
click at [903, 494] on button "テンプレ" at bounding box center [898, 496] width 35 height 11
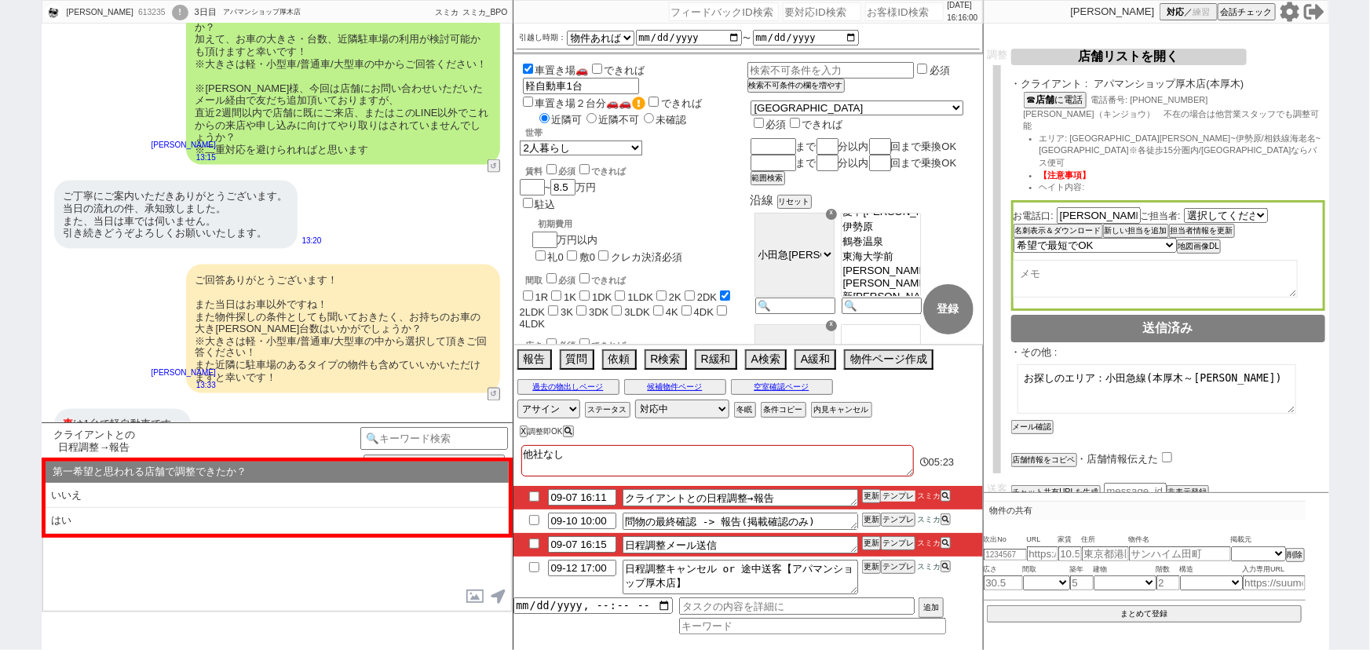
scroll to position [1412, 0]
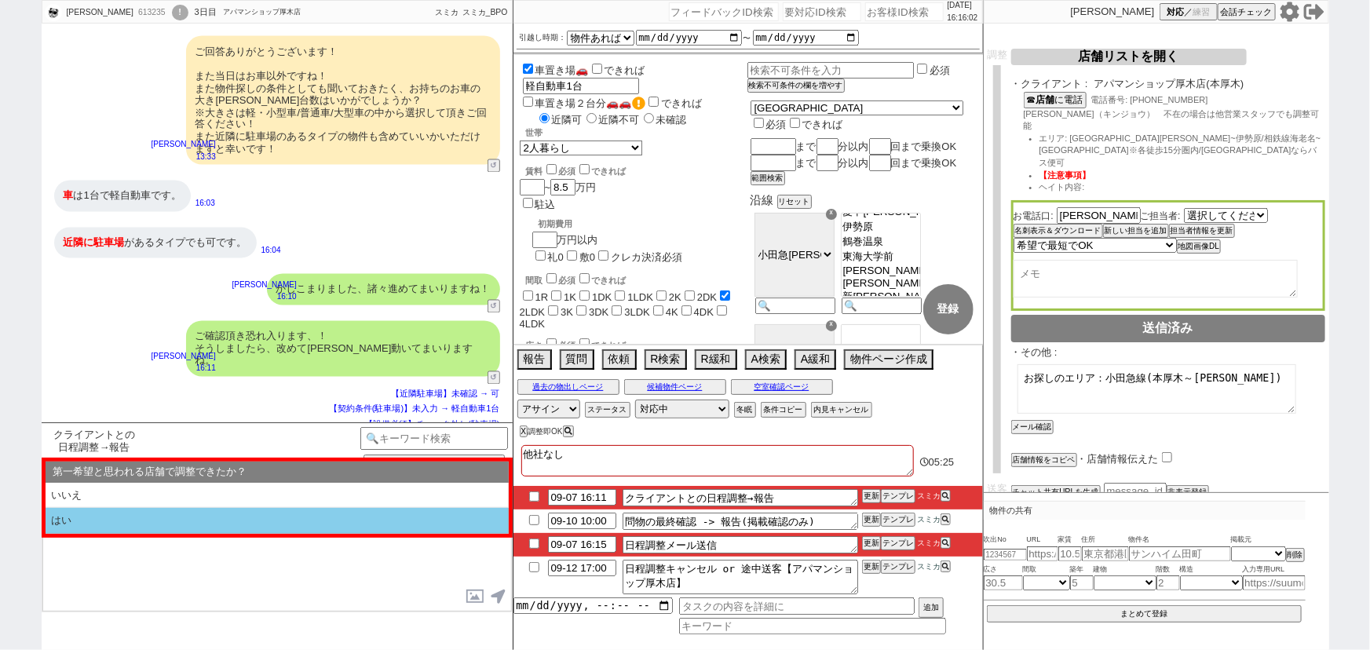
click at [152, 524] on li "はい" at bounding box center [277, 521] width 463 height 26
click at [152, 524] on li "近い" at bounding box center [277, 521] width 463 height 26
click at [160, 518] on li "挟む！" at bounding box center [277, 521] width 463 height 26
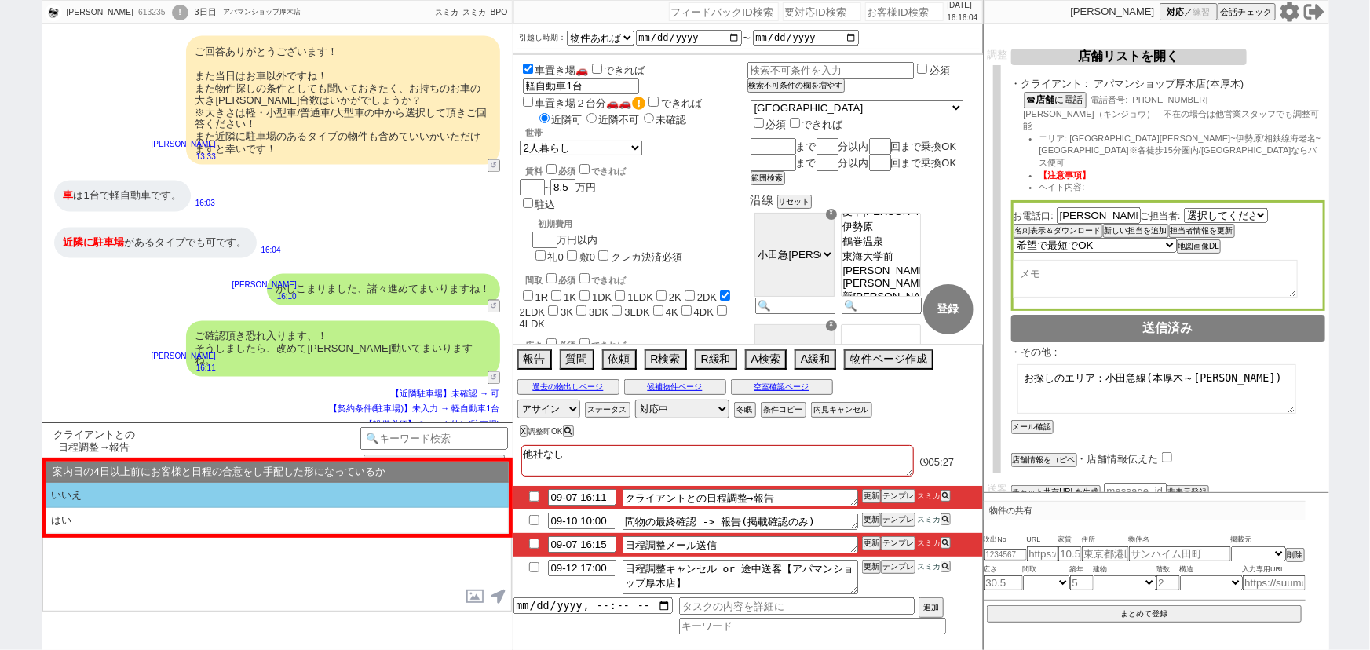
click at [178, 502] on li "いいえ" at bounding box center [277, 496] width 463 height 26
select select "はい"
select select "近い"
select select "挟む！"
select select "いいえ"
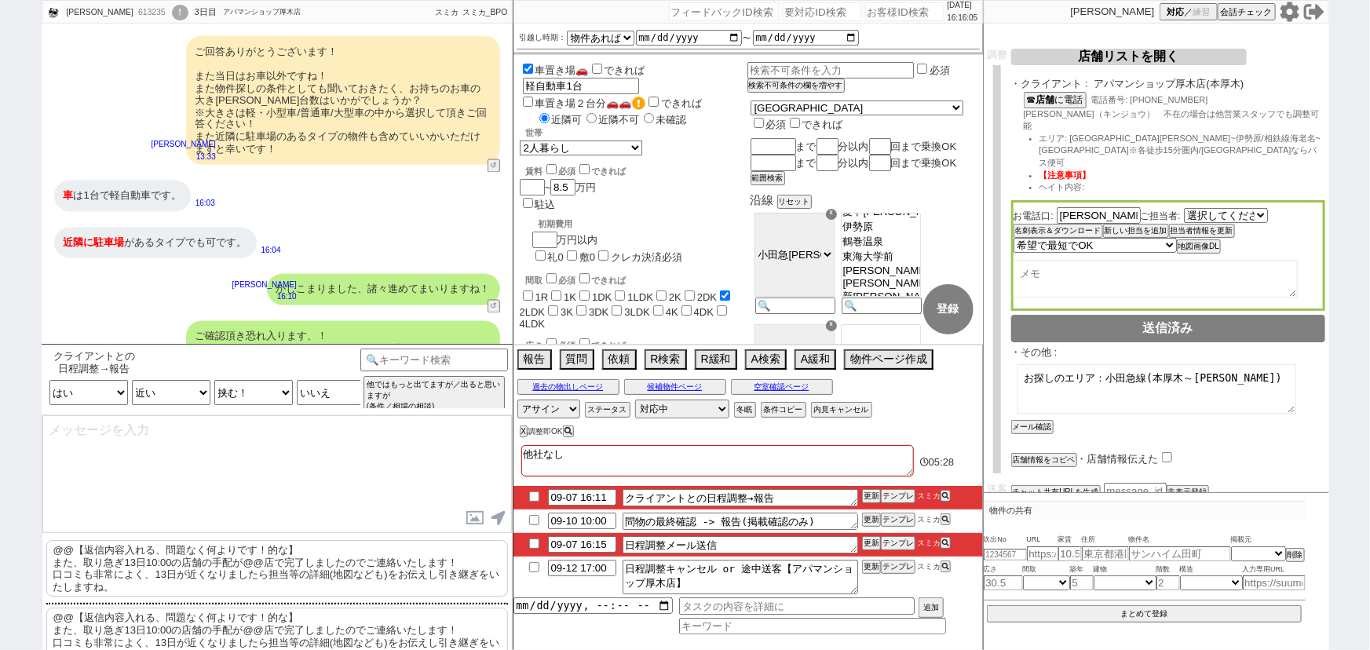
click at [80, 572] on p "@@【返信内容入れる、問題なく何よりです！的な】 また、取り急ぎ13日10:00の店舗の手配が@@店で完了しましたのでご連絡いたします！ 口コミも非常によく、…" at bounding box center [277, 568] width 462 height 57
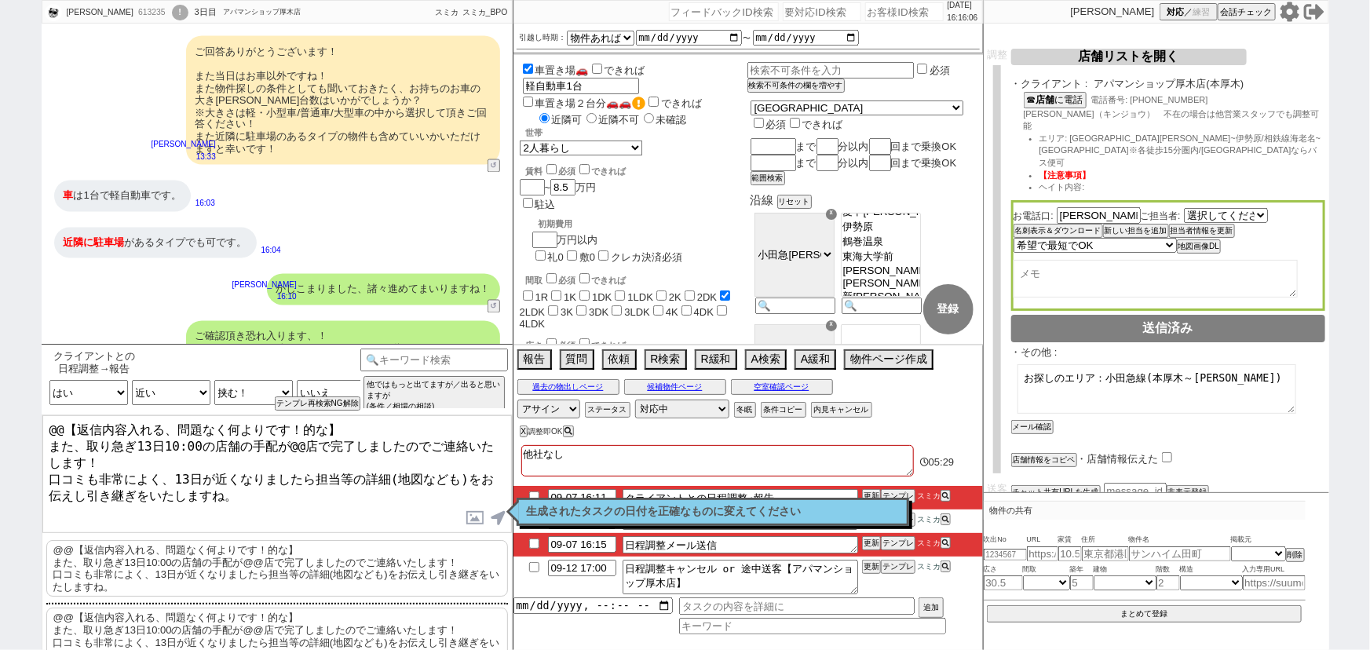
drag, startPoint x: 48, startPoint y: 441, endPoint x: 31, endPoint y: 420, distance: 26.9
click at [31, 420] on div "うえきみきや 613235 ! 0 3日目 アパマンショップ厚木店 冬眠中 自社客 スミカ スミカ_BPO チャット全表示 2025-09-06 名前:植木 …" at bounding box center [685, 325] width 1370 height 650
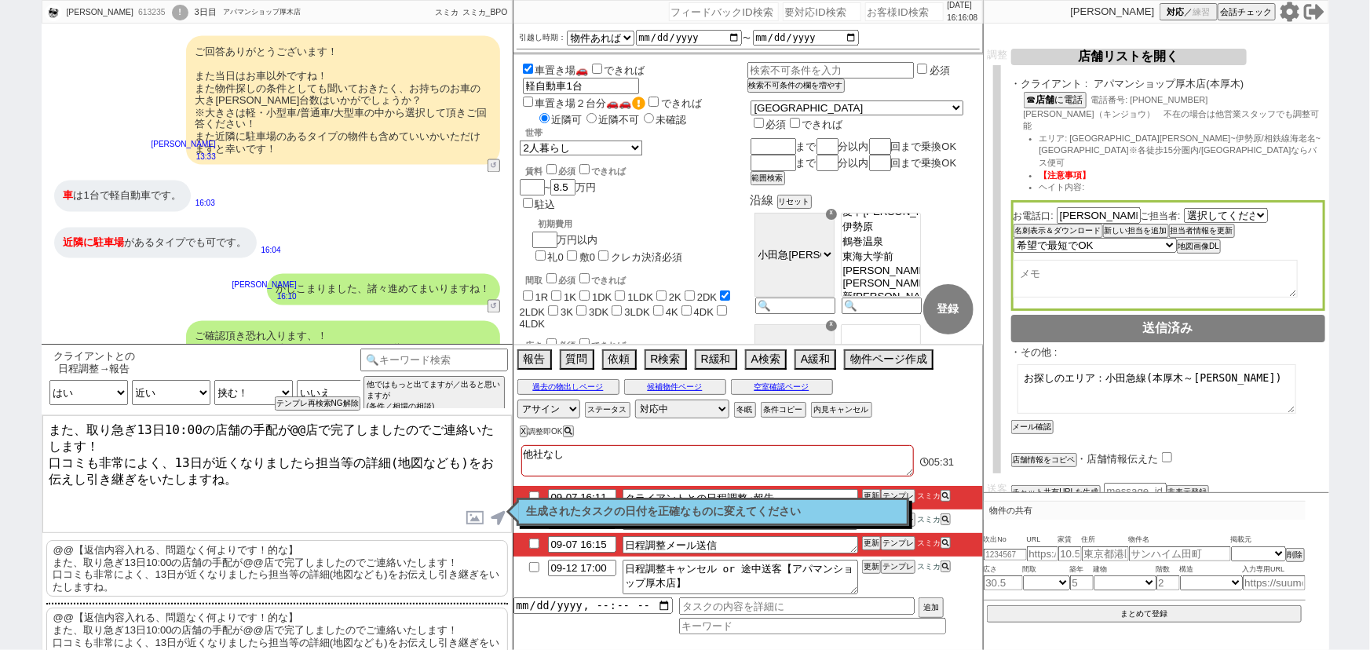
click at [294, 431] on textarea "また、取り急ぎ13日10:00の店舗の手配が@@店で完了しましたのでご連絡いたします！ 口コミも非常によく、13日が近くなりましたら担当等の詳細(地図なども)…" at bounding box center [276, 474] width 469 height 118
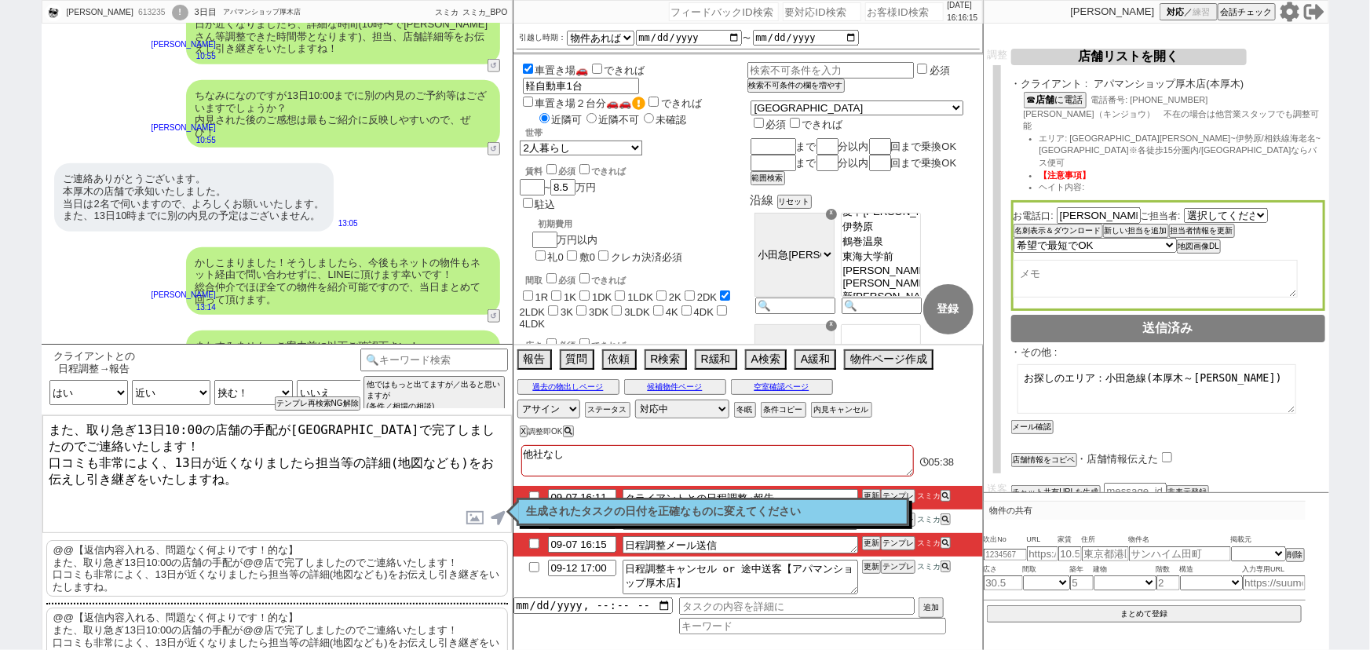
scroll to position [574, 0]
type textarea "また、取り急ぎ13日10:00の店舗の手配が本厚木店で完了しましたのでご連絡いたします！ 口コミも非常によく、13日が近くなりましたら担当等の詳細(地図なども…"
checkbox input "true"
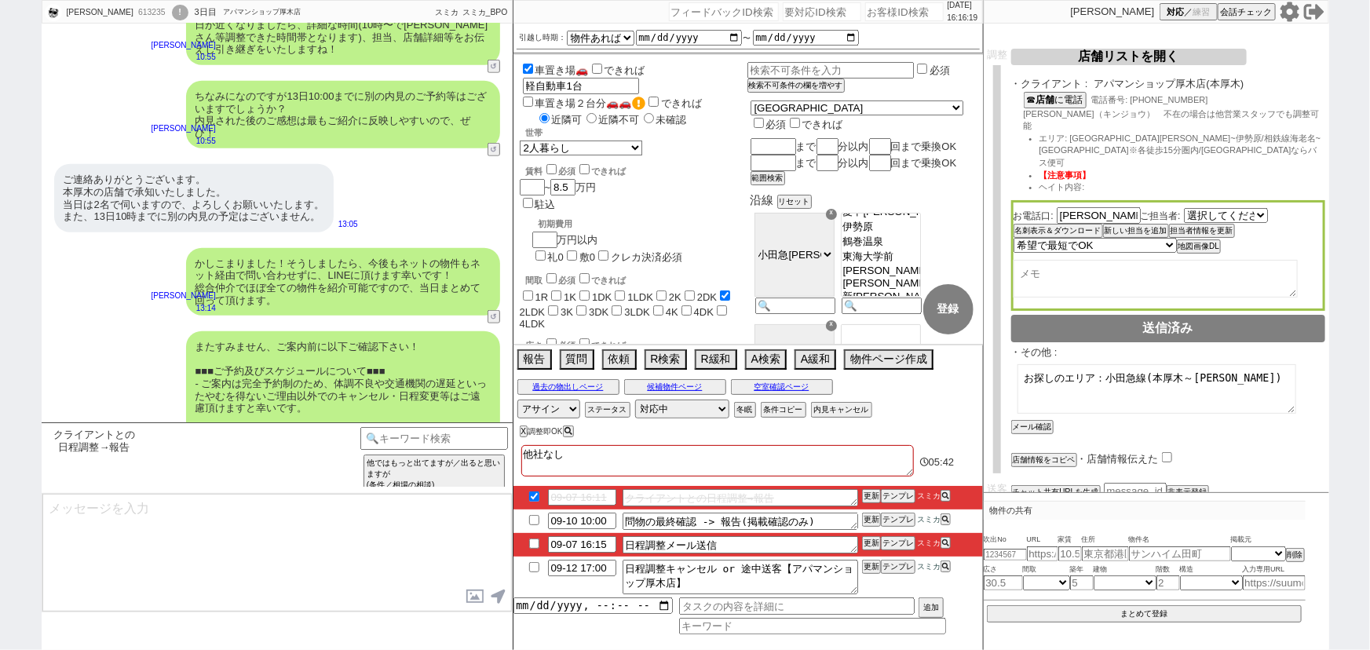
scroll to position [1495, 0]
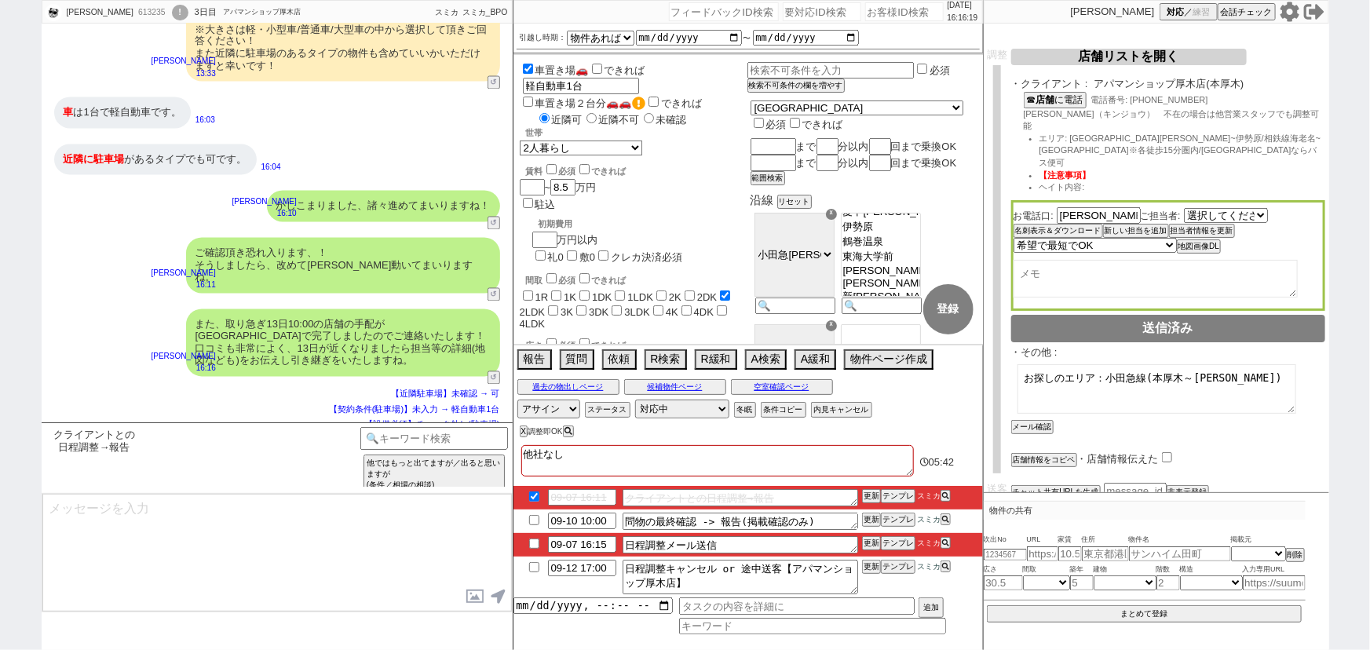
type input "09-10 08:00"
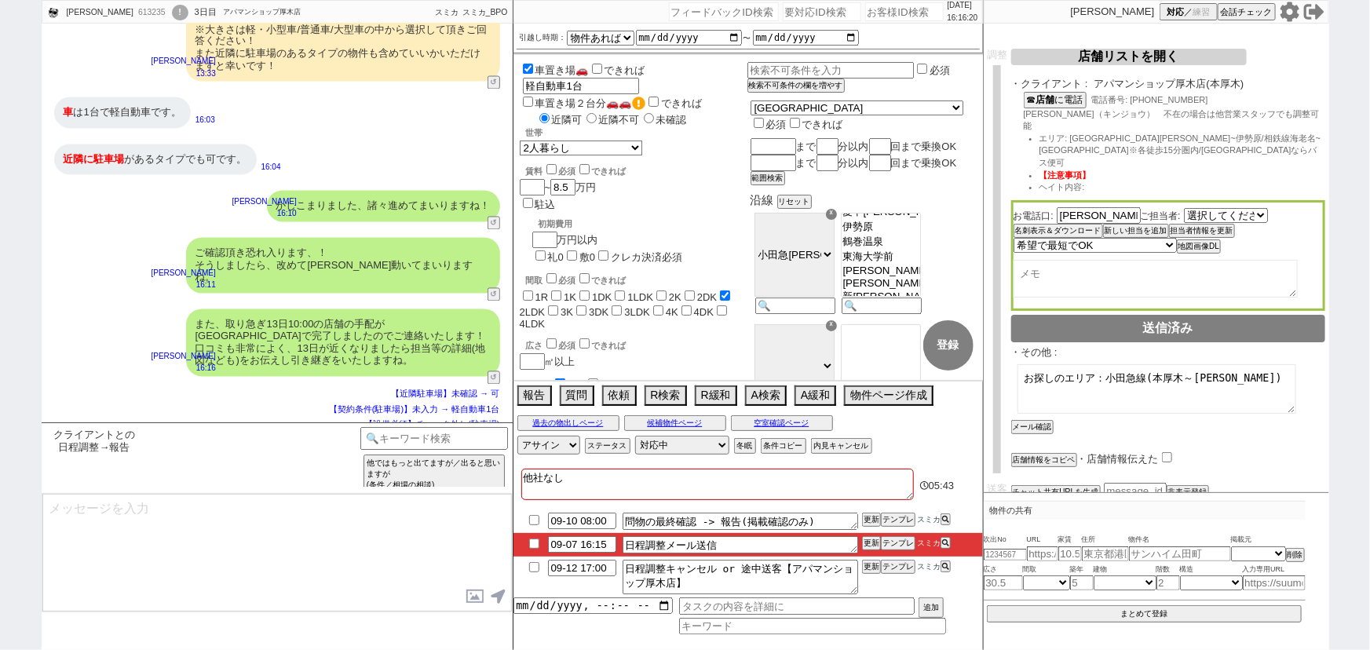
type textarea "日時等のご確認頂けましたらご一報だけお願いします！"
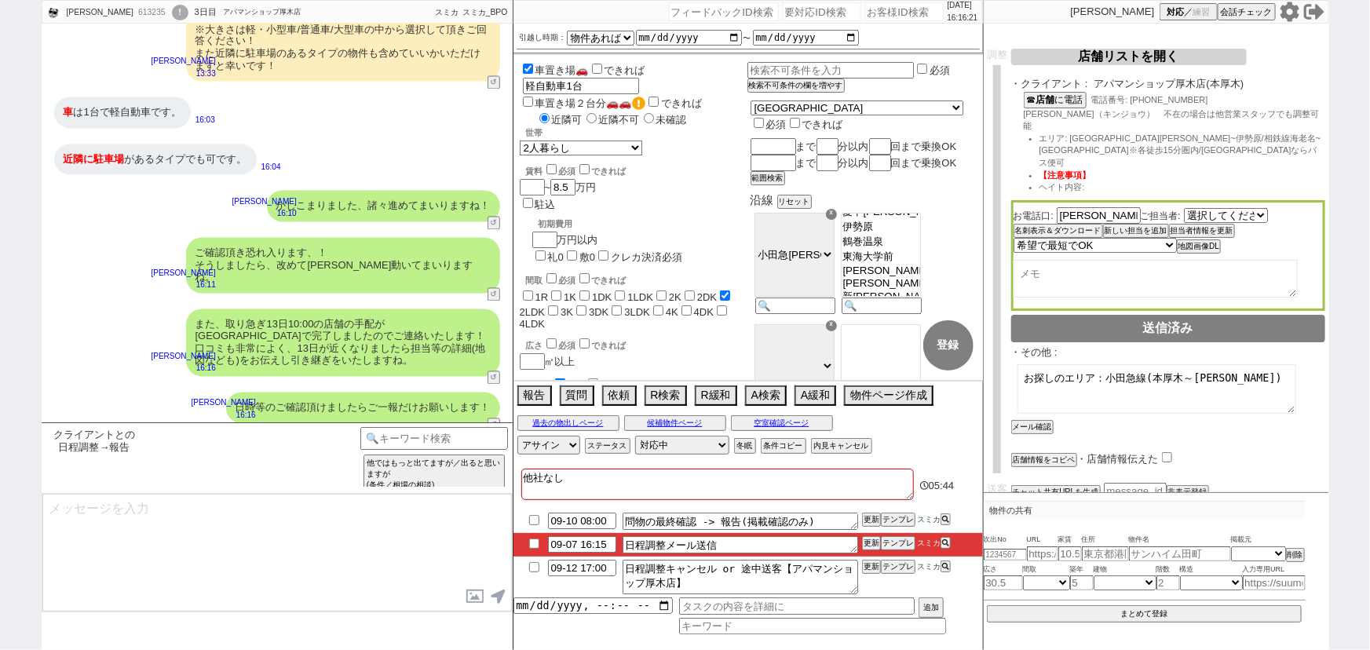
scroll to position [1542, 0]
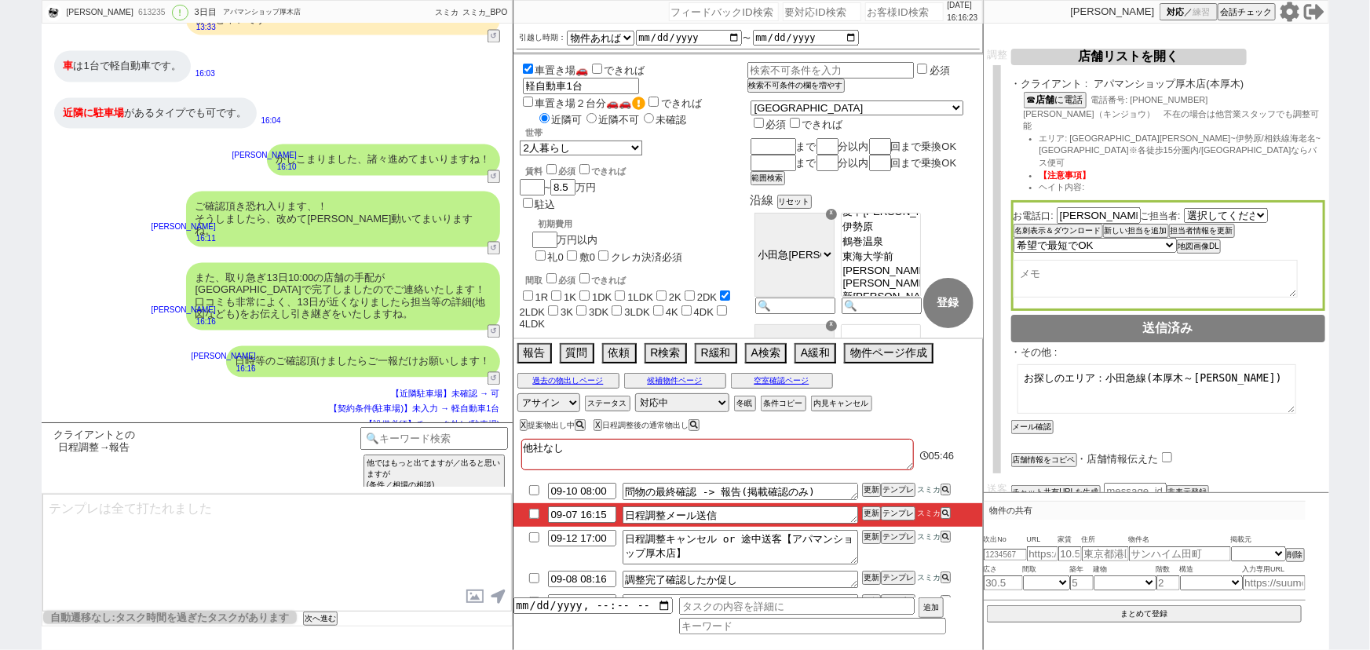
click at [534, 516] on input "checkbox" at bounding box center [534, 514] width 23 height 10
checkbox input "true"
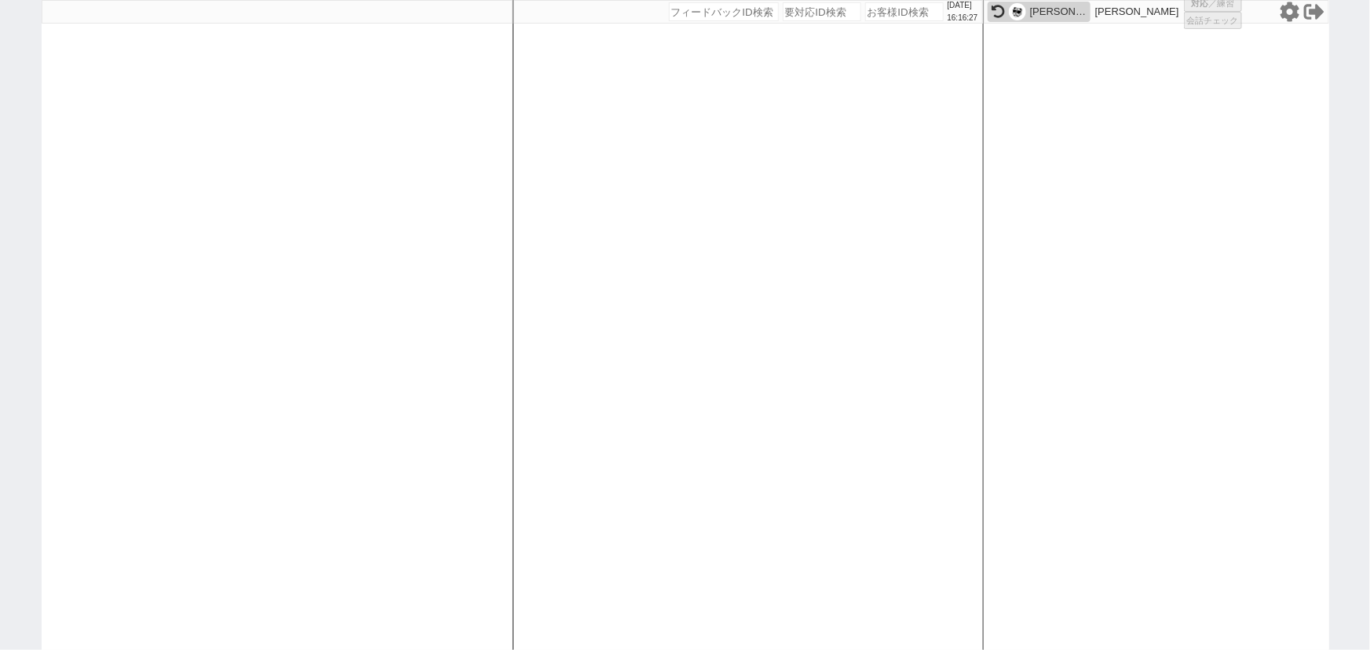
select select
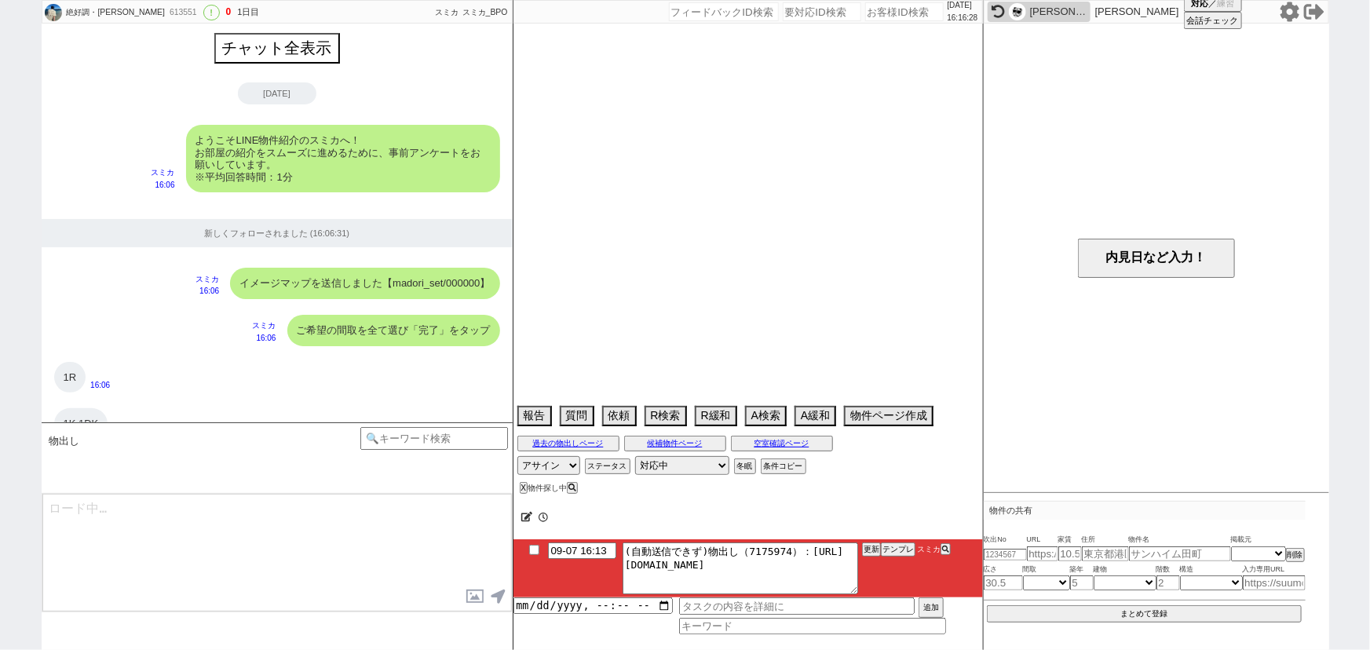
scroll to position [1496, 0]
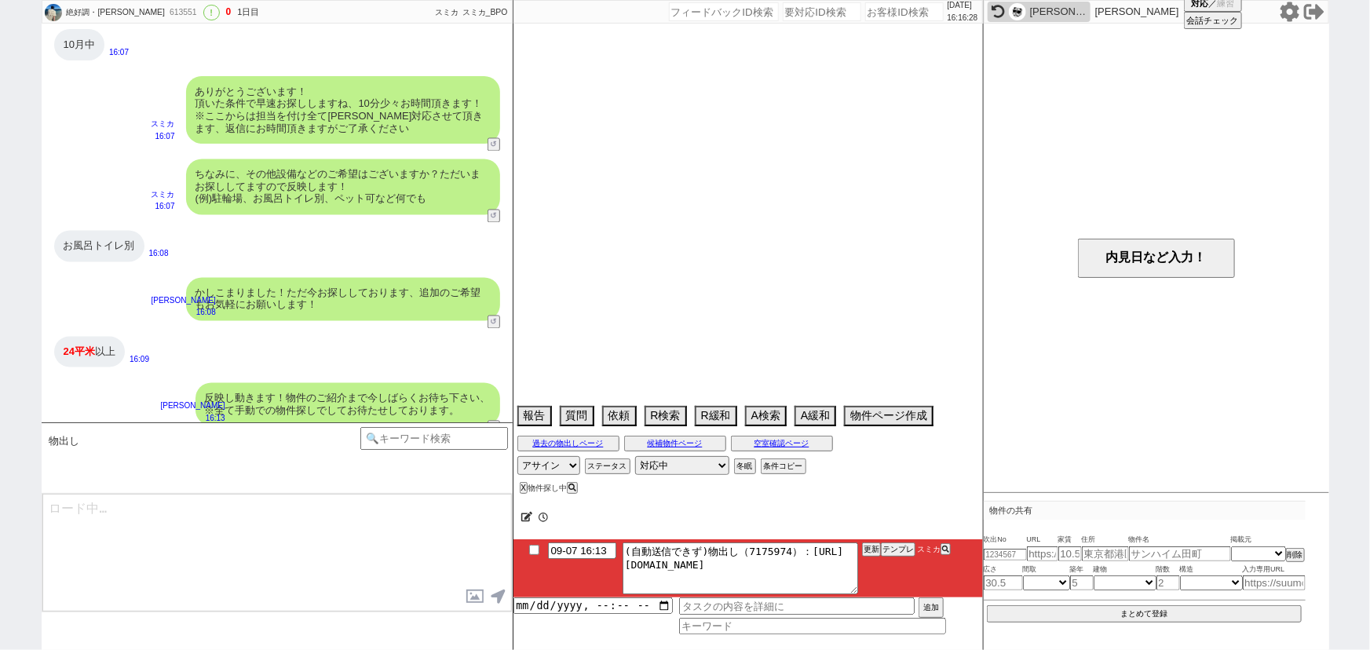
select select "[DATE]"
select select "10"
select select "36"
select select "0"
select select "14"
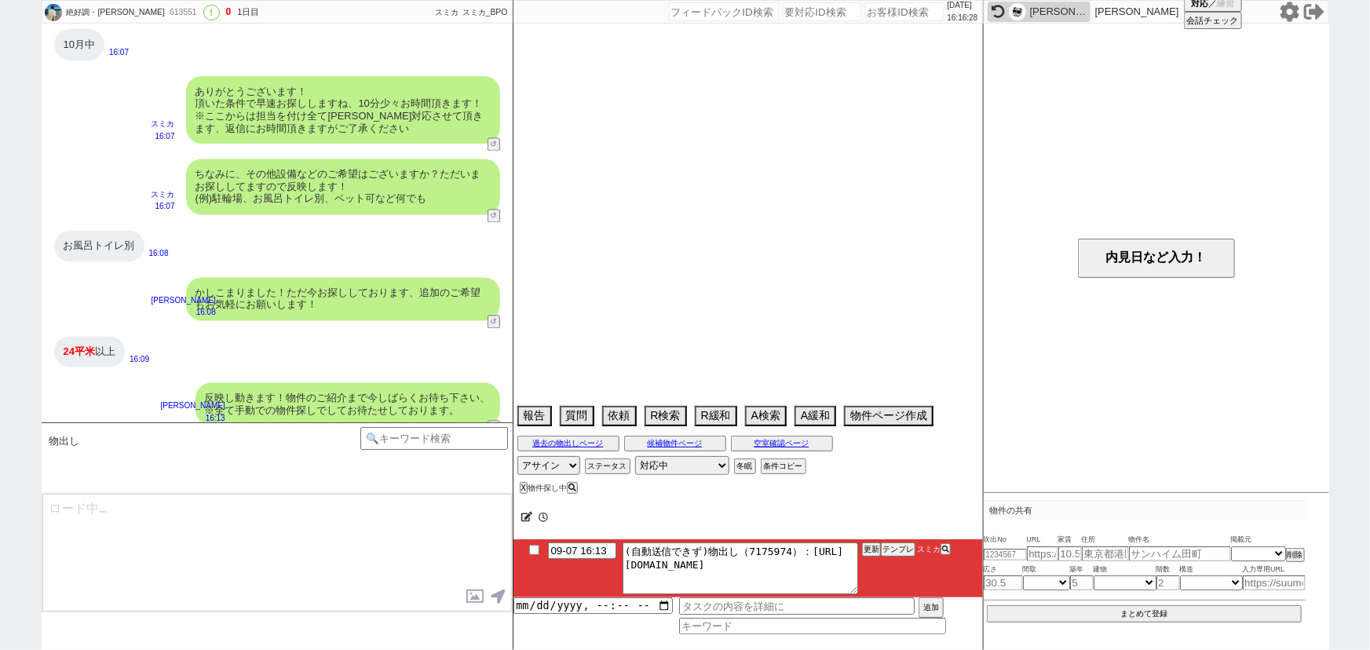
select select "23"
select select "751"
select select "15"
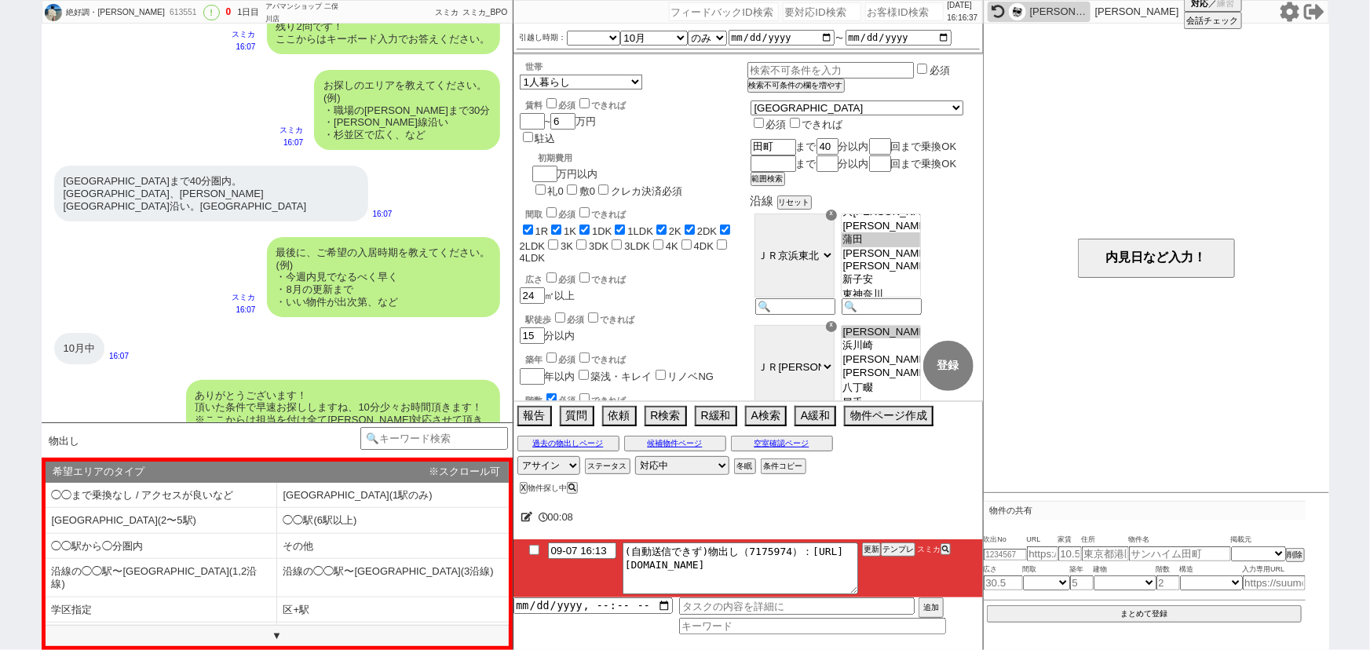
scroll to position [1179, 0]
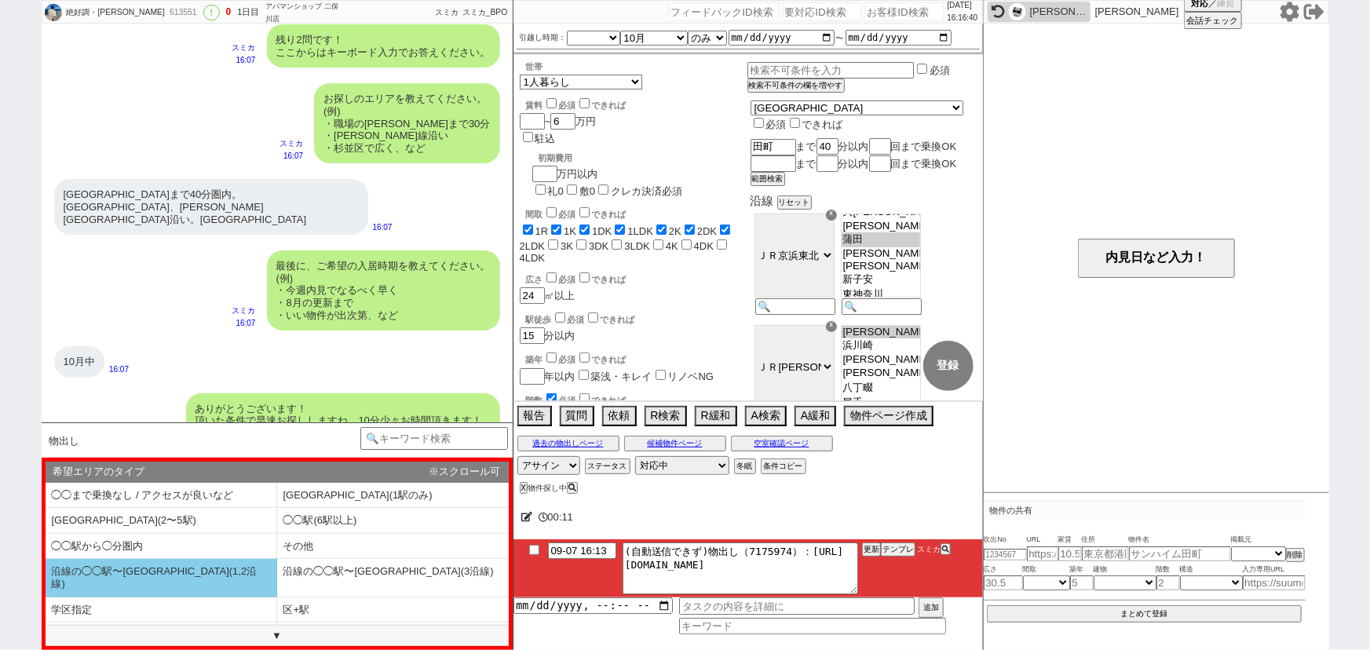
click at [212, 565] on li "沿線の◯◯駅〜◯◯駅(1,2沿線)" at bounding box center [162, 578] width 232 height 38
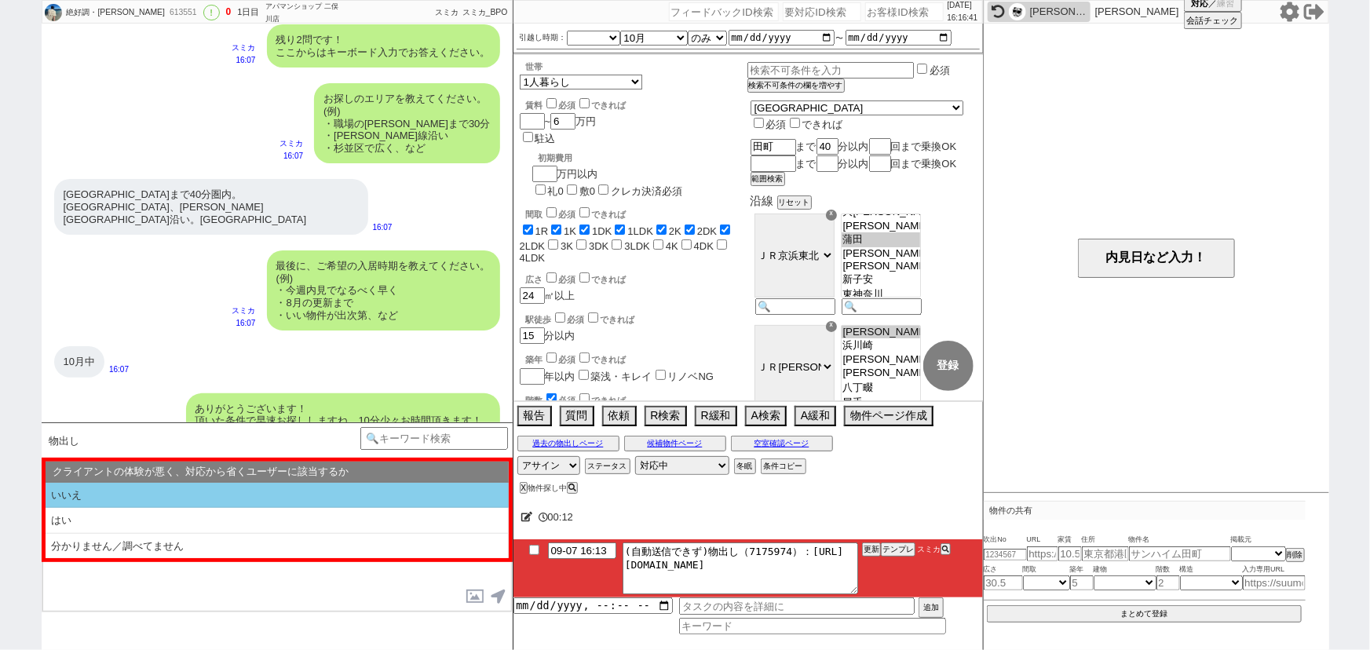
click at [222, 485] on li "いいえ" at bounding box center [277, 496] width 463 height 26
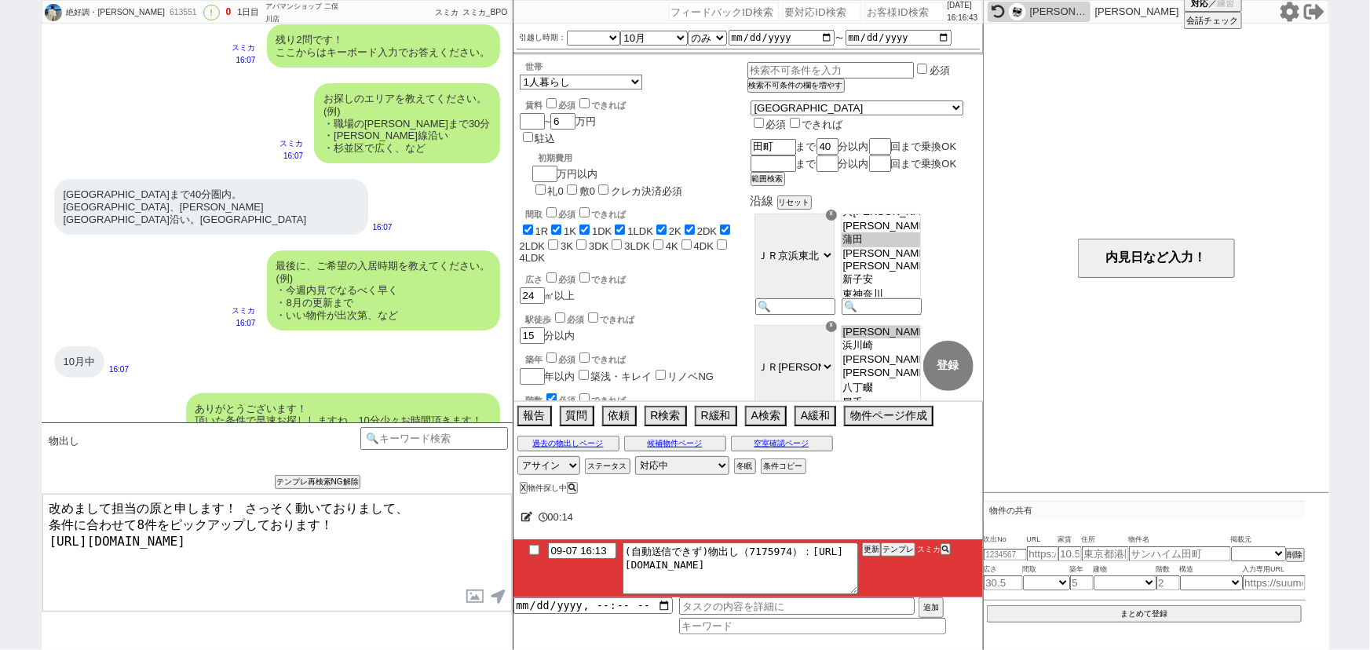
type textarea "改めまして担当の原と申します！ さっそく動いておりまして、 条件に合わせて8件をピックアップしております！ https://tools.sumika.live…"
checkbox input "true"
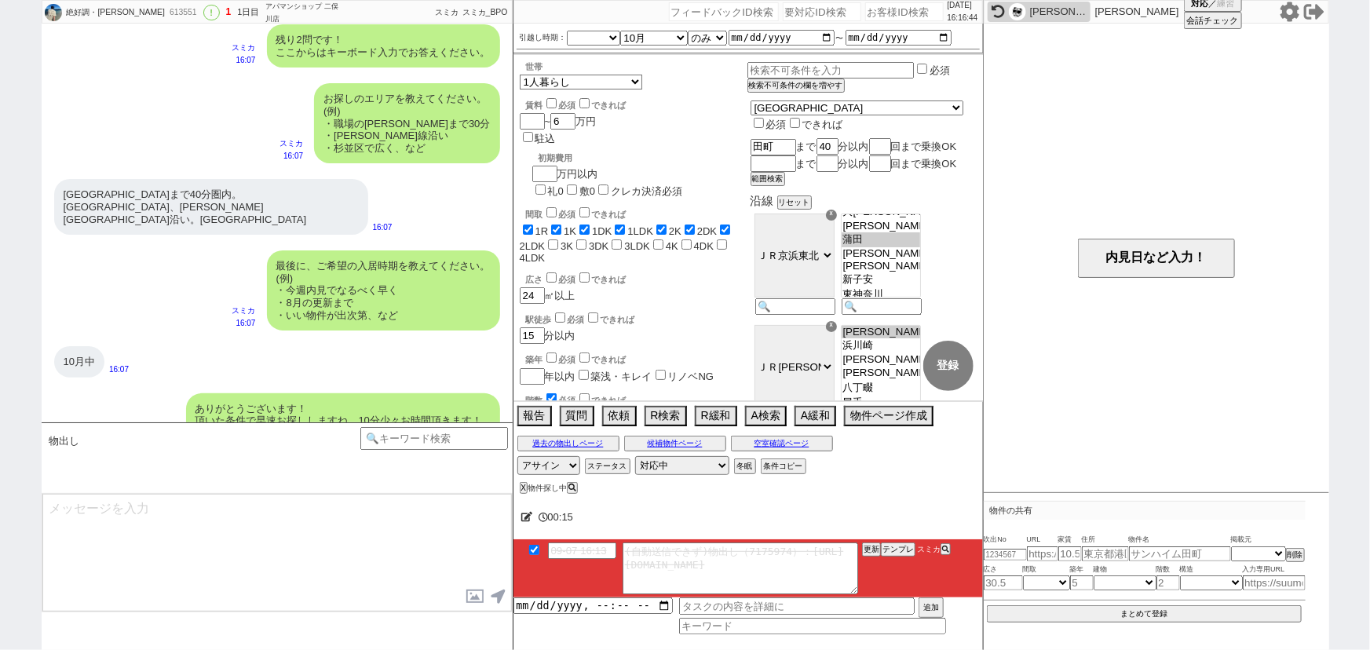
scroll to position [1568, 0]
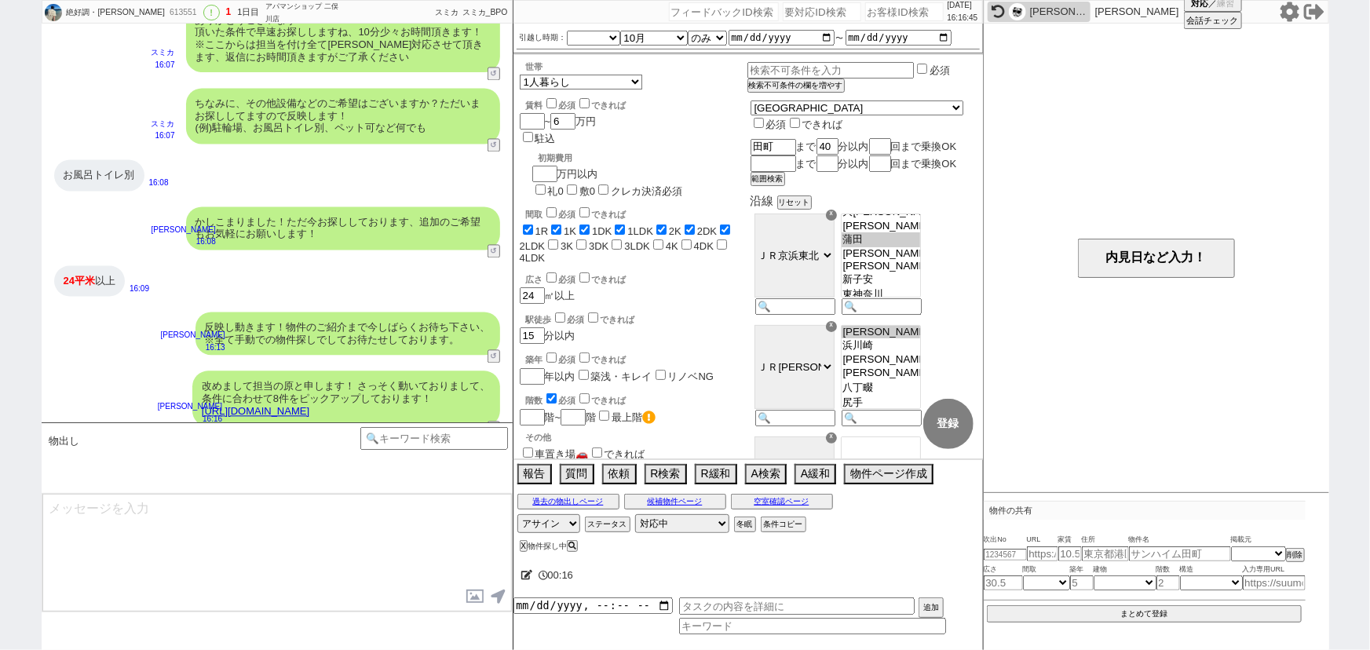
type textarea "イメージに近い物件はございますか？ ご感想いただき、すぐにまた洗い出してまいります！ ※自動応答ではなく直接ご紹介します！"
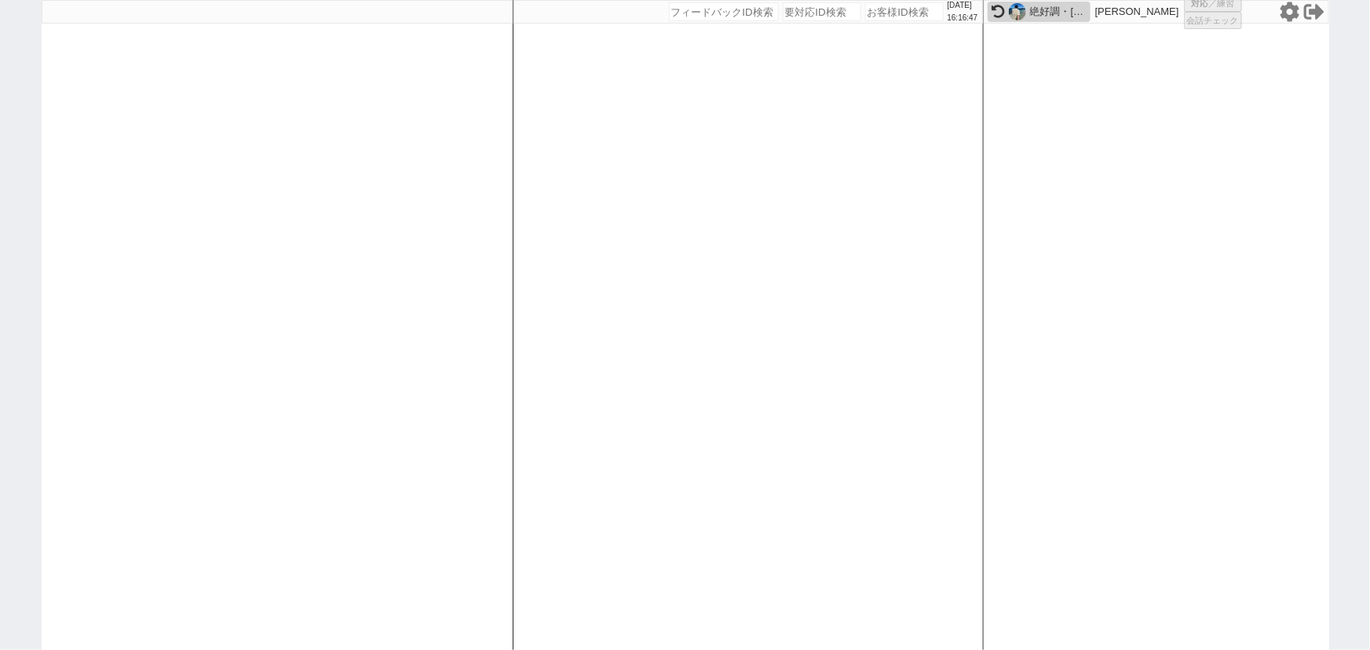
select select "100"
select select "1"
select select "2"
select select "5"
select select
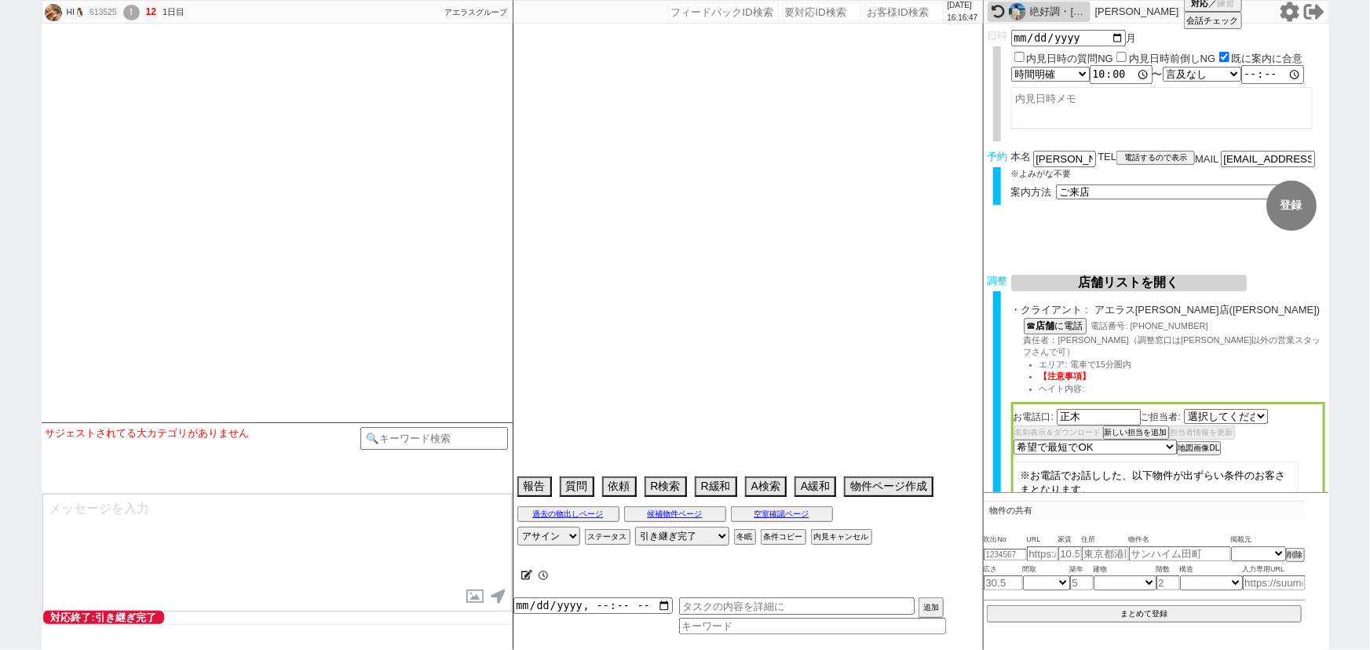
select select "2532"
select select "13"
select select "6"
select select "11"
select select "225"
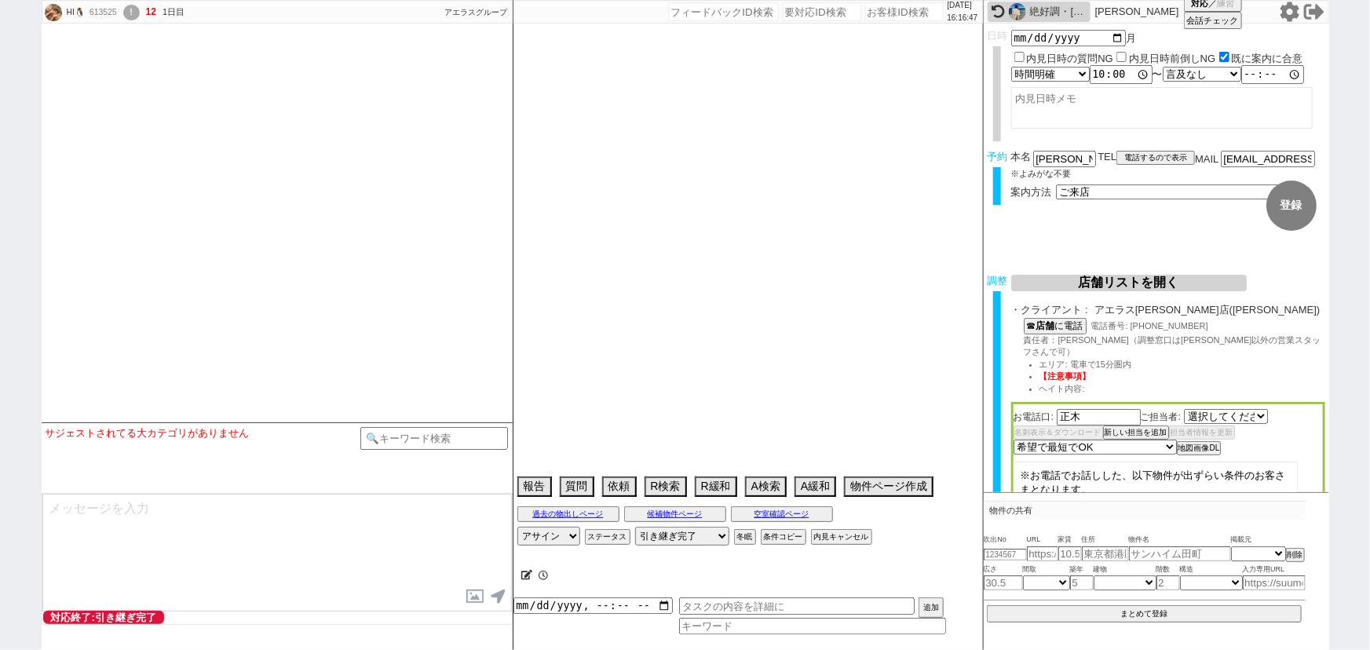
select select "121"
select select "2971"
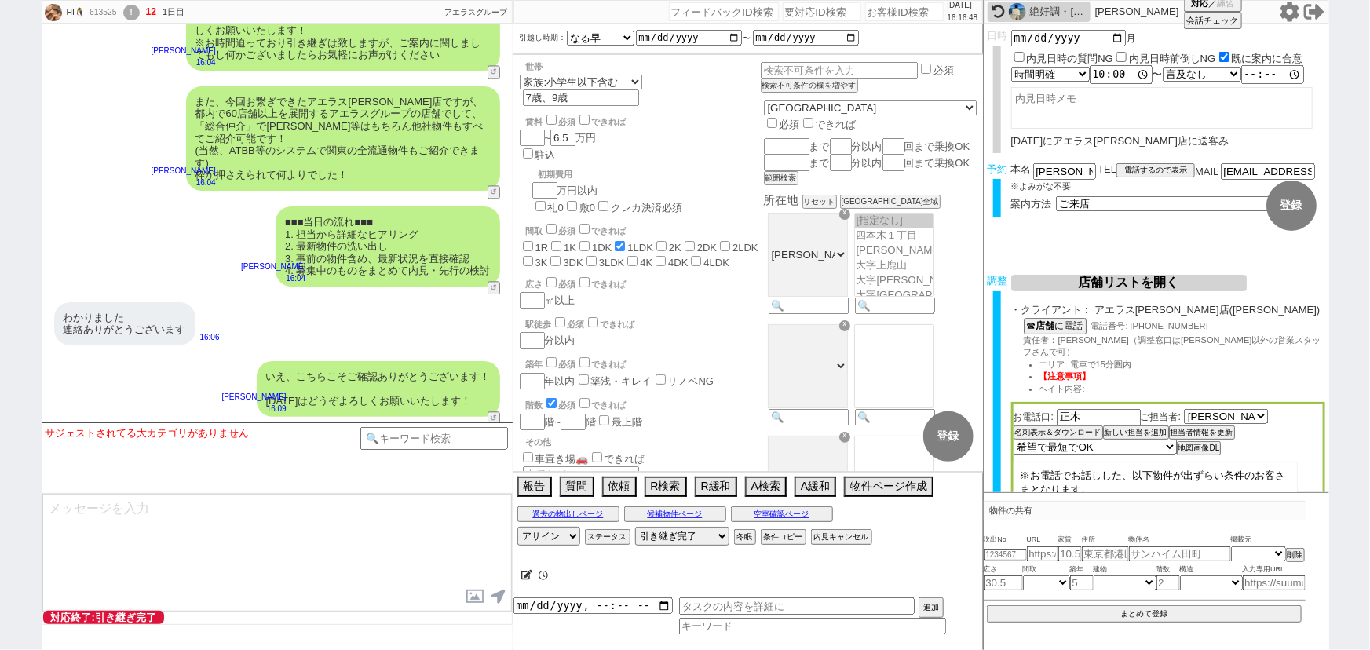
scroll to position [75, 0]
click at [539, 535] on select "アサイン 青木琢磨 御手洗侑矢 北崎真梨 小澤結 林瑞季" at bounding box center [548, 536] width 63 height 19
click at [367, 362] on div "いえ、こちらこそご確認ありがとうございます！ 明日はどうぞよろしくお願いいたします！" at bounding box center [378, 389] width 243 height 56
click at [135, 560] on textarea at bounding box center [276, 553] width 469 height 118
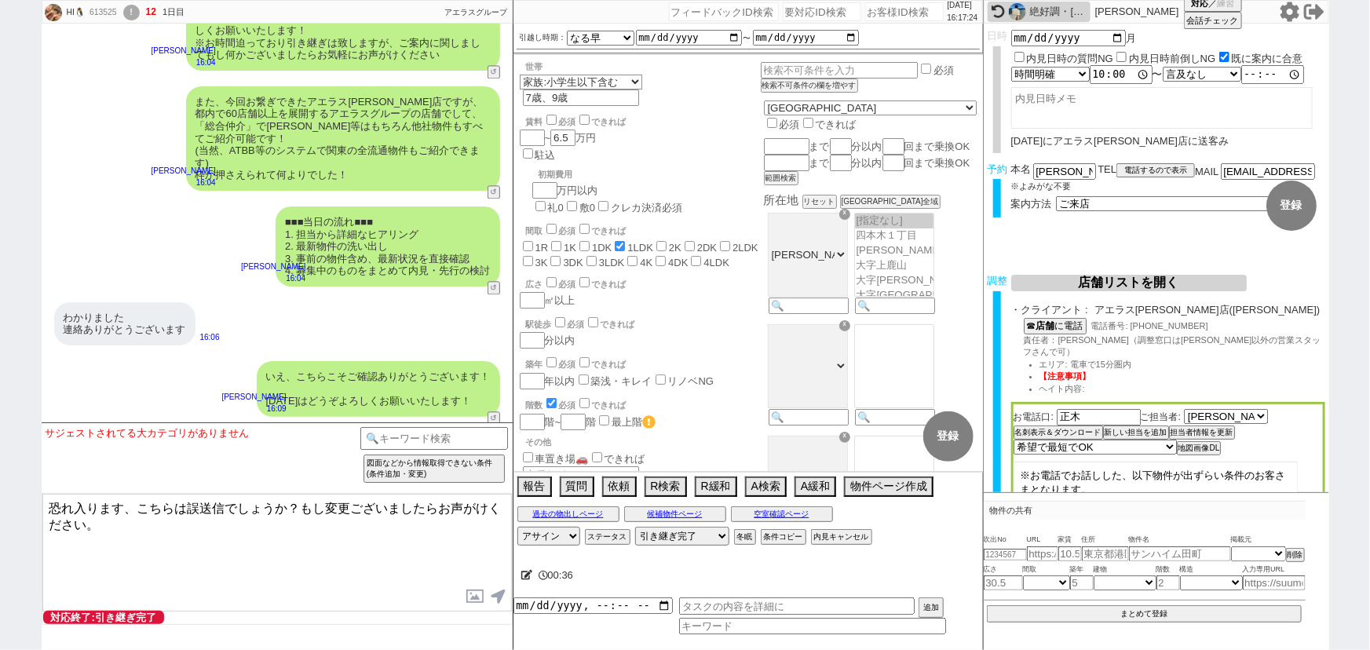
type textarea "恐れ入ります、こちらは誤送信でしょうか？もし変更ございましたらお声がけください。"
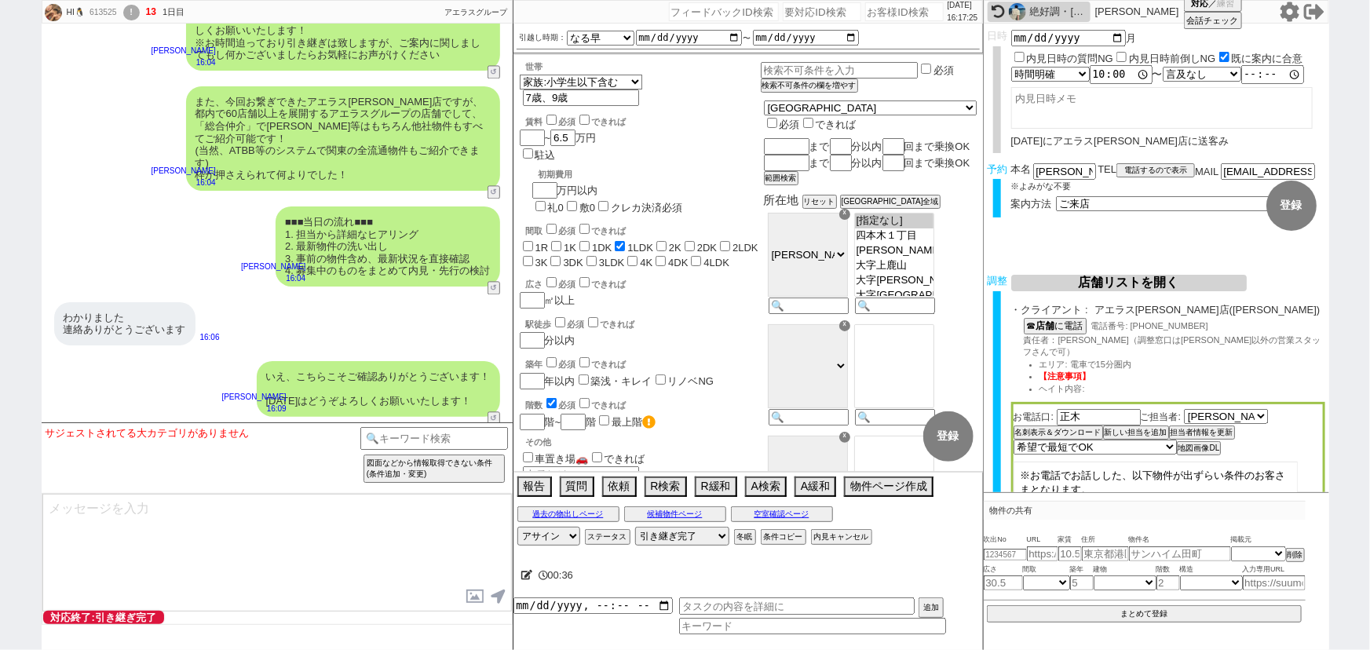
scroll to position [4744, 0]
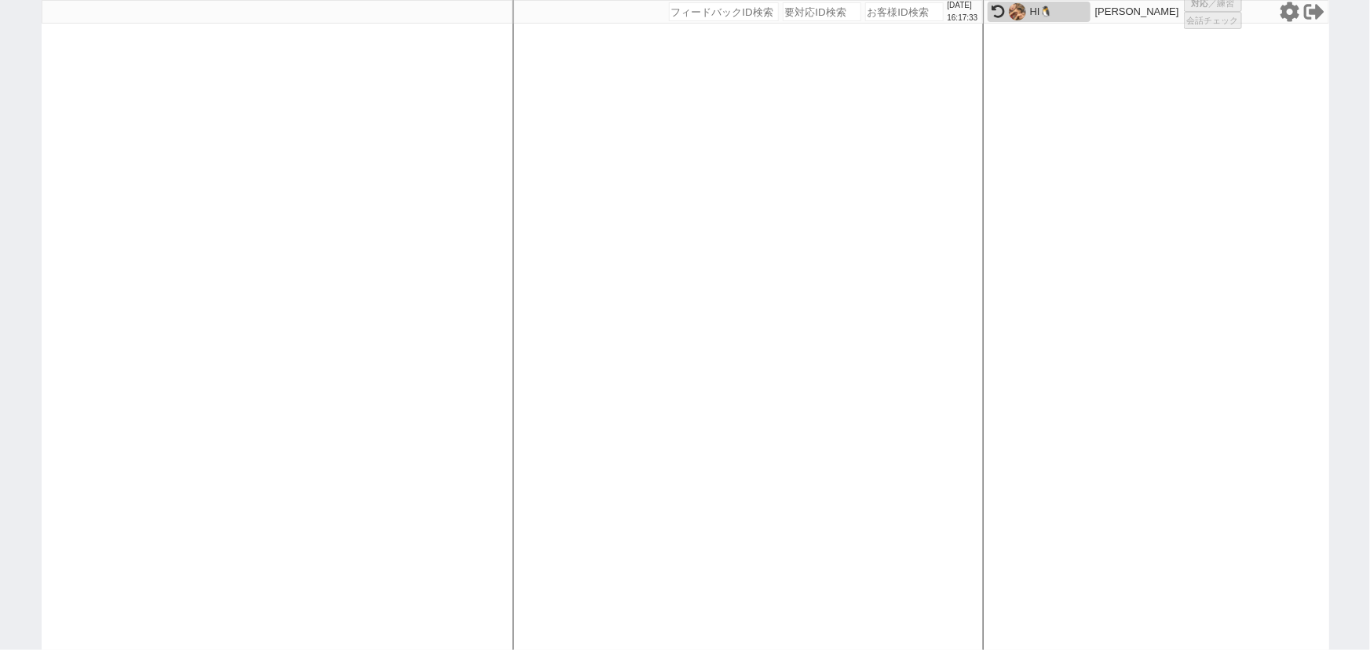
select select
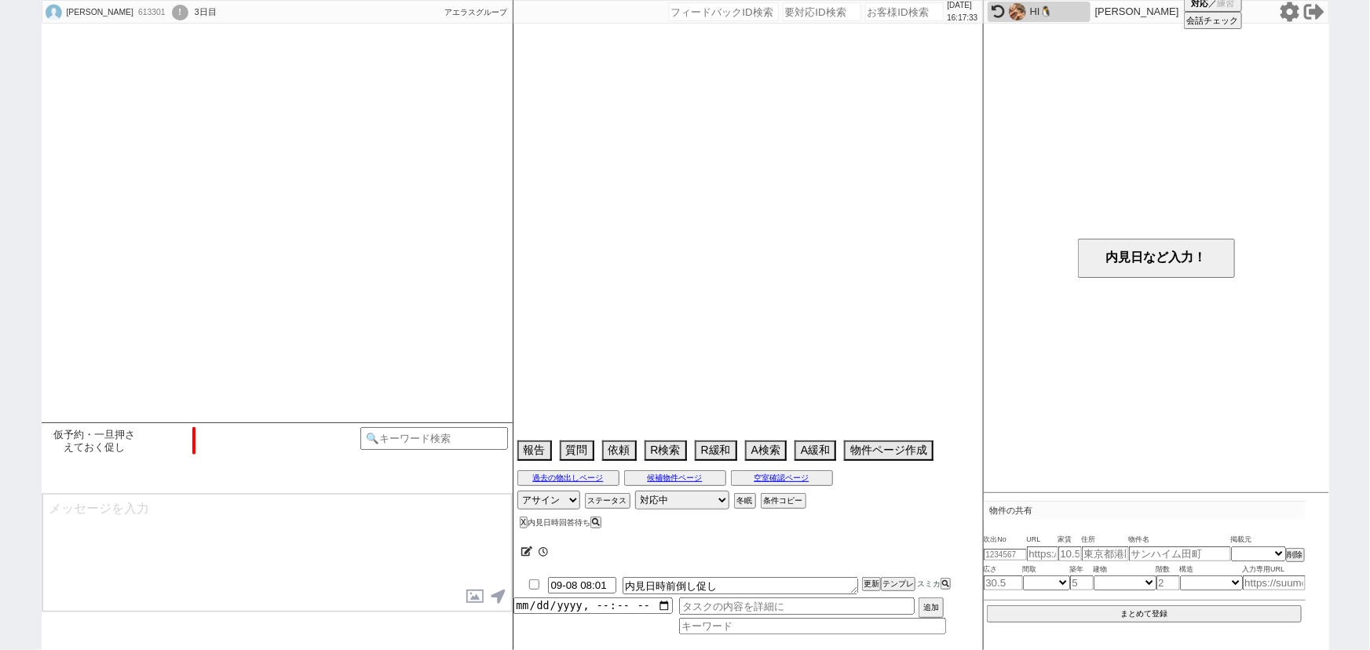
scroll to position [1813, 0]
select select "15"
select select "0"
select select "16"
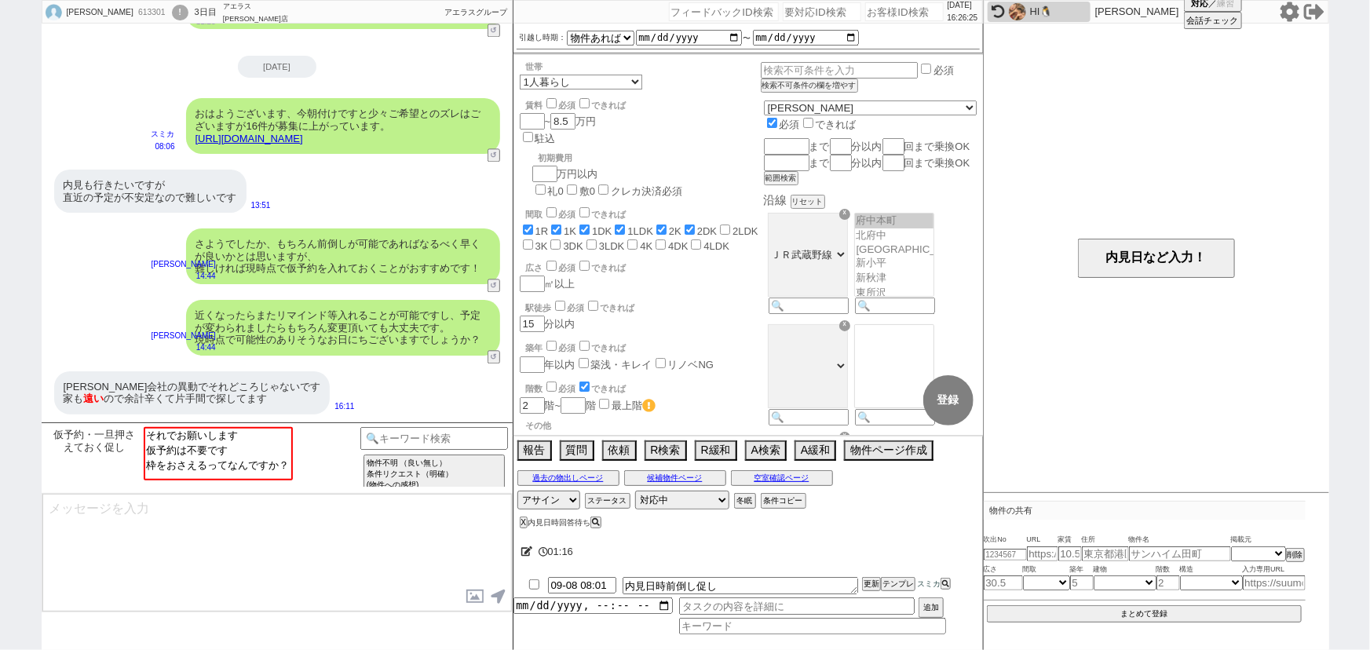
click at [883, 12] on input "number" at bounding box center [904, 11] width 79 height 19
paste input "592698"
type input "592698"
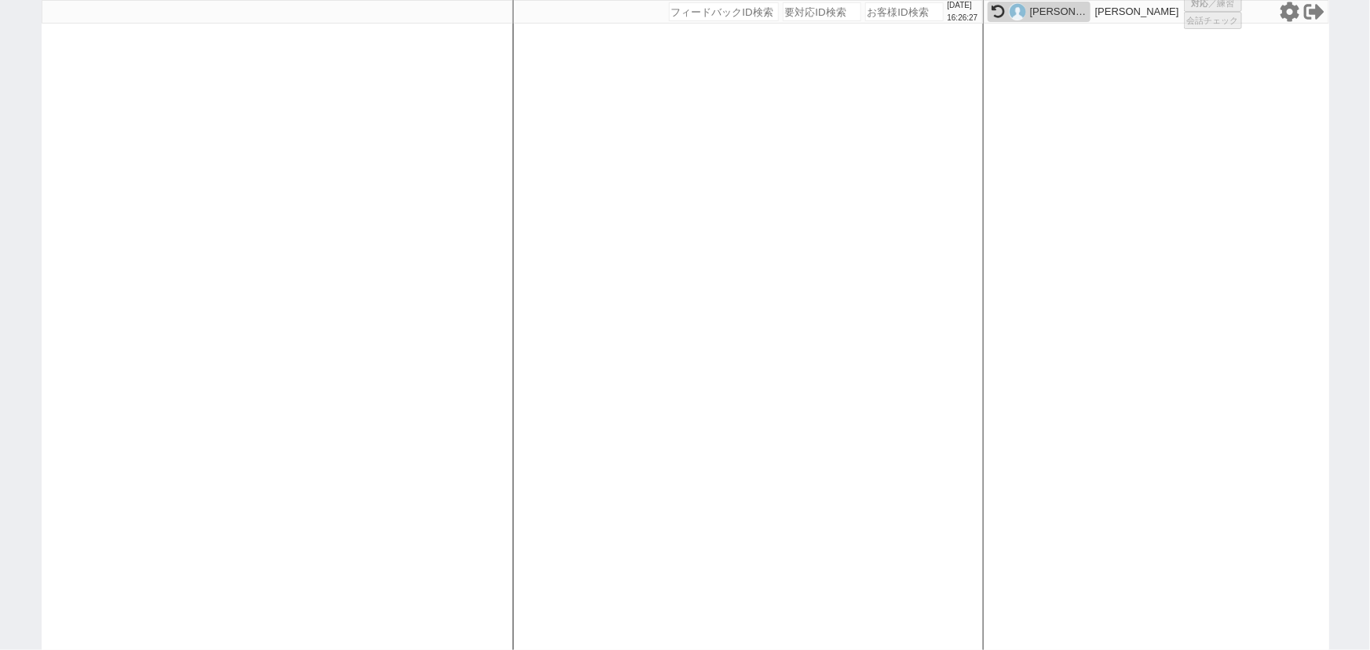
select select
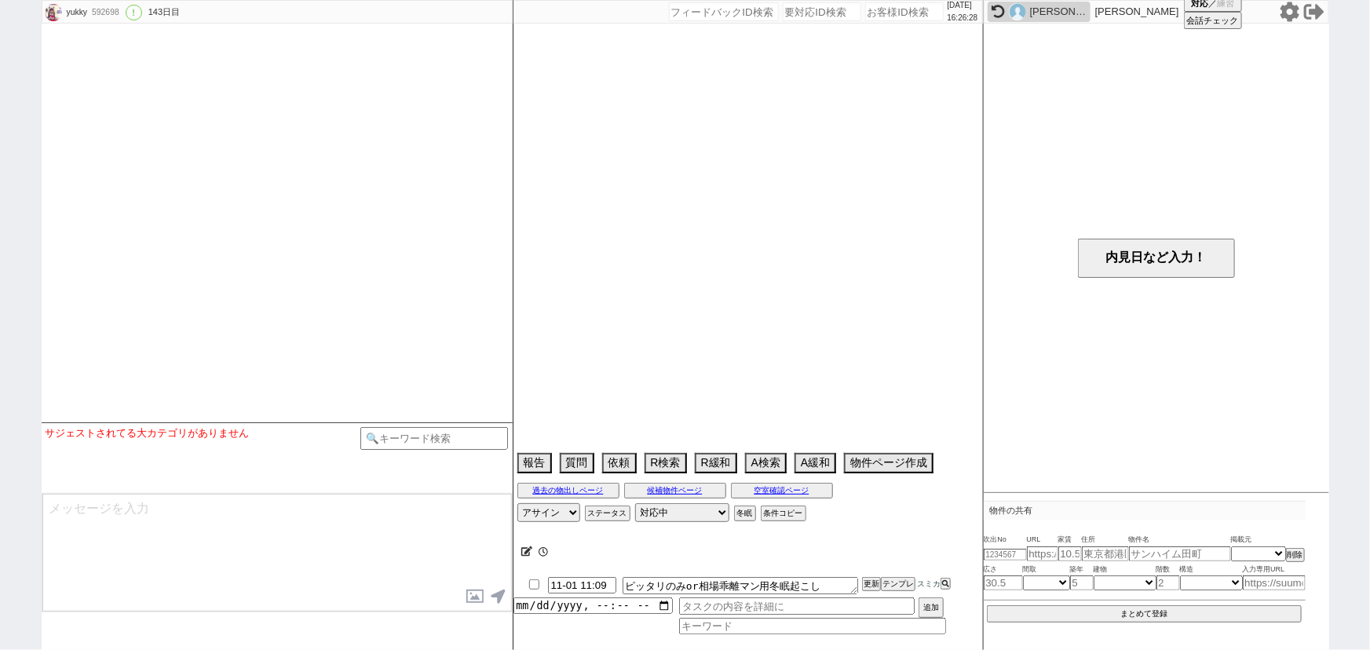
select select "15"
select select "0"
select select "2"
select select "3"
select select "4"
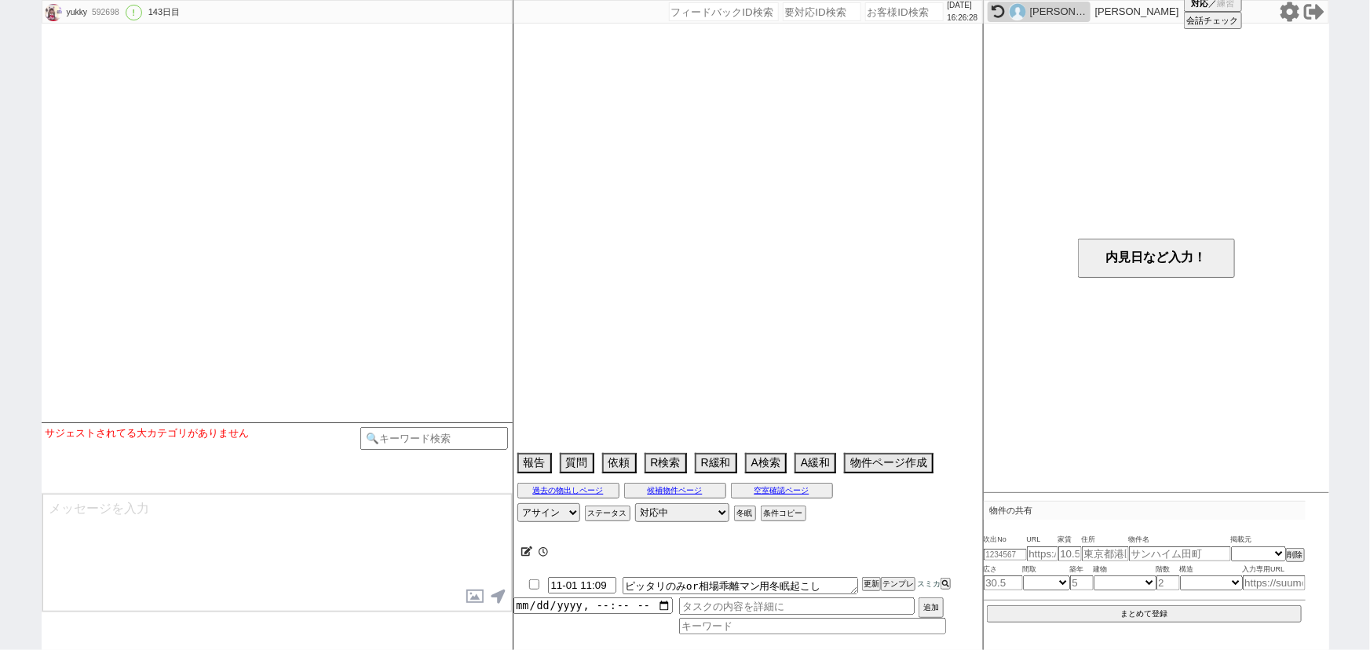
select select "5"
select select "6"
select select "7"
select select "8"
select select "9"
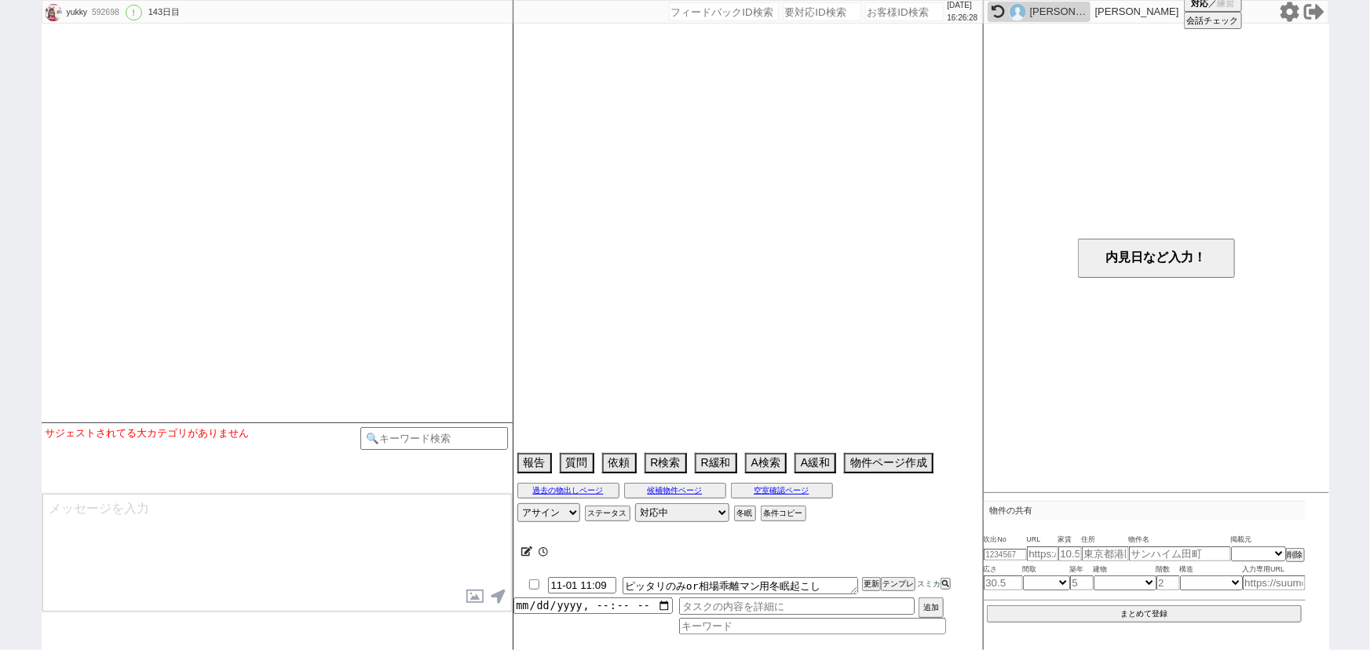
select select "10"
select select "11"
select select "12"
select select "13"
select select "14"
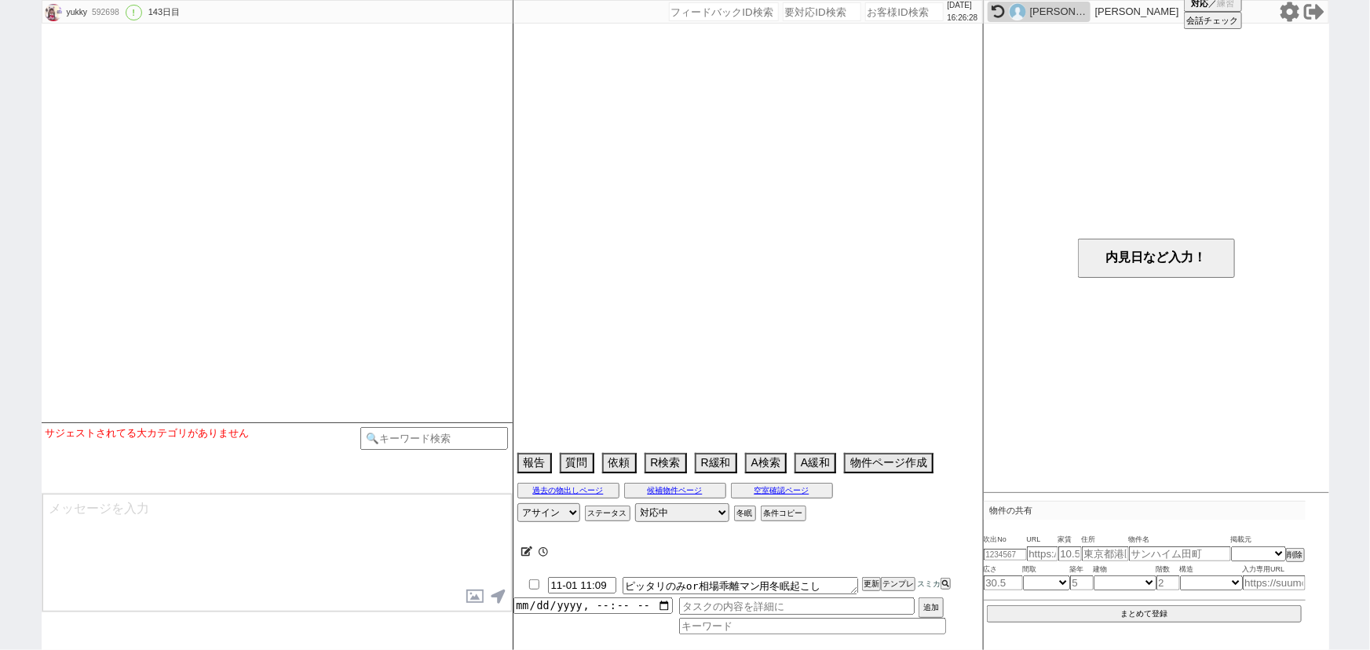
select select "15"
select select "16"
select select "17"
select select "18"
select select "19"
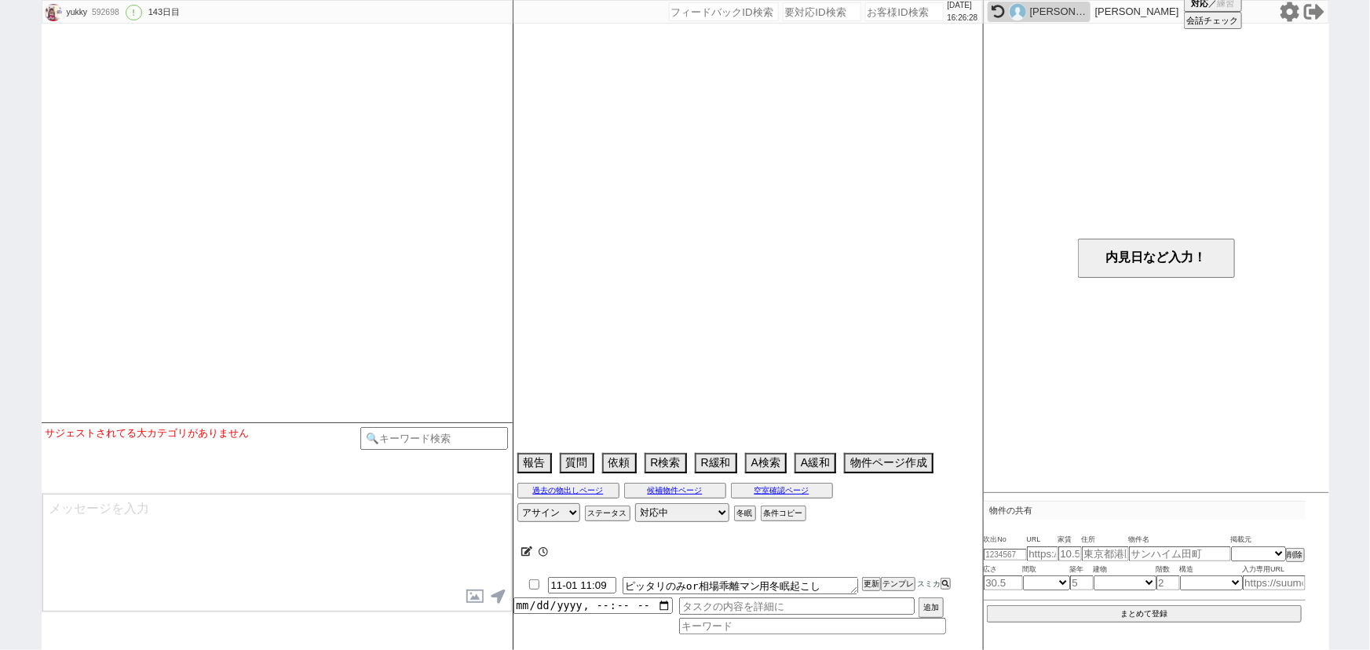
select select "20"
select select "21"
select select "22"
select select "23"
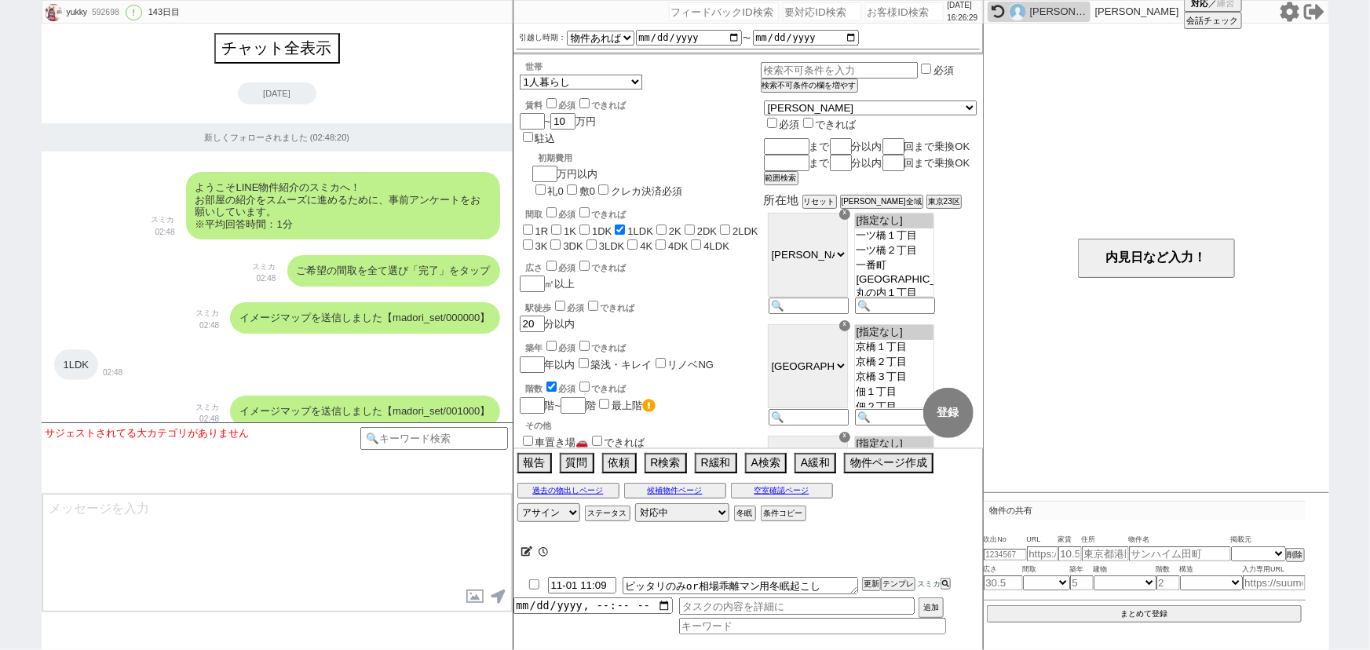
scroll to position [12988, 0]
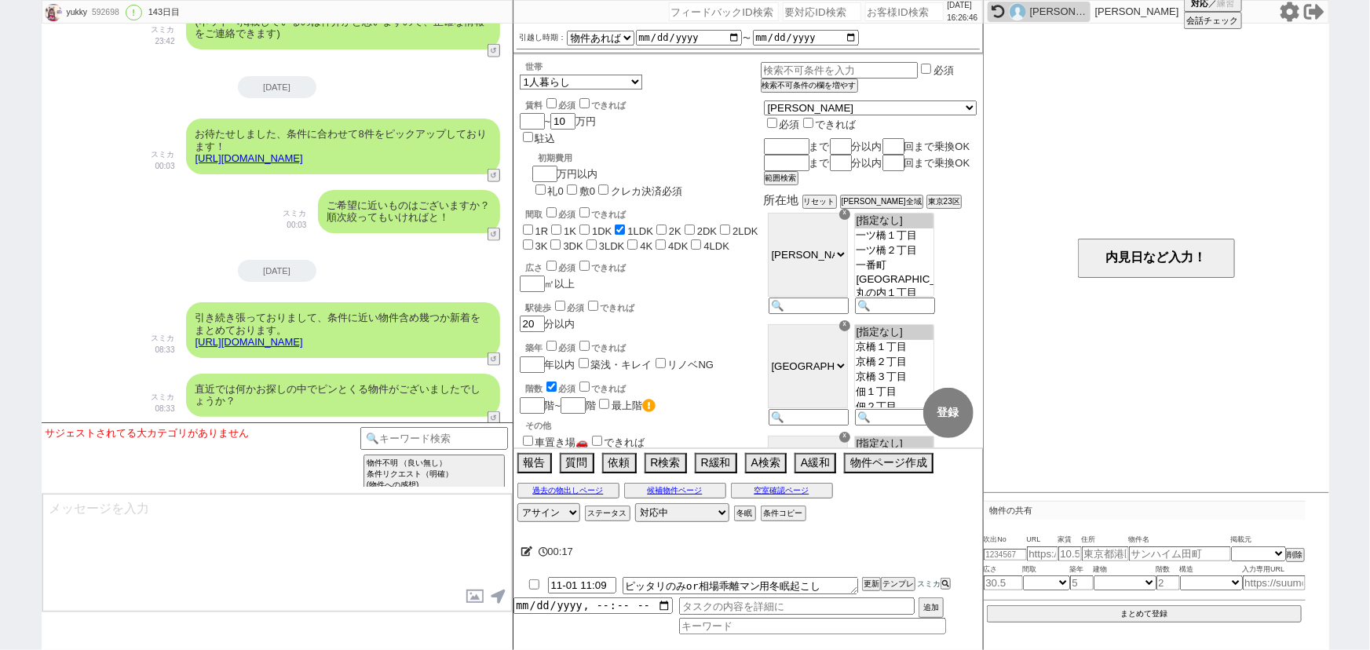
click at [1286, 12] on icon at bounding box center [1289, 12] width 19 height 20
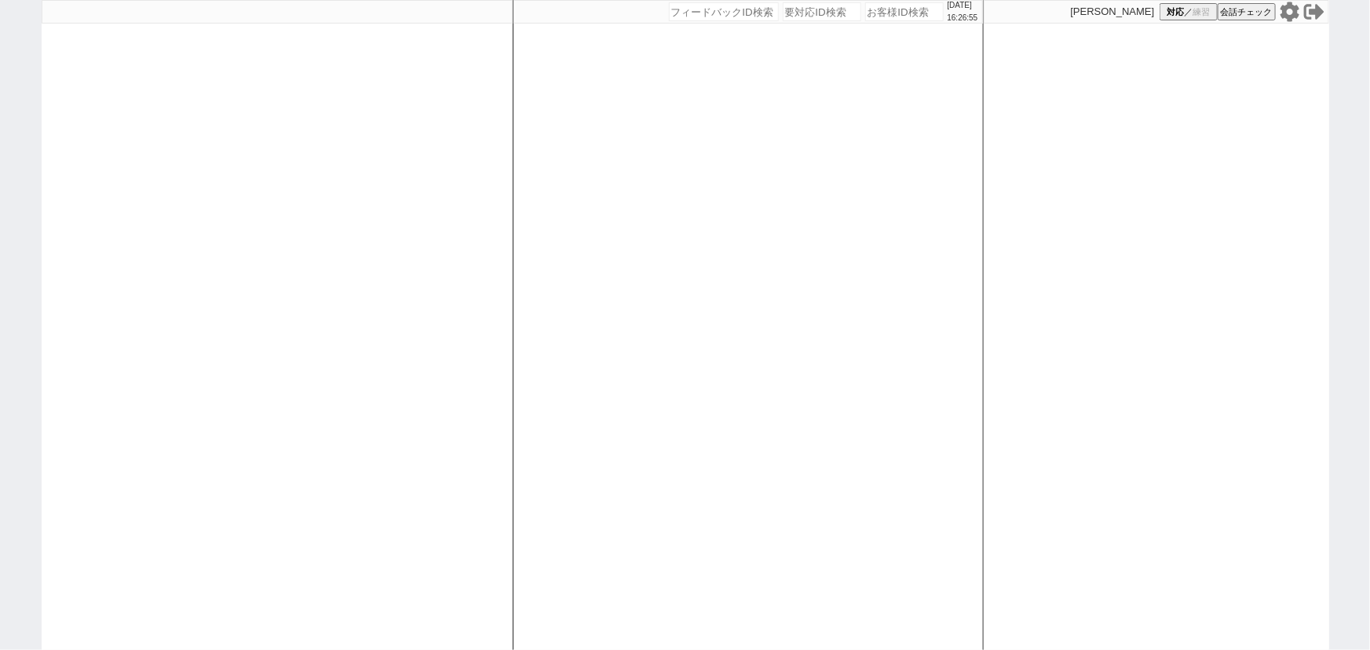
click at [1281, 13] on icon at bounding box center [1290, 12] width 20 height 20
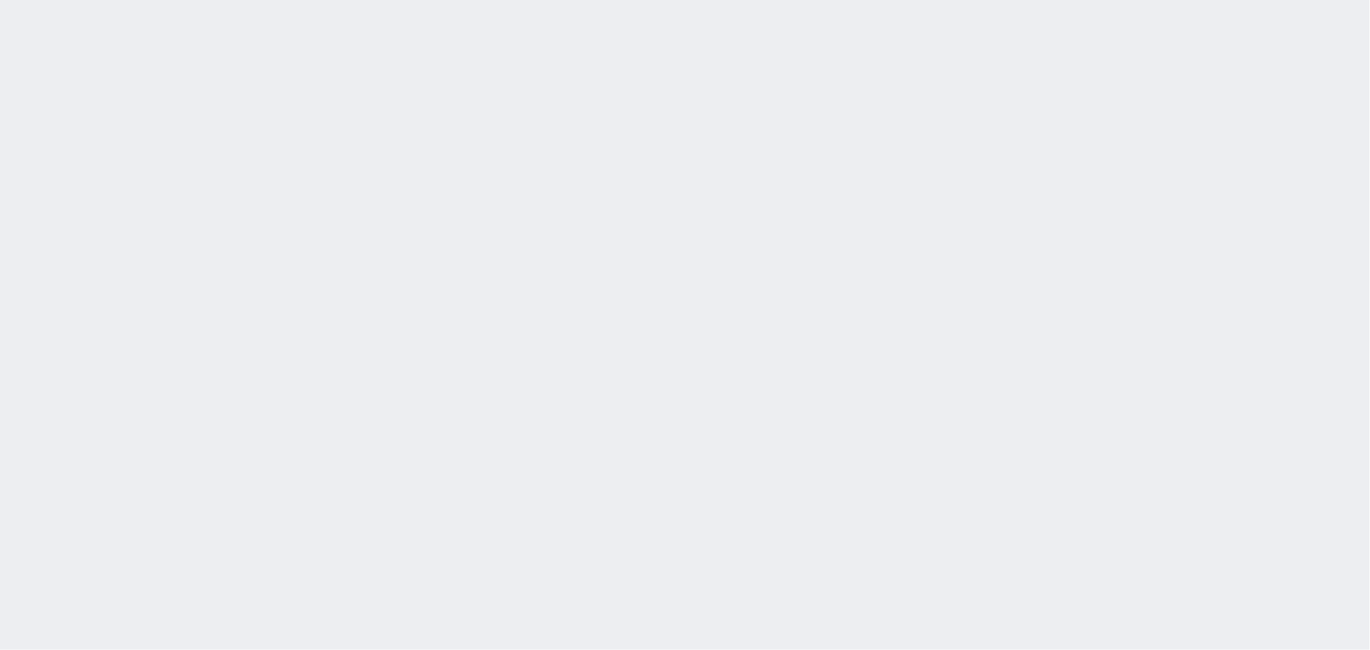
click at [172, 207] on div at bounding box center [685, 325] width 1370 height 650
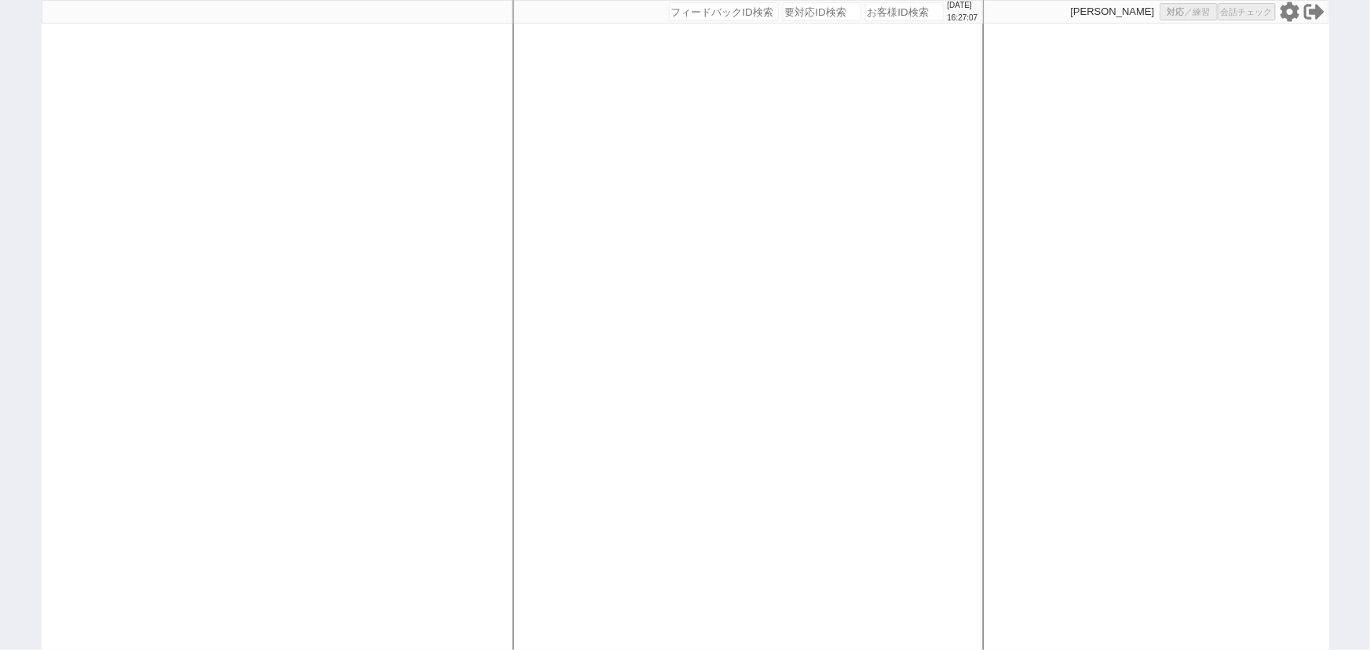
select select "1"
select select "2"
select select
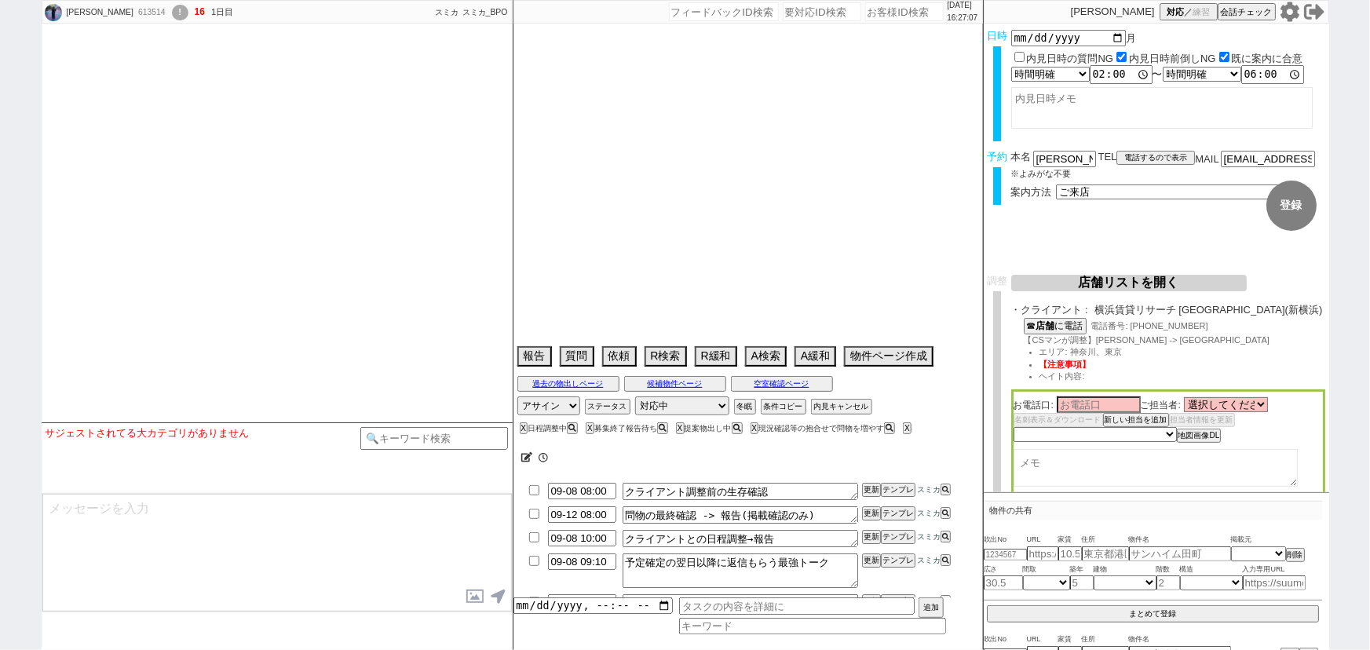
select select "15"
select select "0"
select select "17"
select select "557"
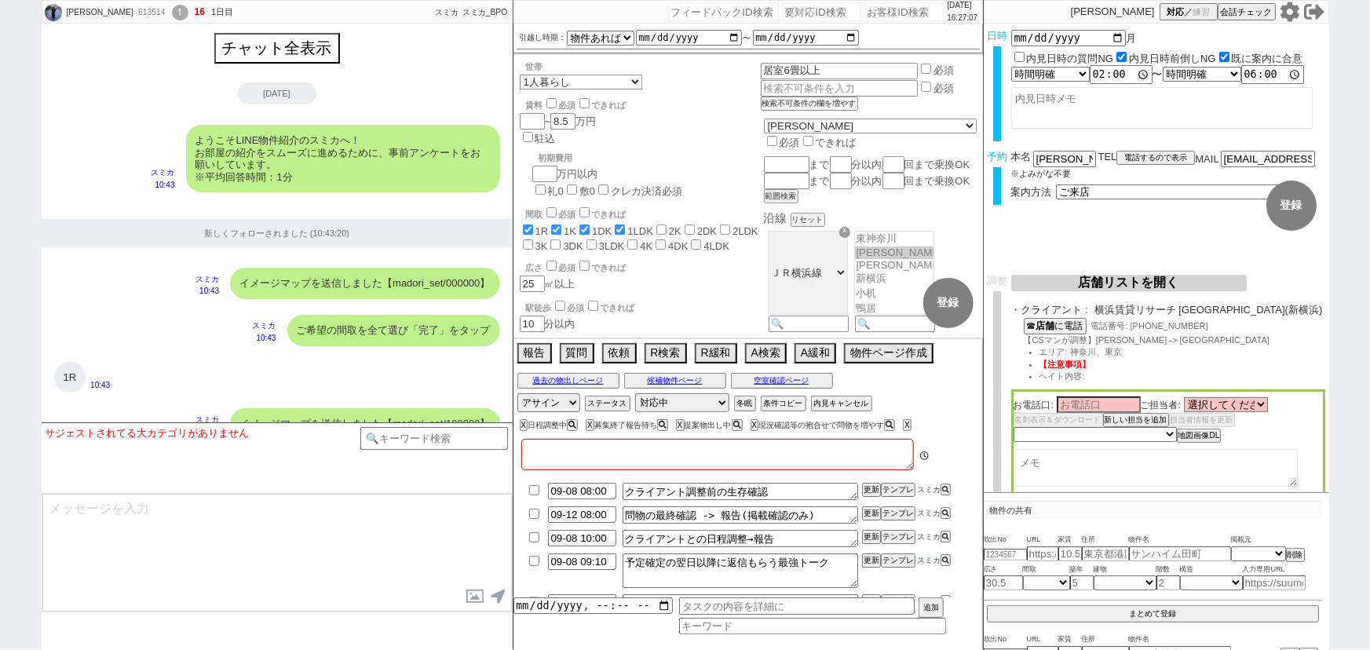
type textarea "他社なし"
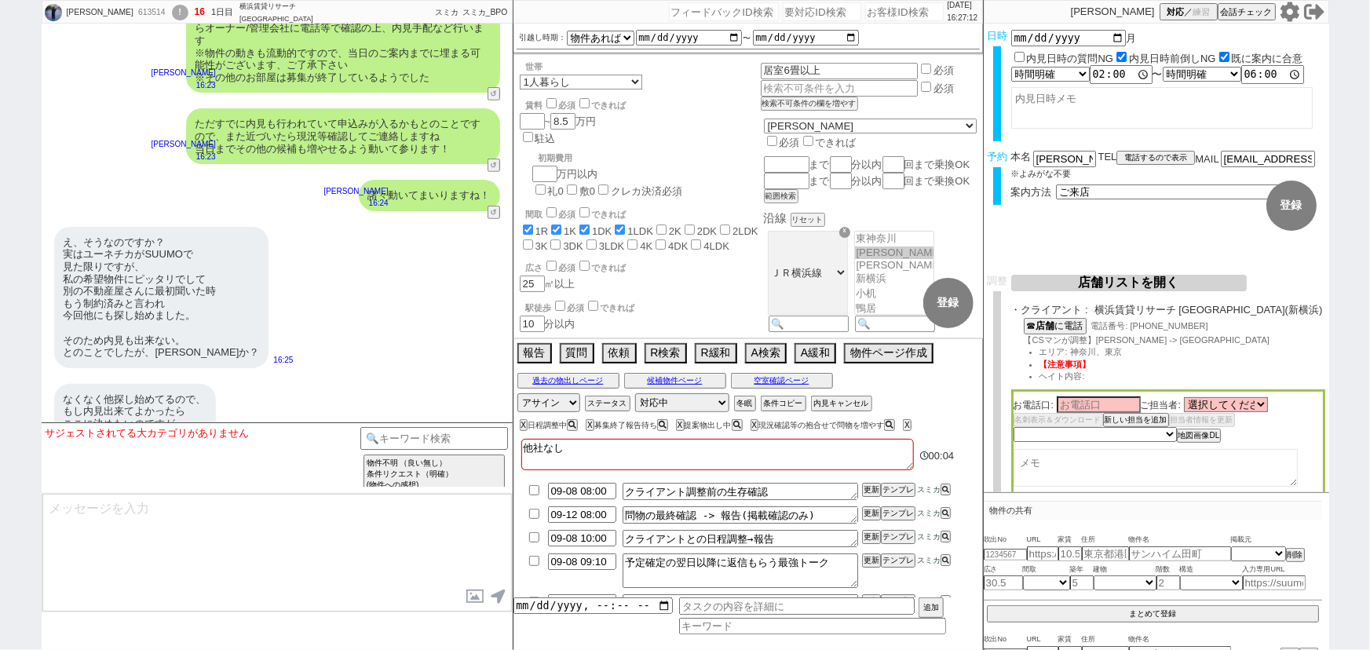
click at [1294, 17] on icon at bounding box center [1289, 12] width 19 height 20
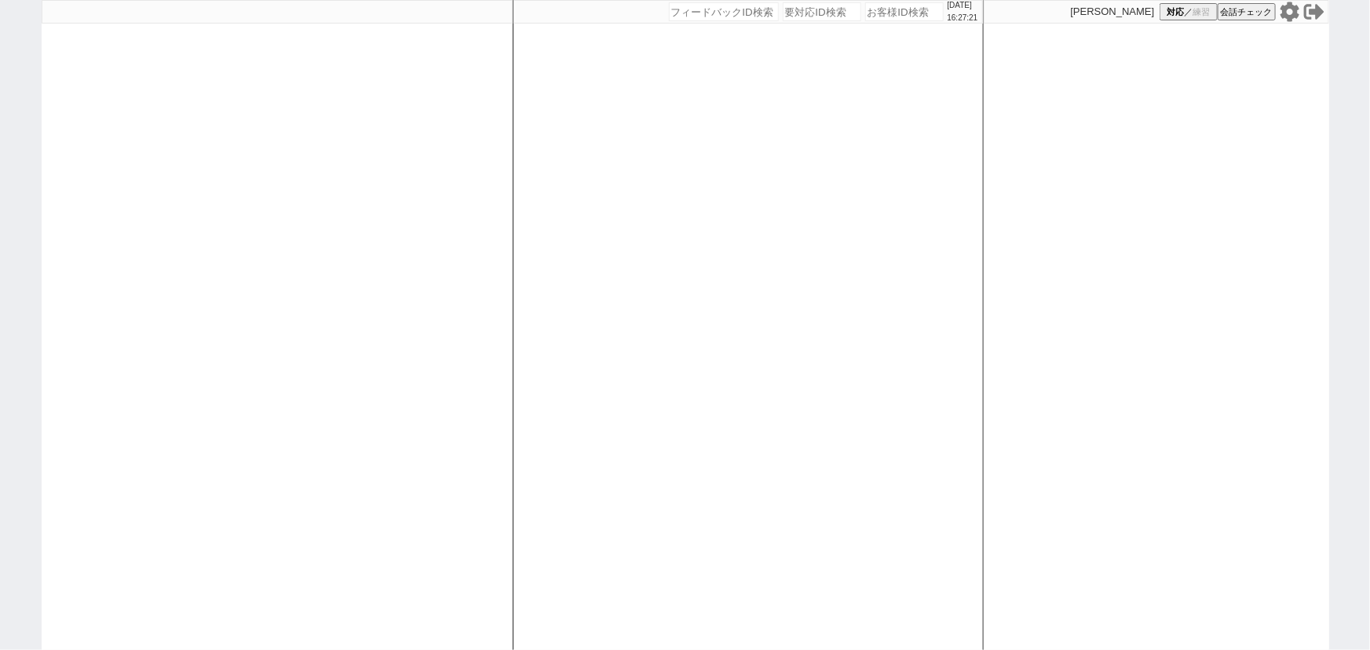
click at [175, 154] on div at bounding box center [277, 325] width 471 height 650
click at [1262, 10] on span "会話チェック" at bounding box center [1247, 12] width 52 height 12
click at [1197, 8] on span "練習" at bounding box center [1201, 12] width 17 height 12
click at [1295, 16] on icon at bounding box center [1289, 12] width 19 height 20
click at [1287, 16] on icon at bounding box center [1289, 12] width 19 height 20
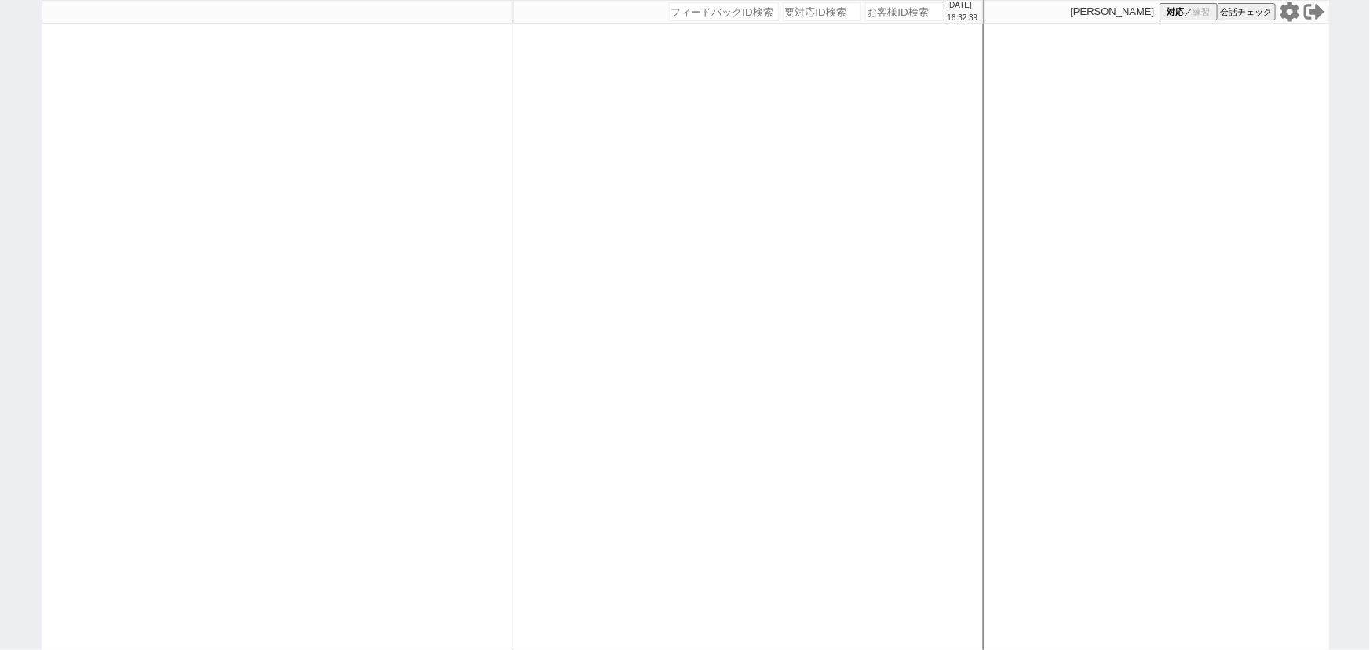
click at [129, 191] on div at bounding box center [277, 325] width 471 height 650
select select
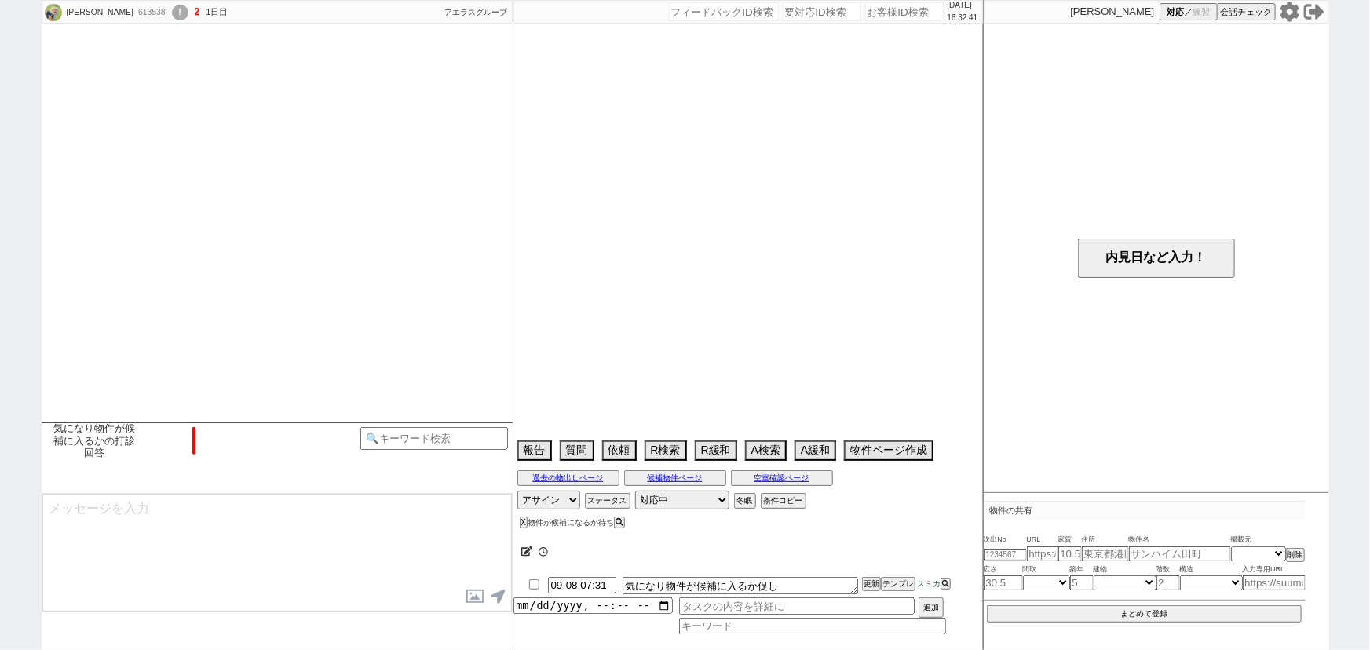
scroll to position [251, 0]
select select "15"
select select "0"
select select "52"
select select "[DATE]"
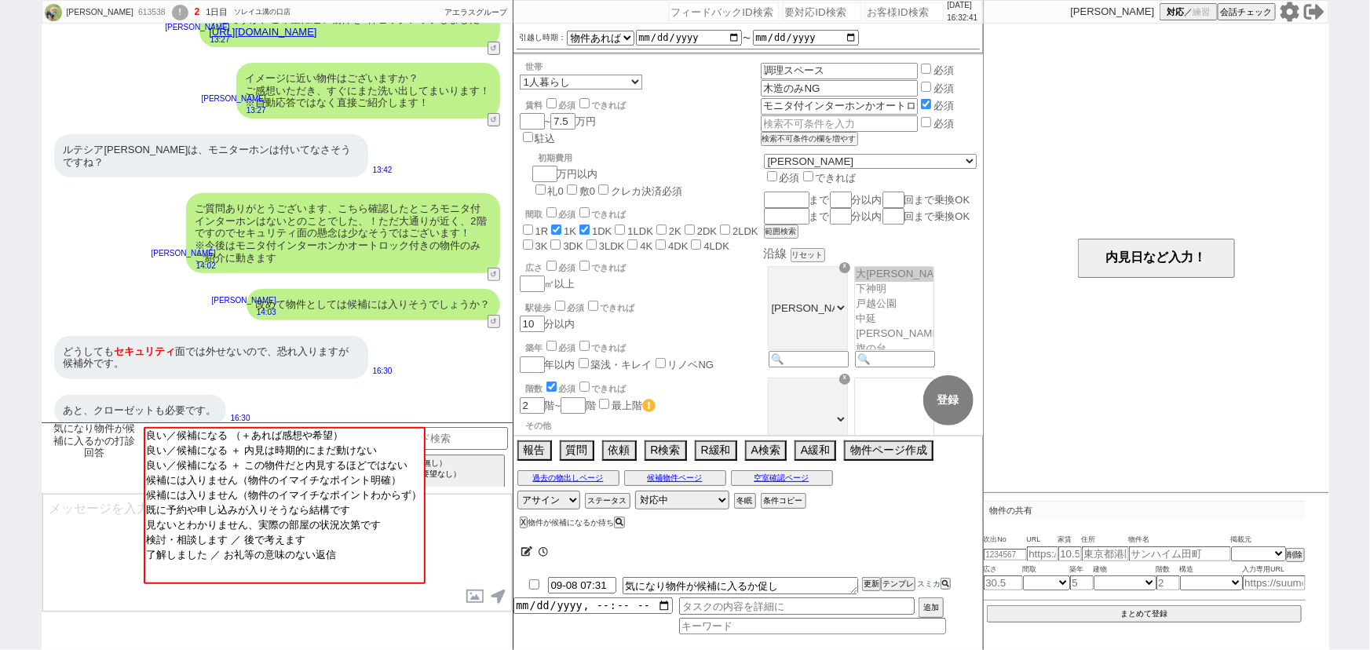
scroll to position [75, 0]
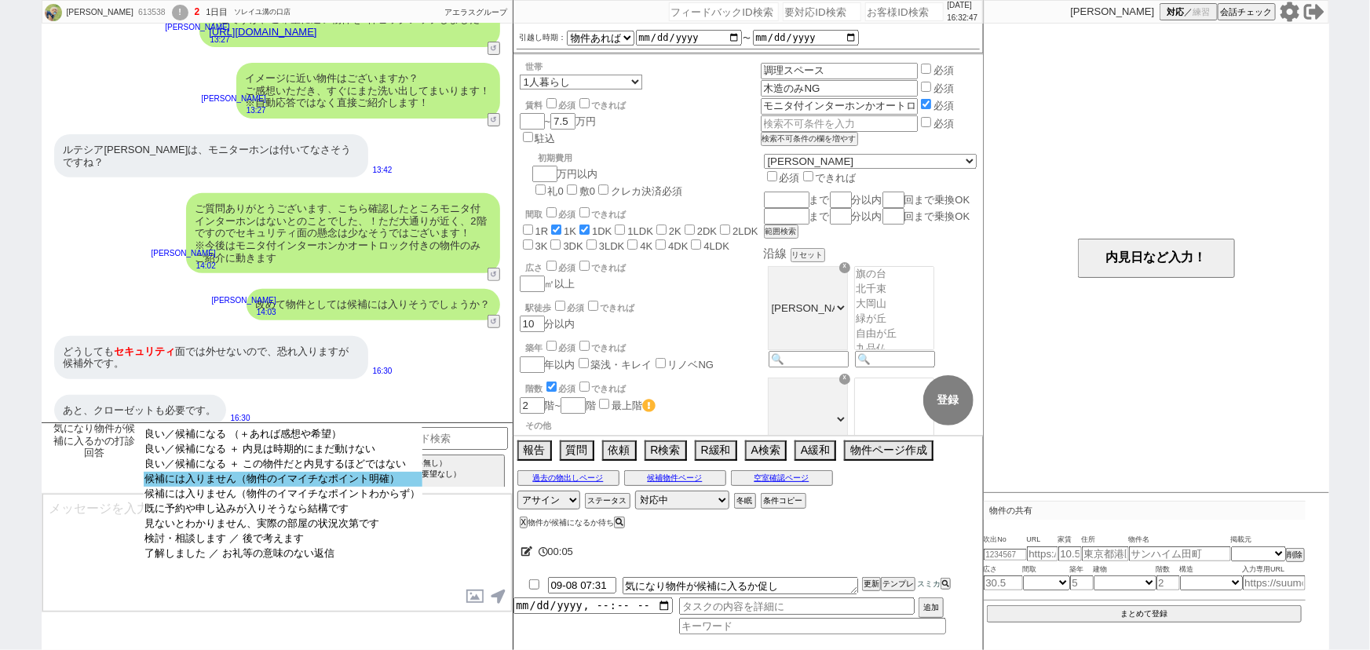
select select "候補には入りません（物件のイマイチなポイント明確）"
click at [312, 480] on option "候補には入りません（物件のイマイチなポイント明確）" at bounding box center [283, 479] width 279 height 15
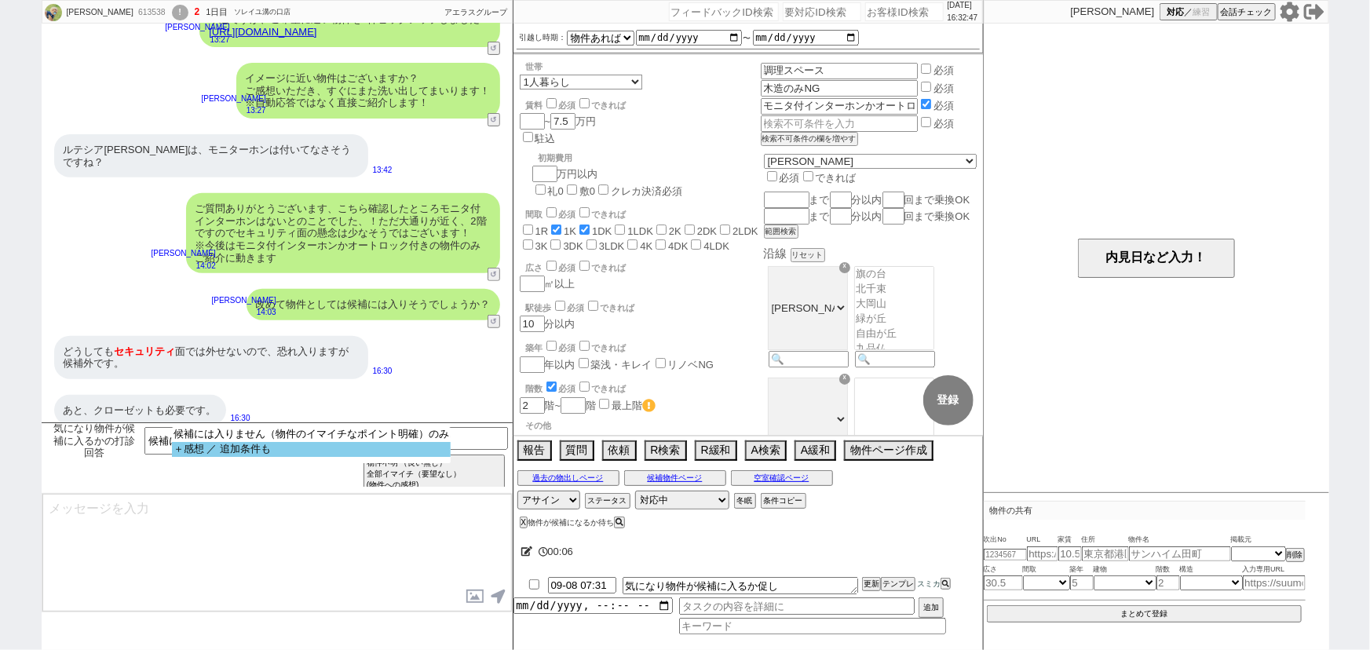
click at [292, 448] on option "＋感想 ／ 追加条件も" at bounding box center [311, 449] width 279 height 15
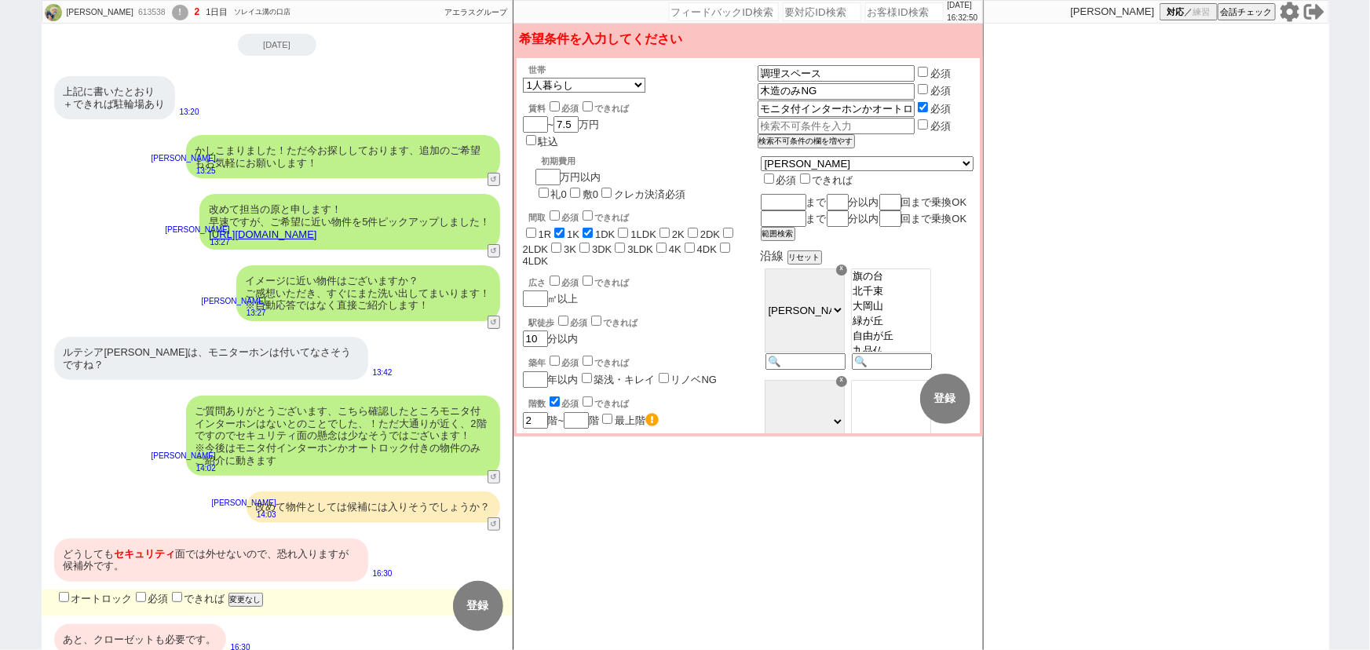
click at [62, 592] on input "オートロック" at bounding box center [64, 597] width 10 height 10
checkbox input "true"
checkbox input "false"
checkbox input "true"
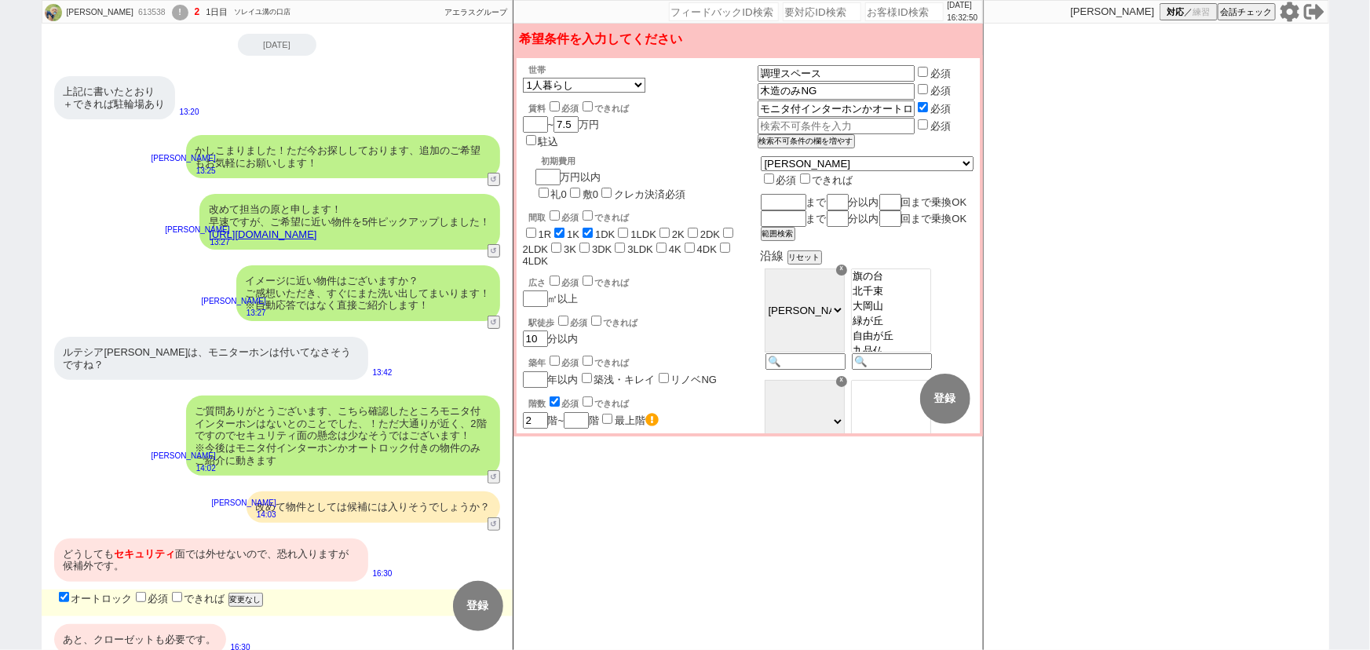
checkbox input "false"
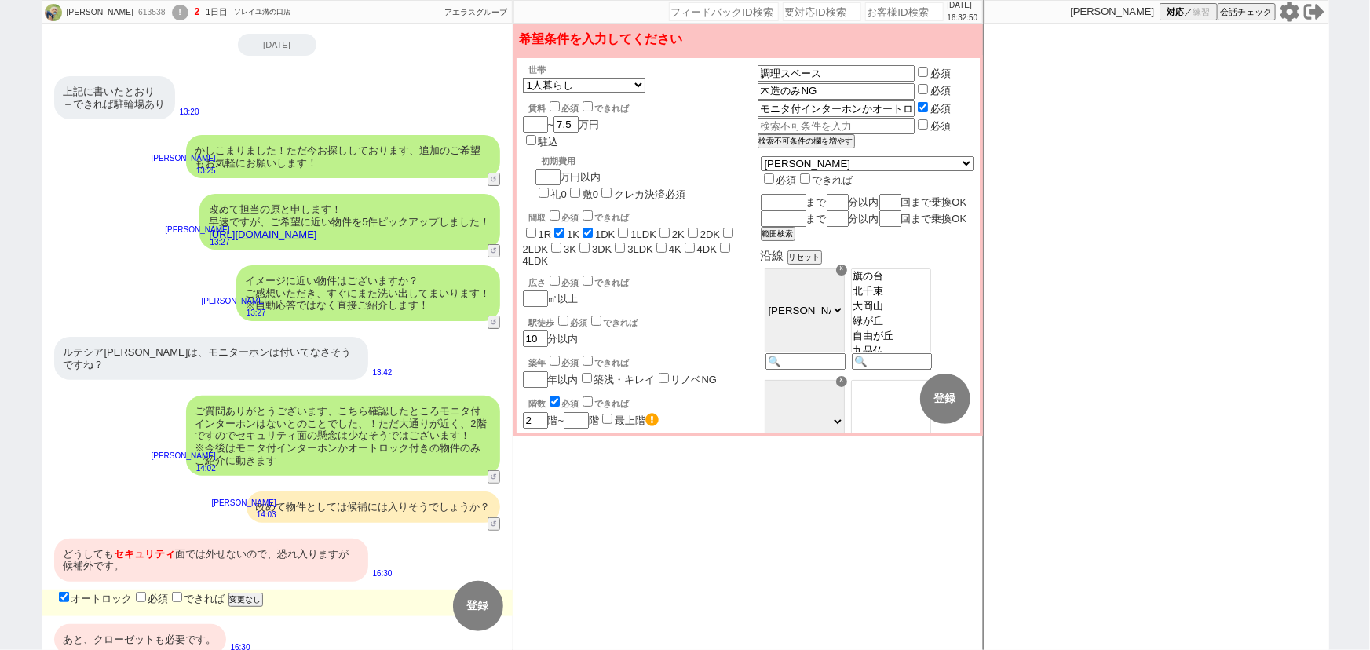
checkbox input "false"
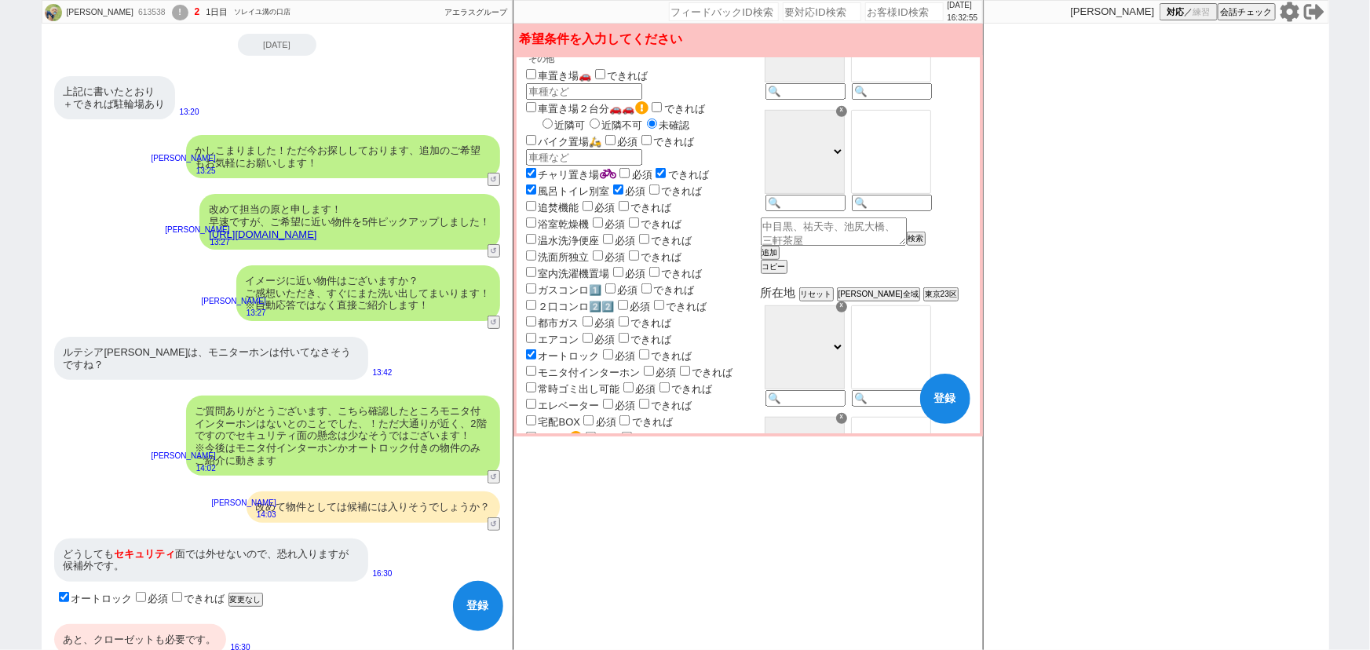
scroll to position [393, 0]
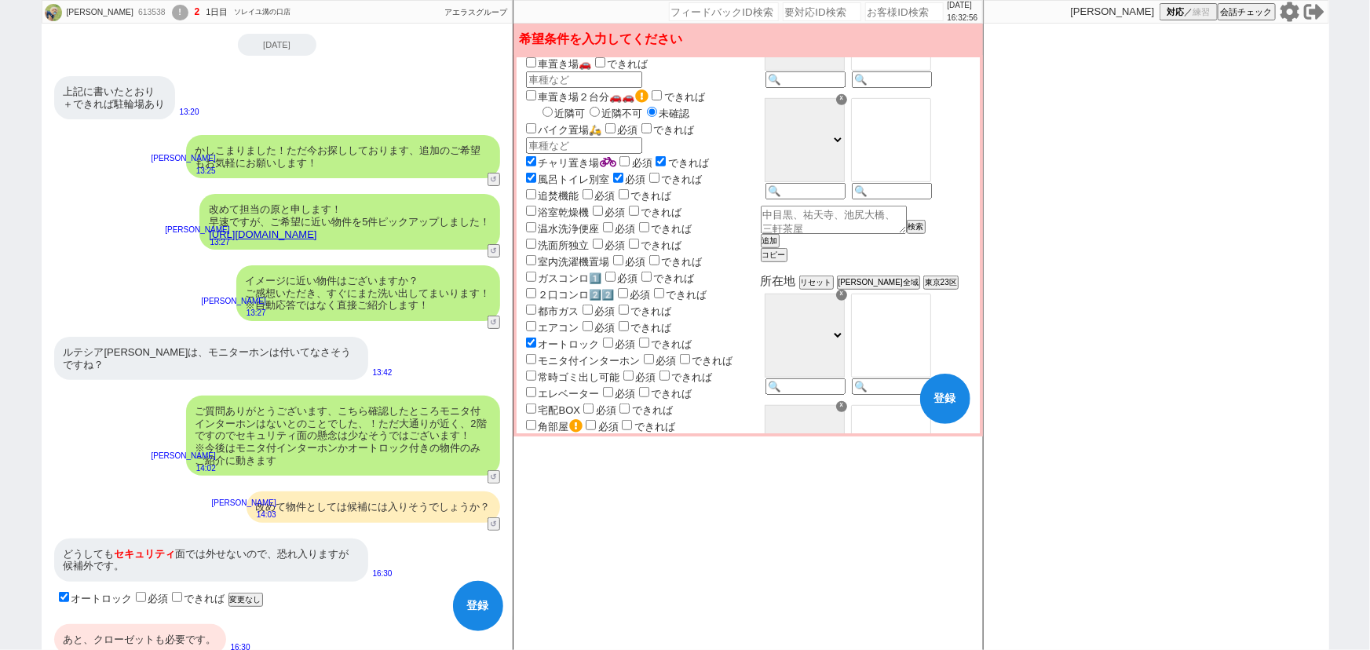
click at [530, 338] on input "オートロック" at bounding box center [531, 343] width 10 height 10
checkbox input "false"
checkbox input "true"
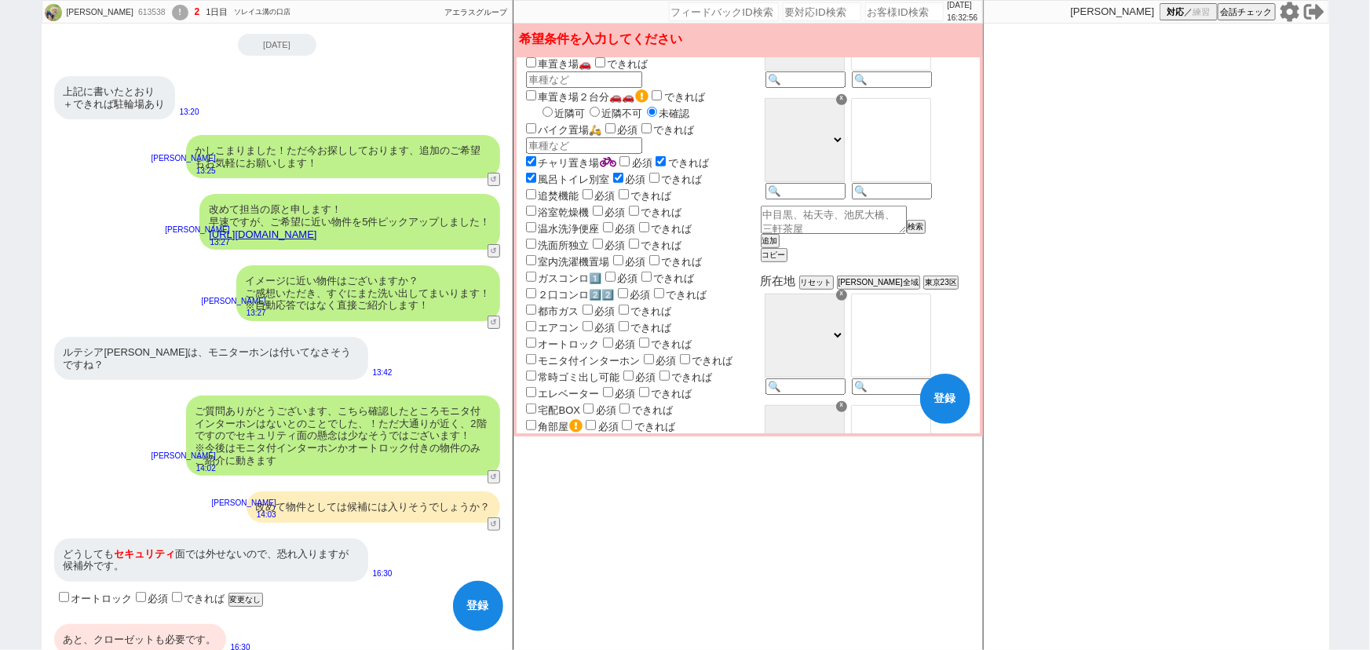
checkbox input "false"
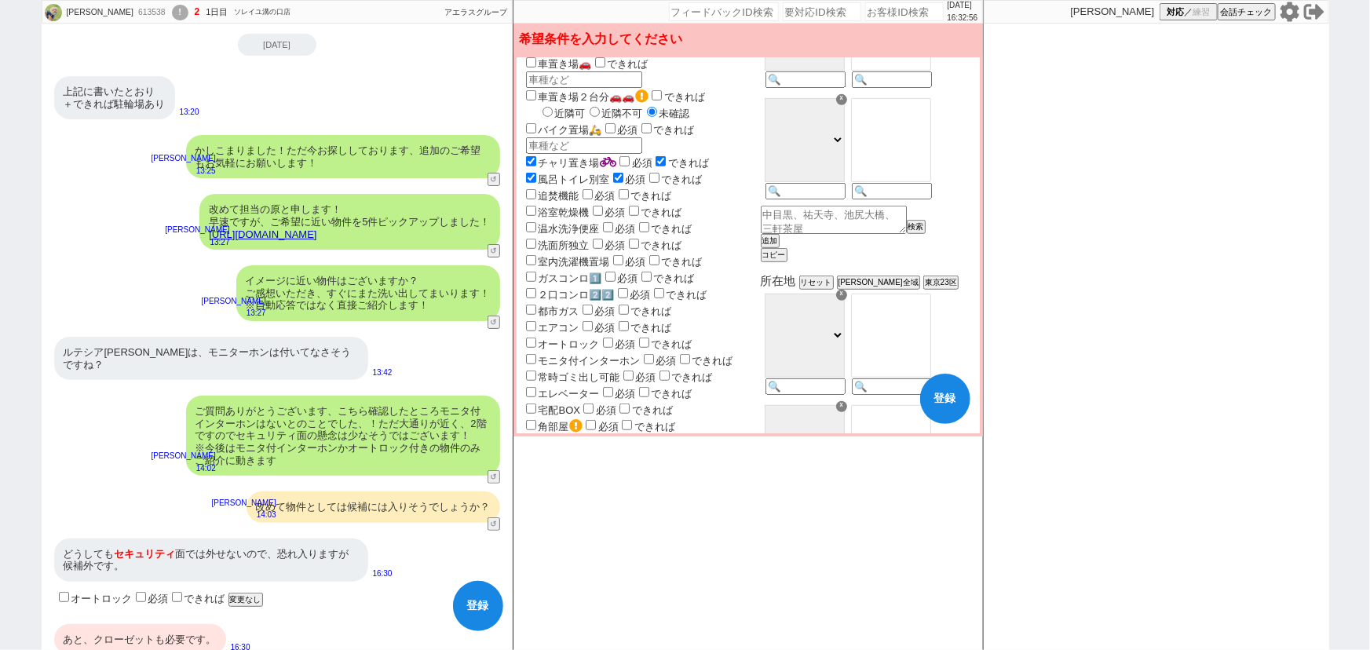
checkbox input "false"
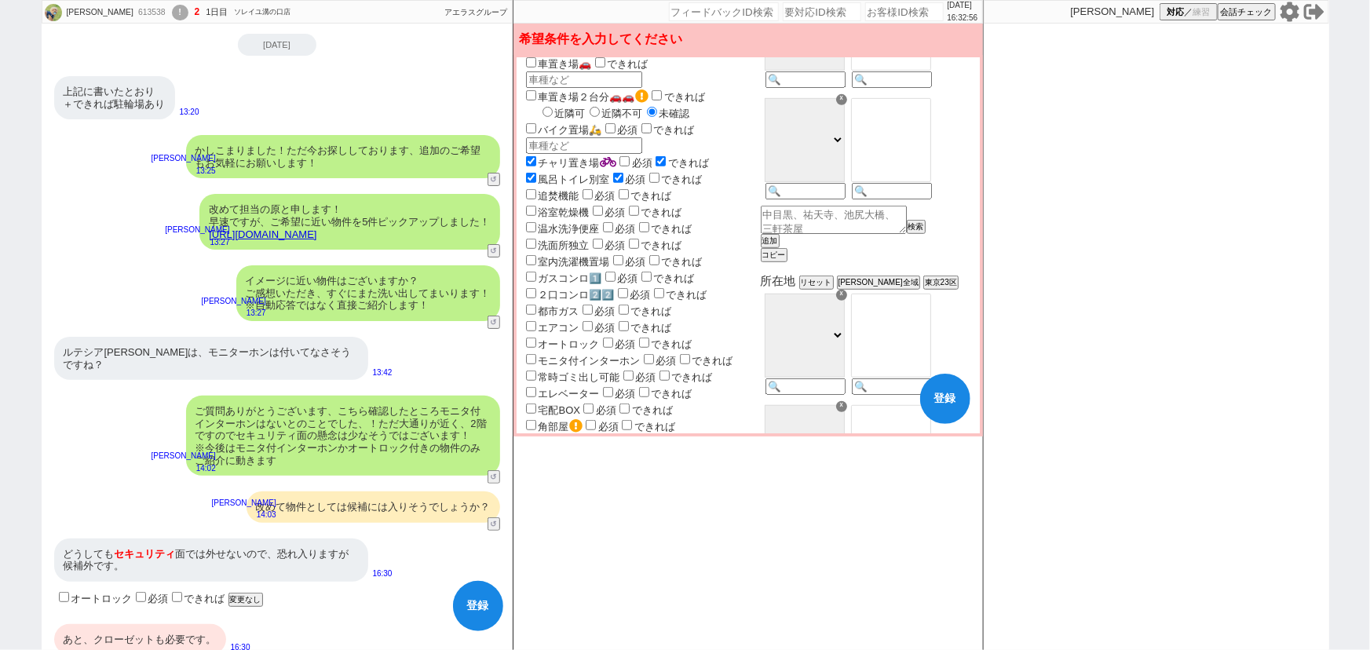
checkbox input "false"
click at [526, 354] on input "モニタ付インターホン" at bounding box center [531, 359] width 10 height 10
checkbox input "true"
checkbox input "false"
checkbox input "true"
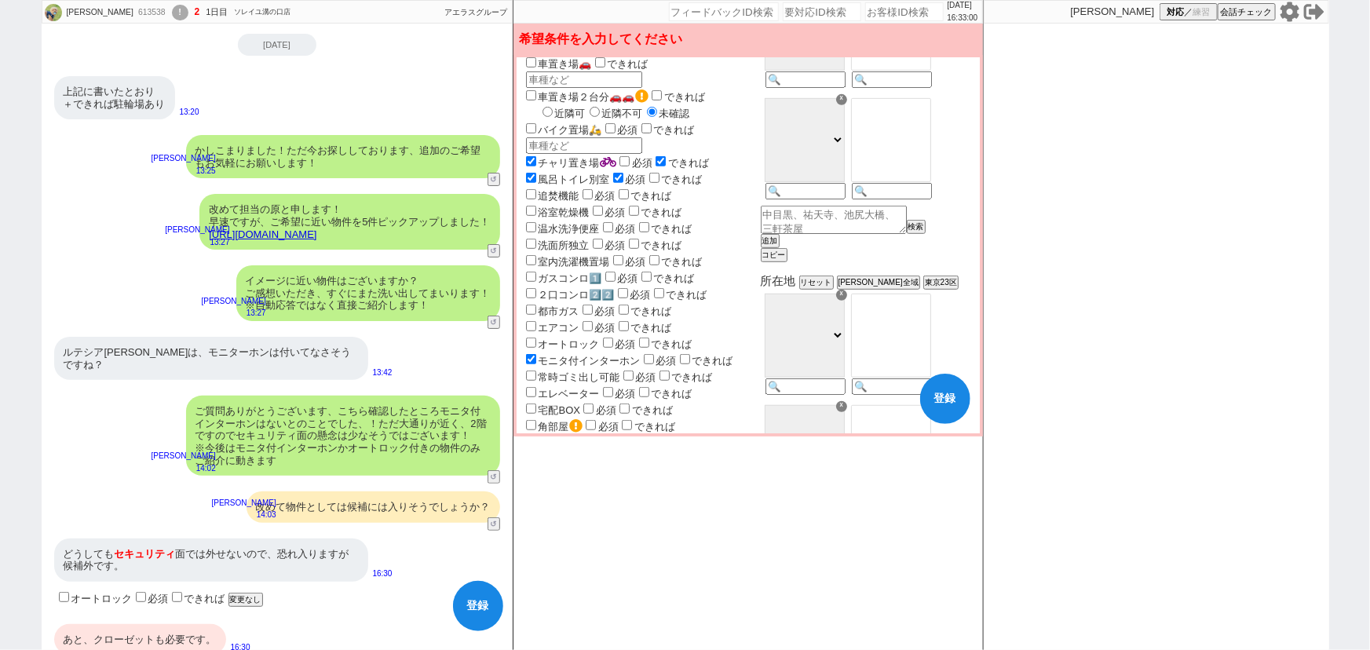
checkbox input "true"
checkbox input "false"
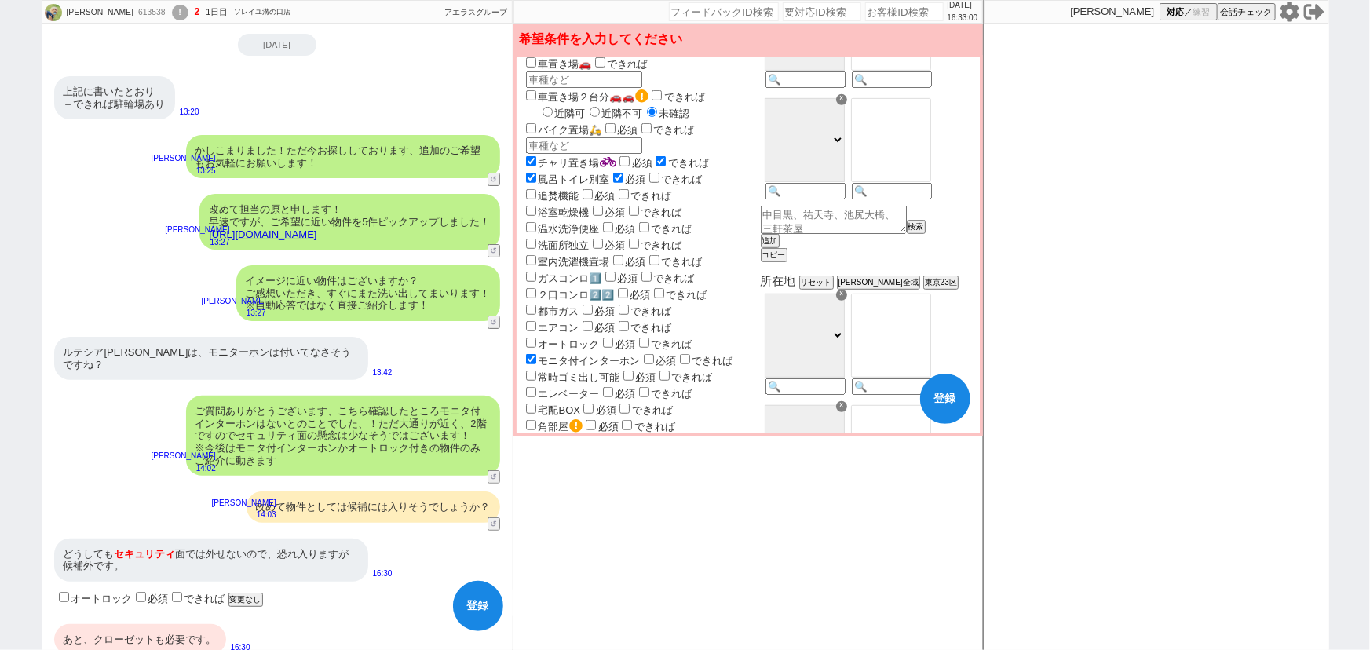
checkbox input "false"
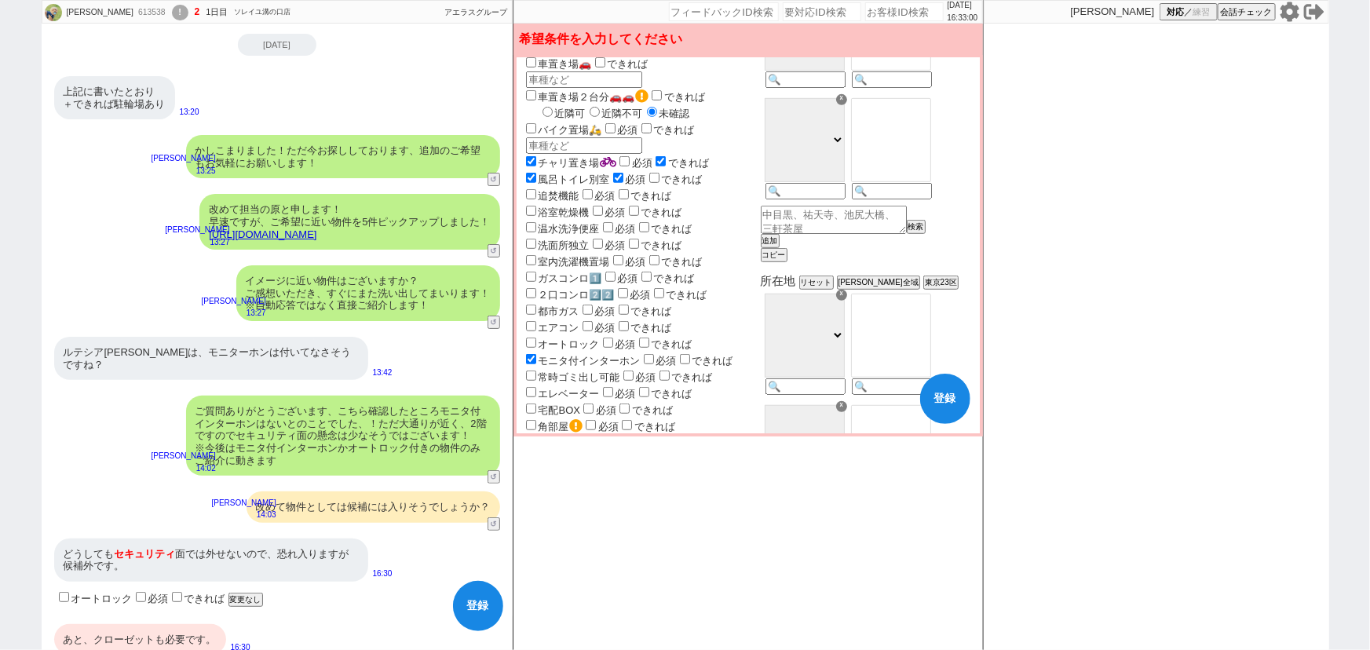
checkbox input "false"
click at [648, 354] on input "checkbox" at bounding box center [649, 359] width 10 height 10
checkbox input "true"
checkbox input "false"
checkbox input "true"
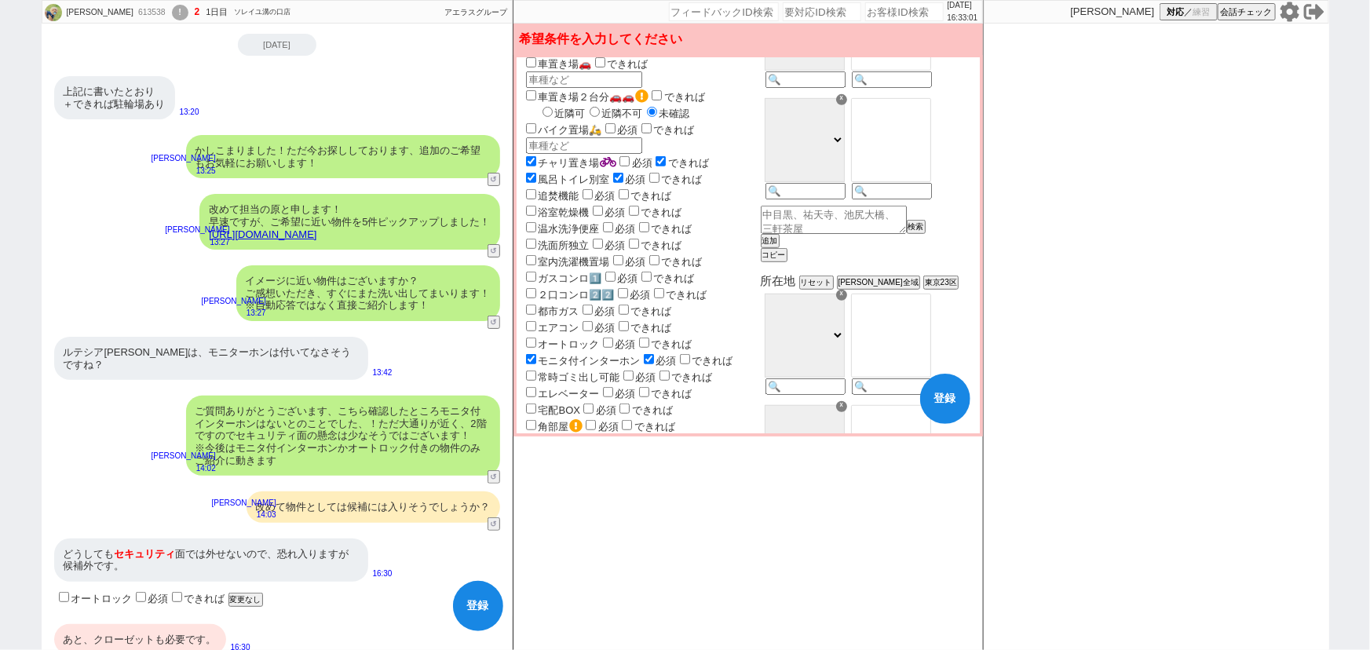
checkbox input "true"
checkbox input "false"
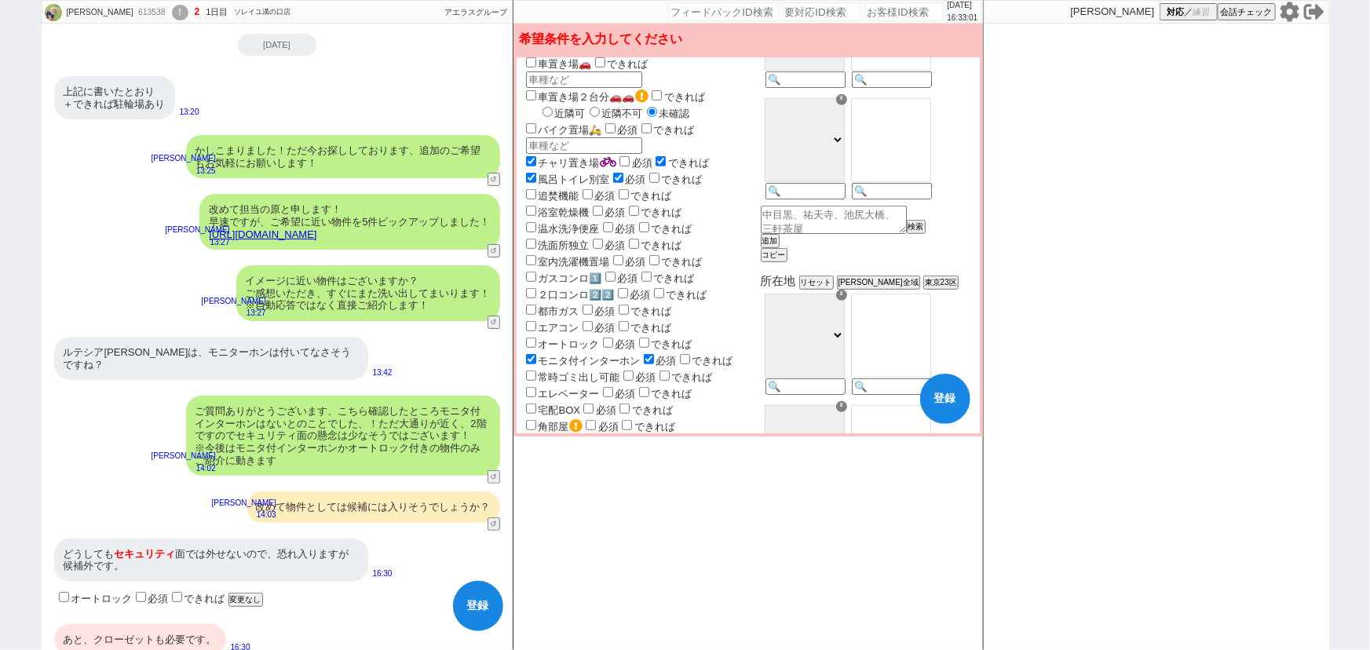
checkbox input "false"
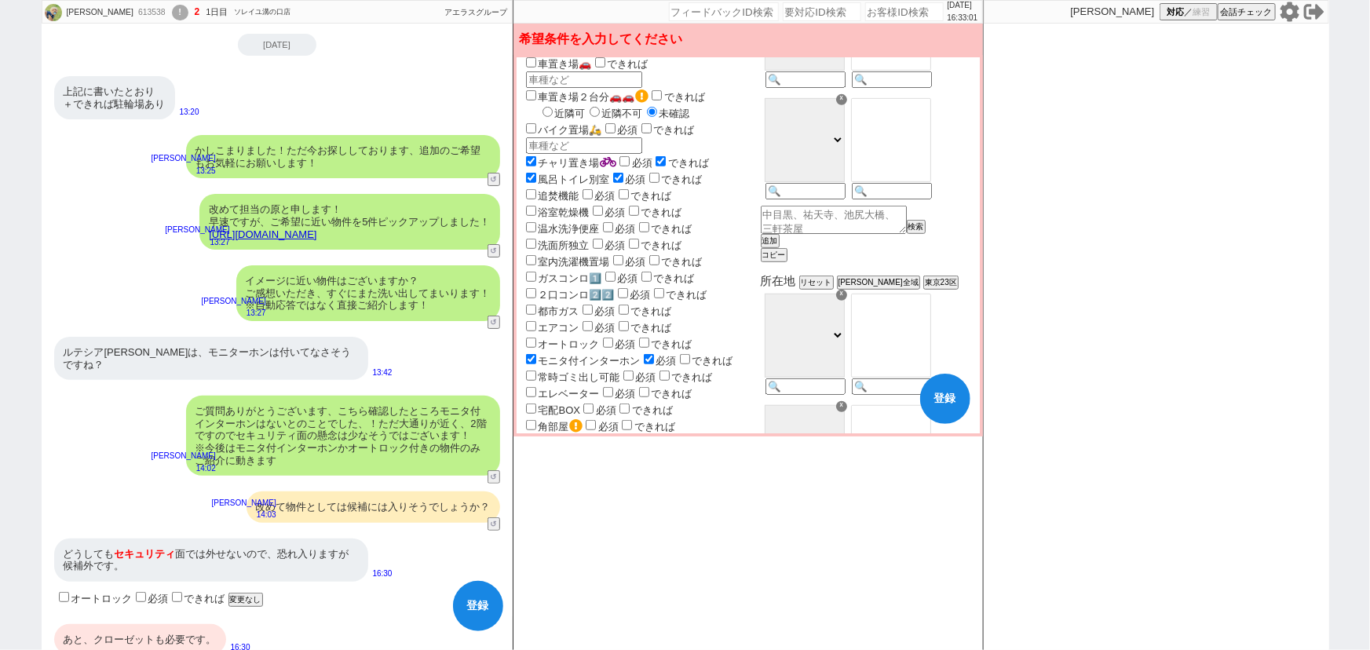
checkbox input "false"
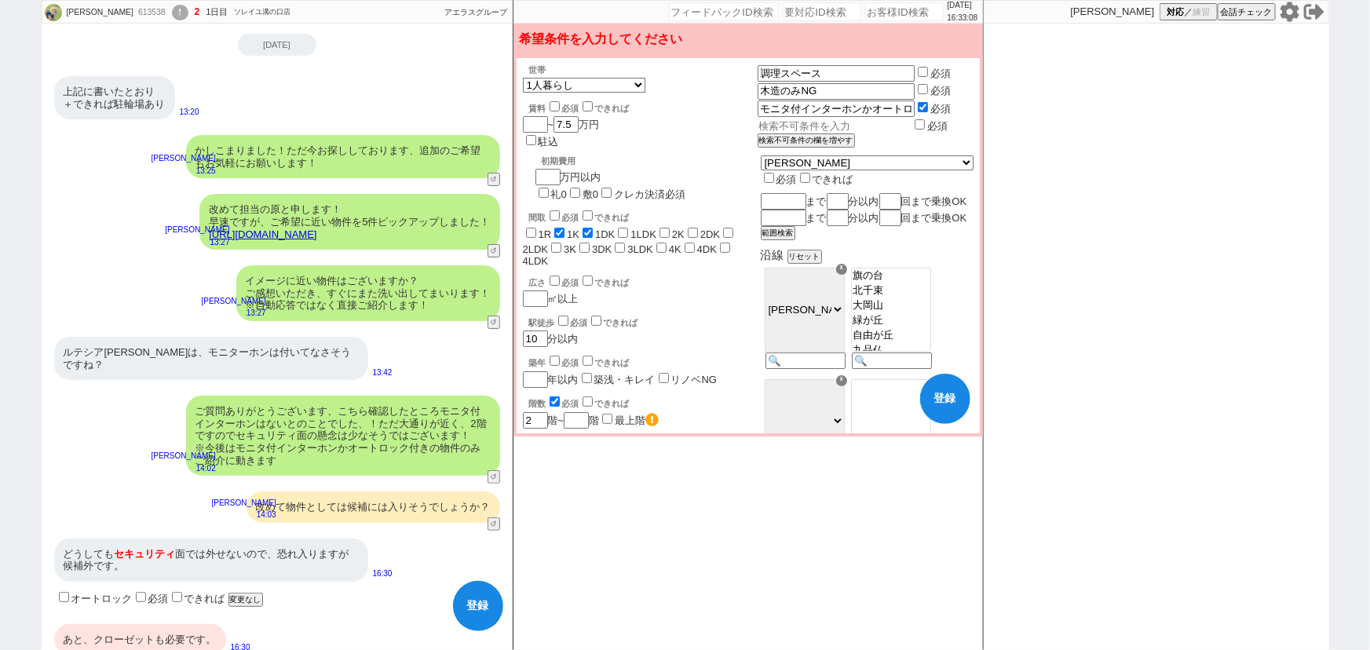
click at [842, 119] on input "text" at bounding box center [835, 125] width 155 height 13
click at [866, 107] on input "モニタ付インターホンかオートロック付き" at bounding box center [835, 108] width 155 height 13
click at [928, 102] on input "必須" at bounding box center [923, 107] width 10 height 10
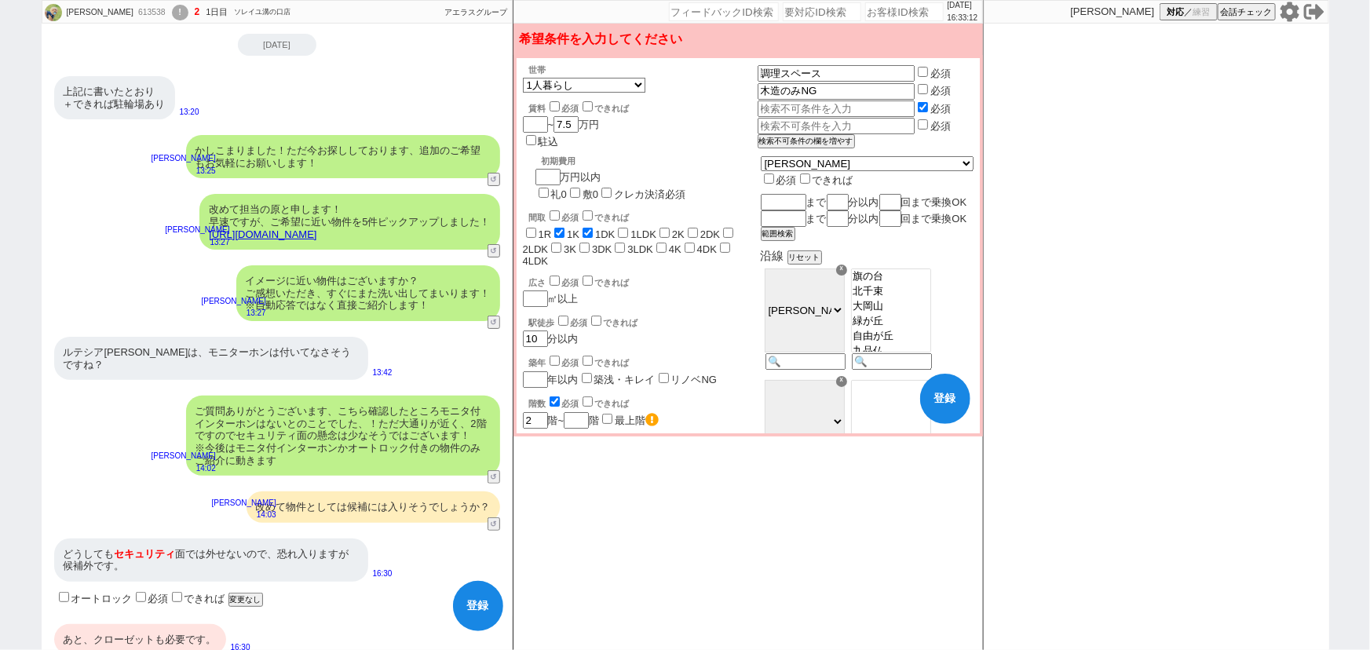
checkbox input "false"
click at [852, 103] on input "text" at bounding box center [835, 108] width 155 height 13
type input "クローゼット"
checkbox input "false"
checkbox input "true"
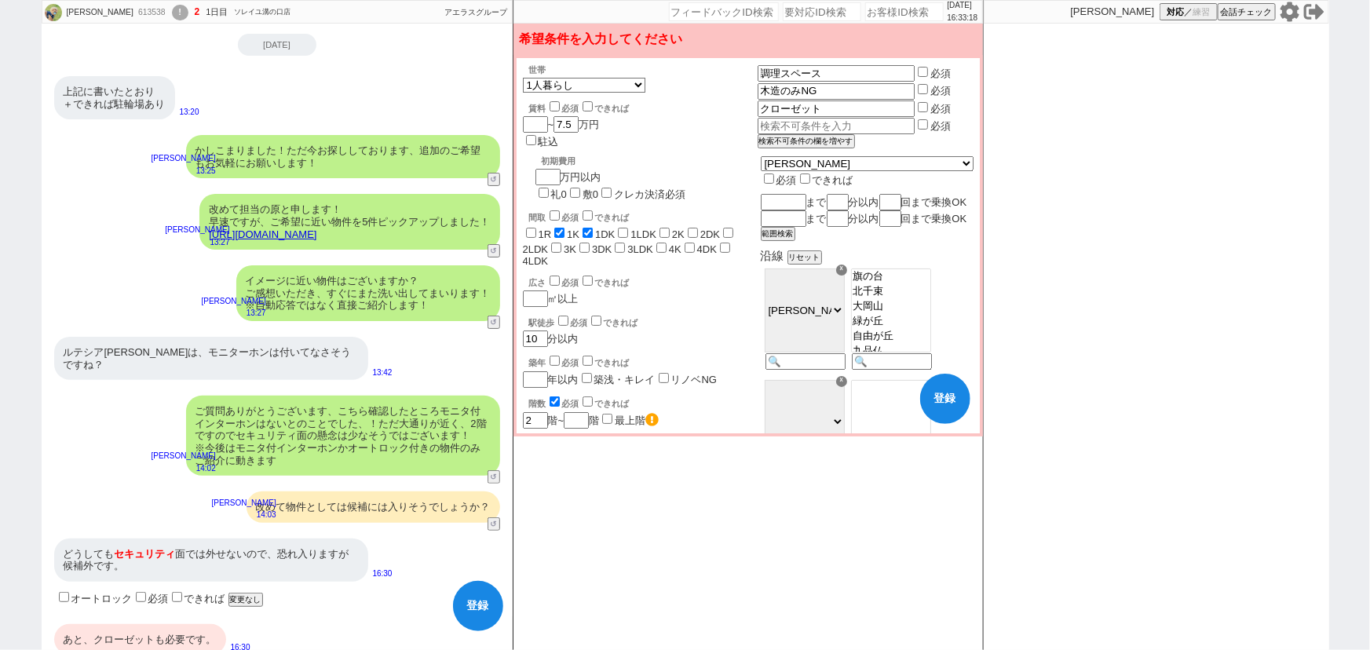
checkbox input "true"
checkbox input "false"
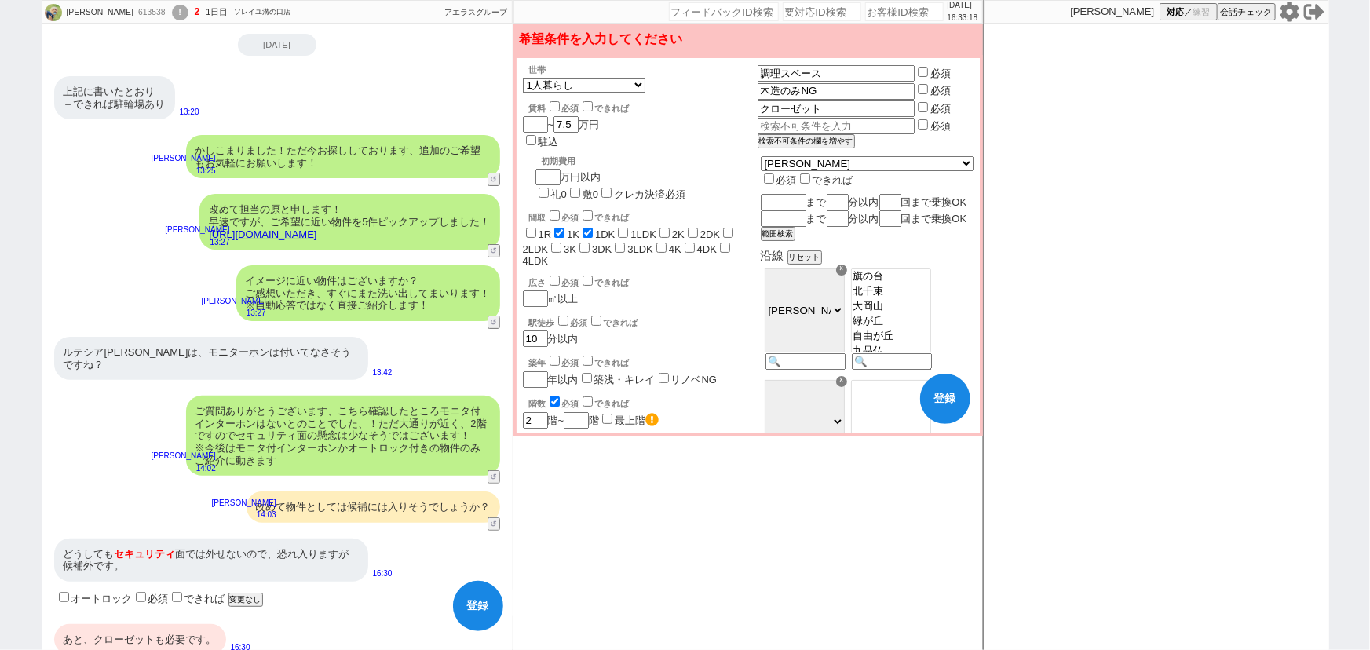
checkbox input "false"
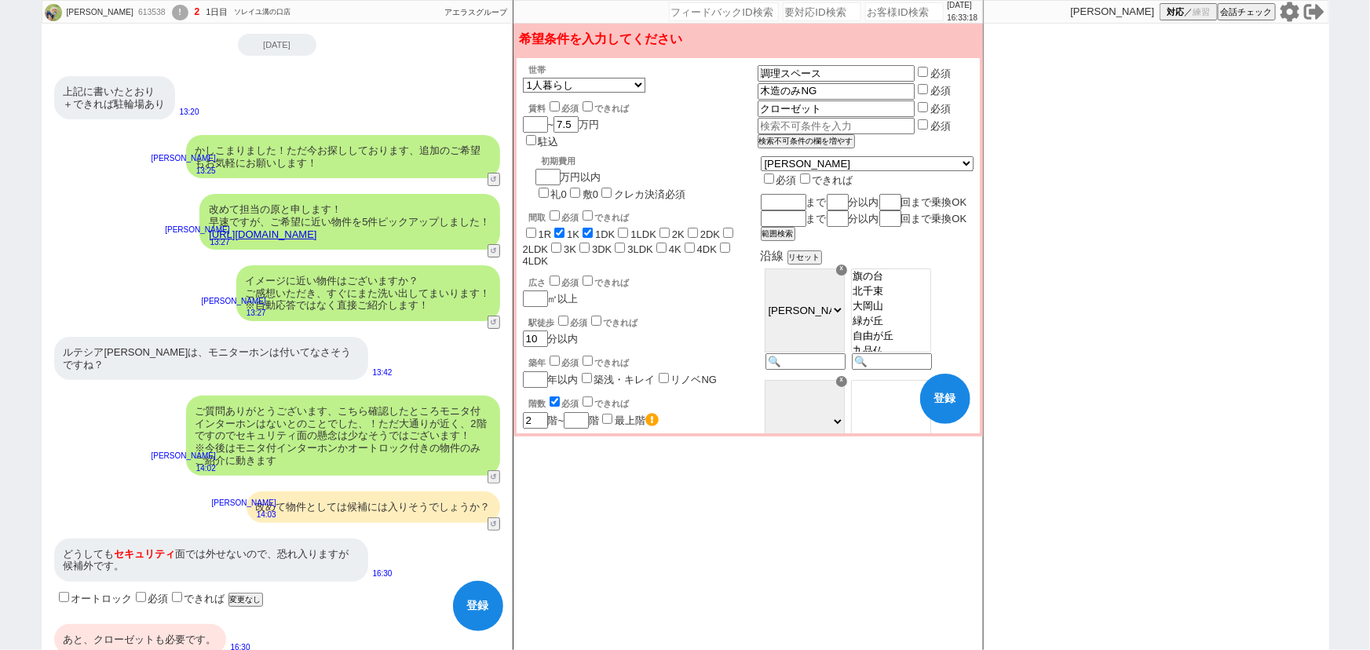
checkbox input "false"
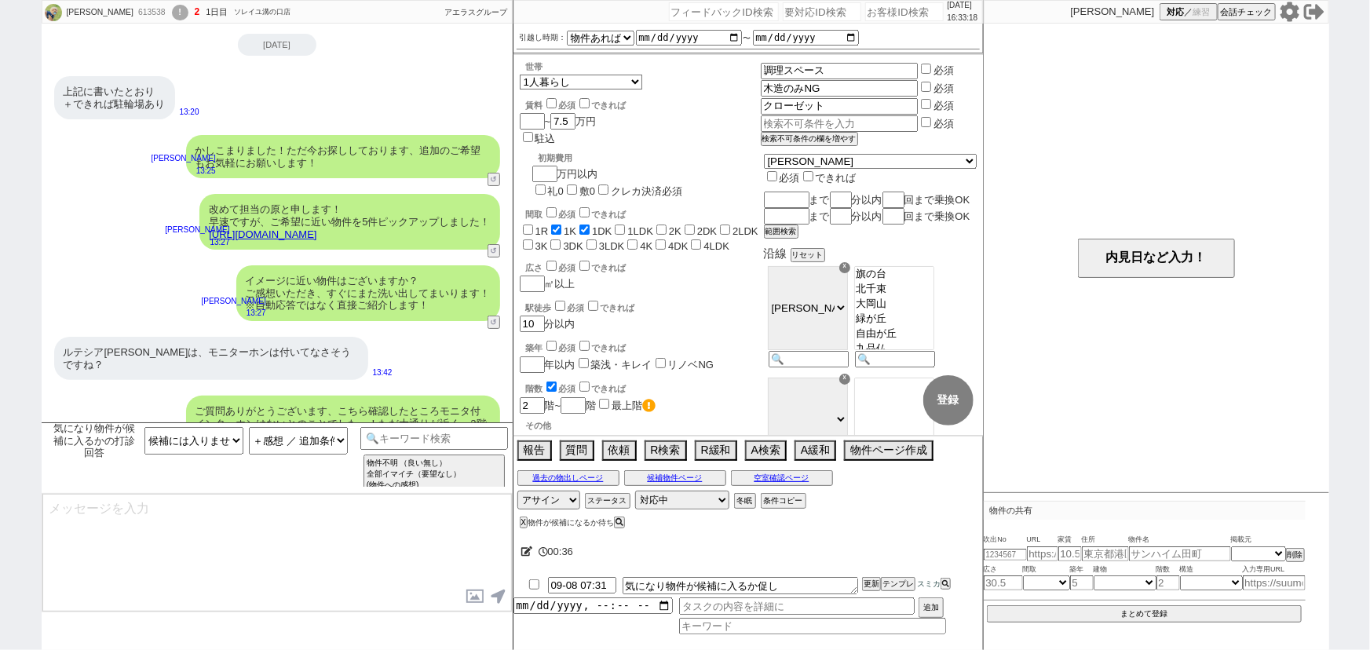
type textarea "ご希望ありがとうございます、かしこまりました！"
select select "52"
select select "[DATE]"
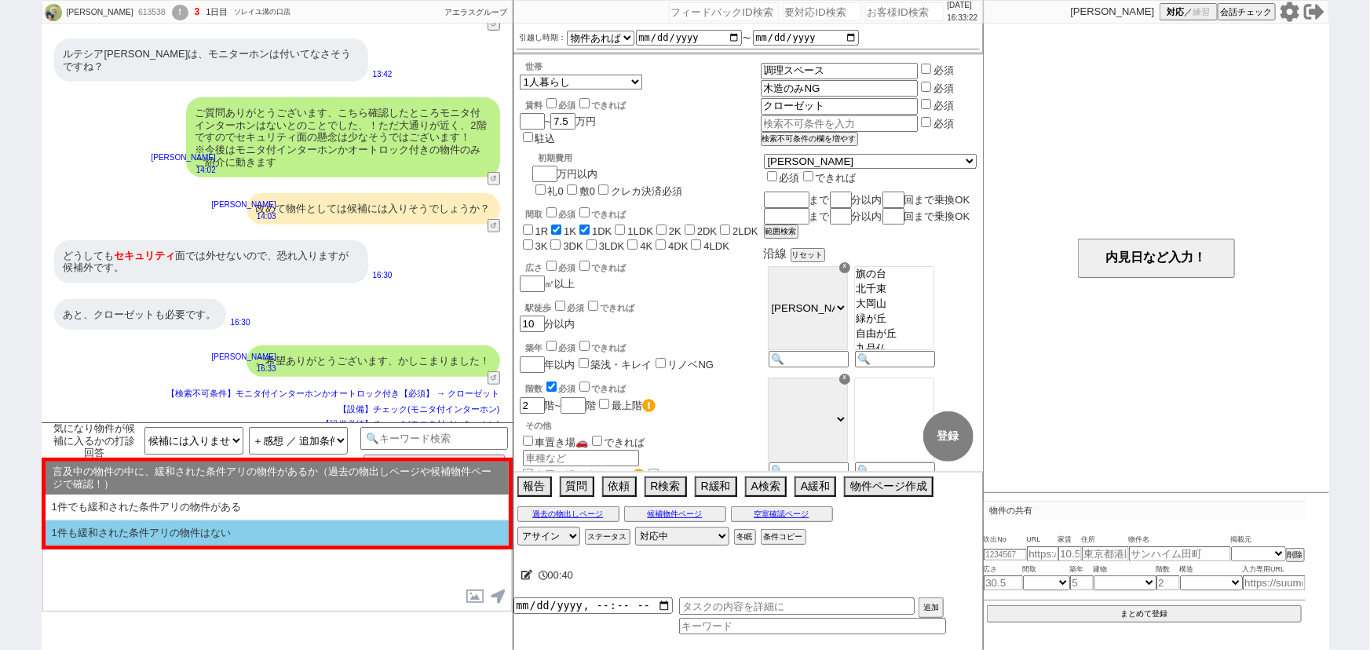
click at [131, 533] on li "1件も緩和された条件アリの物件はない" at bounding box center [277, 533] width 463 height 26
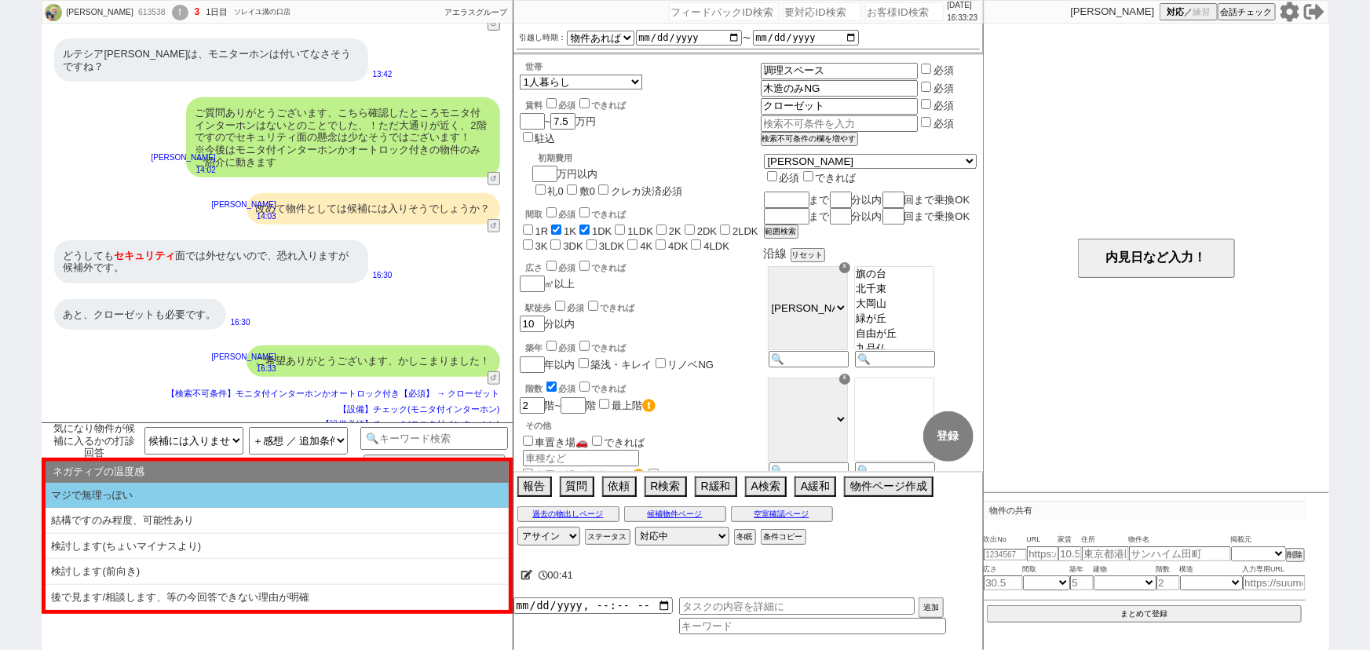
click at [190, 495] on li "マジで無理っぽい" at bounding box center [277, 496] width 463 height 26
type textarea "いくつかご紹介&お探しされていく中でイメージが変わられる部分もあるかもしれませんので、またお声がけもさせてください！"
select select "1件も緩和された条件アリの物件はない"
select select "マジで無理っぽい"
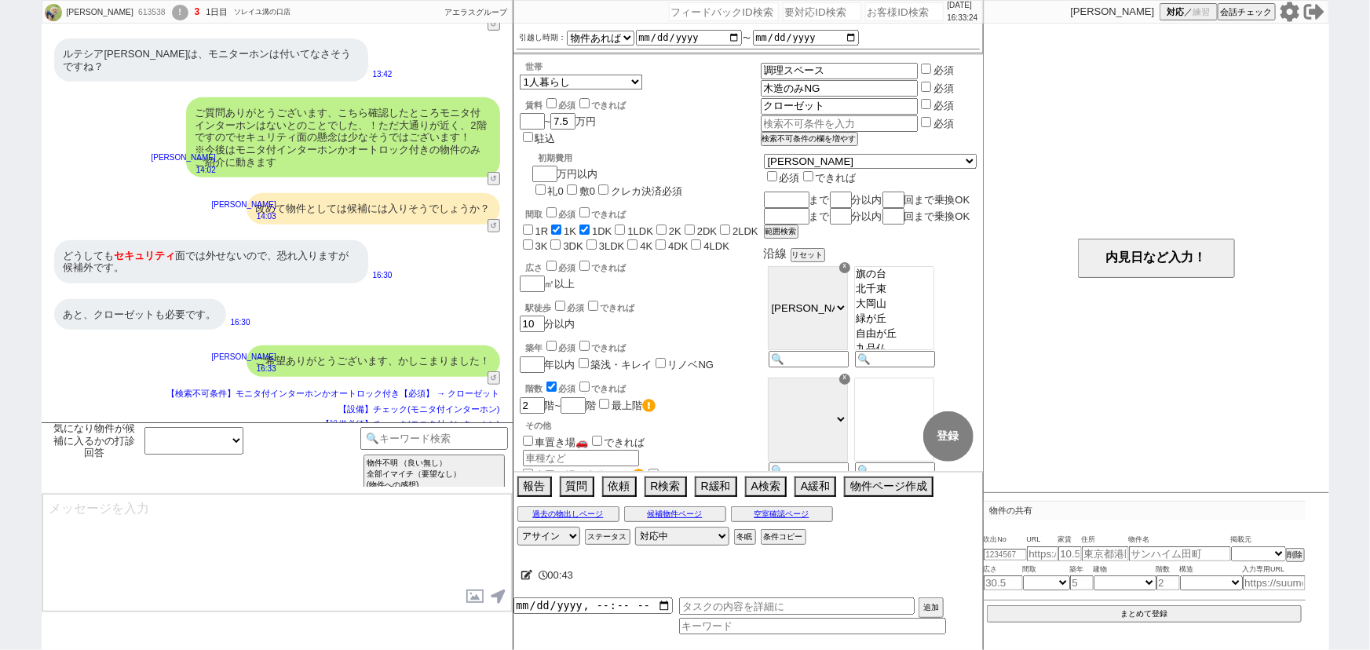
scroll to position [418, 0]
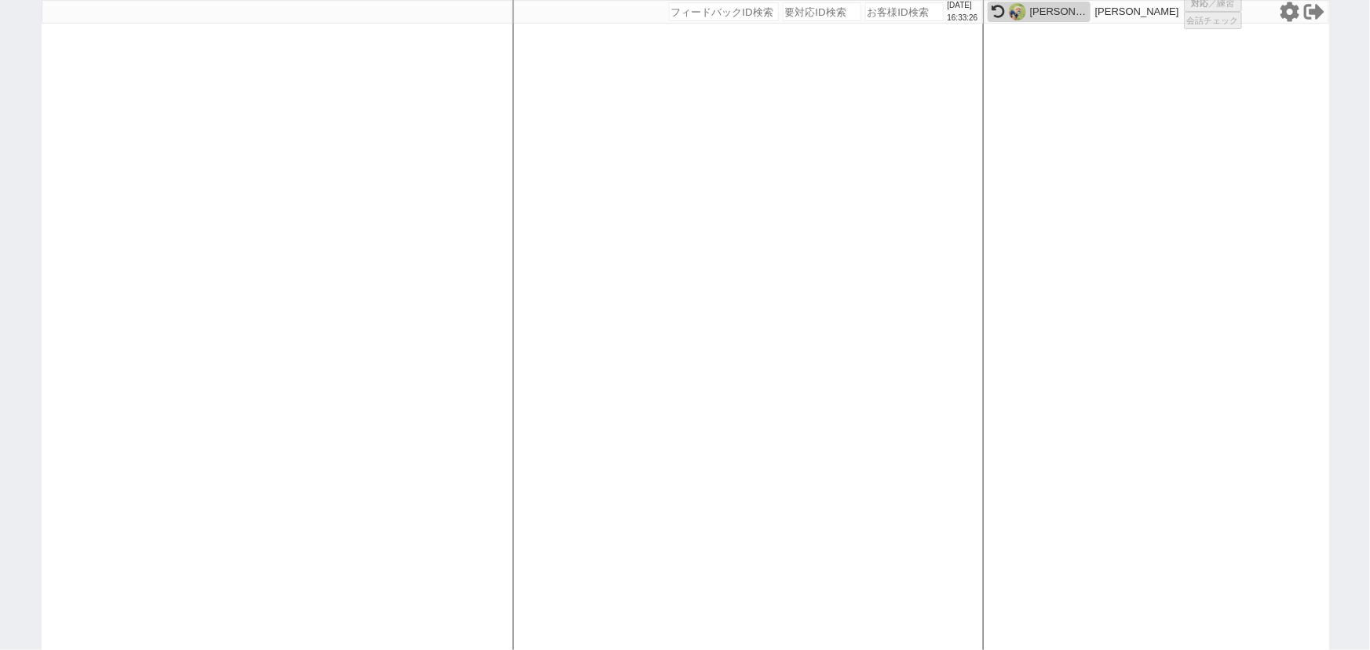
select select
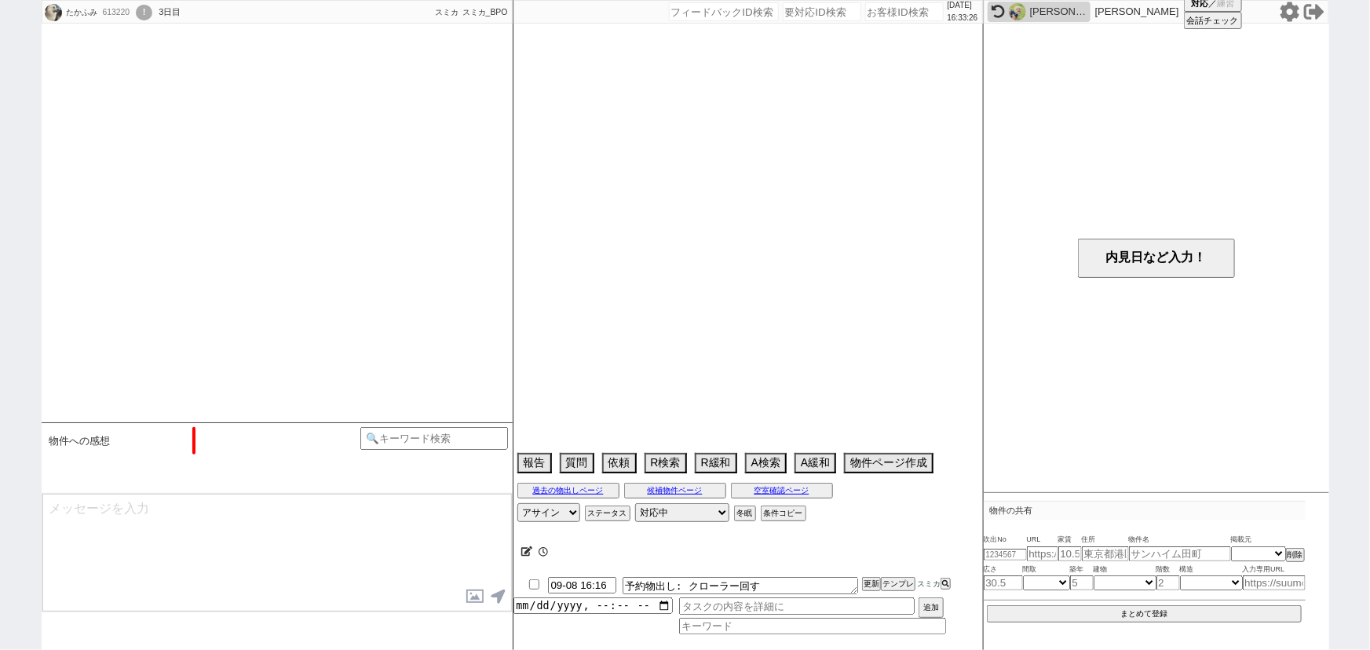
scroll to position [372, 0]
select select "16"
select select "1"
select select "12"
select select "7"
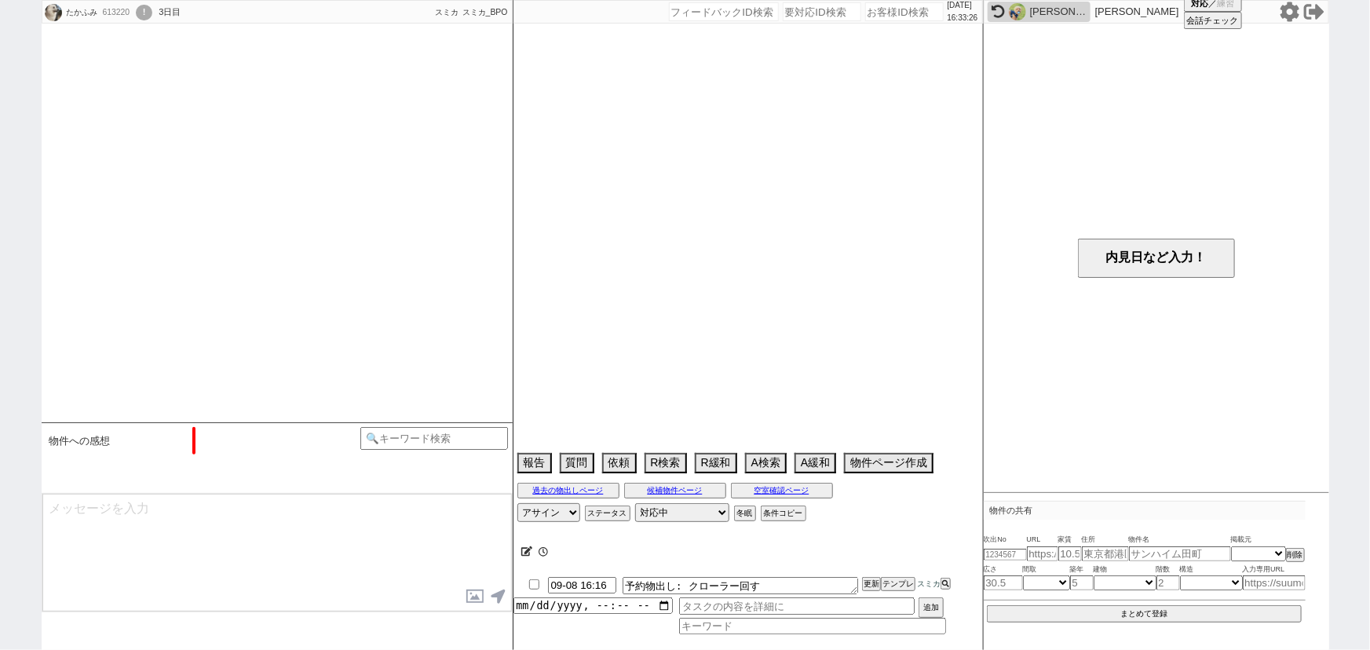
select select "217"
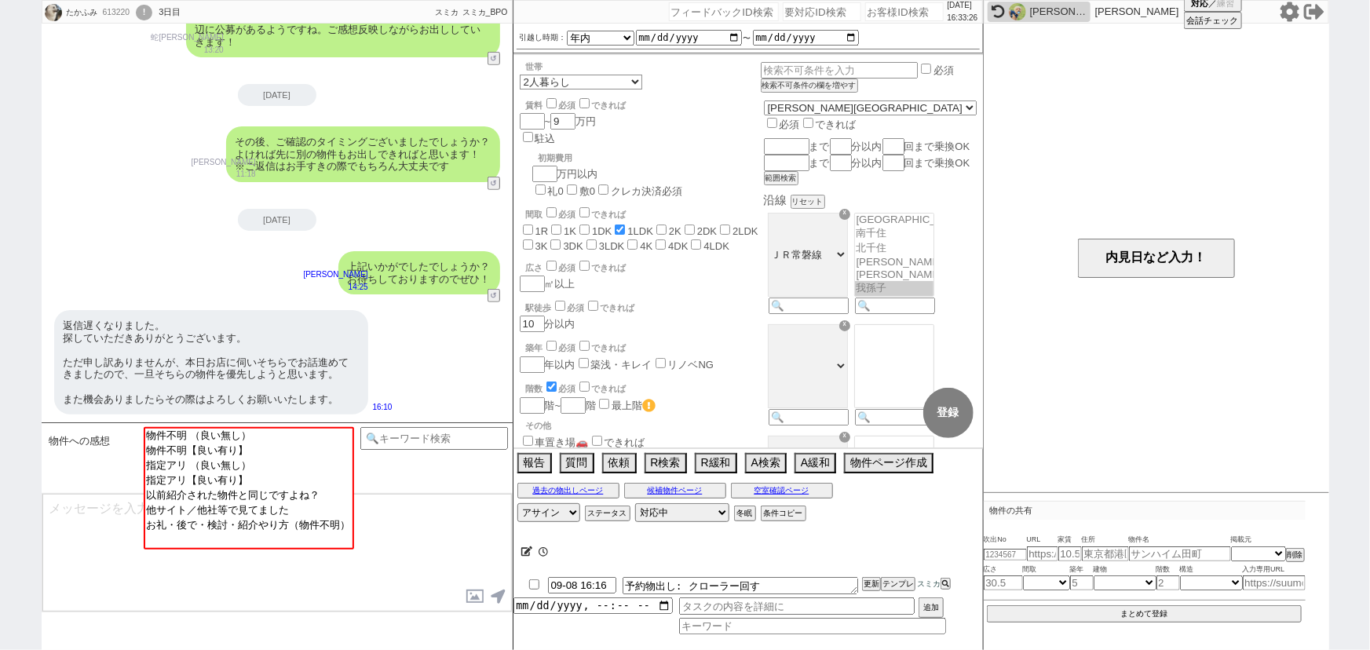
scroll to position [91, 0]
click at [254, 317] on div "返信遅くなりました。 探していただきありがとうございます。 ただ申し訳ありませんが、本日お店に伺いそちらでお話進めてきましたので、一旦そちらの物件を優先しよう…" at bounding box center [211, 362] width 314 height 104
click at [431, 440] on input at bounding box center [434, 437] width 148 height 20
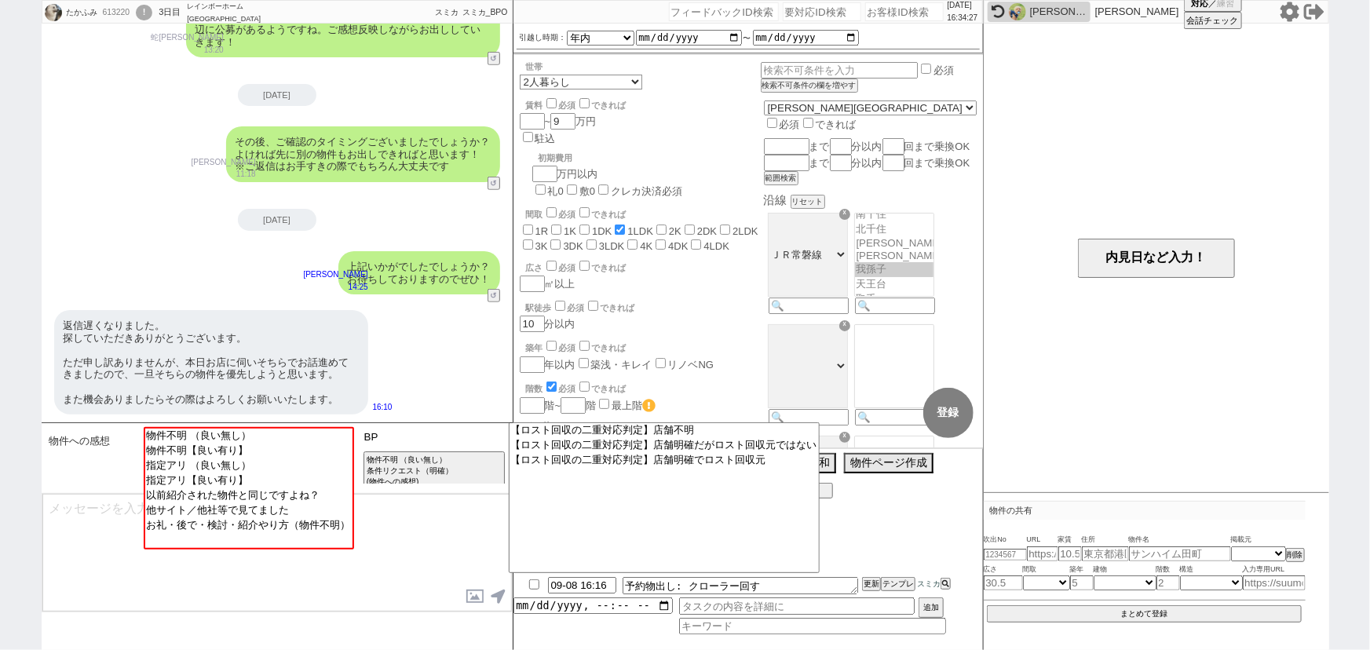
type input "B"
click at [446, 529] on textarea at bounding box center [276, 553] width 469 height 118
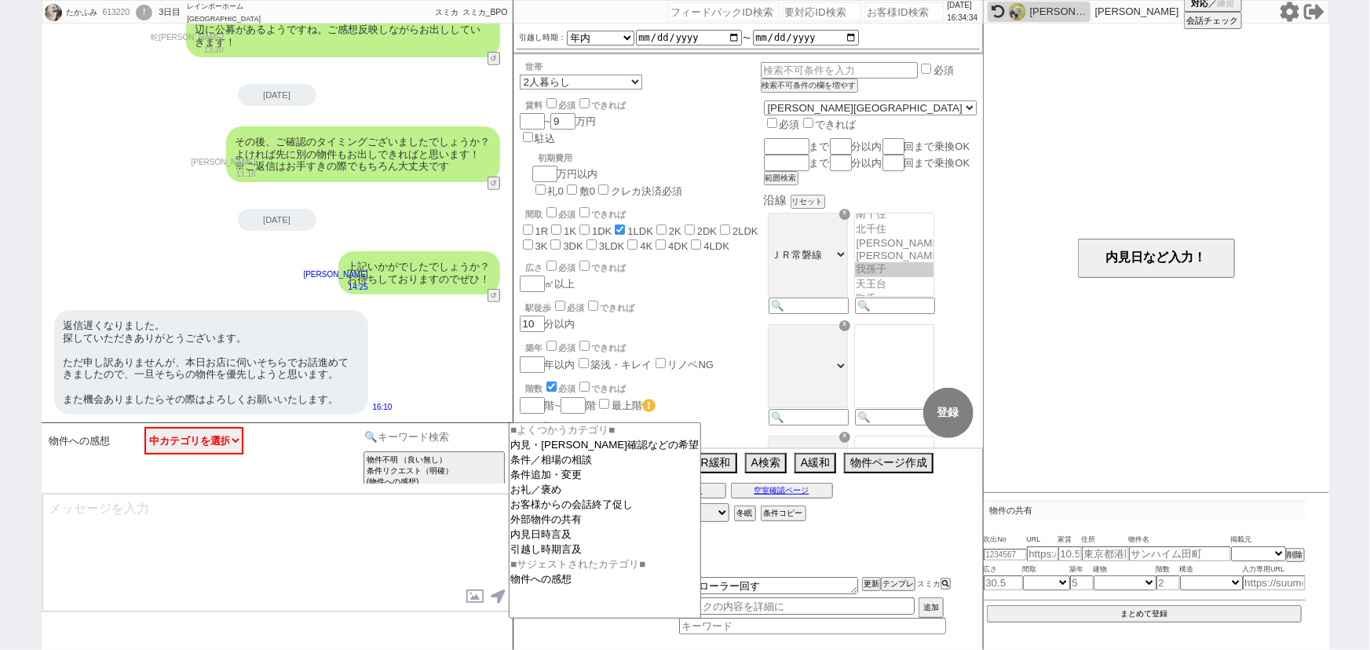
click at [480, 436] on input at bounding box center [434, 437] width 148 height 20
click at [617, 506] on option "お客様からの会話終了促し" at bounding box center [606, 505] width 192 height 15
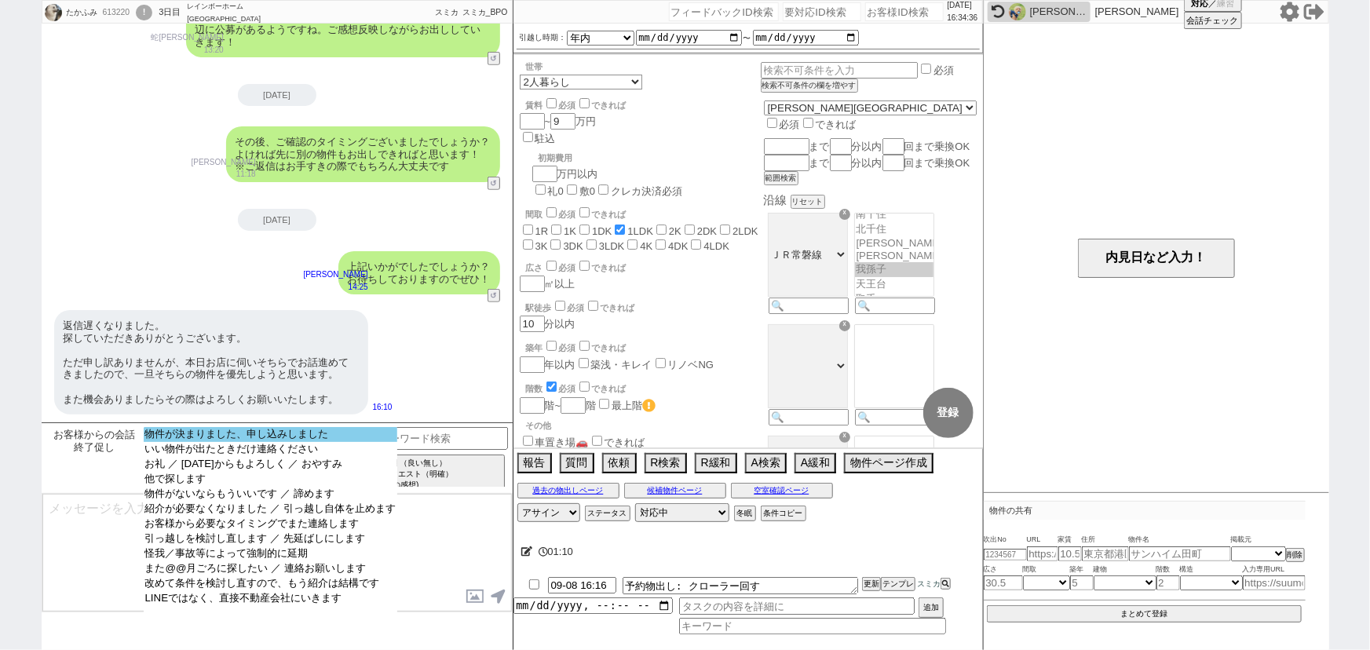
select select "物件が決まりました、申し込みしました"
click at [304, 429] on option "物件が決まりました、申し込みしました" at bounding box center [271, 434] width 254 height 15
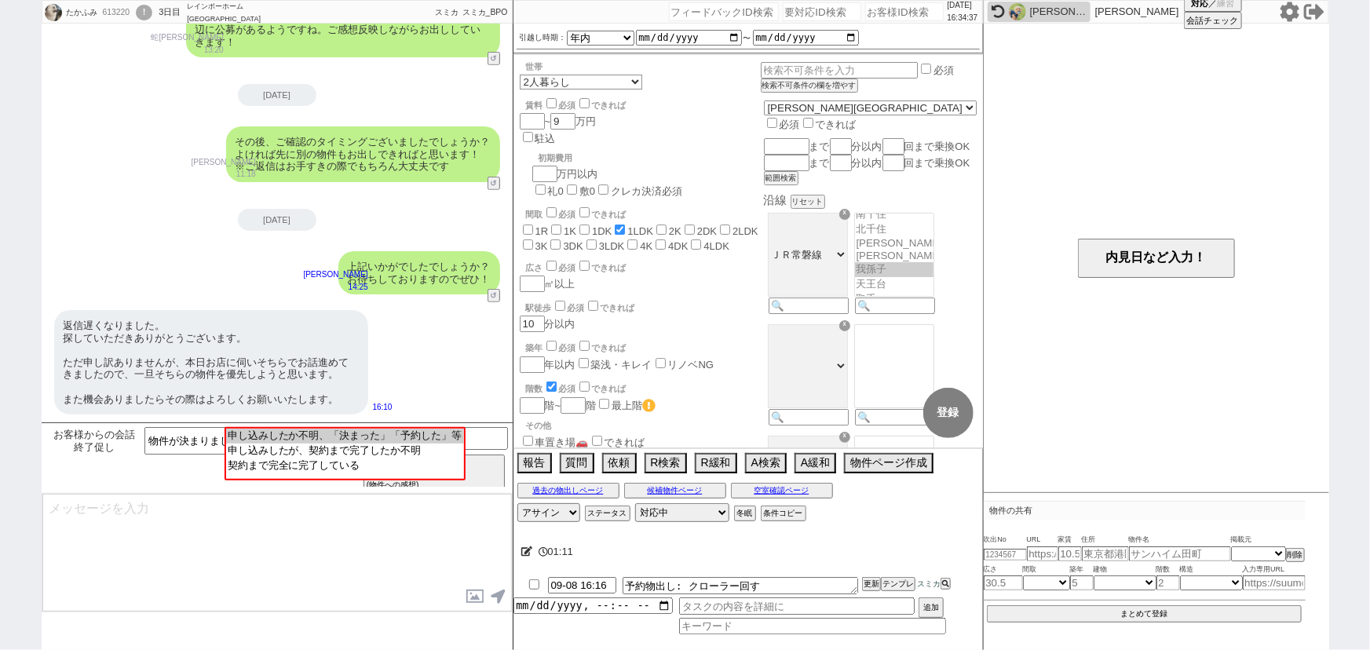
click at [330, 480] on div "お客様からの会話終了促し 物件が決まりました、申し込みしました いい物件が出たときだけ連絡ください お礼 ／ 明日からもよろしく ／ おやすみ 他で探します …" at bounding box center [203, 458] width 315 height 62
select select "契約まで完全に完了している"
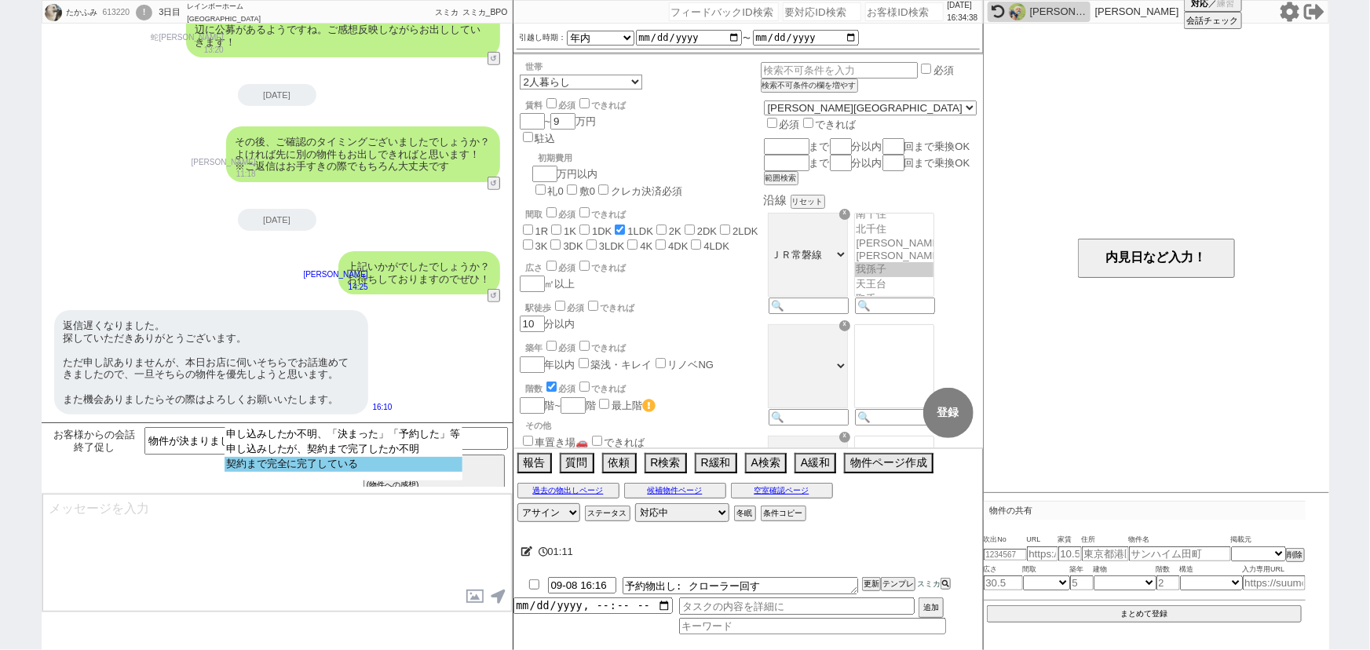
click at [345, 471] on option "契約まで完全に完了している" at bounding box center [344, 464] width 238 height 15
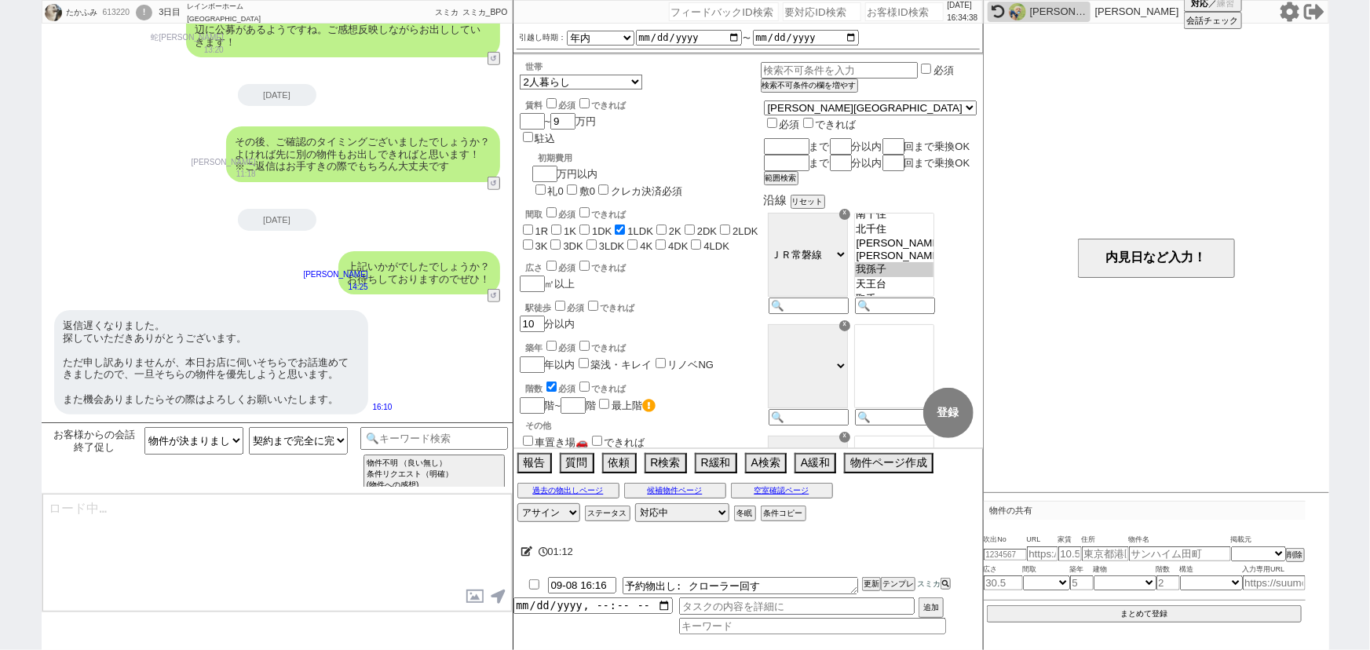
type textarea "かしこまりました、もしまた機会がございましたらお気軽にお声がけ頂けますと幸いです！"
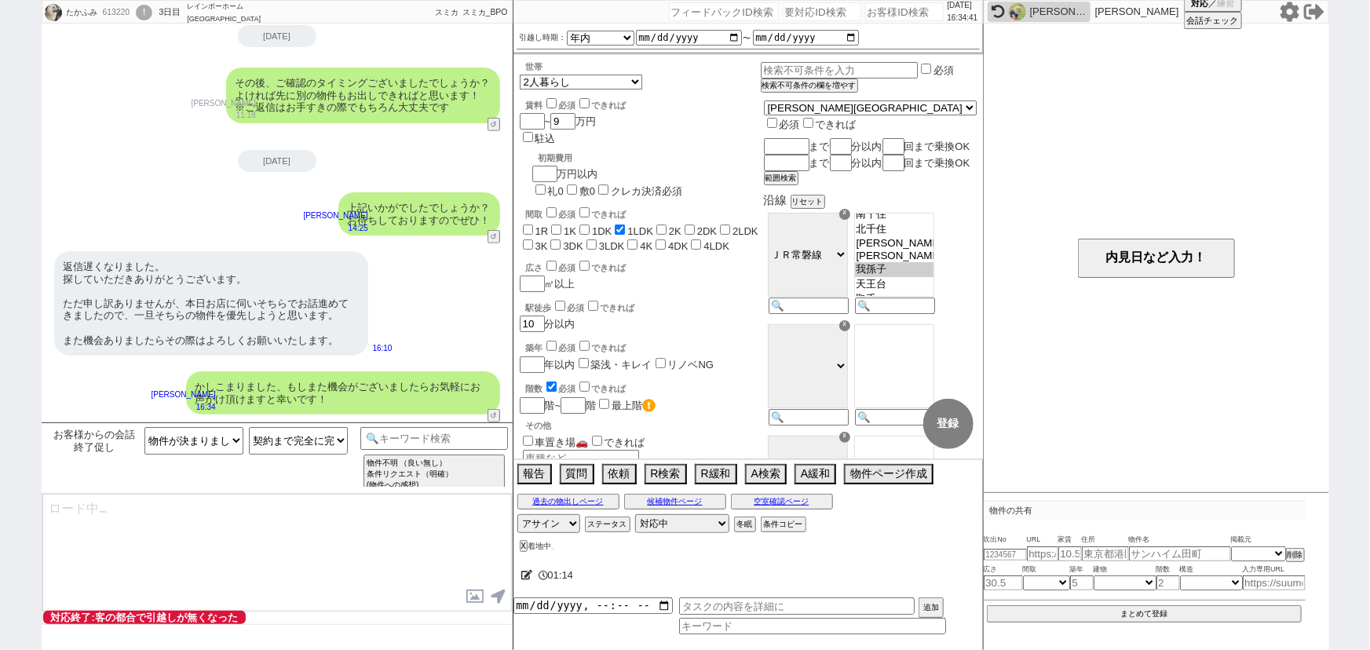
select select "600"
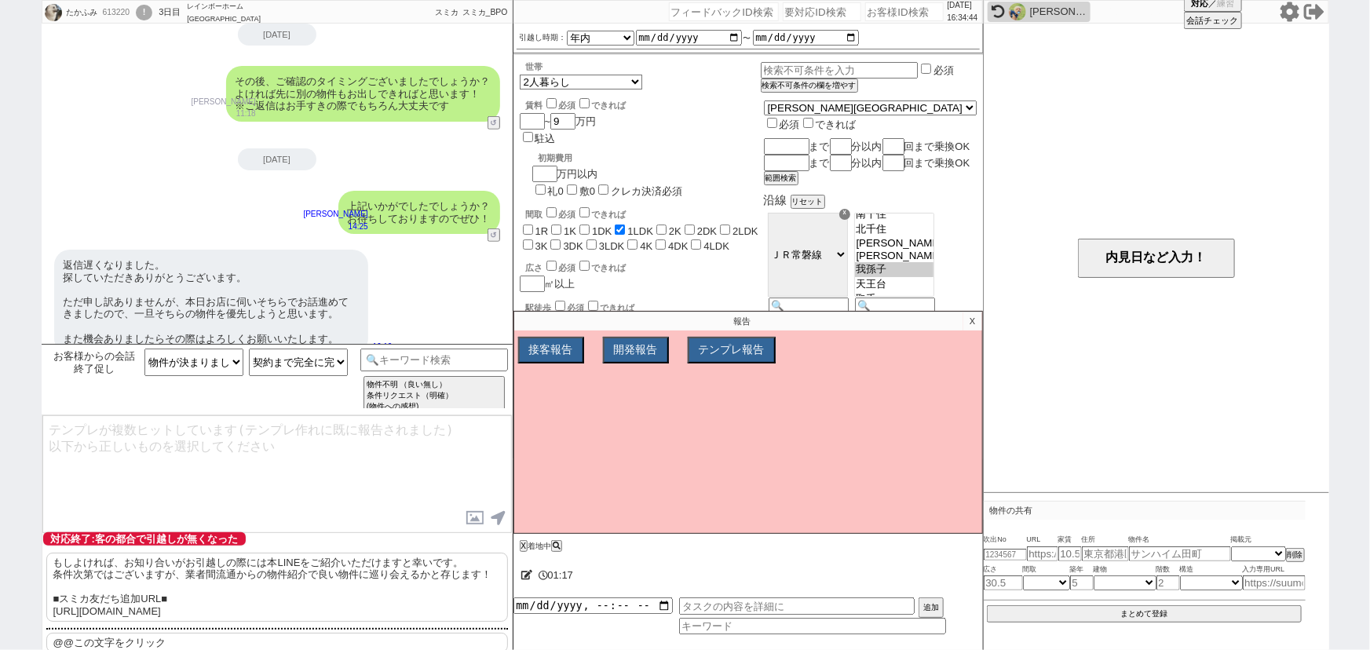
click at [272, 570] on p "もしよければ、お知り合いがお引越しの際には本LINEをご紹介いただけますと幸いです。 条件次第ではございますが、業者間流通からの物件紹介で良い物件に巡り会える…" at bounding box center [277, 587] width 462 height 69
type textarea "もしよければ、お知り合いがお引越しの際には本LINEをご紹介いただけますと幸いです。 条件次第ではございますが、業者間流通からの物件紹介で良い物件に巡り会える…"
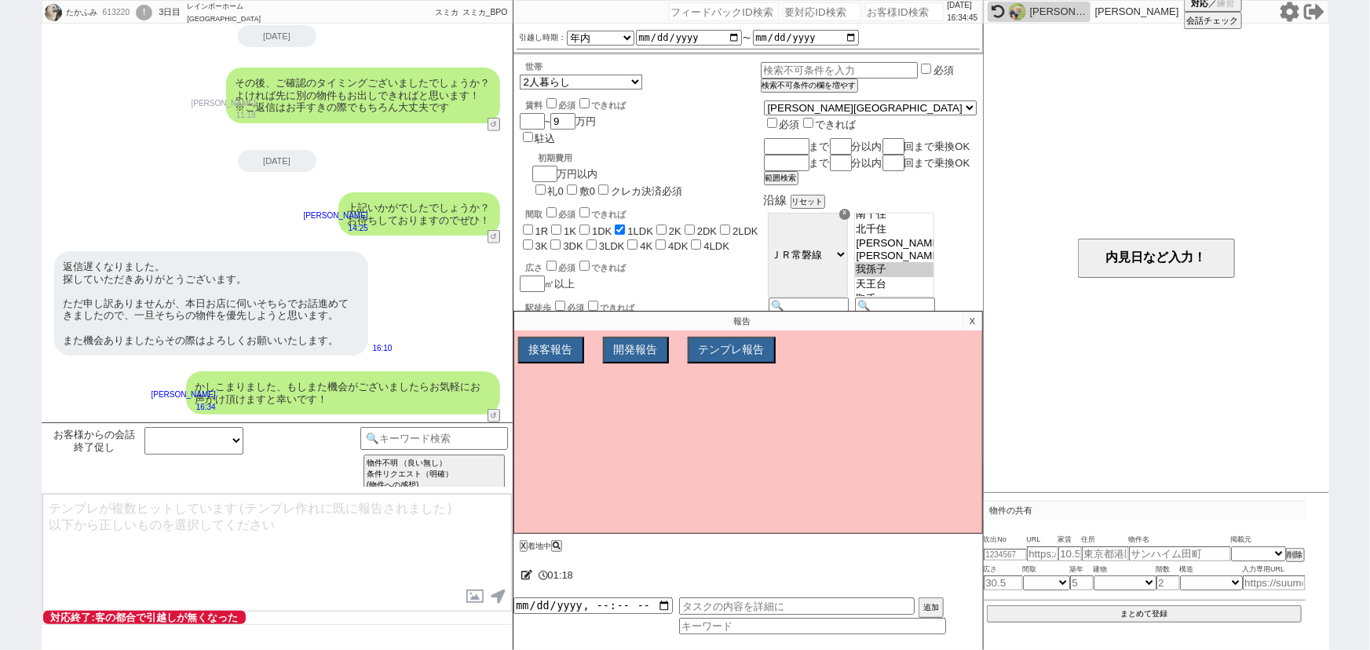
scroll to position [551, 0]
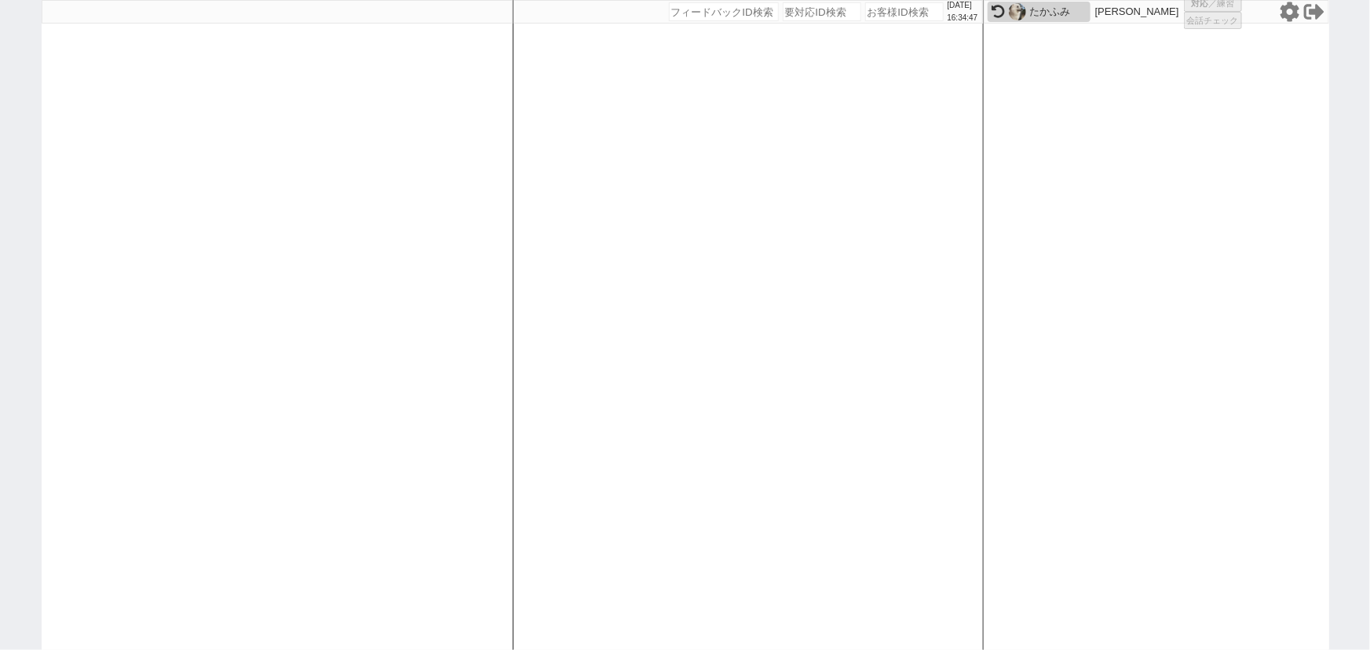
select select
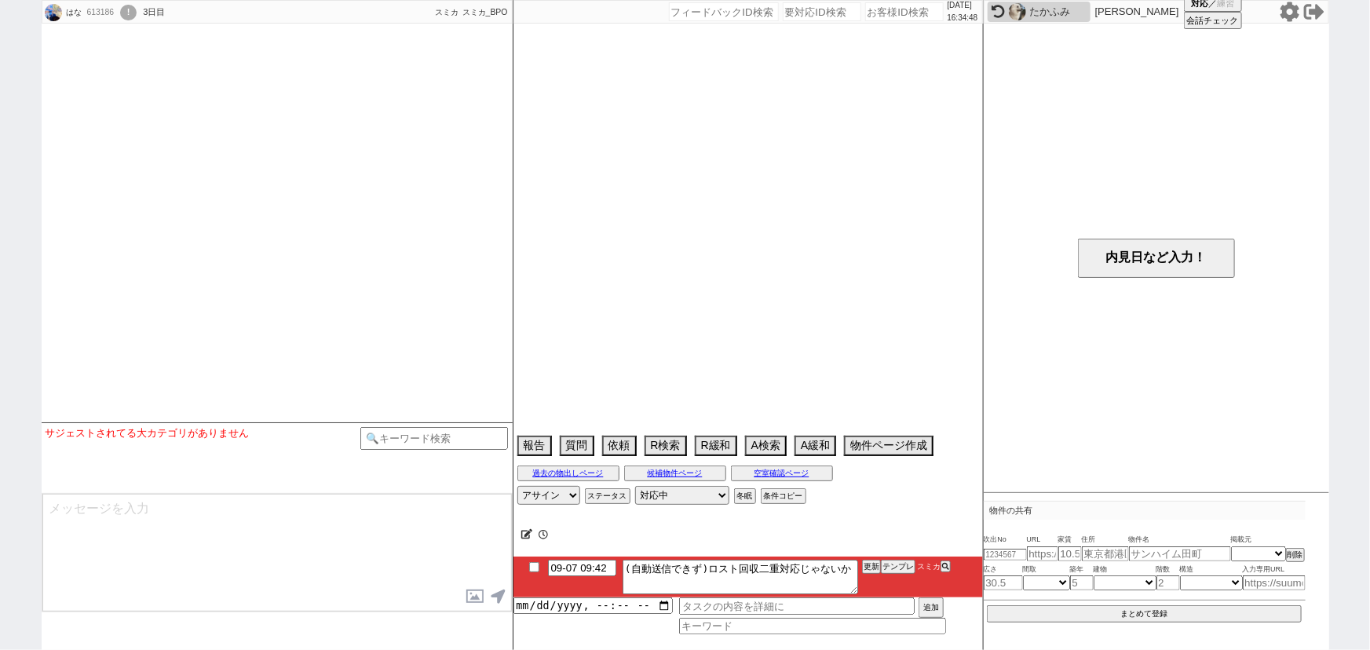
select select
select select "[DATE]"
select select "9"
select select "25"
select select "0"
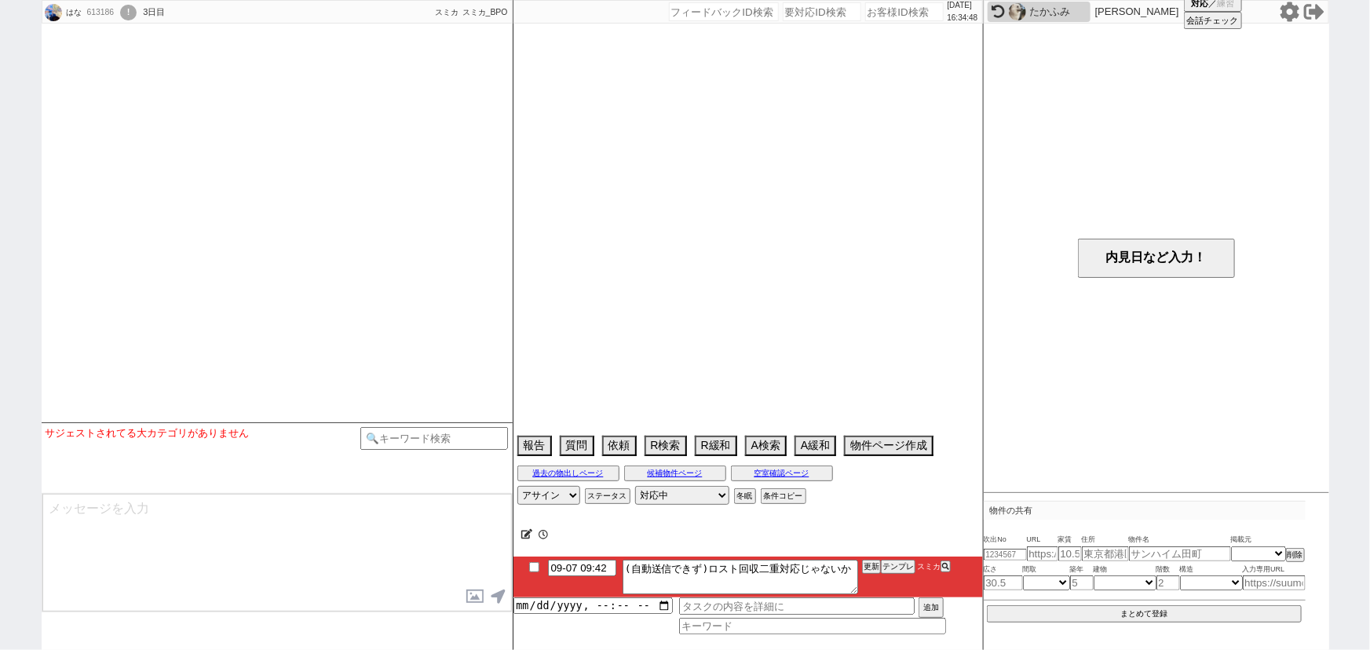
select select "11"
select select "121"
select select "2965"
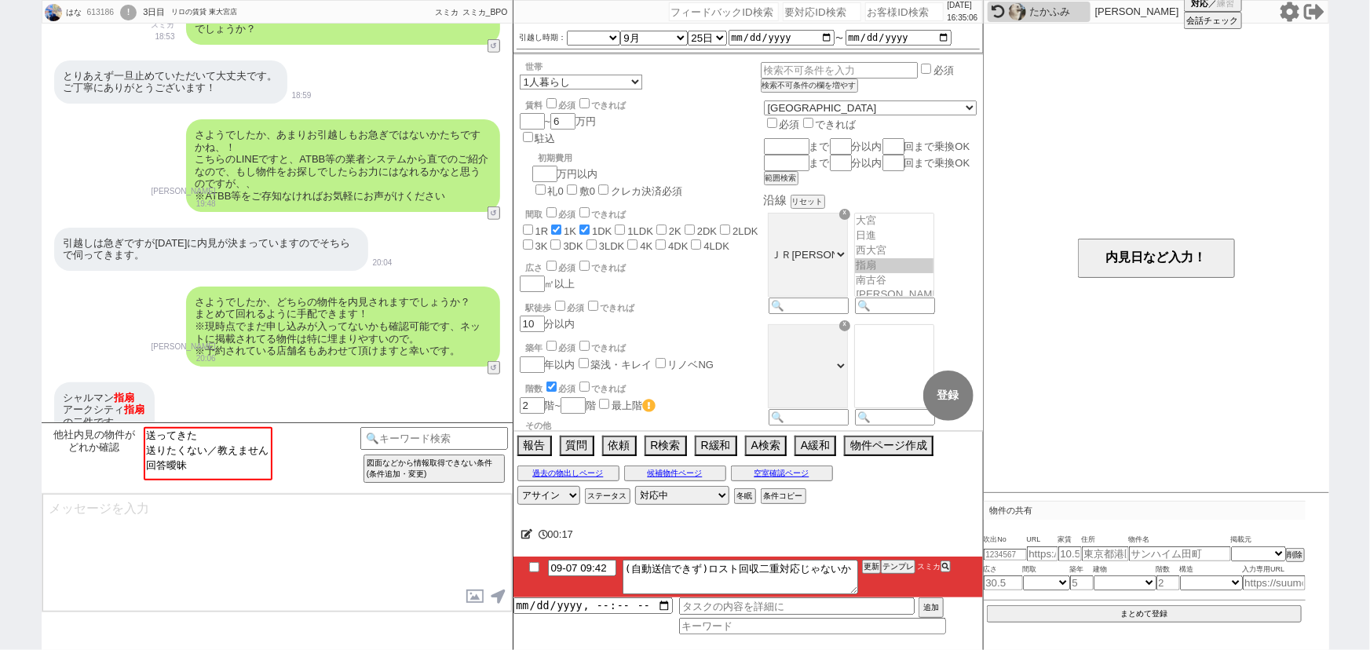
scroll to position [541, 0]
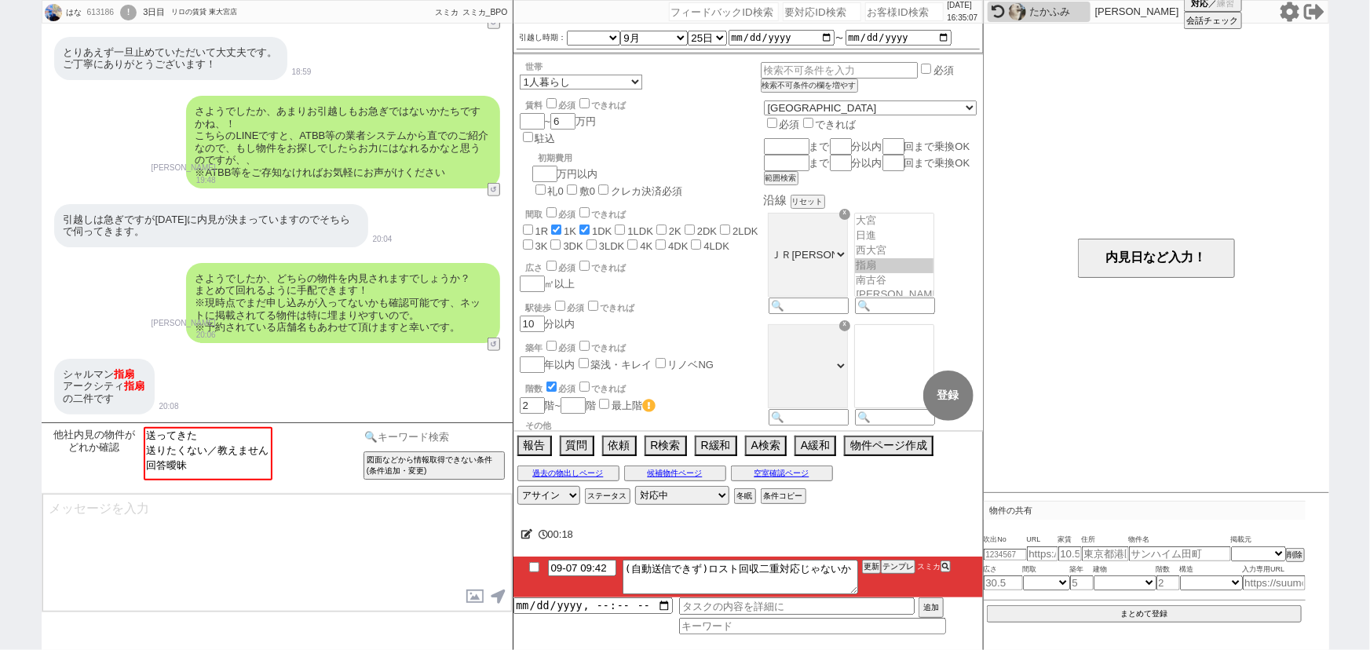
click at [451, 433] on input at bounding box center [434, 437] width 148 height 20
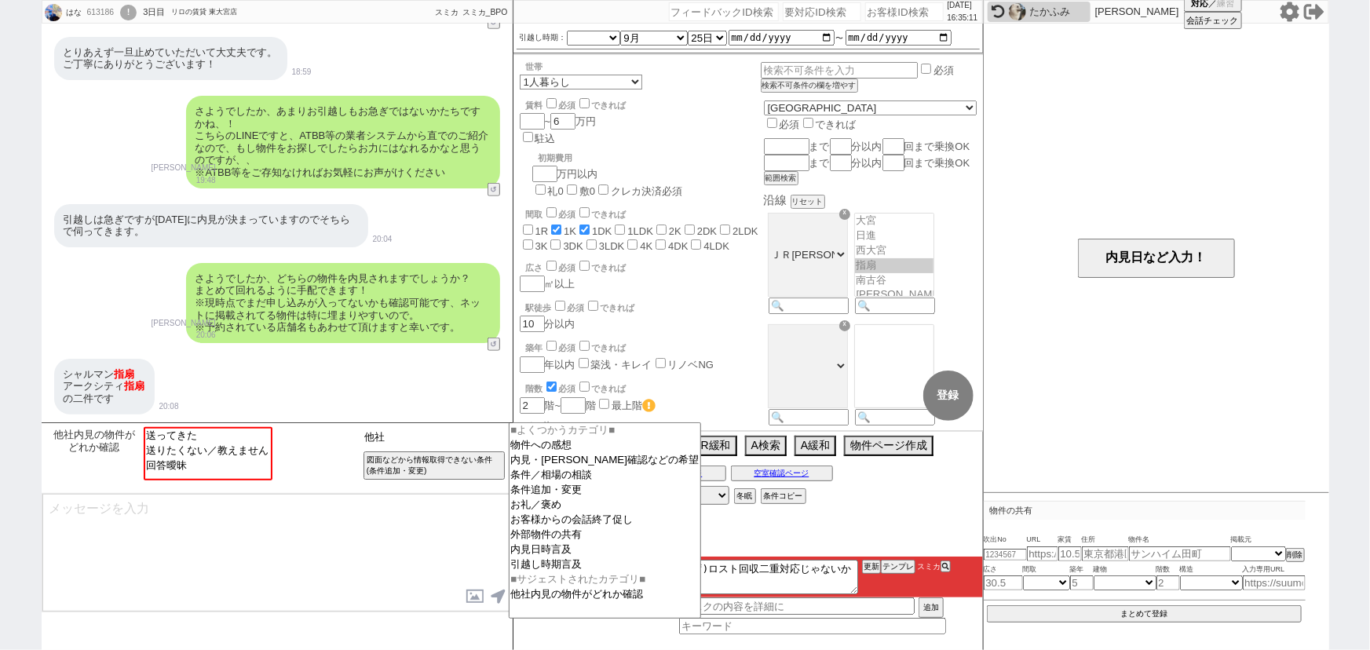
type input "他社"
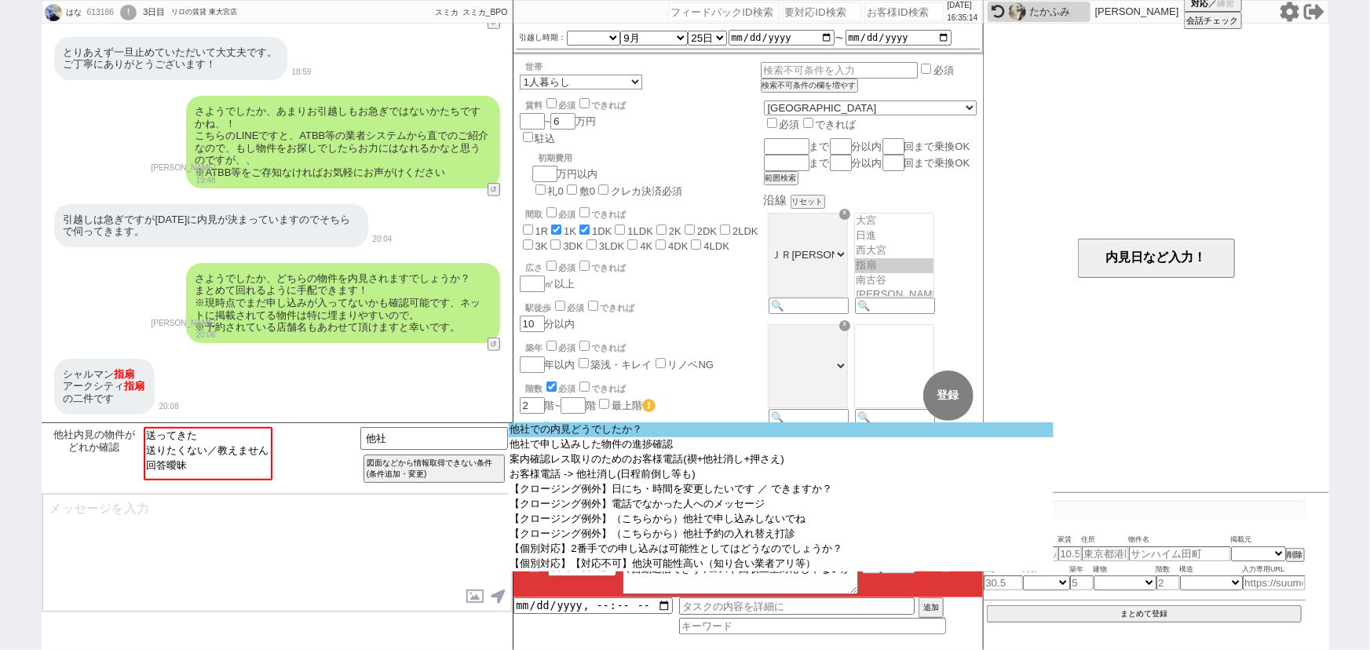
click at [674, 429] on option "他社での内見どうでしたか？" at bounding box center [782, 429] width 546 height 15
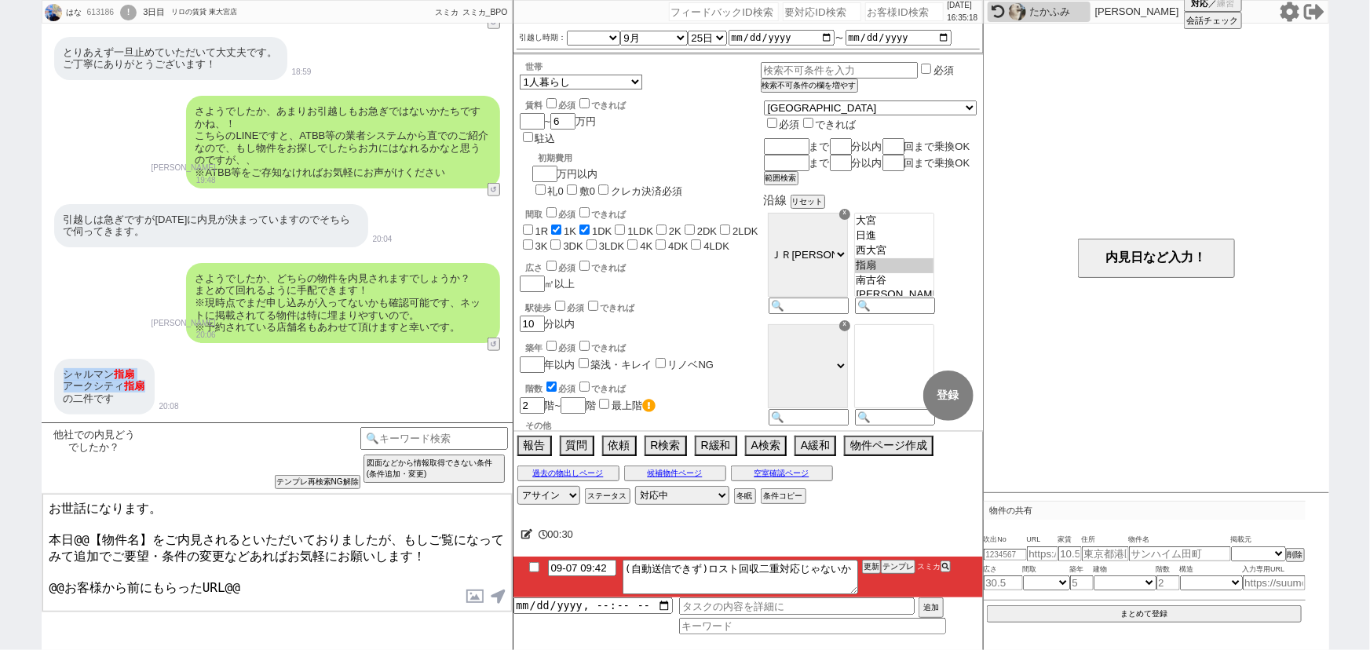
drag, startPoint x: 63, startPoint y: 367, endPoint x: 154, endPoint y: 385, distance: 92.8
click at [154, 385] on div "シャルマン 指扇 アークシティ 指扇 の二件です" at bounding box center [104, 387] width 100 height 56
copy div "シャルマン 指扇 アークシティ 指扇"
drag, startPoint x: 77, startPoint y: 529, endPoint x: 155, endPoint y: 526, distance: 77.8
click at [155, 526] on textarea "お世話になります。 本日@@【物件名】をご内見されるといただいておりましたが、もしご覧になってみて追加でご要望・条件の変更などあればお気軽にお願いします！ @…" at bounding box center [276, 553] width 469 height 118
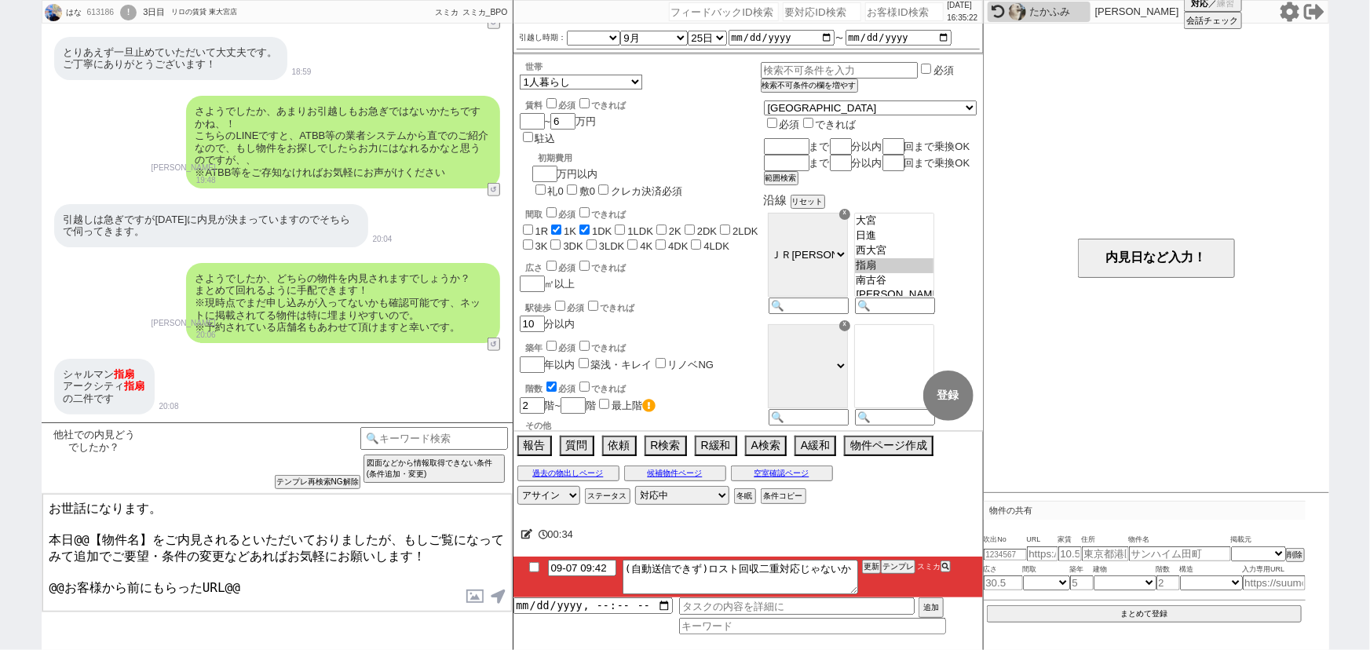
paste textarea "シャルマン指扇 アークシティ指扇"
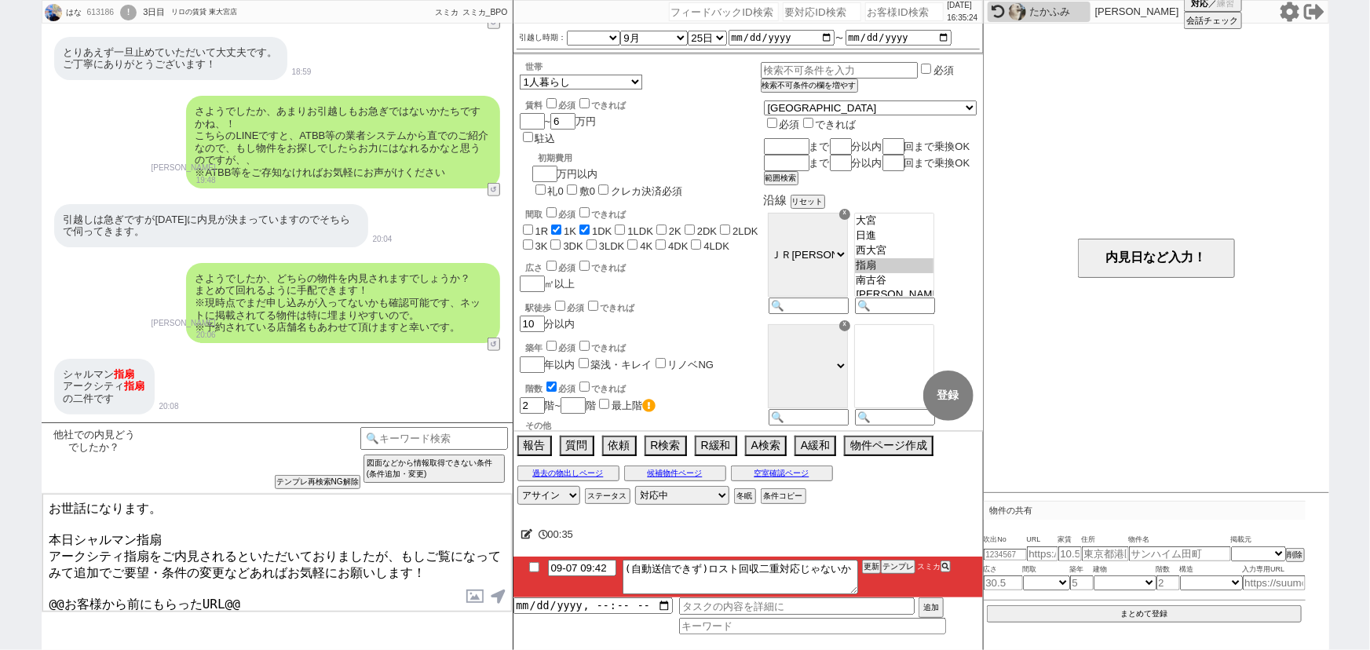
click at [49, 542] on textarea "お世話になります。 本日シャルマン指扇 アークシティ指扇をご内見されるといただいておりましたが、もしご覧になってみて追加でご要望・条件の変更などあればお気軽に…" at bounding box center [276, 553] width 469 height 118
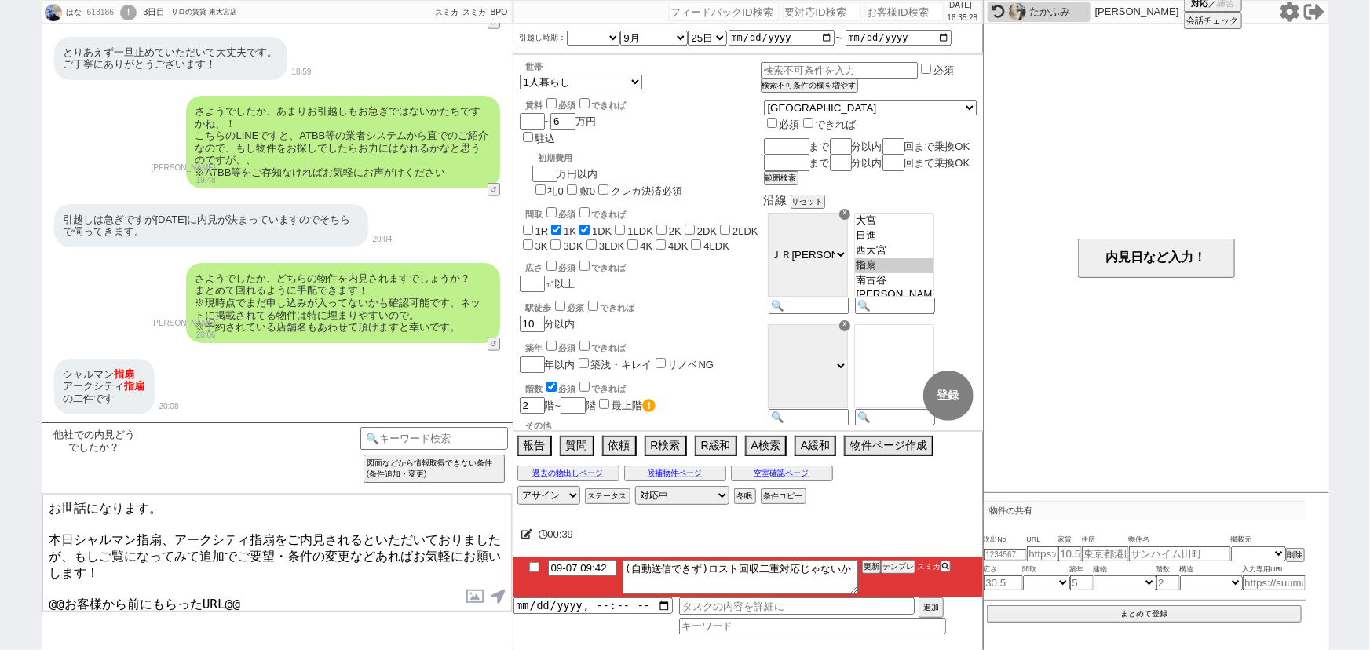
drag, startPoint x: 296, startPoint y: 582, endPoint x: 0, endPoint y: 569, distance: 296.2
click at [0, 569] on div "はな 613186 ! 0 3日目 リロの賃貸 東大宮店 冬眠中 自社客 スミカ スミカ_BPO チャット全表示 2025-09-05 オートロック 2階以上…" at bounding box center [685, 325] width 1370 height 650
type textarea "お世話になります。 本日シャルマン指扇、アークシティ指扇をご内見されるといただいておりましたが、もしご覧になってみて追加でご要望・条件の変更などあればお気軽に…"
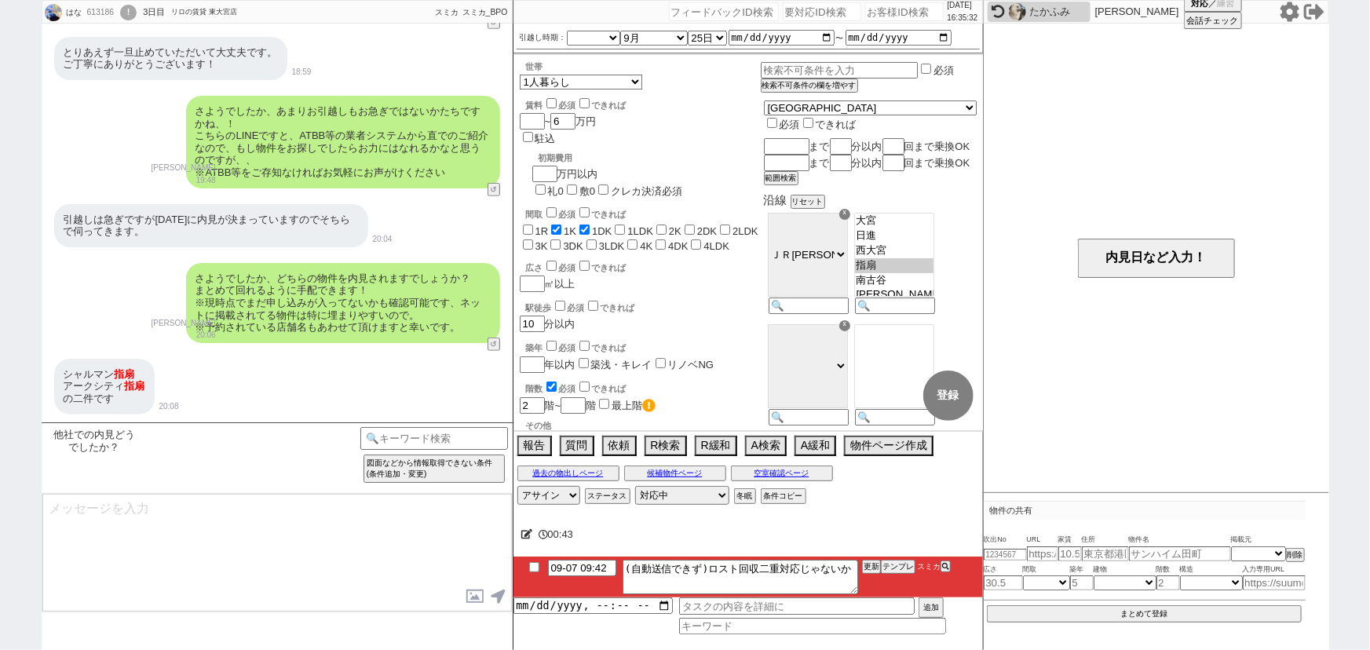
scroll to position [690, 0]
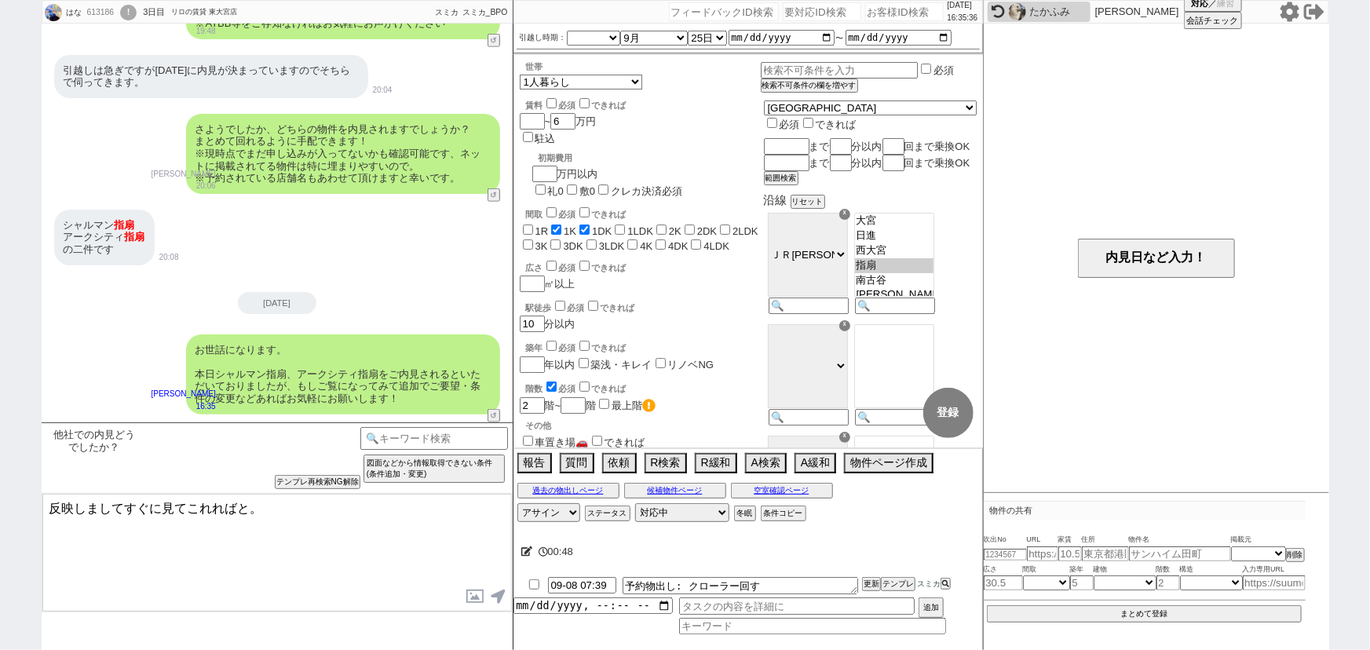
drag, startPoint x: 248, startPoint y: 504, endPoint x: 0, endPoint y: 478, distance: 249.4
click at [0, 478] on div "はな 613186 ! 0 3日目 リロの賃貸 東大宮店 冬眠中 自社客 スミカ スミカ_BPO チャット全表示 2025-09-05 オートロック 2階以上…" at bounding box center [685, 325] width 1370 height 650
type textarea "提携店が複数ございます、ご内見された際の店舗もご共有お願いいたします。"
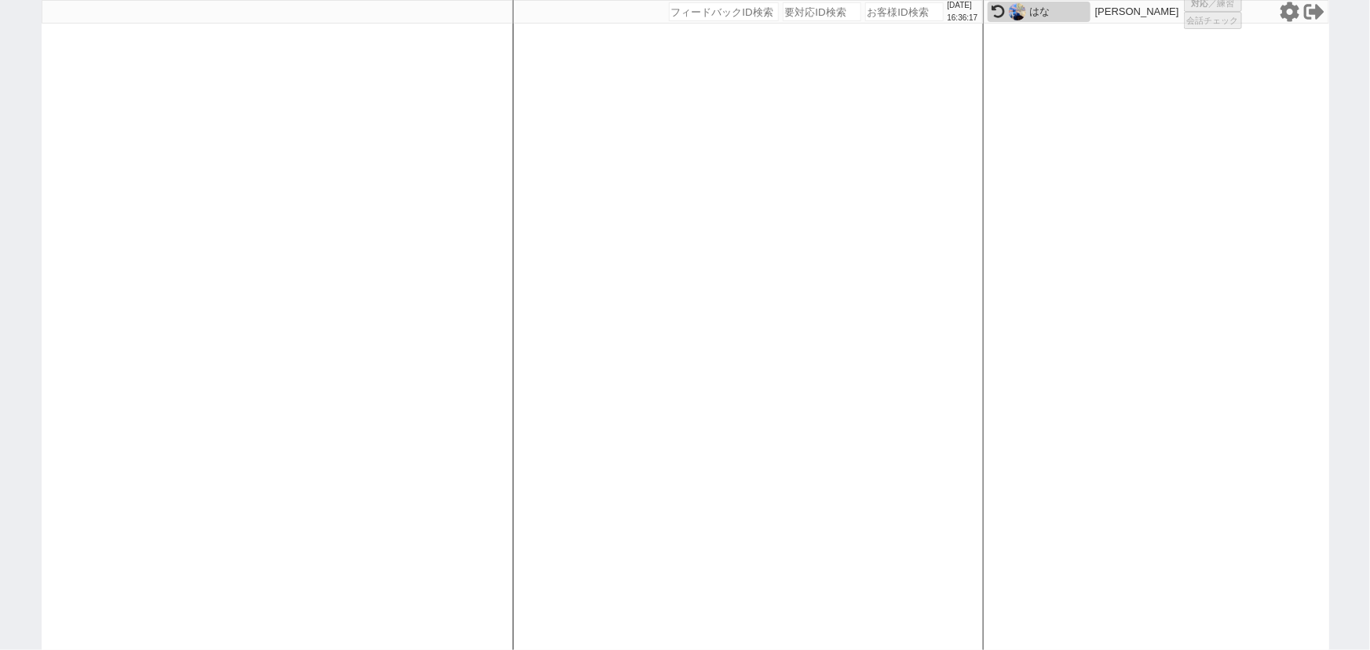
select select "1"
select select "2"
select select
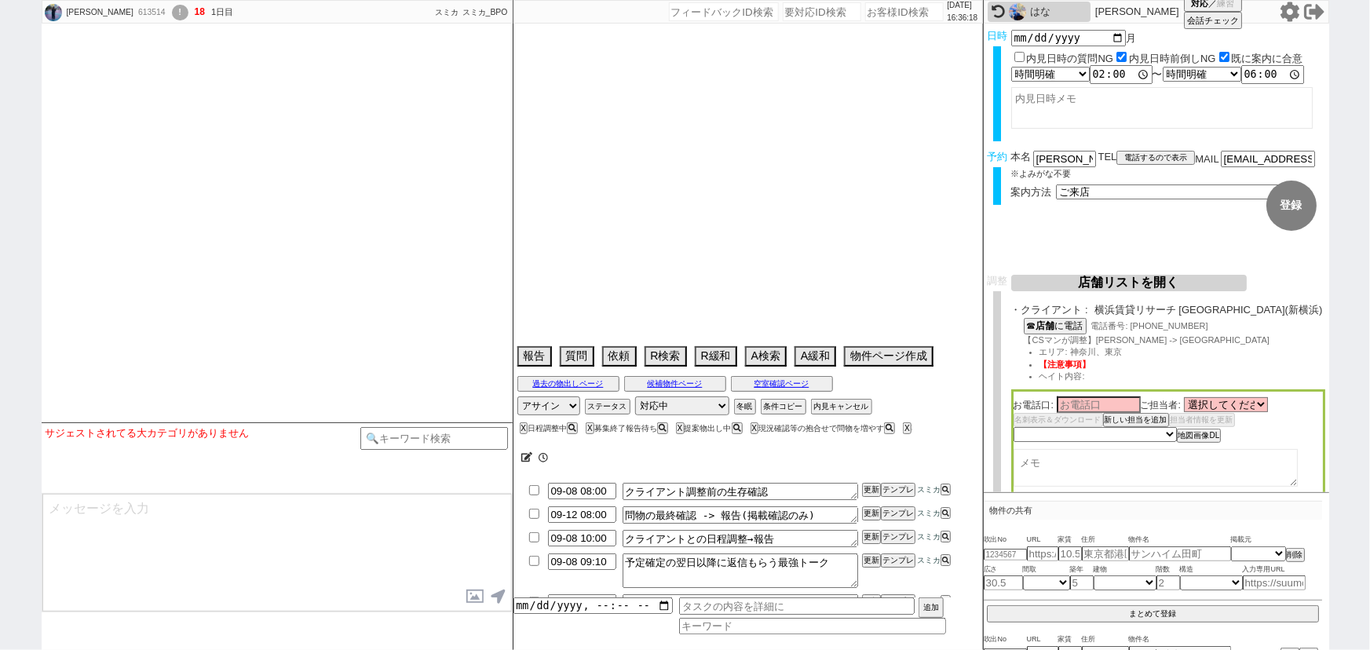
type textarea "他社なし"
select select "15"
select select "0"
select select "17"
select select "557"
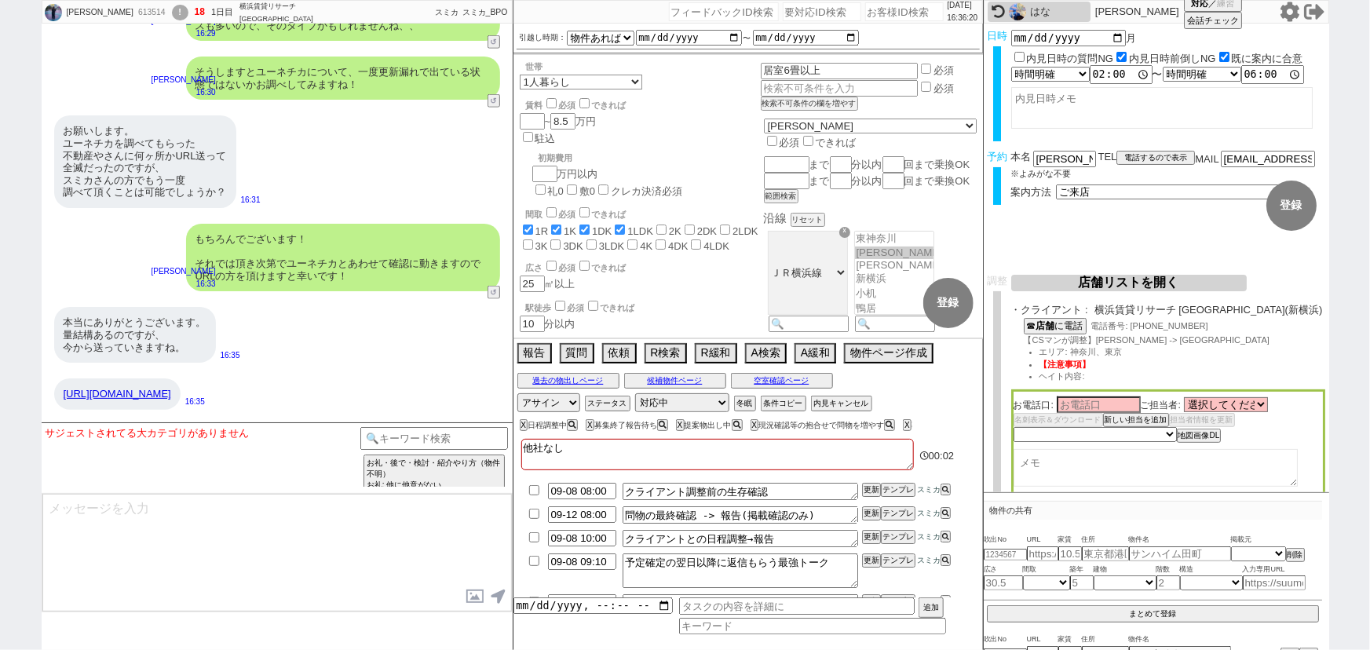
scroll to position [6900, 0]
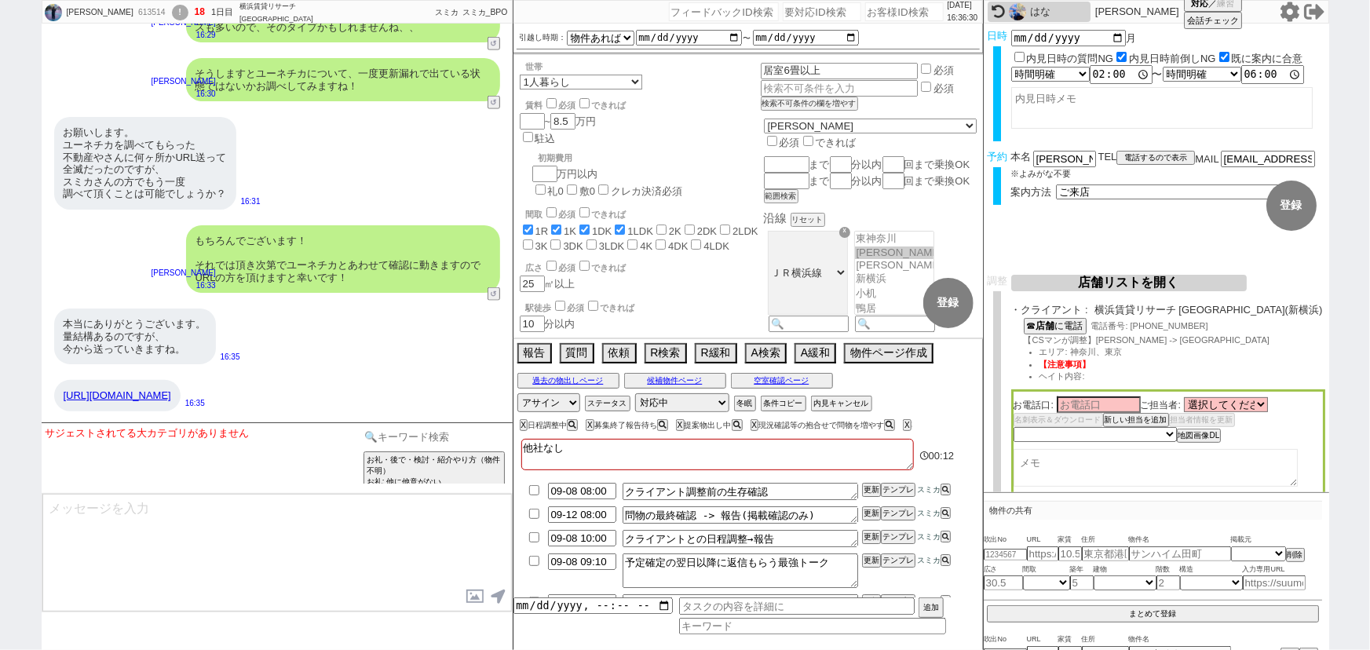
click at [476, 445] on input at bounding box center [434, 437] width 148 height 20
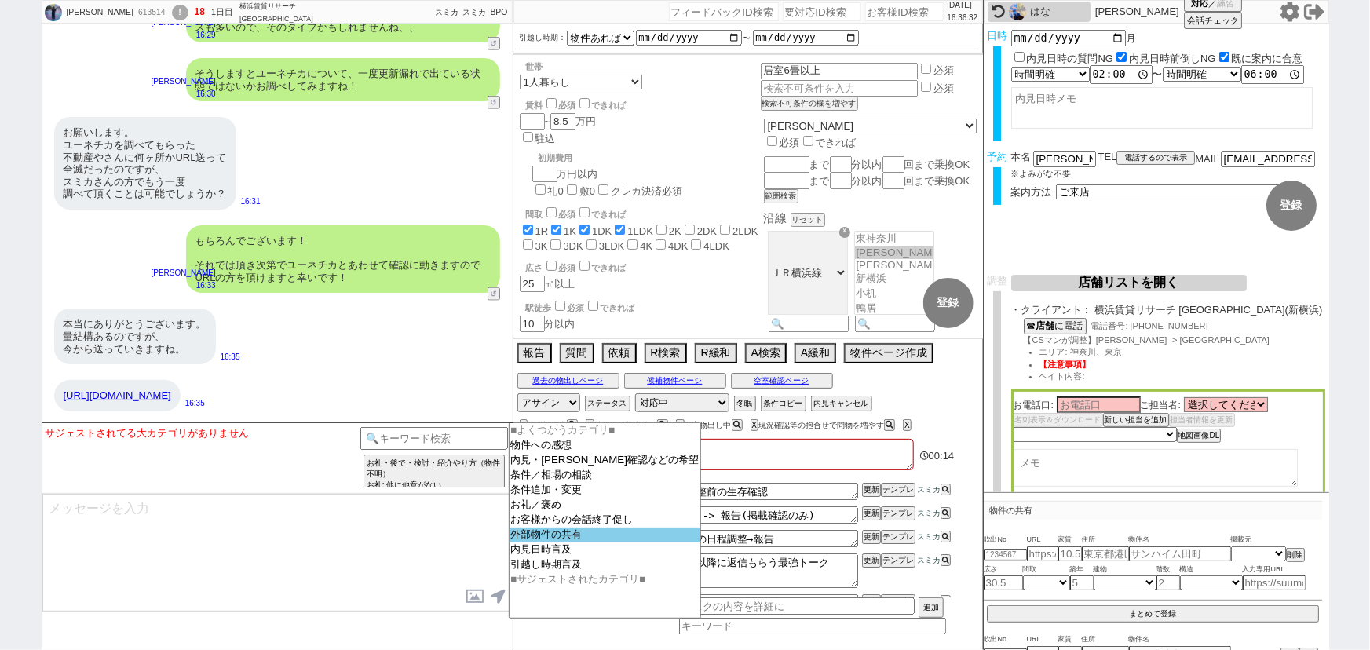
click at [538, 538] on option "外部物件の共有" at bounding box center [606, 535] width 192 height 15
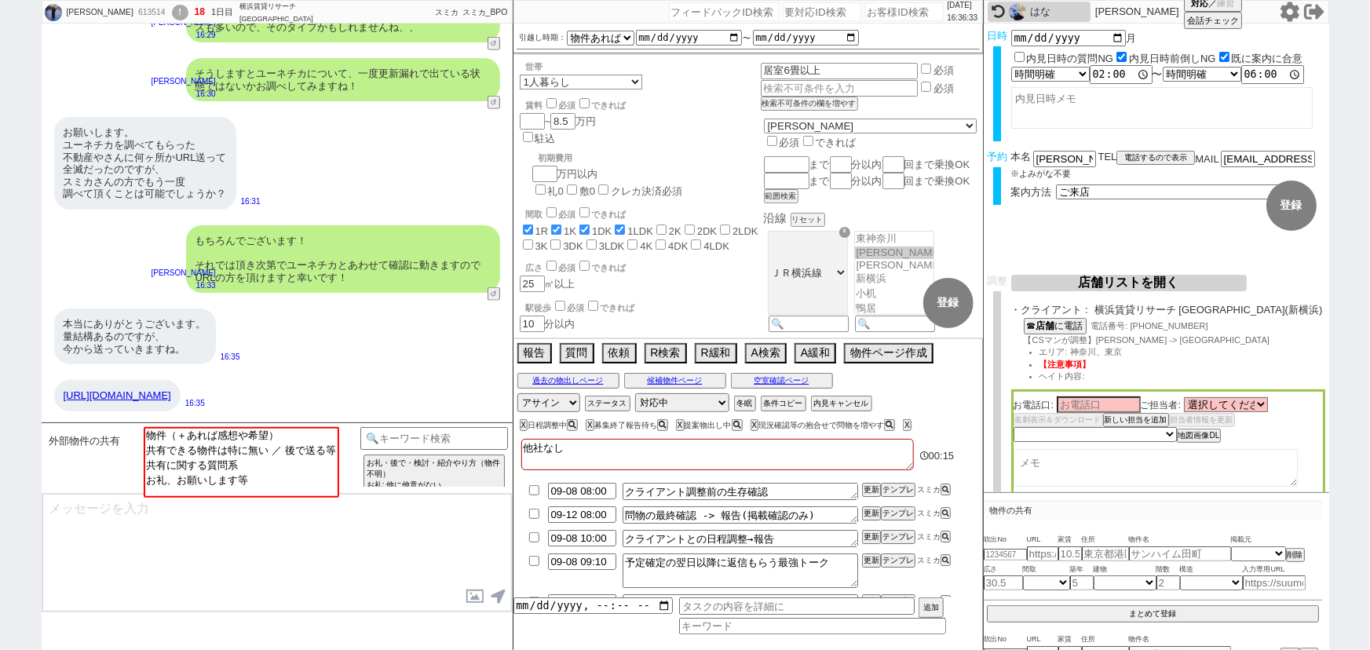
click at [308, 424] on div "外部物件の共有 物件（＋あれば感想や希望） 共有できる物件は特に無い ／ 後で送る等 共有に関する質問系 お礼、お願いします等 テンプレ再検索NG解除 お礼・…" at bounding box center [277, 457] width 471 height 71
click at [304, 427] on select "物件（＋あれば感想や希望） 共有できる物件は特に無い ／ 後で送る等 共有に関する質問系 お礼、お願いします等" at bounding box center [240, 462] width 192 height 71
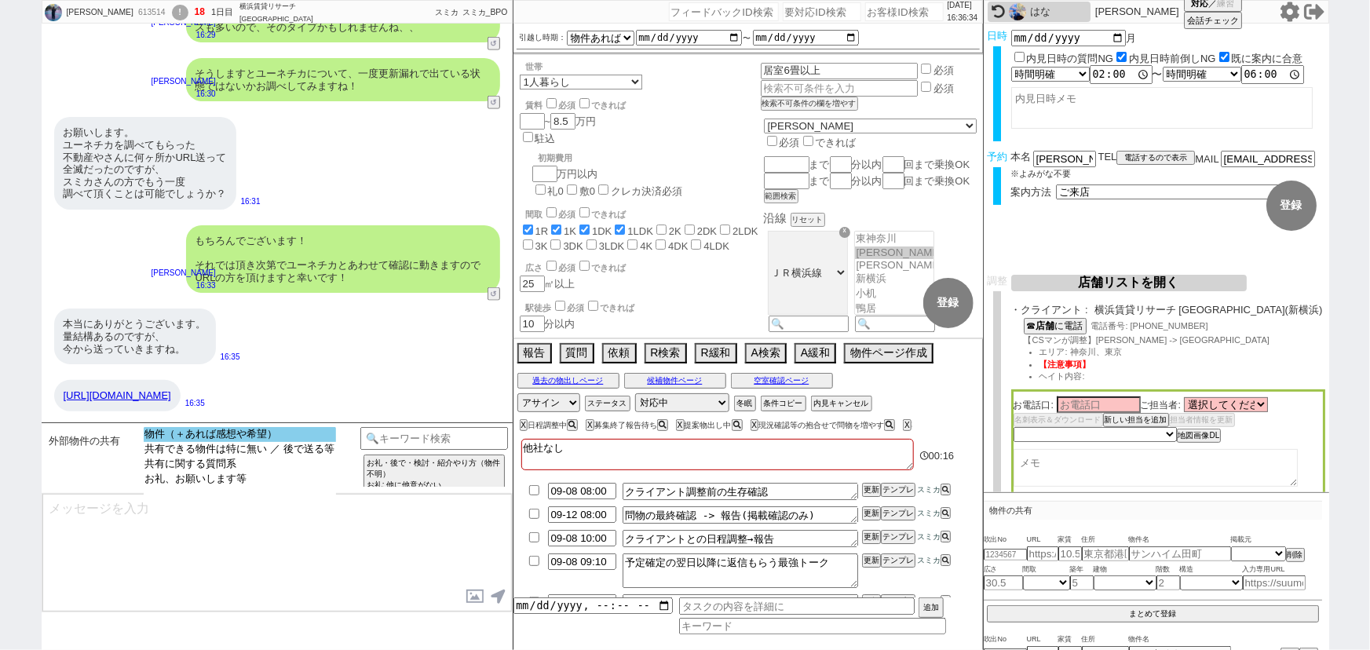
select select "物件（＋あれば感想や希望）"
click at [302, 428] on option "物件（＋あれば感想や希望）" at bounding box center [240, 434] width 192 height 15
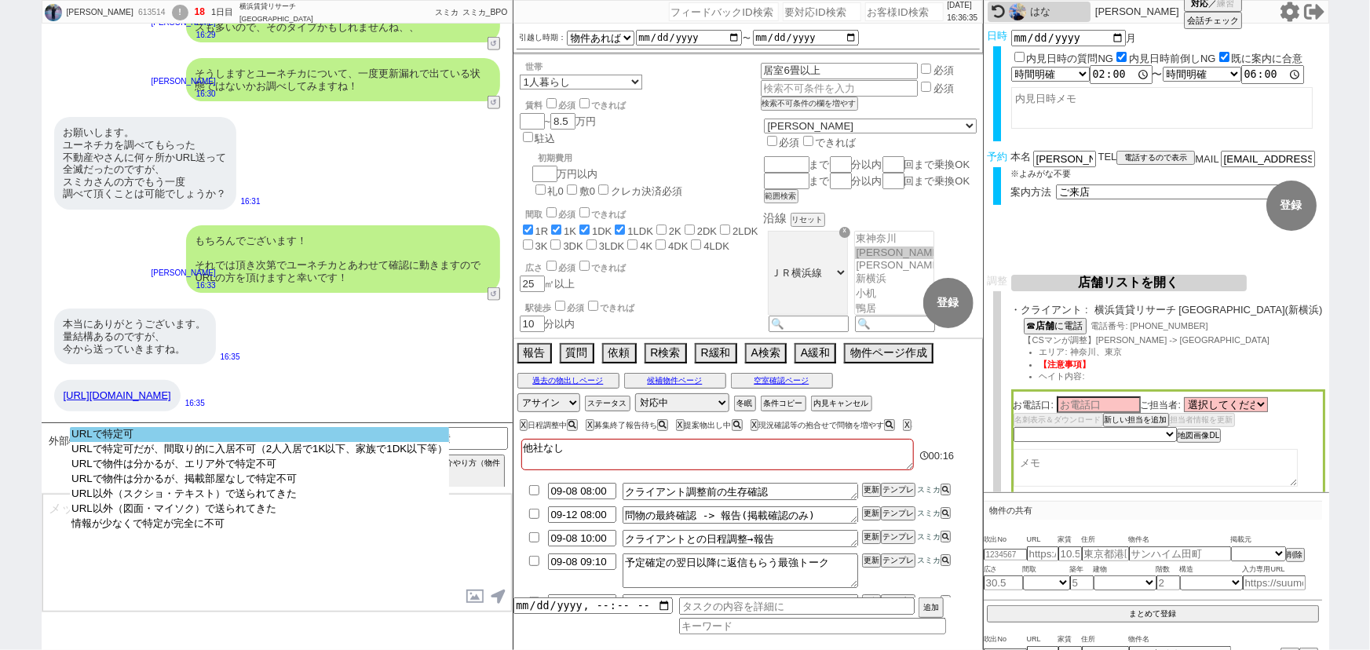
select select "URLで特定可"
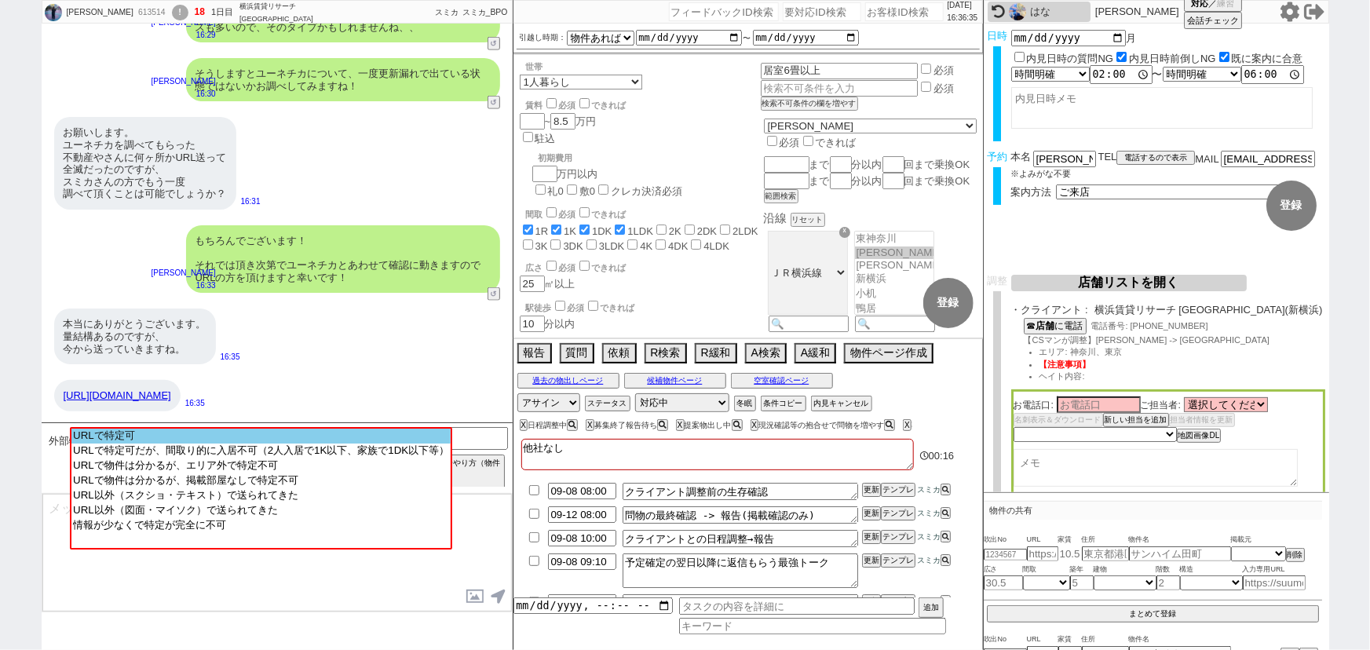
click at [301, 429] on option "URLで特定可" at bounding box center [260, 436] width 379 height 15
type input "36983612"
type input "[URL][DOMAIN_NAME]"
select select "1"
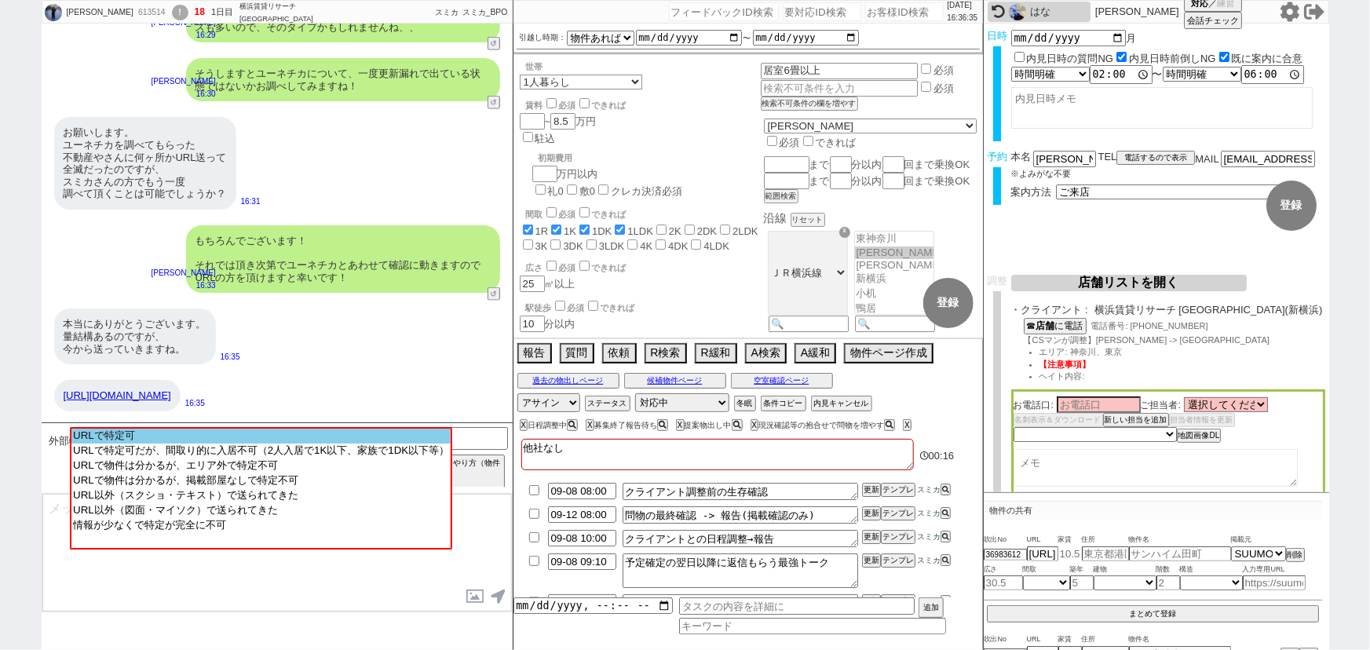
select select
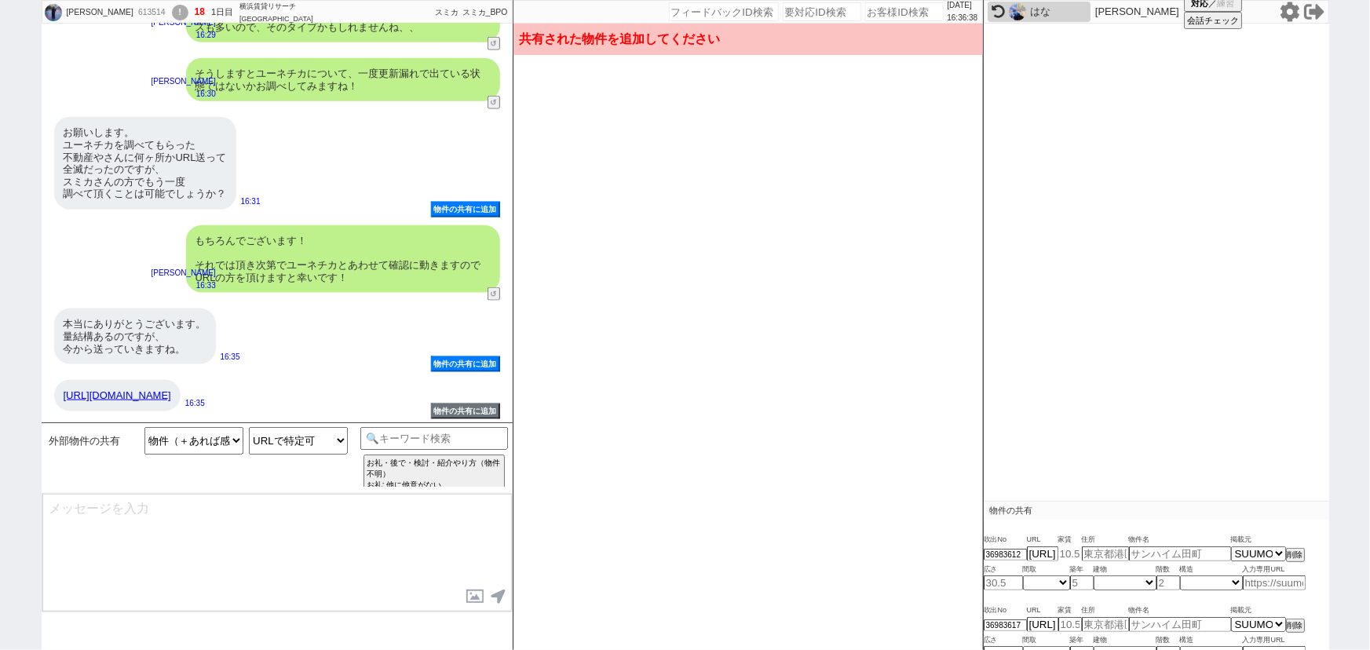
scroll to position [206, 0]
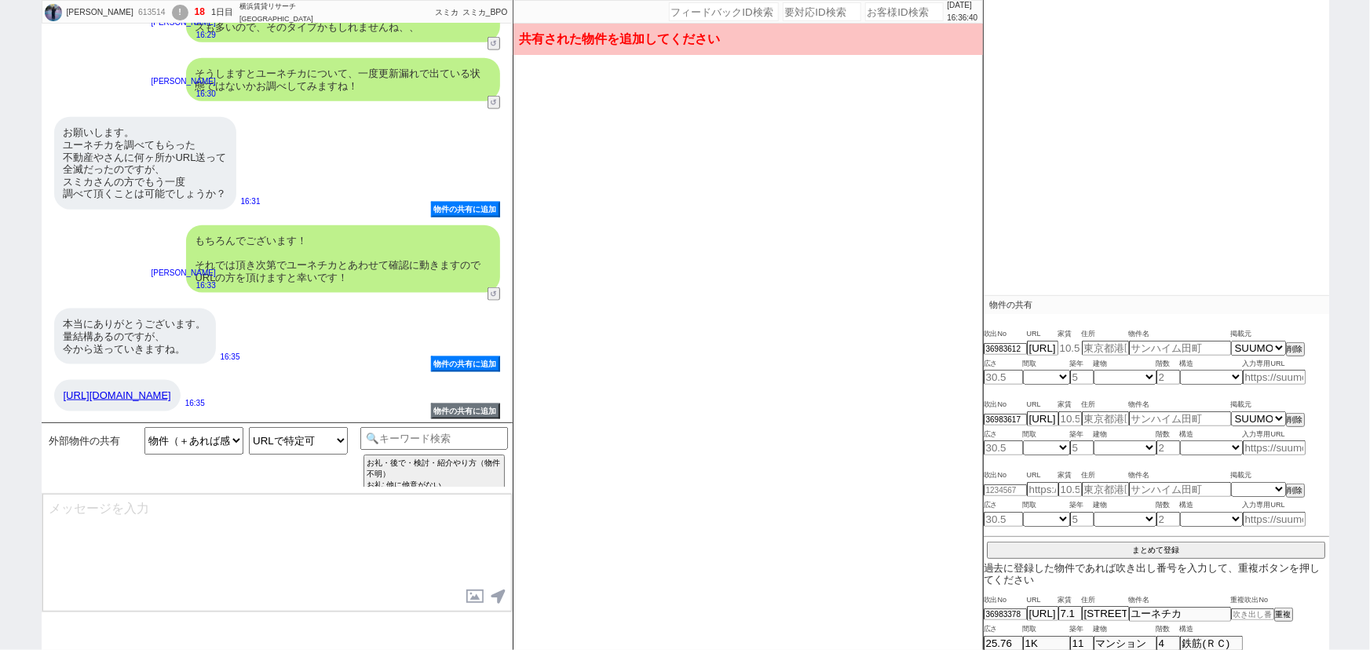
type input "8.1"
type input "[STREET_ADDRESS]"
type input "Csardas([PERSON_NAME])"
type input "26.27"
select select "1"
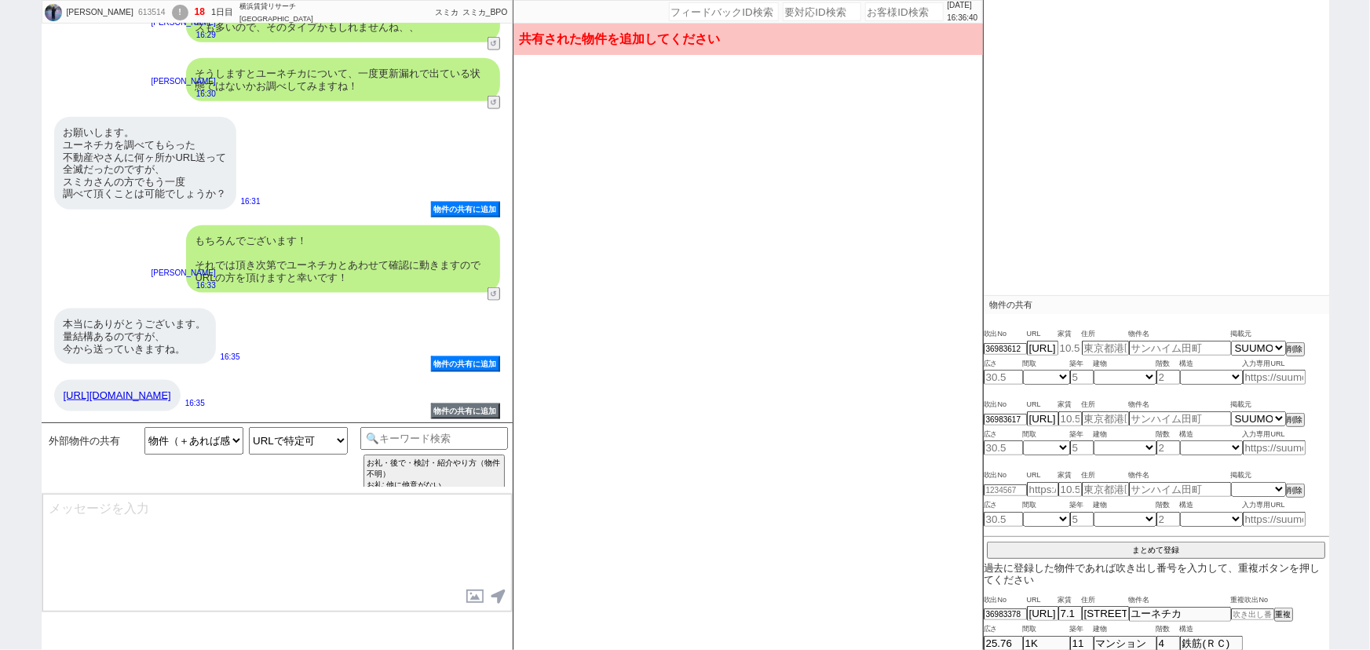
type input "2"
select select "1"
type input "2"
select select "8"
type input "8.1"
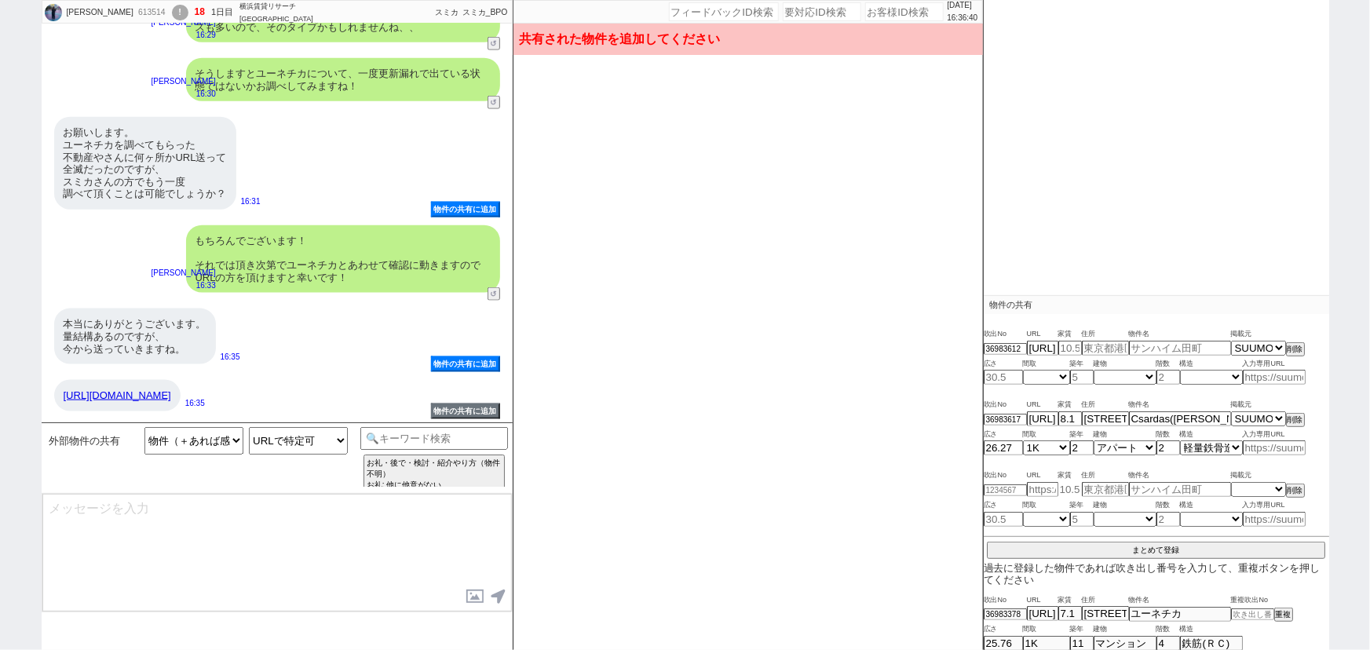
type input "[STREET_ADDRESS][PERSON_NAME]"
type input "コートドール"
type input "29.86"
select select "1"
type input "2"
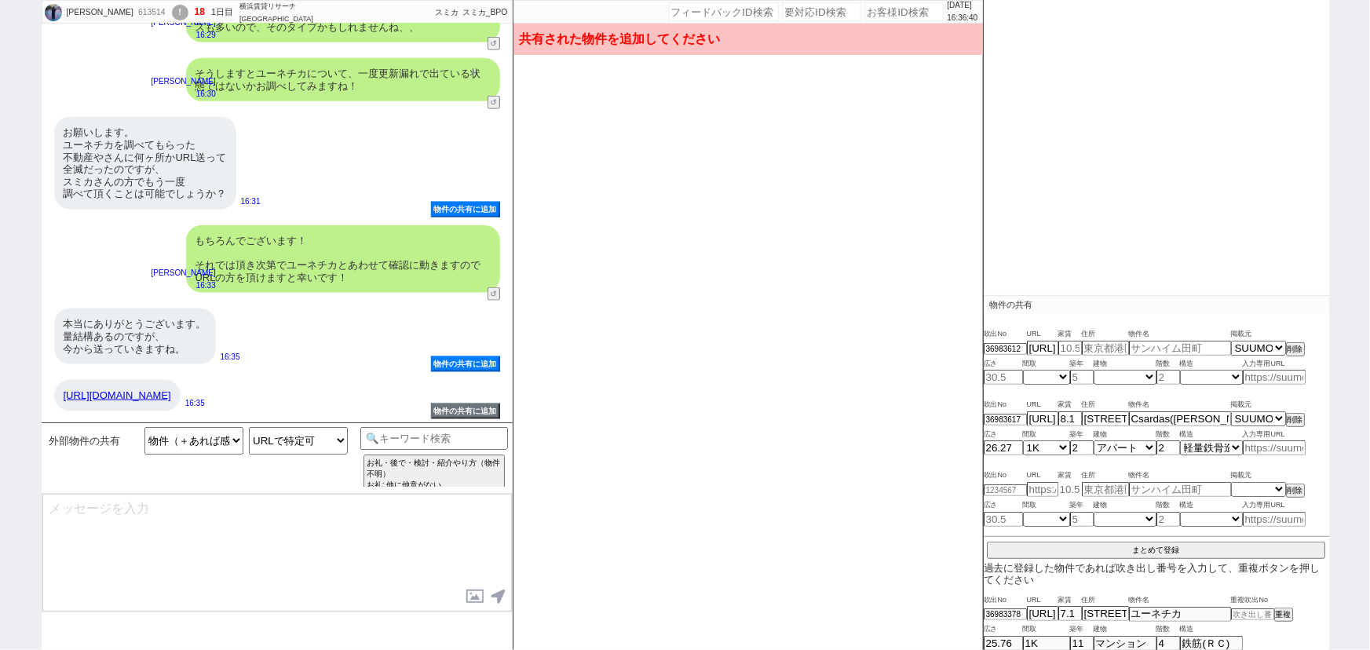
select select "1"
type input "2"
select select "1"
click at [1138, 542] on button "まとめて登録" at bounding box center [1156, 549] width 338 height 14
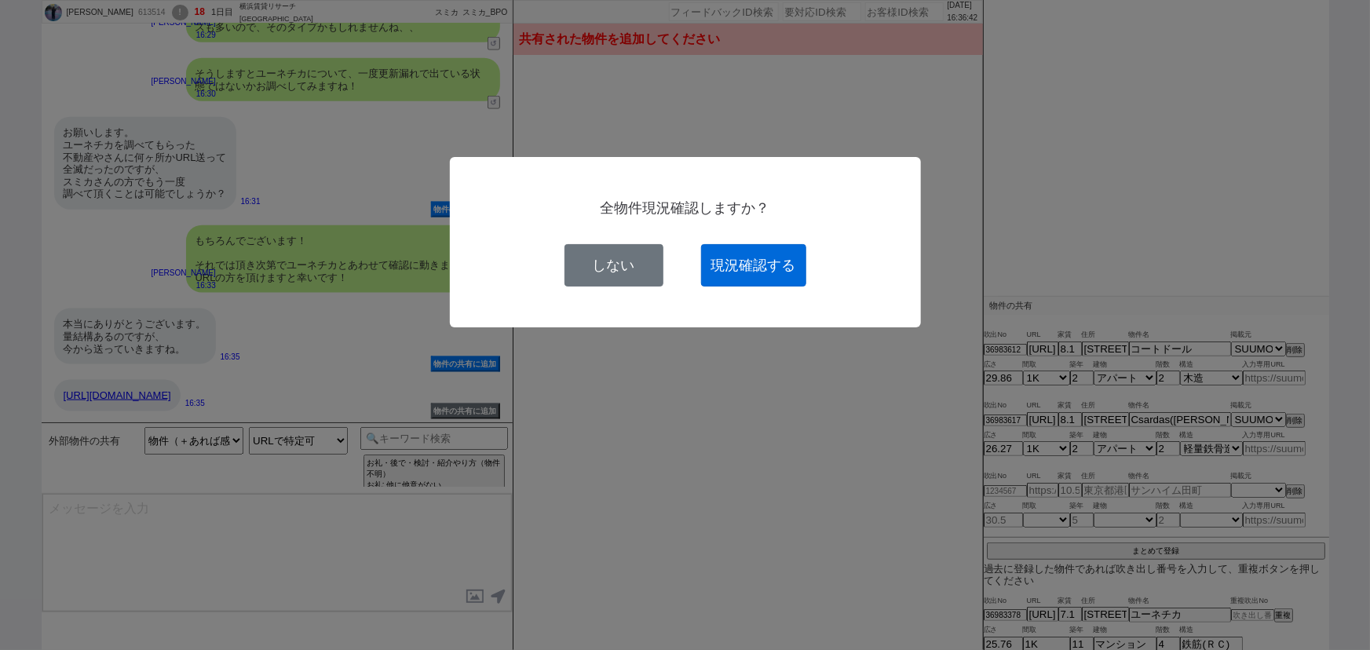
click at [783, 276] on button "現況確認する" at bounding box center [753, 265] width 105 height 42
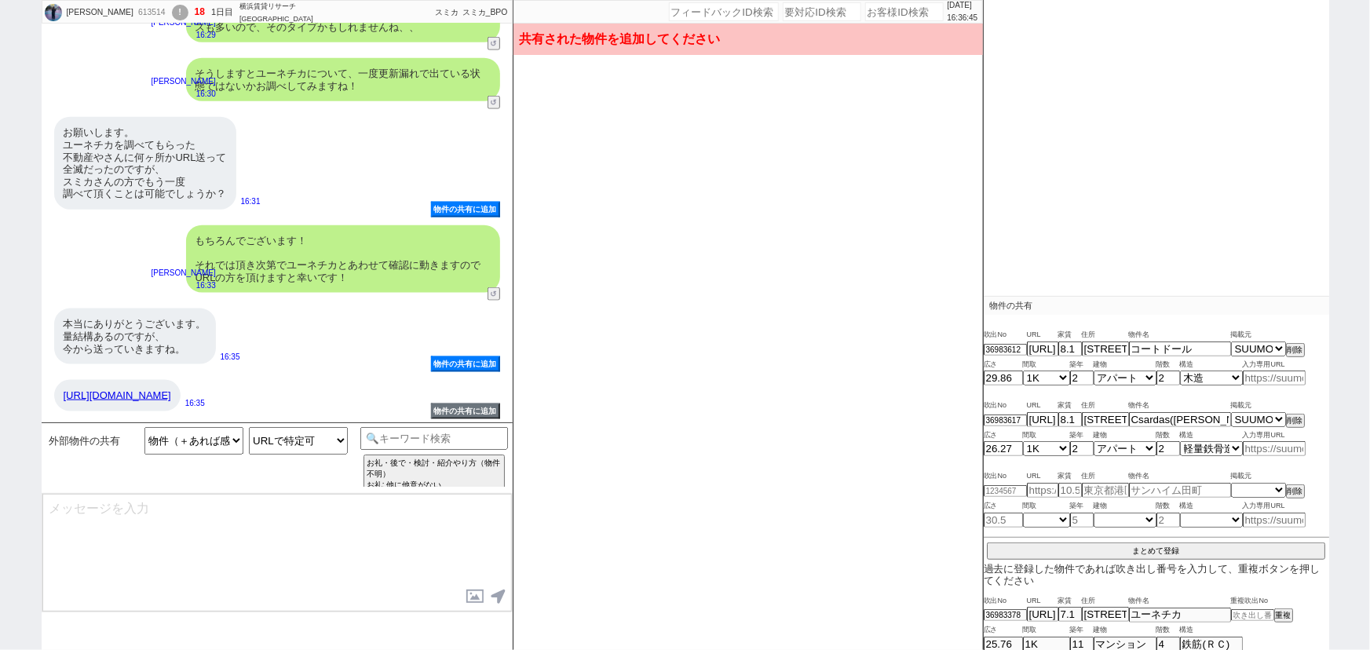
select select
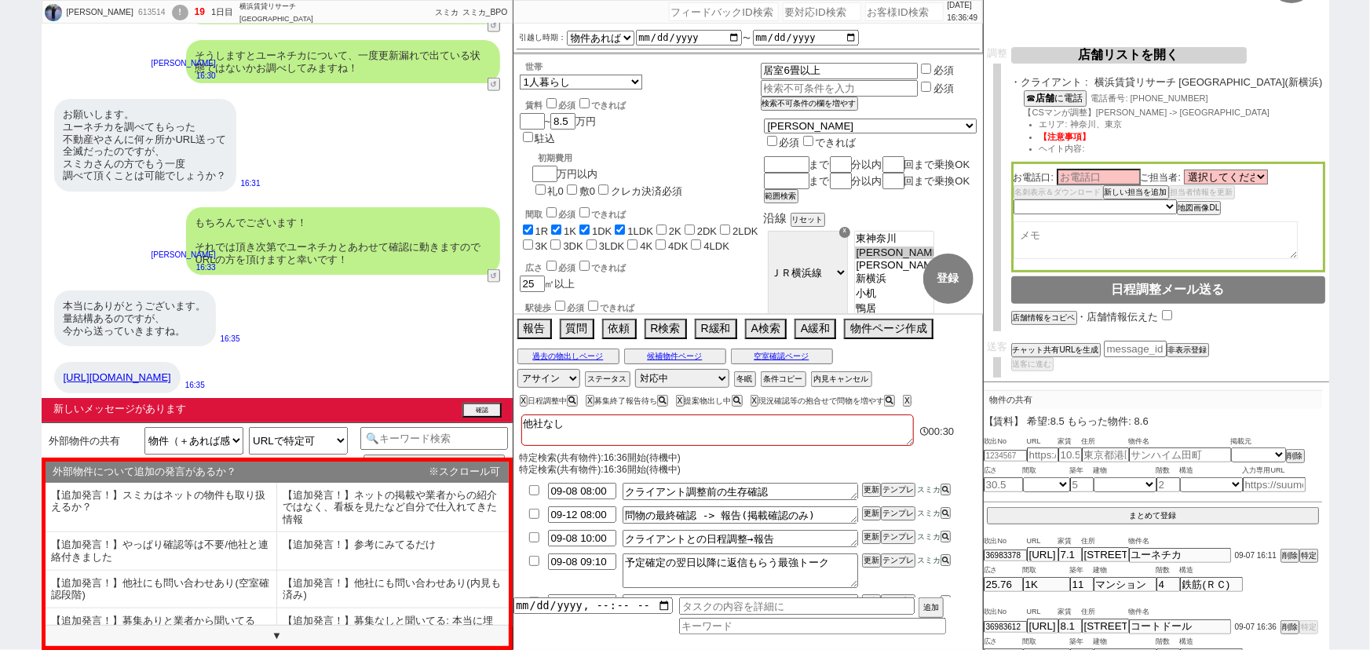
scroll to position [6990, 0]
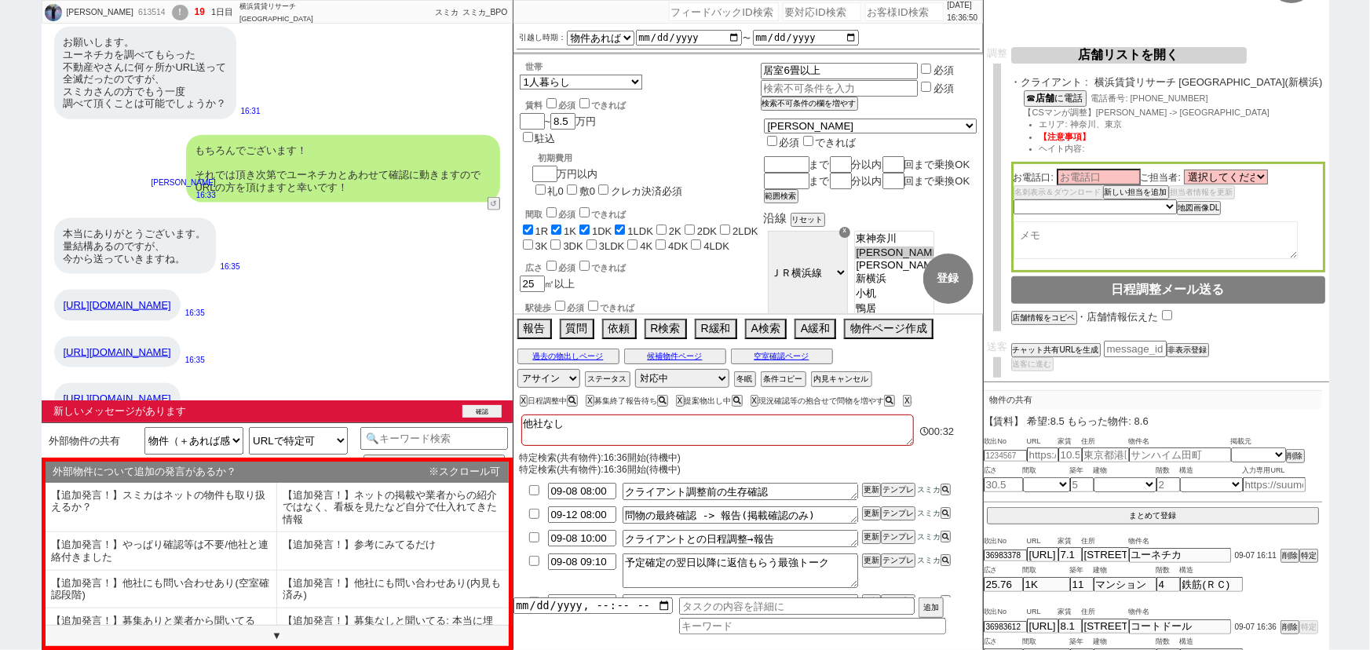
click at [486, 412] on button "確認" at bounding box center [481, 411] width 39 height 13
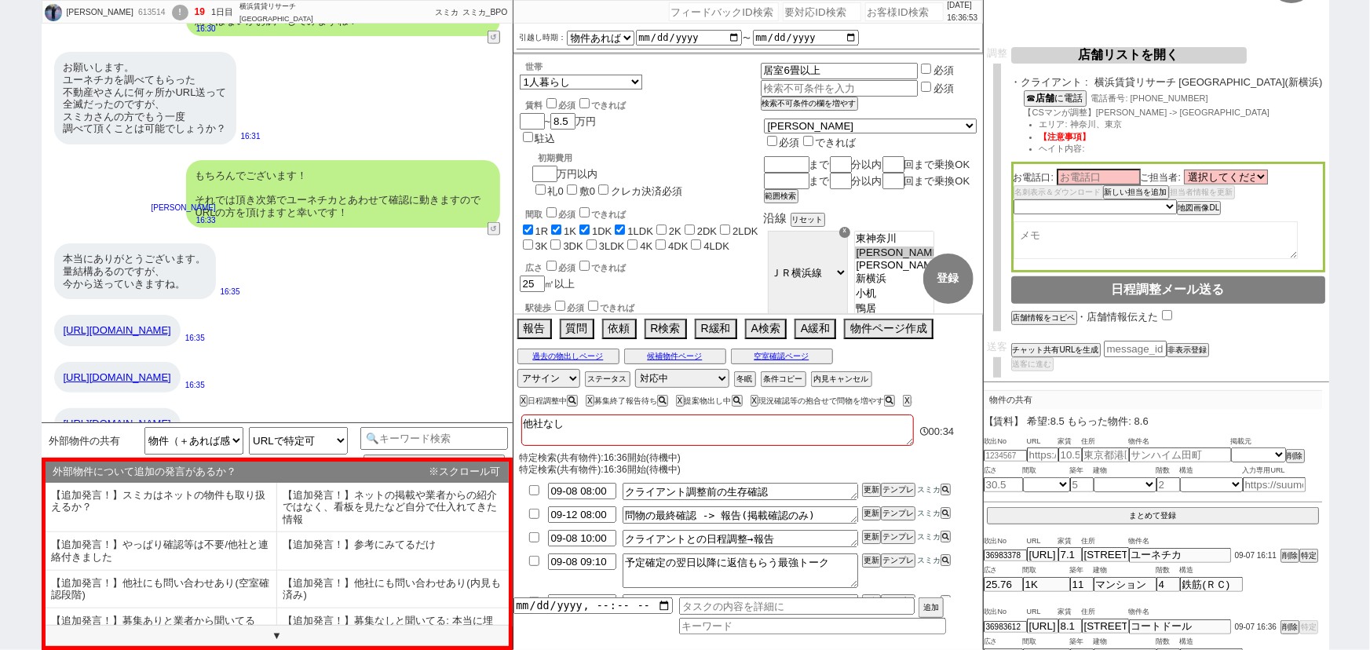
drag, startPoint x: 296, startPoint y: 400, endPoint x: 55, endPoint y: 396, distance: 241.0
click at [55, 408] on div "[URL][DOMAIN_NAME]" at bounding box center [117, 423] width 126 height 31
copy link "[URL][DOMAIN_NAME]"
click at [1041, 455] on input "text" at bounding box center [1042, 454] width 31 height 13
paste input "[URL][DOMAIN_NAME]"
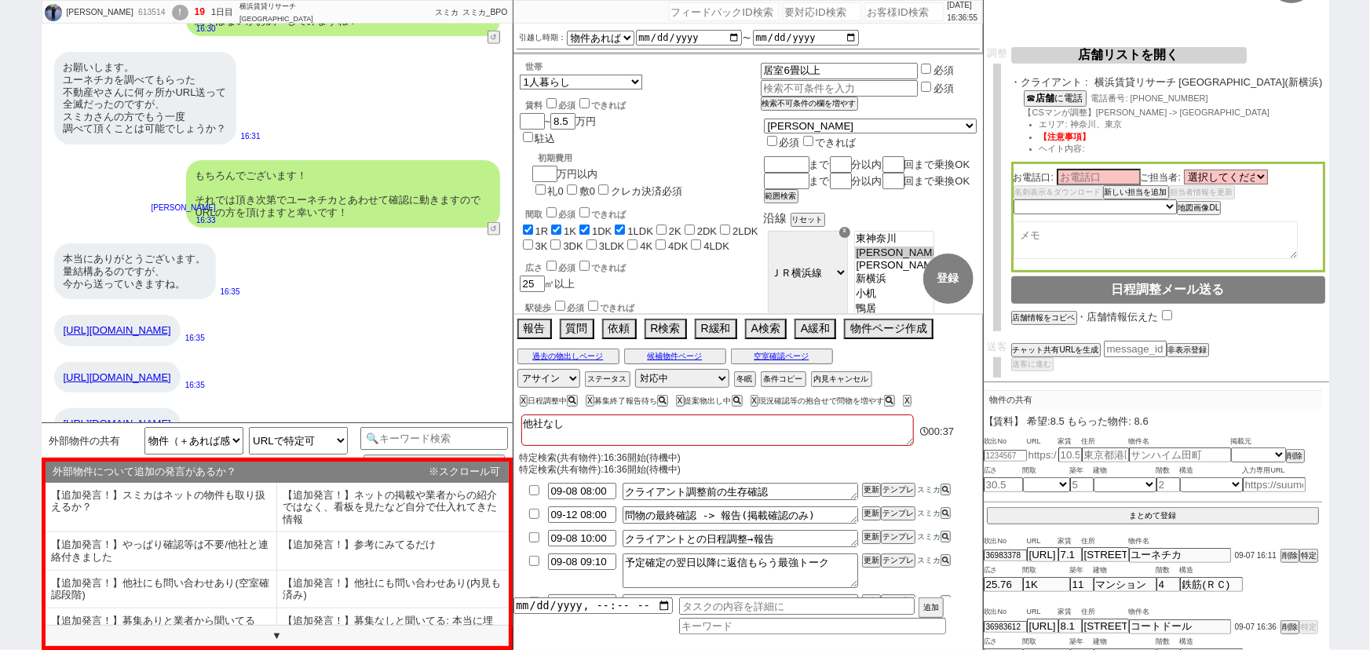
type input "[URL][DOMAIN_NAME]"
select select
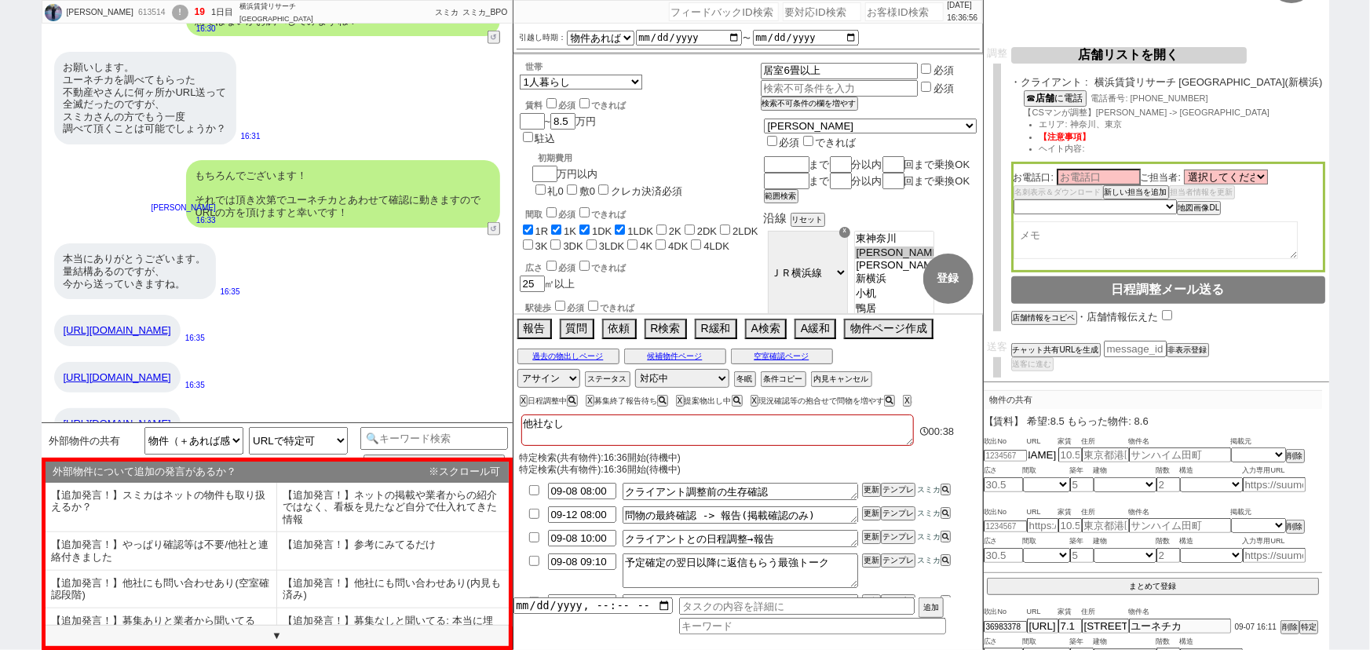
type input "[URL][DOMAIN_NAME]"
select select "1"
click at [358, 400] on div "[URL][DOMAIN_NAME] 16:36" at bounding box center [277, 423] width 471 height 47
click at [181, 408] on div "[URL][DOMAIN_NAME]" at bounding box center [117, 423] width 126 height 31
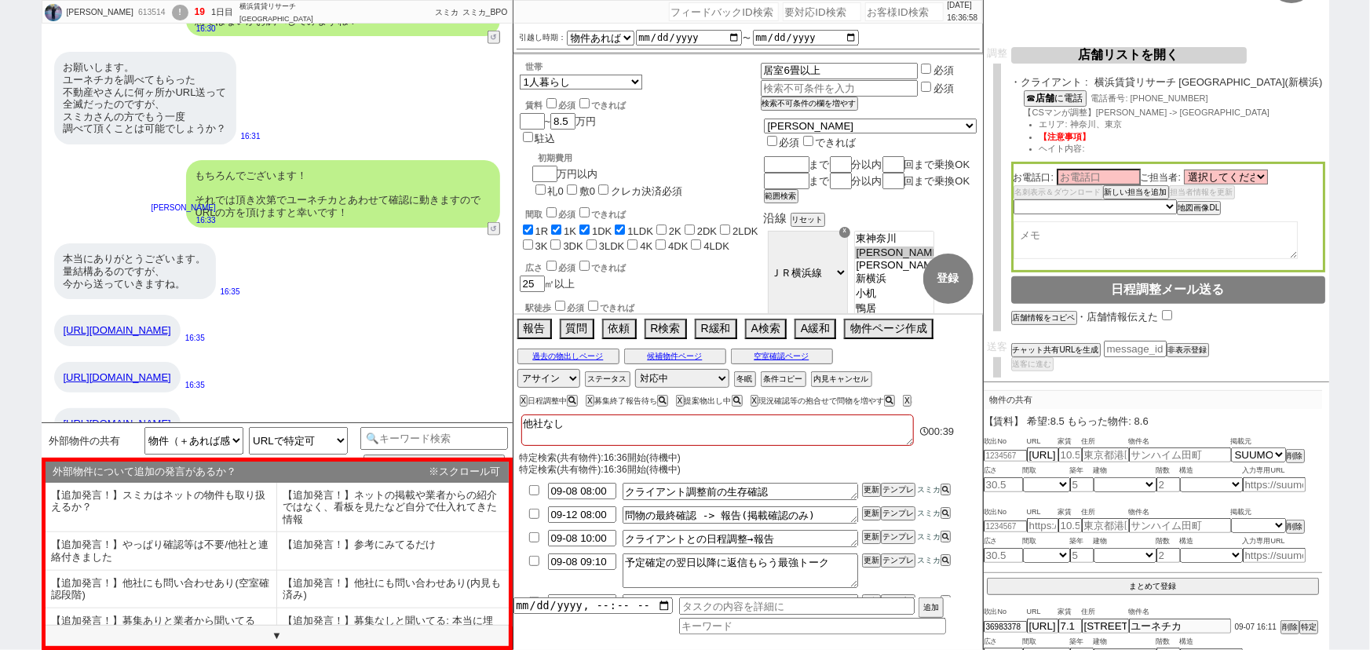
click at [181, 408] on div "[URL][DOMAIN_NAME]" at bounding box center [117, 423] width 126 height 31
click at [1016, 451] on input "number" at bounding box center [1005, 456] width 43 height 10
paste input "36983625"
type input "36983625"
type input "7.5"
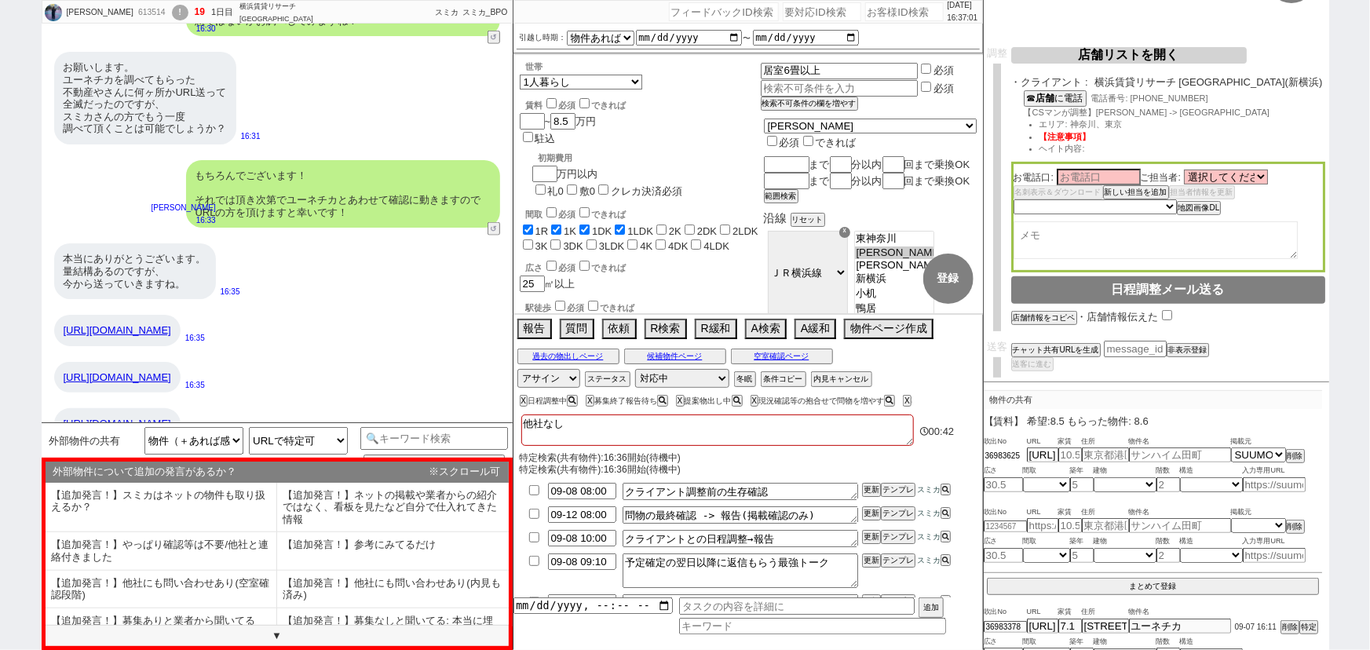
type input "[STREET_ADDRESS][PERSON_NAME]"
type input "ＪＲ[GEOGRAPHIC_DATA] [GEOGRAPHIC_DATA] 2階建 築19年"
type input "27.56"
select select "1"
type input "18"
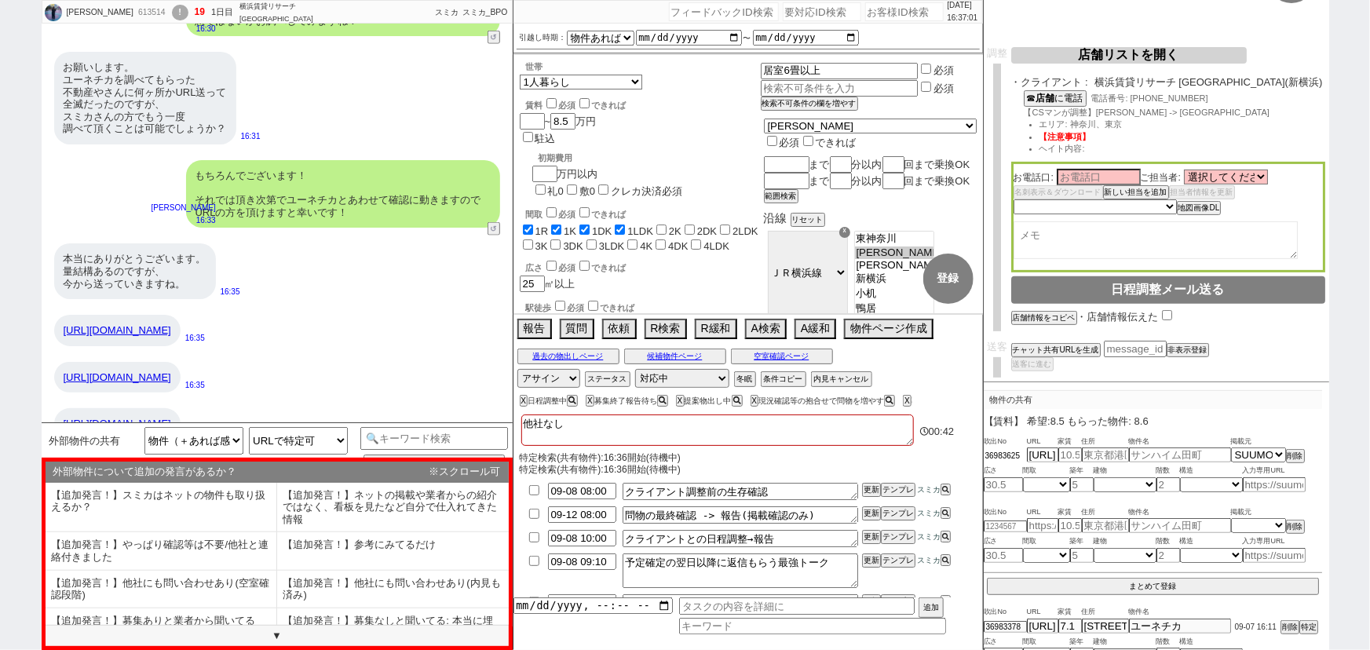
select select "1"
type input "2"
select select "8"
type input "36983625"
click at [1168, 581] on button "まとめて登録" at bounding box center [1153, 585] width 332 height 14
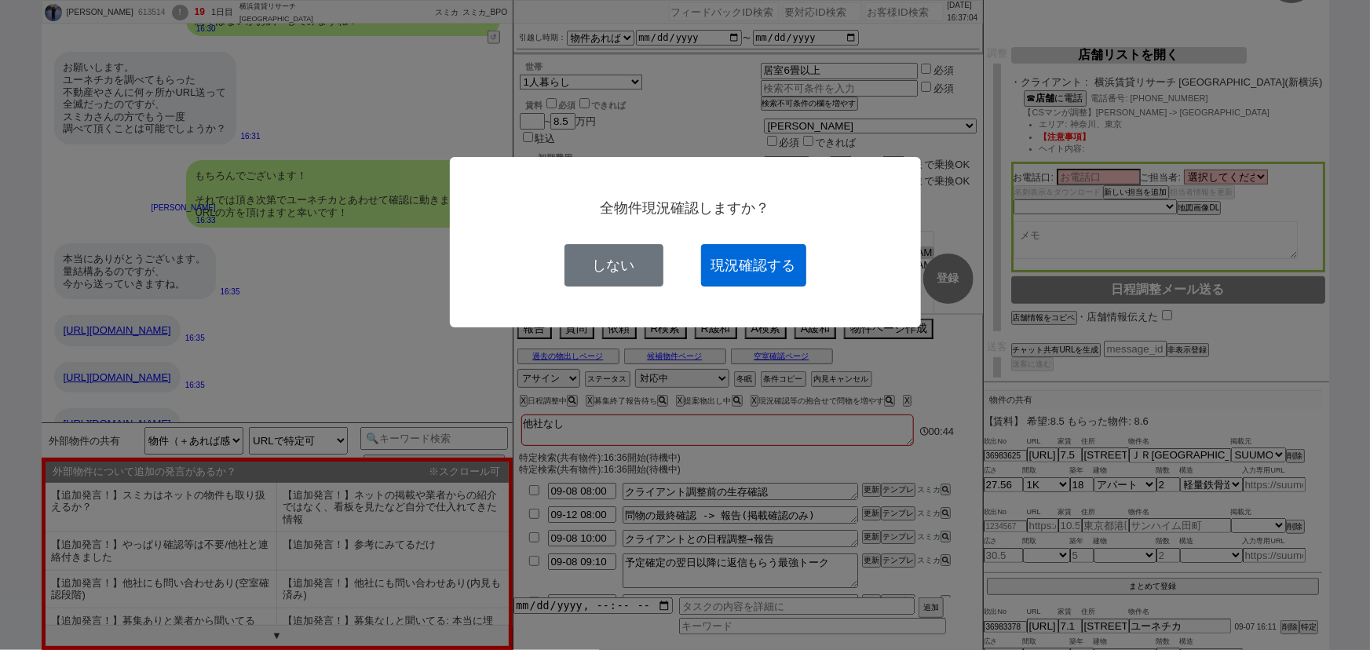
click at [747, 277] on button "現況確認する" at bounding box center [753, 265] width 105 height 42
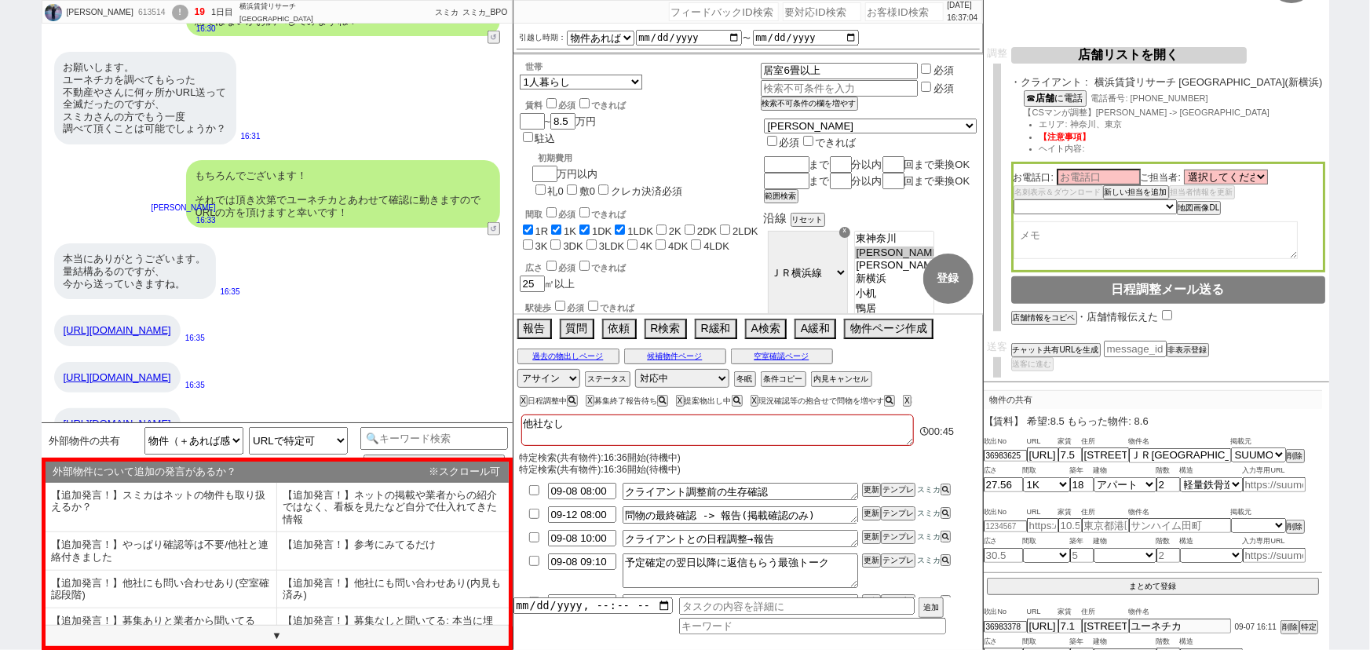
select select
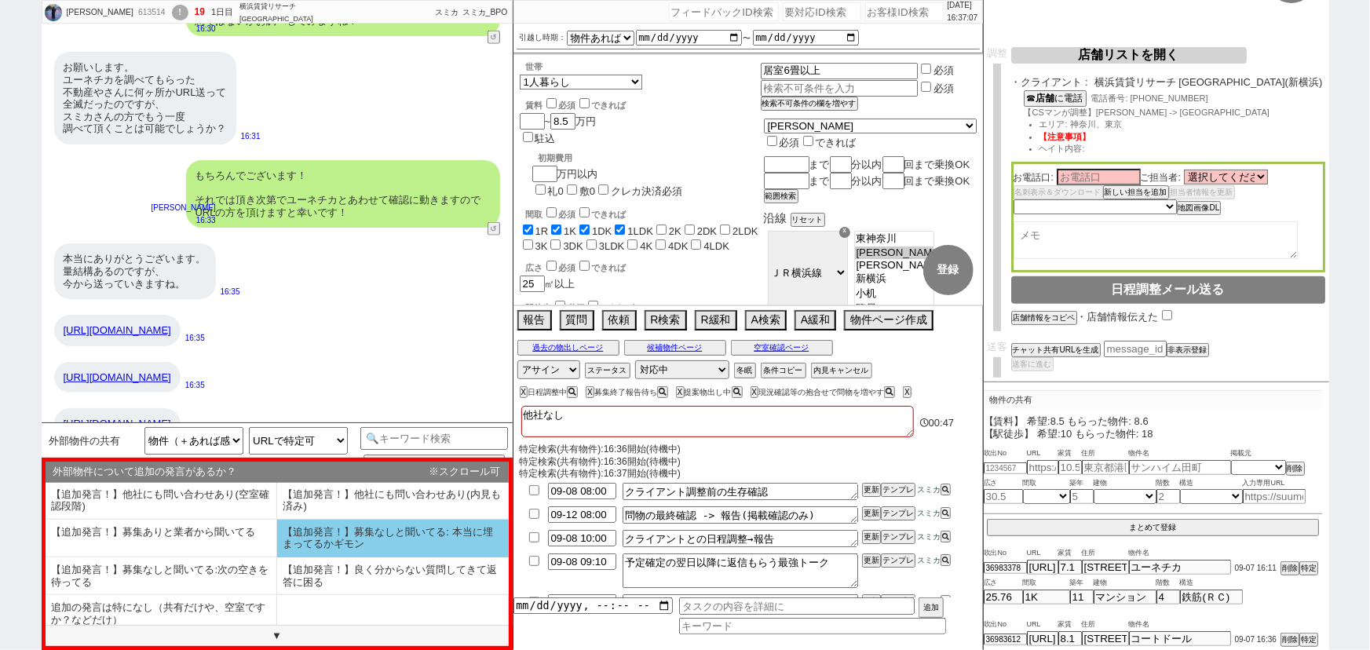
click at [360, 550] on li "【追加発言！】募集なしと聞いてる: 本当に埋まってるかギモン" at bounding box center [393, 539] width 232 height 38
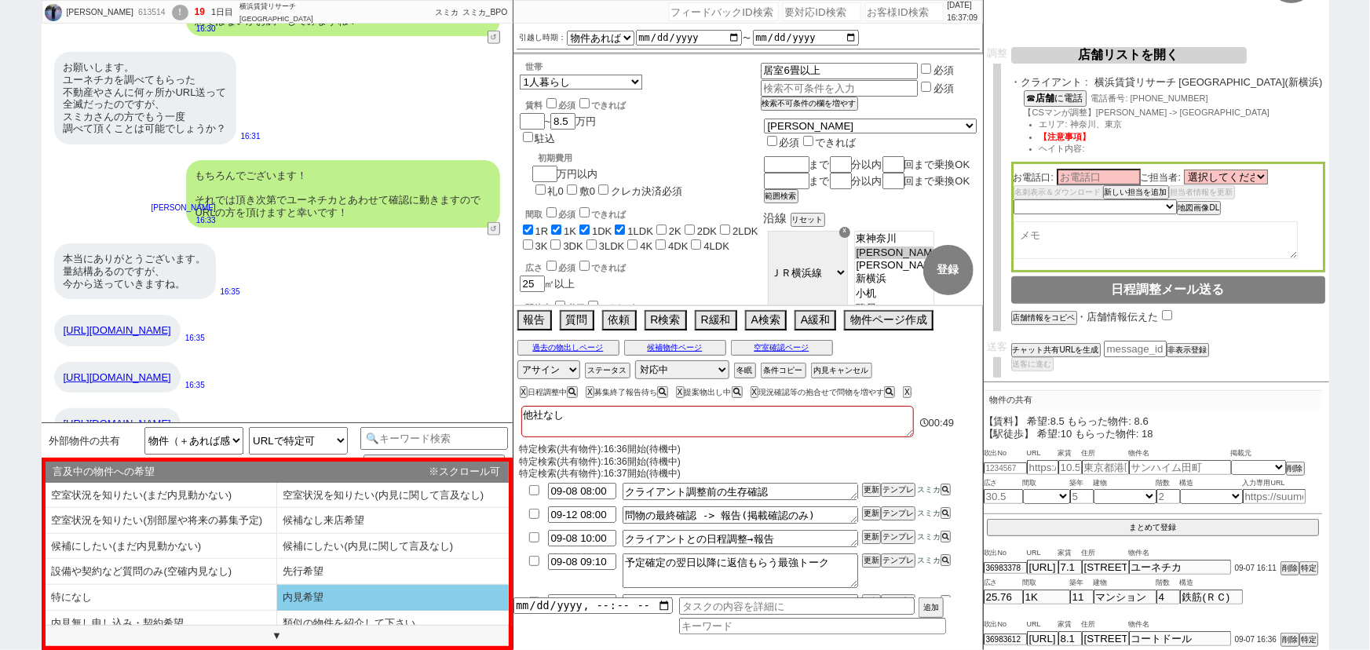
scroll to position [7036, 0]
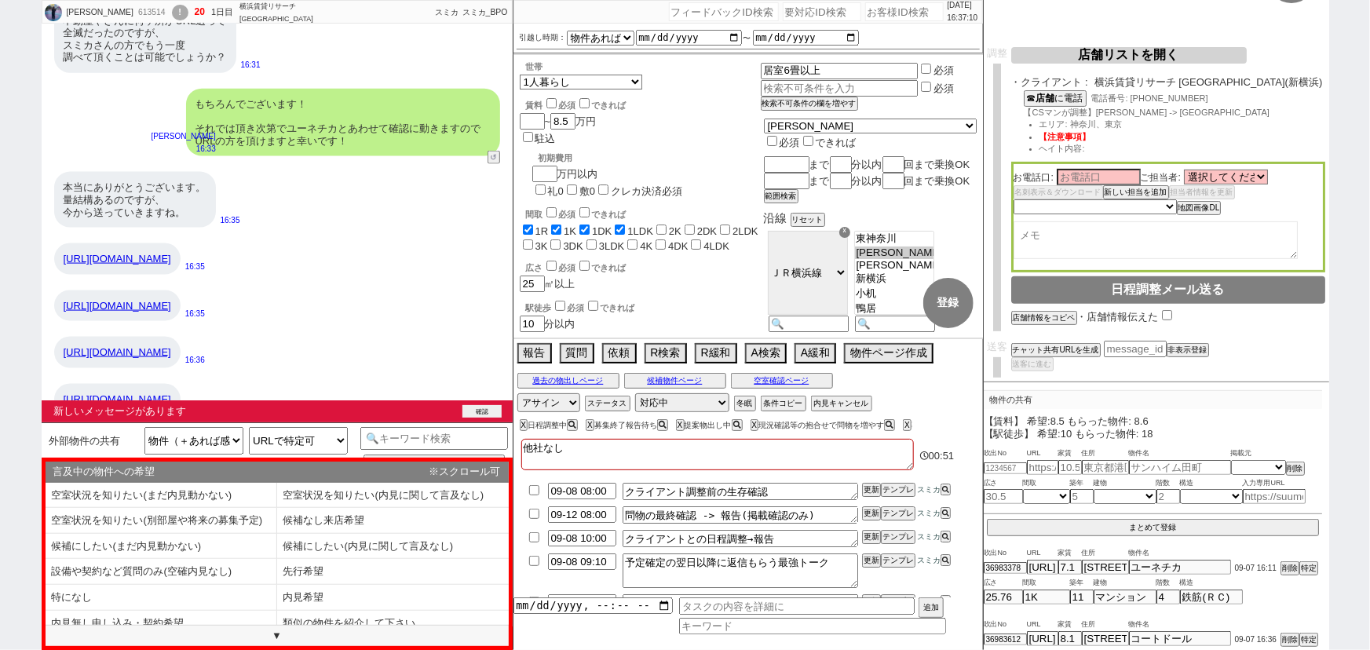
click at [484, 408] on button "確認" at bounding box center [481, 411] width 39 height 13
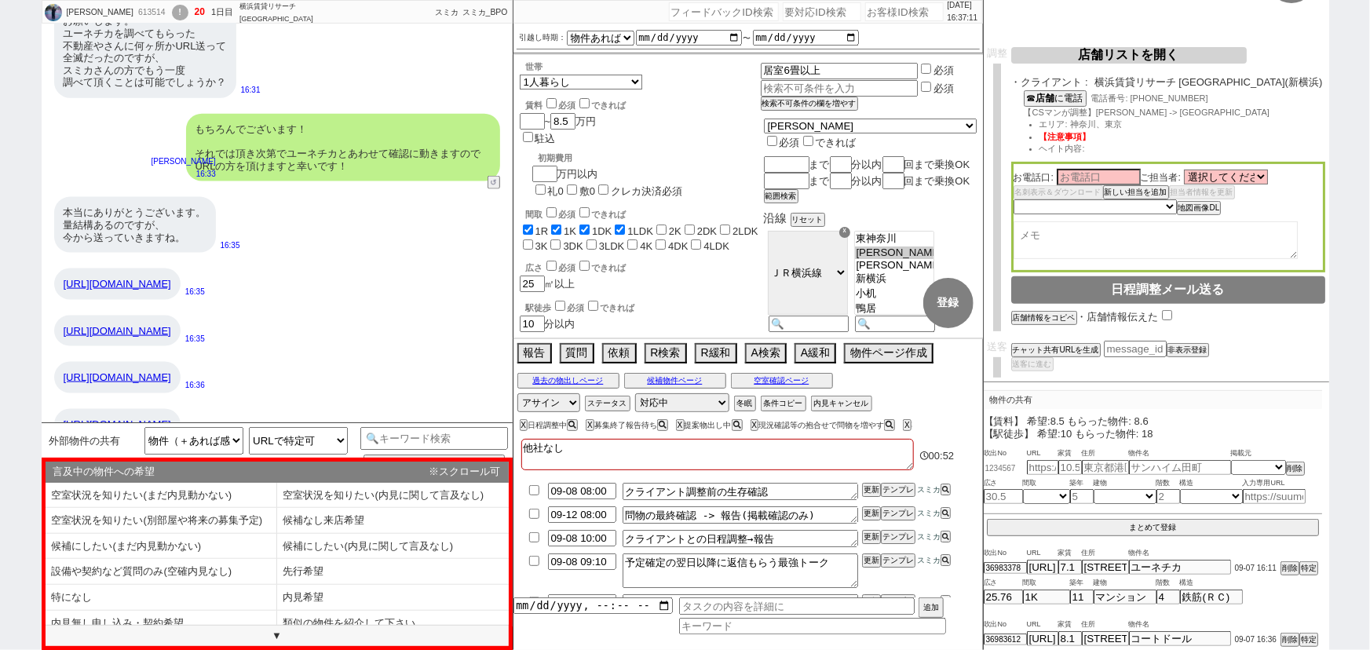
click at [1005, 466] on input "number" at bounding box center [1005, 468] width 43 height 10
paste input "36983625"
type input "36983625"
select select
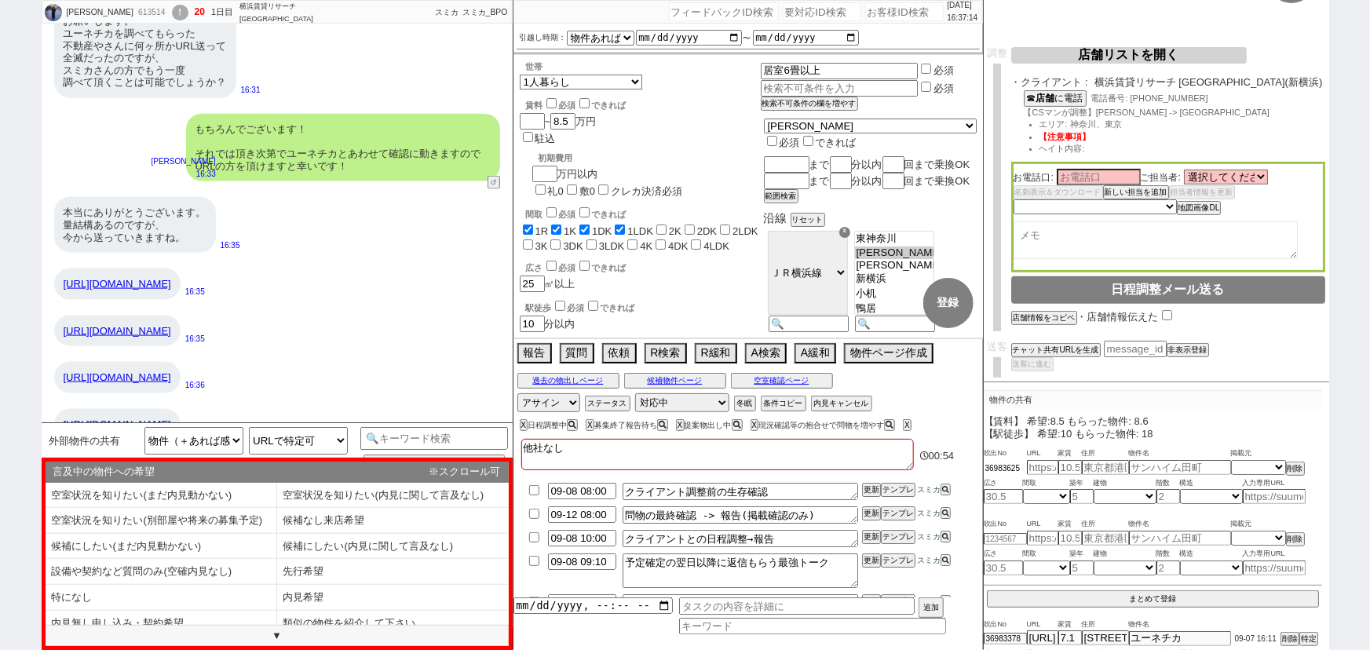
type input "36983625"
drag, startPoint x: 297, startPoint y: 400, endPoint x: 60, endPoint y: 405, distance: 237.2
click at [60, 409] on div "[URL][DOMAIN_NAME]" at bounding box center [117, 424] width 126 height 31
copy link "[URL][DOMAIN_NAME]"
click at [1041, 466] on input "text" at bounding box center [1042, 467] width 31 height 13
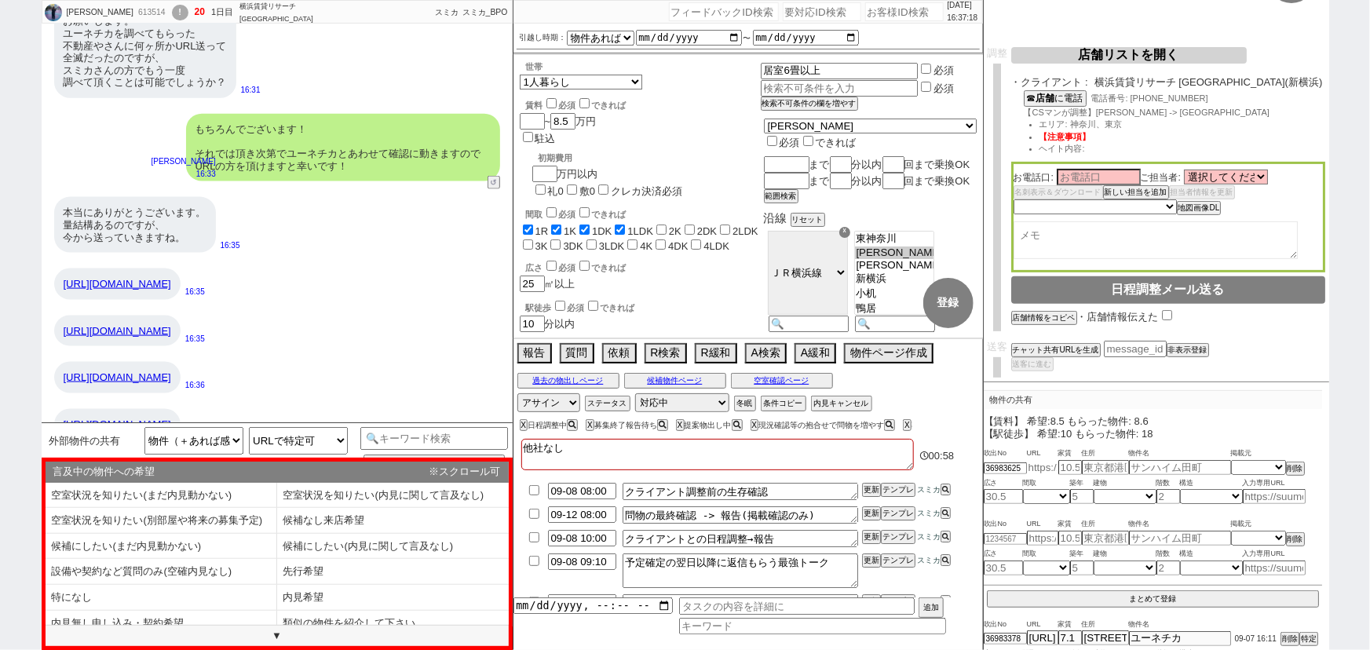
paste input "[URL][DOMAIN_NAME]"
type input "[URL][DOMAIN_NAME]"
select select "1"
click at [1261, 421] on div "【賃料】 希望:8.5 もらった物件: 8.6" at bounding box center [1153, 421] width 338 height 13
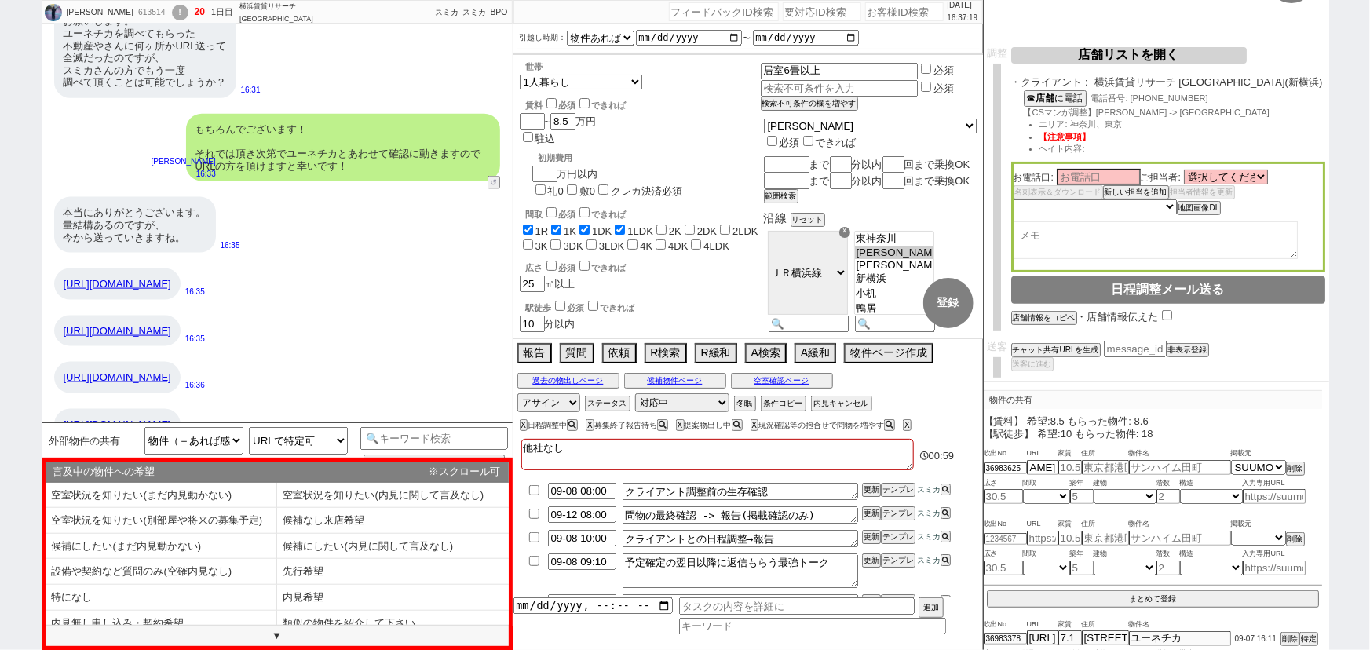
scroll to position [0, 0]
type input "7.5"
type input "[STREET_ADDRESS][PERSON_NAME]"
type input "リゾレッタ ミカサ"
type input "26.55"
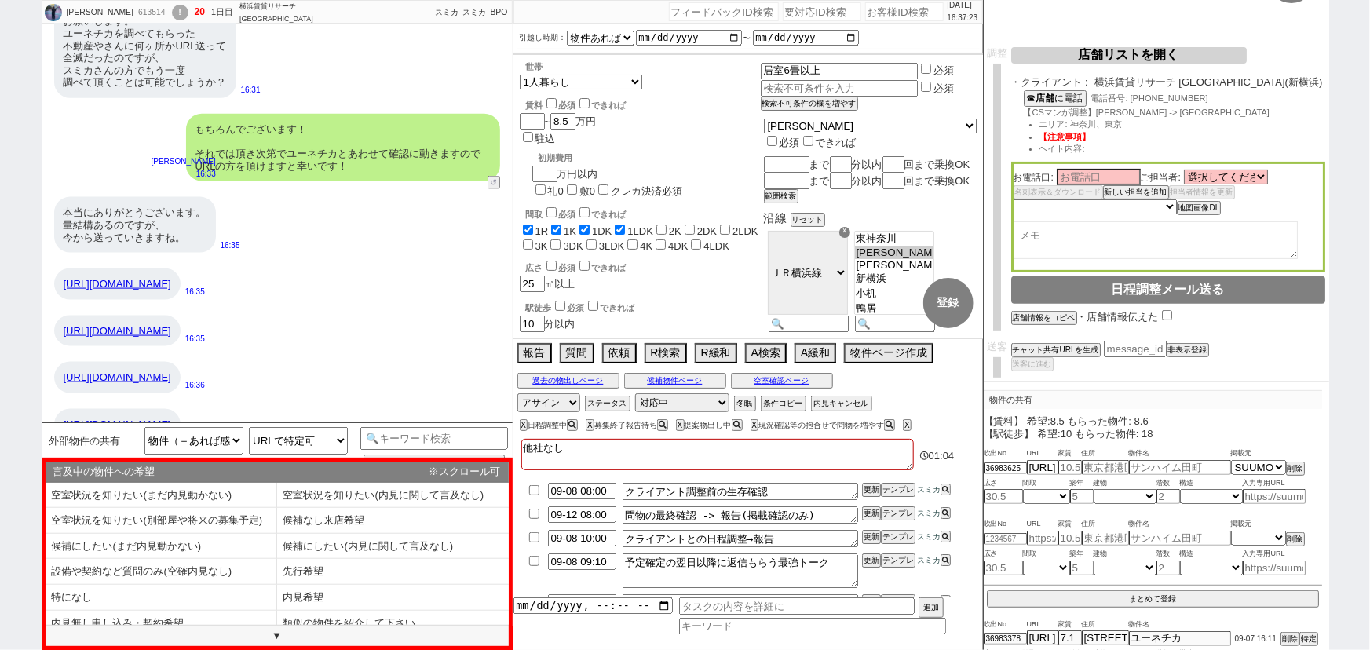
select select "1"
type input "10"
click at [1155, 591] on button "まとめて登録" at bounding box center [1153, 597] width 332 height 14
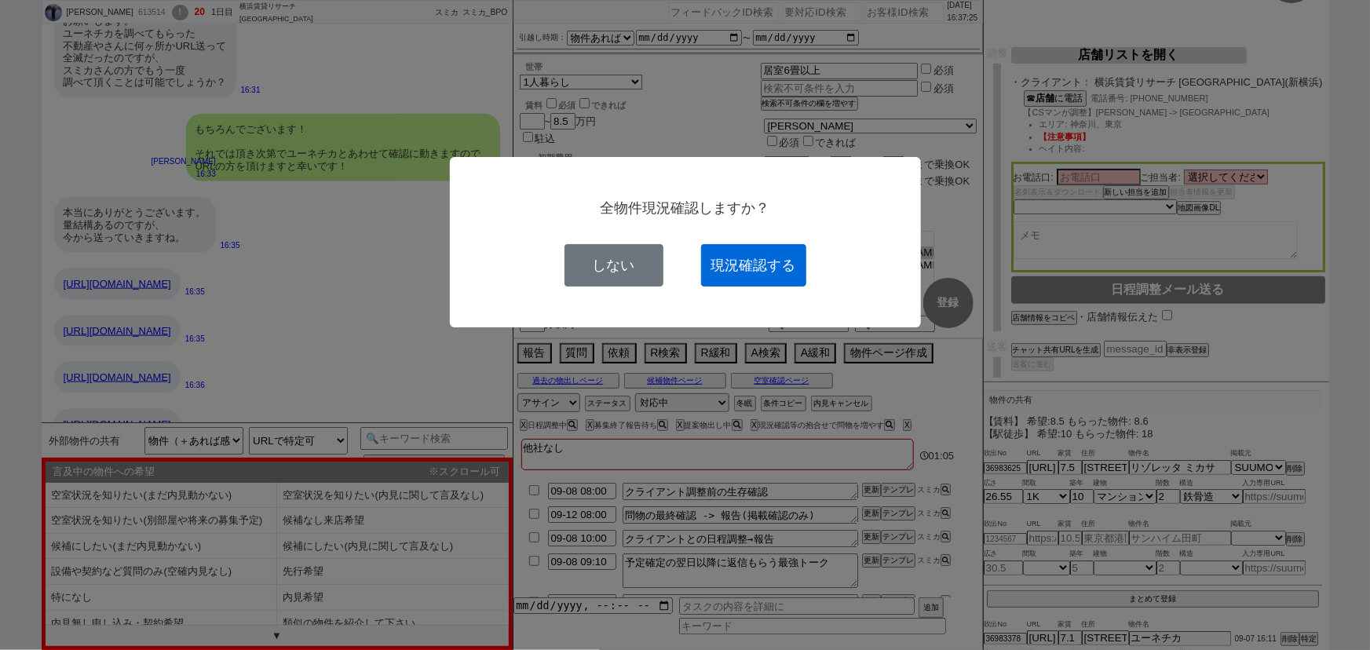
click at [774, 263] on button "現況確認する" at bounding box center [753, 265] width 105 height 42
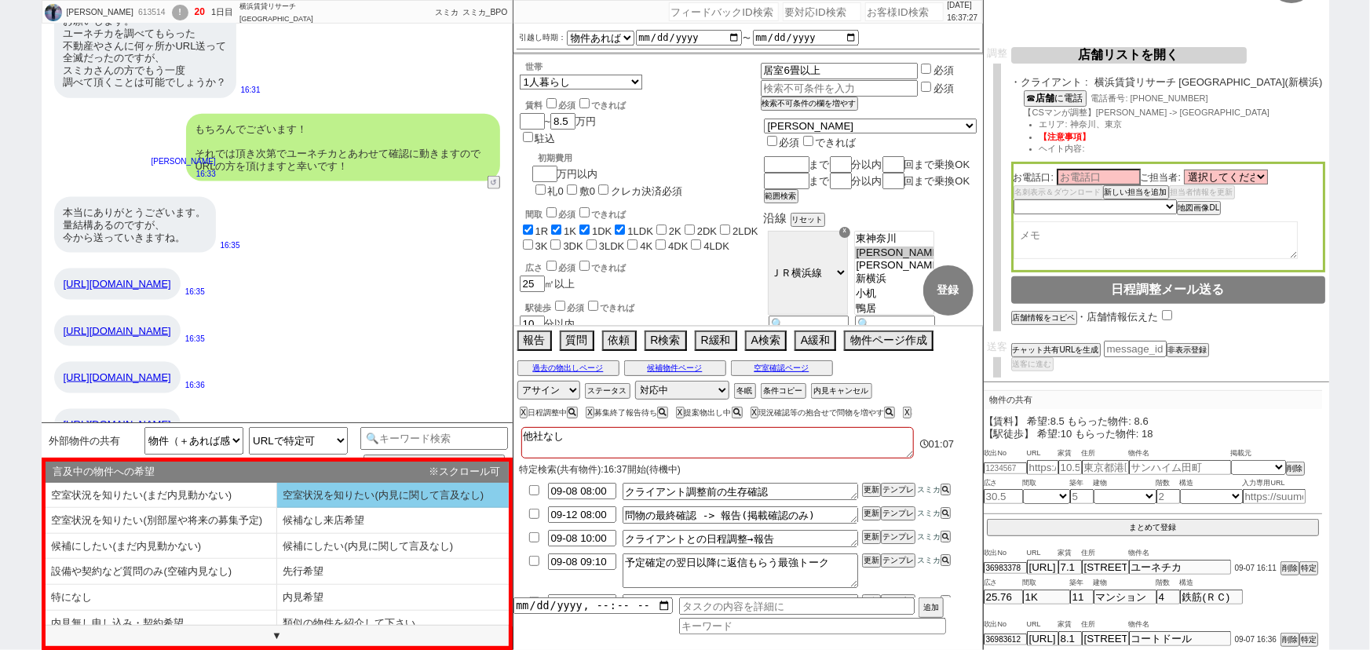
click at [390, 488] on li "空室状況を知りたい(内見に関して言及なし)" at bounding box center [393, 496] width 232 height 26
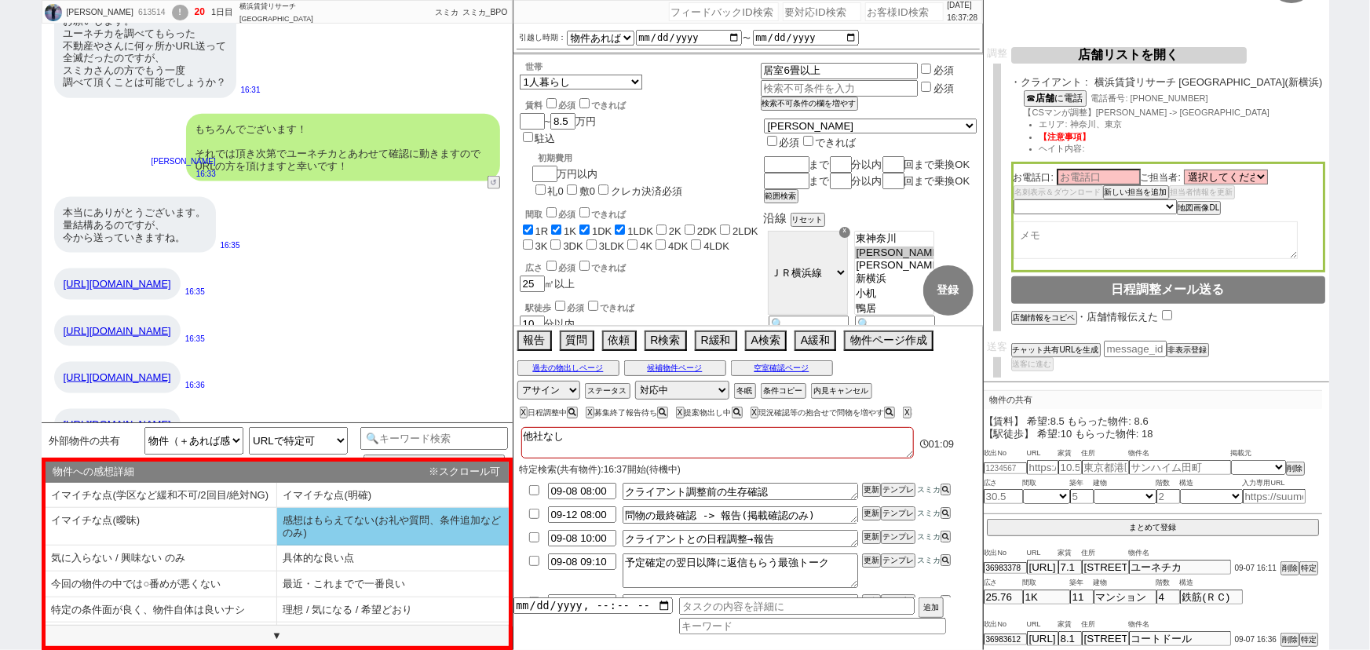
click at [339, 531] on li "感想はもらえてない(お礼や質問、条件追加などのみ)" at bounding box center [393, 527] width 232 height 38
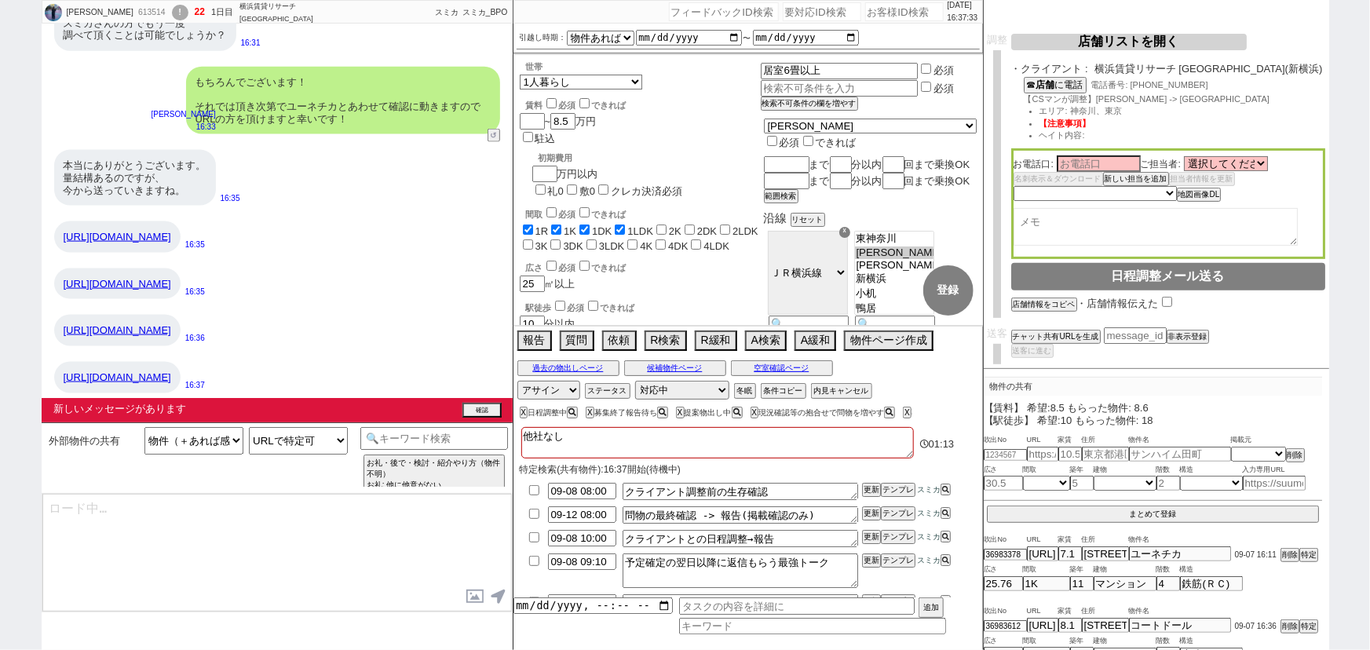
scroll to position [7131, 0]
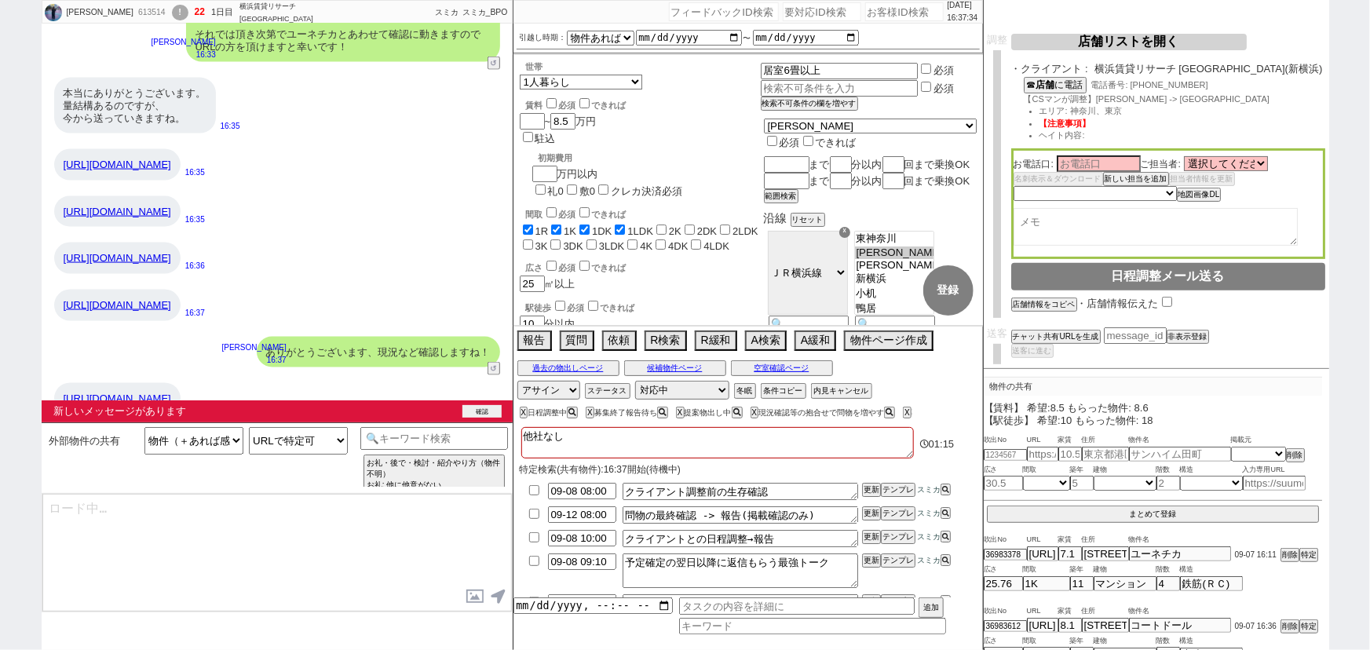
click at [483, 409] on button "確認" at bounding box center [481, 411] width 39 height 13
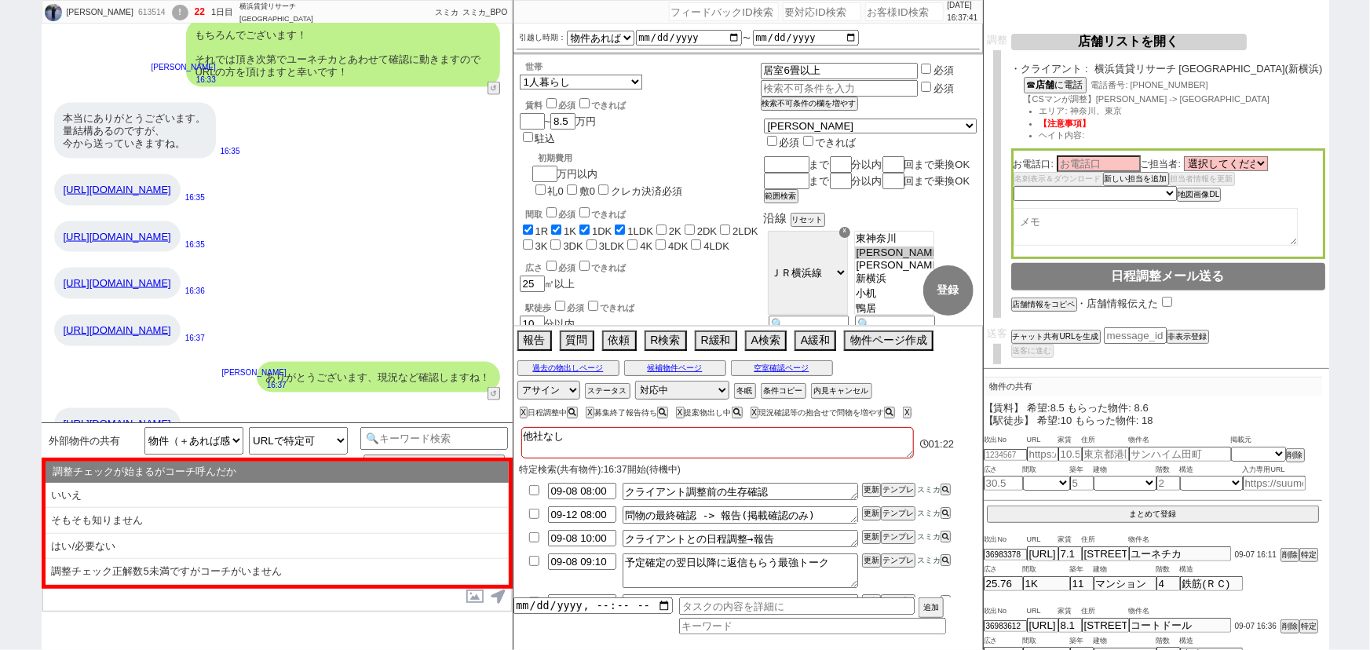
scroll to position [228, 0]
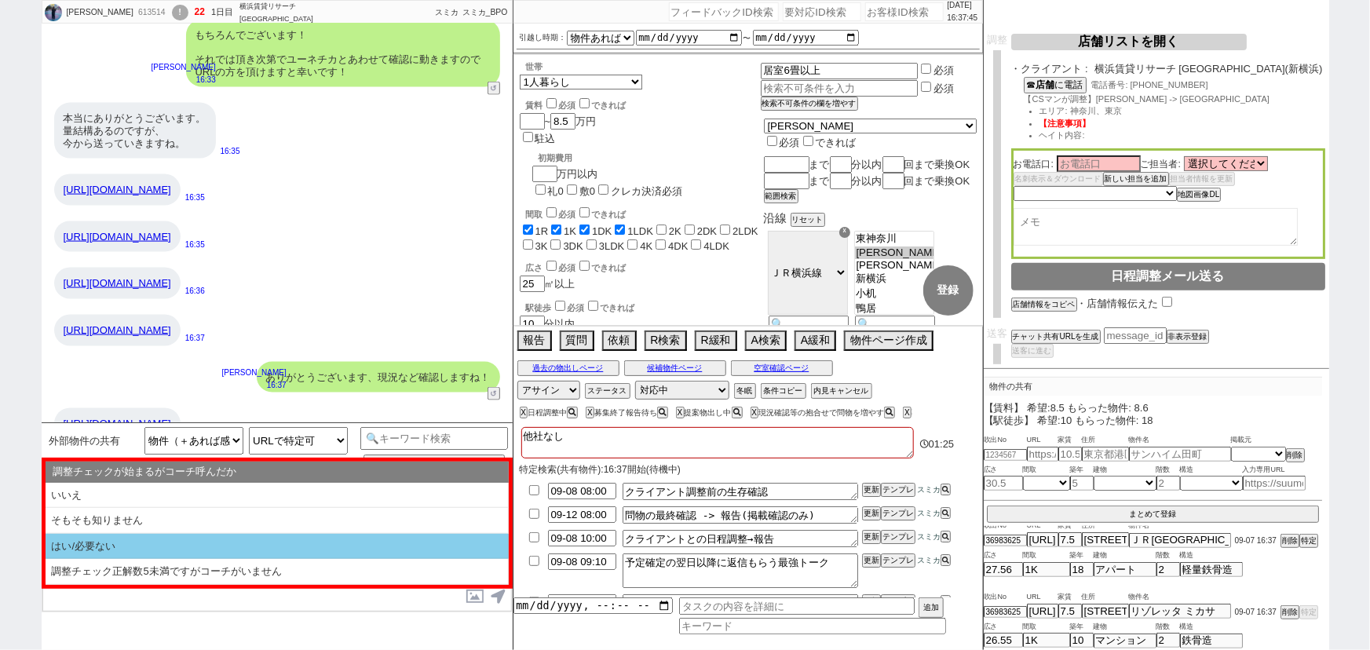
click at [246, 544] on li "はい/必要ない" at bounding box center [277, 547] width 463 height 26
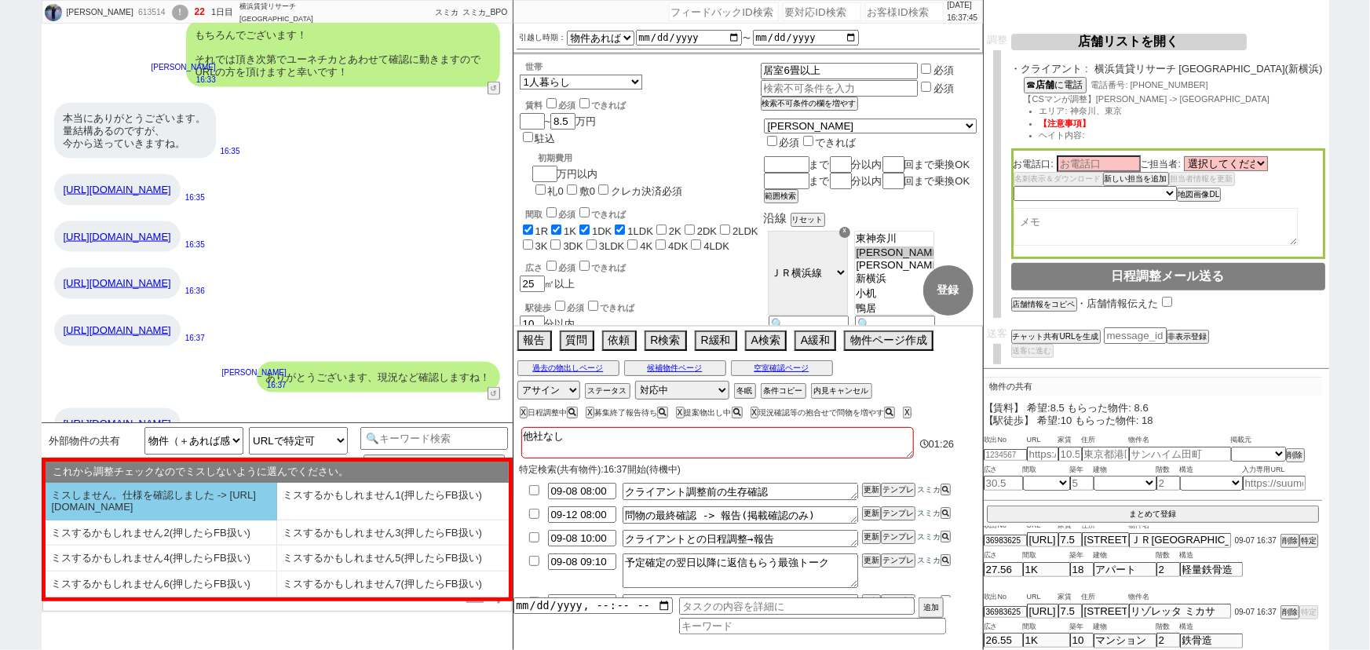
click at [243, 506] on li "ミスしません。仕様を確認しました -> https://jent.notion.site/841a6651aa67425da7d40ddfad41a184" at bounding box center [162, 502] width 232 height 38
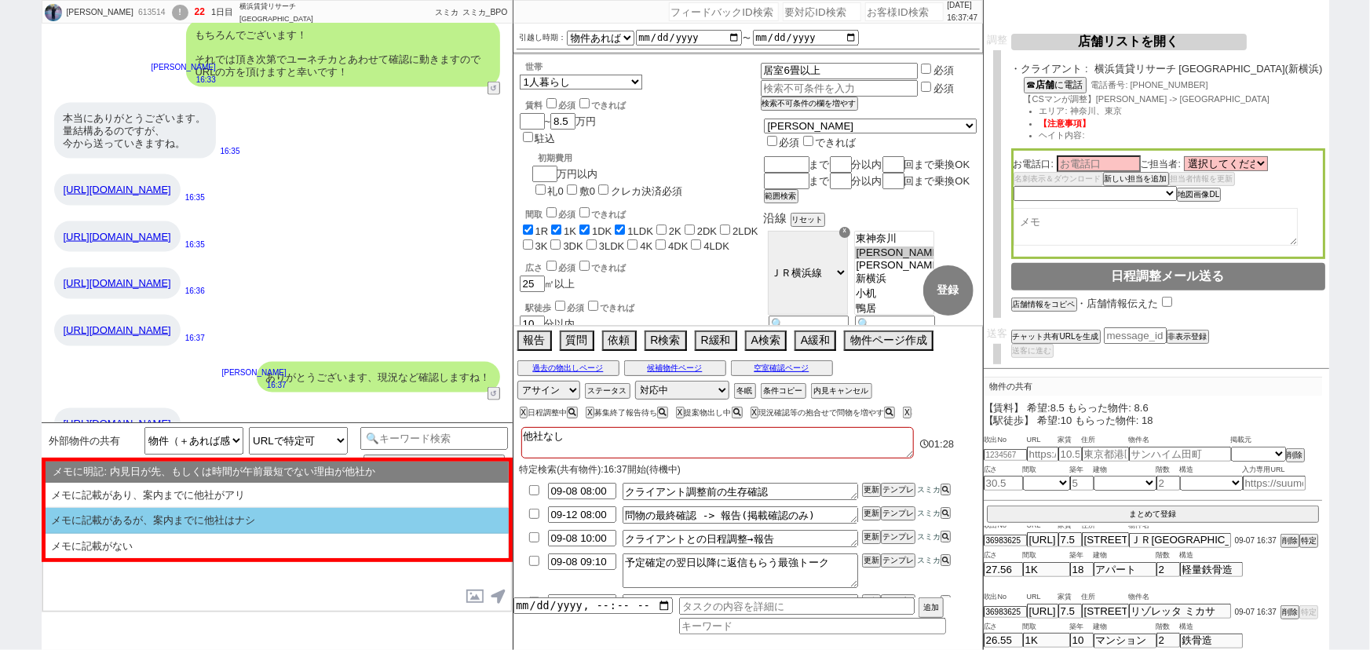
click at [324, 525] on li "メモに記載があるが、案内までに他社はナシ" at bounding box center [277, 521] width 463 height 26
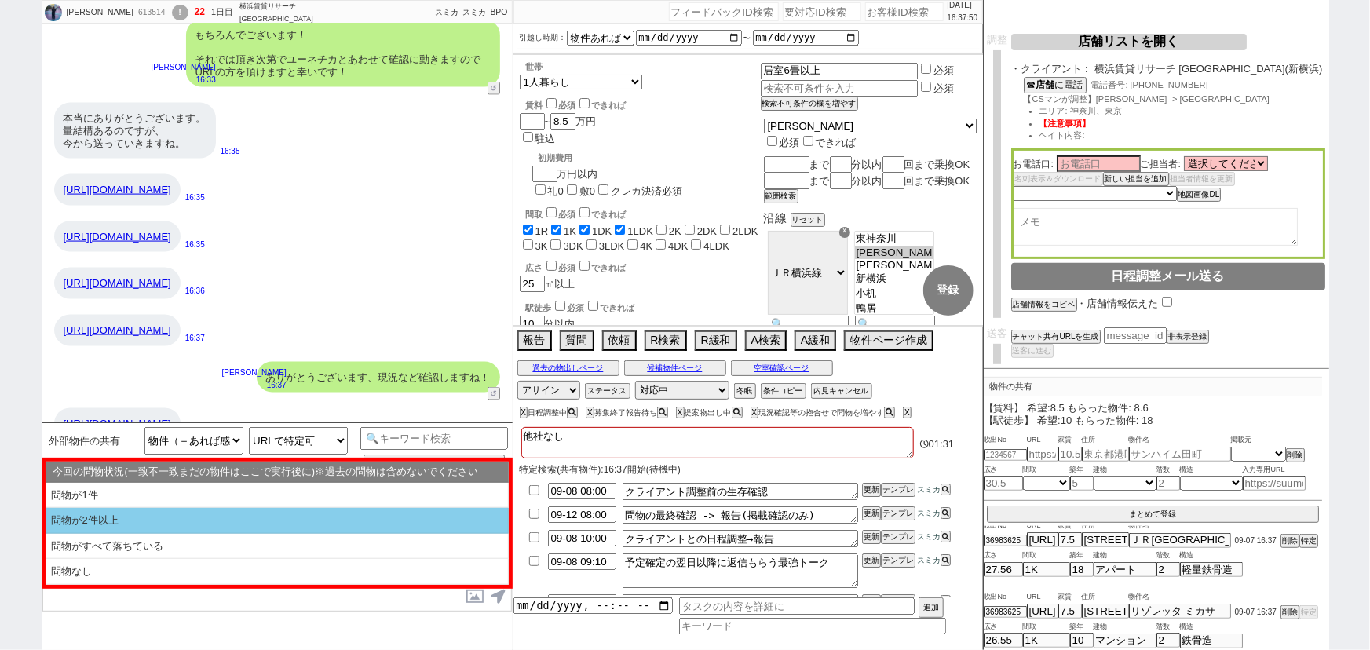
click at [230, 530] on li "問物が2件以上" at bounding box center [277, 521] width 463 height 26
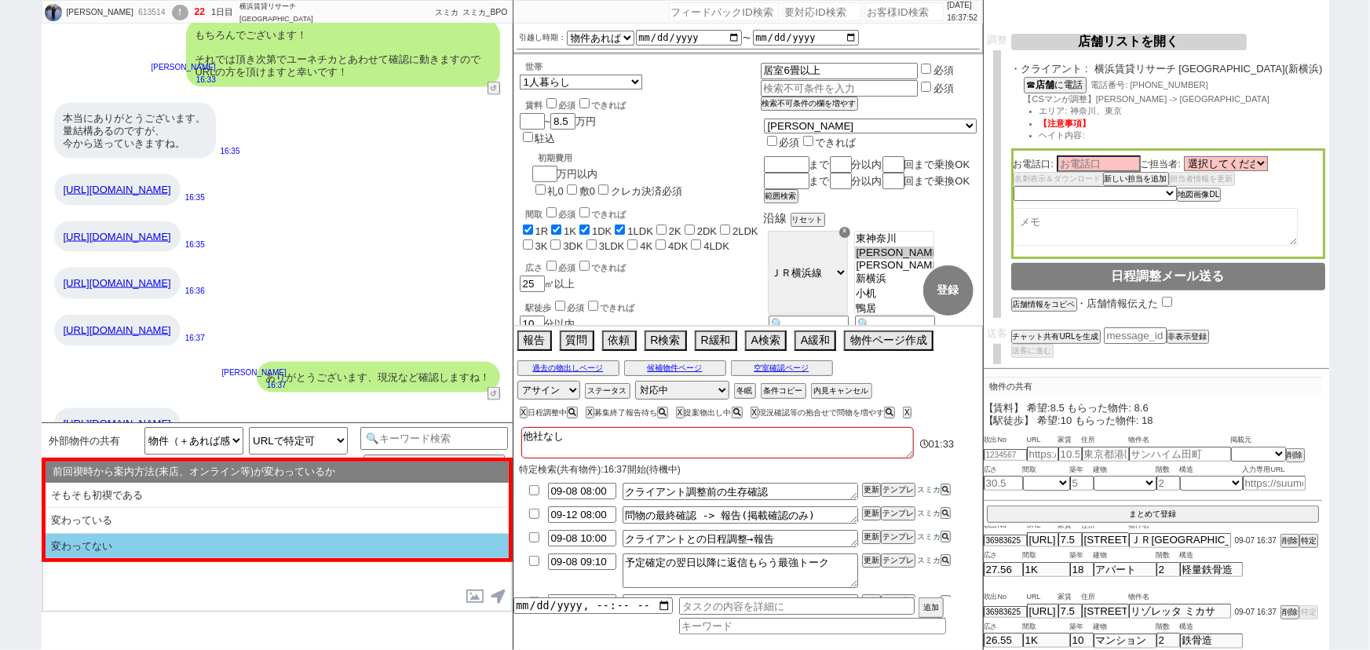
click at [234, 540] on li "変わってない" at bounding box center [277, 546] width 463 height 25
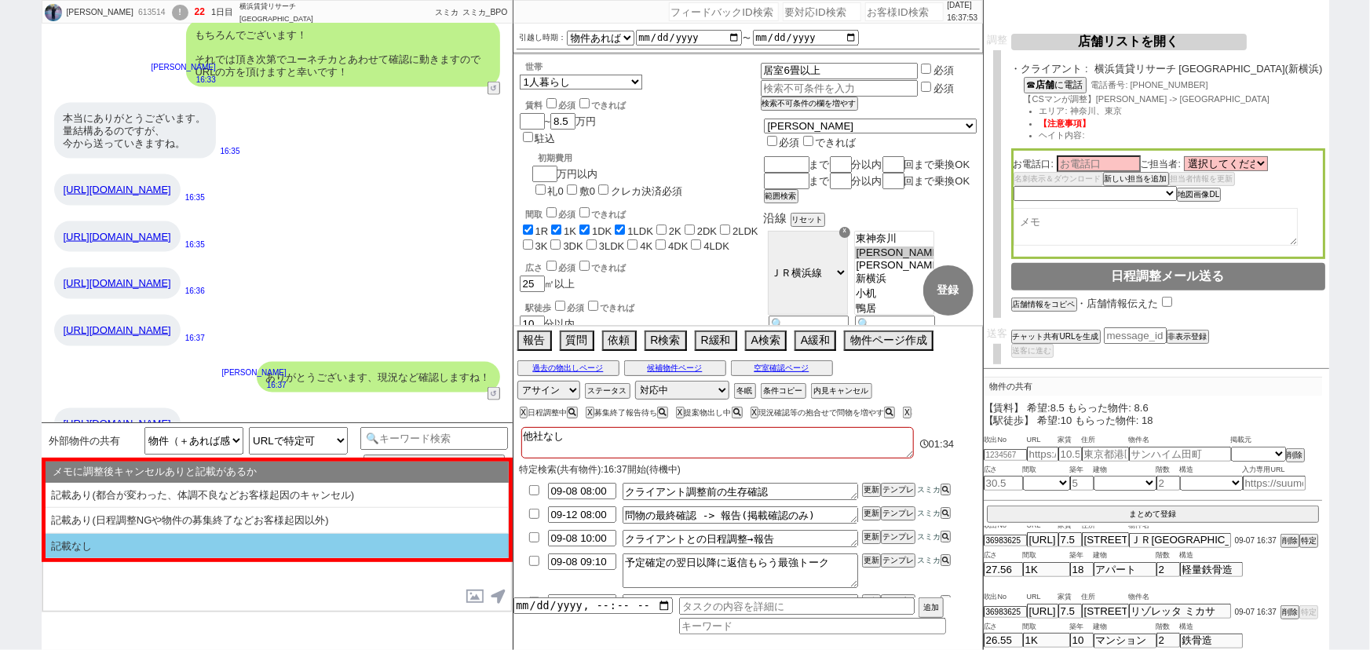
click at [240, 543] on li "記載なし" at bounding box center [277, 546] width 463 height 25
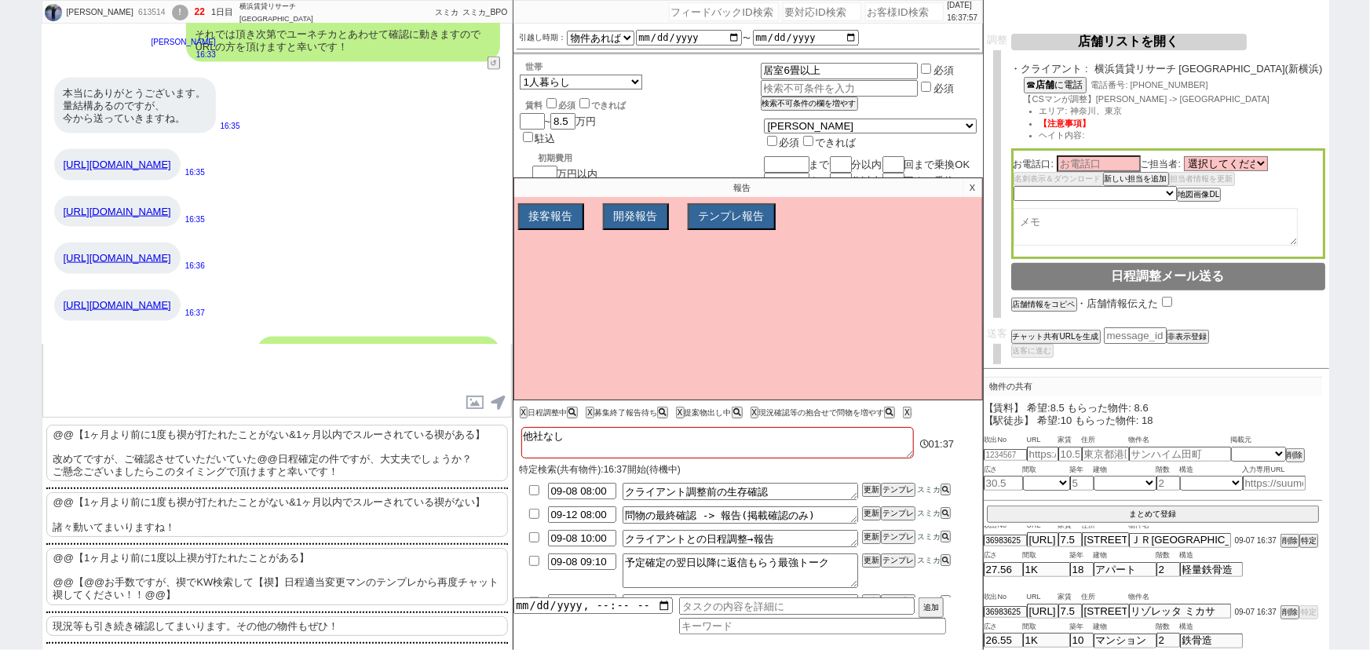
scroll to position [7184, 0]
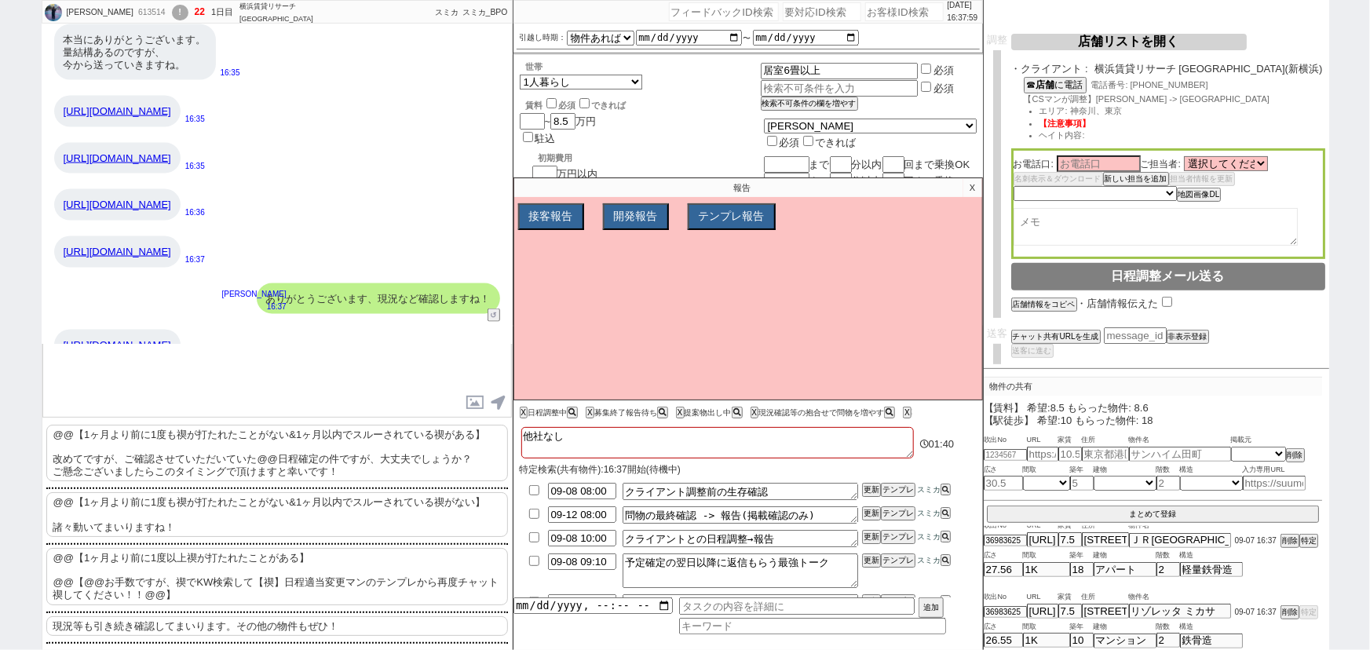
drag, startPoint x: 298, startPoint y: 319, endPoint x: 51, endPoint y: 316, distance: 246.5
click at [51, 322] on div "[URL][DOMAIN_NAME] 16:37" at bounding box center [277, 345] width 471 height 47
copy link "[URL][DOMAIN_NAME]"
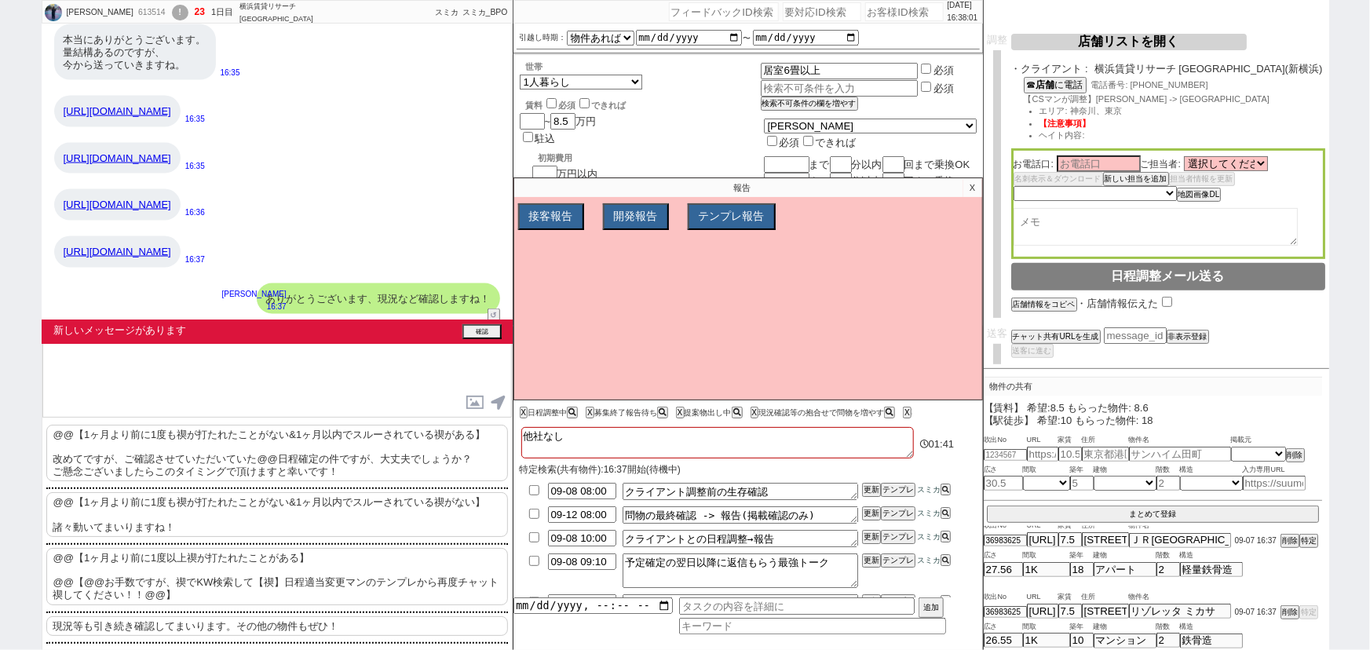
scroll to position [7255, 0]
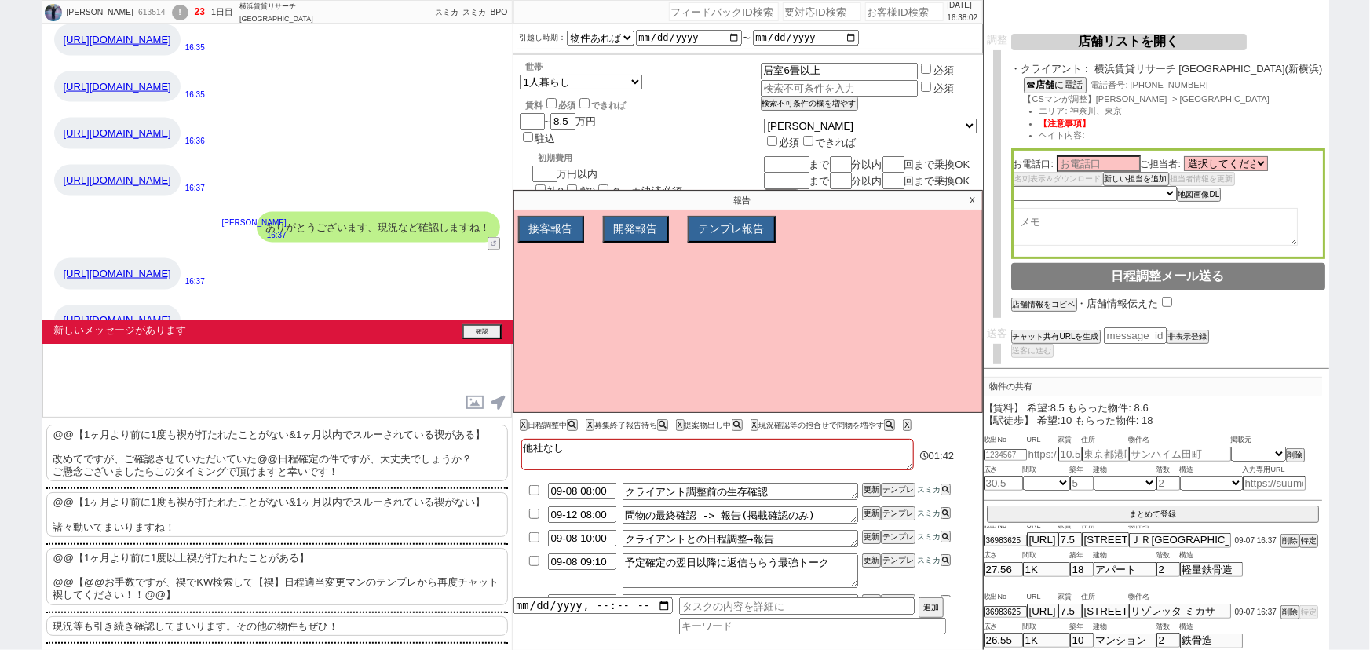
click at [1046, 455] on input "text" at bounding box center [1042, 453] width 31 height 13
paste input "[URL][DOMAIN_NAME]"
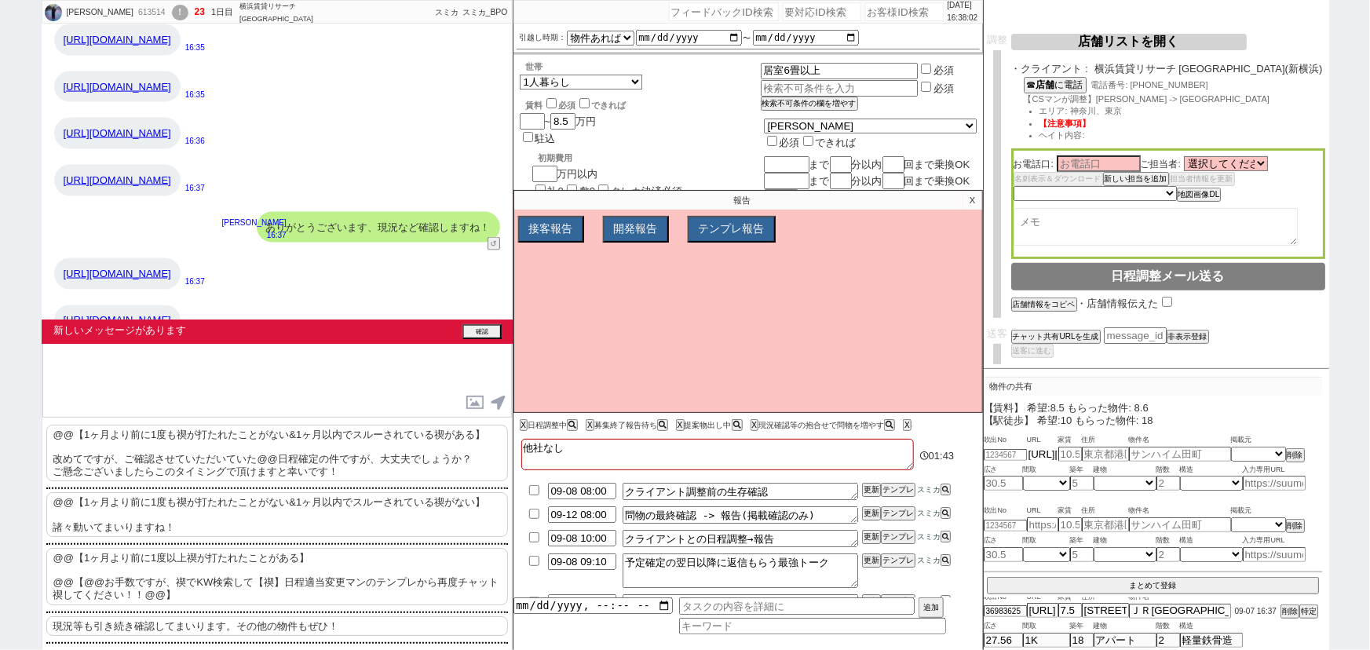
scroll to position [0, 171]
click at [483, 334] on button "確認" at bounding box center [481, 333] width 39 height 13
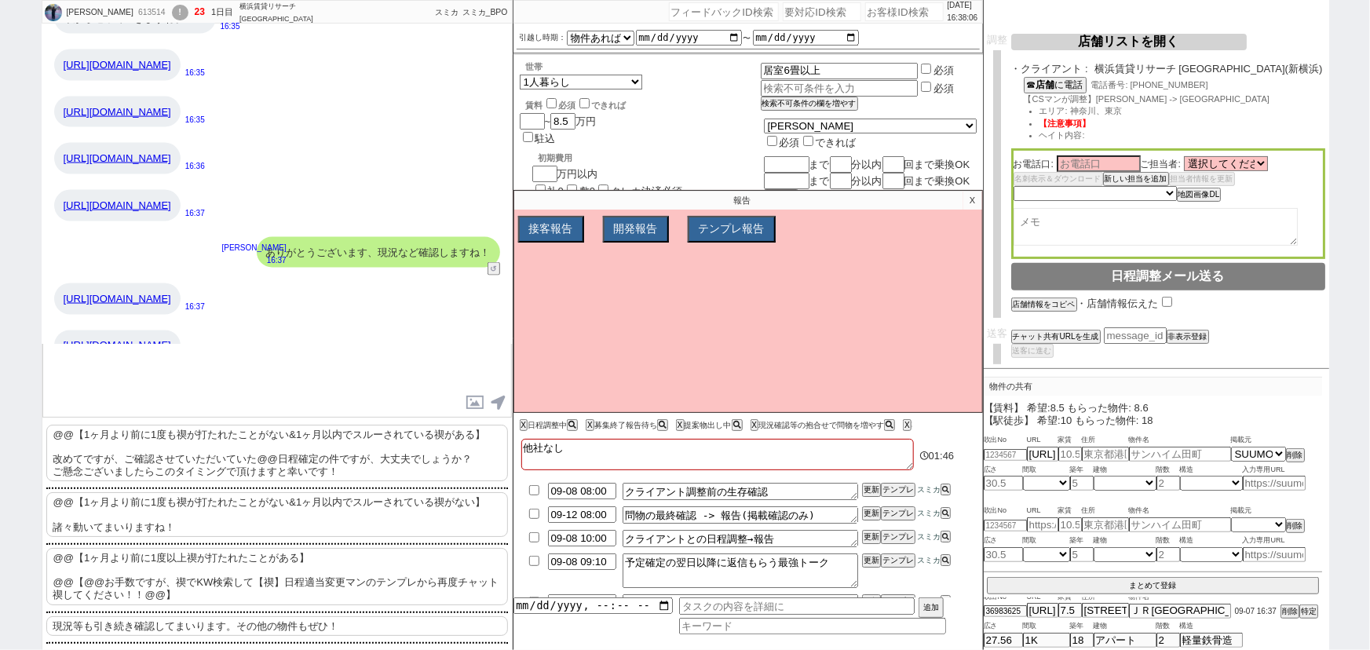
drag, startPoint x: 295, startPoint y: 321, endPoint x: 49, endPoint y: 336, distance: 247.0
click at [49, 336] on div "https://suumo.jp/chintai/bc_100456906319/ 16:38" at bounding box center [277, 346] width 471 height 47
copy link "[URL][DOMAIN_NAME]"
click at [1044, 528] on input "text" at bounding box center [1042, 524] width 31 height 13
paste input "[URL][DOMAIN_NAME]"
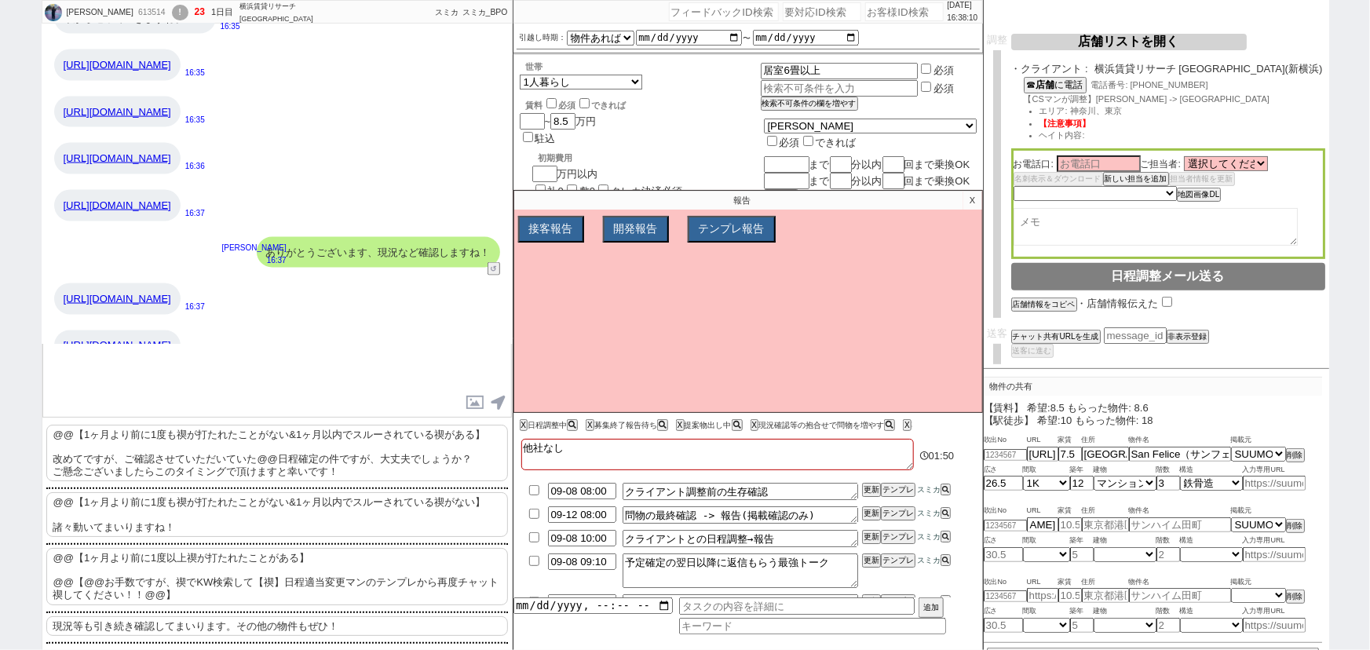
scroll to position [0, 0]
click at [331, 323] on div "https://suumo.jp/chintai/bc_100456906319/ 16:38" at bounding box center [277, 346] width 471 height 47
click at [181, 331] on div "[URL][DOMAIN_NAME]" at bounding box center [117, 346] width 126 height 31
click at [1004, 456] on input "number" at bounding box center [1005, 455] width 43 height 10
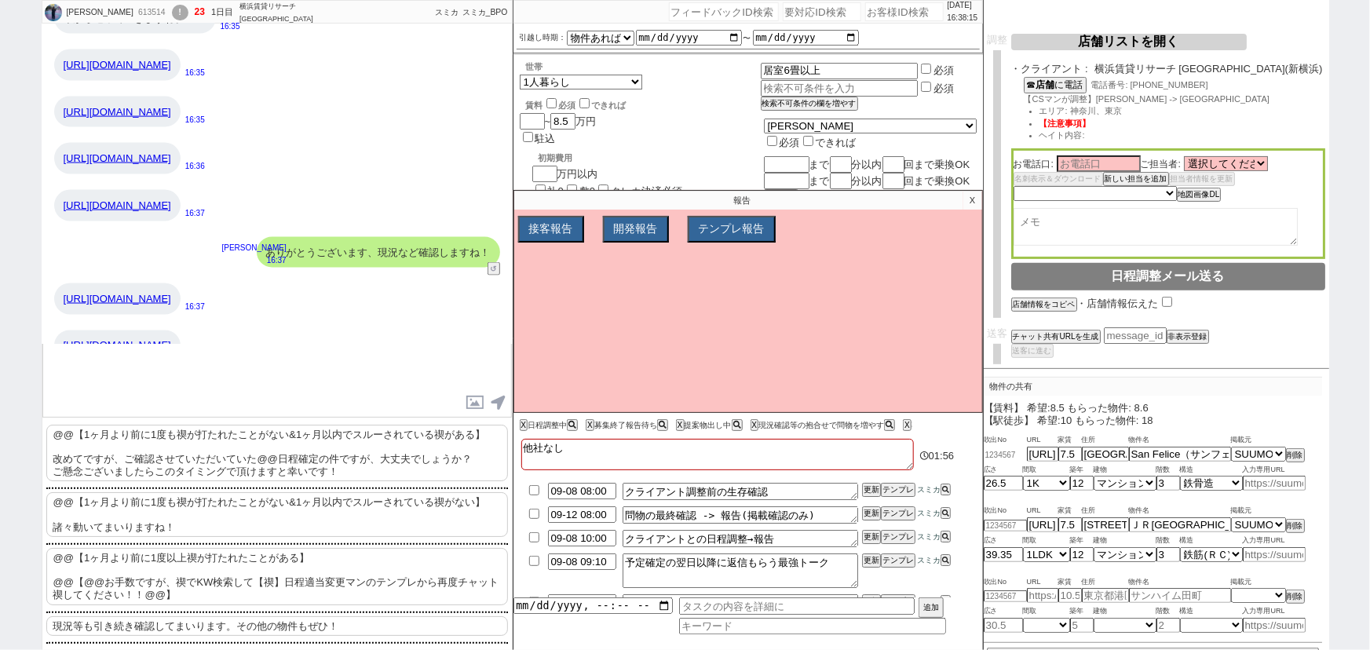
paste input "36983633"
click at [1004, 520] on input "number" at bounding box center [1005, 525] width 43 height 10
paste input "36983633"
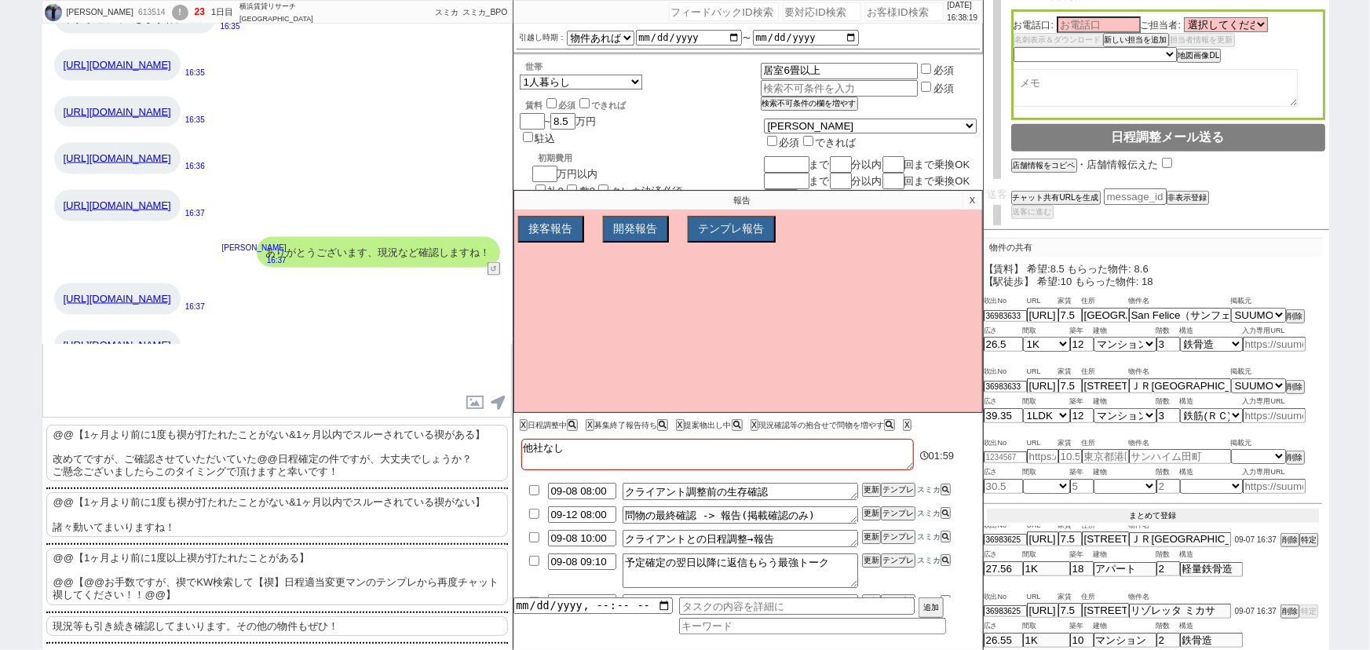
scroll to position [260, 0]
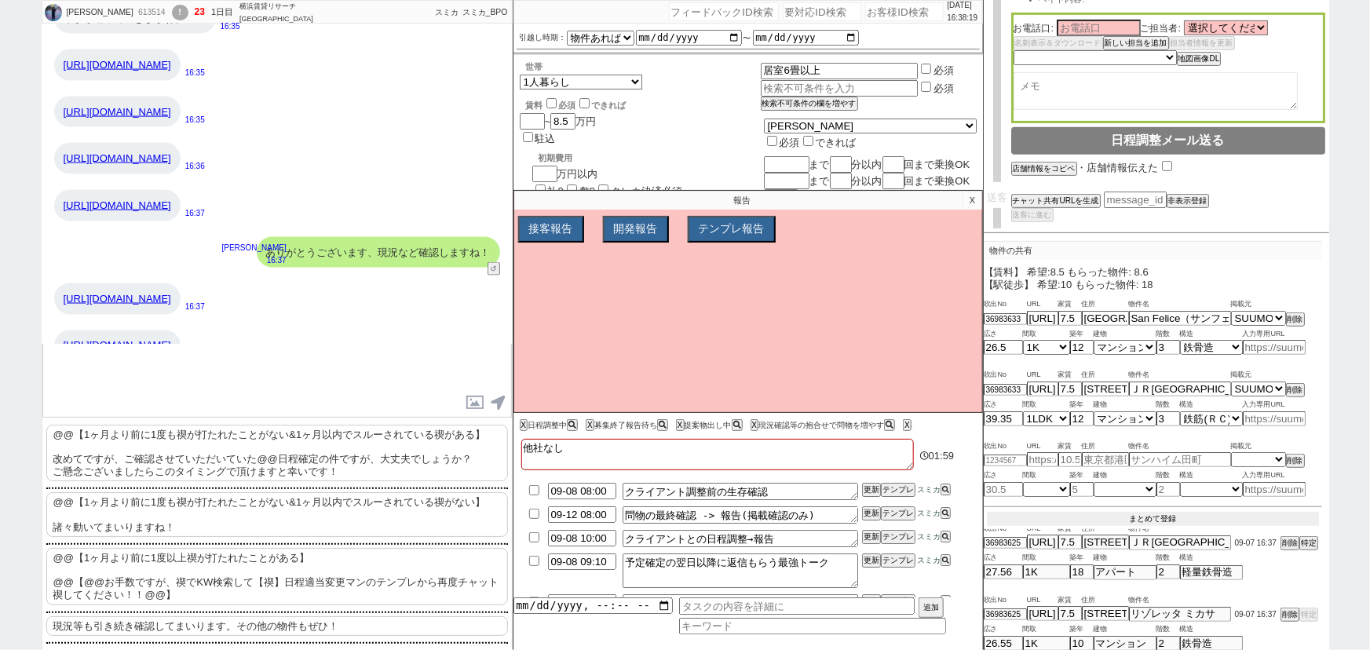
click at [1138, 513] on button "まとめて登録" at bounding box center [1153, 519] width 332 height 14
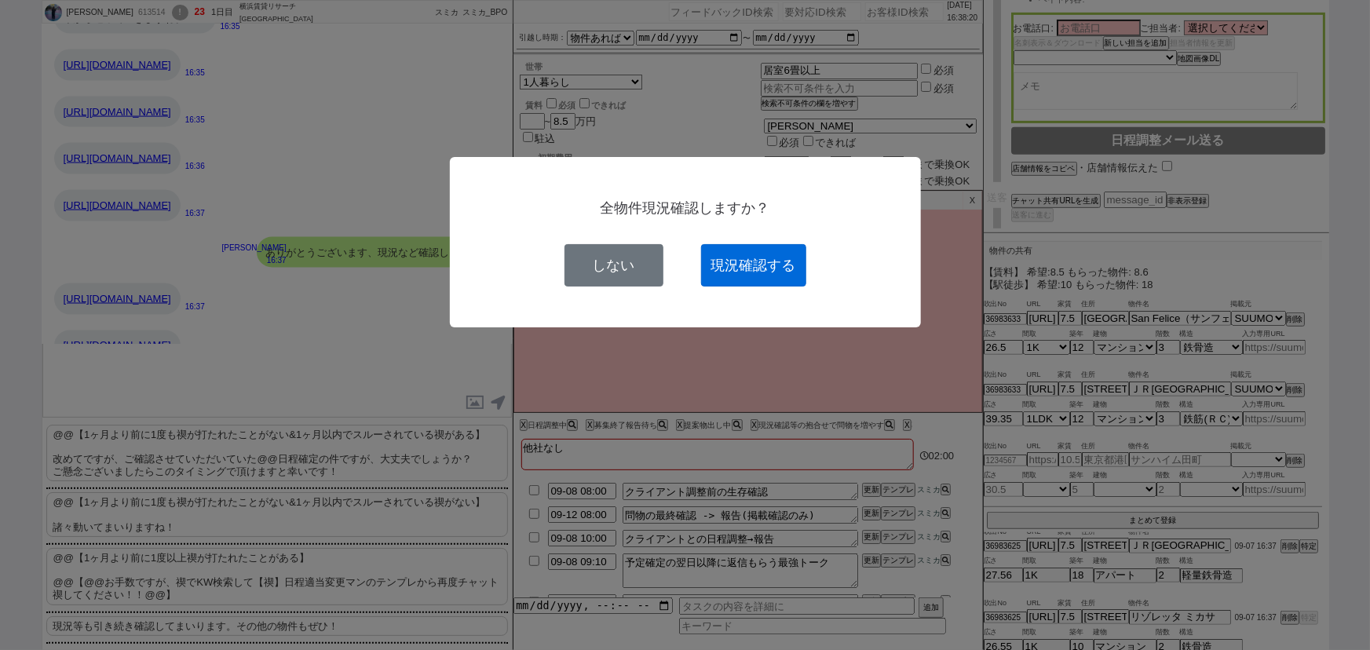
click at [770, 270] on button "現況確認する" at bounding box center [753, 265] width 105 height 42
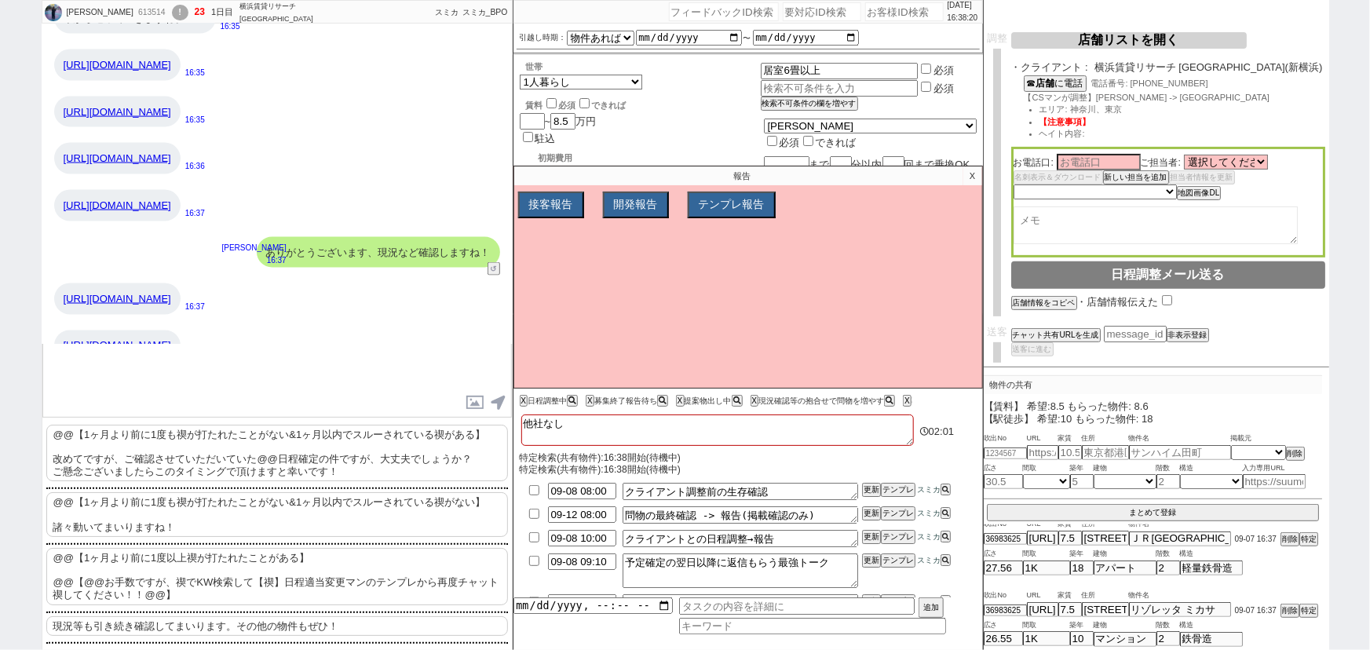
scroll to position [124, 0]
click at [157, 506] on p "@@【1ヶ月より前に1度も禊が打たれたことがない&1ヶ月以内でスルーされている禊がない】 諸々動いてまいりますね！" at bounding box center [277, 514] width 462 height 45
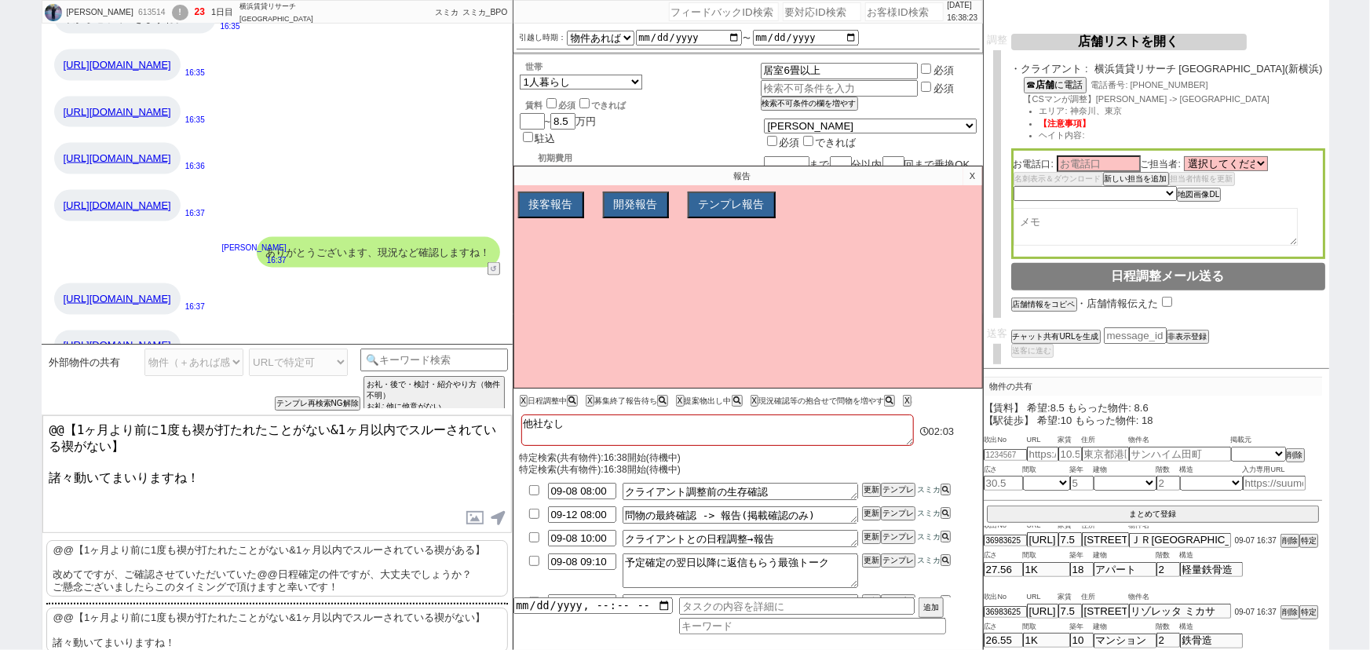
drag, startPoint x: 190, startPoint y: 467, endPoint x: 0, endPoint y: 374, distance: 211.4
click at [0, 374] on div "阪本真帆 613514 ! 23 1日目 横浜賃貸リサーチ 新横浜店 冬眠中 自社客 スミカ スミカ_BPO チャット全表示 2025-09-07 新しくフォ…" at bounding box center [685, 325] width 1370 height 650
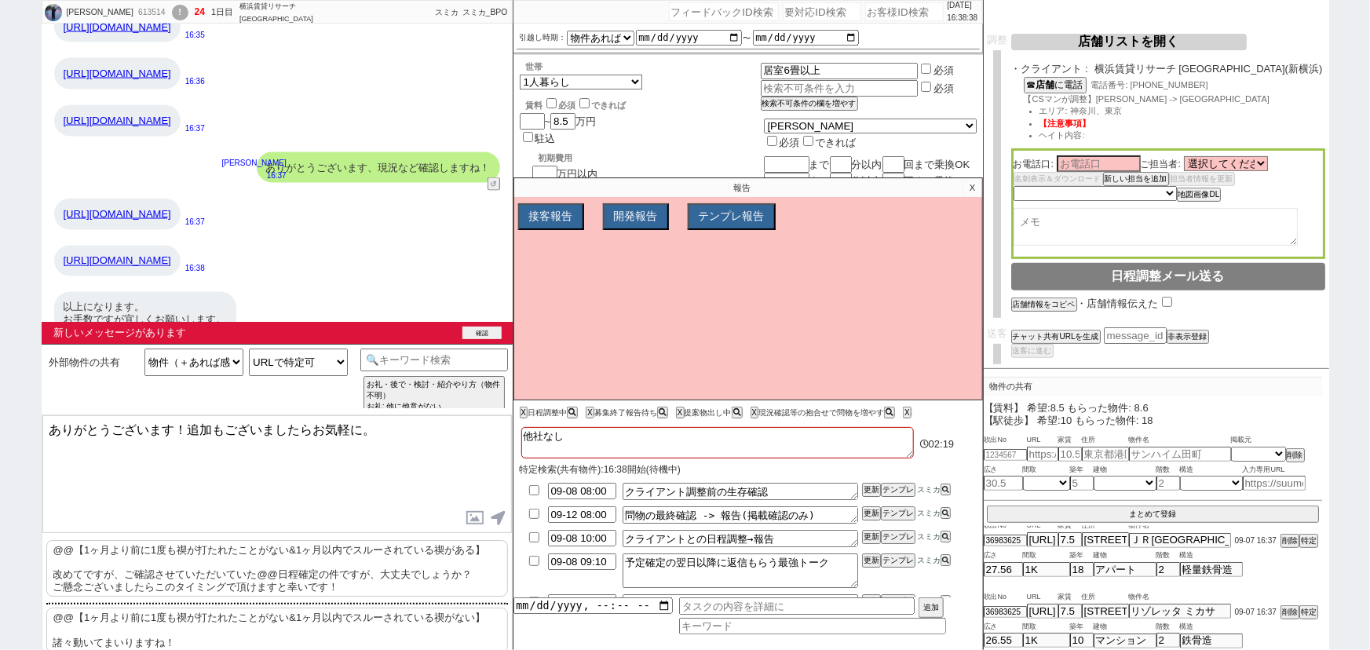
click at [486, 334] on button "確認" at bounding box center [481, 333] width 39 height 13
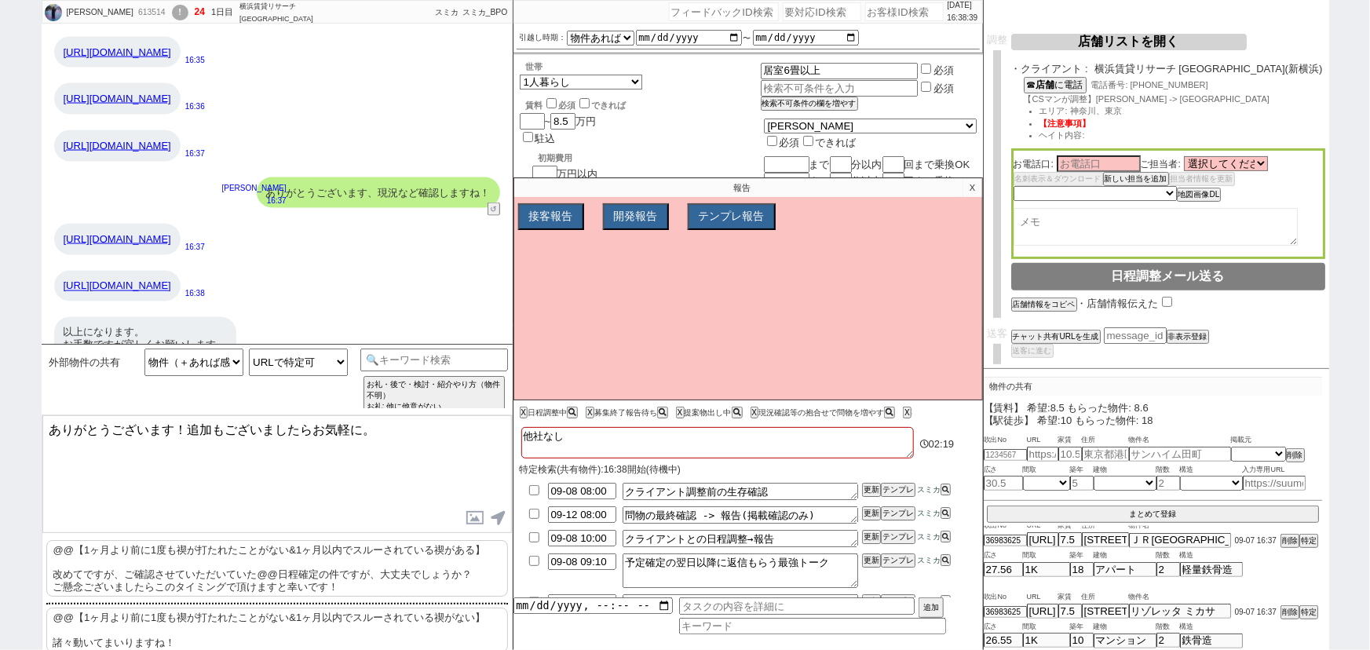
click at [261, 433] on textarea "ありがとうございます！追加もございましたらお気軽に。" at bounding box center [276, 474] width 469 height 118
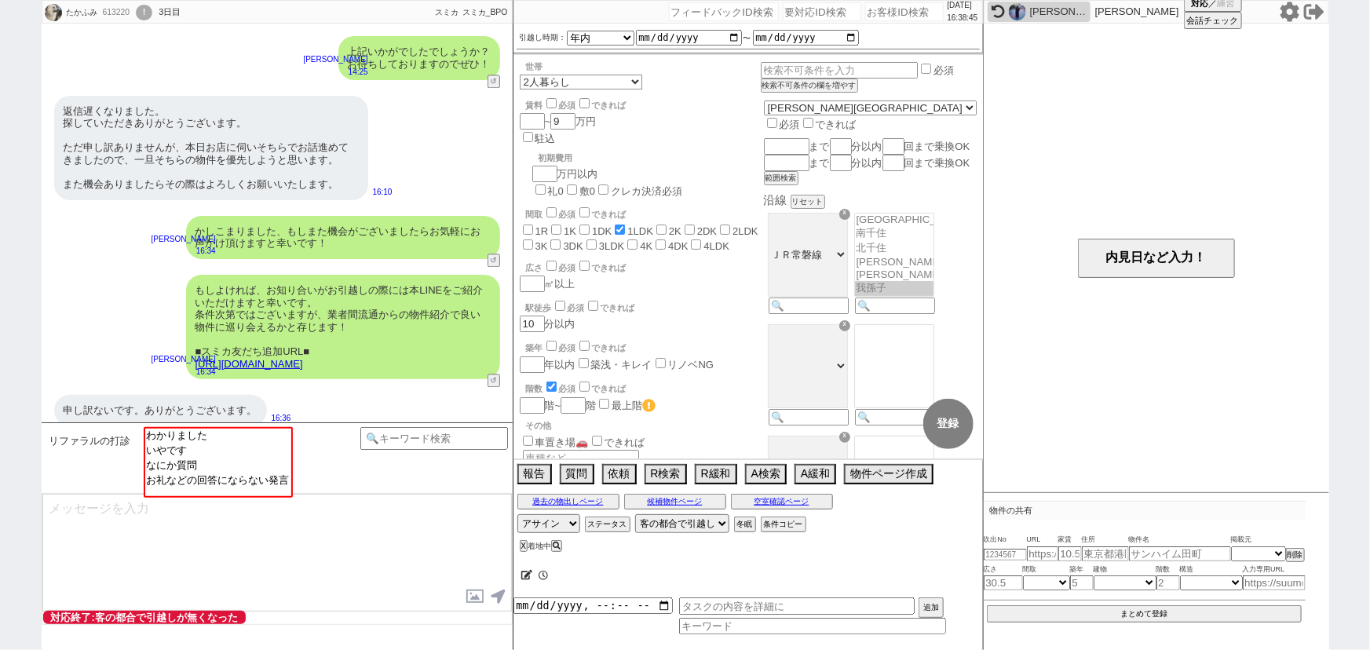
scroll to position [91, 0]
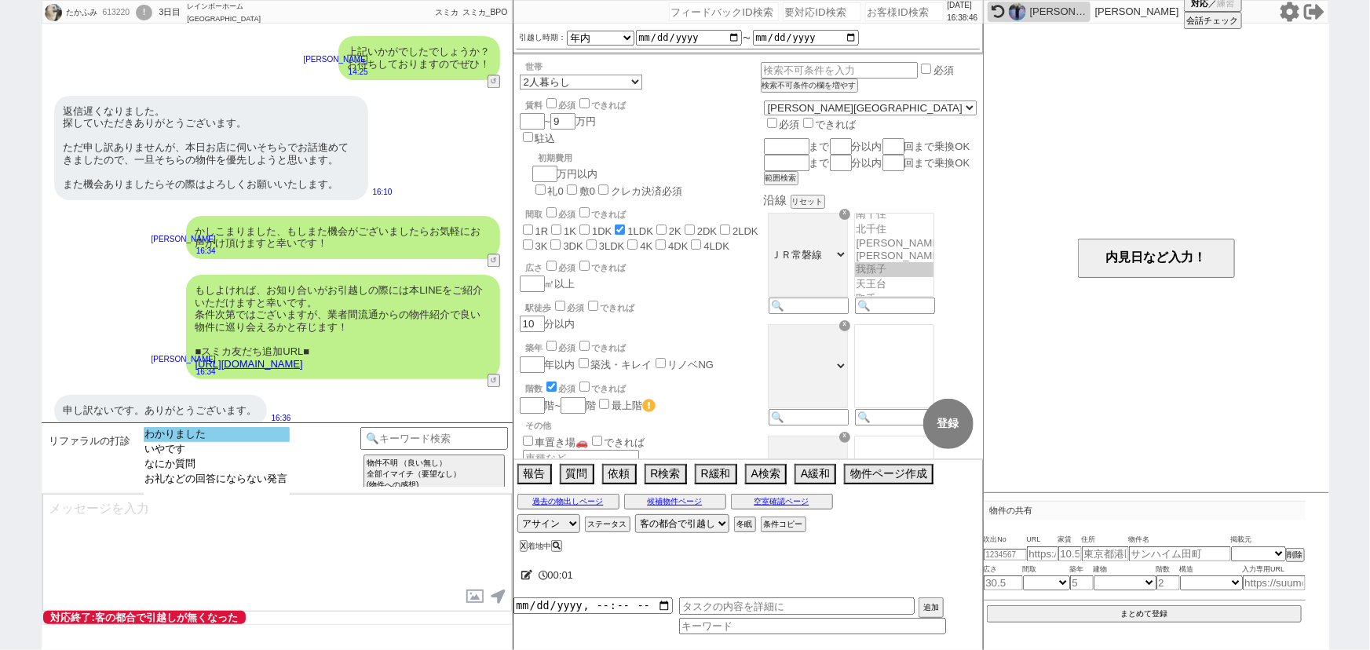
click at [245, 437] on option "わかりました" at bounding box center [217, 434] width 146 height 15
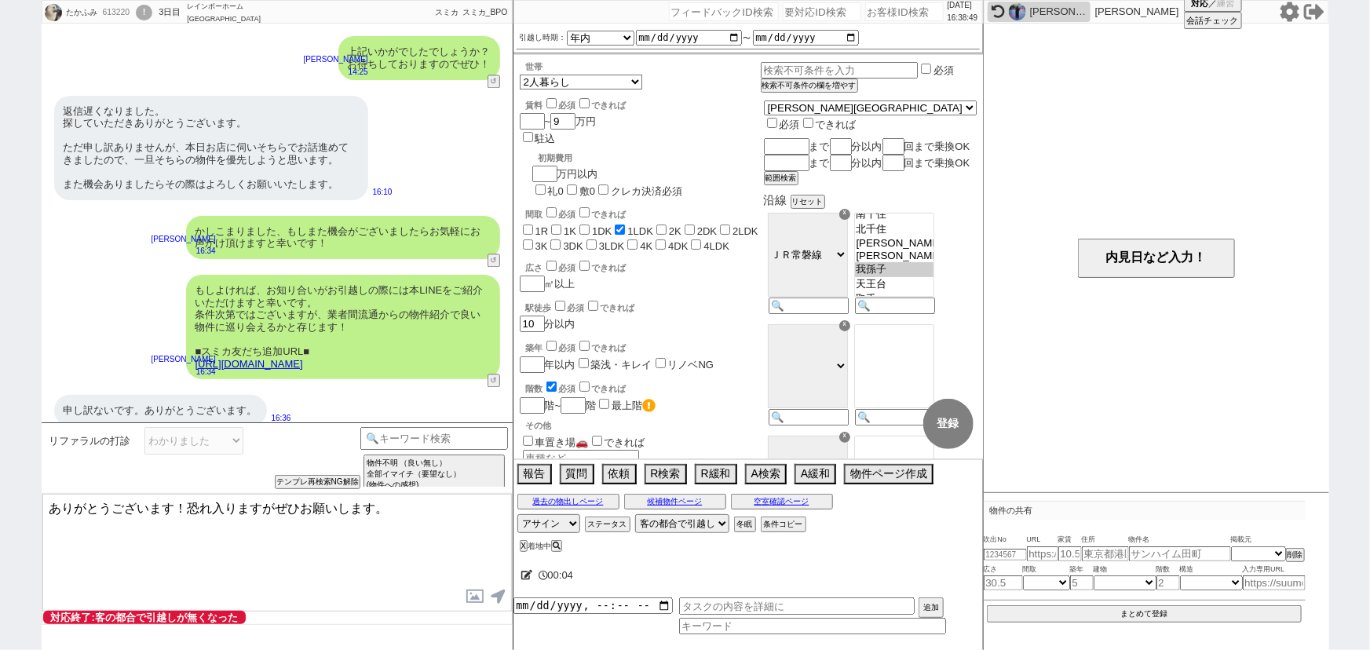
drag, startPoint x: 176, startPoint y: 502, endPoint x: 0, endPoint y: 450, distance: 183.3
click at [0, 450] on div "たかふみ 613220 ! 0 3日目 レインボーホーム 柏店 冬眠中 自社客 スミカ スミカ_BPO チャット全表示 2025-09-05 ようこそLINE…" at bounding box center [685, 325] width 1370 height 650
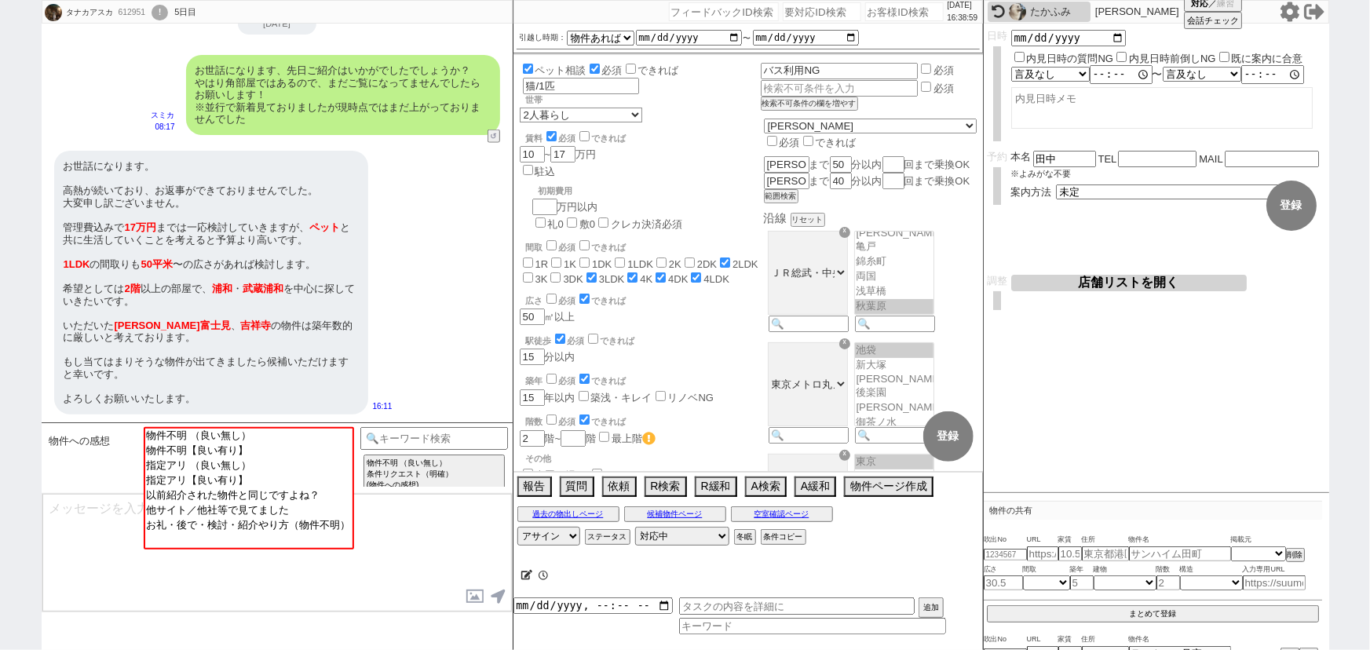
scroll to position [59, 0]
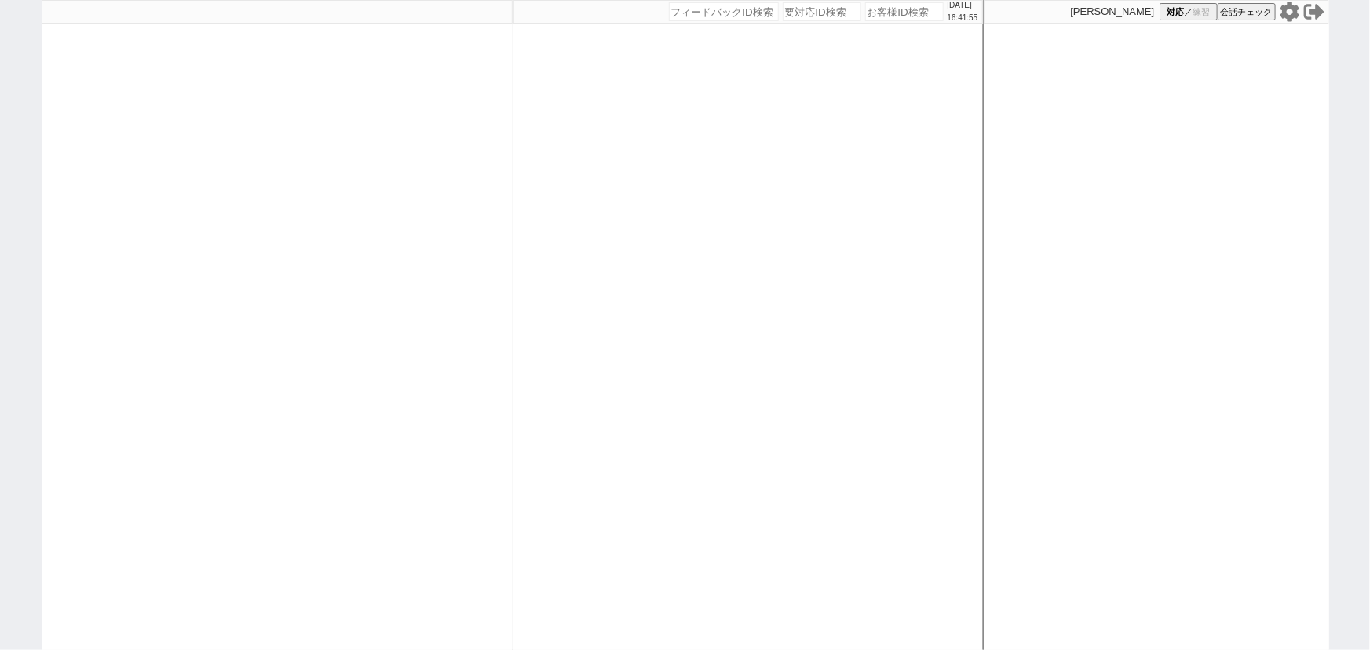
click at [831, 228] on div "[DATE] 16:41:55 候補物件を追加してしてください 紹介した物件一覧 他社物件を追加する 空室確認ページに追加・削除 紹介した物件一覧 他社物件を…" at bounding box center [748, 325] width 471 height 650
click at [211, 177] on div at bounding box center [277, 325] width 471 height 650
select select
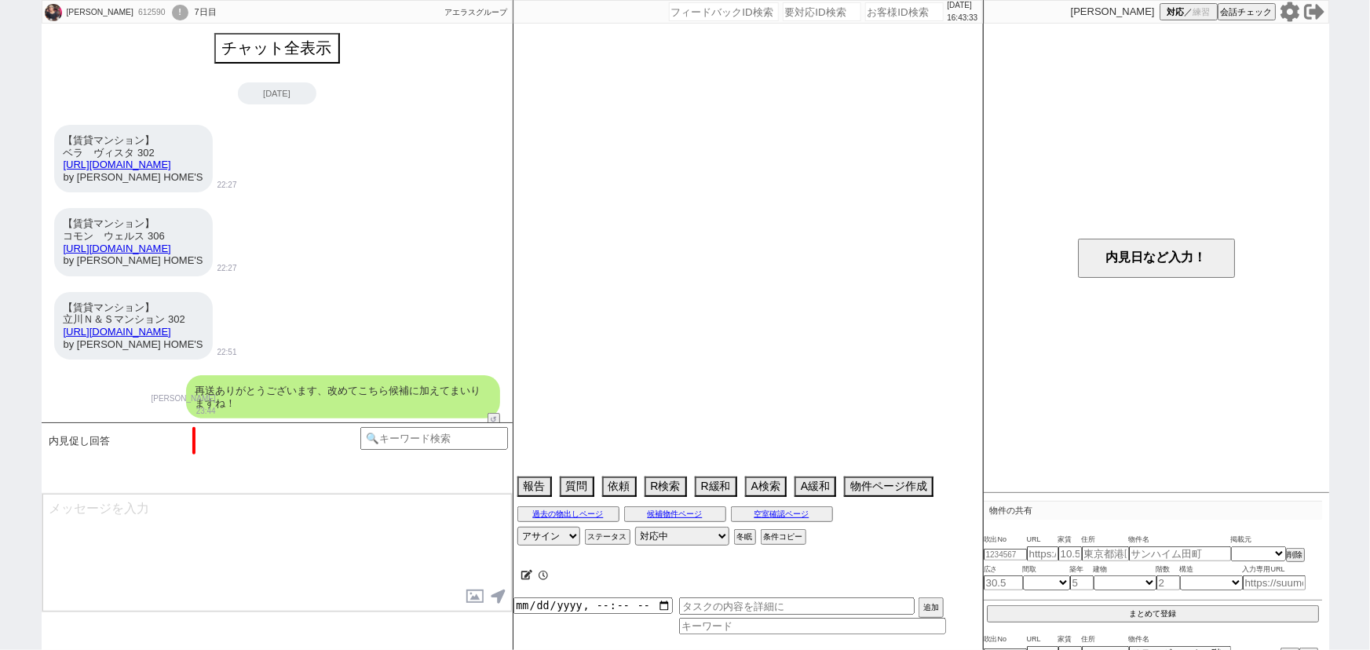
scroll to position [2902, 0]
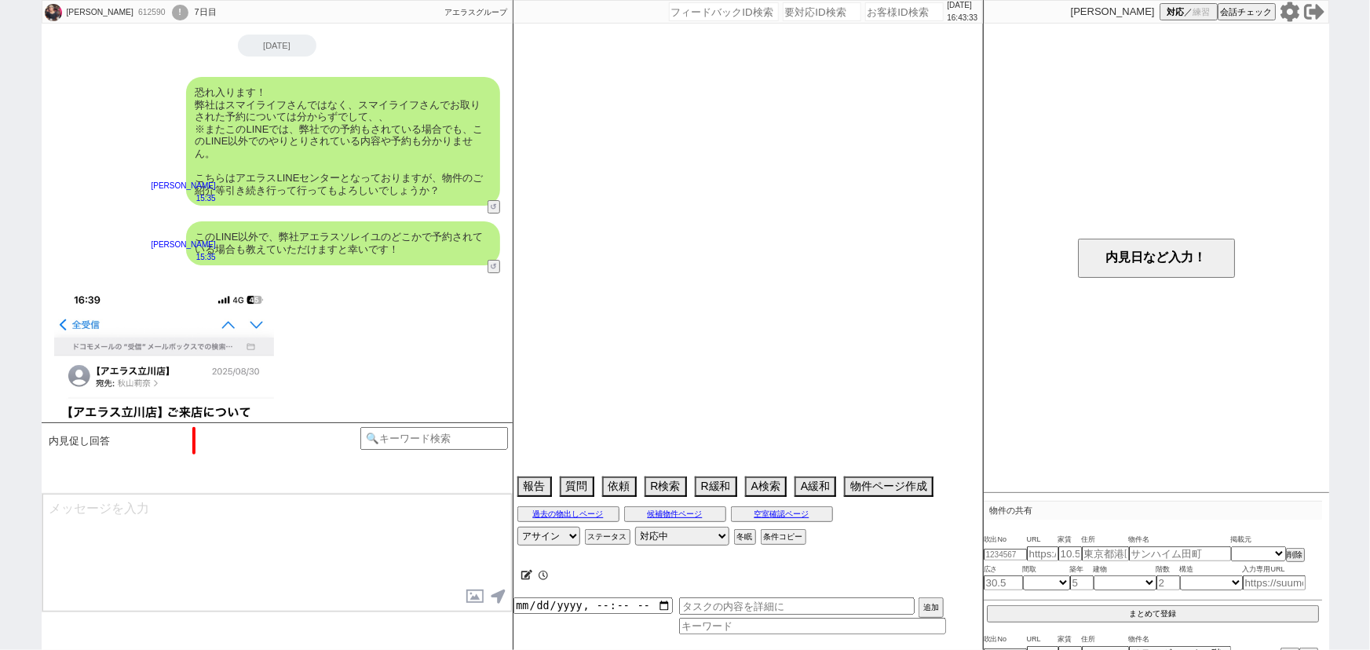
type textarea "13日午前中に他社内見、午後アエラス内見？"
select select "[DATE]"
select select "10"
select select "37"
select select "0"
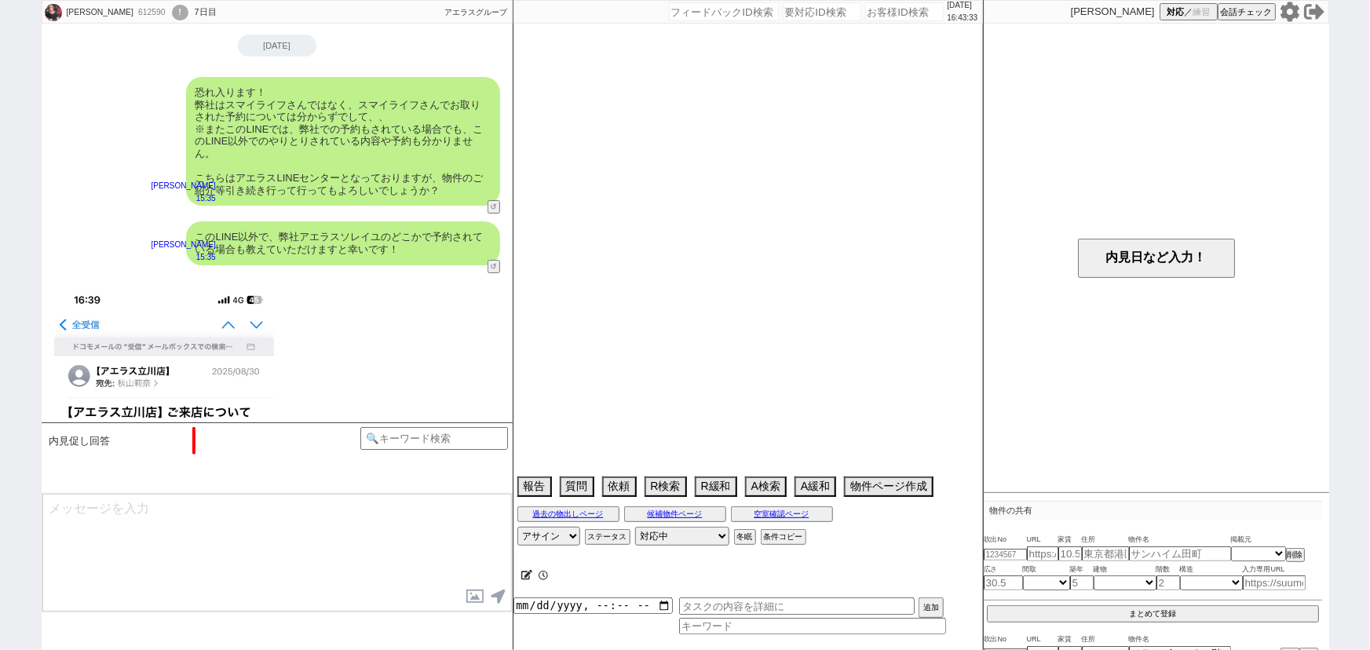
select select "78"
select select "19"
select select "608"
select select "15"
select select "520"
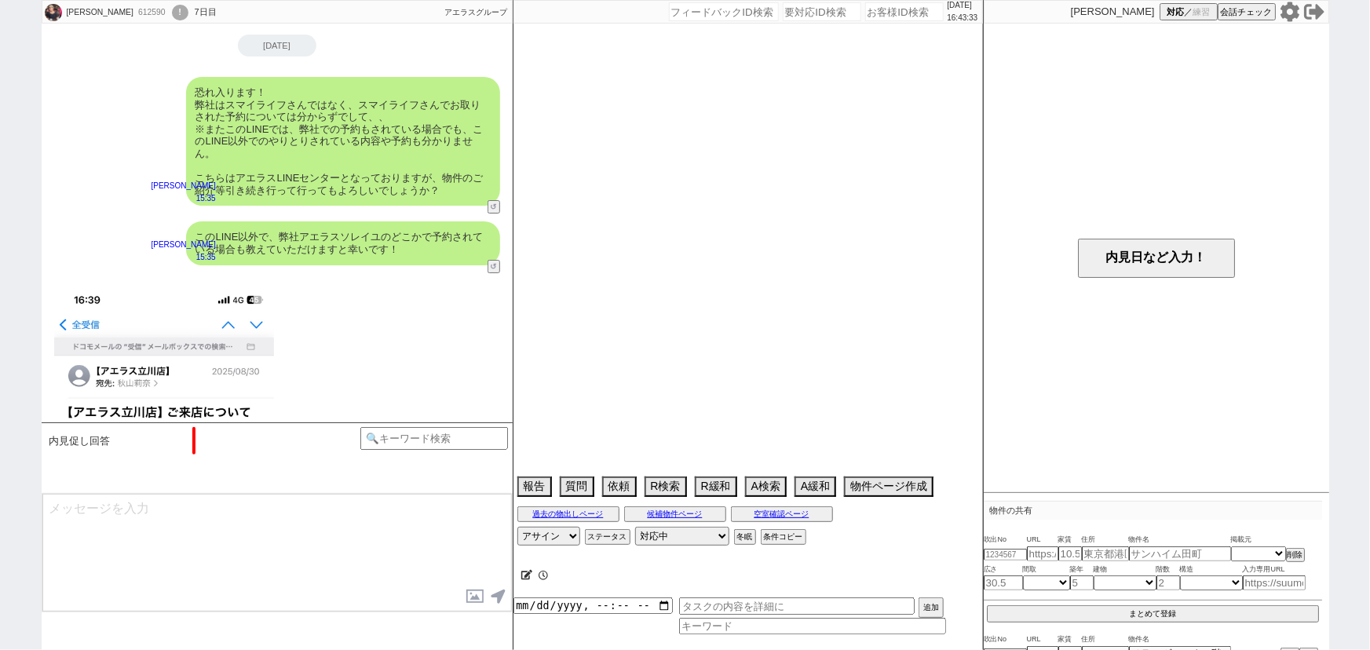
select select "44"
select select "[DATE]"
select select "42"
select select "[DATE]"
select select "20"
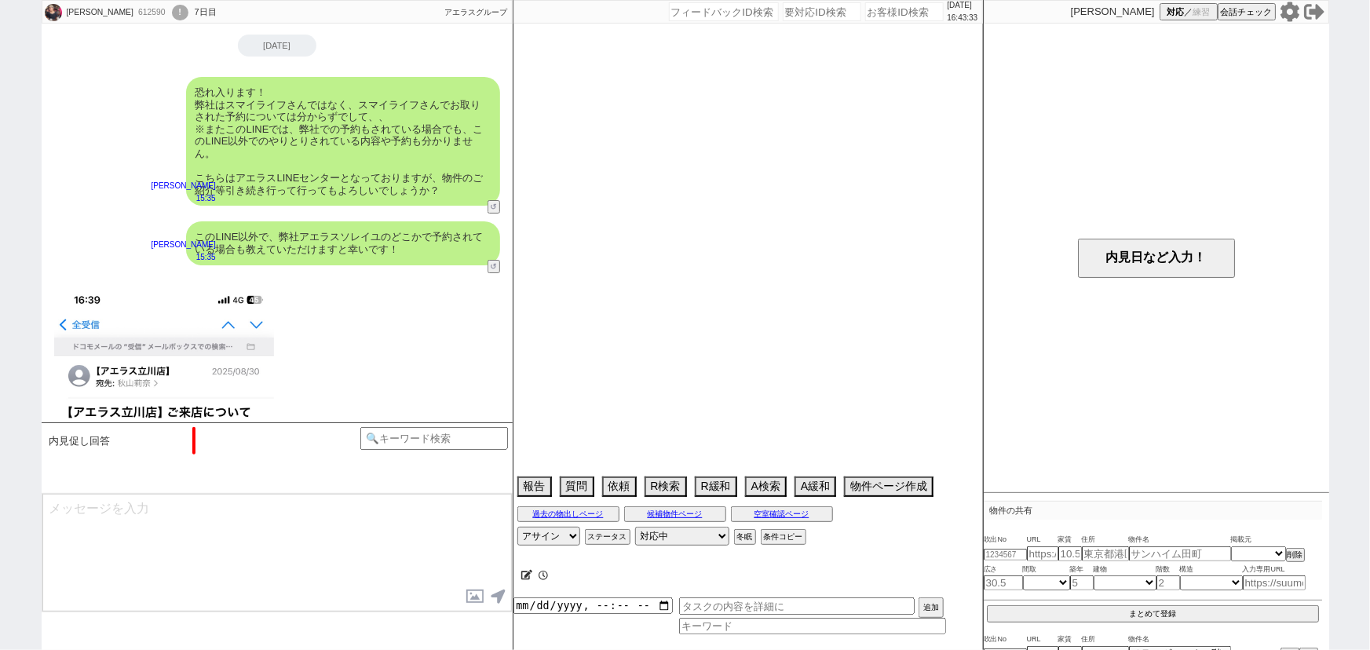
select select "16"
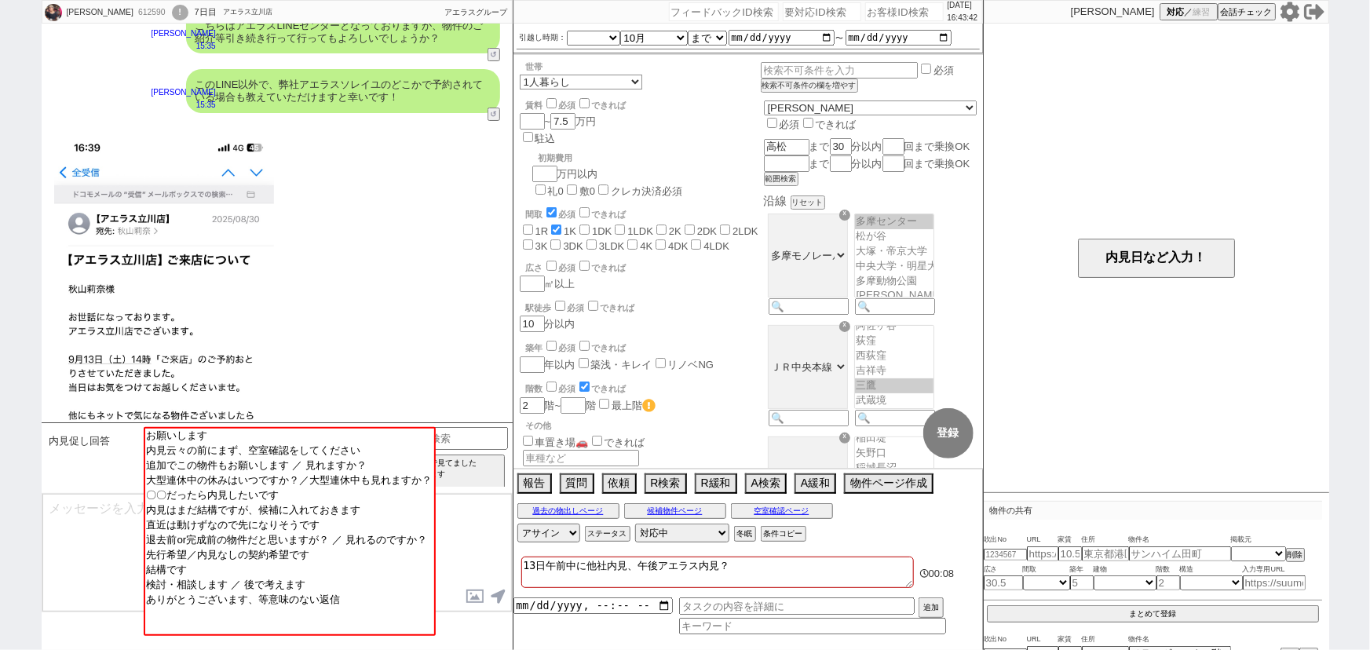
scroll to position [3053, 0]
click at [394, 243] on div "16:39" at bounding box center [277, 369] width 471 height 495
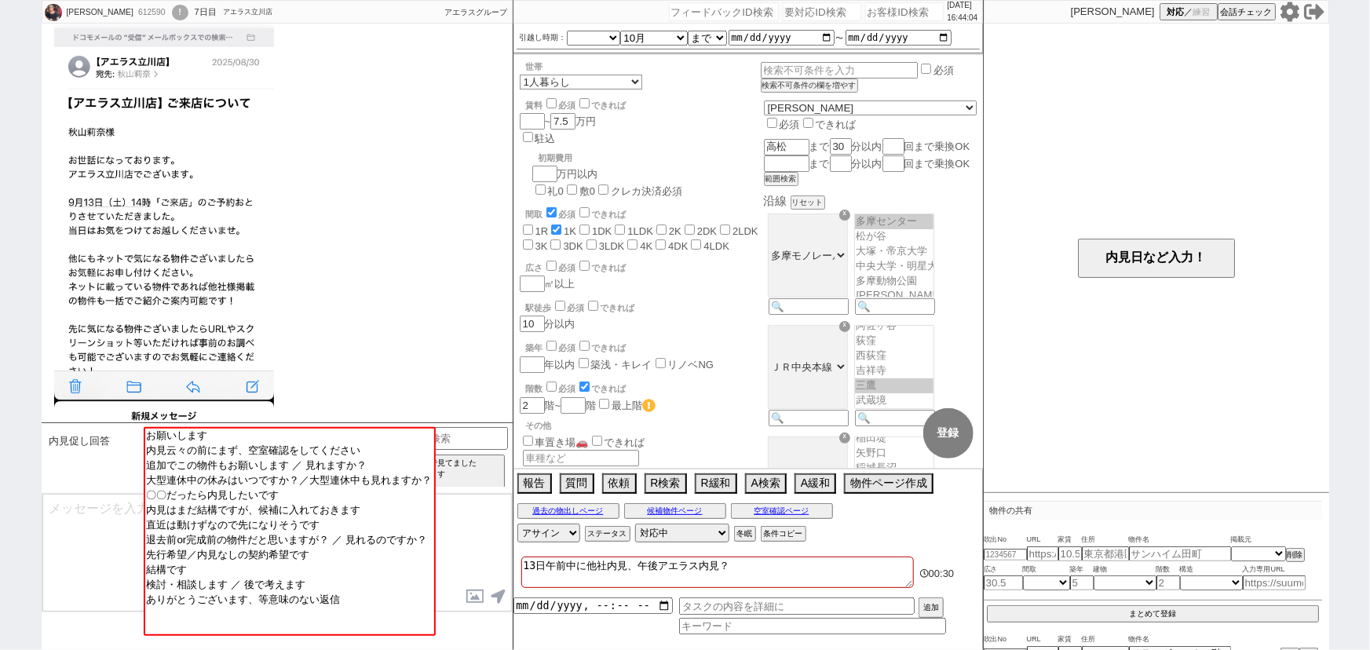
scroll to position [3377, 0]
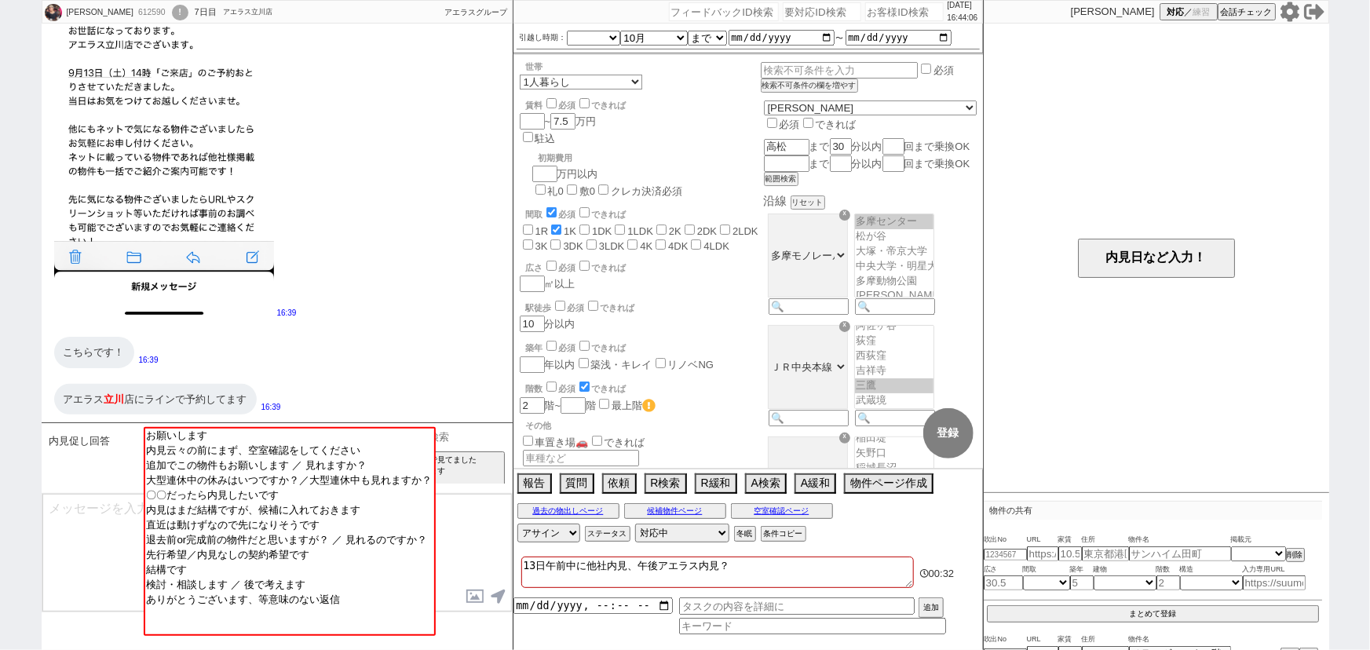
click at [491, 432] on input at bounding box center [434, 437] width 148 height 20
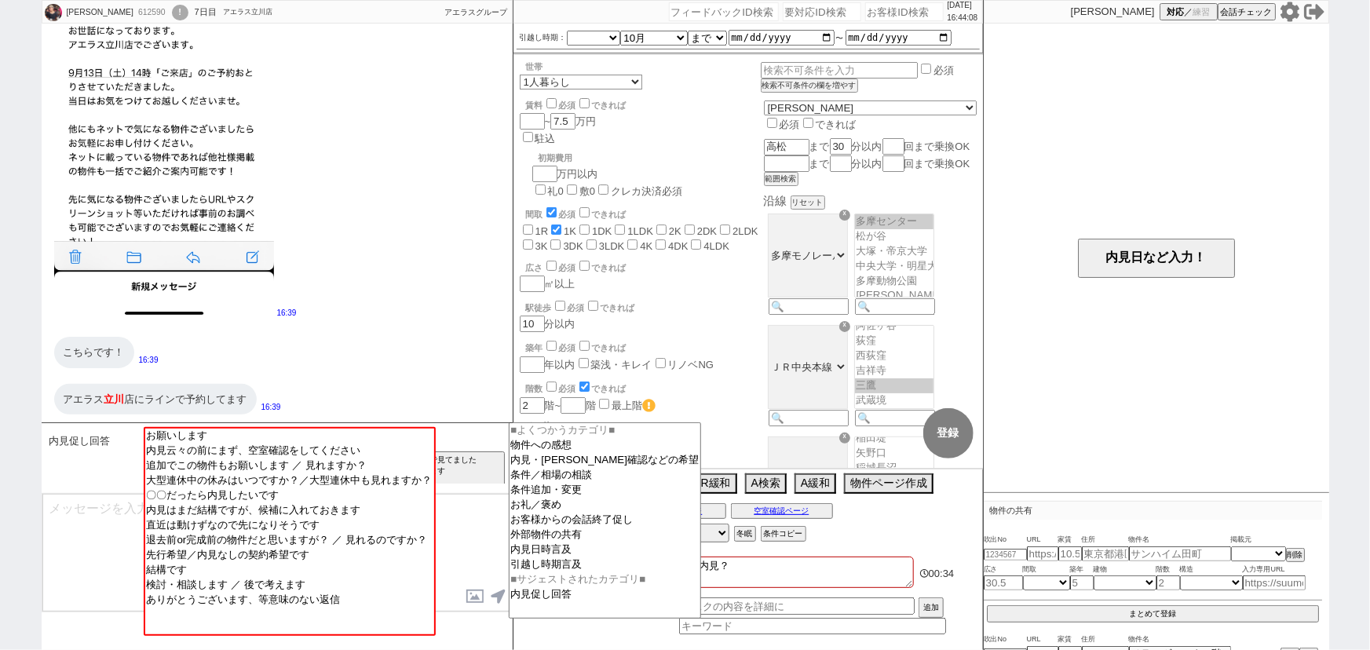
type input "BPO"
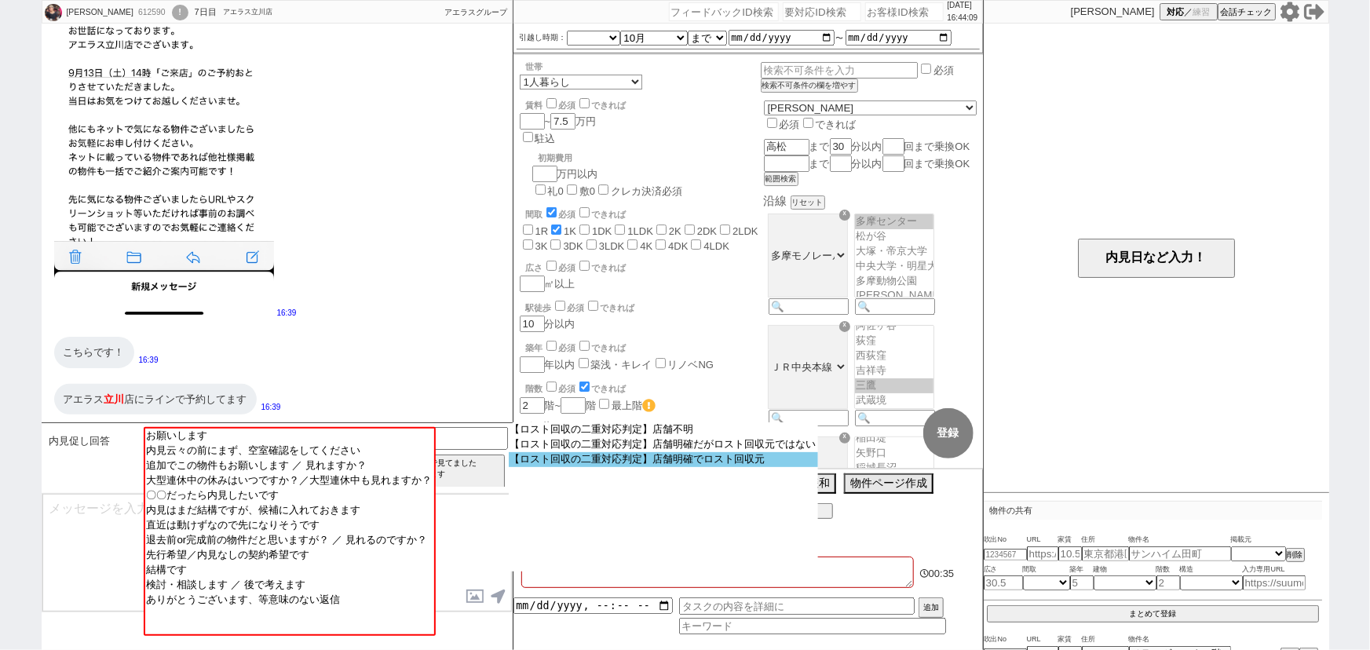
click at [705, 458] on option "【ロスト回収の二重対応判定】店舗明確でロスト回収元" at bounding box center [663, 459] width 309 height 15
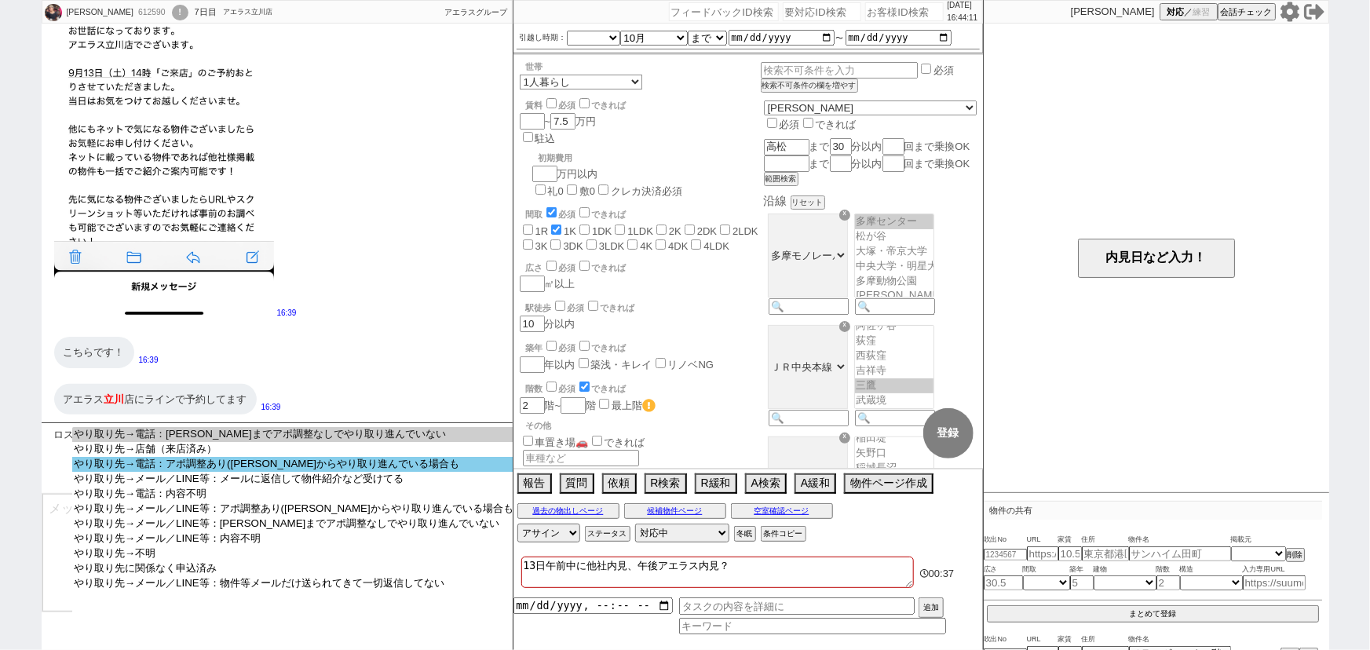
select select "やり取り先→電話：アポ調整あり([PERSON_NAME]からやり取り進んでいる場合も"
click at [382, 467] on option "やり取り先→電話：アポ調整あり([PERSON_NAME]からやり取り進んでいる場合も" at bounding box center [293, 464] width 443 height 15
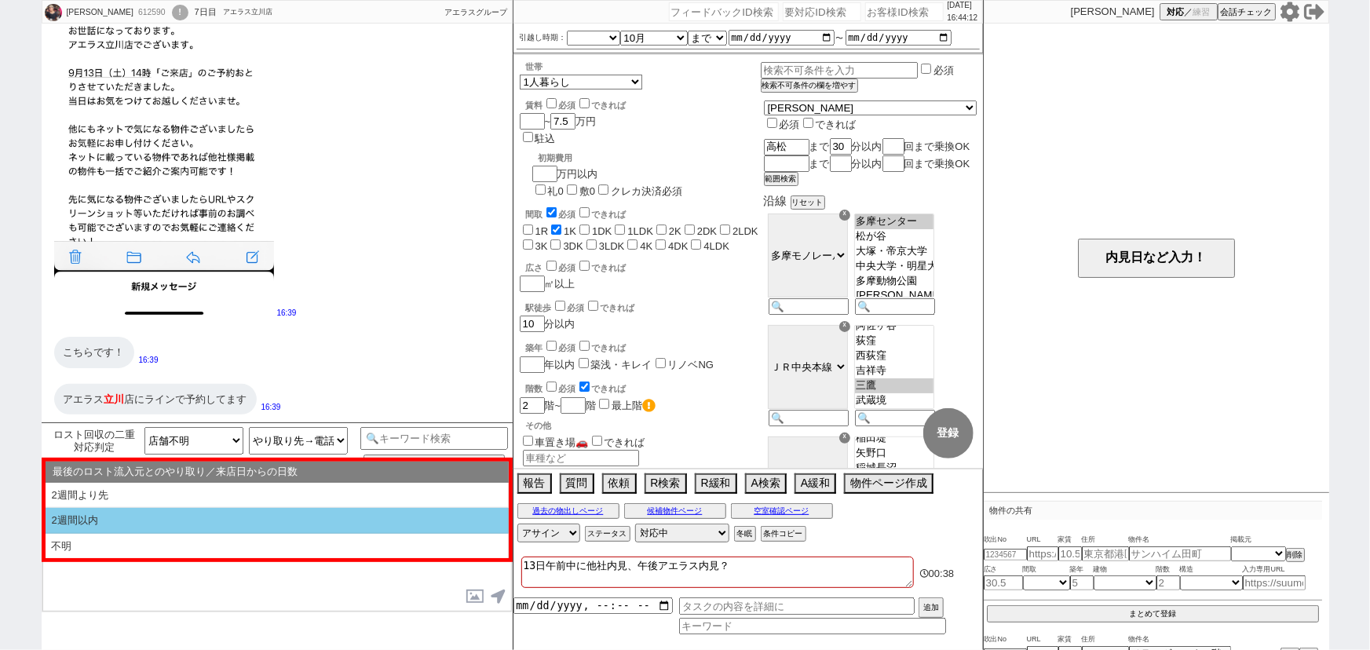
click at [294, 523] on li "2週間以内" at bounding box center [277, 521] width 463 height 26
select select "2週間以内"
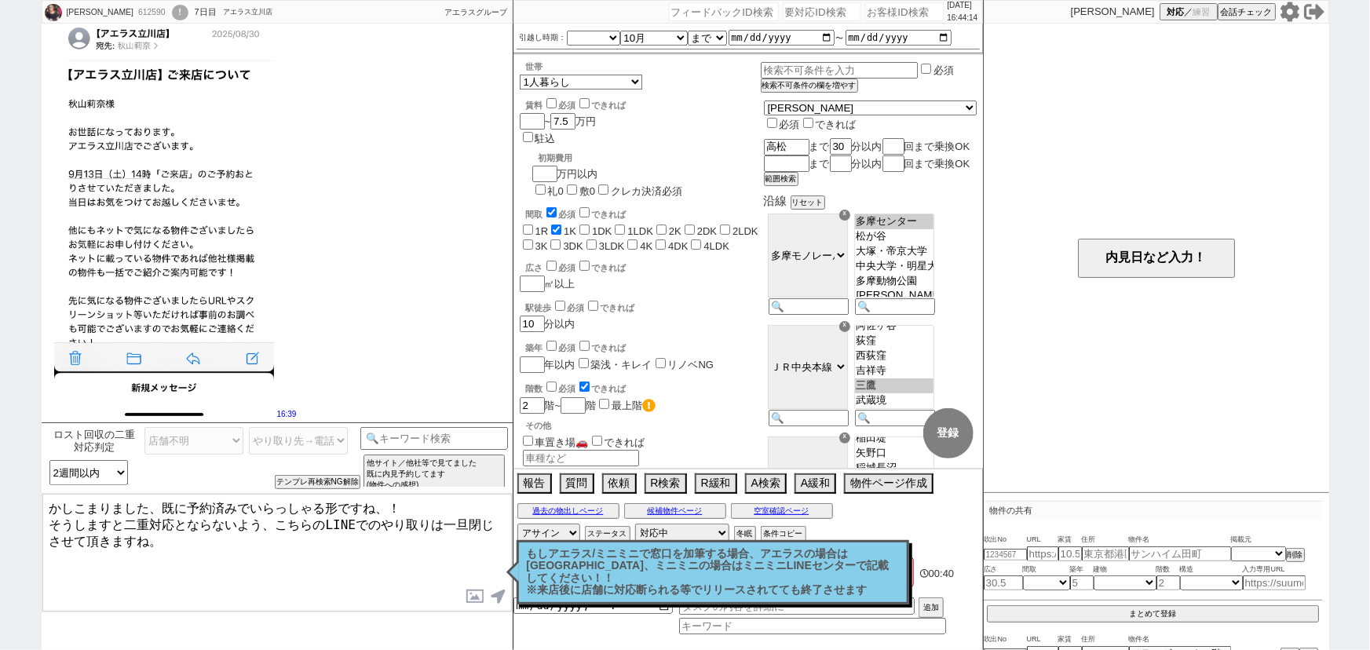
scroll to position [3238, 0]
click at [188, 503] on textarea "かしこまりました、既に予約済みでいらっしゃる形ですね、！ そうしますと二重対応とならないよう、こちらのLINEでのやり取りは一旦閉じさせて頂きますね。" at bounding box center [276, 553] width 469 height 118
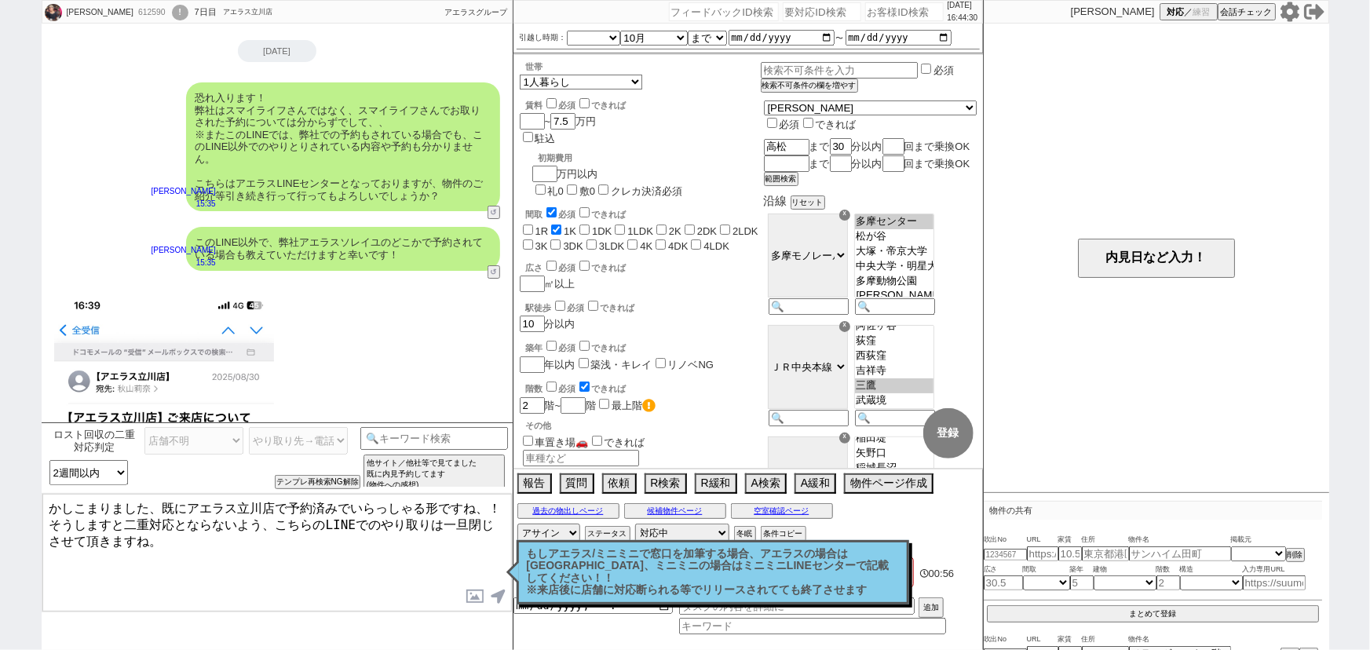
scroll to position [3377, 0]
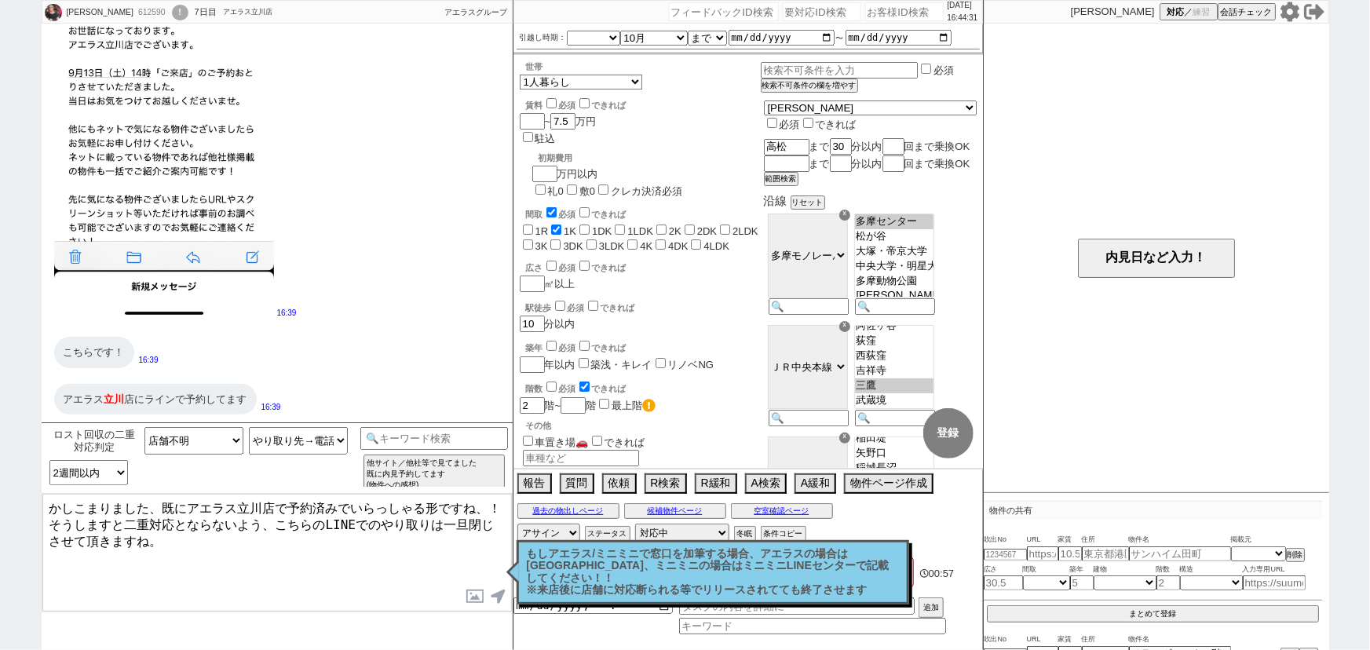
click at [256, 550] on textarea "かしこまりました、既にアエラス立川店で予約済みでいらっしゃる形ですね、！ そうしますと二重対応とならないよう、こちらのLINEでのやり取りは一旦閉じさせて頂き…" at bounding box center [276, 553] width 469 height 118
type textarea "かしこまりました、既にアエラス立川店で予約済みでいらっしゃる形ですね、！ そうしますと二重対応とならないよう、こちらのLINEでのやり取りは一旦閉じさせて頂き…"
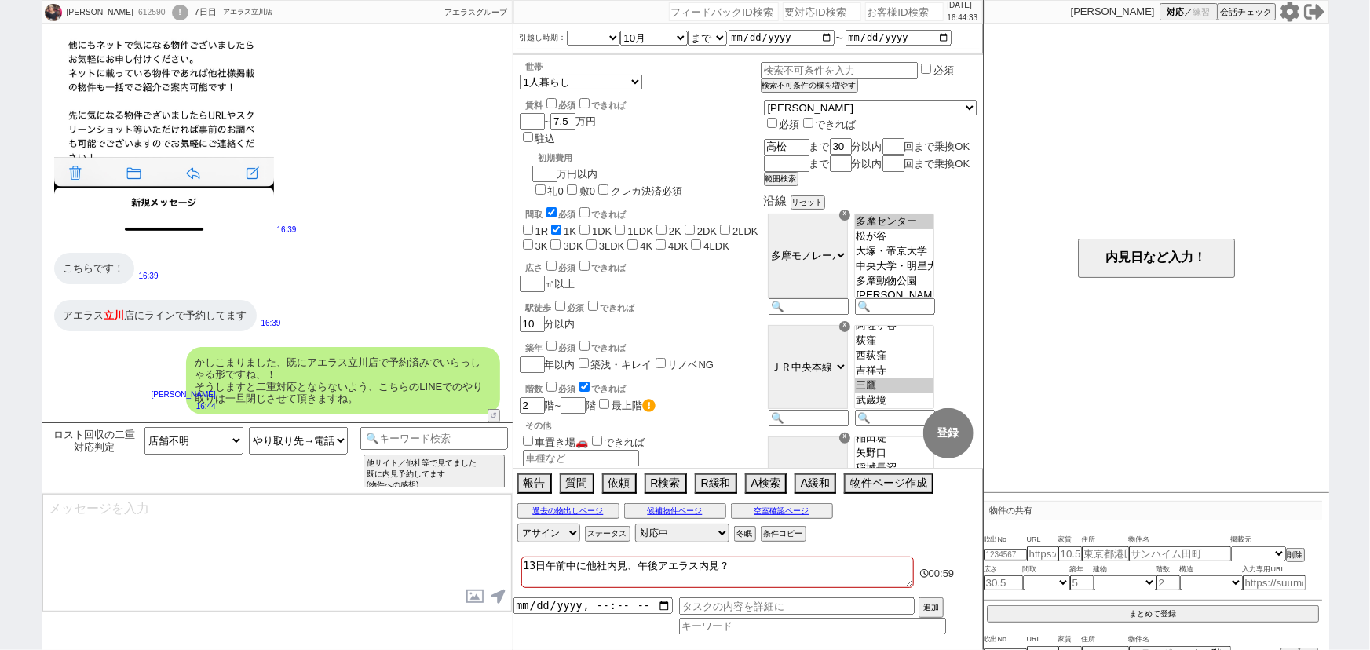
scroll to position [2978, 0]
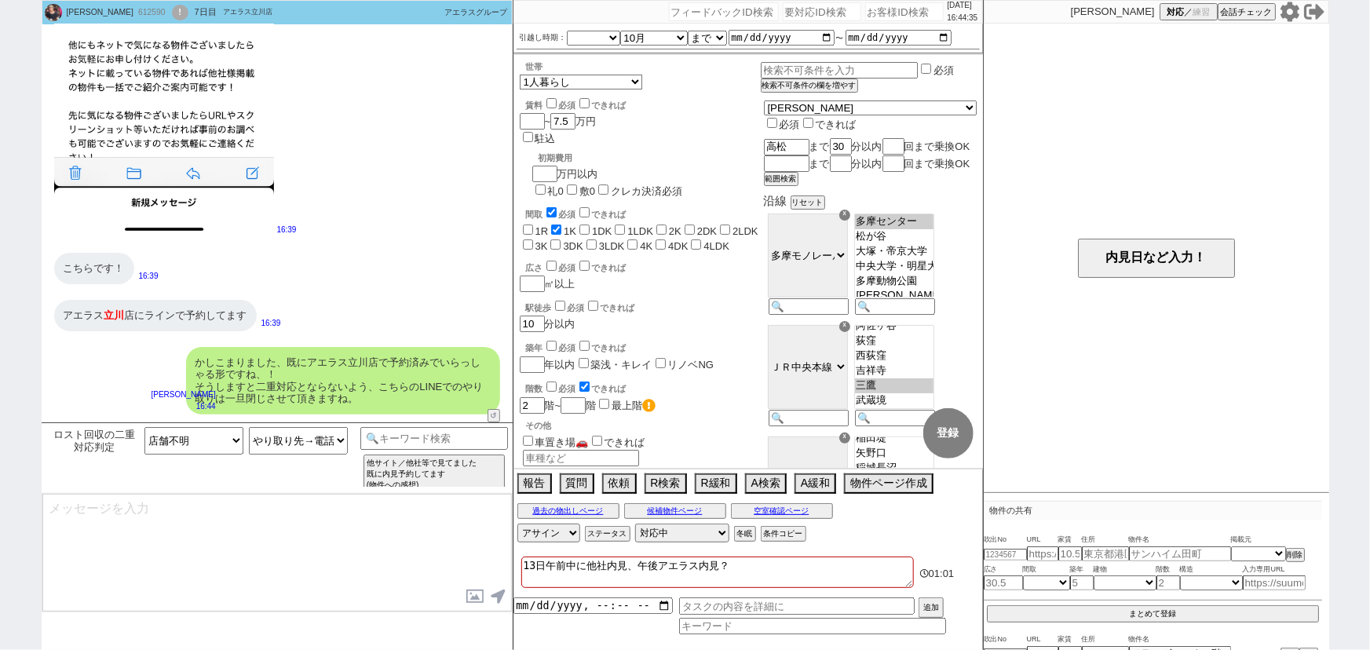
type textarea "もし店舗と進めていくなかで物件がお決まりにならなかった場合などは、 担当に「LINEのほうで探していいですか？」といった旨ご確認いただき、 再度またご連絡いた…"
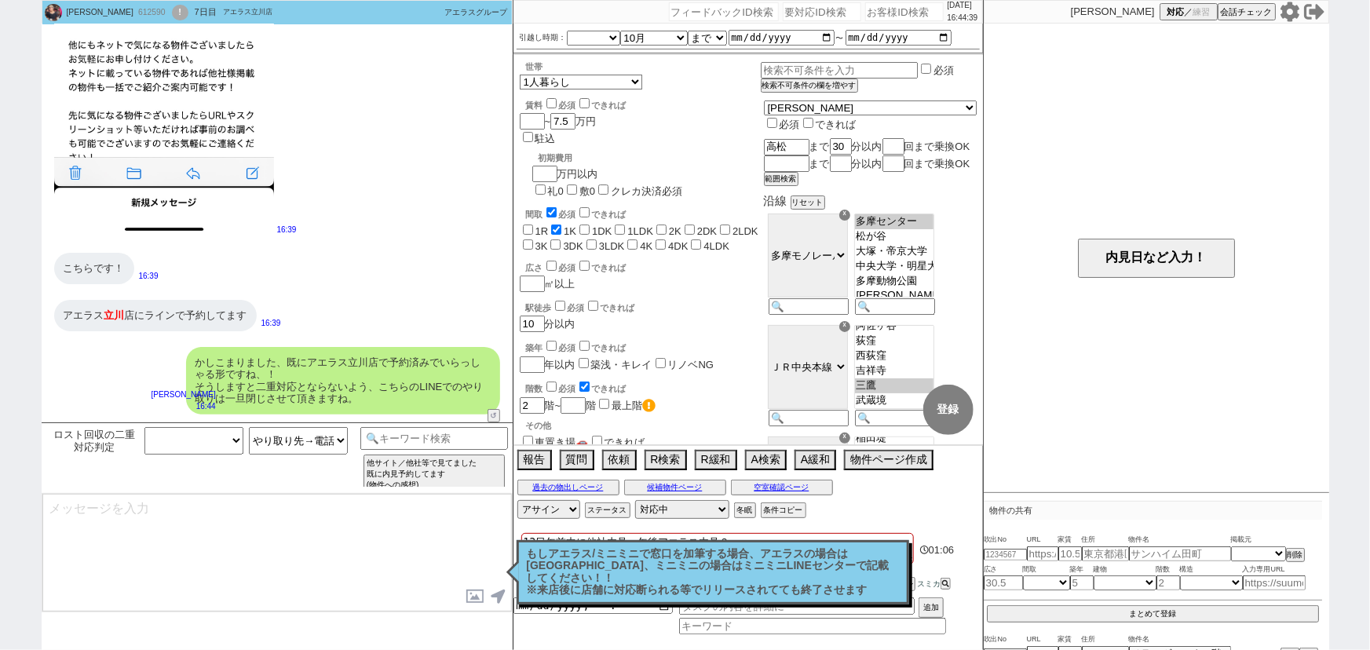
select select
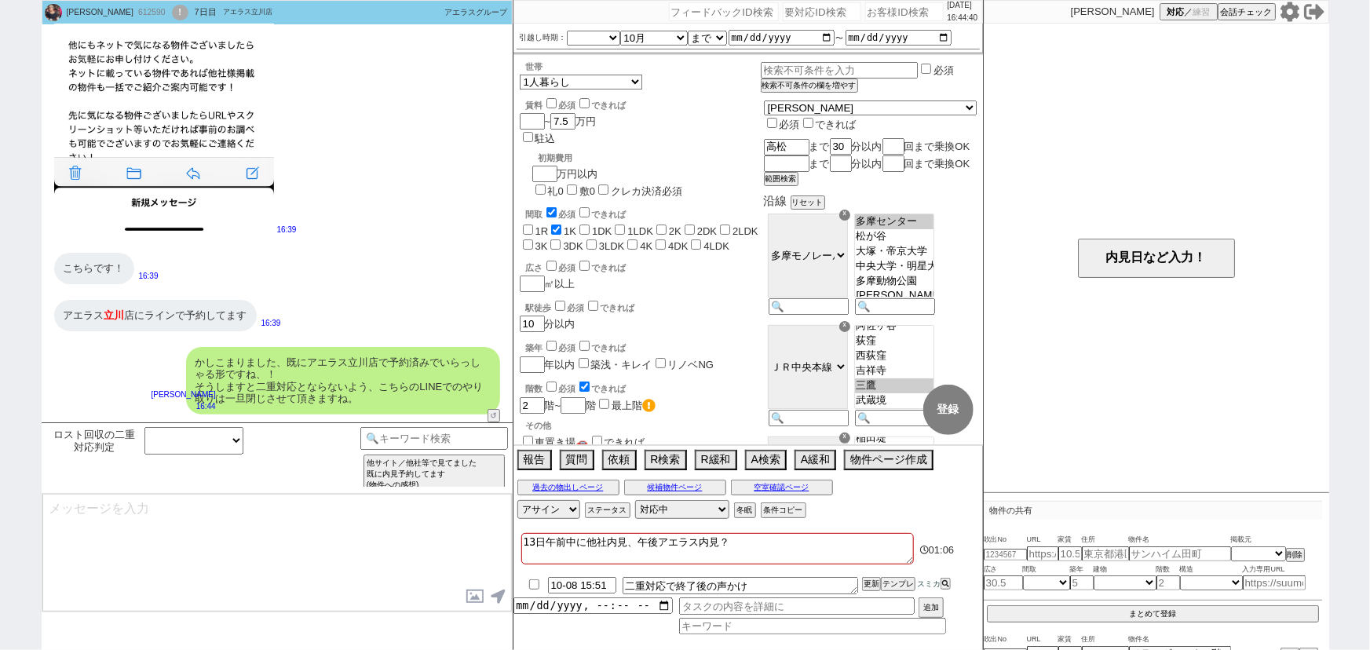
scroll to position [3073, 0]
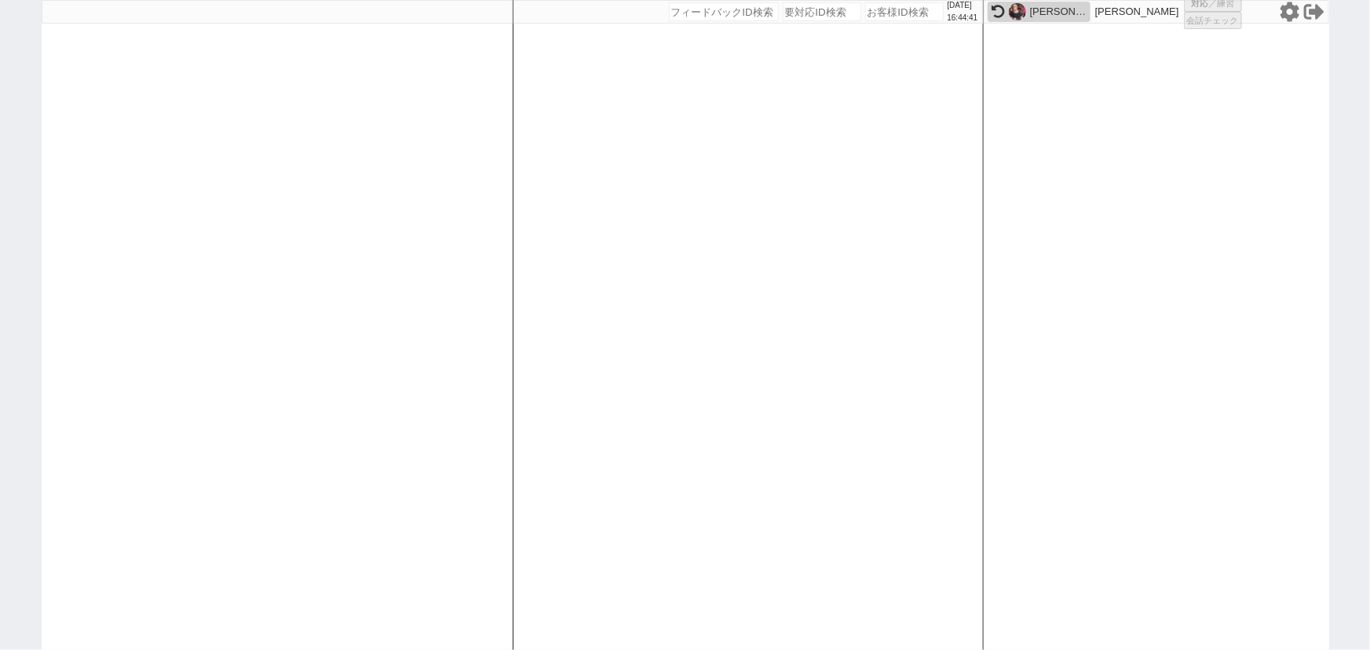
select select "1"
select select "3"
select select "2"
select select "5"
select select "10"
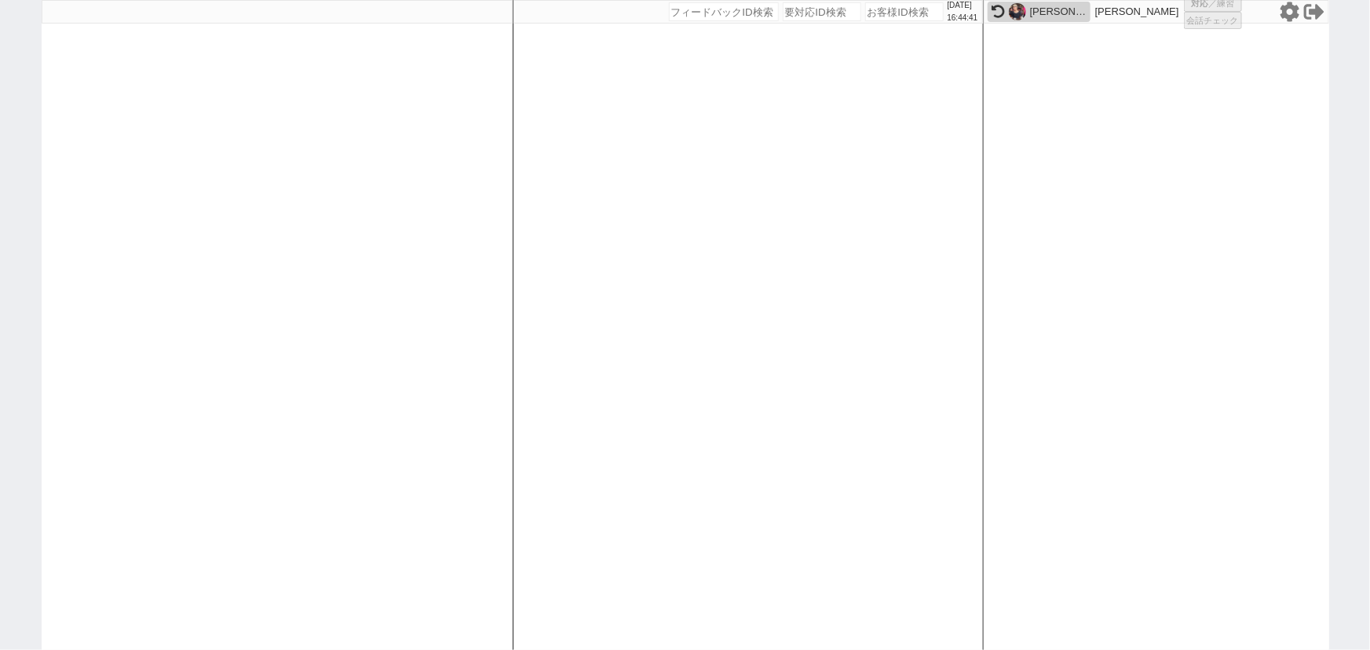
select select "8"
select select
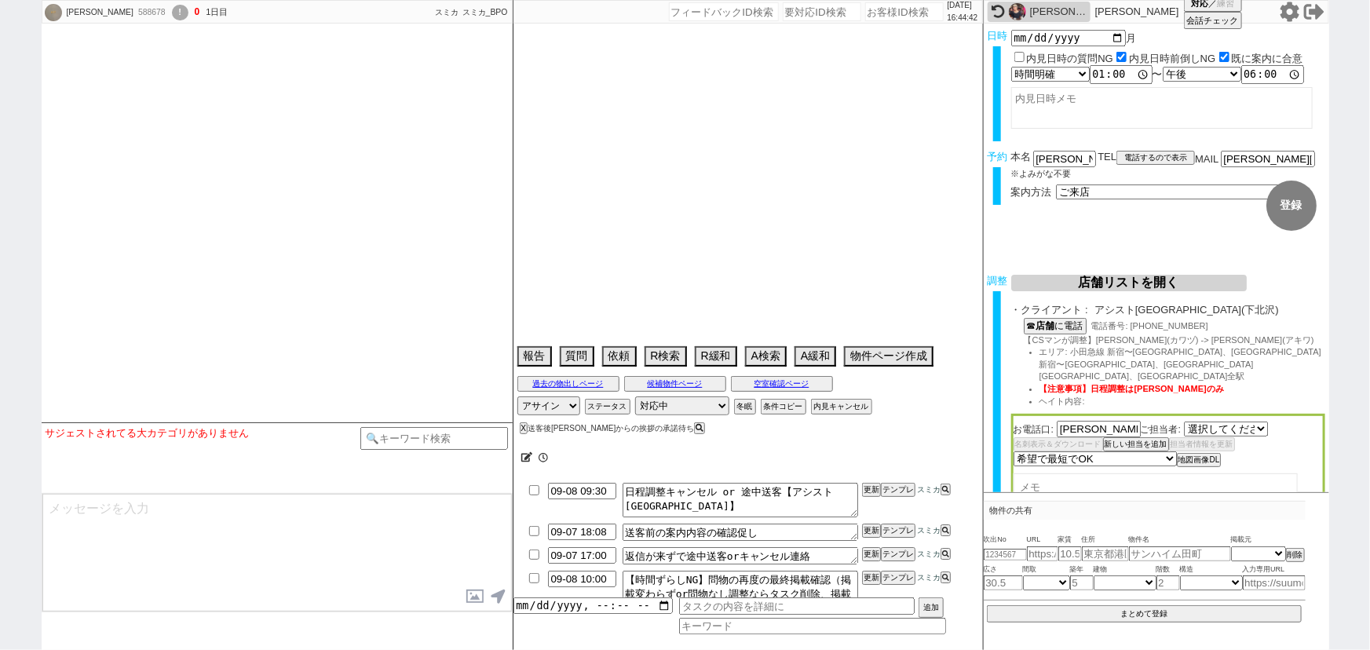
select select "2815"
select select
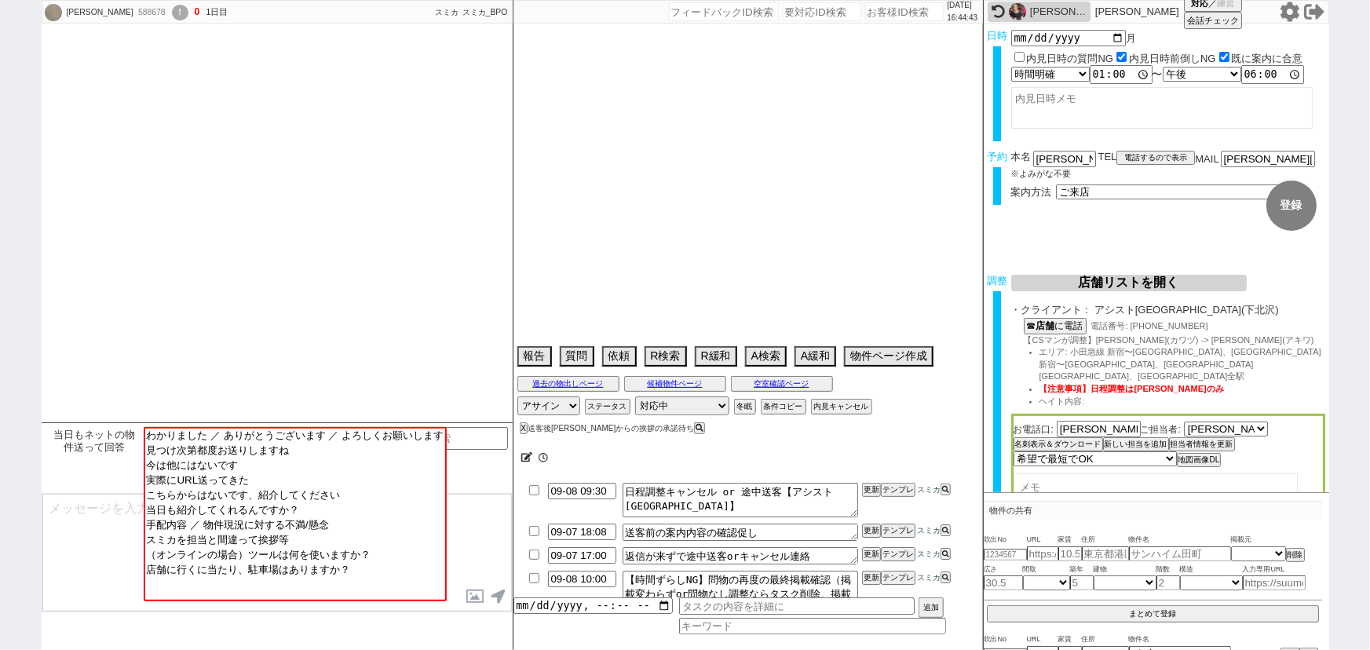
type textarea "他社なし"
select select "[DATE]"
select select "11"
select select "37"
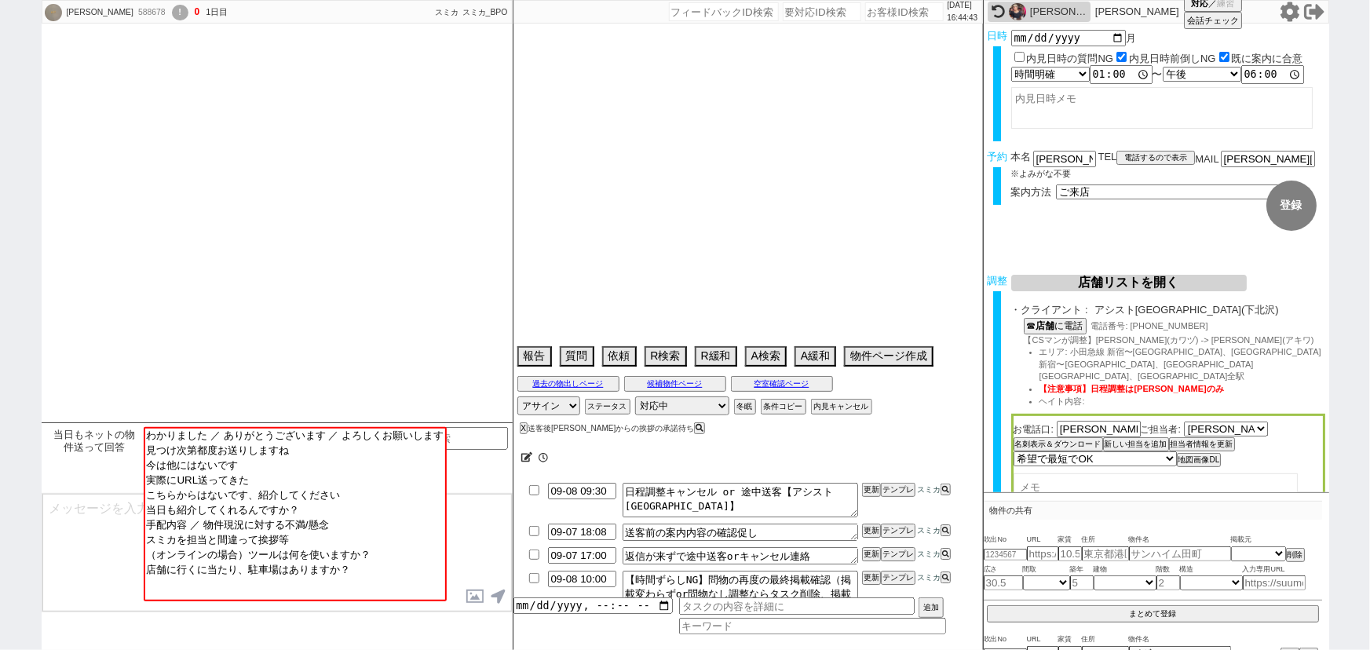
select select "0"
select select "12"
select select "53"
select select "1331"
select select "47"
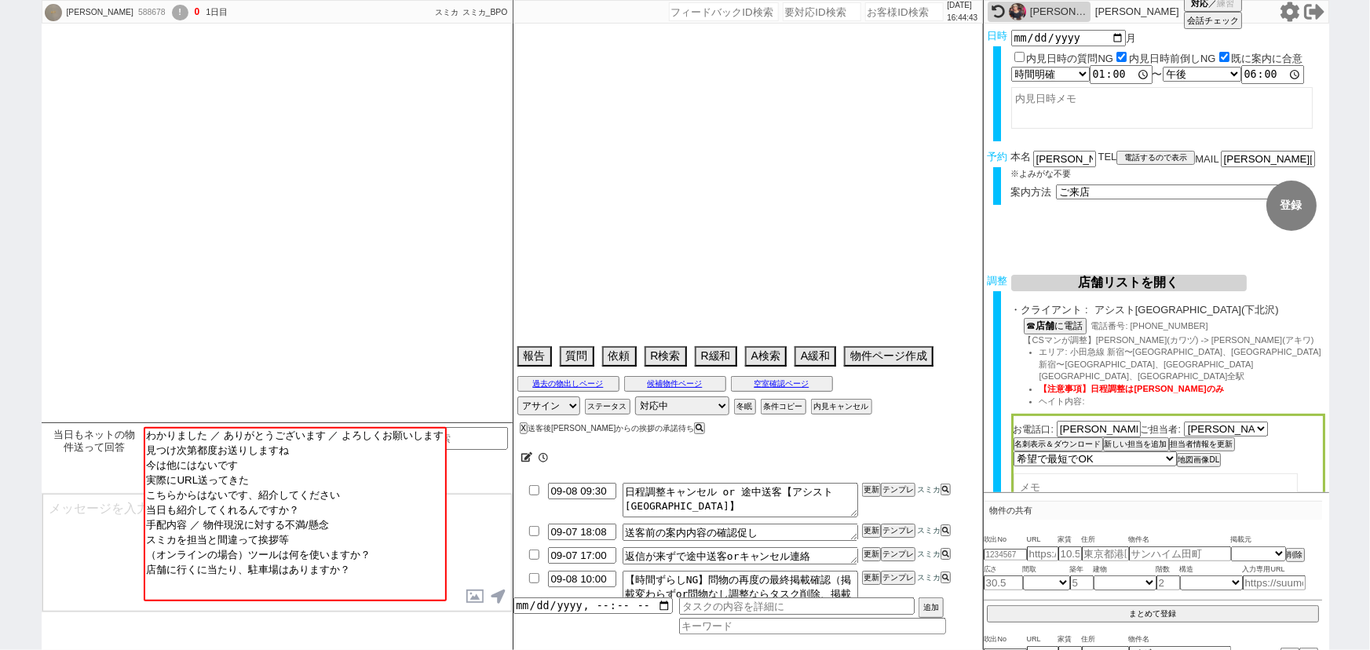
select select "[DATE]"
select select "48"
select select "[DATE]"
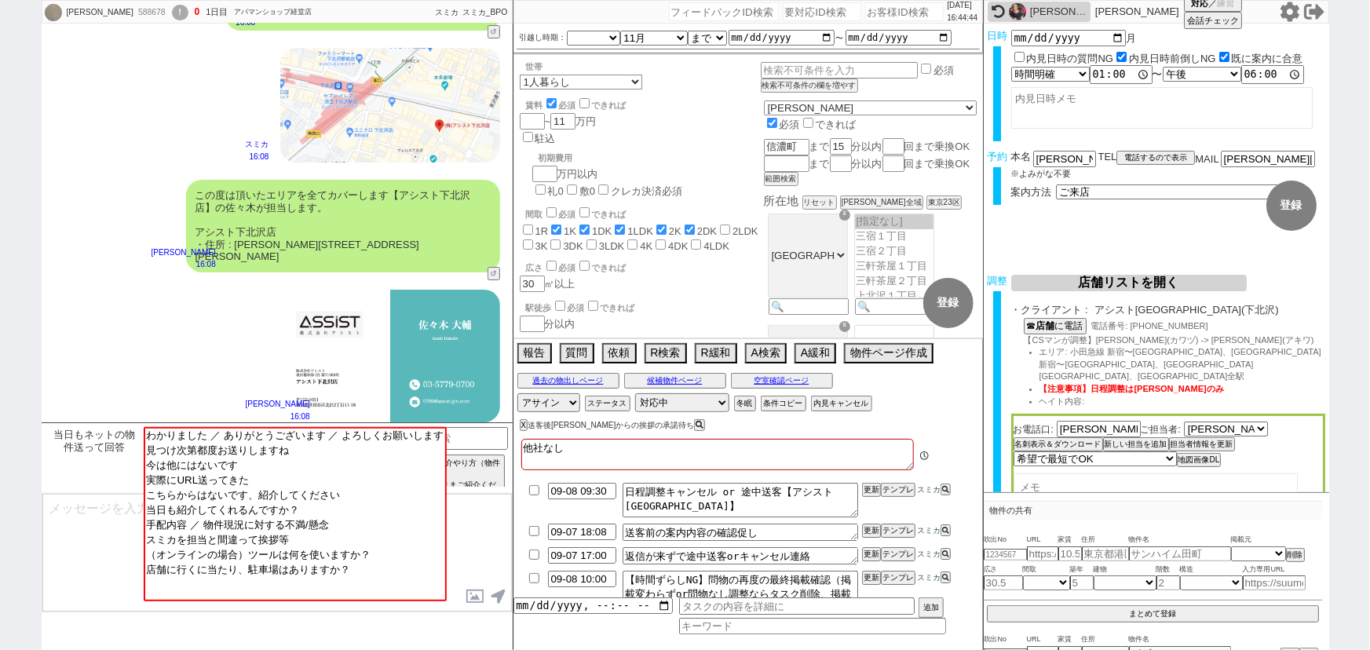
scroll to position [3106, 0]
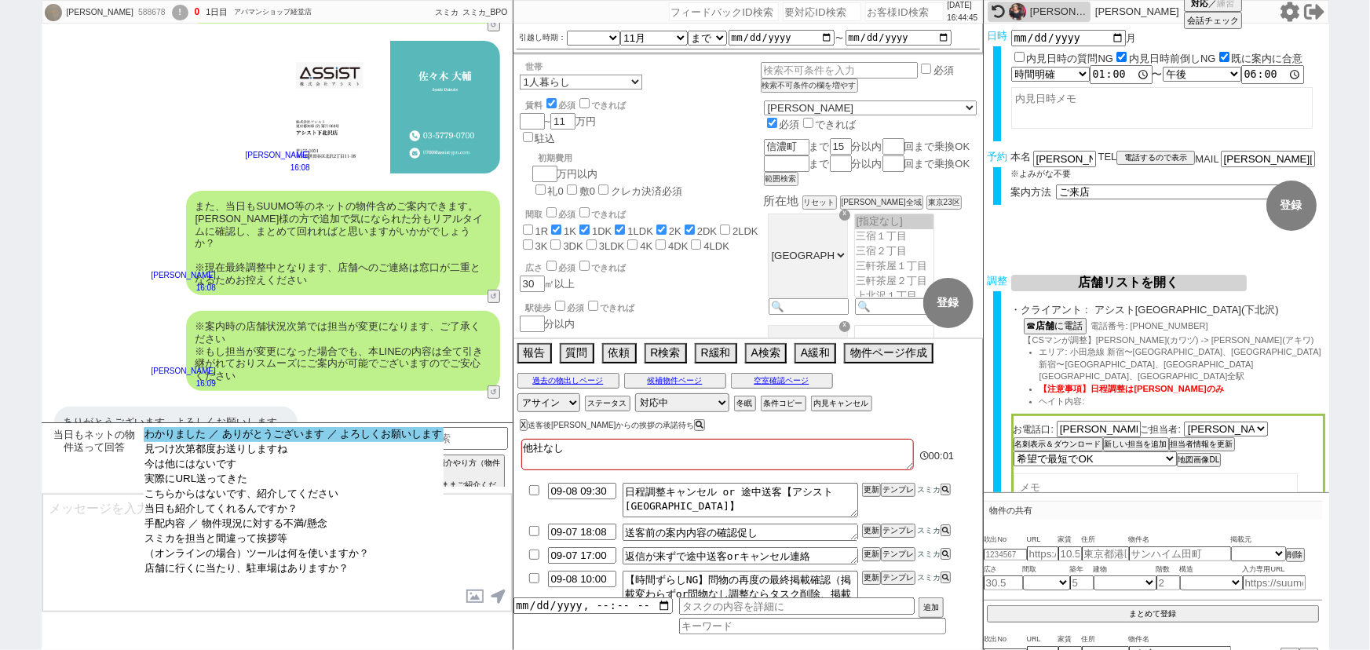
select select "わかりました ／ ありがとうございます ／ よろしくお願いします"
click at [273, 429] on option "わかりました ／ ありがとうございます ／ よろしくお願いします" at bounding box center [294, 434] width 301 height 15
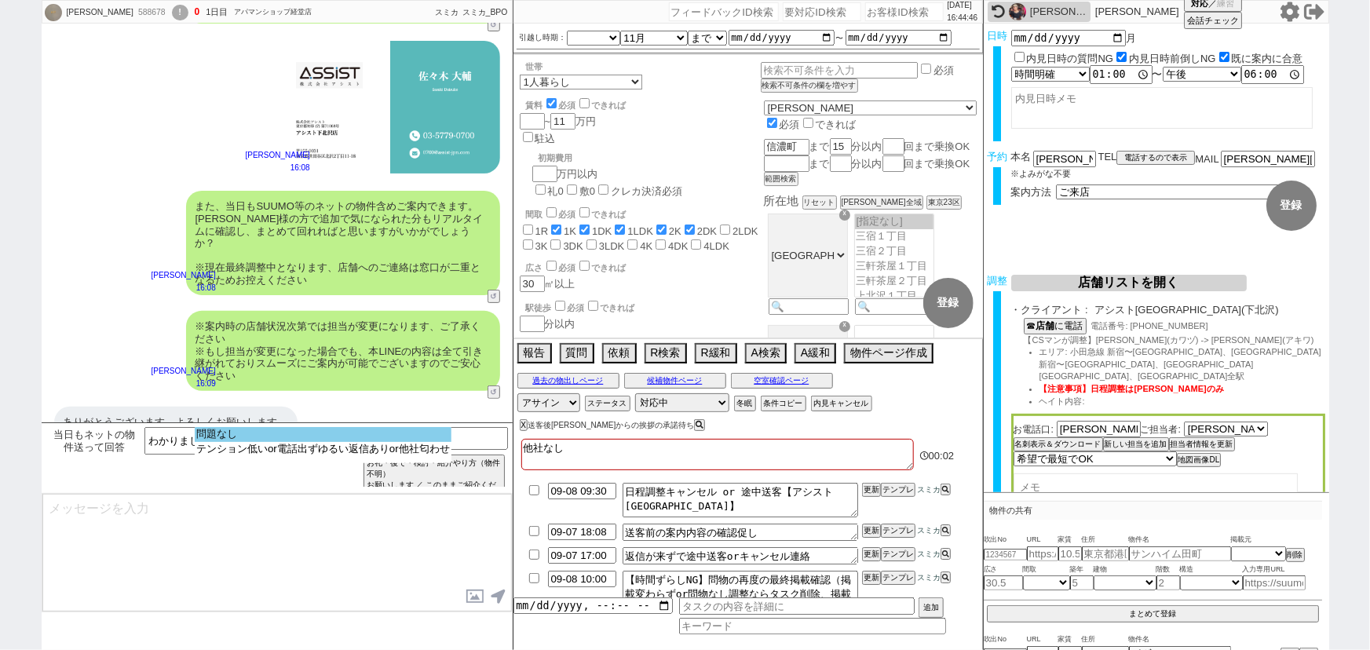
select select "問題なし"
click at [275, 429] on option "問題なし" at bounding box center [323, 434] width 257 height 15
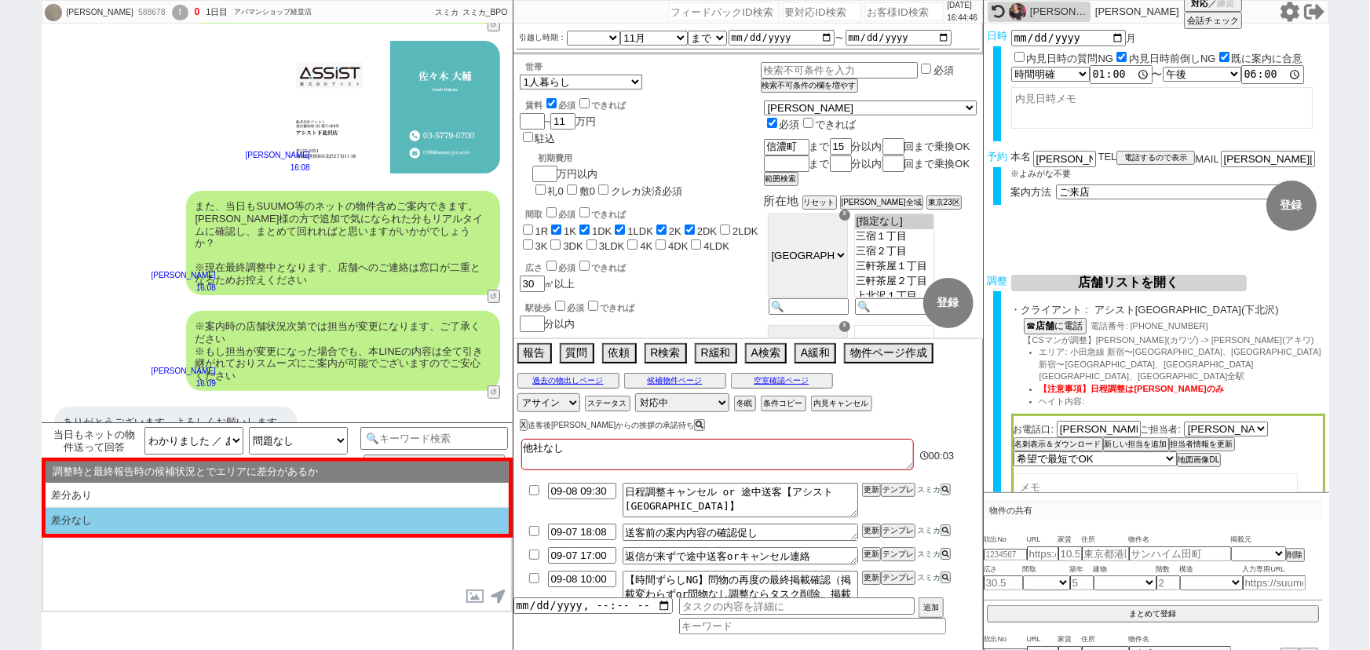
click at [188, 526] on li "差分なし" at bounding box center [277, 521] width 463 height 26
select select "差分なし"
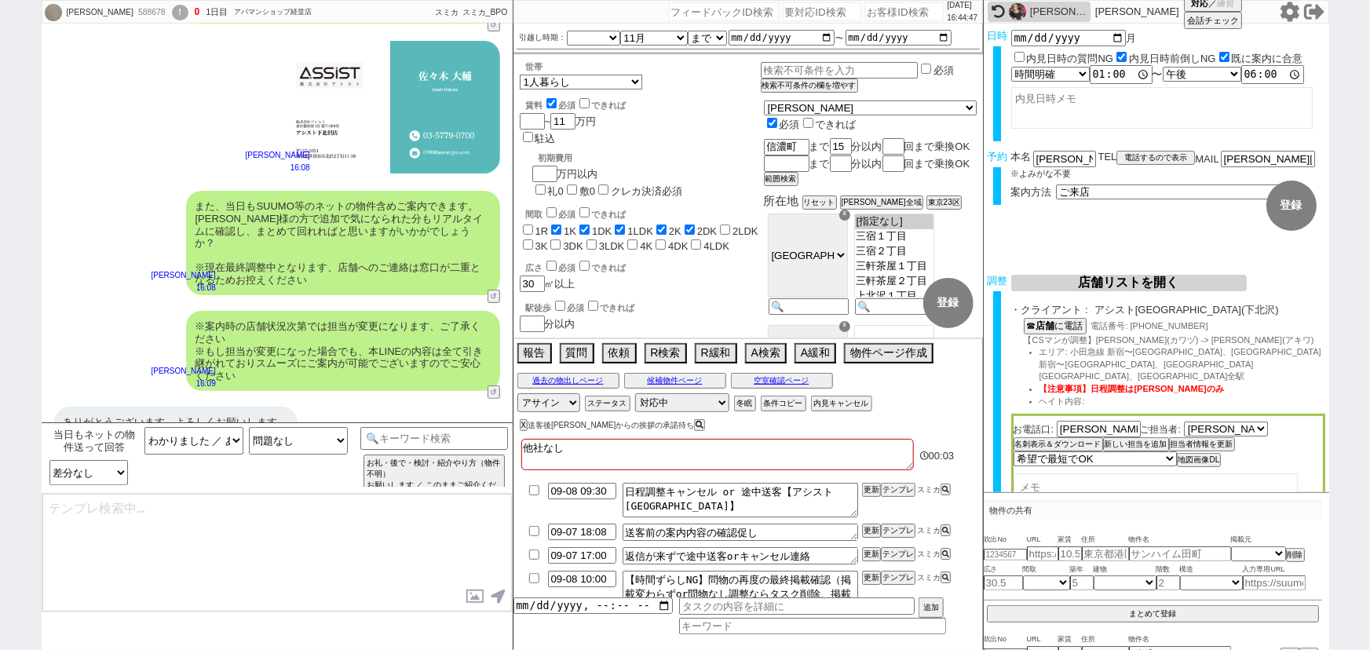
type textarea "ご確認ありがとうございます！ また、今回お繋ぎできたアシスト下北沢店ですが、 都内に多店舗展開するアシストグループの店舗でして、「総合仲介」で[PERSON_…"
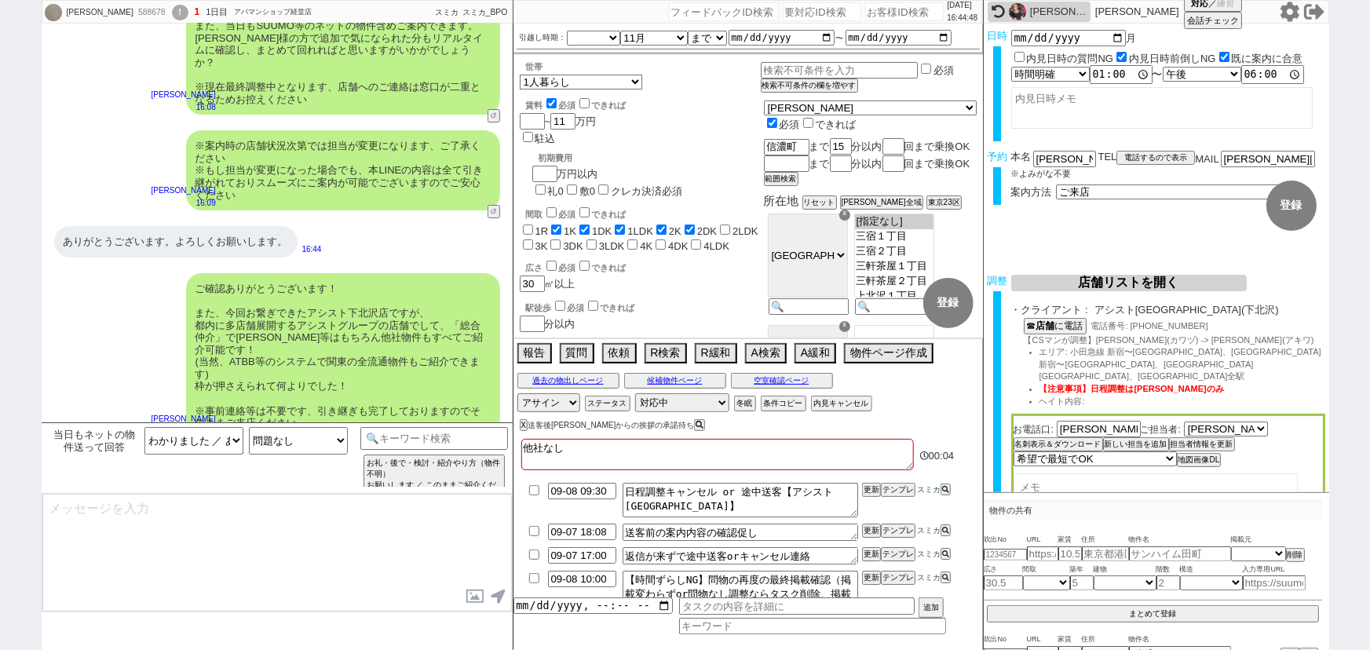
type textarea "手配内容も改めてメールにてお送りいたしますね。 当日はどうぞよろしくお願いいたします！"
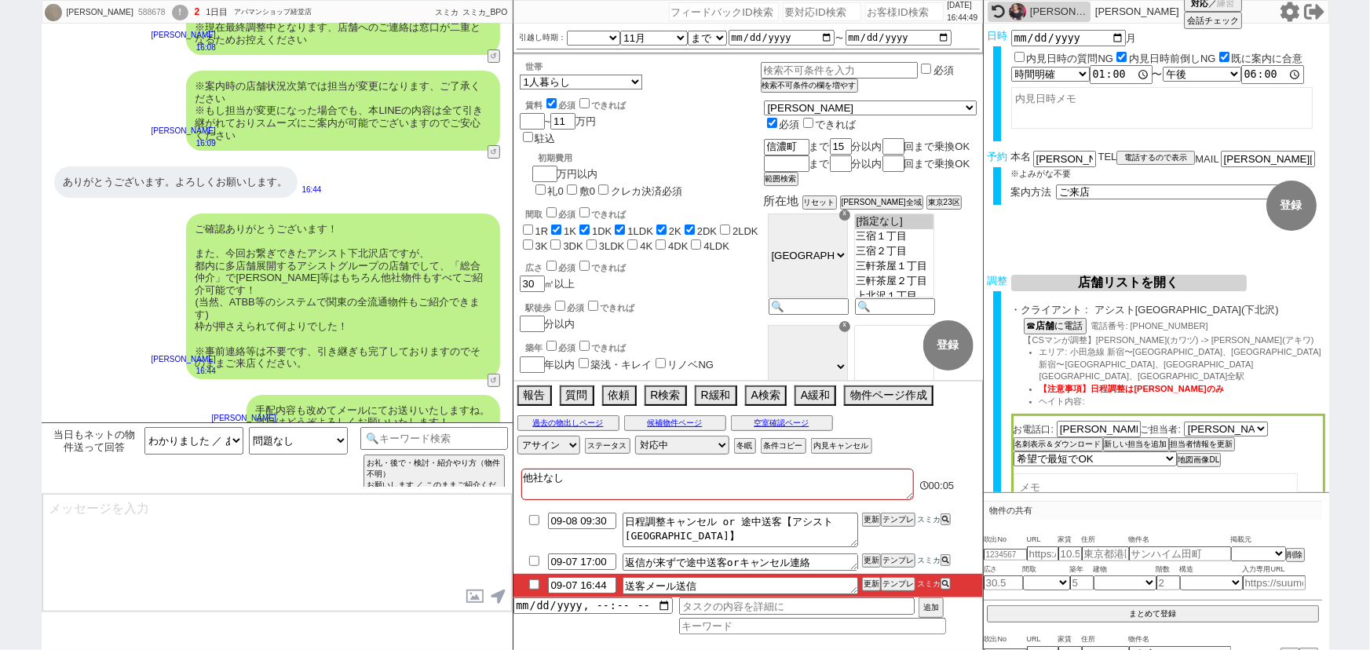
type textarea "■■■ご案内の流れ■■■ 1. 担当から詳細なヒアリング 2. 最新物件の洗い出し 3. 事前の物件含め、最新状況を直接確認 4. 募集中のものをまとめて内見…"
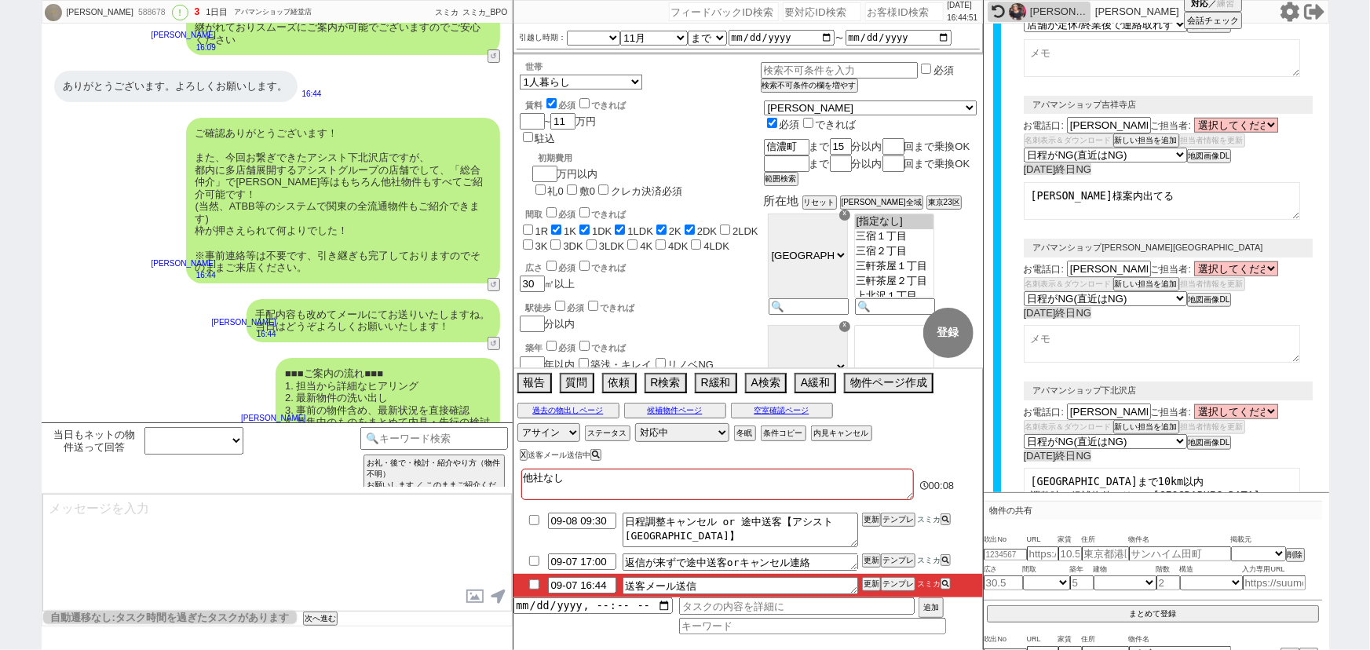
scroll to position [674, 0]
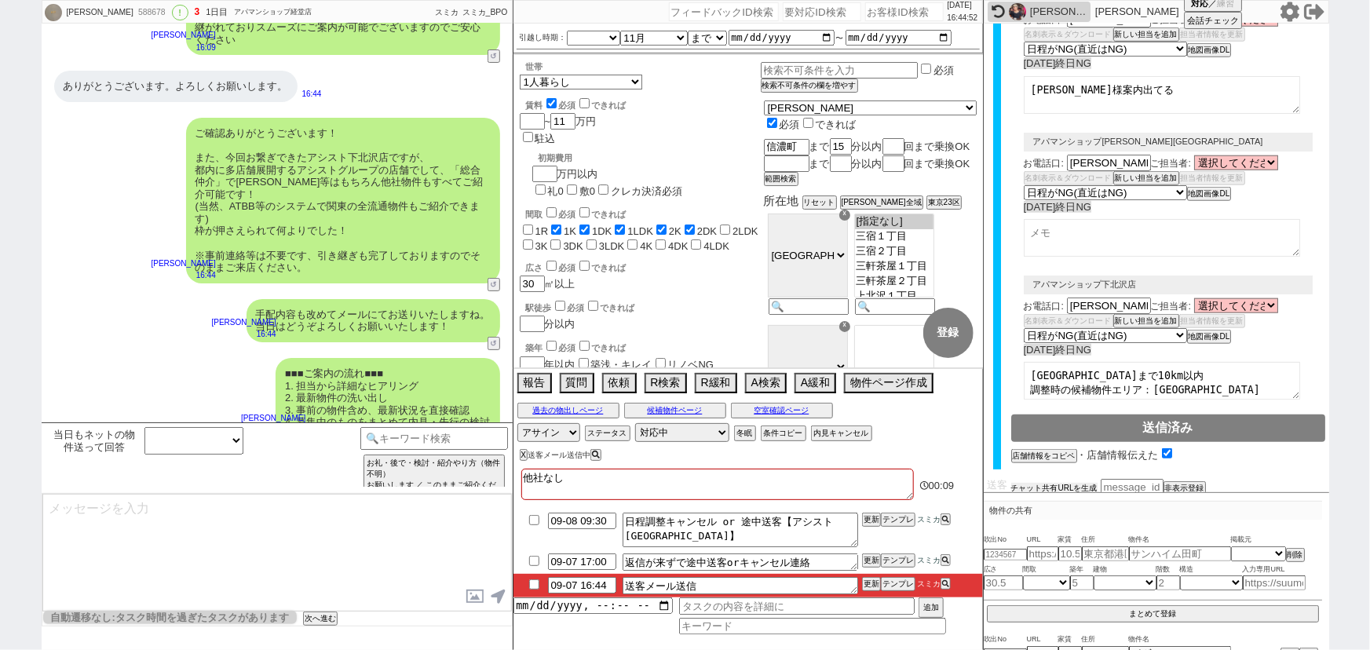
click at [1085, 483] on button "チャット共有URLを生成" at bounding box center [1054, 488] width 86 height 11
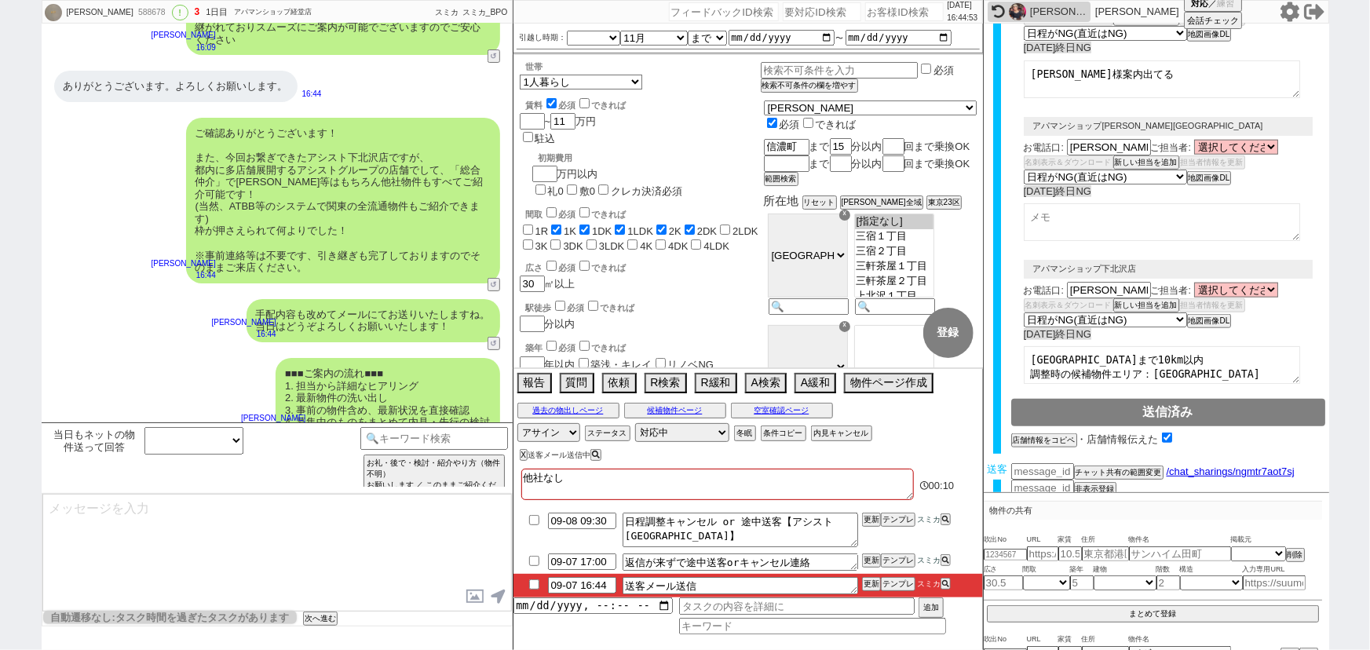
click at [1029, 498] on button "送客に進む" at bounding box center [1030, 503] width 39 height 11
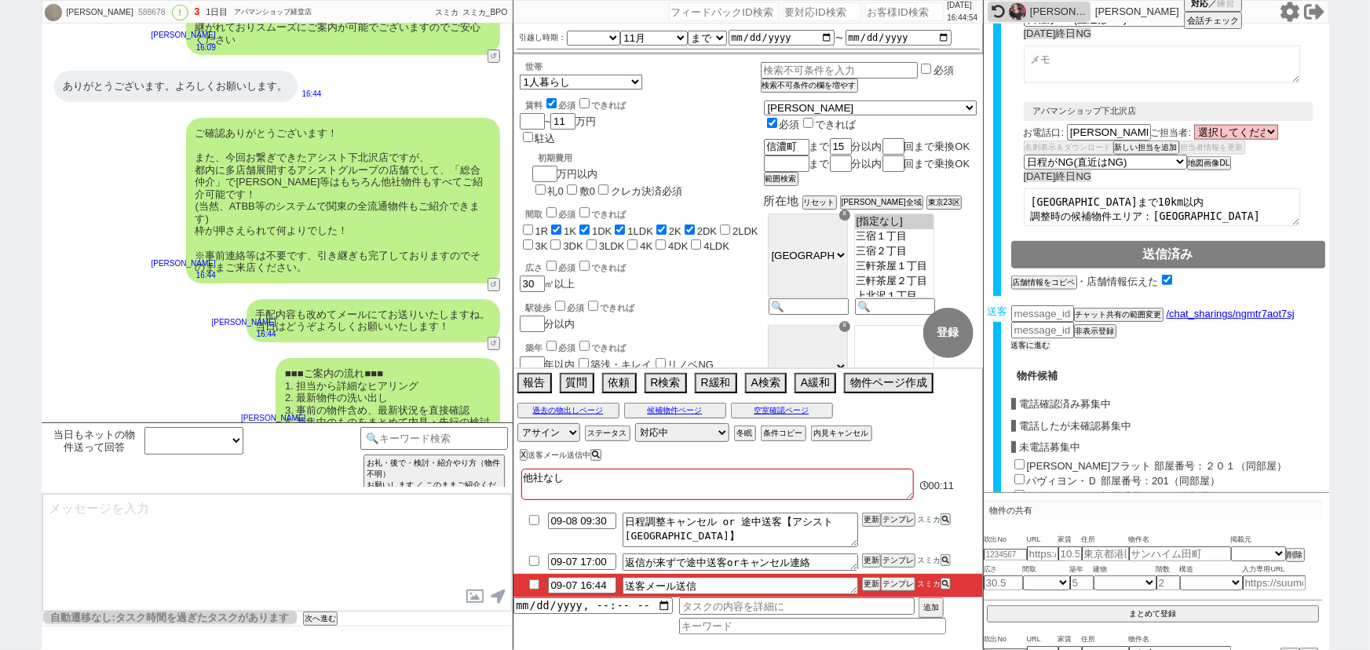
scroll to position [911, 0]
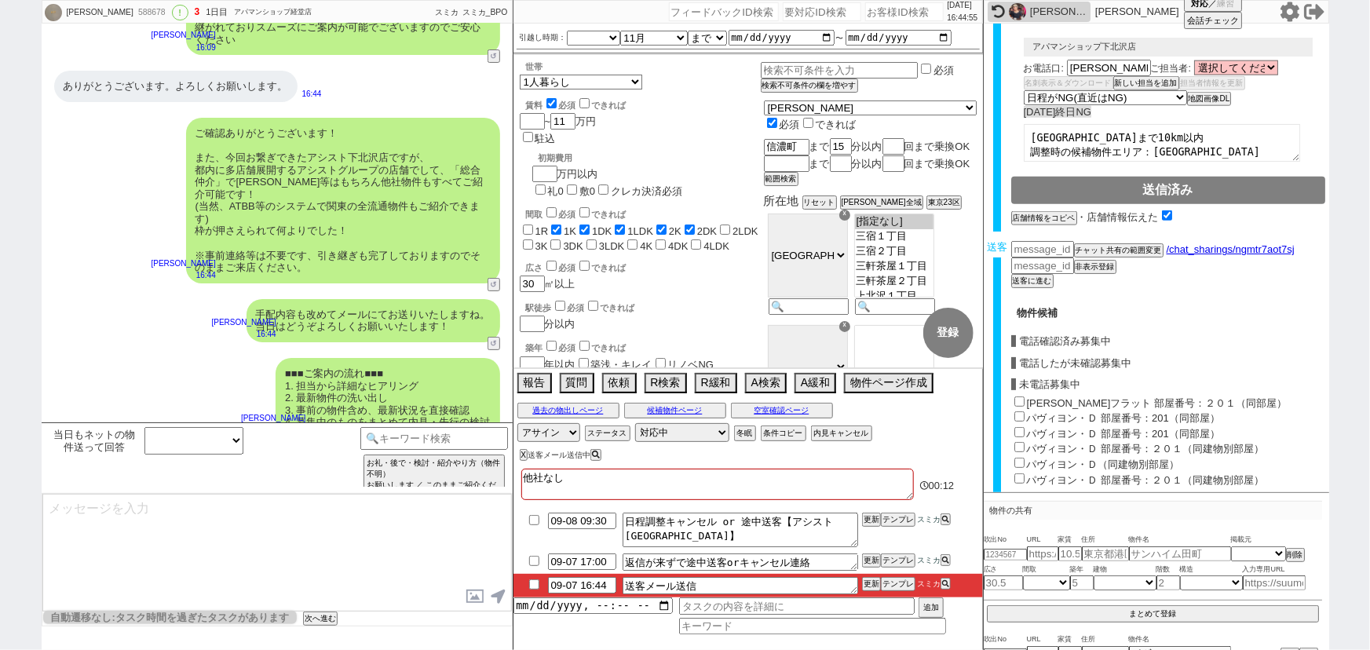
click at [1012, 394] on div "[PERSON_NAME]フラット 部屋番号：２０１（同部屋）" at bounding box center [1168, 402] width 314 height 16
click at [1018, 396] on input "[PERSON_NAME]フラット 部屋番号：２０１（同部屋）" at bounding box center [1019, 401] width 10 height 10
checkbox input "true"
type input "90000"
checkbox input "true"
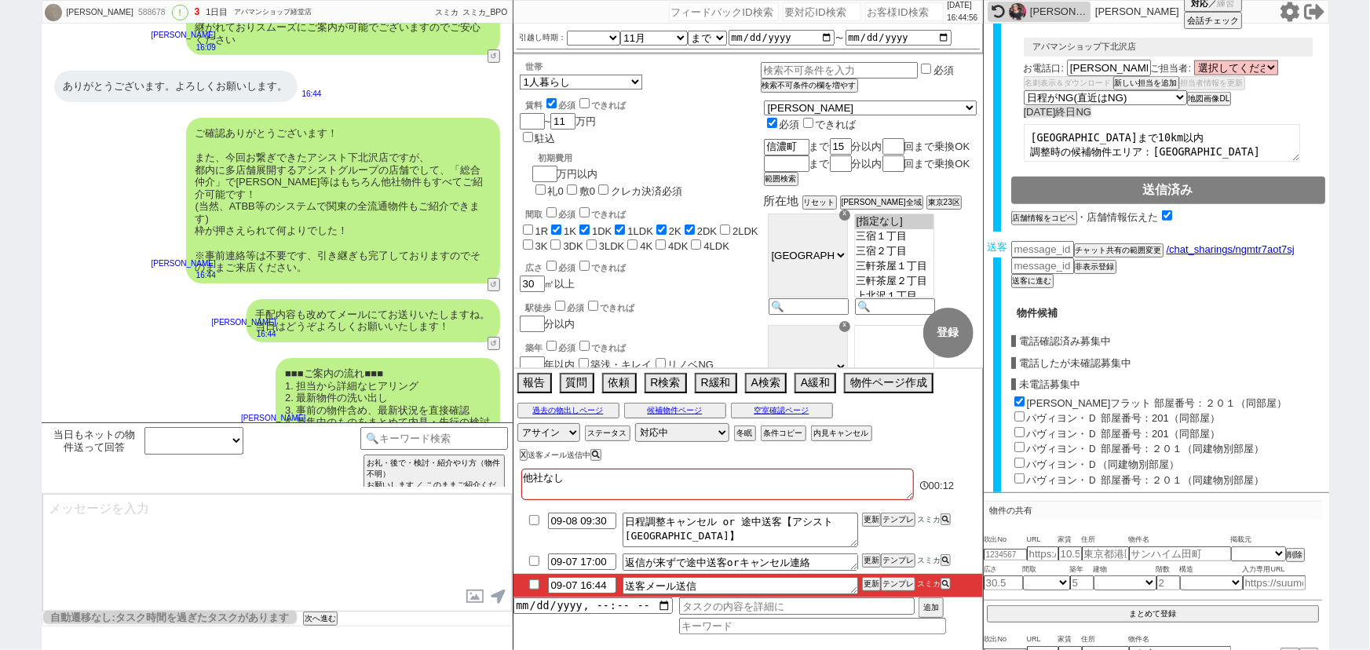
checkbox input "false"
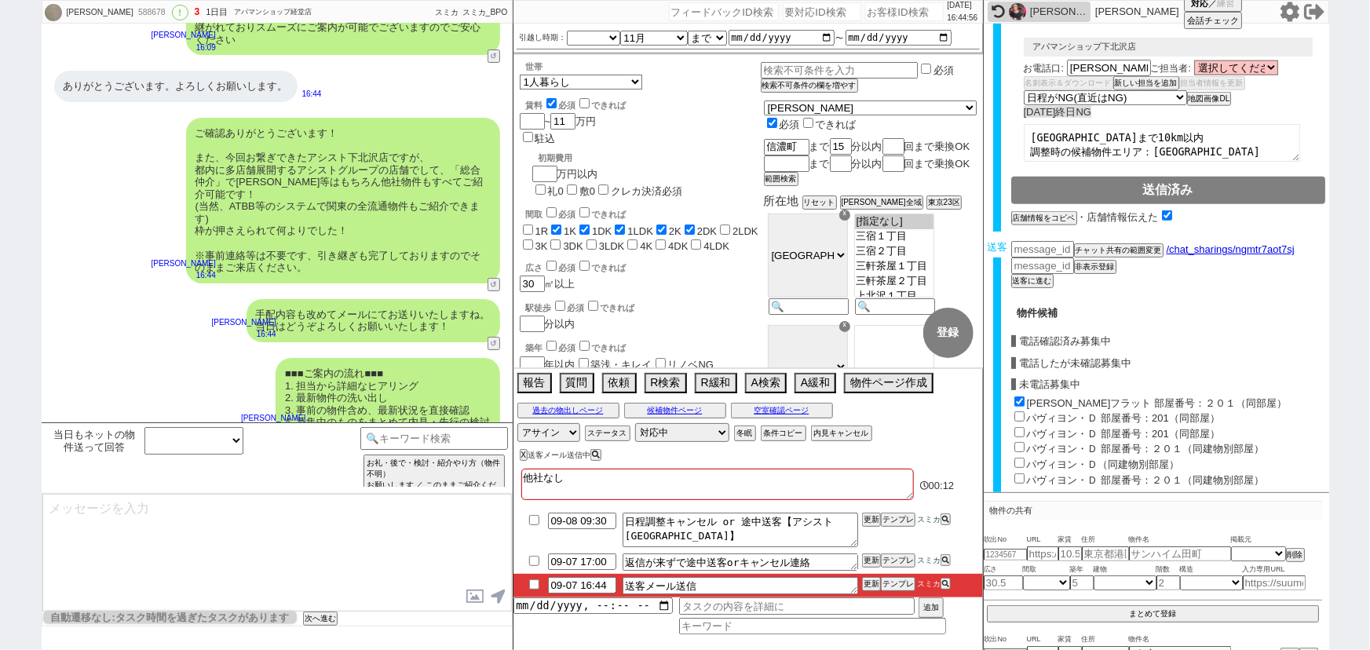
checkbox input "true"
checkbox input "false"
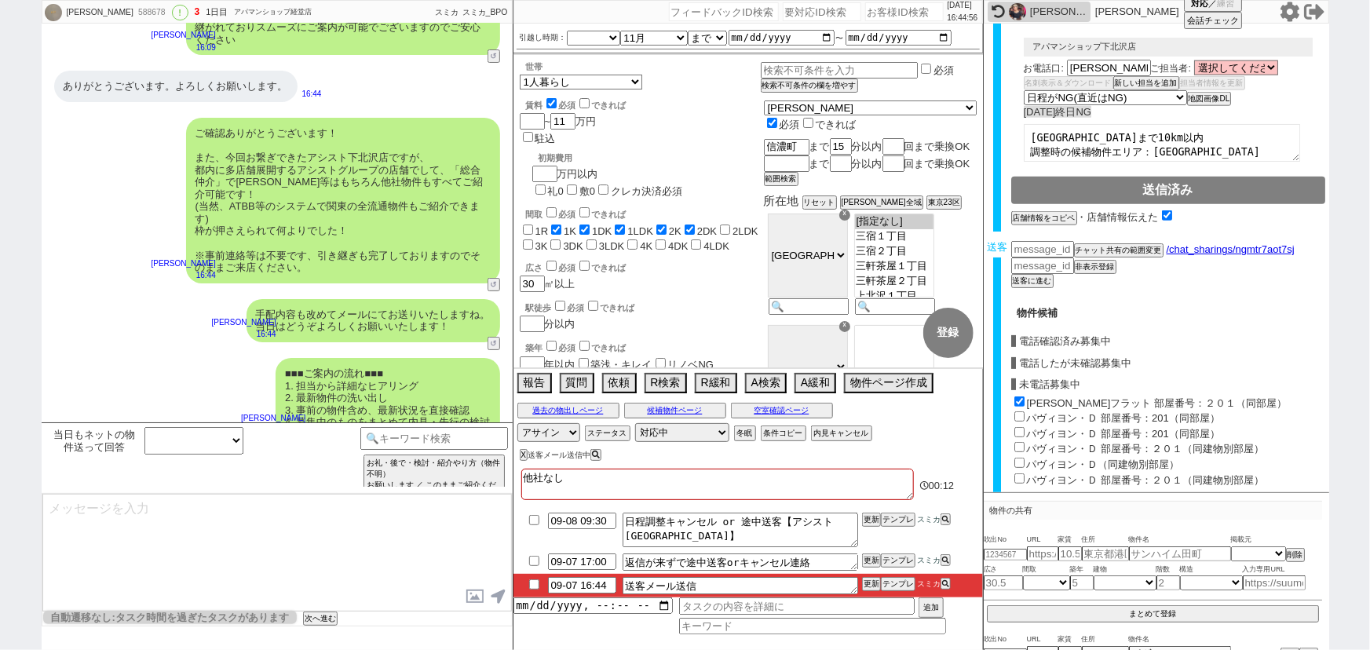
checkbox input "false"
click at [1019, 411] on input "パヴィヨン・Ｄ 部屋番号：201（同部屋）" at bounding box center [1019, 416] width 10 height 10
checkbox input "true"
type input "97000"
checkbox input "true"
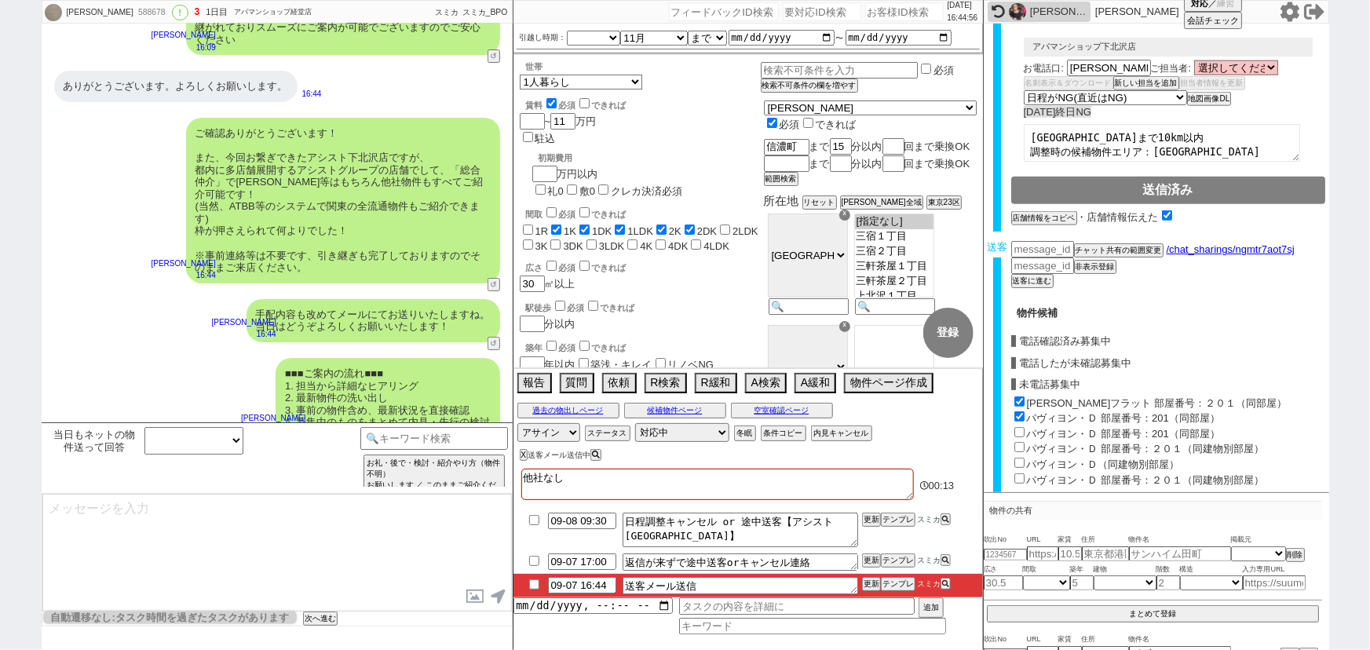
checkbox input "true"
checkbox input "false"
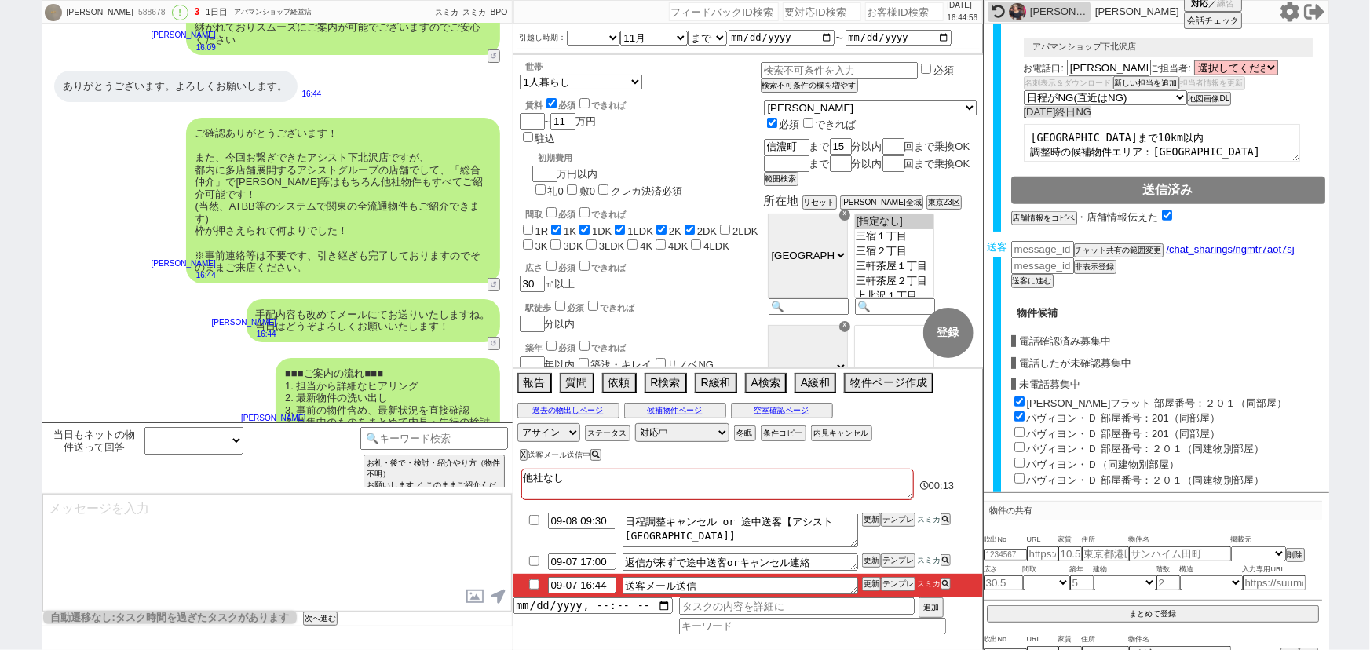
checkbox input "true"
checkbox input "false"
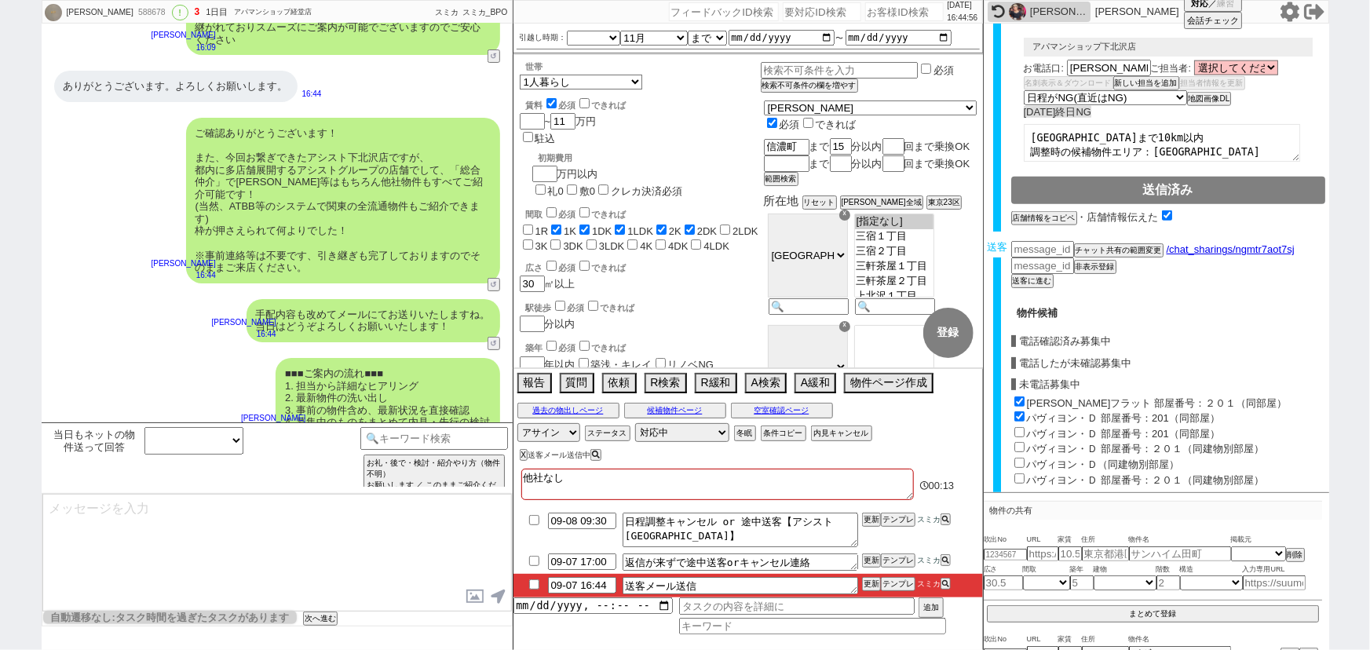
checkbox input "false"
click at [1019, 427] on input "パヴィヨン・Ｄ 部屋番号：201（同部屋）" at bounding box center [1019, 432] width 10 height 10
checkbox input "true"
type input "99333"
checkbox input "true"
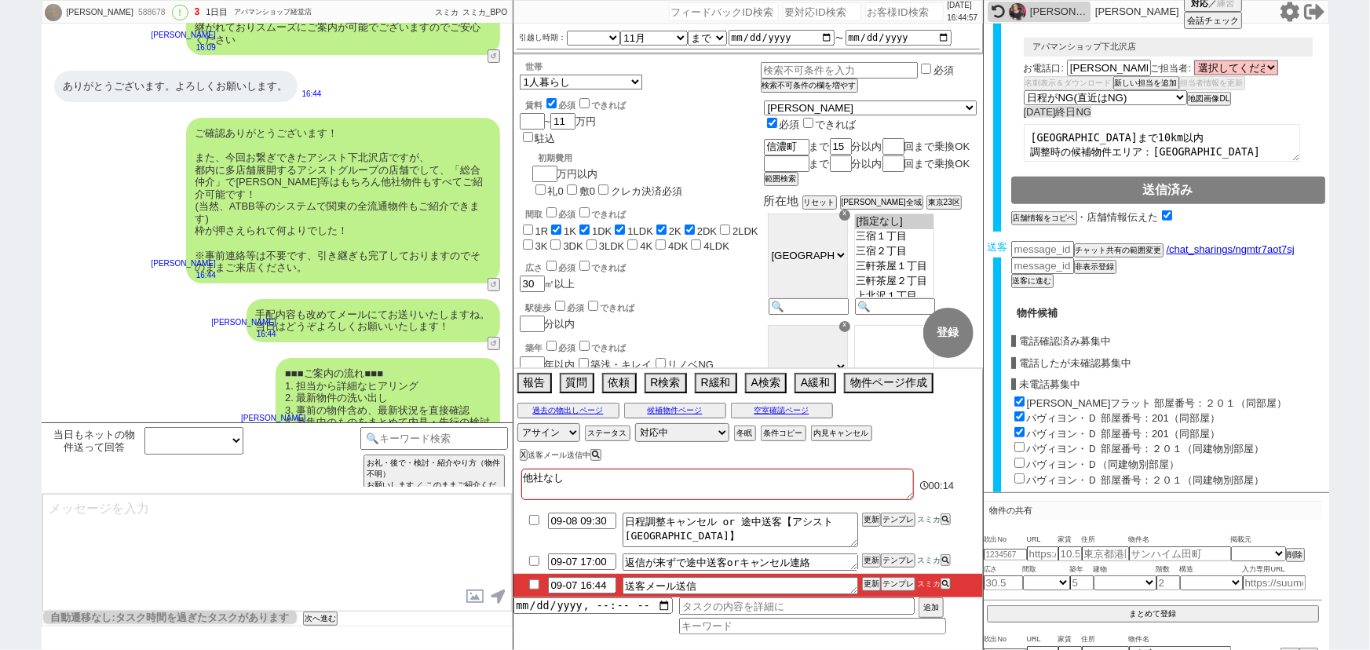
checkbox input "true"
checkbox input "false"
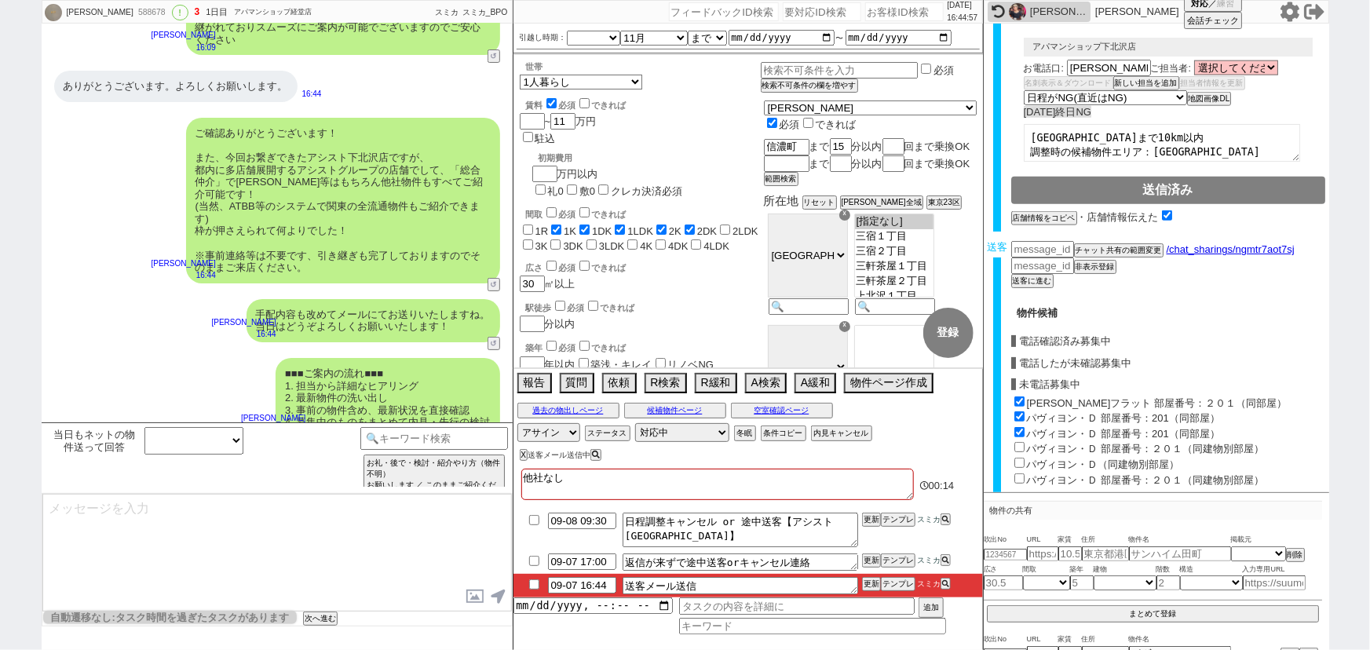
checkbox input "true"
checkbox input "false"
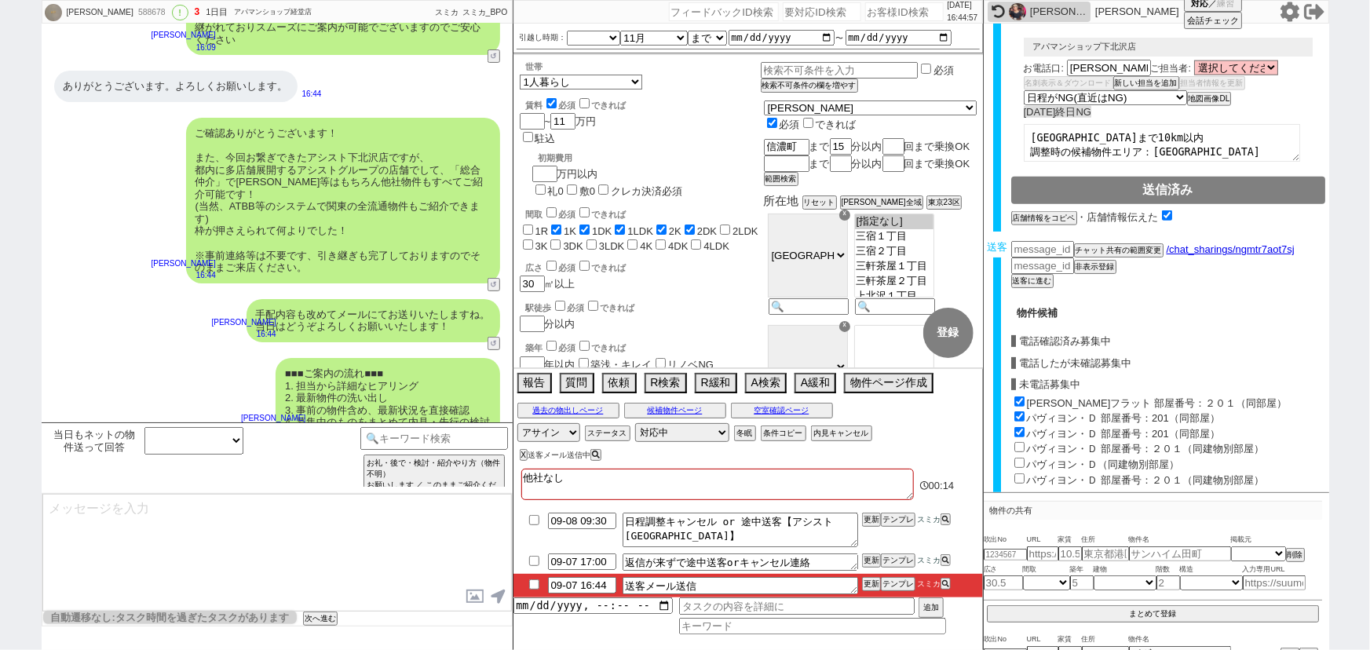
checkbox input "false"
click at [1019, 442] on input "パヴィヨン・Ｄ 部屋番号：２０１（同建物別部屋）" at bounding box center [1019, 447] width 10 height 10
checkbox input "true"
type input "100500"
checkbox input "true"
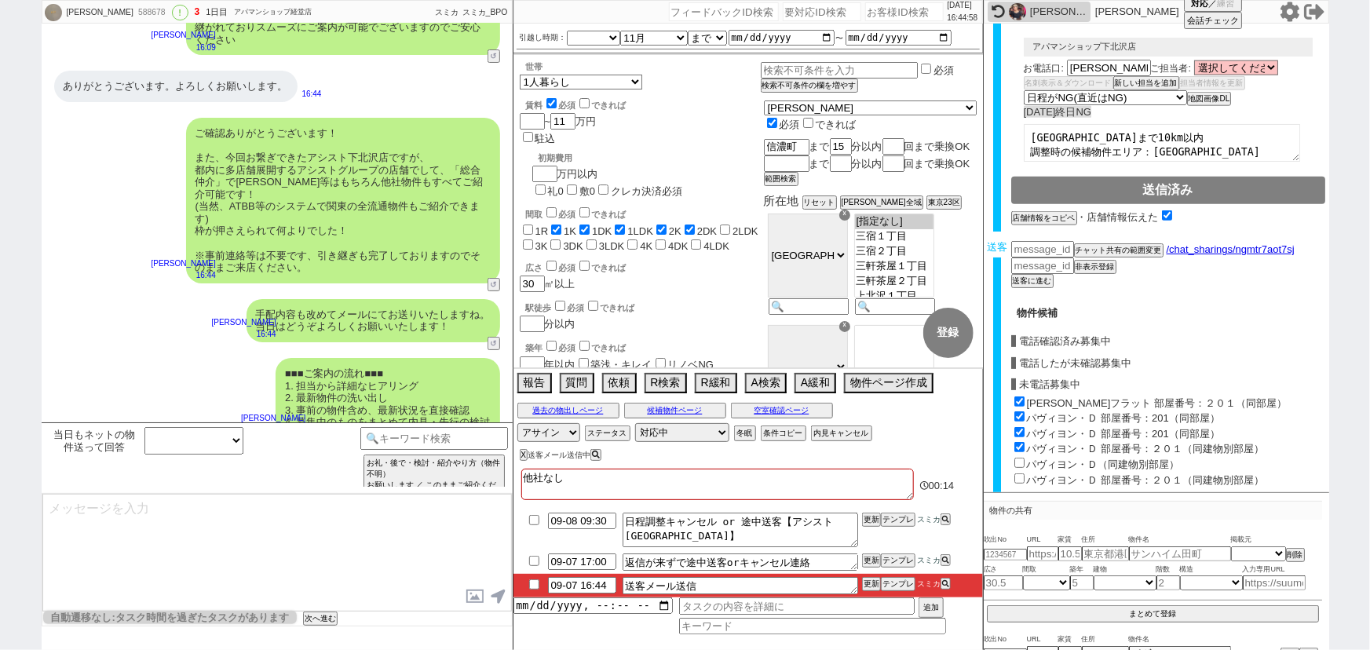
checkbox input "true"
checkbox input "false"
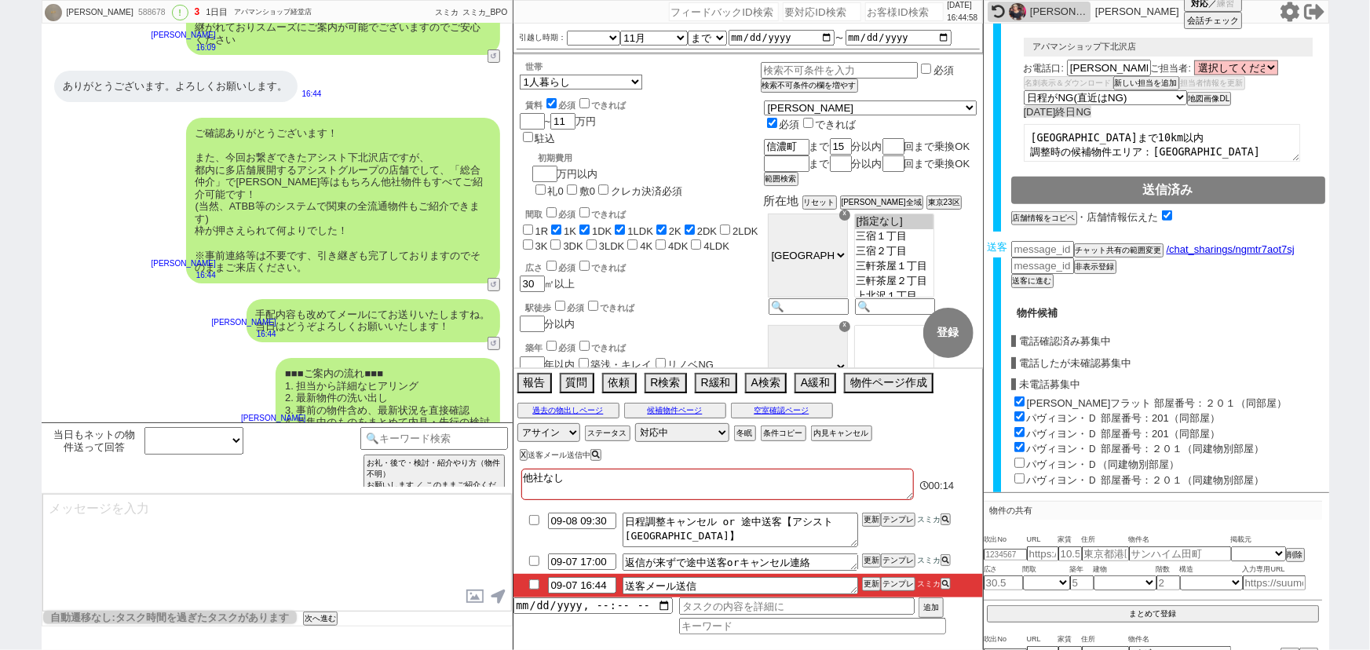
checkbox input "true"
checkbox input "false"
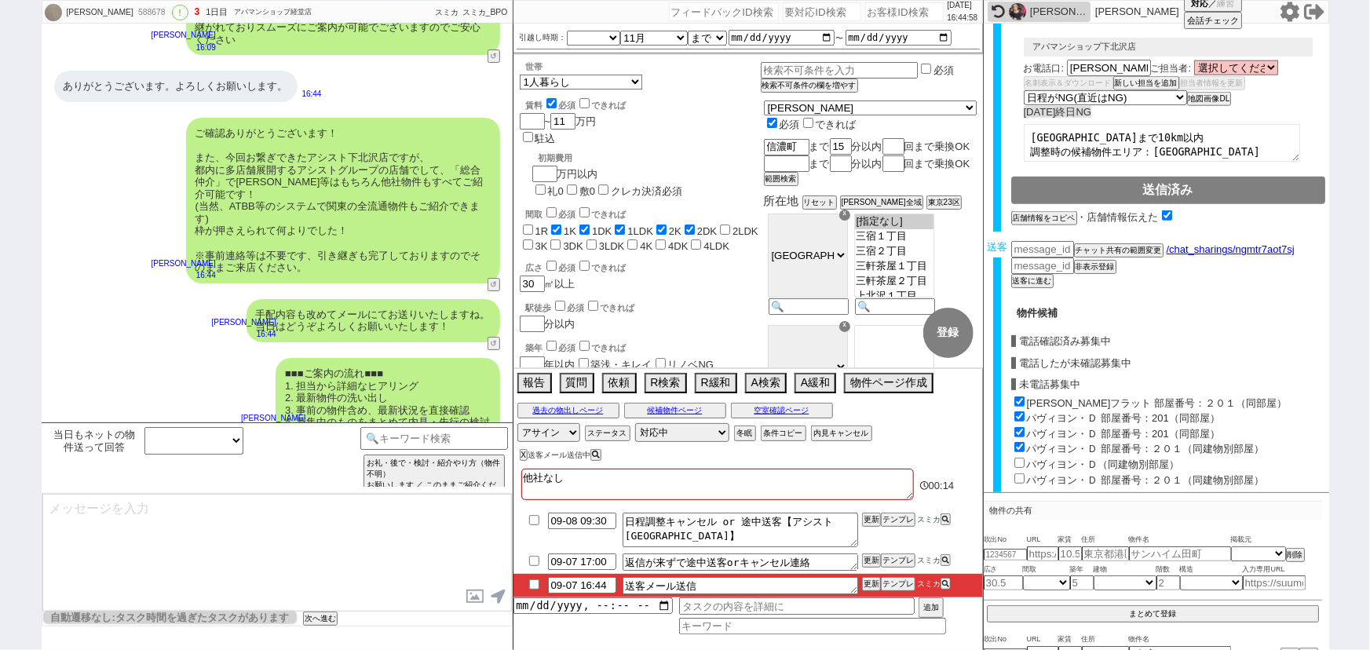
checkbox input "false"
click at [1019, 458] on input "パヴィヨン・Ｄ（同建物別部屋）" at bounding box center [1019, 463] width 10 height 10
checkbox input "true"
type input "101200"
checkbox input "true"
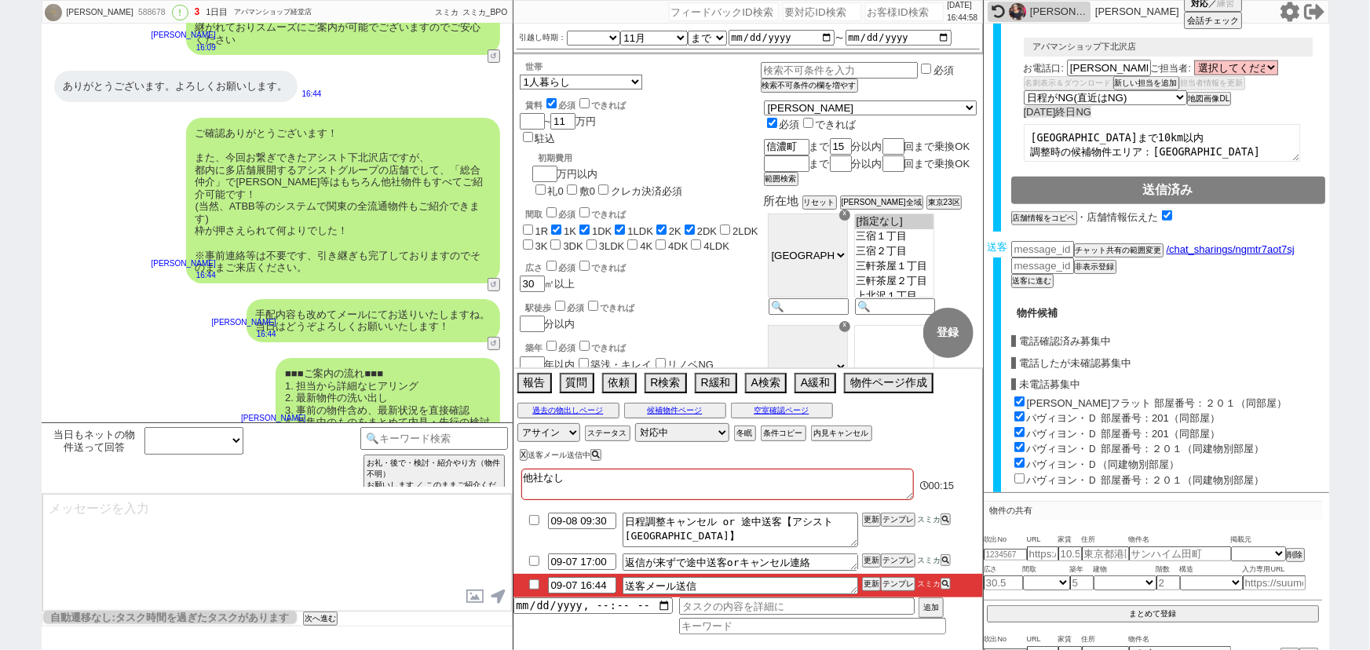
checkbox input "true"
checkbox input "false"
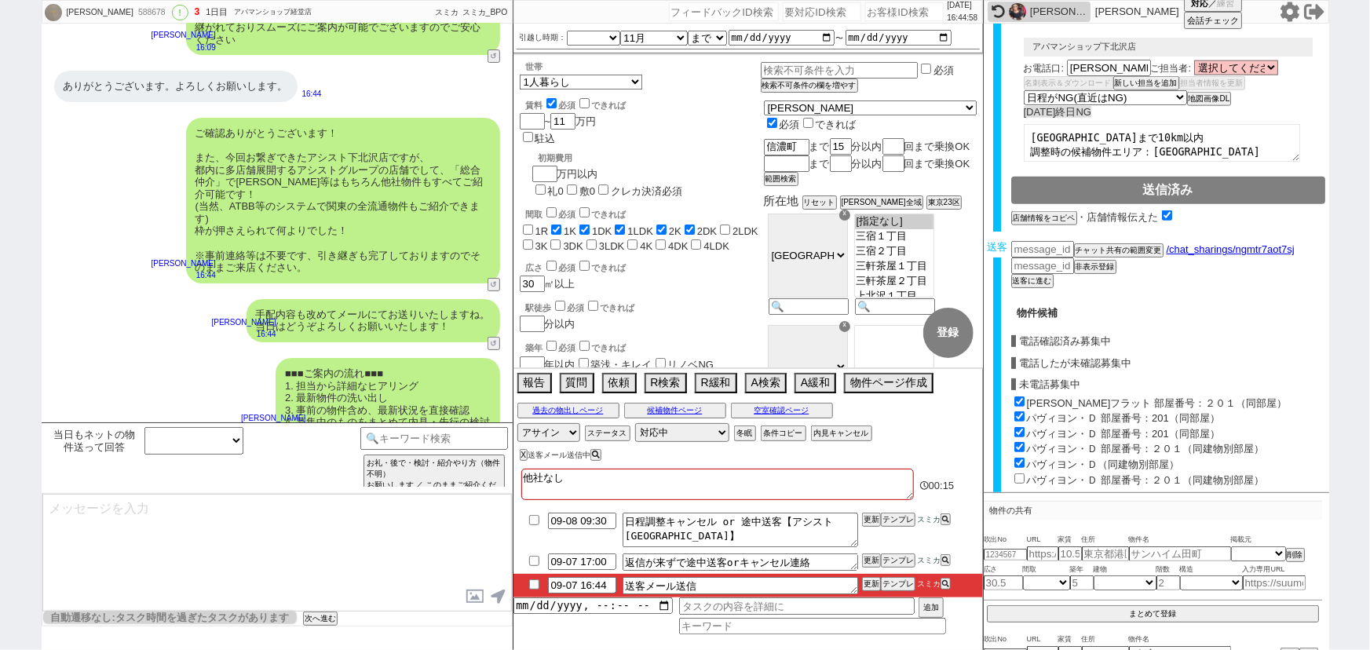
checkbox input "true"
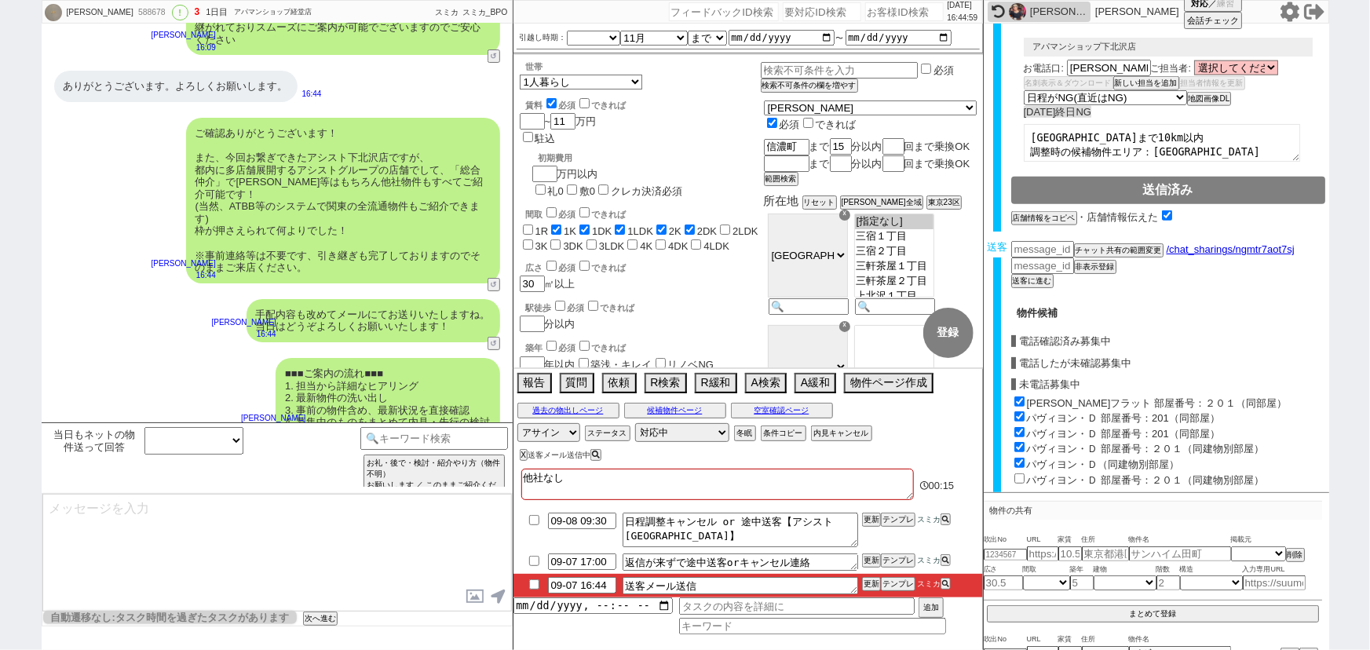
click at [1021, 473] on input "パヴィヨン・Ｄ 部屋番号：２０１（同建物別部屋）" at bounding box center [1019, 478] width 10 height 10
checkbox input "true"
type input "101666"
checkbox input "true"
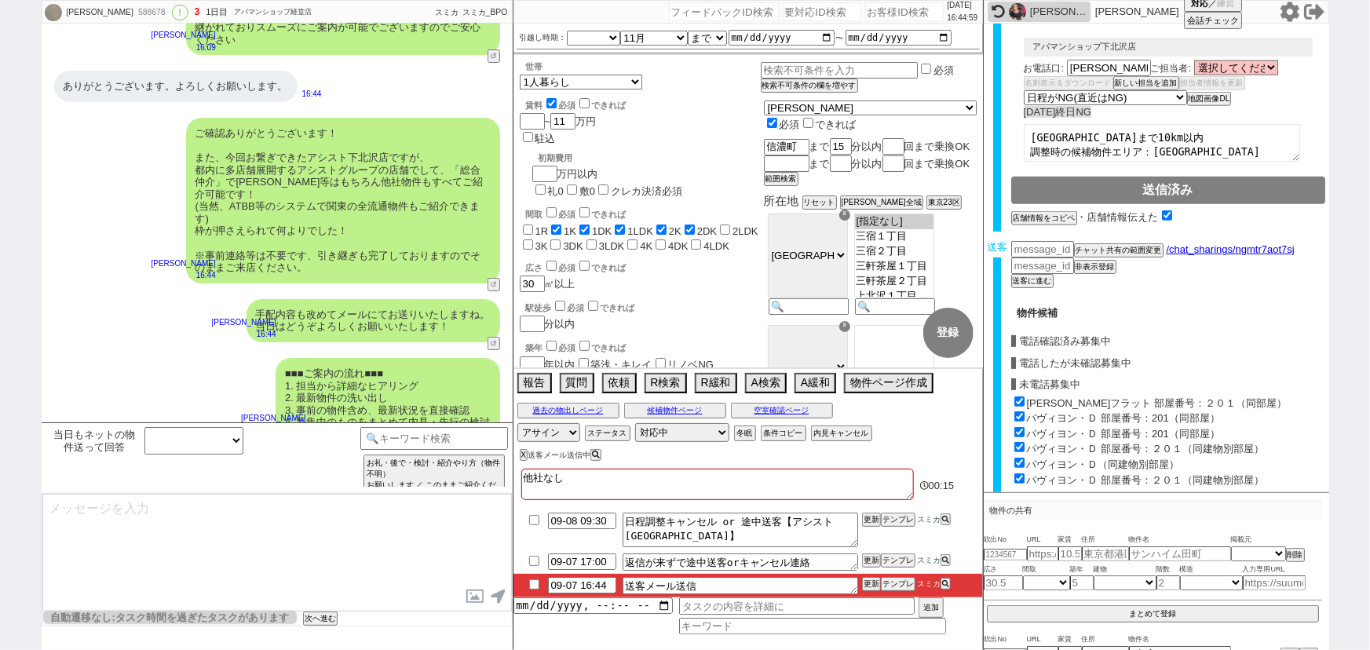
checkbox input "true"
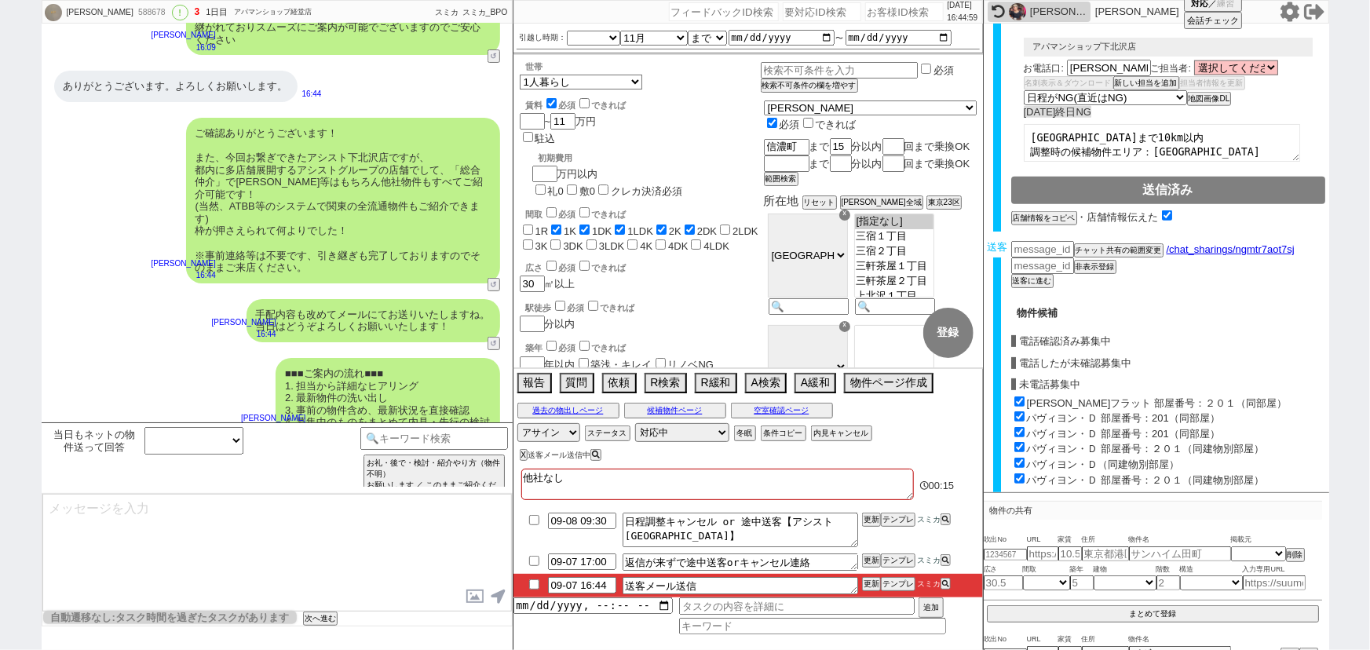
checkbox input "true"
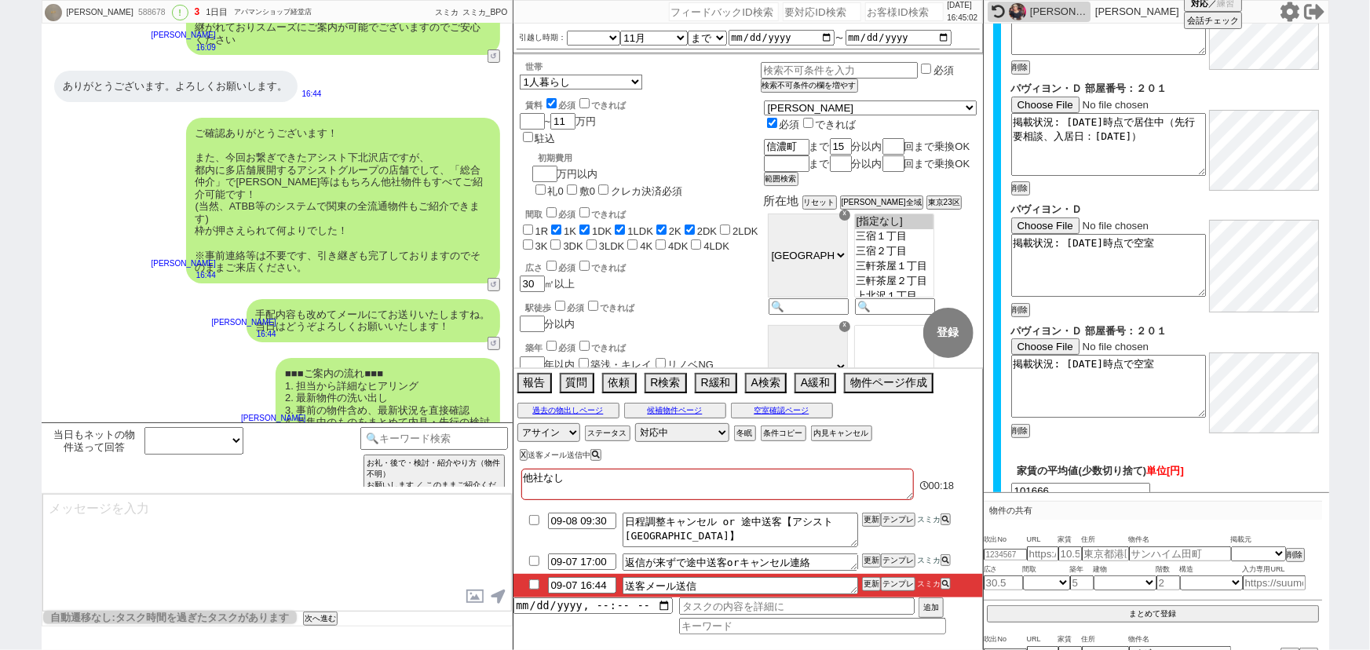
scroll to position [1819, 0]
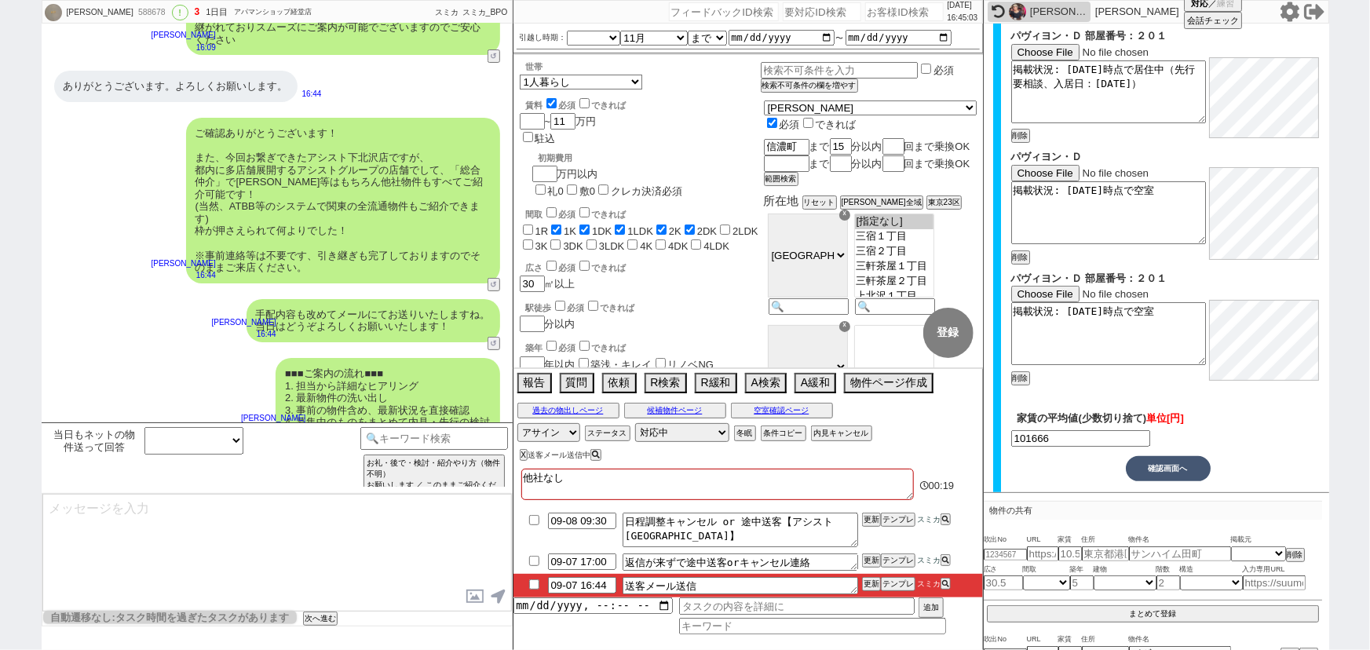
click at [1163, 456] on button "確認画面へ" at bounding box center [1168, 468] width 85 height 25
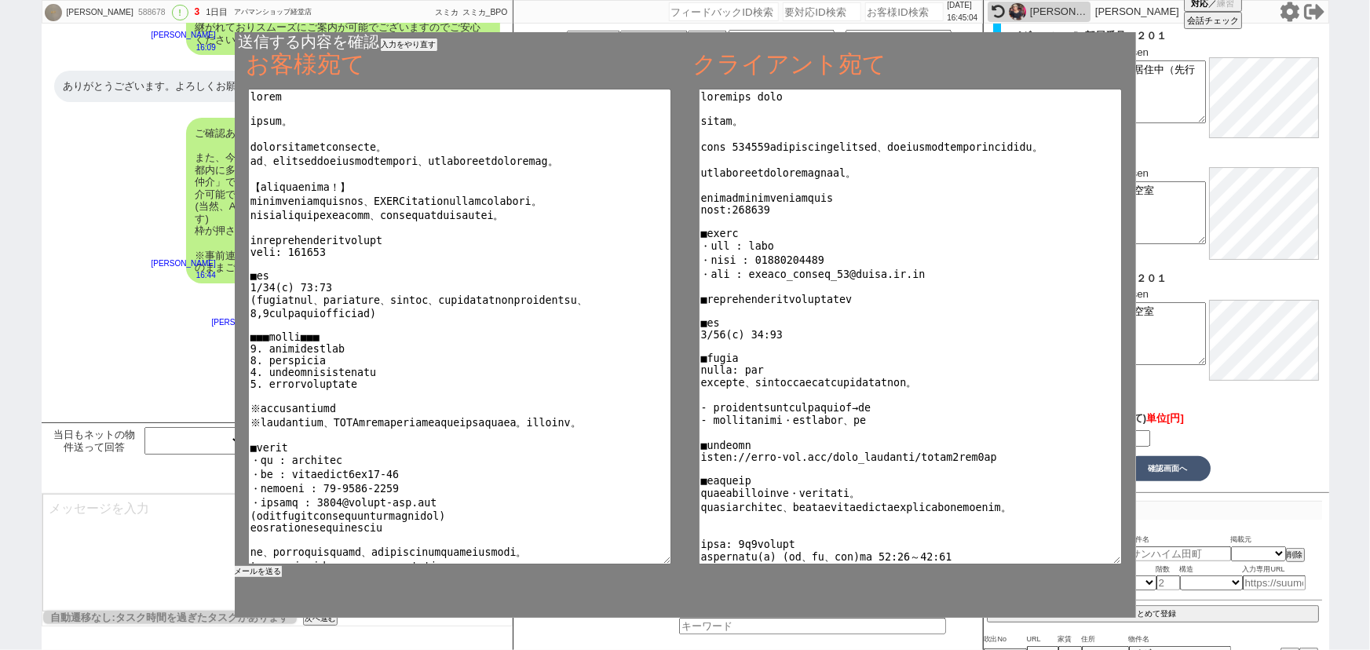
click at [264, 569] on button "メールを送る" at bounding box center [258, 571] width 47 height 11
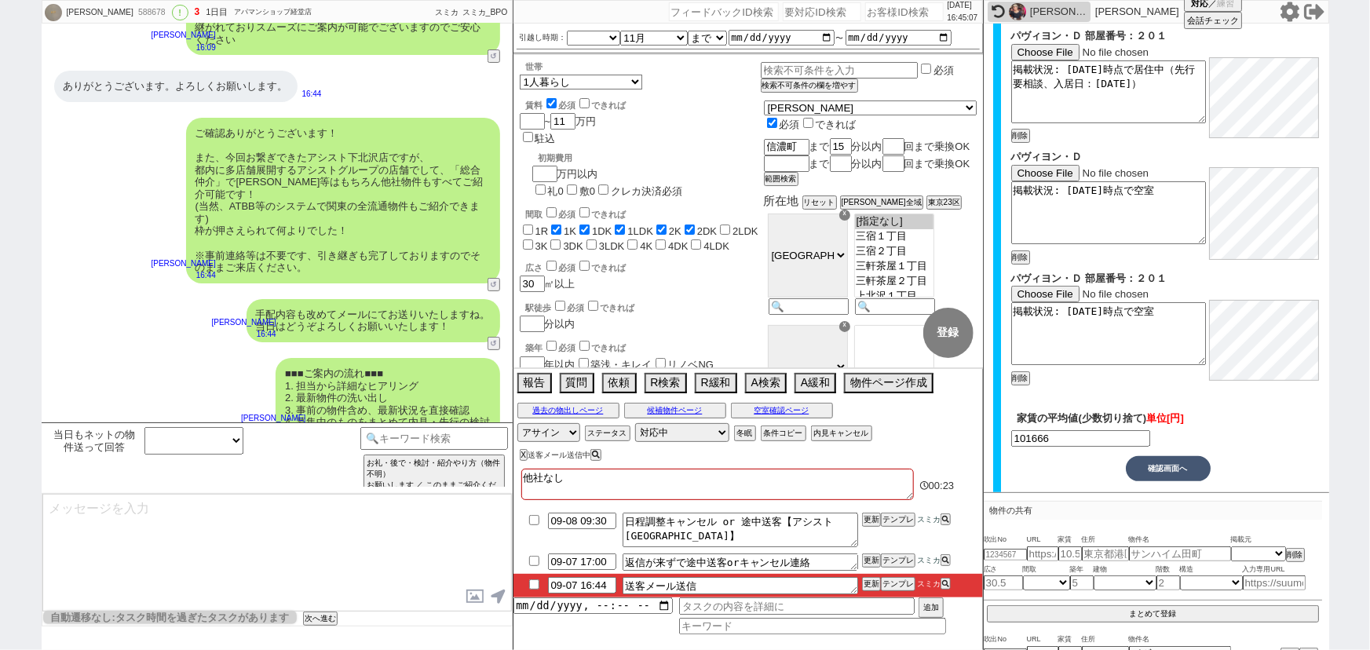
click at [534, 583] on input "checkbox" at bounding box center [534, 584] width 23 height 10
checkbox input "true"
click at [668, 432] on select "対応中 引き継ぎ完了 ブロック 長期間返信なし 紹介不可 別の所で決まった 客の都合で引越しが無くなった 接客開始後に冬眠" at bounding box center [682, 432] width 94 height 19
select select "100"
click at [635, 423] on select "対応中 引き継ぎ完了 ブロック 長期間返信なし 紹介不可 別の所で決まった 客の都合で引越しが無くなった 接客開始後に冬眠" at bounding box center [682, 432] width 94 height 19
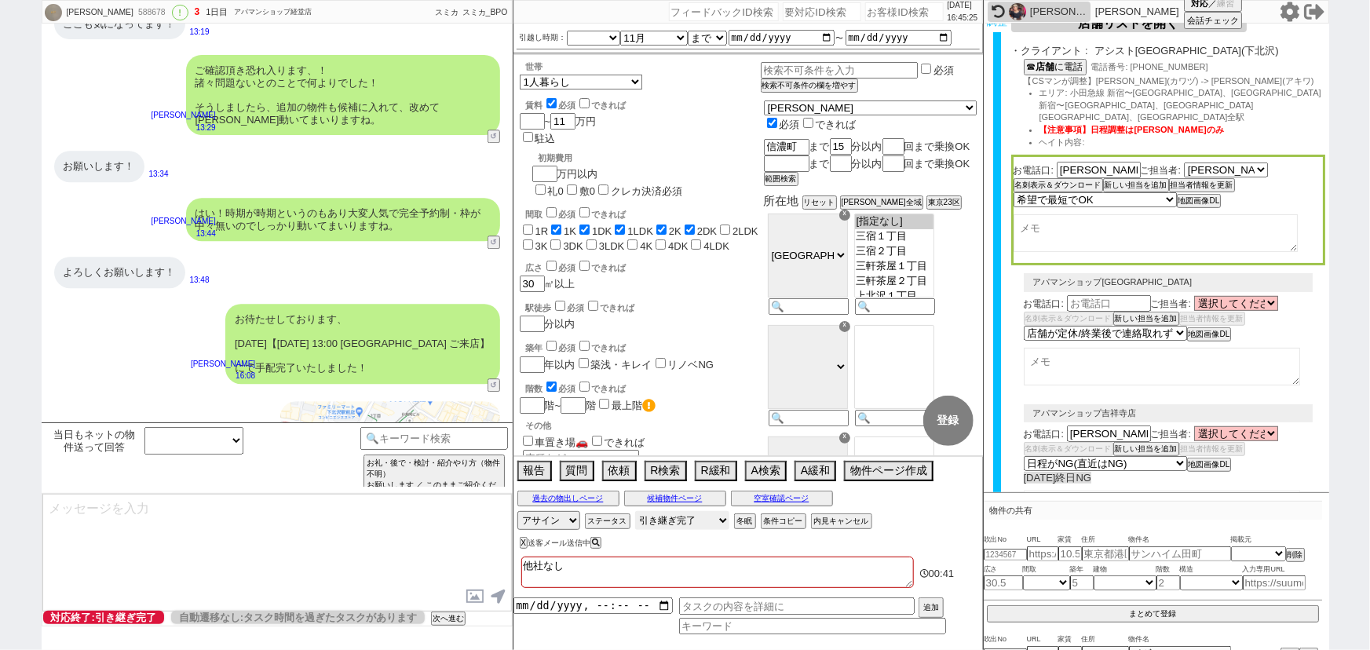
scroll to position [0, 0]
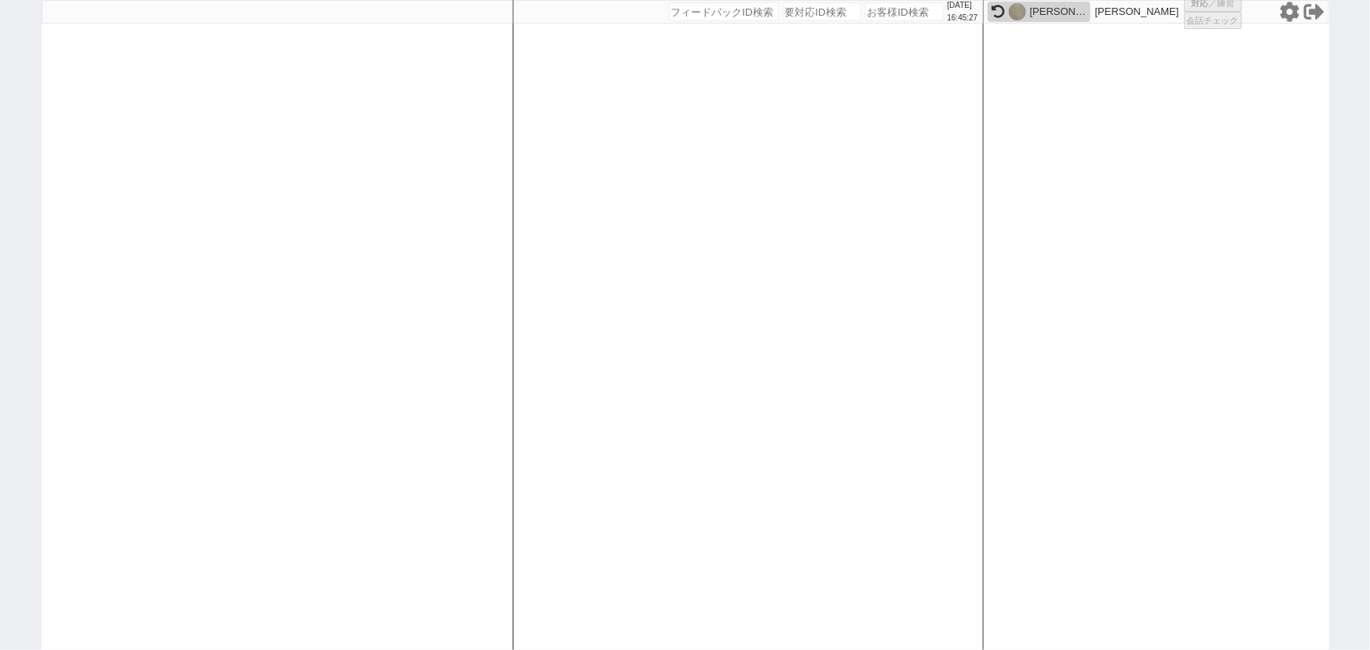
select select
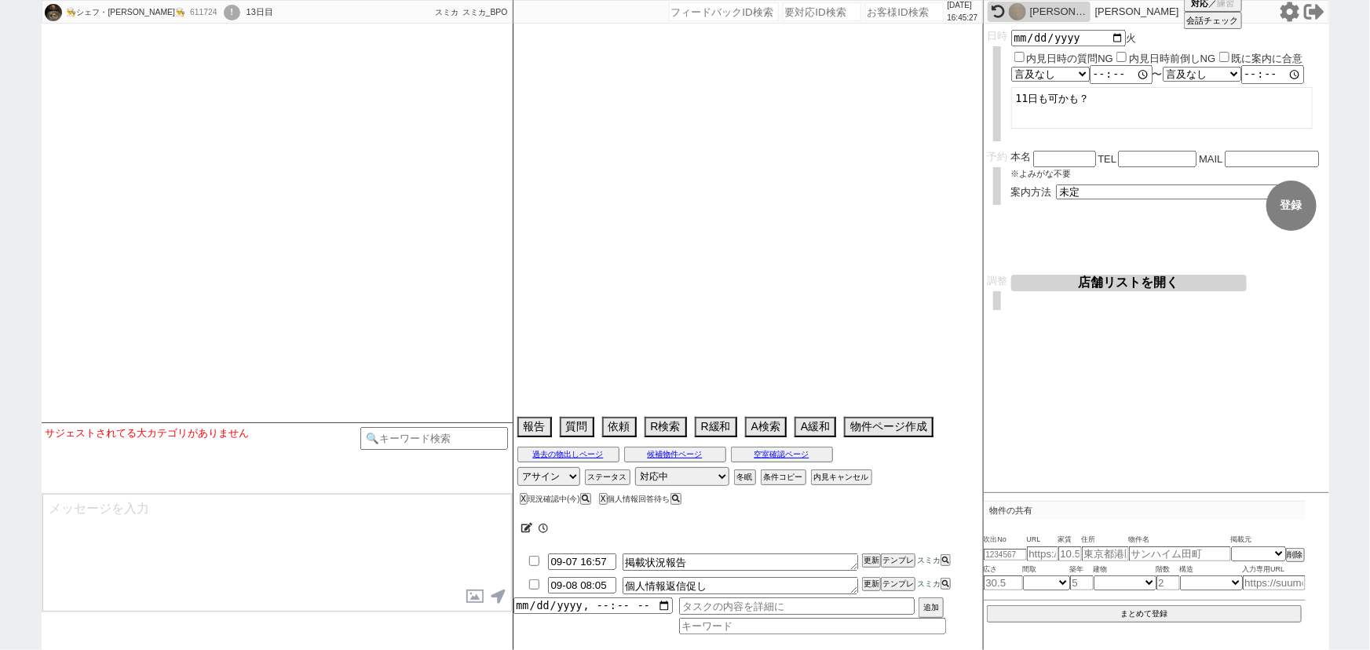
select select
select select "15"
select select "0"
select select "63"
select select "1548"
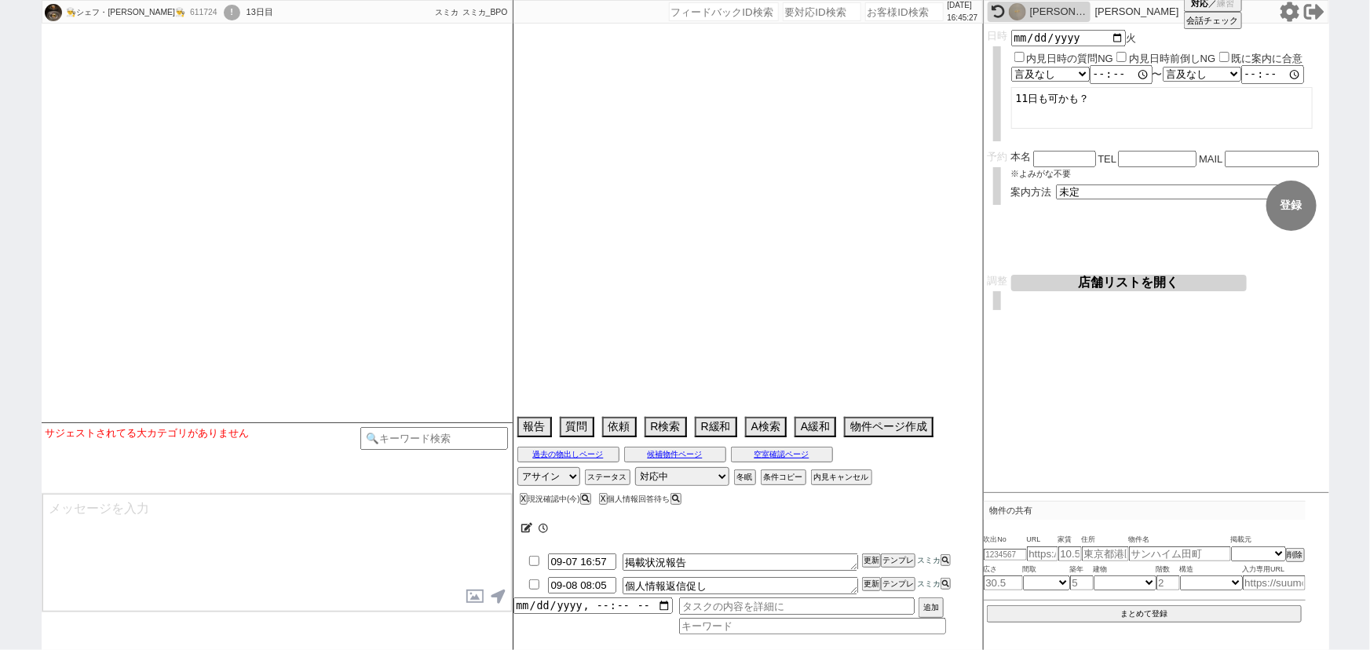
select select "12"
select select "434"
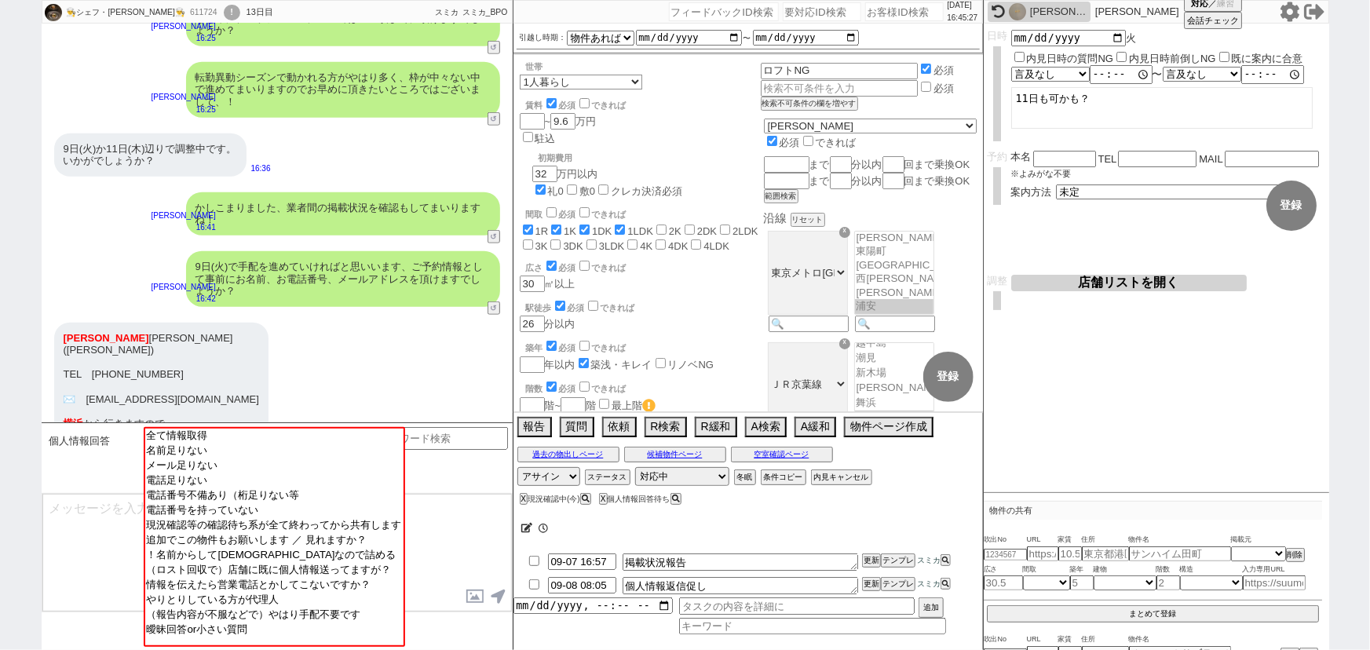
scroll to position [43, 0]
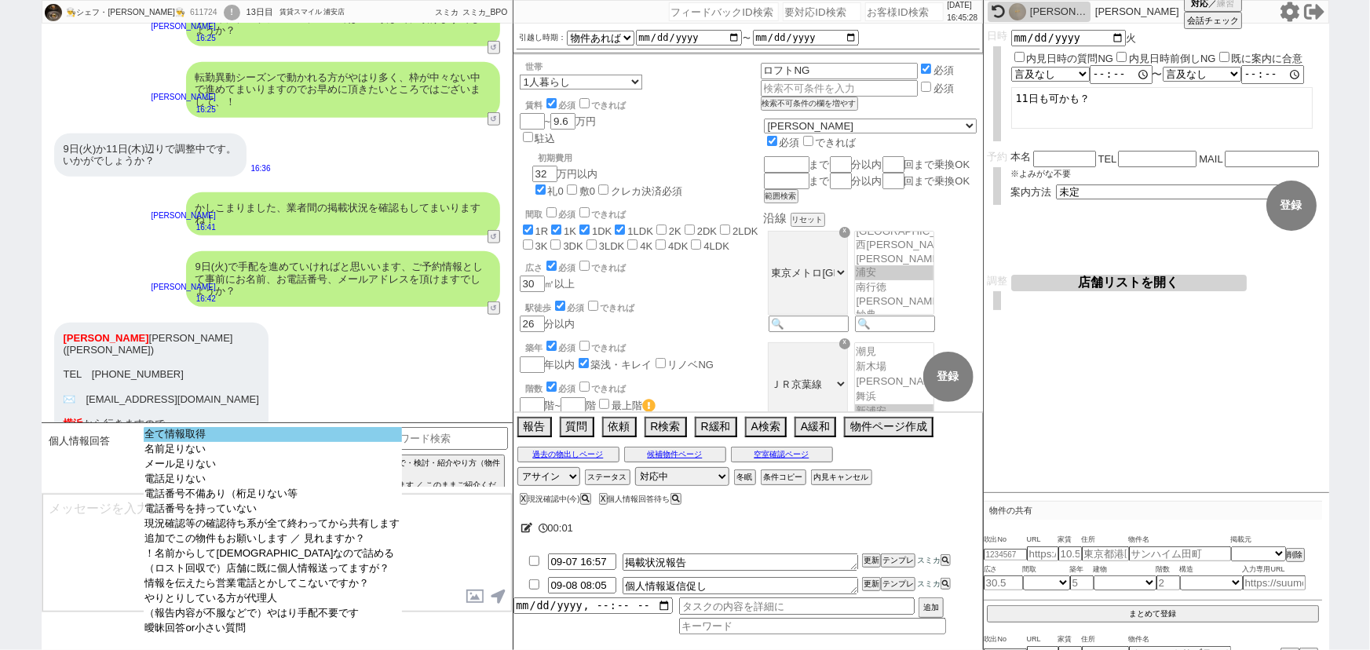
click at [221, 436] on option "全て情報取得" at bounding box center [273, 434] width 258 height 15
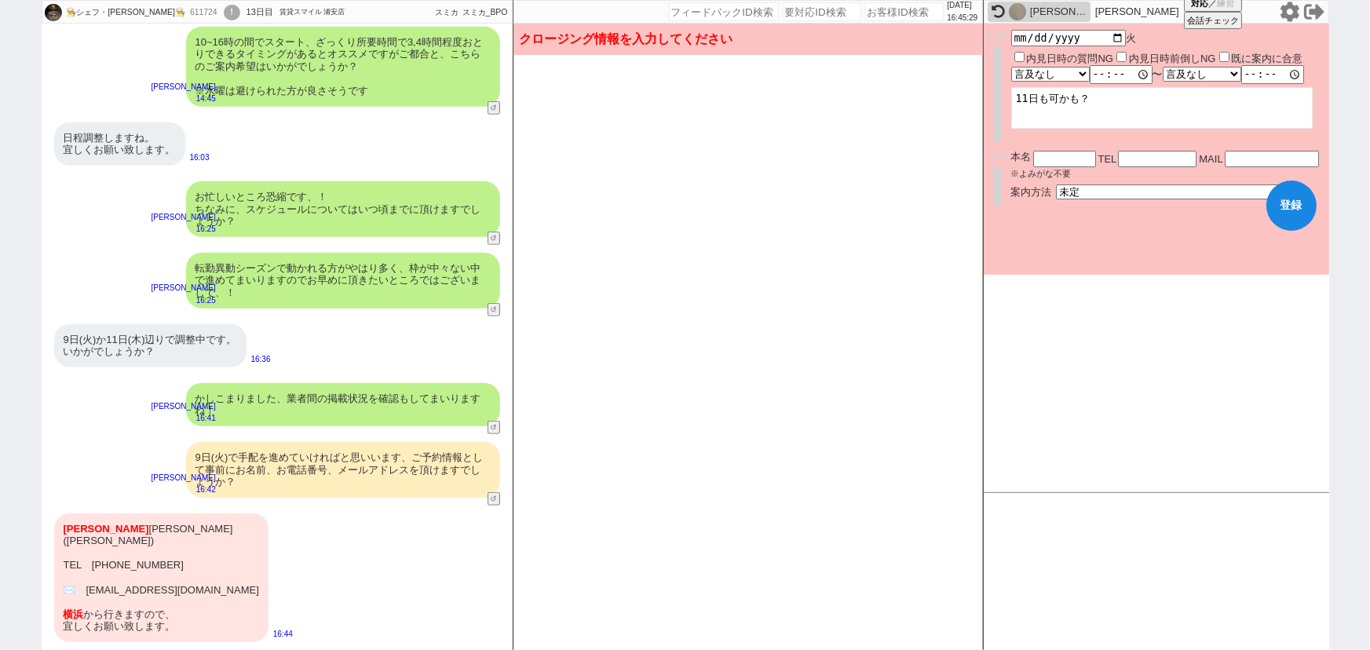
type input "[PHONE_NUMBER]"
type input "[EMAIL_ADDRESS][DOMAIN_NAME]"
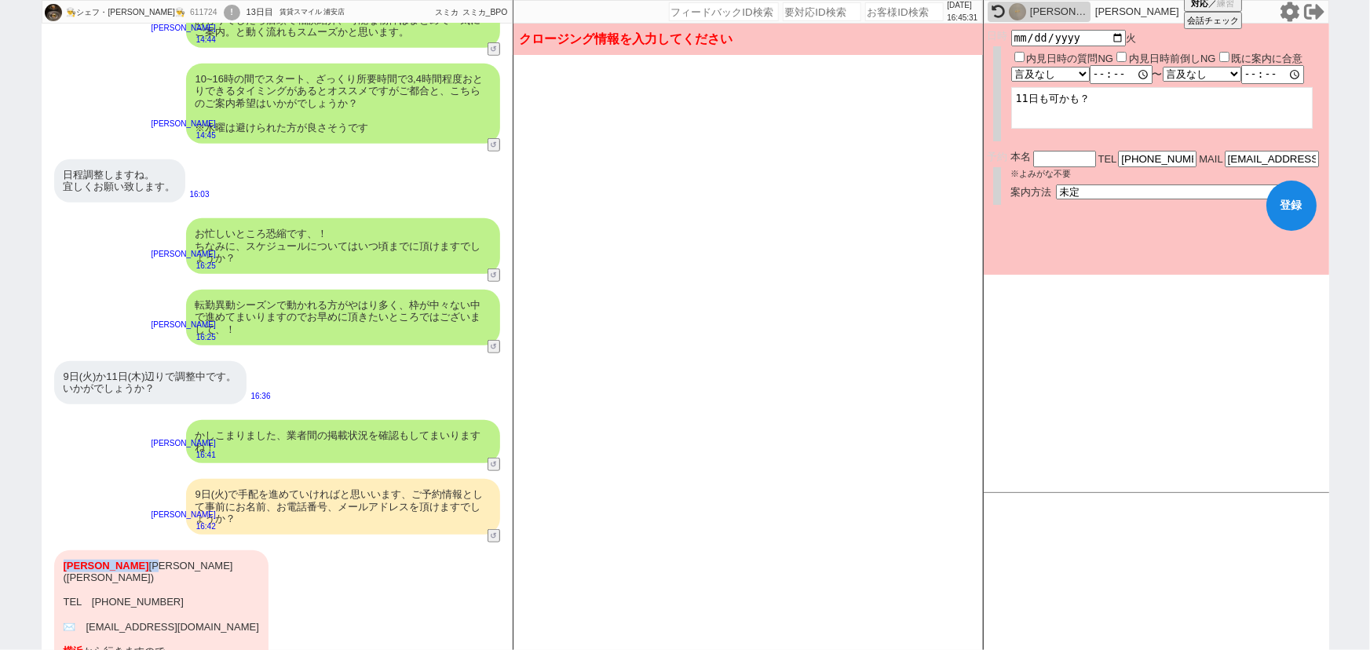
drag, startPoint x: 107, startPoint y: 526, endPoint x: 47, endPoint y: 528, distance: 59.7
click at [47, 542] on div "[PERSON_NAME] ([PERSON_NAME]) TEL　[PHONE_NUMBER] ✉️　[EMAIL_ADDRESS][DOMAIN_NAME…" at bounding box center [277, 614] width 471 height 144
copy div "[PERSON_NAME]"
click at [1067, 155] on input "text" at bounding box center [1064, 157] width 63 height 13
paste input "[PERSON_NAME]"
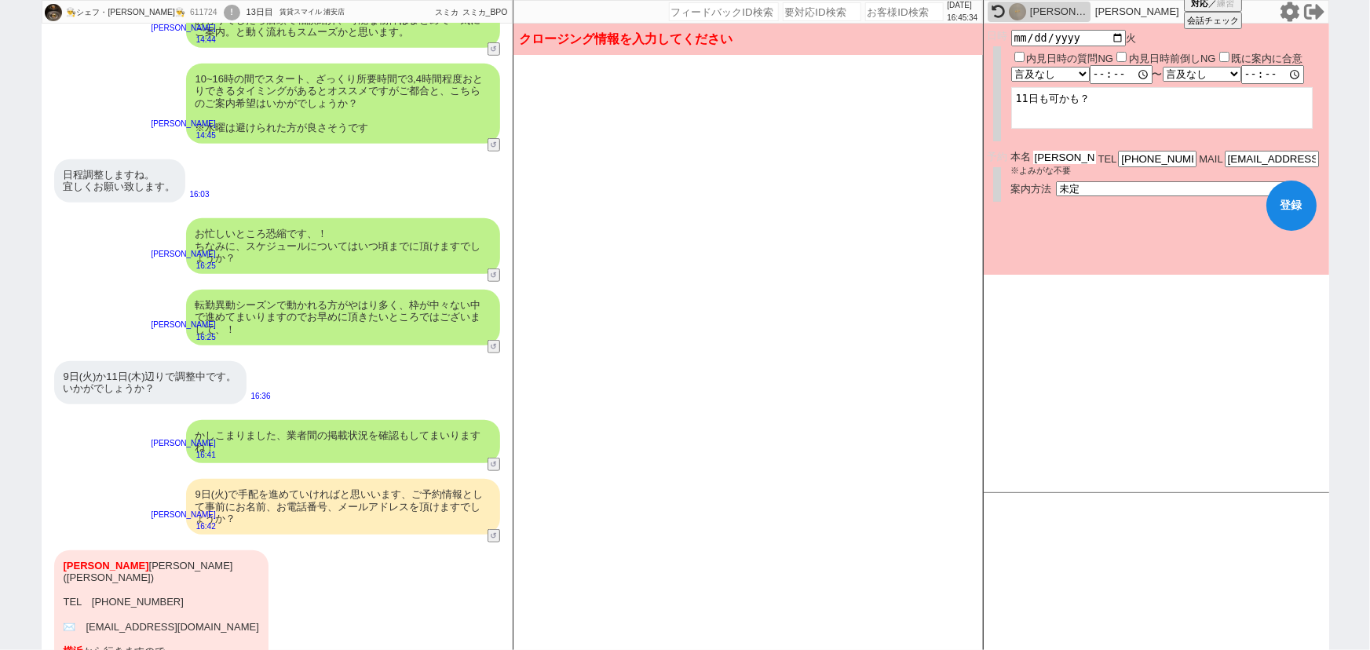
type input "[PERSON_NAME]"
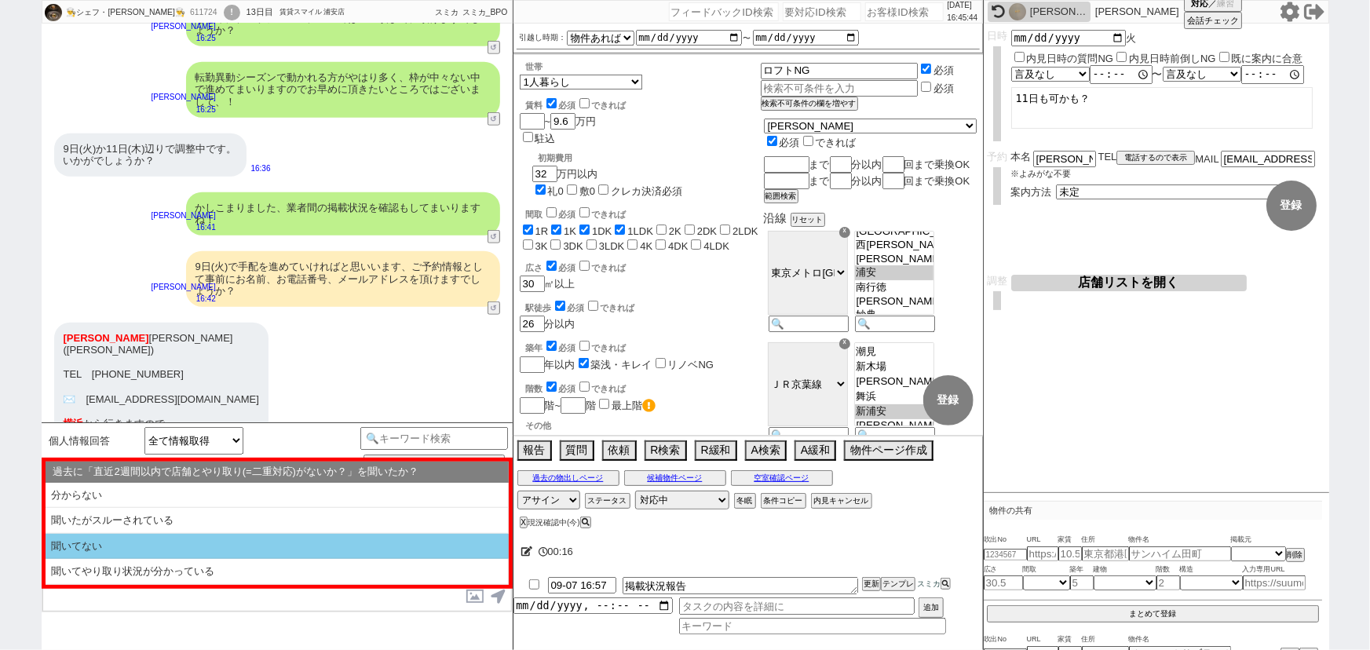
click at [245, 538] on li "聞いてない" at bounding box center [277, 547] width 463 height 26
select select "聞いてない"
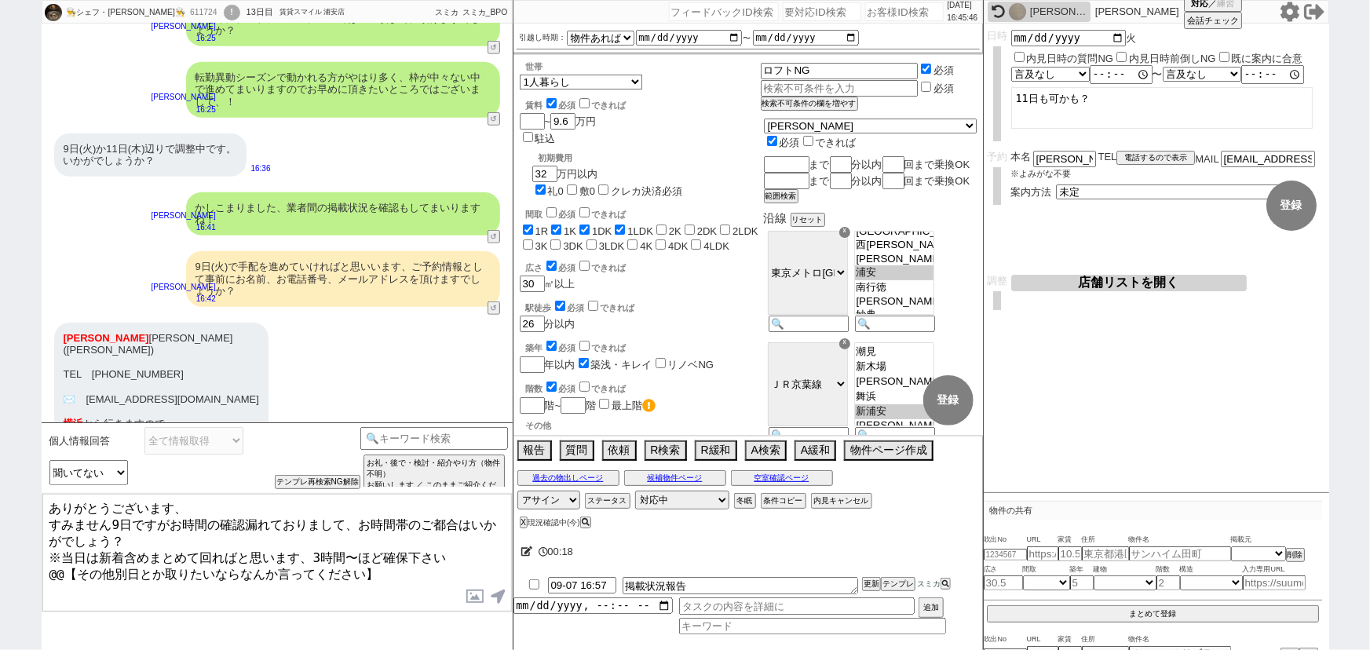
drag, startPoint x: 427, startPoint y: 560, endPoint x: 0, endPoint y: 607, distance: 429.7
click at [0, 607] on div "👨‍🍳シェフ・[PERSON_NAME]👨‍🍳 611724 ! 0 13日目 賃貸スマイル 浦安店 冬眠中 自社客 スミカ スミカ_BPO チャット全表示 …" at bounding box center [685, 325] width 1370 height 650
type textarea "ありがとうございます、 すみません9日ですがお時間の確認漏れておりまして、お時間帯のご都合はいかがでしょう？ ※当日は新着含めまとめて回ればと思います、3時間…"
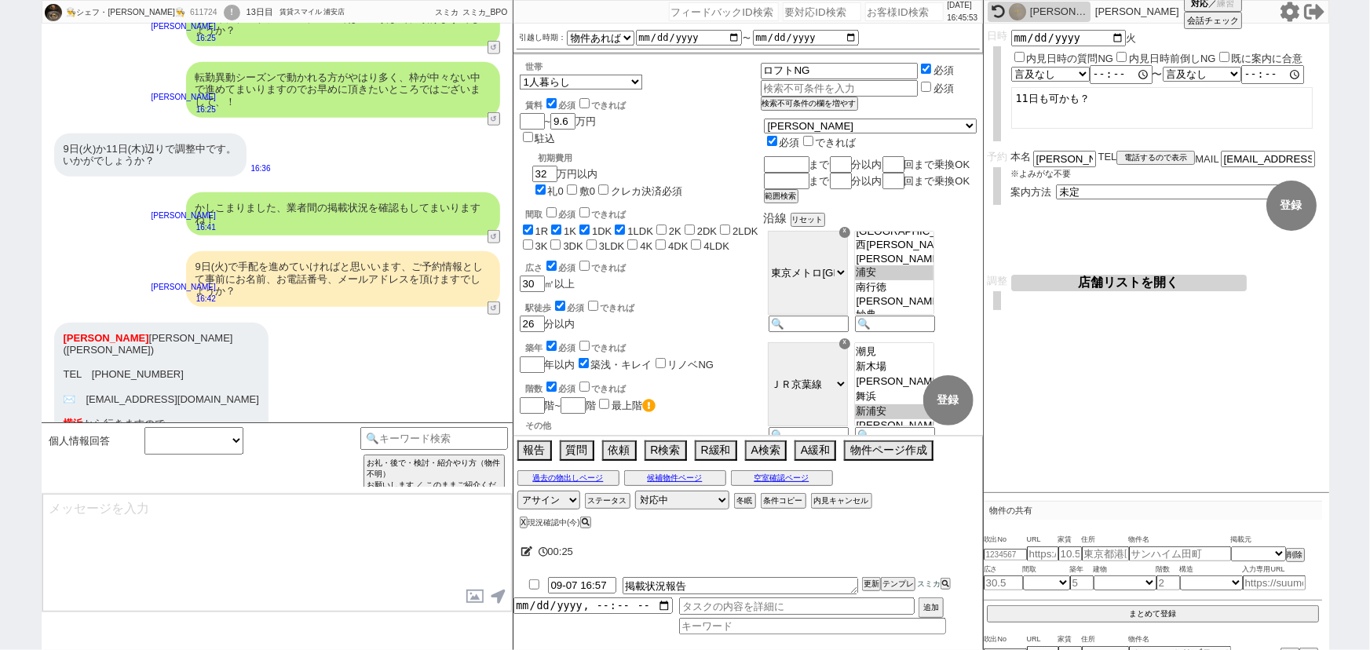
scroll to position [3095, 0]
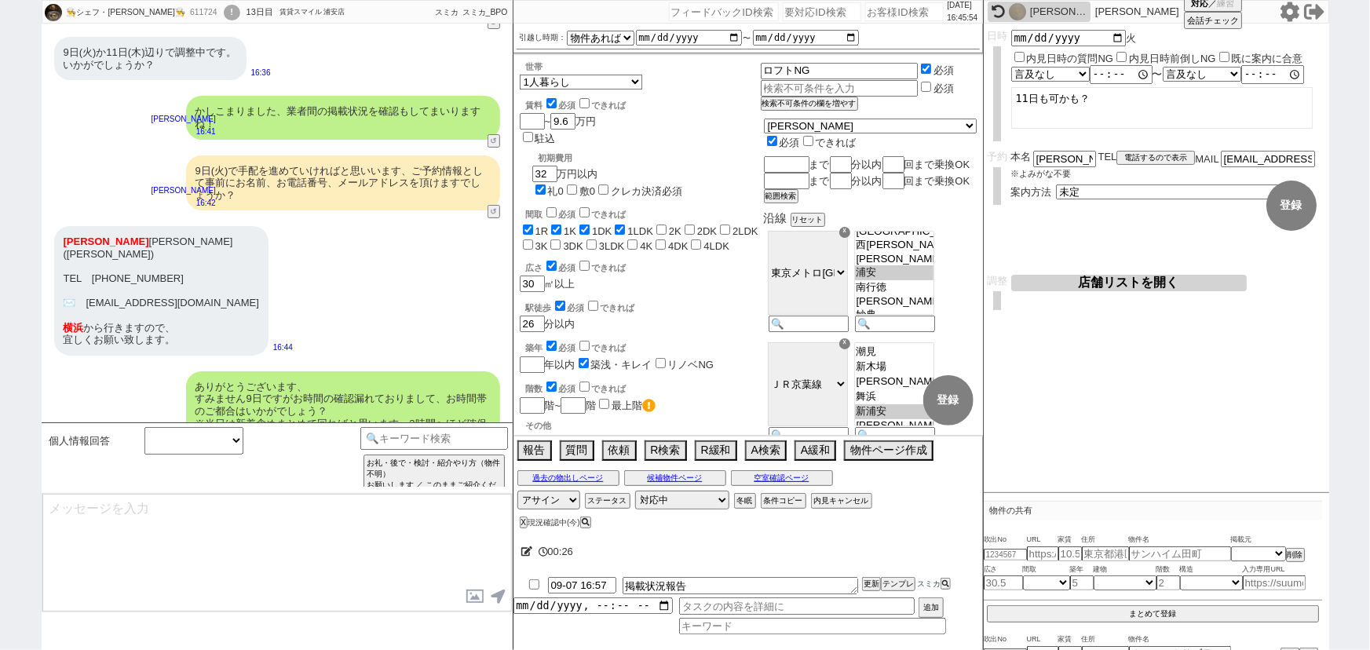
type input "09-07 17:00"
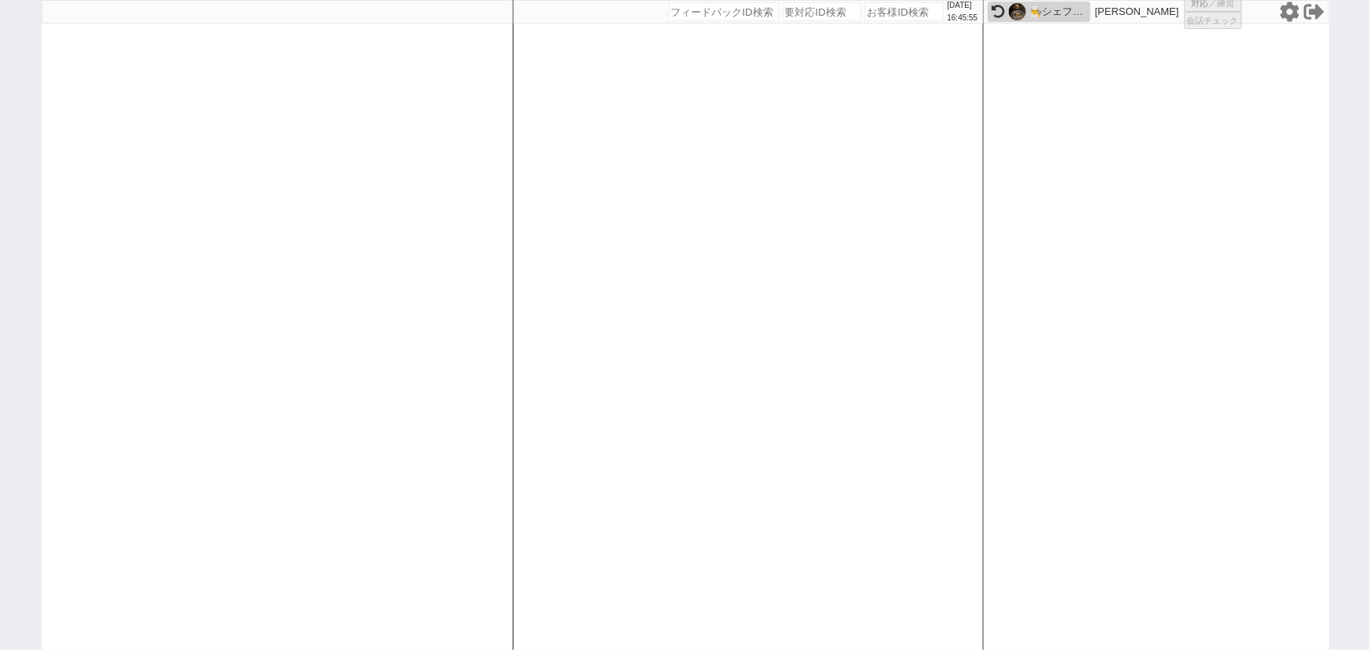
select select "1"
select select "4"
select select
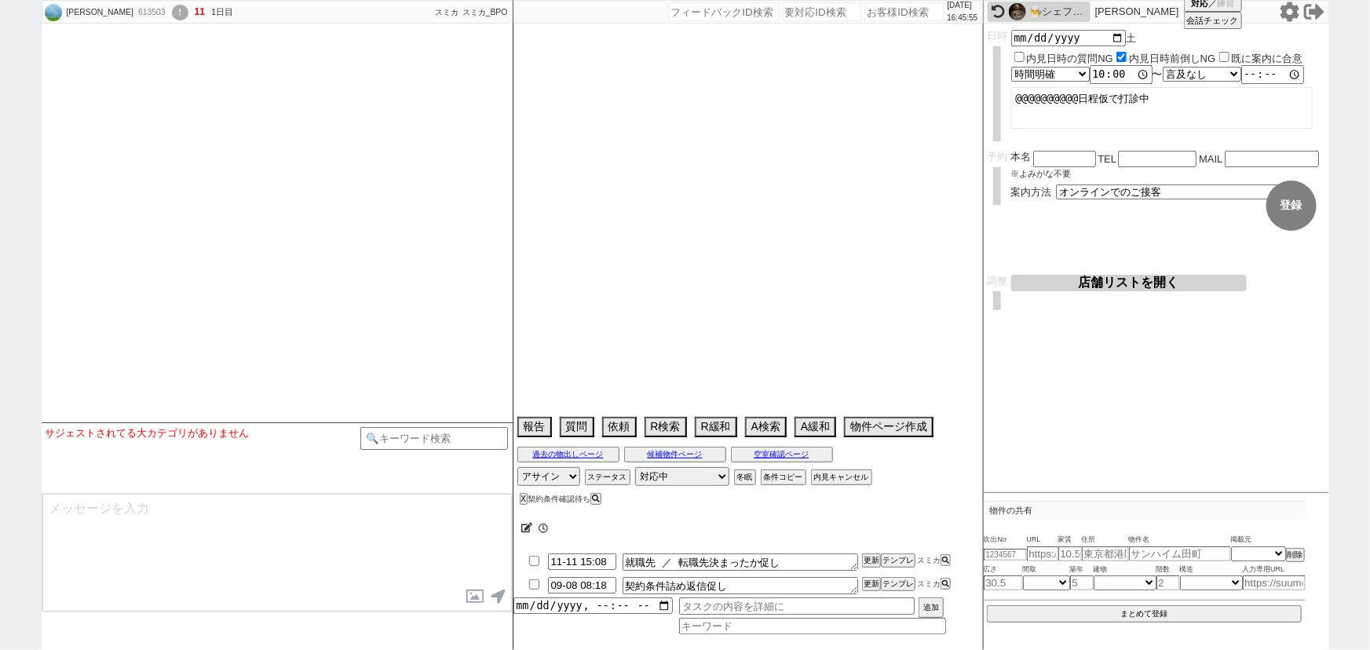
scroll to position [533, 0]
select select
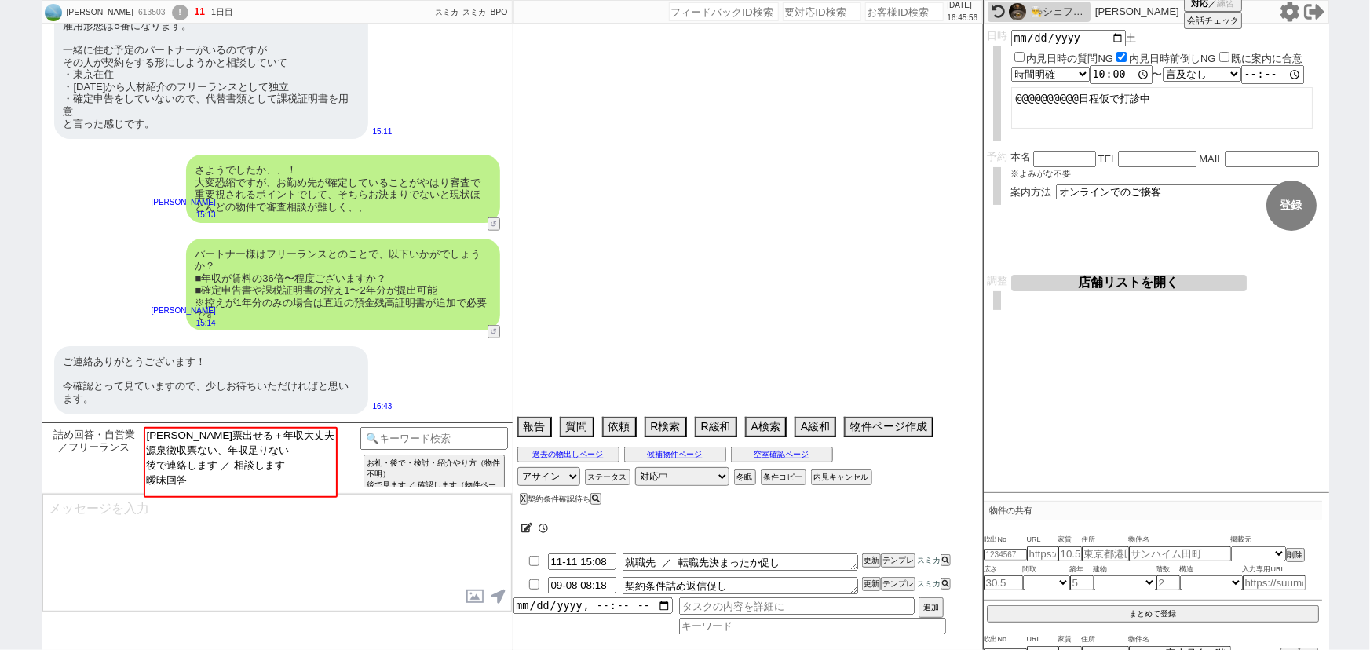
type textarea "ＬＵＮＡＧＲＡＮＤＥ新横浜 0311は9/19内見予定→専任で扱い不可"
select select "15"
select select "1"
select select "50"
select select "53"
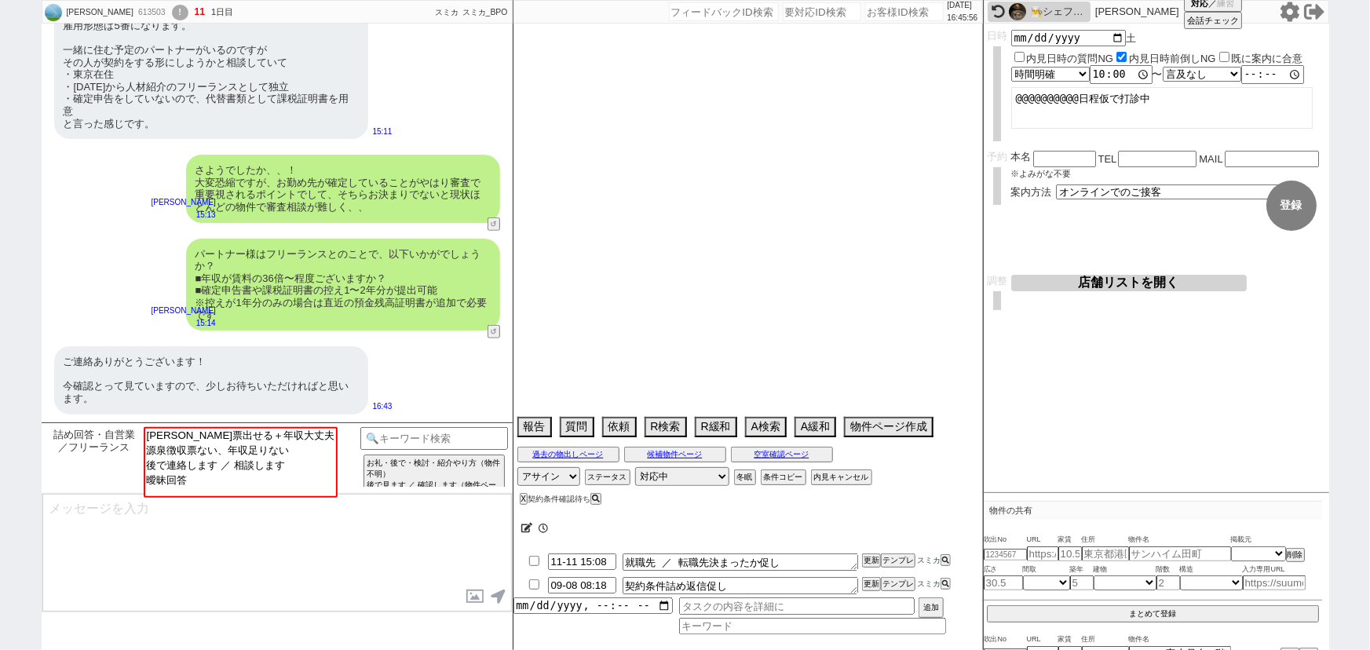
select select "47"
select select "66"
select select "59"
select select "25"
select select "68"
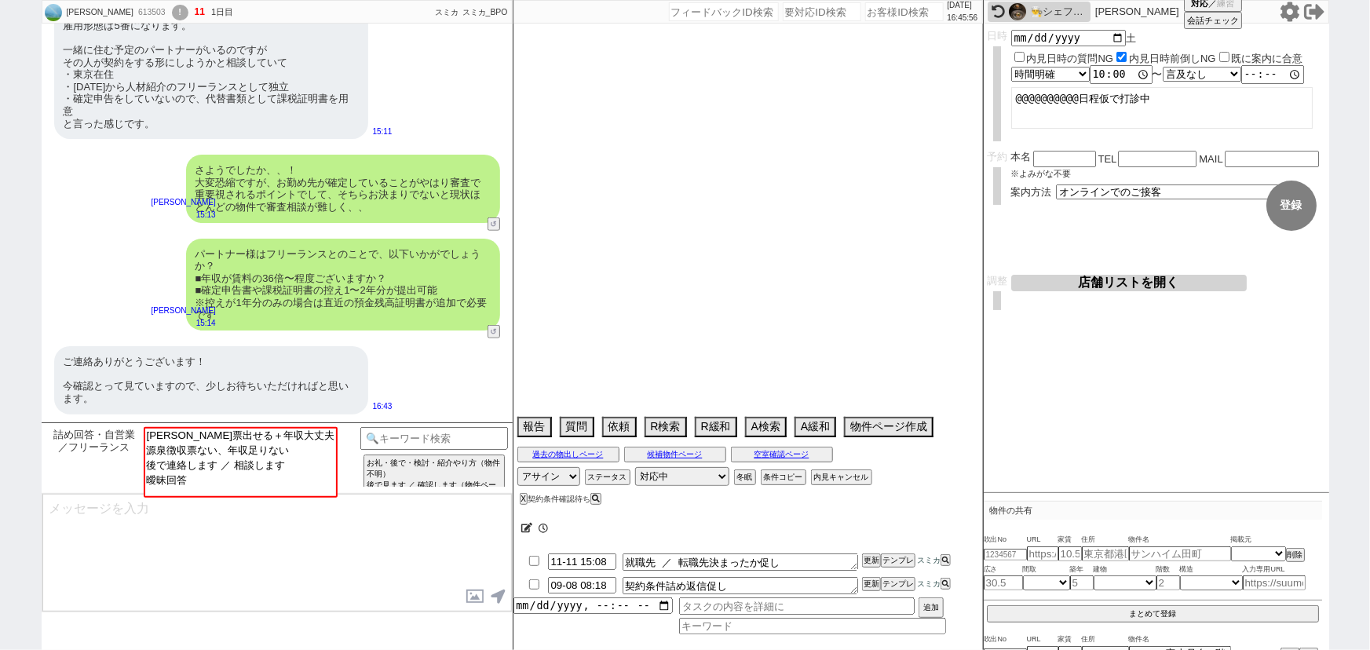
select select "9"
select select "328"
select select "14"
select select "10"
select select "369"
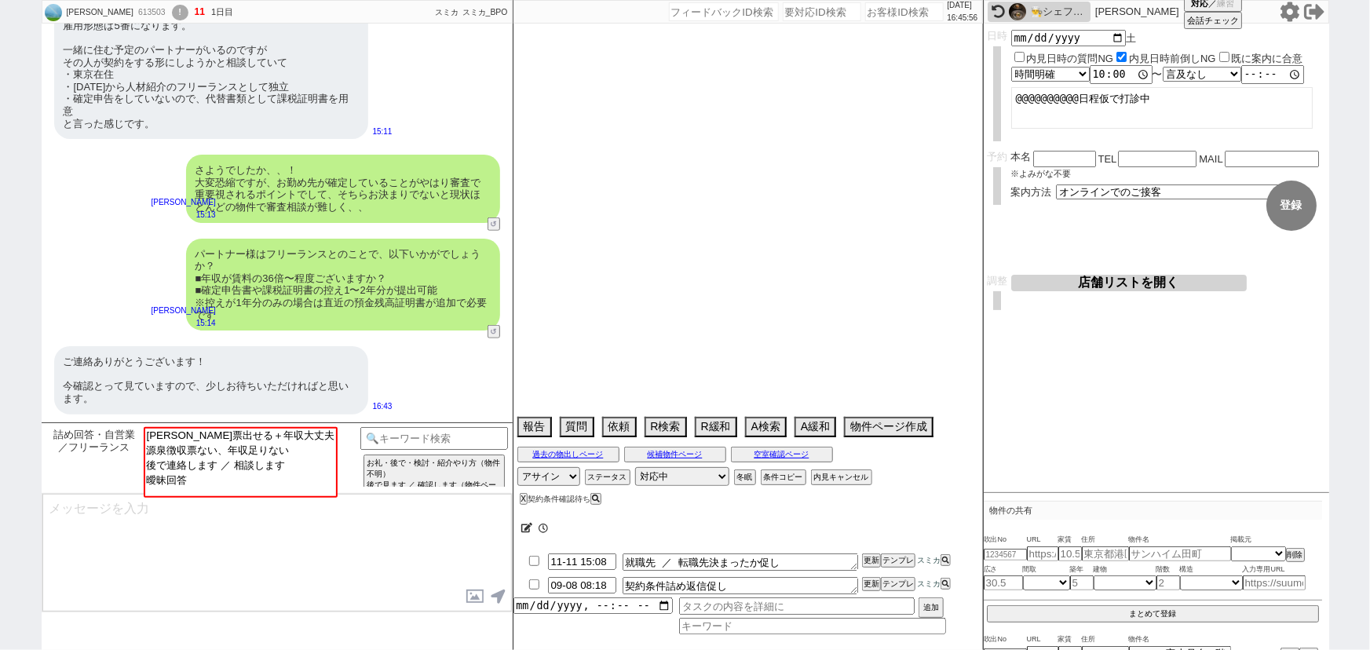
select select "23"
select select "75"
select select "57"
select select "44"
select select "72"
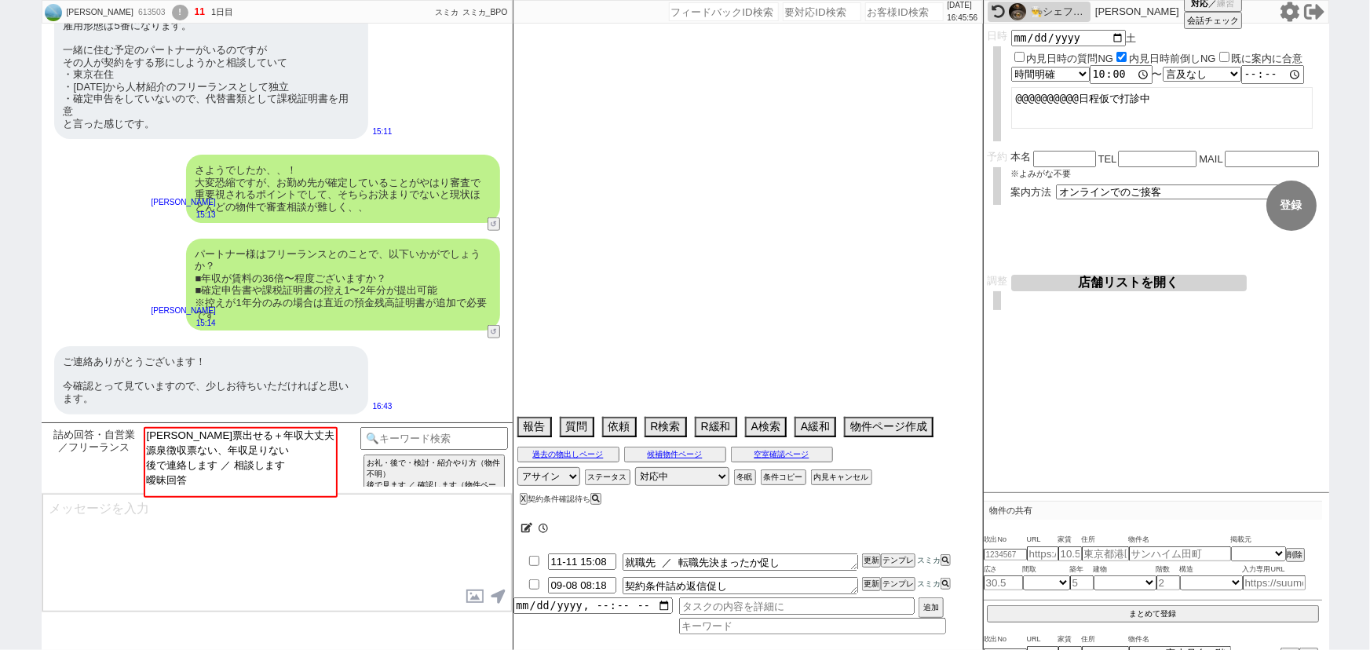
select select "814"
select select "48"
select select "70"
select select "15"
select select "502"
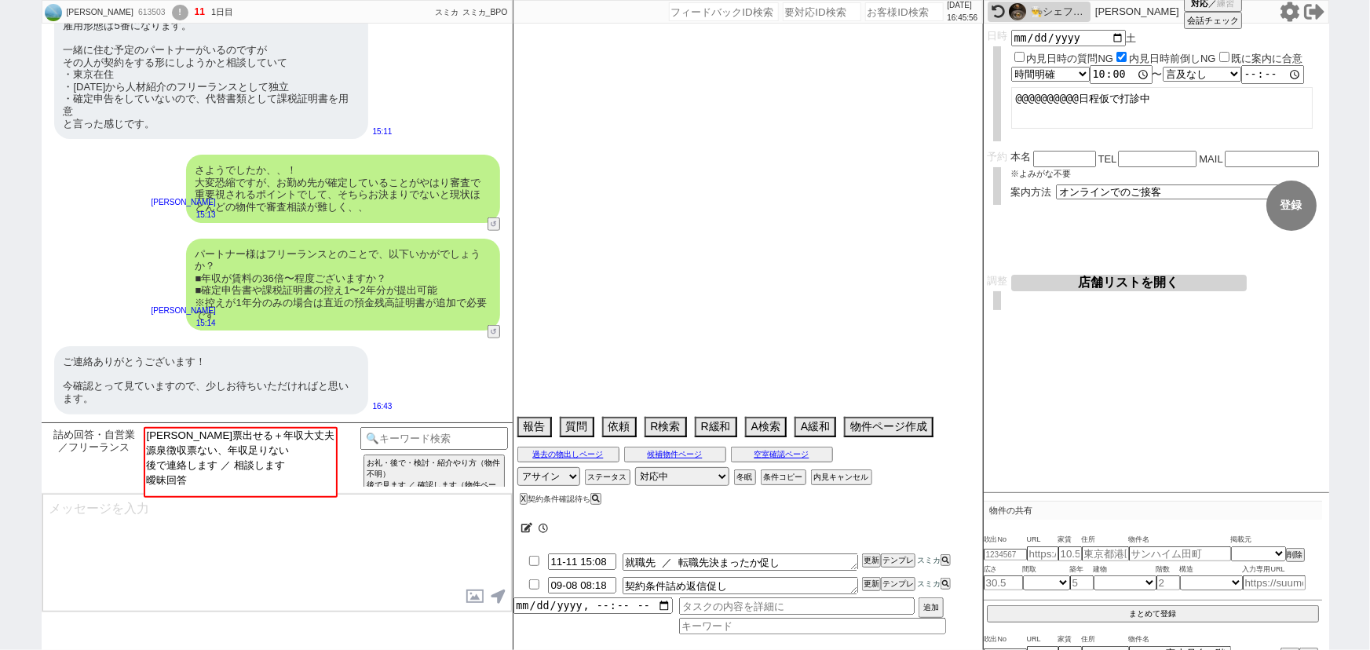
select select "60"
select select "65"
select select "62"
select select "[DATE]"
select select "63"
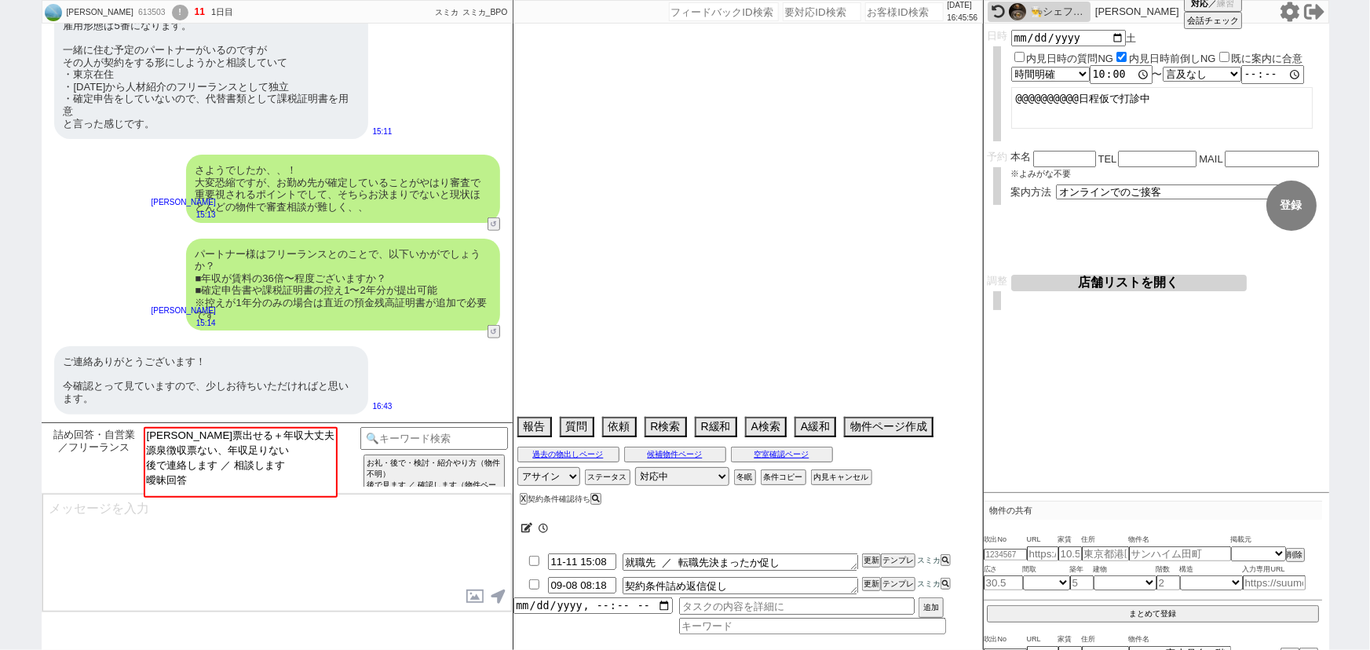
select select "38"
select select "71"
select select "64"
select select "[DATE]"
select select "69"
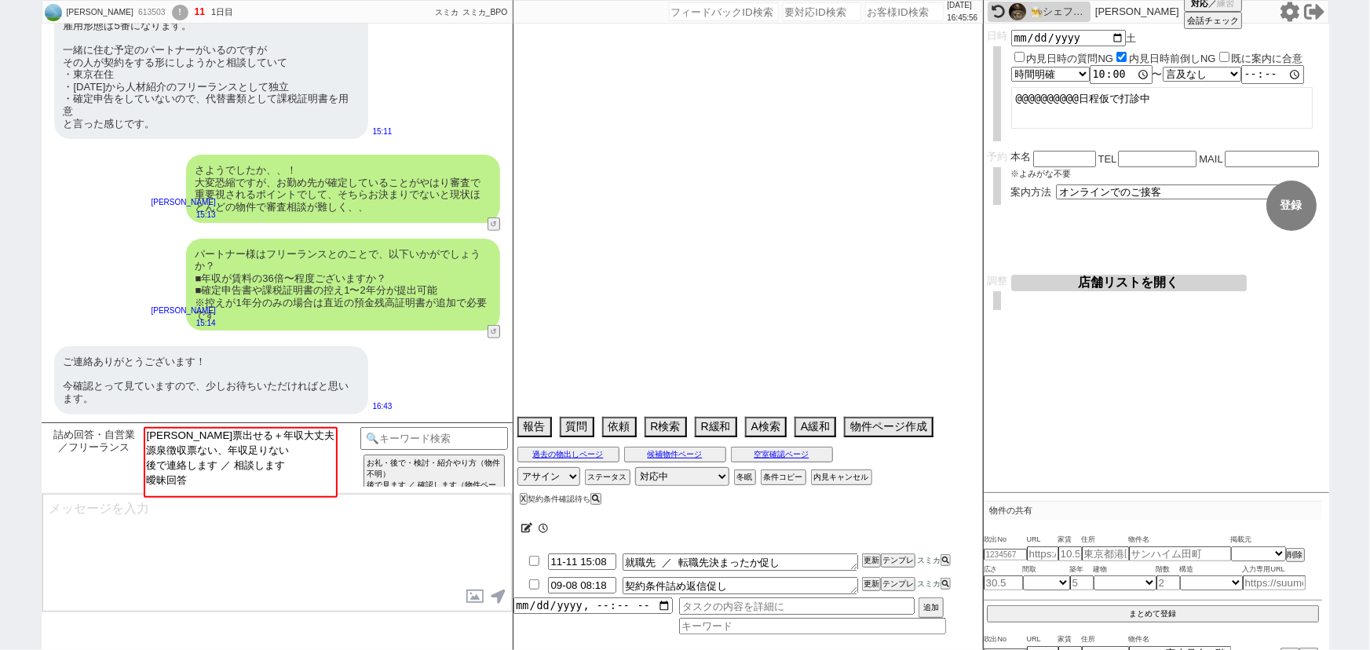
select select "19"
select select "67"
select select "52"
select select "36"
select select "35"
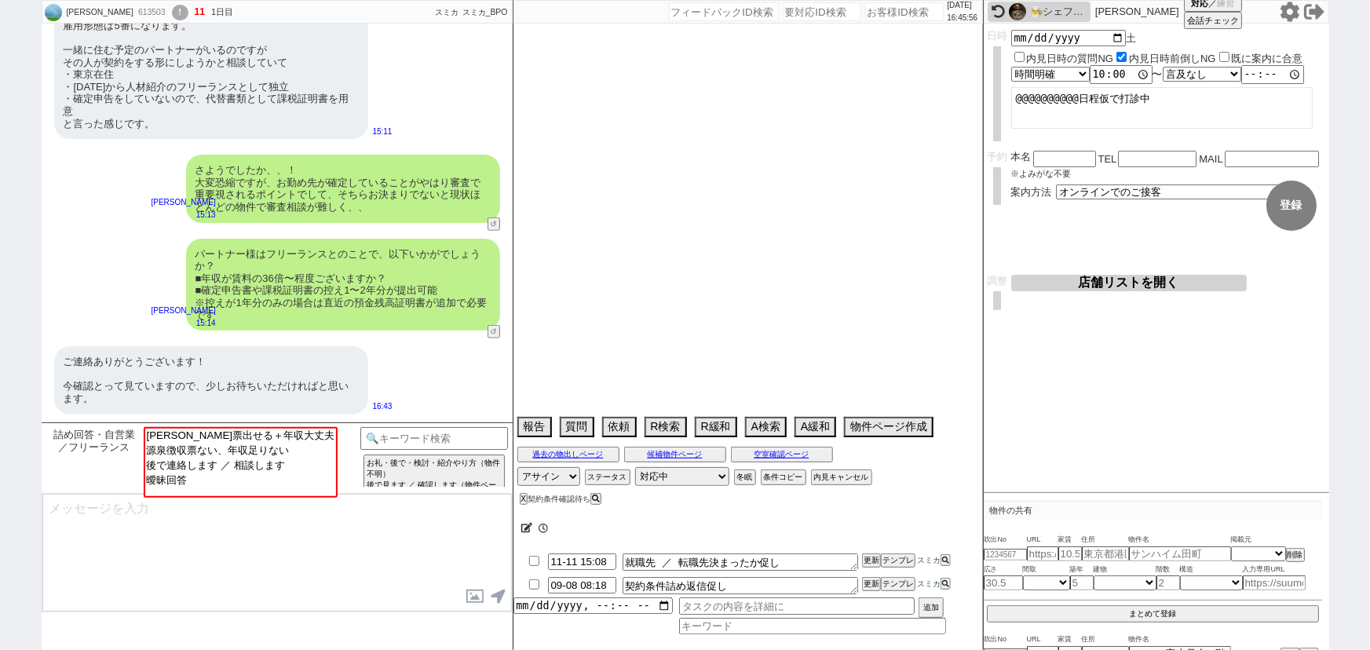
select select "74"
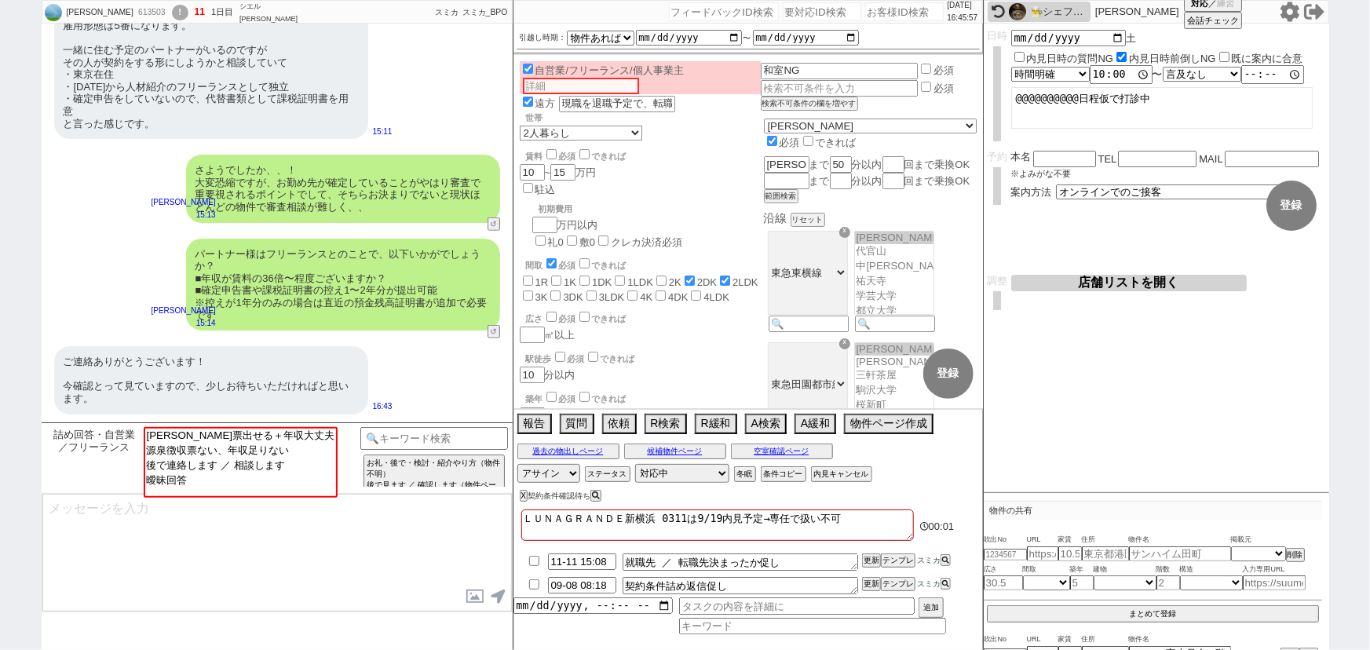
scroll to position [75, 0]
click at [266, 464] on option "後で連絡します ／ 相談します" at bounding box center [240, 464] width 192 height 15
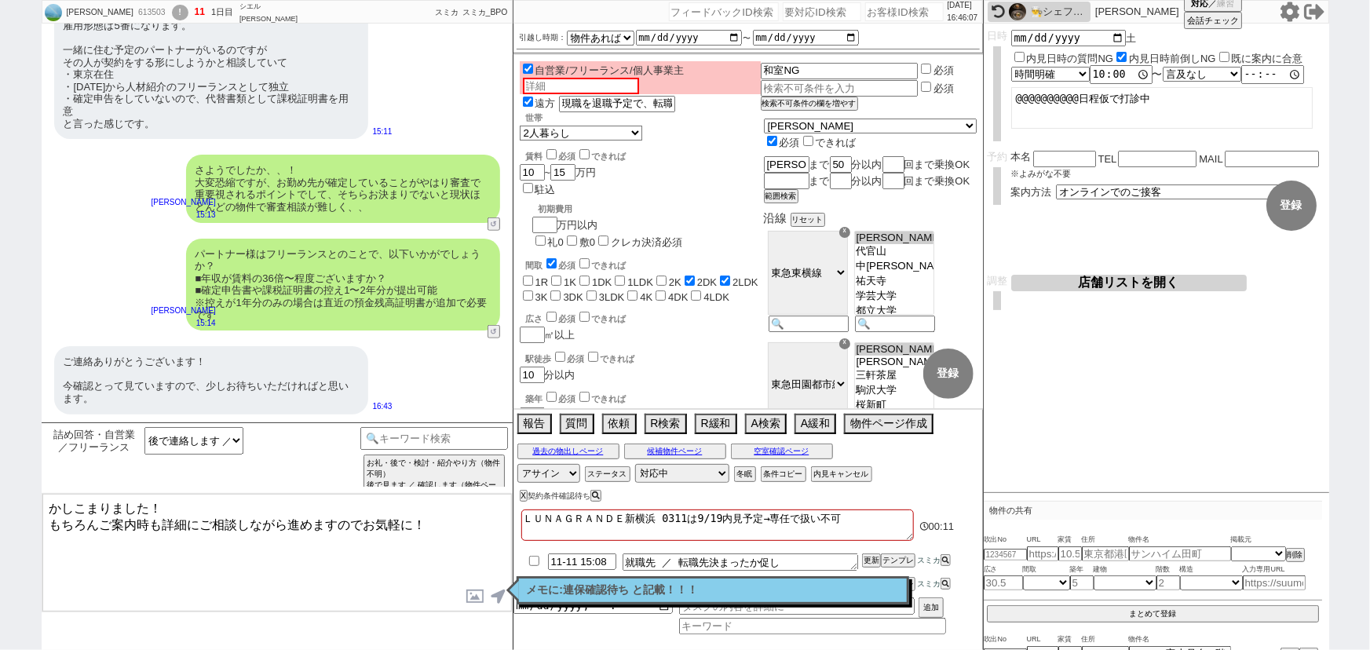
drag, startPoint x: 413, startPoint y: 523, endPoint x: 0, endPoint y: 542, distance: 413.4
click at [0, 542] on div "[PERSON_NAME] 613503 ! 11 1日目 シエル [PERSON_NAME][PERSON_NAME]店 冬眠中 自社客 スミカ スミカ_B…" at bounding box center [685, 325] width 1370 height 650
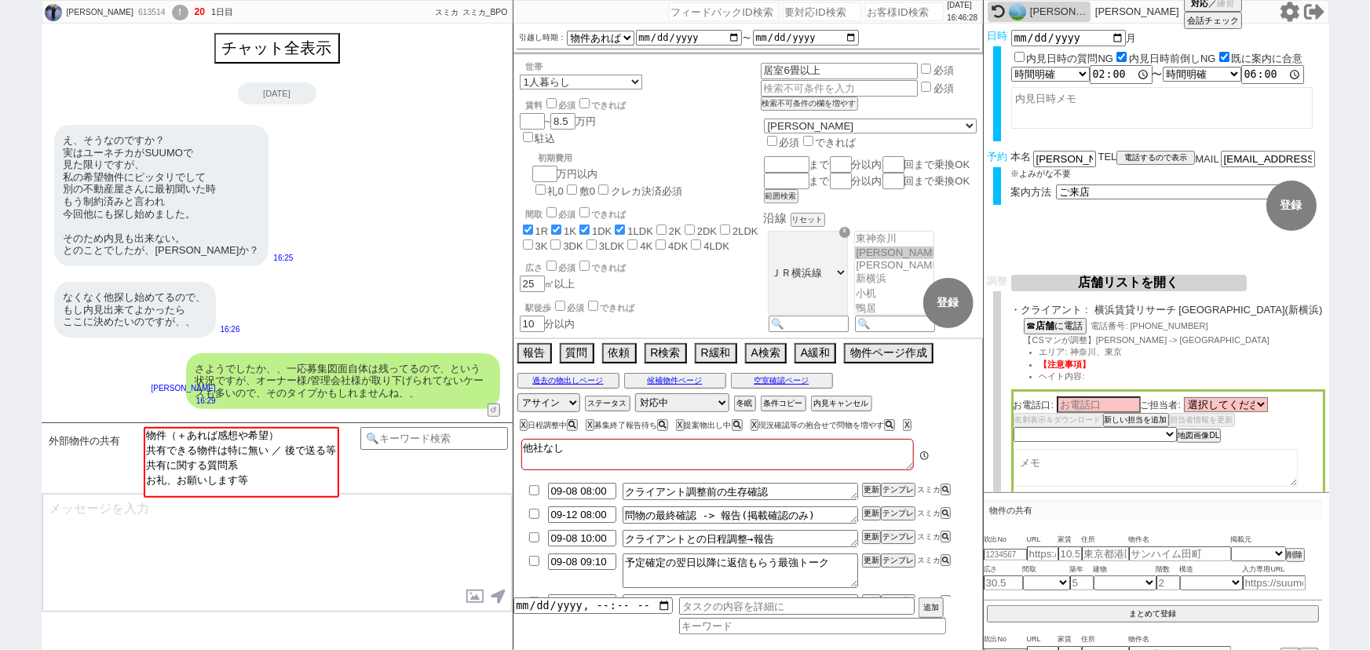
scroll to position [843, 0]
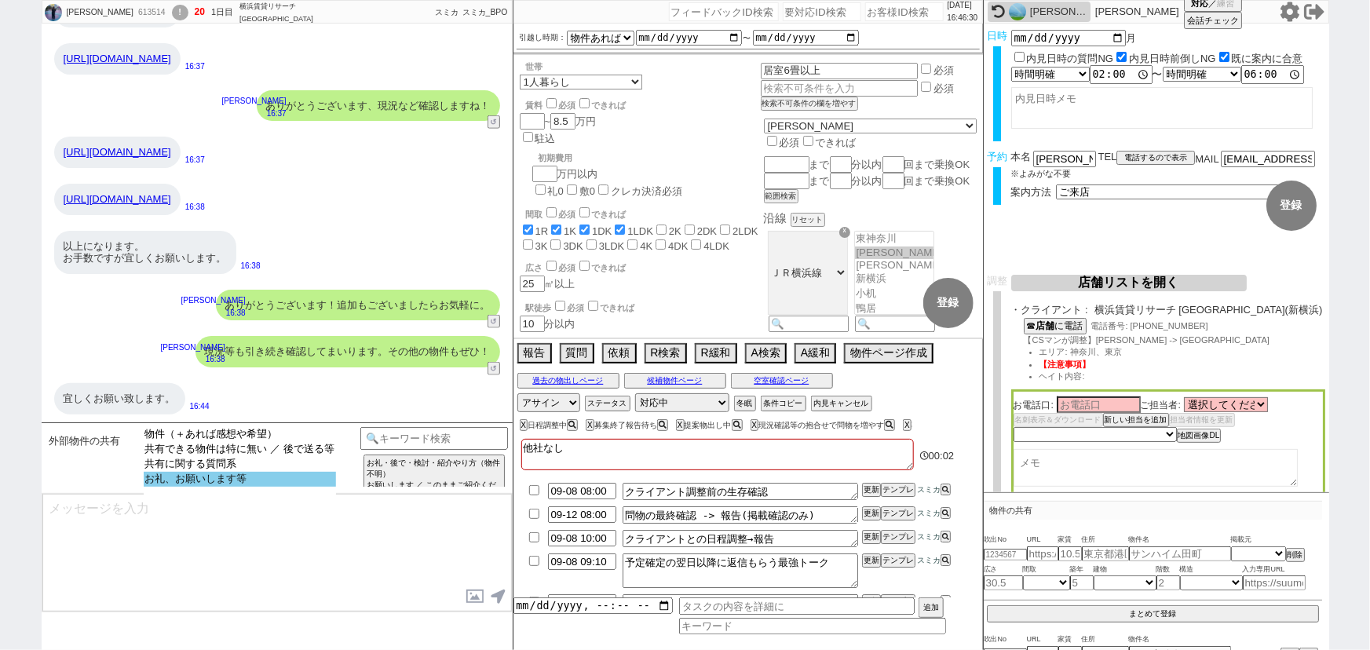
click at [182, 483] on option "お礼、お願いします等" at bounding box center [240, 479] width 192 height 15
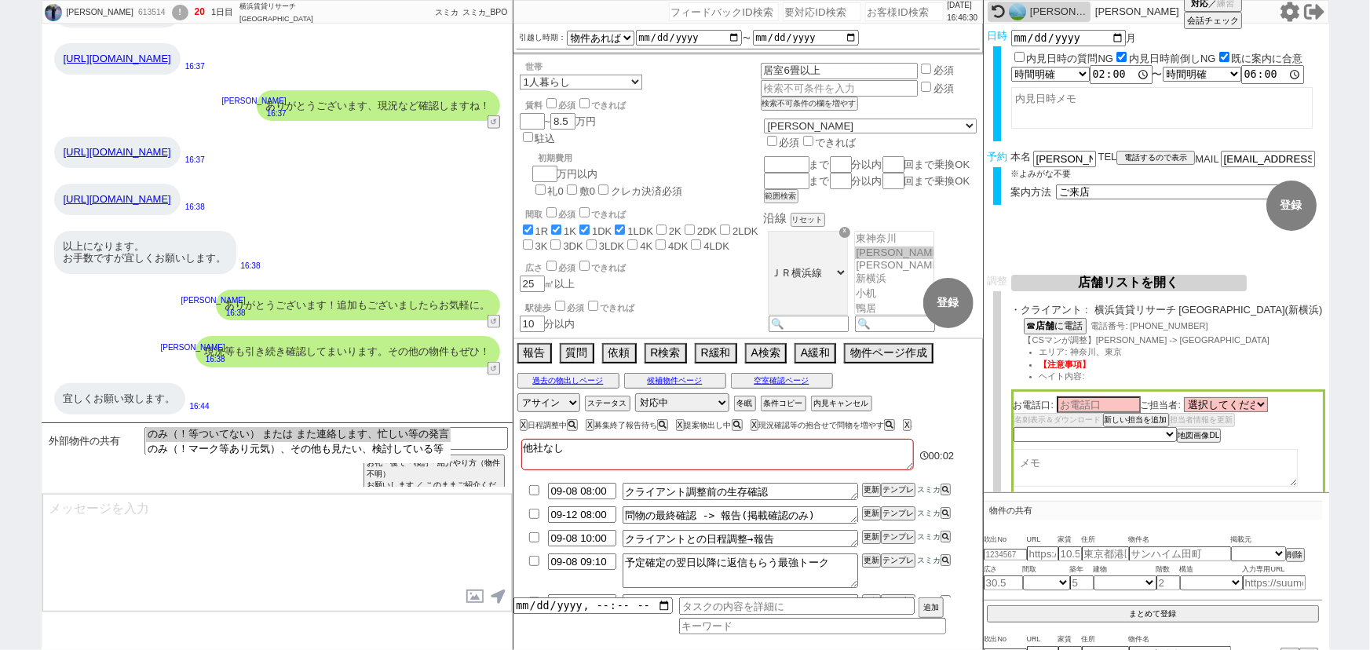
click at [218, 427] on select "のみ（！等ついてない） または また連絡します、忙しい等の発言 のみ（！マーク等あり元気）、その他も見たい、検討している等" at bounding box center [298, 445] width 305 height 36
click at [214, 432] on option "のみ（！等ついてない） または また連絡します、忙しい等の発言" at bounding box center [298, 434] width 305 height 15
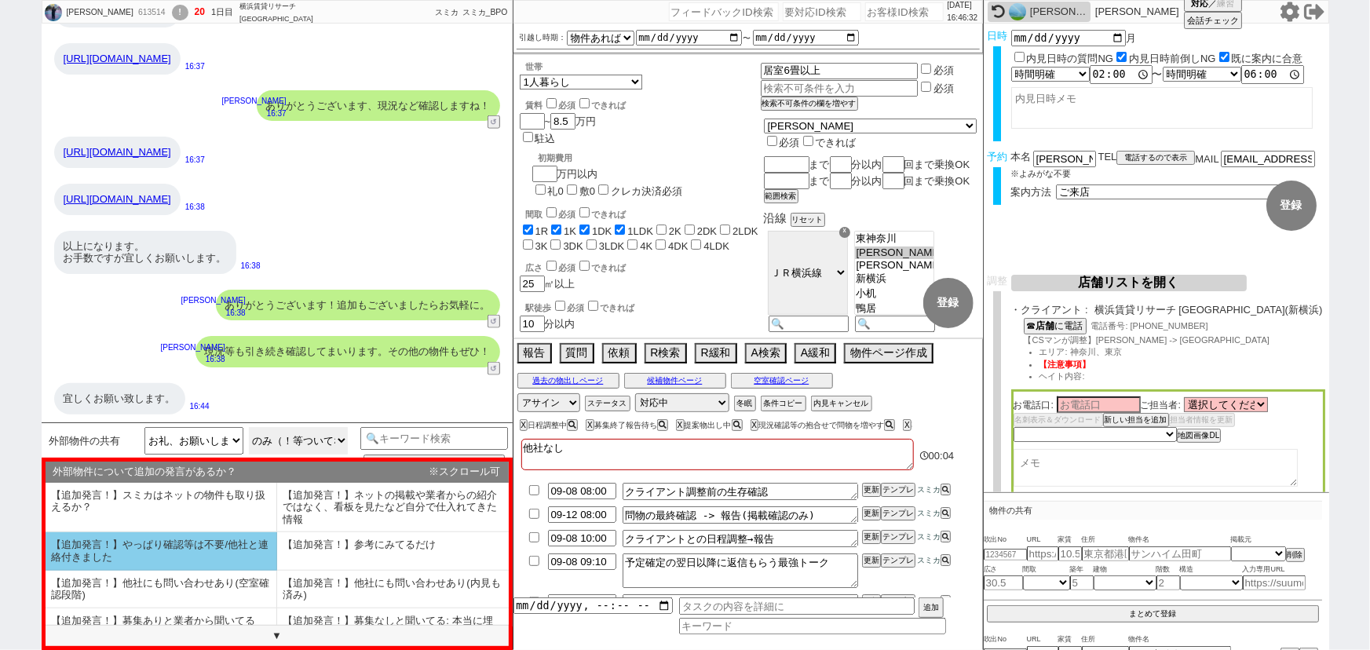
scroll to position [95, 0]
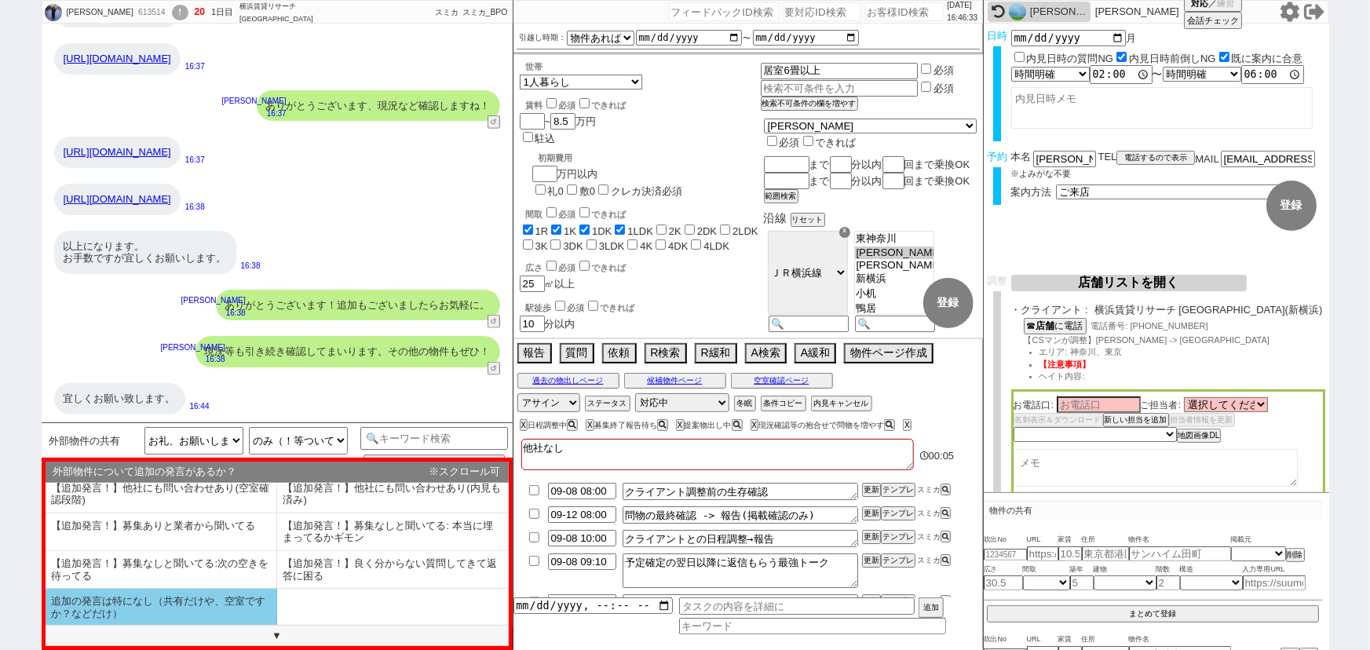
click at [149, 603] on li "追加の発言は特になし（共有だけや、空室ですか？などだけ）" at bounding box center [162, 607] width 232 height 37
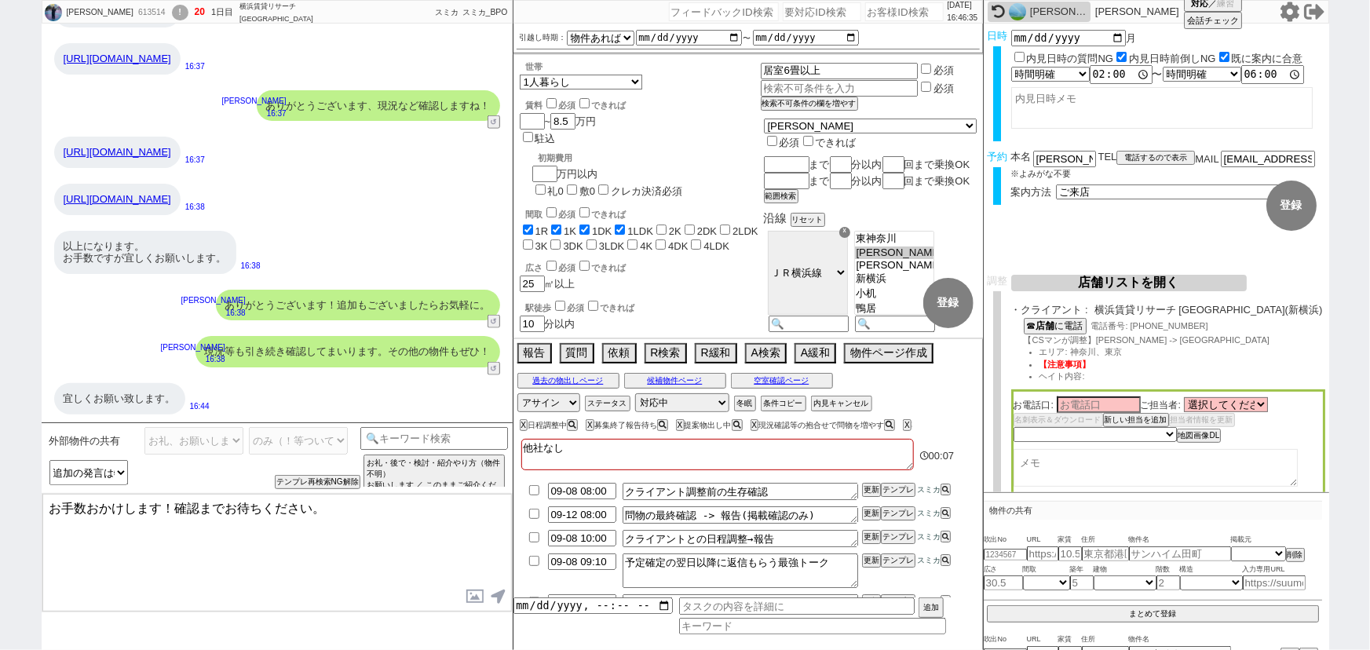
scroll to position [57, 0]
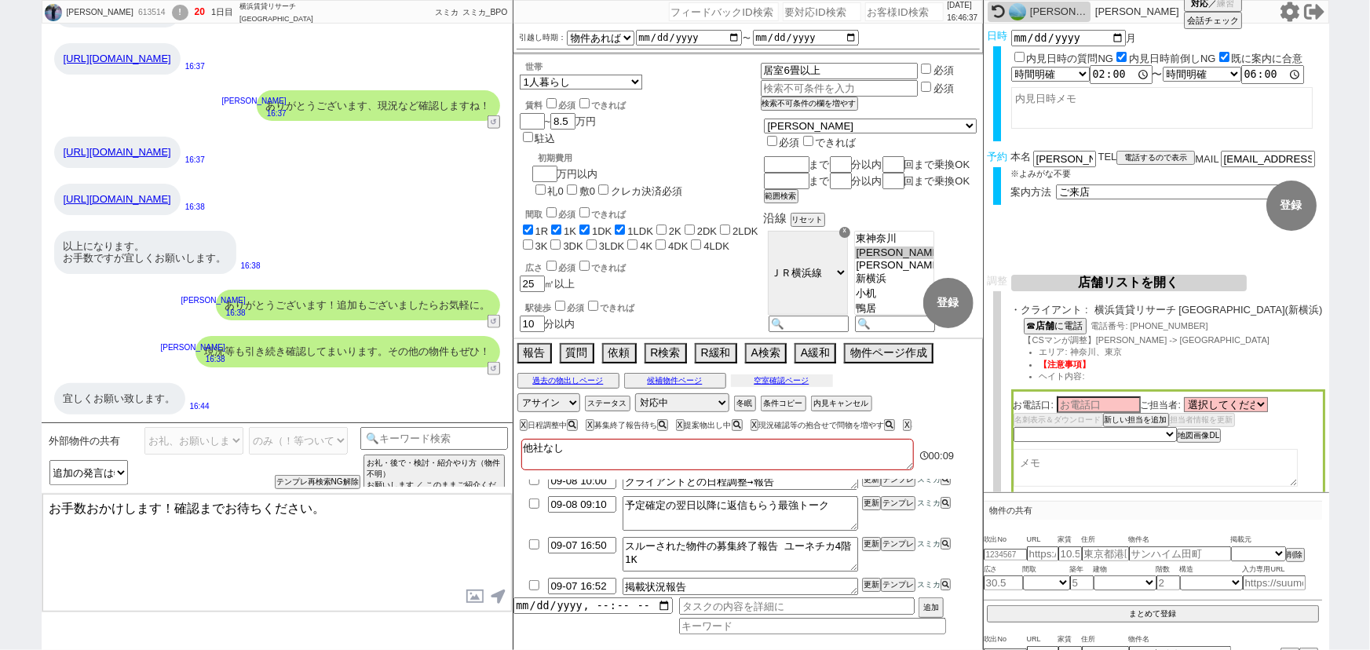
click at [816, 380] on button "空室確認ページ" at bounding box center [782, 380] width 102 height 13
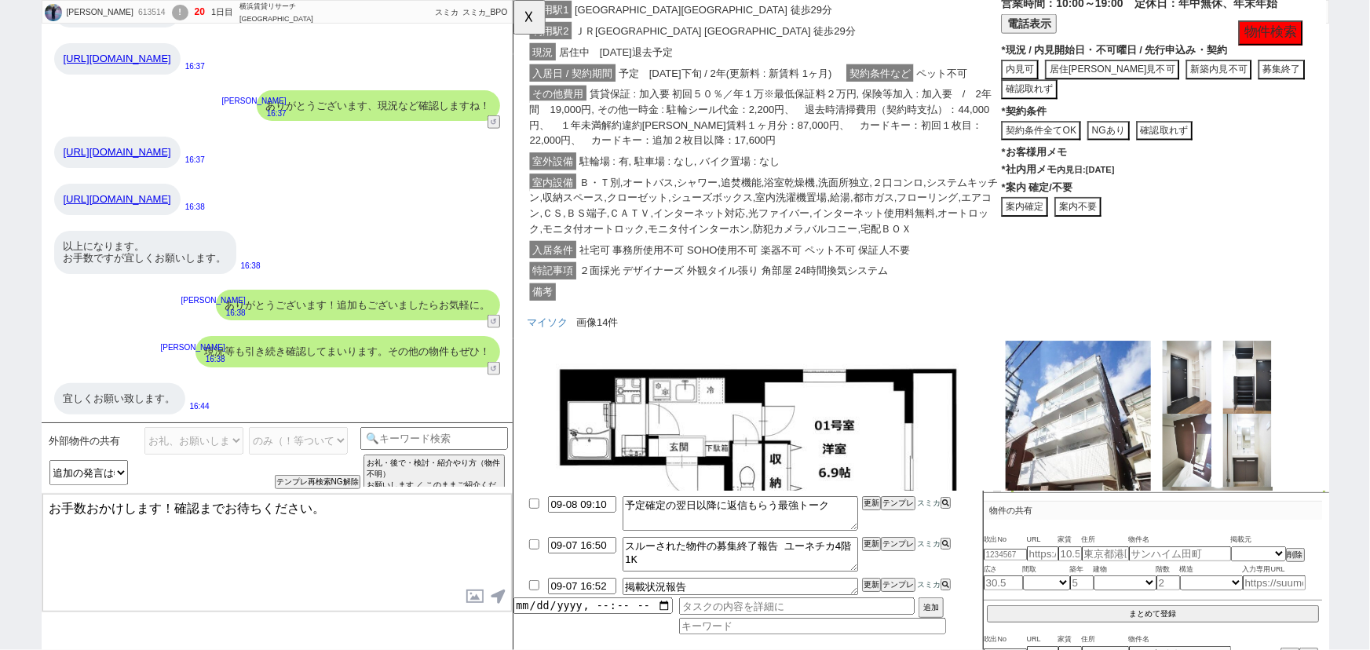
scroll to position [2960, 0]
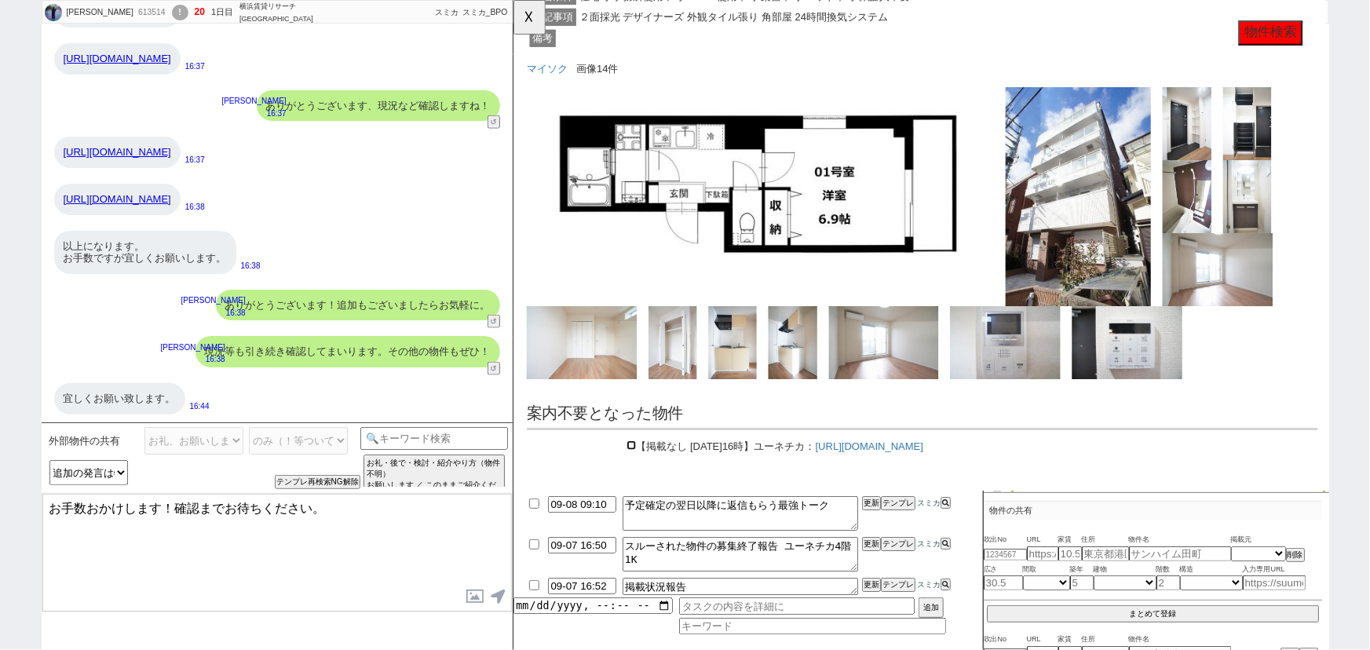
click at [641, 473] on input "checkbox" at bounding box center [639, 478] width 10 height 10
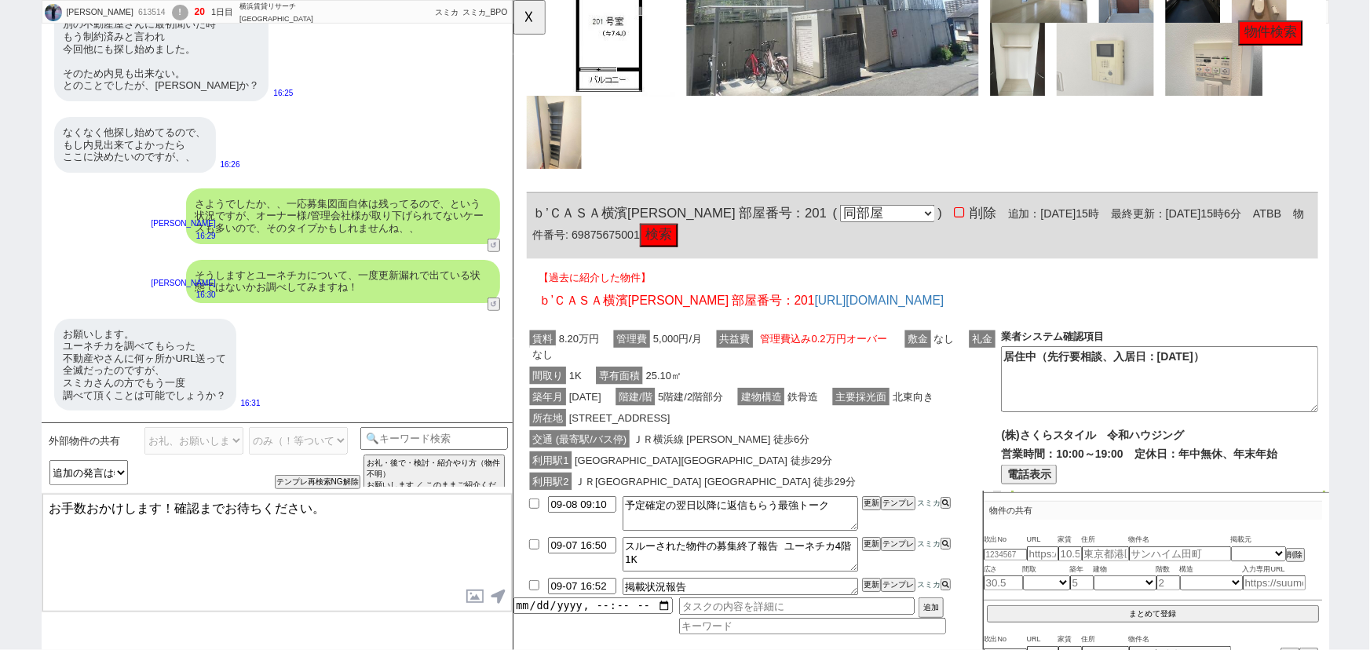
scroll to position [0, 0]
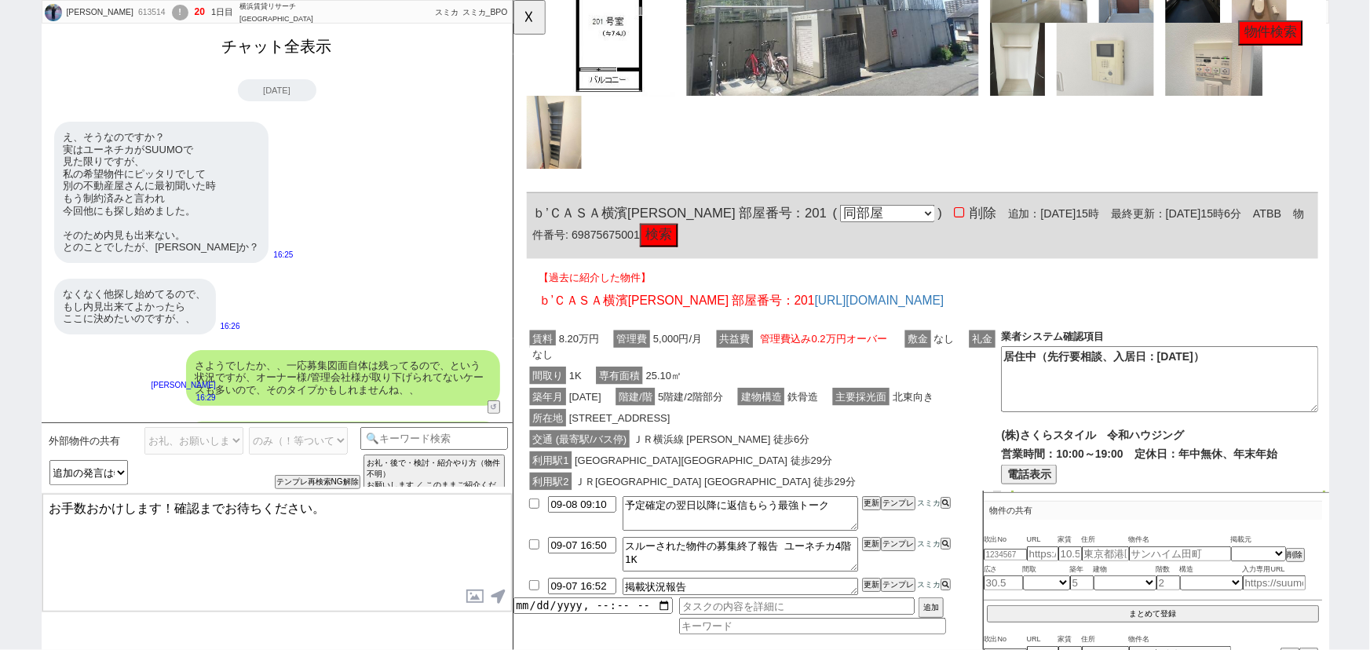
click at [293, 51] on button "チャット全表示" at bounding box center [277, 46] width 122 height 27
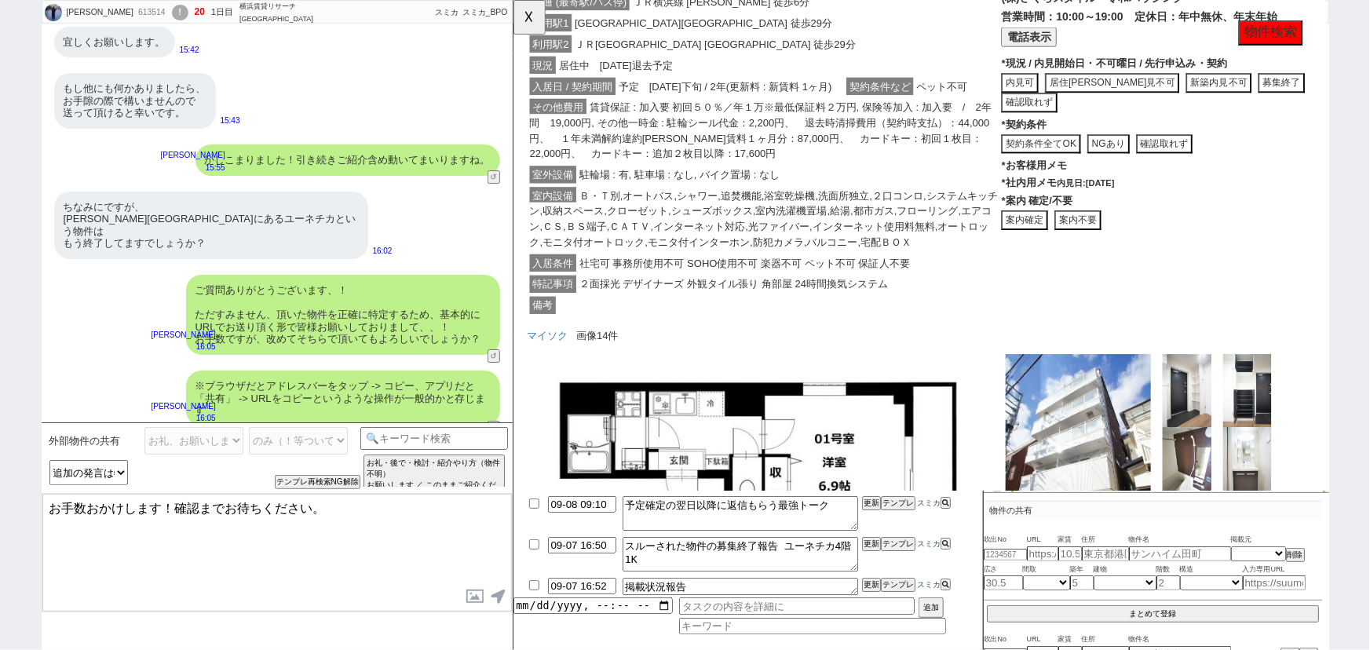
scroll to position [2709, 0]
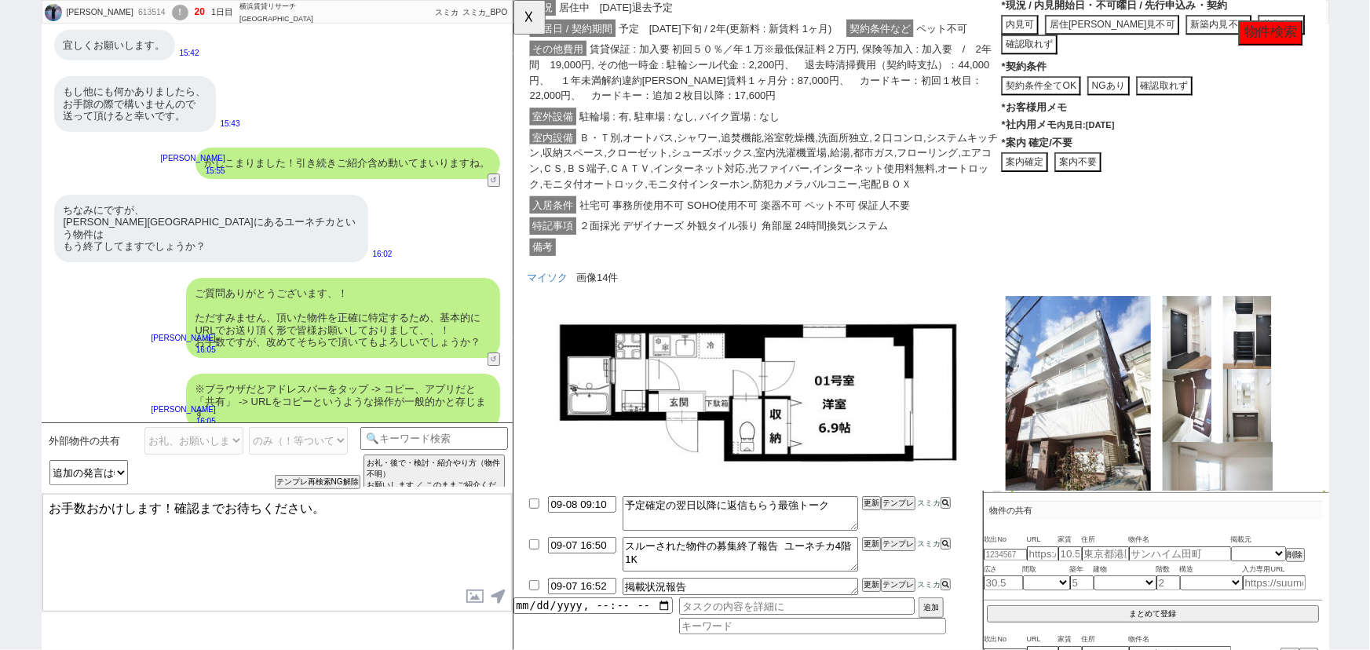
click at [872, 228] on span "社宅可 事務所使用不可 SOHO使用不可 楽器不可 ペット不可 保証人不要" at bounding box center [761, 220] width 362 height 19
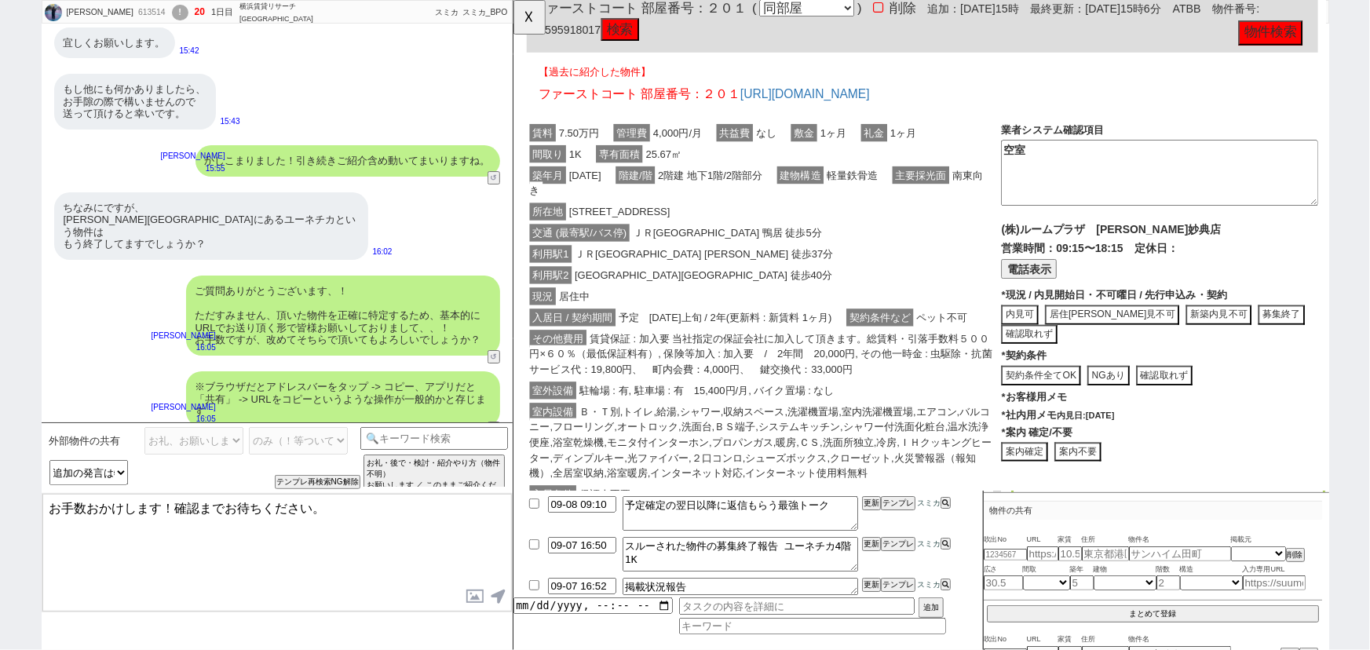
click at [800, 262] on div "利用駅1 ＪＲ横浜線 中山 徒歩37分" at bounding box center [782, 273] width 510 height 23
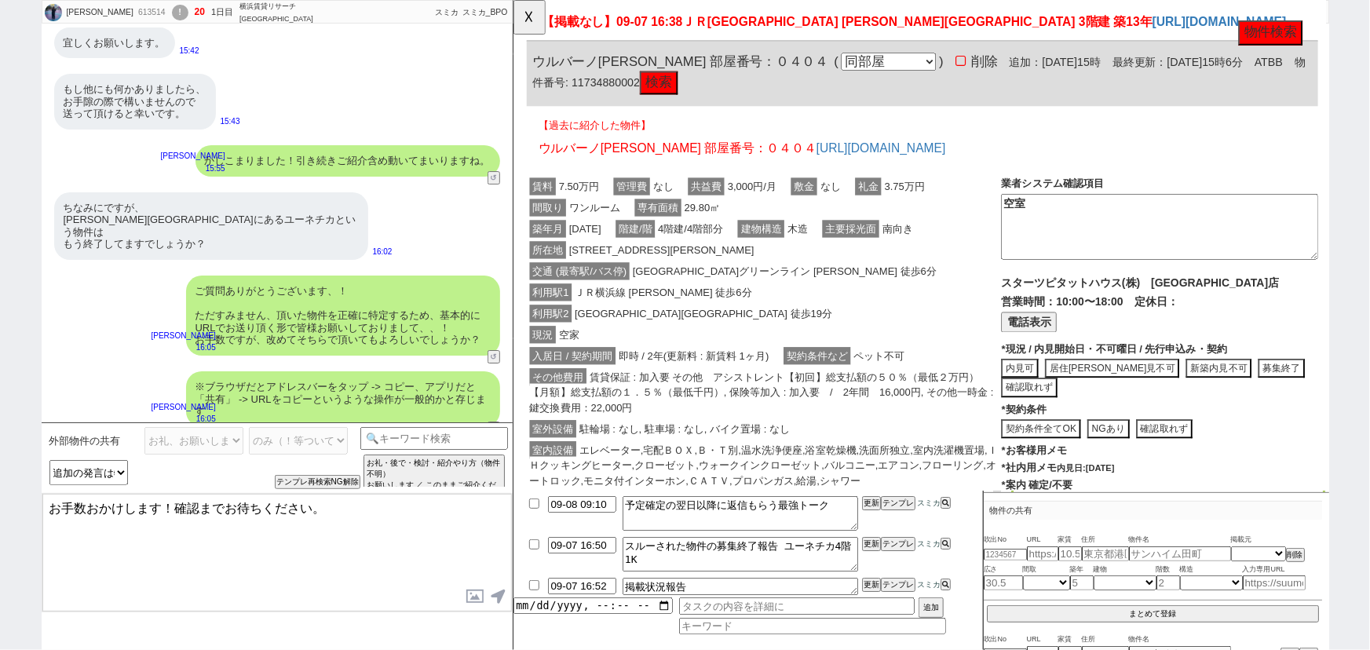
scroll to position [327, 0]
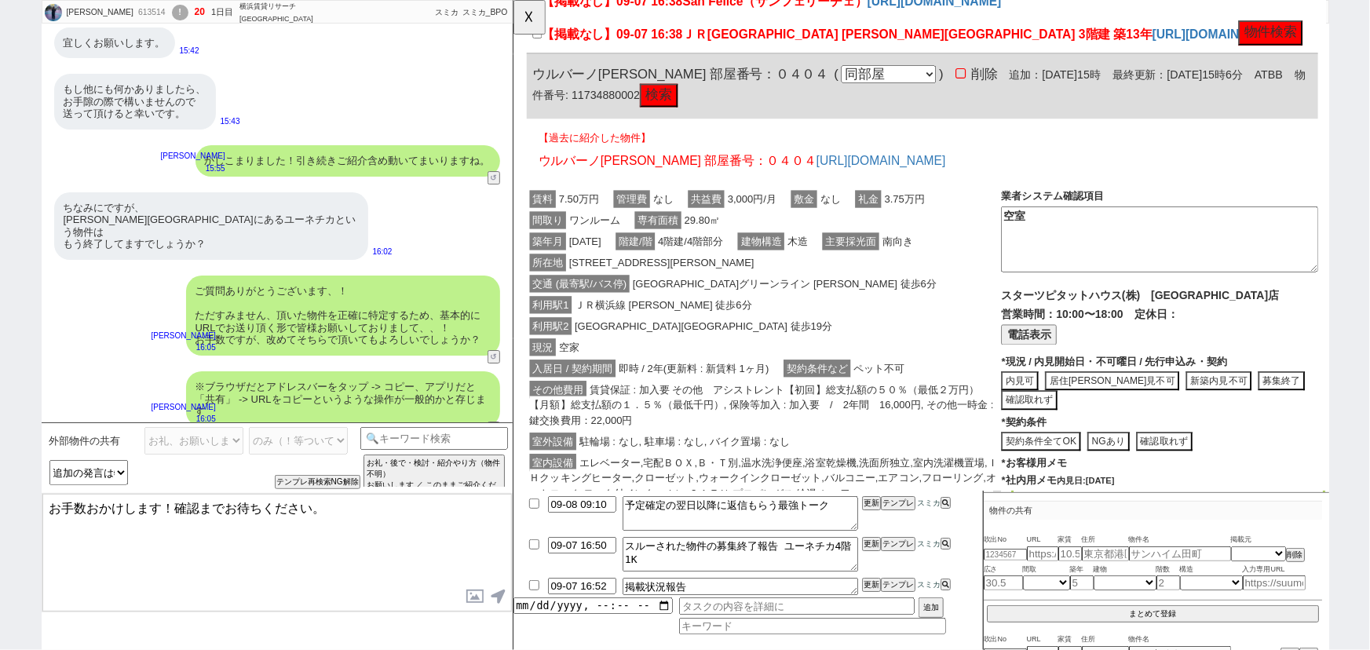
click at [738, 272] on div "所在地 横浜市緑区青砥町１１４０－１５" at bounding box center [782, 283] width 510 height 23
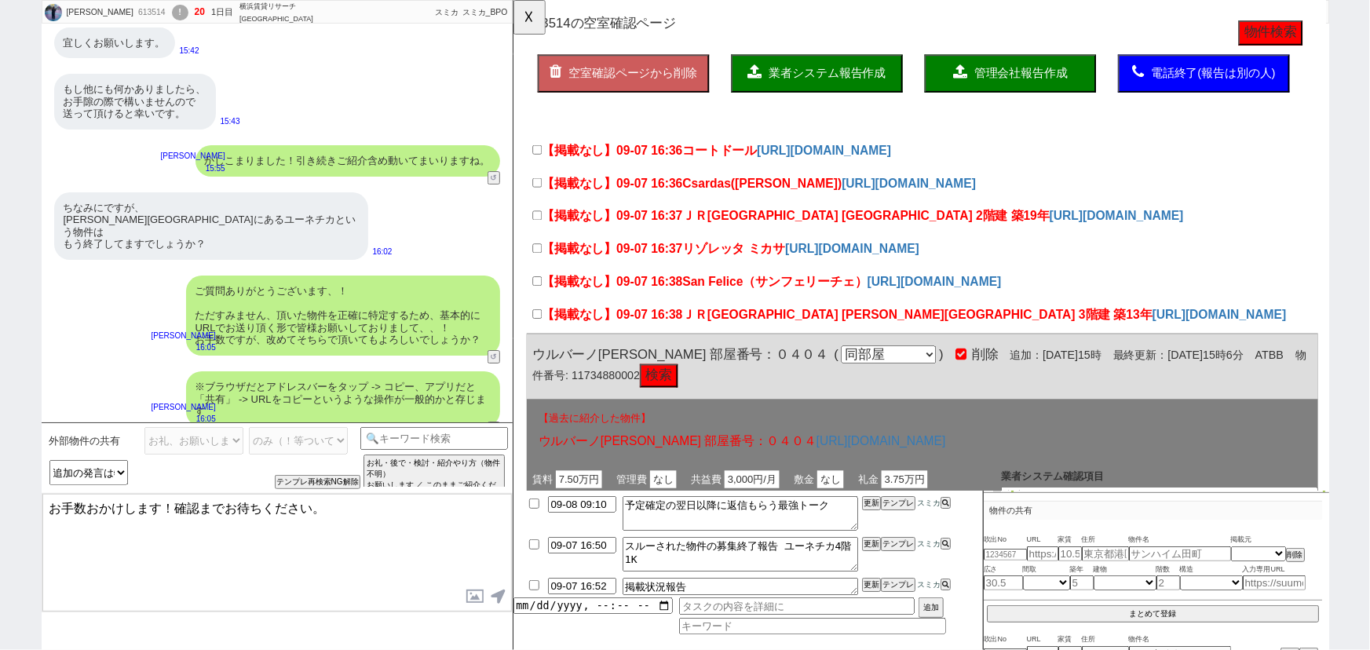
scroll to position [0, 0]
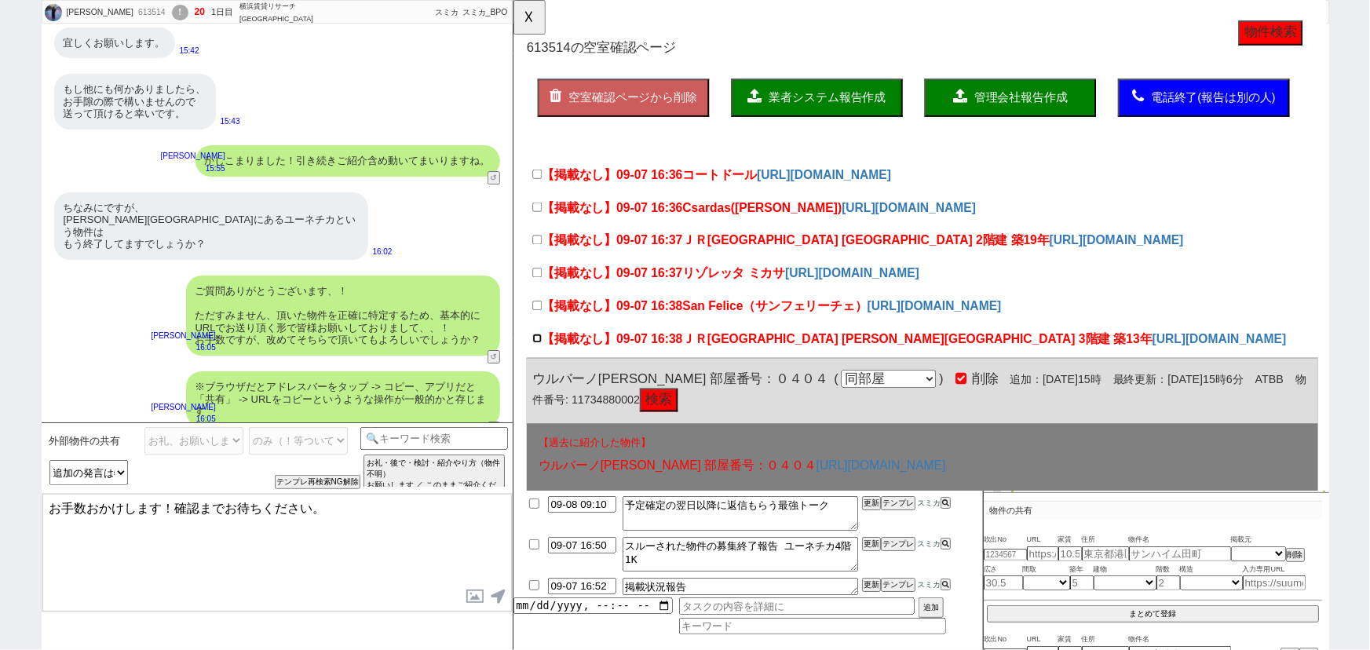
click at [534, 360] on input "【掲載なし】09-07 16:38 ＪＲ横浜線 中山駅 3階建 築13年" at bounding box center [538, 364] width 10 height 10
click at [539, 331] on input "【掲載なし】09-07 16:38 San Felice（サンフェリーチェ）" at bounding box center [538, 328] width 10 height 10
click at [539, 295] on input "【掲載なし】09-07 16:37 リゾレッタ ミカサ" at bounding box center [538, 293] width 10 height 10
click at [539, 257] on input "【掲載なし】09-07 16:37 ＪＲ横浜線 新横浜駅 2階建 築19年" at bounding box center [538, 258] width 10 height 10
click at [539, 217] on input "【掲載なし】09-07 16:36 Csardas(チャルダッシュ)" at bounding box center [538, 222] width 10 height 10
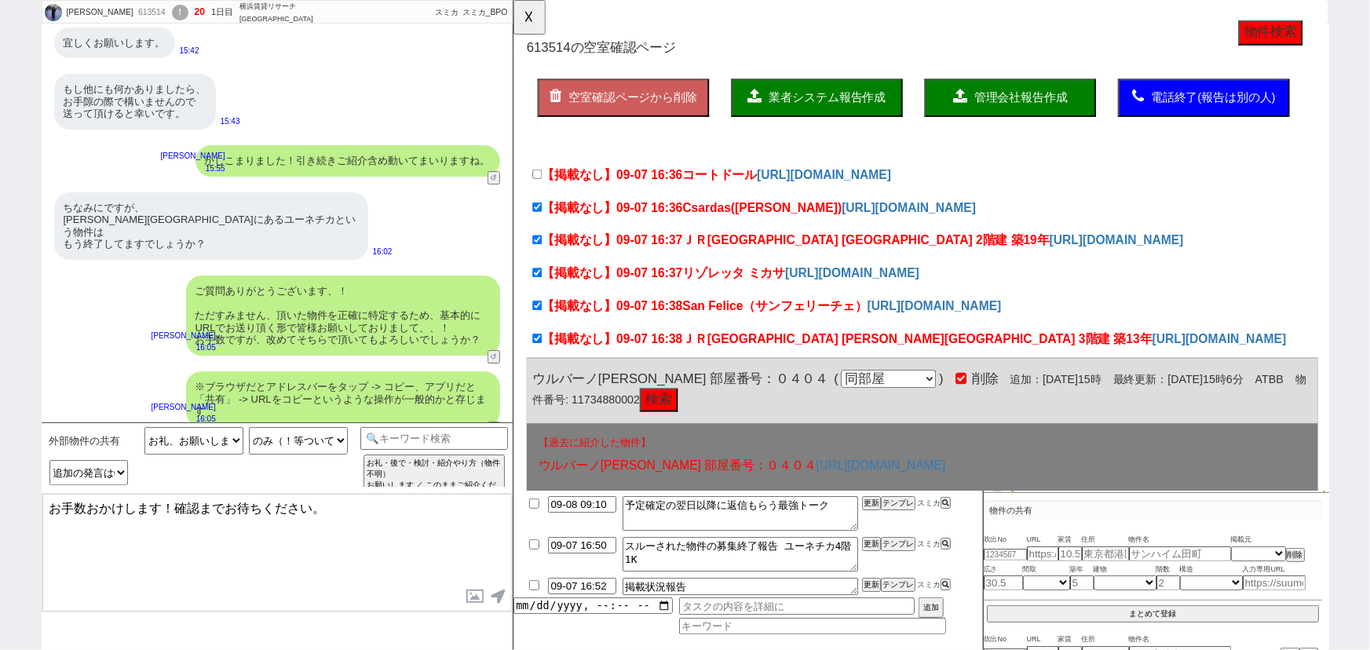
click at [539, 180] on label "【掲載なし】09-07 16:36 コートドール" at bounding box center [654, 188] width 242 height 19
click at [539, 182] on input "【掲載なし】09-07 16:36 コートドール" at bounding box center [538, 187] width 10 height 10
click at [829, 111] on span "業者システム報告作成" at bounding box center [850, 104] width 126 height 13
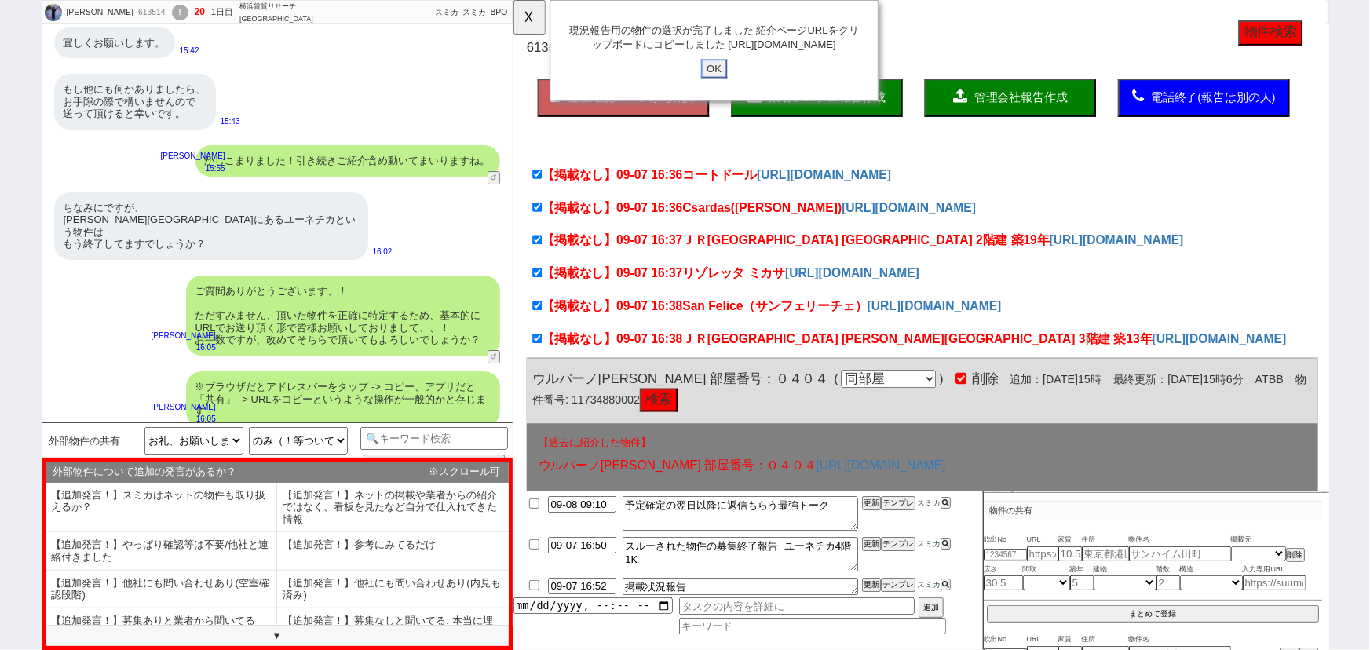
click at [734, 83] on input "OK" at bounding box center [728, 74] width 28 height 20
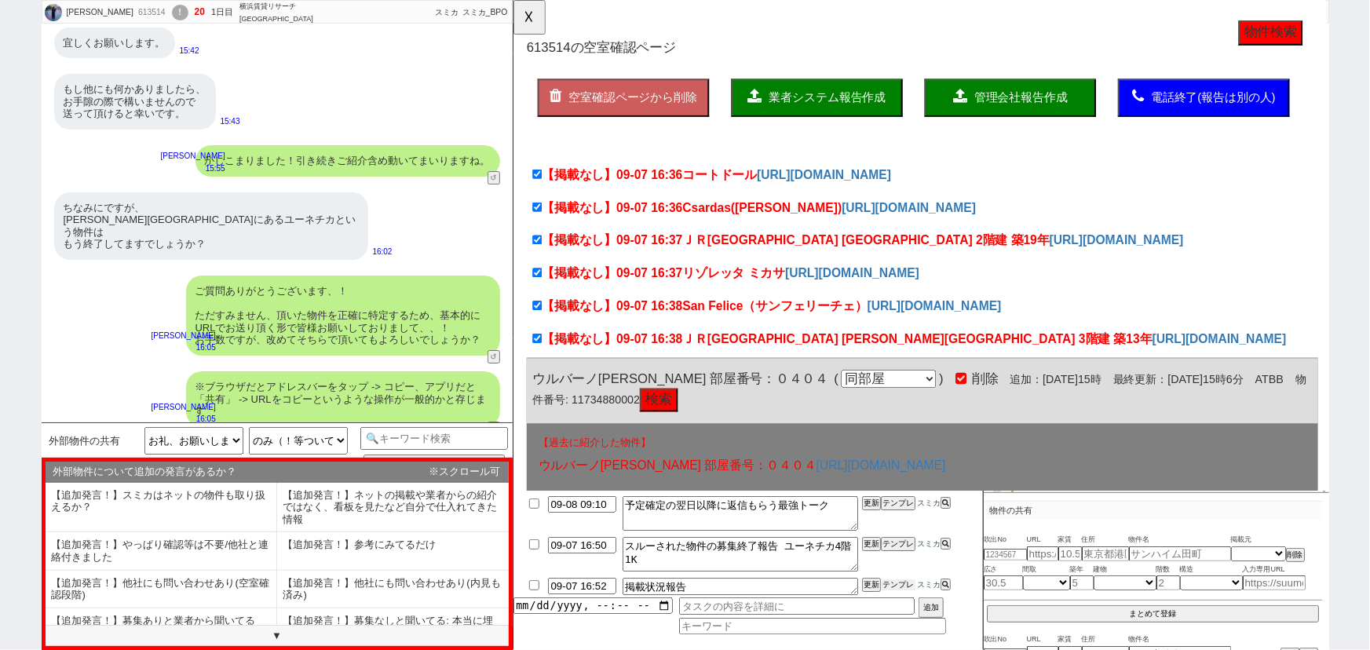
click at [899, 586] on button "テンプレ" at bounding box center [898, 584] width 35 height 11
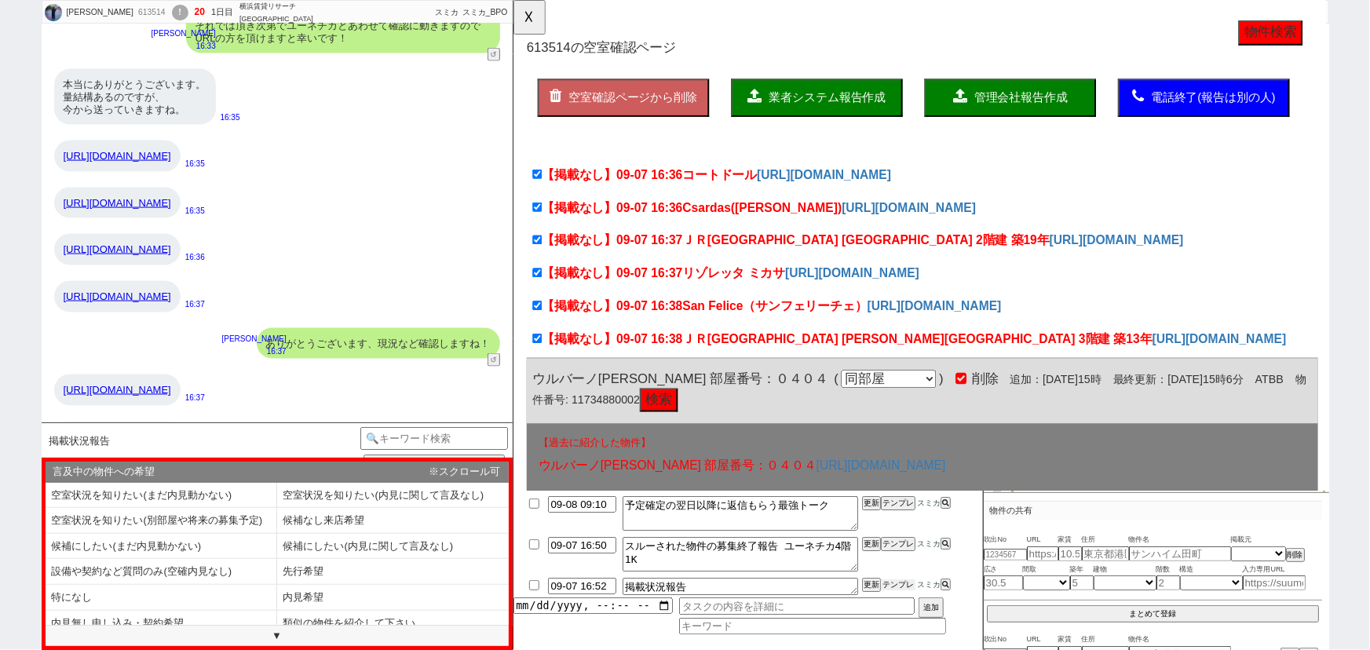
scroll to position [7141, 0]
drag, startPoint x: 293, startPoint y: 130, endPoint x: 62, endPoint y: 119, distance: 231.1
click at [62, 139] on div "https://suumo.jp/chintai/bc_100451472399/" at bounding box center [117, 154] width 126 height 31
copy link "https://suumo.jp/chintai/bc_100451472399/"
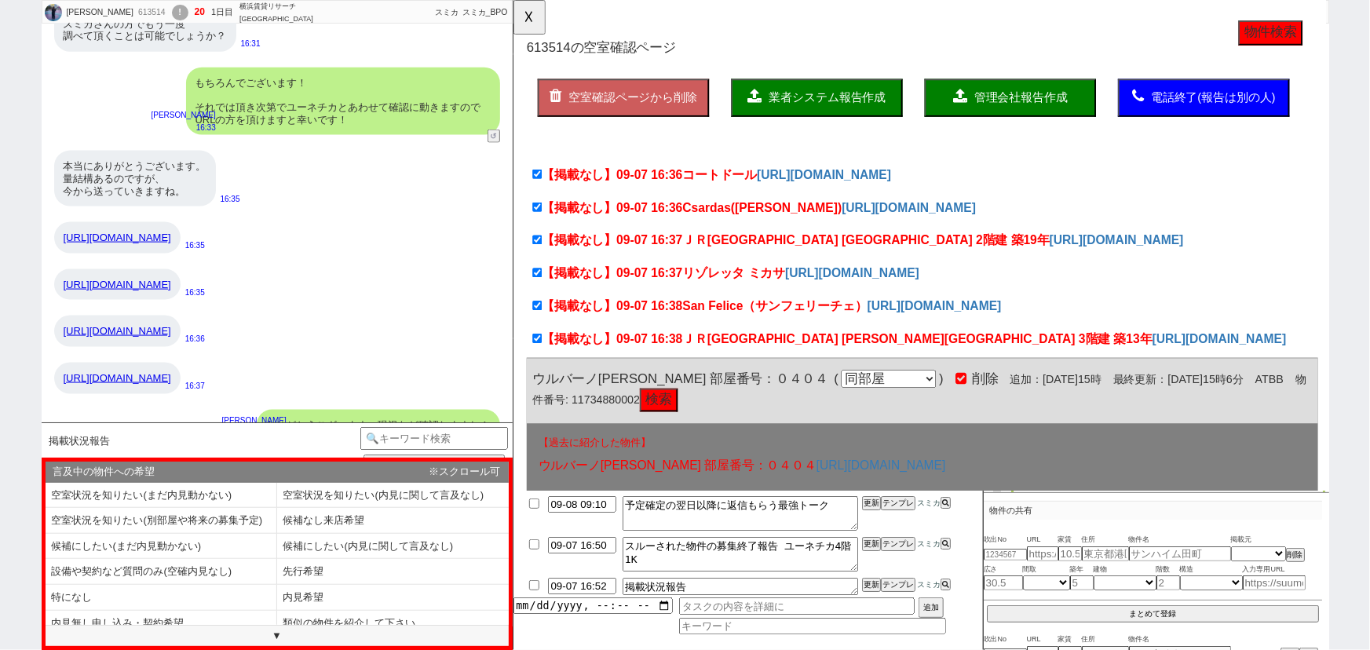
scroll to position [7058, 0]
drag, startPoint x: 295, startPoint y: 259, endPoint x: 56, endPoint y: 258, distance: 239.4
click at [56, 269] on div "https://suumo.jp/chintai/bc_100457282494/" at bounding box center [117, 284] width 126 height 31
copy link "https://suumo.jp/chintai/bc_100457282494/"
drag, startPoint x: 291, startPoint y: 308, endPoint x: 43, endPoint y: 305, distance: 248.1
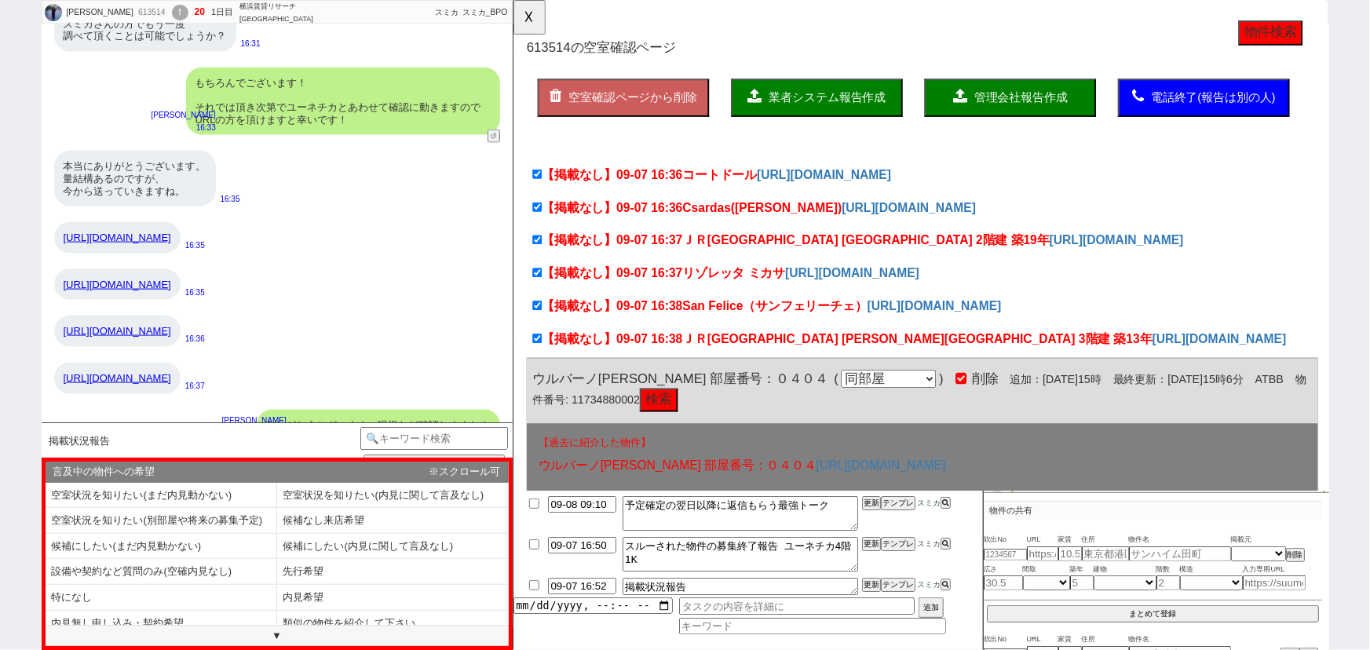
click at [43, 308] on div "https://suumo.jp/chintai/bc_100457172140/ 16:36" at bounding box center [277, 331] width 471 height 47
copy link "https://suumo.jp/chintai/bc_100457172140/"
drag, startPoint x: 291, startPoint y: 352, endPoint x: 49, endPoint y: 359, distance: 242.7
click at [49, 359] on div "https://suumo.jp/chintai/bc_100458406266/ 16:37" at bounding box center [277, 378] width 471 height 47
copy link "https://suumo.jp/chintai/bc_100458406266/"
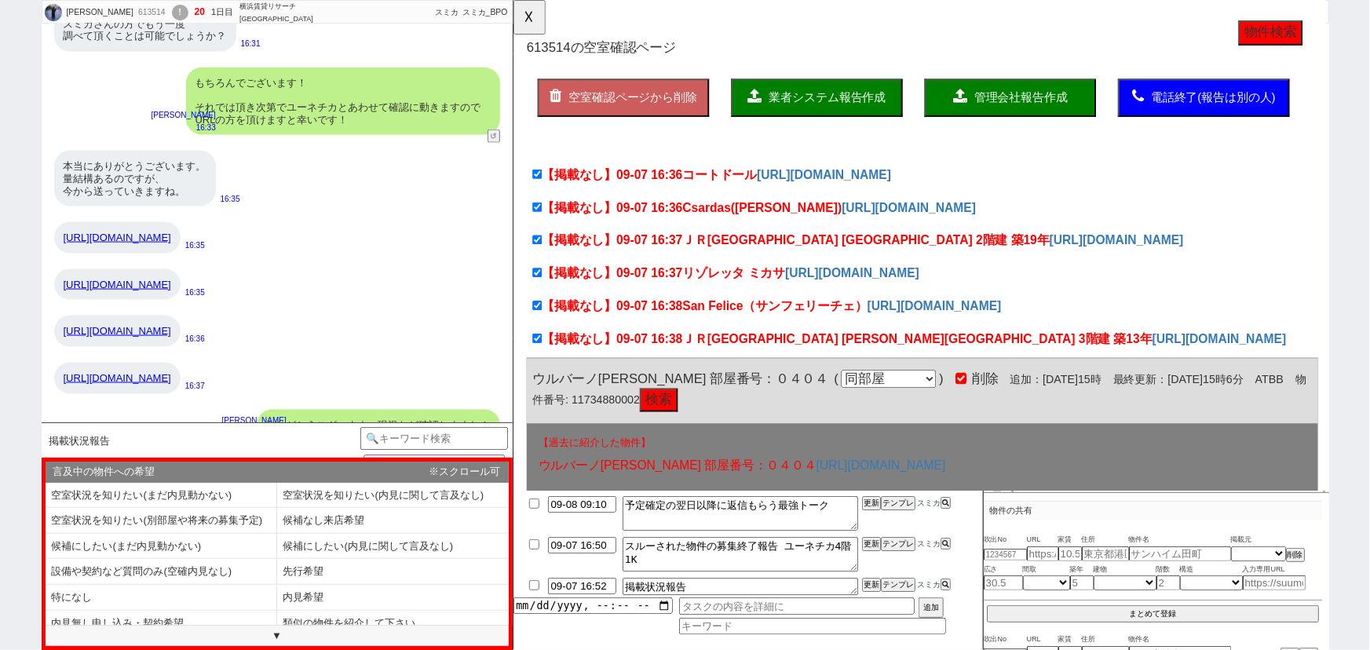
scroll to position [7351, 0]
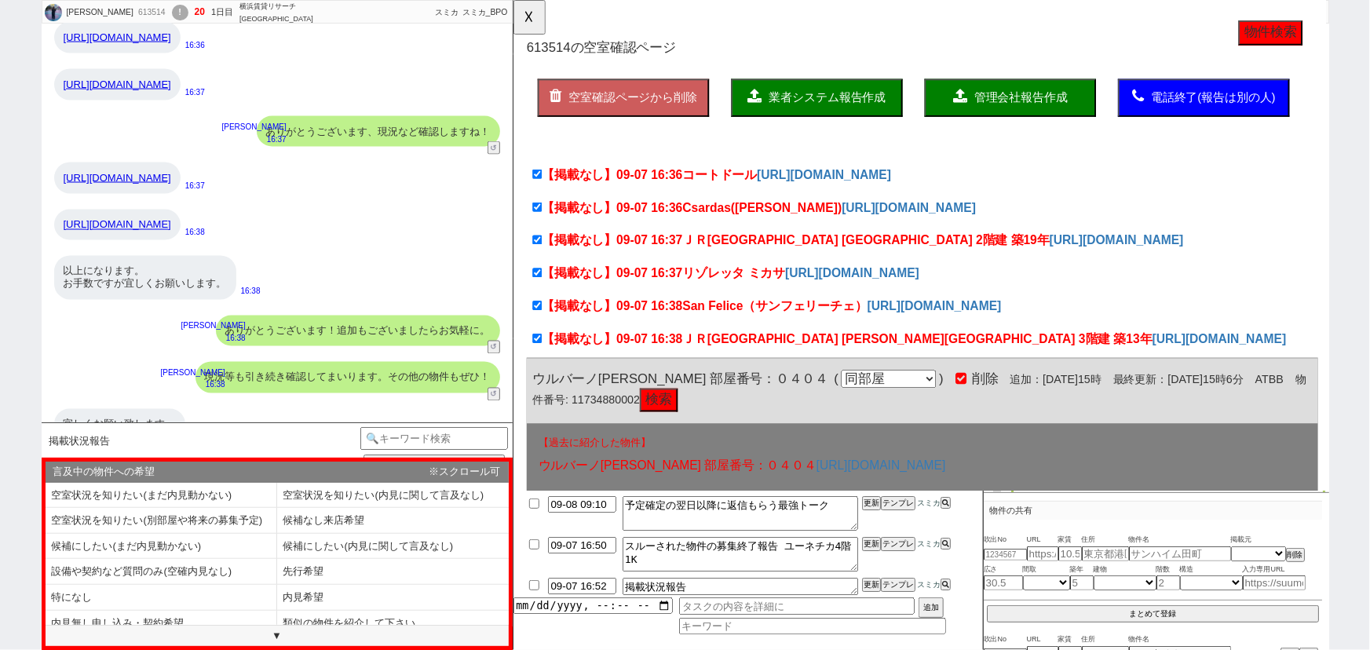
drag, startPoint x: 293, startPoint y: 148, endPoint x: 38, endPoint y: 162, distance: 254.7
click at [38, 162] on div "阪本真帆 613514 ! 20 1日目 横浜賃貸リサーチ 新横浜店 冬眠中 自社客 スミカ スミカ_BPO チャット全表示 2025-09-07 新しくフォ…" at bounding box center [685, 325] width 1370 height 650
copy div "阪本真帆 613514 ! 20 1日目 横浜賃貸リサーチ 新横浜店 冬眠中 自社客 スミカ スミカ_BPO チャット全表示 2025-09-07 新しくフォ…"
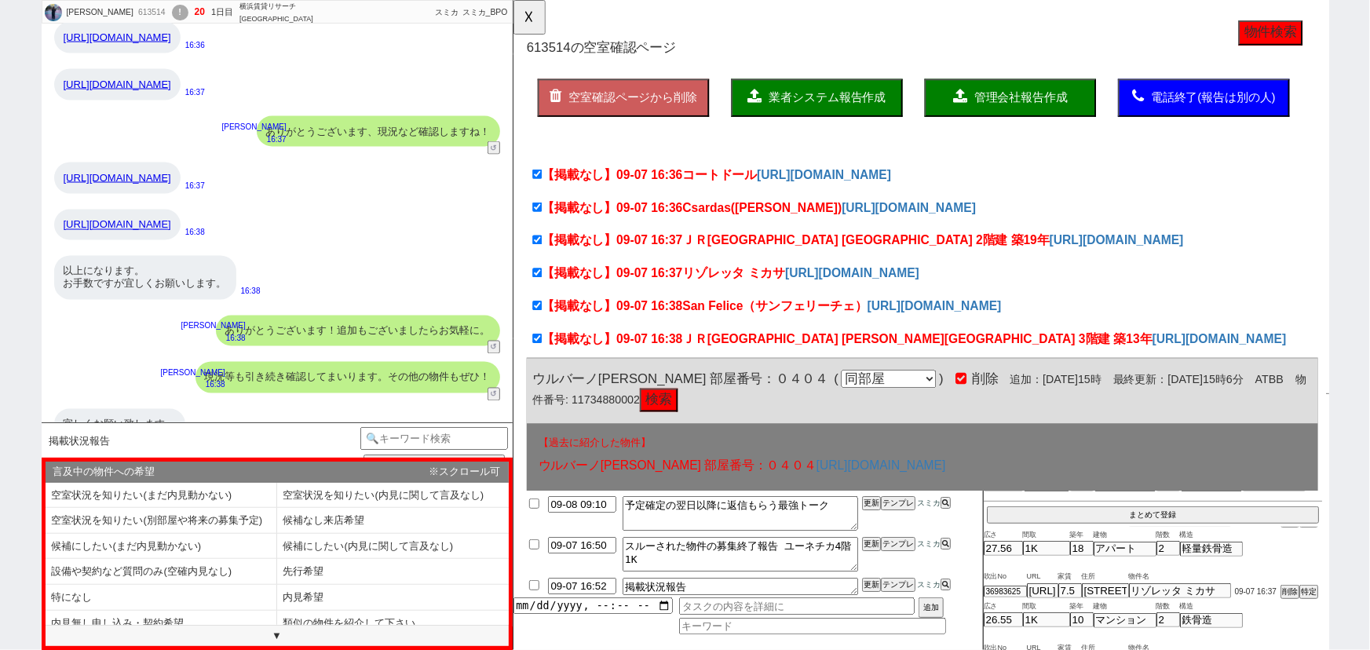
drag, startPoint x: 296, startPoint y: 155, endPoint x: 49, endPoint y: 154, distance: 246.5
click at [49, 155] on div "https://suumo.jp/chintai/bc_100456405462/ 16:37" at bounding box center [277, 178] width 471 height 47
copy link "https://suumo.jp/chintai/bc_100456405462/"
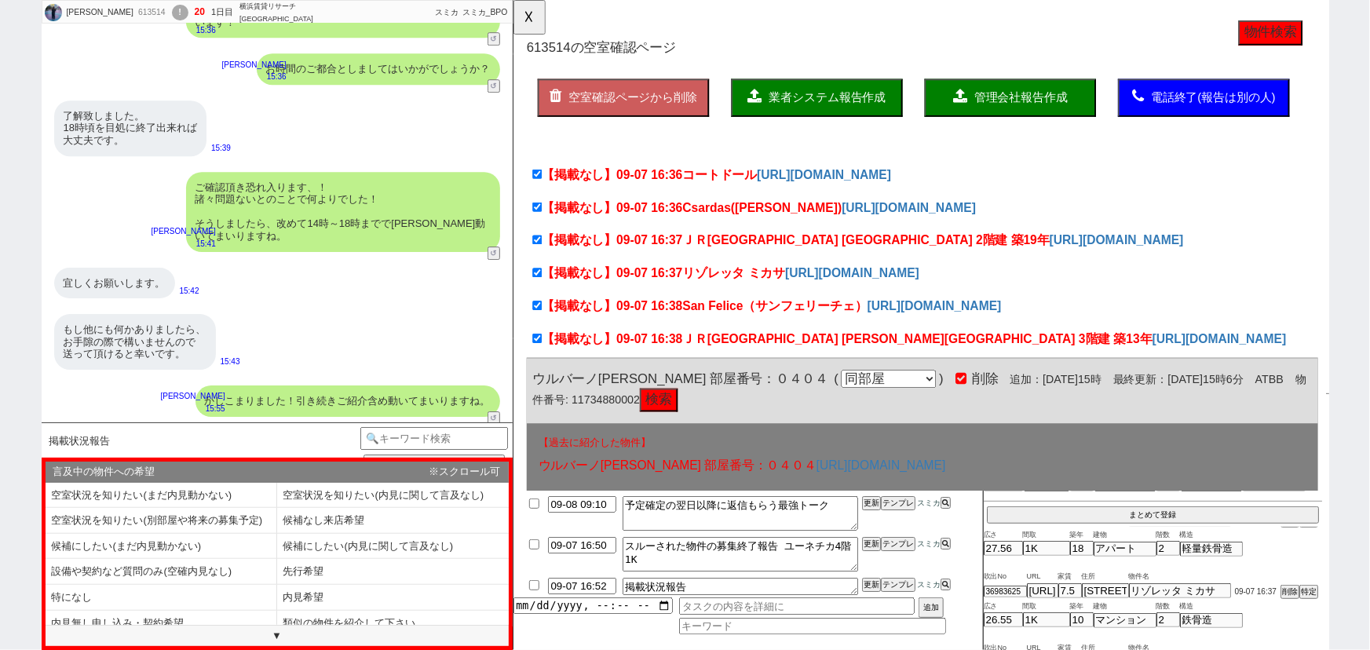
scroll to position [5432, 0]
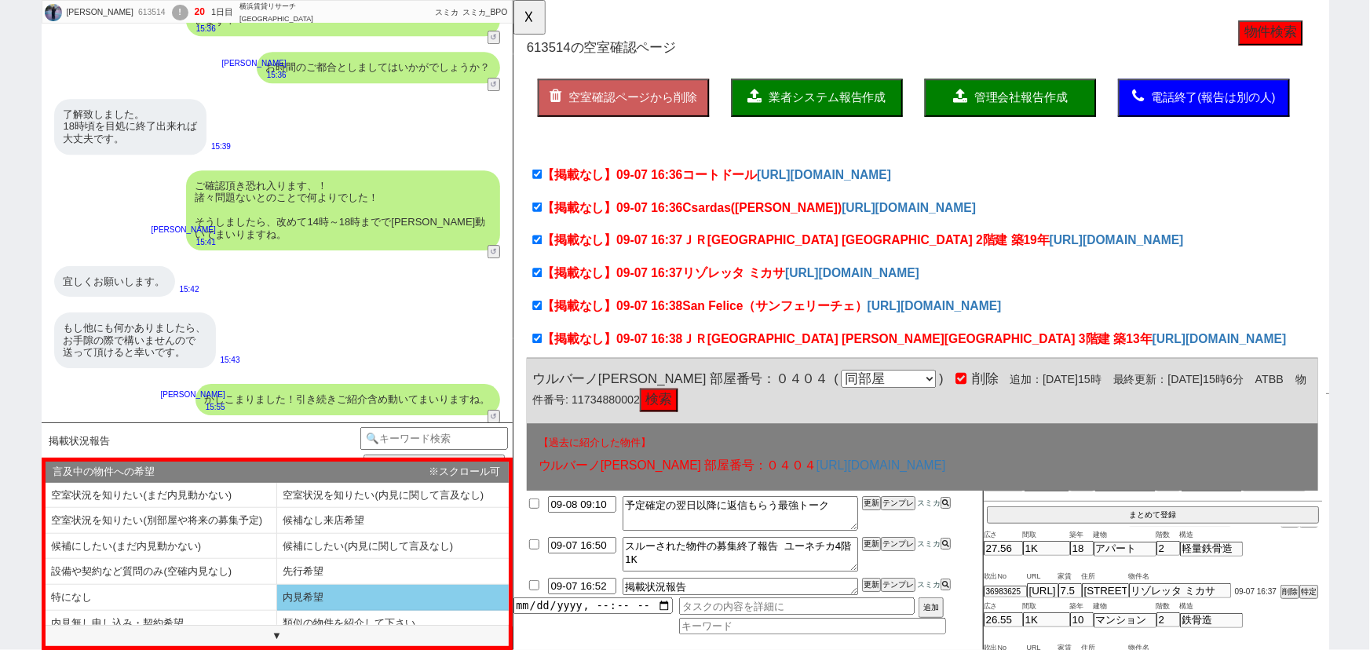
click at [324, 586] on li "内見希望" at bounding box center [393, 598] width 232 height 26
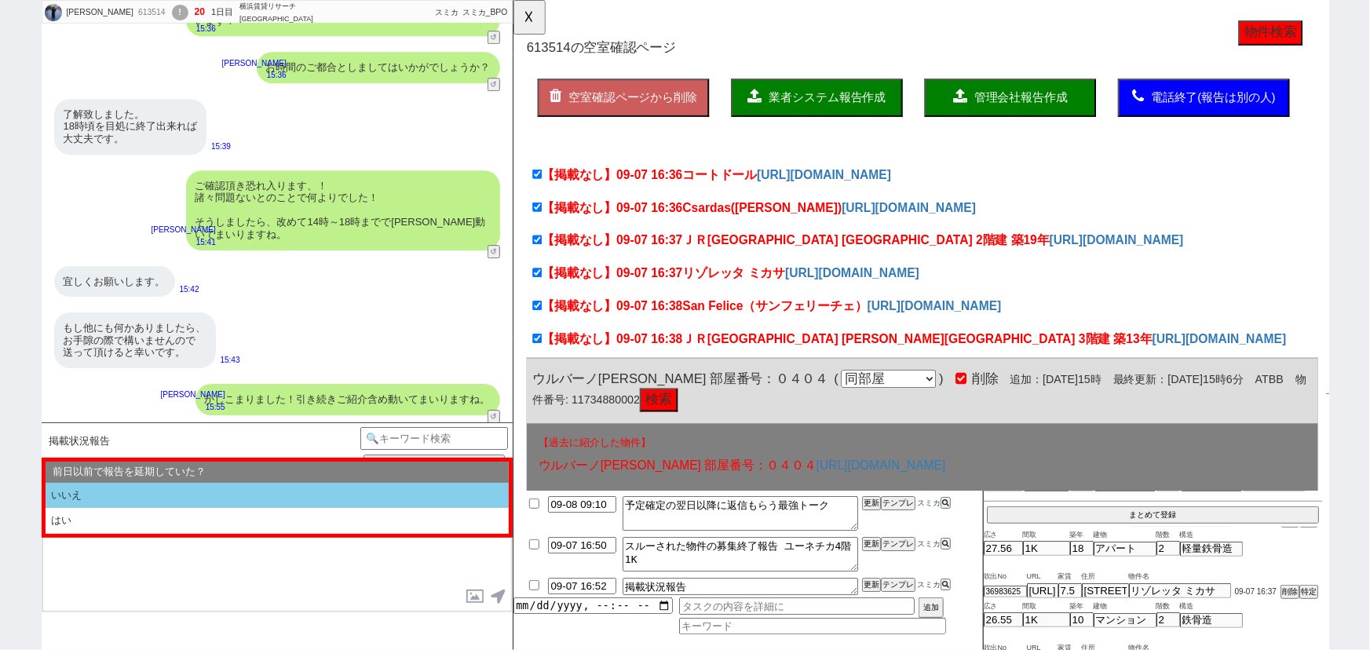
click at [198, 489] on li "いいえ" at bounding box center [277, 496] width 463 height 26
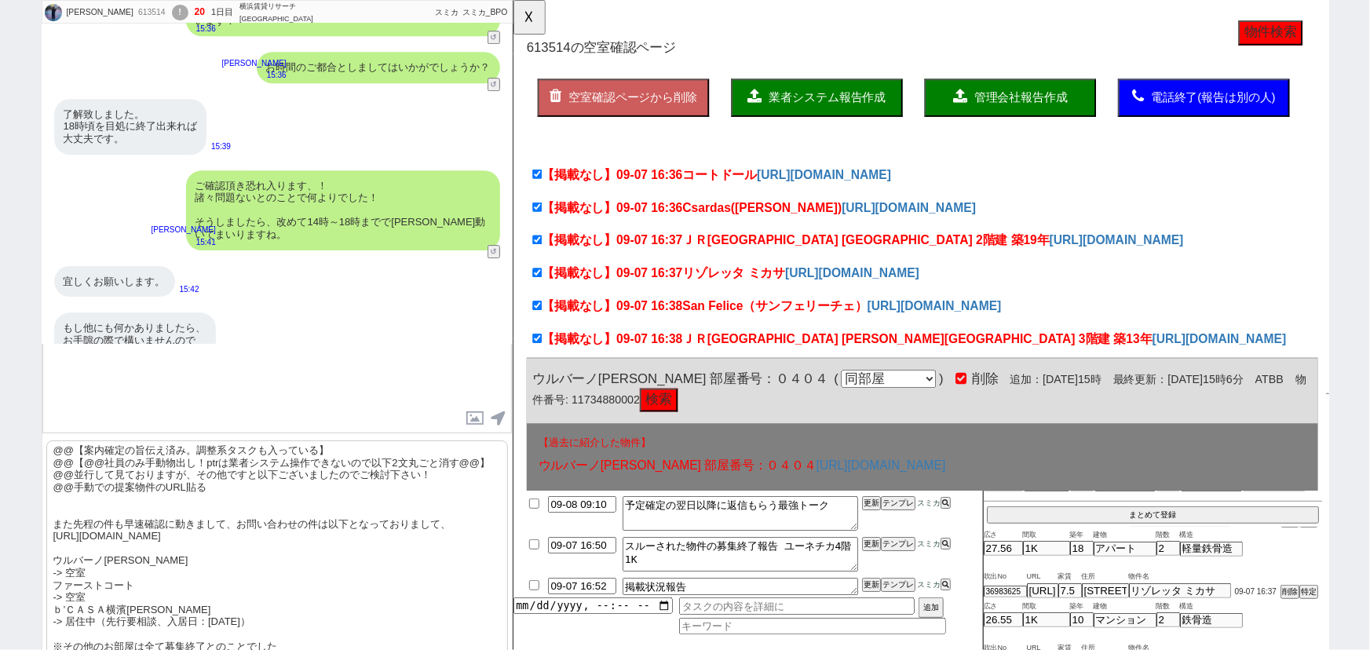
scroll to position [100, 0]
click at [202, 523] on p "@@【案内確定の旨伝え済み。調整系タスクも入っている】 @@【@@社員のみ手動物出し！ptrは業者システム操作できないので以下2文丸ごと消す@@】 @@並行し…" at bounding box center [277, 585] width 462 height 290
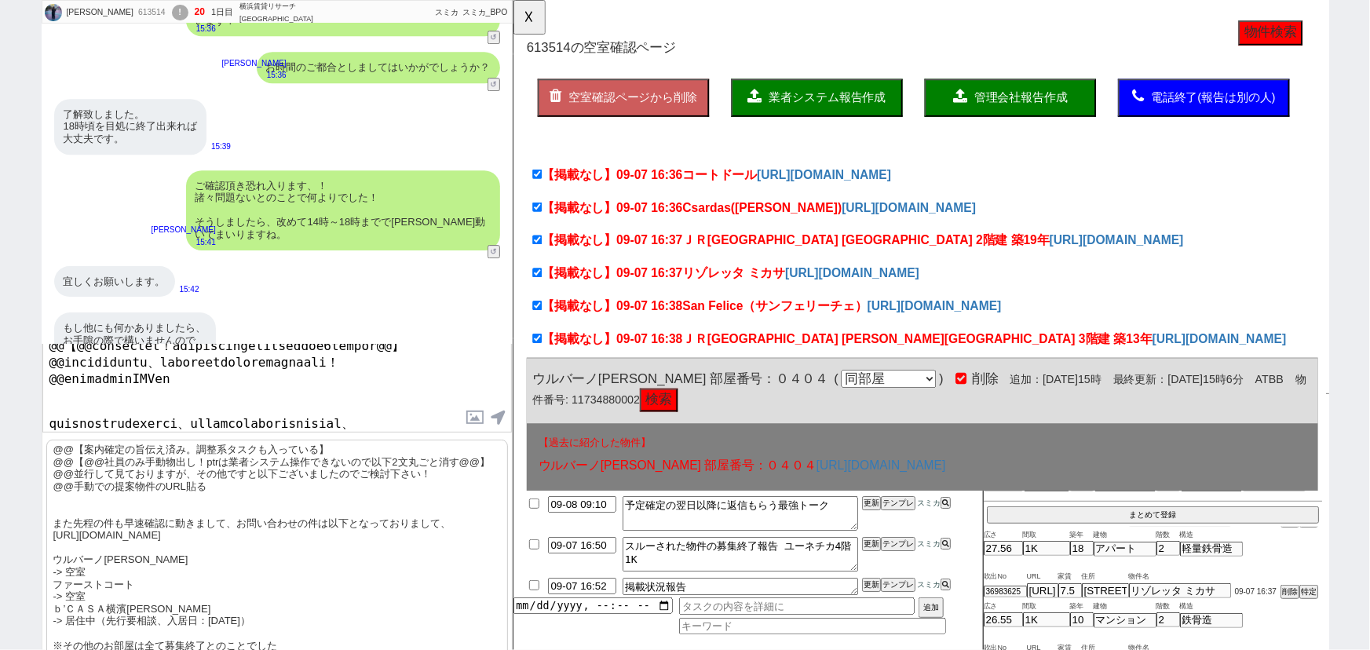
scroll to position [0, 0]
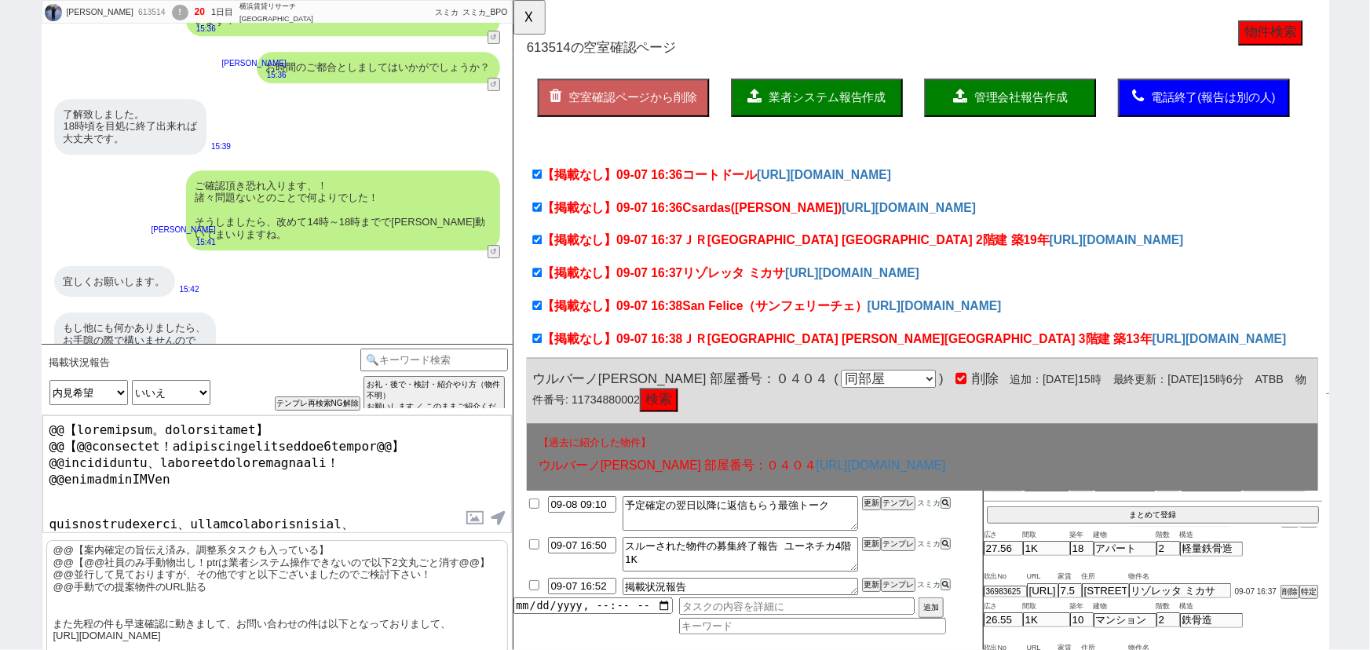
drag, startPoint x: 46, startPoint y: 511, endPoint x: 26, endPoint y: 415, distance: 97.9
click at [26, 415] on div "阪本真帆 613514 ! 20 1日目 横浜賃貸リサーチ 新横浜店 冬眠中 自社客 スミカ スミカ_BPO チャット全表示 2025-09-07 新しくフォ…" at bounding box center [685, 325] width 1370 height 650
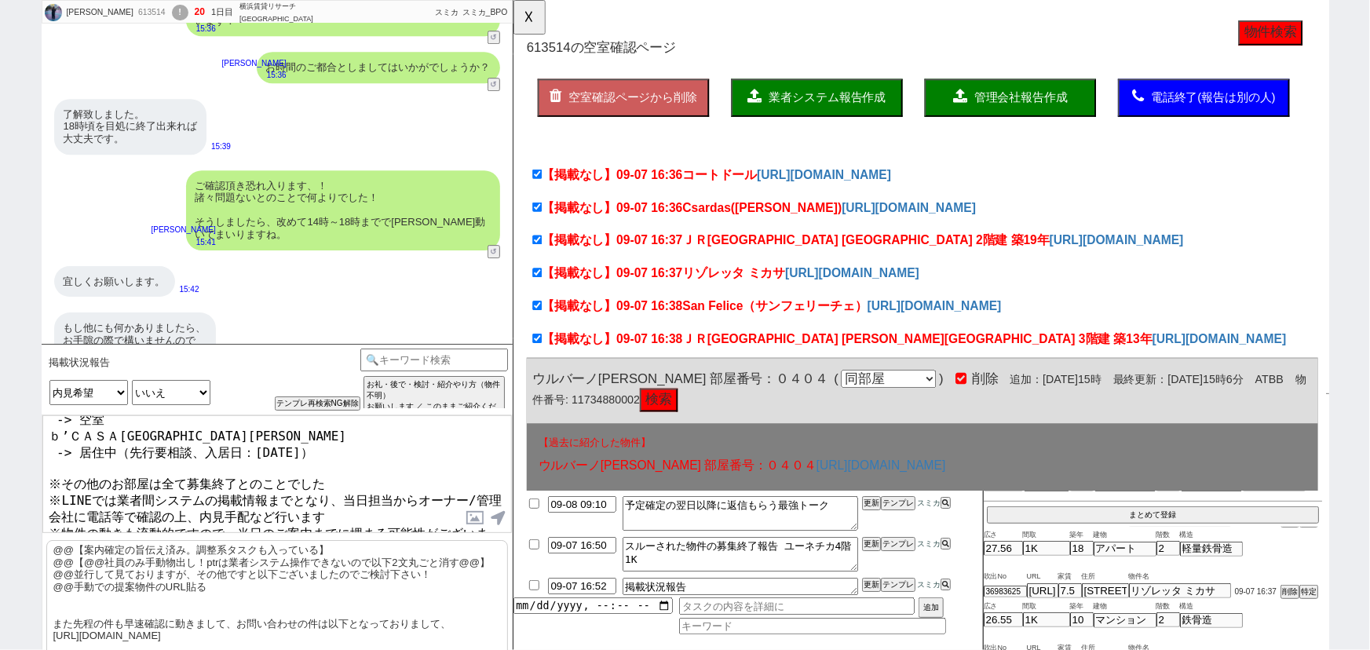
scroll to position [126, 0]
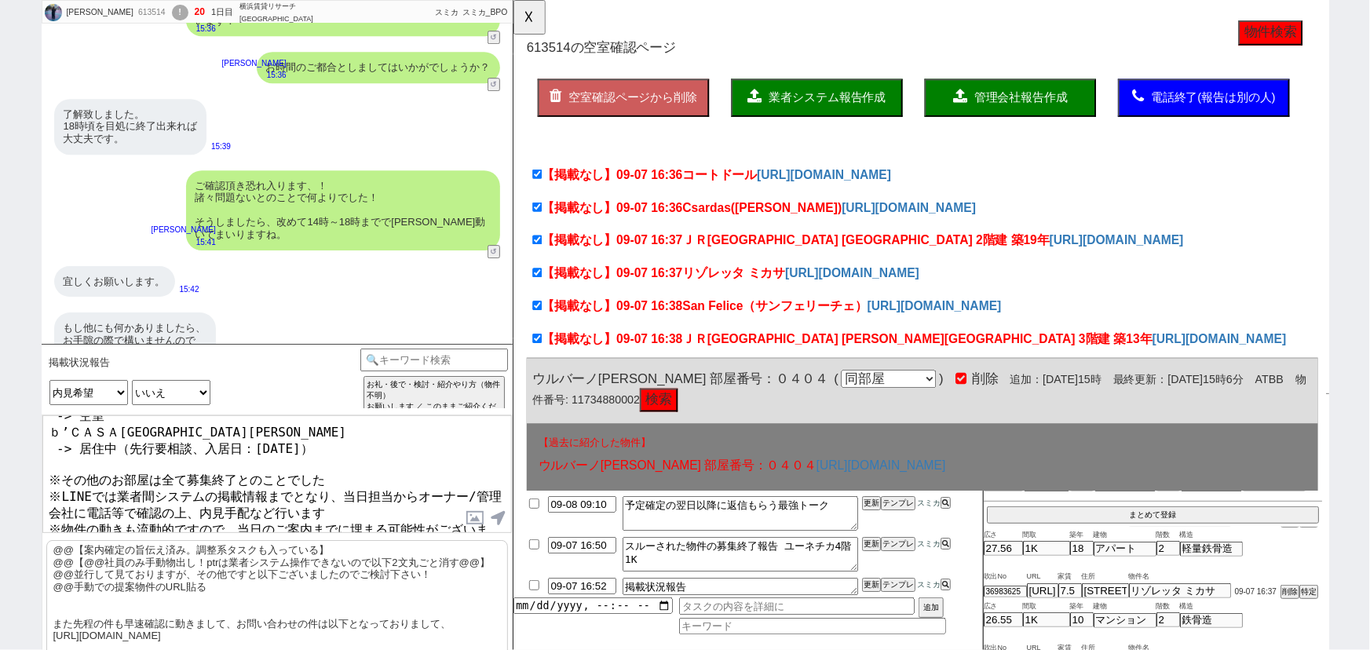
drag, startPoint x: 259, startPoint y: 526, endPoint x: 27, endPoint y: 505, distance: 233.3
click at [27, 505] on div "阪本真帆 613514 ! 20 1日目 横浜賃貸リサーチ 新横浜店 冬眠中 自社客 スミカ スミカ_BPO チャット全表示 2025-09-07 新しくフォ…" at bounding box center [685, 325] width 1370 height 650
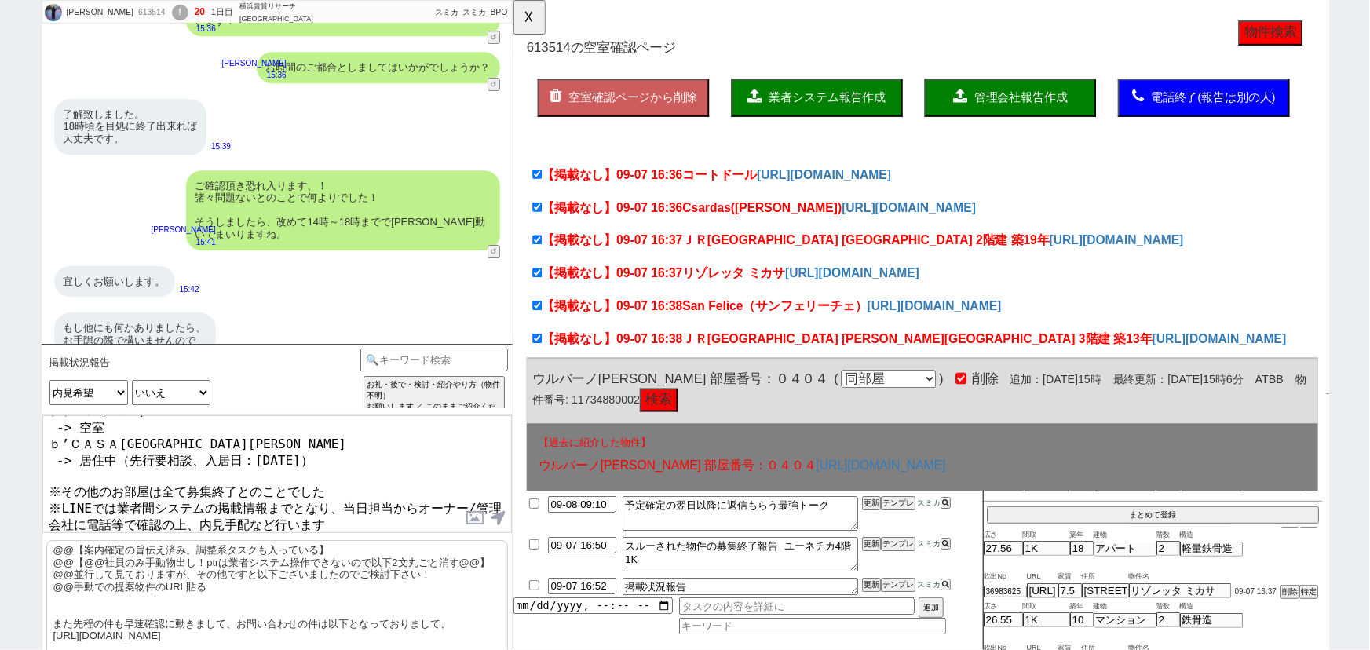
scroll to position [94, 0]
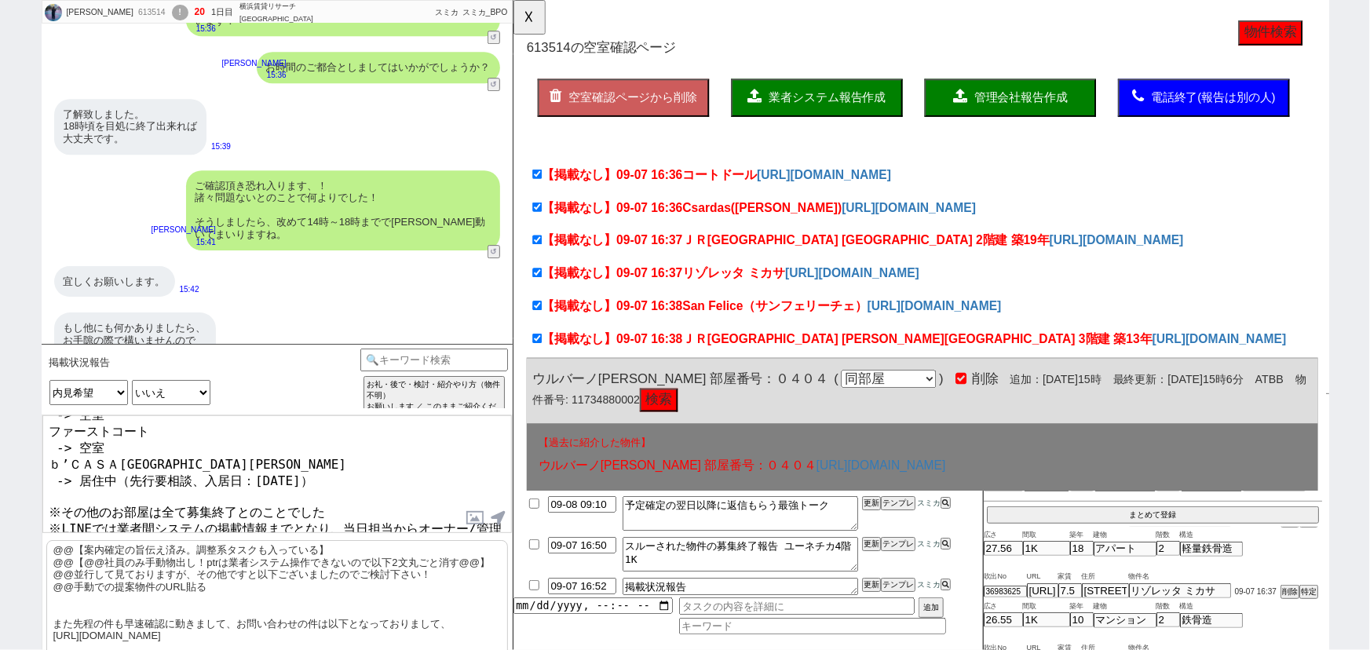
click at [46, 479] on textarea "また先程の件も早速確認に動きまして、お問い合わせの件は以下となっておりまして、 https://tools.sumika.live/pages/yt88nxw…" at bounding box center [276, 474] width 469 height 118
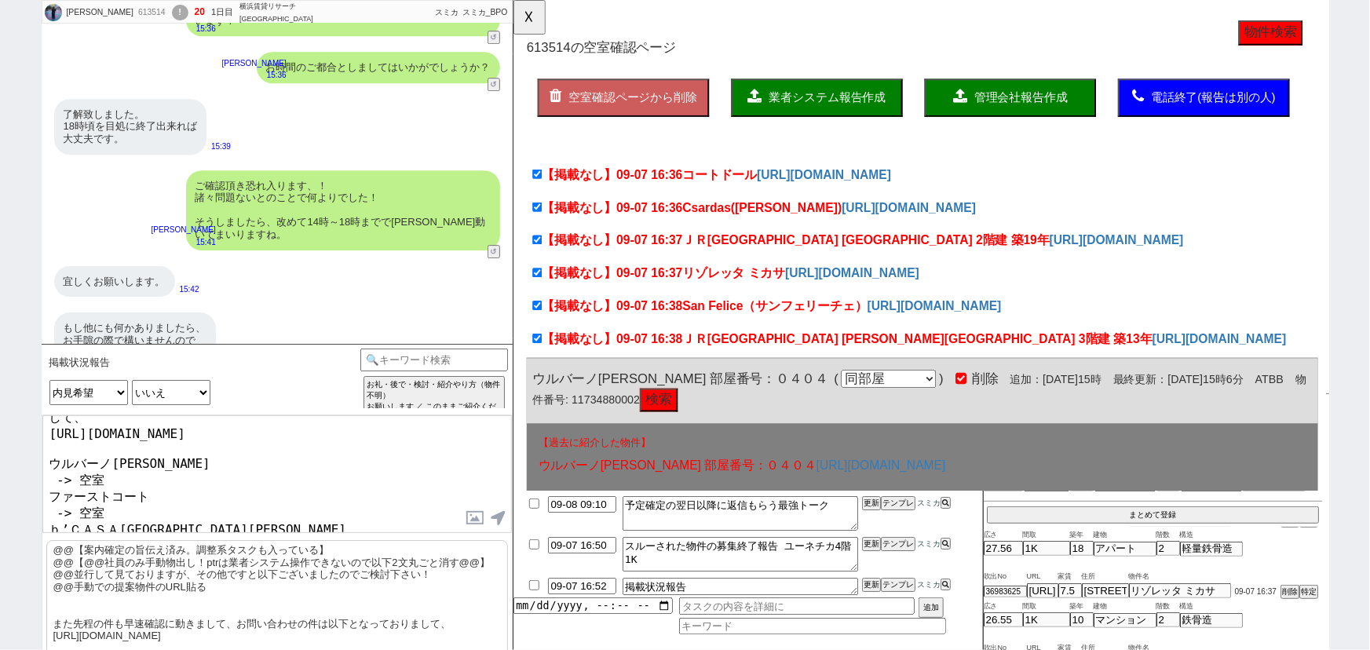
scroll to position [28, 0]
drag, startPoint x: 141, startPoint y: 446, endPoint x: 37, endPoint y: 449, distance: 104.5
click at [37, 449] on div "阪本真帆 613514 ! 20 1日目 横浜賃貸リサーチ 新横浜店 冬眠中 自社客 スミカ スミカ_BPO チャット全表示 2025-09-07 新しくフォ…" at bounding box center [685, 325] width 1370 height 650
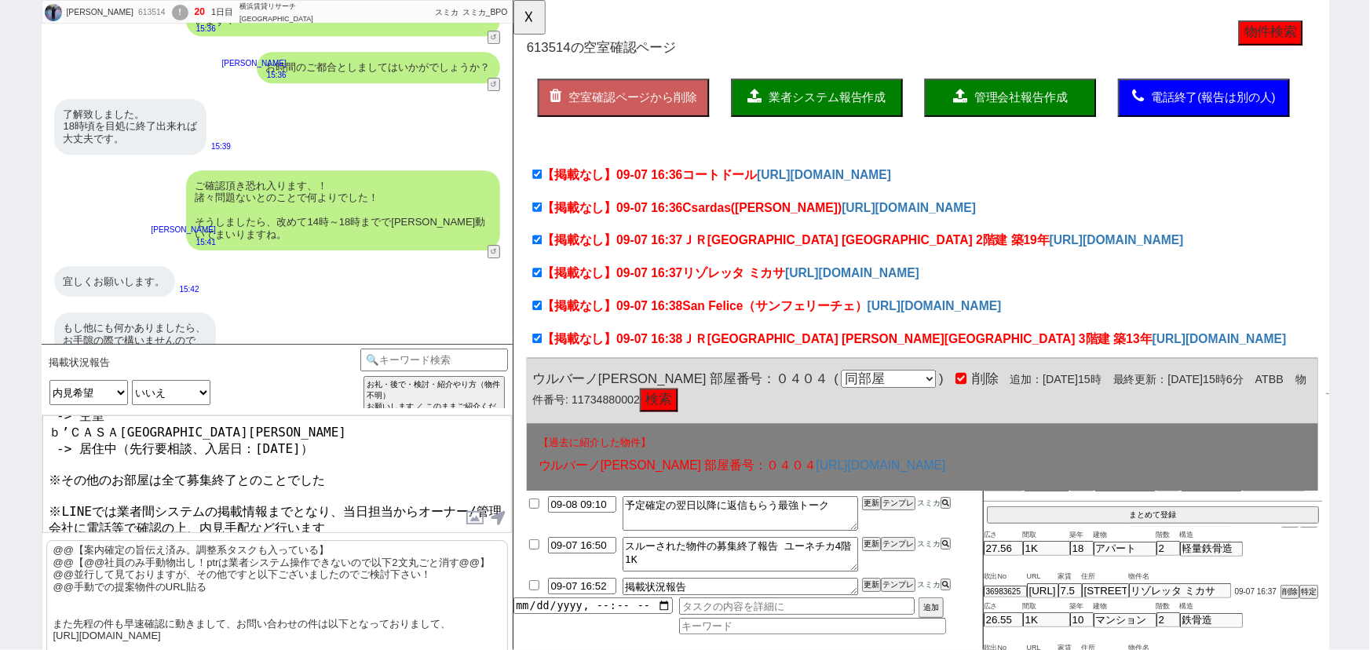
drag, startPoint x: 259, startPoint y: 508, endPoint x: 134, endPoint y: 507, distance: 124.8
click at [134, 507] on textarea "また先程の件も早速確認に動きまして、お問い合わせの件は以下となっておりまして、 https://tools.sumika.live/pages/yt88nxw…" at bounding box center [276, 474] width 469 height 118
paste textarea "ウルバーノ中山"
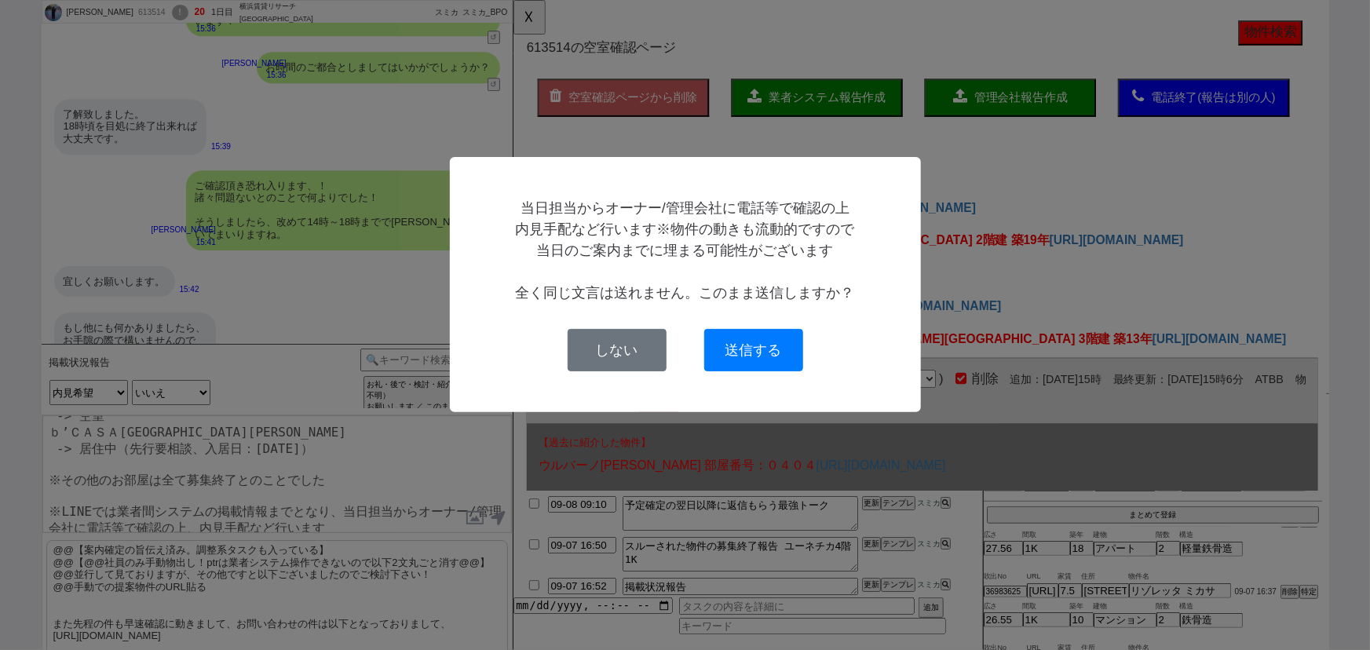
scroll to position [115, 0]
click at [765, 360] on button "送信する" at bounding box center [753, 350] width 99 height 42
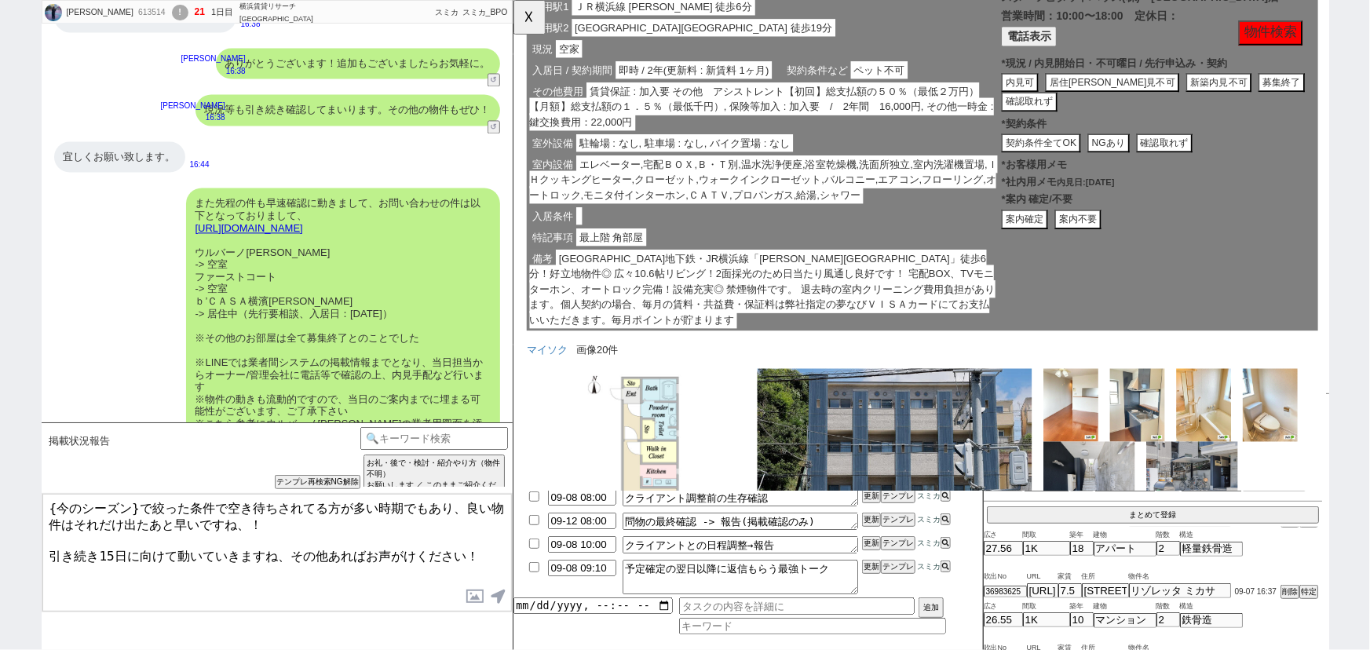
scroll to position [650, 0]
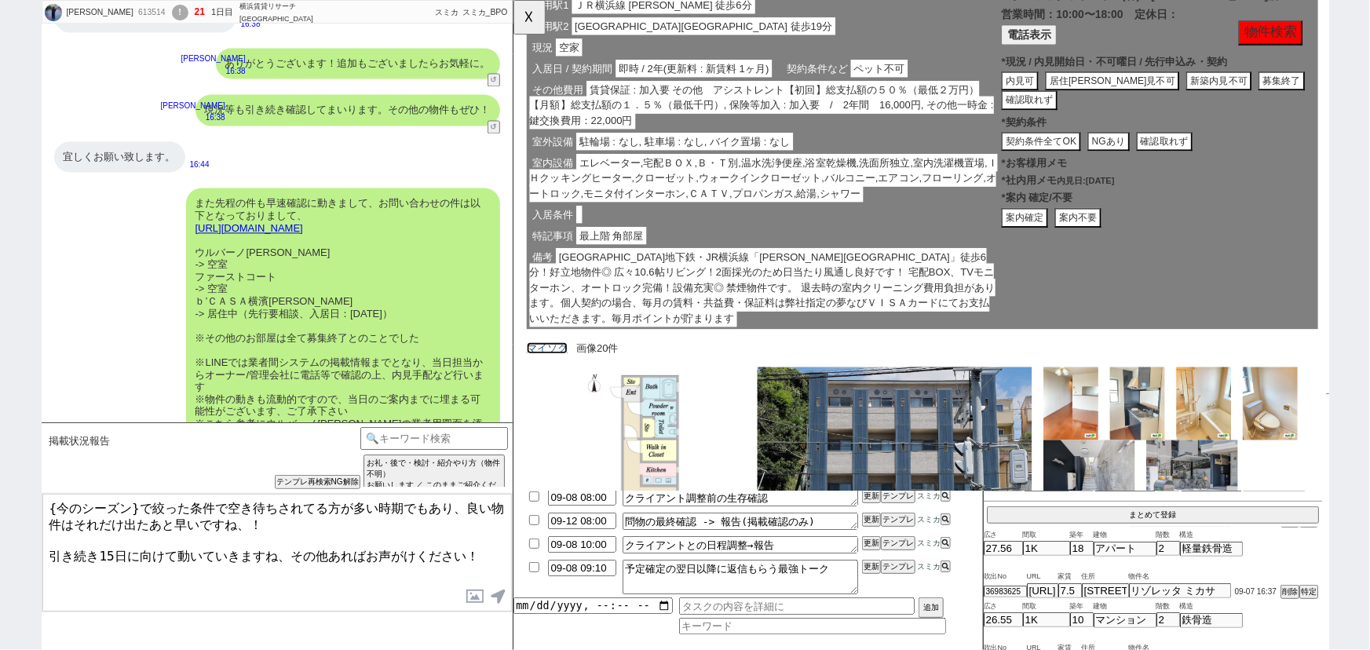
click at [553, 368] on link "マイソク" at bounding box center [549, 374] width 44 height 13
click at [469, 598] on label at bounding box center [475, 596] width 25 height 29
click at [0, 0] on input "file" at bounding box center [0, 0] width 0 height 0
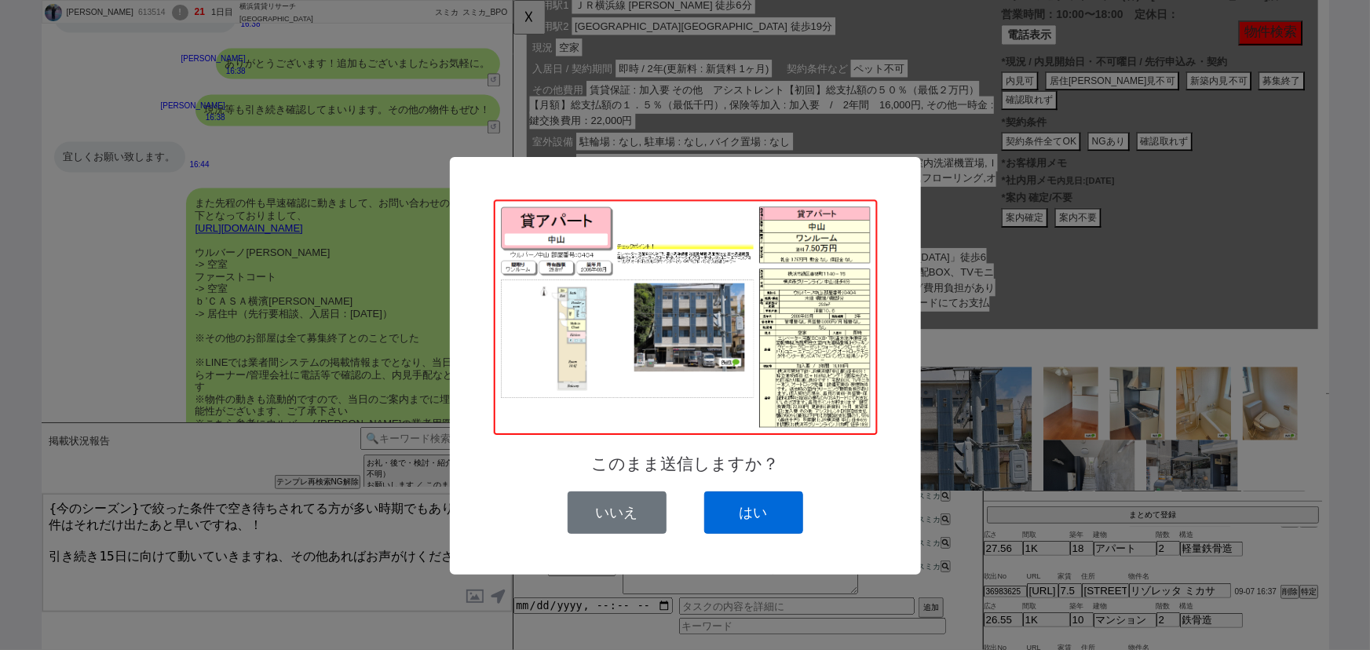
click at [765, 519] on button "はい" at bounding box center [753, 512] width 99 height 42
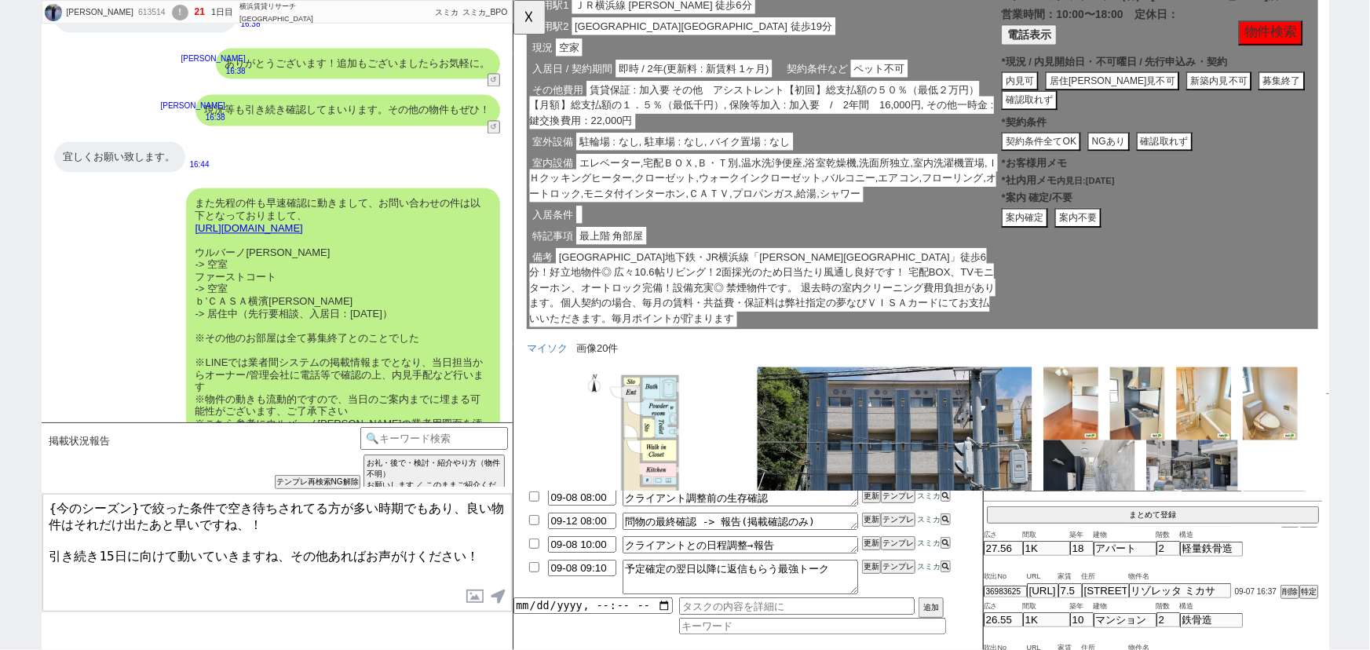
scroll to position [7638, 0]
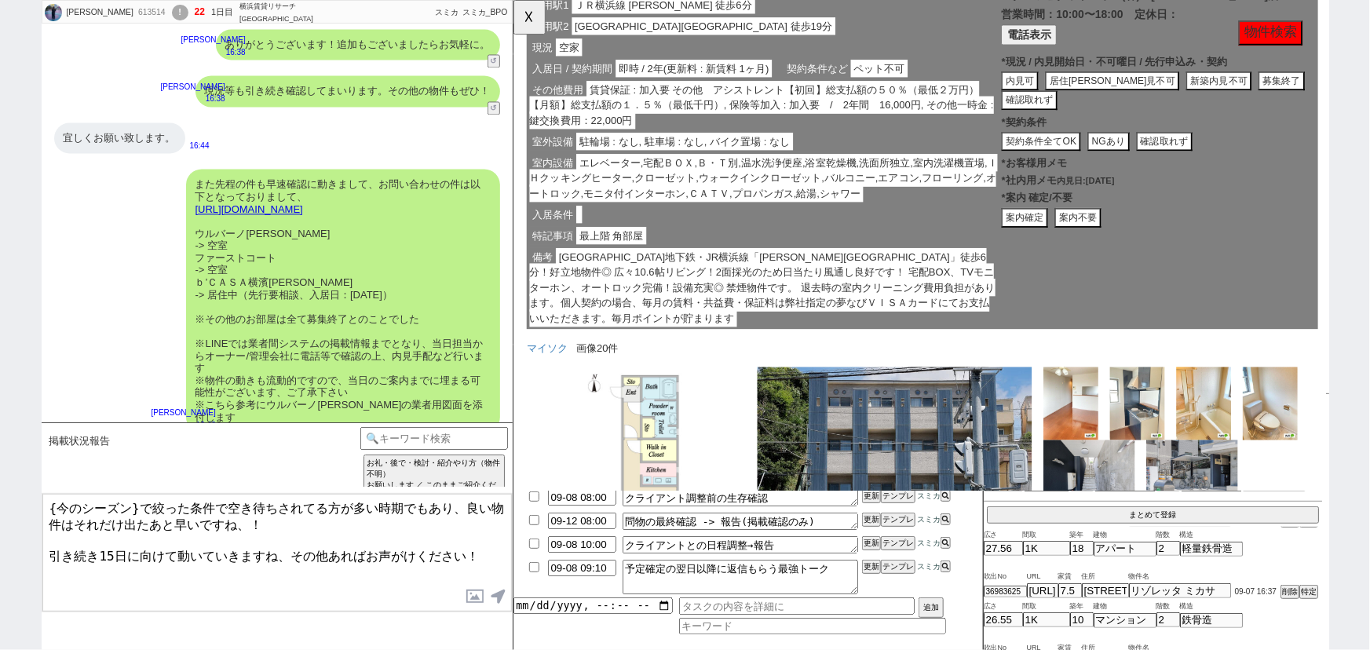
drag, startPoint x: 140, startPoint y: 506, endPoint x: 0, endPoint y: 493, distance: 140.3
click at [0, 493] on div "阪本真帆 613514 ! 22 1日目 横浜賃貸リサーチ 新横浜店 冬眠中 自社客 スミカ スミカ_BPO チャット全表示 2025-09-07 新しくフォ…" at bounding box center [685, 325] width 1370 height 650
click at [534, 14] on button "☓" at bounding box center [527, 15] width 29 height 31
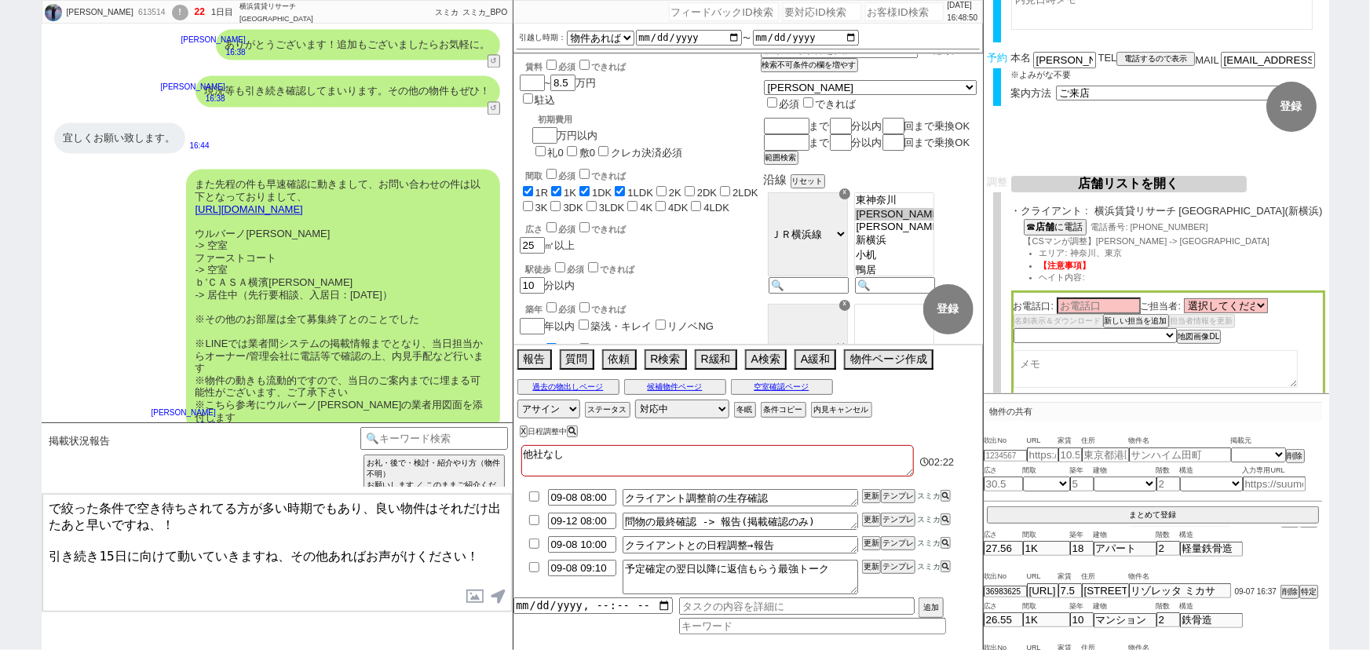
scroll to position [38, 0]
click at [52, 501] on textarea "で絞った条件で空き待ちされてる方が多い時期でもあり、良い物件はそれだけ出たあと早いですね、！ 引き続き15日に向けて動いていきますね、その他あればお声がけくだ…" at bounding box center [276, 553] width 469 height 118
drag, startPoint x: 434, startPoint y: 502, endPoint x: 0, endPoint y: 426, distance: 440.9
click at [0, 426] on div "阪本真帆 613514 ! 22 1日目 横浜賃貸リサーチ 新横浜店 冬眠中 自社客 スミカ スミカ_BPO チャット全表示 2025-09-07 新しくフォ…" at bounding box center [685, 325] width 1370 height 650
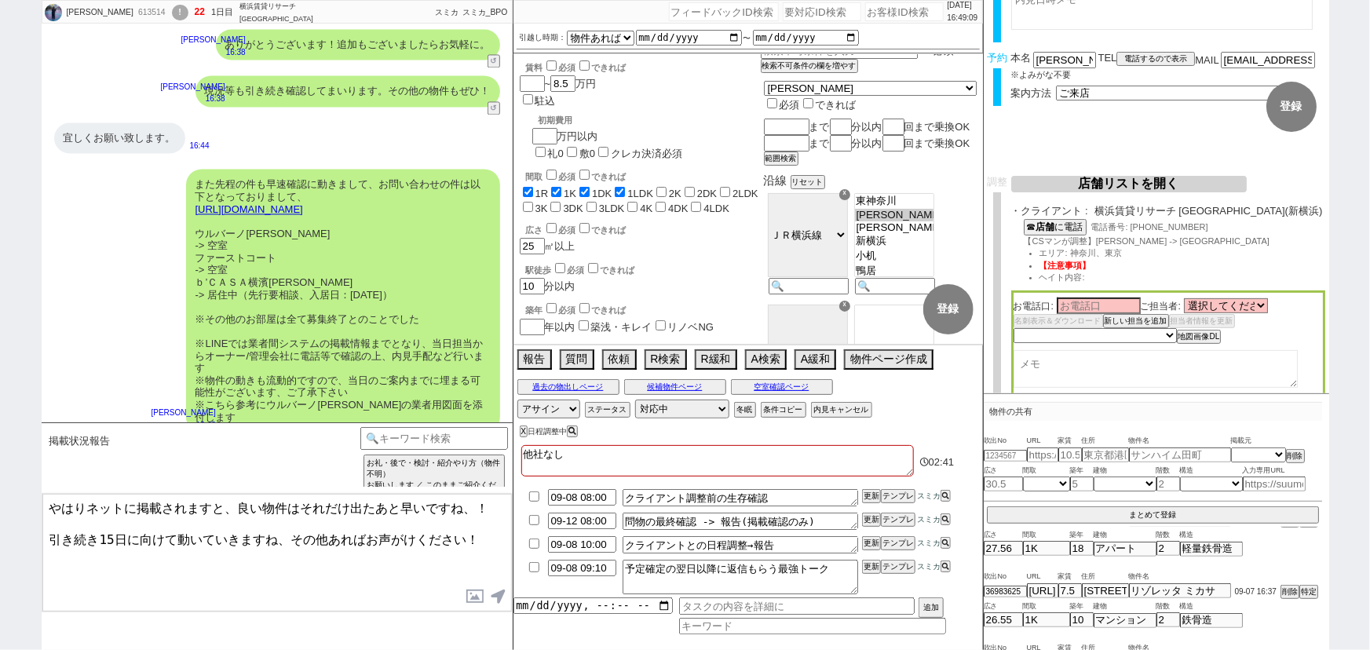
click at [349, 505] on textarea "やはりネットに掲載されますと、良い物件はそれだけ出たあと早いですね、！ 引き続き15日に向けて動いていきますね、その他あればお声がけください！" at bounding box center [276, 553] width 469 height 118
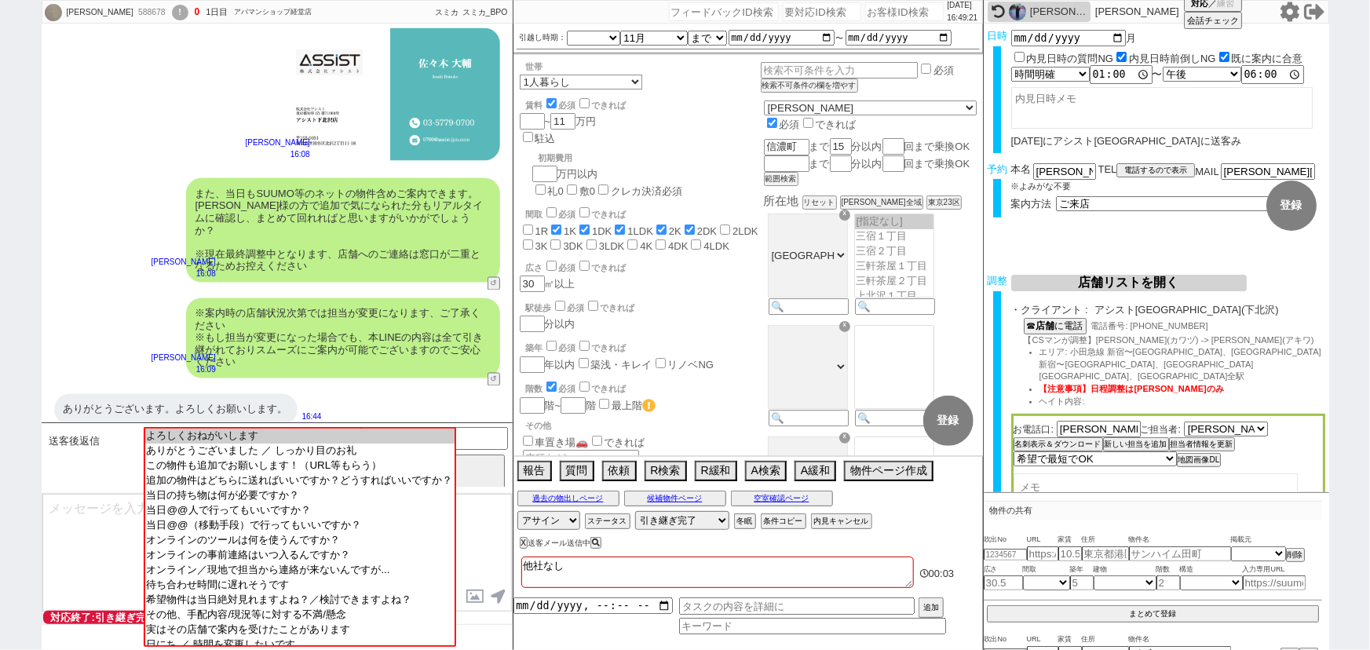
scroll to position [1510, 0]
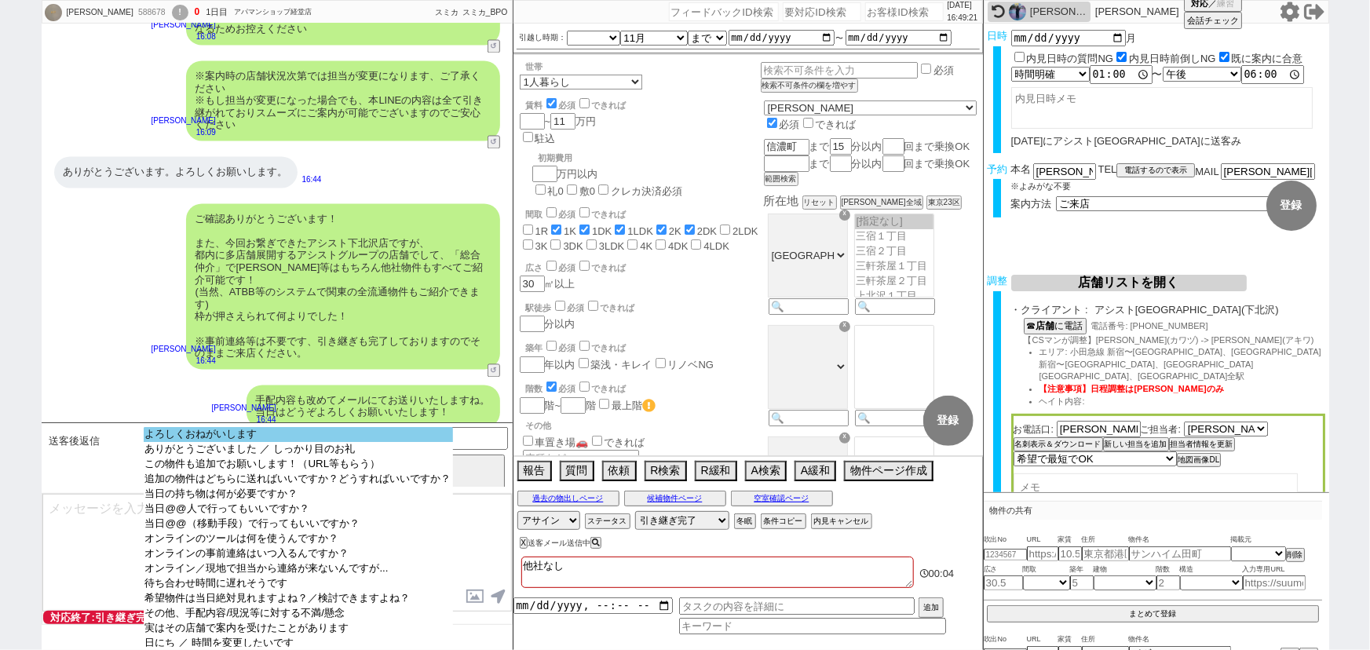
click at [223, 434] on option "よろしくおねがいします" at bounding box center [298, 434] width 309 height 15
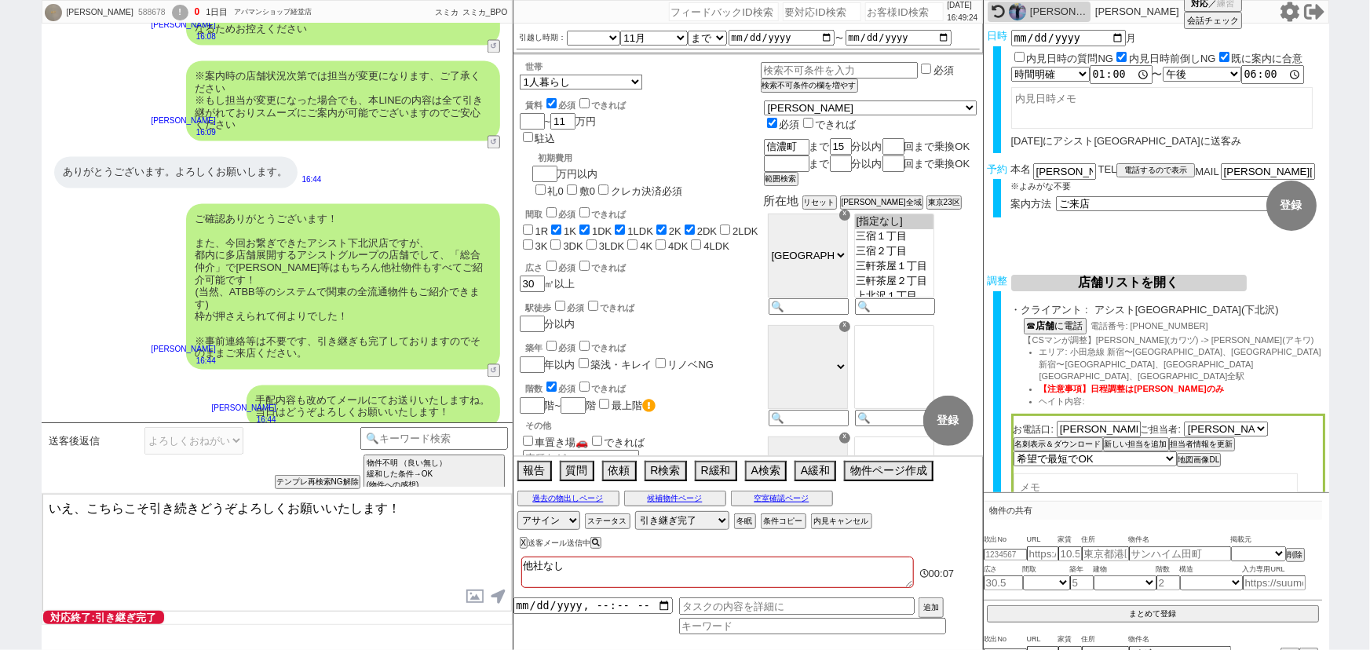
drag, startPoint x: 144, startPoint y: 499, endPoint x: 0, endPoint y: 457, distance: 150.3
click at [0, 457] on div "梶山若奈 588678 ! 0 1日目 アパマンショップ経堂店 冬眠中 自社客 スミカ スミカ_BPO チャット全表示 2025-09-07 大丈夫です！よろ…" at bounding box center [685, 325] width 1370 height 650
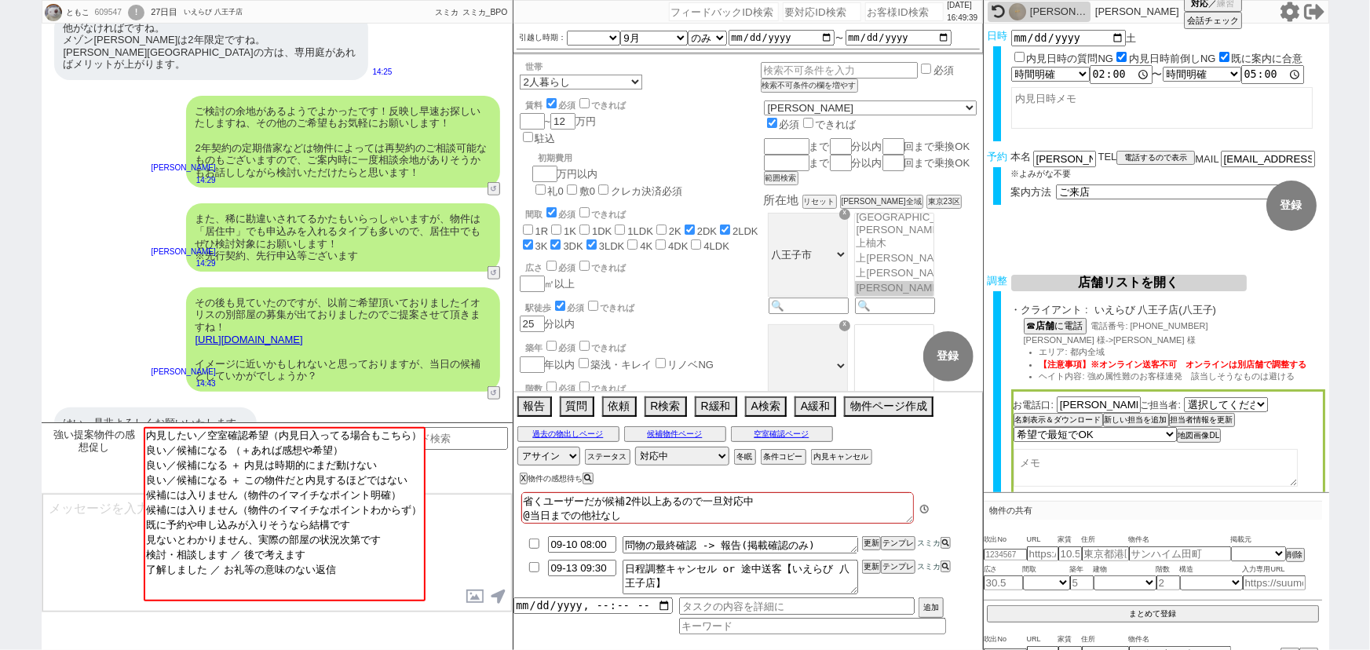
scroll to position [265, 0]
click at [468, 435] on input at bounding box center [434, 437] width 148 height 20
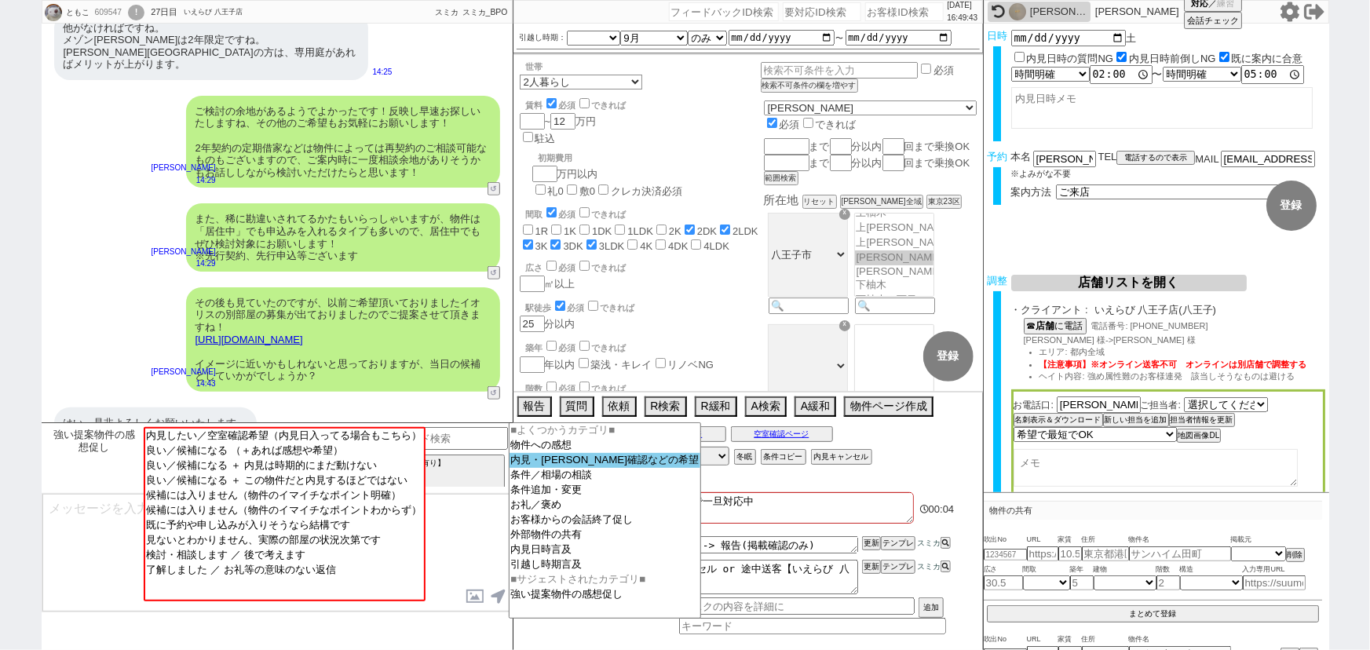
click at [542, 457] on option "内見・[PERSON_NAME]確認などの希望" at bounding box center [606, 460] width 192 height 15
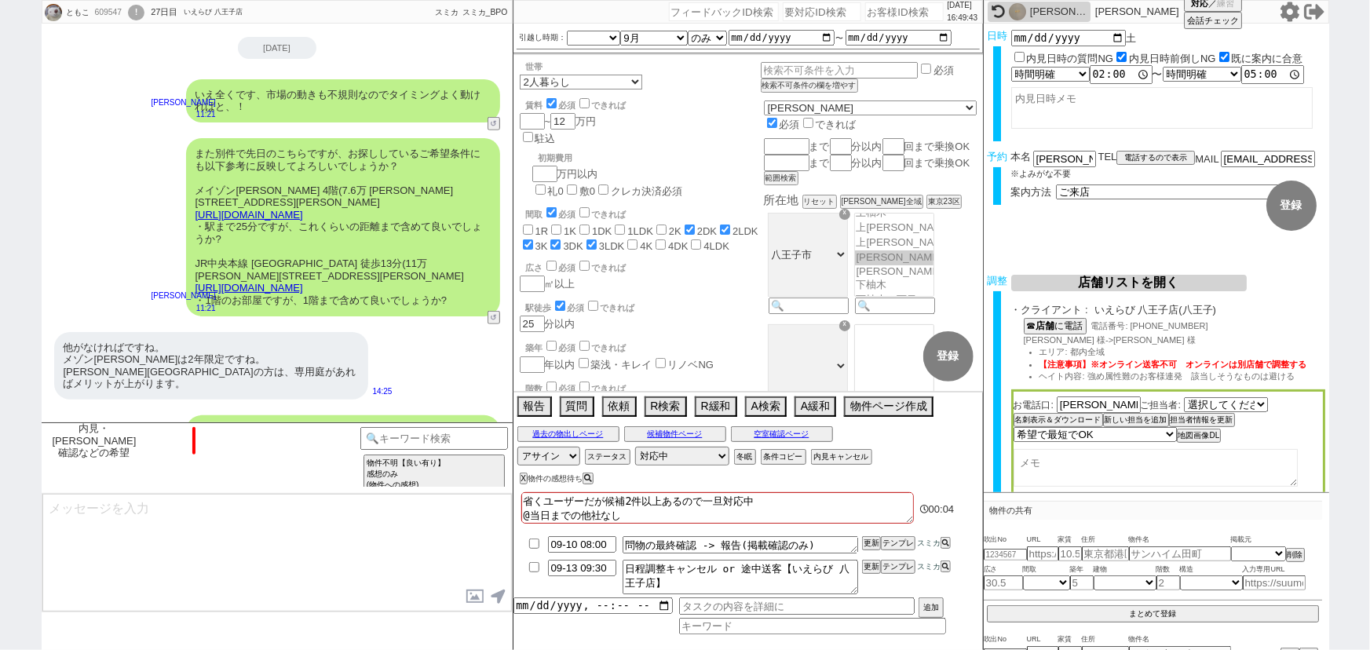
scroll to position [773, 0]
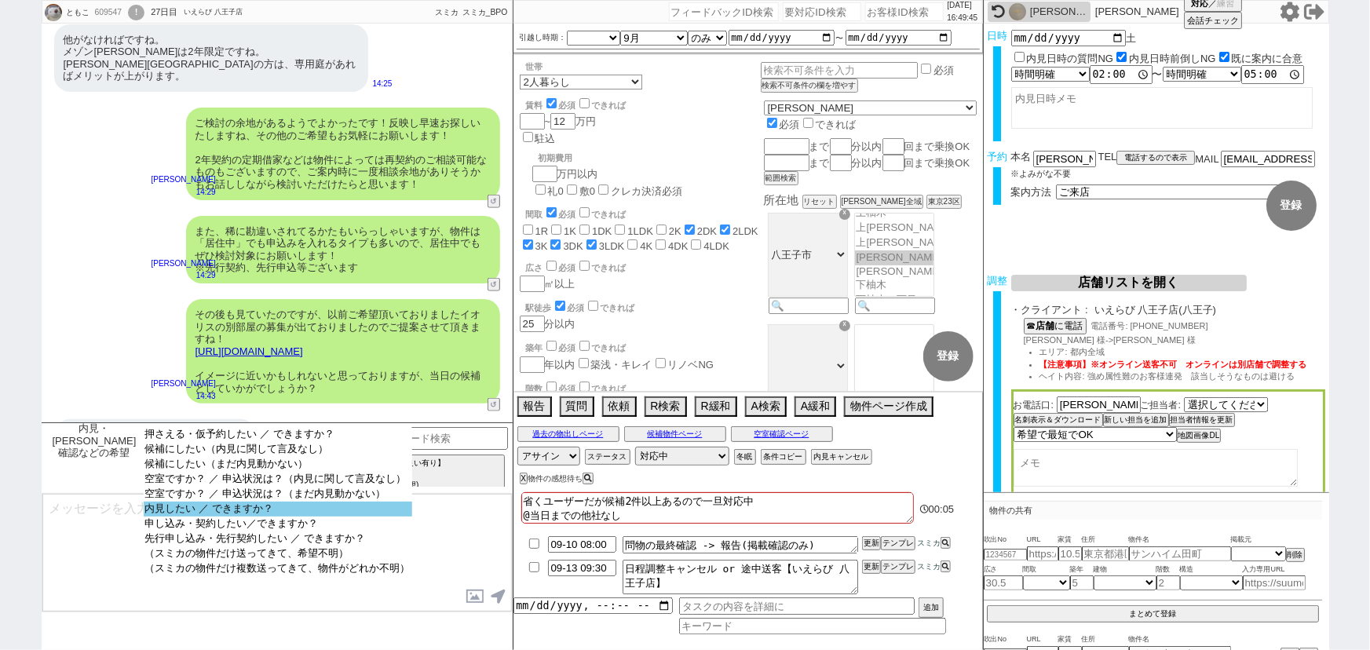
click at [294, 515] on option "内見したい ／ できますか？" at bounding box center [278, 509] width 268 height 15
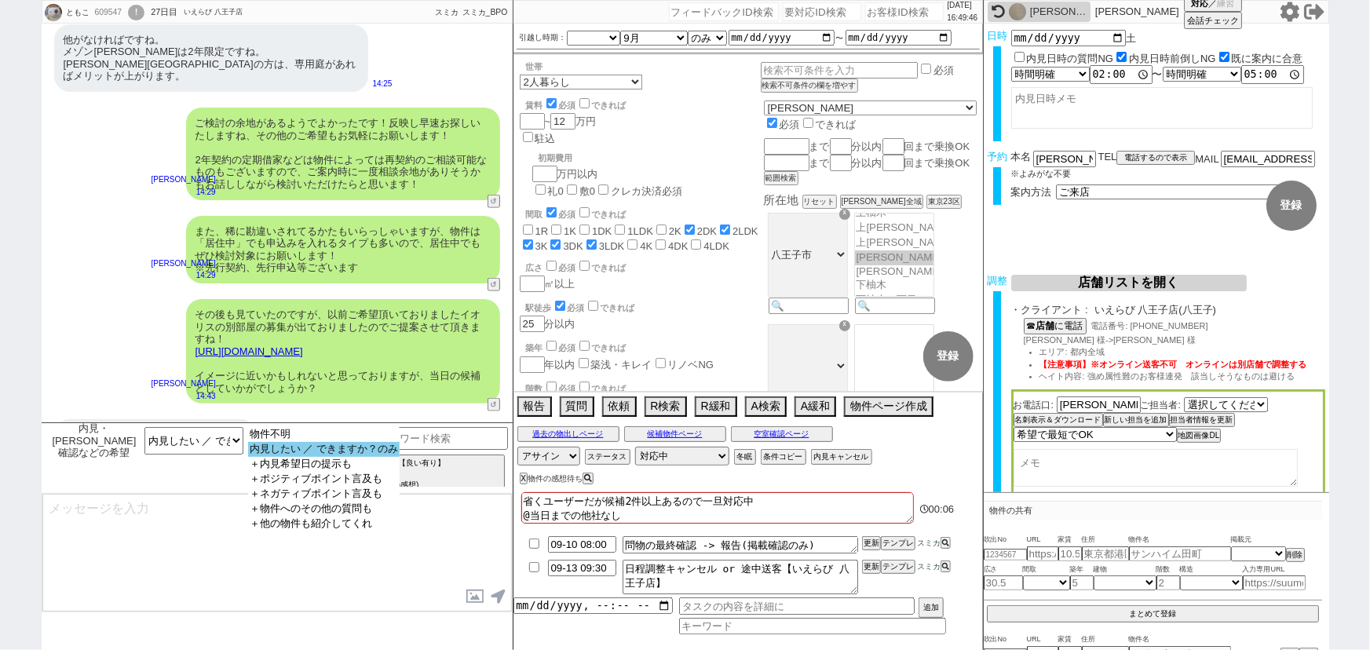
click at [389, 455] on option "内見したい ／ できますか？のみ" at bounding box center [324, 449] width 152 height 15
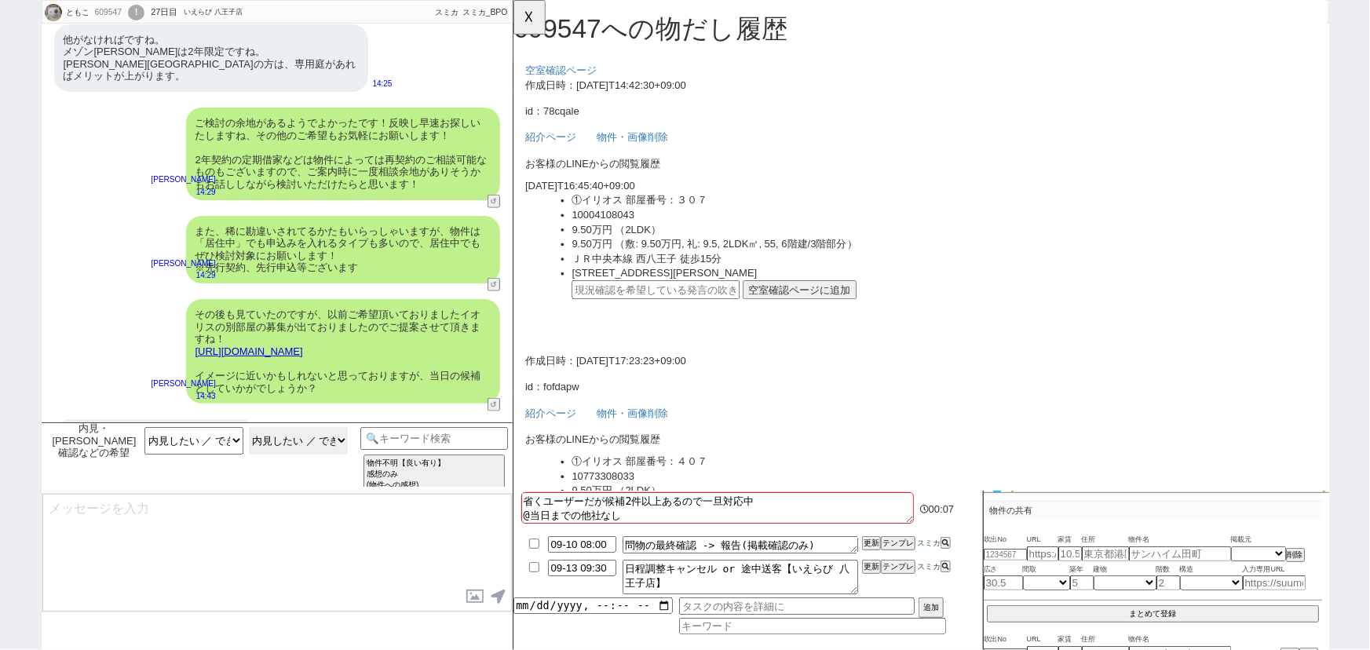
scroll to position [0, 0]
click at [225, 419] on div "はい、是非よろしくお願いいたします。" at bounding box center [155, 434] width 203 height 31
click at [623, 318] on input "text" at bounding box center [665, 311] width 181 height 20
paste input "36983706"
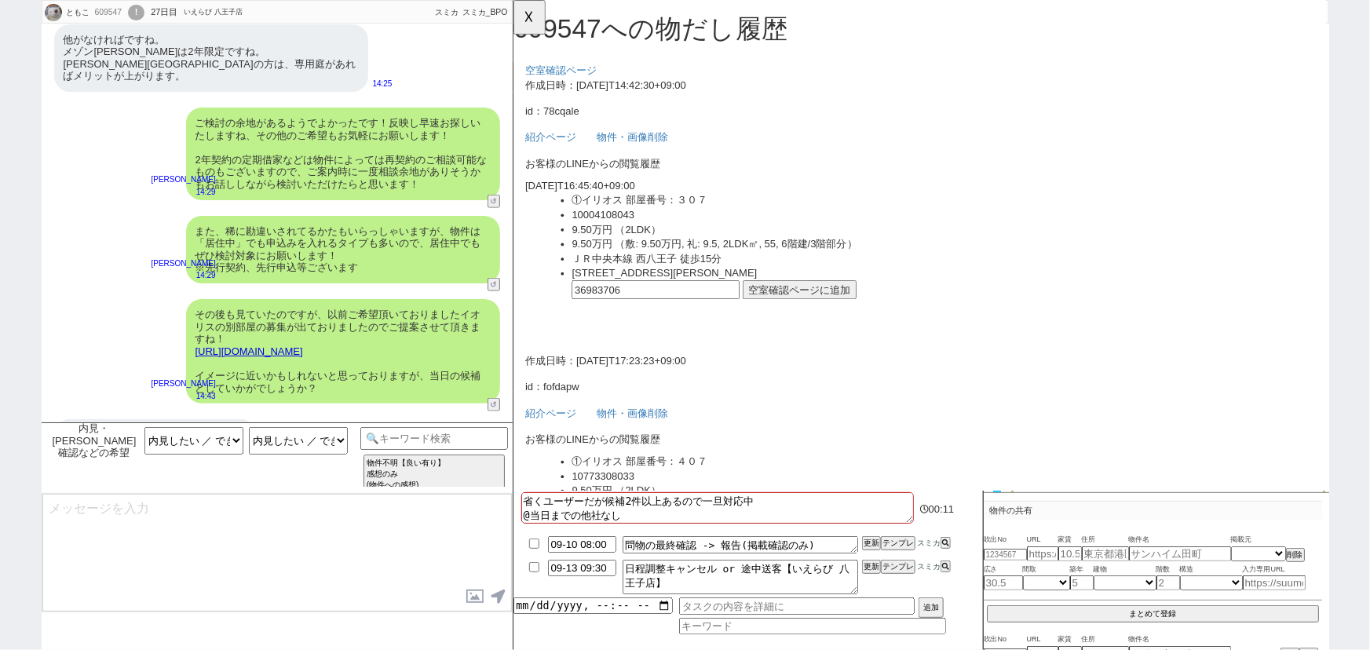
click at [795, 304] on button "空室確認ページに追加" at bounding box center [820, 311] width 122 height 20
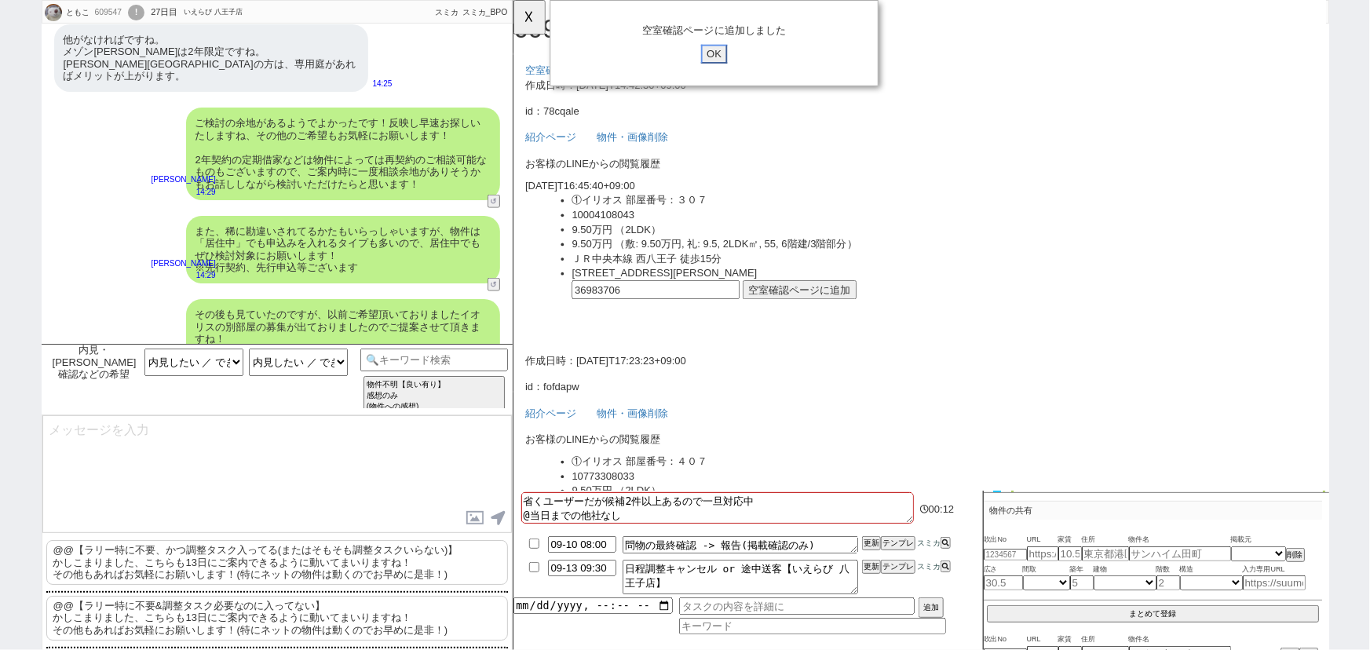
scroll to position [852, 0]
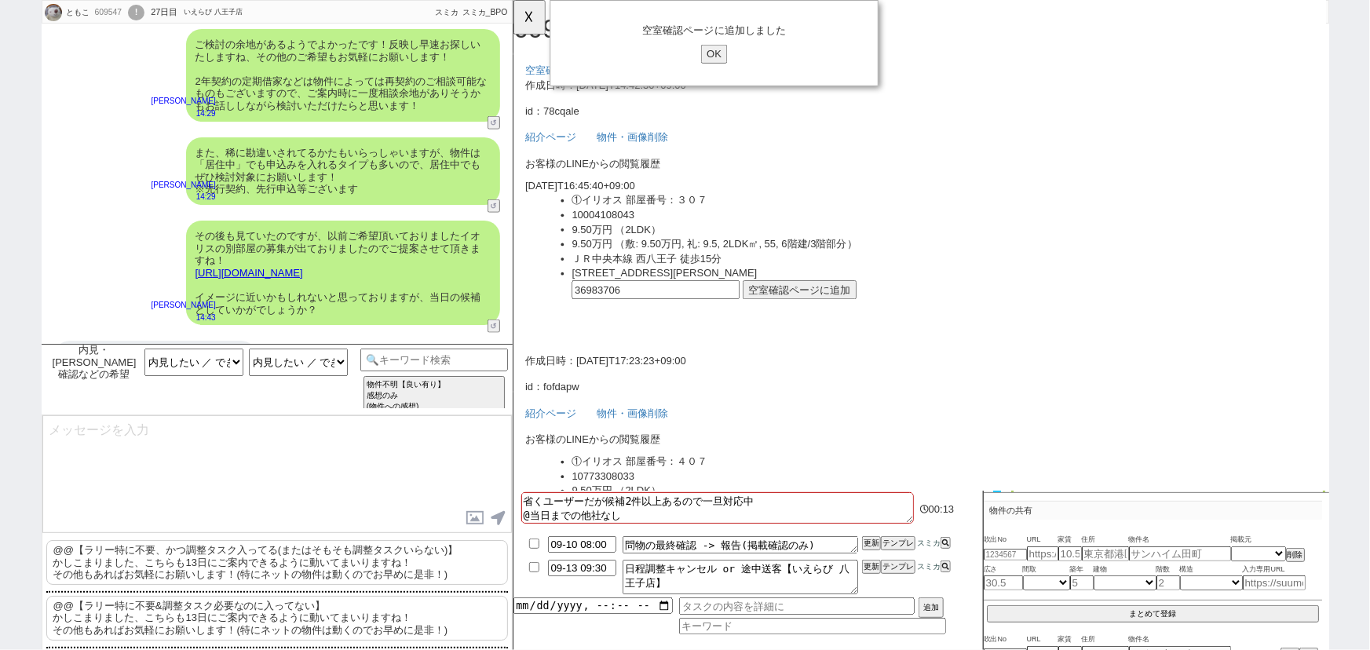
click at [176, 561] on p "@@【ラリー特に不要、かつ調整タスク入ってる(またはそもそも調整タスクいらない)】 かしこまりました、こちらも13日にご案内できるように動いてまいりますね！ …" at bounding box center [277, 562] width 462 height 45
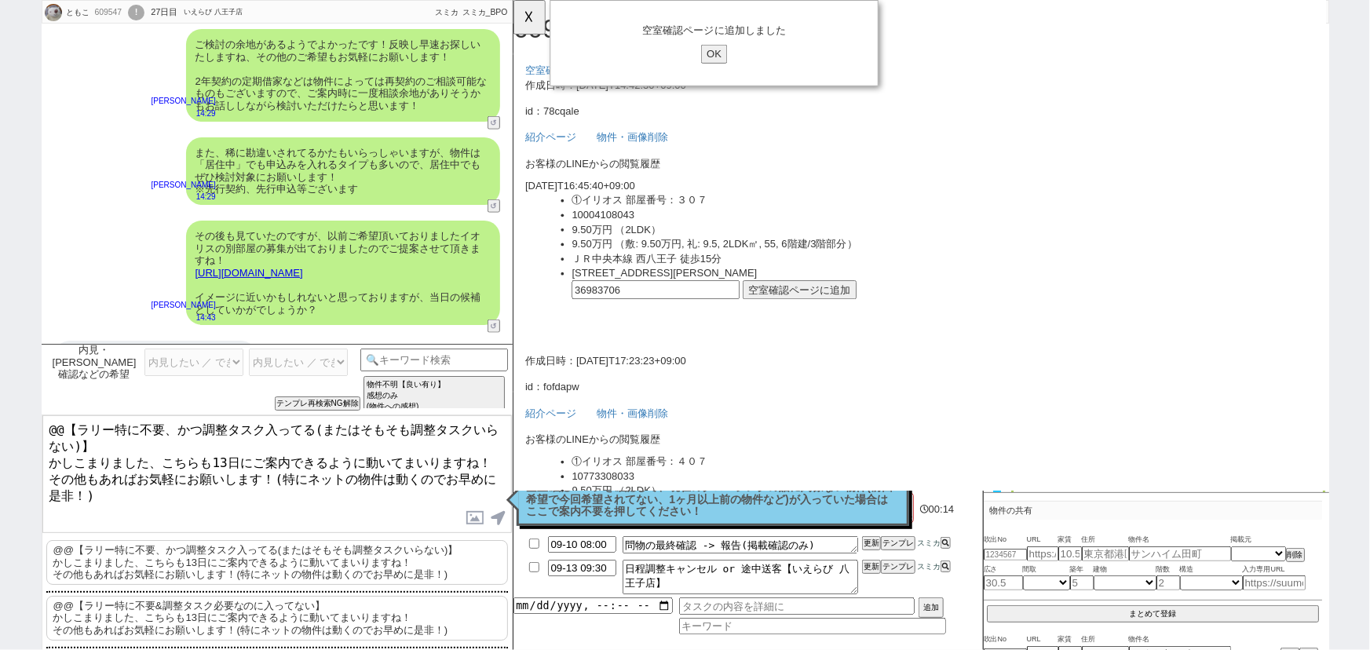
drag, startPoint x: 44, startPoint y: 449, endPoint x: 21, endPoint y: 407, distance: 47.4
click at [21, 407] on div "ともこ 609547 ! 0 27日目 いえらび 八王子店 冬眠中 自社客 スミカ スミカ_BPO チャット全表示 2025-09-06 了解しました。では1…" at bounding box center [685, 325] width 1370 height 650
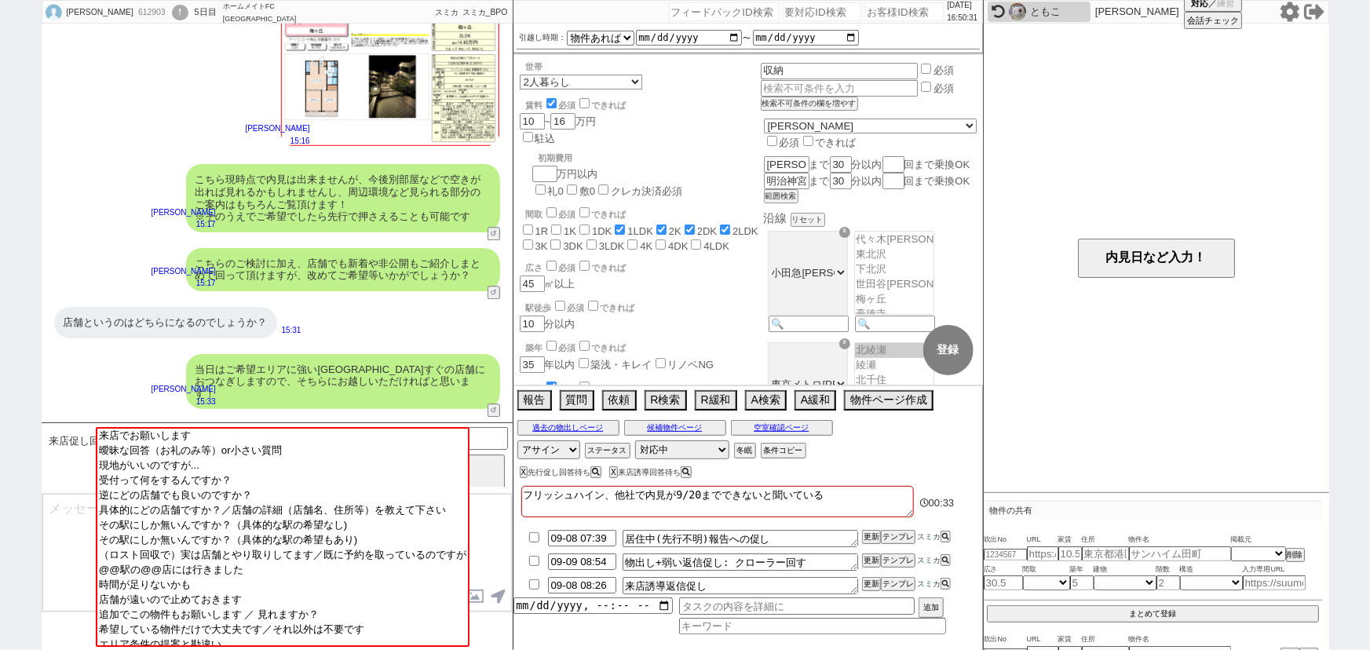
scroll to position [5046, 0]
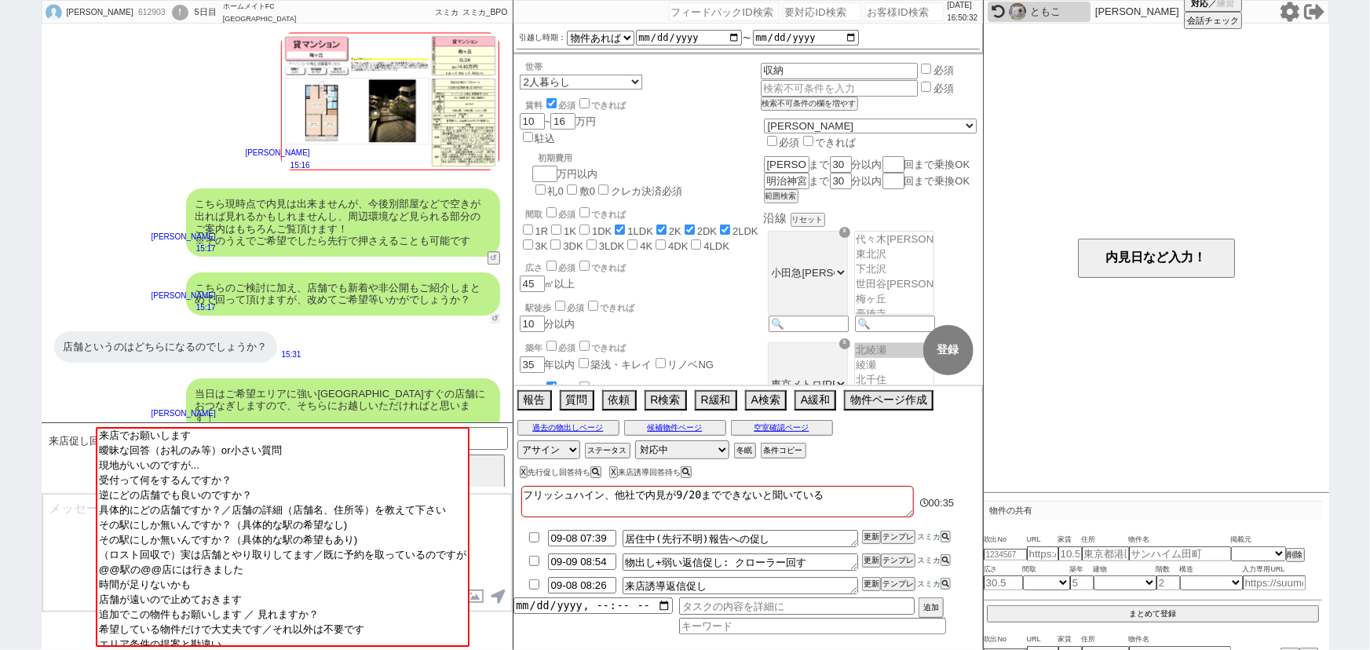
click at [495, 313] on button "↺" at bounding box center [495, 318] width 9 height 10
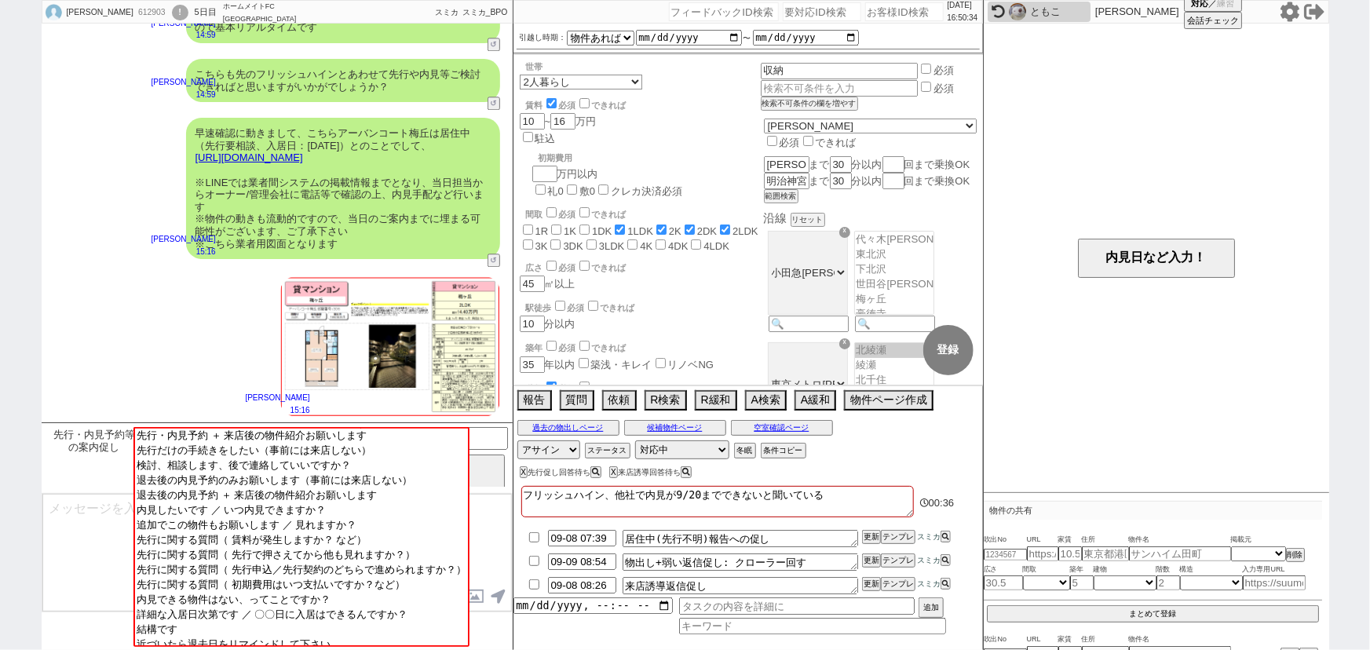
scroll to position [2012, 0]
click at [787, 429] on button "空室確認ページ" at bounding box center [782, 428] width 102 height 13
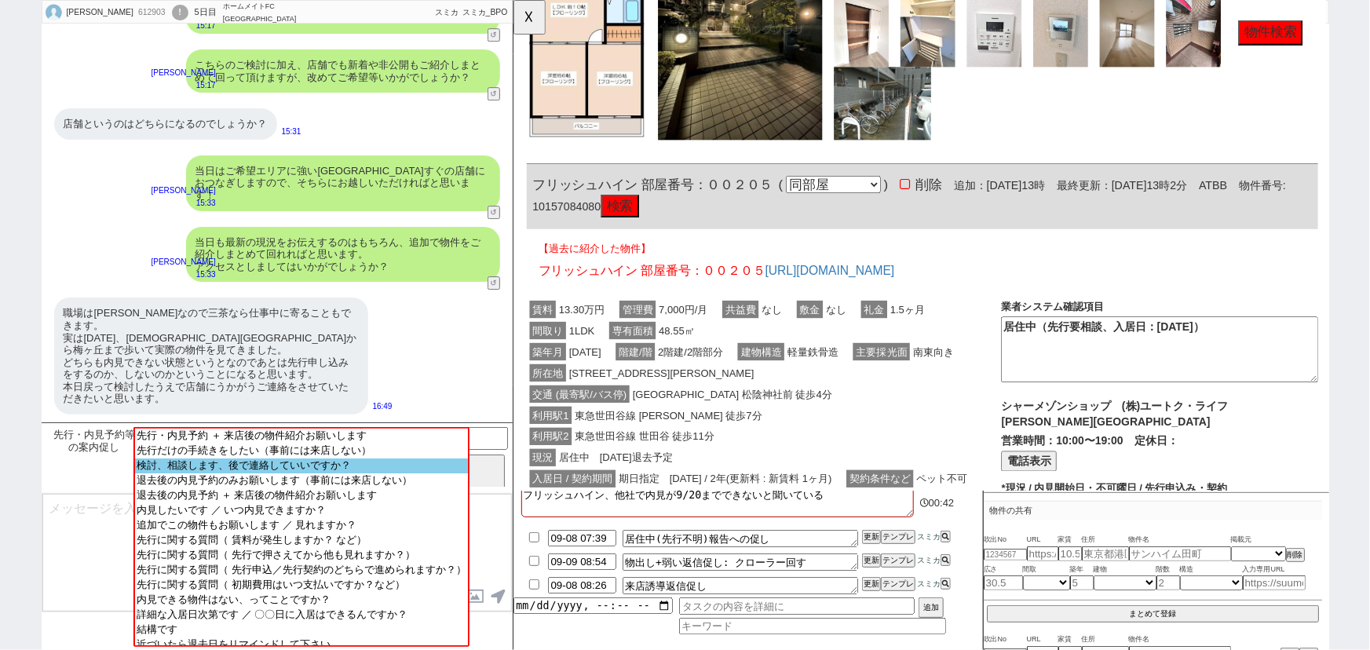
scroll to position [1149, 0]
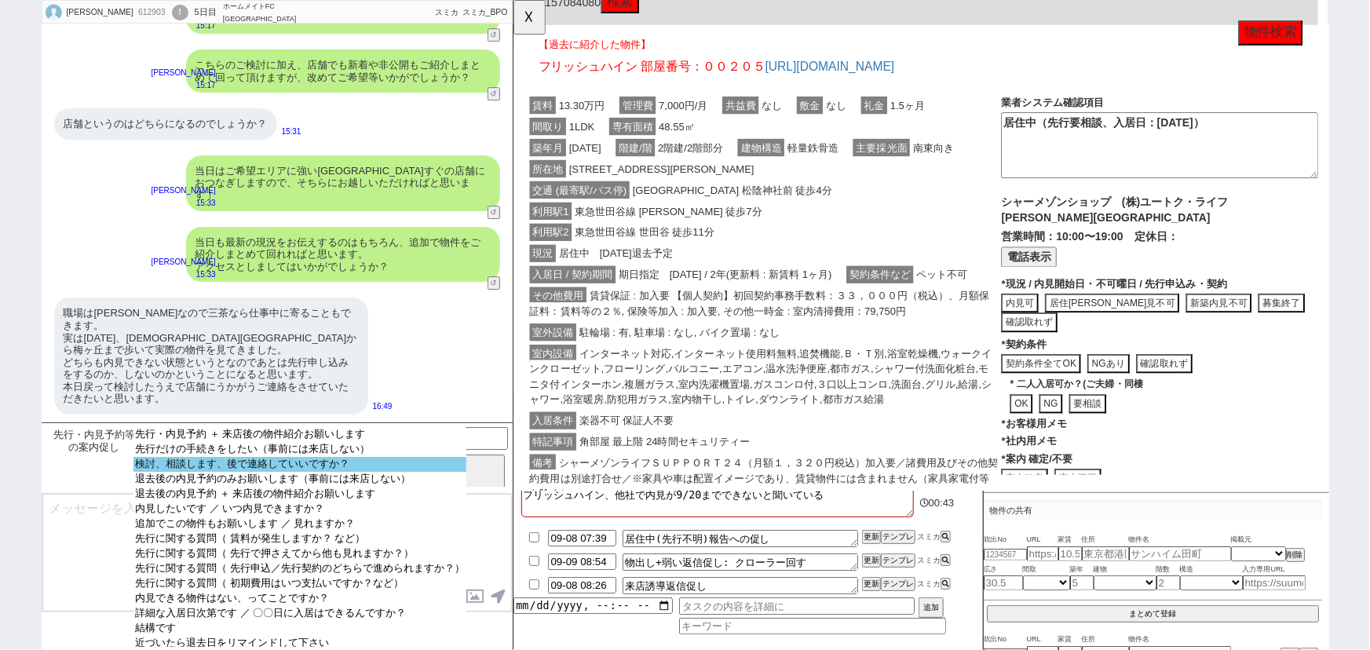
click at [281, 463] on option "検討、相談します、後で連絡していいですか？" at bounding box center [299, 464] width 333 height 15
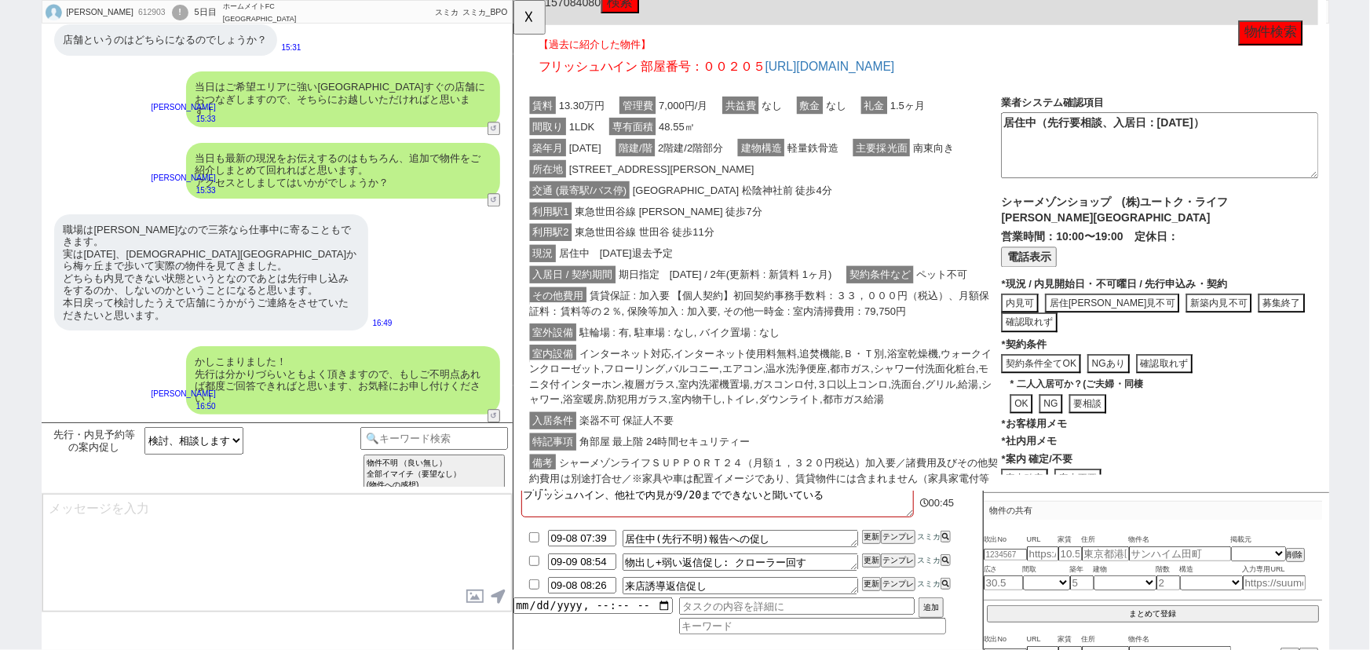
scroll to position [2025, 0]
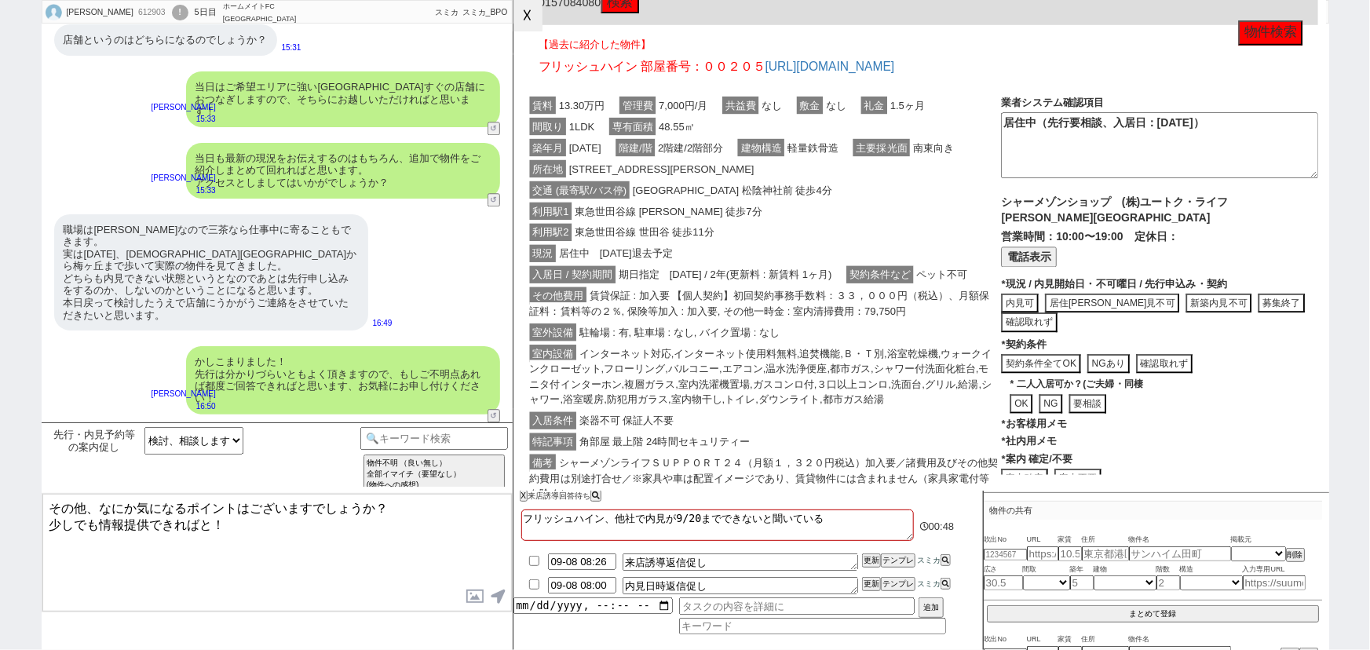
click at [526, 23] on button "☓" at bounding box center [527, 15] width 29 height 31
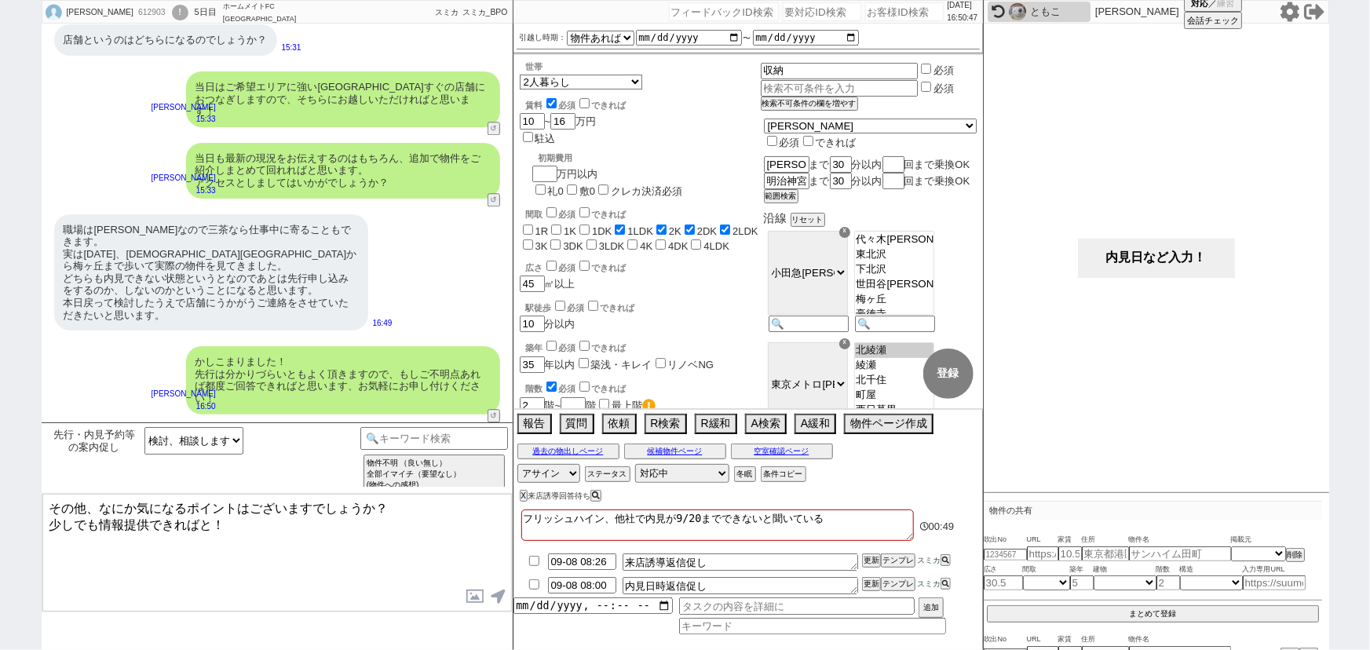
click at [1139, 250] on button "内見日など入力！" at bounding box center [1156, 258] width 157 height 39
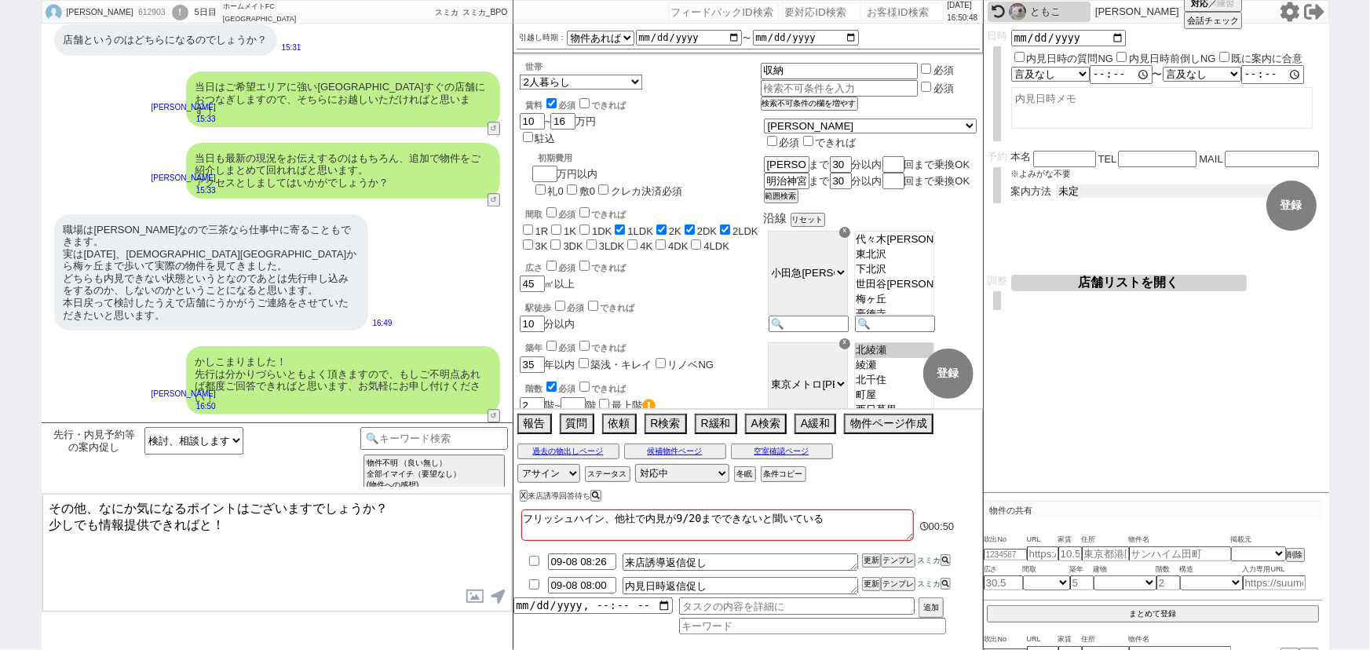
click at [1108, 189] on select "未定 現地お待ち合わせ ご来店 先行申し込みのご案内or内見無しでの申し込みのご案内 オンラインでのご接客 オンラインで1件の内見のご案内" at bounding box center [1174, 190] width 236 height 13
click at [1056, 184] on select "未定 現地お待ち合わせ ご来店 先行申し込みのご案内or内見無しでの申し込みのご案内 オンラインでのご接客 オンラインで1件の内見のご案内" at bounding box center [1174, 190] width 236 height 13
click at [1076, 188] on select "未定 現地お待ち合わせ ご来店 先行申し込みのご案内or内見無しでの申し込みのご案内 オンラインでのご接客 オンラインで1件の内見のご案内" at bounding box center [1174, 190] width 236 height 13
click at [1116, 237] on form "変更 なし 登録 日時 内見日時の質問NG 内見日時前倒しNG 既に案内に合意 言及なし 時間明確 午前 午後 お昼 夕方・夜 終日いつでも その他 〜 言及…" at bounding box center [1156, 149] width 345 height 251
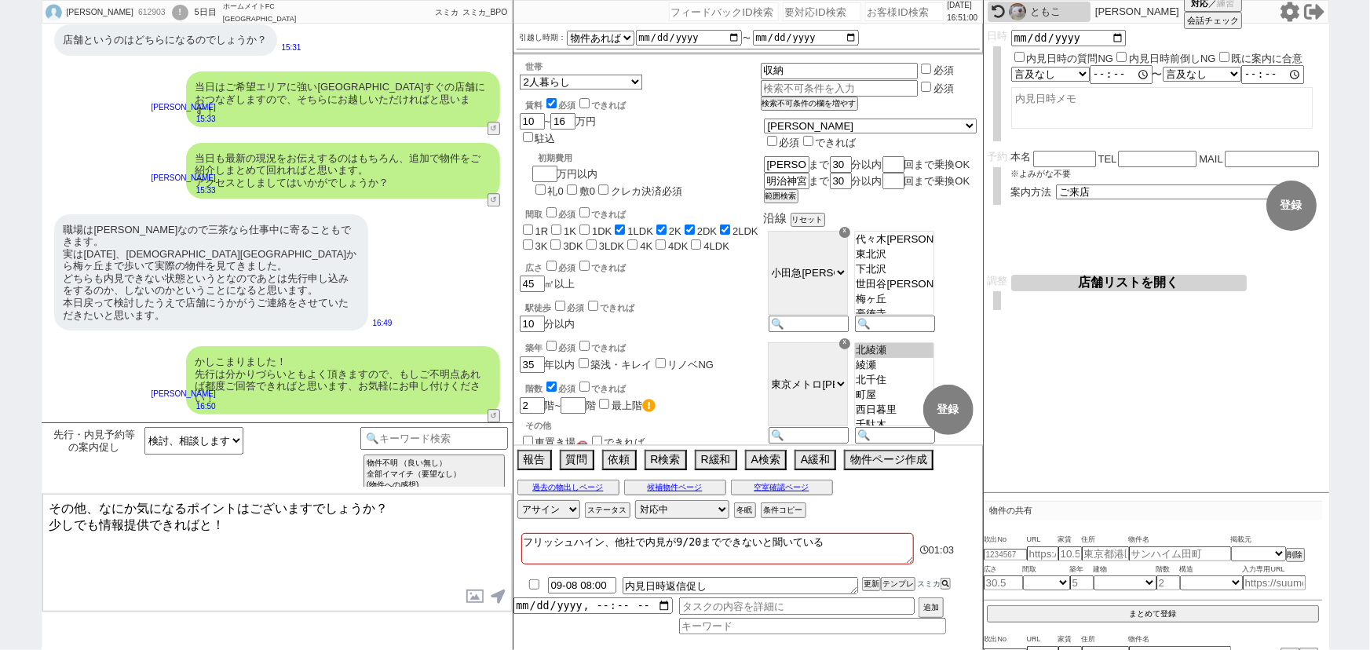
click at [222, 523] on textarea "その他、なにか気になるポイントはございますでしょうか？ 少しでも情報提供できればと！" at bounding box center [276, 553] width 469 height 118
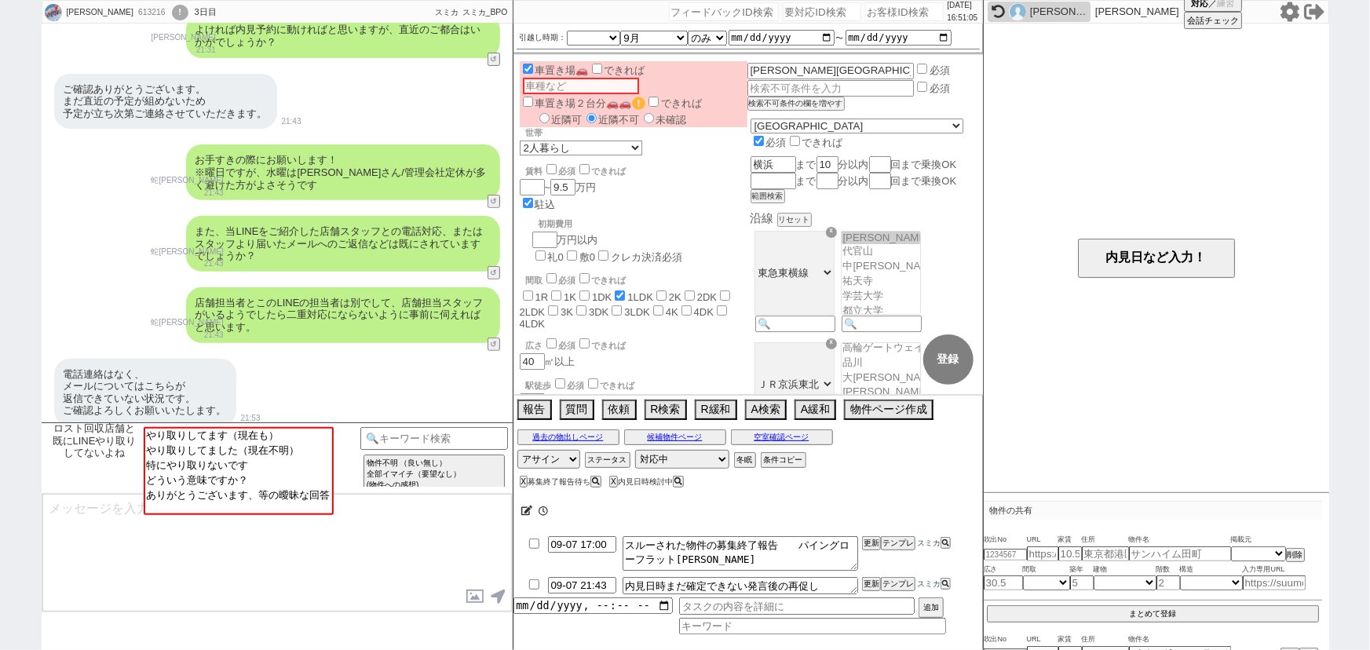
scroll to position [43, 0]
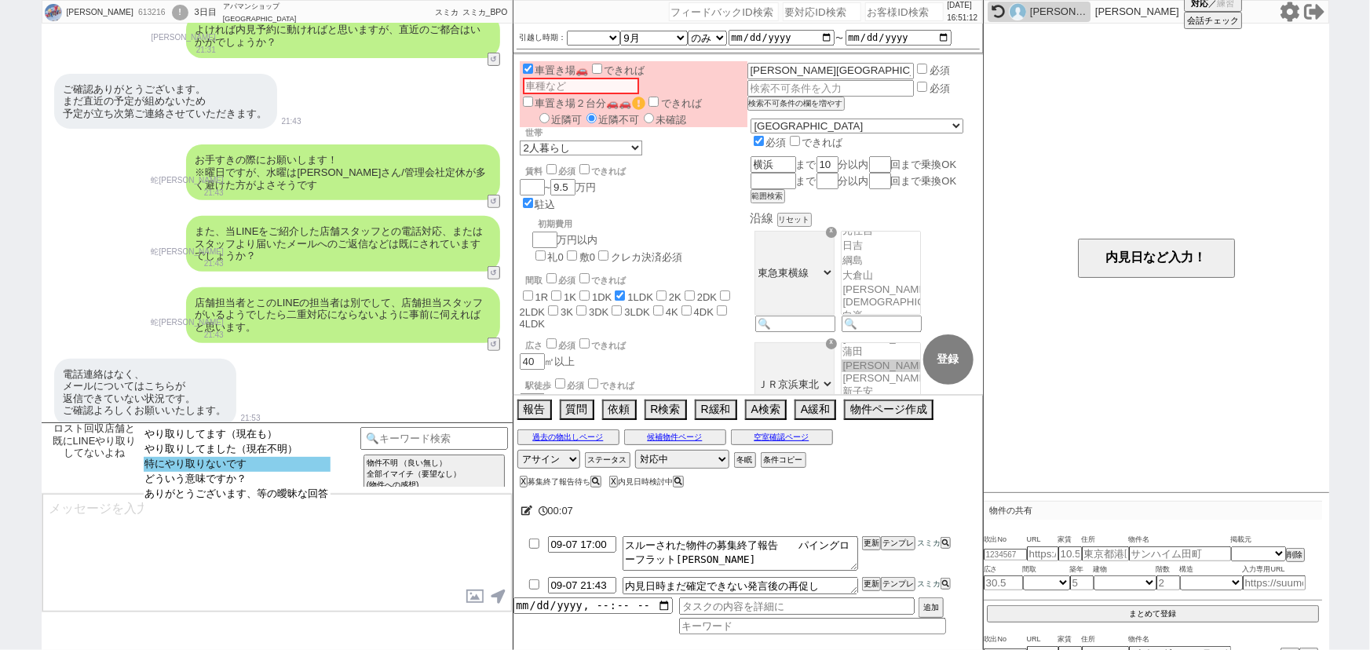
click at [188, 466] on option "特にやり取りないです" at bounding box center [237, 464] width 187 height 15
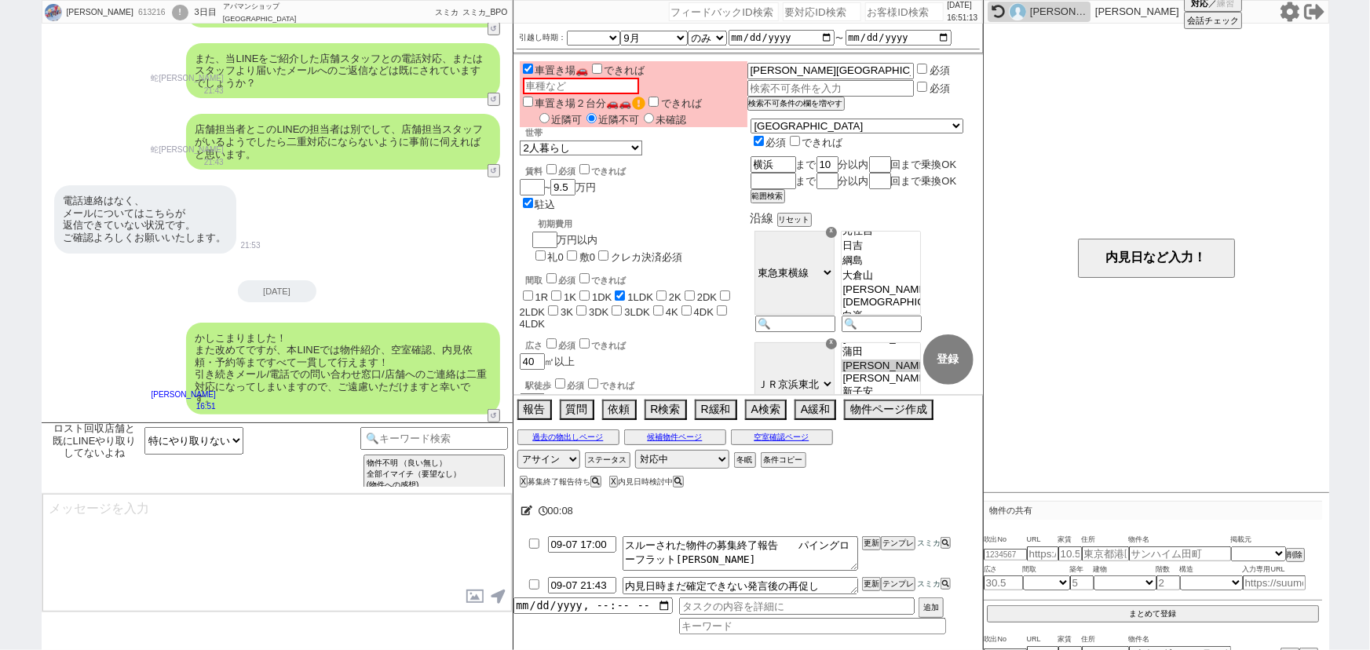
scroll to position [225, 0]
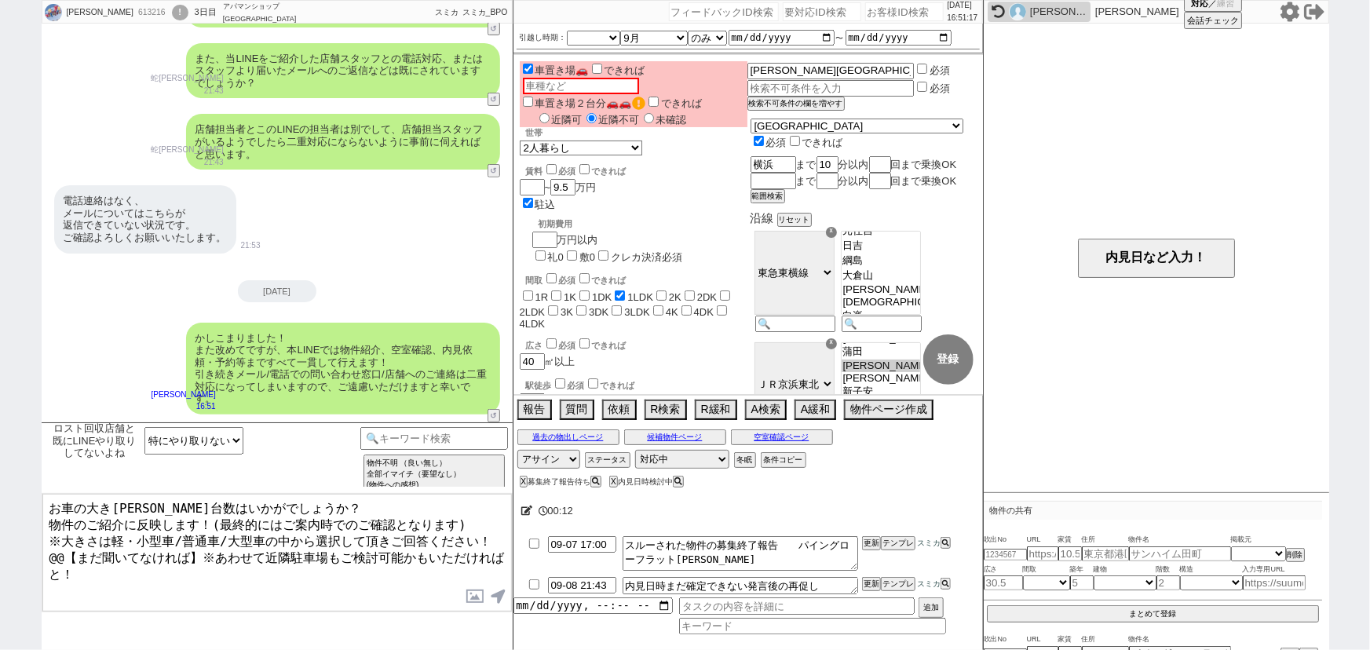
drag, startPoint x: 49, startPoint y: 542, endPoint x: 251, endPoint y: 658, distance: 232.8
click at [251, 649] on html "阿部 遥香 613216 ! 0 3日目 アパマンショップ横浜西口店 冬眠中 自社客 スミカ スミカ_BPO チャット全表示 2025-09-05 ご確認あり…" at bounding box center [685, 325] width 1370 height 650
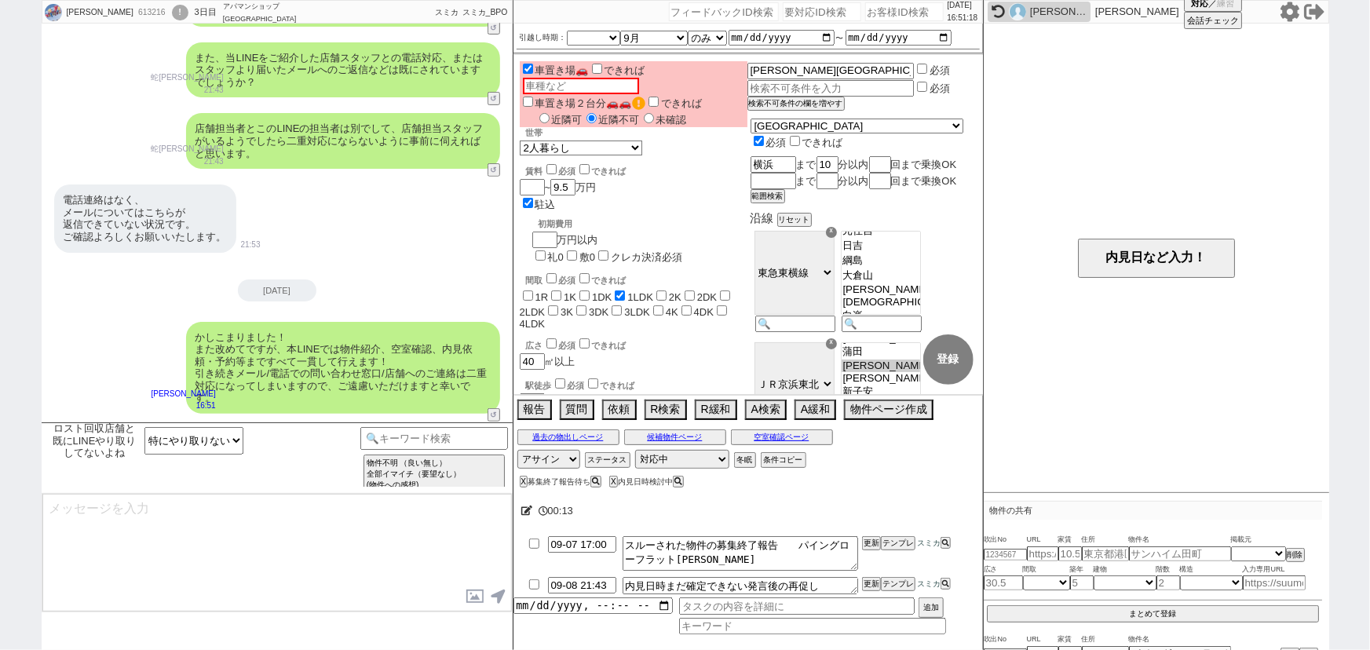
scroll to position [321, 0]
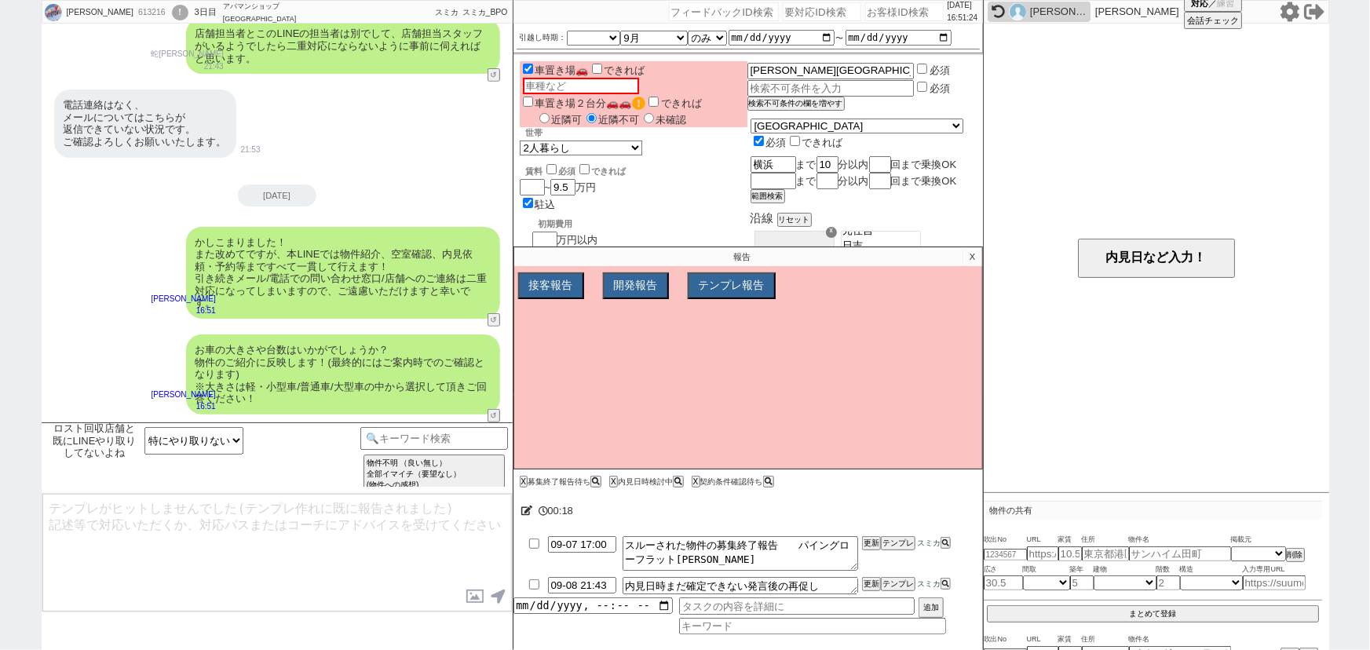
click at [133, 13] on div "613216" at bounding box center [150, 12] width 35 height 13
copy div "613216"
click at [970, 259] on p "X" at bounding box center [972, 256] width 18 height 19
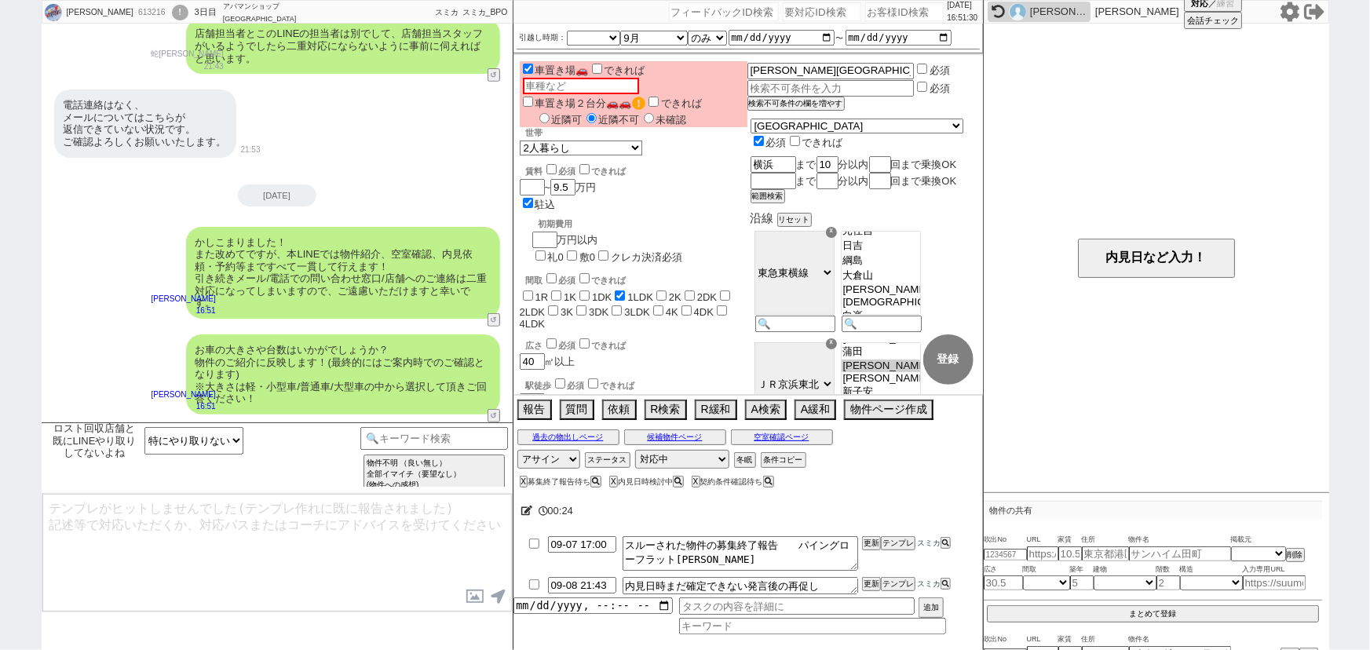
click at [878, 13] on input "number" at bounding box center [904, 11] width 79 height 19
paste input "613216"
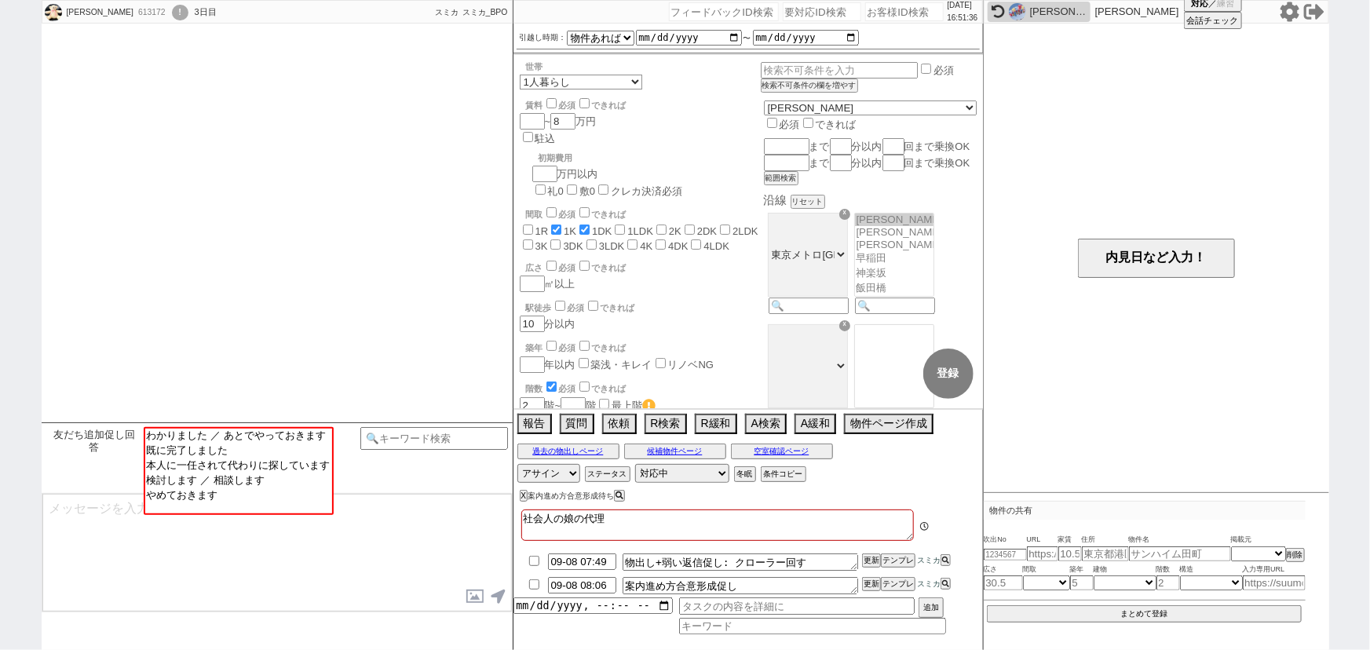
scroll to position [201, 0]
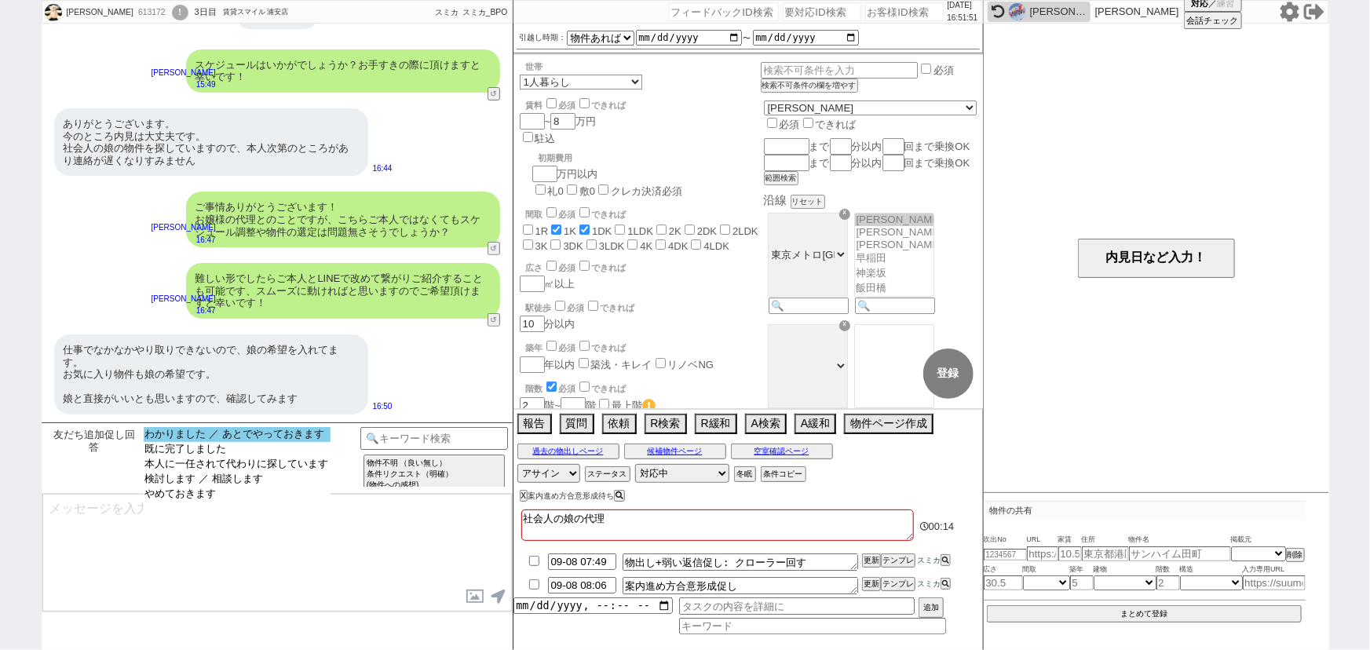
click at [250, 430] on option "わかりました ／ あとでやっておきます" at bounding box center [237, 434] width 187 height 15
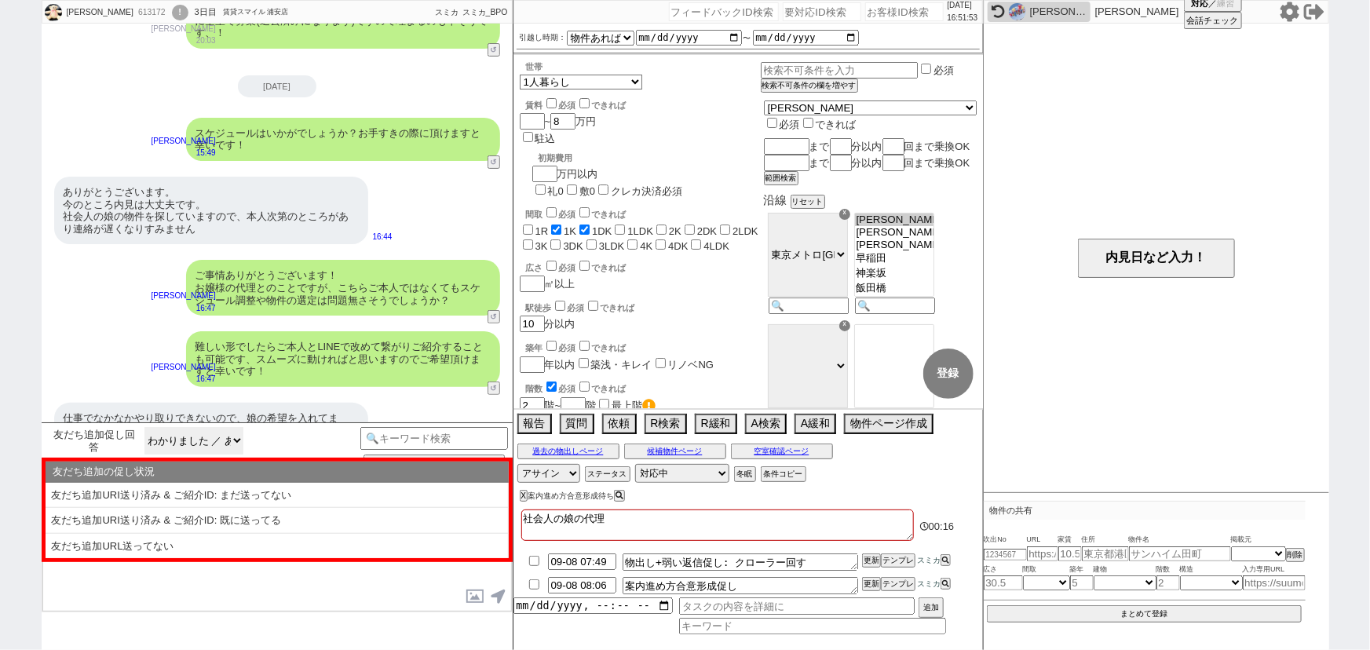
scroll to position [131, 0]
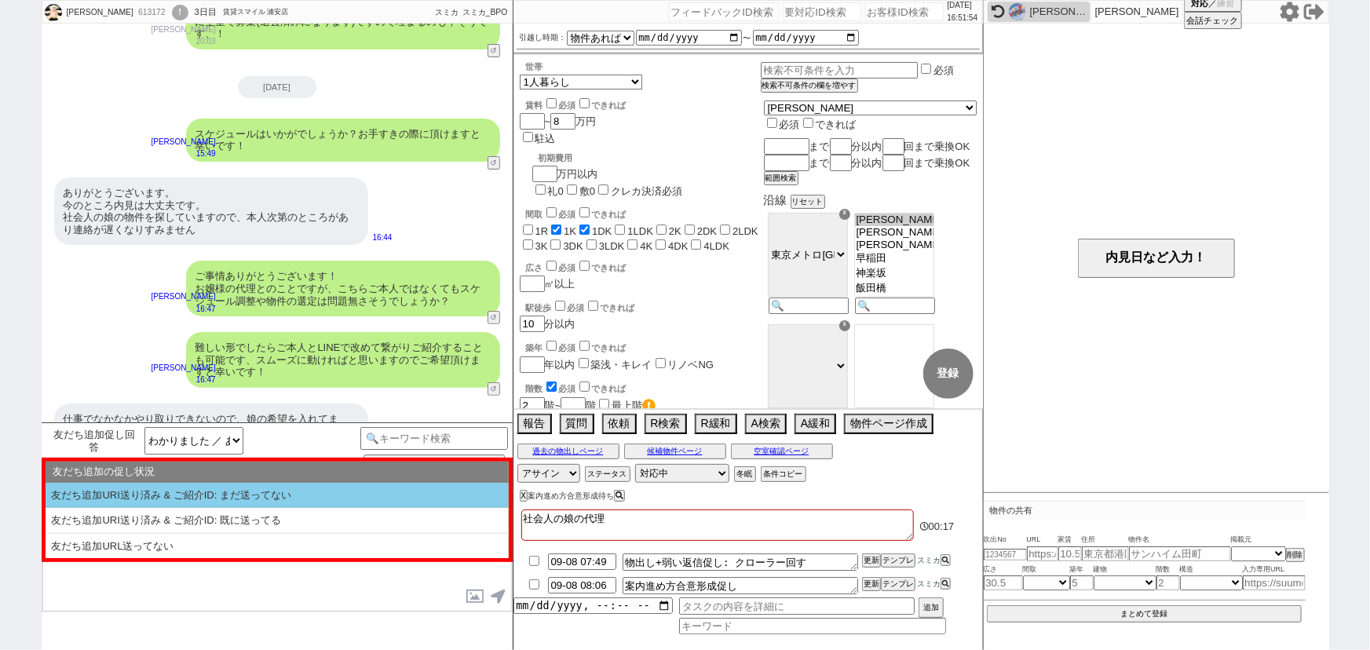
click at [322, 491] on li "友だち追加URI送り済み & ご紹介ID: まだ送ってない" at bounding box center [277, 496] width 463 height 26
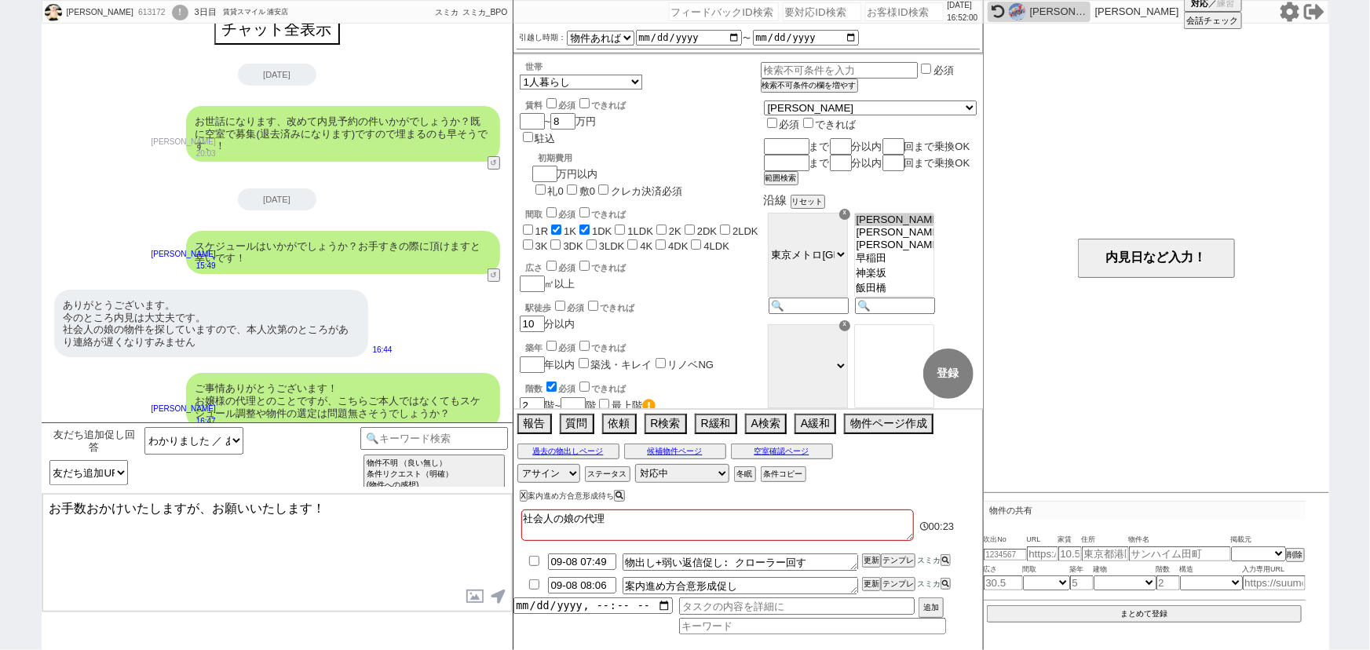
scroll to position [0, 0]
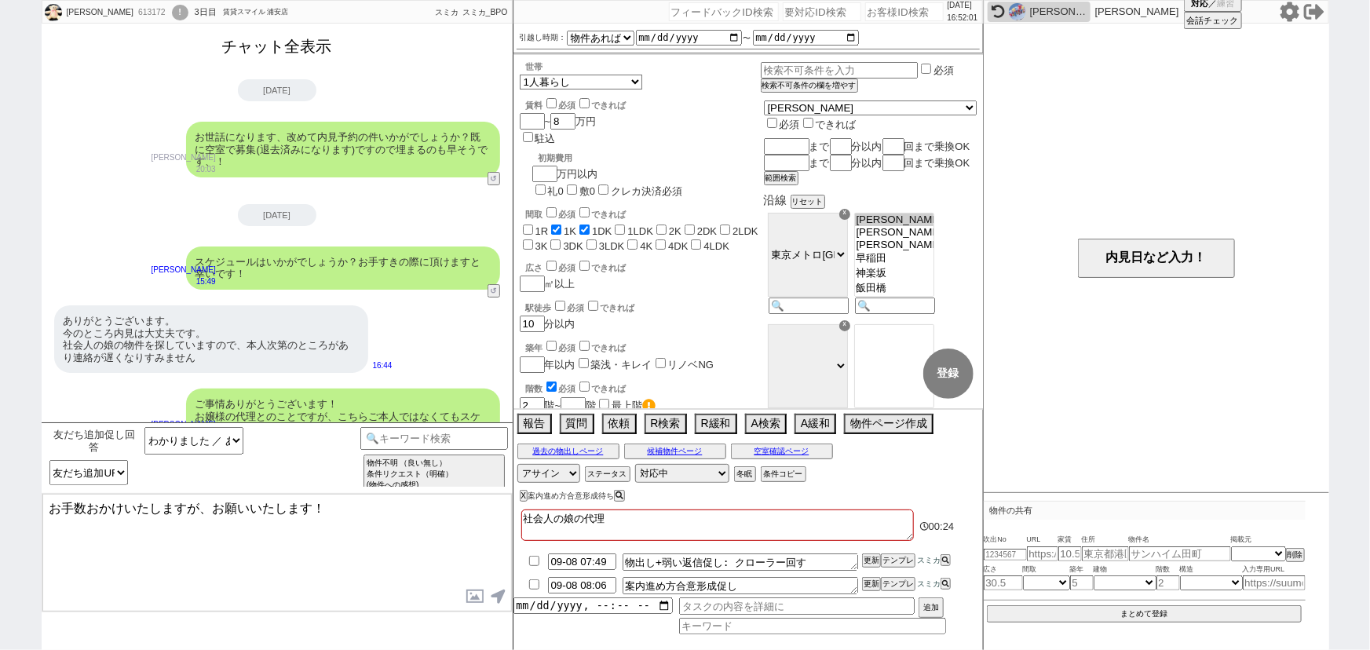
click at [265, 57] on button "チャット全表示" at bounding box center [277, 46] width 122 height 27
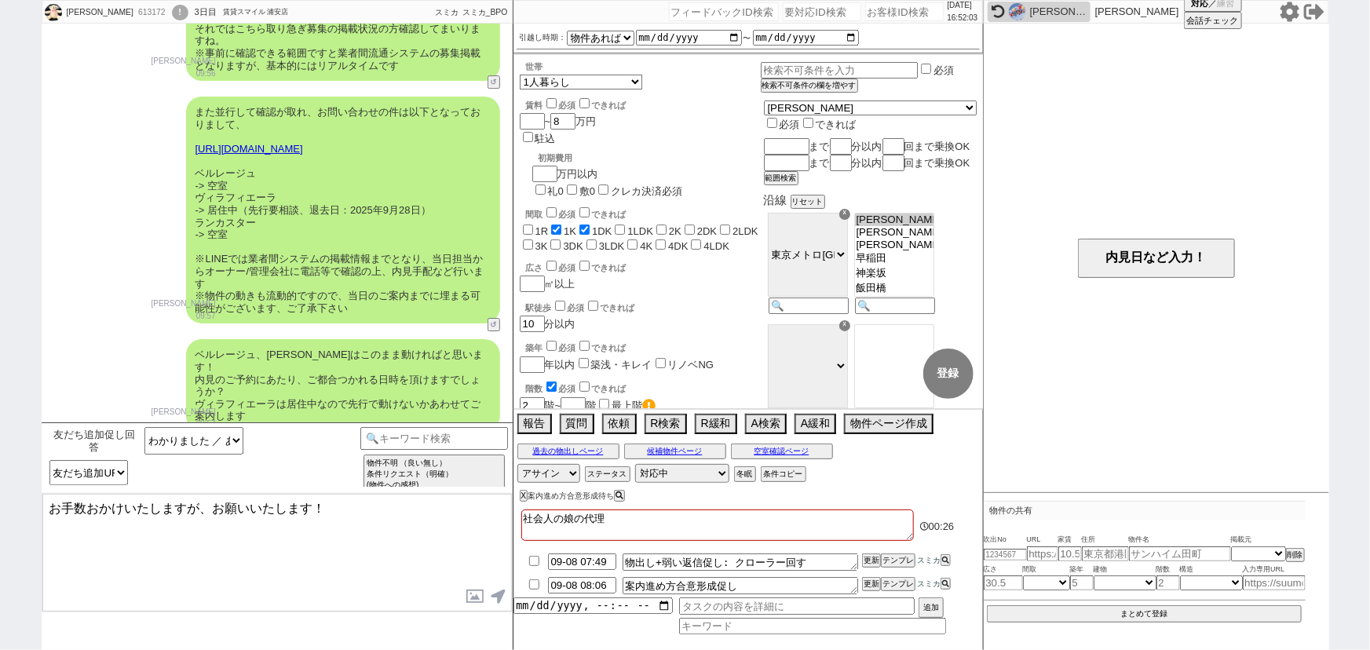
scroll to position [3095, 0]
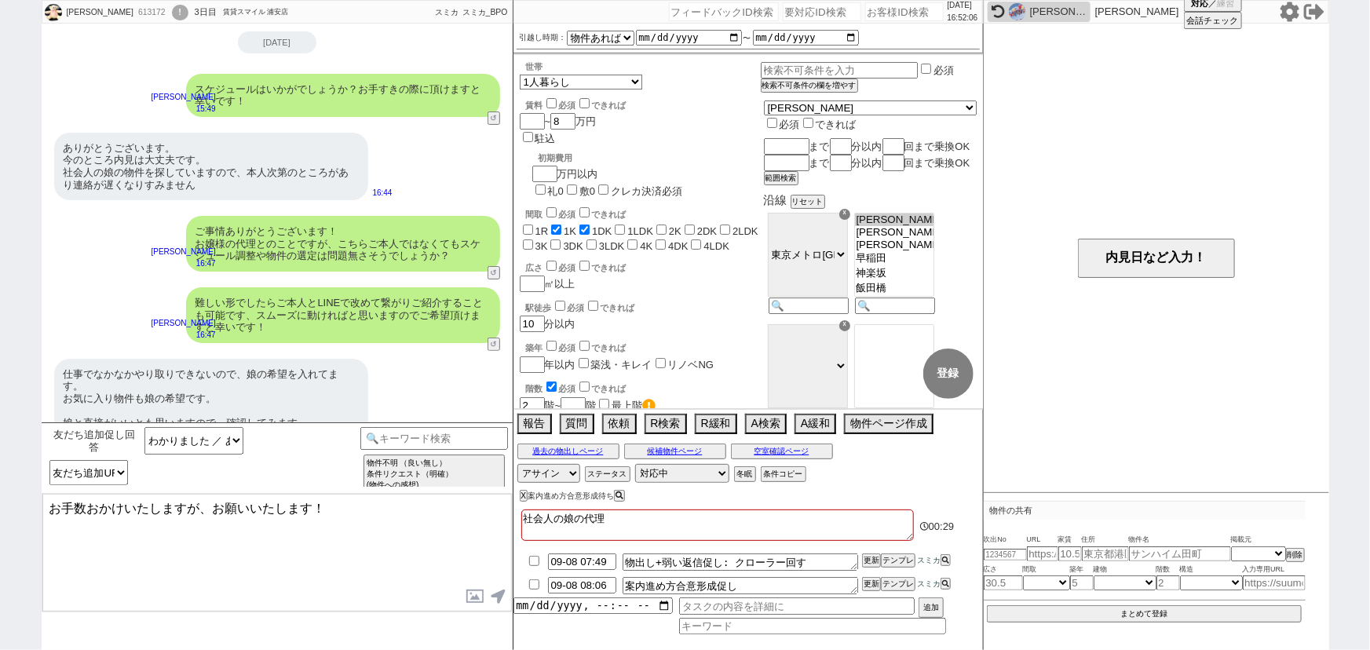
click at [251, 512] on textarea "お手数おかけいたしますが、お願いいたします！" at bounding box center [276, 553] width 469 height 118
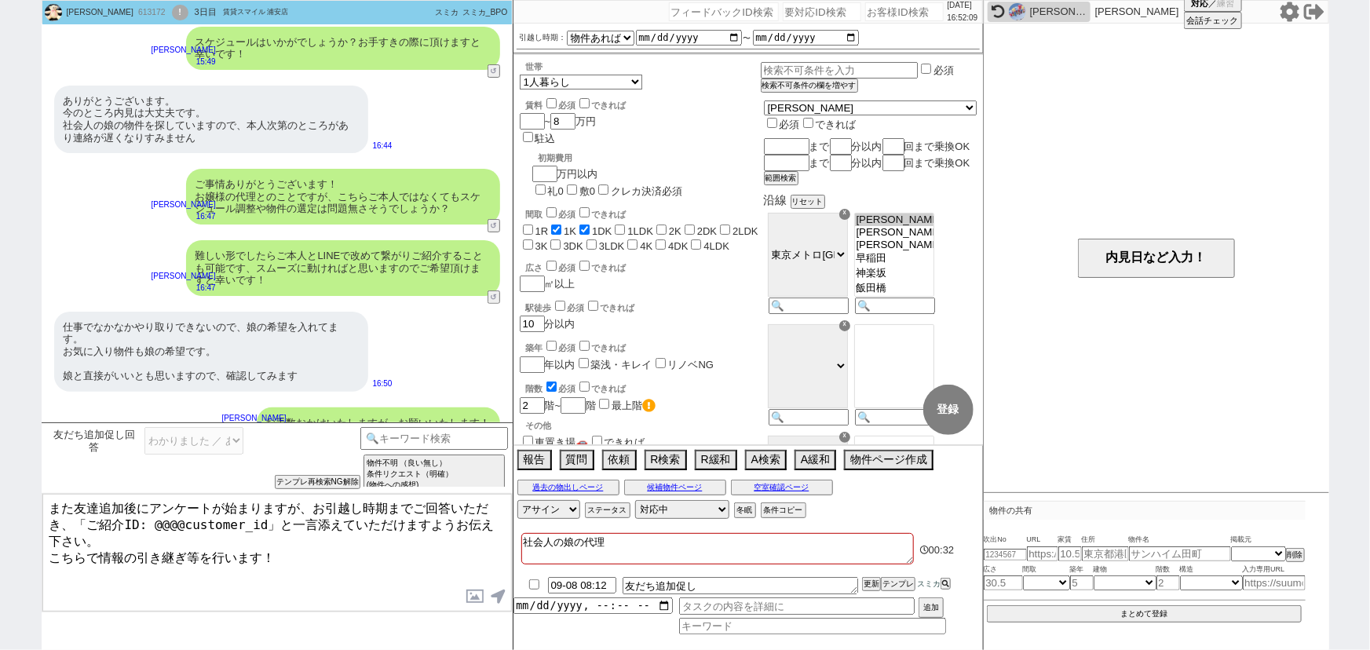
click at [149, 15] on div "613172" at bounding box center [150, 12] width 35 height 13
copy div "613172"
drag, startPoint x: 246, startPoint y: 521, endPoint x: 150, endPoint y: 521, distance: 95.8
click at [150, 521] on textarea "また友達追加後にアンケートが始まりますが、お引越し時期までご回答いただき、「ご紹介ID: @@@@customer_id」と一言添えていただけますようお伝え下…" at bounding box center [276, 553] width 469 height 118
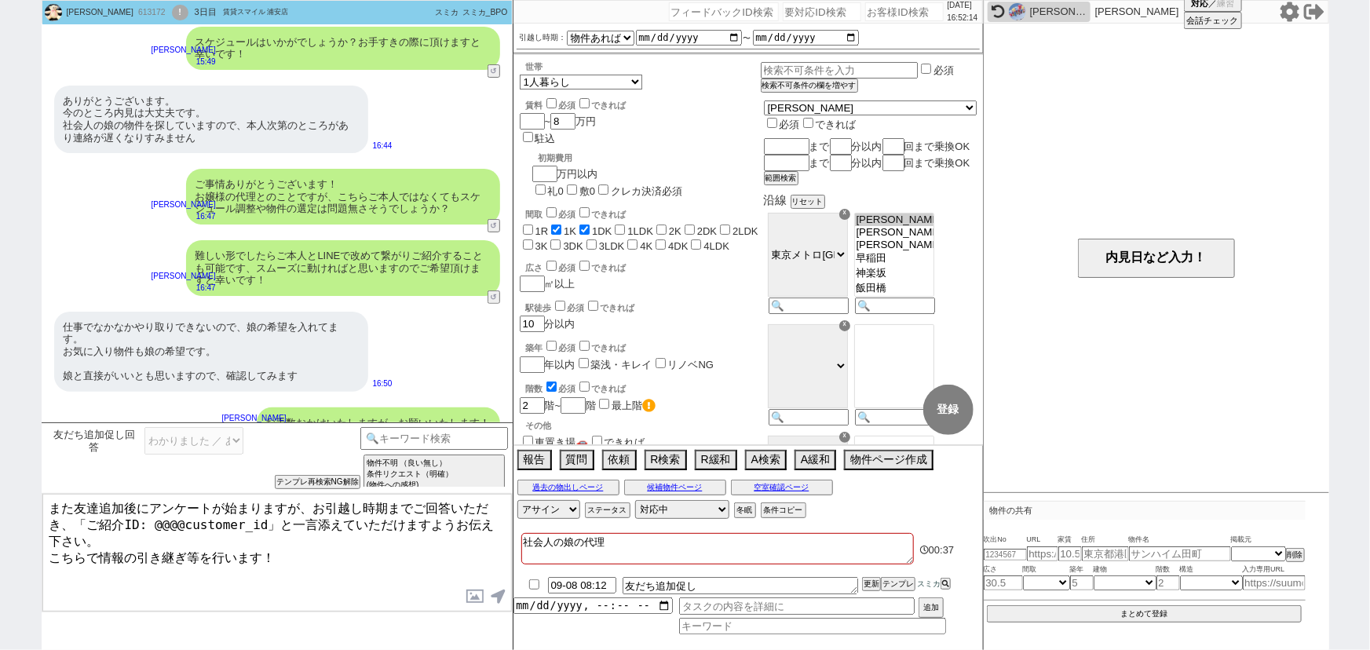
paste textarea "613172"
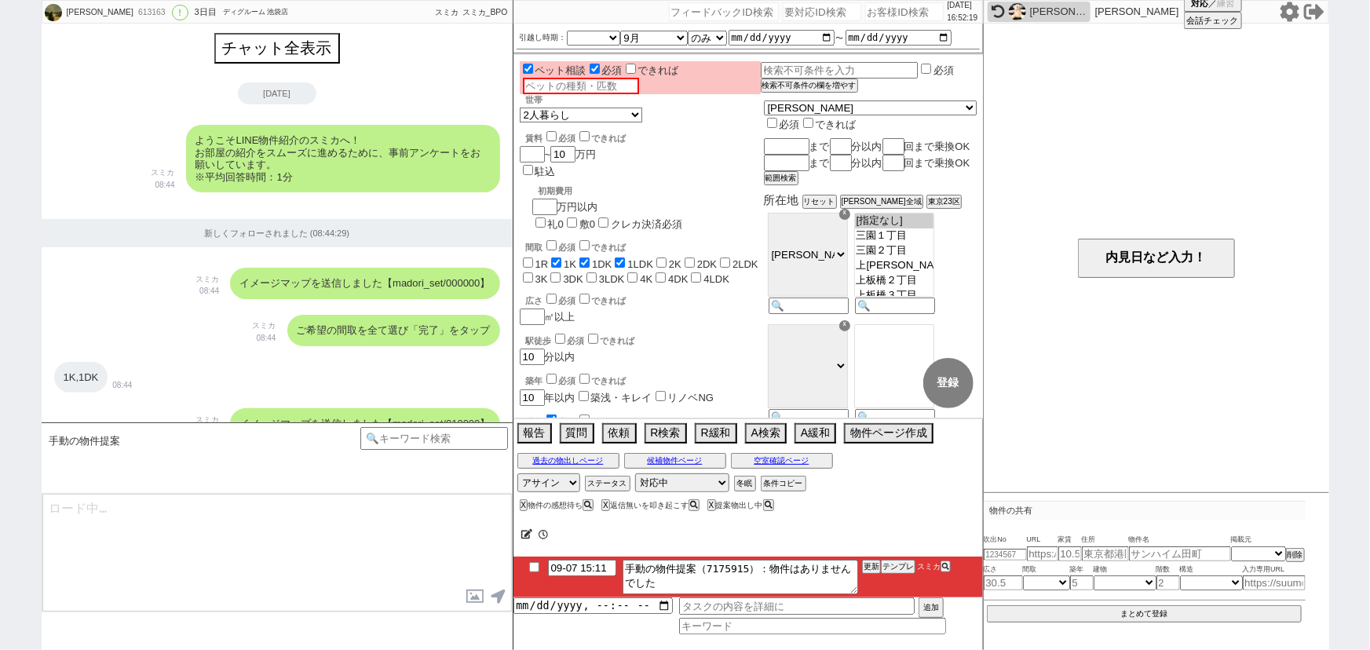
scroll to position [2027, 0]
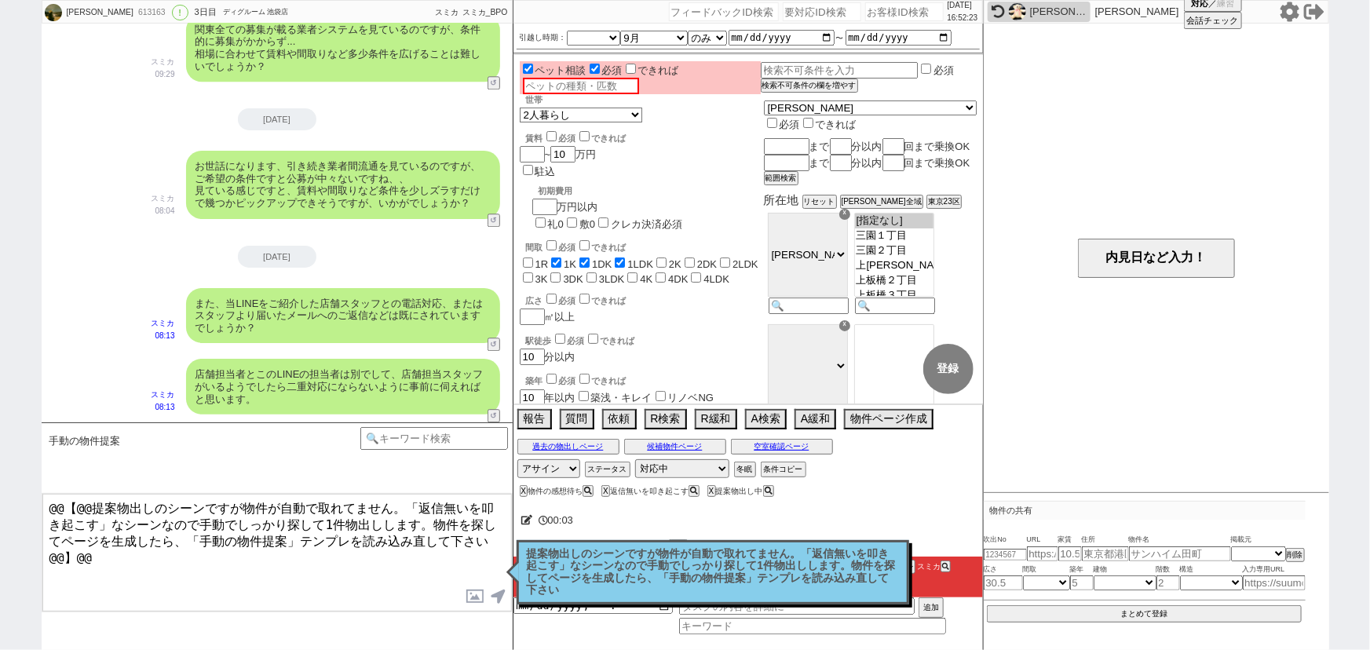
click at [685, 573] on p "提案物出しのシーンですが物件が自動で取れてません。「返信無いを叩き起こす」なシーンなので手動でしっかり探して1件物出しします。物件を探してページを生成したら、…" at bounding box center [713, 572] width 372 height 49
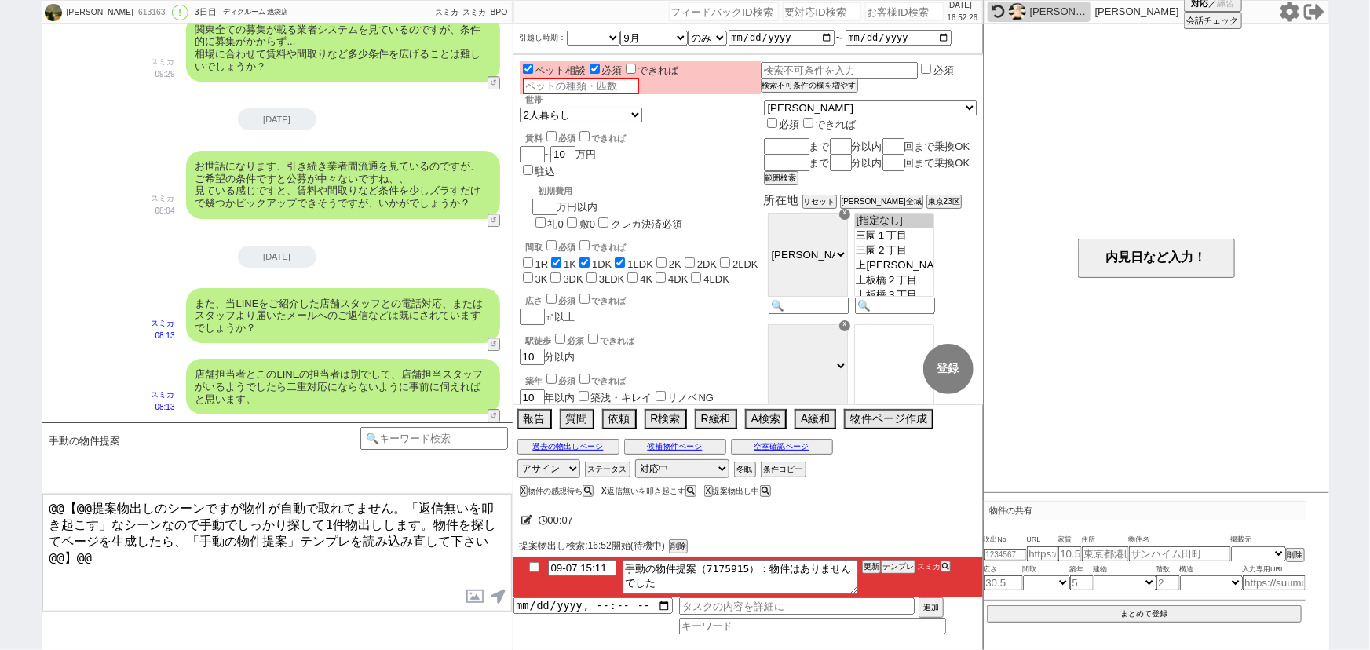
click at [607, 490] on button "X" at bounding box center [603, 491] width 5 height 9
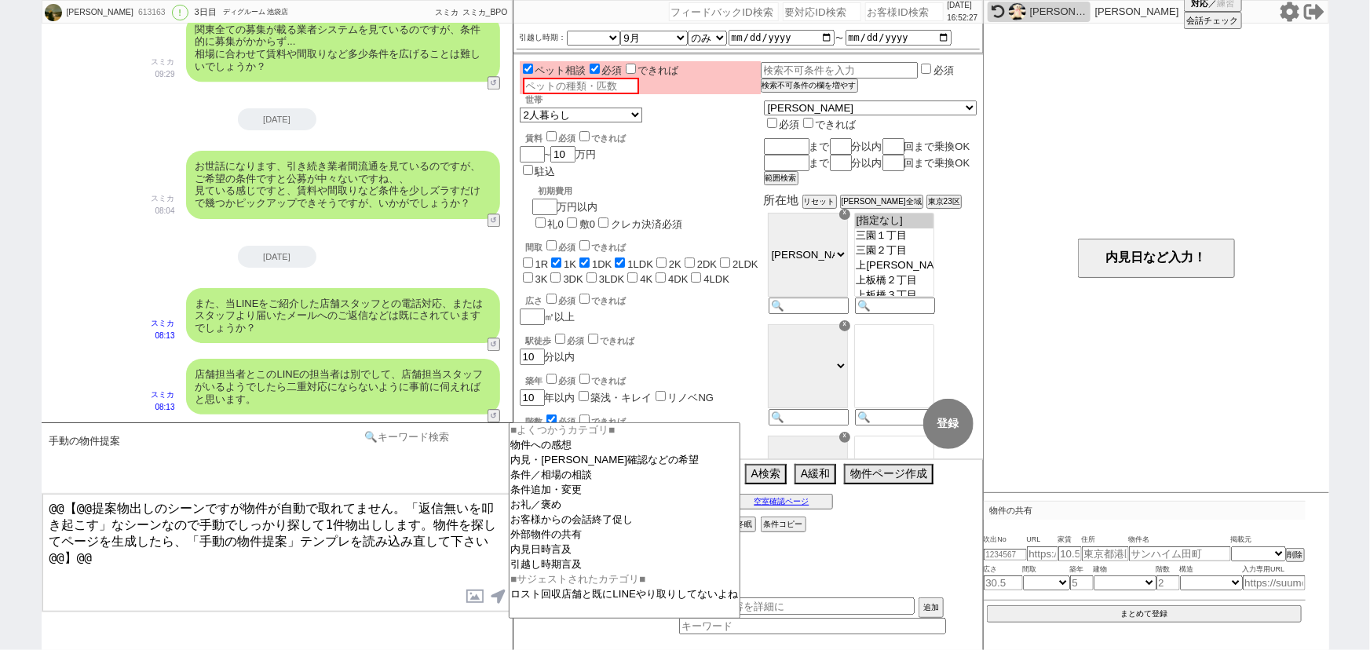
click at [417, 432] on input at bounding box center [434, 437] width 148 height 20
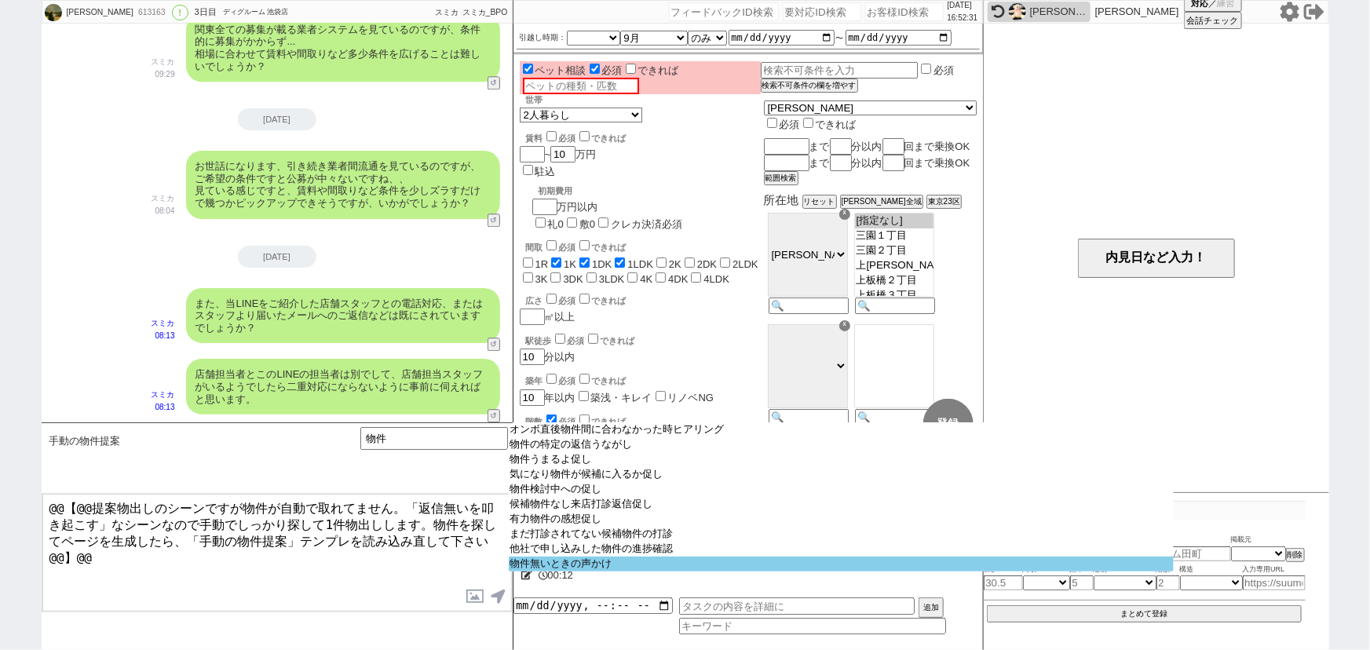
click at [626, 572] on option "物件無いときの声かけ" at bounding box center [841, 564] width 665 height 15
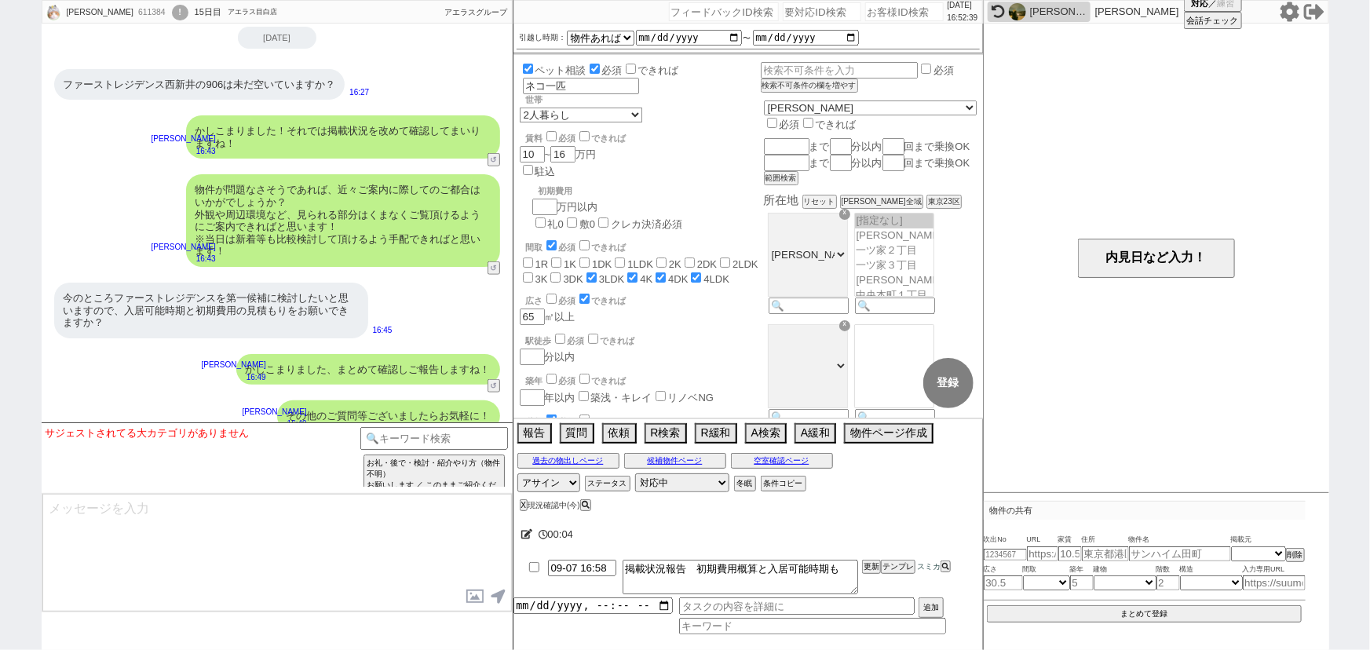
scroll to position [6697, 0]
click at [754, 458] on button "空室確認ページ" at bounding box center [782, 461] width 102 height 13
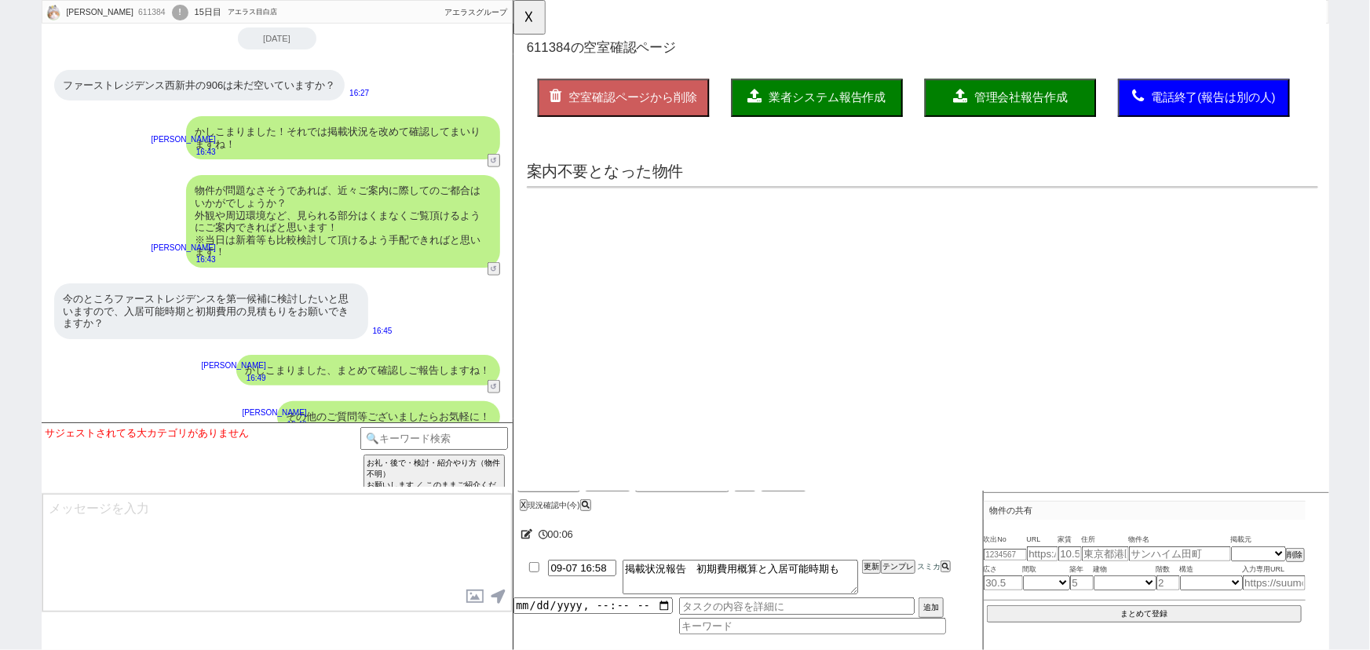
scroll to position [0, 0]
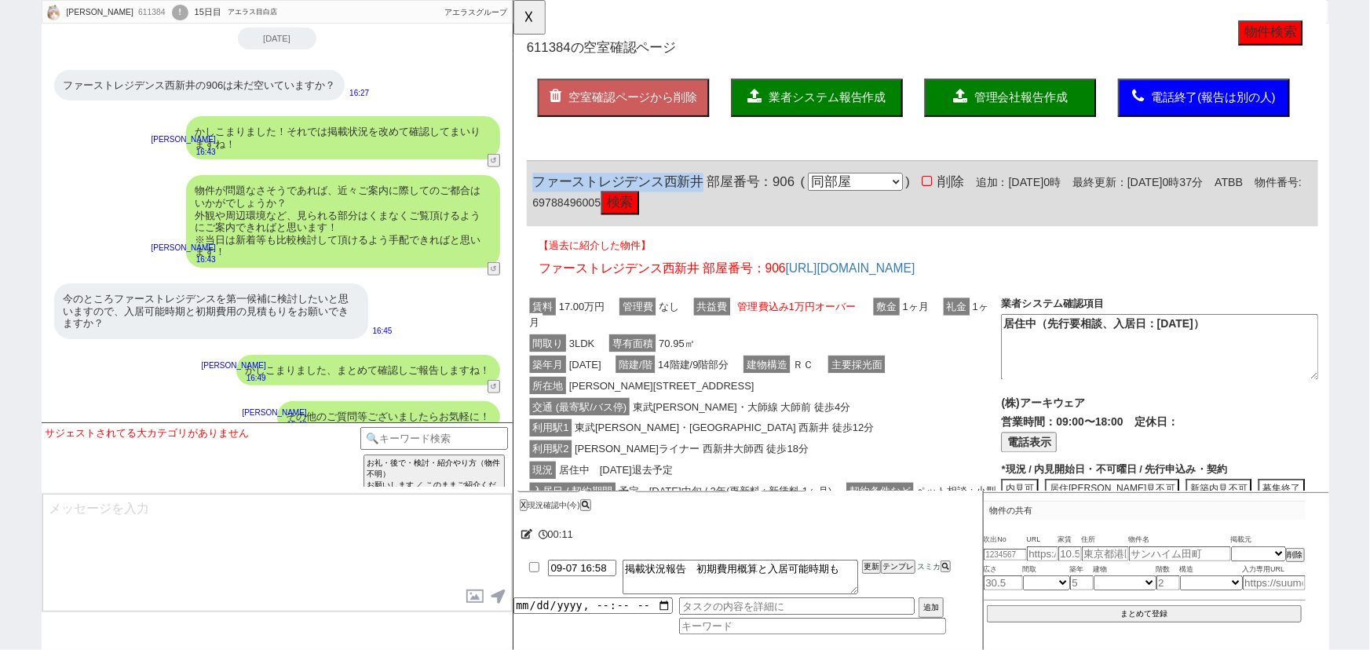
drag, startPoint x: 712, startPoint y: 192, endPoint x: 505, endPoint y: 186, distance: 207.3
copy span "ファーストレジデンス西新井"
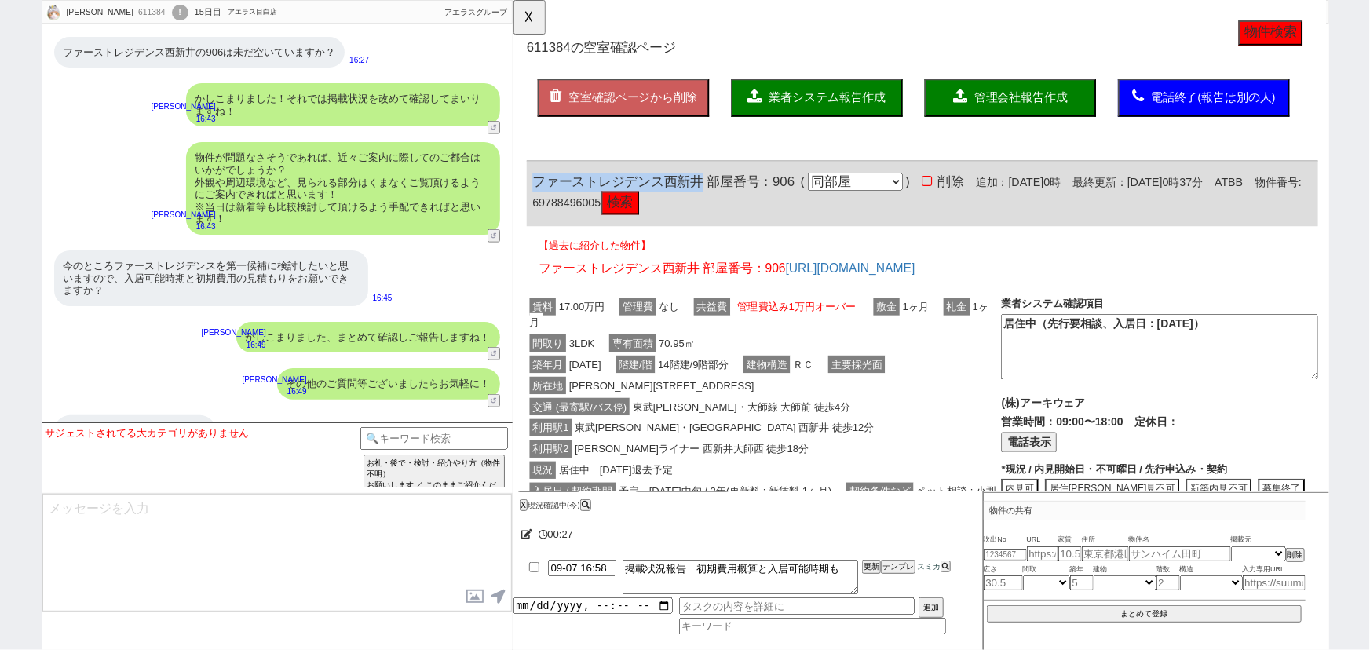
scroll to position [6749, 0]
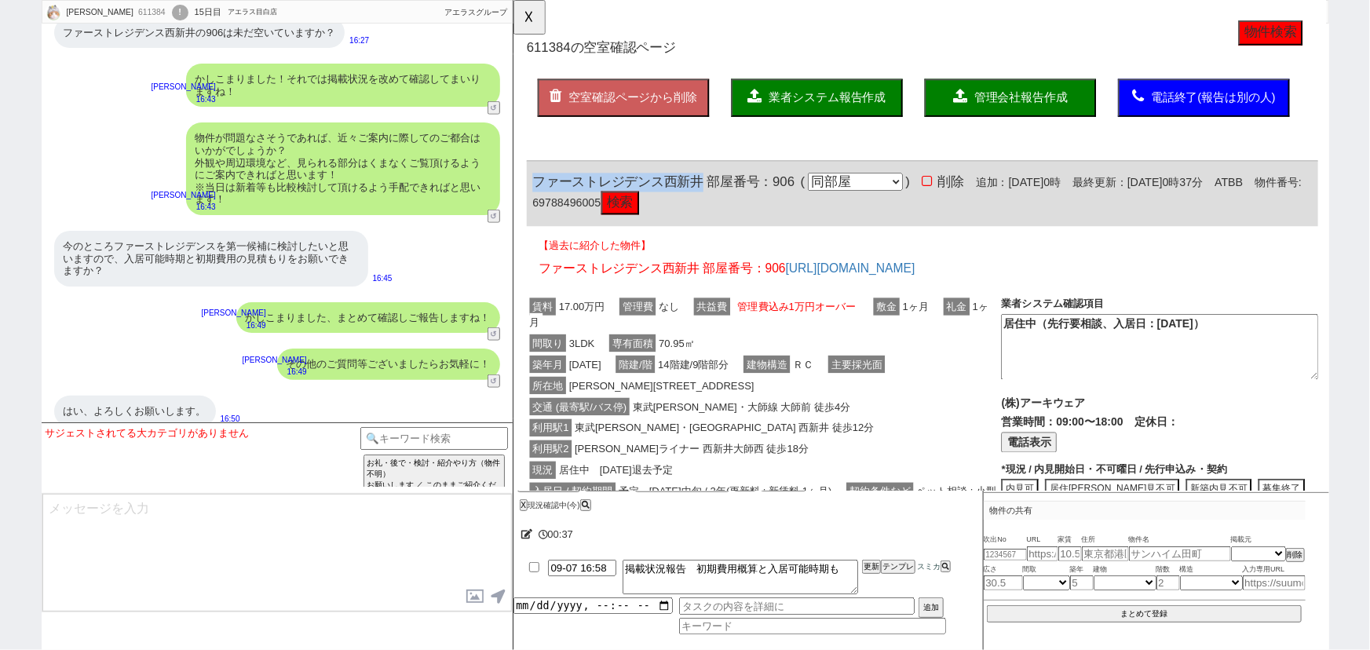
click at [648, 214] on button "検索" at bounding box center [627, 218] width 41 height 25
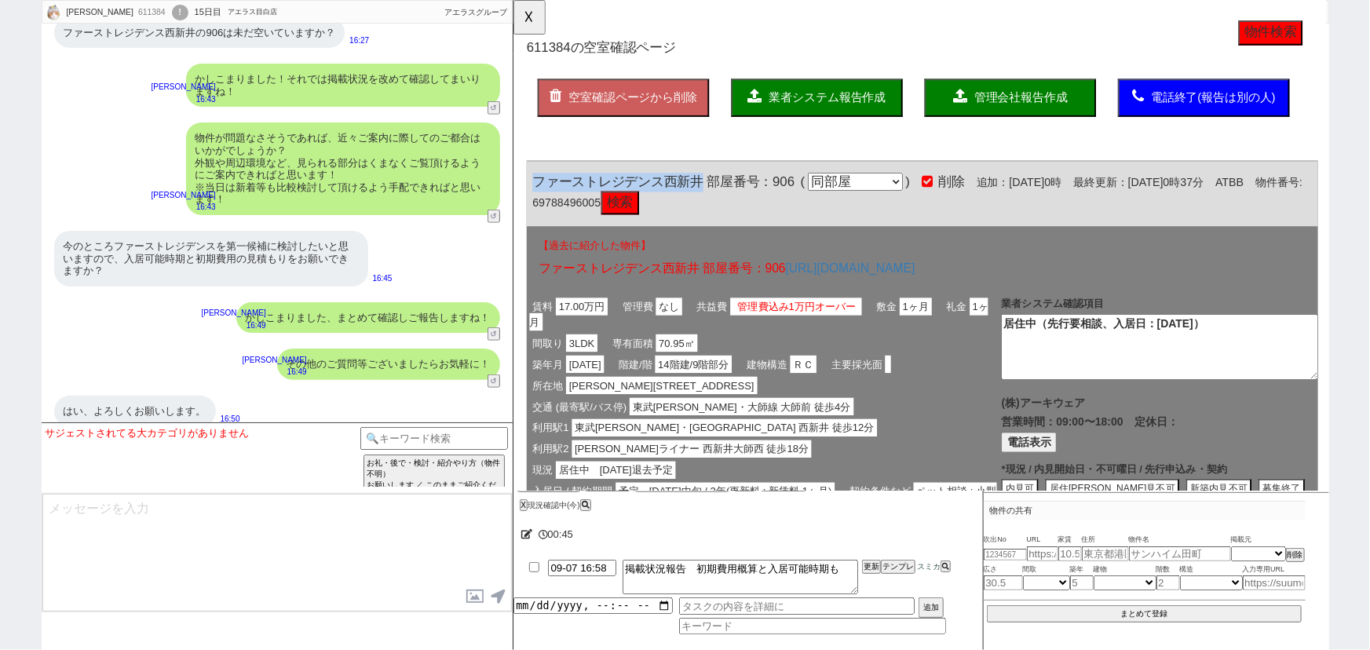
click at [648, 217] on button "検索" at bounding box center [627, 218] width 41 height 25
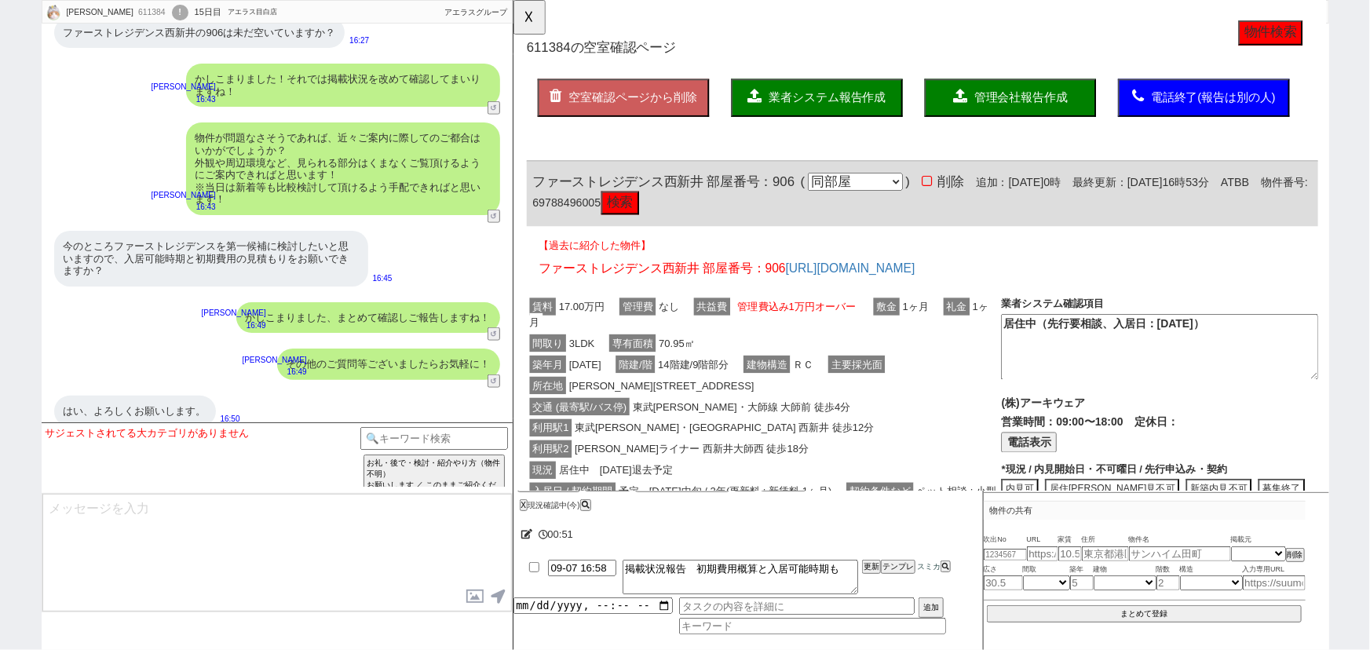
click at [829, 374] on div "間取り 3LDK 専有面積 70.95㎡" at bounding box center [782, 369] width 510 height 23
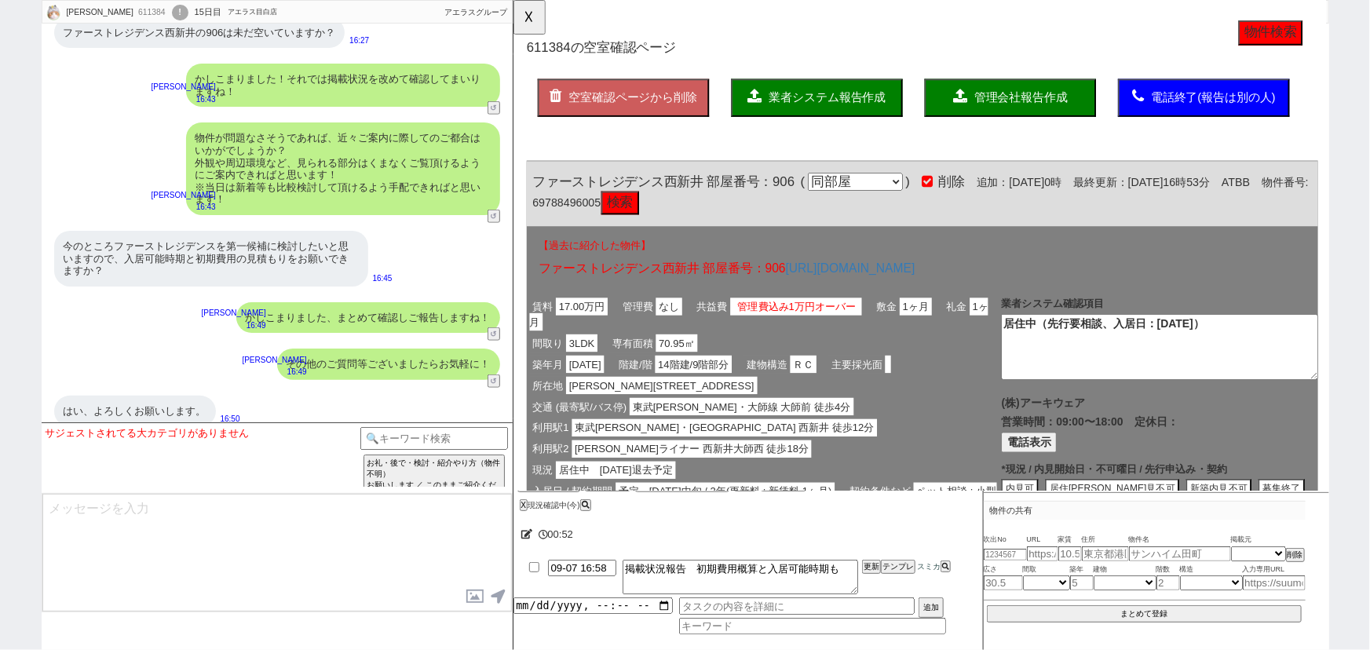
click at [825, 103] on span "業者システム報告作成" at bounding box center [850, 104] width 126 height 13
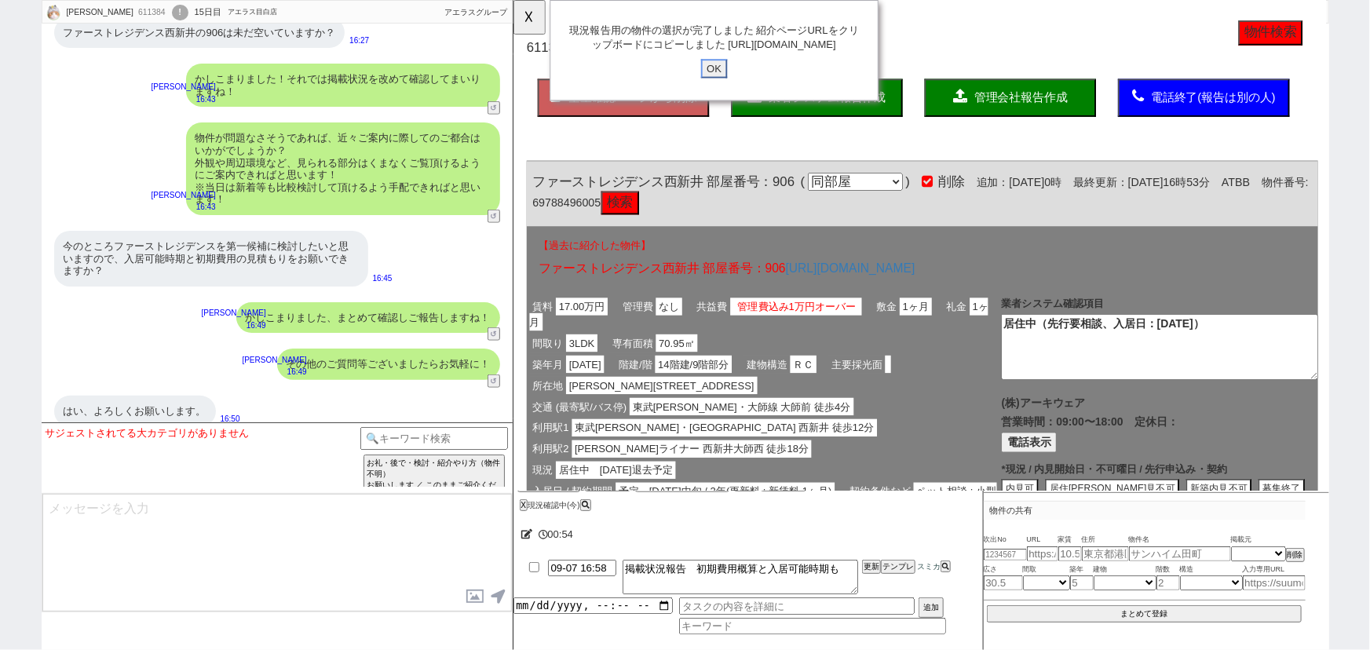
click at [719, 84] on input "OK" at bounding box center [728, 74] width 28 height 20
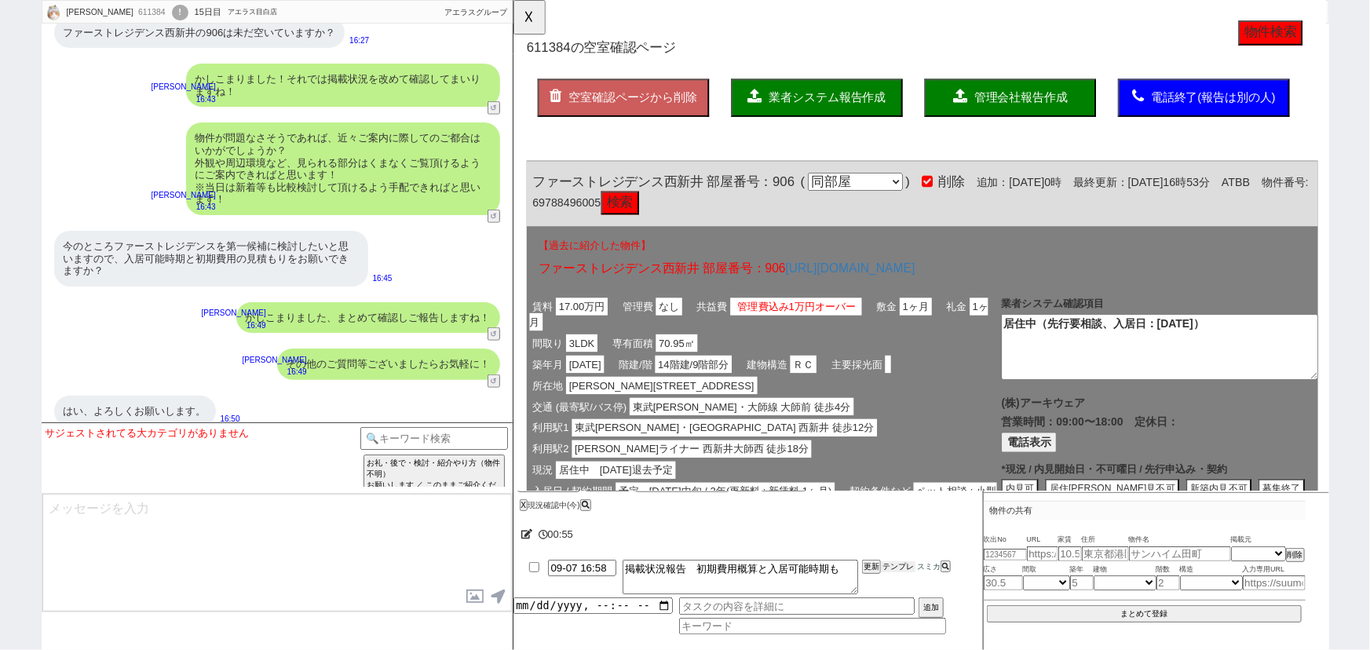
click at [904, 564] on button "テンプレ" at bounding box center [898, 566] width 35 height 11
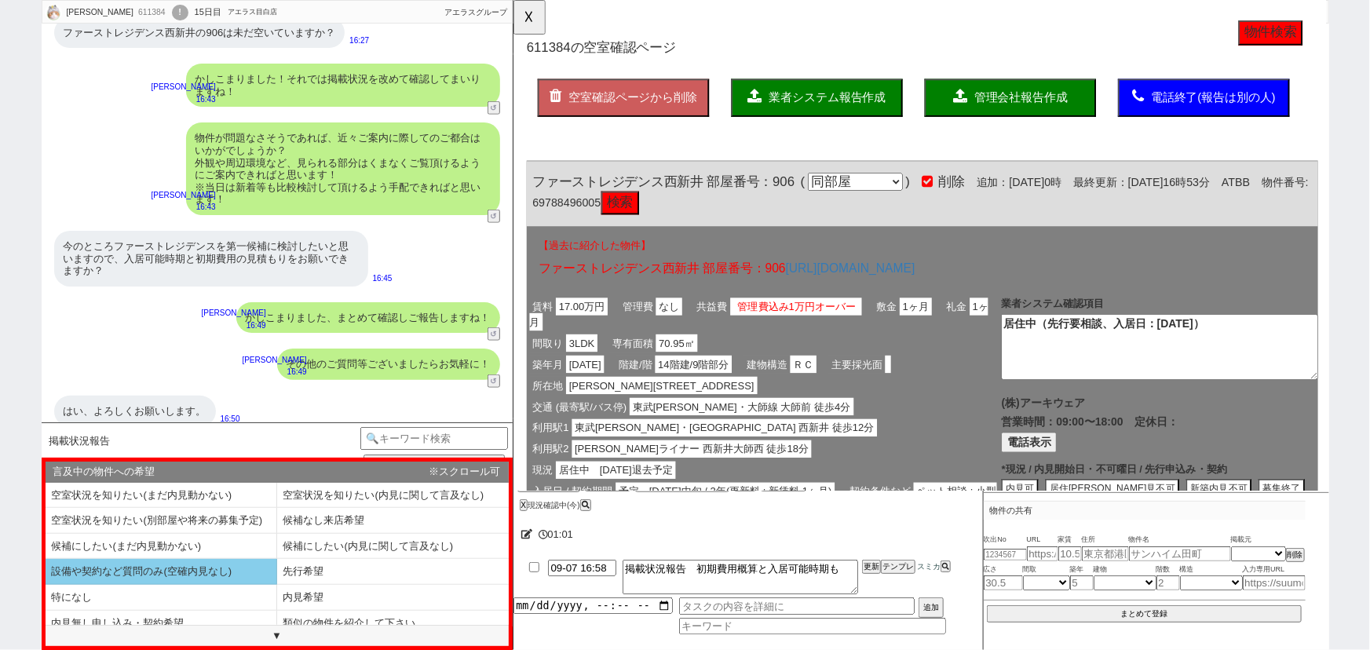
click at [152, 565] on li "設備や契約など質問のみ(空確内見なし)" at bounding box center [162, 572] width 232 height 26
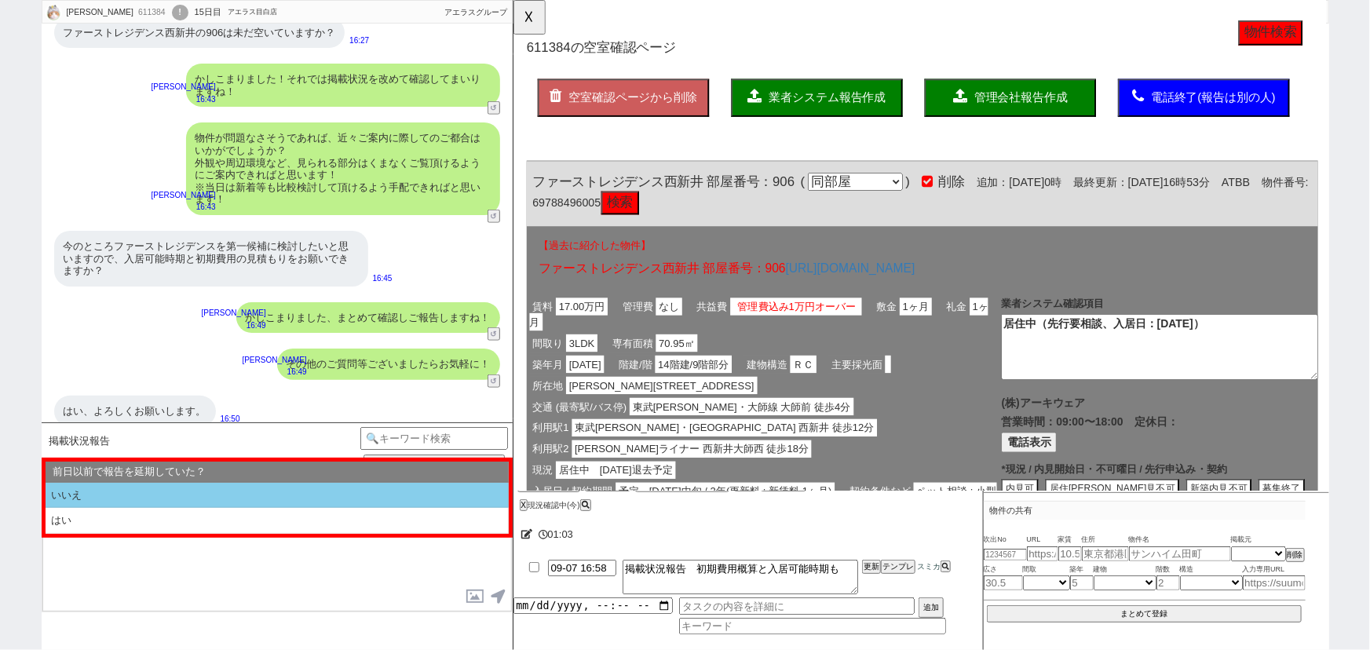
click at [161, 498] on li "いいえ" at bounding box center [277, 496] width 463 height 26
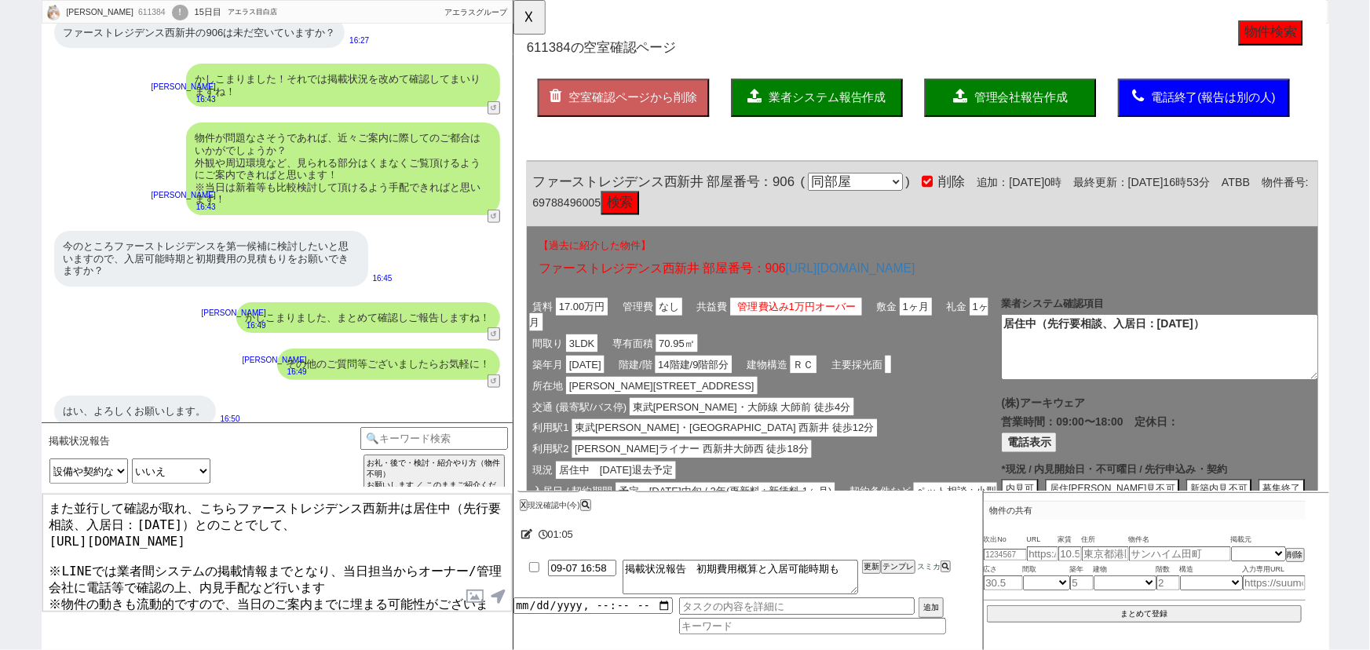
click at [316, 531] on textarea "また並行して確認が取れ、こちらファーストレジデンス西新井は居住中（先行要相談、入居日：2025年10月15日）とのことでして、 https://tools.s…" at bounding box center [276, 553] width 469 height 118
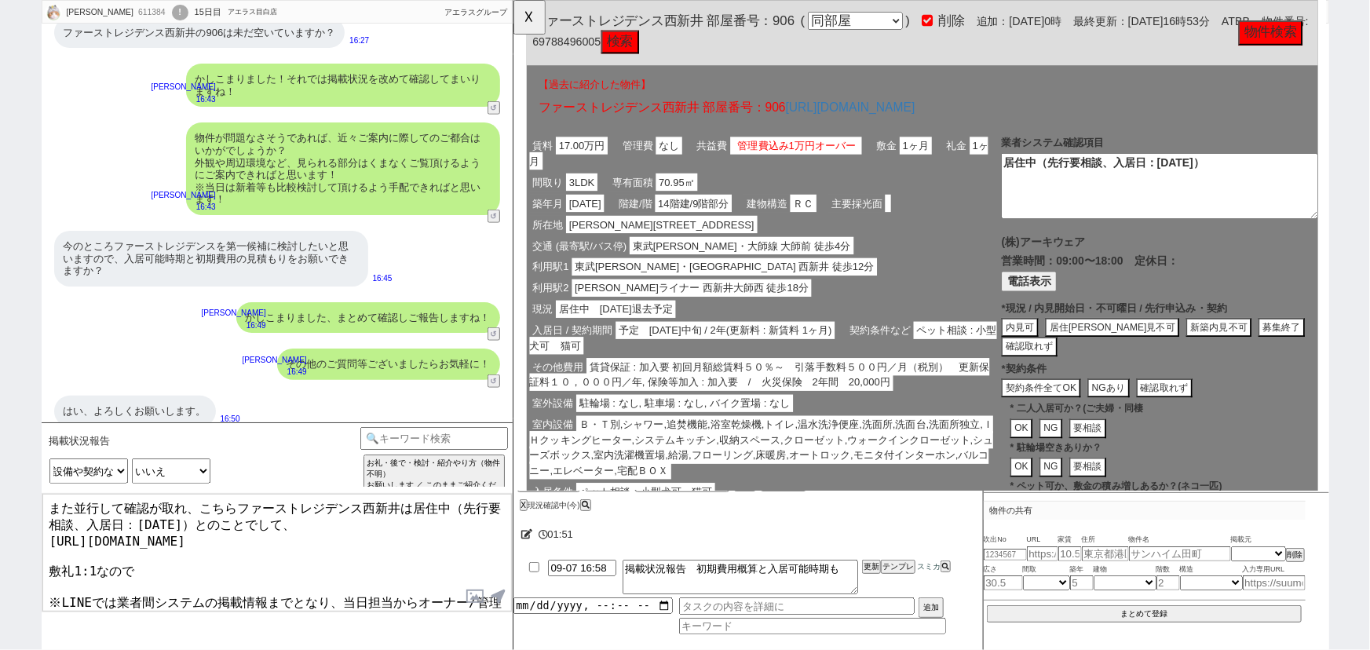
scroll to position [168, 0]
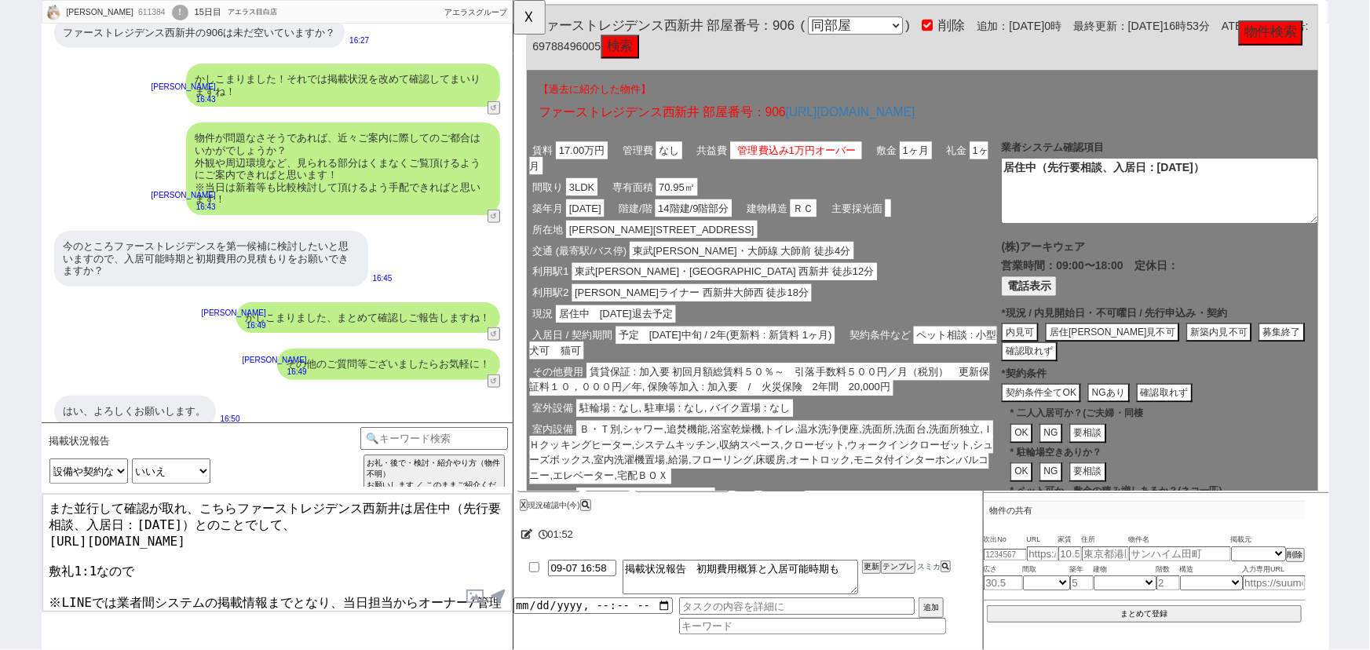
click at [1064, 301] on button "電話表示" at bounding box center [1067, 307] width 60 height 21
click at [1184, 308] on button "📞 電話" at bounding box center [1204, 307] width 54 height 21
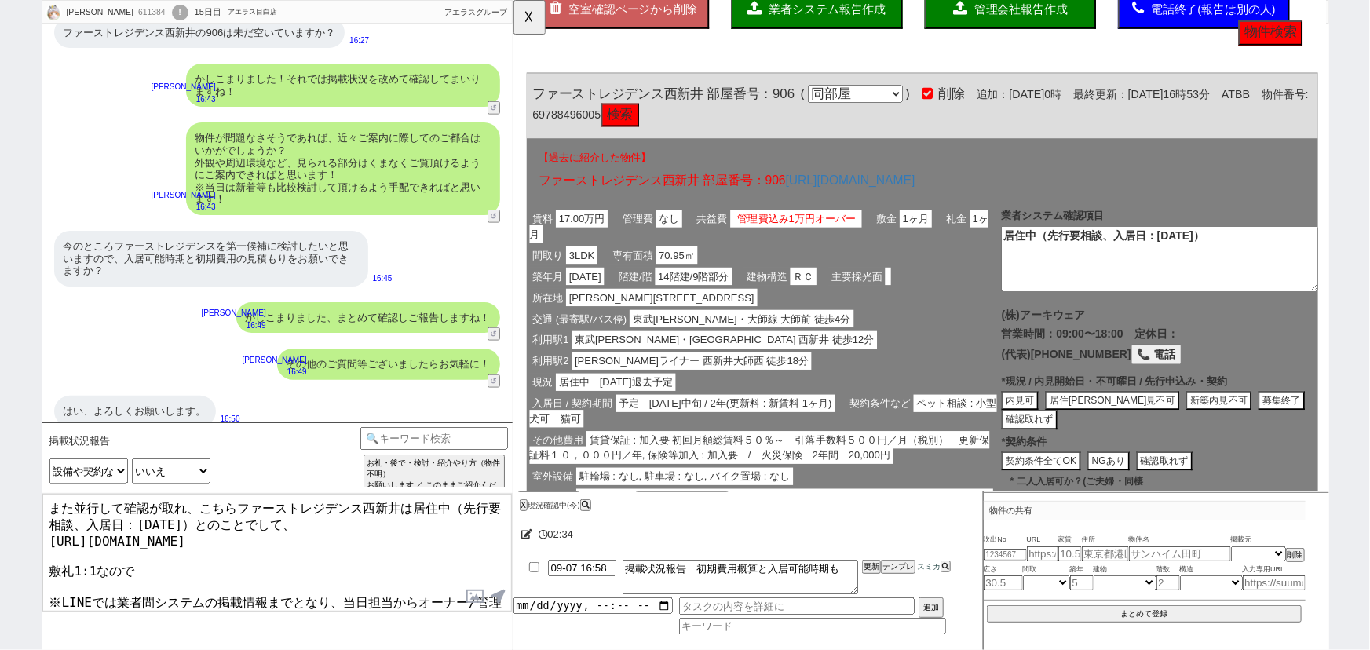
scroll to position [94, 0]
click at [1145, 429] on button "居住中内見不可" at bounding box center [1156, 431] width 144 height 21
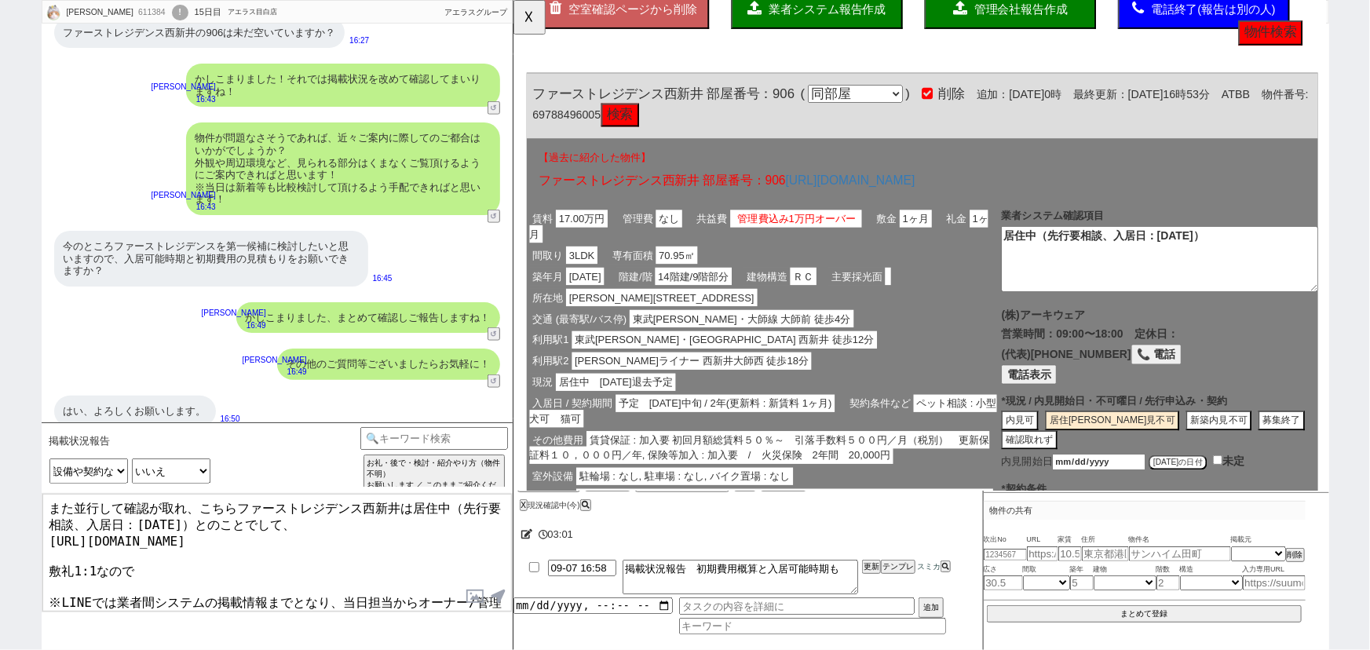
click at [1152, 493] on input "date" at bounding box center [1142, 497] width 100 height 18
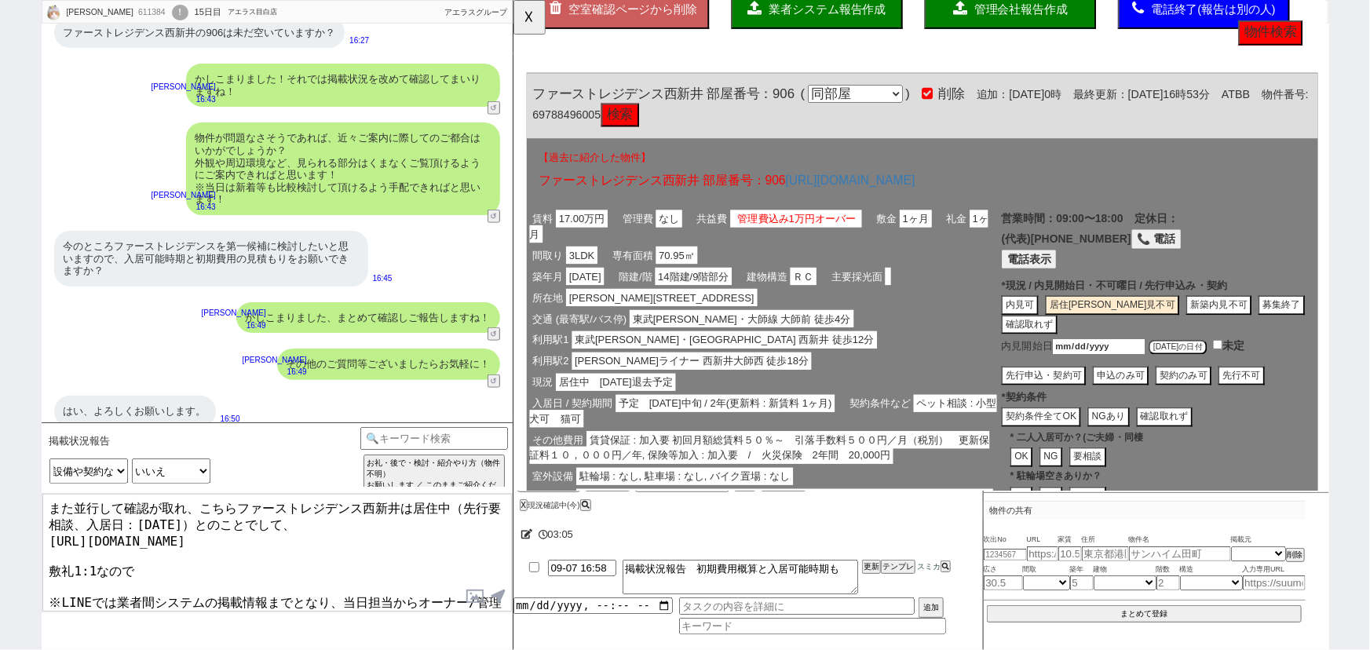
scroll to position [126, 0]
click at [1168, 398] on button "申込のみ可" at bounding box center [1165, 403] width 60 height 21
click at [1074, 443] on button "契約条件全てOK" at bounding box center [1080, 446] width 86 height 21
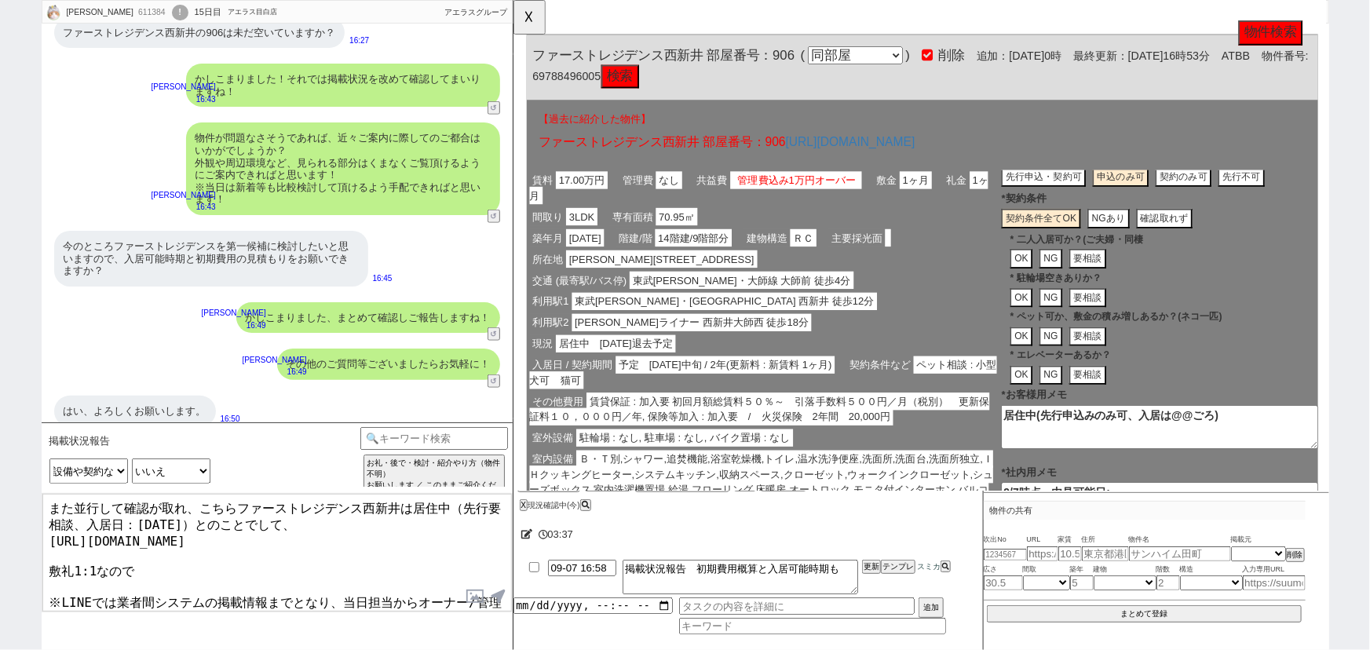
scroll to position [330, 0]
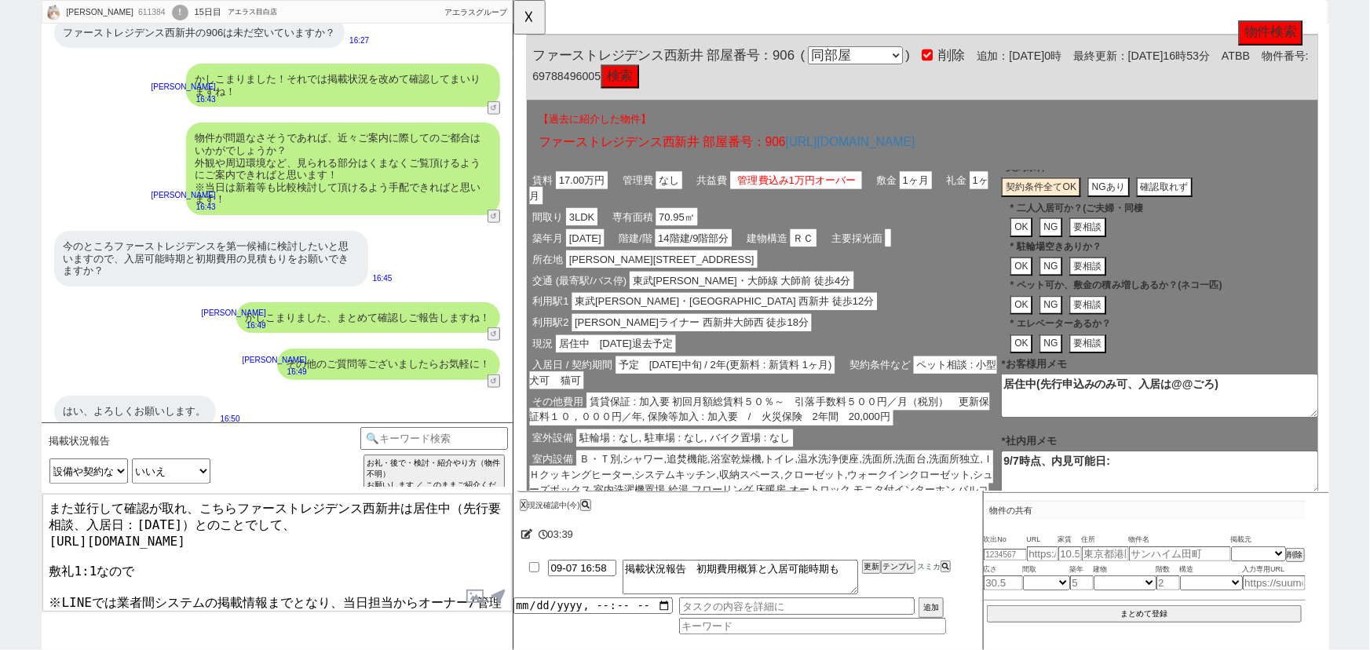
click at [1240, 410] on textarea "居住中(先行申込みのみ可、入居は@@ごろ)" at bounding box center [1207, 425] width 341 height 47
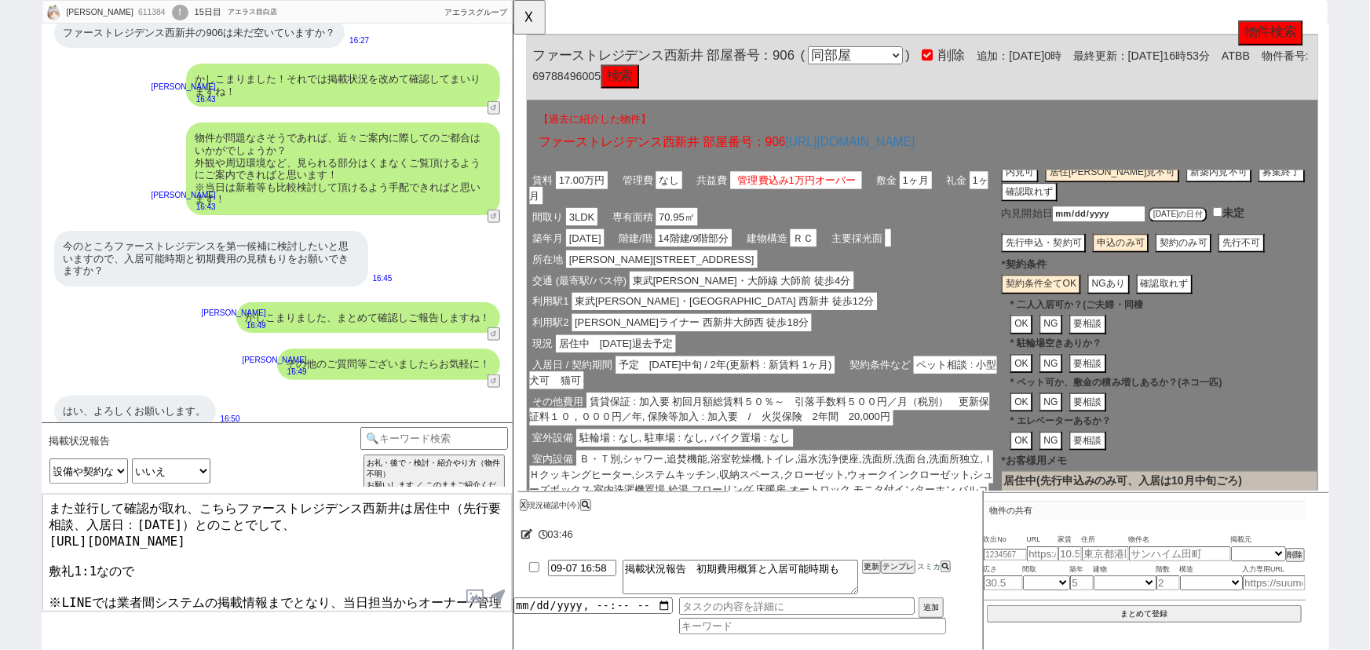
scroll to position [226, 0]
click at [919, 316] on div "利用駅1 東武伊勢崎・大師線 西新井 徒歩12分" at bounding box center [782, 324] width 510 height 23
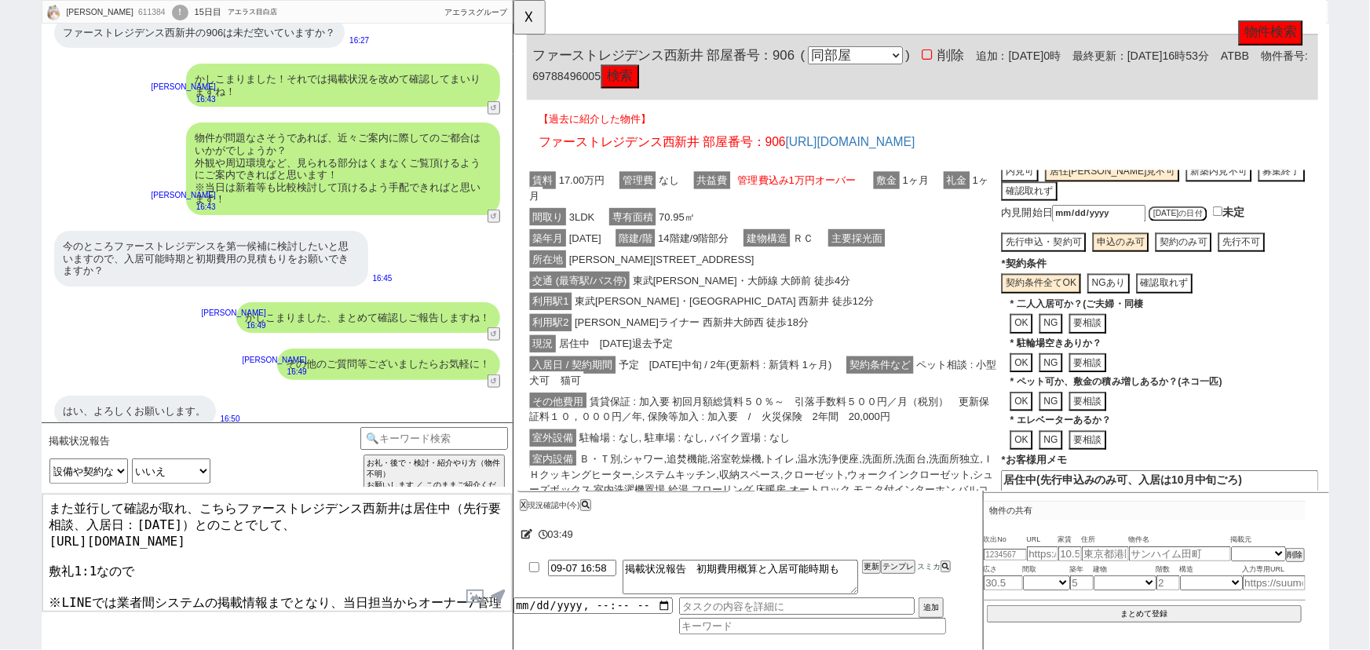
click at [919, 316] on div "利用駅1 東武伊勢崎・大師線 西新井 徒歩12分" at bounding box center [782, 324] width 510 height 23
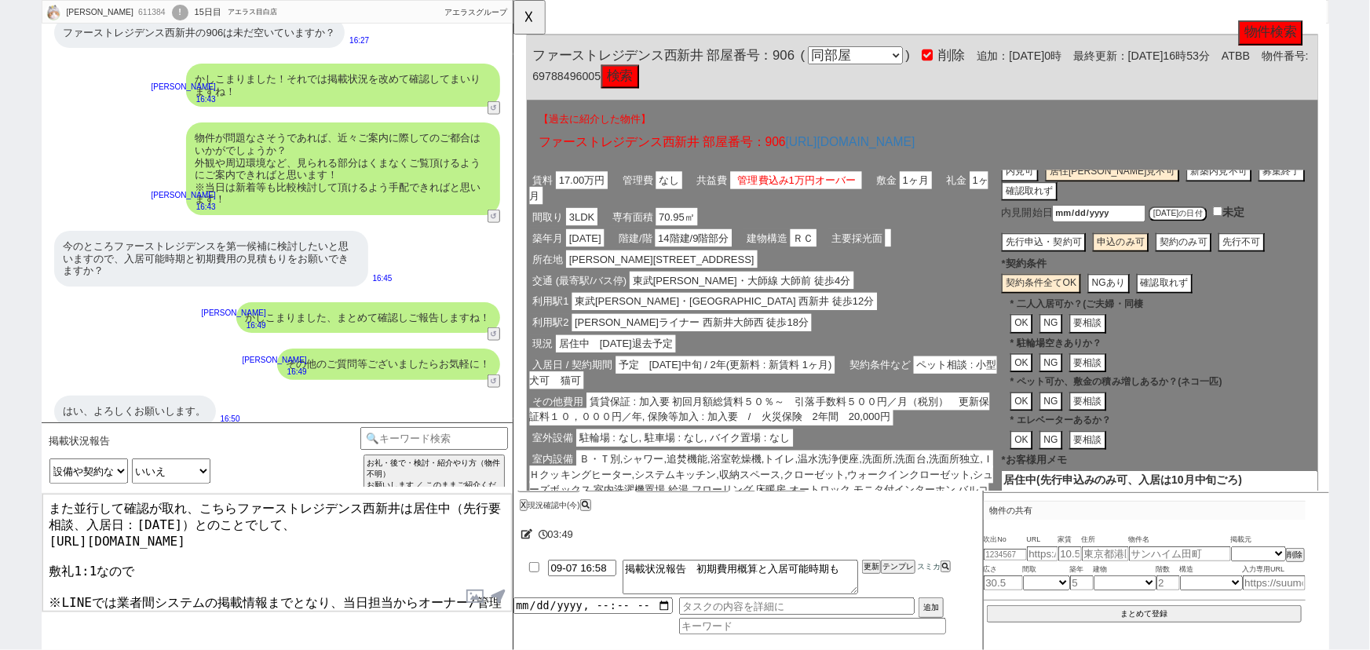
scroll to position [0, 0]
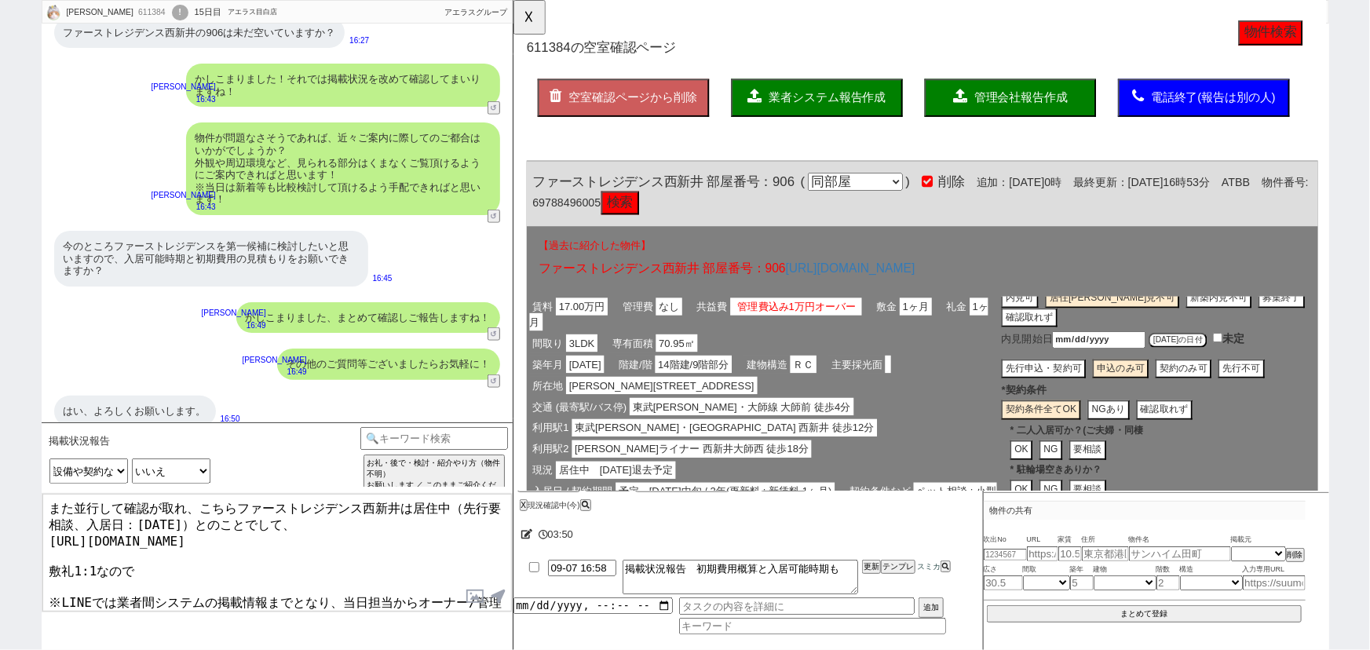
click at [1041, 110] on span "管理会社報告作成" at bounding box center [1058, 104] width 100 height 13
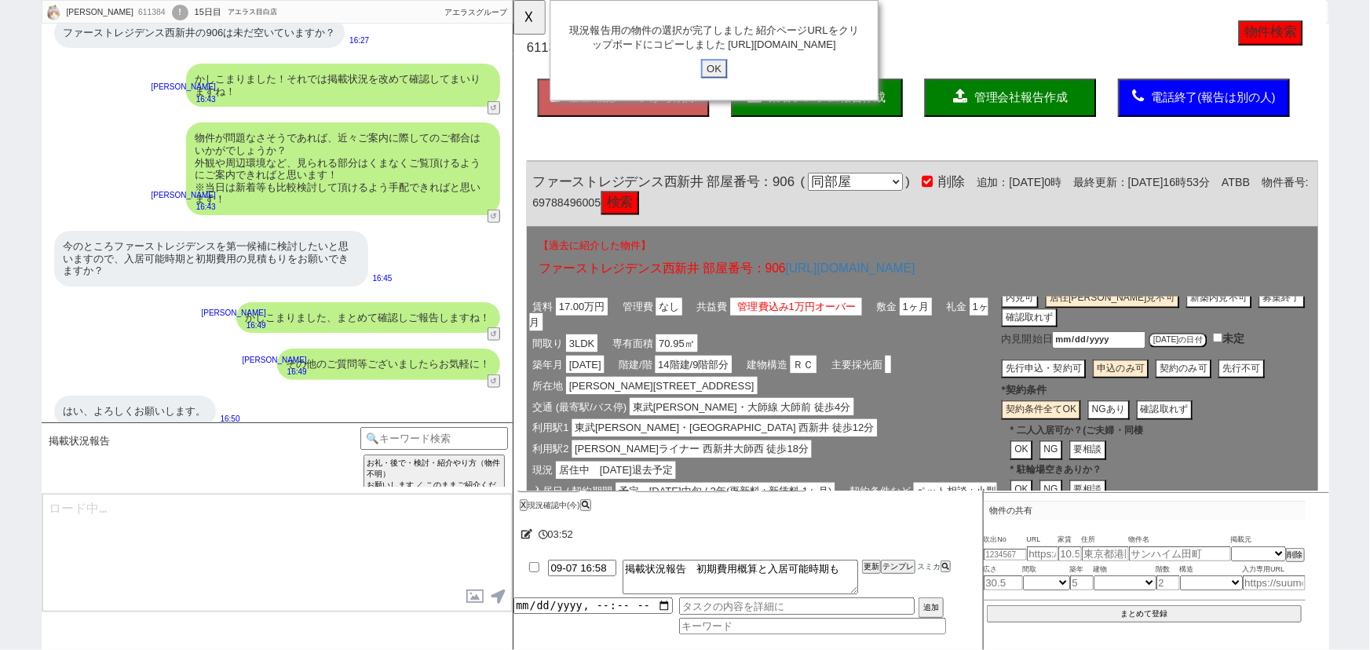
click at [721, 84] on input "OK" at bounding box center [728, 74] width 28 height 20
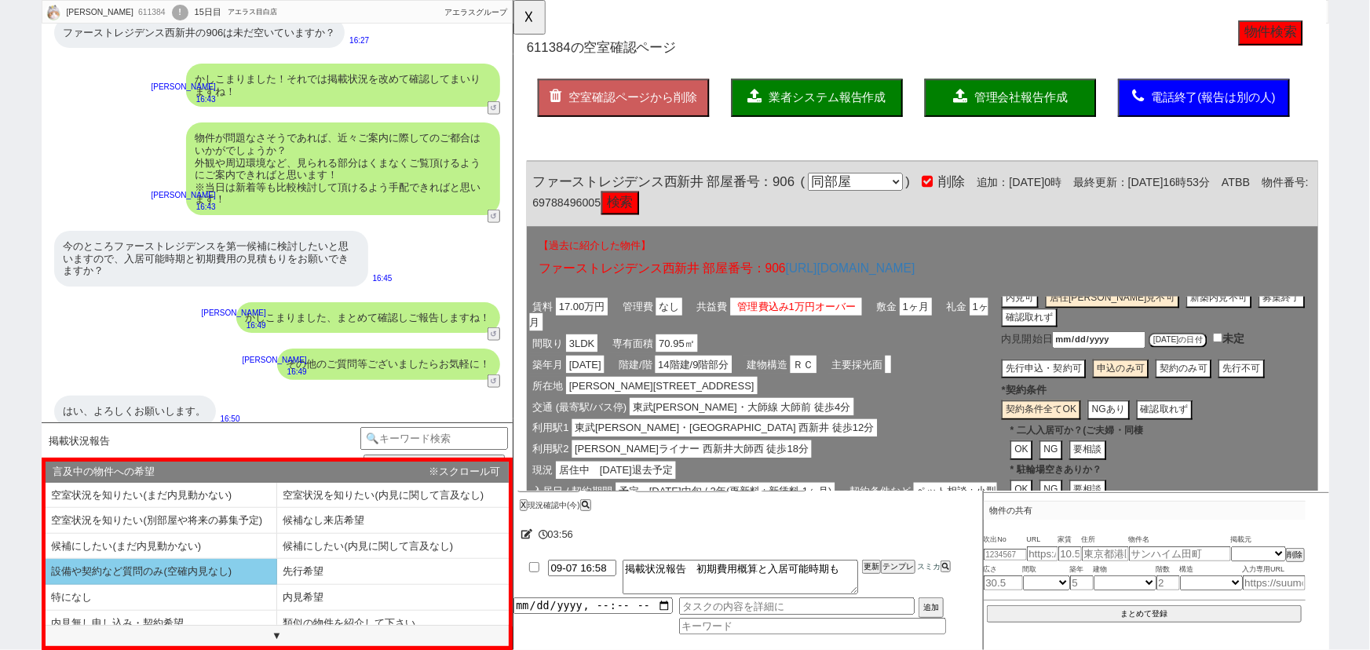
click at [215, 572] on li "設備や契約など質問のみ(空確内見なし)" at bounding box center [162, 572] width 232 height 26
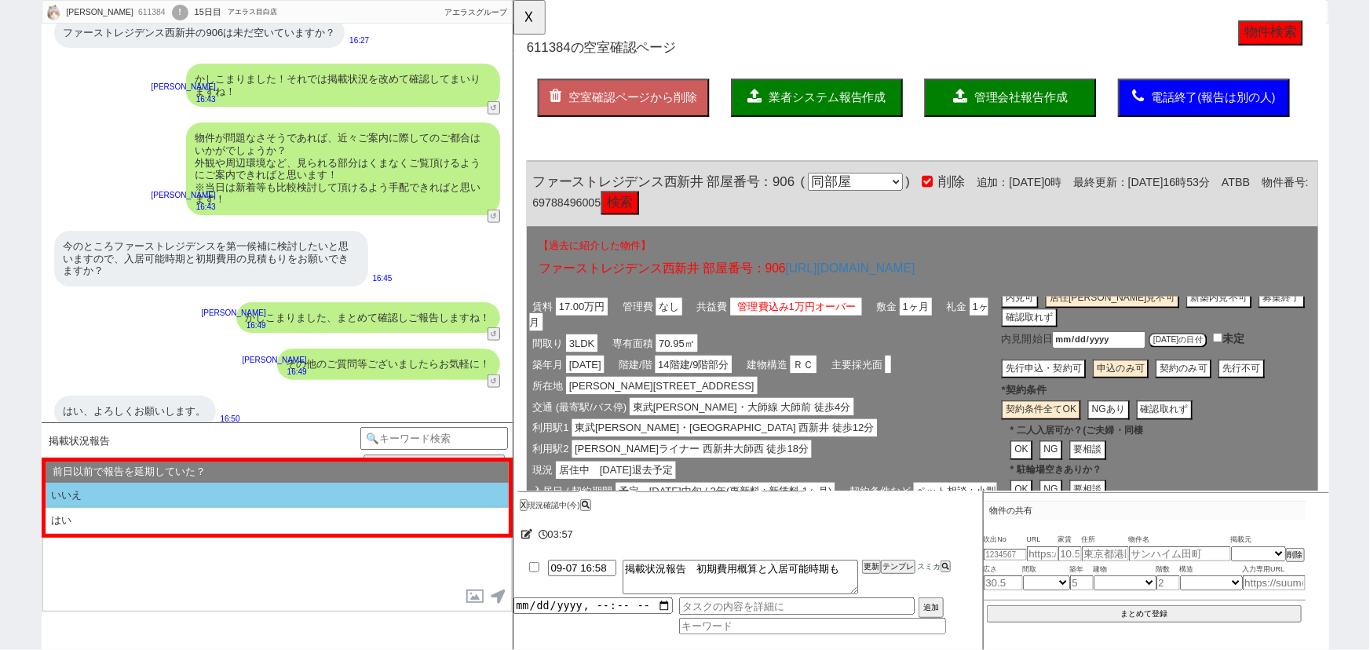
click at [184, 502] on li "いいえ" at bounding box center [277, 496] width 463 height 26
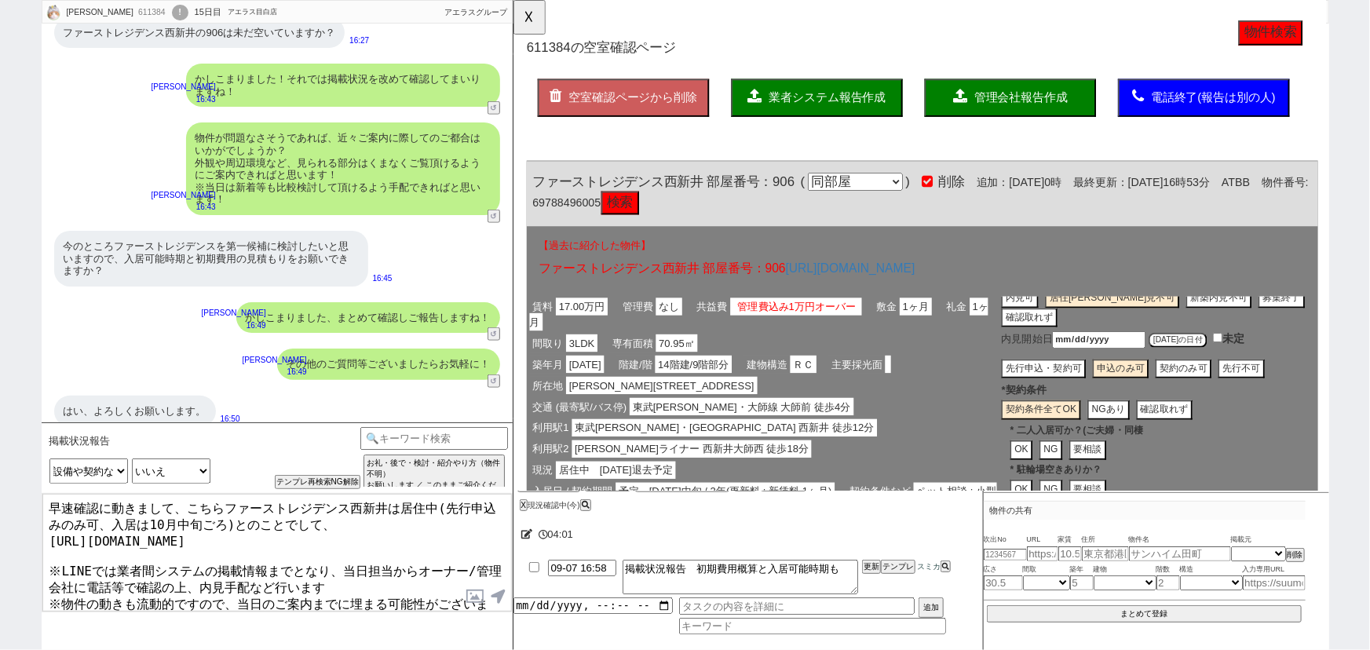
click at [329, 532] on textarea "早速確認に動きまして、こちらファーストレジデンス西新井は居住中(先行申込みのみ可、入居は10月中旬ごろ)とのことでして、 https://tools.sumi…" at bounding box center [276, 553] width 469 height 118
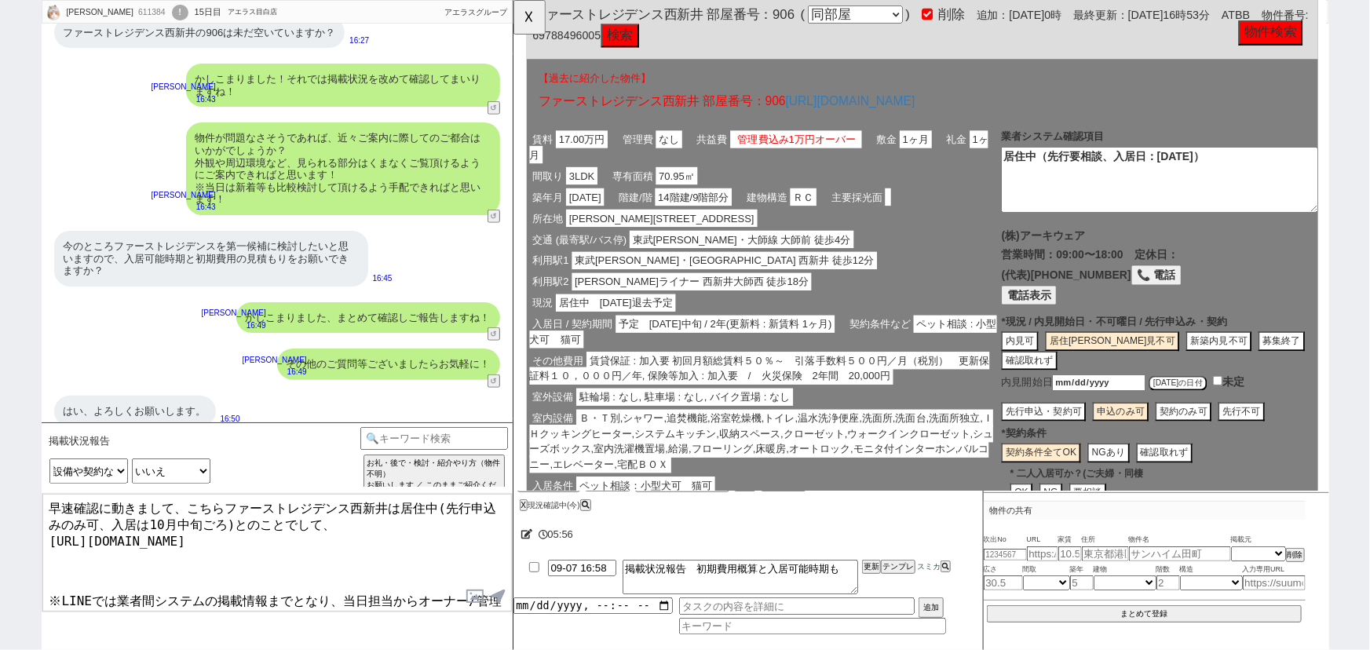
scroll to position [181, 0]
drag, startPoint x: 896, startPoint y: 403, endPoint x: 861, endPoint y: 404, distance: 34.6
click at [861, 404] on span "賃貸保証 : 加入要 初回月額総賃料５０％～　引落手数料５００円／月（税別）　更新保証料１０，０００円／年, 保険等加入 : 加入要　/　火災保険　2年間　2…" at bounding box center [777, 395] width 495 height 35
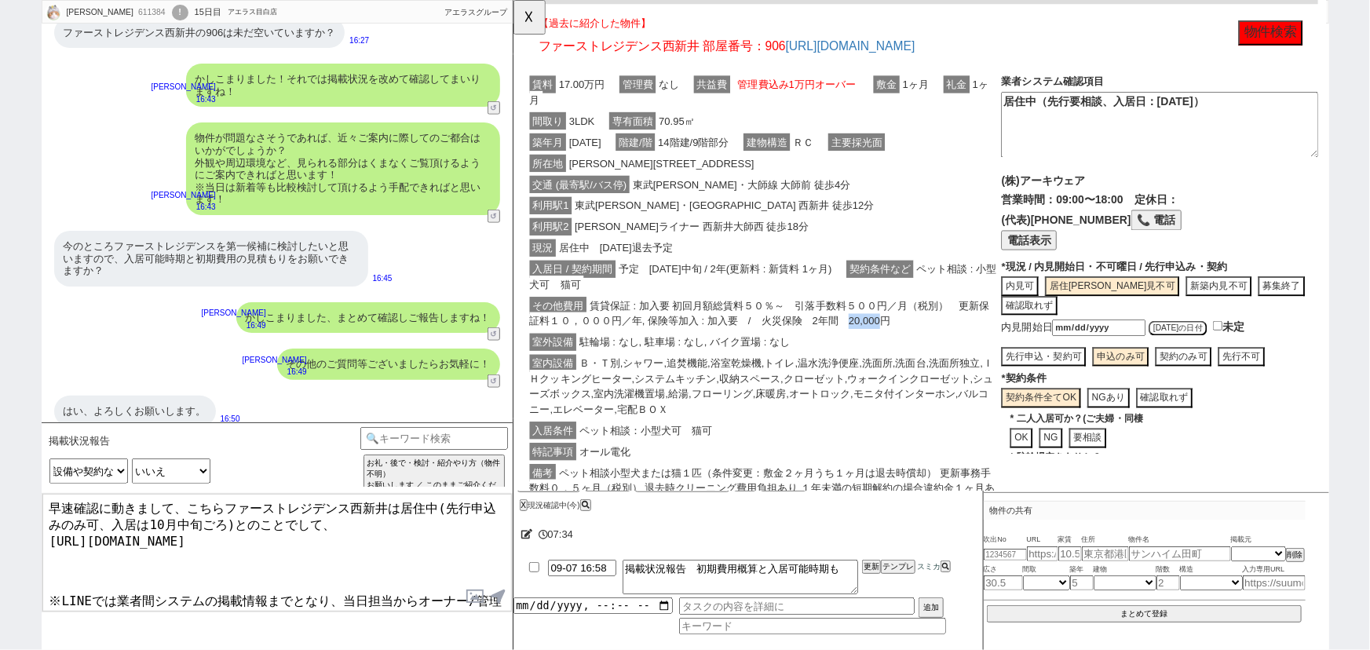
scroll to position [103, 0]
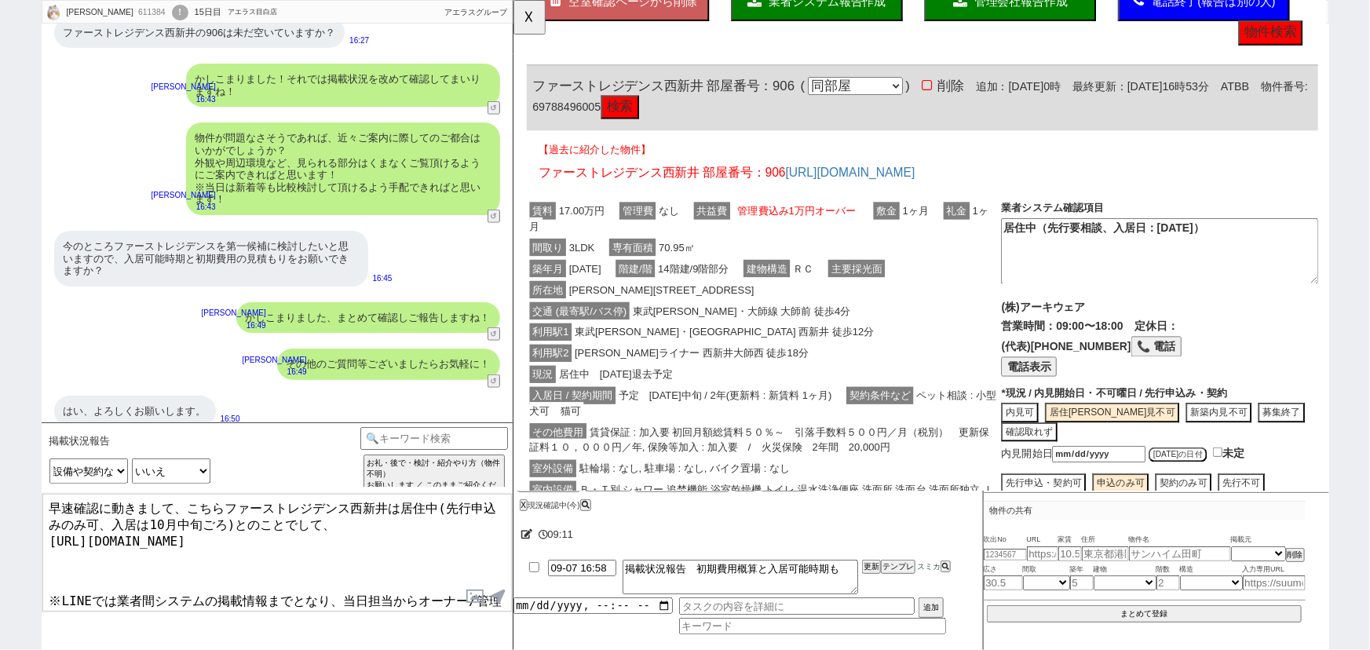
click at [104, 555] on textarea "早速確認に動きまして、こちらファーストレジデンス西新井は居住中(先行申込みのみ可、入居は10月中旬ごろ)とのことでして、 https://tools.sumi…" at bounding box center [276, 553] width 469 height 118
paste textarea "【主要費用】 賃料: ¥170,000 管理・共益費: ¥170,000 敷金(or保証金): ¥170,000 礼金: 仲介手数料: ¥187,000 ペッ…"
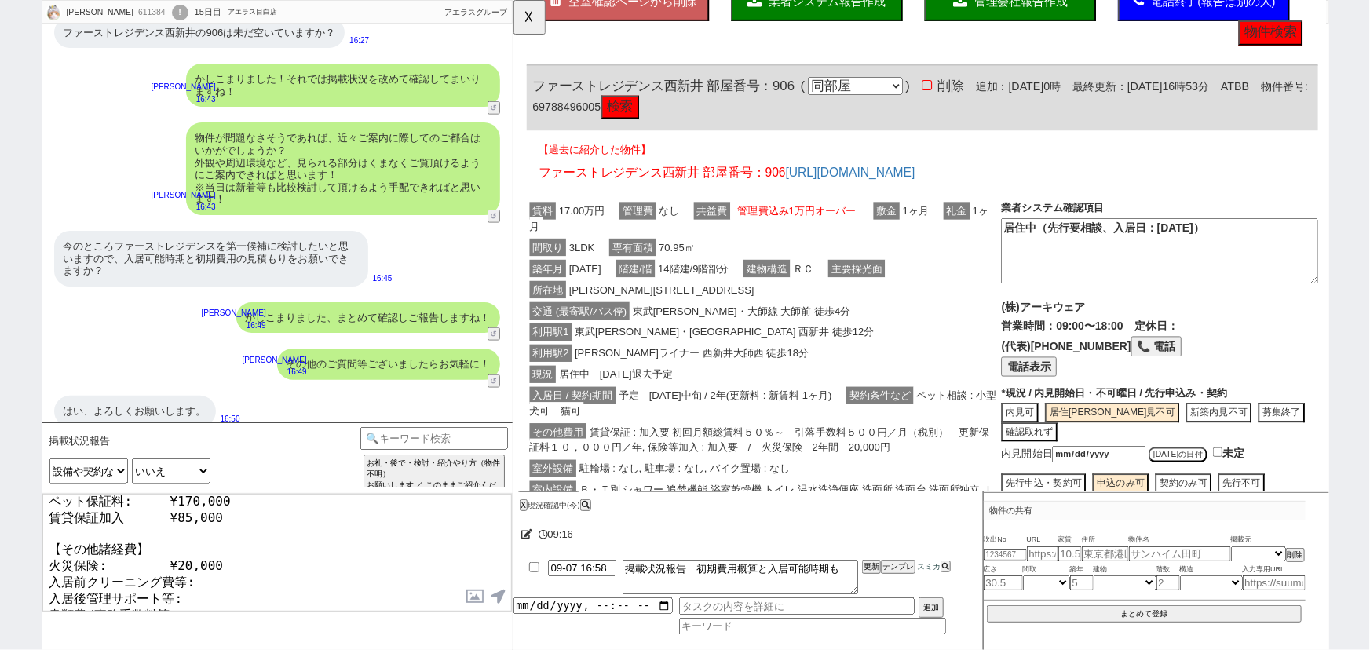
drag, startPoint x: 118, startPoint y: 579, endPoint x: 39, endPoint y: 520, distance: 98.1
click at [39, 520] on div "harry 611384 ! 0 15日目 アエラス目白店 冬眠中 自社客 アエラスグループ スミカ_BPO チャット全表示 2025-08-24 ようこそL…" at bounding box center [685, 325] width 1370 height 650
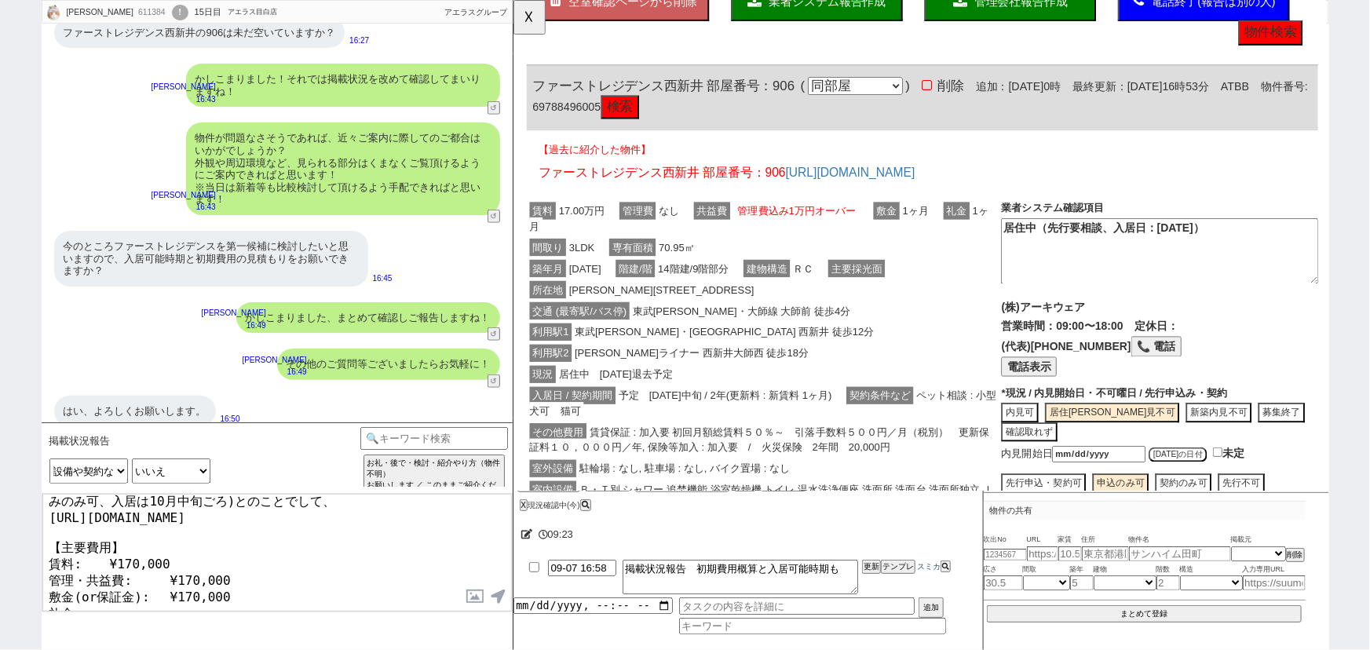
scroll to position [163, 0]
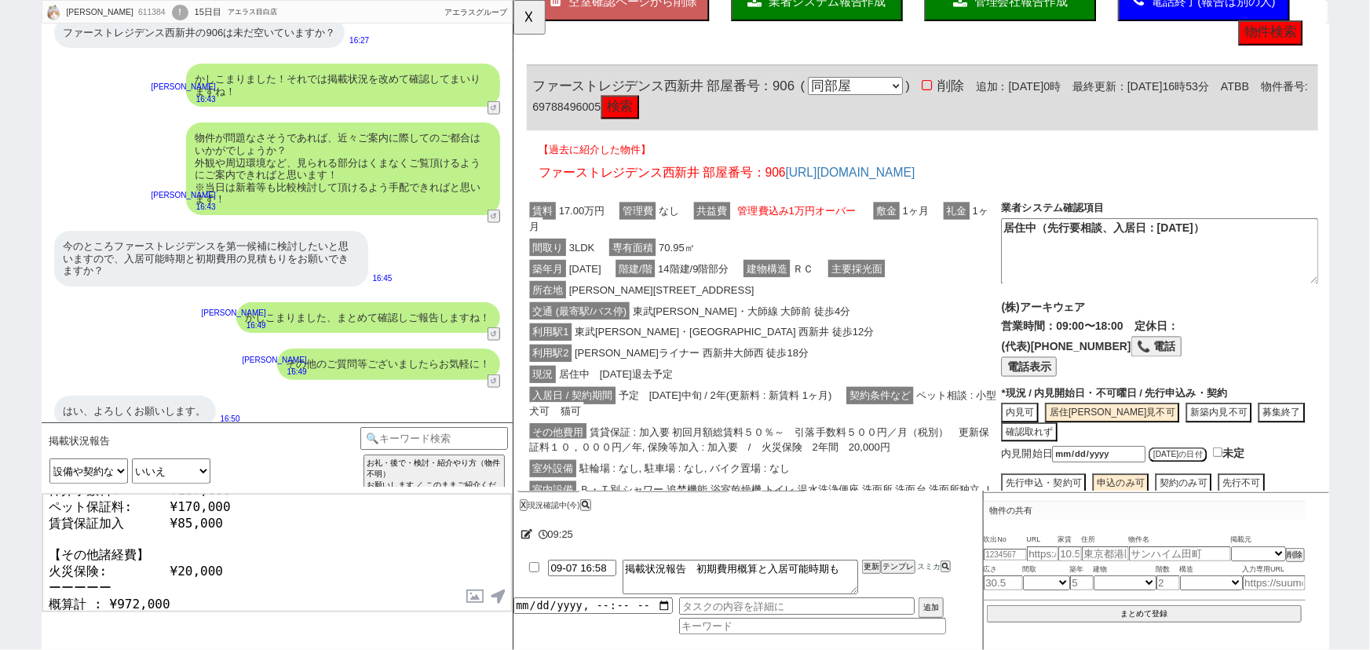
click at [221, 538] on textarea "早速確認に動きまして、こちらファーストレジデンス西新井は居住中(先行申込みのみ可、入居は10月中旬ごろ)とのことでして、 https://tools.sumi…" at bounding box center [276, 553] width 469 height 118
paste textarea "※日割り家賃や保証料、その他費用等変動します、ご案内時ご確認ください"
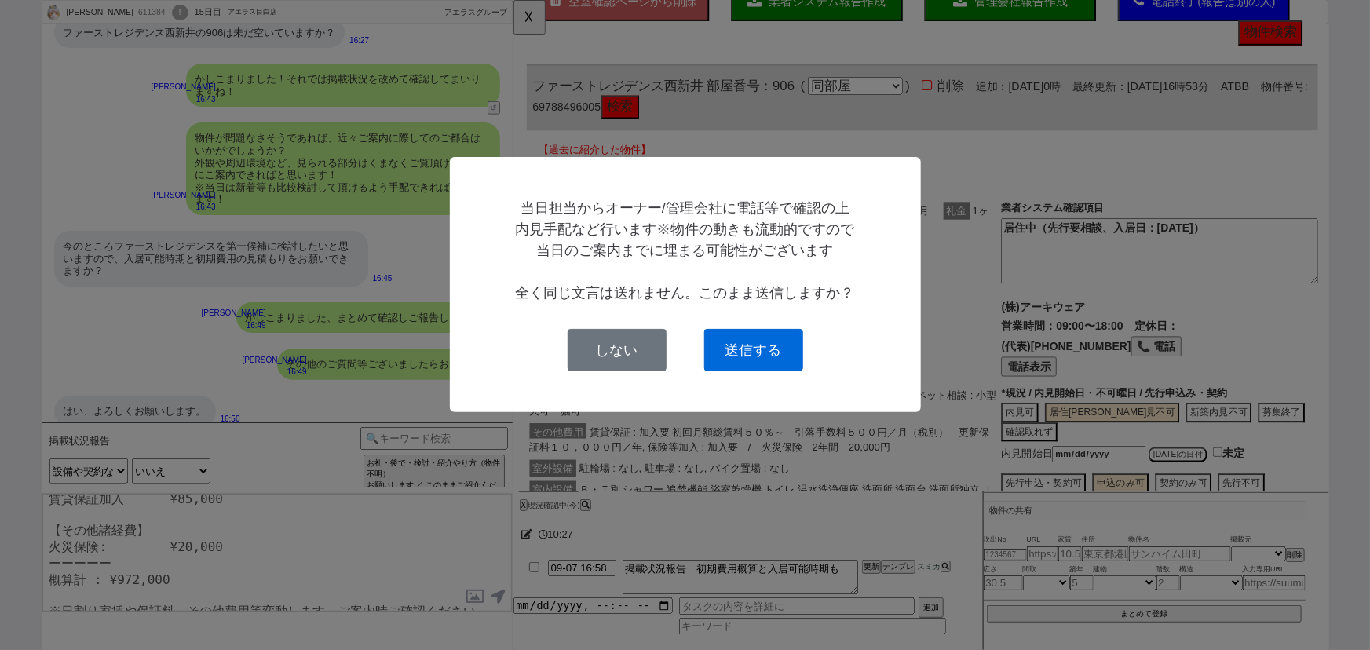
click at [767, 353] on button "送信する" at bounding box center [753, 350] width 99 height 42
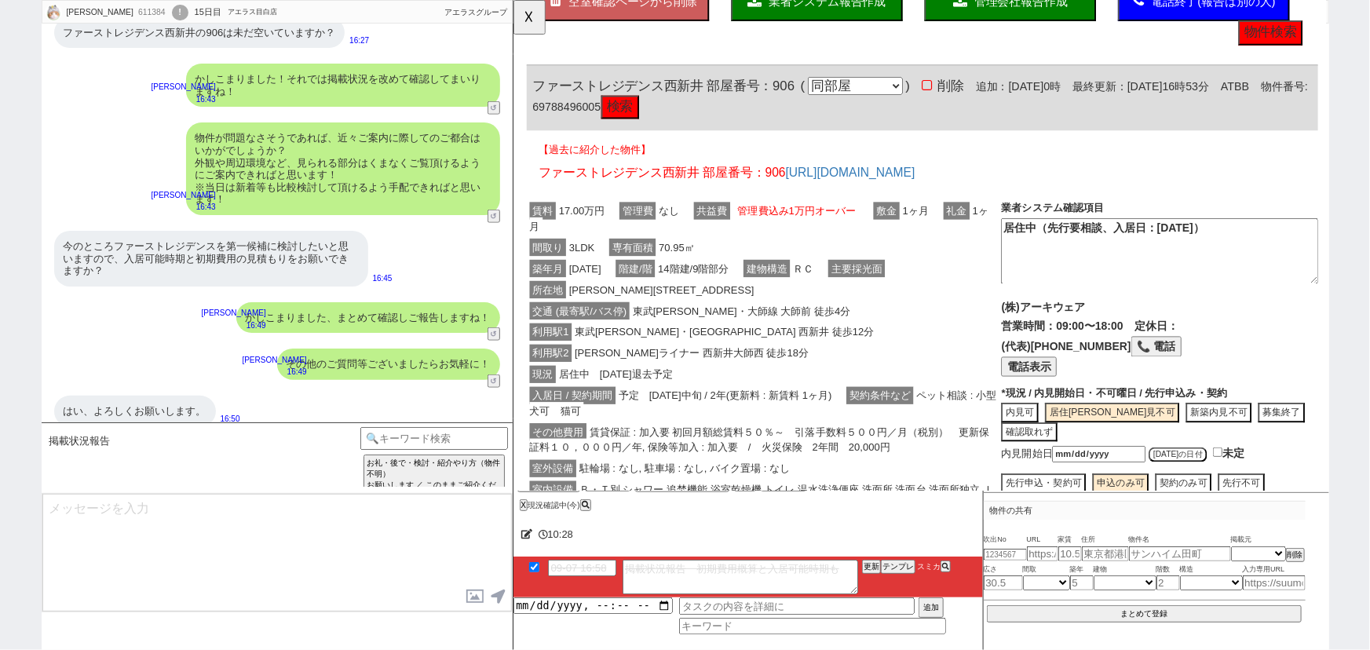
scroll to position [7113, 0]
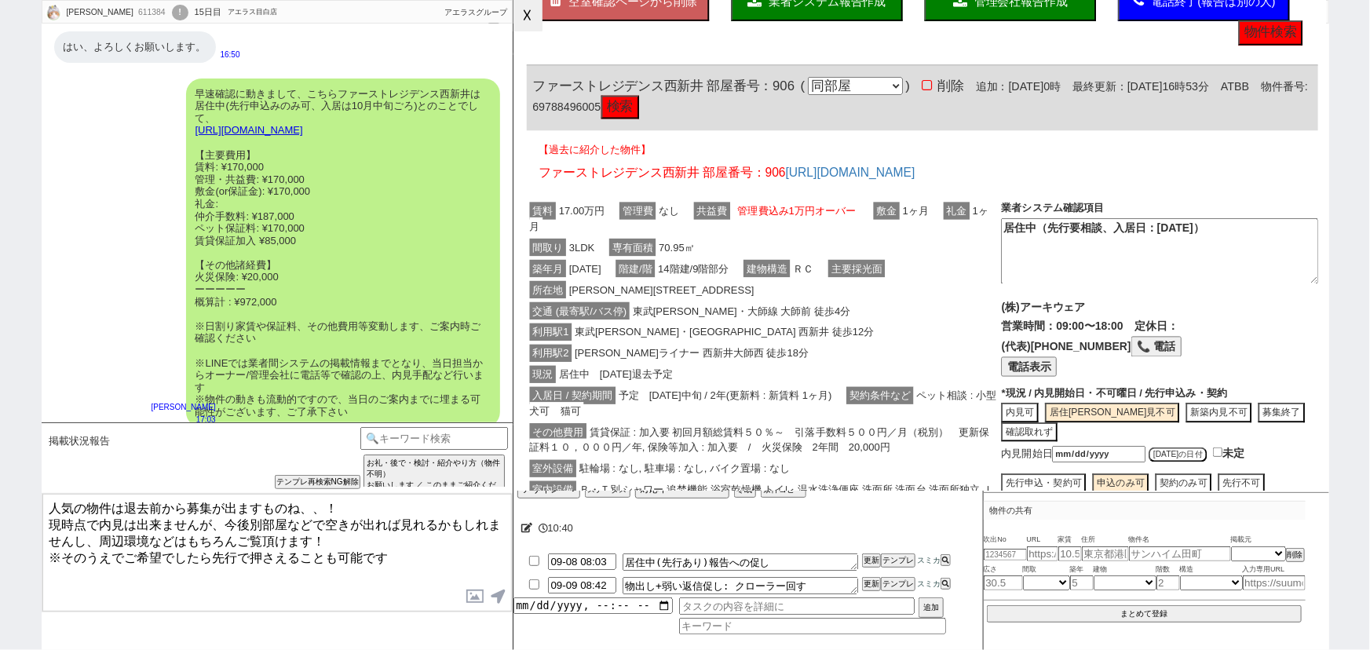
click at [528, 31] on button "☓" at bounding box center [527, 15] width 29 height 31
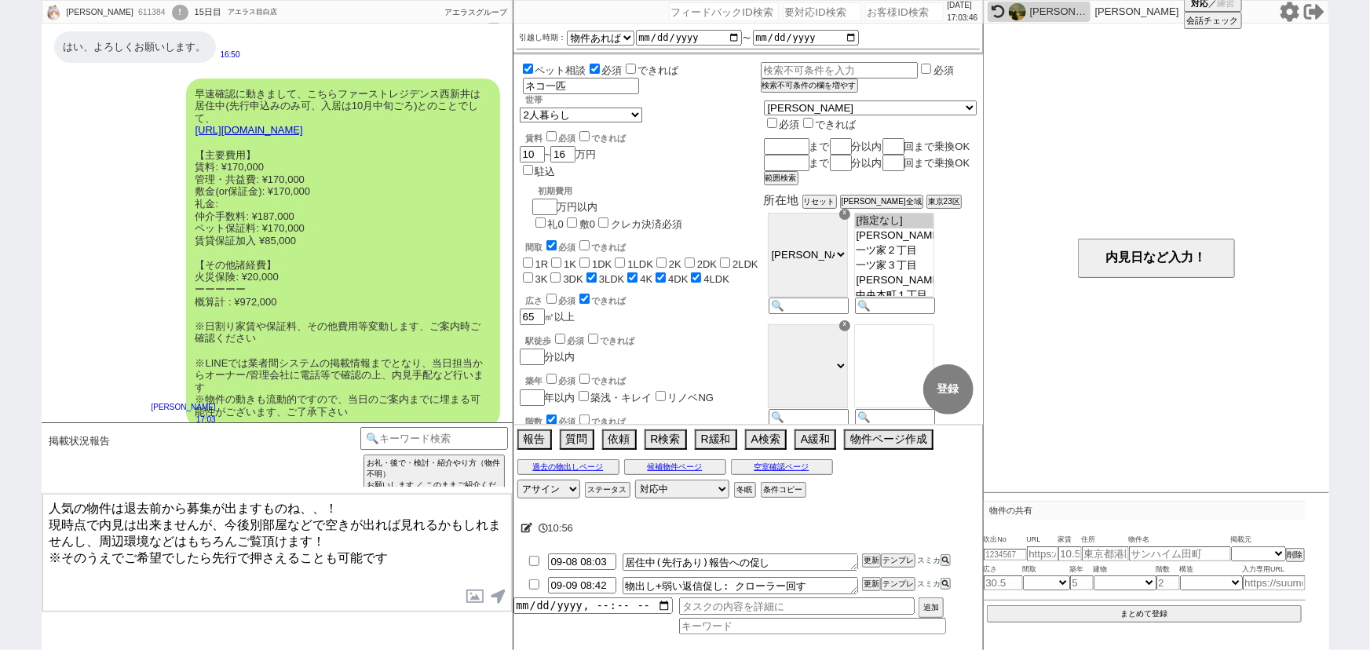
drag, startPoint x: 214, startPoint y: 546, endPoint x: 0, endPoint y: 451, distance: 234.4
click at [0, 451] on div "harry 611384 ! 0 15日目 アエラス目白店 冬眠中 自社客 アエラスグループ スミカ_BPO チャット全表示 2025-08-24 ようこそL…" at bounding box center [685, 325] width 1370 height 650
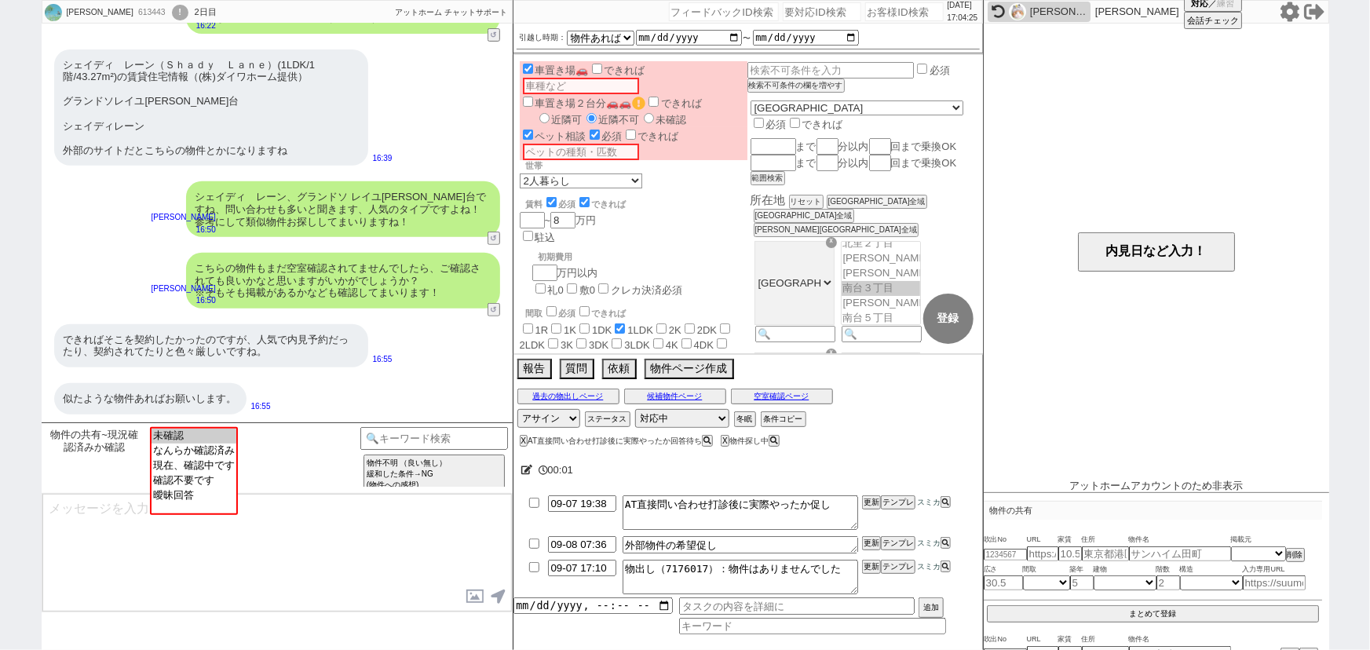
scroll to position [737, 0]
click at [769, 398] on button "空室確認ページ" at bounding box center [782, 396] width 102 height 13
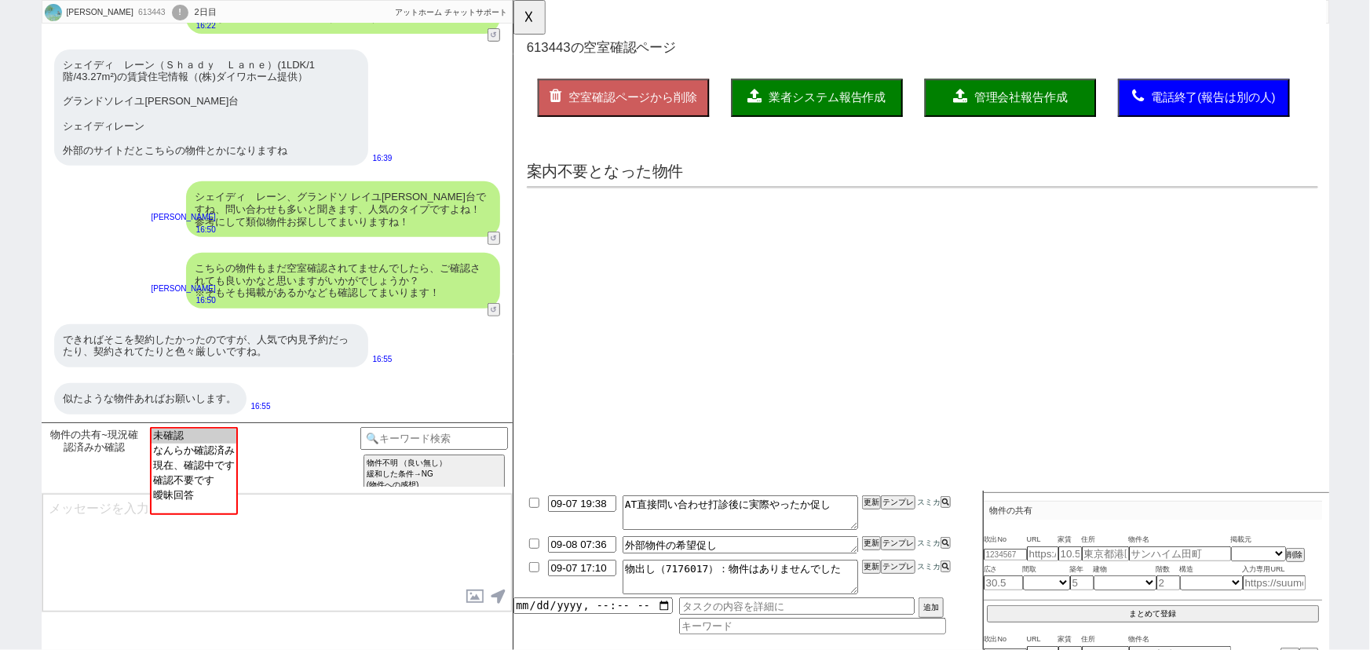
scroll to position [0, 0]
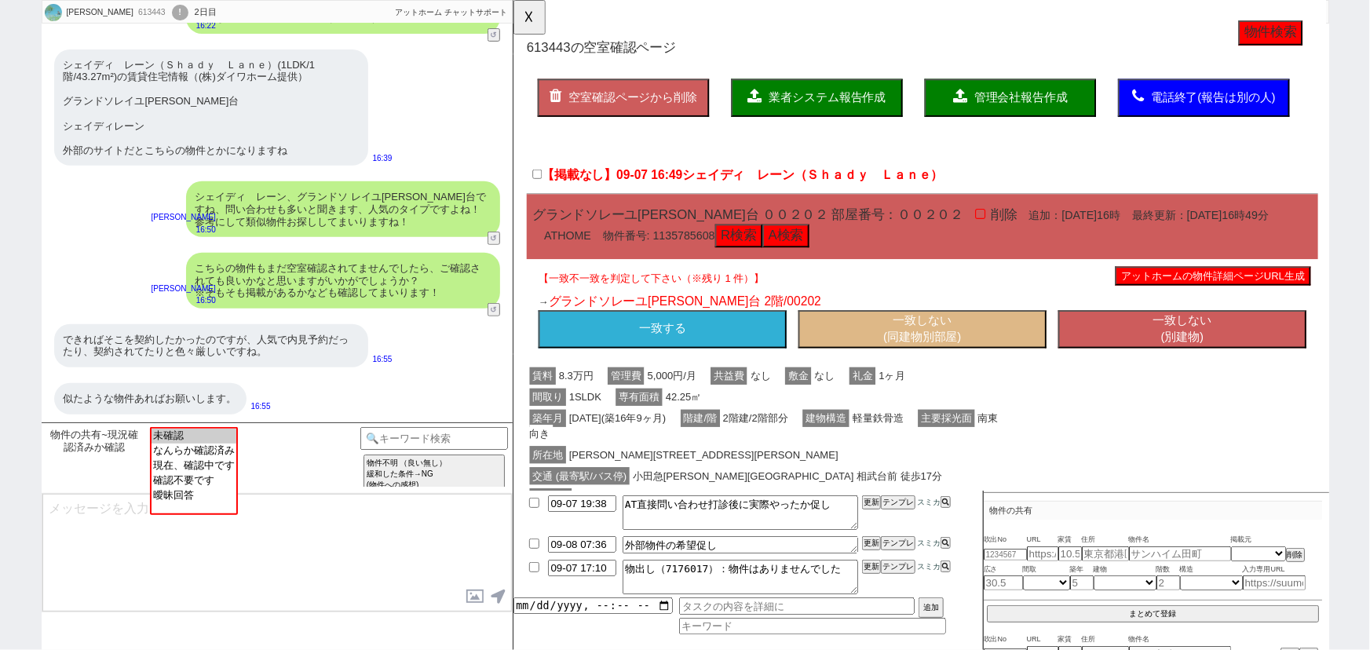
click at [717, 352] on button "一致する" at bounding box center [672, 354] width 267 height 41
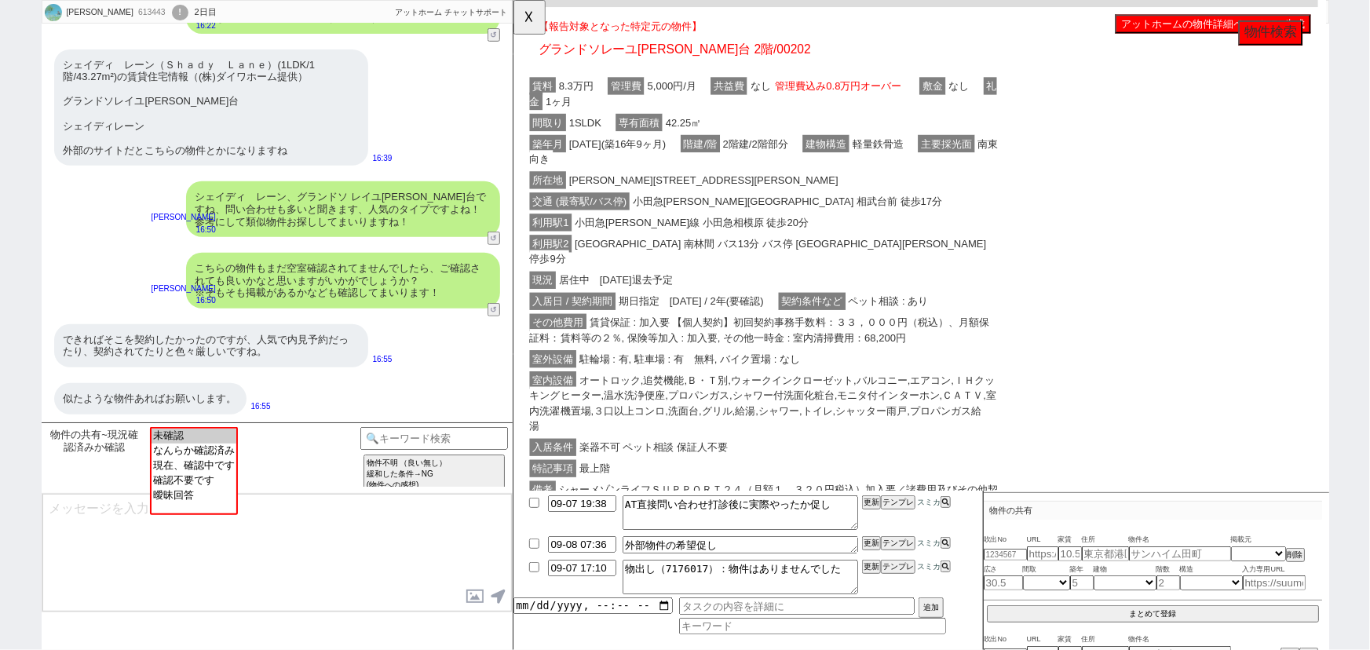
scroll to position [192, 0]
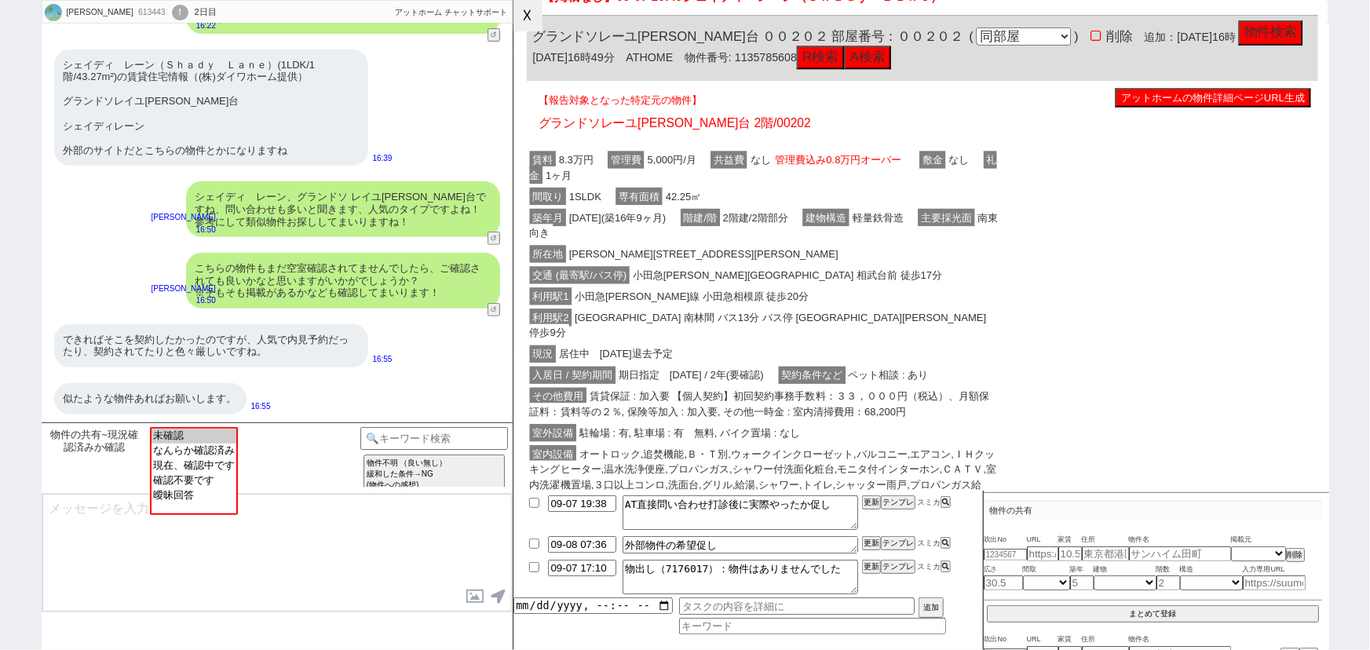
click at [529, 25] on button "☓" at bounding box center [527, 15] width 29 height 31
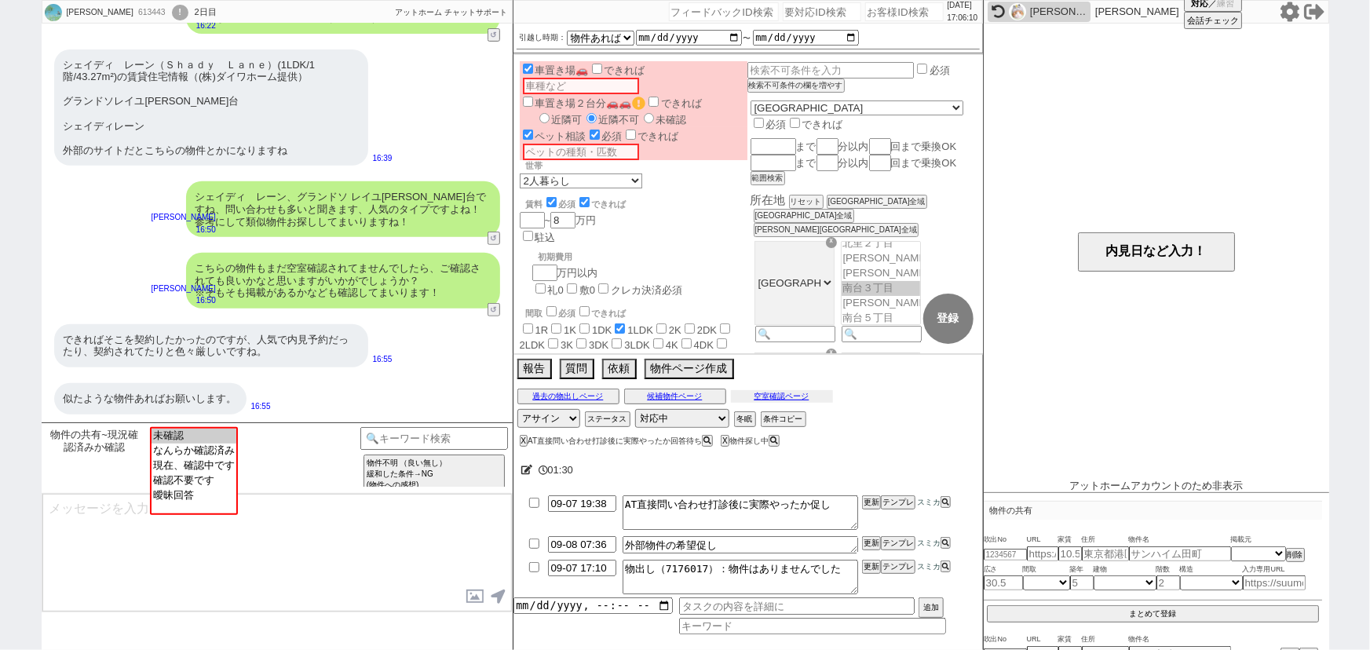
click at [782, 394] on button "空室確認ページ" at bounding box center [782, 396] width 102 height 13
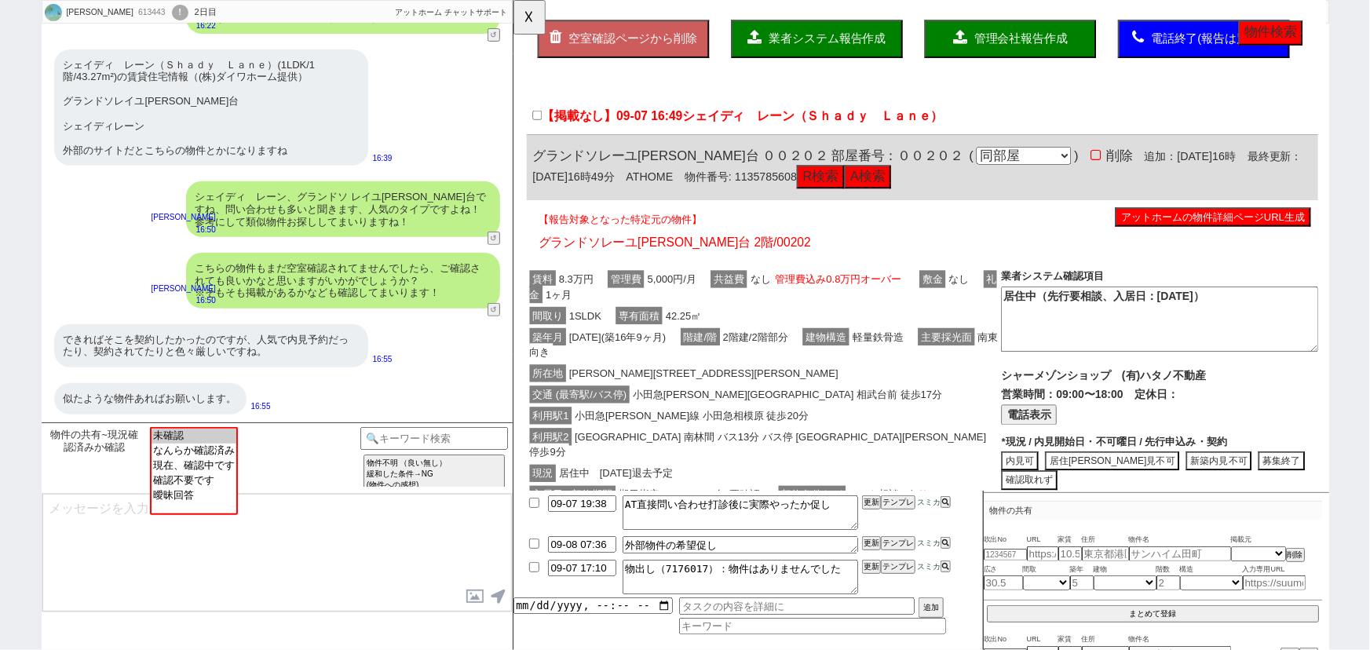
scroll to position [64, 0]
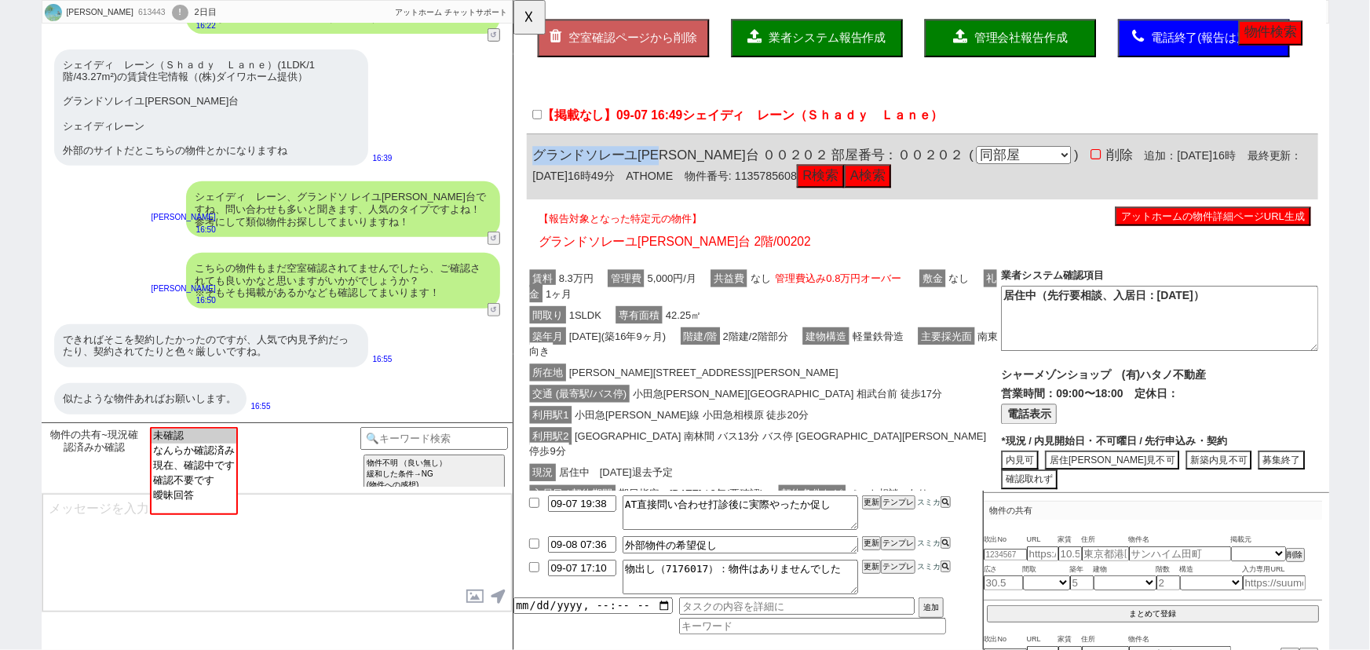
drag, startPoint x: 690, startPoint y: 167, endPoint x: 526, endPoint y: 168, distance: 164.1
click at [527, 168] on div "グランドソレーユ広野台 ００２０２ 部屋番号：００２０２ ( 同部屋 同建物別部屋 別建物別部屋 別建物 ) 削除 追加：2025年9月7日16時 最終更新：…" at bounding box center [952, 179] width 851 height 70
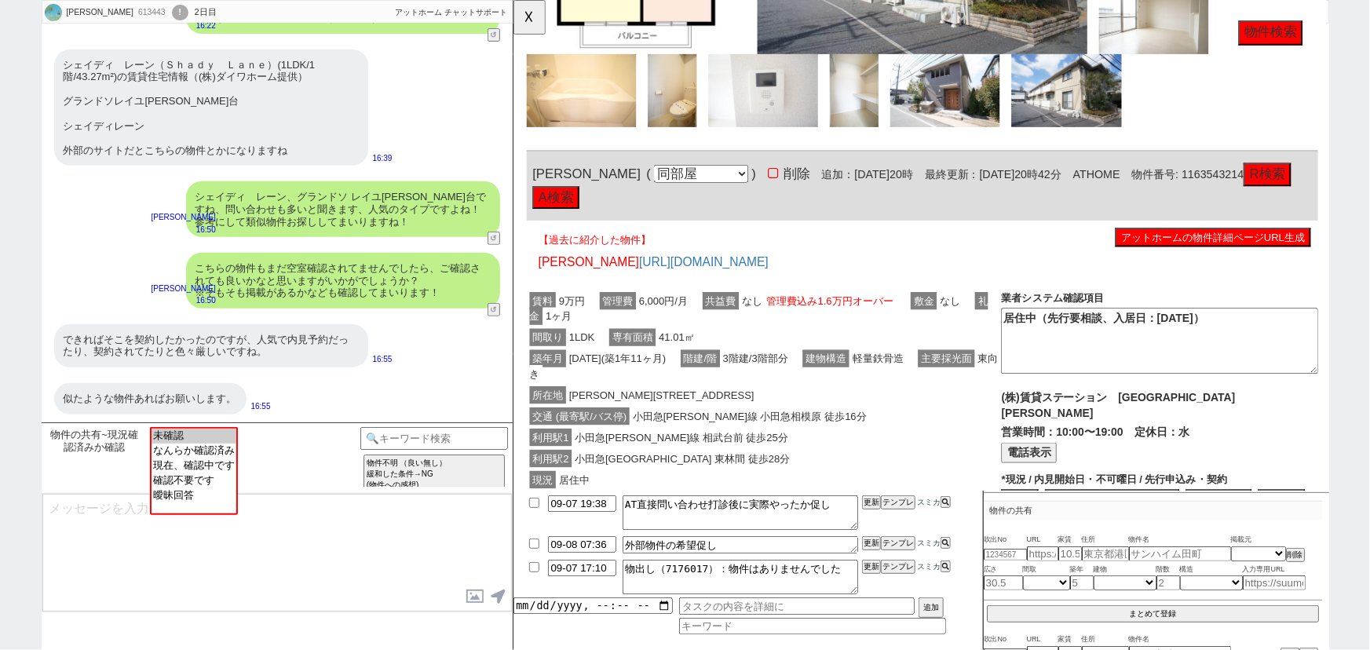
scroll to position [1093, 0]
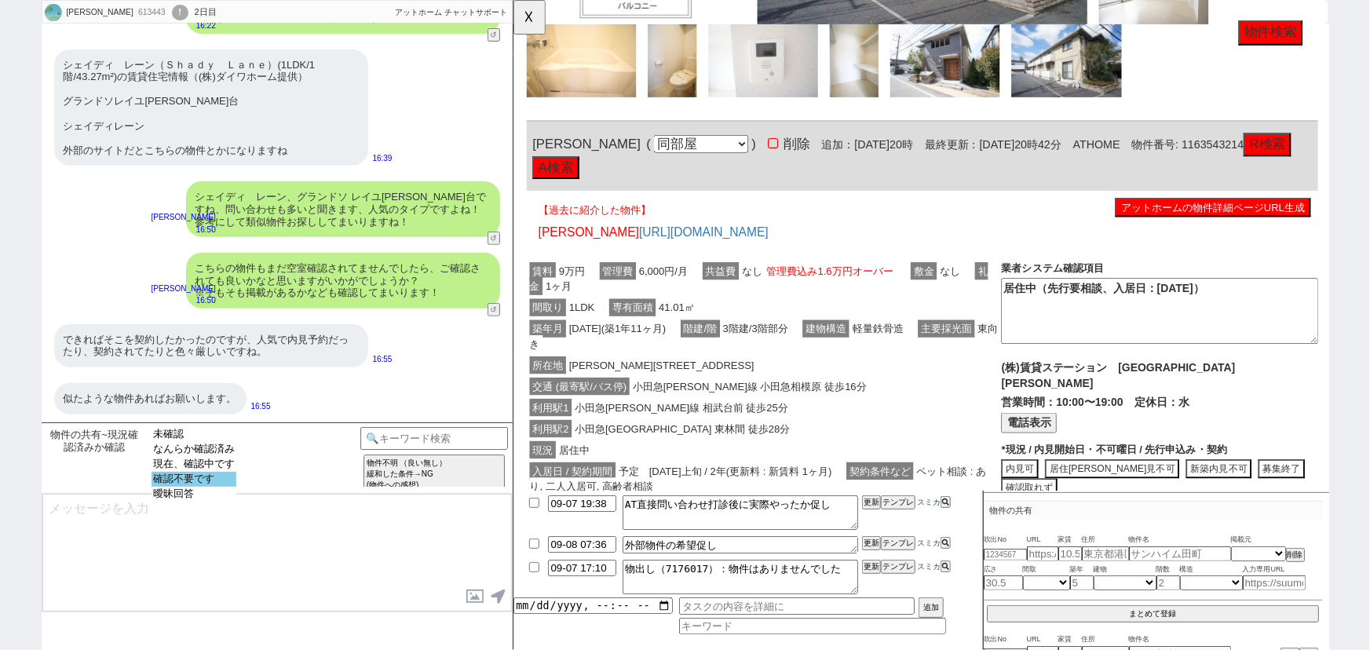
click at [199, 484] on option "確認不要です" at bounding box center [194, 479] width 85 height 15
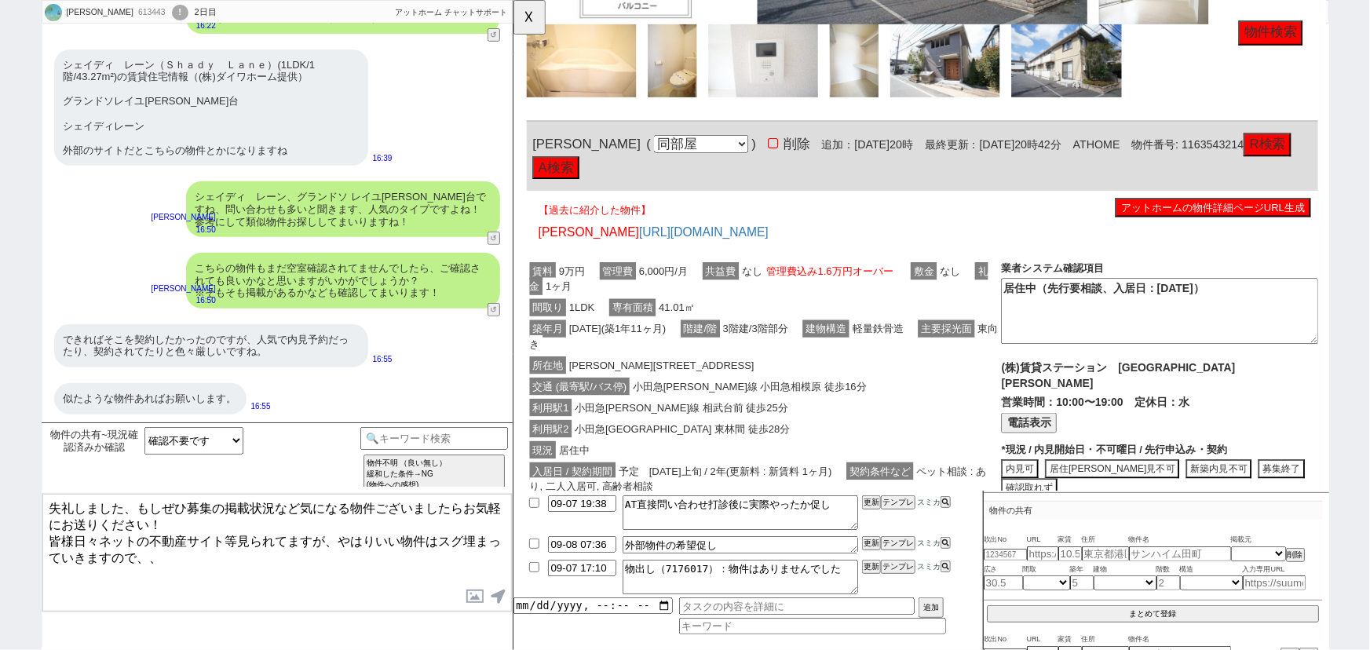
drag, startPoint x: 123, startPoint y: 506, endPoint x: 0, endPoint y: 506, distance: 123.3
click at [0, 506] on div "白倉 良真 613443 ! 0 2日目 冬眠中 自社客 アットホーム チャットサポート スミカ_BPO チャット全表示 2025-09-07 値段はできれば…" at bounding box center [685, 325] width 1370 height 650
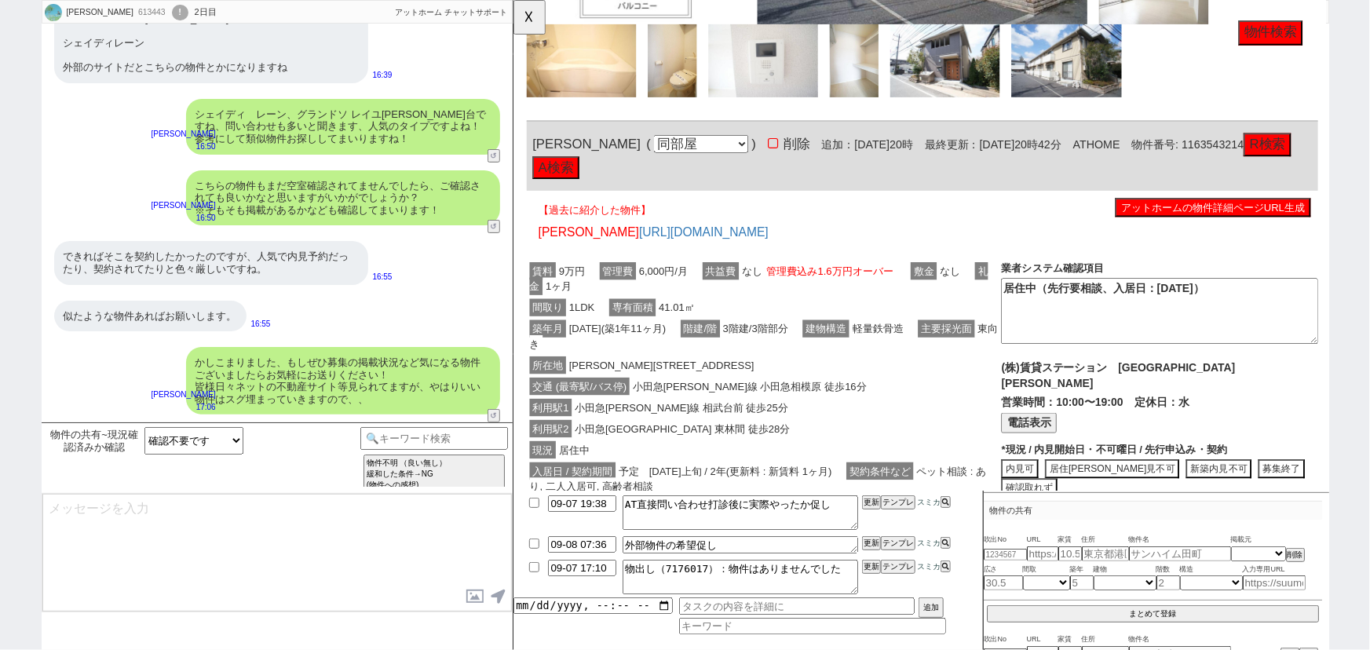
scroll to position [159, 0]
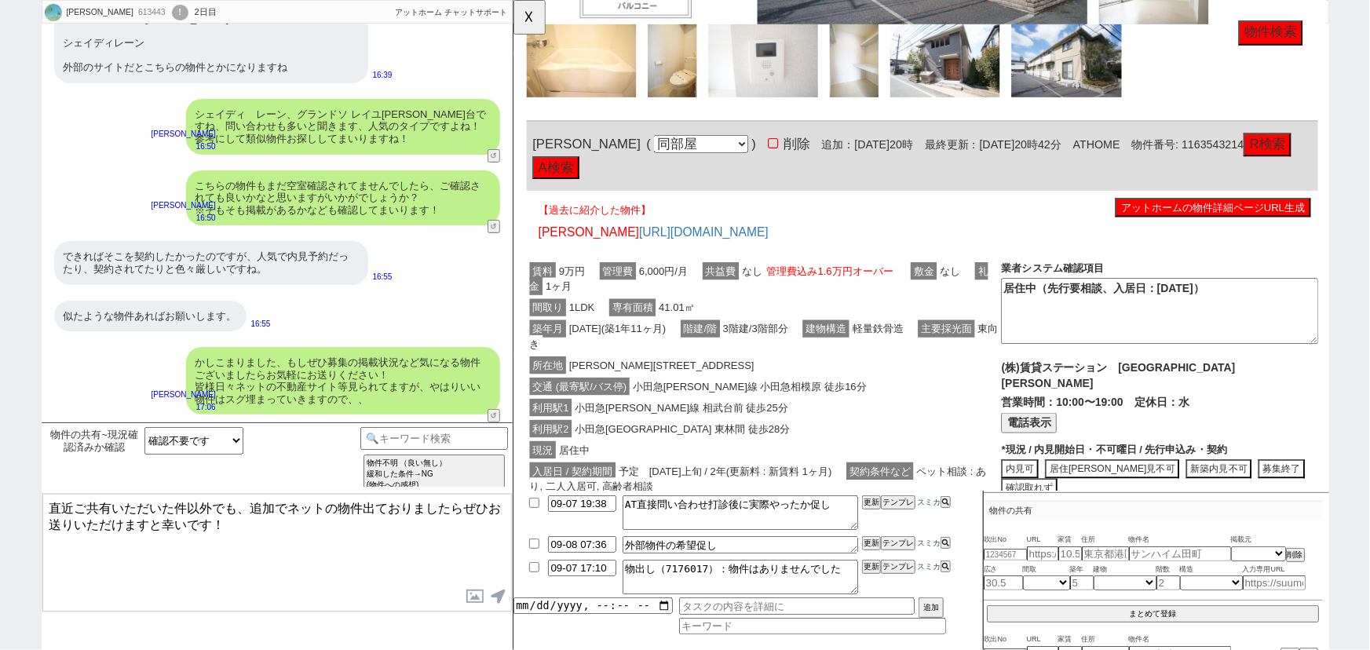
drag, startPoint x: 211, startPoint y: 518, endPoint x: 0, endPoint y: 478, distance: 214.9
click at [0, 478] on div "白倉 良真 613443 ! 0 2日目 冬眠中 自社客 アットホーム チャットサポート スミカ_BPO チャット全表示 2025-09-07 シェイディ　レ…" at bounding box center [685, 325] width 1370 height 650
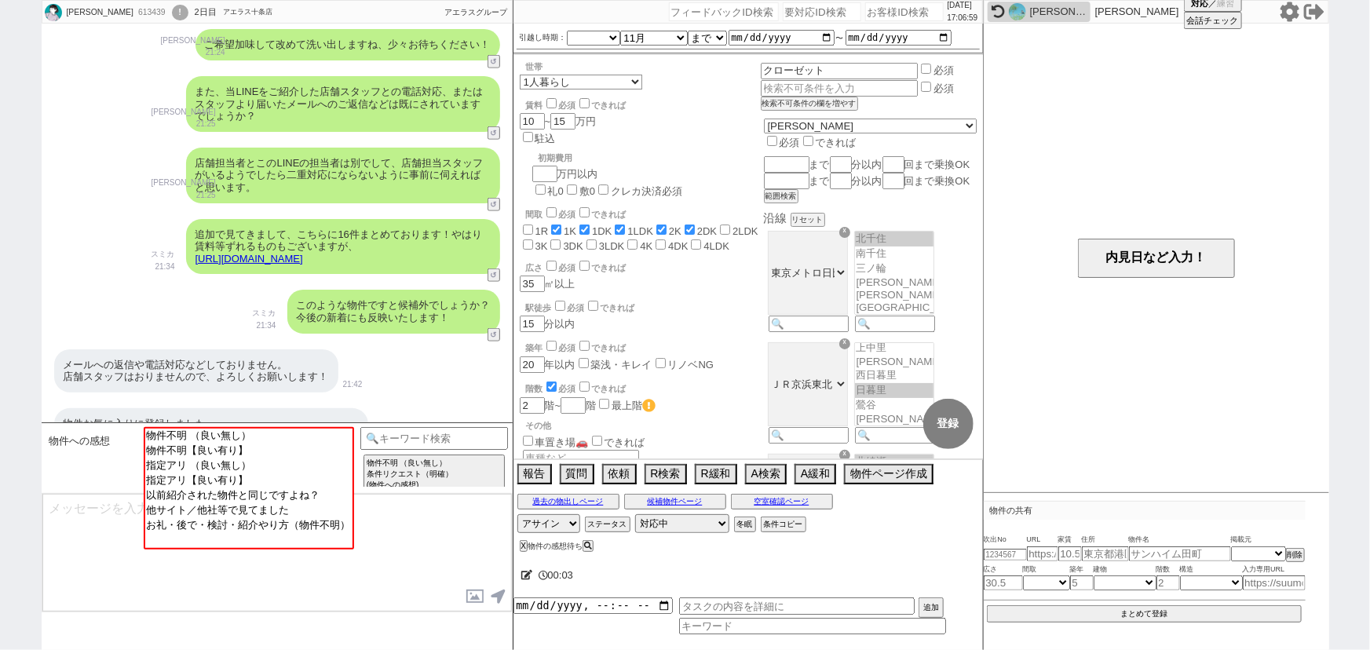
scroll to position [724, 0]
click at [494, 204] on button "↺" at bounding box center [495, 207] width 9 height 10
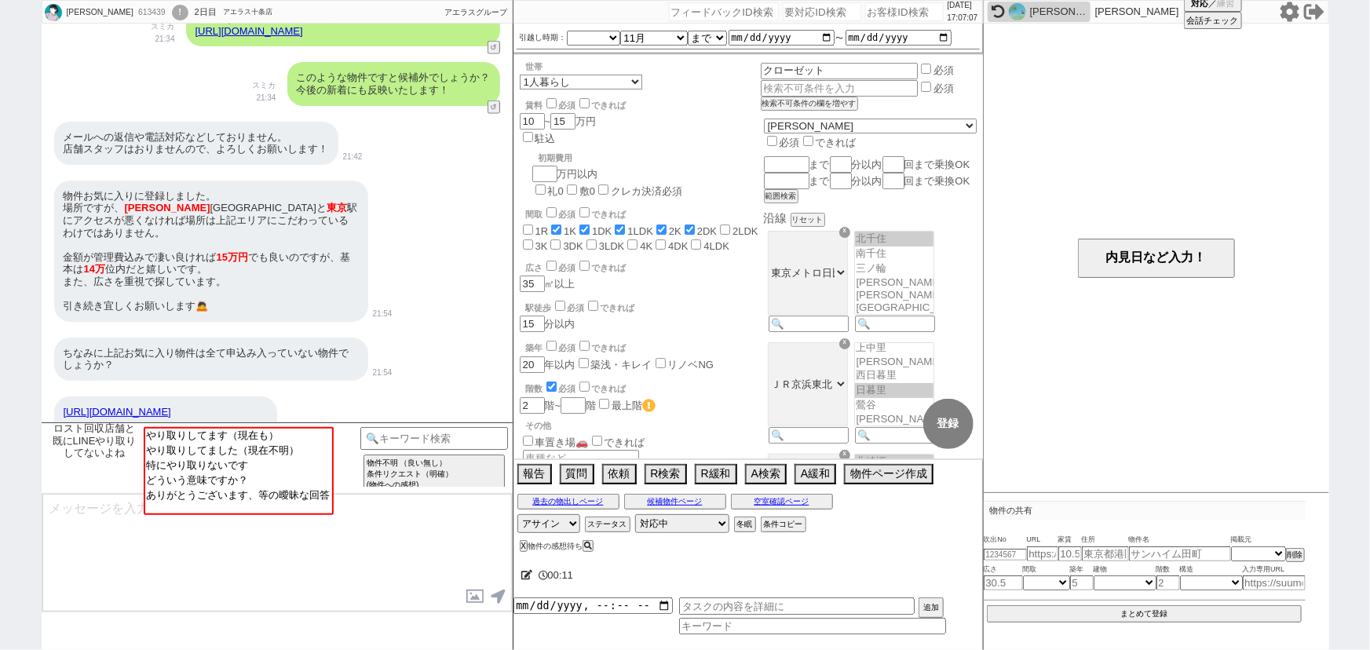
scroll to position [978, 0]
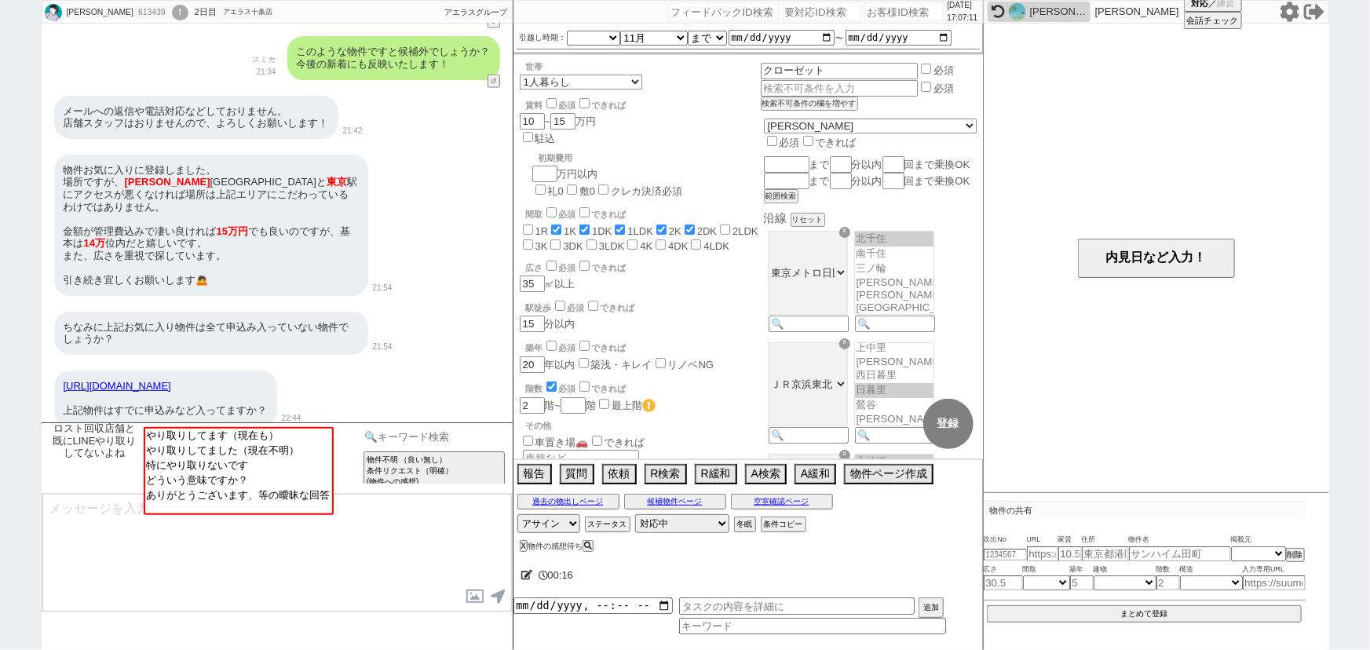
click at [455, 433] on input at bounding box center [434, 437] width 148 height 20
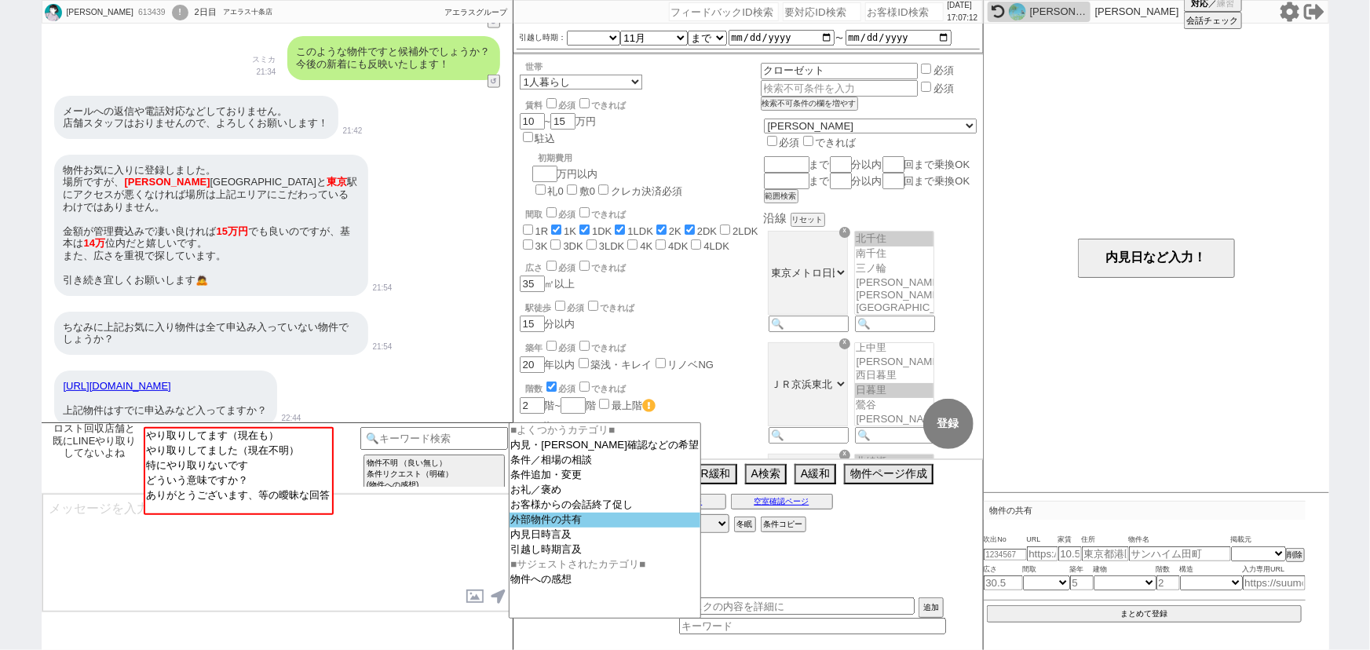
click at [534, 526] on option "外部物件の共有" at bounding box center [606, 520] width 192 height 15
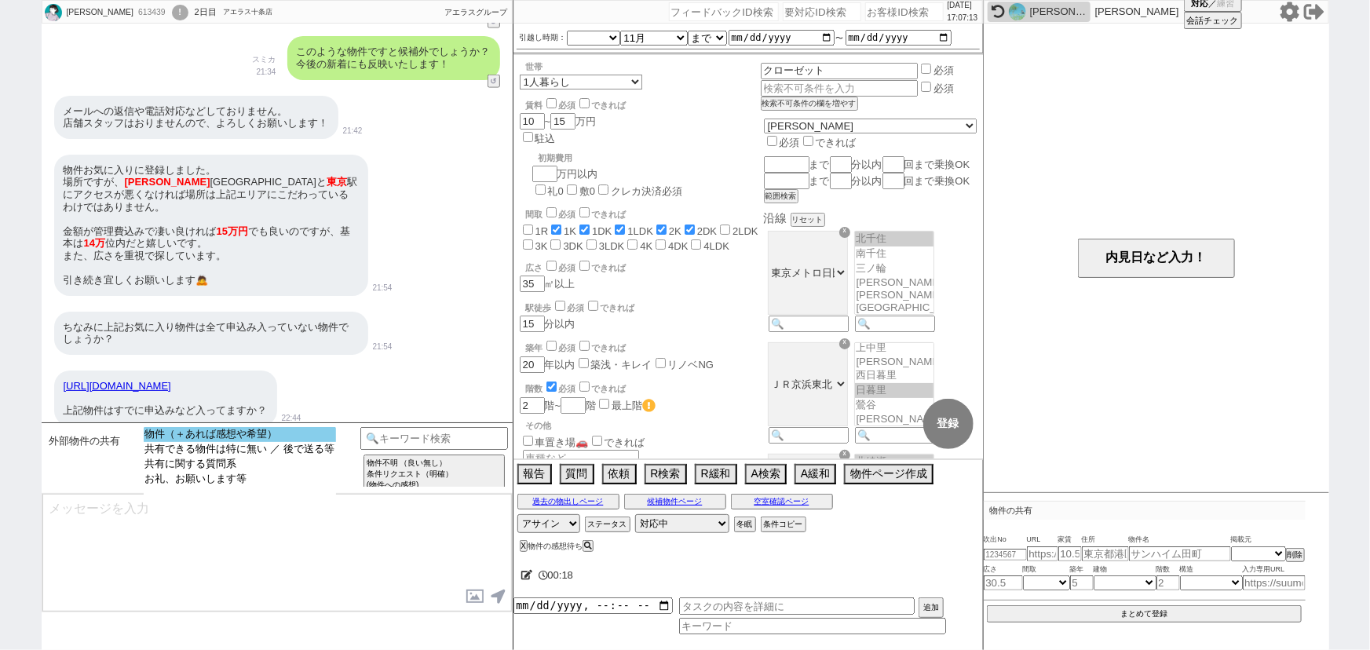
click at [305, 437] on option "物件（＋あれば感想や希望）" at bounding box center [240, 434] width 192 height 15
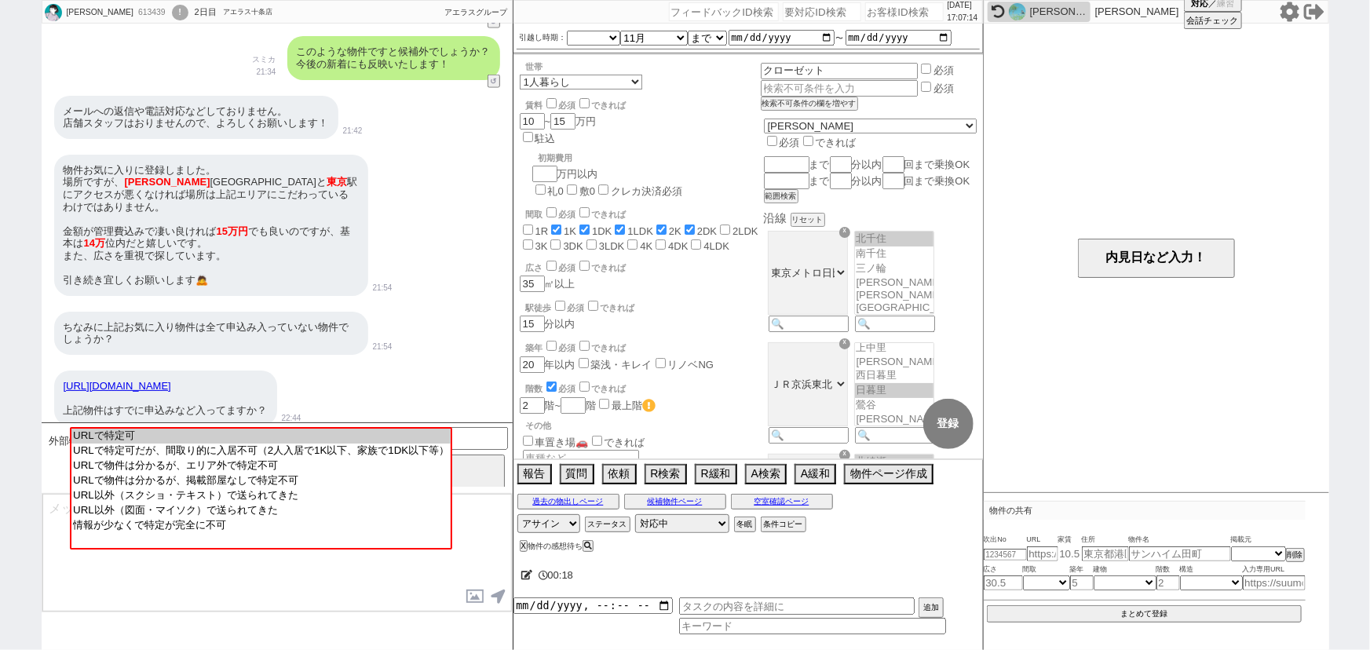
click at [305, 437] on option "URLで特定可" at bounding box center [260, 436] width 379 height 15
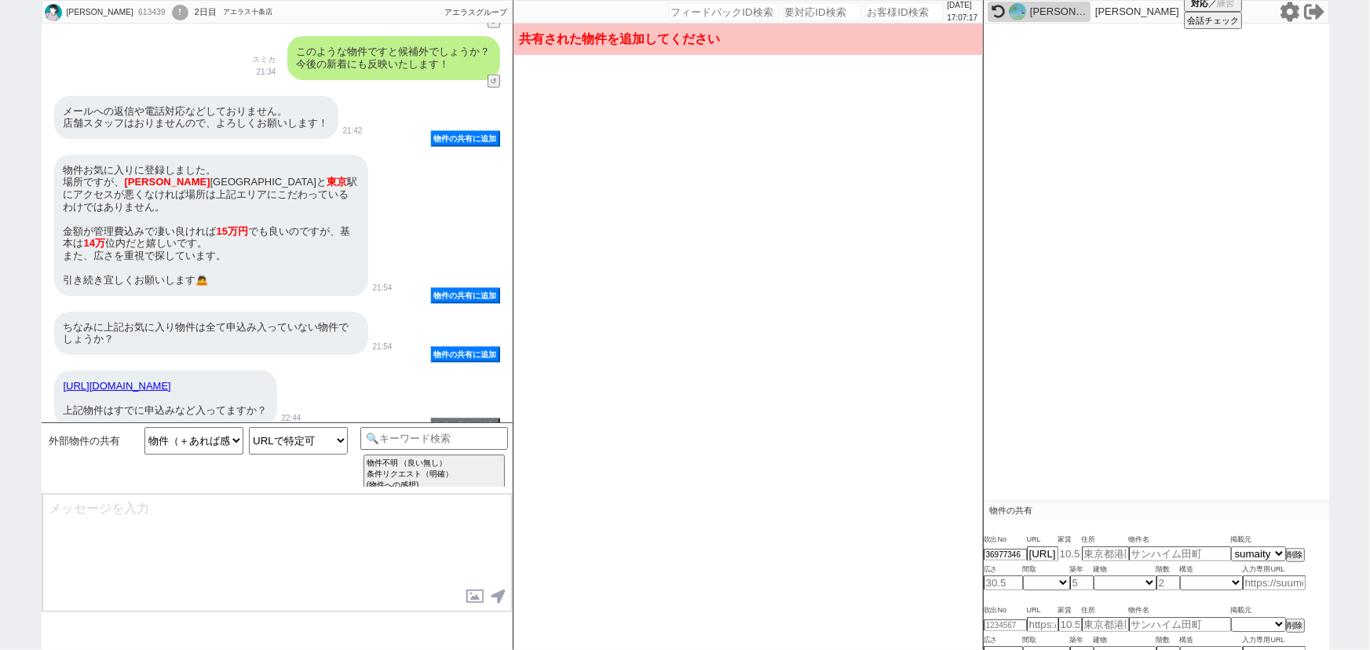
scroll to position [67, 0]
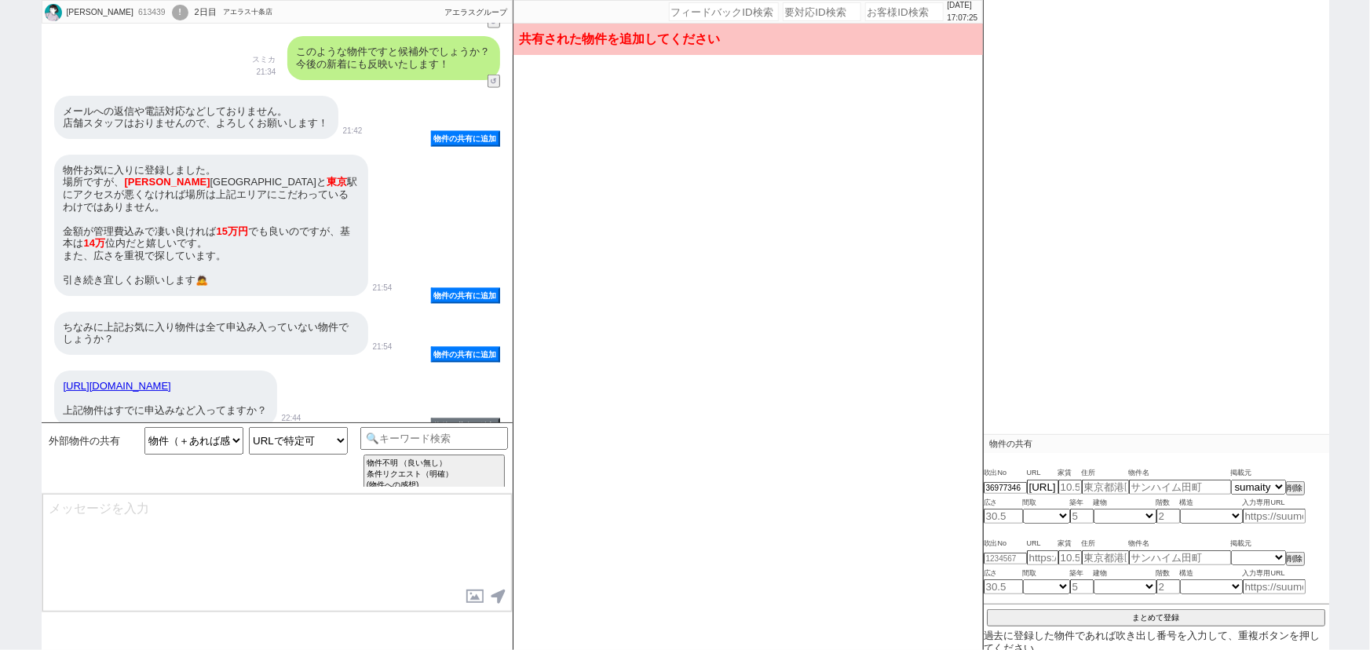
click at [171, 380] on link "https://sumaity.com/chintai/tokyo_bldg/bldg_178548/" at bounding box center [118, 386] width 108 height 12
click at [1277, 510] on input at bounding box center [1274, 516] width 63 height 13
paste input "https://sumaity.com/chintai/tokyo_prop/prop_382537654/"
click at [1189, 536] on div "吹出No URL 家賃 住所 物件名 掲載元" at bounding box center [1156, 543] width 345 height 14
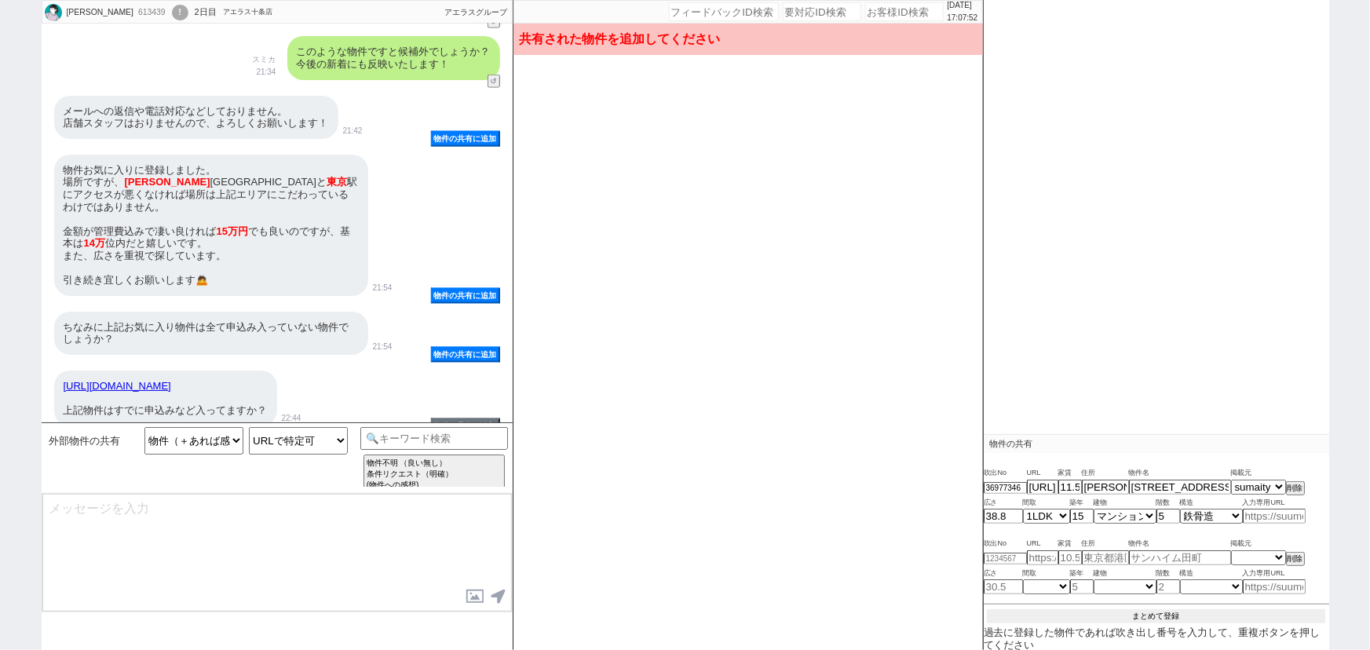
click at [1167, 617] on button "まとめて登録" at bounding box center [1156, 616] width 338 height 14
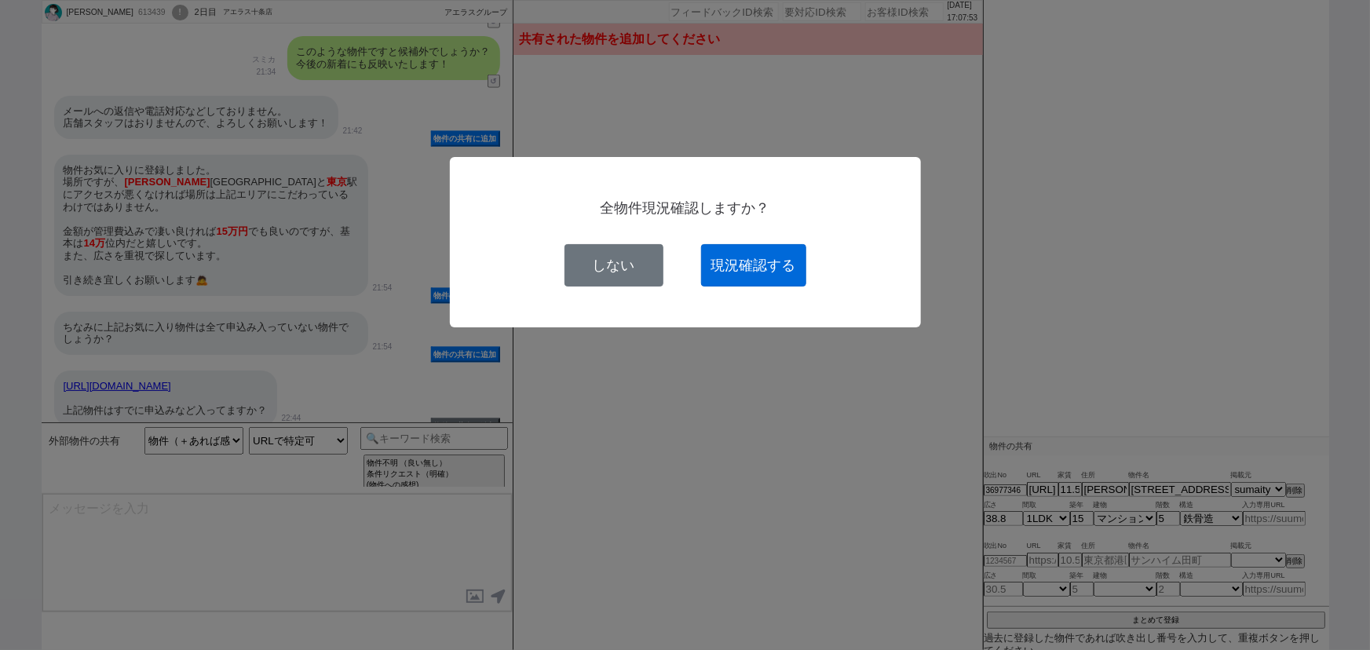
click at [765, 276] on button "現況確認する" at bounding box center [753, 265] width 105 height 42
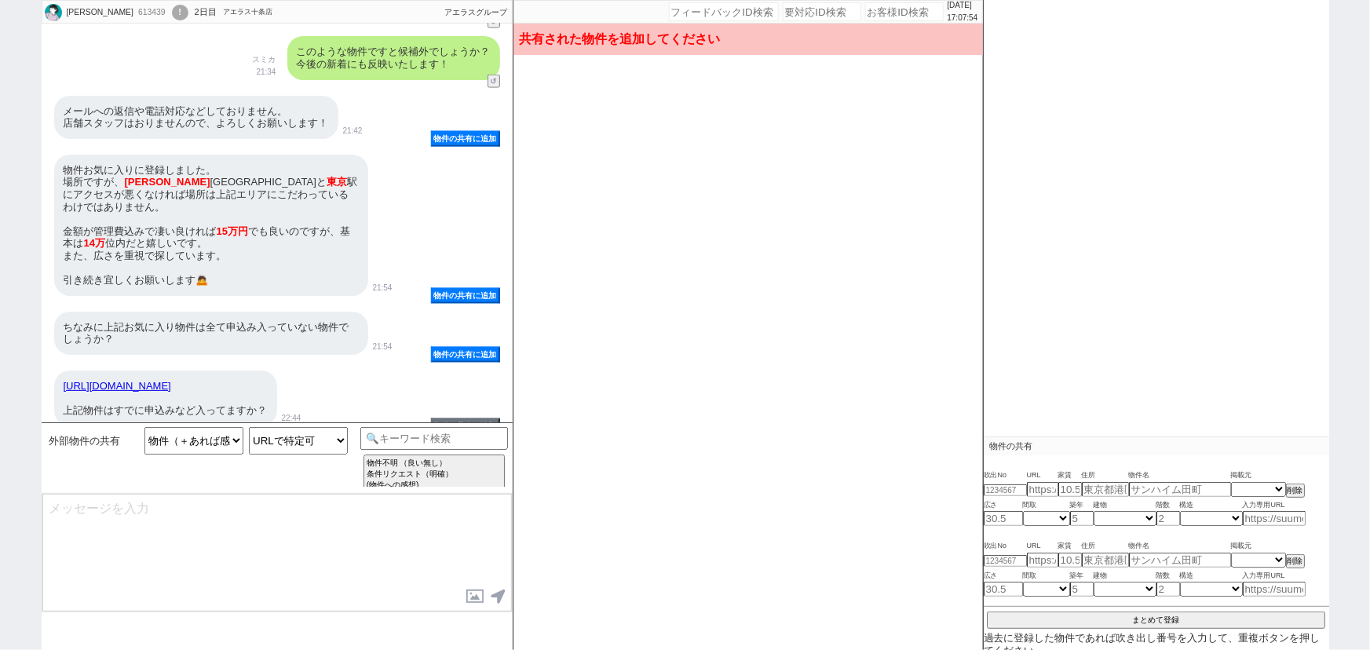
scroll to position [0, 0]
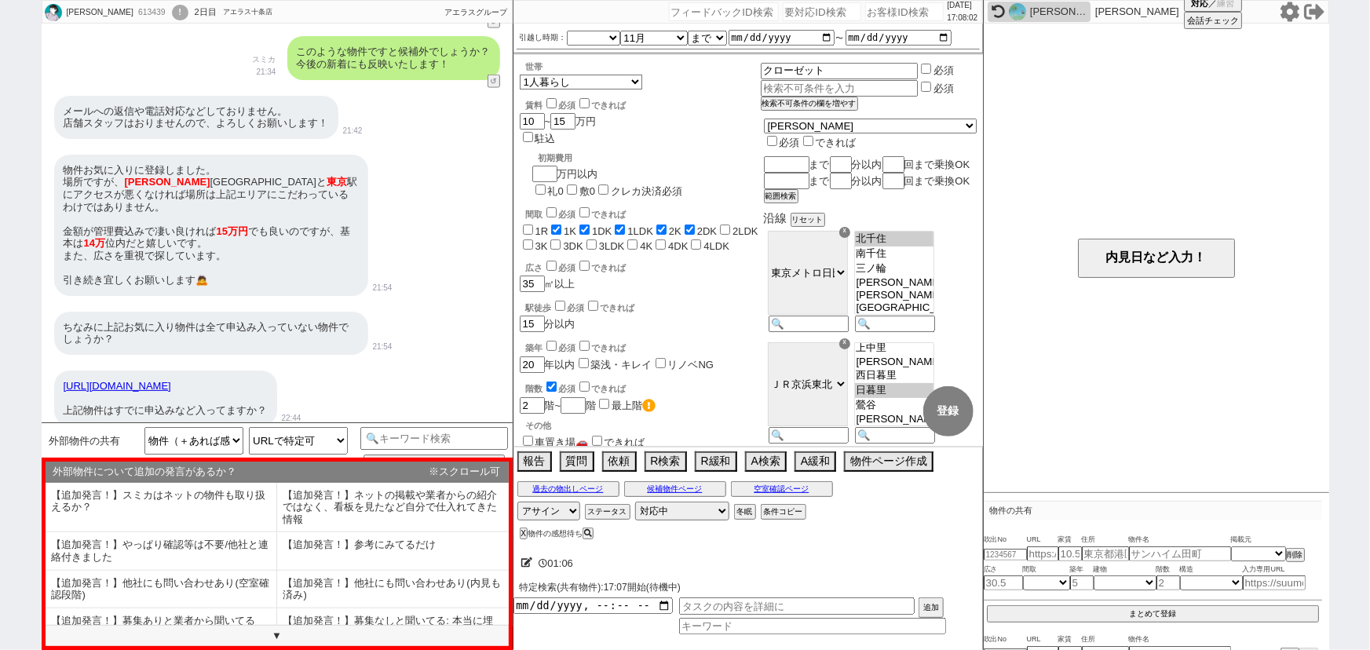
click at [553, 102] on input "checkbox" at bounding box center [551, 103] width 10 height 10
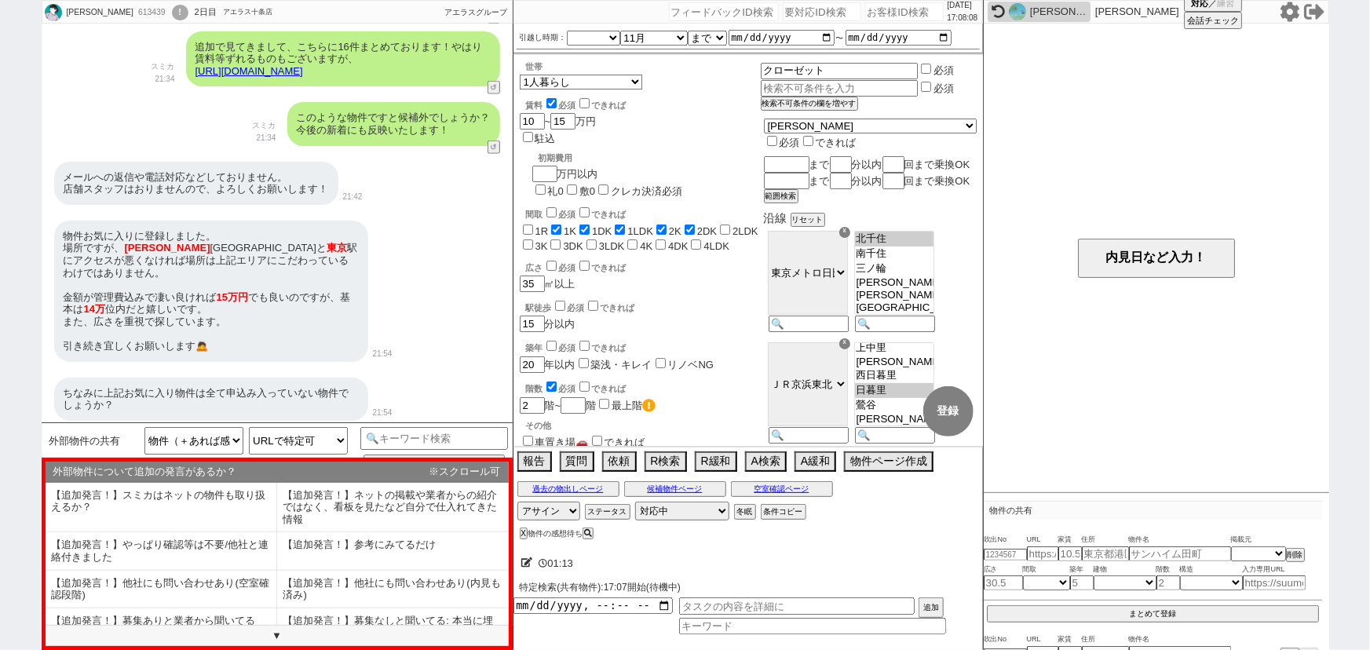
scroll to position [901, 0]
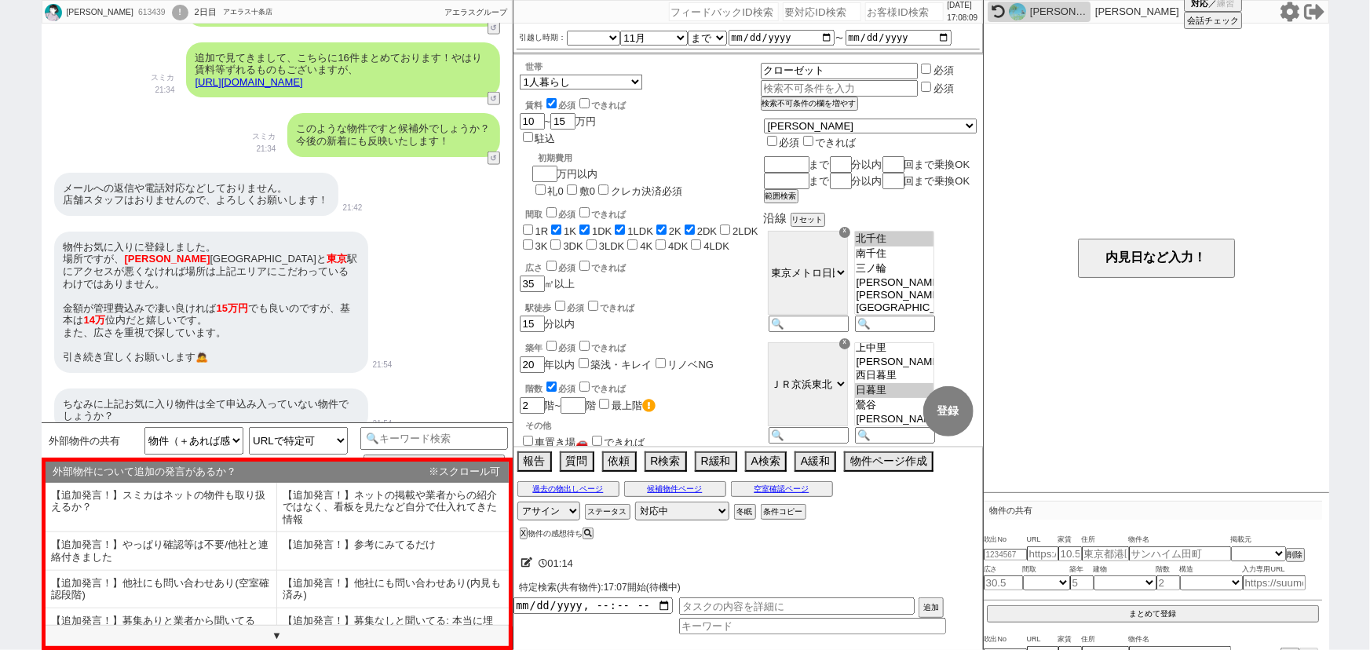
click at [550, 261] on input "checkbox" at bounding box center [551, 266] width 10 height 10
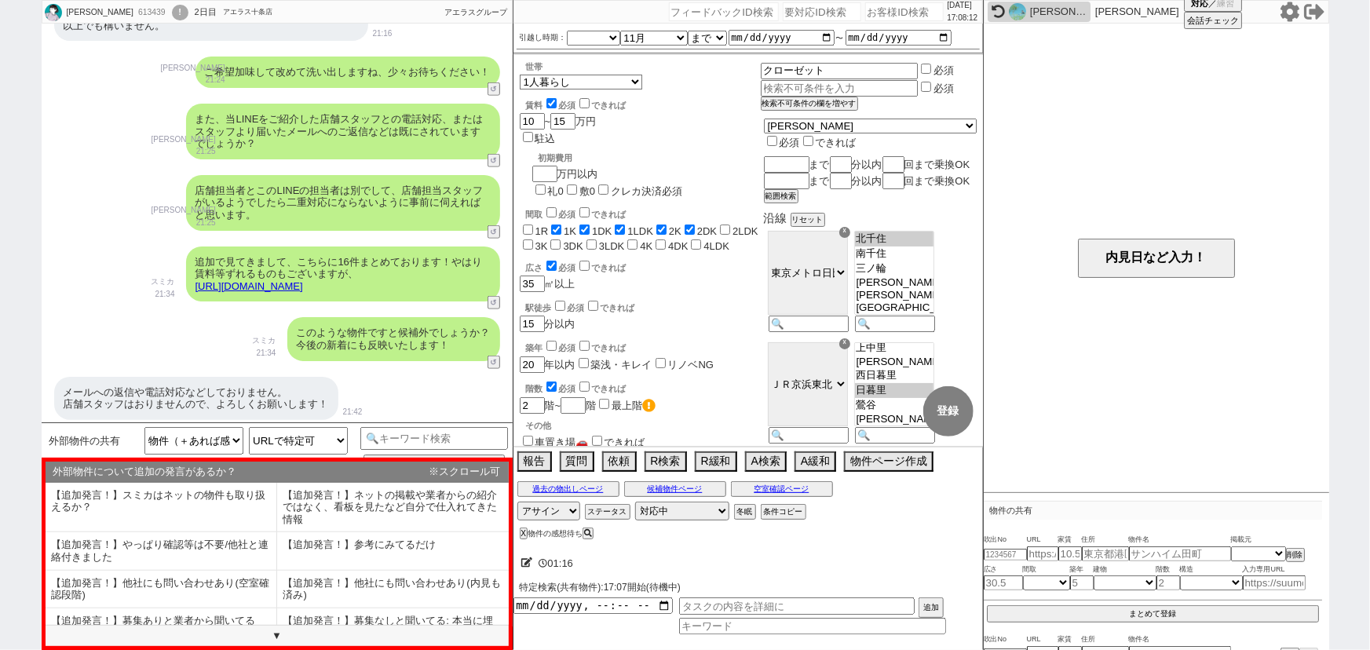
scroll to position [692, 0]
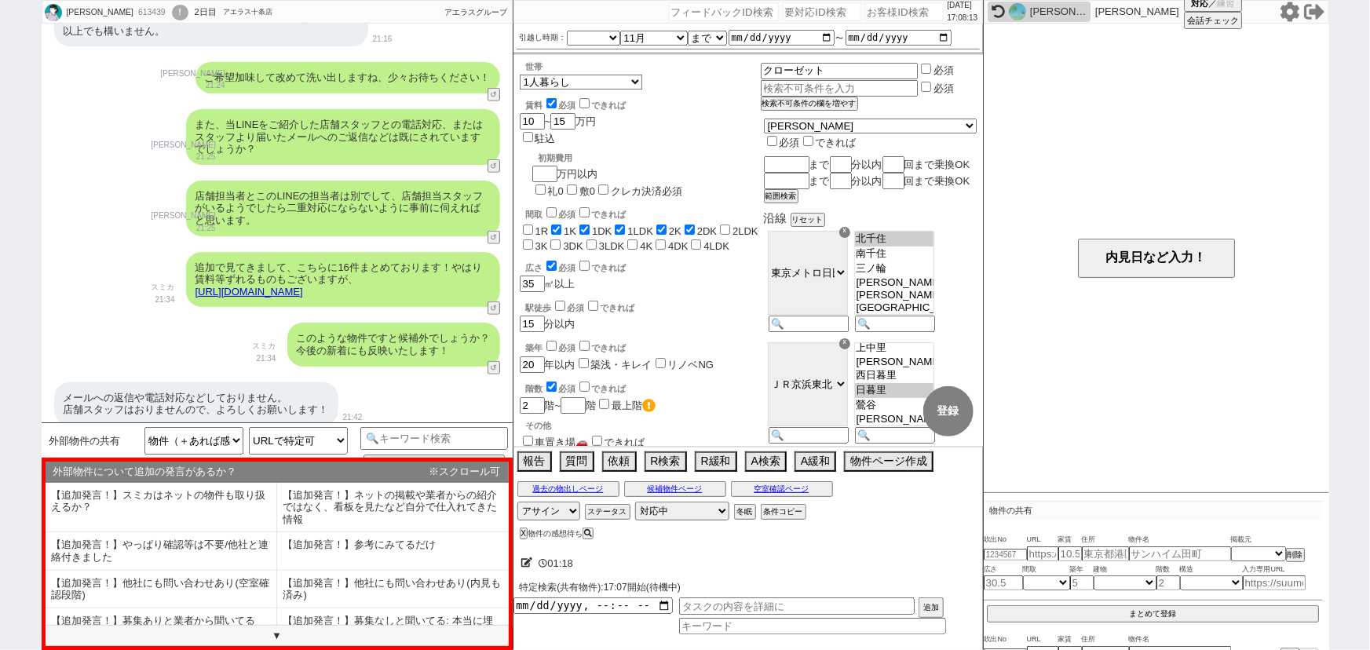
drag, startPoint x: 401, startPoint y: 290, endPoint x: 195, endPoint y: 300, distance: 205.9
click at [195, 300] on div "追加で見てきまして、こちらに16件まとめております！やはり賃料等ずれるものもございますが、 https://tools.sumika.live/pages/u…" at bounding box center [343, 280] width 314 height 56
click at [565, 485] on button "過去の物出しページ" at bounding box center [568, 489] width 102 height 13
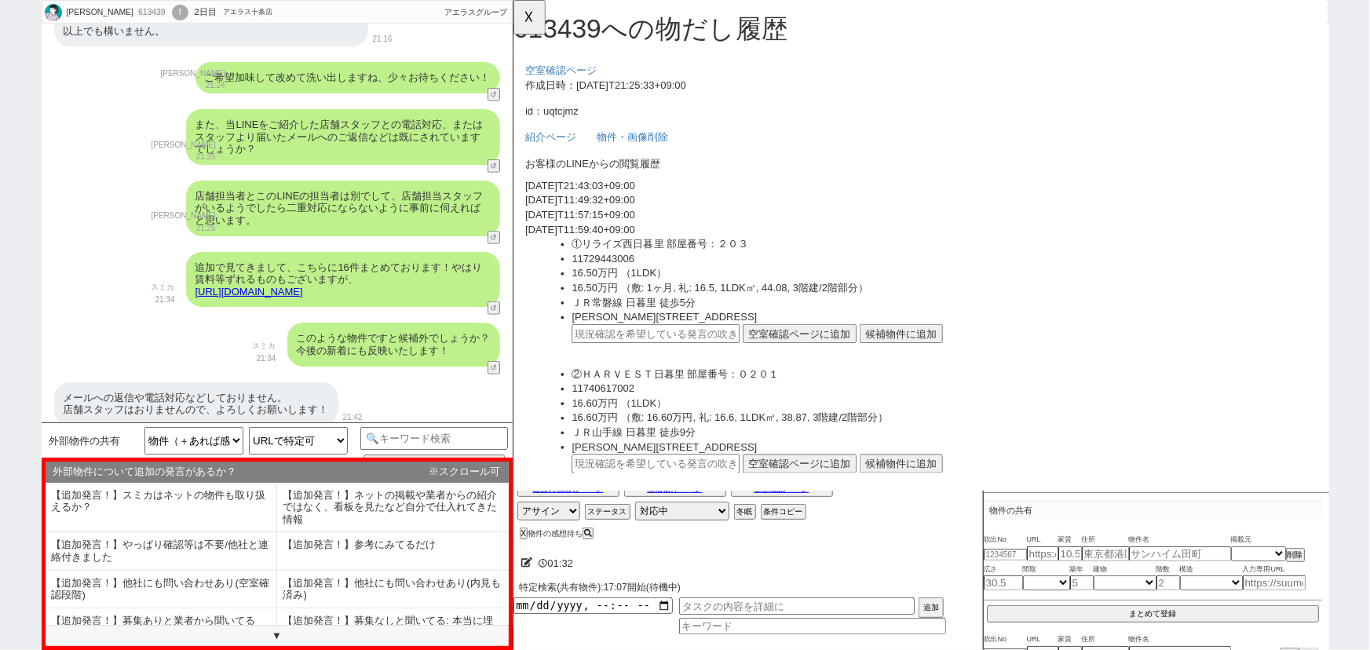
scroll to position [3533, 0]
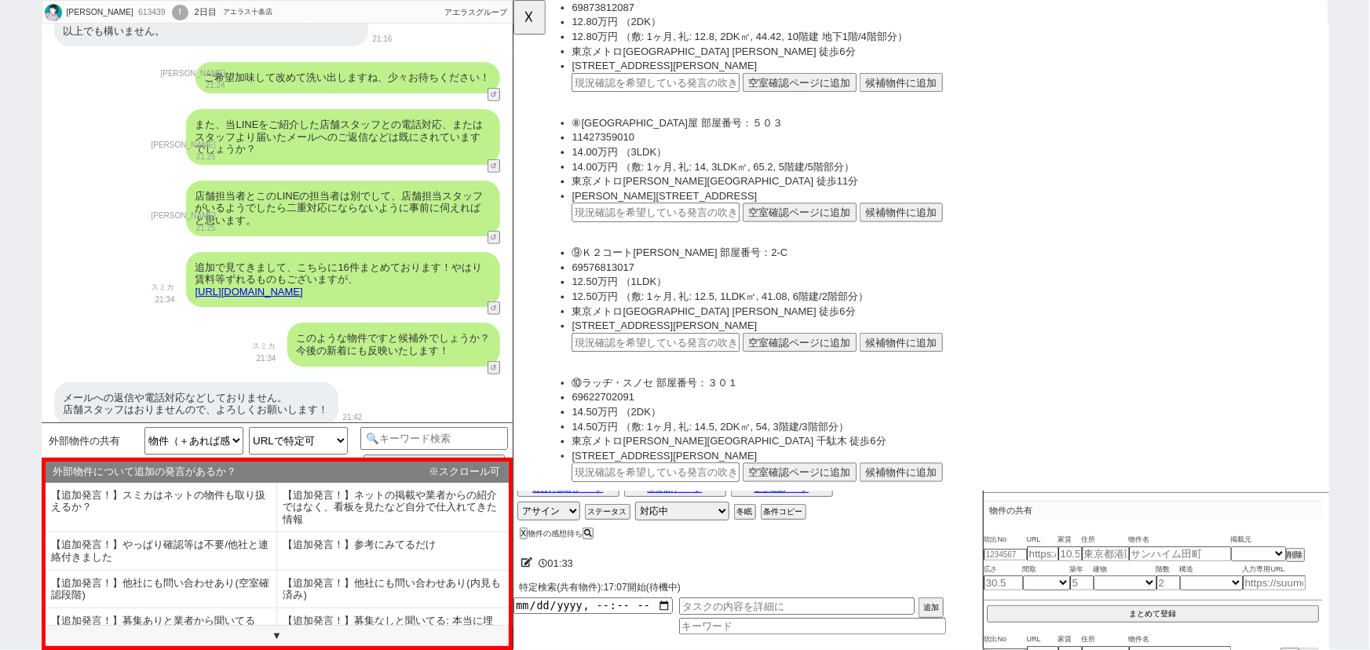
click at [306, 406] on div "メールへの返信や電話対応などしておりません。 店舗スタッフはおりませんので、よろしくお願いします！" at bounding box center [196, 403] width 284 height 43
click at [621, 363] on input "text" at bounding box center [665, 368] width 181 height 20
paste input "36976991"
click at [826, 367] on button "空室確認ページに追加" at bounding box center [820, 368] width 122 height 20
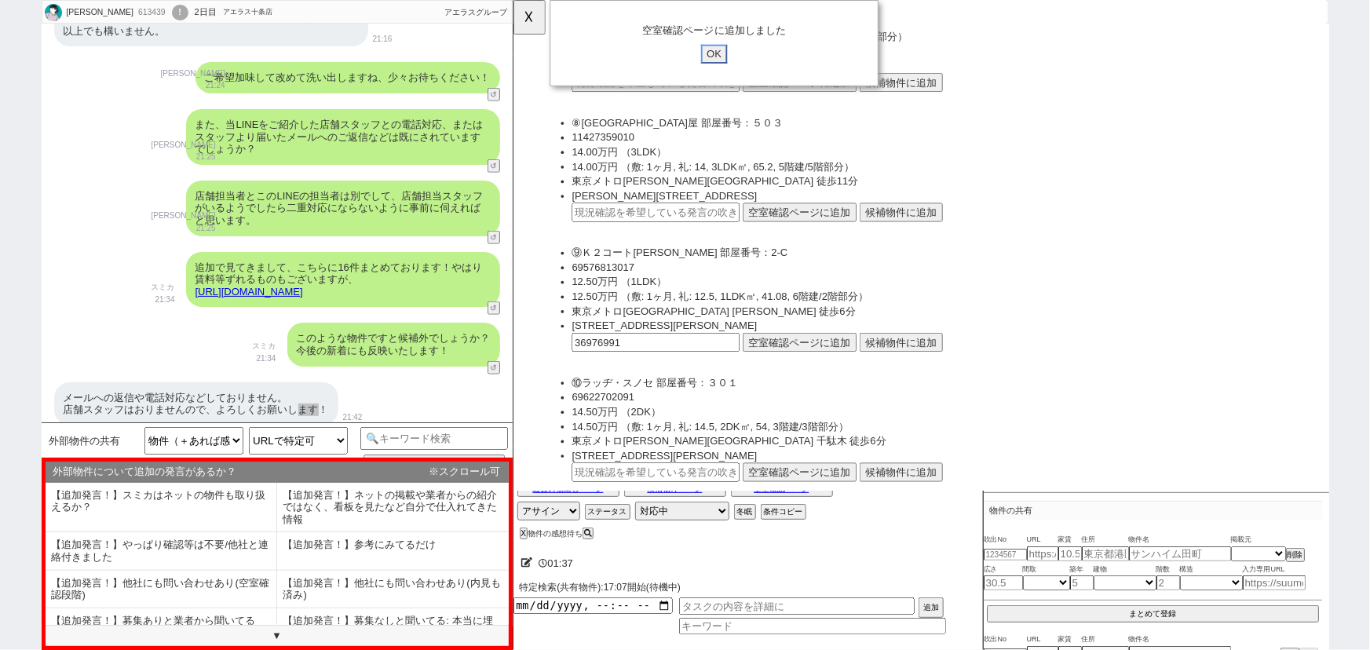
scroll to position [1012, 0]
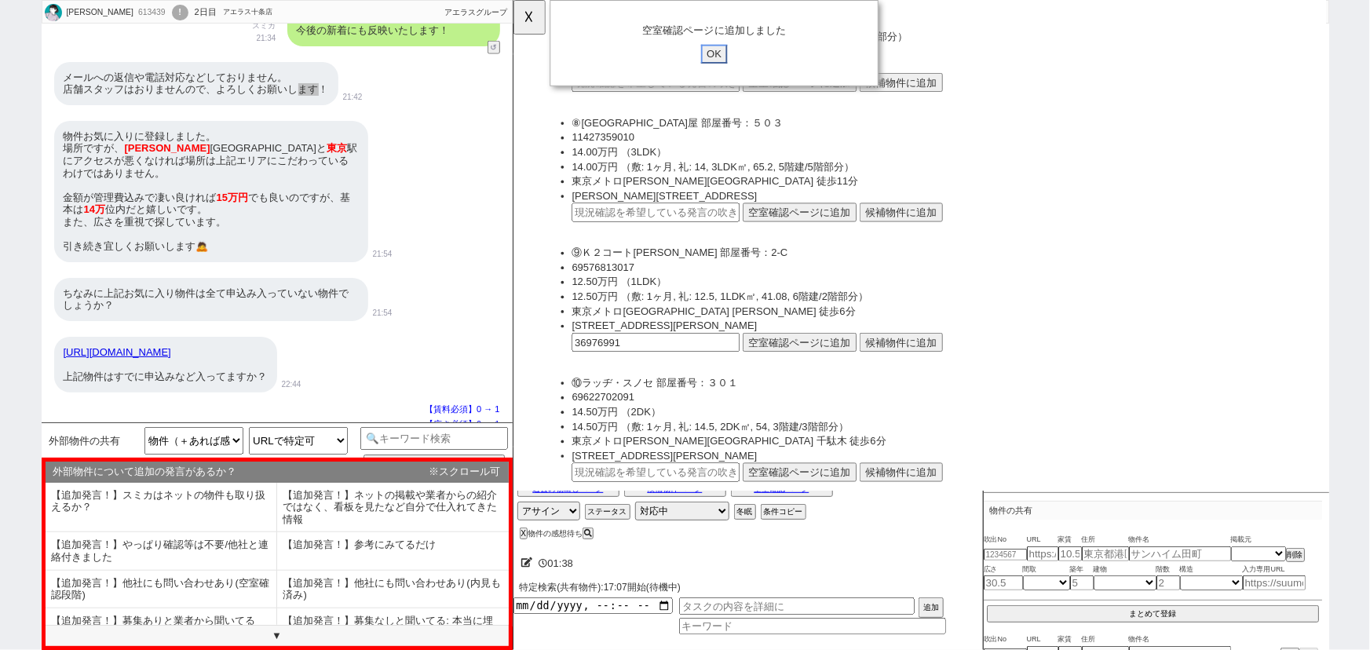
click at [732, 60] on input "OK" at bounding box center [728, 58] width 28 height 20
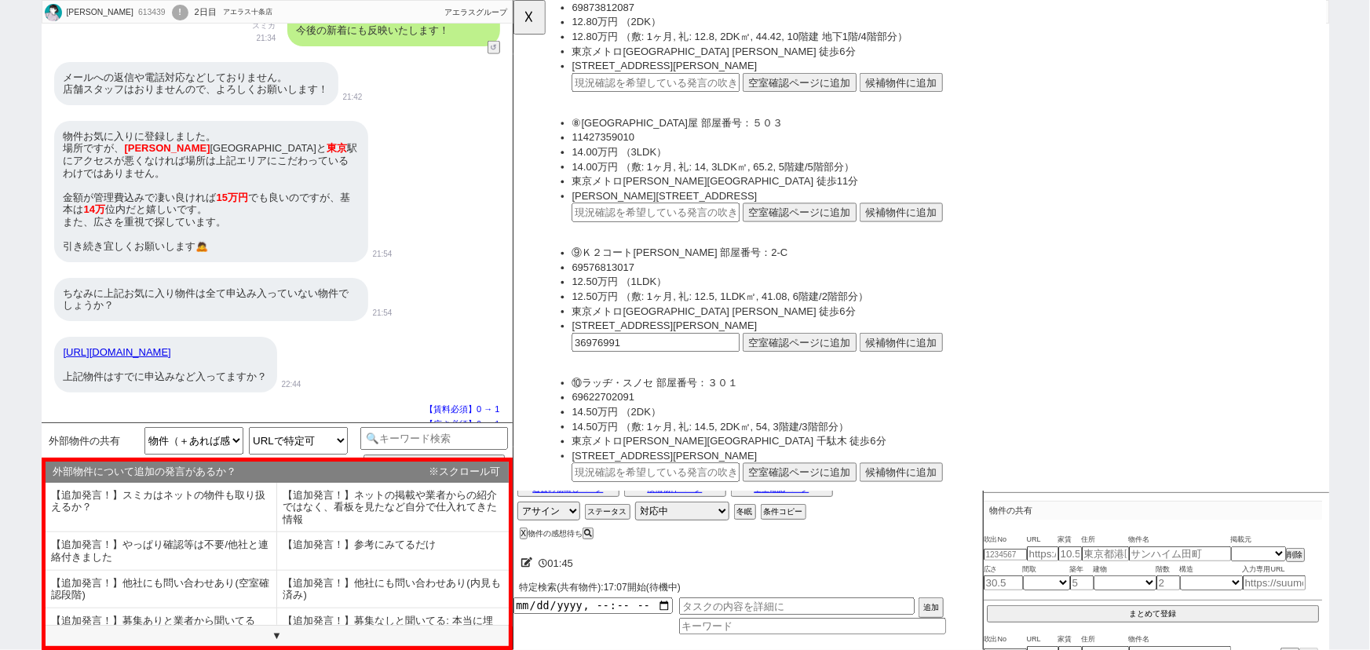
scroll to position [3811, 0]
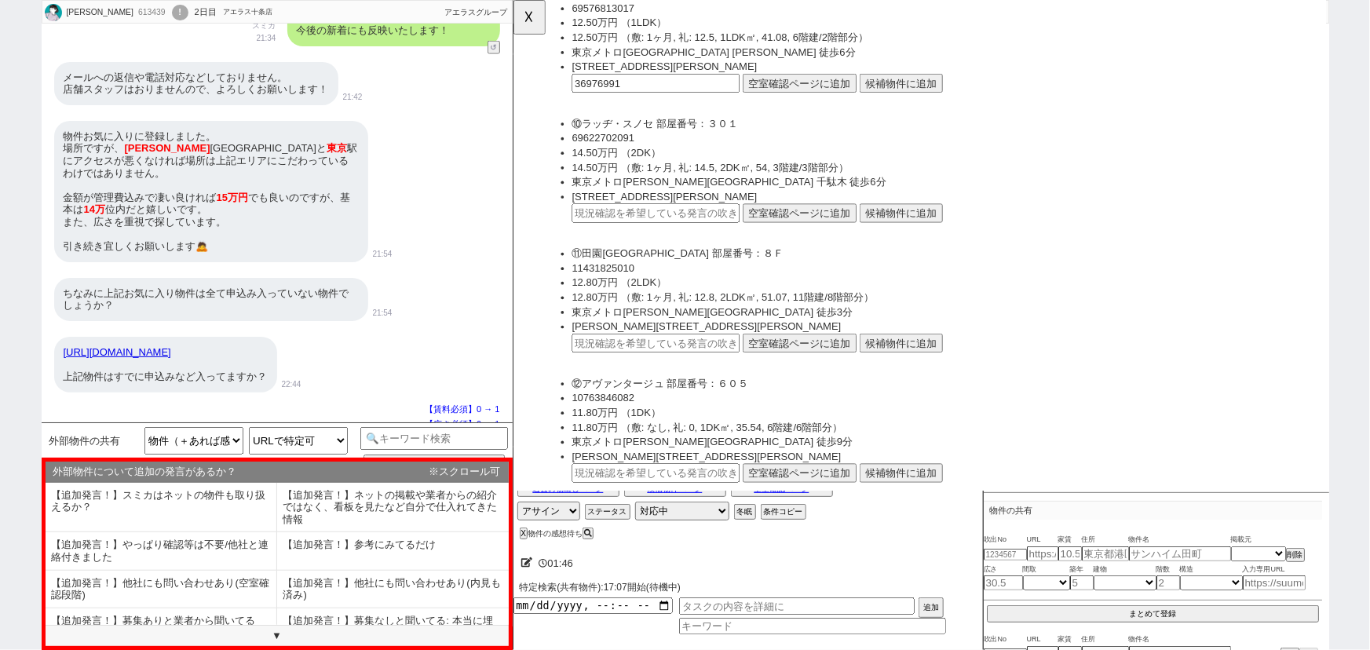
click at [238, 163] on div "物件お気に入りに登録しました。 場所ですが、 神谷 町駅と 東京 駅にアクセスが悪くなければ場所は上記エリアにこだわっているわけではありません。 金額が管理費…" at bounding box center [211, 191] width 314 height 141
click at [669, 359] on input "text" at bounding box center [665, 369] width 181 height 20
paste input "36977055"
click at [844, 360] on button "空室確認ページに追加" at bounding box center [820, 369] width 122 height 20
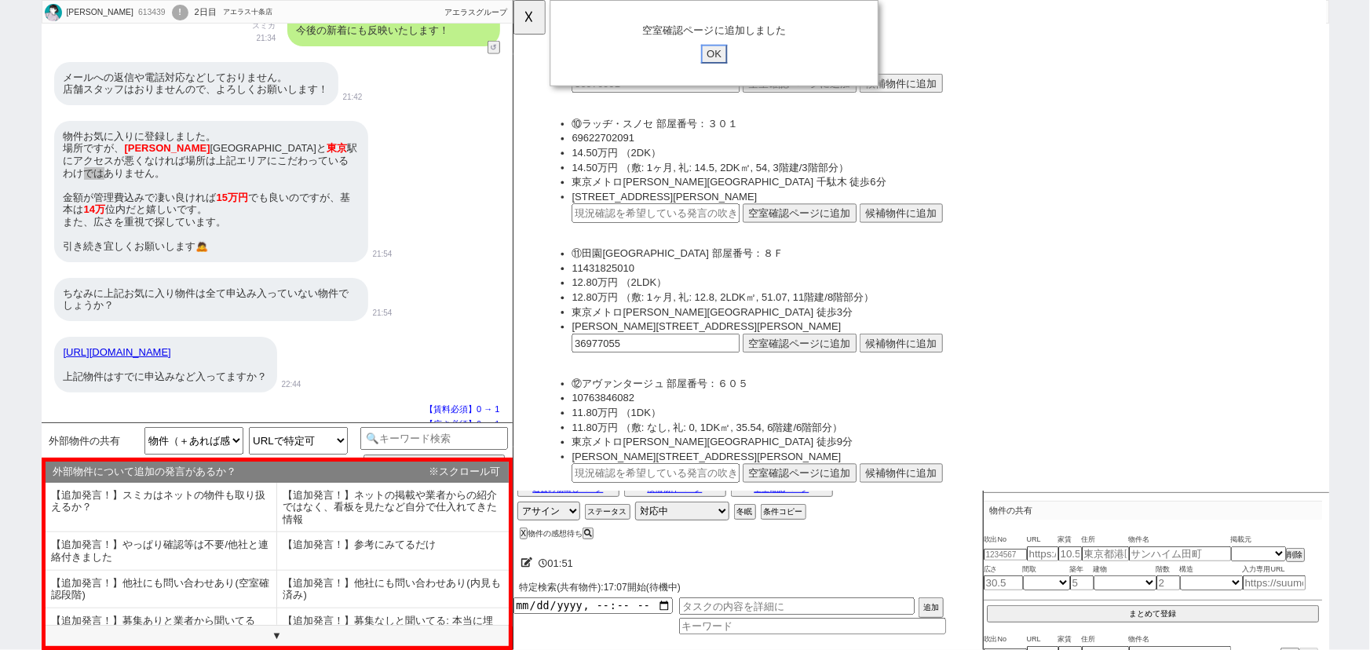
click at [734, 59] on input "OK" at bounding box center [728, 58] width 28 height 20
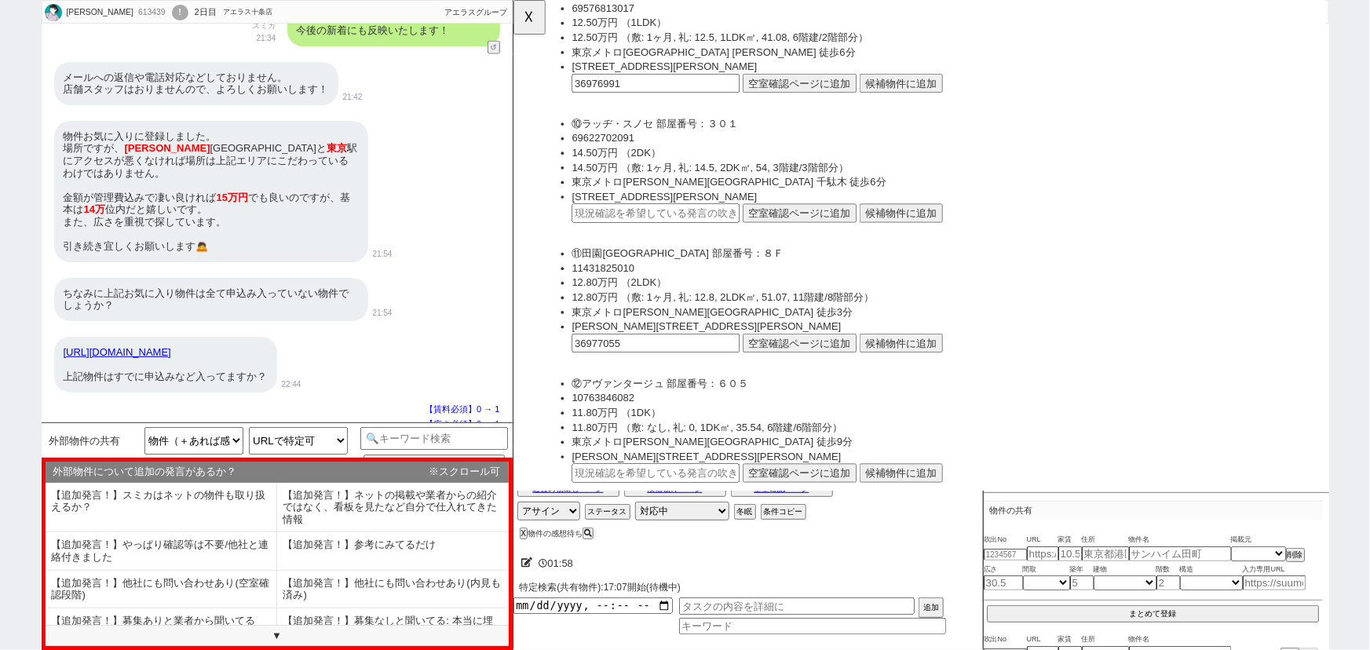
scroll to position [4090, 0]
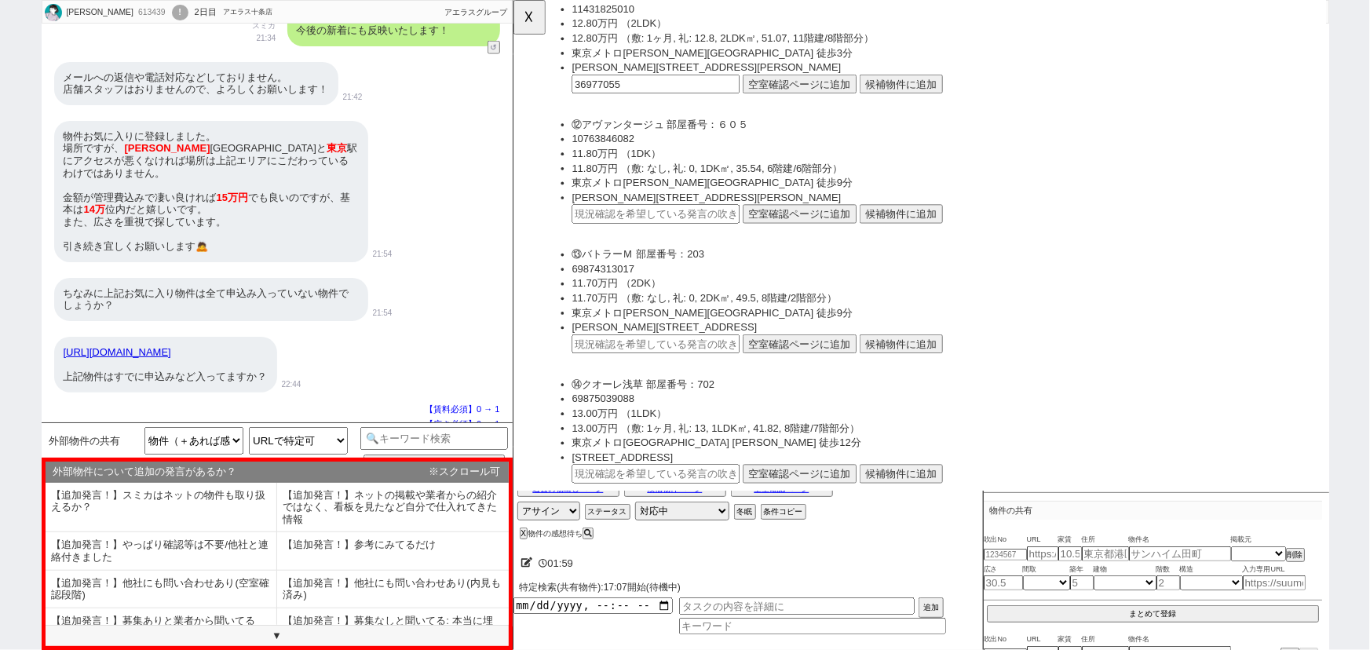
click at [197, 177] on div "物件お気に入りに登録しました。 場所ですが、 神谷 町駅と 東京 駅にアクセスが悪くなければ場所は上記エリアにこだわっているわけではありません。 金額が管理費…" at bounding box center [211, 191] width 314 height 141
drag, startPoint x: 197, startPoint y: 177, endPoint x: 318, endPoint y: 144, distance: 125.3
click at [318, 144] on div "物件お気に入りに登録しました。 場所ですが、 神谷 町駅と 東京 駅にアクセスが悪くなければ場所は上記エリアにこだわっているわけではありません。 金額が管理費…" at bounding box center [211, 191] width 314 height 141
click at [645, 360] on input "text" at bounding box center [665, 370] width 181 height 20
paste input "36977055"
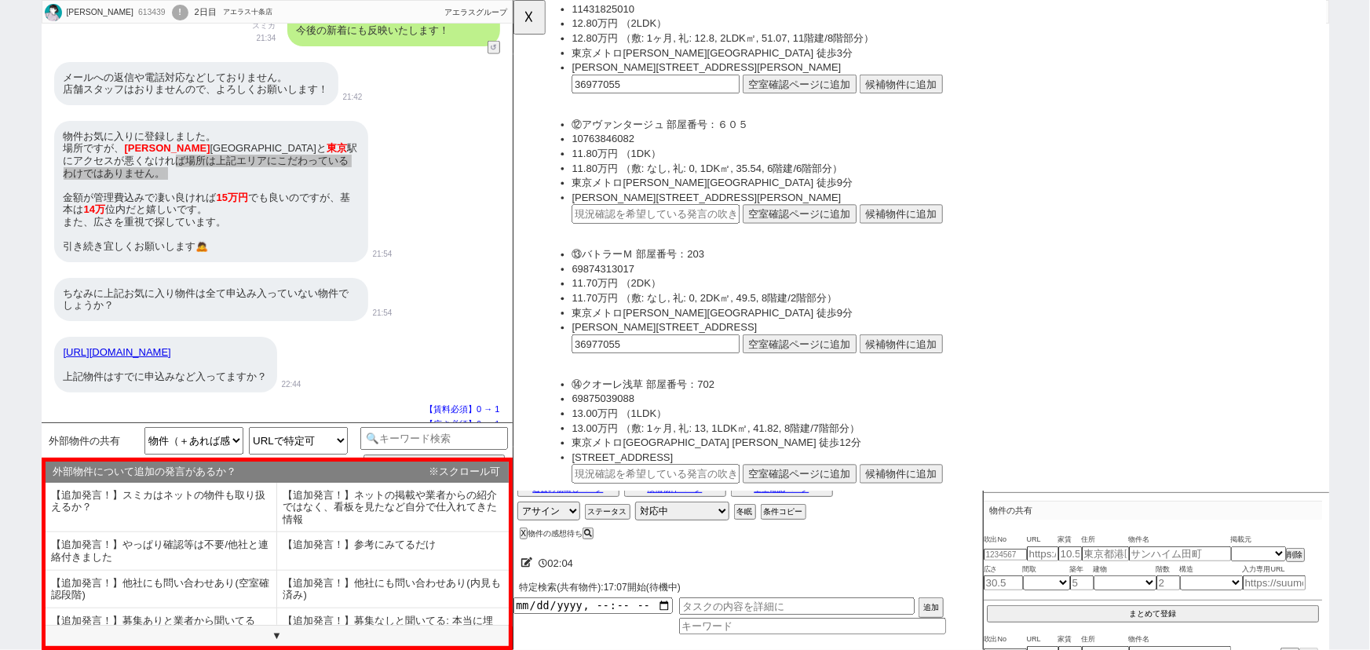
click at [787, 361] on button "空室確認ページに追加" at bounding box center [820, 370] width 122 height 20
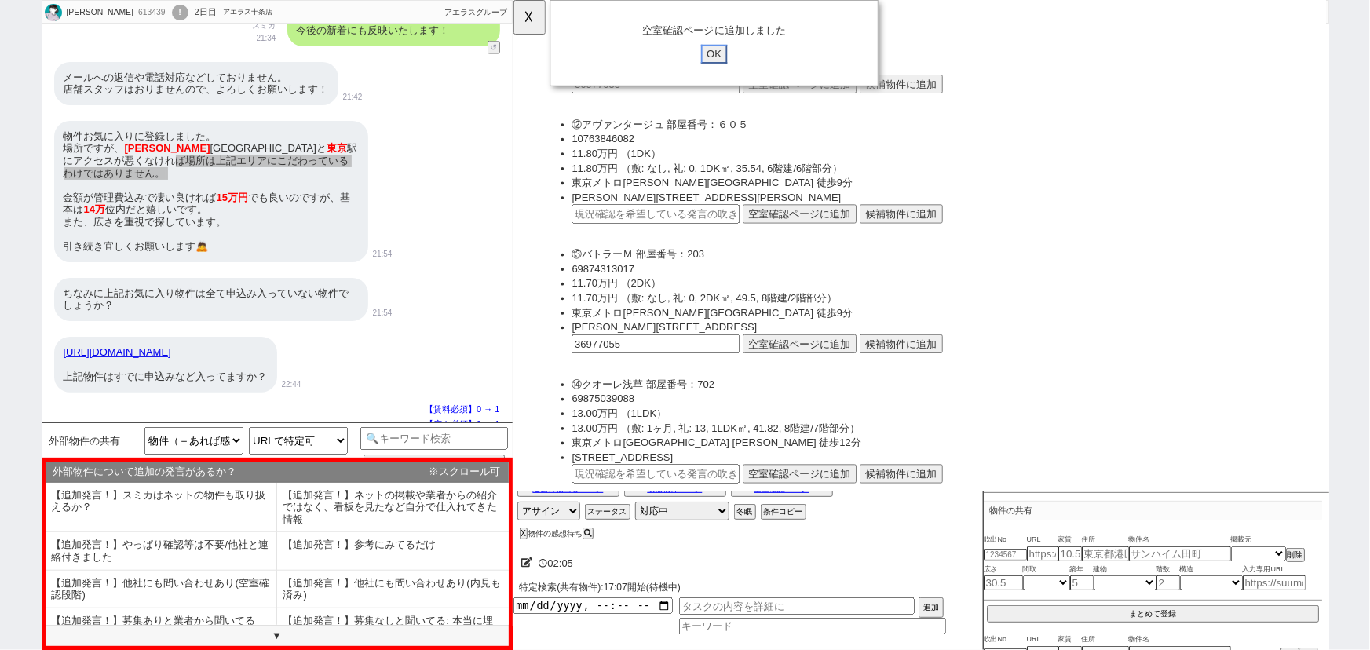
click at [729, 60] on input "OK" at bounding box center [728, 58] width 28 height 20
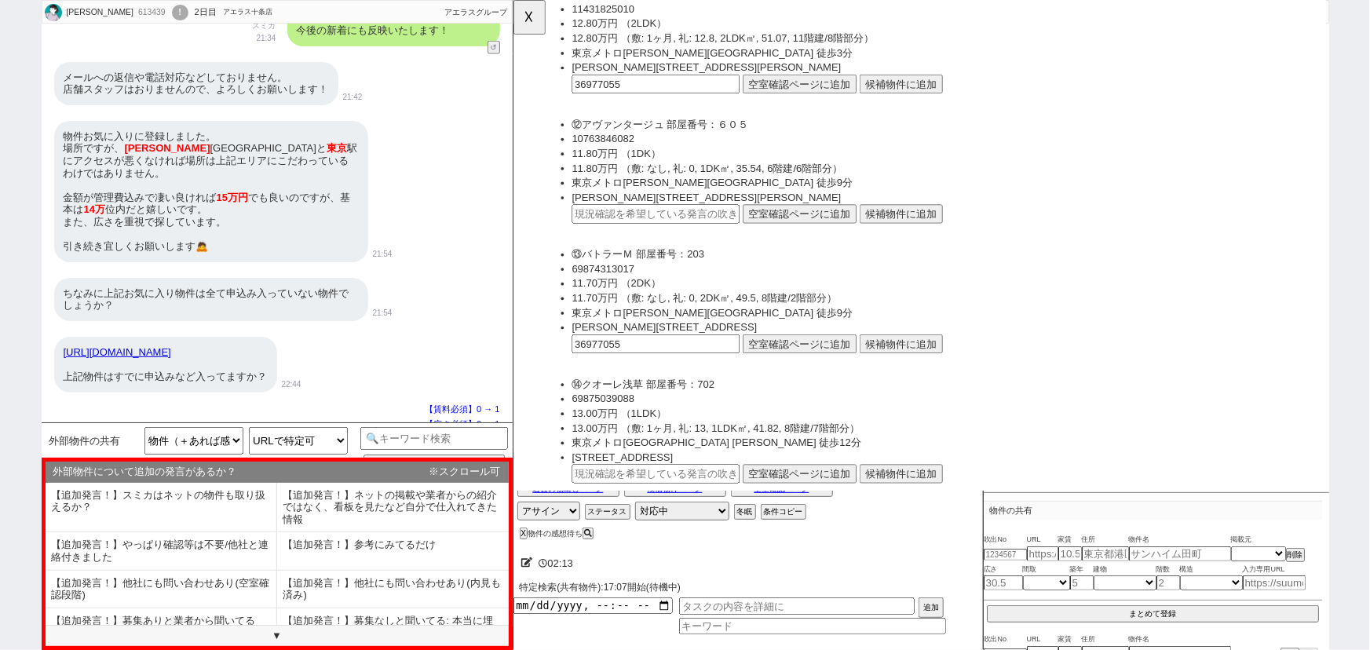
click at [249, 196] on div "物件お気に入りに登録しました。 場所ですが、 神谷 町駅と 東京 駅にアクセスが悪くなければ場所は上記エリアにこだわっているわけではありません。 金額が管理費…" at bounding box center [211, 191] width 314 height 141
click at [644, 510] on ul "⑭クオーレ浅草 部屋番号：702 69875039088 13.00万円 （1LDK） 13.00万円 （敷: 1ヶ月, 礼: 13, 1LDK㎡, 41.8…" at bounding box center [962, 475] width 824 height 140
click at [637, 502] on input "text" at bounding box center [665, 509] width 181 height 20
paste input "36977055"
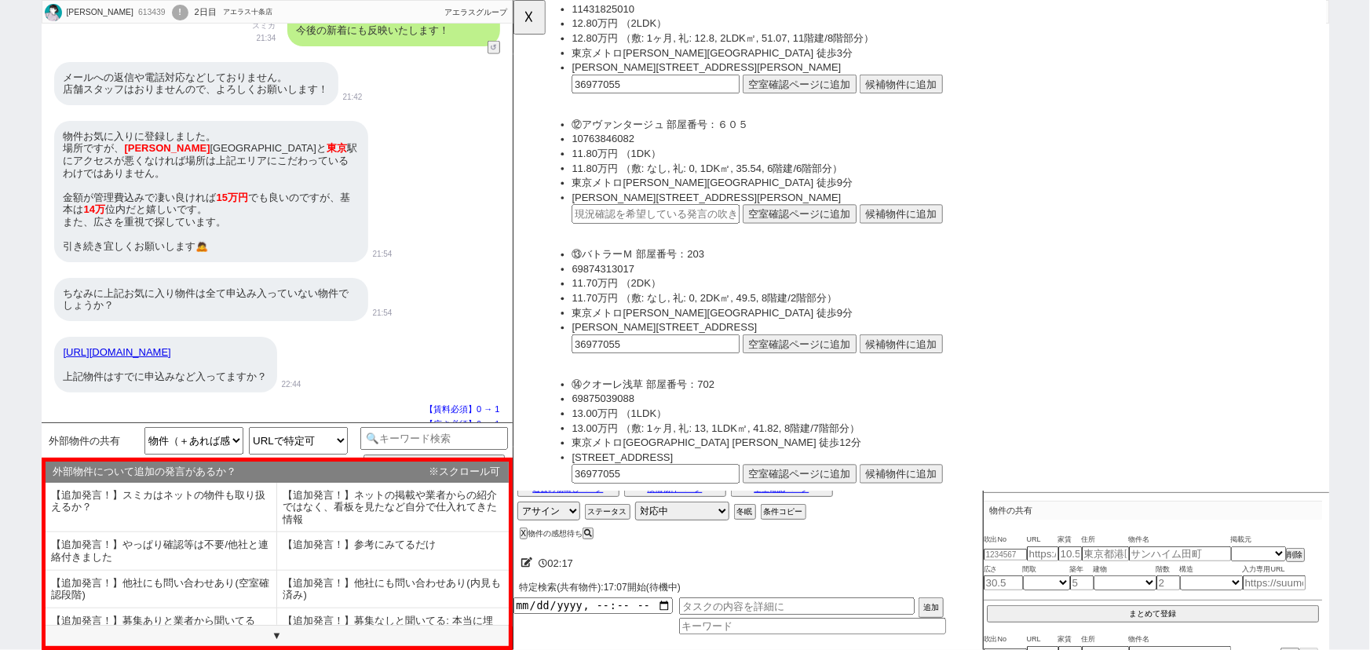
click at [806, 499] on button "空室確認ページに追加" at bounding box center [820, 509] width 122 height 20
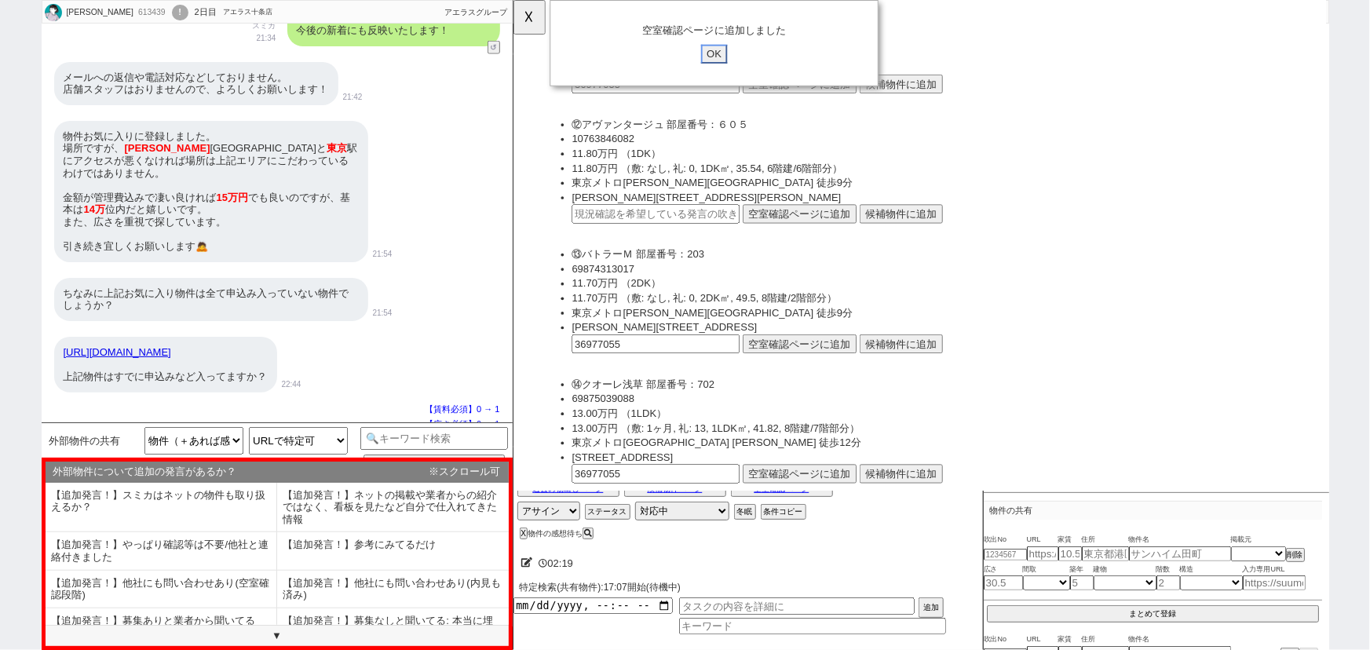
click at [726, 56] on input "OK" at bounding box center [728, 58] width 28 height 20
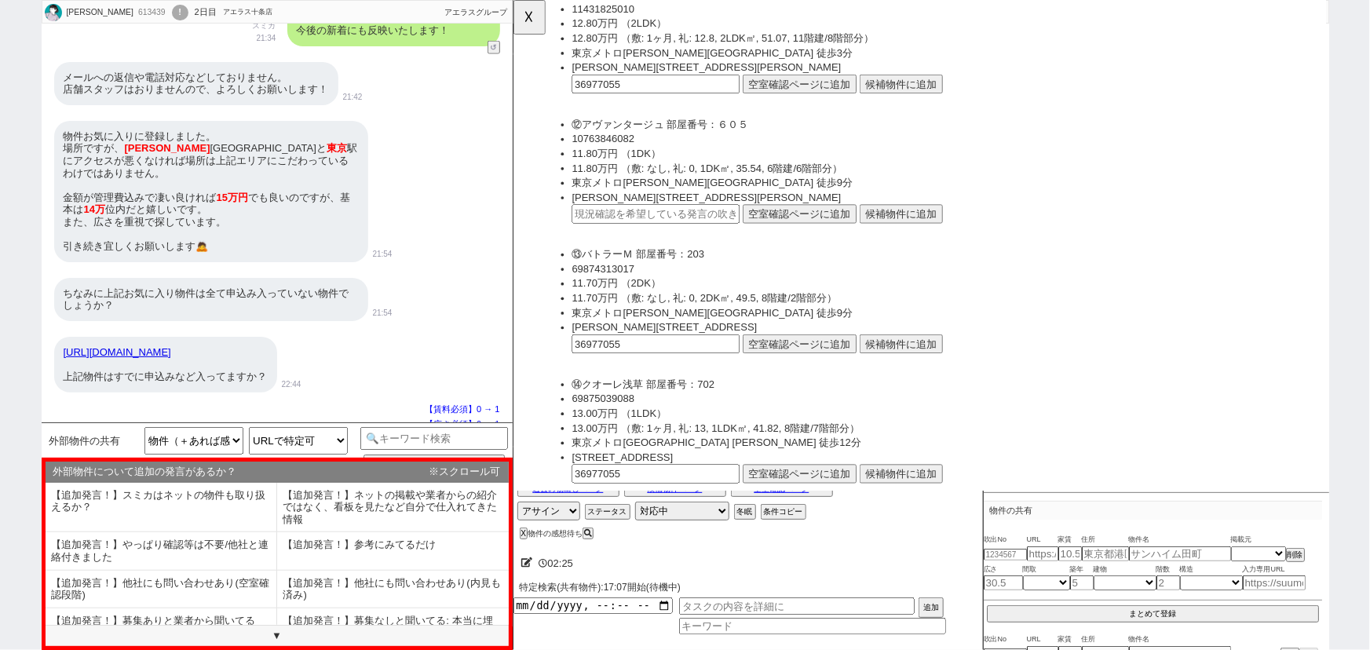
scroll to position [5147, 0]
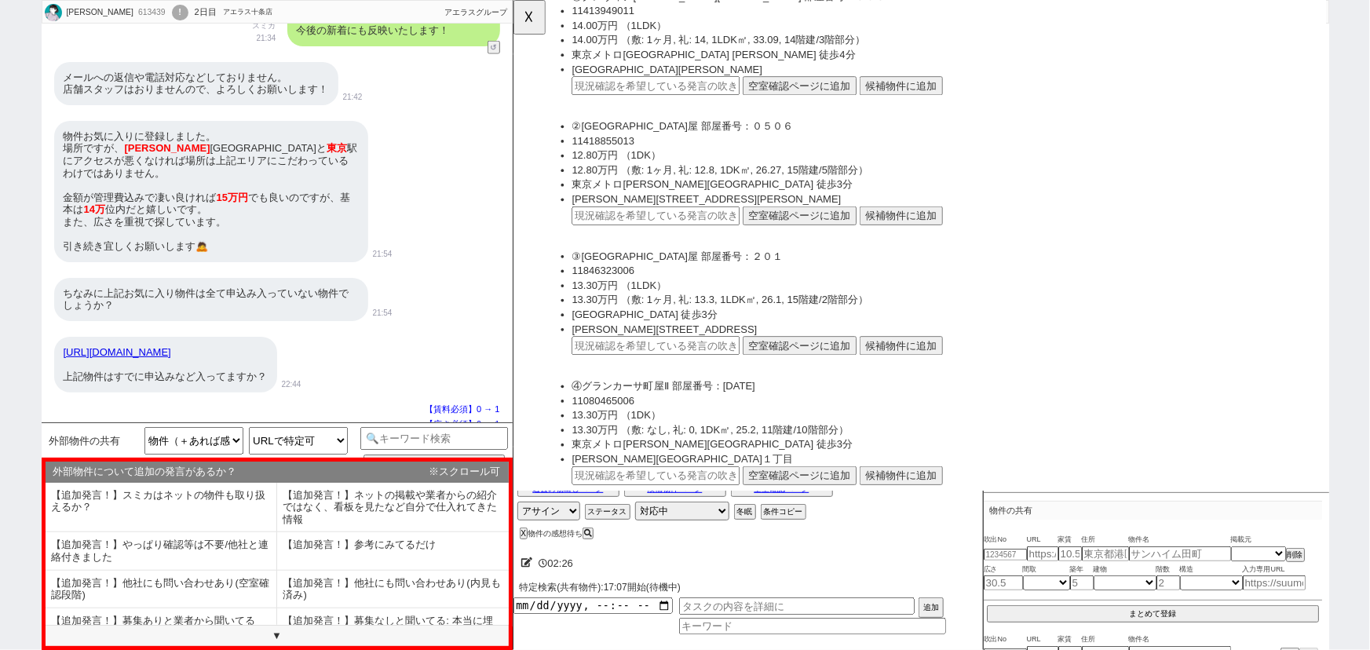
click at [173, 161] on div "物件お気に入りに登録しました。 場所ですが、 神谷 町駅と 東京 駅にアクセスが悪くなければ場所は上記エリアにこだわっているわけではありません。 金額が管理費…" at bounding box center [211, 191] width 314 height 141
click at [688, 361] on input "text" at bounding box center [665, 371] width 181 height 20
paste input "36977055"
click at [775, 361] on button "空室確認ページに追加" at bounding box center [820, 371] width 122 height 20
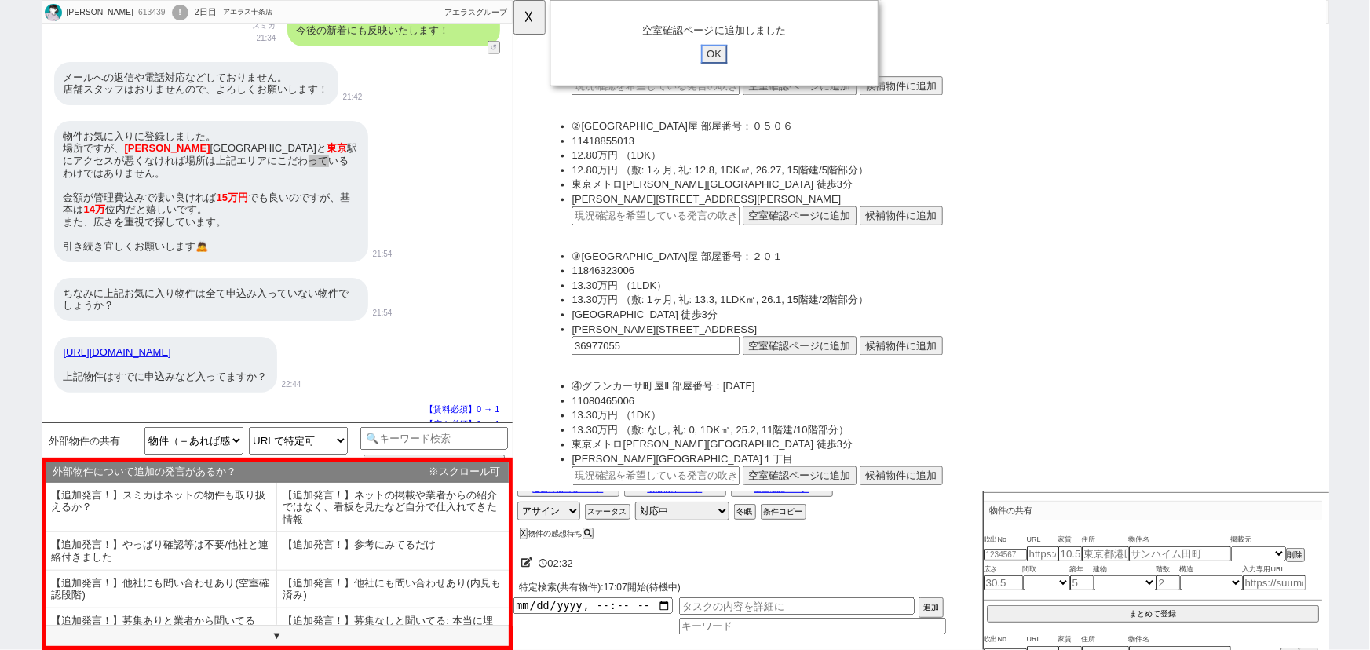
click at [717, 59] on input "OK" at bounding box center [728, 58] width 28 height 20
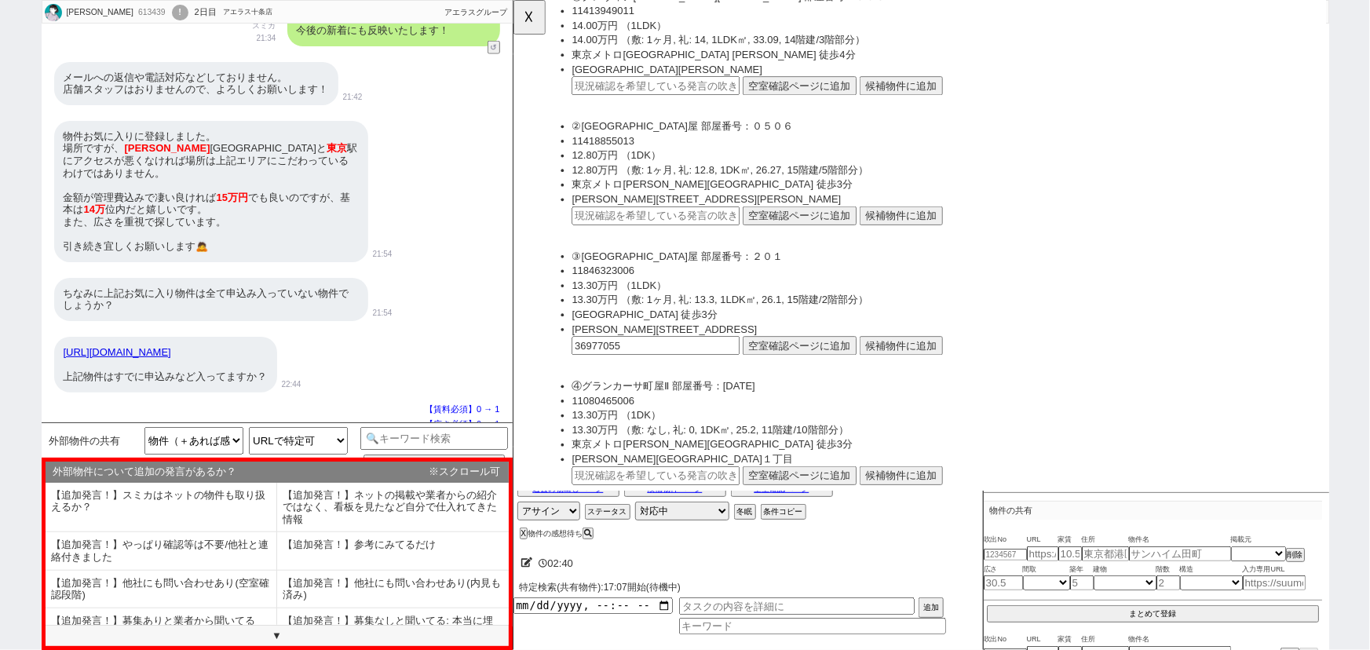
scroll to position [973, 0]
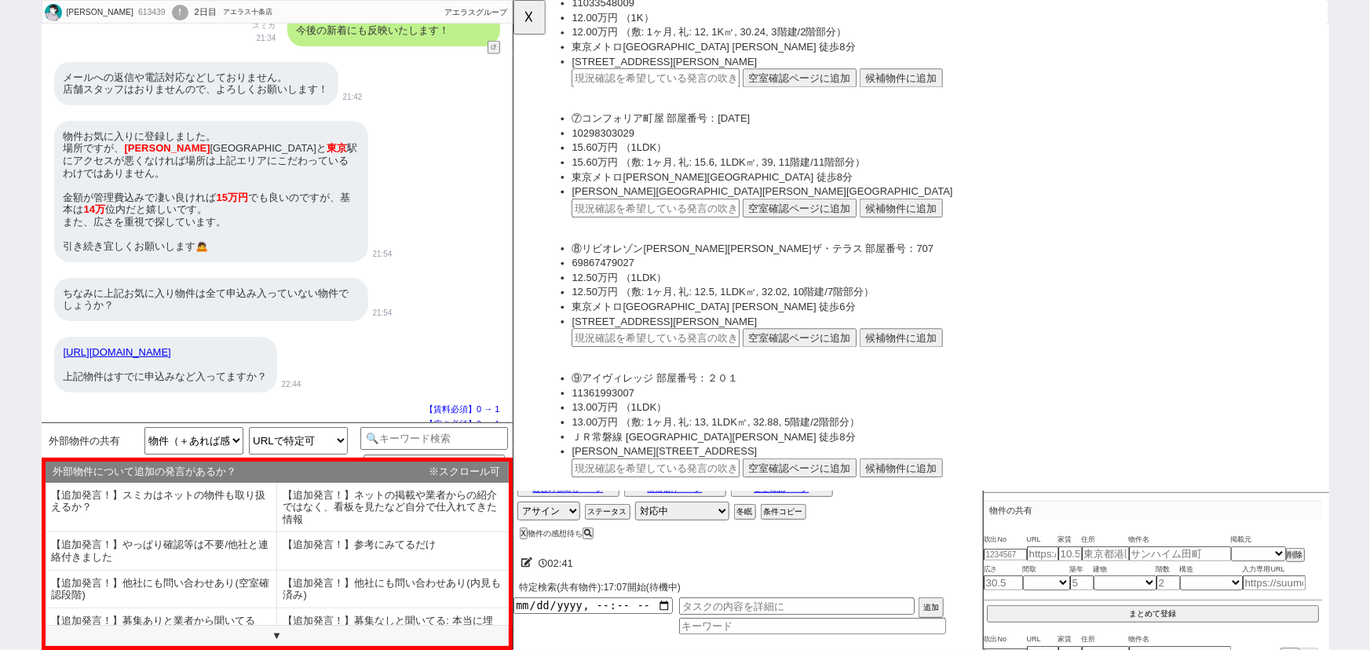
click at [255, 185] on div "物件お気に入りに登録しました。 場所ですが、 神谷 町駅と 東京 駅にアクセスが悪くなければ場所は上記エリアにこだわっているわけではありません。 金額が管理費…" at bounding box center [211, 191] width 314 height 141
click at [663, 356] on input "text" at bounding box center [665, 363] width 181 height 20
paste input "36977055"
click at [798, 365] on button "空室確認ページに追加" at bounding box center [820, 363] width 122 height 20
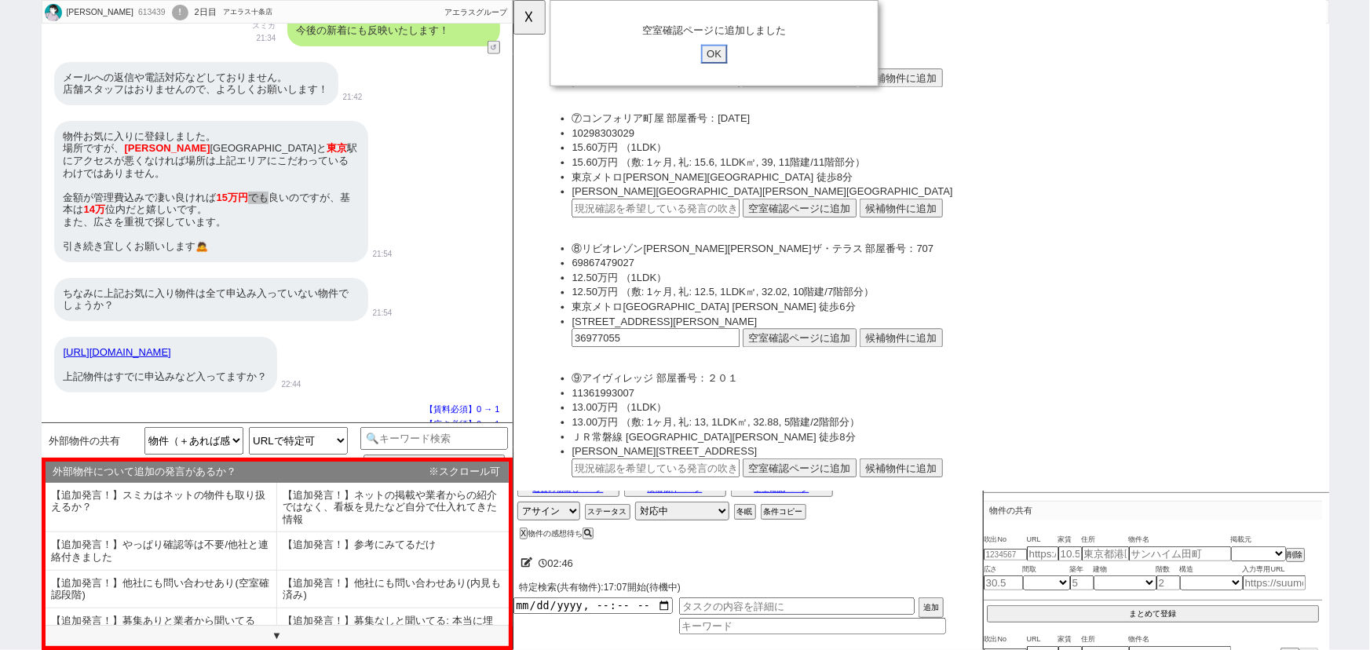
click at [732, 54] on input "OK" at bounding box center [728, 58] width 28 height 20
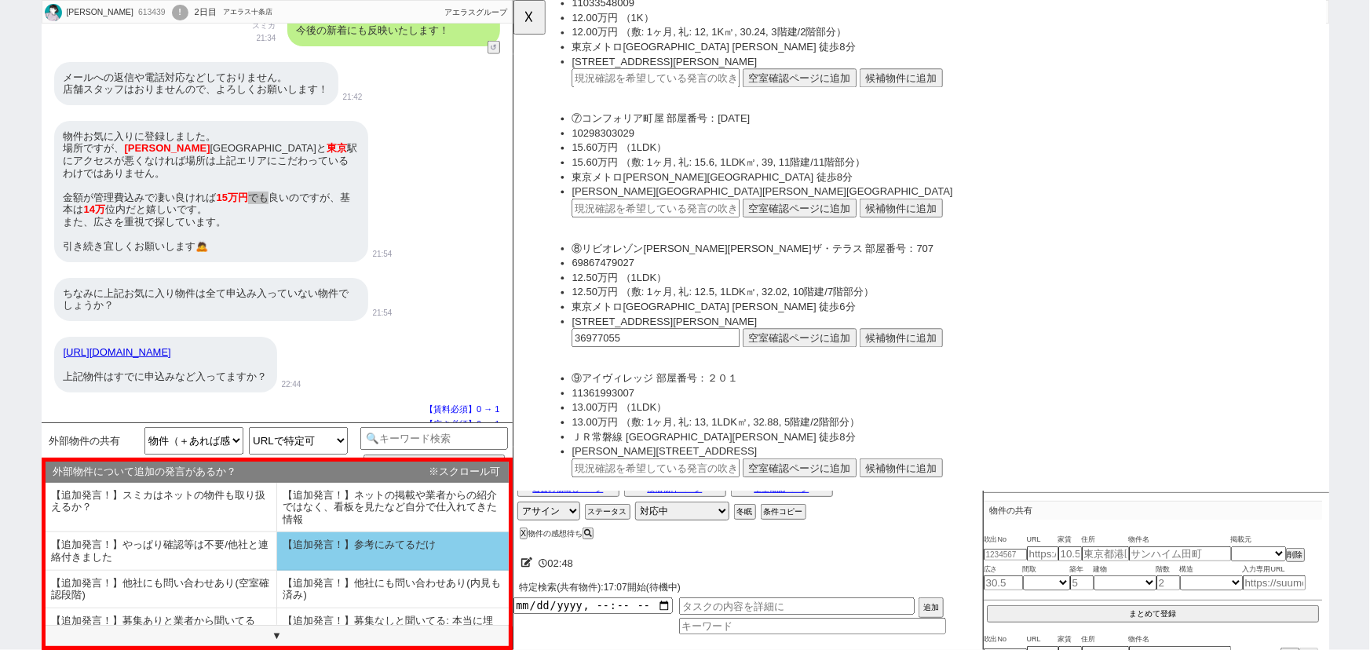
scroll to position [95, 0]
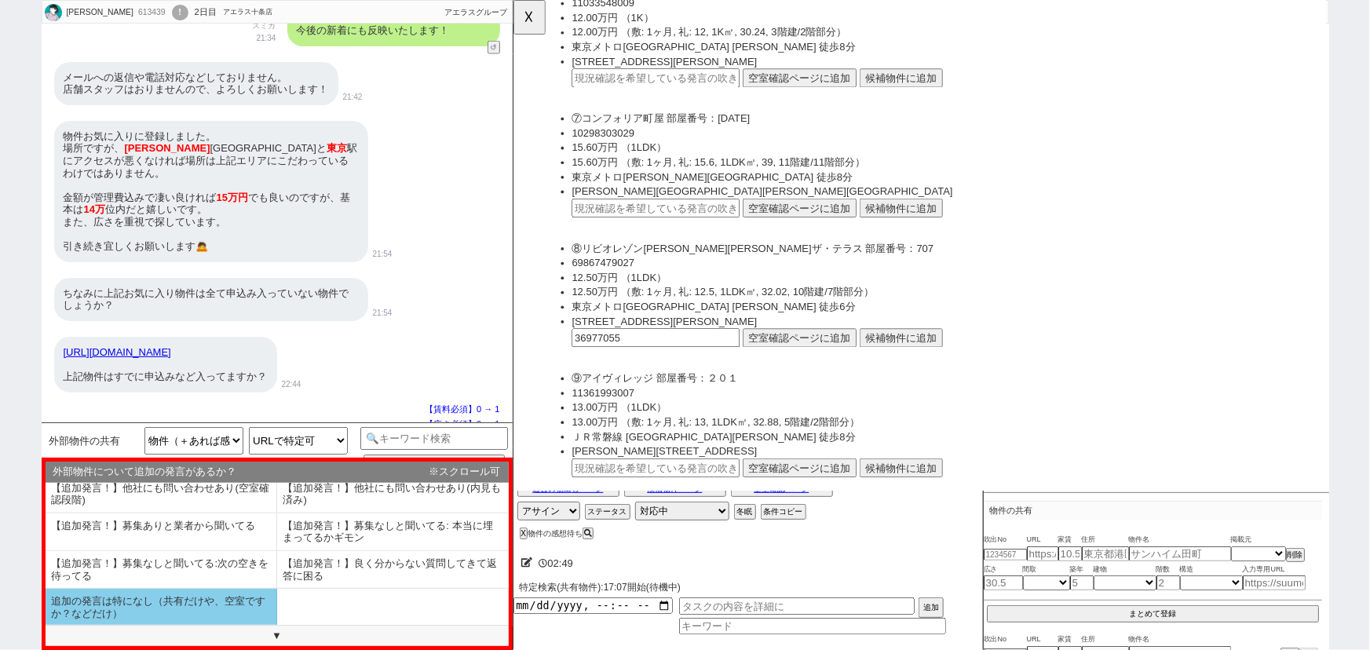
click at [204, 610] on li "追加の発言は特になし（共有だけや、空室ですか？などだけ）" at bounding box center [162, 607] width 232 height 37
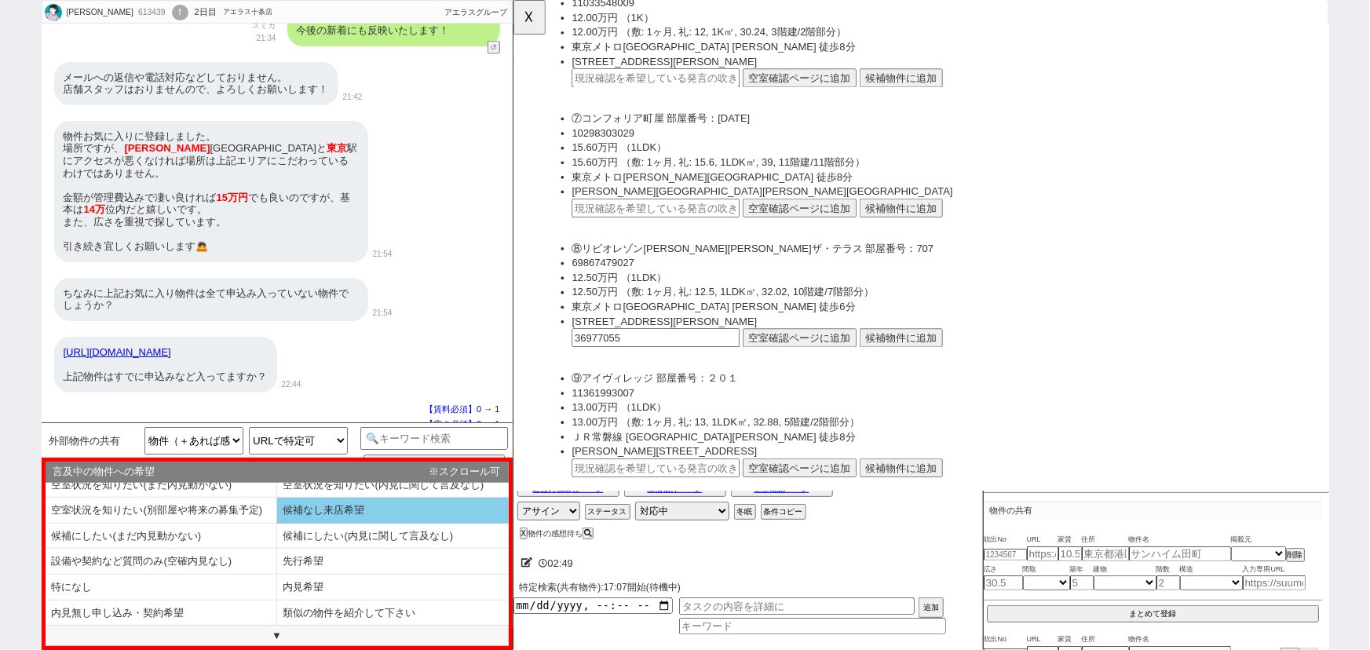
scroll to position [0, 0]
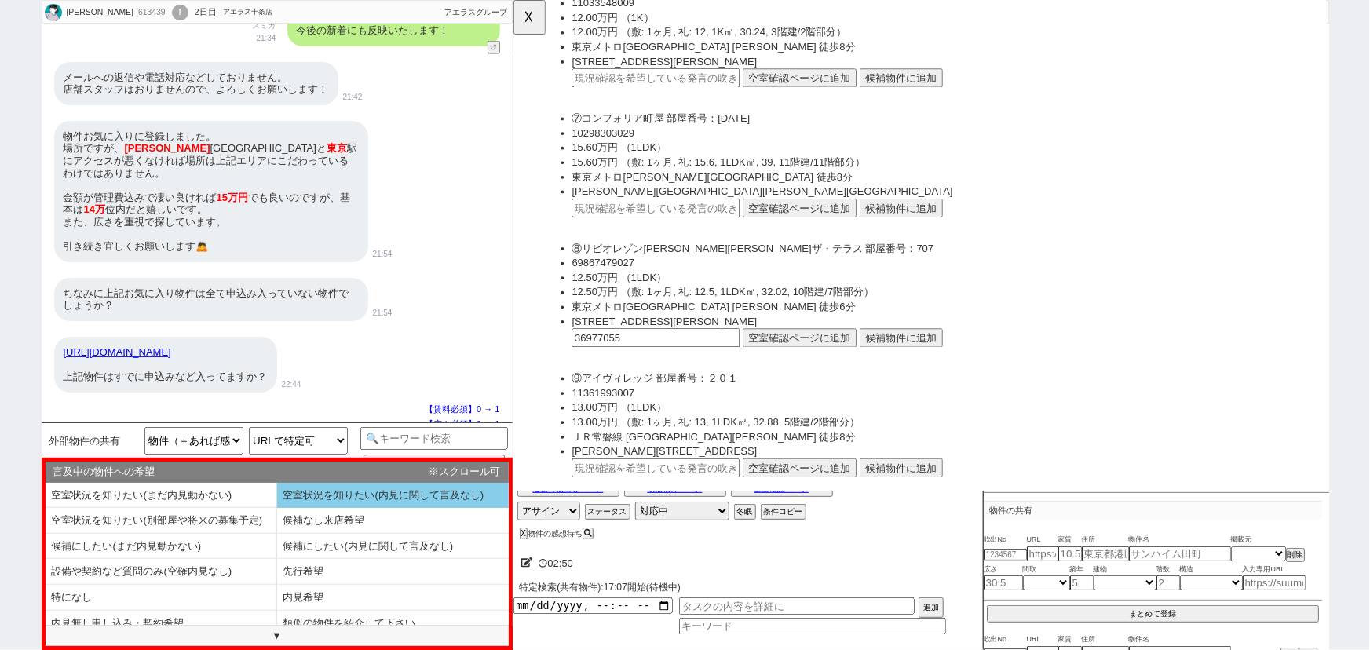
click at [371, 495] on li "空室状況を知りたい(内見に関して言及なし)" at bounding box center [393, 496] width 232 height 26
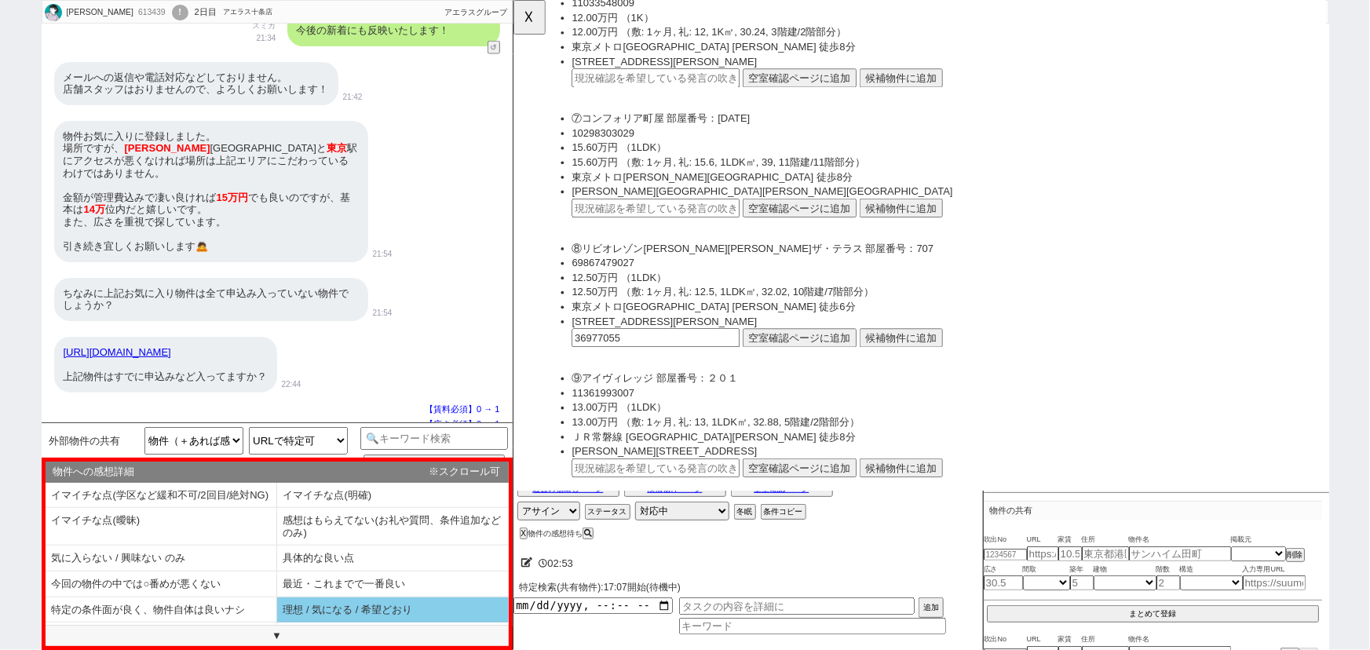
click at [360, 615] on li "理想 / 気になる / 希望どおり" at bounding box center [393, 610] width 232 height 26
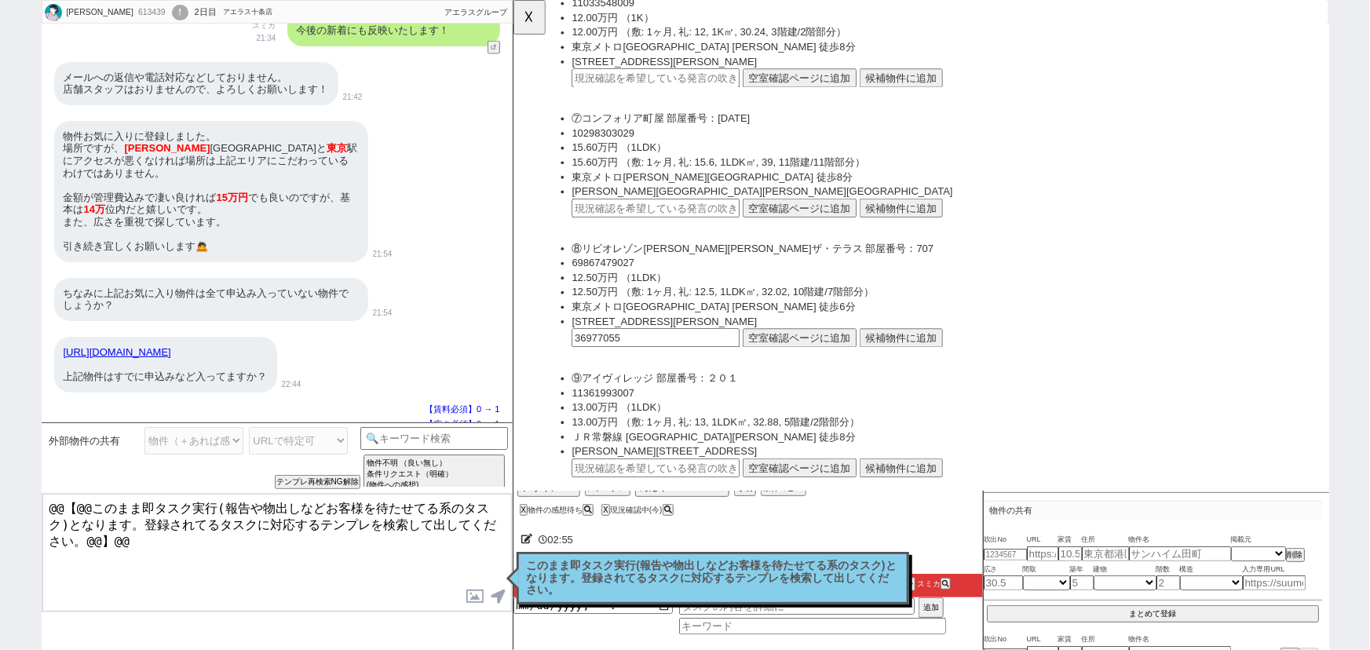
click at [687, 577] on p "このまま即タスク実行(報告や物出しなどお客様を待たせてる系のタスク)となります。登録されてるタスクに対応するテンプレを検索して出してください。" at bounding box center [713, 578] width 372 height 37
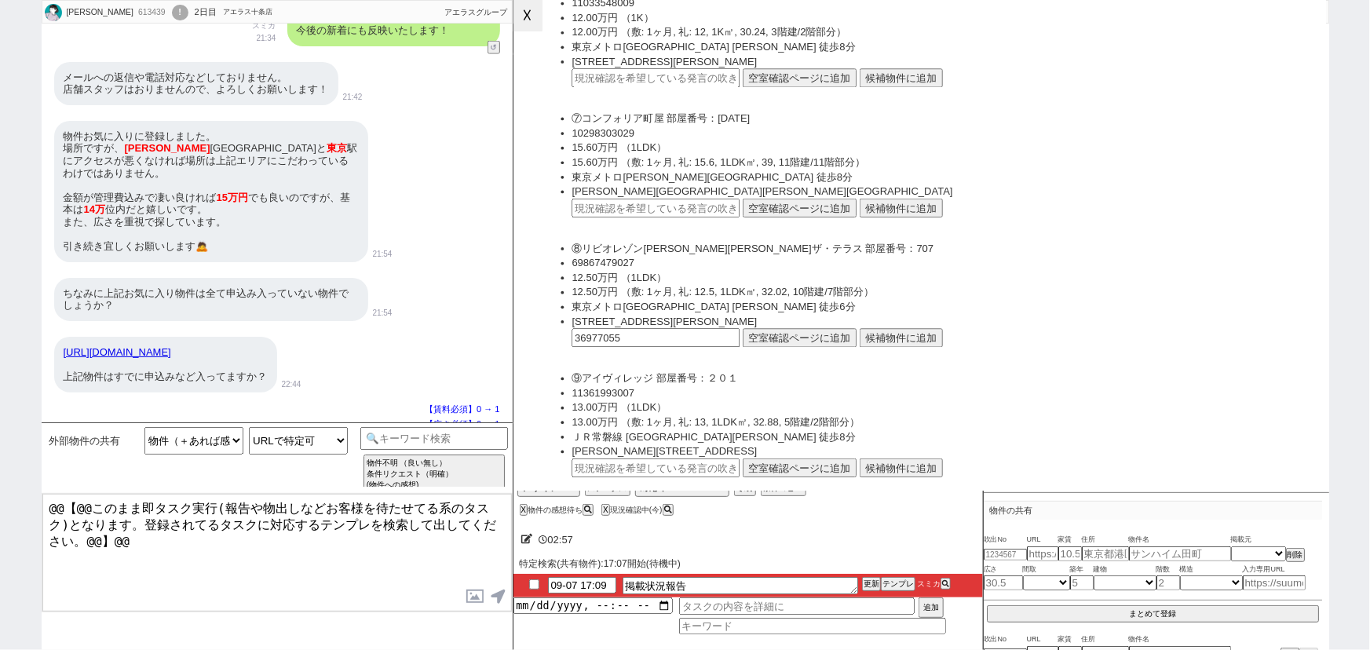
click at [531, 29] on button "☓" at bounding box center [527, 15] width 29 height 31
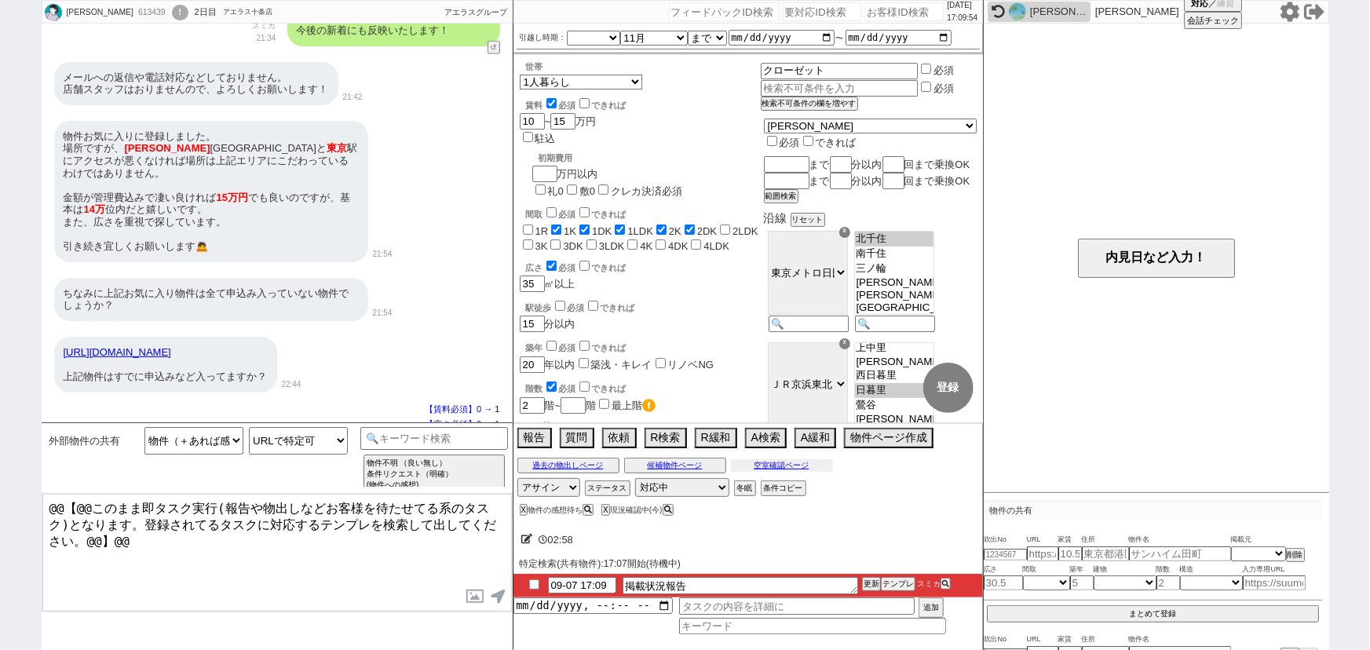
click at [787, 467] on button "空室確認ページ" at bounding box center [782, 465] width 102 height 13
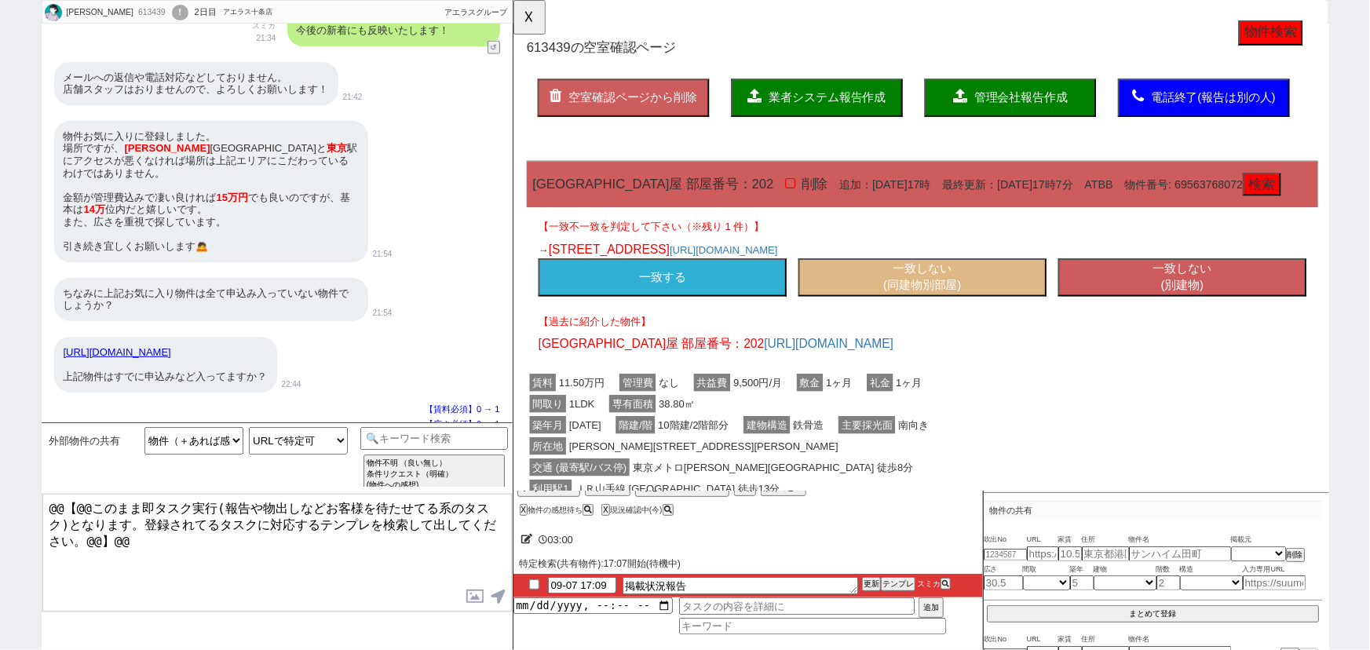
click at [696, 299] on button "一致する" at bounding box center [672, 298] width 267 height 41
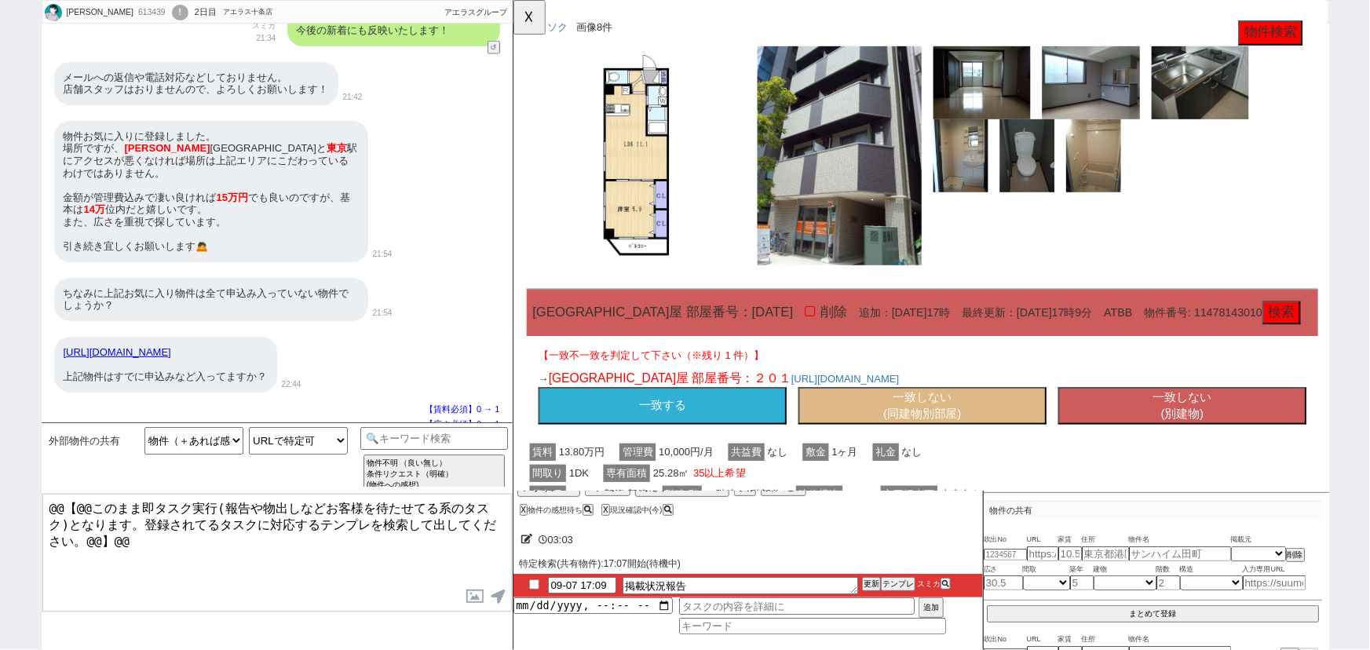
scroll to position [849, 0]
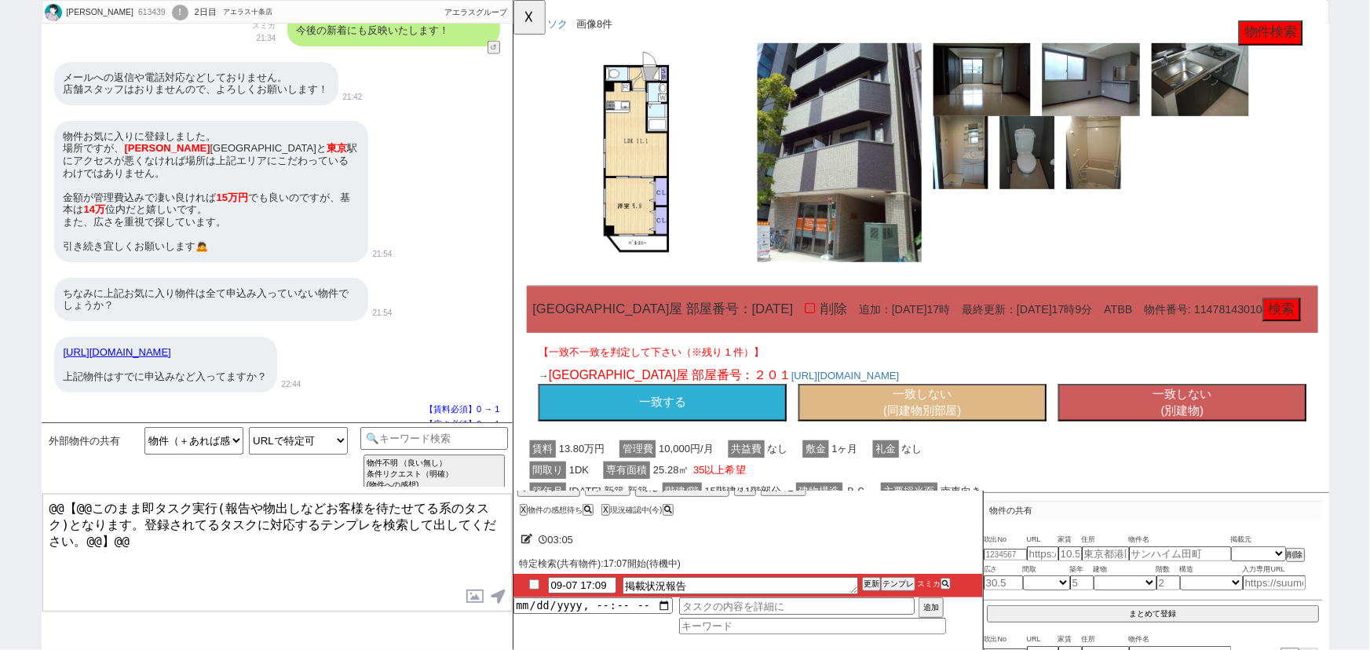
click at [915, 413] on button "一致しない (同建物別部屋)" at bounding box center [952, 433] width 267 height 41
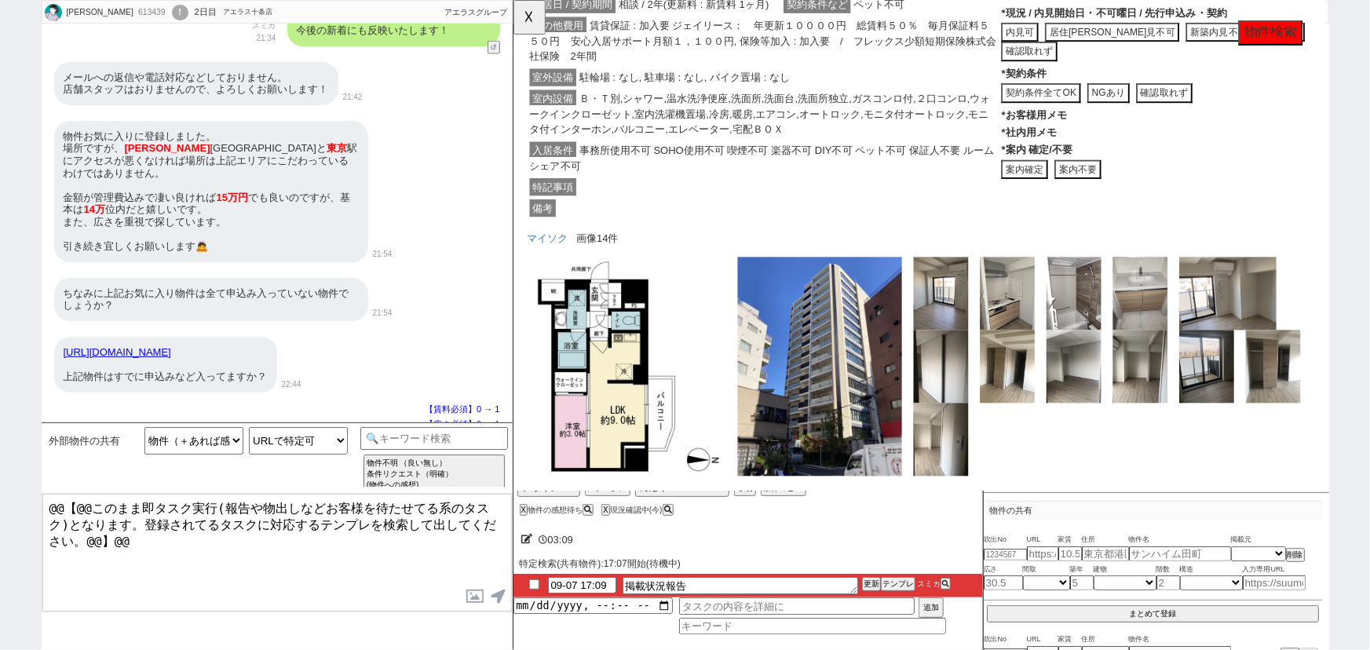
scroll to position [2584, 0]
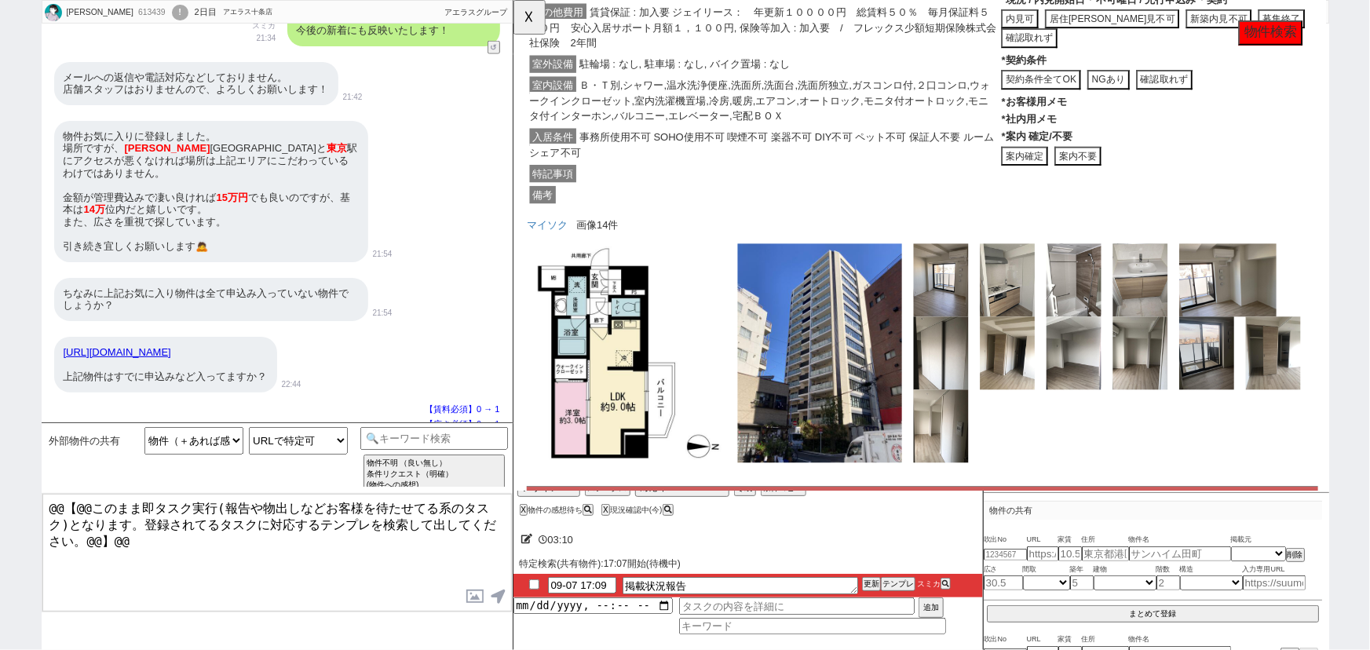
click at [904, 628] on button "一致しない (同建物別部屋)" at bounding box center [952, 648] width 267 height 41
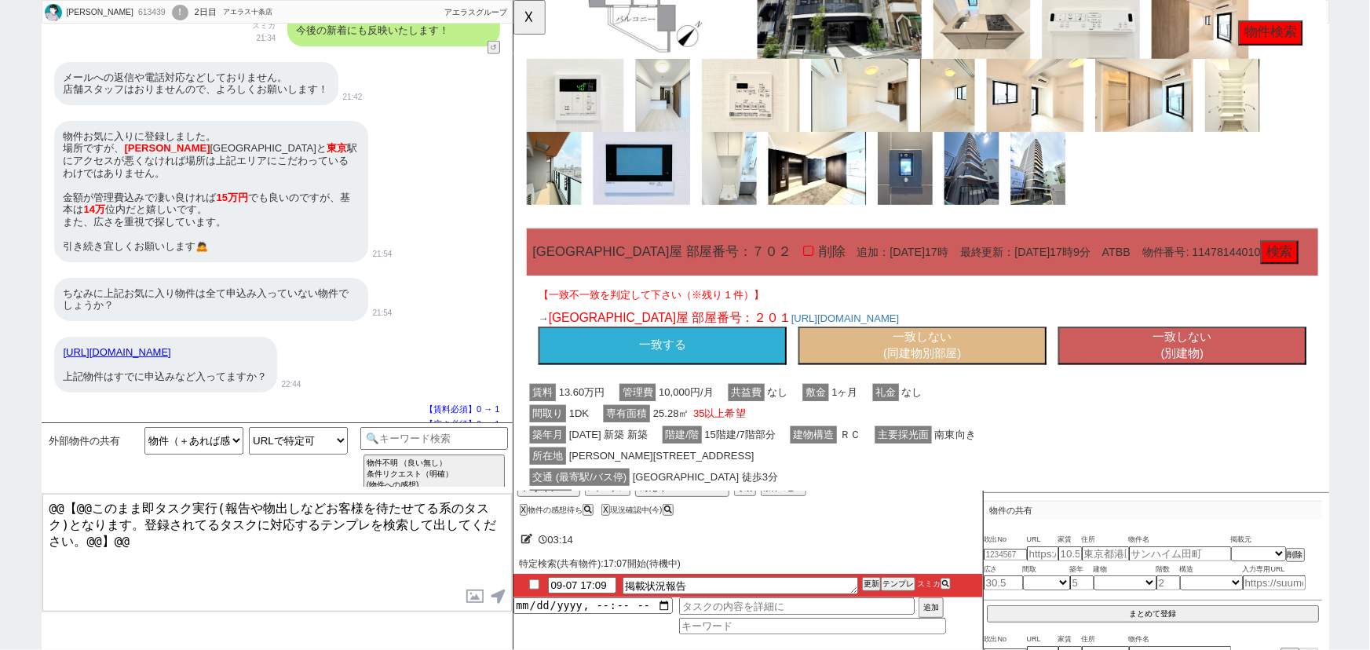
scroll to position [3996, 0]
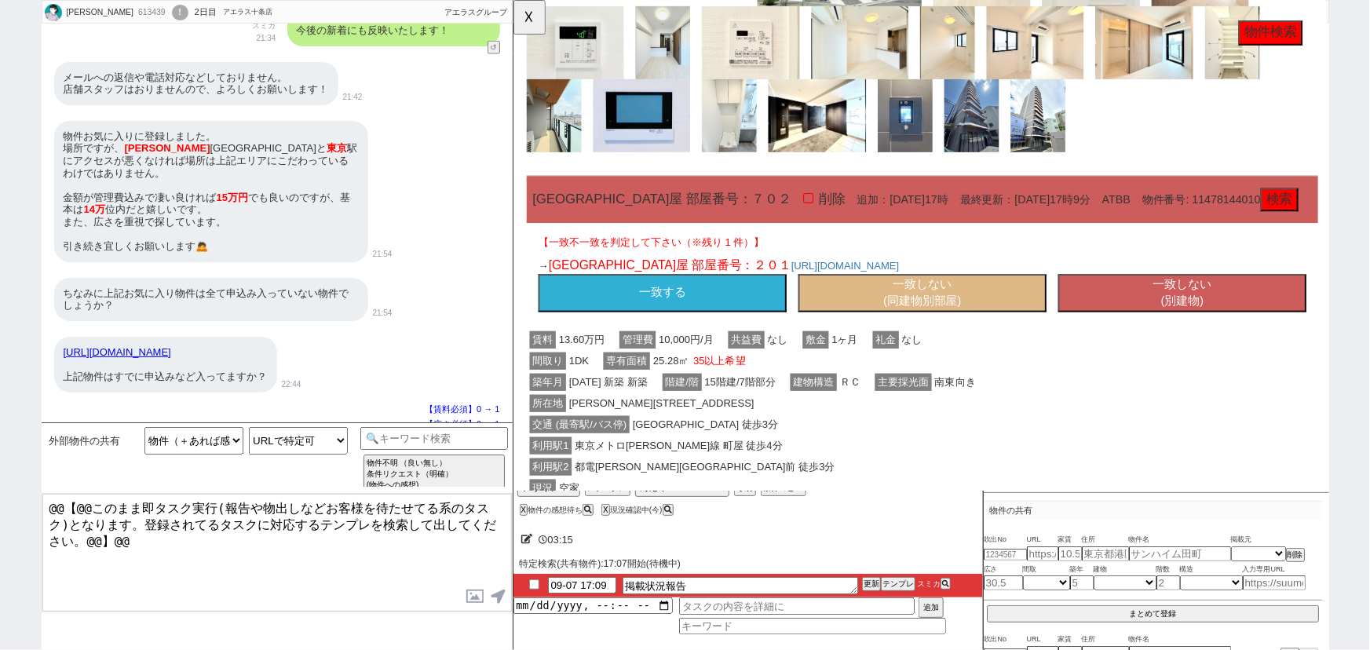
click at [875, 335] on button "一致しない (同建物別部屋)" at bounding box center [952, 314] width 267 height 41
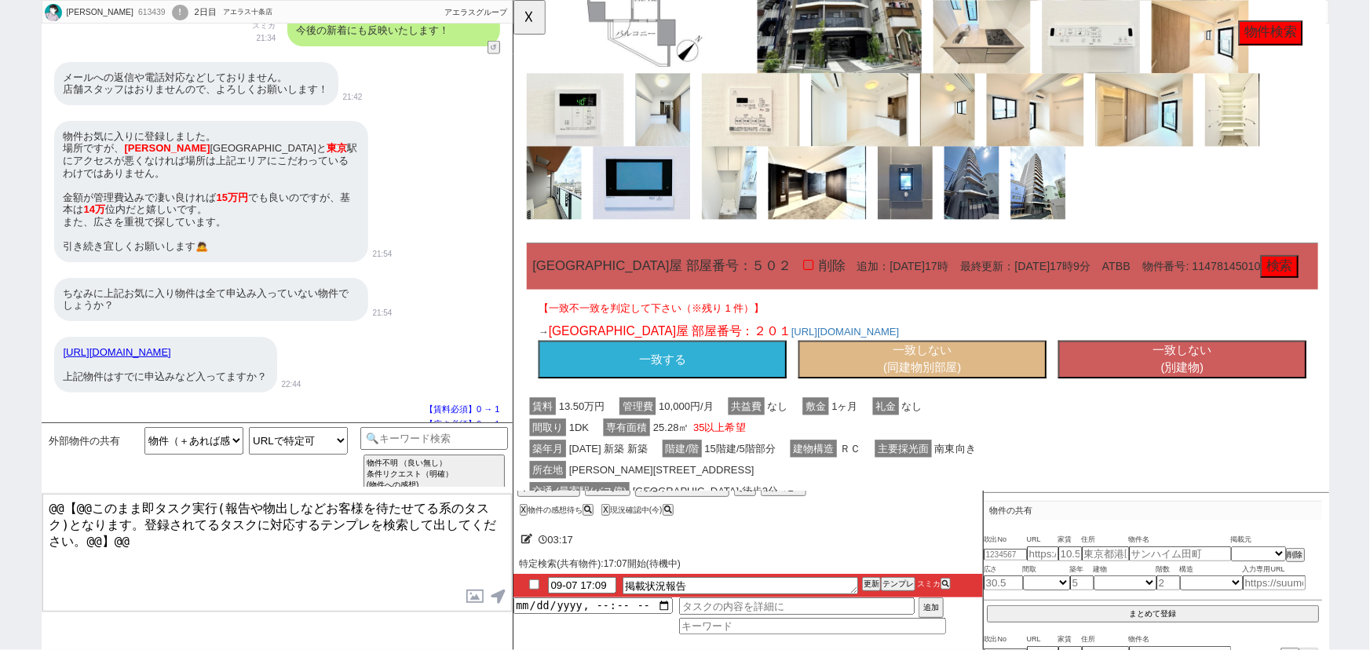
scroll to position [5031, 0]
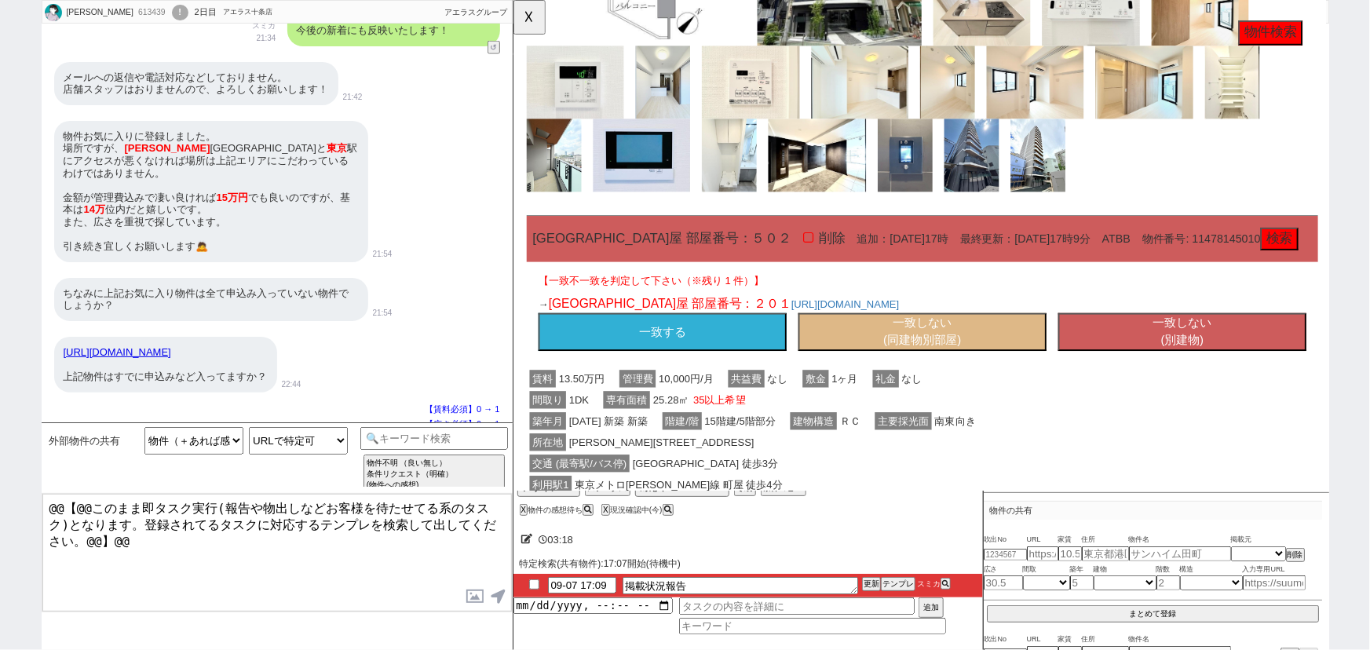
click at [885, 367] on button "一致しない (同建物別部屋)" at bounding box center [952, 357] width 267 height 41
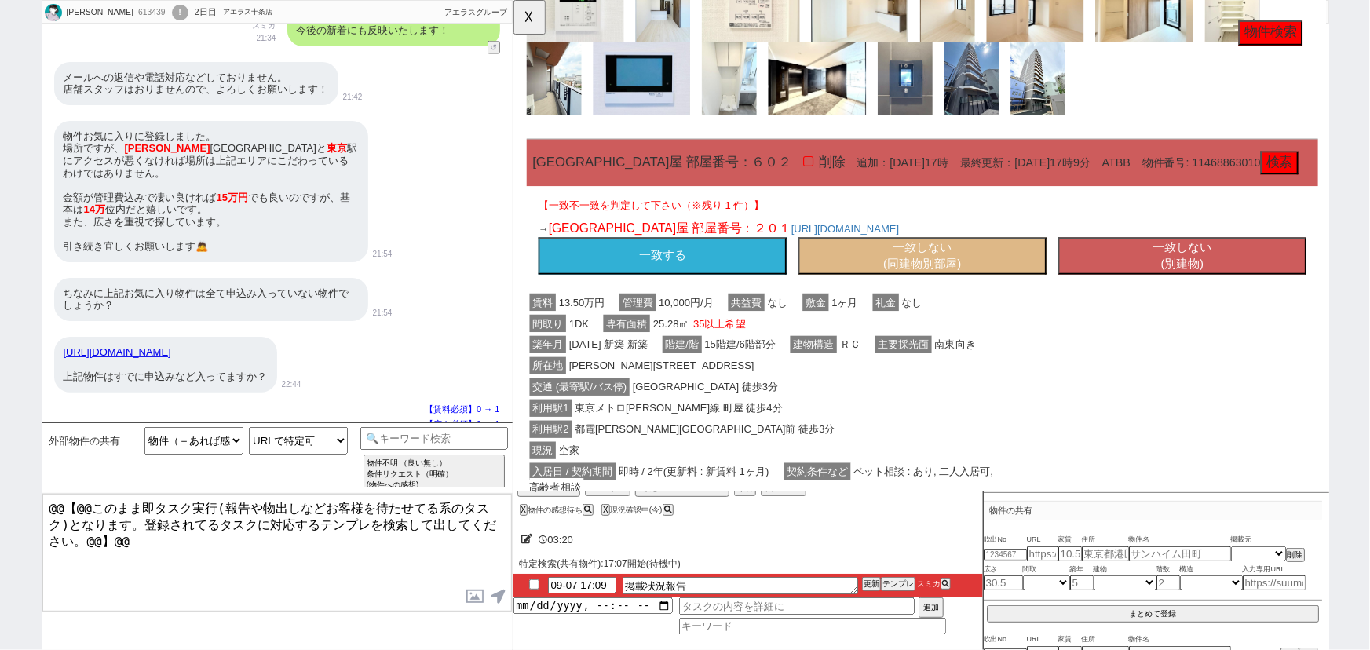
scroll to position [6196, 0]
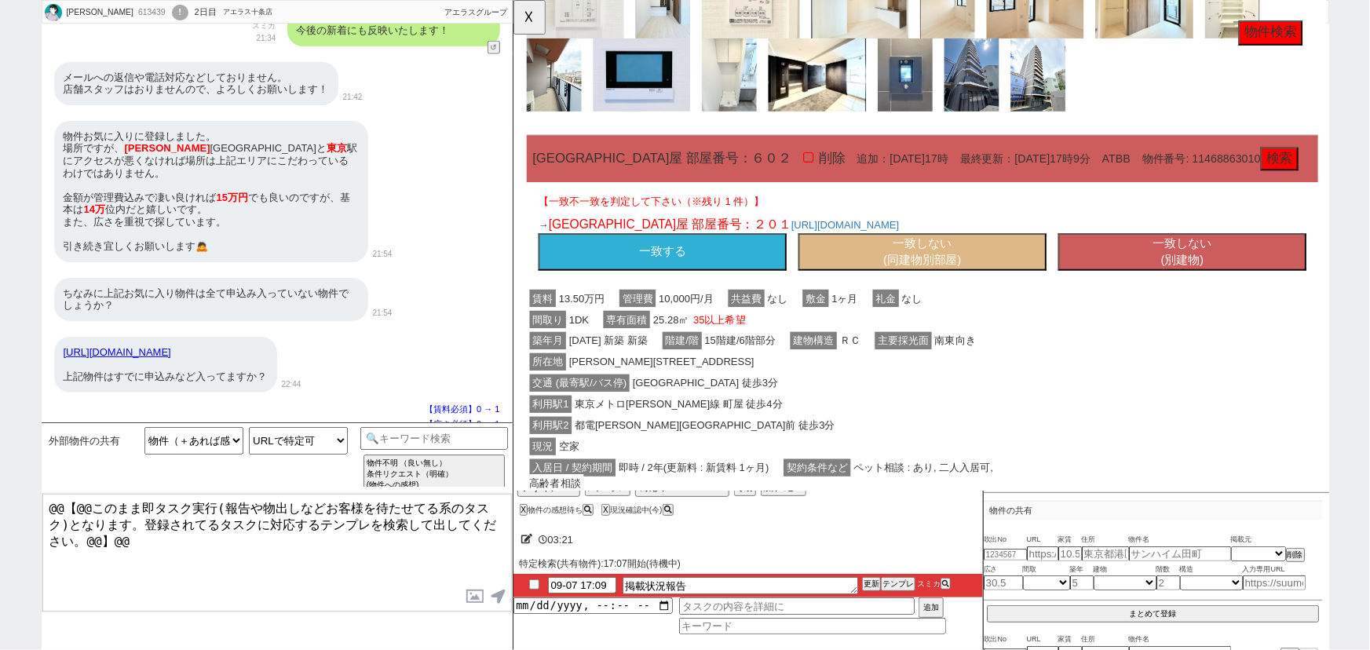
click at [937, 287] on button "一致しない (同建物別部屋)" at bounding box center [952, 271] width 267 height 41
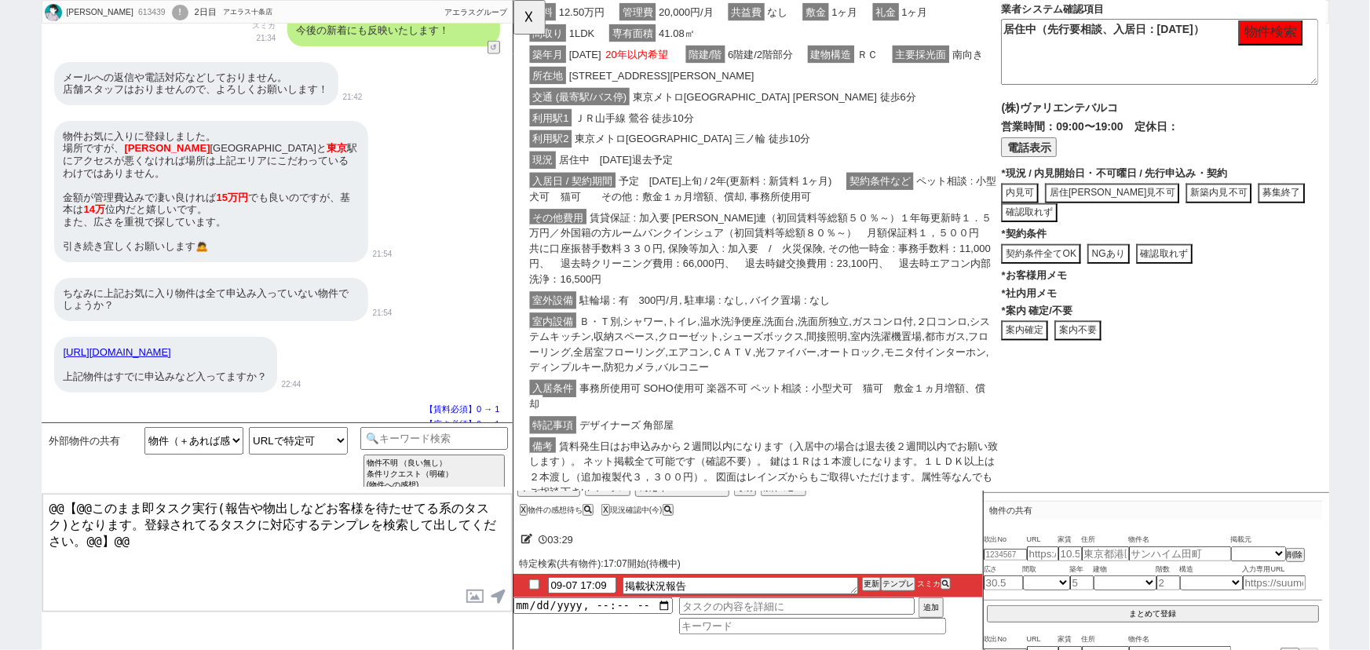
click at [833, 290] on span "賃貸保証 : 加入要 全保連（初回賃料等総額５０％～）１年毎更新時１．５万円／外国籍の方ルームバンクインシュア（初回賃料等総額８０％～）　月額保証料１，５００…" at bounding box center [778, 267] width 497 height 85
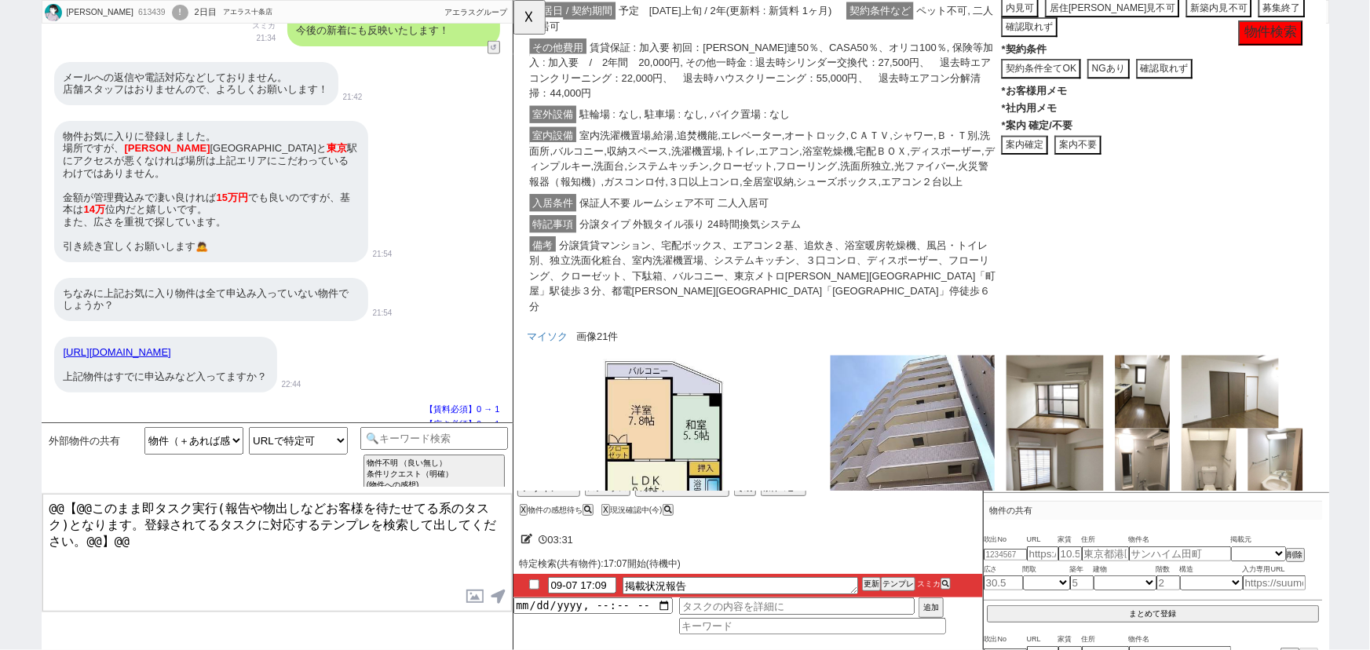
click at [900, 184] on span "室内洗濯機置場,給湯,追焚機能,エレベーター,オートロック,ＣＡＴＶ,シャワー,Ｂ・Ｔ別,洗面所,バルコニー,収納スペース,洗濯機置場,トイレ,エアコン,浴室…" at bounding box center [780, 171] width 500 height 68
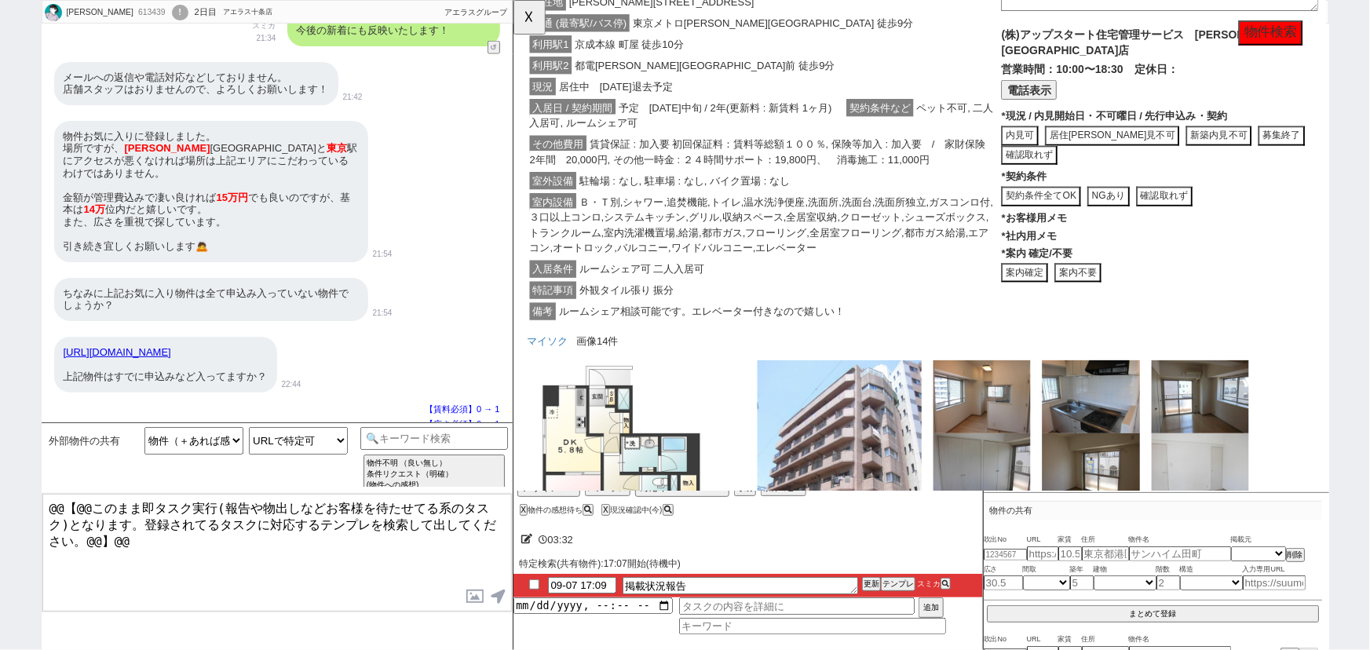
click at [838, 126] on span "予定　2025年10月中旬 / 2年(更新料 : 新賃料 1ヶ月)" at bounding box center [741, 116] width 236 height 19
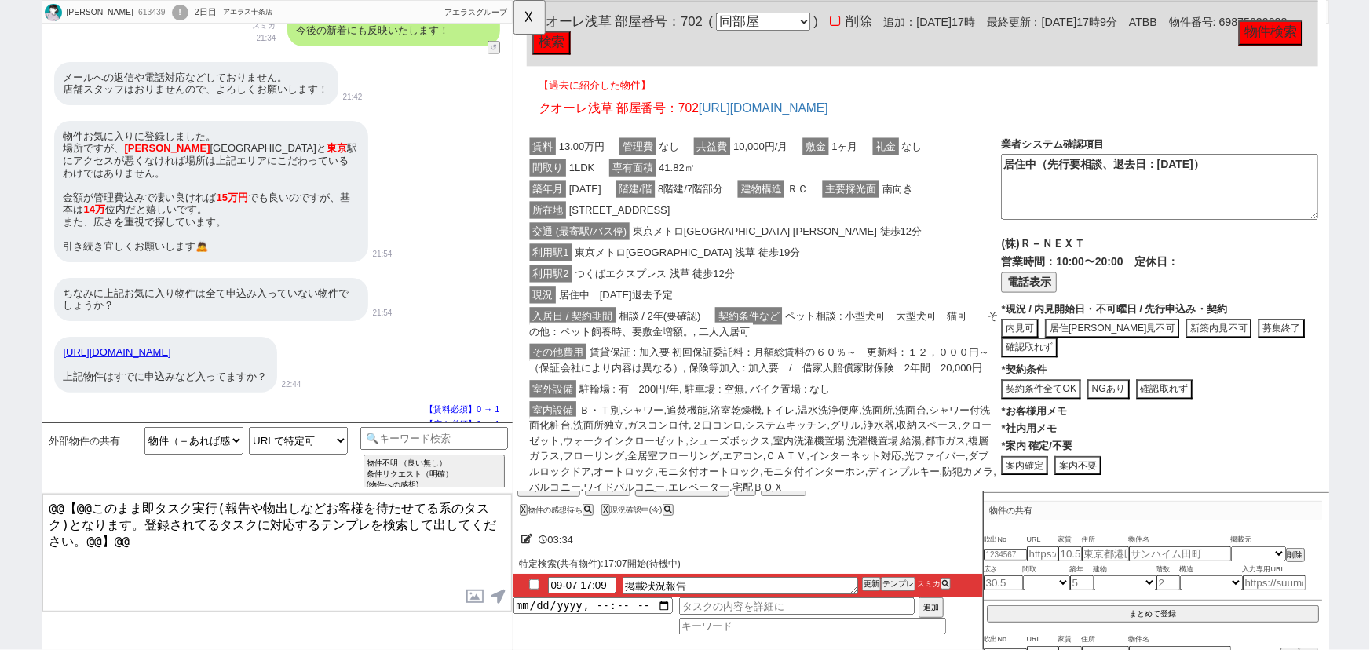
click at [794, 254] on span "東京メトロ日比谷線 入谷 徒歩12分" at bounding box center [795, 248] width 317 height 19
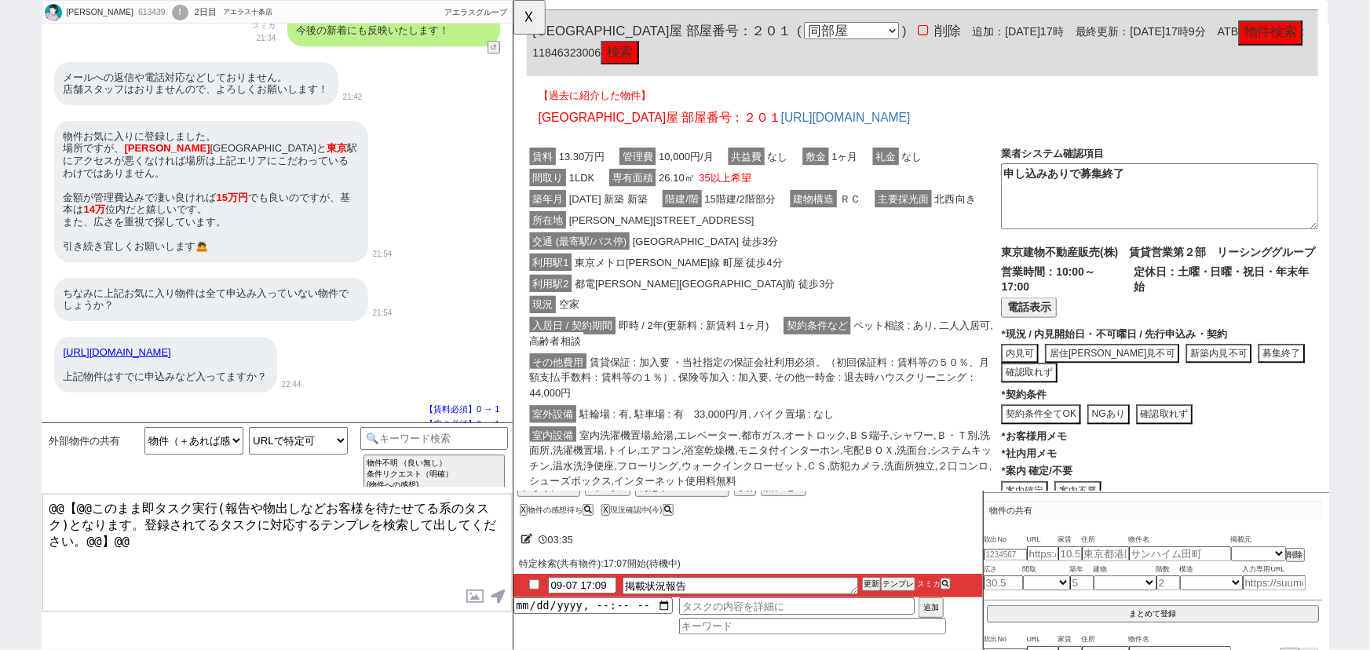
scroll to position [7340, 0]
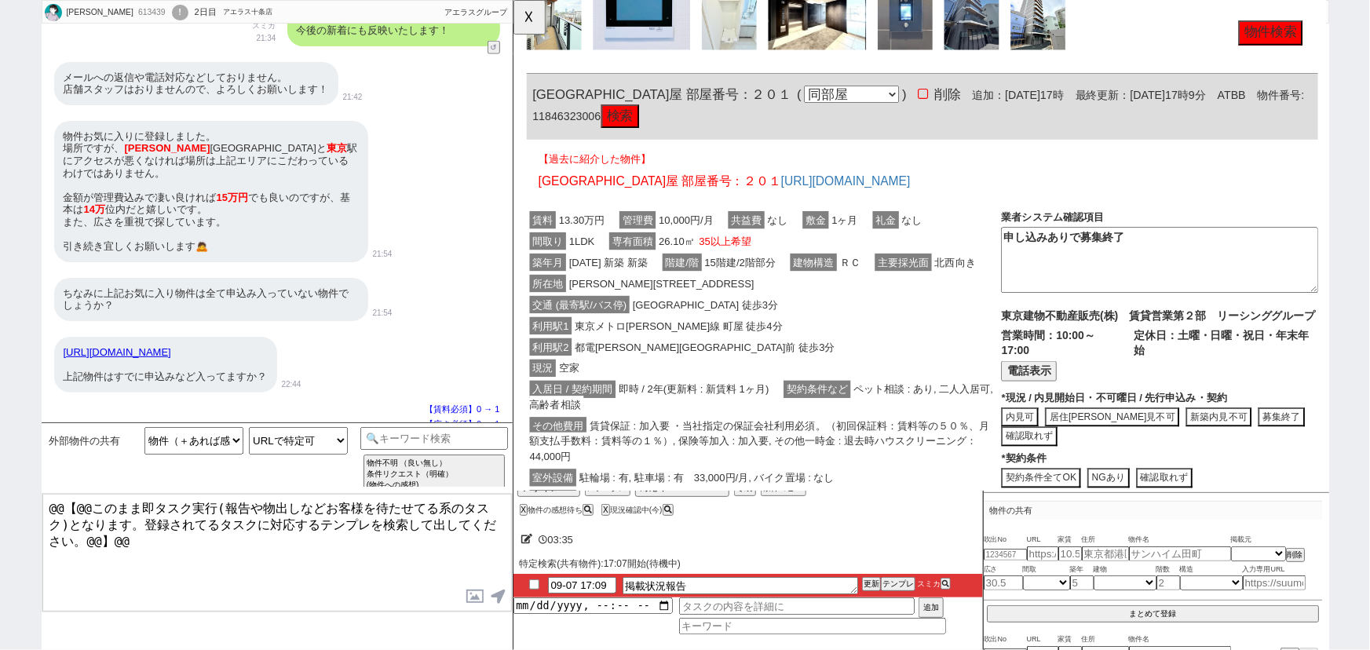
click at [772, 385] on div "利用駅2 都電荒川線 町屋駅前 徒歩3分" at bounding box center [782, 373] width 510 height 23
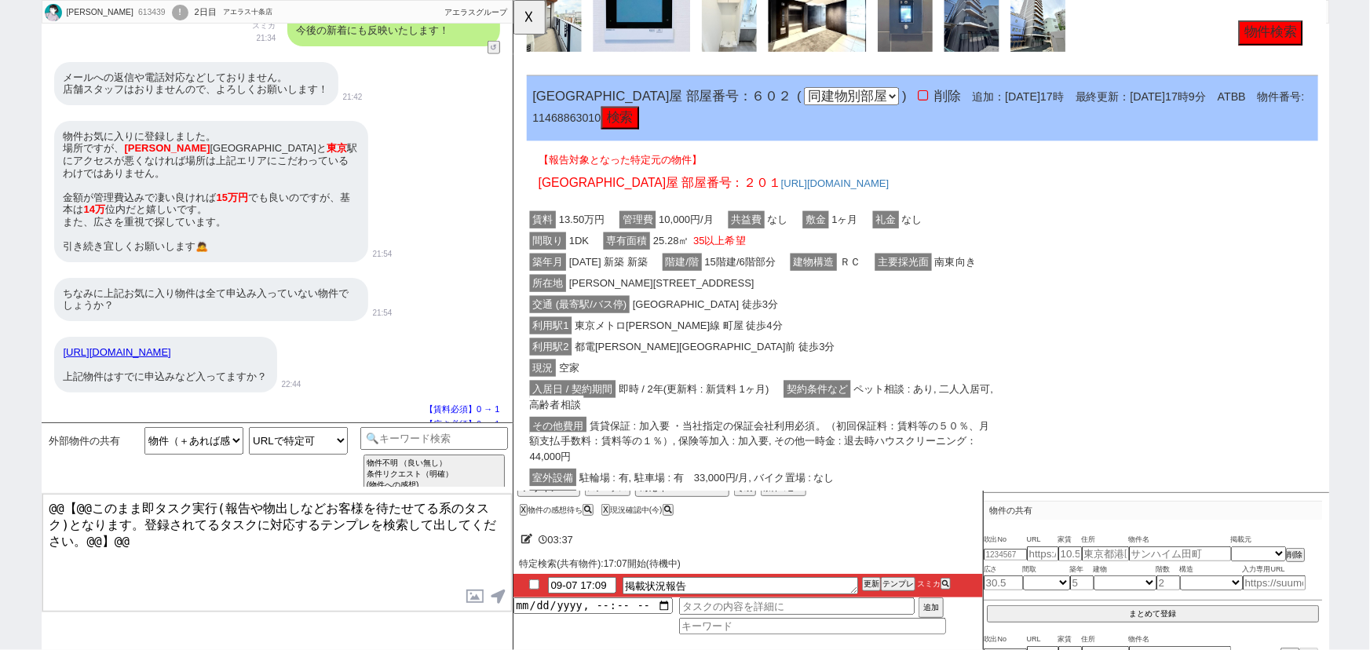
scroll to position [6259, 0]
click at [728, 360] on span "東京メトロ千代田線 町屋 徒歩4分" at bounding box center [690, 350] width 230 height 19
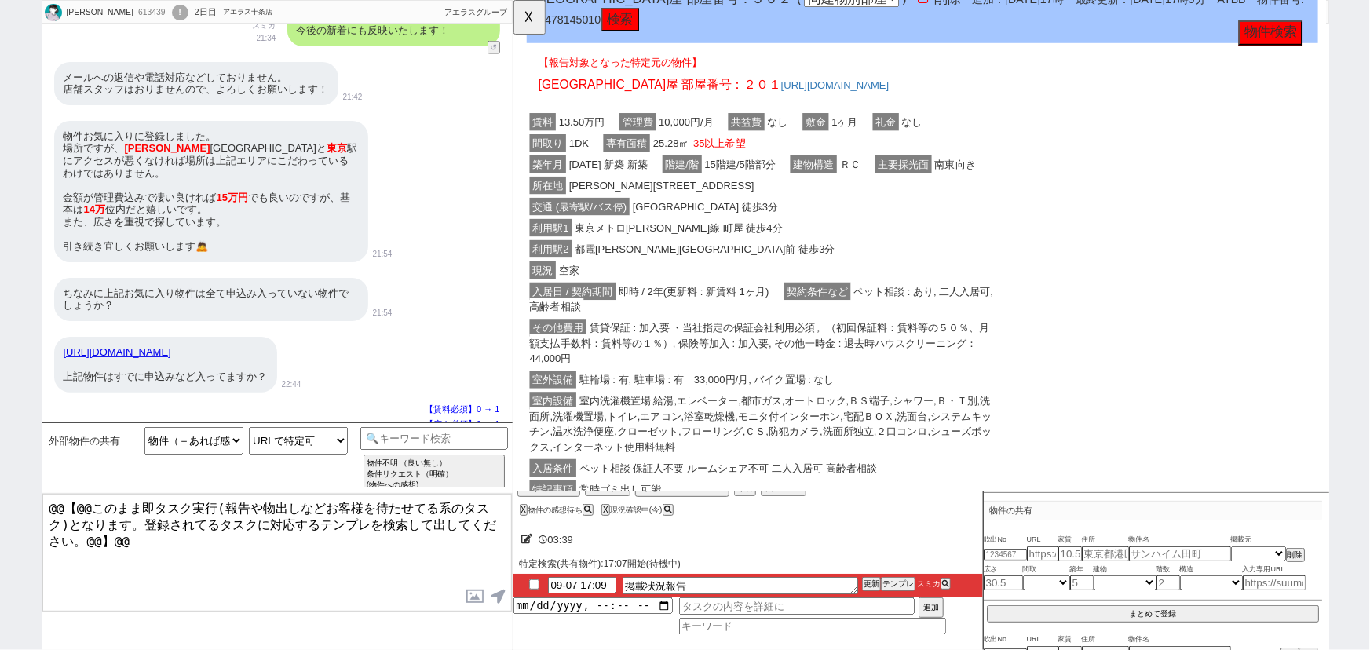
click at [769, 359] on span "賃貸保証 : 加入要 ・当社指定の保証会社利用必須。（初回保証料：賃料等の５０％、月額支払手数料：賃料等の１％）, 保険等加入 : 加入要, その他一時金 :…" at bounding box center [777, 369] width 495 height 52
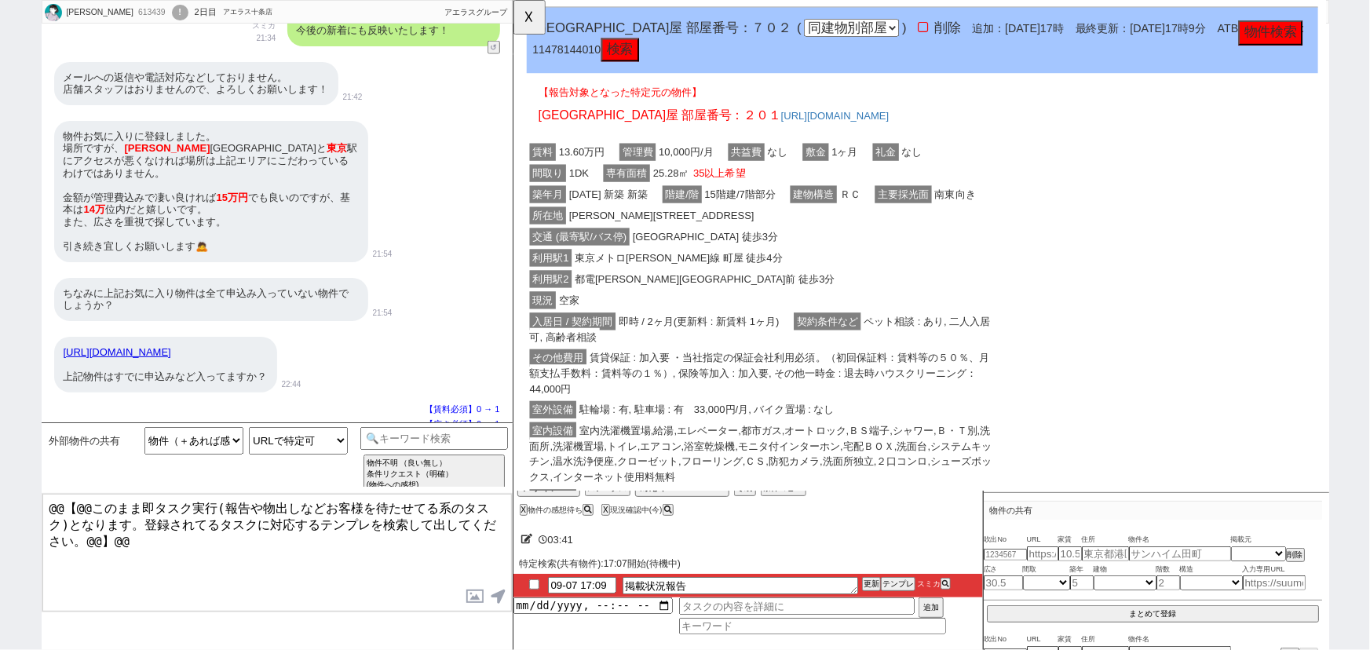
click at [758, 355] on span "即時 / 2ヶ月(更新料 : 新賃料 1ヶ月)" at bounding box center [712, 345] width 179 height 19
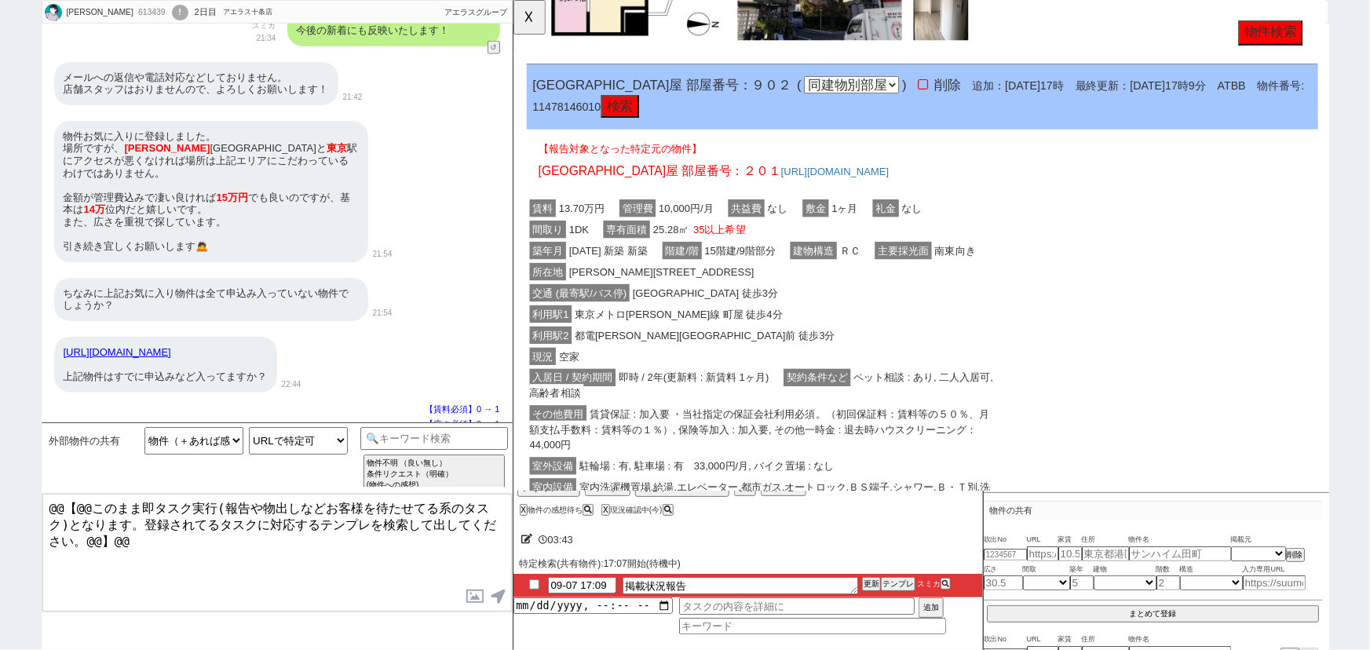
click at [794, 372] on div "利用駅2 都電荒川線 町屋駅前 徒歩3分" at bounding box center [782, 360] width 510 height 23
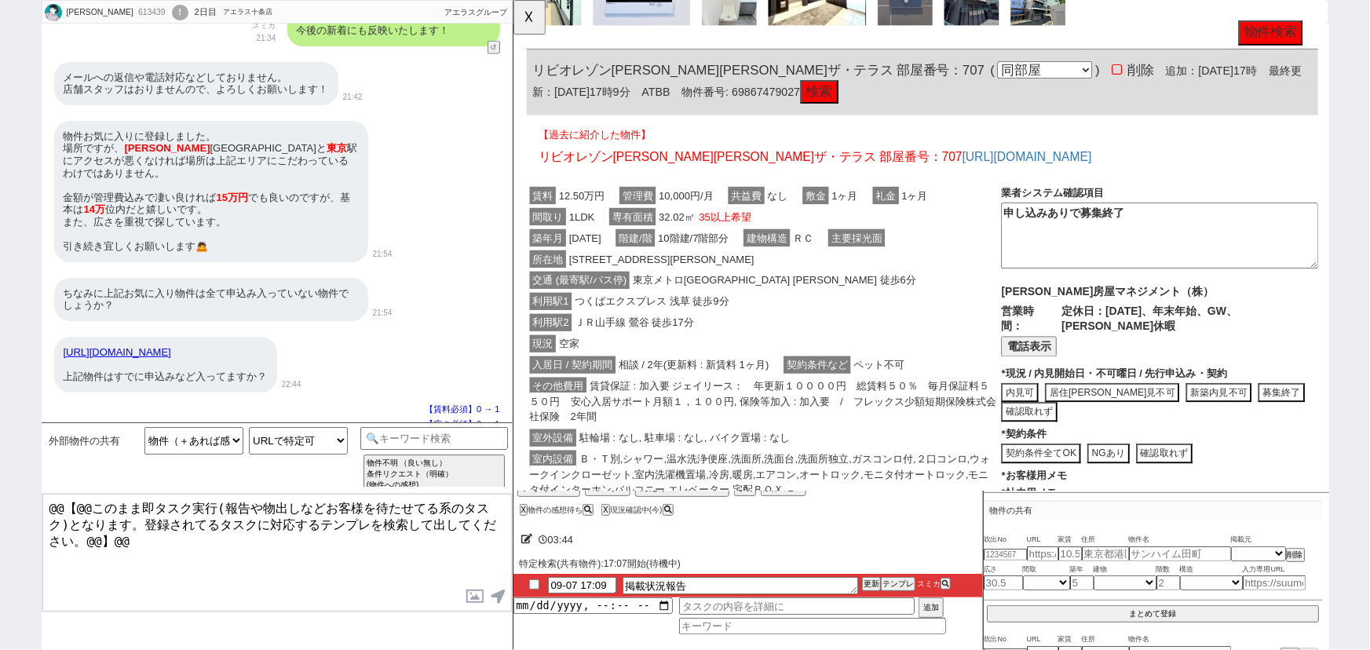
click at [760, 391] on span "相談 / 2年(更新料 : 新賃料 1ヶ月)" at bounding box center [707, 392] width 168 height 19
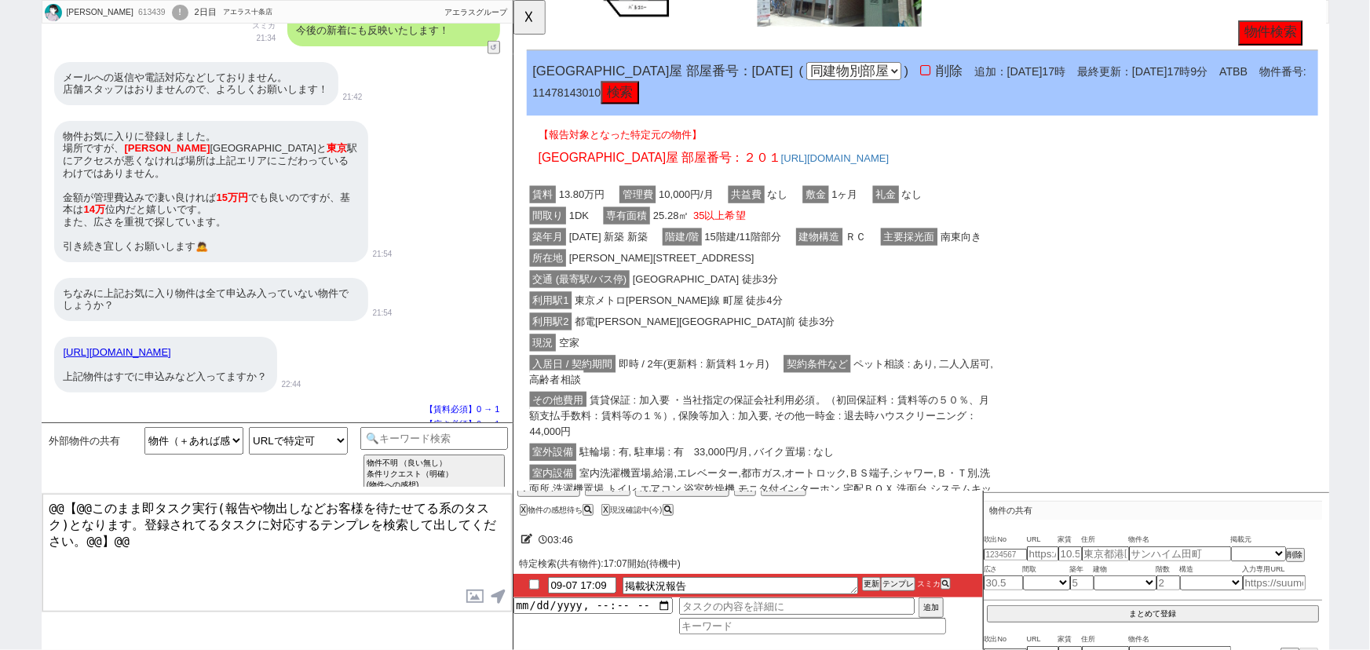
click at [748, 380] on div "現況 空家" at bounding box center [782, 368] width 510 height 23
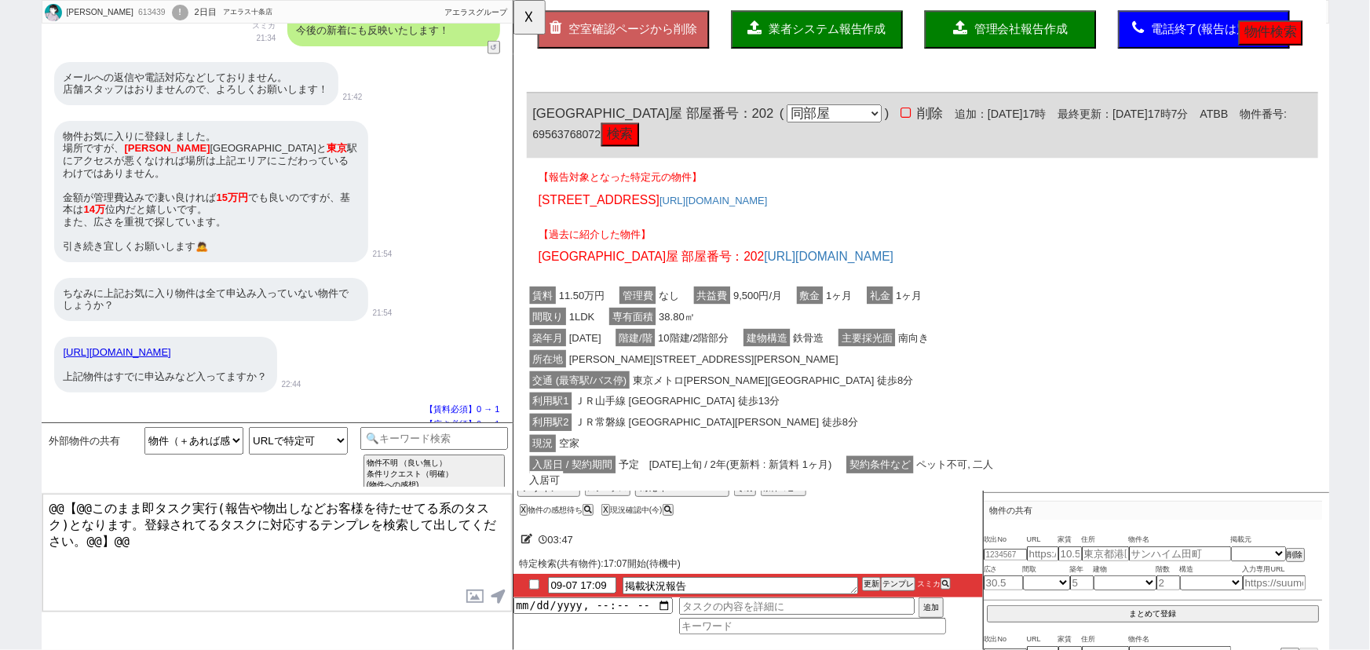
scroll to position [71, 0]
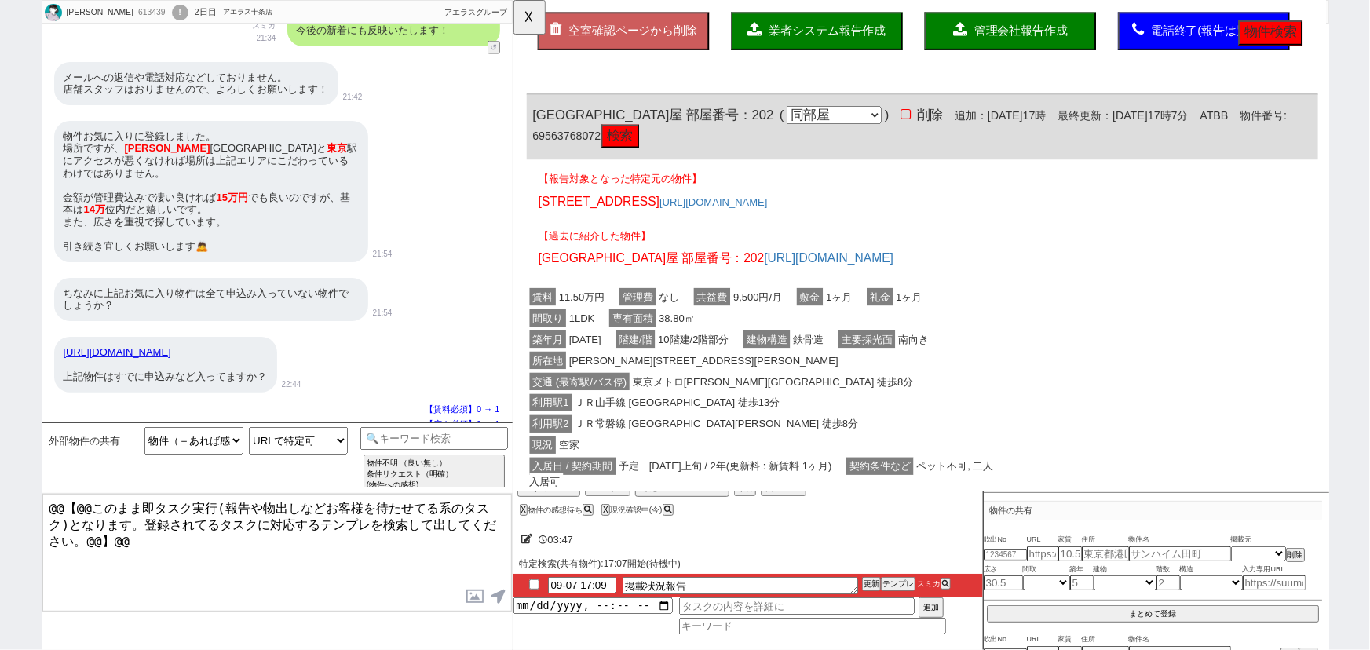
click at [725, 406] on span "東京メトロ千代田線 町屋 徒歩8分" at bounding box center [791, 410] width 309 height 19
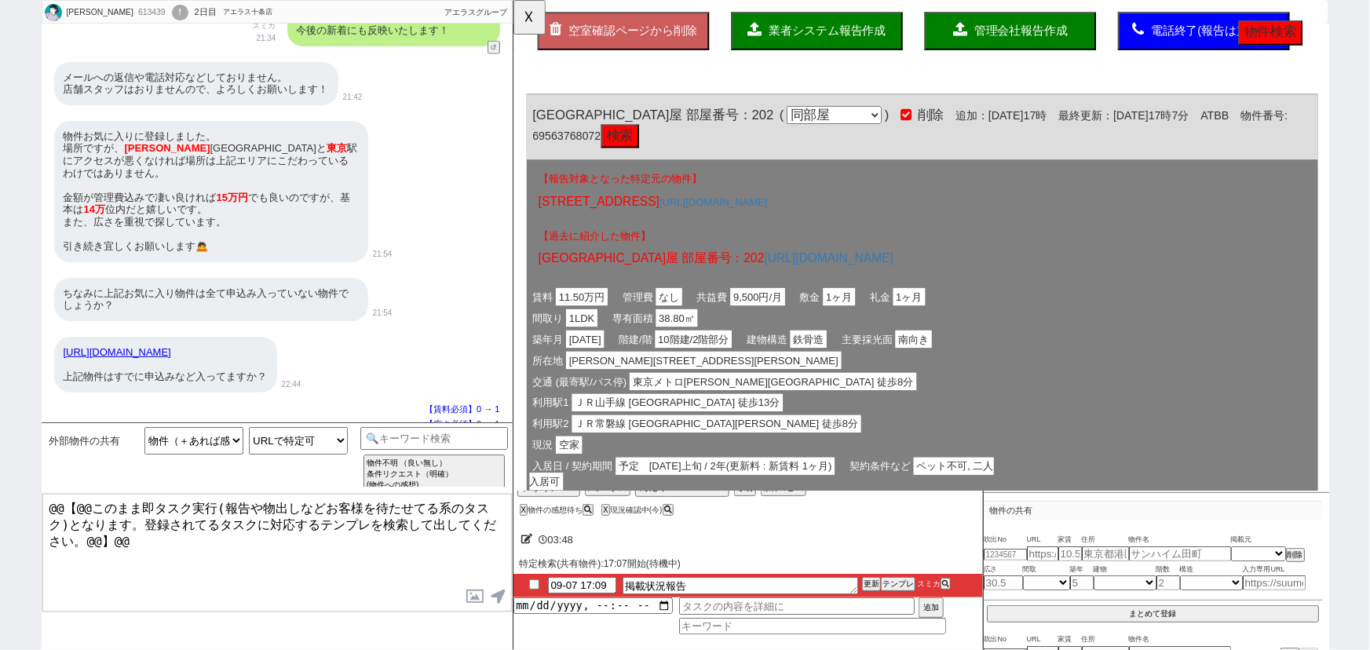
click at [858, 38] on span "業者システム報告作成" at bounding box center [850, 33] width 126 height 13
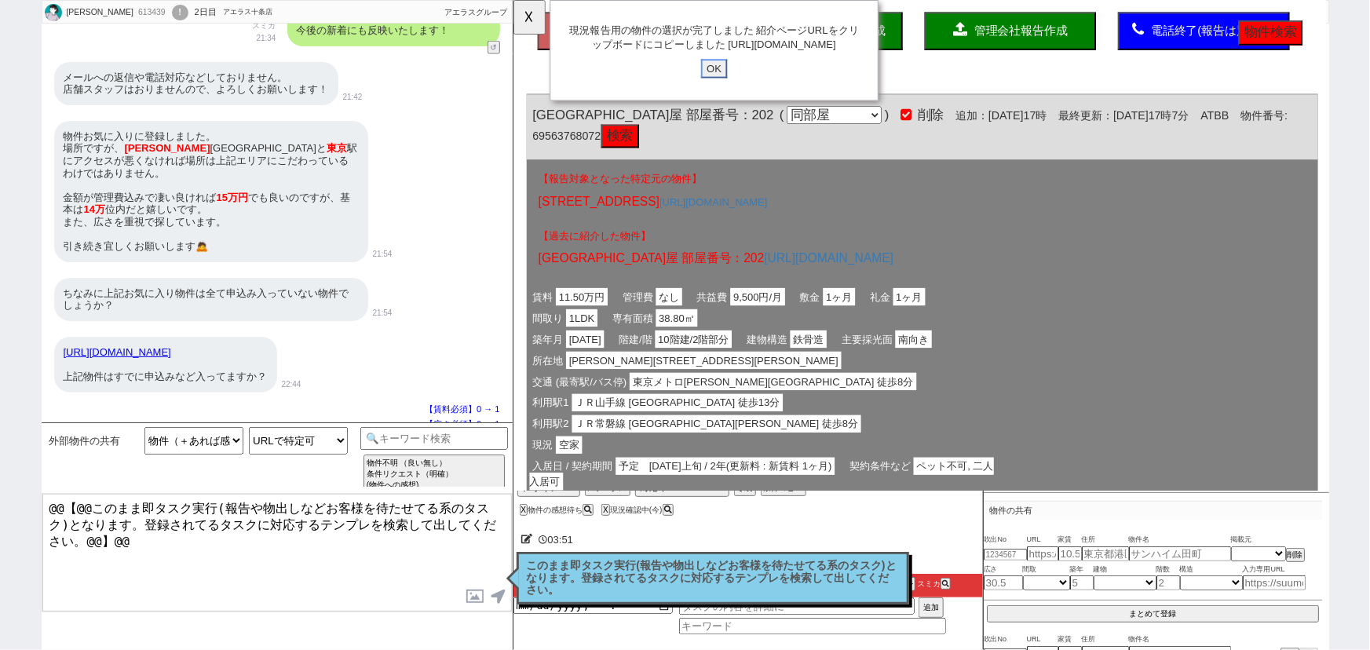
click at [726, 84] on input "OK" at bounding box center [728, 74] width 28 height 20
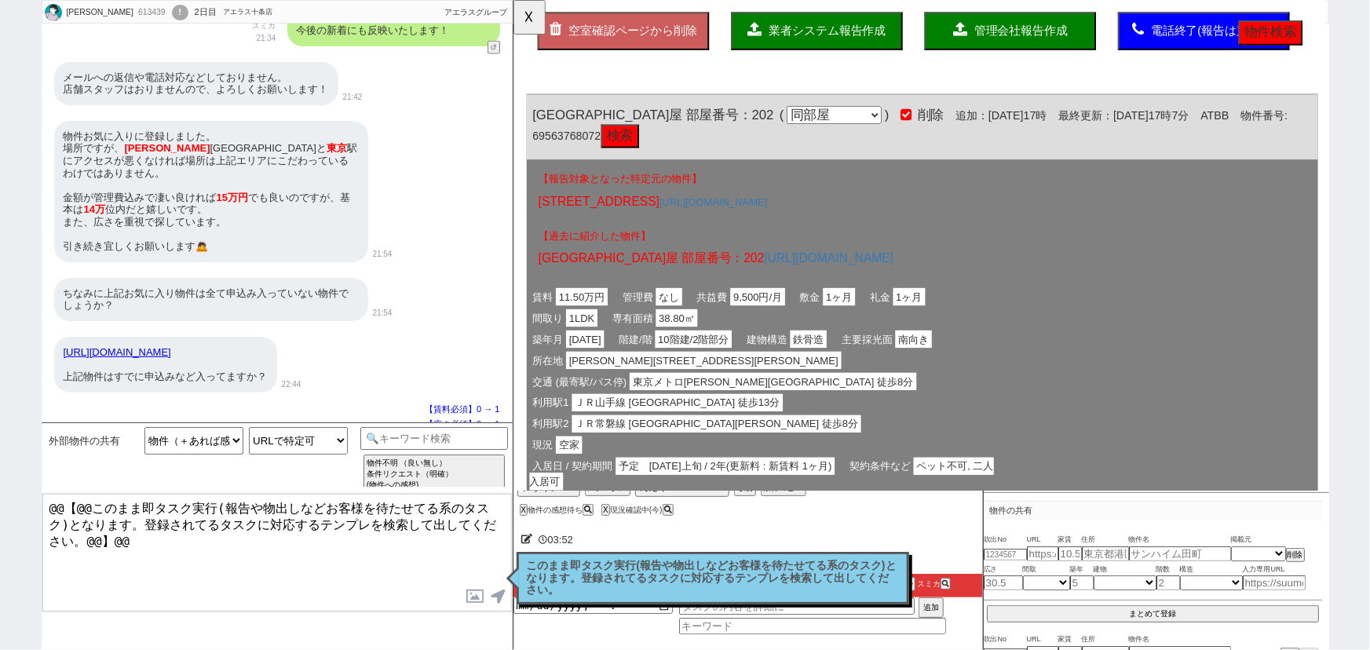
click at [853, 586] on p "このまま即タスク実行(報告や物出しなどお客様を待たせてる系のタスク)となります。登録されてるタスクに対応するテンプレを検索して出してください。" at bounding box center [713, 578] width 372 height 37
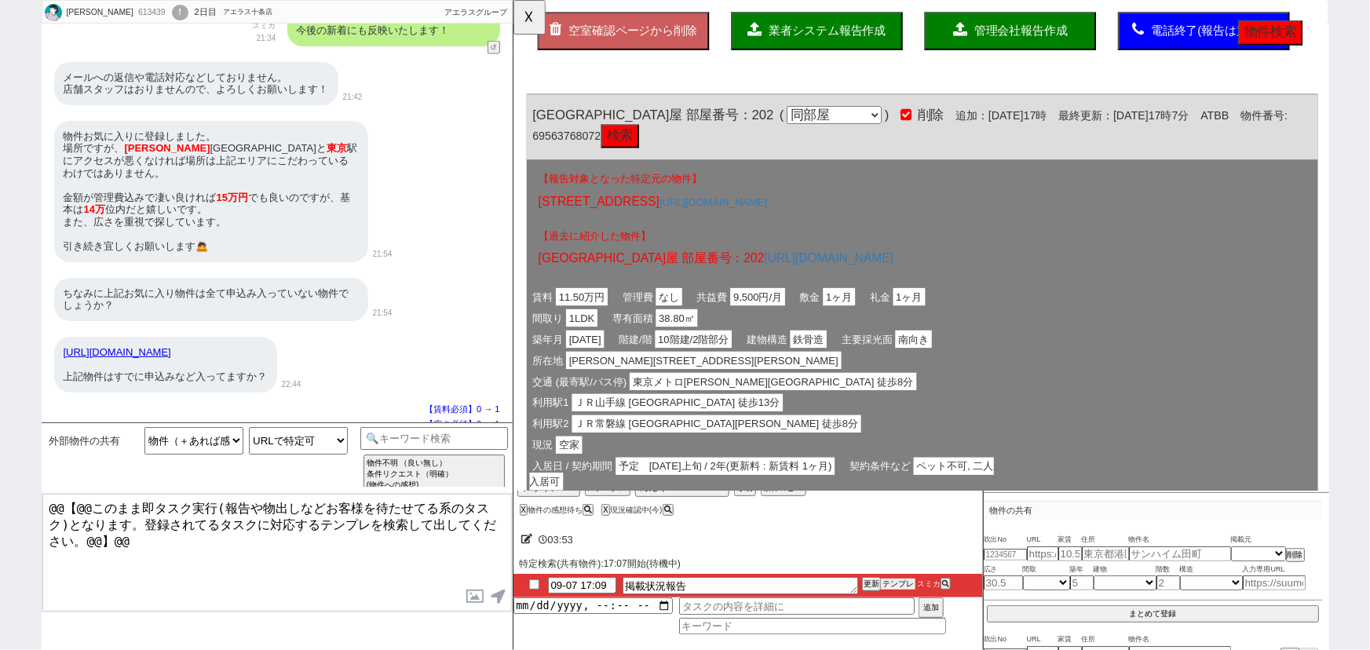
click at [903, 583] on button "テンプレ" at bounding box center [898, 584] width 35 height 11
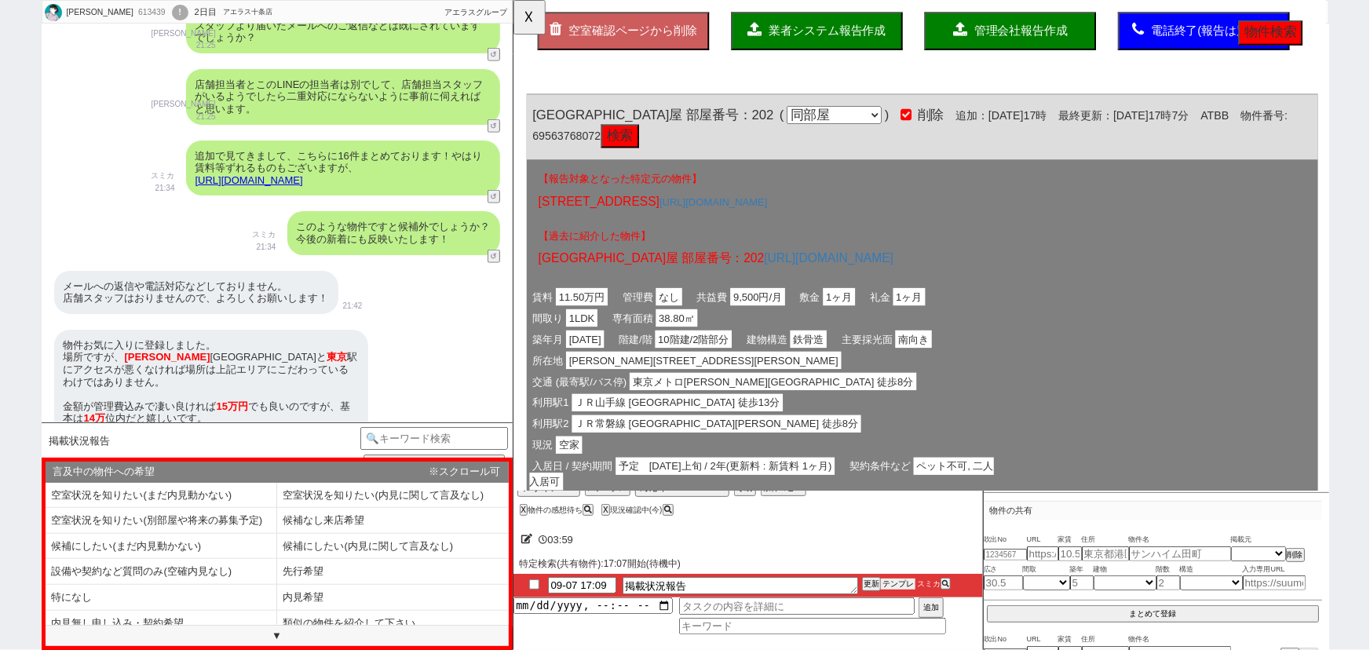
scroll to position [1012, 0]
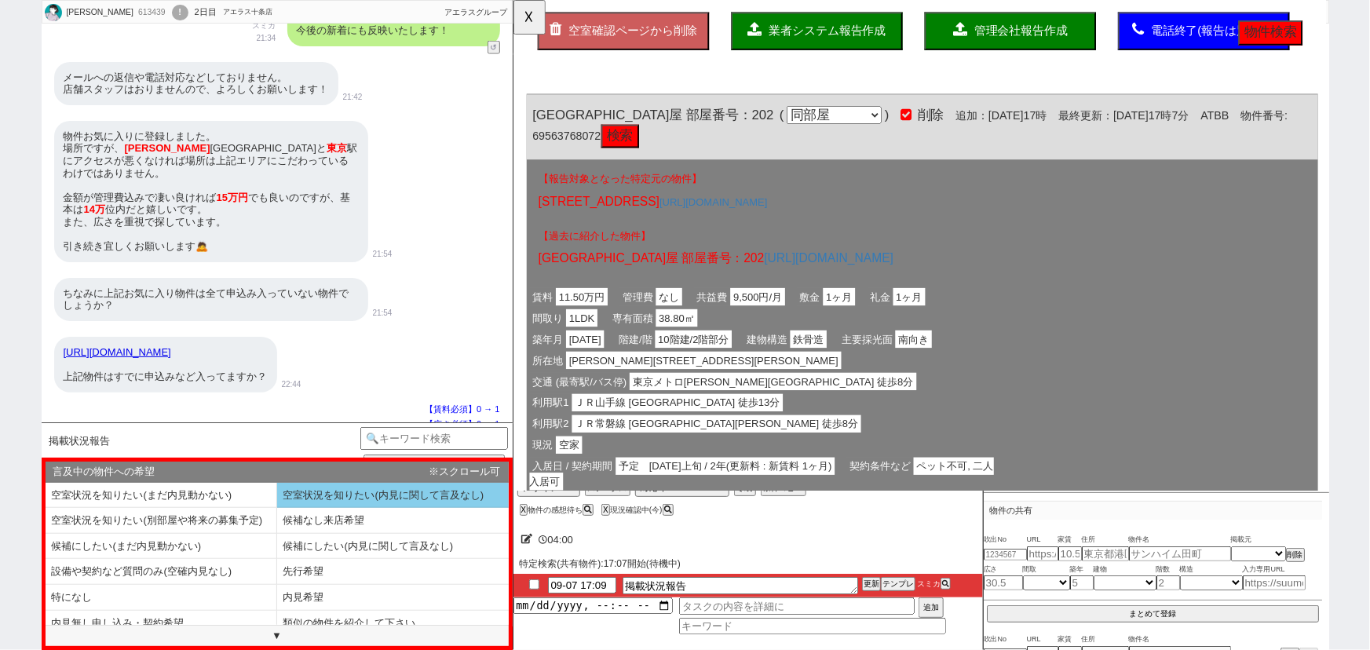
click at [389, 492] on li "空室状況を知りたい(内見に関して言及なし)" at bounding box center [393, 496] width 232 height 26
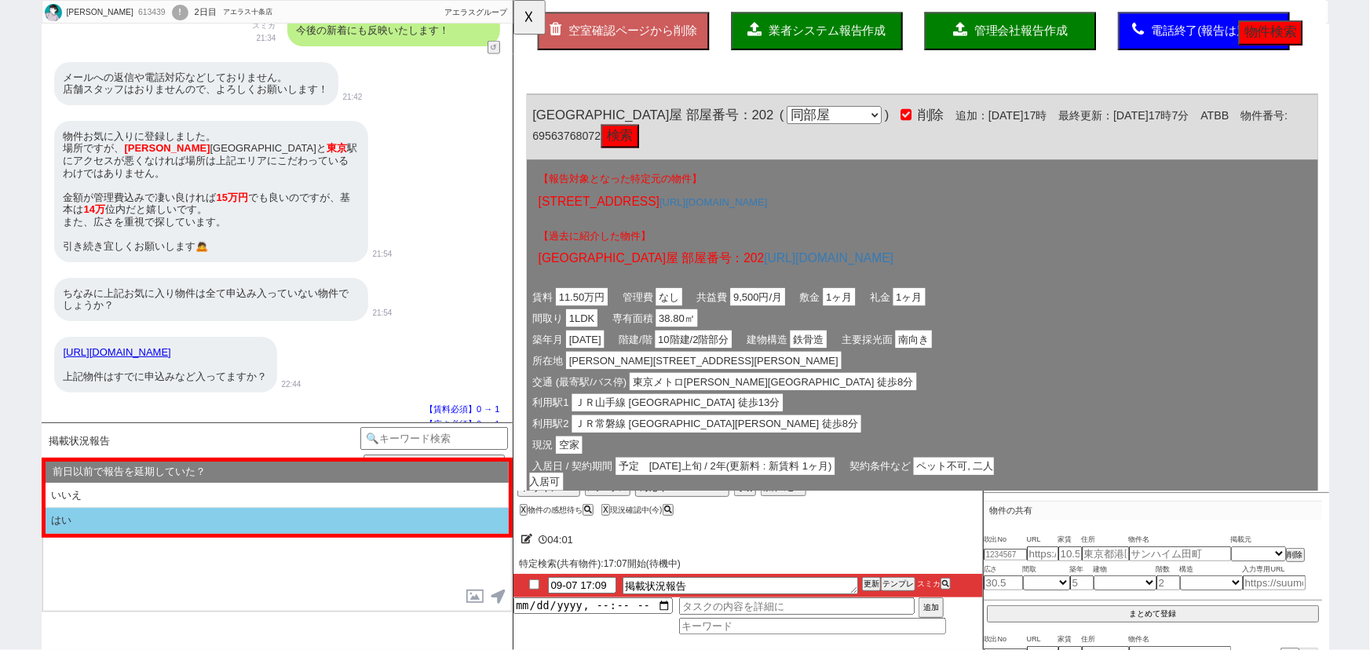
click at [225, 517] on li "はい" at bounding box center [277, 521] width 463 height 26
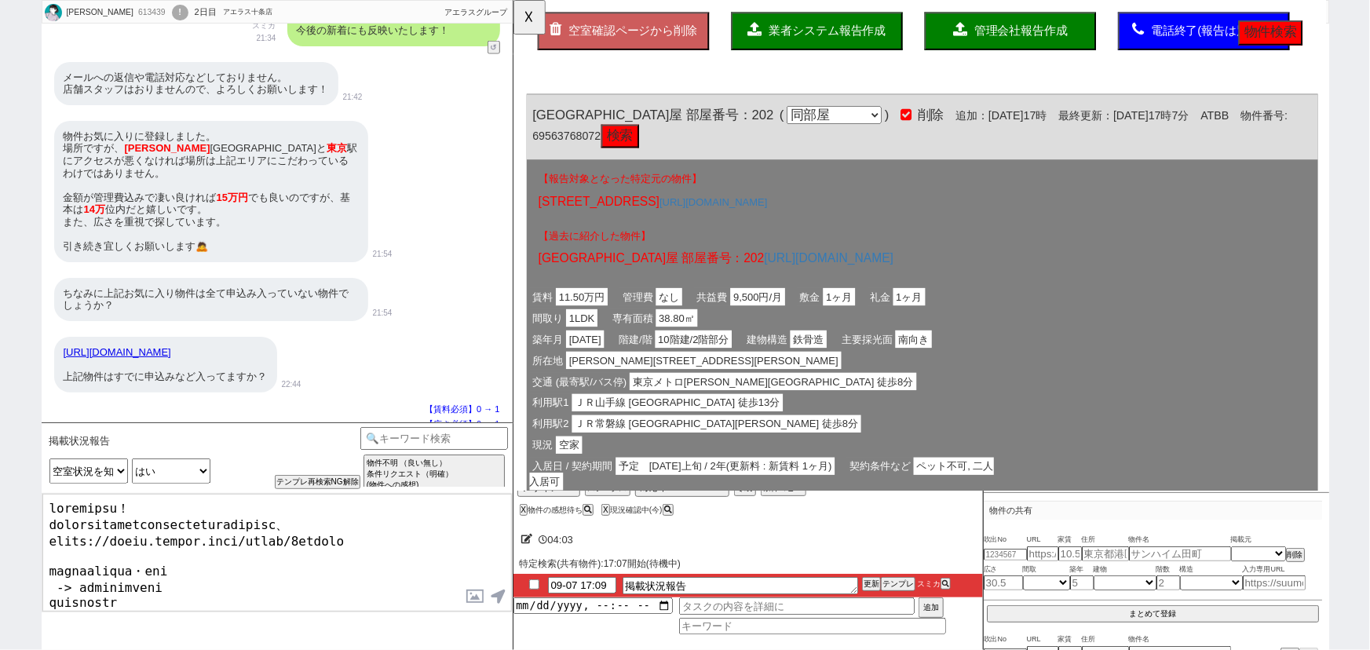
drag, startPoint x: 160, startPoint y: 502, endPoint x: 27, endPoint y: 497, distance: 133.6
click at [27, 497] on div "Eri 613439 ! 0 2日目 アエラス十条店 冬眠中 自社客 アエラスグループ スミカ_BPO チャット全表示 2025-09-06 お待たせしました…" at bounding box center [685, 325] width 1370 height 650
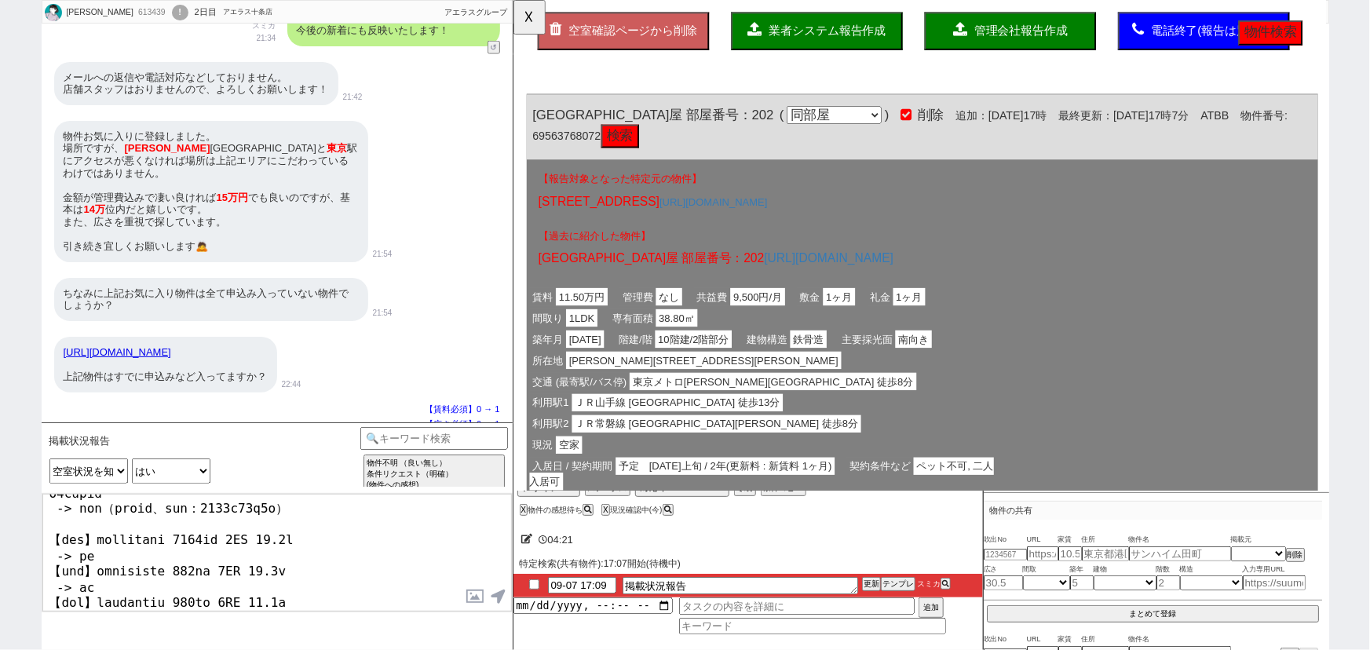
scroll to position [369, 0]
drag, startPoint x: 261, startPoint y: 604, endPoint x: 31, endPoint y: 586, distance: 230.8
click at [31, 586] on div "Eri 613439 ! 0 2日目 アエラス十条店 冬眠中 自社客 アエラスグループ スミカ_BPO チャット全表示 2025-09-06 お待たせしました…" at bounding box center [685, 325] width 1370 height 650
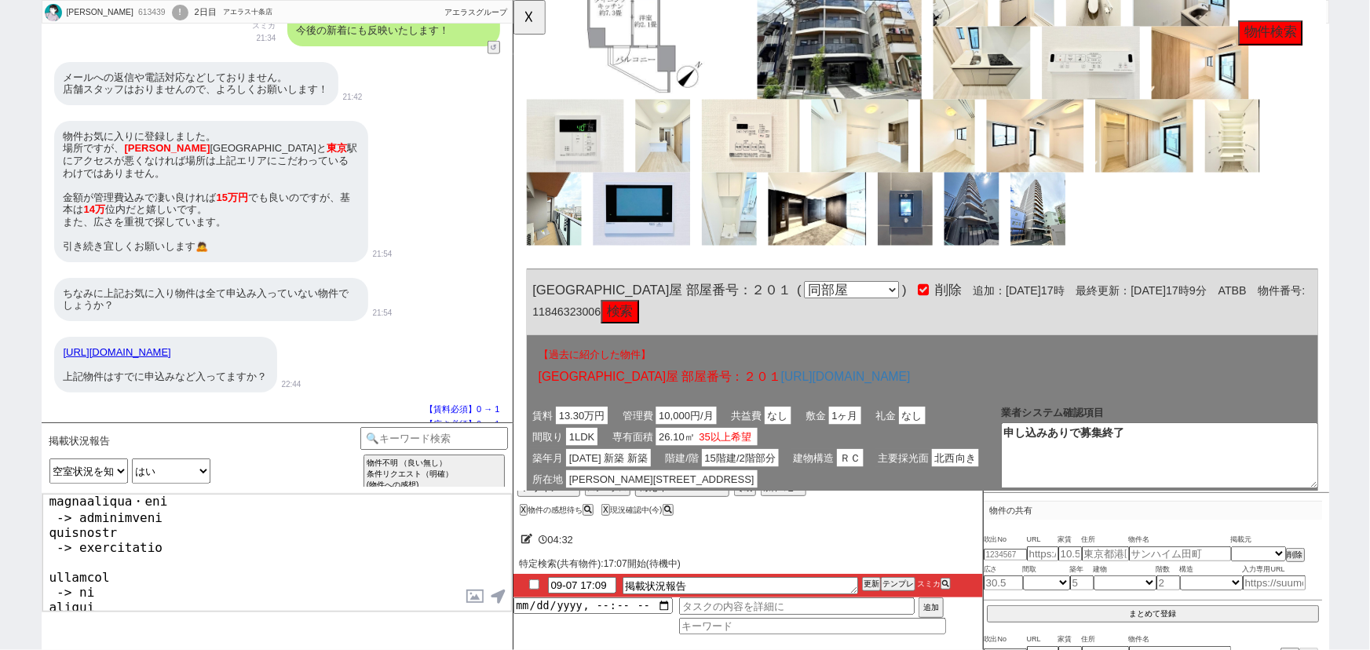
scroll to position [51, 0]
click at [181, 526] on textarea at bounding box center [276, 553] width 469 height 118
drag, startPoint x: 156, startPoint y: 561, endPoint x: 42, endPoint y: 564, distance: 113.9
click at [42, 564] on textarea at bounding box center [276, 553] width 469 height 118
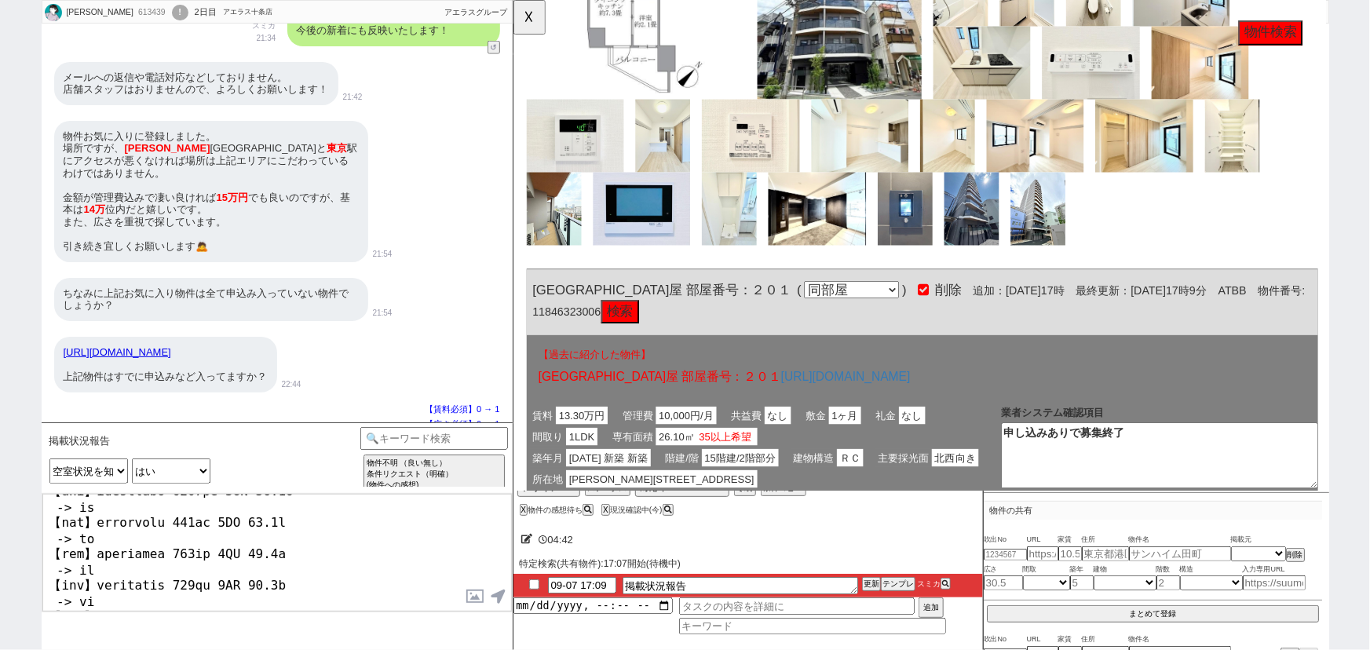
scroll to position [357, 0]
drag, startPoint x: 265, startPoint y: 584, endPoint x: 136, endPoint y: 586, distance: 129.6
click at [136, 586] on textarea at bounding box center [276, 553] width 469 height 118
paste textarea "ラヴィエント町屋"
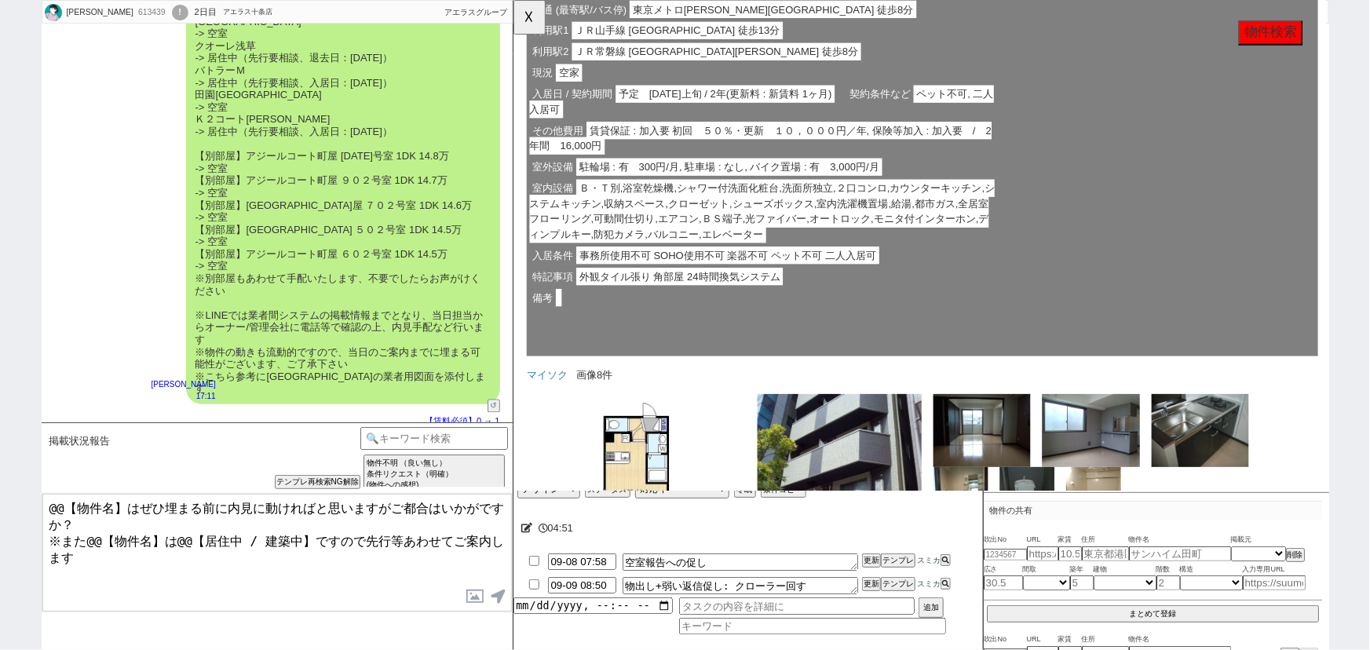
scroll to position [498, 0]
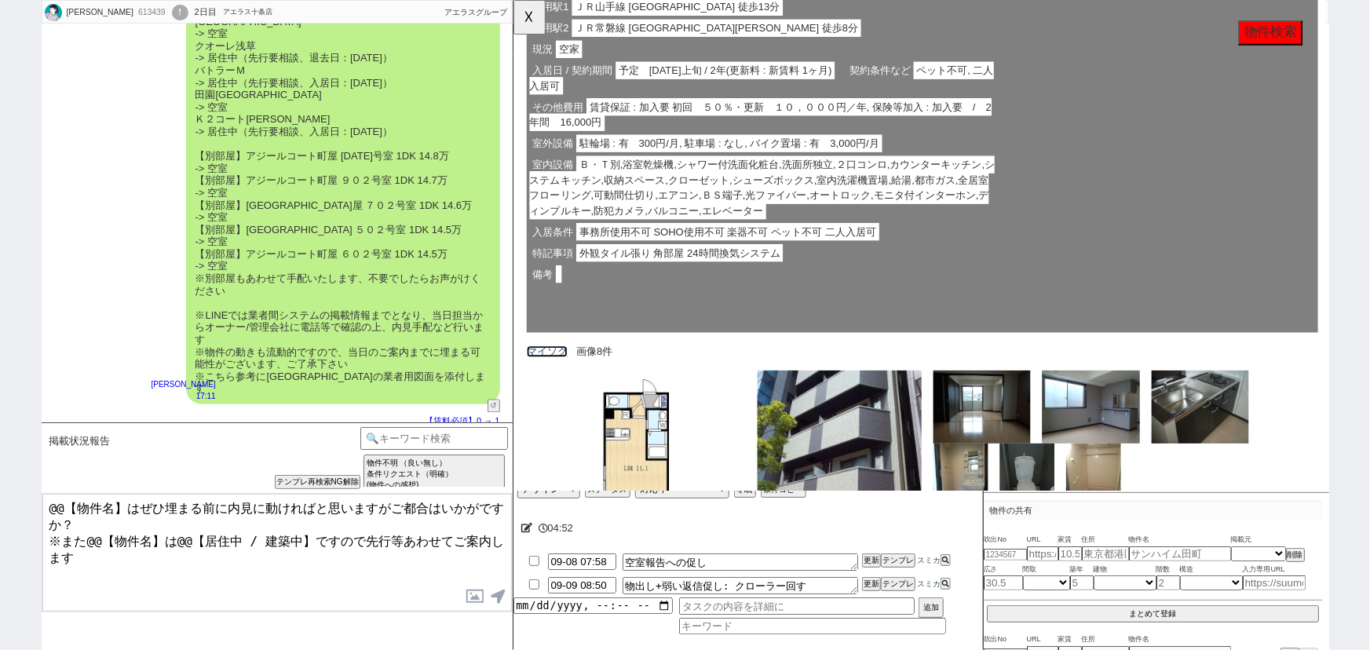
click at [551, 371] on link "マイソク" at bounding box center [549, 377] width 44 height 13
click at [469, 597] on label at bounding box center [475, 596] width 25 height 29
click at [0, 0] on input "file" at bounding box center [0, 0] width 0 height 0
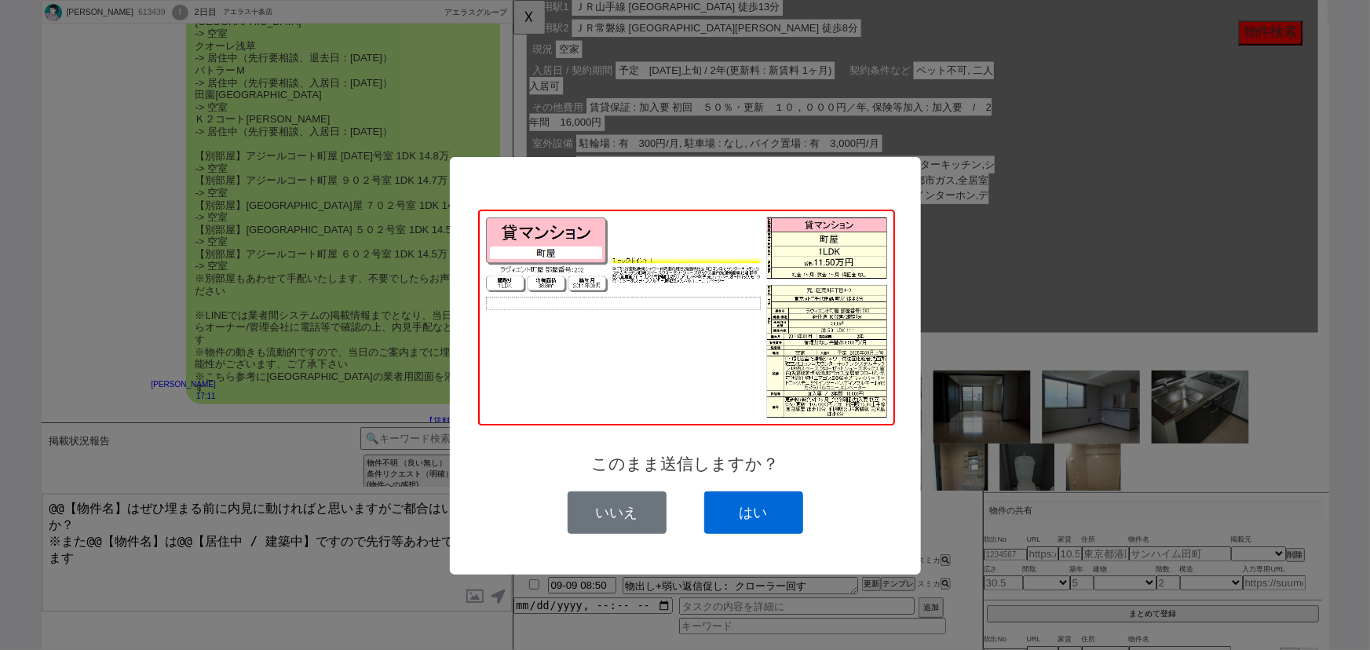
click at [765, 510] on button "はい" at bounding box center [753, 512] width 99 height 42
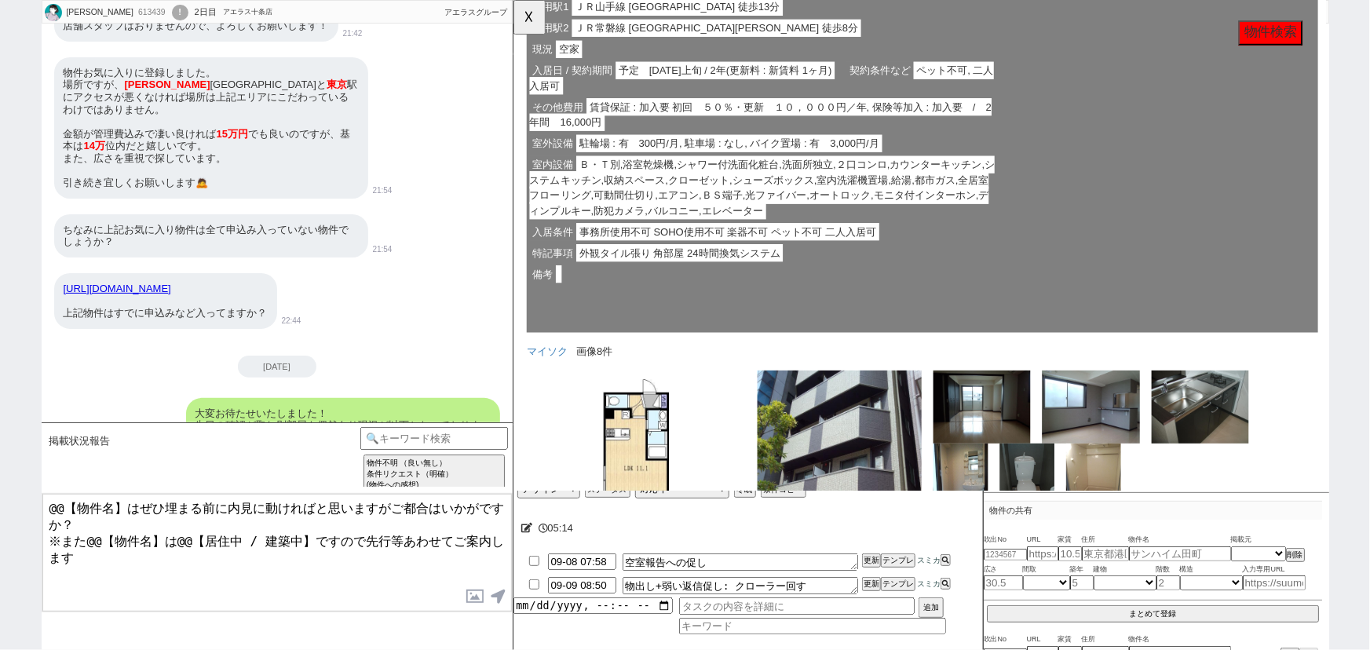
scroll to position [1075, 0]
click at [535, 27] on button "☓" at bounding box center [527, 15] width 29 height 31
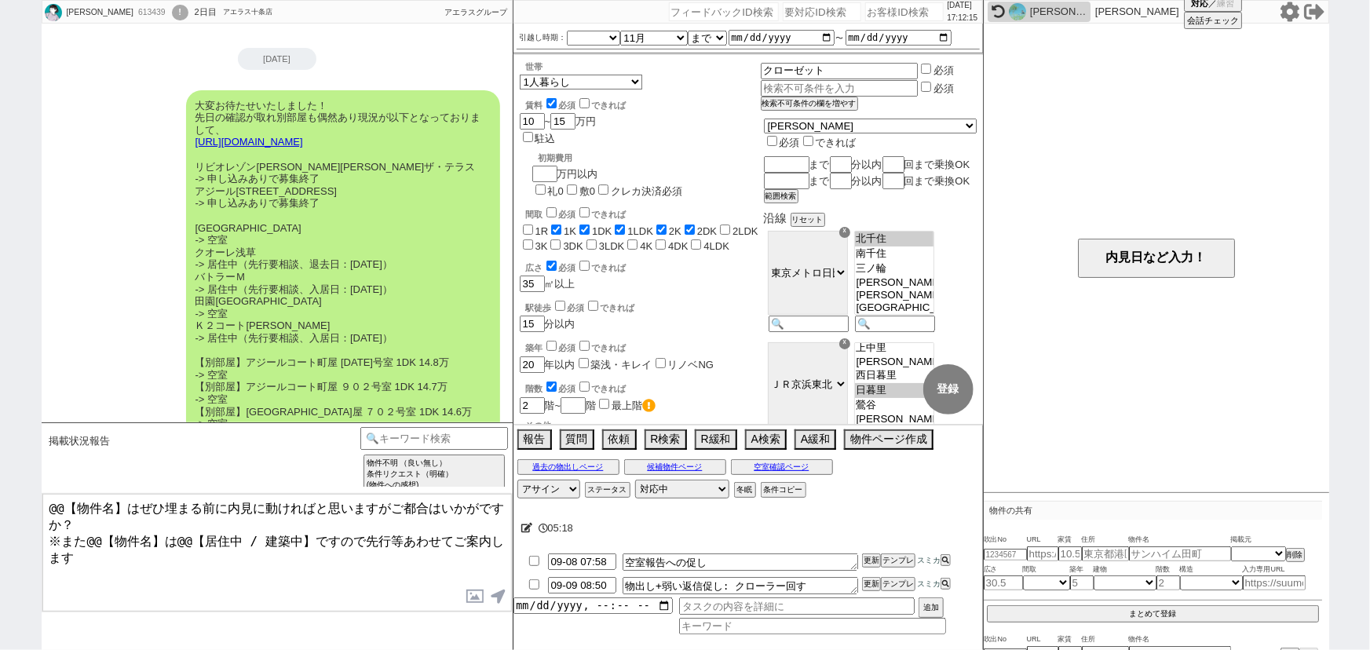
scroll to position [1371, 0]
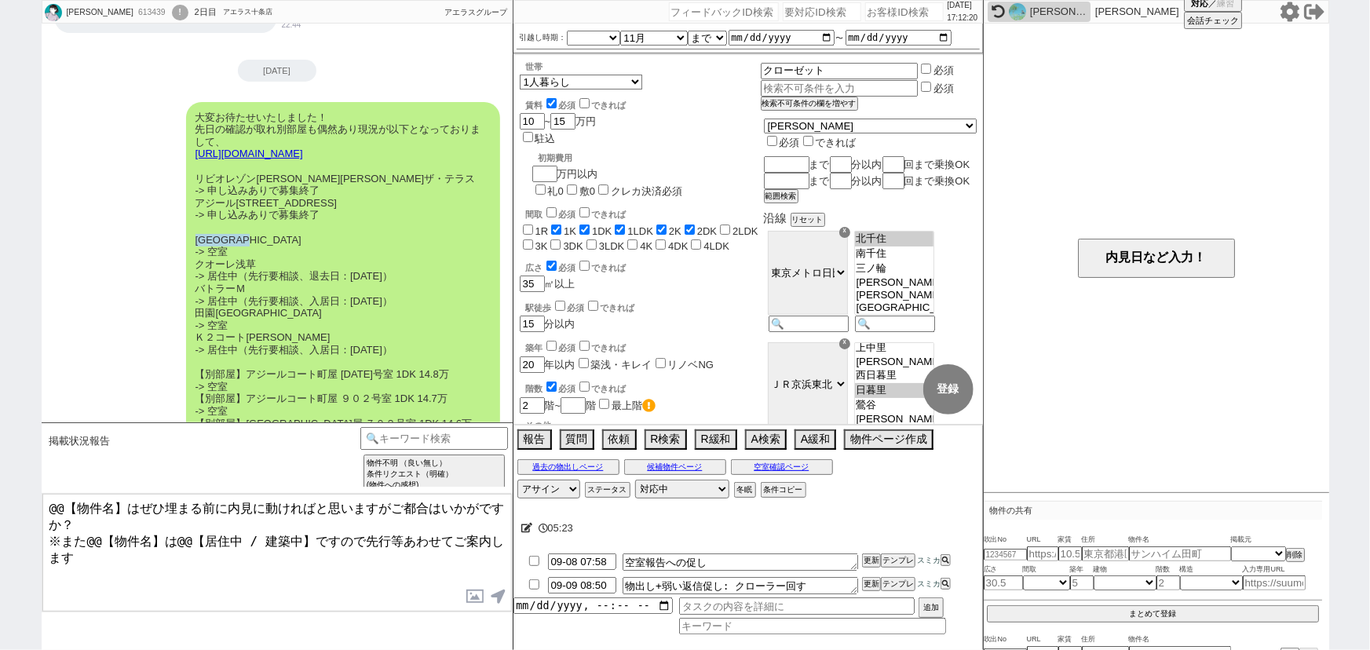
drag, startPoint x: 276, startPoint y: 225, endPoint x: 183, endPoint y: 226, distance: 93.4
click at [183, 226] on div "大変お待たせいたしました！ 先日の確認が取れ別部屋も偶然あり現況が以下となっておりまして、 https://tools.sumika.live/pages/6…" at bounding box center [277, 362] width 471 height 536
drag, startPoint x: 121, startPoint y: 502, endPoint x: 39, endPoint y: 480, distance: 84.6
click at [39, 480] on div "Eri 613439 ! 0 2日目 アエラス十条店 冬眠中 自社客 アエラスグループ スミカ_BPO チャット全表示 2025-09-06 お待たせしました…" at bounding box center [685, 325] width 1370 height 650
paste textarea "ラヴィエント町屋"
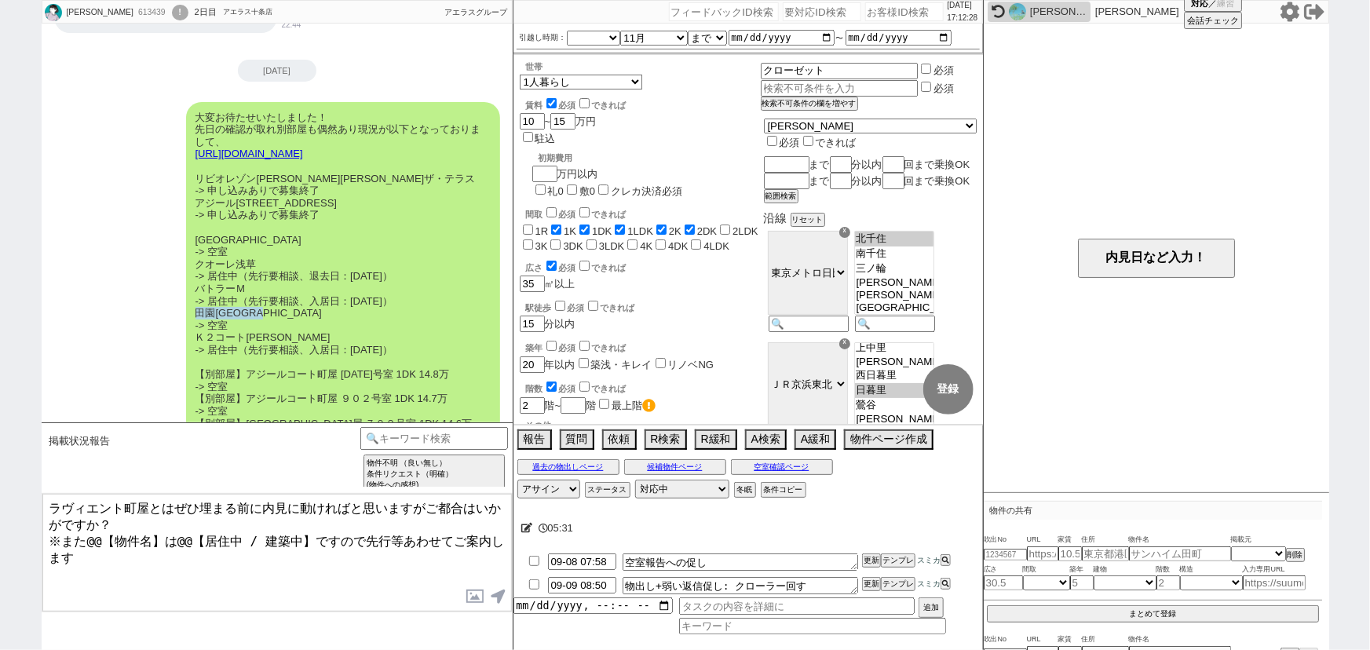
drag, startPoint x: 288, startPoint y: 298, endPoint x: 183, endPoint y: 301, distance: 105.3
click at [183, 301] on div "大変お待たせいたしました！ 先日の確認が取れ別部屋も偶然あり現況が以下となっておりまして、 https://tools.sumika.live/pages/6…" at bounding box center [277, 362] width 471 height 536
click at [163, 504] on textarea "ラヴィエント町屋とはぜひ埋まる前に内見に動ければと思いますがご都合はいかがですか？ ※また@@【物件名】は@@【居住中 / 建築中】ですので先行等あわせてご案…" at bounding box center [276, 553] width 469 height 118
paste textarea "田園キャッスル町屋"
drag, startPoint x: 79, startPoint y: 531, endPoint x: 360, endPoint y: 528, distance: 281.1
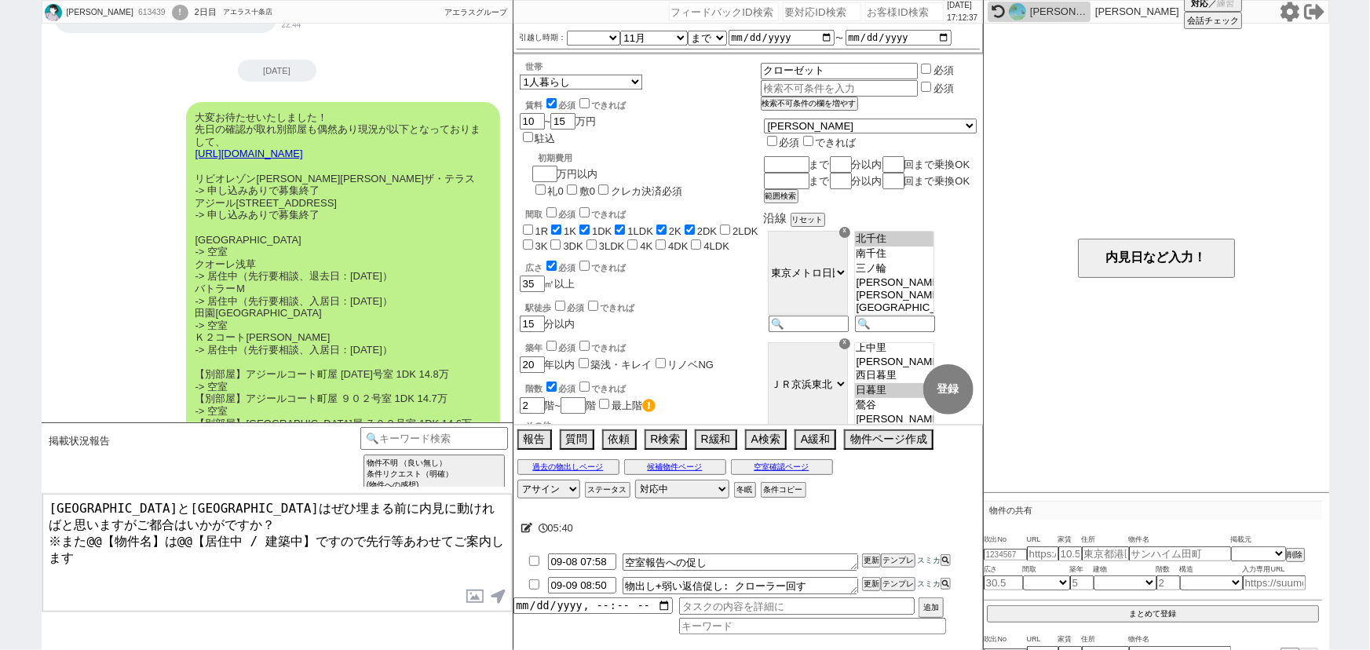
click at [360, 528] on textarea "ラヴィエント町屋と田園キャッスル町屋はぜひ埋まる前に内見に動ければと思いますがご都合はいかがですか？ ※また@@【物件名】は@@【居住中 / 建築中】ですので…" at bounding box center [276, 553] width 469 height 118
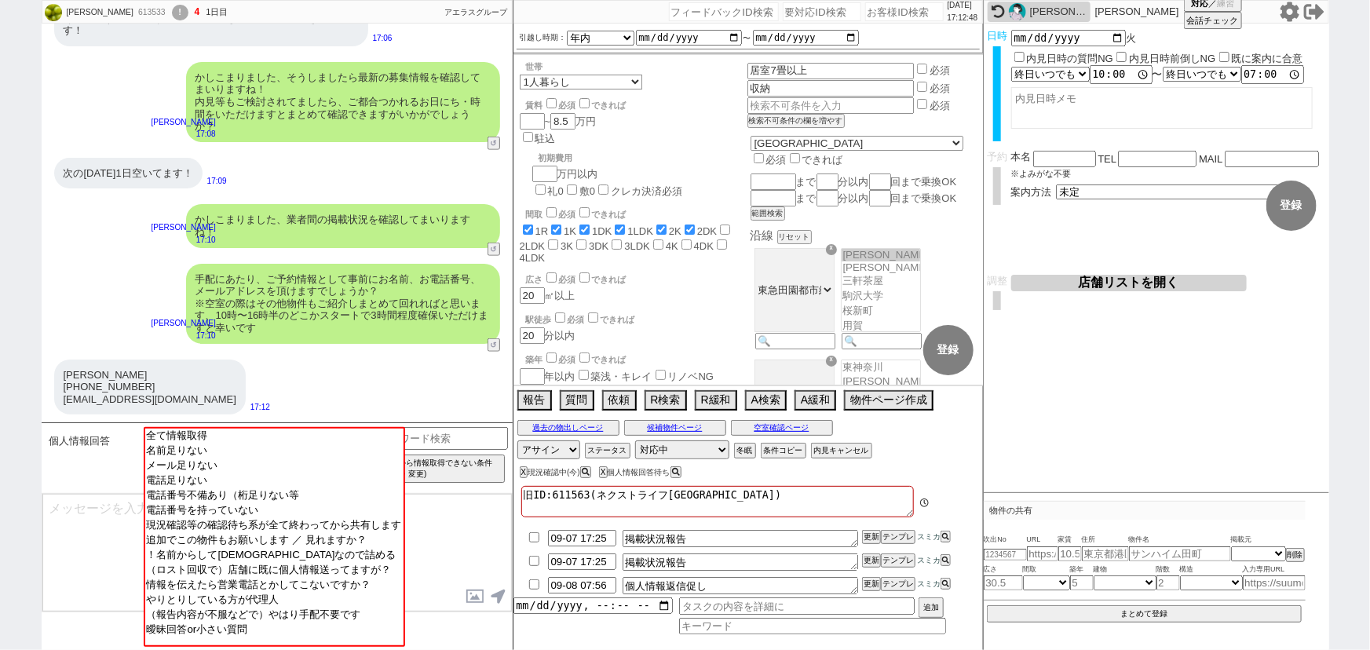
scroll to position [75, 0]
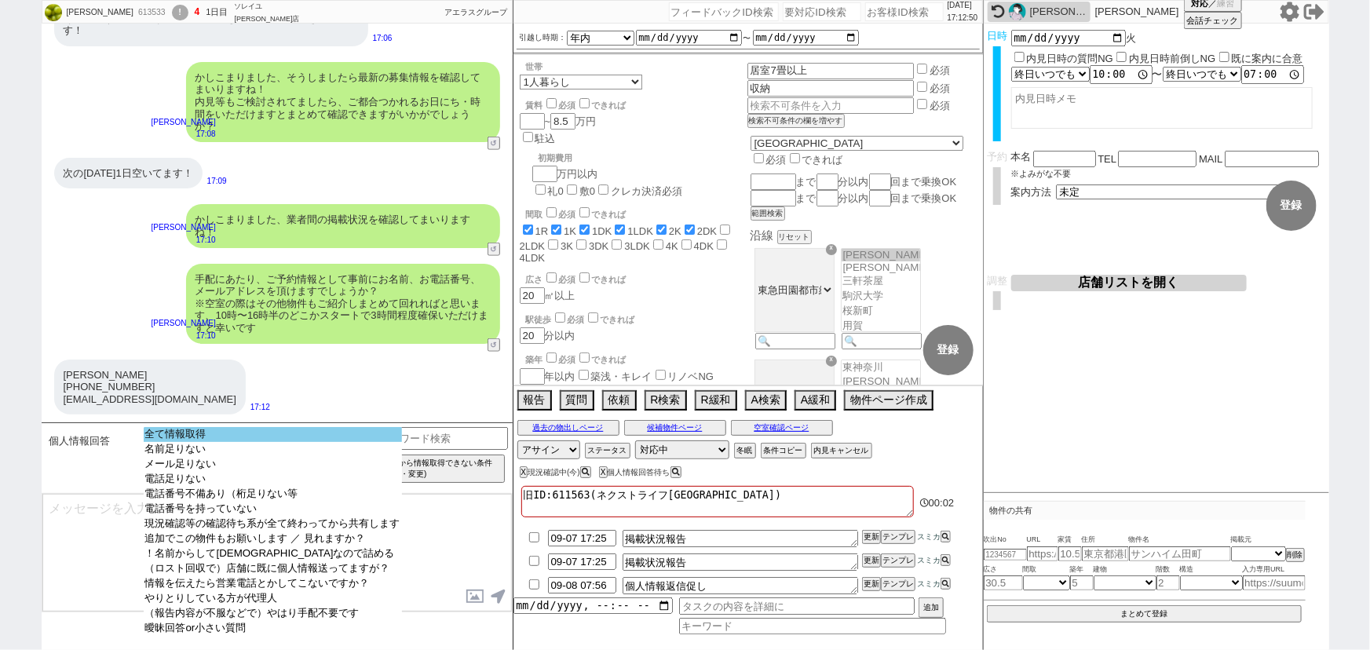
click at [186, 442] on select "全て情報取得 名前足りない メール足りない 電話足りない 電話番号不備あり（桁足りない等 電話番号を持っていない 現況確認等の確認待ち系が全て終わってから共有…" at bounding box center [273, 537] width 258 height 220
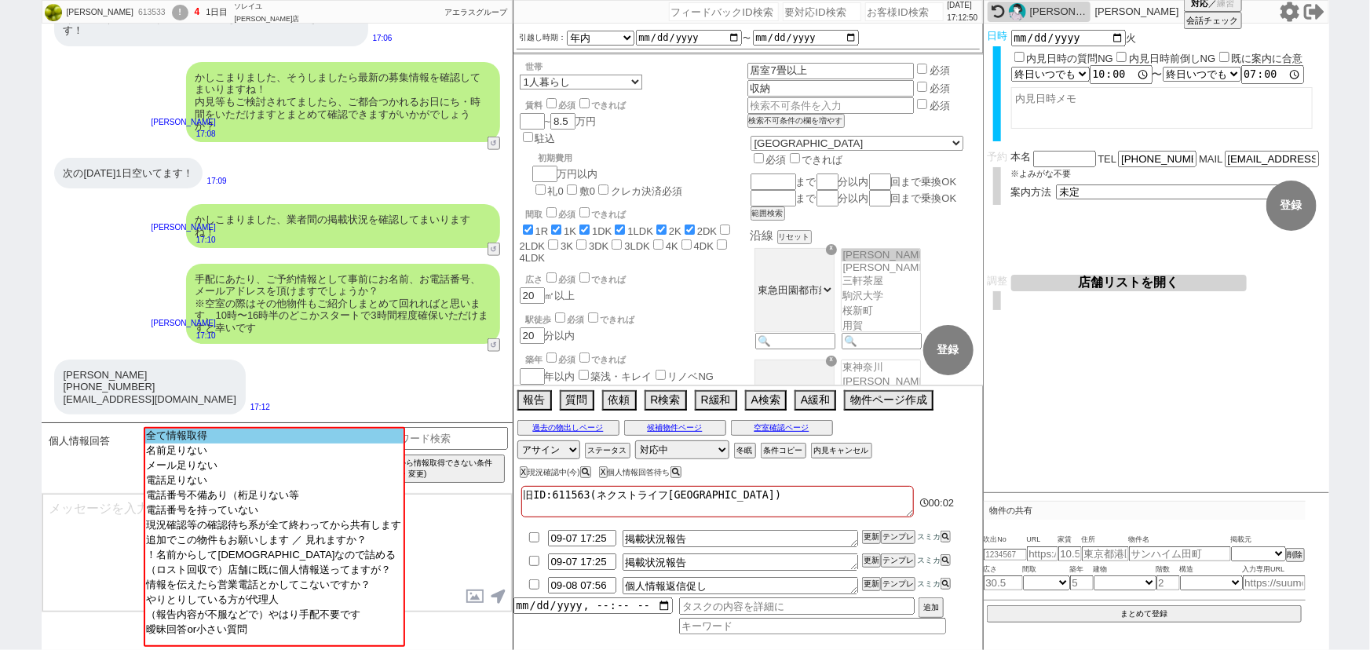
scroll to position [453, 0]
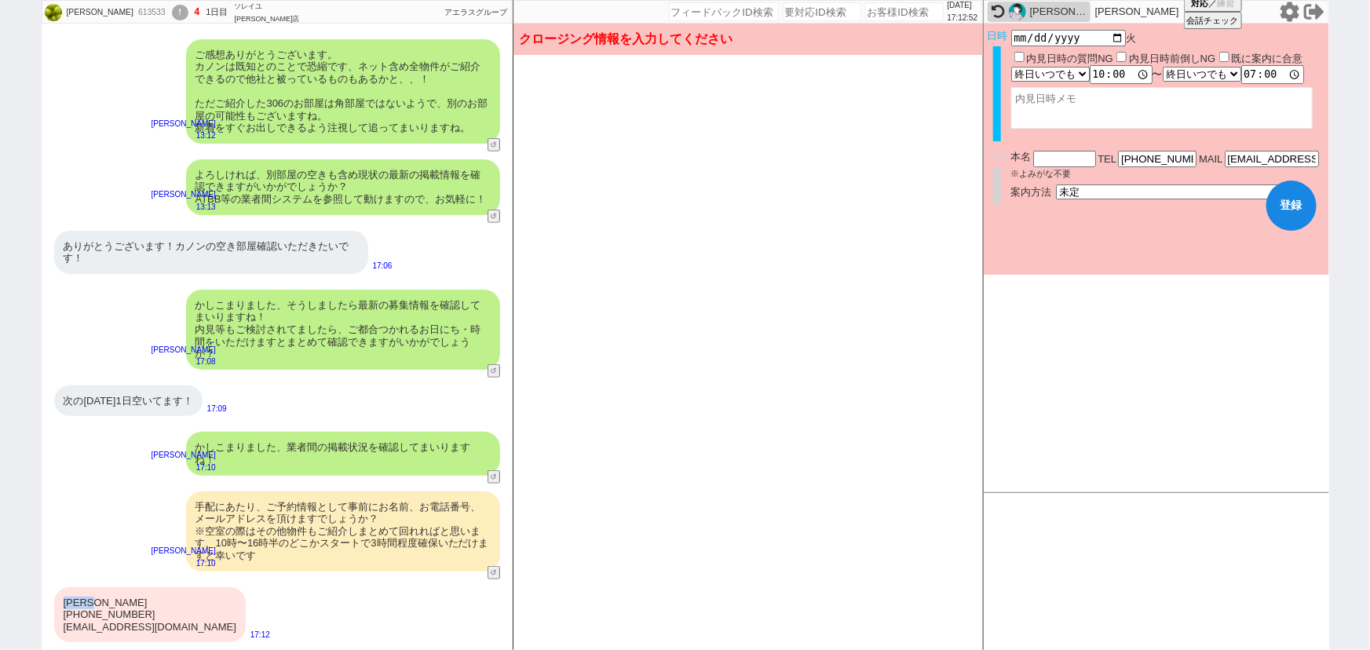
drag, startPoint x: 115, startPoint y: 597, endPoint x: 54, endPoint y: 594, distance: 61.3
click at [54, 594] on div "庄司あすか 090-8454-3195 asyan.3@icloud.com 17:12" at bounding box center [277, 614] width 471 height 71
click at [1050, 158] on input "text" at bounding box center [1064, 157] width 63 height 13
paste input "庄司あすか"
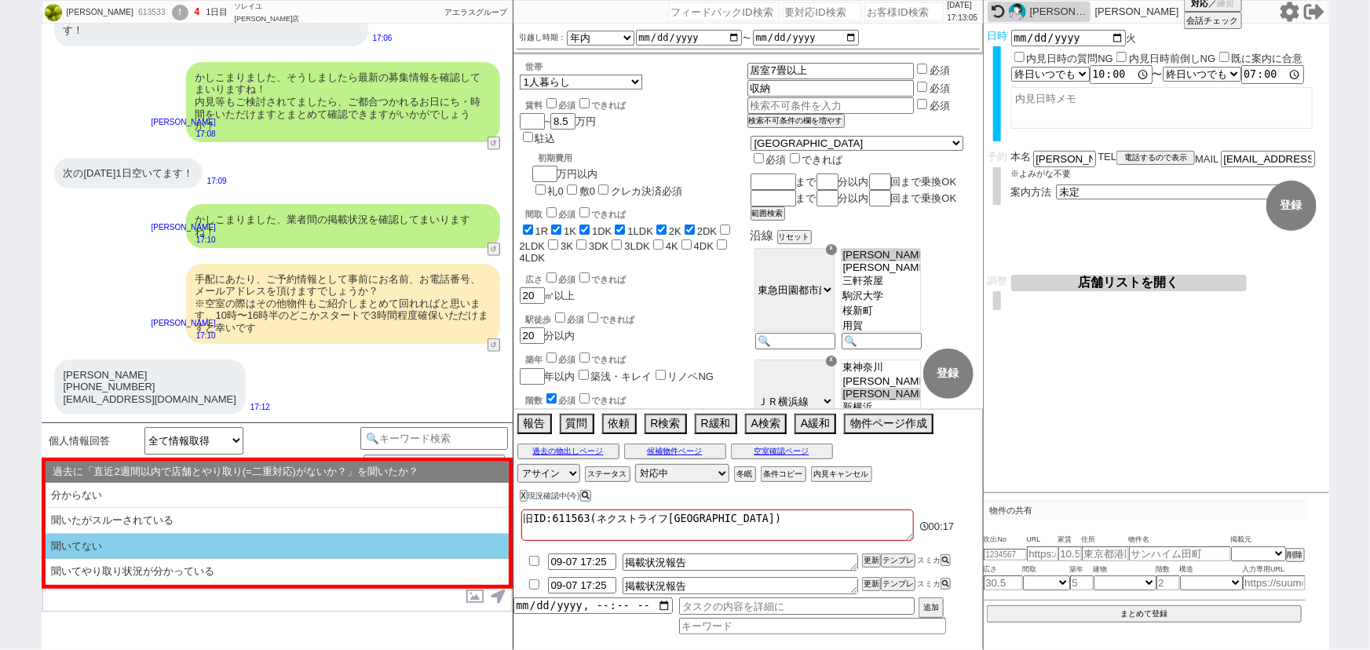
click at [165, 550] on li "聞いてない" at bounding box center [277, 547] width 463 height 26
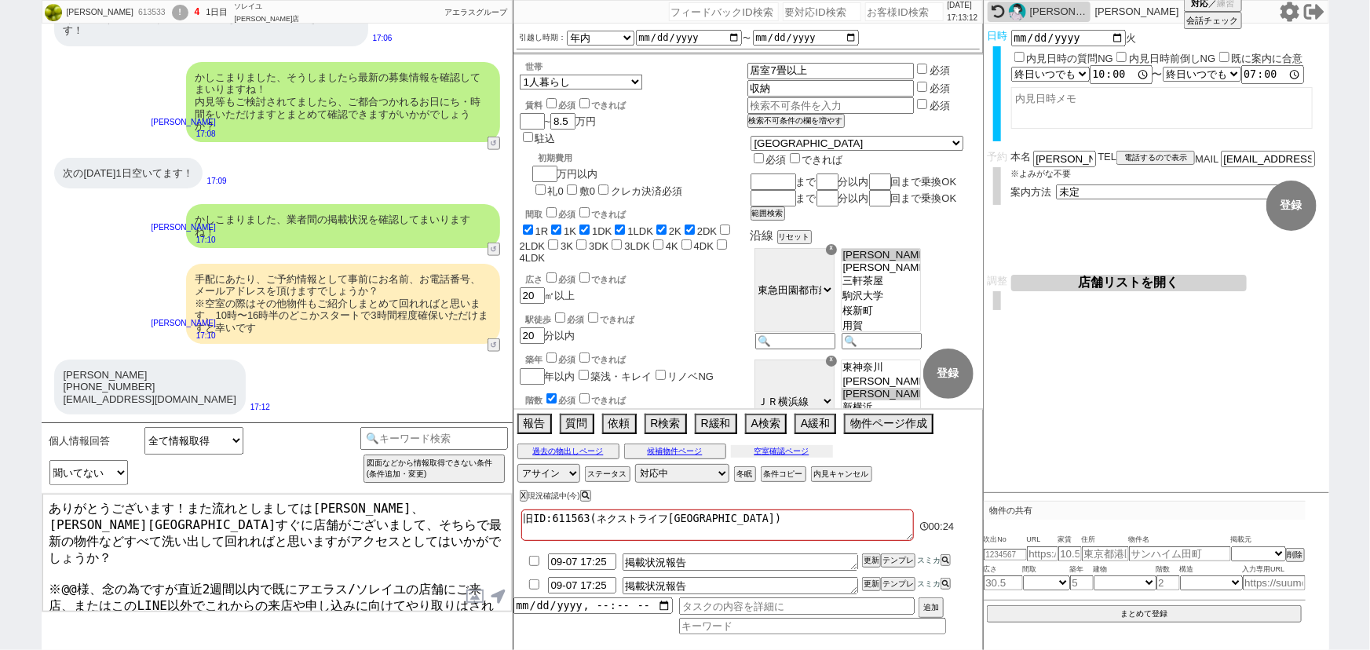
click at [803, 447] on button "空室確認ページ" at bounding box center [782, 451] width 102 height 13
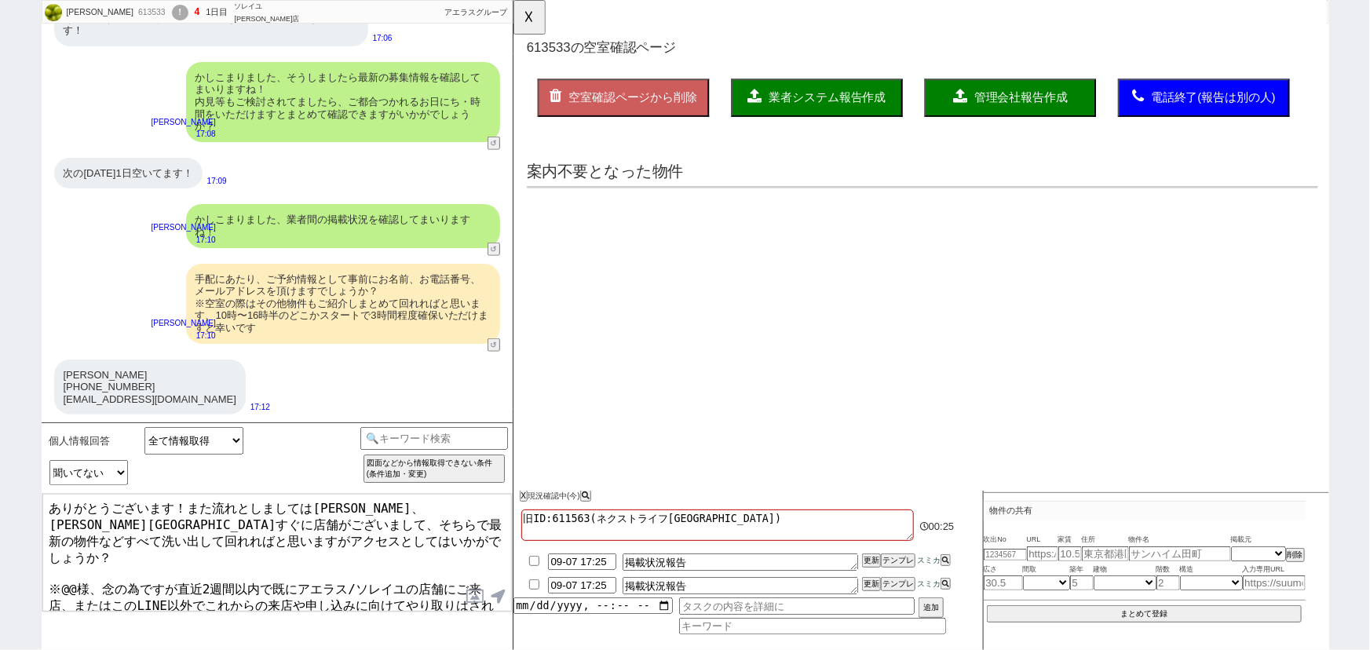
scroll to position [0, 0]
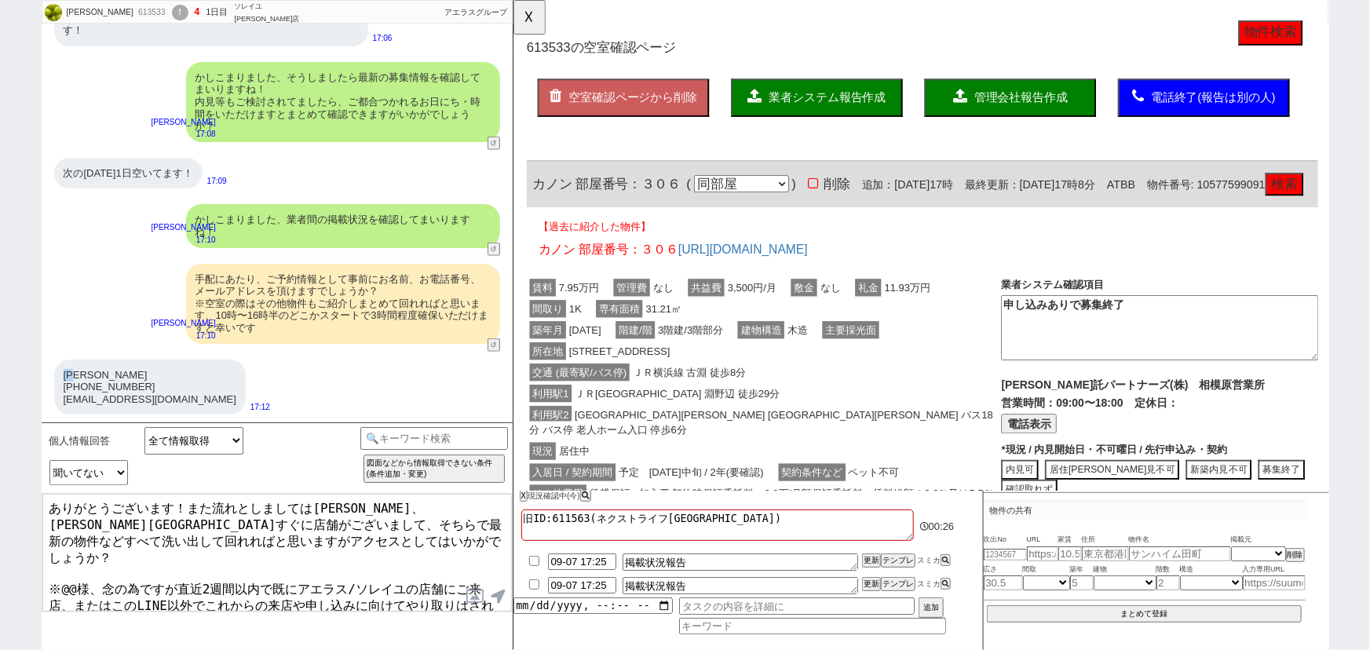
drag, startPoint x: 79, startPoint y: 376, endPoint x: 63, endPoint y: 369, distance: 17.9
click at [63, 369] on div "庄司あすか 090-8454-3195 asyan.3@icloud.com" at bounding box center [150, 388] width 192 height 56
click at [69, 557] on textarea "ありがとうございます！また流れとしましては町田、橋本駅すぐに店舗がございまして、そちらで最新の物件などすべて洗い出して回れればと思いますがアクセスとしてはいか…" at bounding box center [276, 553] width 469 height 118
paste textarea "庄司"
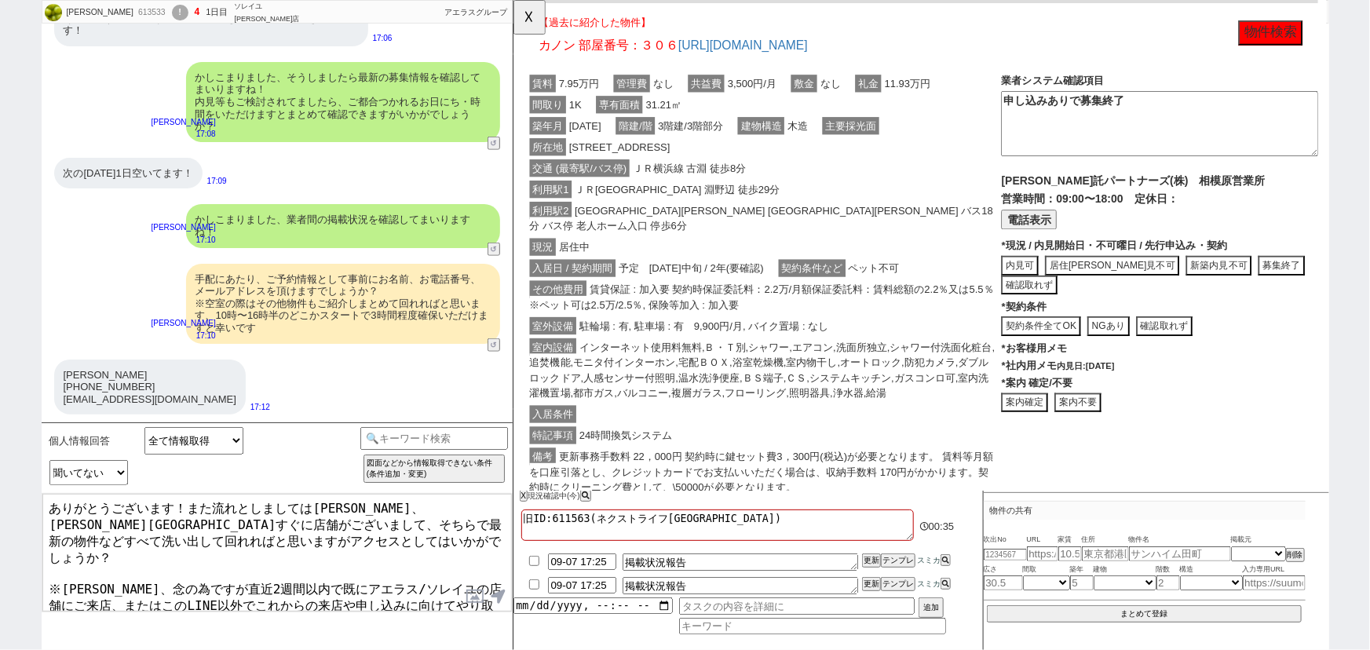
scroll to position [122, 0]
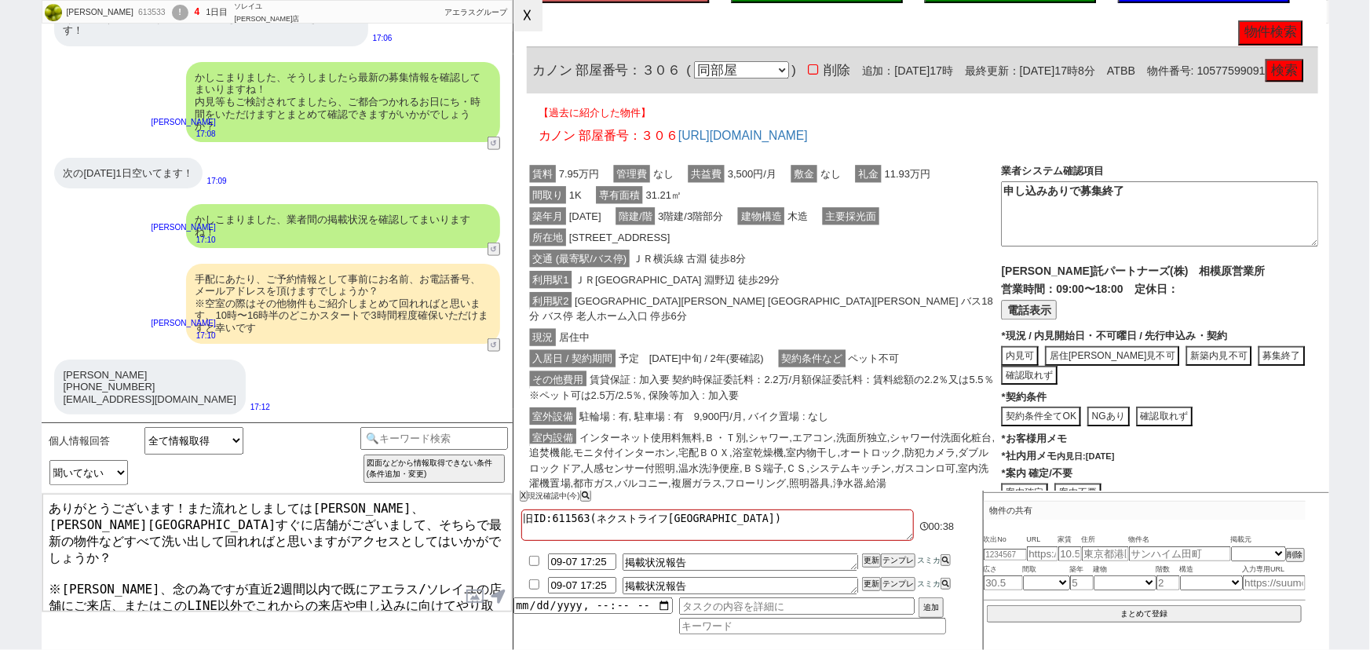
click at [531, 19] on button "☓" at bounding box center [527, 15] width 29 height 31
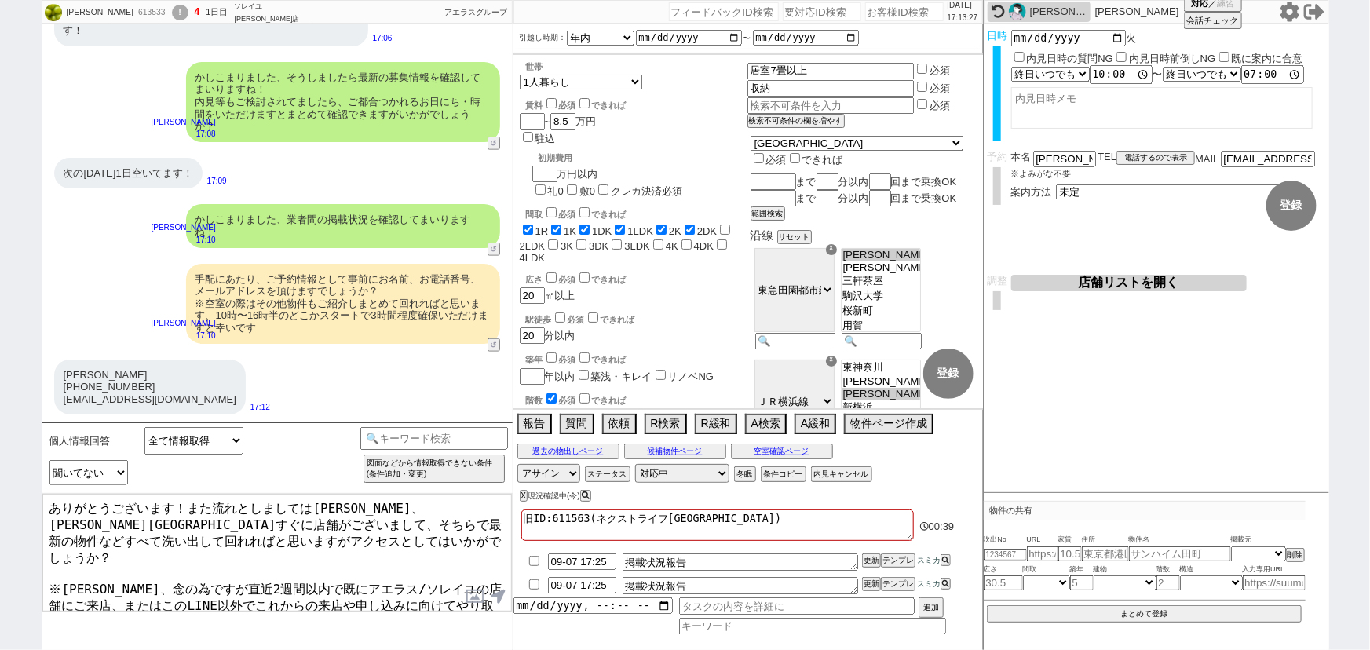
click at [376, 503] on textarea "ありがとうございます！また流れとしましては町田、橋本駅すぐに店舗がございまして、そちらで最新の物件などすべて洗い出して回れればと思いますがアクセスとしてはいか…" at bounding box center [276, 553] width 469 height 118
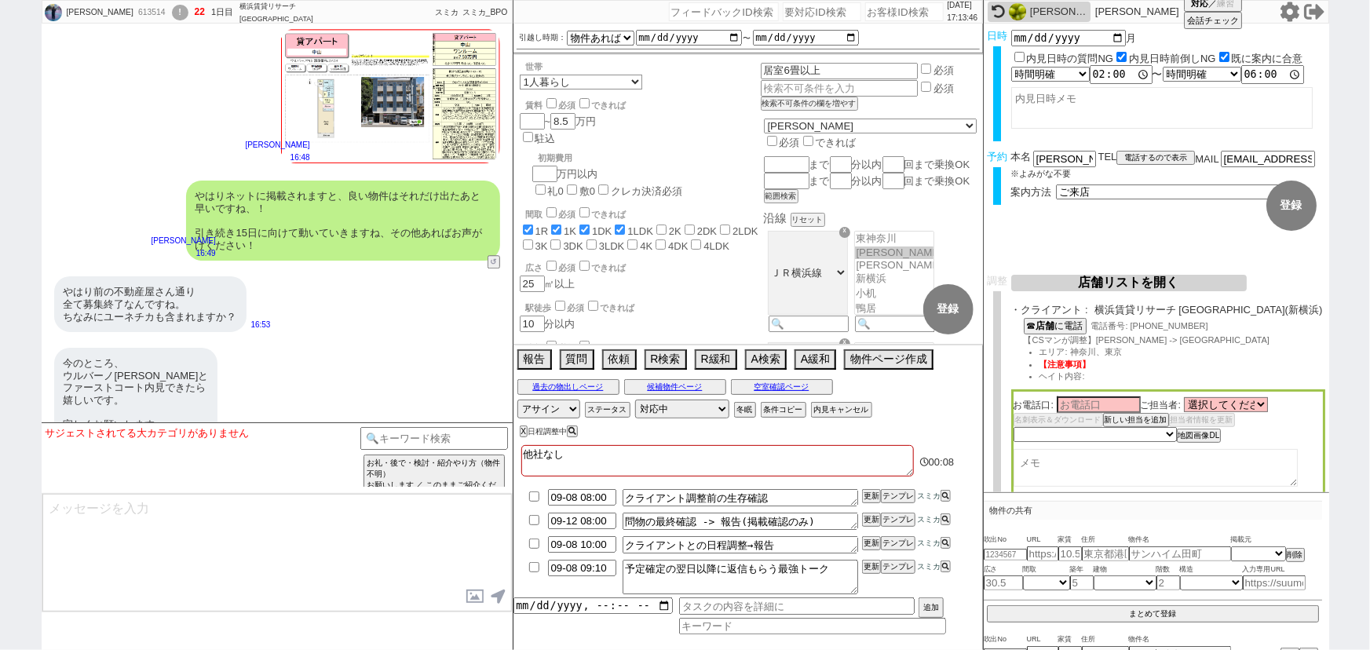
scroll to position [8067, 0]
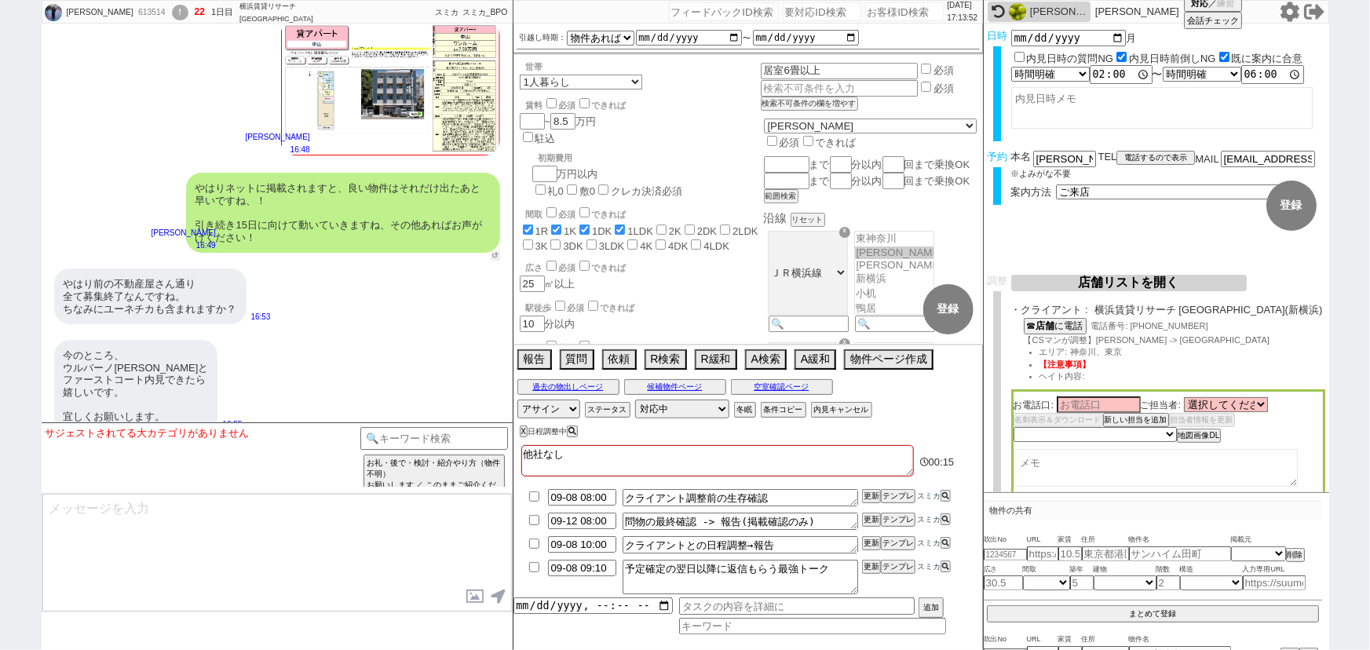
click at [493, 250] on button "↺" at bounding box center [495, 255] width 9 height 10
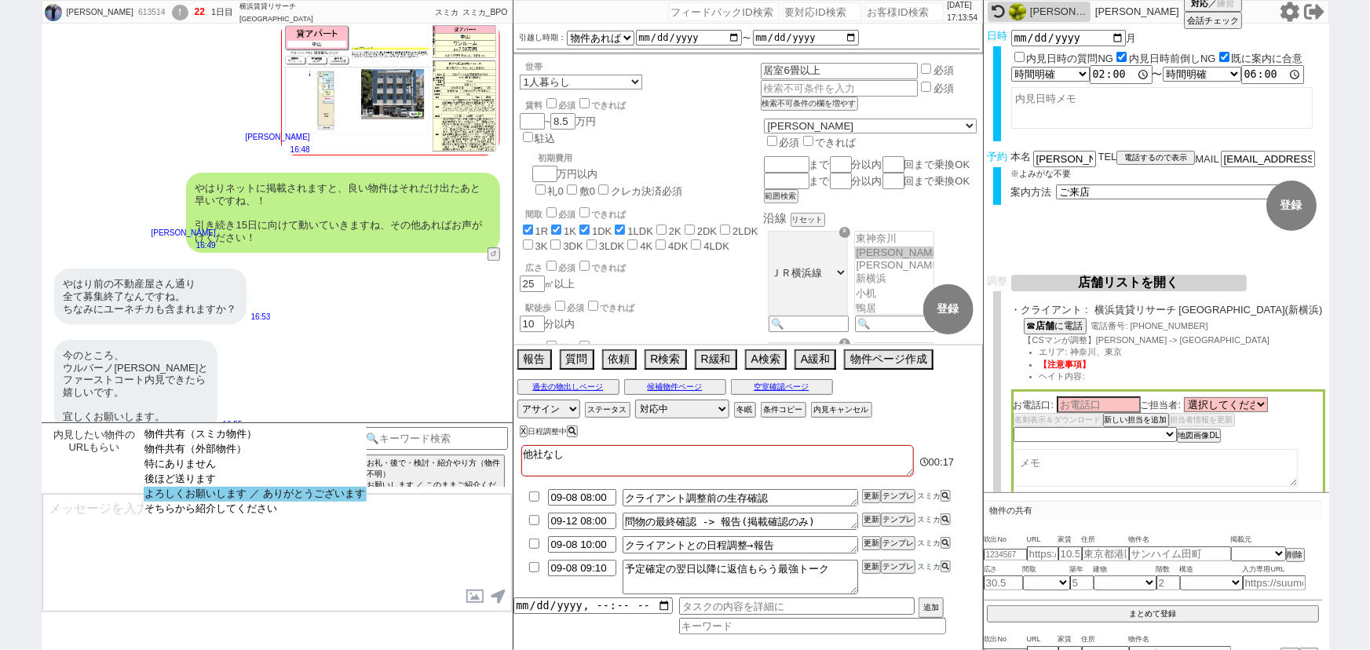
click at [254, 496] on option "よろしくお願いします ／ ありがとうございます" at bounding box center [255, 494] width 223 height 15
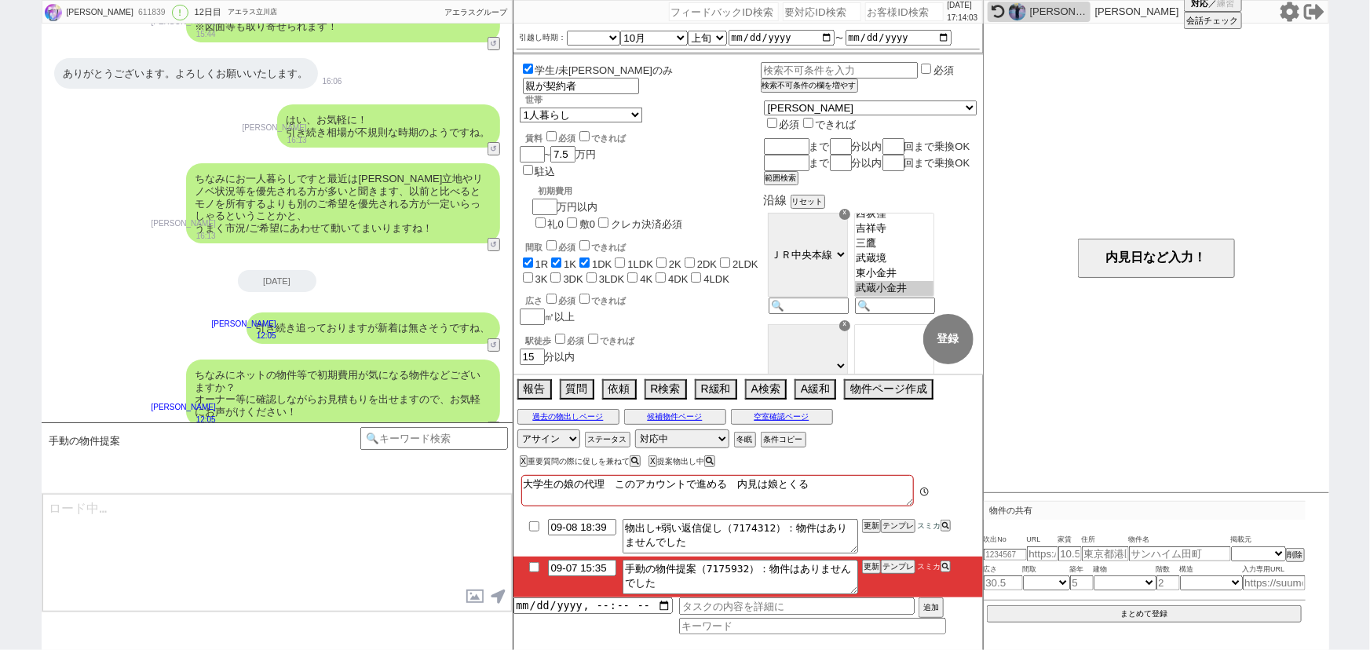
scroll to position [154, 0]
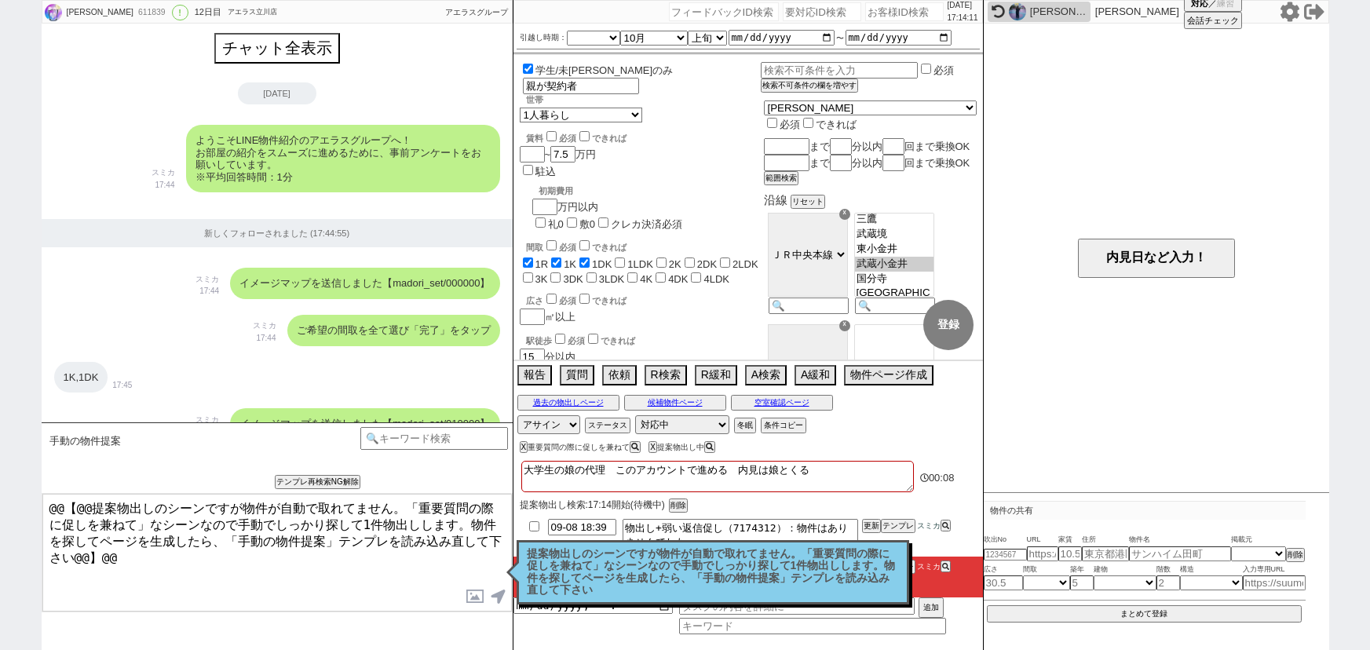
select select "[DATE]"
select select "10"
select select "32"
select select "0"
select select "19"
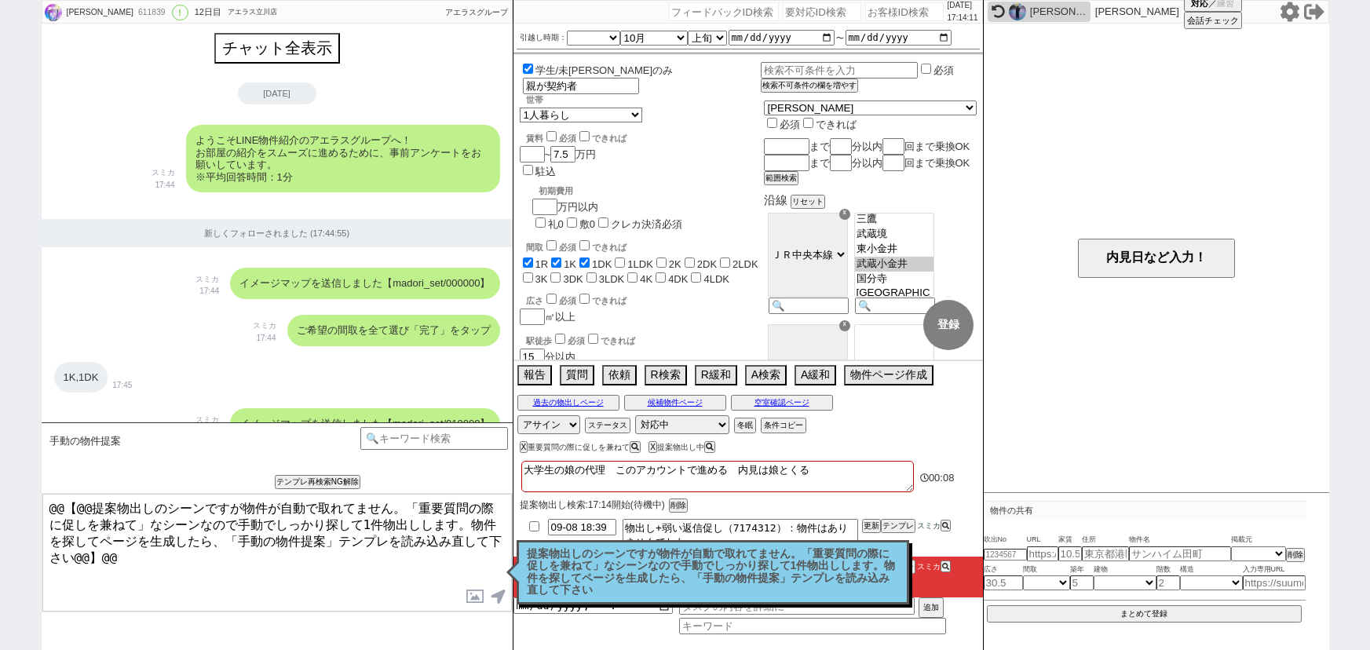
select select "611"
select select
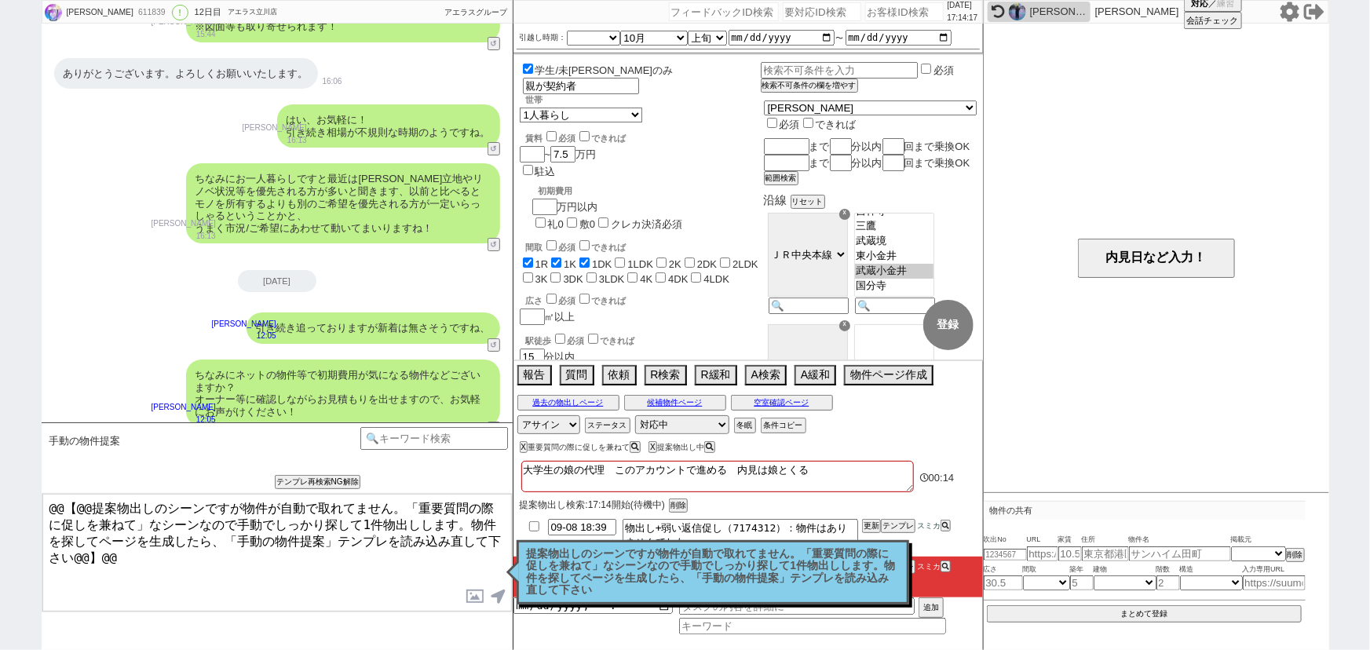
click at [659, 565] on p "提案物出しのシーンですが物件が自動で取れてません。「重要質問の際に促しを兼ねて」なシーンなので手動でしっかり探して1件物出しします。物件を探してページを生成し…" at bounding box center [713, 572] width 372 height 49
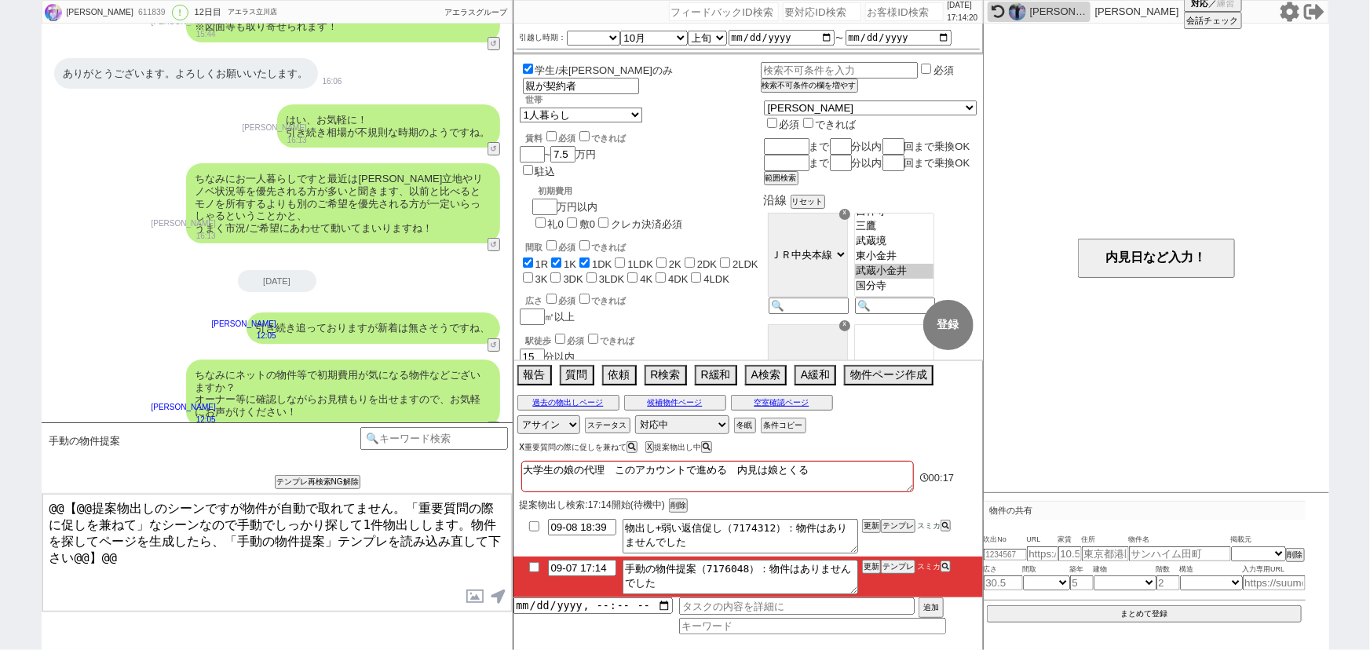
click at [524, 447] on button "X" at bounding box center [522, 447] width 5 height 9
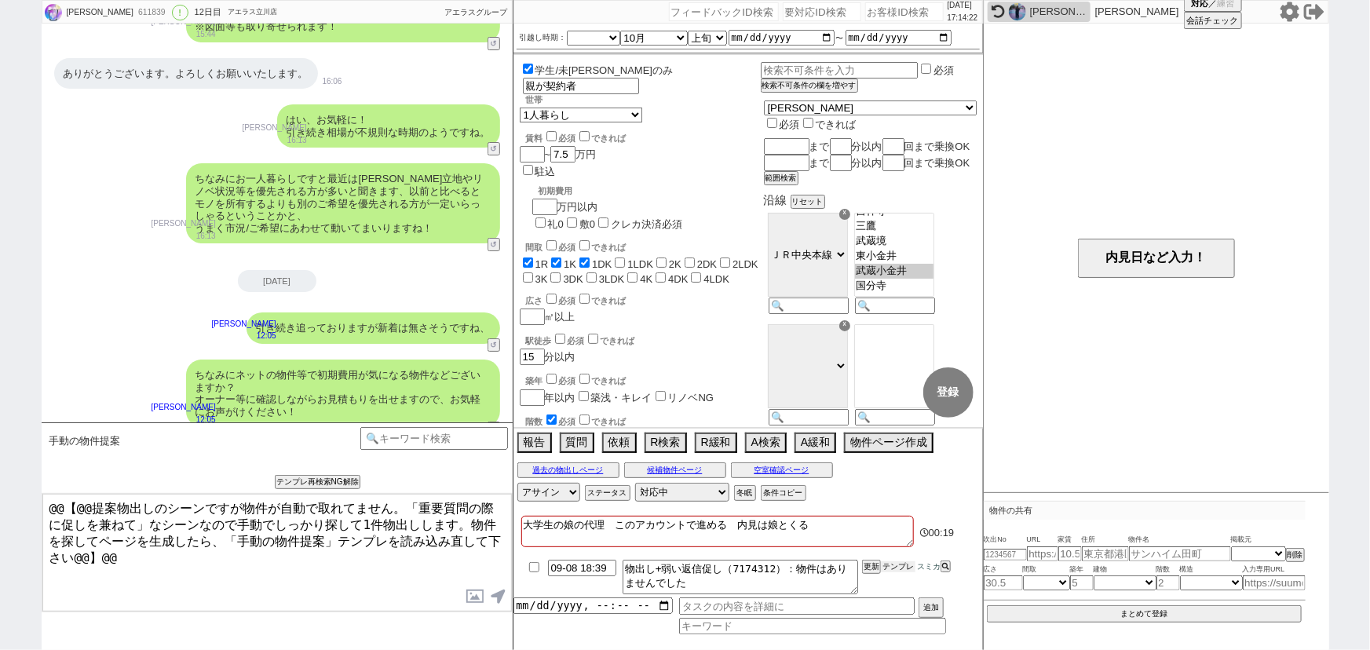
click at [897, 565] on button "テンプレ" at bounding box center [898, 566] width 35 height 11
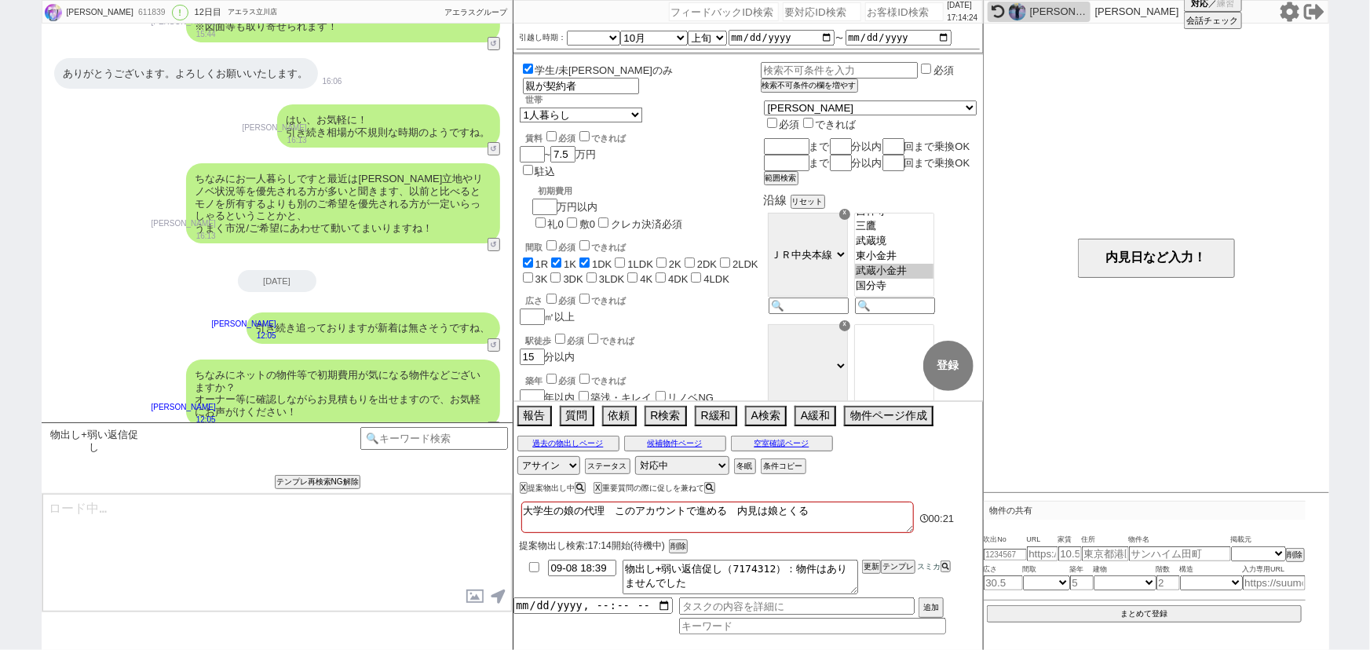
type textarea "@@【@@提案物出しのシーンですが物件が自動で取れてません。「重要質問の際に促しを兼ねて」なシーンなので手動でしっかり探して1件物出しします。物件を探してペー…"
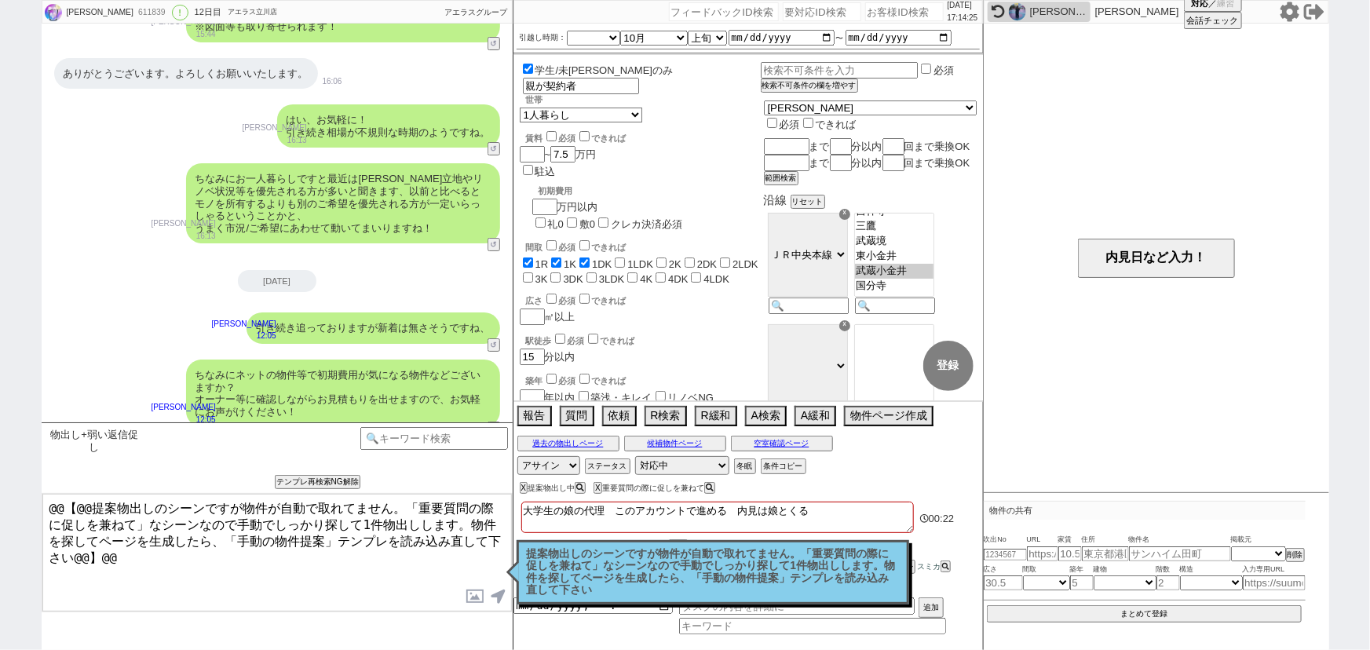
click at [653, 581] on p "提案物出しのシーンですが物件が自動で取れてません。「重要質問の際に促しを兼ねて」なシーンなので手動でしっかり探して1件物出しします。物件を探してページを生成し…" at bounding box center [713, 572] width 372 height 49
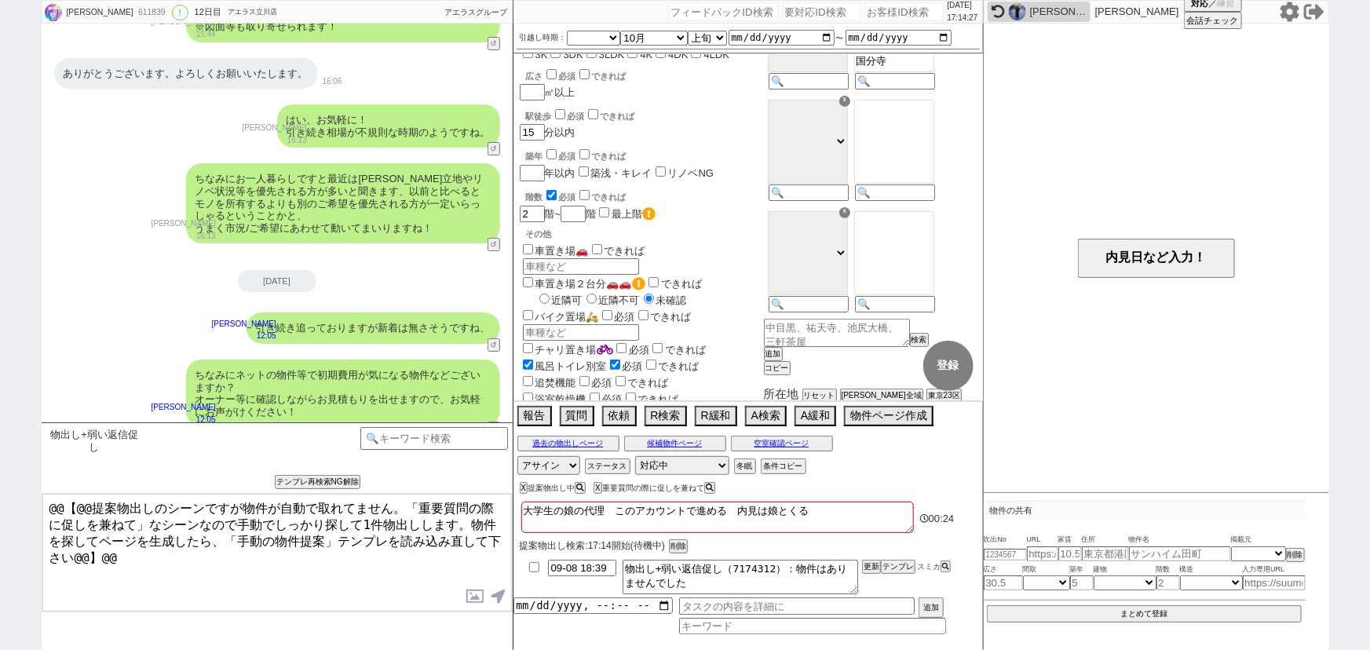
scroll to position [0, 0]
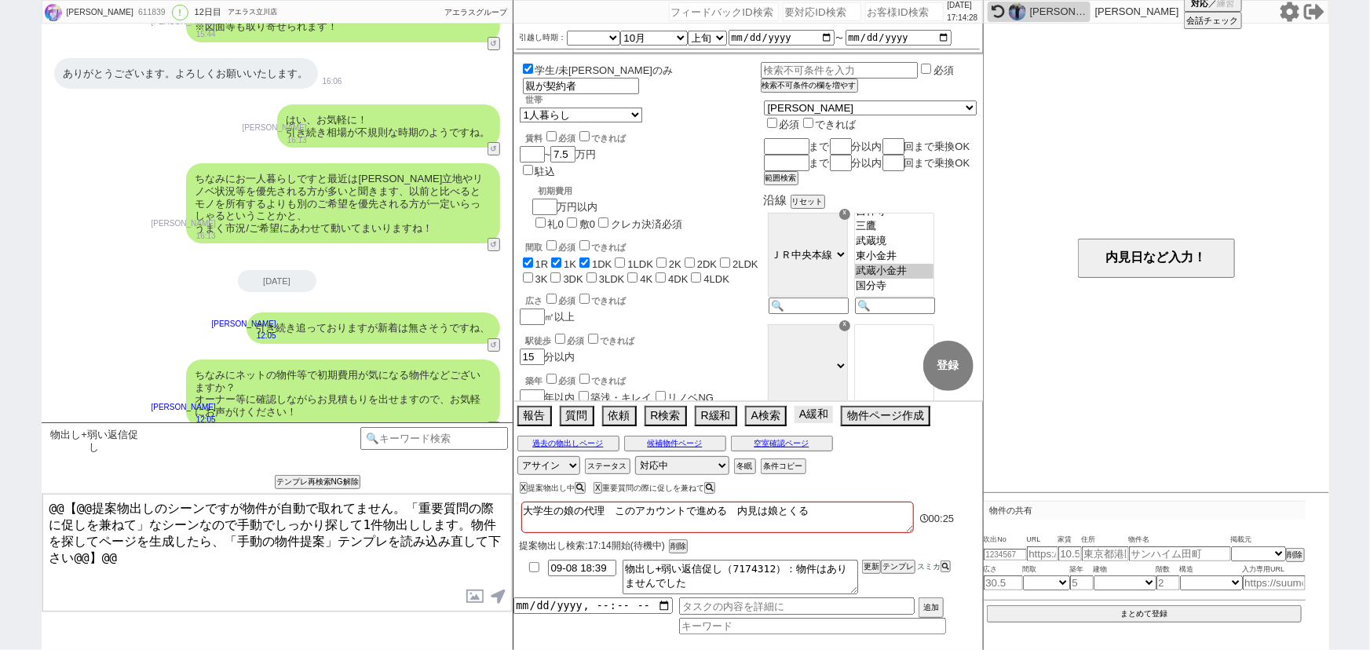
click at [811, 411] on button "A緩和" at bounding box center [813, 414] width 38 height 17
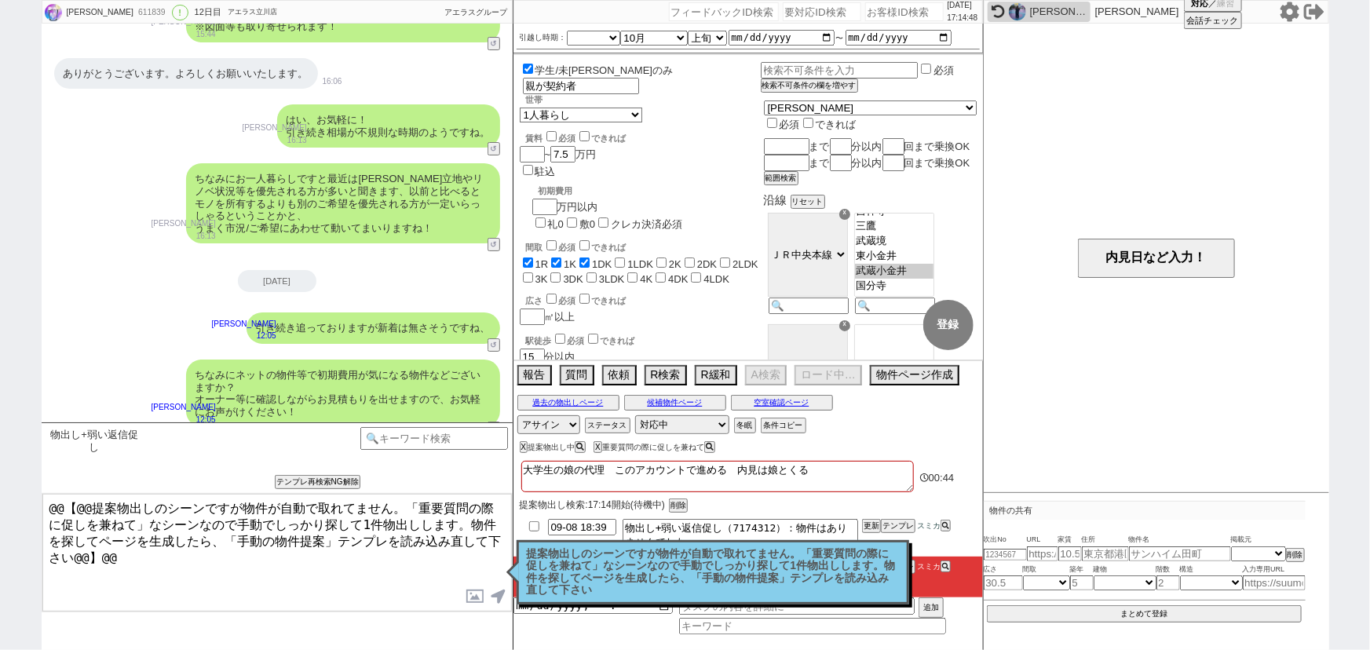
click at [375, 576] on textarea "@@【@@提案物出しのシーンですが物件が自動で取れてません。「重要質問の際に促しを兼ねて」なシーンなので手動でしっかり探して1件物出しします。物件を探してペー…" at bounding box center [276, 553] width 469 height 118
click at [674, 578] on p "提案物出しのシーンですが物件が自動で取れてません。「重要質問の際に促しを兼ねて」なシーンなので手動でしっかり探して1件物出しします。物件を探してページを生成し…" at bounding box center [713, 572] width 372 height 49
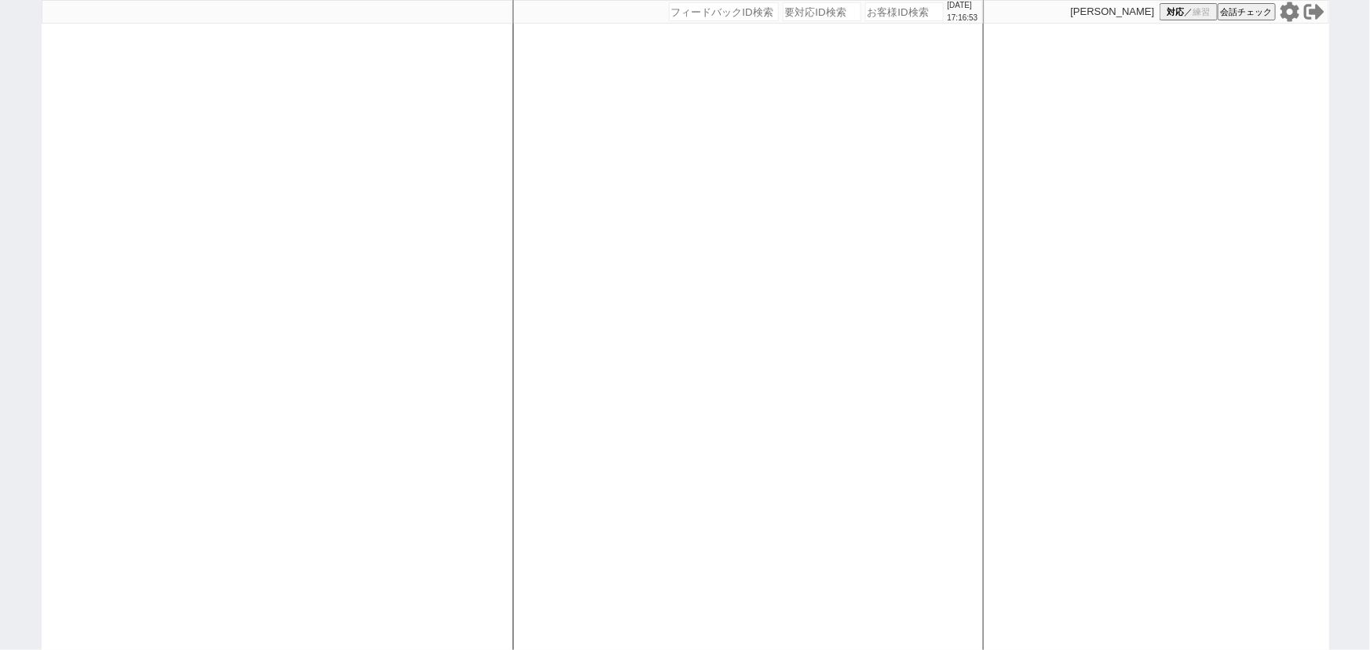
click at [277, 298] on div at bounding box center [277, 325] width 471 height 650
select select "6"
select select
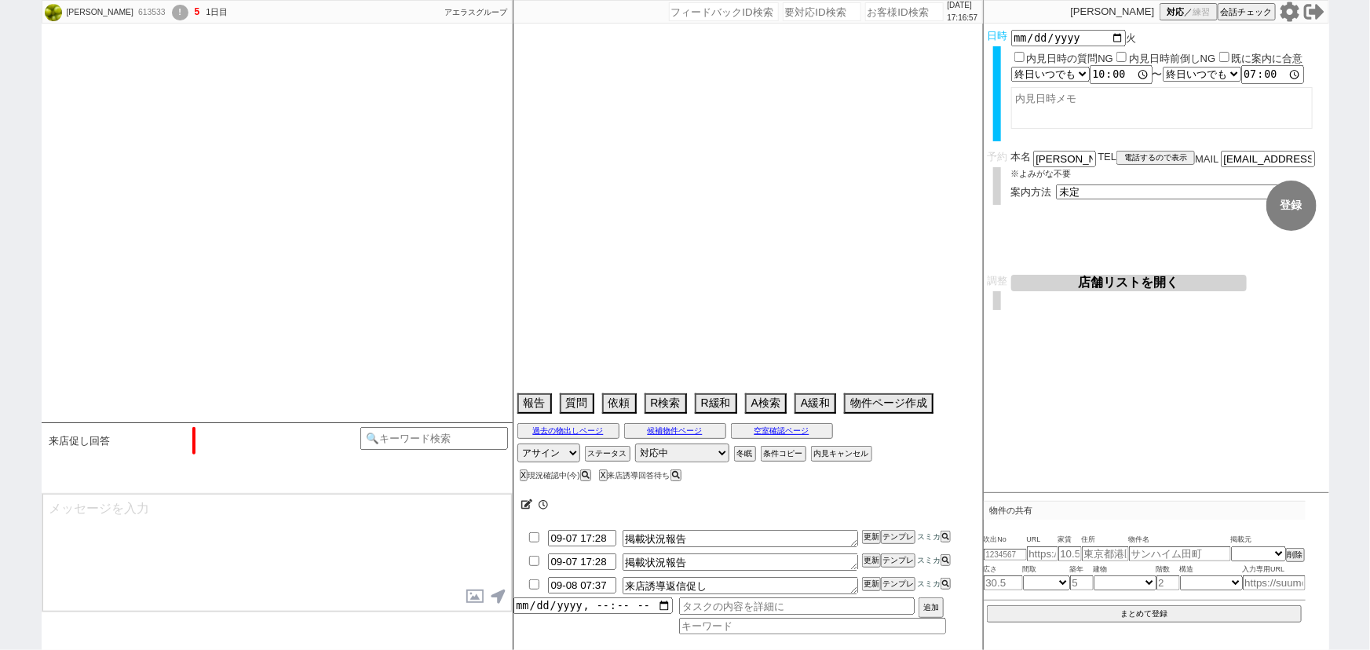
type textarea "旧ID:611563(ネクストライフ[GEOGRAPHIC_DATA])"
select select "16"
select select "0"
select select "14"
select select "53"
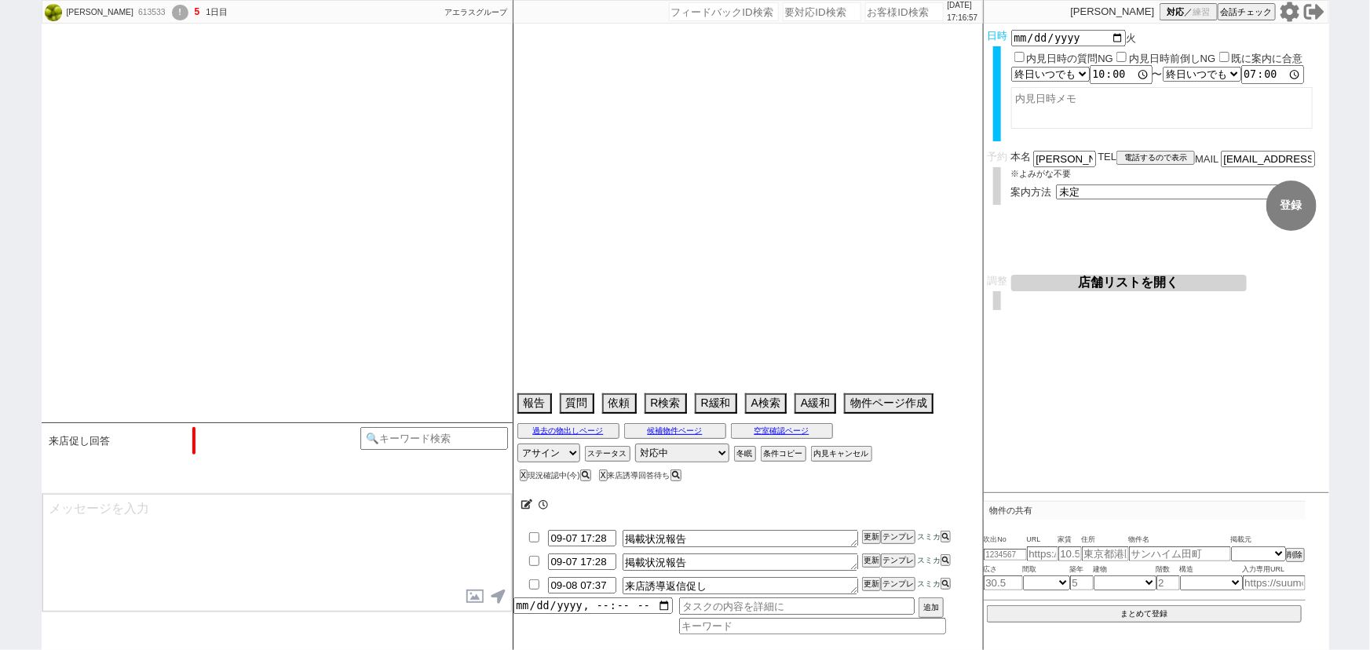
select select "17"
select select "558"
select select "49"
select select "91"
select select "2506"
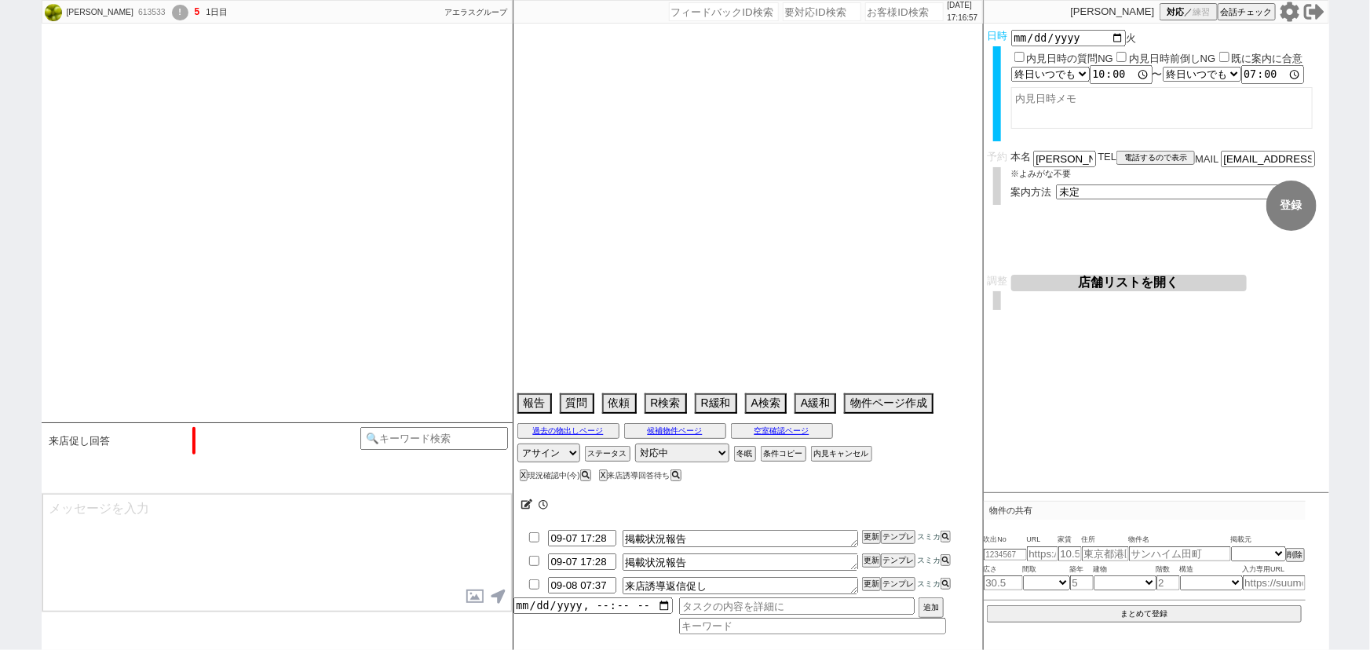
select select "1290"
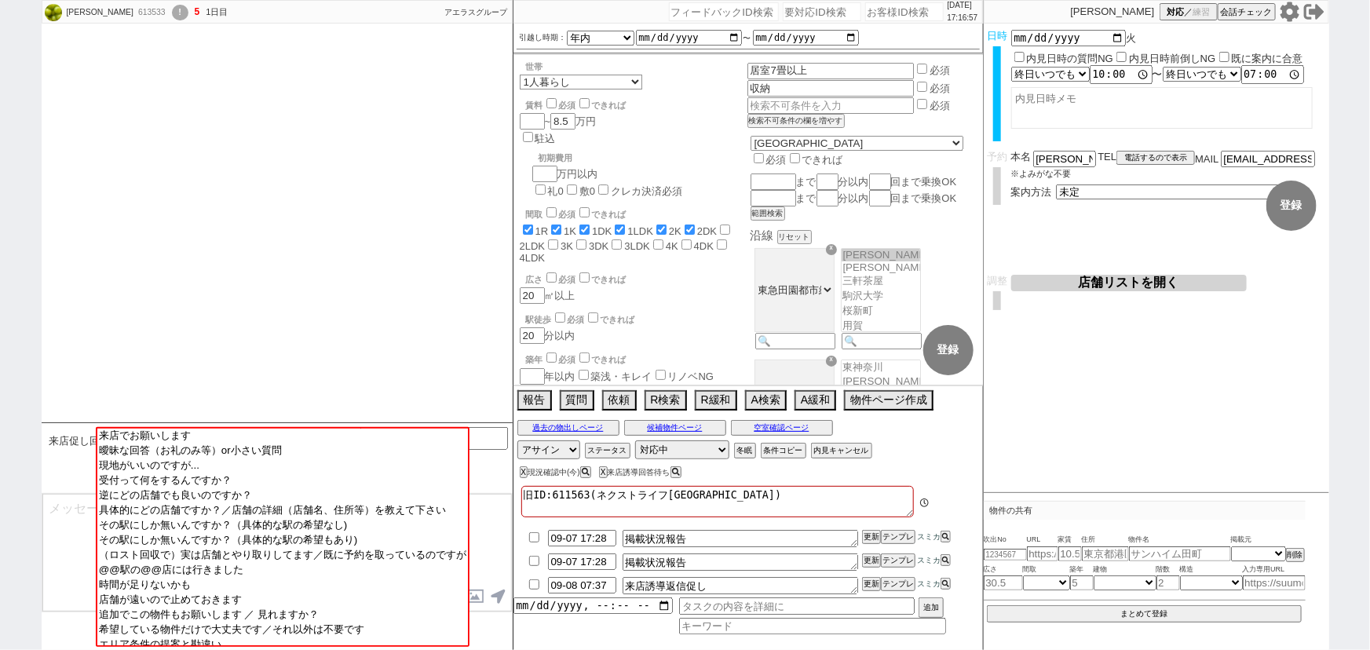
scroll to position [75, 0]
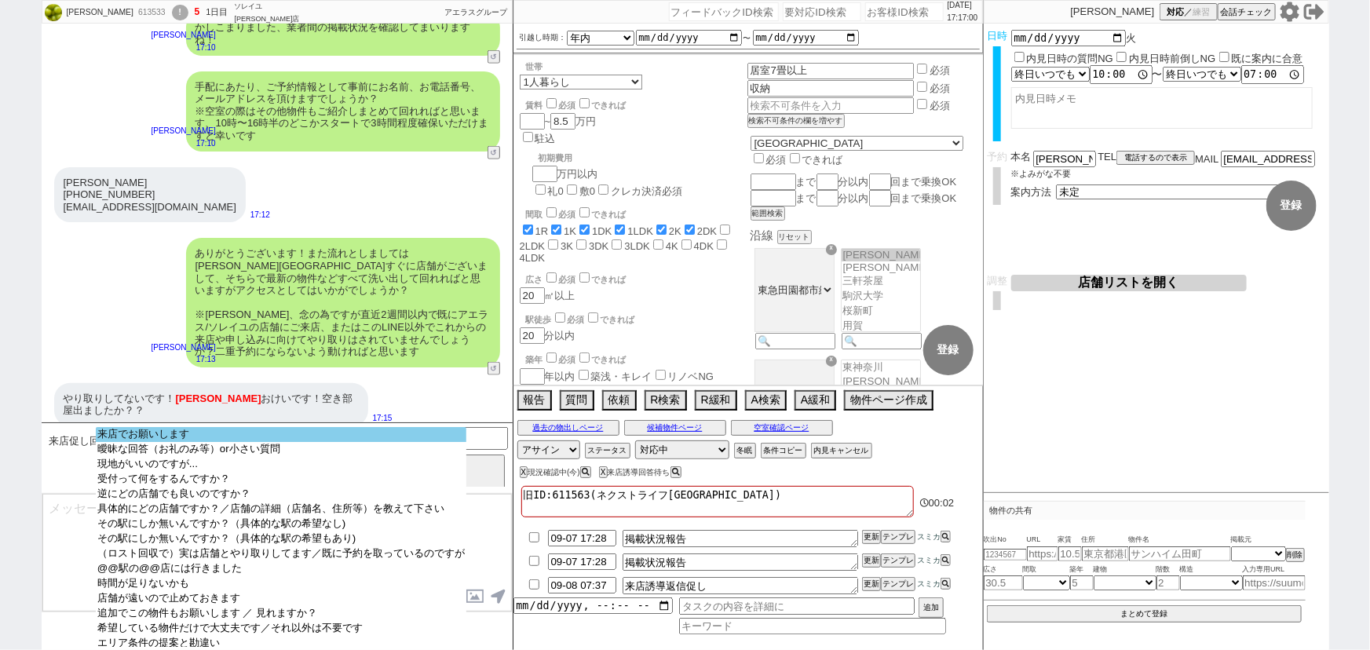
click at [287, 436] on option "来店でお願いします" at bounding box center [281, 434] width 371 height 15
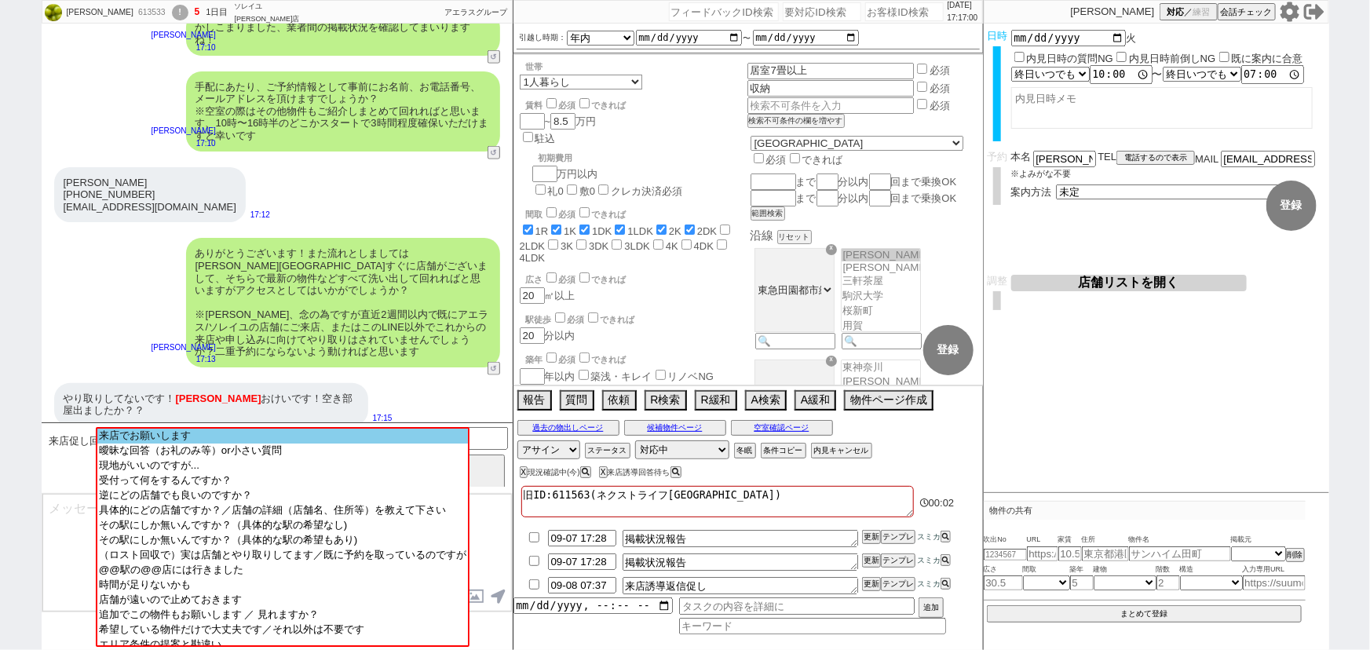
scroll to position [645, 0]
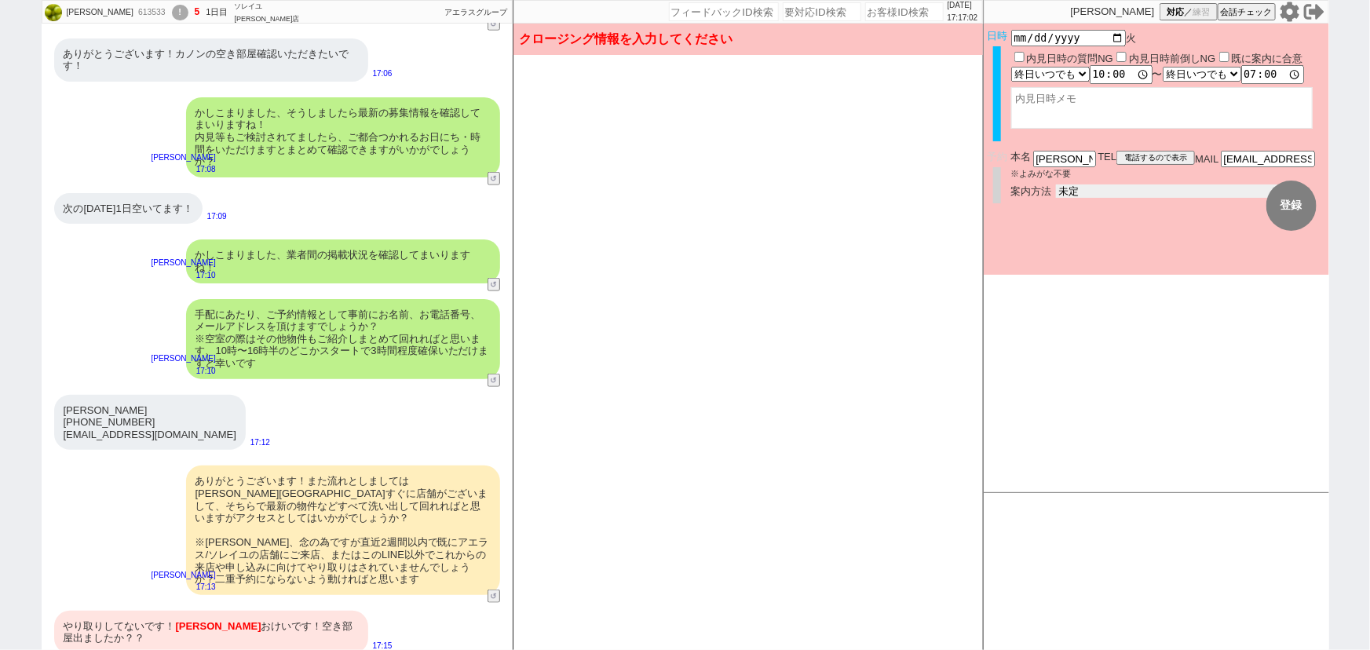
click at [1084, 189] on select "未定 現地お待ち合わせ ご来店 先行申し込みのご案内or内見無しでの申し込みのご案内 オンラインでのご接客 オンラインで1件の内見のご案内" at bounding box center [1174, 190] width 236 height 13
select select "2"
click at [1056, 184] on select "未定 現地お待ち合わせ ご来店 先行申し込みのご案内or内見無しでの申し込みのご案内 オンラインでのご接客 オンラインで1件の内見のご案内" at bounding box center [1174, 190] width 236 height 13
click at [1078, 247] on form "変更 なし 登録 日時 [DATE] 内見日時の質問NG 内見日時前倒しNG 既に案内に合意 言及なし 時間明確 午前 午後 お昼 夕方・夜 終日いつでも そ…" at bounding box center [1156, 149] width 345 height 251
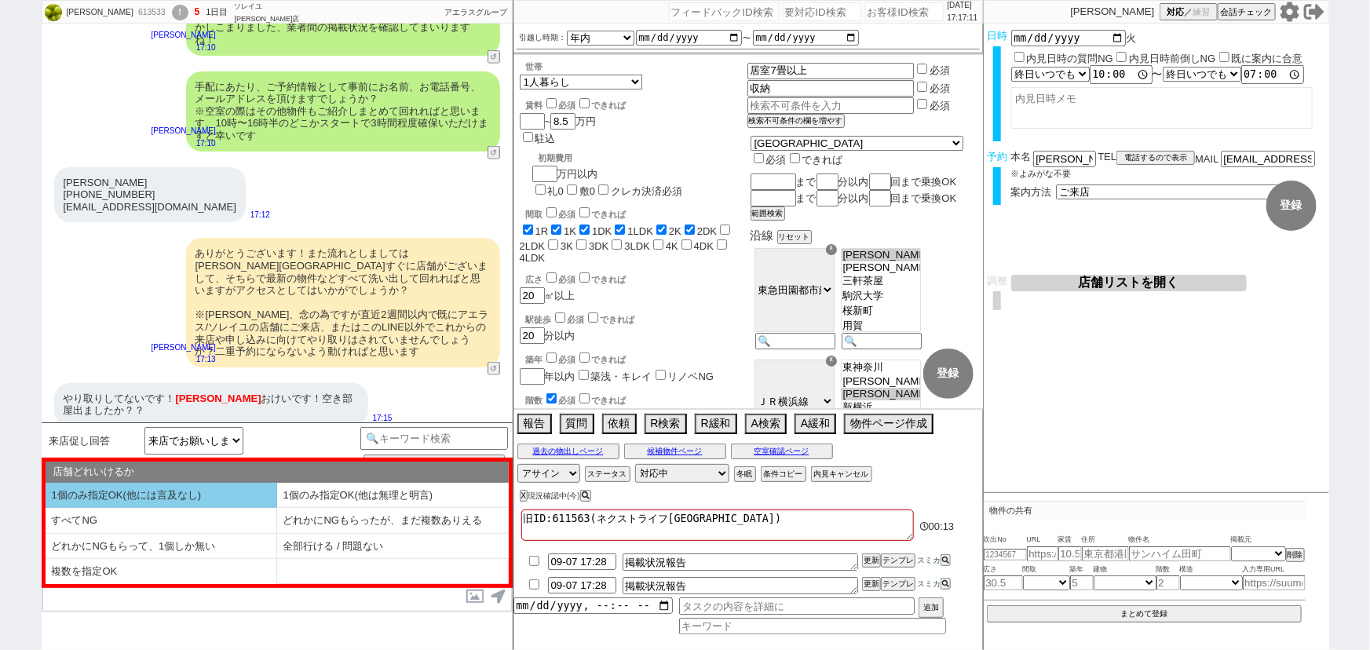
click at [212, 490] on li "1個のみ指定OK(他には言及なし)" at bounding box center [162, 496] width 232 height 26
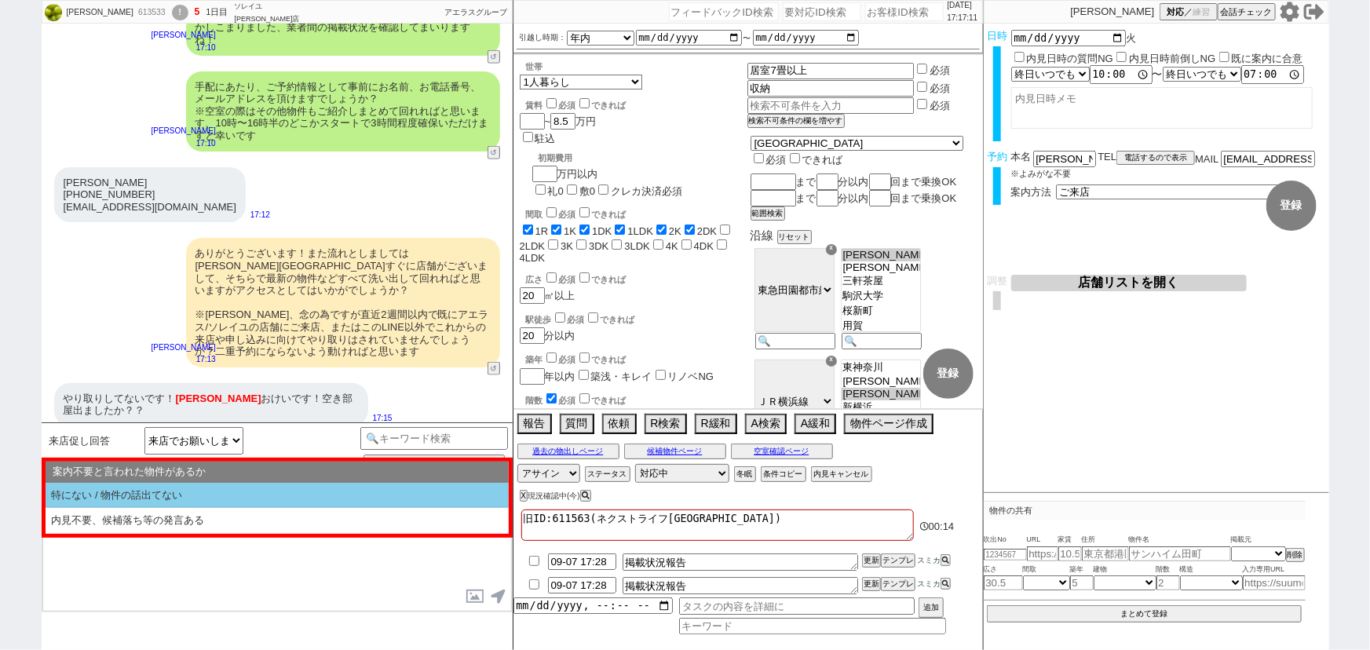
click at [225, 488] on li "特にない / 物件の話出てない" at bounding box center [277, 496] width 463 height 26
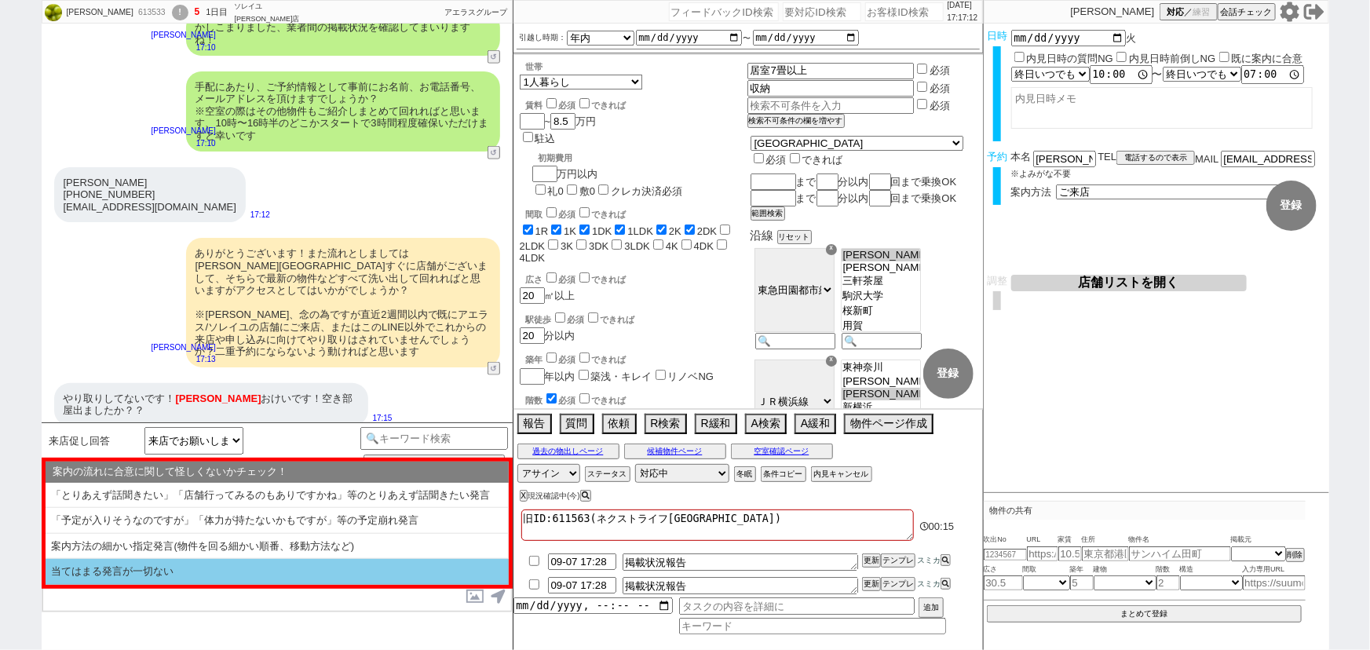
click at [132, 573] on li "当てはまる発言が一切ない" at bounding box center [277, 572] width 463 height 26
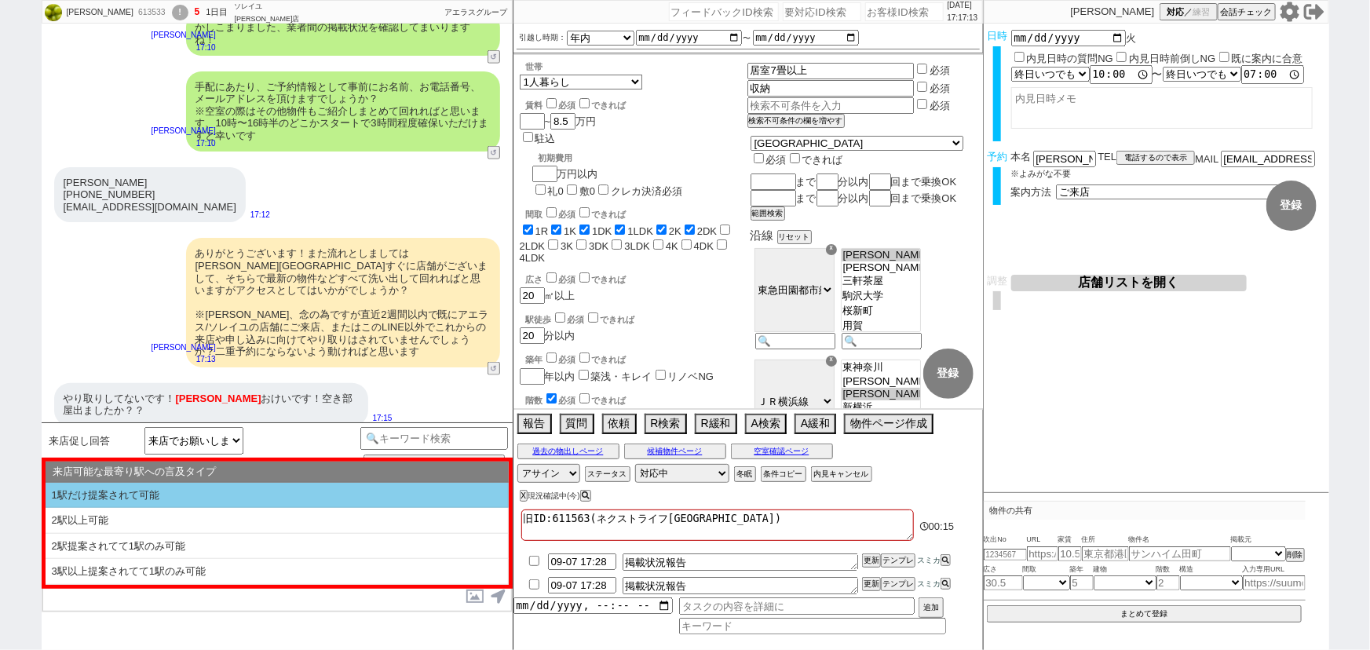
click at [196, 494] on li "1駅だけ提案されて可能" at bounding box center [277, 496] width 463 height 26
select select "1個のみ指定OK(他には言及なし)"
select select "特にない / 物件の話出てない"
select select "当てはまる発言が一切ない"
select select "1駅だけ提案されて可能"
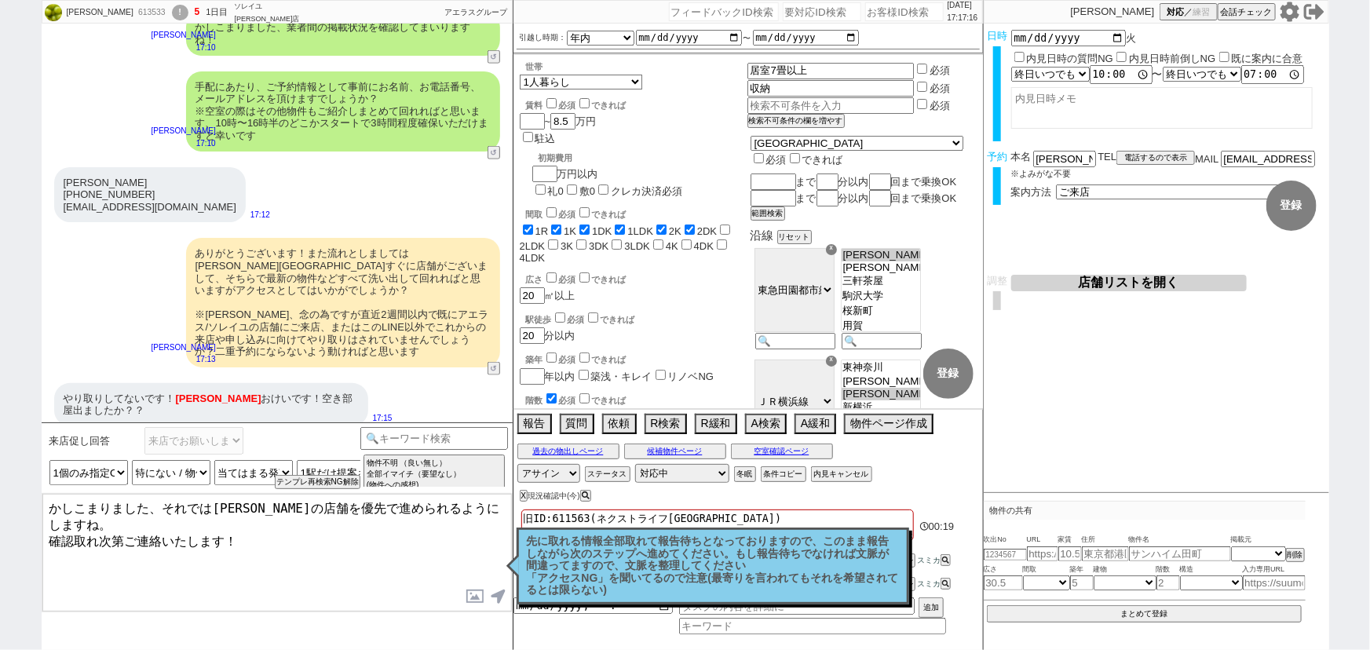
type textarea "かしこまりました、それでは[PERSON_NAME]の店舗を優先で進められるようにしますね。 確認取れ次第ご連絡いたします！"
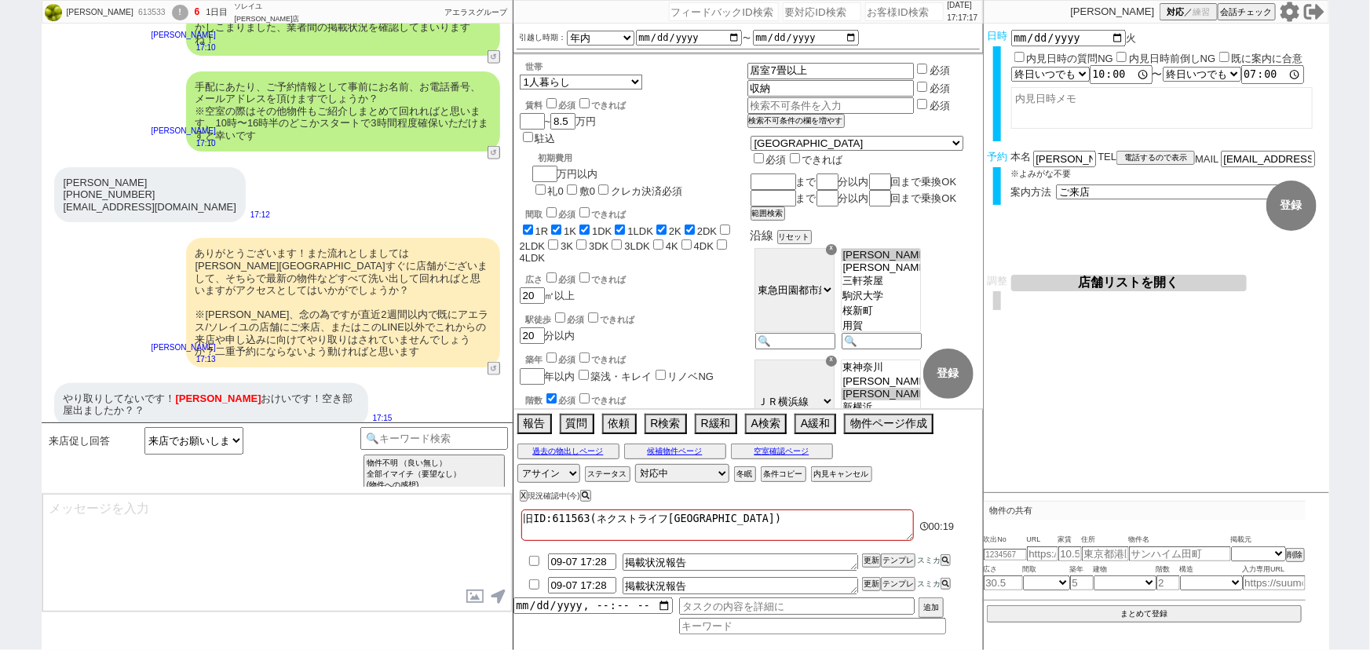
scroll to position [944, 0]
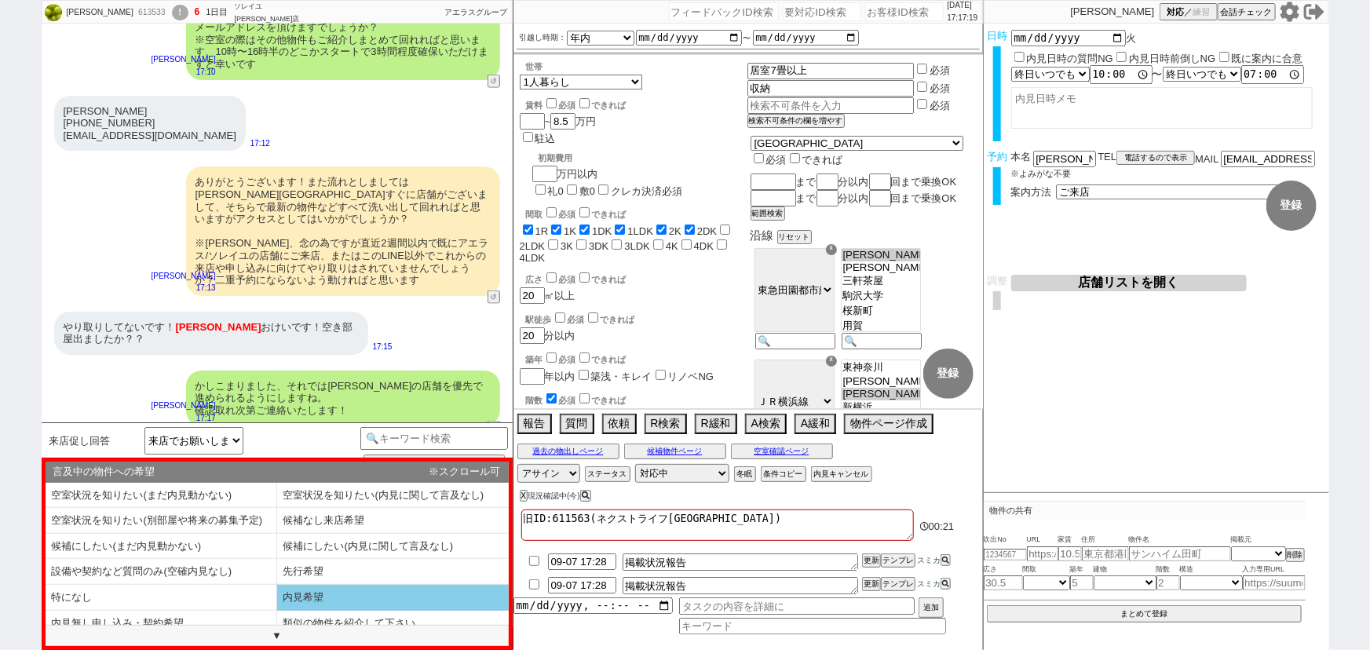
click at [349, 602] on li "内見希望" at bounding box center [393, 598] width 232 height 26
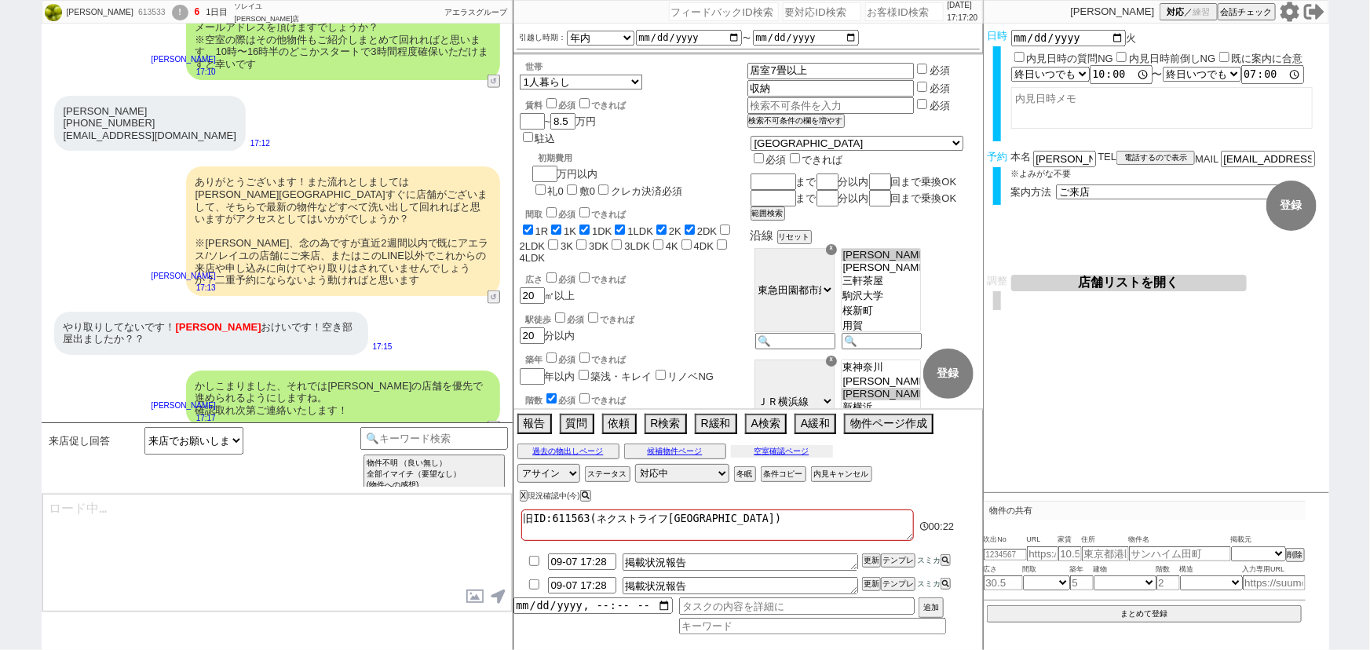
click at [784, 451] on button "空室確認ページ" at bounding box center [782, 451] width 102 height 13
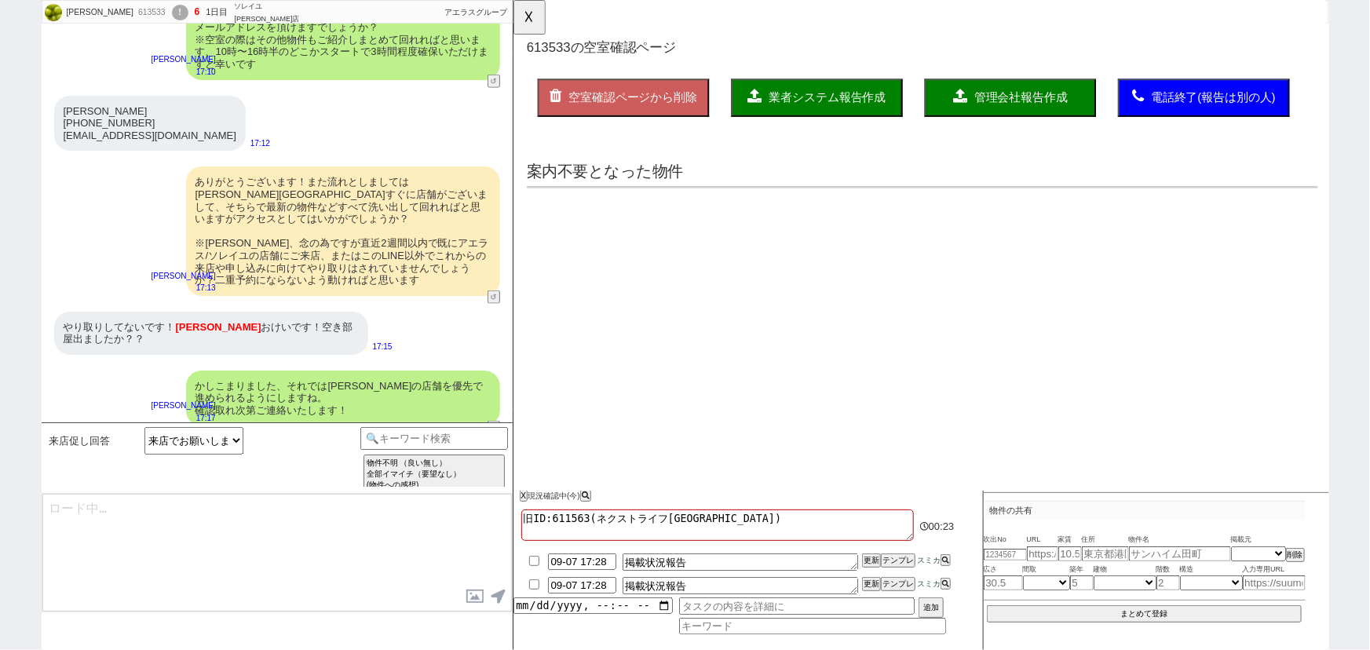
scroll to position [0, 0]
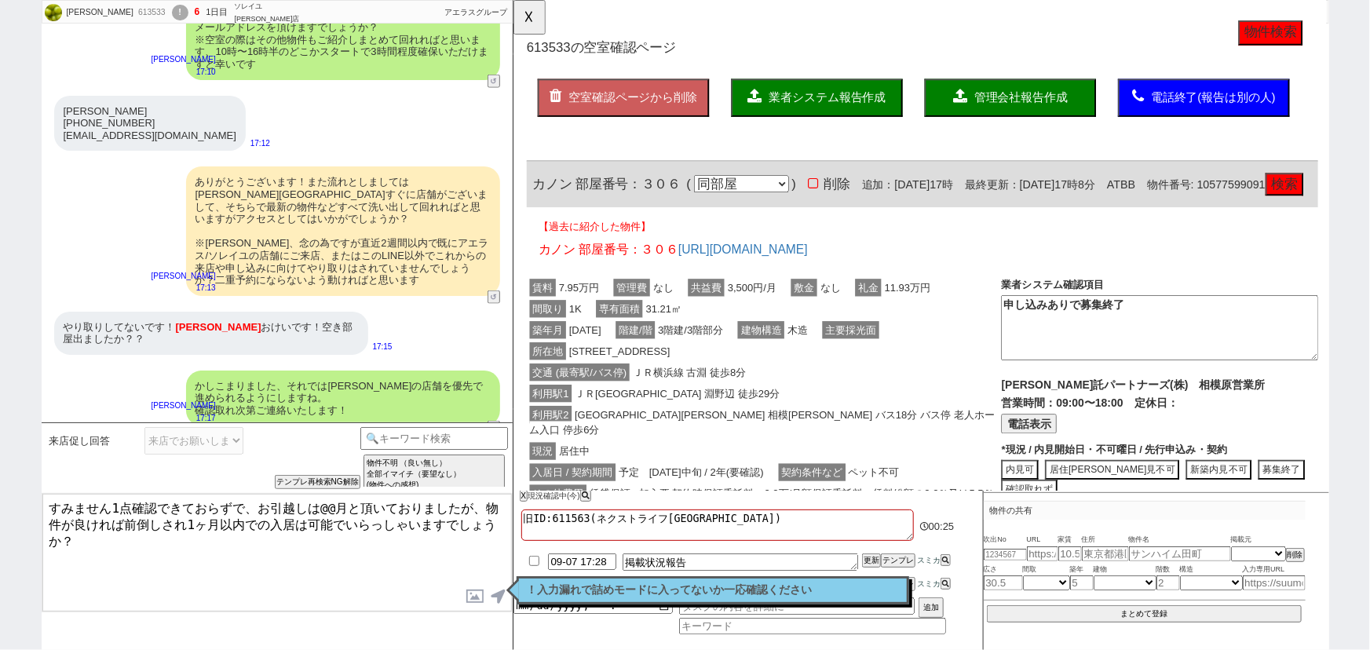
click at [883, 344] on div "間取り 1K 専有面積 31.21㎡" at bounding box center [782, 332] width 510 height 23
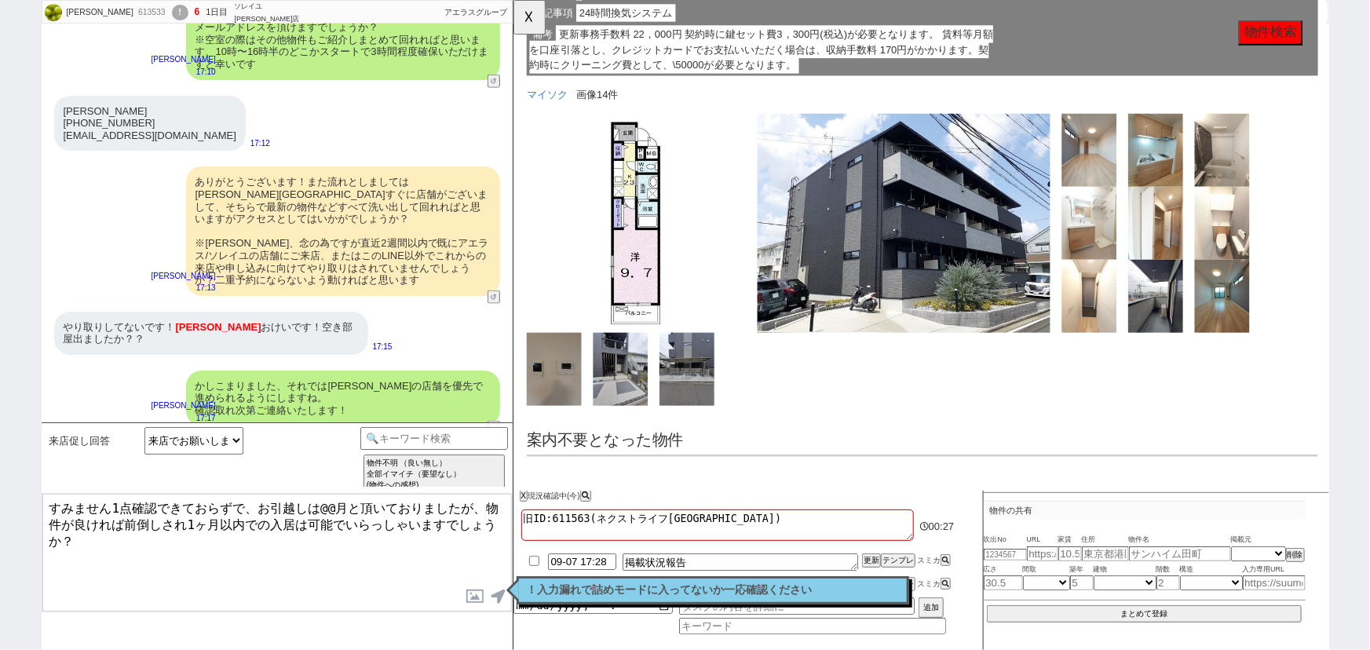
scroll to position [687, 0]
click at [526, 20] on button "☓" at bounding box center [527, 15] width 29 height 31
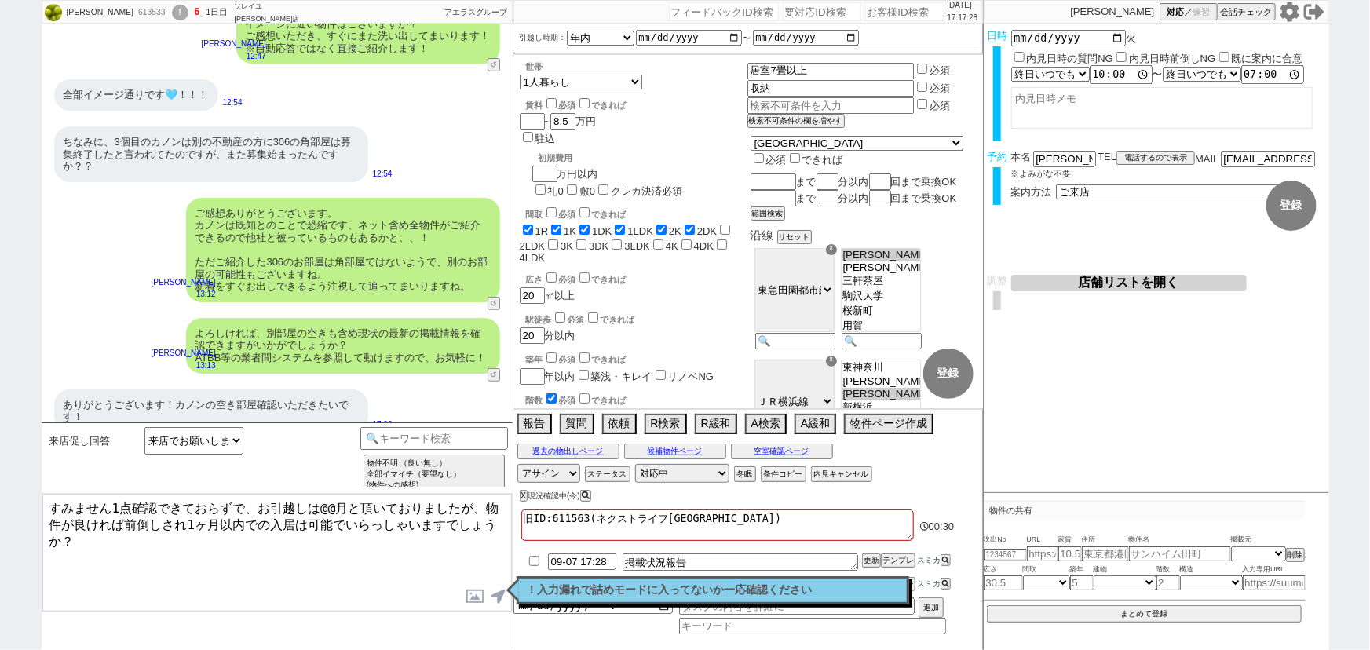
scroll to position [0, 0]
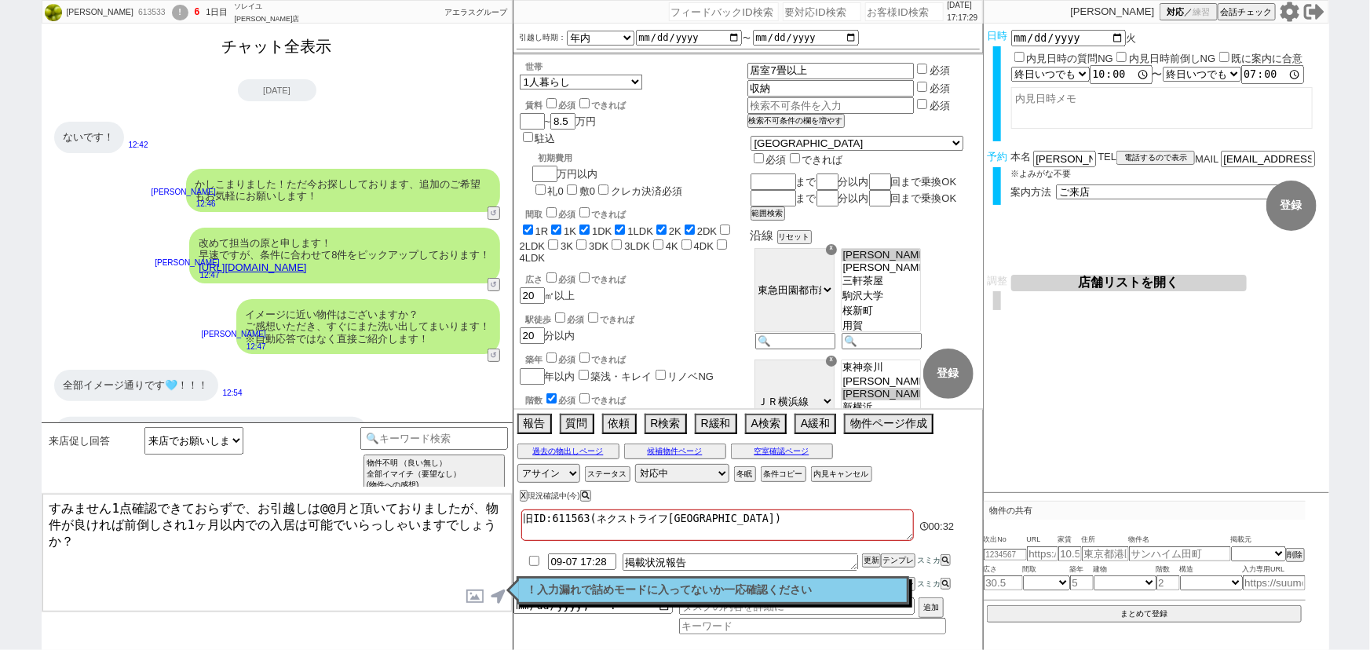
click at [293, 38] on button "チャット全表示" at bounding box center [277, 46] width 122 height 27
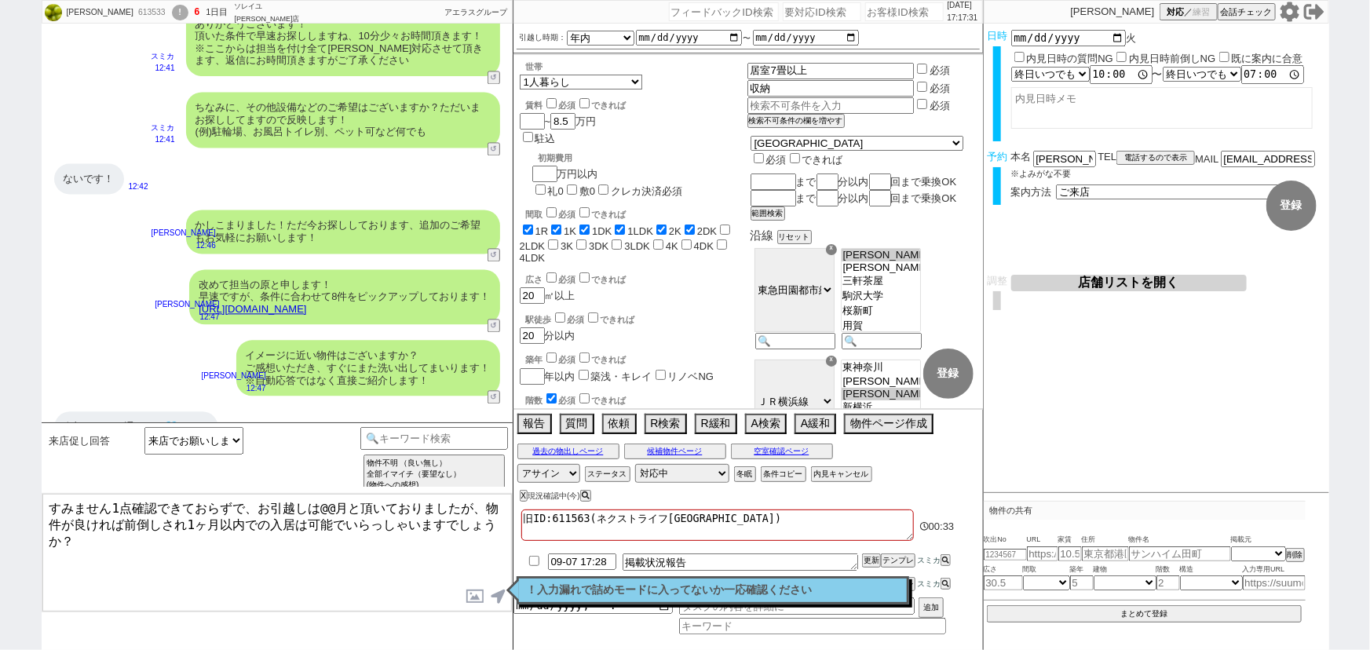
scroll to position [1620, 0]
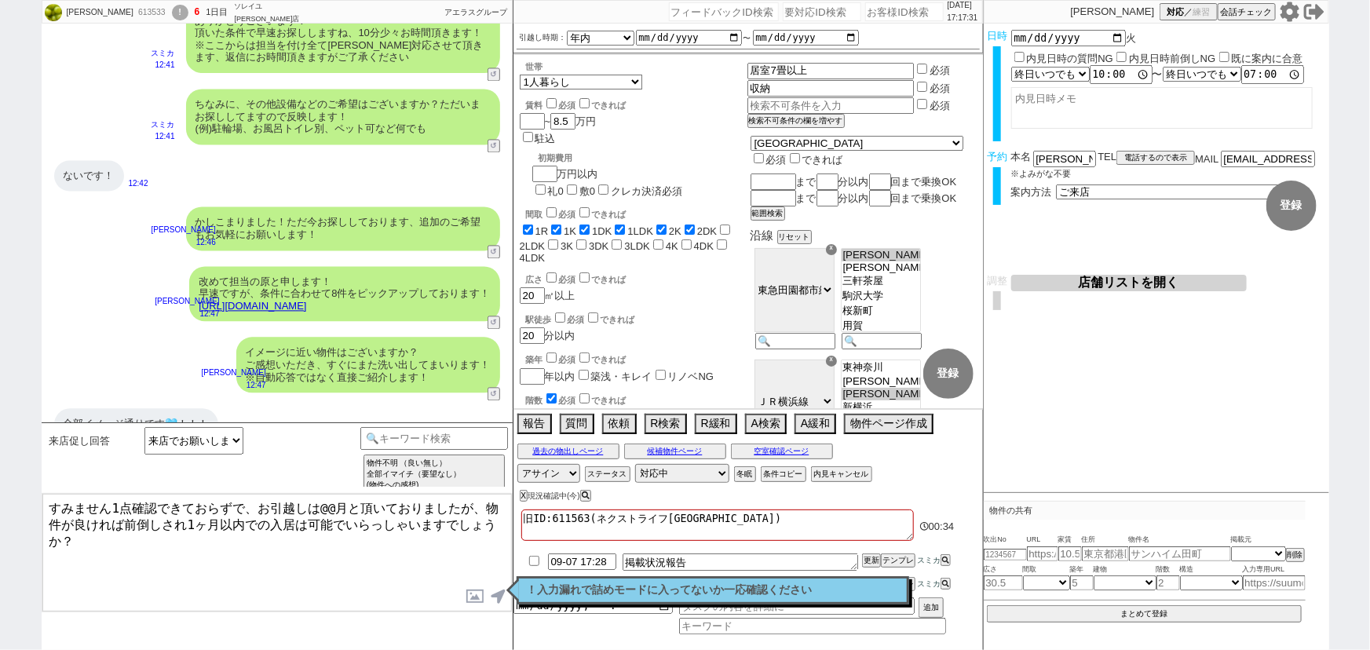
drag, startPoint x: 340, startPoint y: 500, endPoint x: 317, endPoint y: 499, distance: 22.8
click at [317, 499] on textarea "すみません1点確認できておらずで、お引越しは@@月と頂いておりましたが、物件が良ければ前倒しされ1ヶ月以内での入居は可能でいらっしゃいますでしょうか？" at bounding box center [276, 553] width 469 height 118
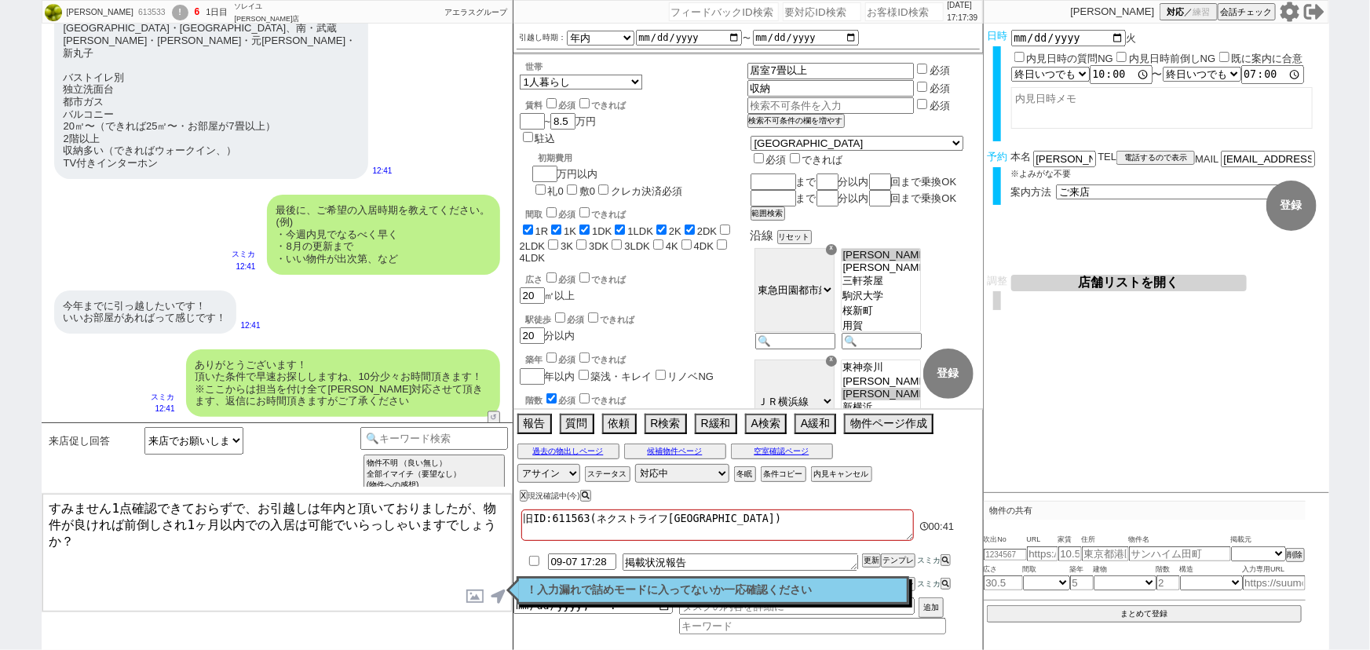
type textarea "すみません1点確認できておらずで、お引越しは年内と頂いておりましたが、物件が良ければ前倒しされ1ヶ月以内での入居は可能でいらっしゃいますでしょうか？"
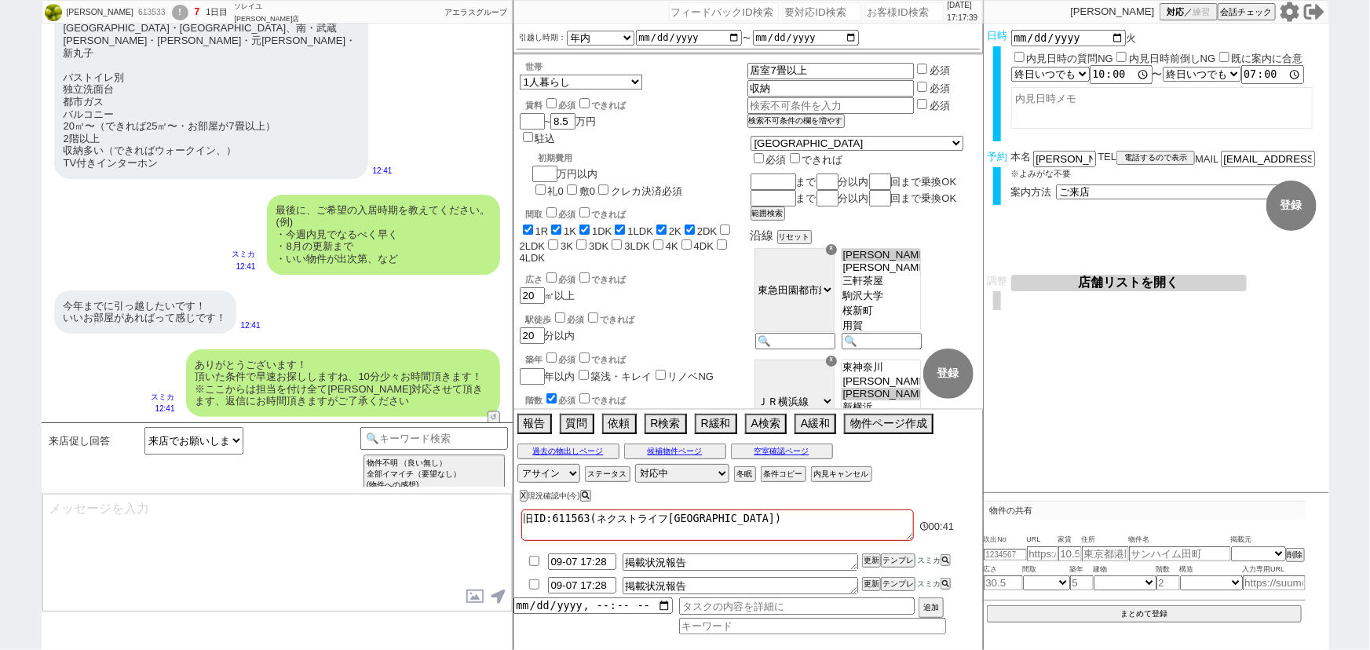
scroll to position [2633, 0]
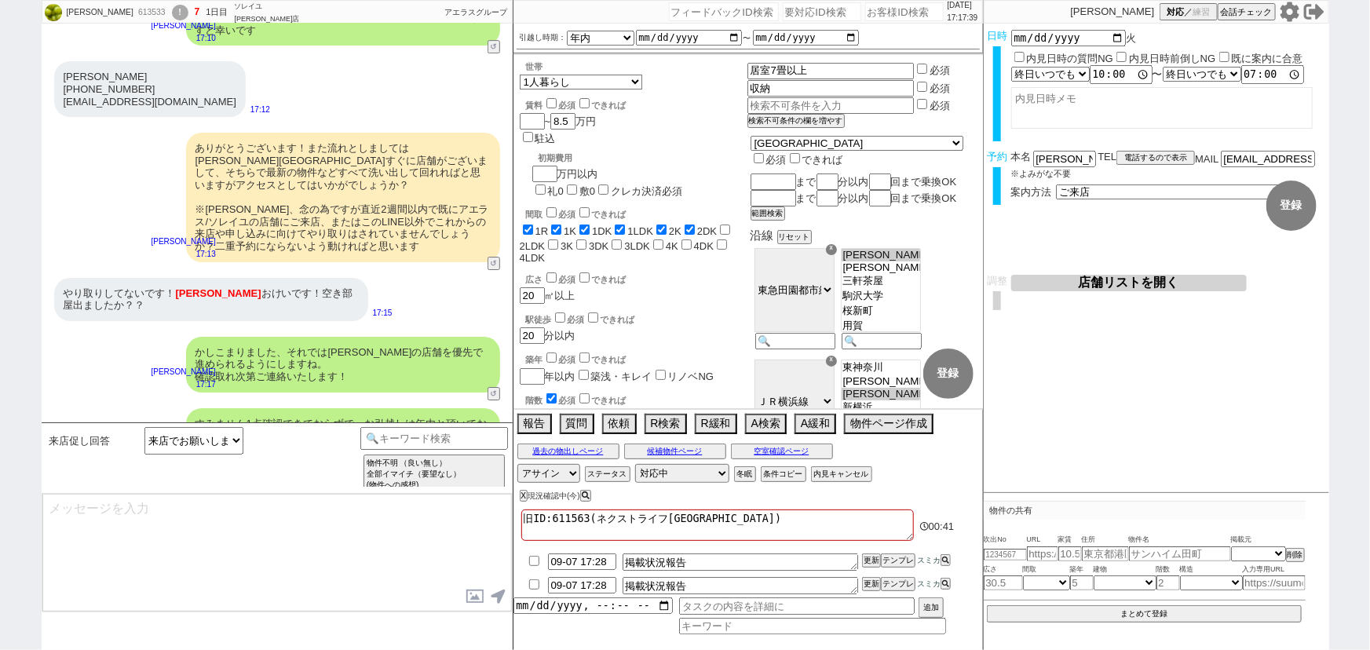
type textarea "気に入られて申し込みされると約2~3週間で賃料が発生する形となります。 そもそもスケジュール的に難しい等ありましたらどう進めようかなと思いまして、！"
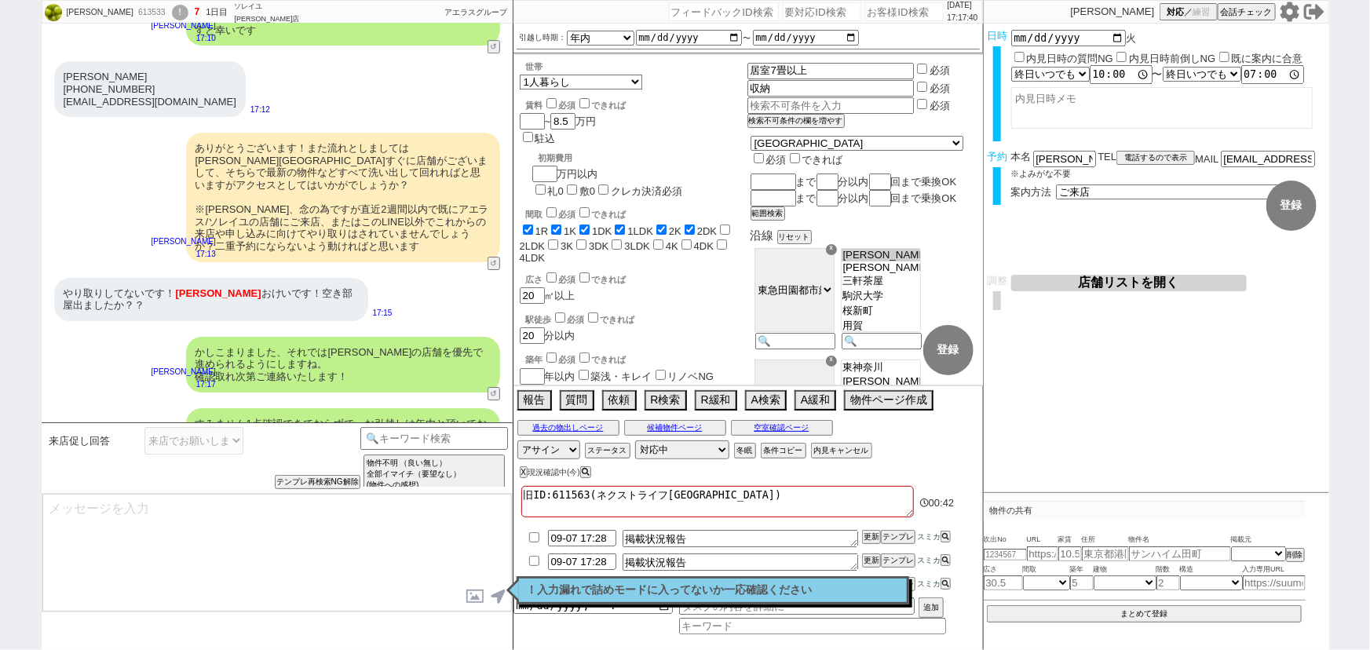
scroll to position [2716, 0]
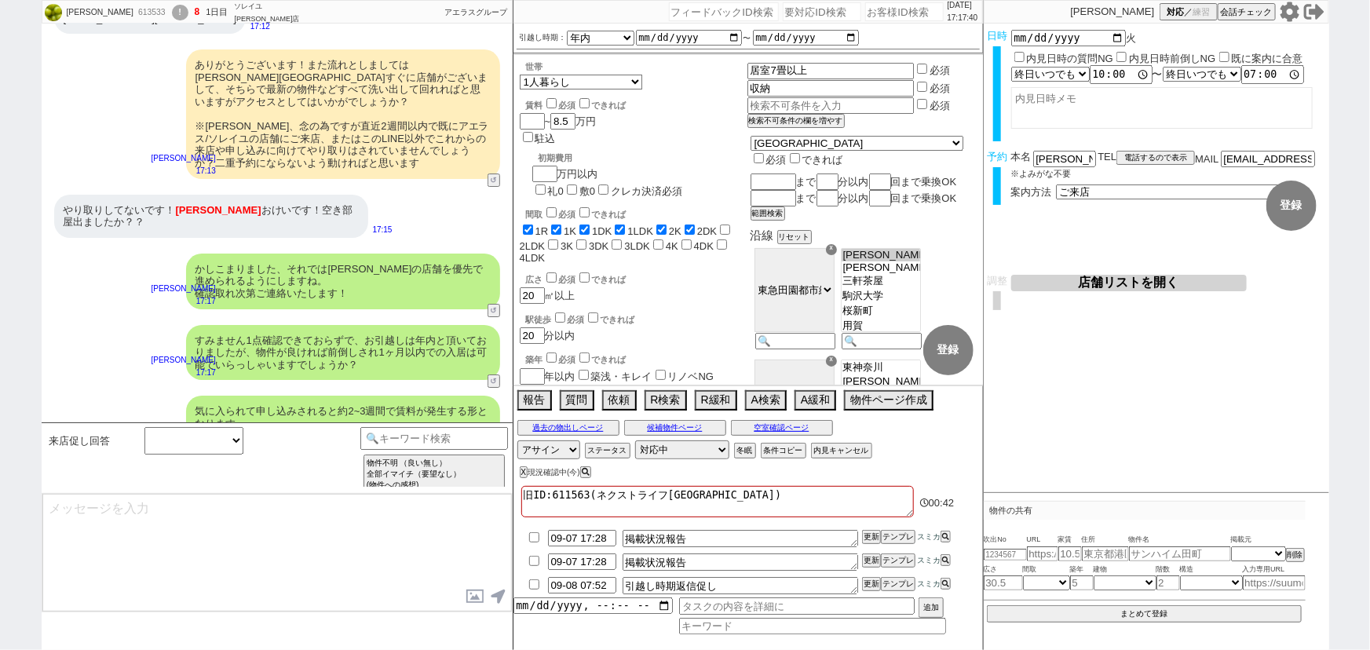
type input "09-07 17:32"
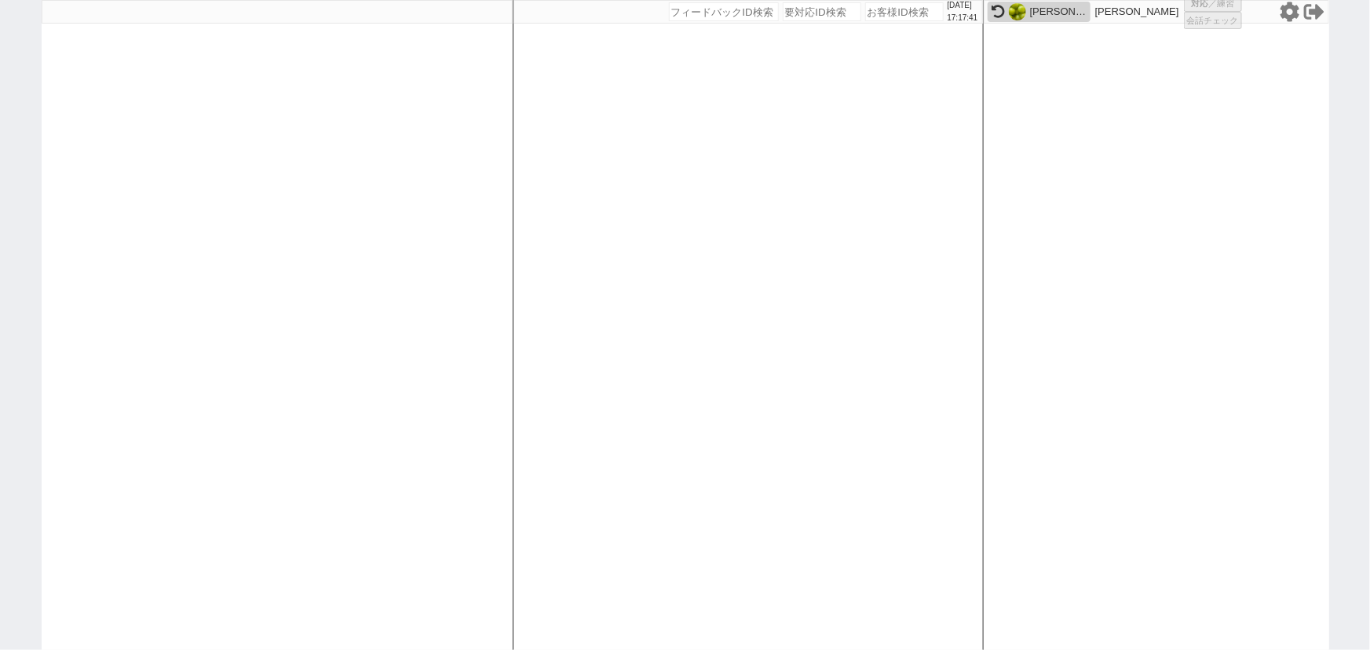
select select
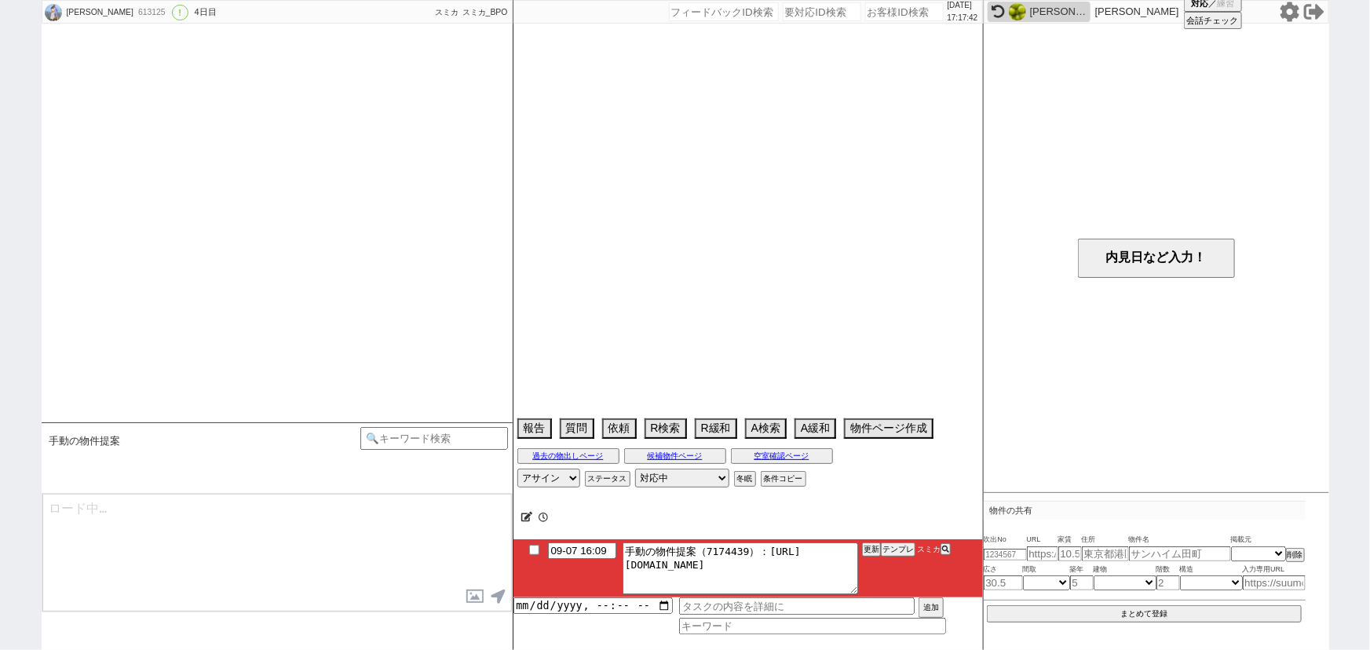
scroll to position [2022, 0]
select select "15"
select select "6"
select select "11"
select select "25"
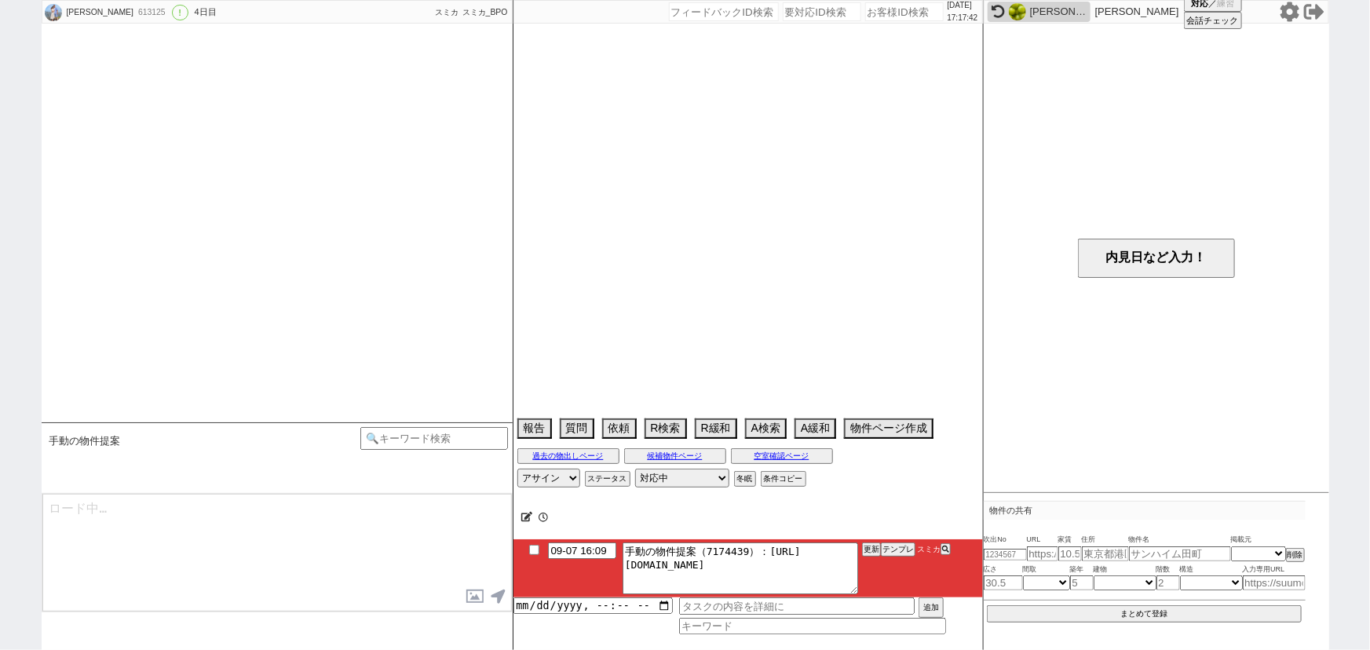
select select "795"
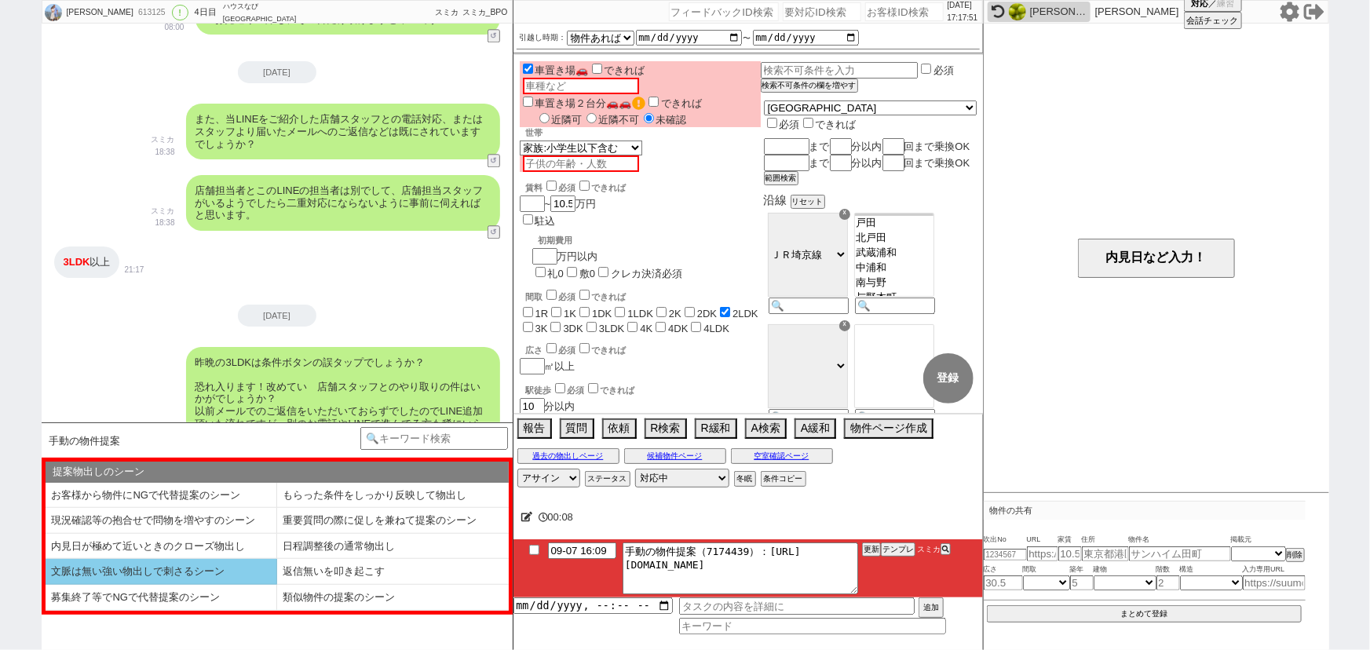
click at [148, 568] on li "文脈は無い強い物出しで刺さるシーン" at bounding box center [162, 572] width 232 height 26
select select "文脈は無い強い物出しで刺さるシーン"
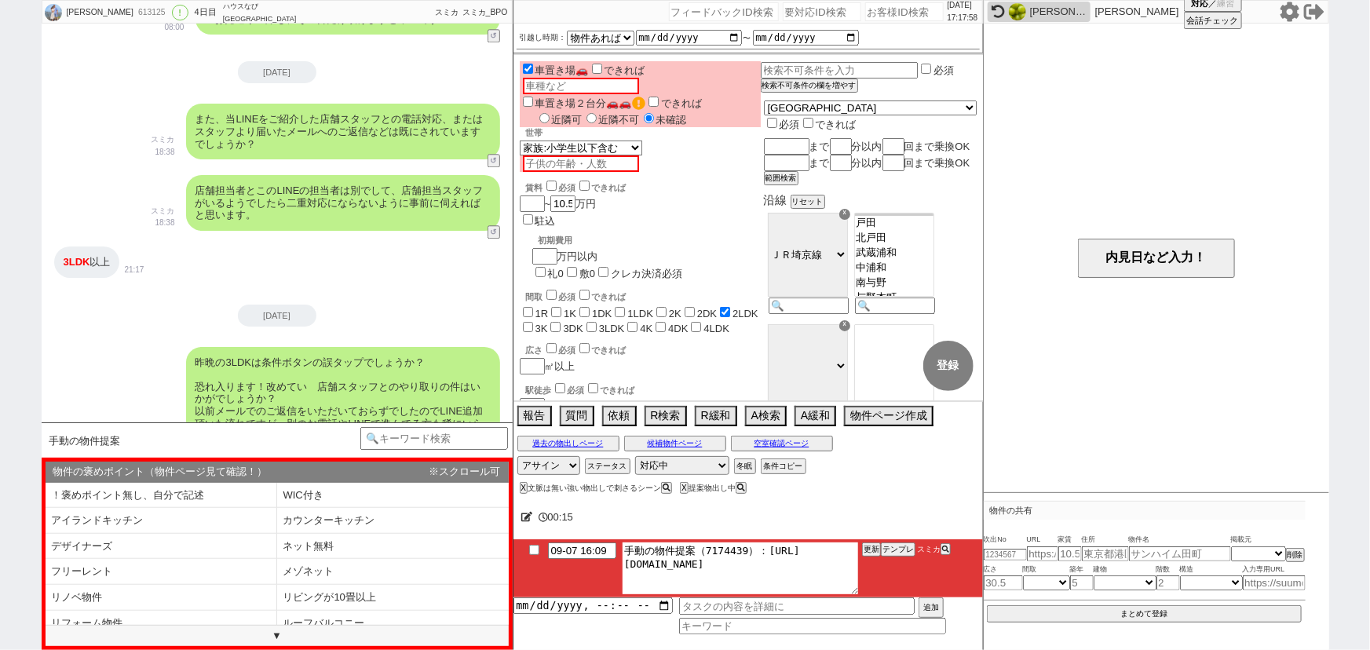
drag, startPoint x: 761, startPoint y: 552, endPoint x: 862, endPoint y: 616, distance: 120.0
click at [862, 616] on div "09-07 16:09 手動の物件提案（7174439）：[URL][DOMAIN_NAME] 更新 テンプレ スミカ 追加" at bounding box center [747, 586] width 469 height 95
click at [904, 548] on button "テンプレ" at bounding box center [898, 549] width 35 height 11
click at [322, 597] on li "リビングが10畳以上" at bounding box center [393, 598] width 232 height 26
select select "リビングが10畳以上"
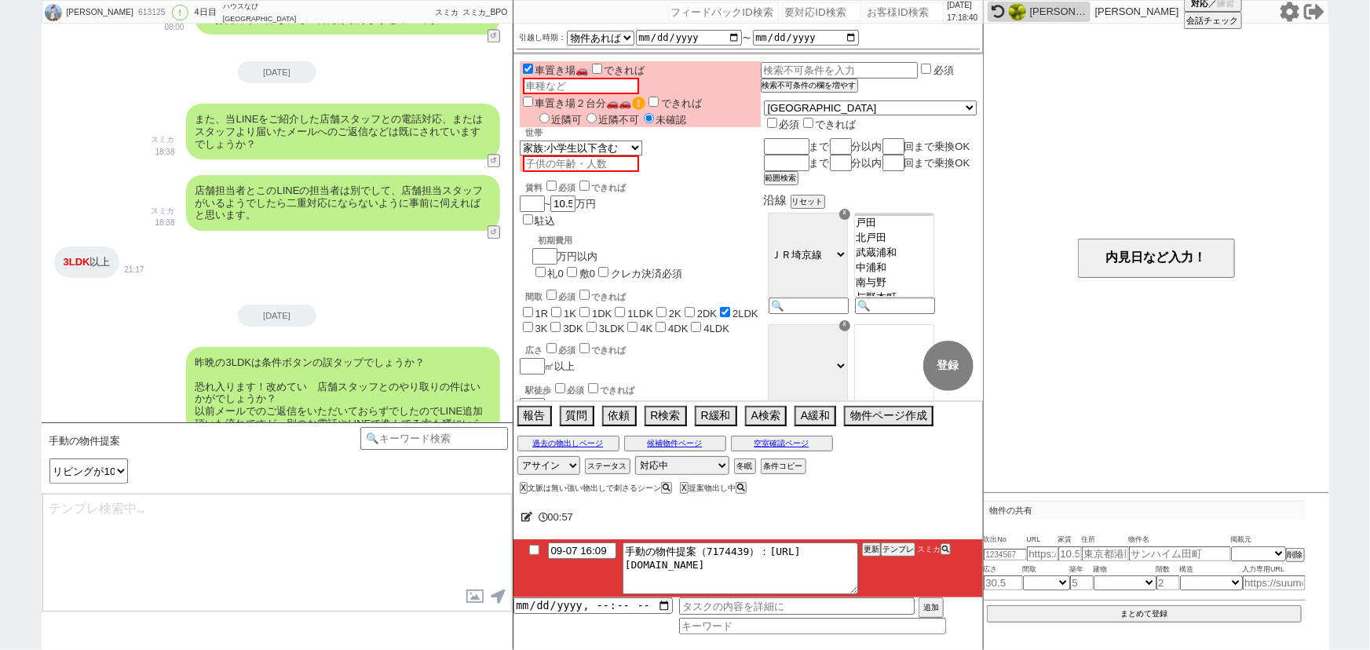
type textarea "引き続き見てまして、以下駅徒歩はズレますがピックアップしてまいりました！ [URL][DOMAIN_NAME] 特に[PERSON_NAME]が非常に広いタイ…"
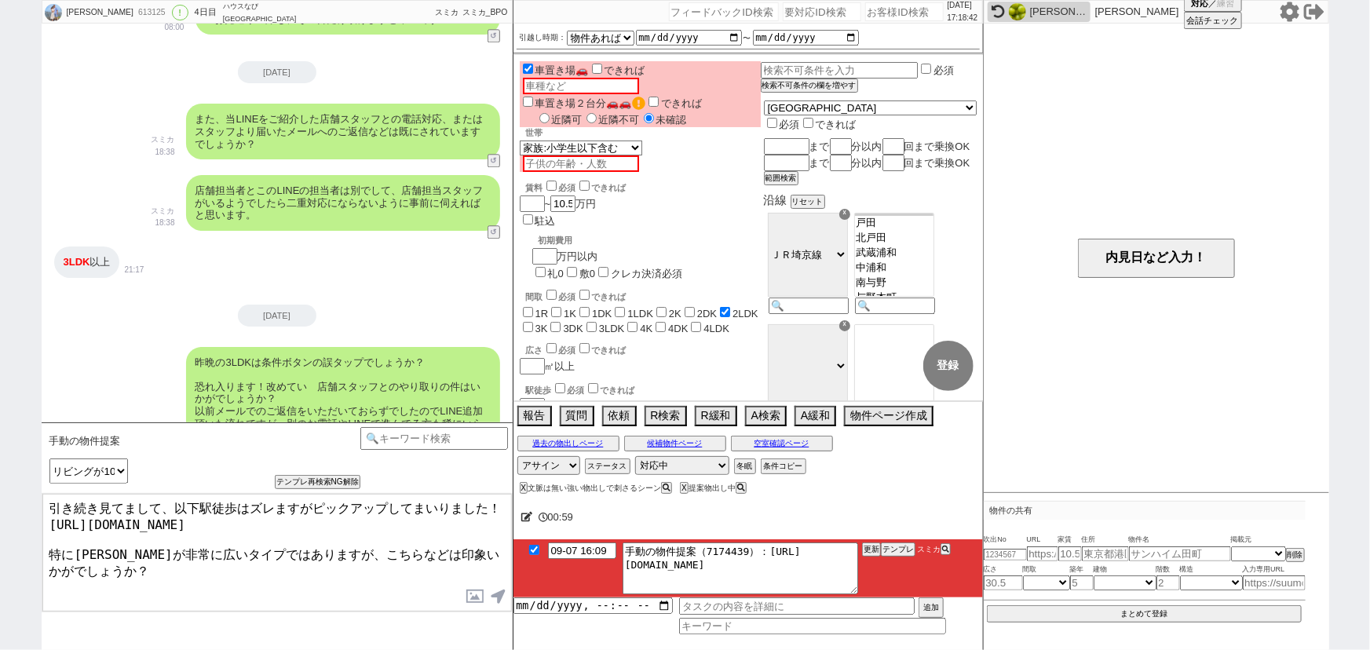
checkbox input "true"
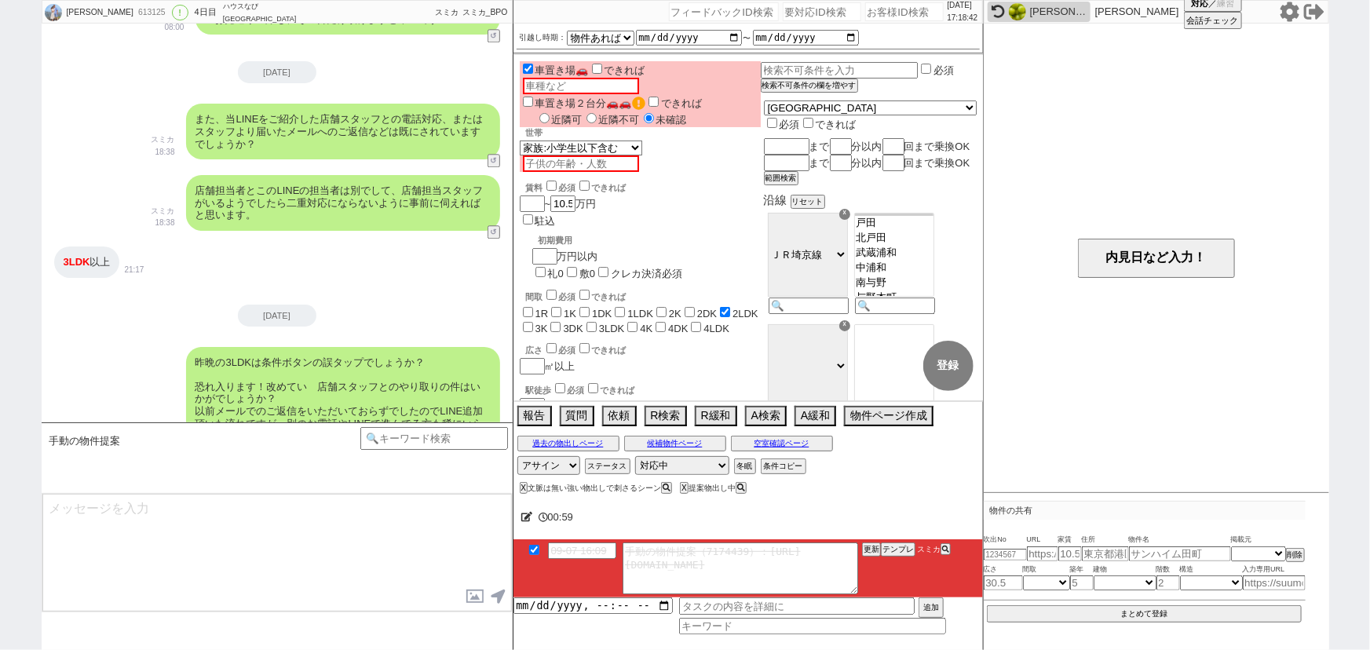
scroll to position [2130, 0]
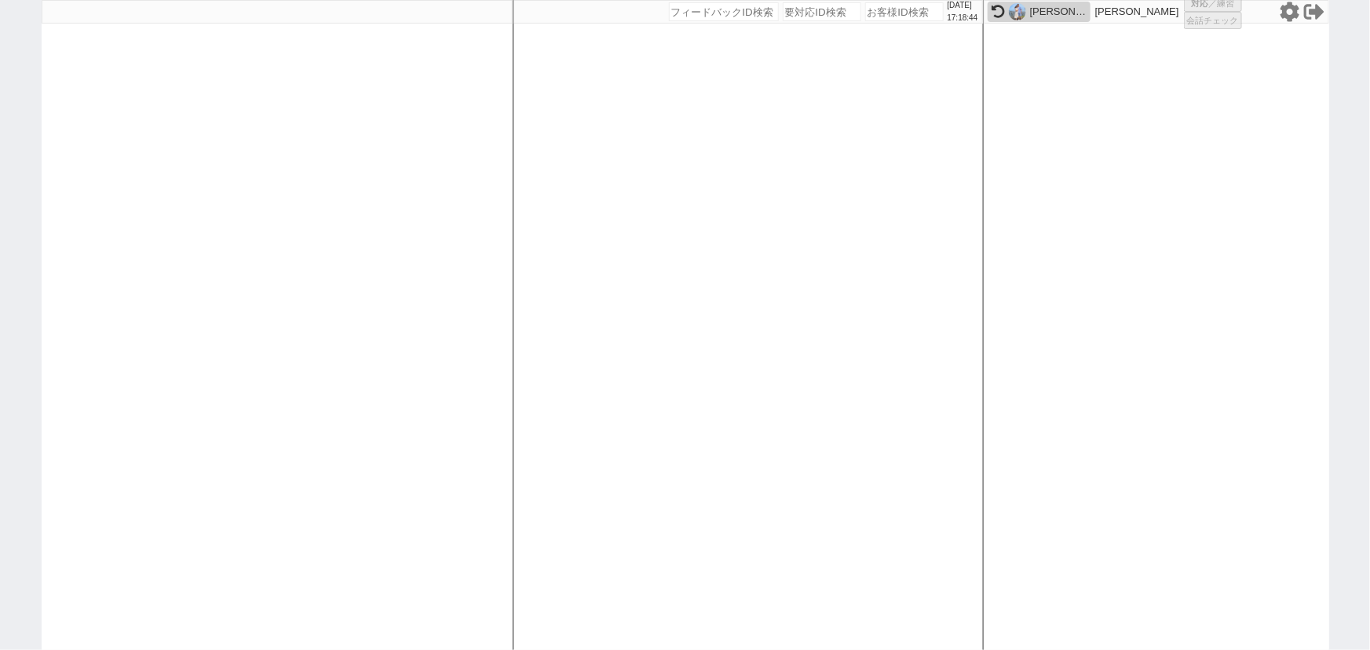
select select "1"
select select "6"
select select "2"
select select "5"
select select
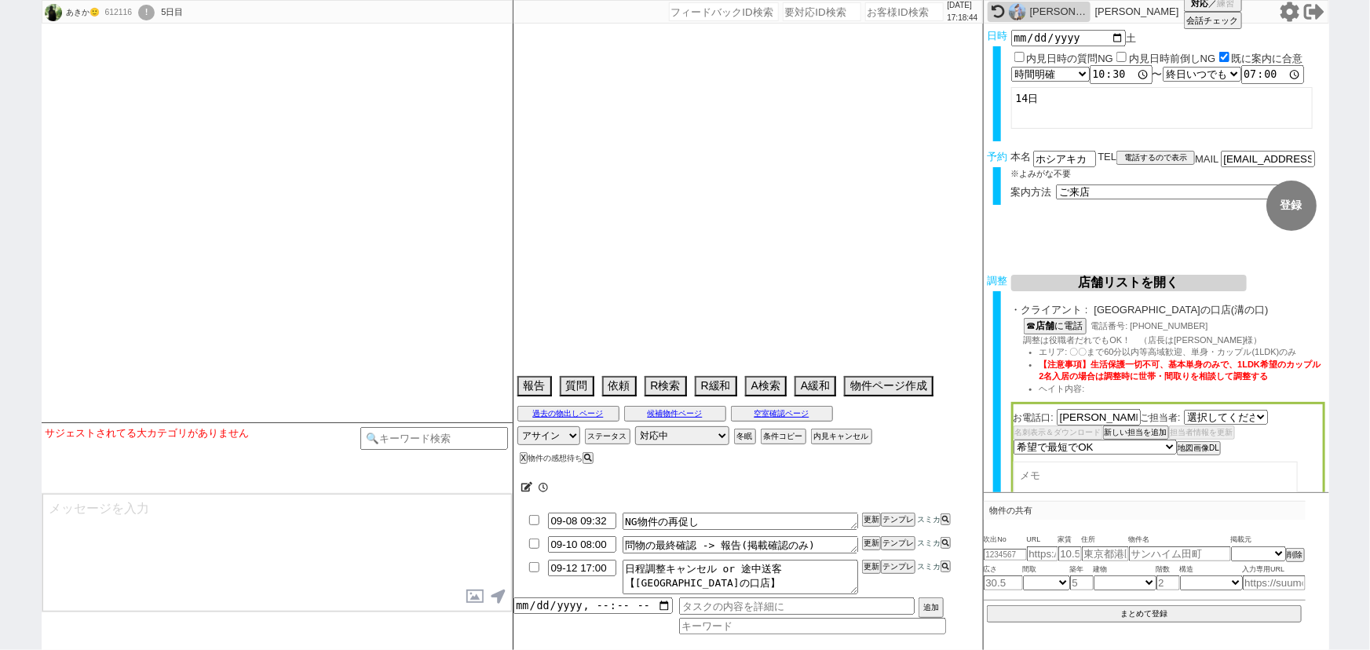
select select "[DATE]"
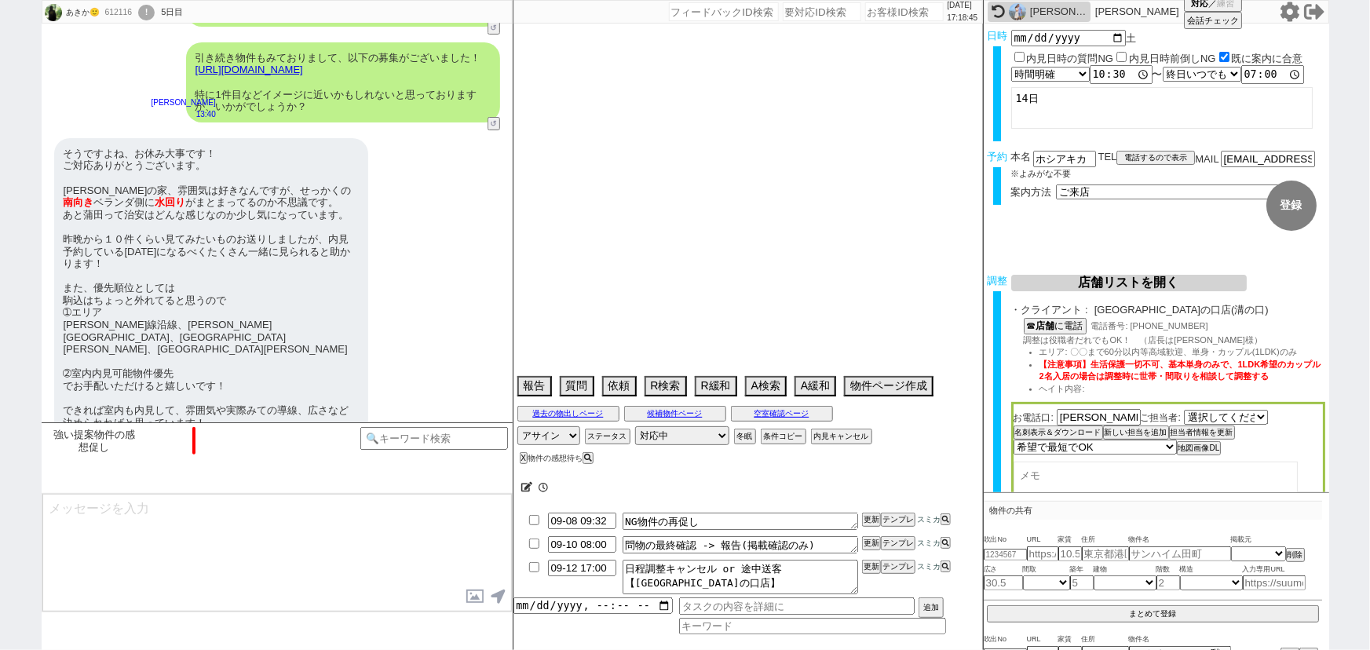
scroll to position [3109, 0]
type textarea "他社なし"
select select "2025"
select select "10"
select select "36"
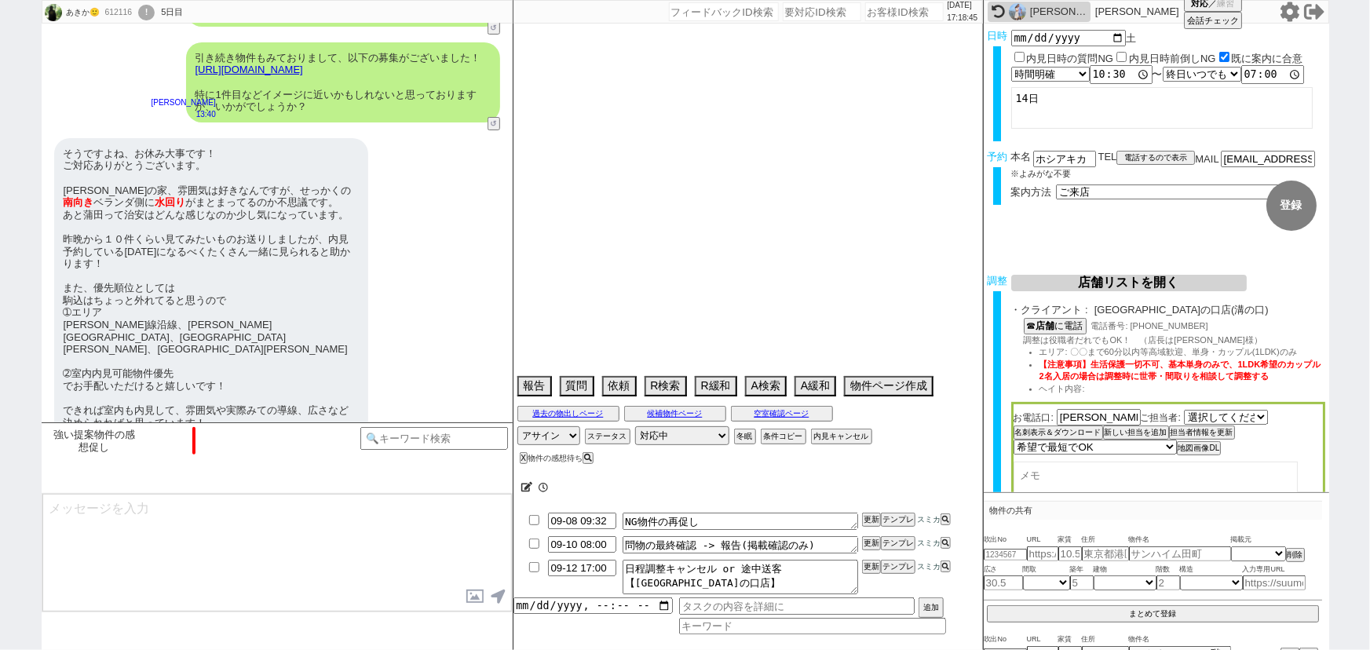
select select "0"
select select "14"
select select "488"
select select "52"
select select "1326"
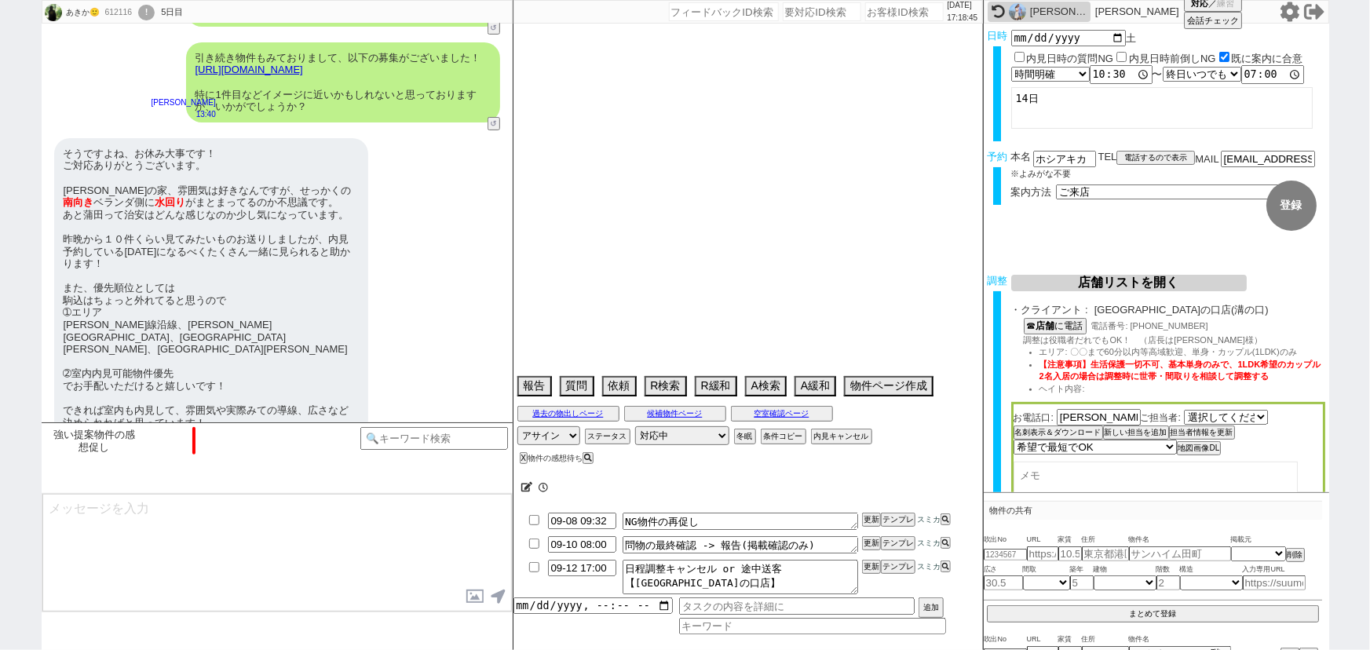
select select "54"
select select "50"
select select "1291"
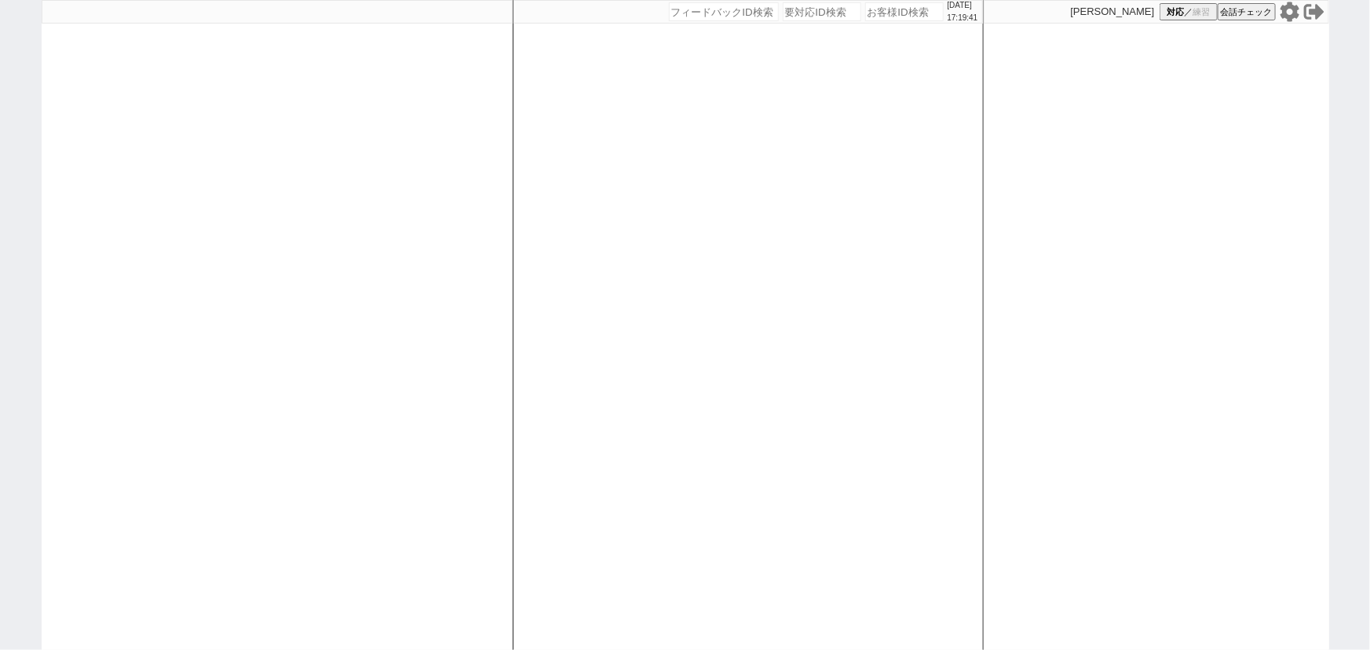
click at [1287, 9] on icon at bounding box center [1290, 12] width 20 height 20
